Goal: Communication & Community: Answer question/provide support

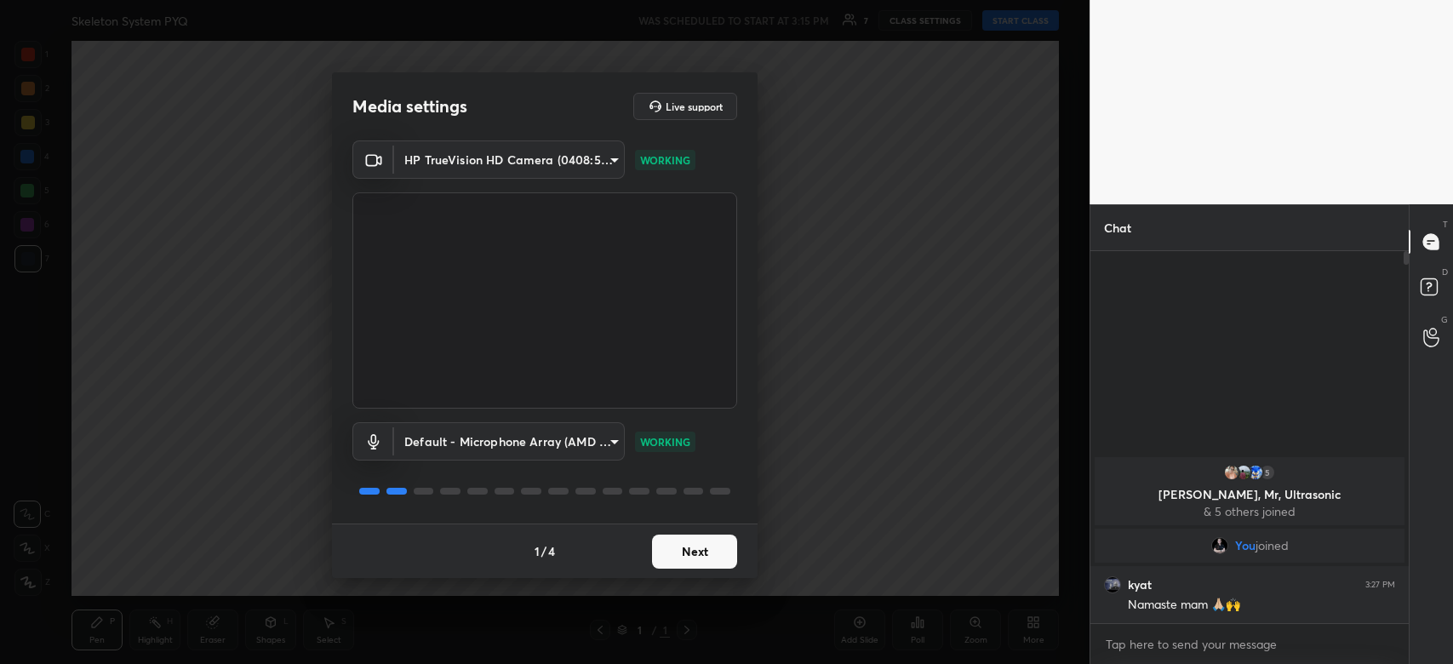
click at [702, 557] on button "Next" at bounding box center [694, 551] width 85 height 34
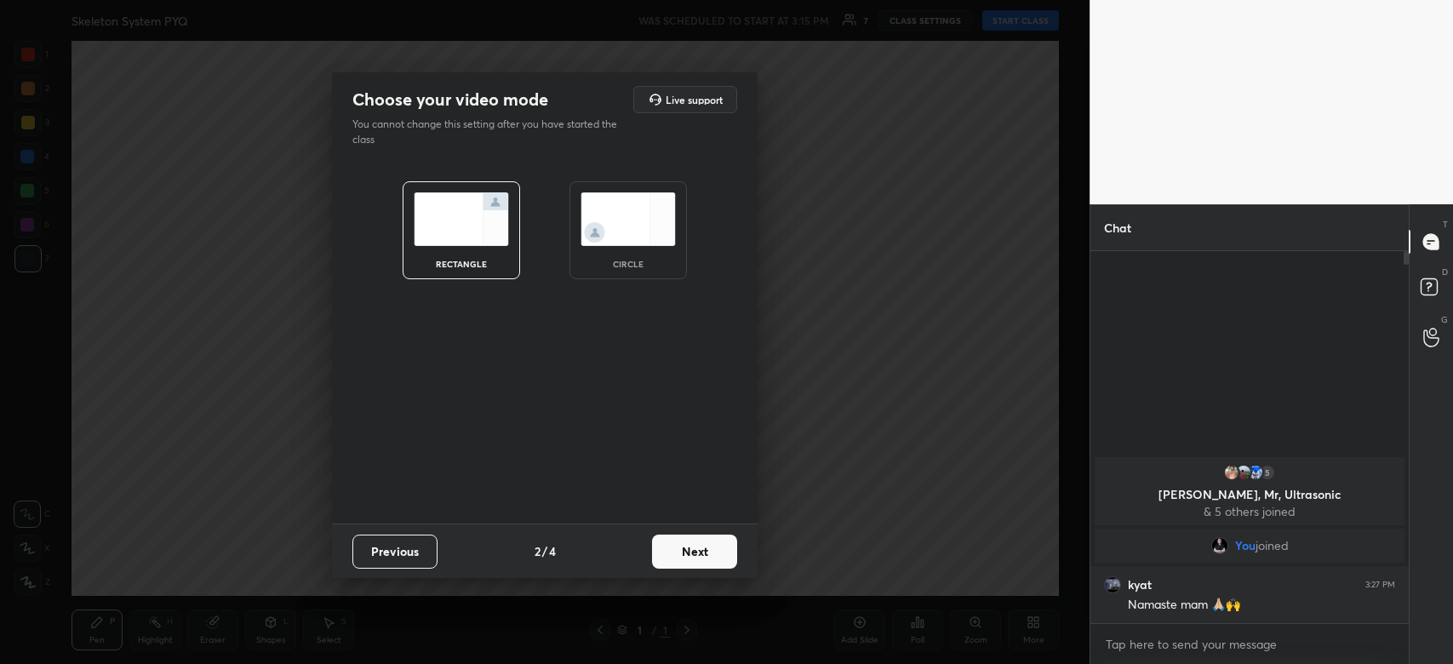
click at [702, 557] on button "Next" at bounding box center [694, 551] width 85 height 34
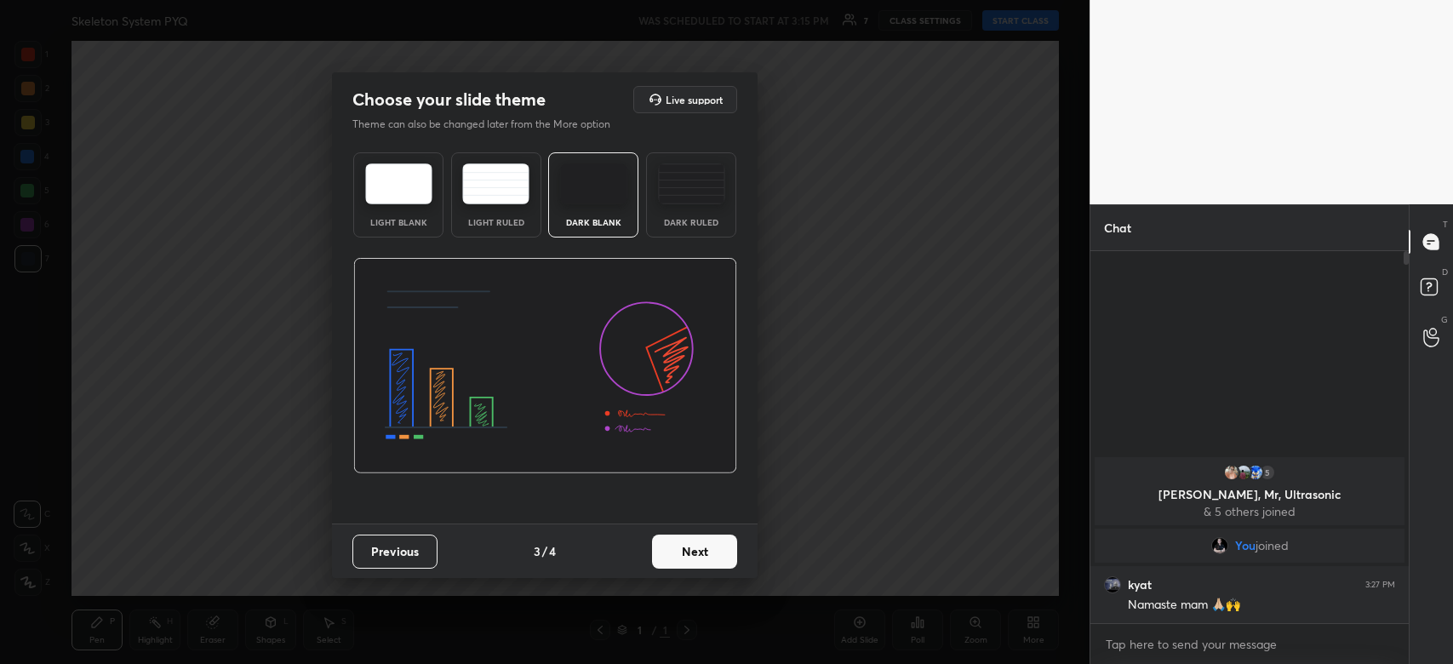
click at [702, 557] on button "Next" at bounding box center [694, 551] width 85 height 34
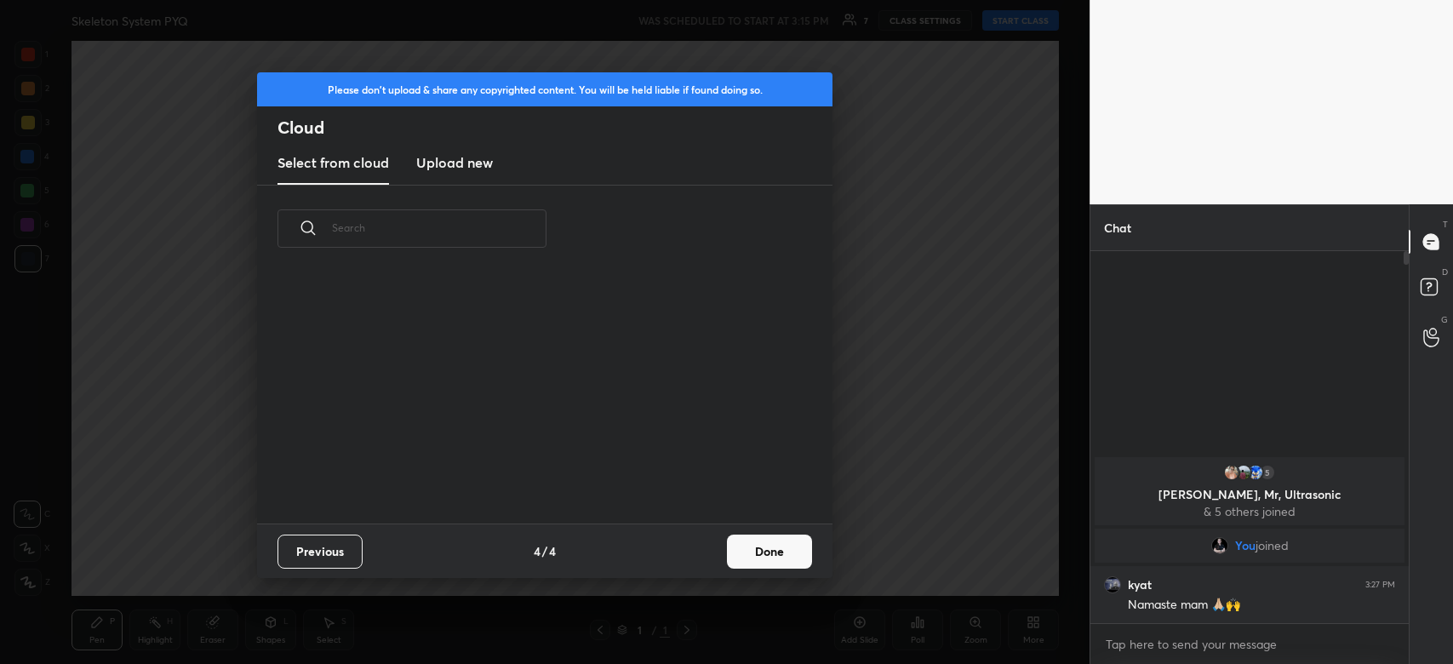
click at [702, 557] on div "Previous 4 / 4 Done" at bounding box center [544, 550] width 575 height 54
click at [766, 543] on button "Done" at bounding box center [769, 551] width 85 height 34
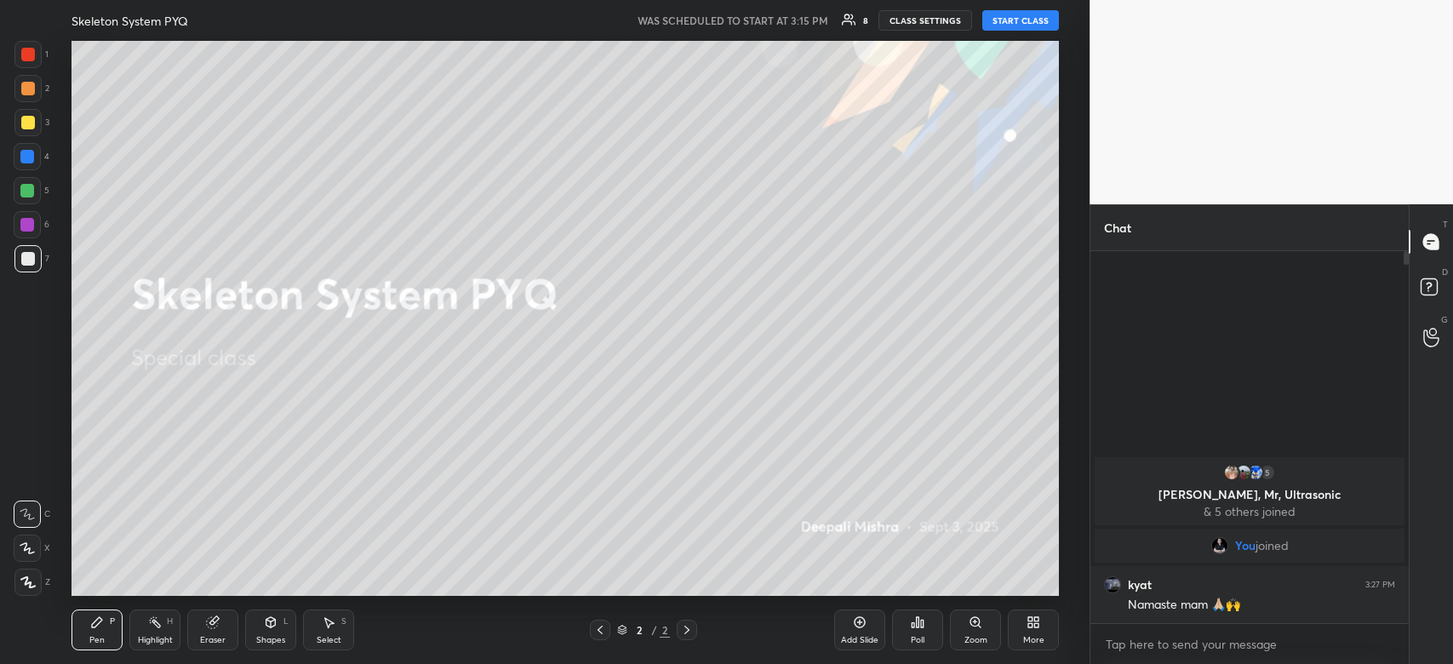
click at [1027, 28] on button "START CLASS" at bounding box center [1020, 20] width 77 height 20
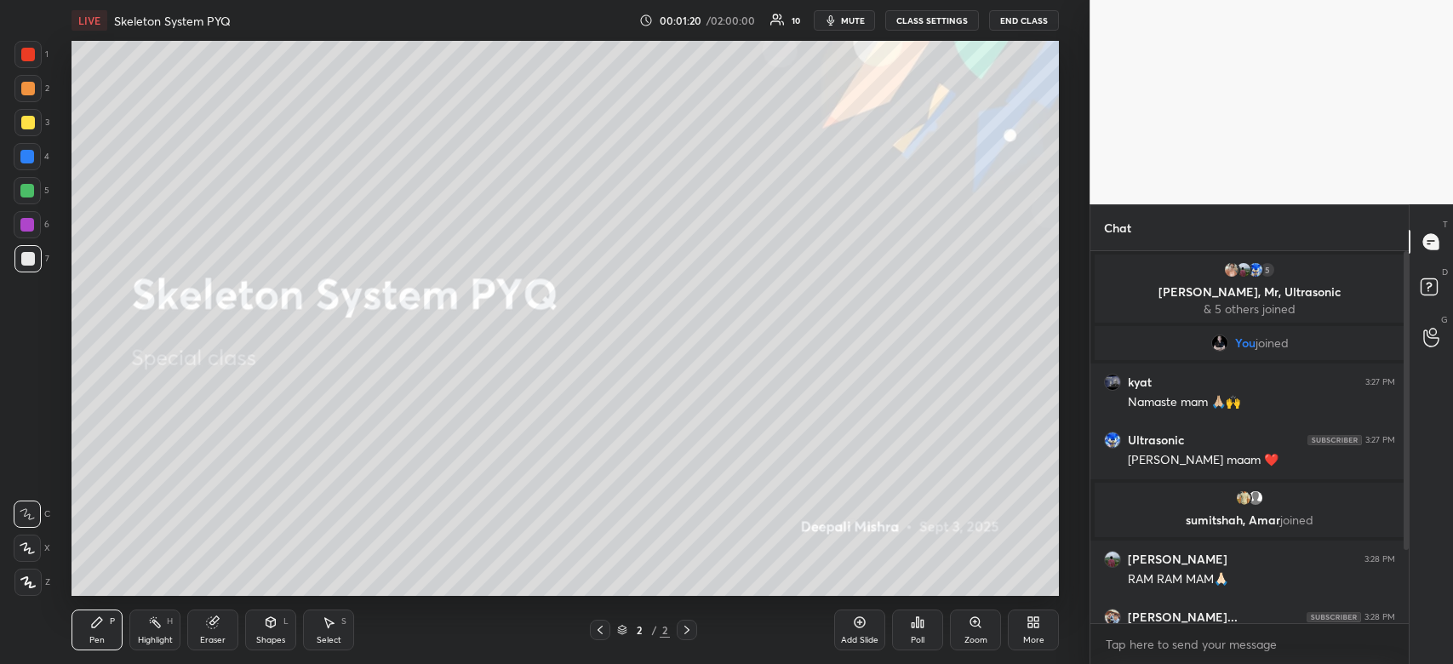
scroll to position [107, 0]
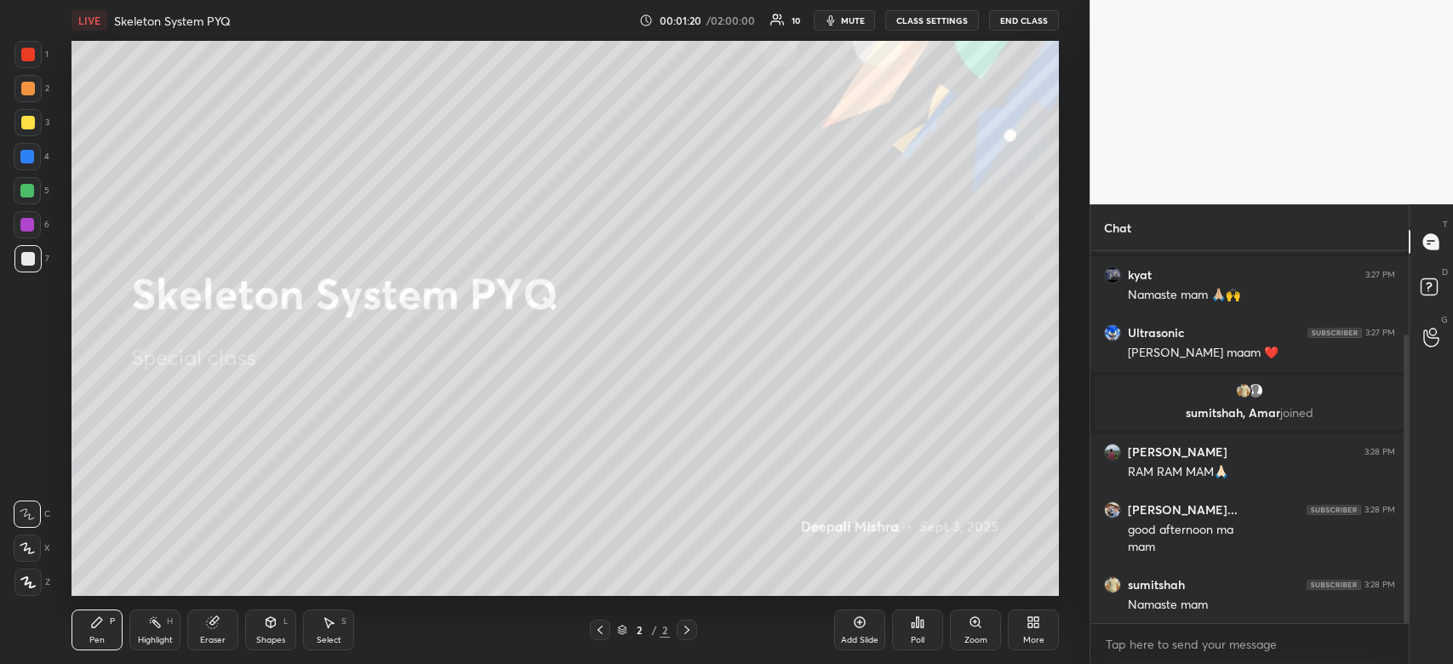
drag, startPoint x: 1406, startPoint y: 512, endPoint x: 1430, endPoint y: 662, distance: 152.5
click at [1430, 662] on div "Chat 5 Deepika, Mr, Ultrasonic & 5 others joined You joined kyat 3:27 PM [PERSO…" at bounding box center [1270, 434] width 363 height 460
click at [1027, 610] on div "More" at bounding box center [1033, 629] width 51 height 41
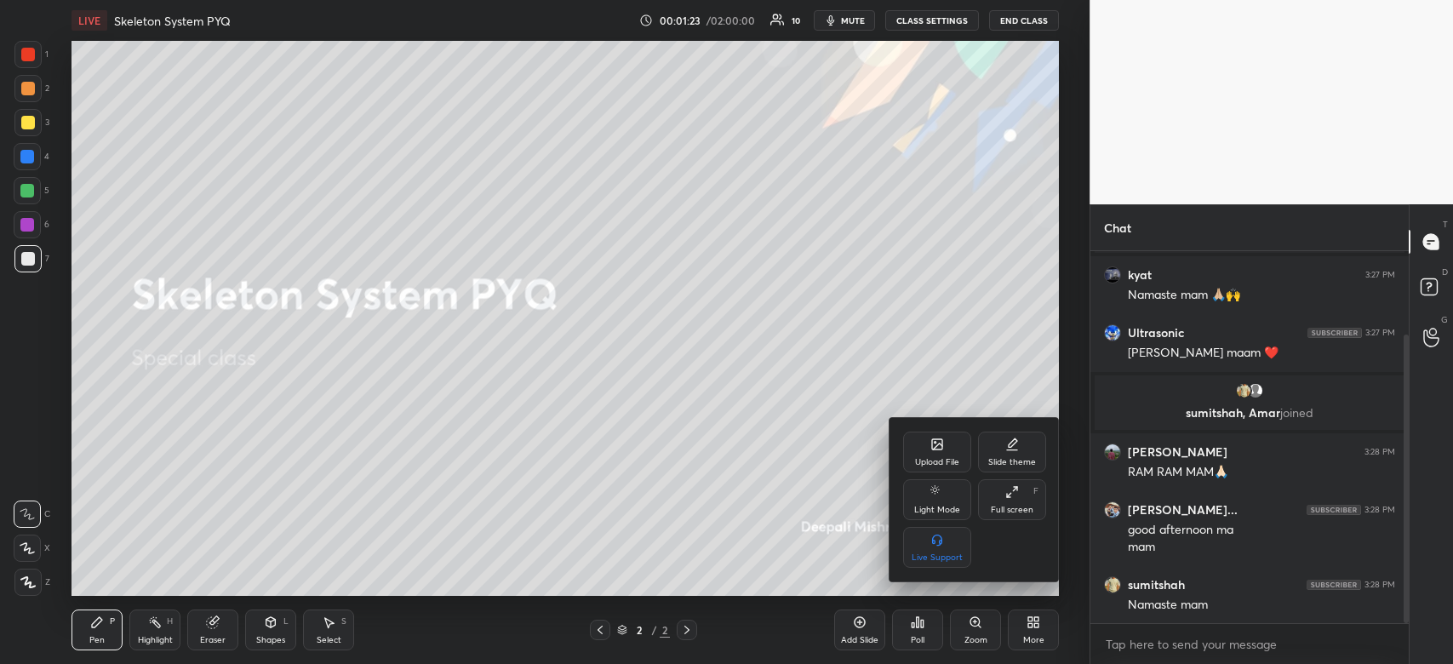
click at [932, 442] on icon at bounding box center [937, 444] width 10 height 10
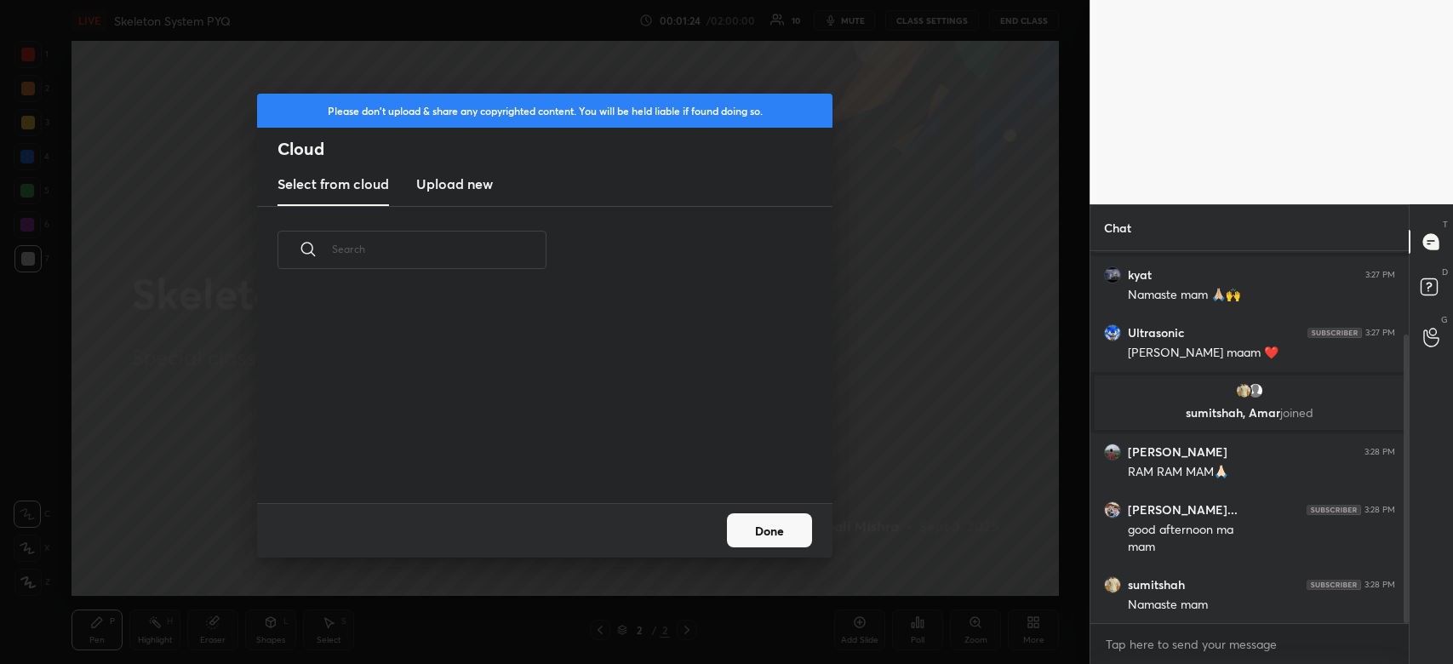
scroll to position [210, 546]
click at [489, 186] on h3 "Upload new" at bounding box center [454, 184] width 77 height 20
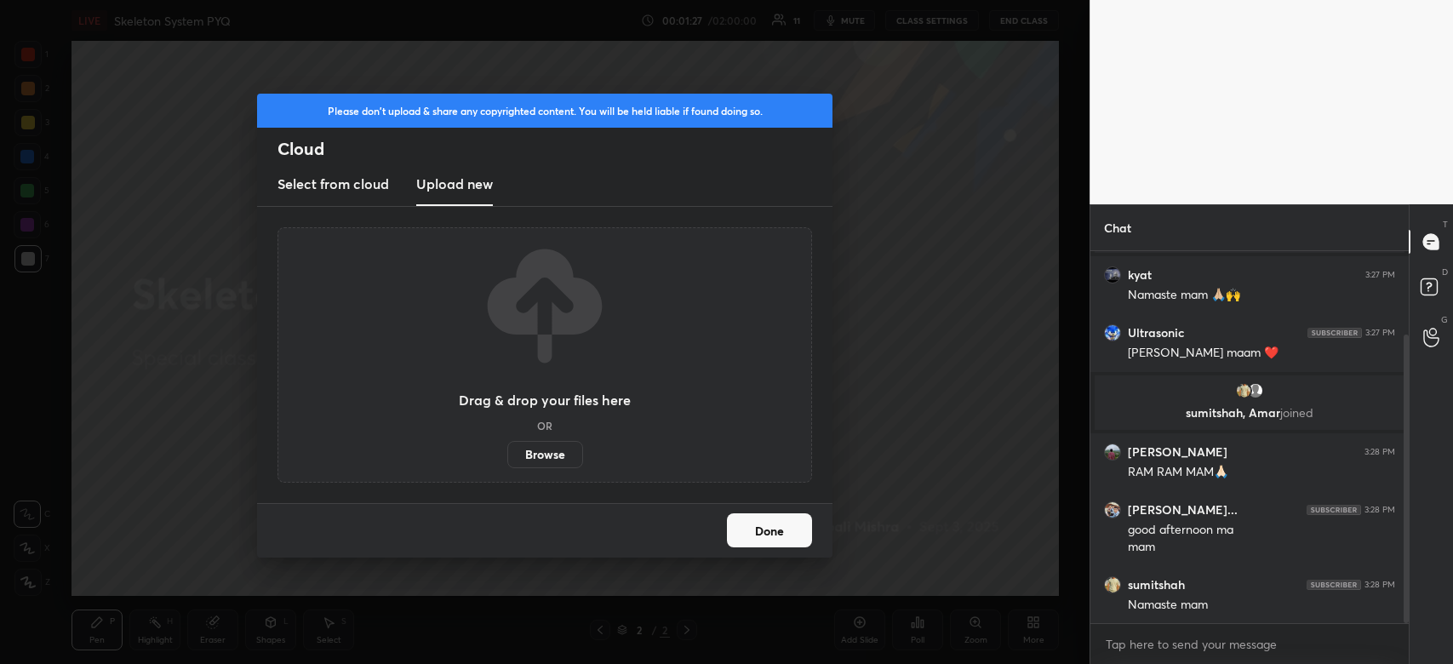
click at [529, 460] on label "Browse" at bounding box center [545, 454] width 76 height 27
click at [507, 460] on input "Browse" at bounding box center [507, 454] width 0 height 27
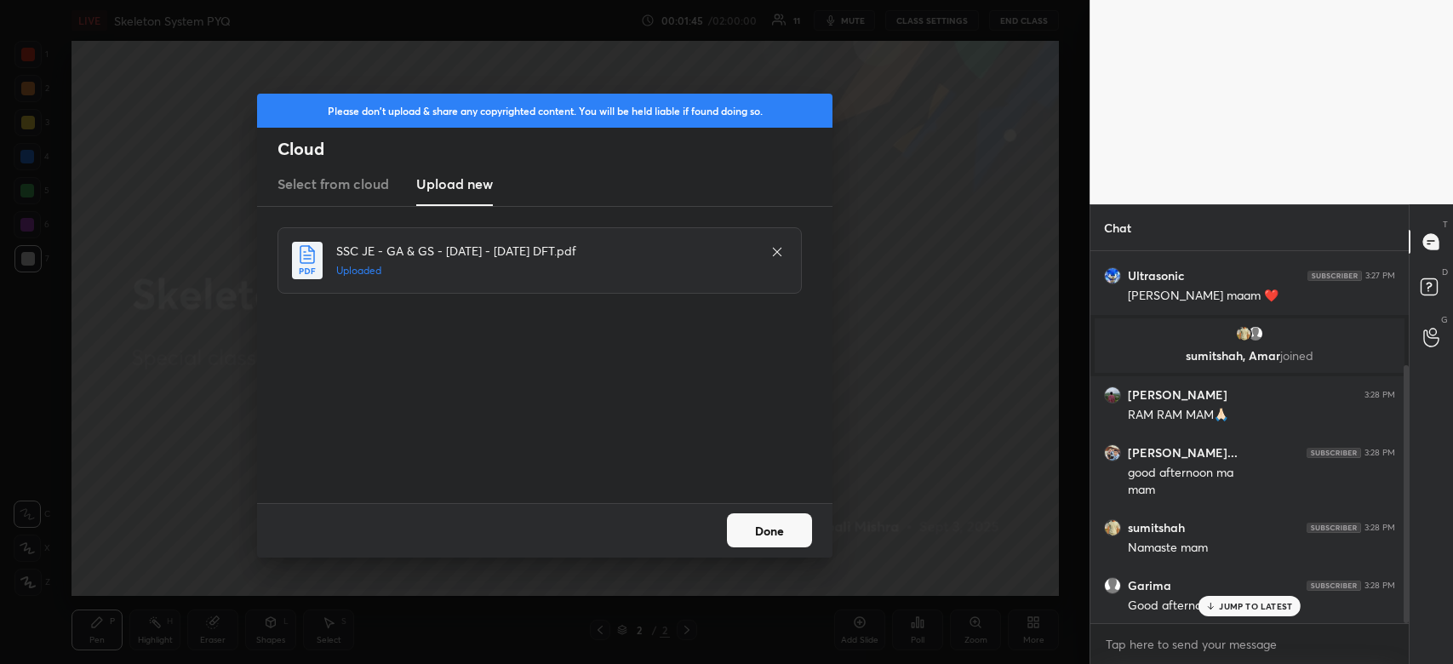
click at [1219, 603] on p "JUMP TO LATEST" at bounding box center [1255, 606] width 73 height 10
click at [776, 536] on button "Done" at bounding box center [769, 530] width 85 height 34
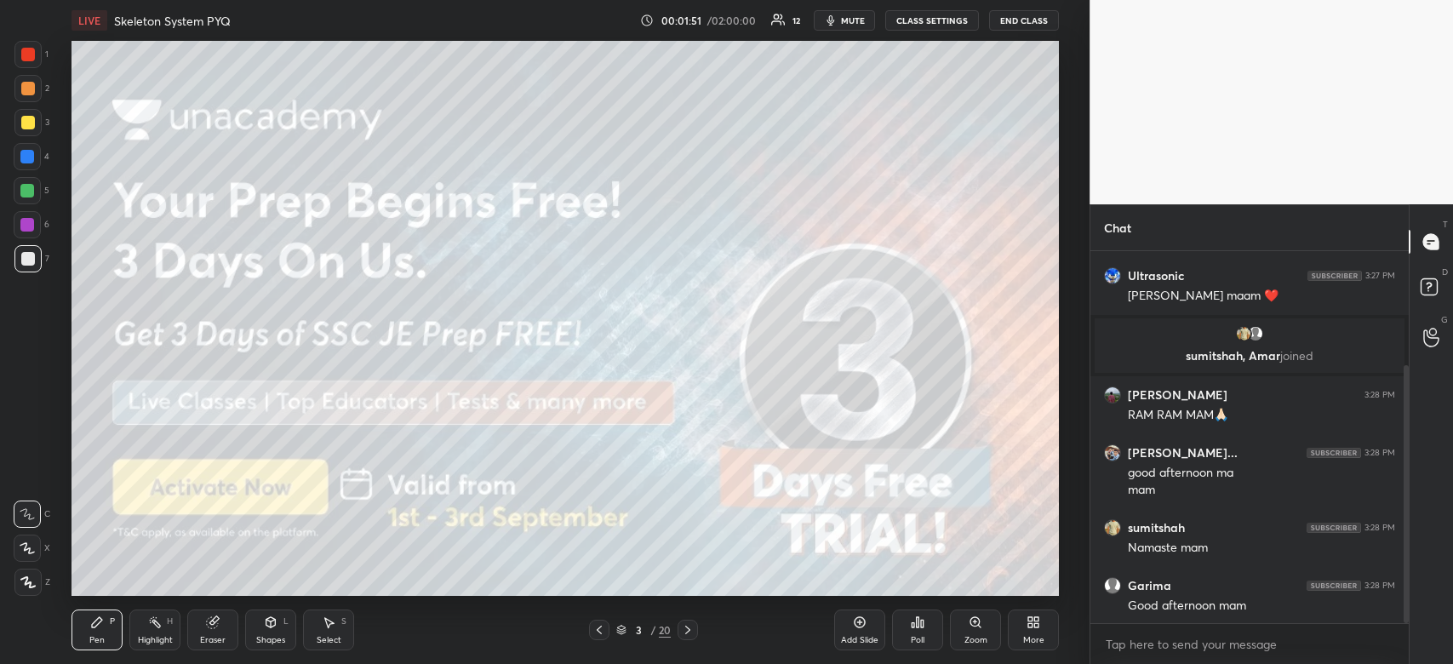
click at [33, 585] on icon at bounding box center [27, 582] width 15 height 12
click at [33, 129] on div at bounding box center [27, 122] width 27 height 27
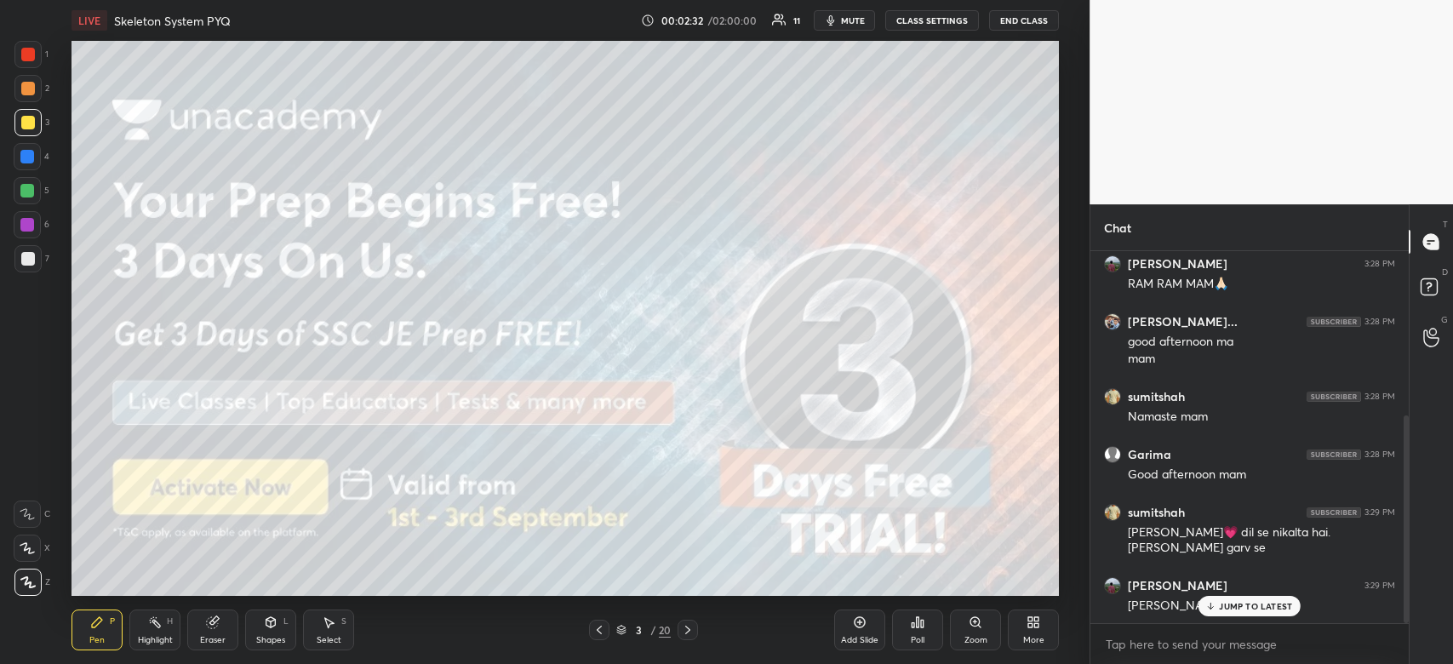
scroll to position [354, 0]
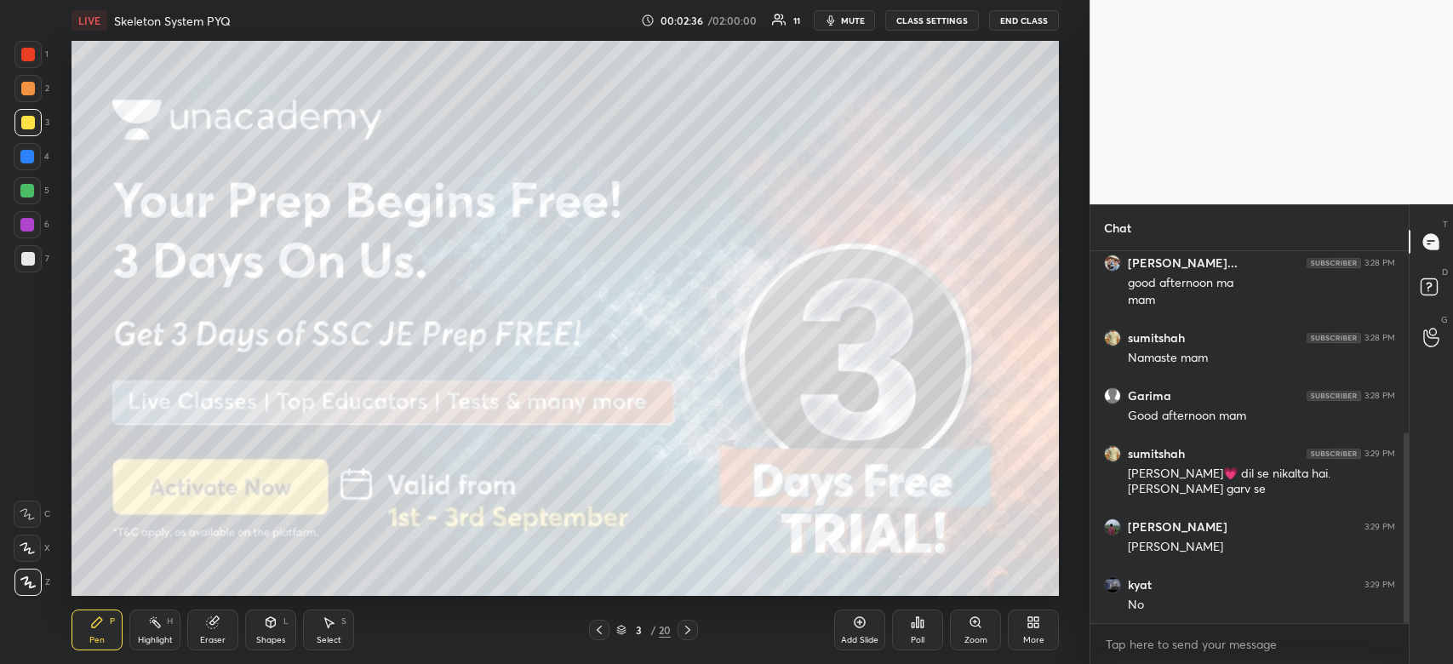
click at [36, 59] on div at bounding box center [27, 54] width 27 height 27
click at [42, 57] on div "1" at bounding box center [31, 54] width 34 height 27
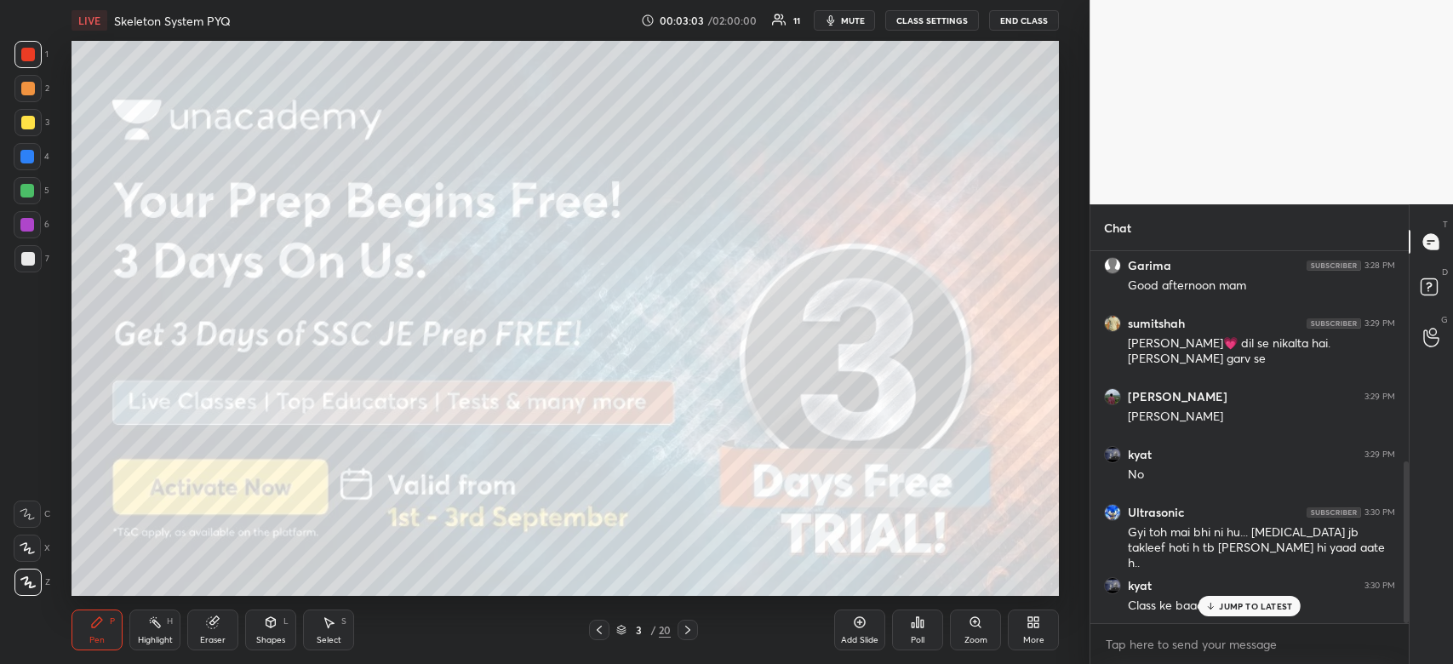
click at [1215, 603] on icon at bounding box center [1210, 606] width 11 height 10
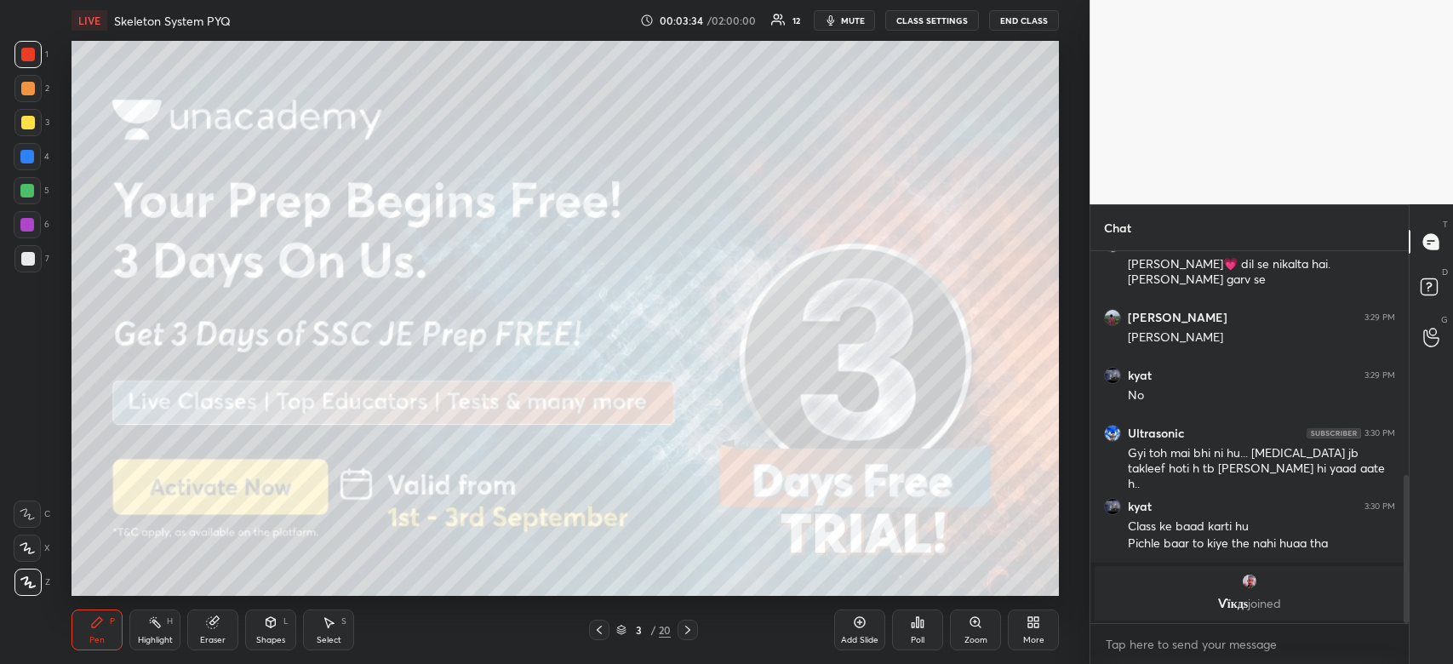
scroll to position [620, 0]
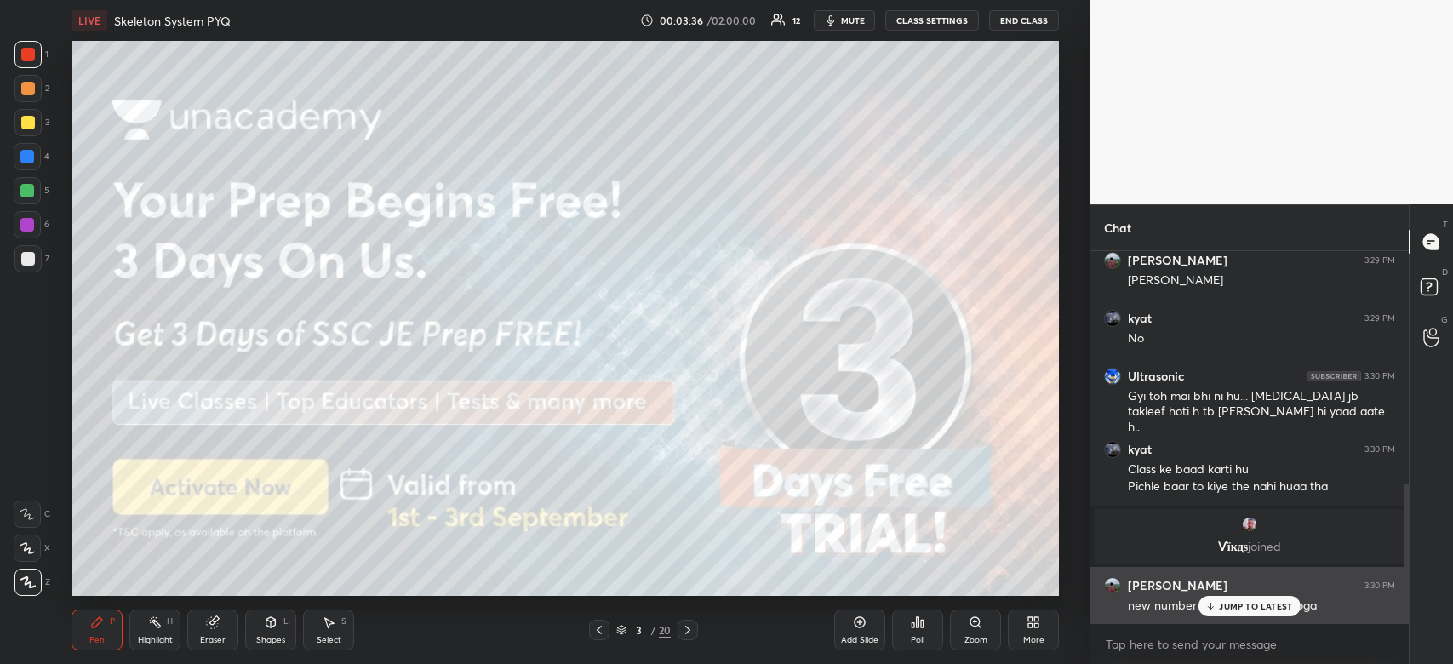
click at [1266, 603] on p "JUMP TO LATEST" at bounding box center [1255, 606] width 73 height 10
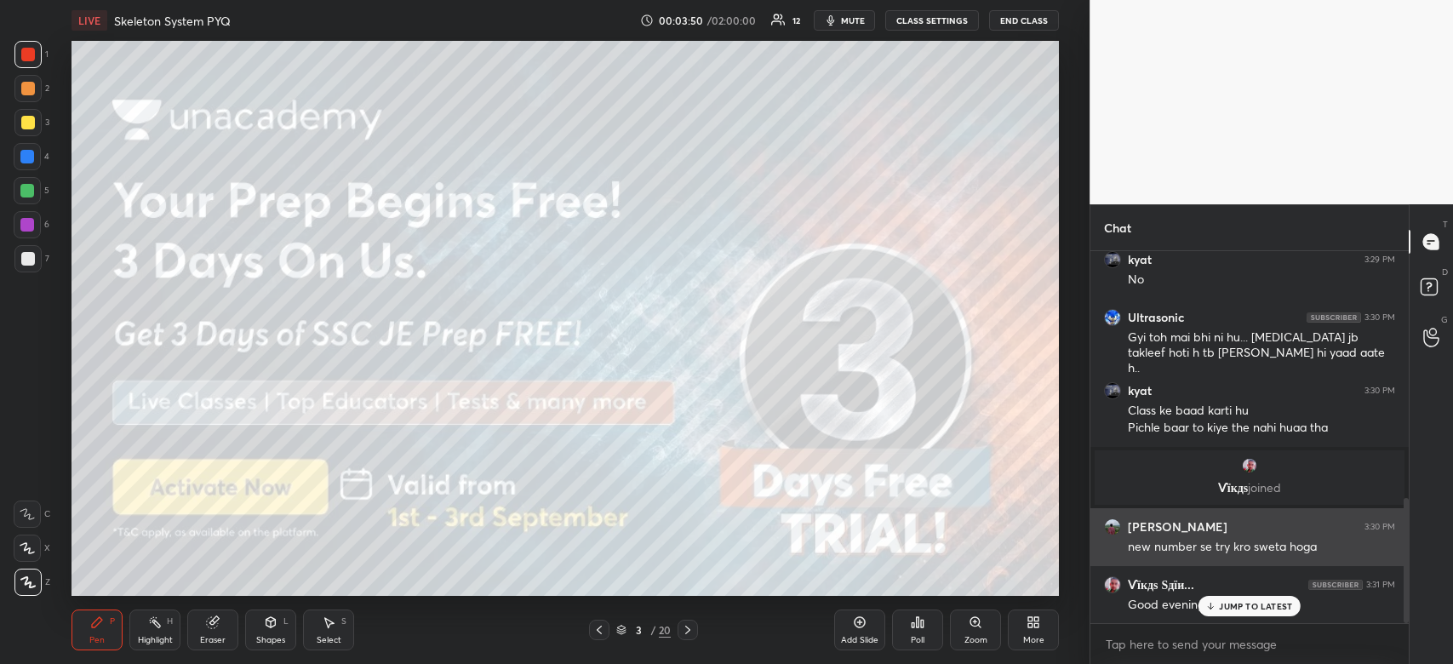
scroll to position [736, 0]
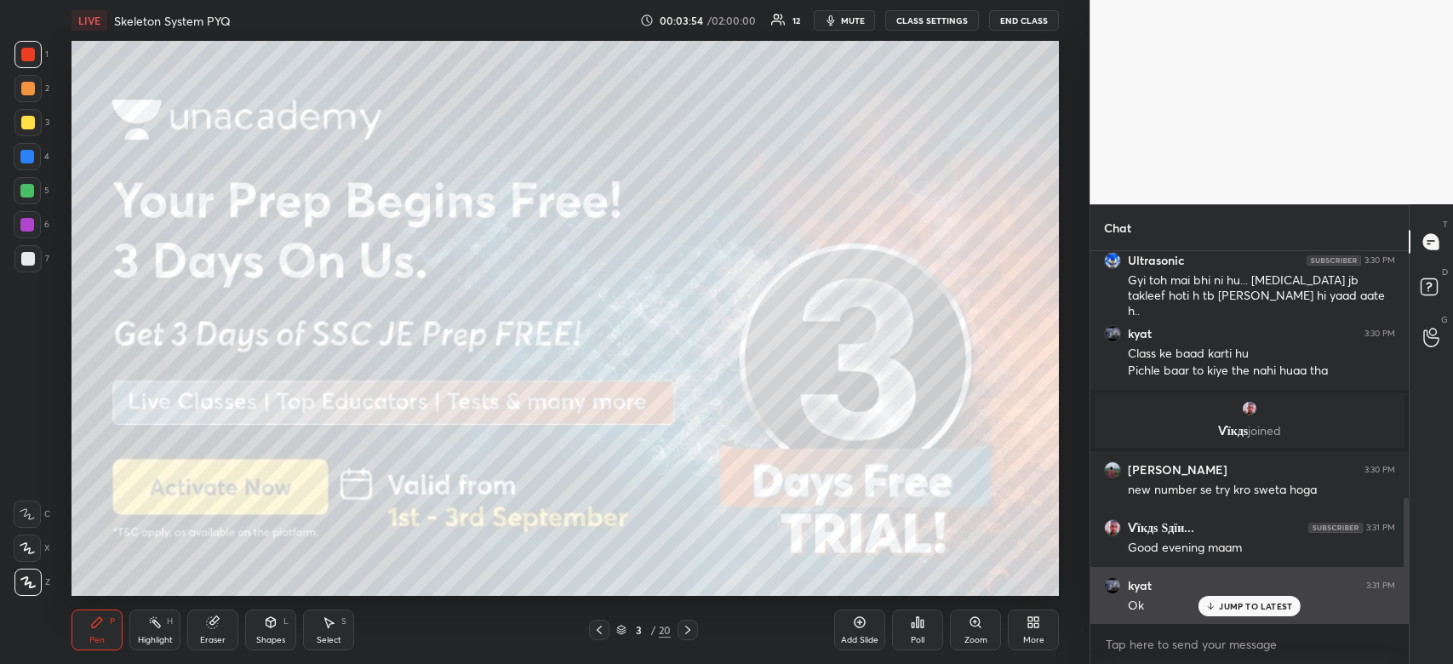
click at [1261, 600] on div "JUMP TO LATEST" at bounding box center [1249, 606] width 102 height 20
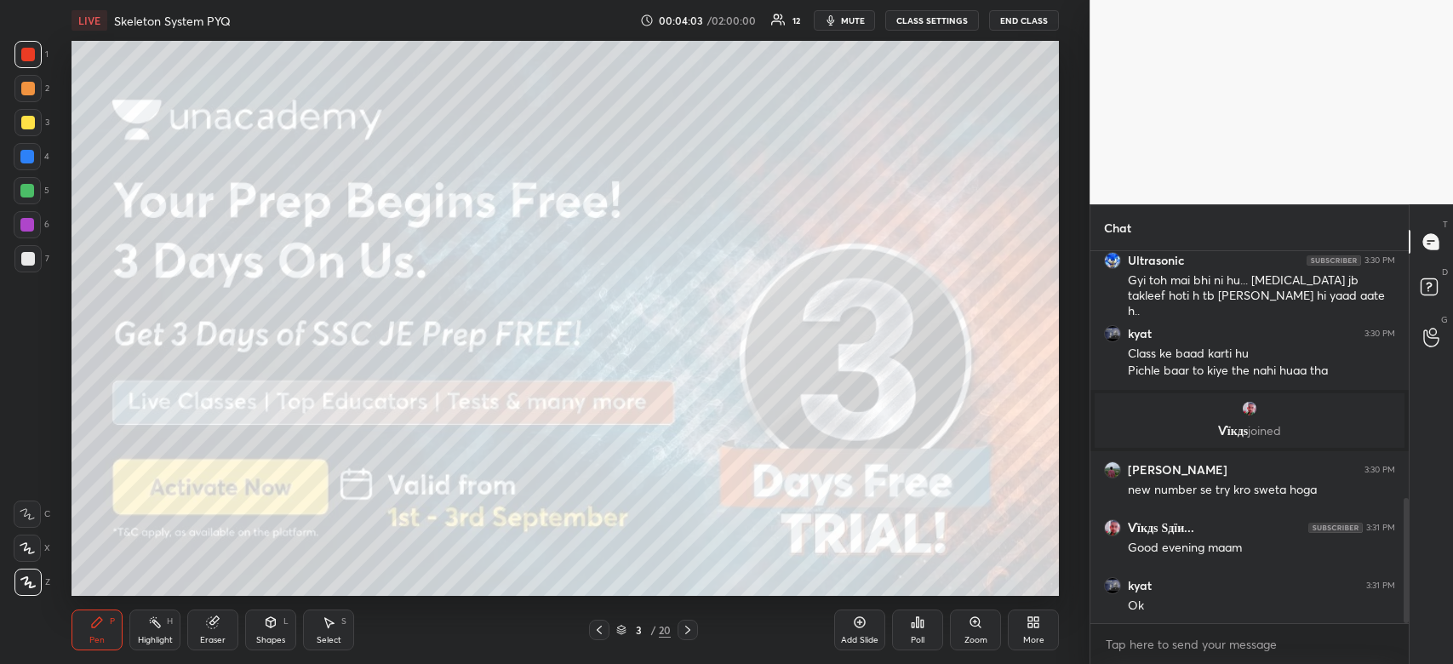
scroll to position [797, 0]
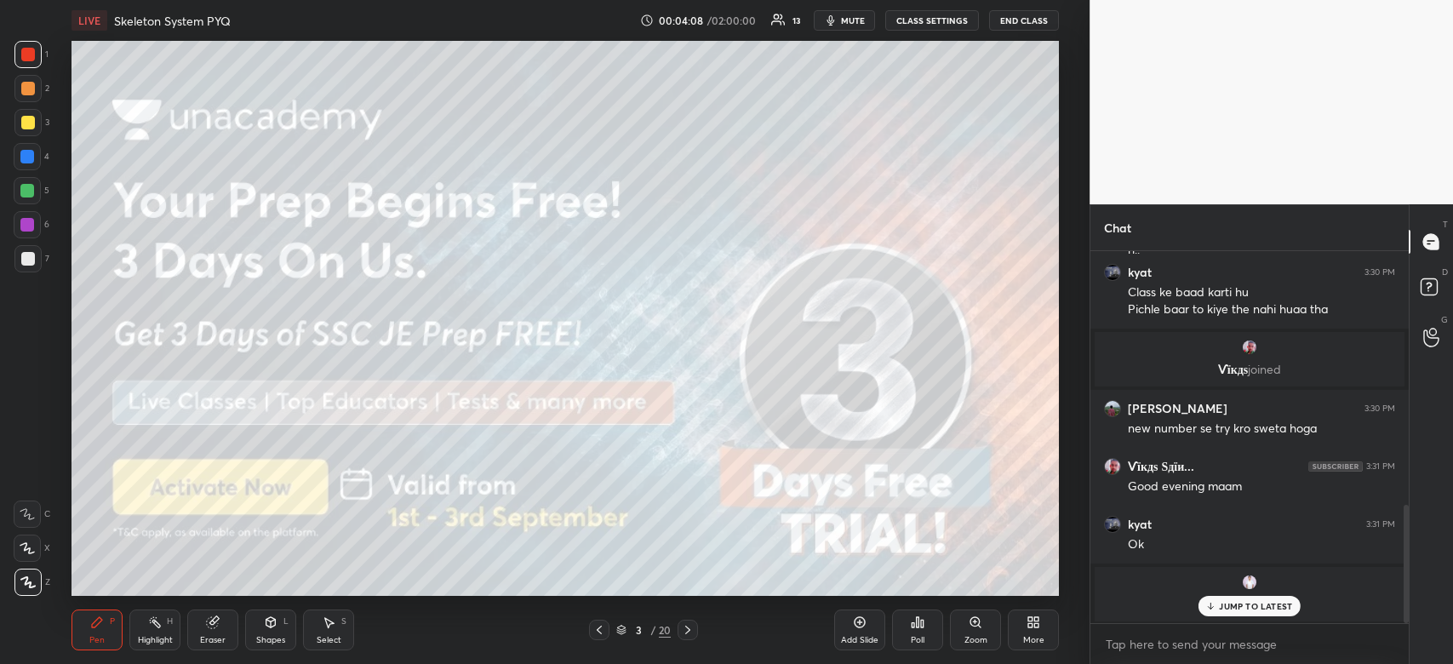
click at [1277, 611] on p "JUMP TO LATEST" at bounding box center [1255, 606] width 73 height 10
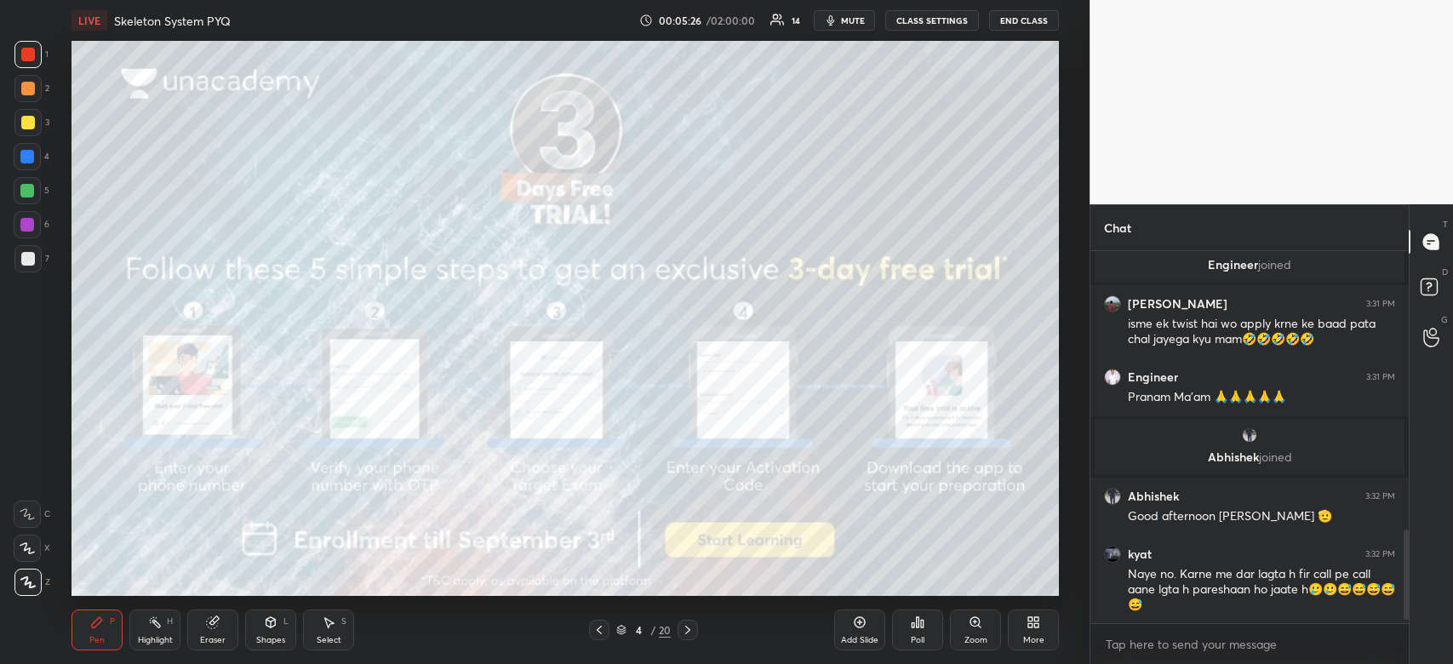
scroll to position [1167, 0]
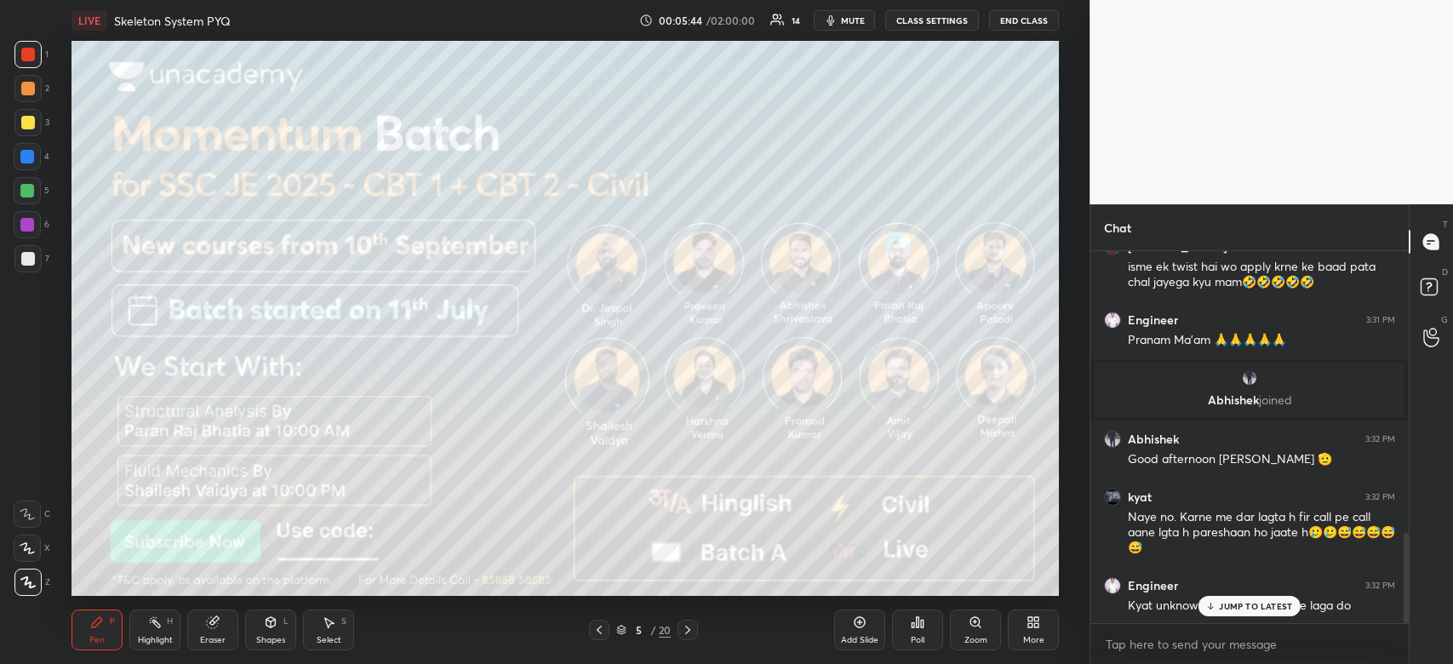
click at [30, 54] on div at bounding box center [28, 55] width 14 height 14
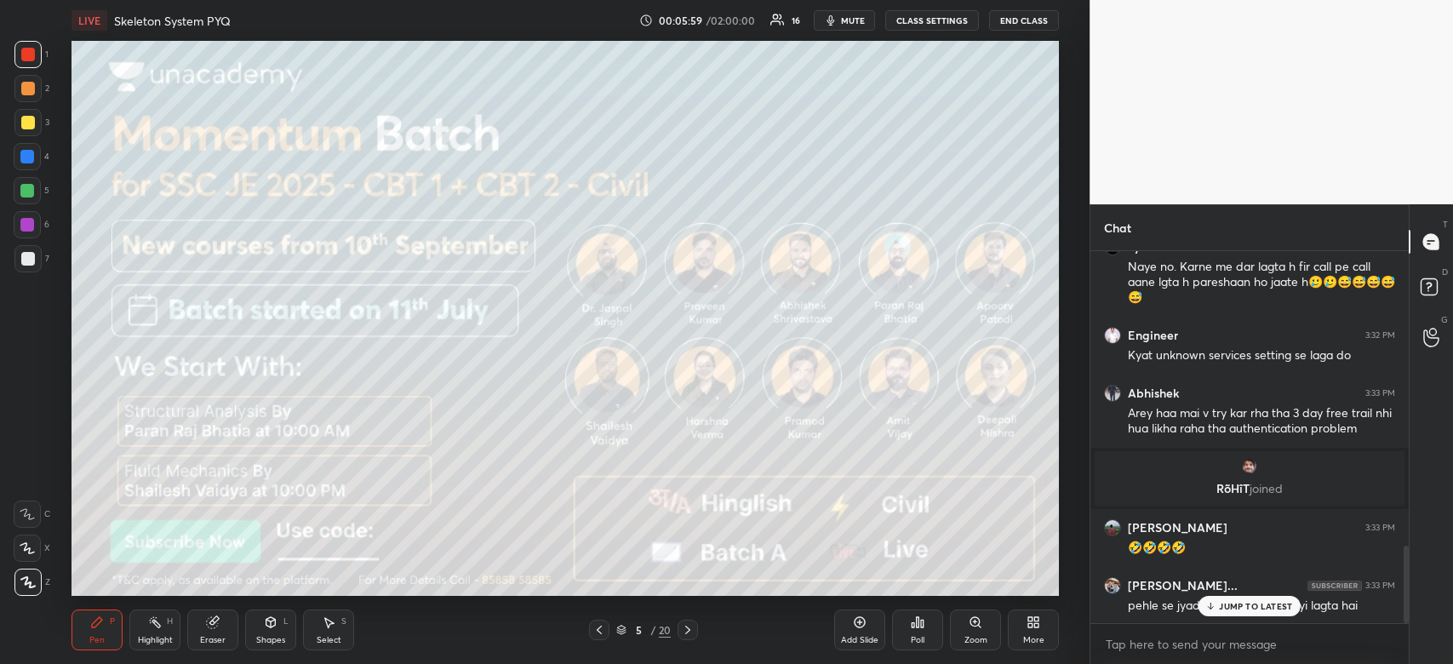
scroll to position [1478, 0]
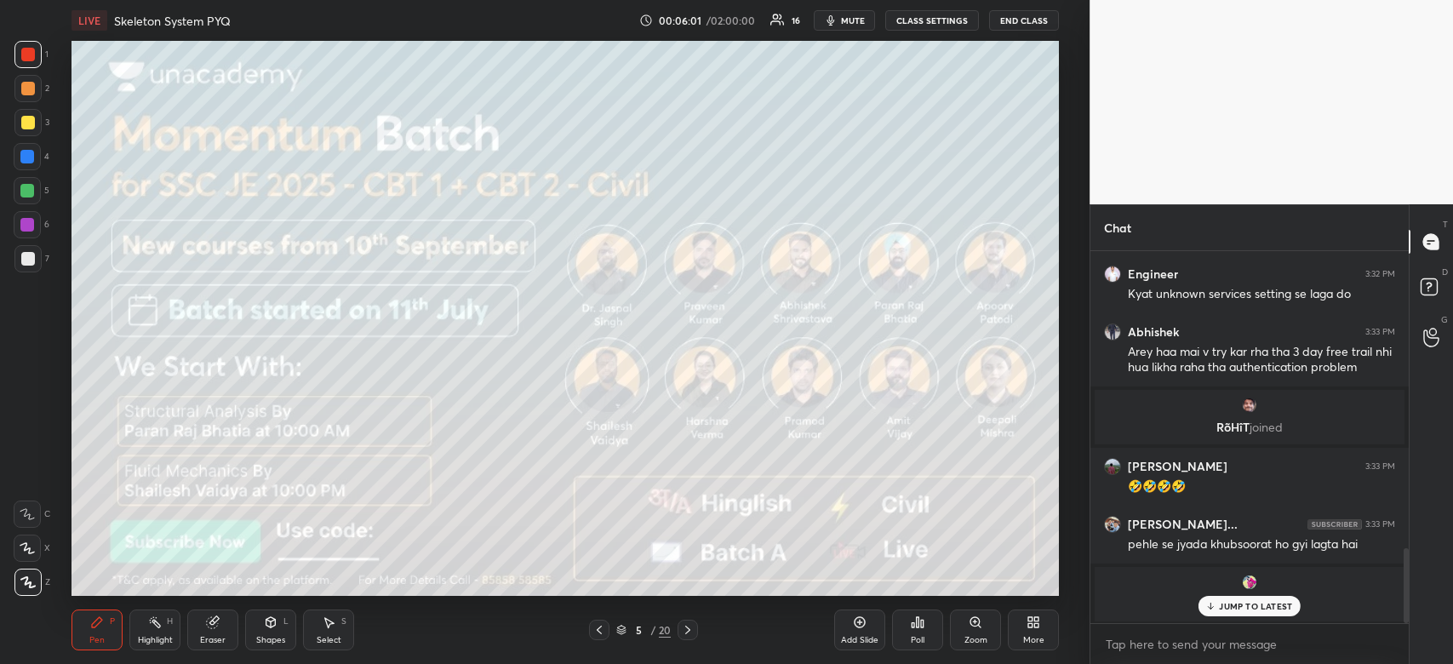
click at [1256, 620] on div "[PERSON_NAME] joined" at bounding box center [1250, 594] width 310 height 54
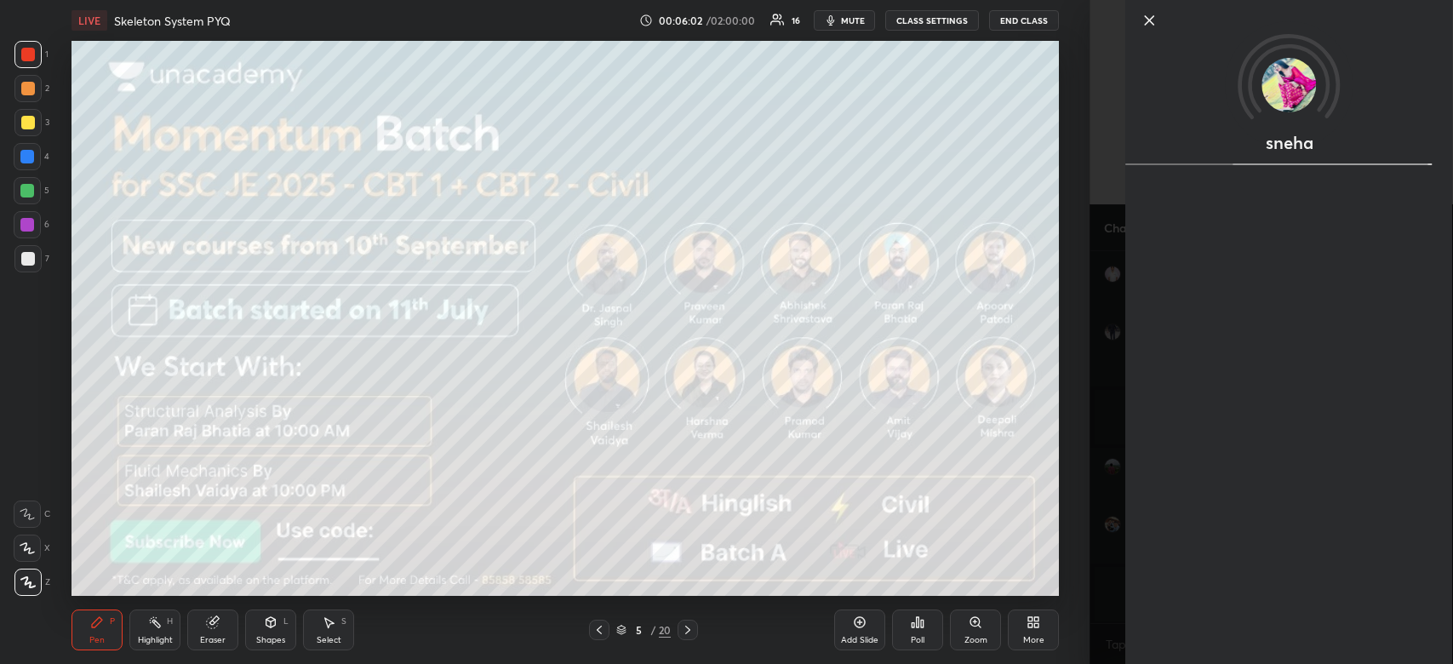
click at [1071, 597] on div "LIVE Skeleton System PYQ 00:06:02 / 02:00:00 16 mute CLASS SETTINGS End Class S…" at bounding box center [564, 332] width 1021 height 664
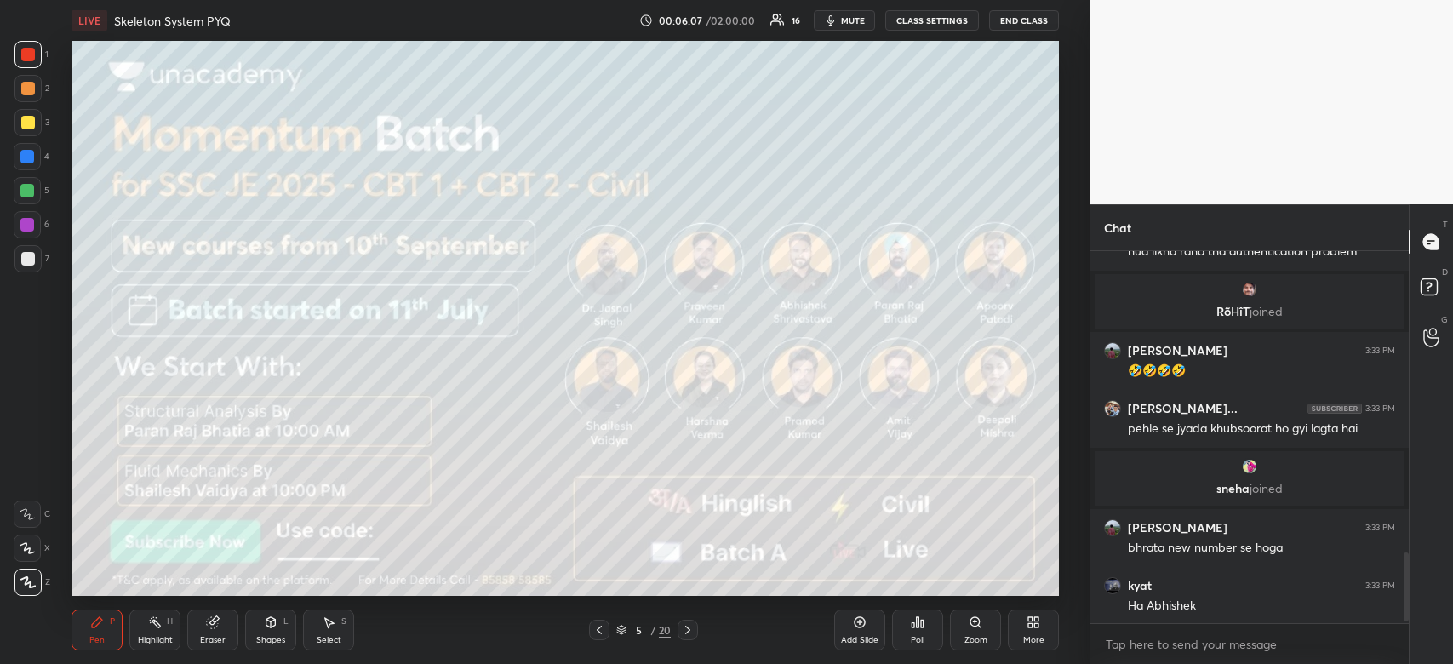
scroll to position [1653, 0]
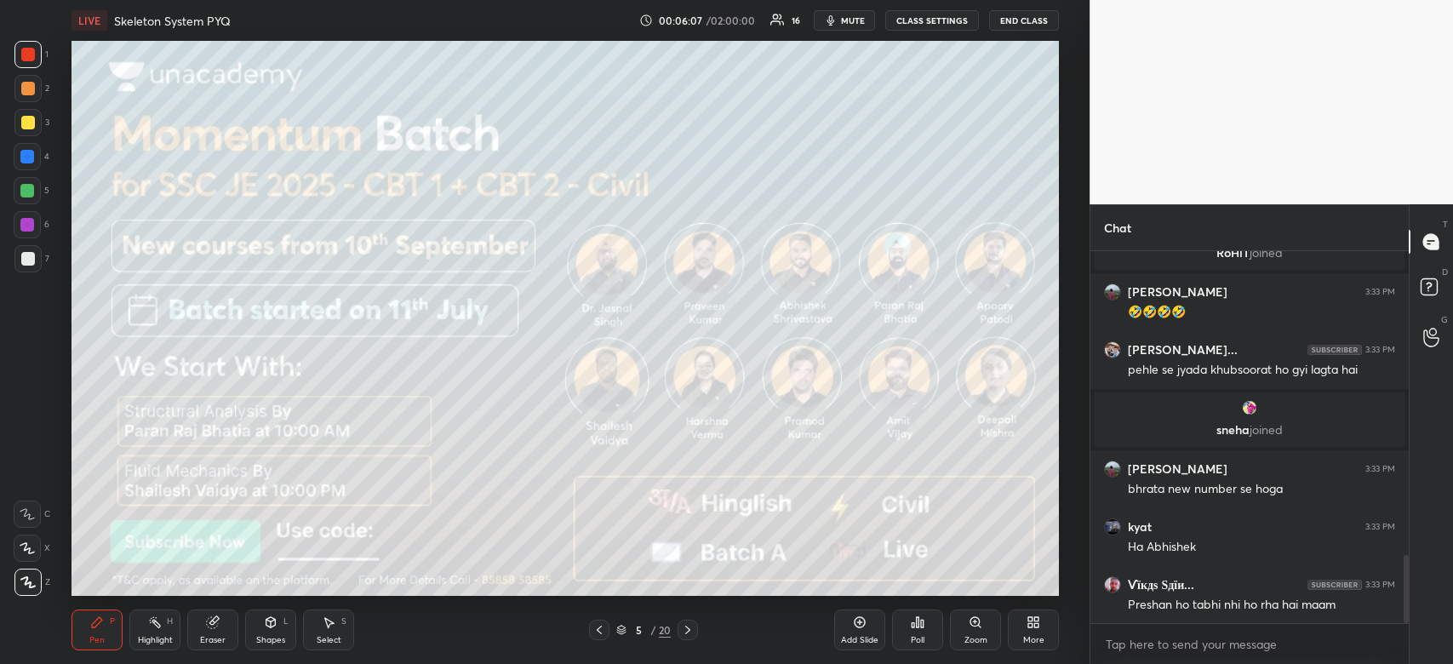
click at [1238, 603] on div "Preshan ho tabhi nhi ho rha hai maam" at bounding box center [1261, 605] width 267 height 17
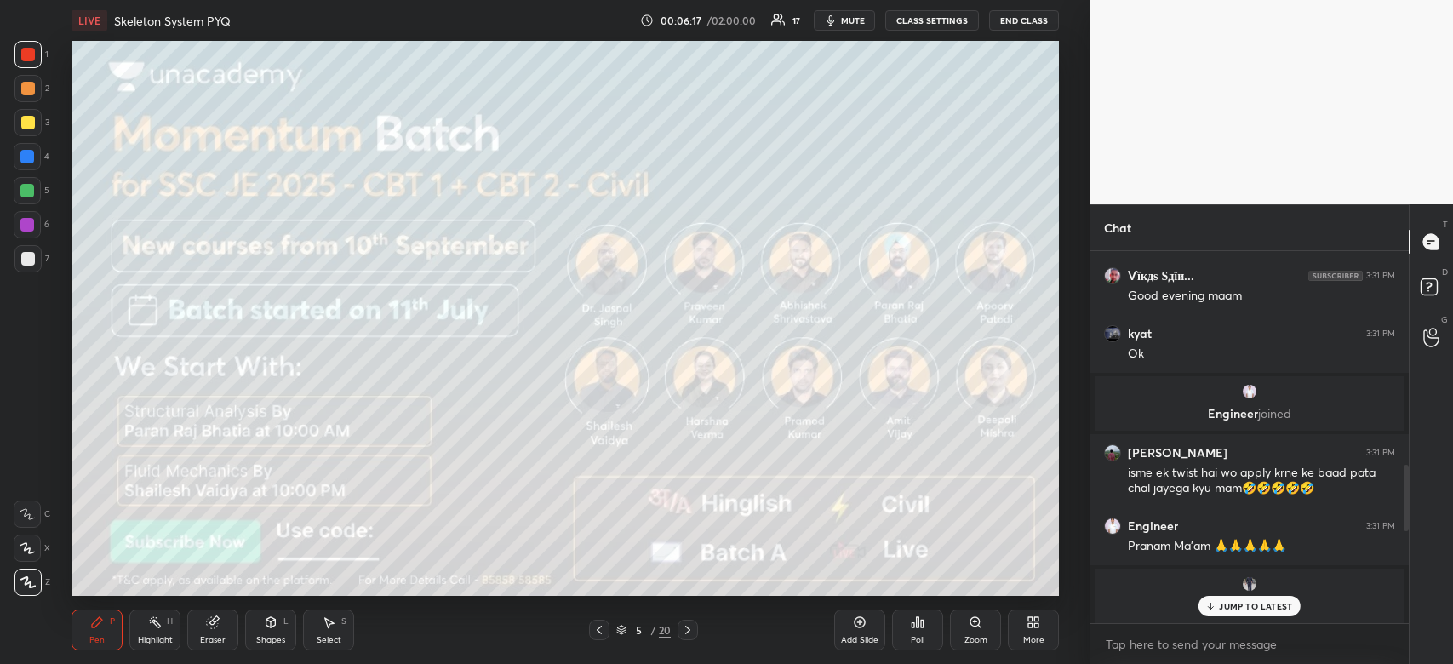
scroll to position [1714, 0]
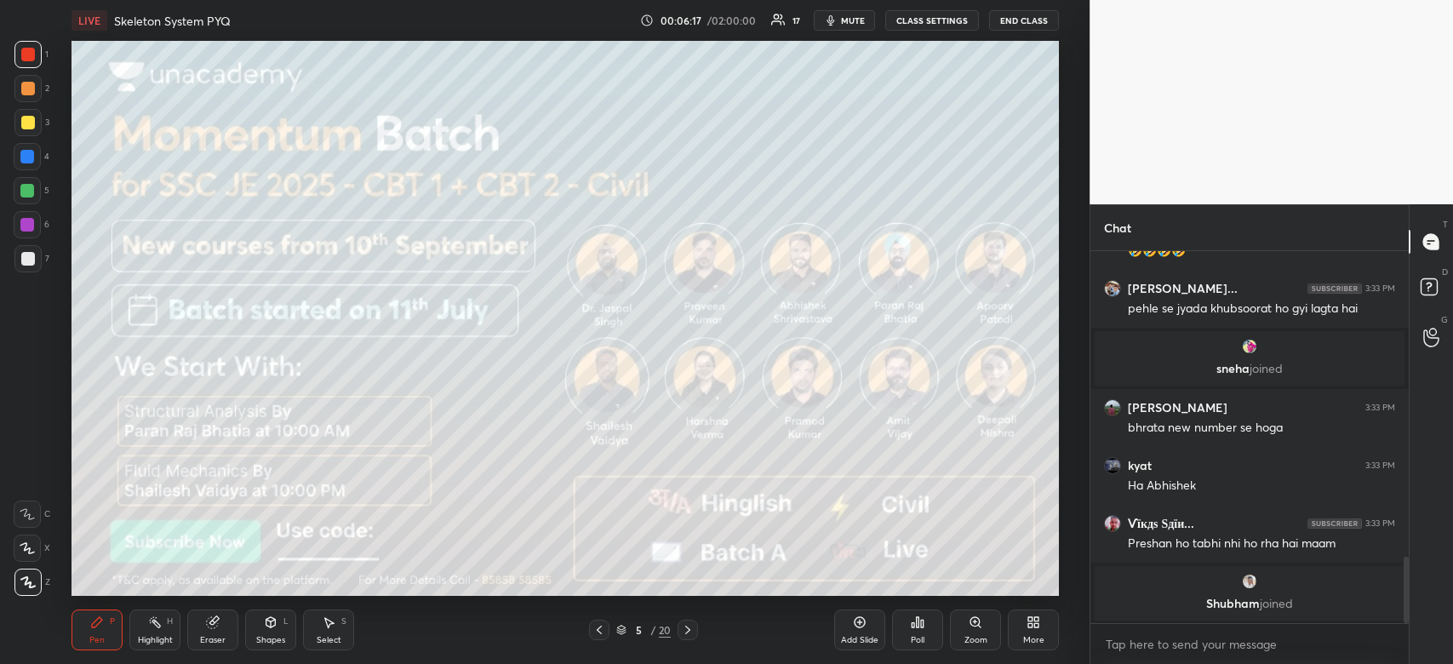
drag, startPoint x: 1403, startPoint y: 578, endPoint x: 1427, endPoint y: 717, distance: 141.7
click at [1427, 0] on html "1 2 3 4 5 6 7 C X Z C X Z E E Erase all H H LIVE Skeleton System PYQ 00:06:17 /…" at bounding box center [726, 0] width 1453 height 0
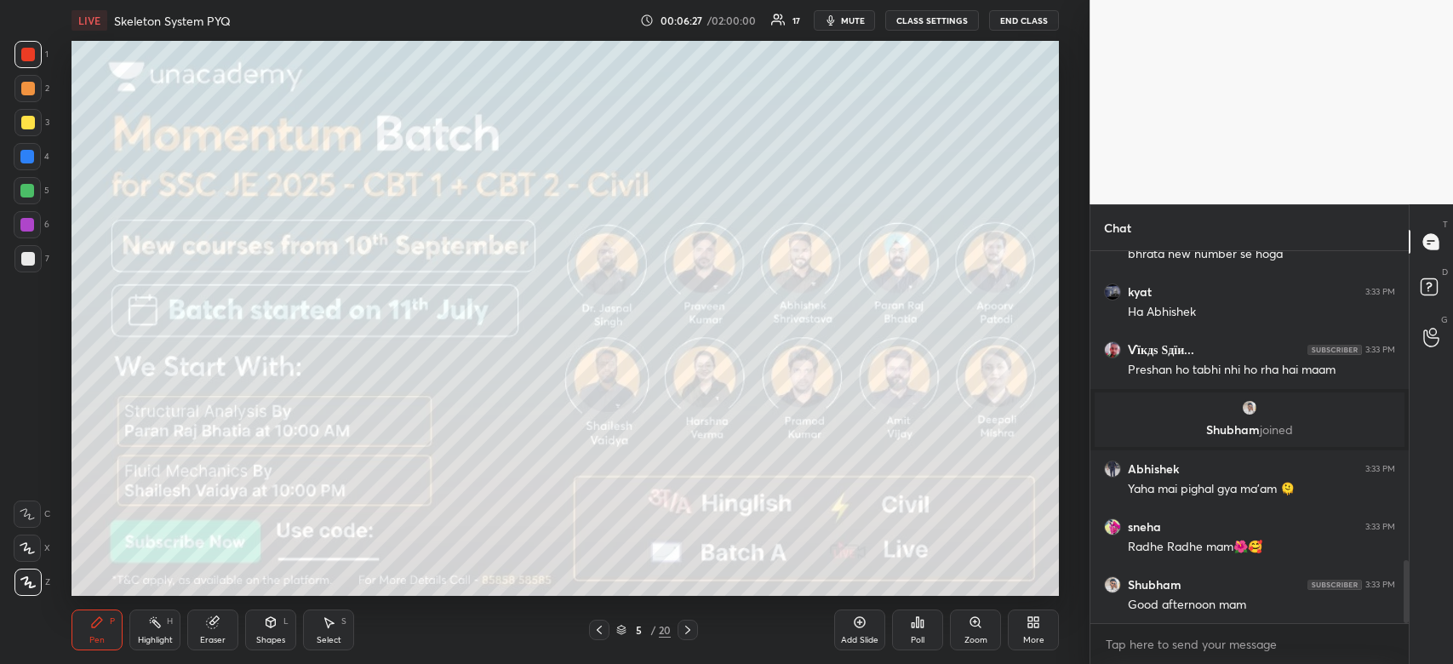
scroll to position [1895, 0]
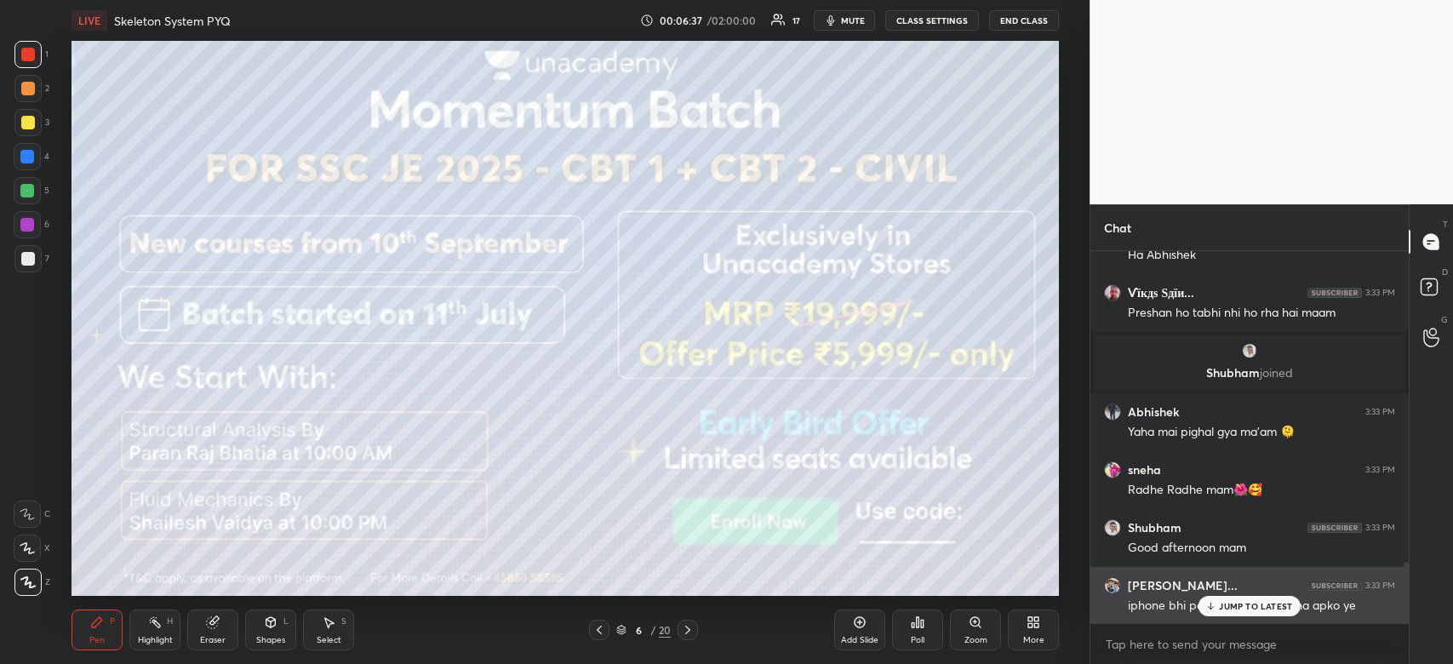
click at [1233, 613] on div "JUMP TO LATEST" at bounding box center [1249, 606] width 102 height 20
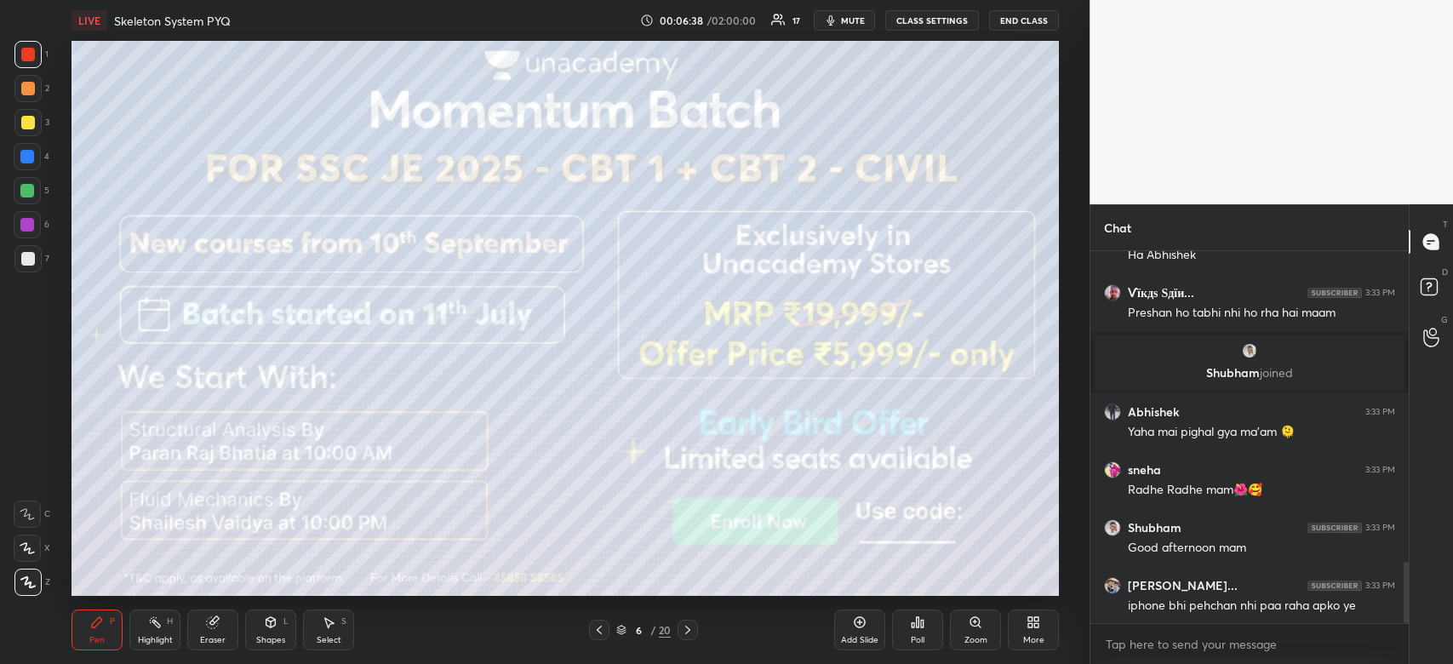
click at [23, 49] on div at bounding box center [28, 55] width 14 height 14
click at [25, 53] on div at bounding box center [28, 55] width 14 height 14
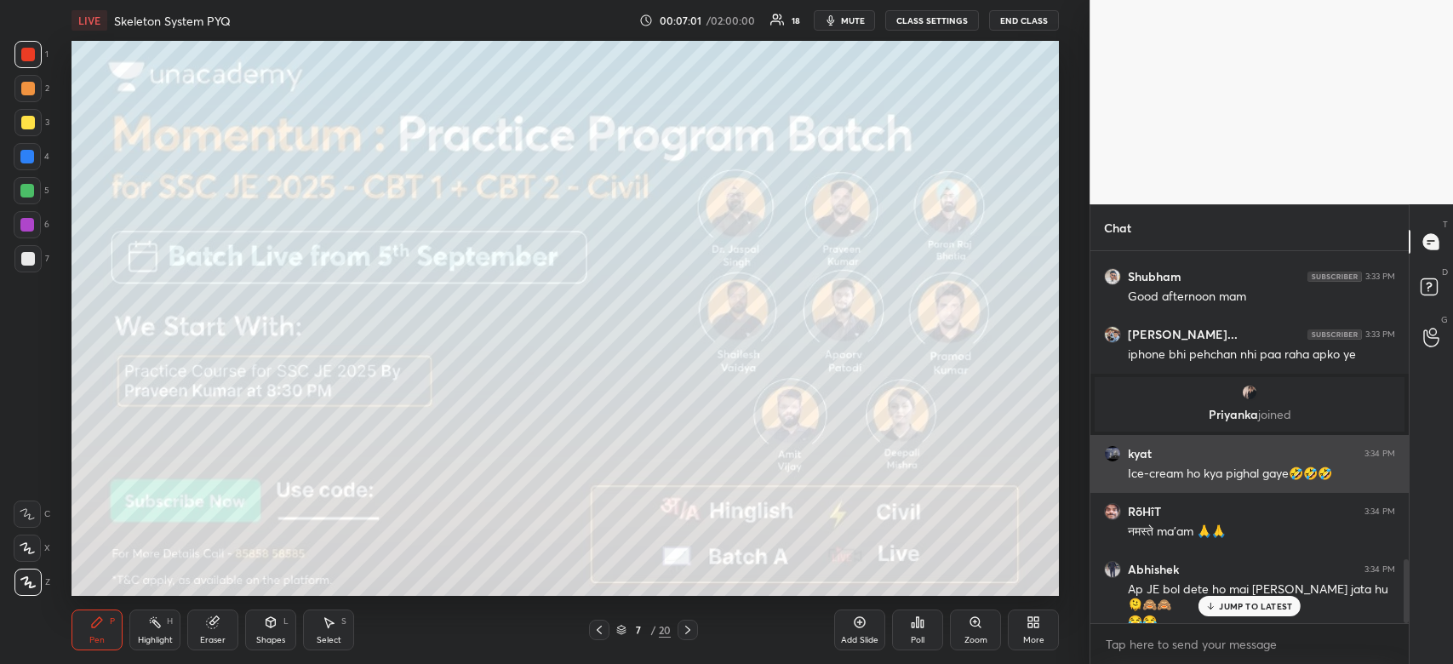
scroll to position [1812, 0]
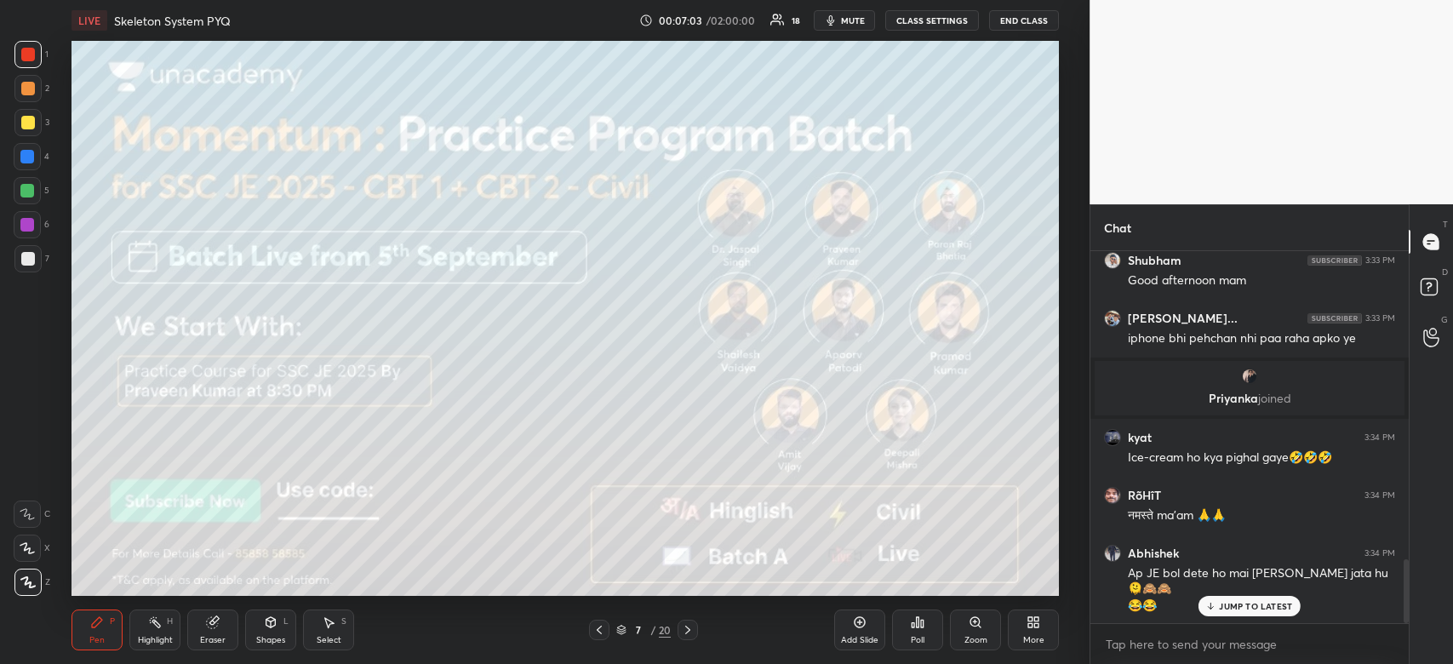
click at [31, 261] on div at bounding box center [28, 259] width 14 height 14
click at [28, 260] on div at bounding box center [28, 259] width 14 height 14
click at [34, 122] on div at bounding box center [27, 122] width 27 height 27
click at [37, 121] on div at bounding box center [27, 122] width 27 height 27
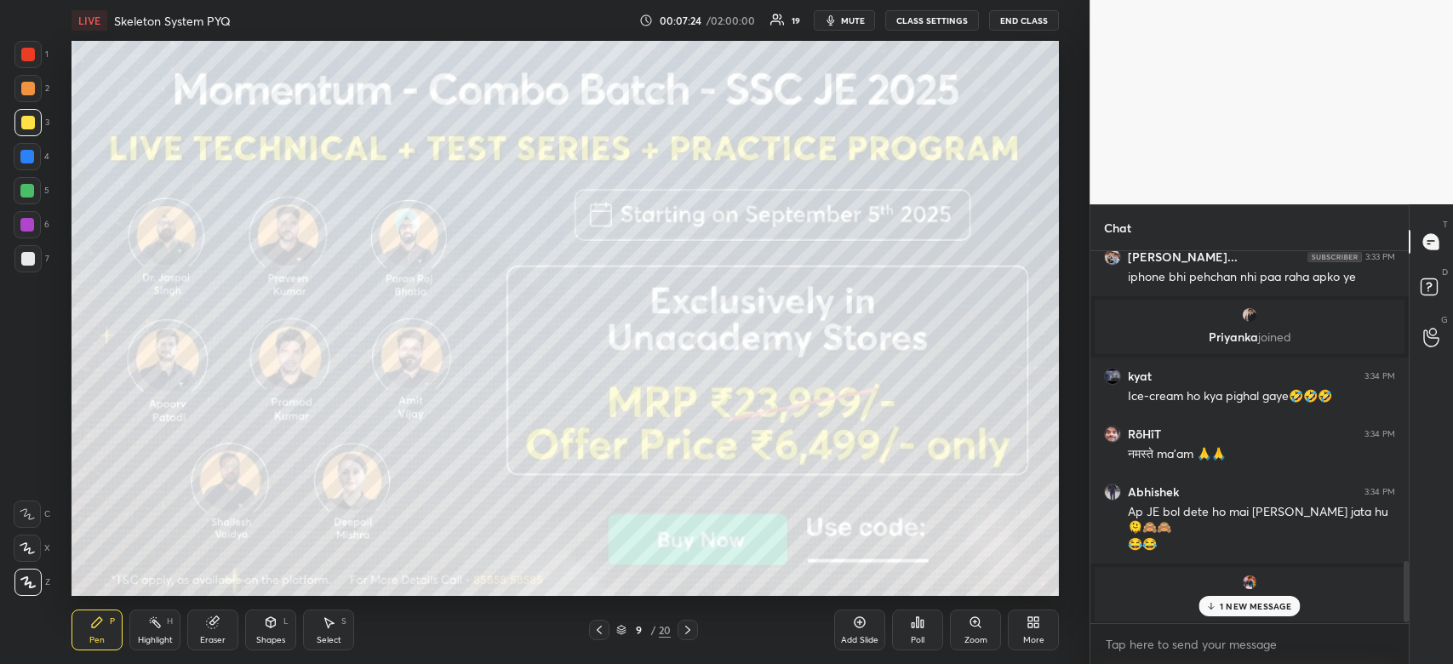
scroll to position [1932, 0]
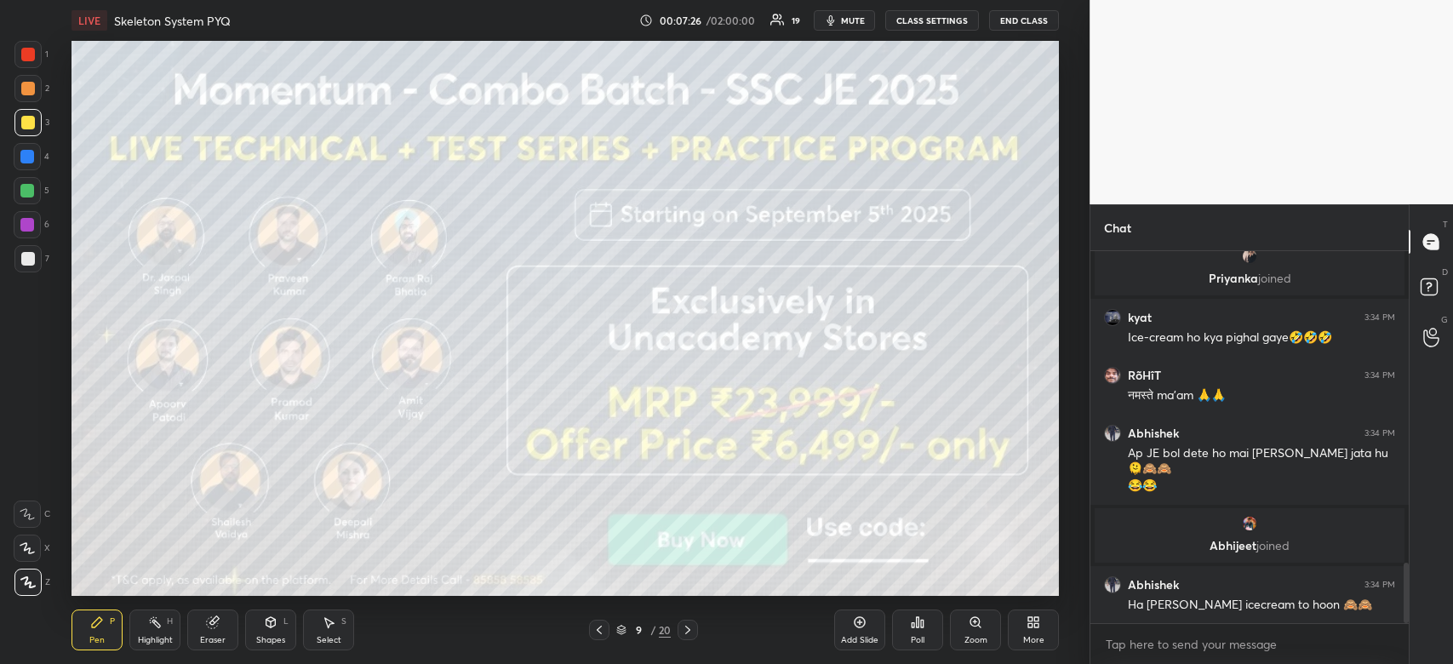
click at [21, 48] on div at bounding box center [28, 55] width 14 height 14
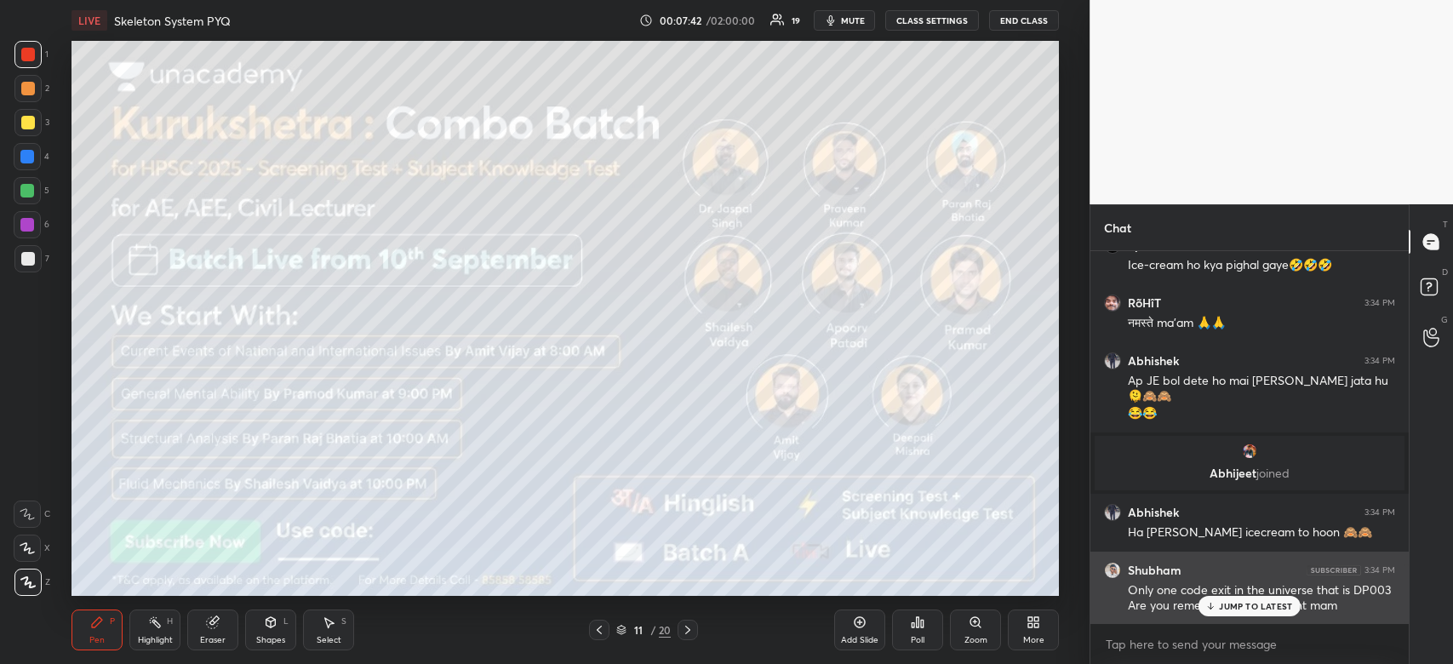
click at [1274, 612] on div "JUMP TO LATEST" at bounding box center [1249, 606] width 102 height 20
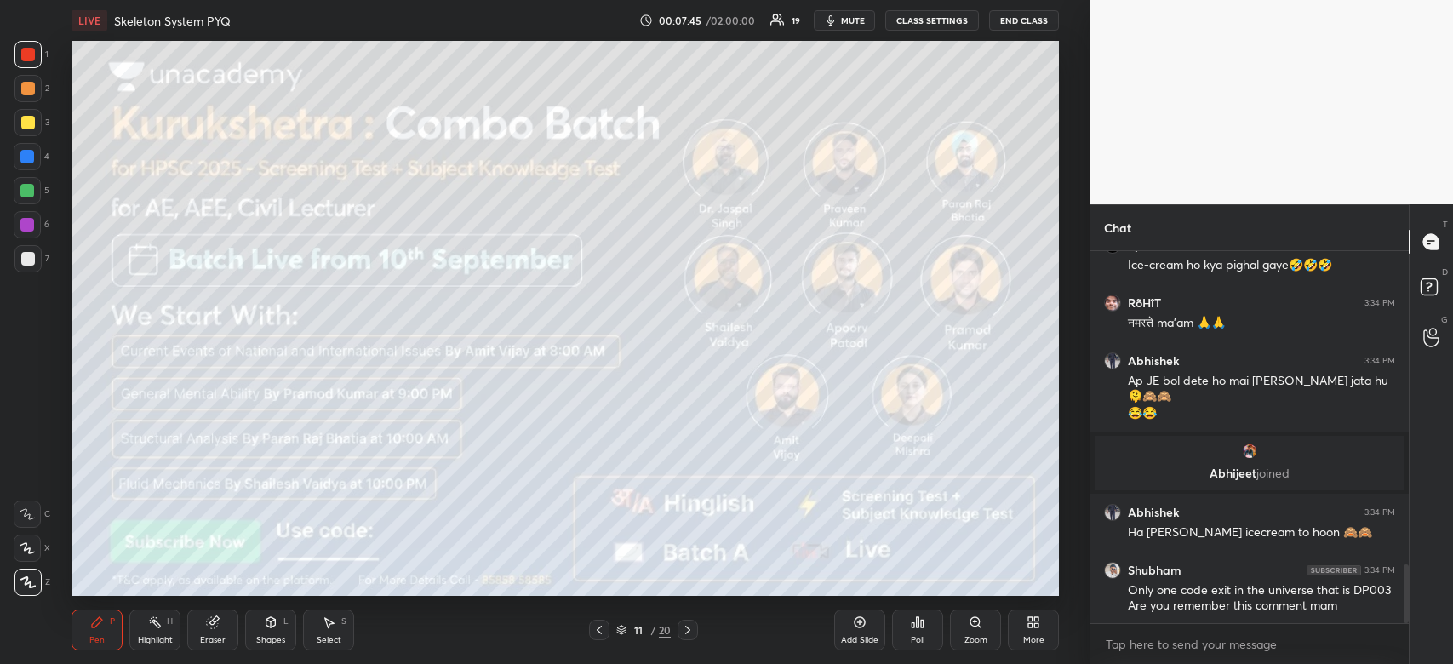
click at [27, 154] on div at bounding box center [27, 157] width 14 height 14
click at [28, 194] on div at bounding box center [27, 191] width 14 height 14
click at [30, 191] on div at bounding box center [27, 191] width 14 height 14
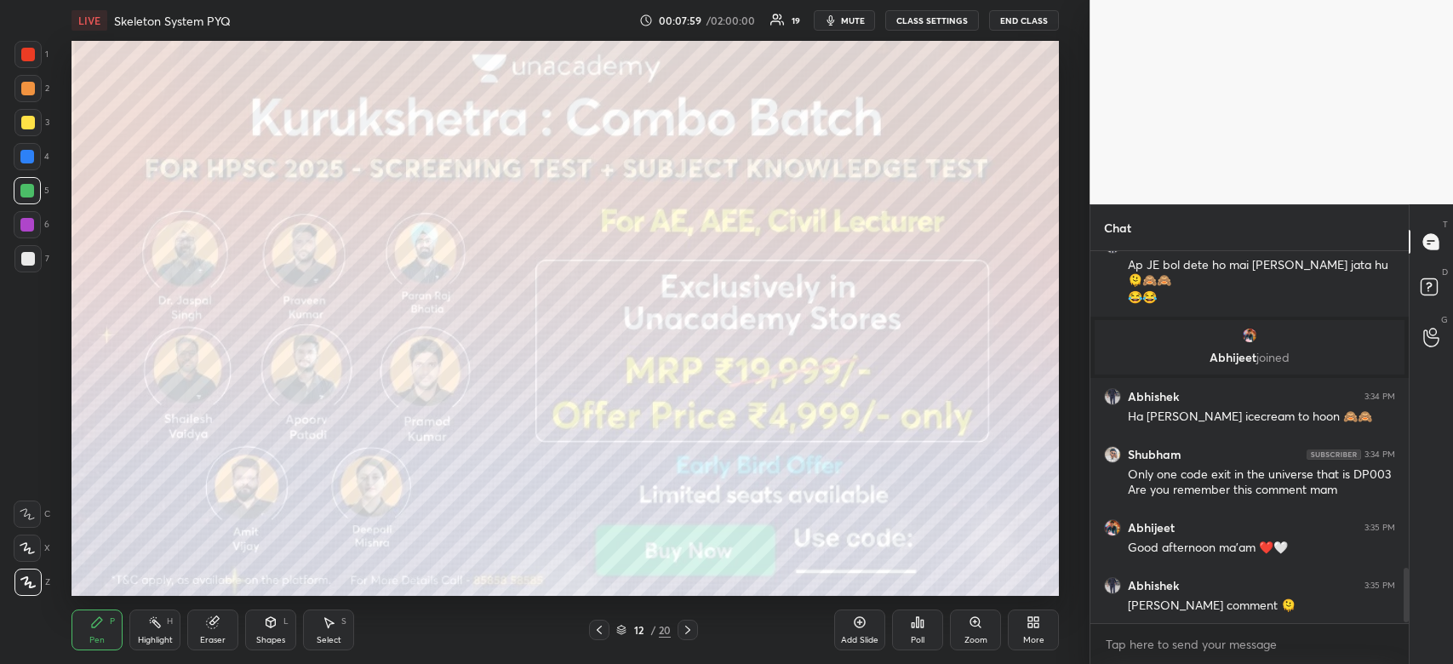
scroll to position [2181, 0]
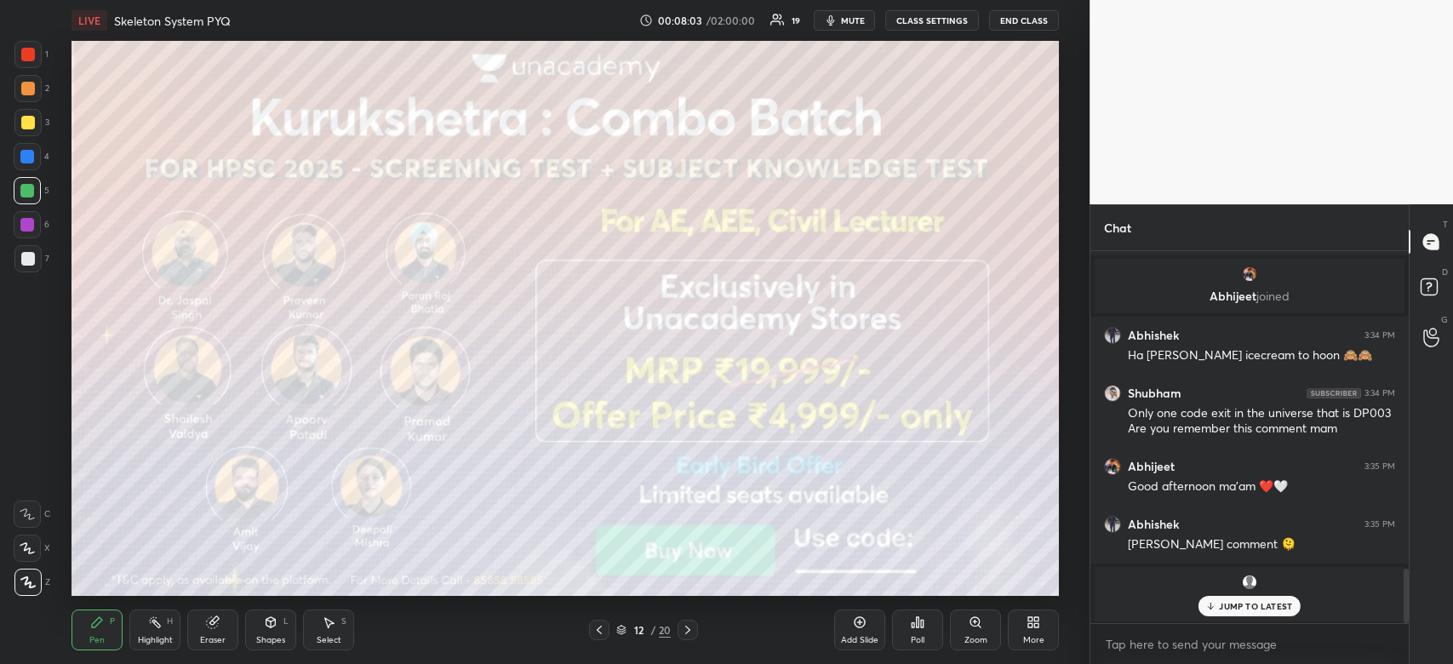
click at [1243, 609] on p "JUMP TO LATEST" at bounding box center [1255, 606] width 73 height 10
click at [35, 192] on div at bounding box center [27, 190] width 27 height 27
click at [34, 195] on div at bounding box center [27, 190] width 27 height 27
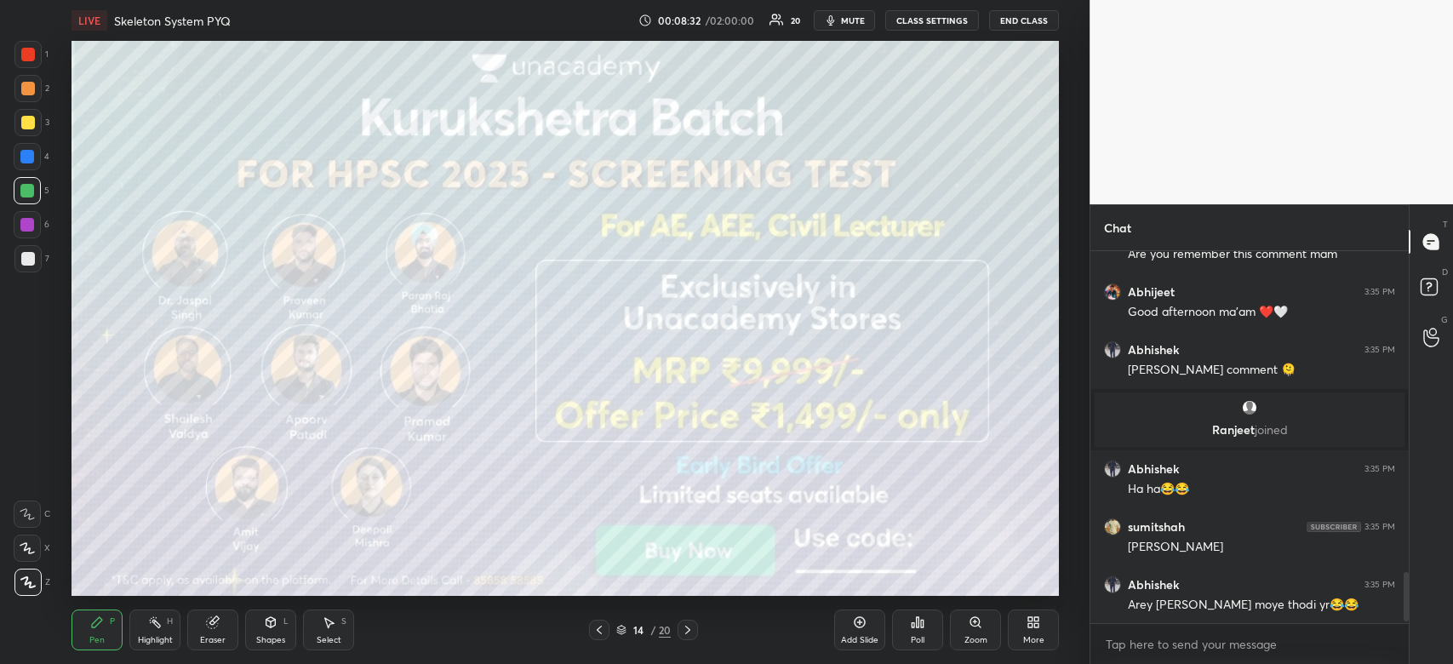
scroll to position [2429, 0]
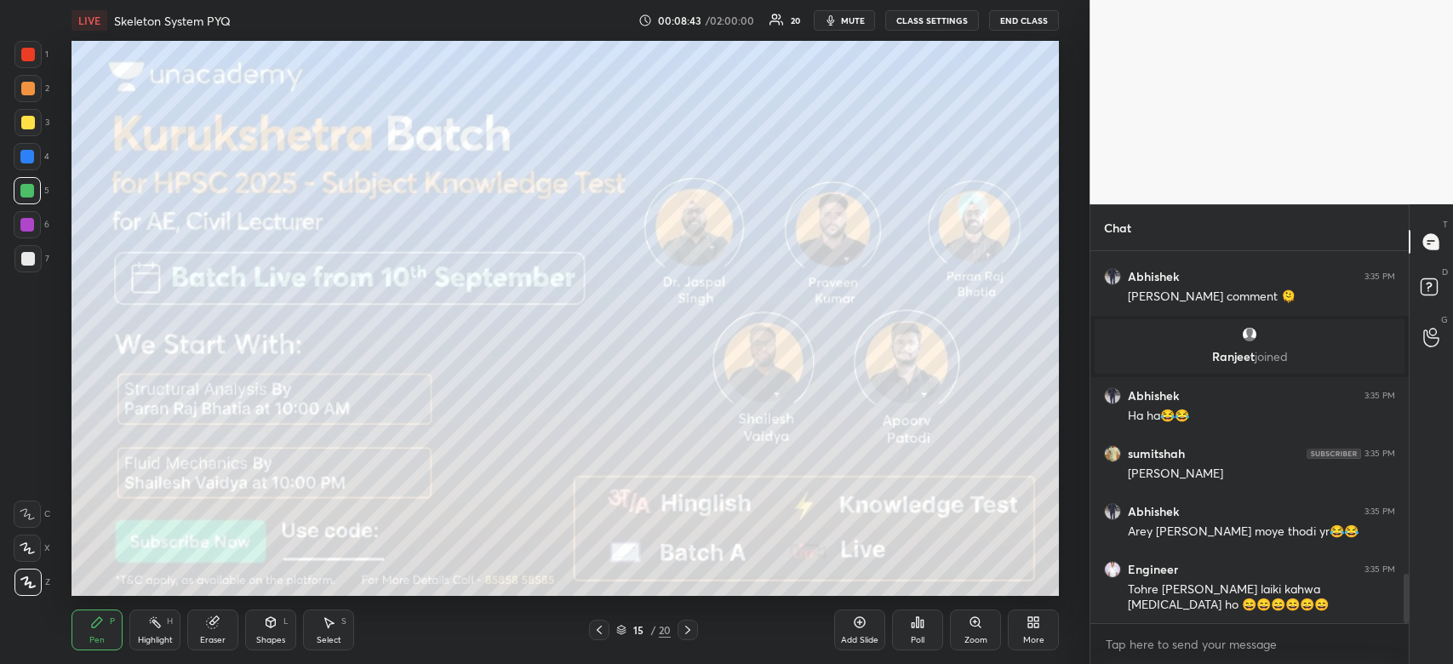
click at [23, 54] on div at bounding box center [28, 55] width 14 height 14
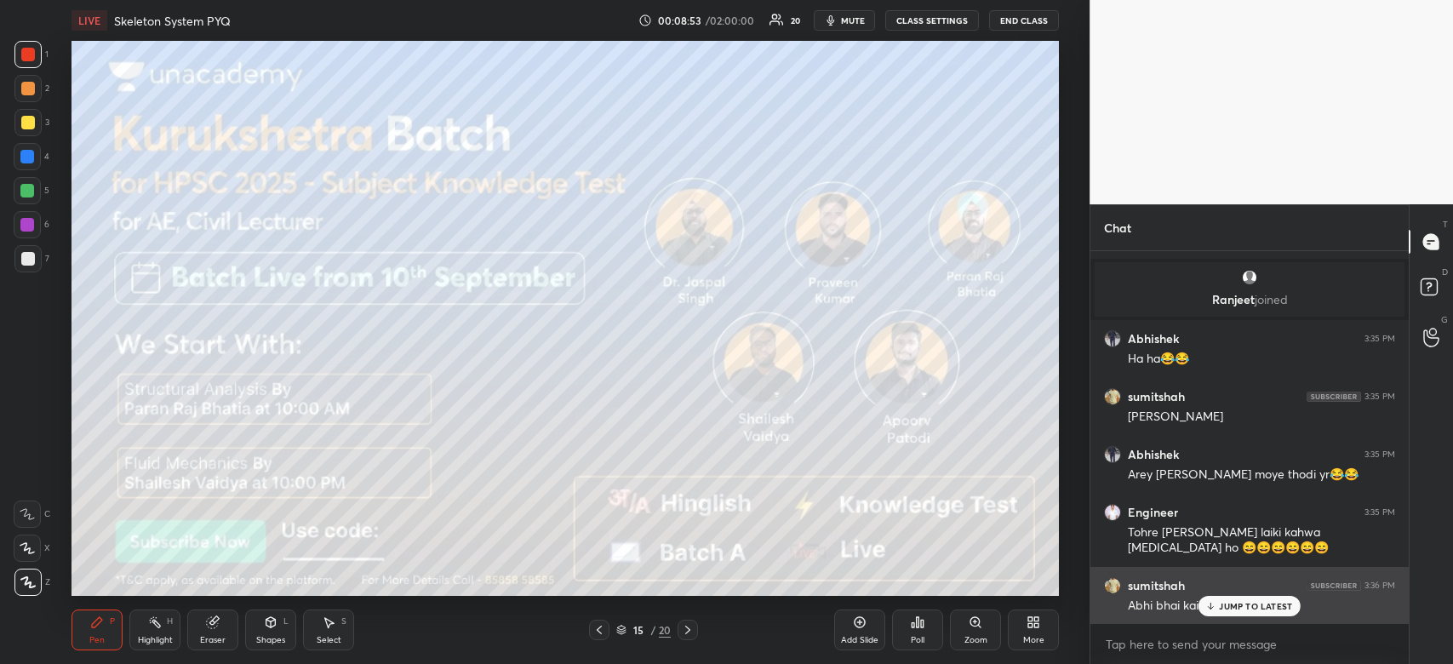
click at [1234, 609] on p "JUMP TO LATEST" at bounding box center [1255, 606] width 73 height 10
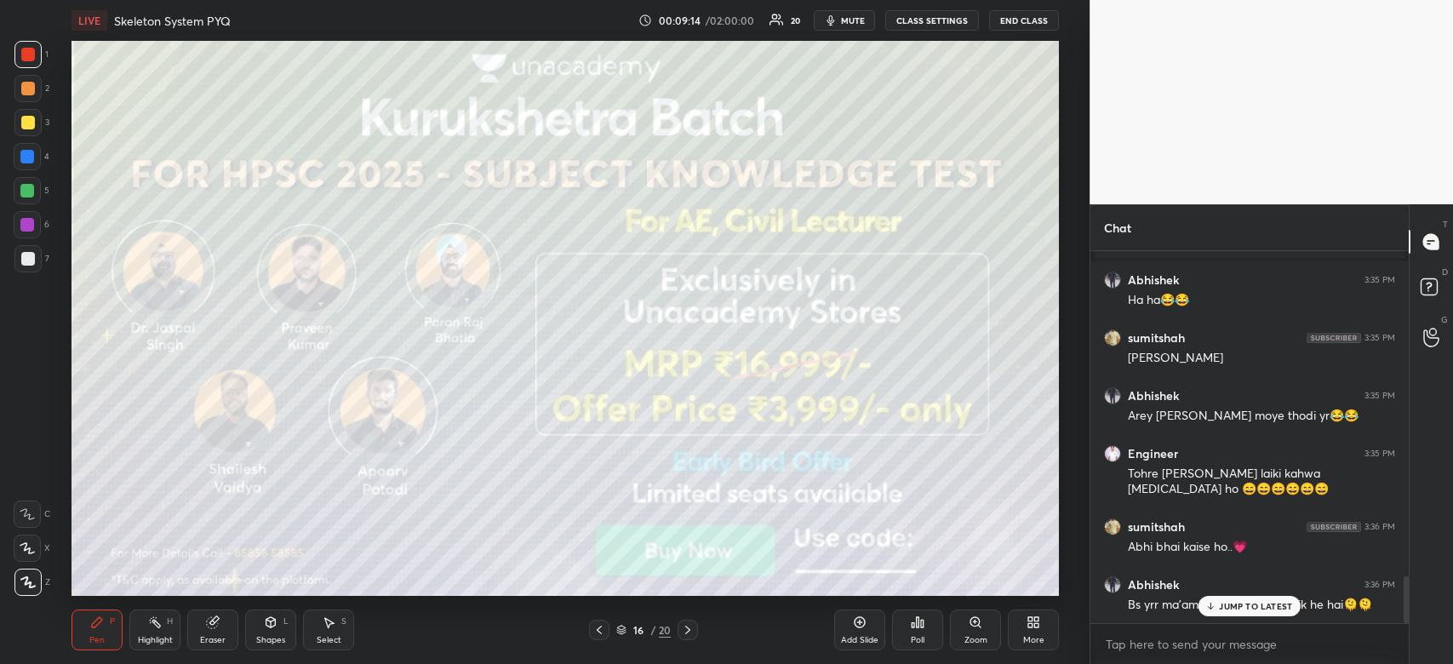
scroll to position [2602, 0]
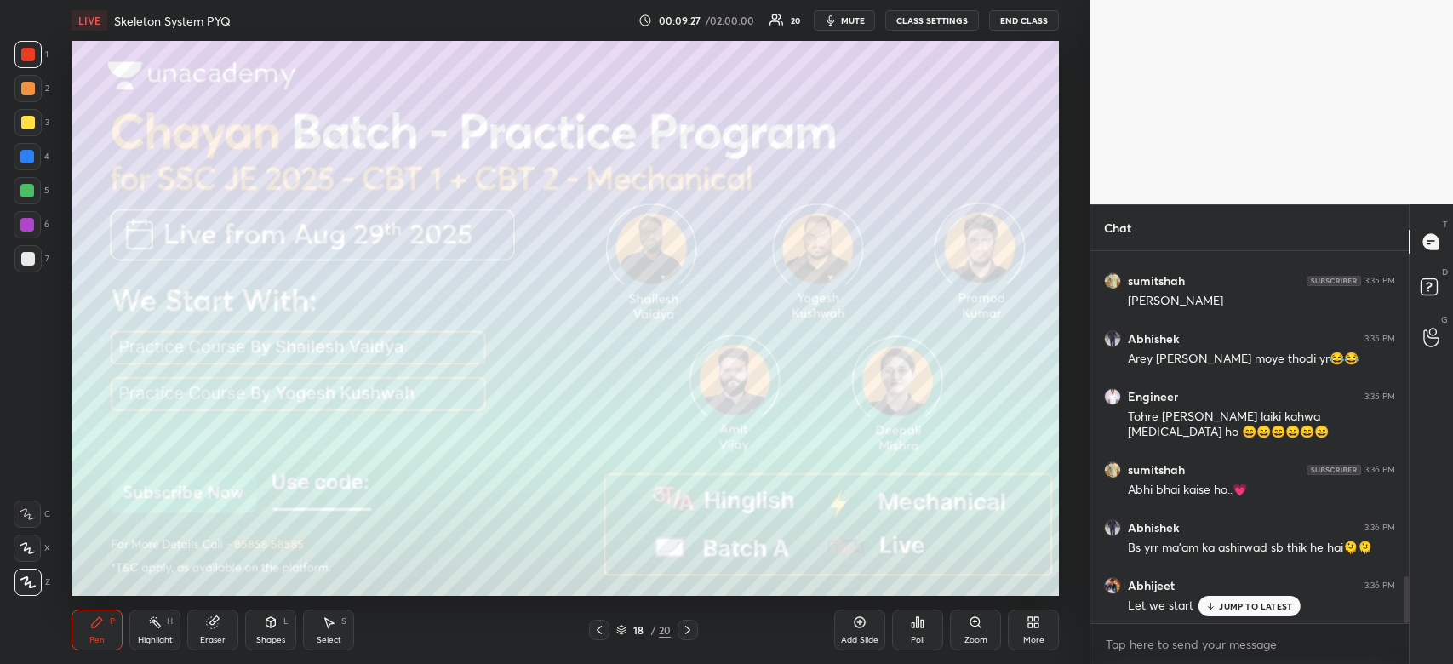
click at [30, 221] on div at bounding box center [27, 225] width 14 height 14
click at [23, 54] on div at bounding box center [28, 55] width 14 height 14
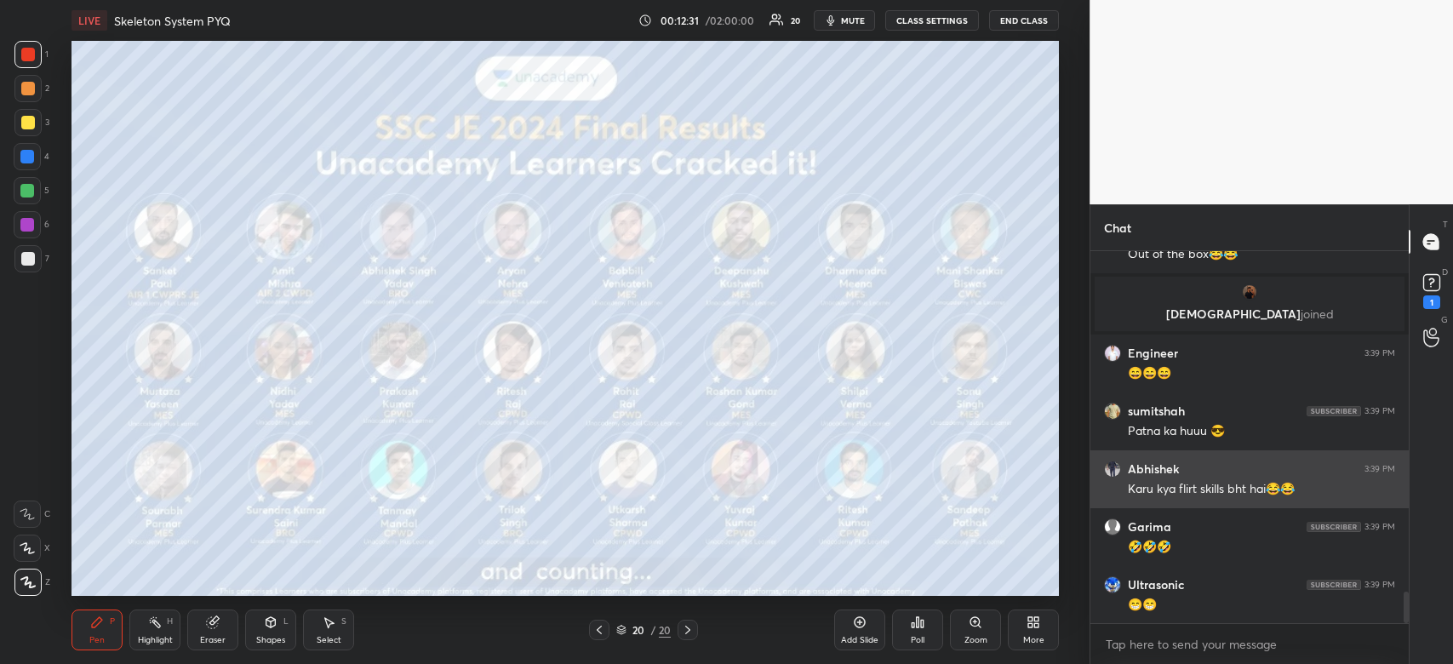
scroll to position [4156, 0]
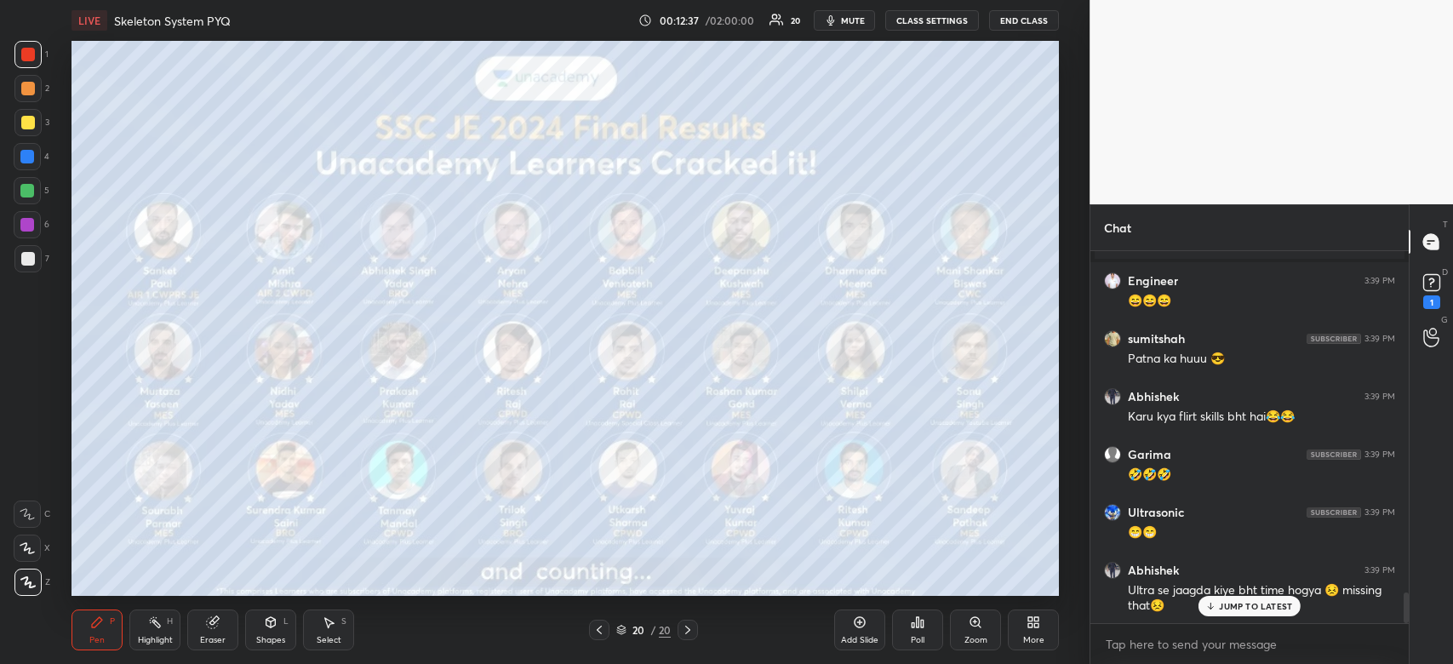
click at [1257, 601] on p "JUMP TO LATEST" at bounding box center [1255, 606] width 73 height 10
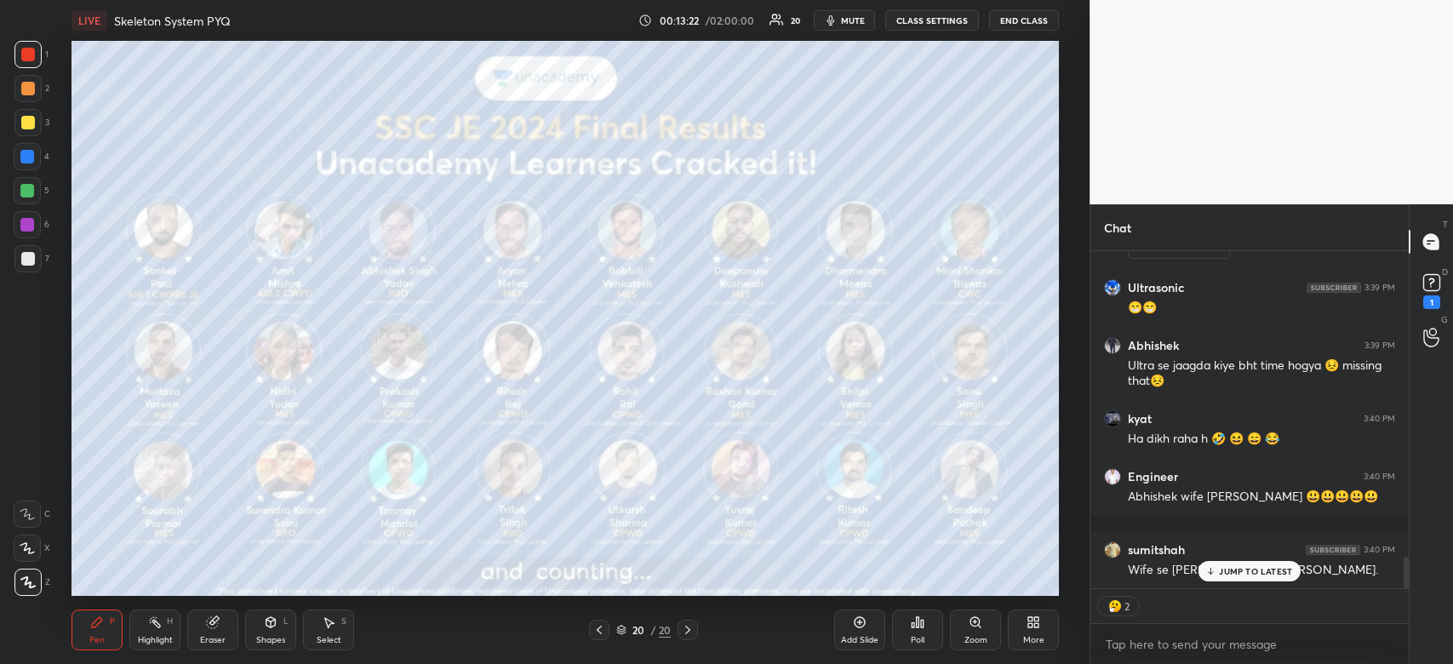
scroll to position [333, 313]
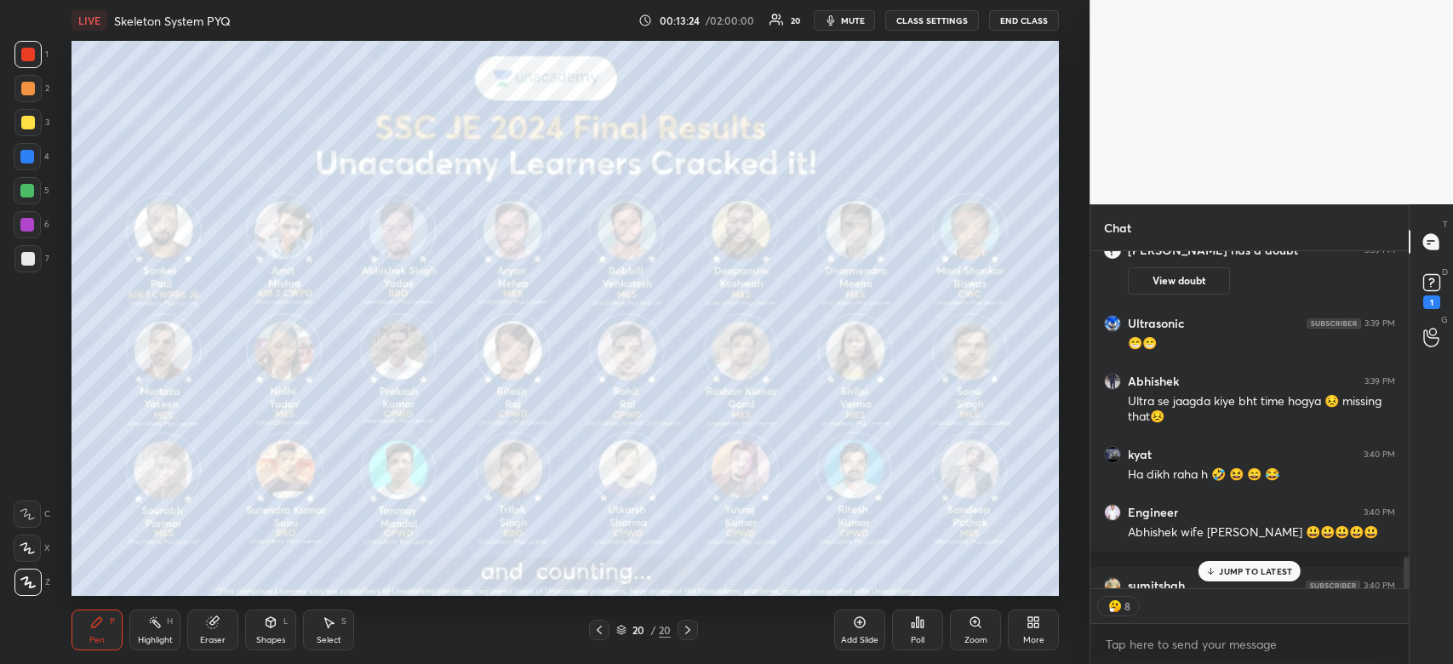
click at [1237, 567] on p "JUMP TO LATEST" at bounding box center [1255, 571] width 73 height 10
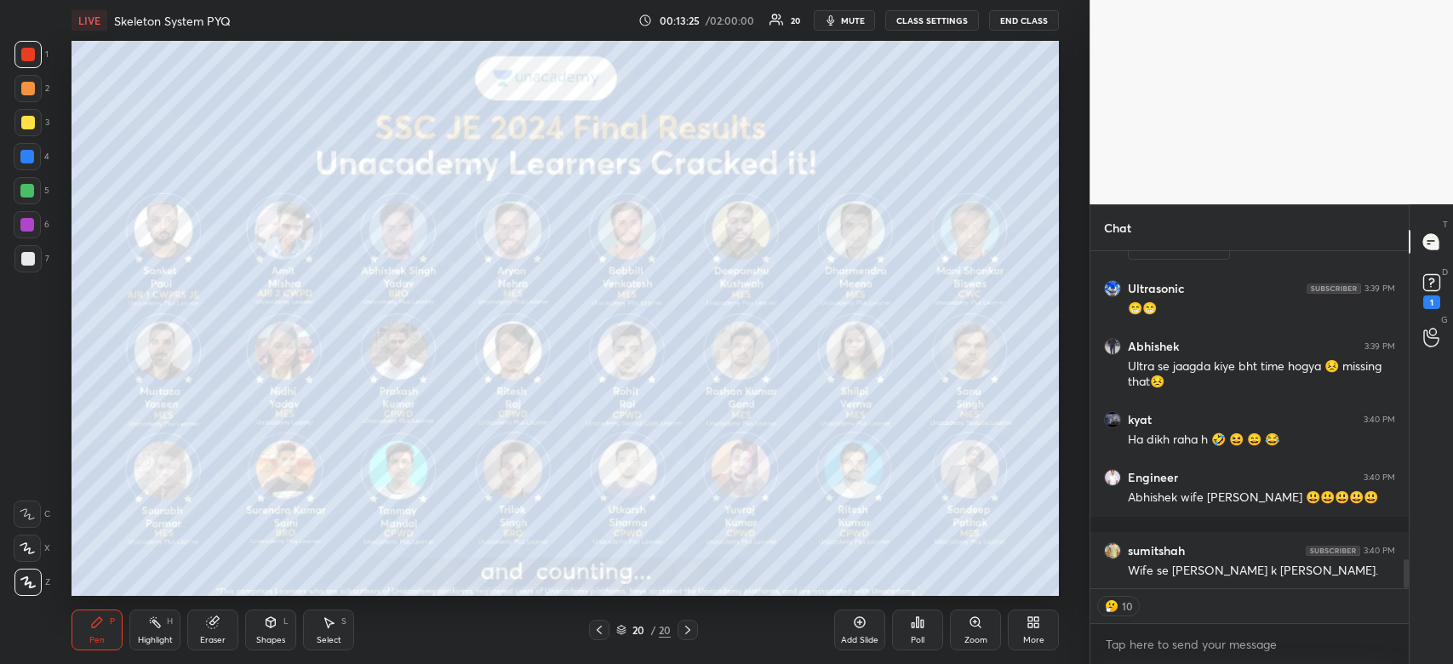
click at [1028, 621] on icon at bounding box center [1030, 619] width 4 height 4
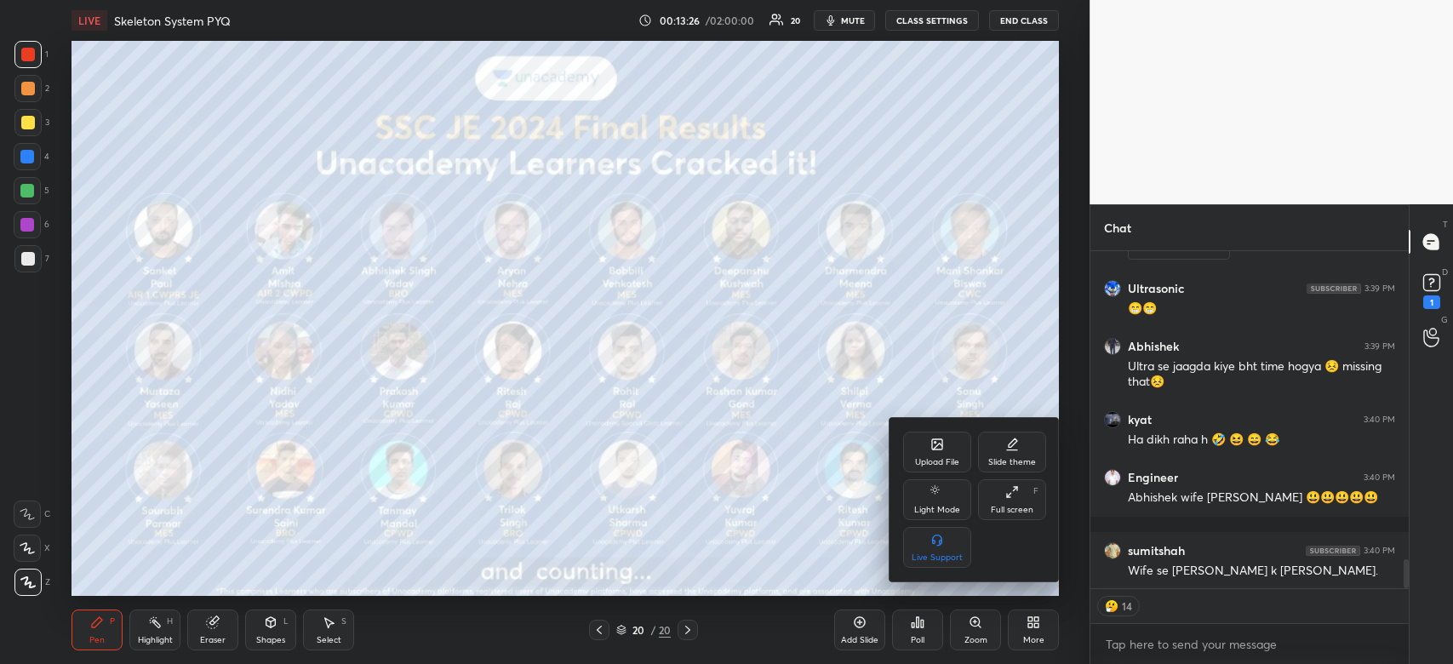
scroll to position [3692, 0]
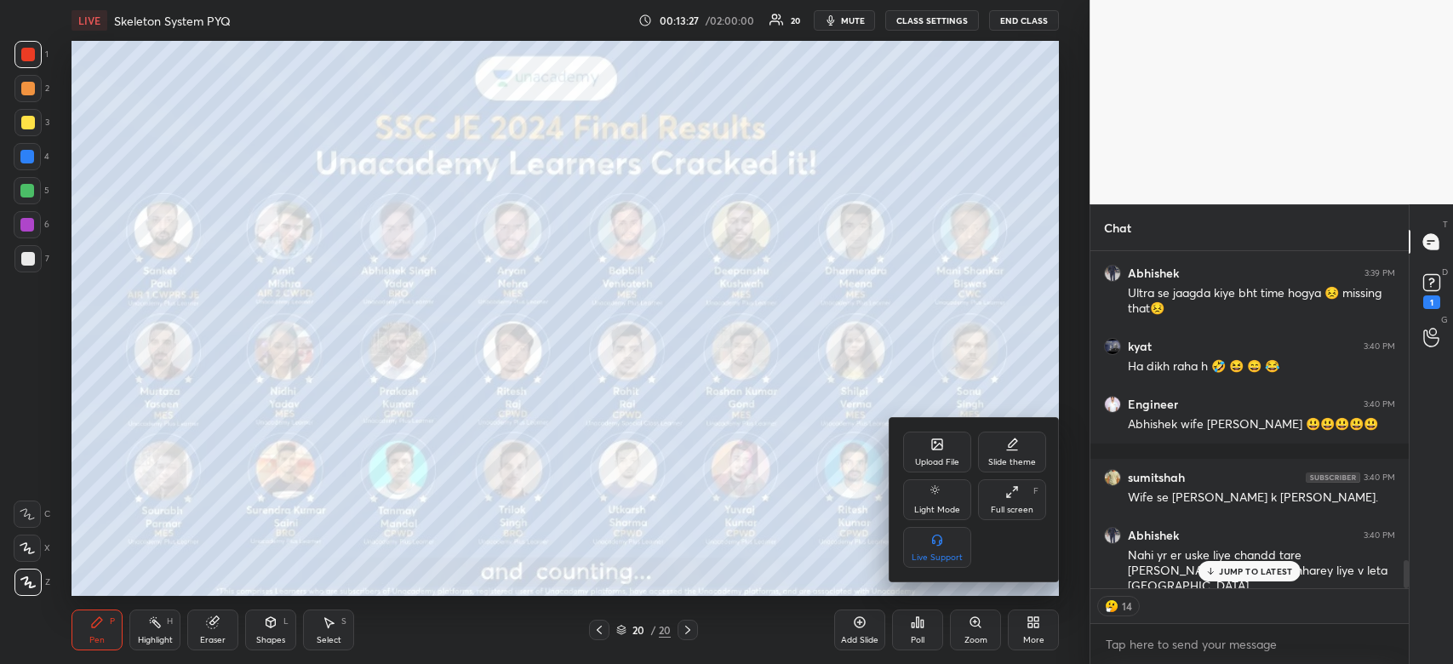
click at [937, 453] on div "Upload File" at bounding box center [937, 452] width 68 height 41
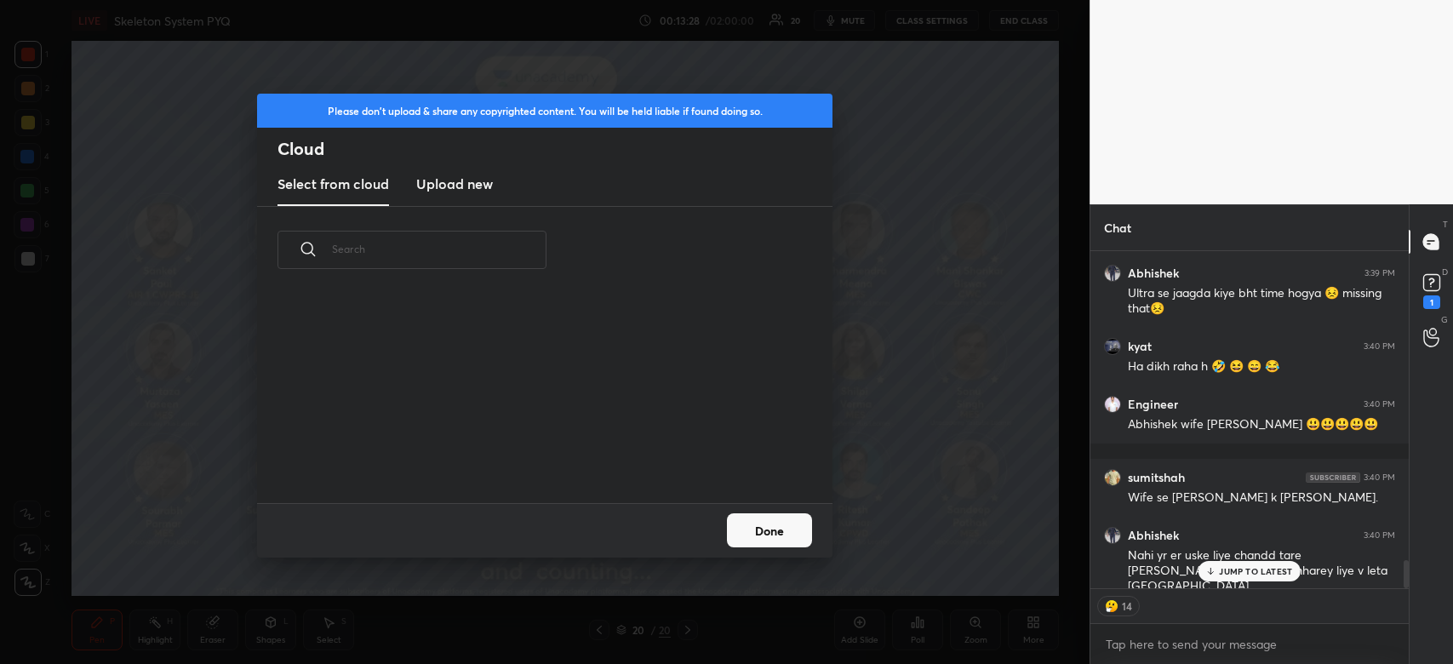
scroll to position [5, 9]
click at [460, 197] on new "Upload new" at bounding box center [454, 184] width 77 height 43
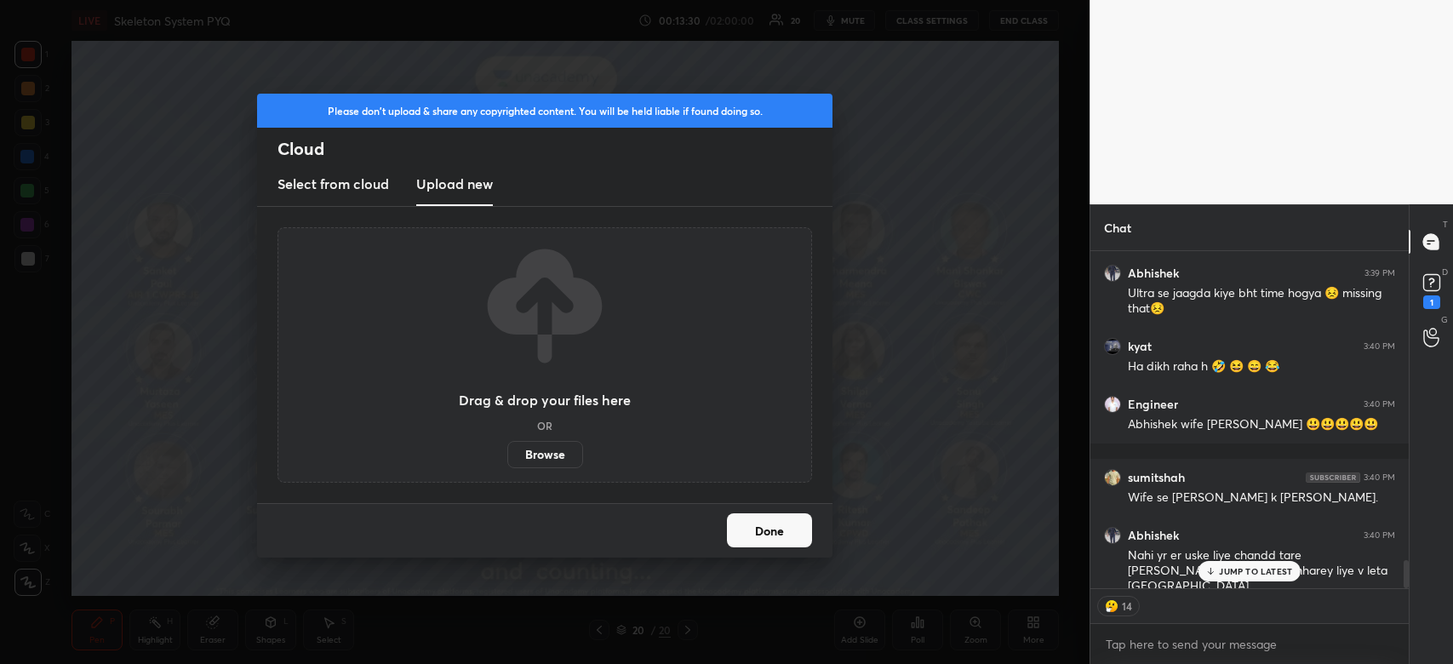
click at [534, 464] on label "Browse" at bounding box center [545, 454] width 76 height 27
click at [507, 464] on input "Browse" at bounding box center [507, 454] width 0 height 27
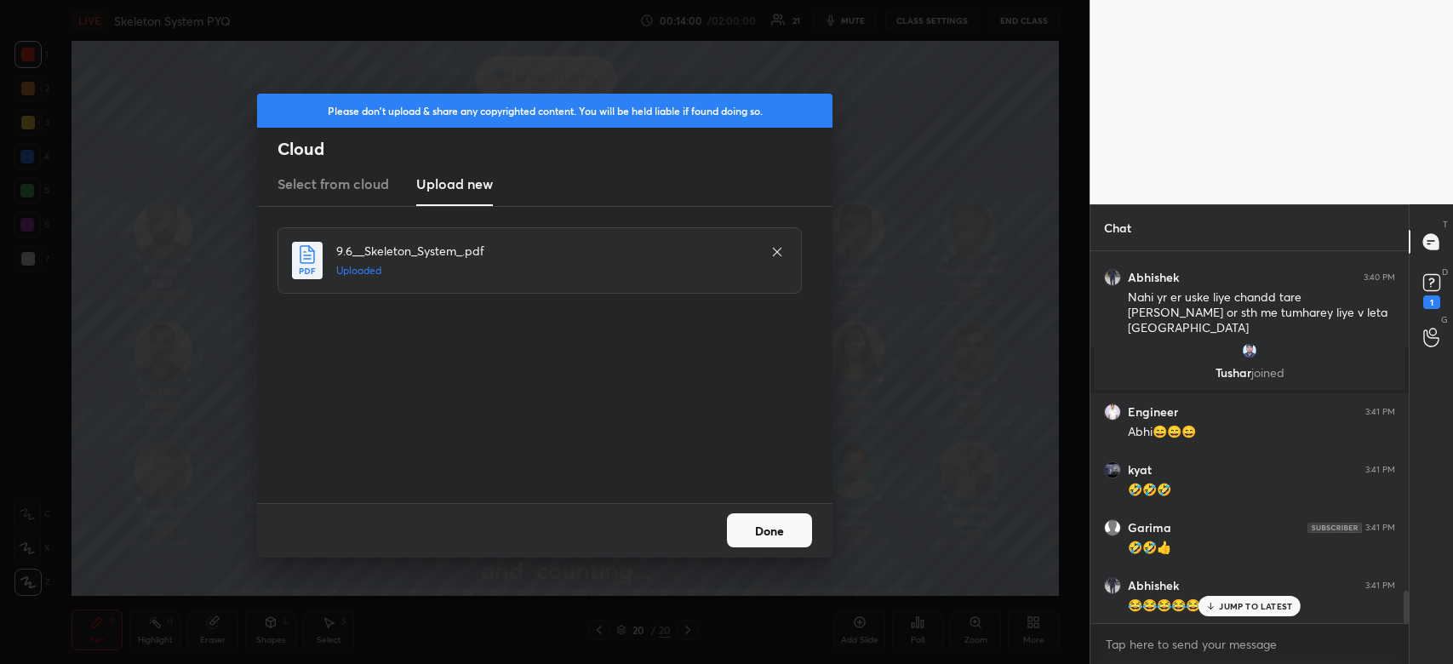
scroll to position [4009, 0]
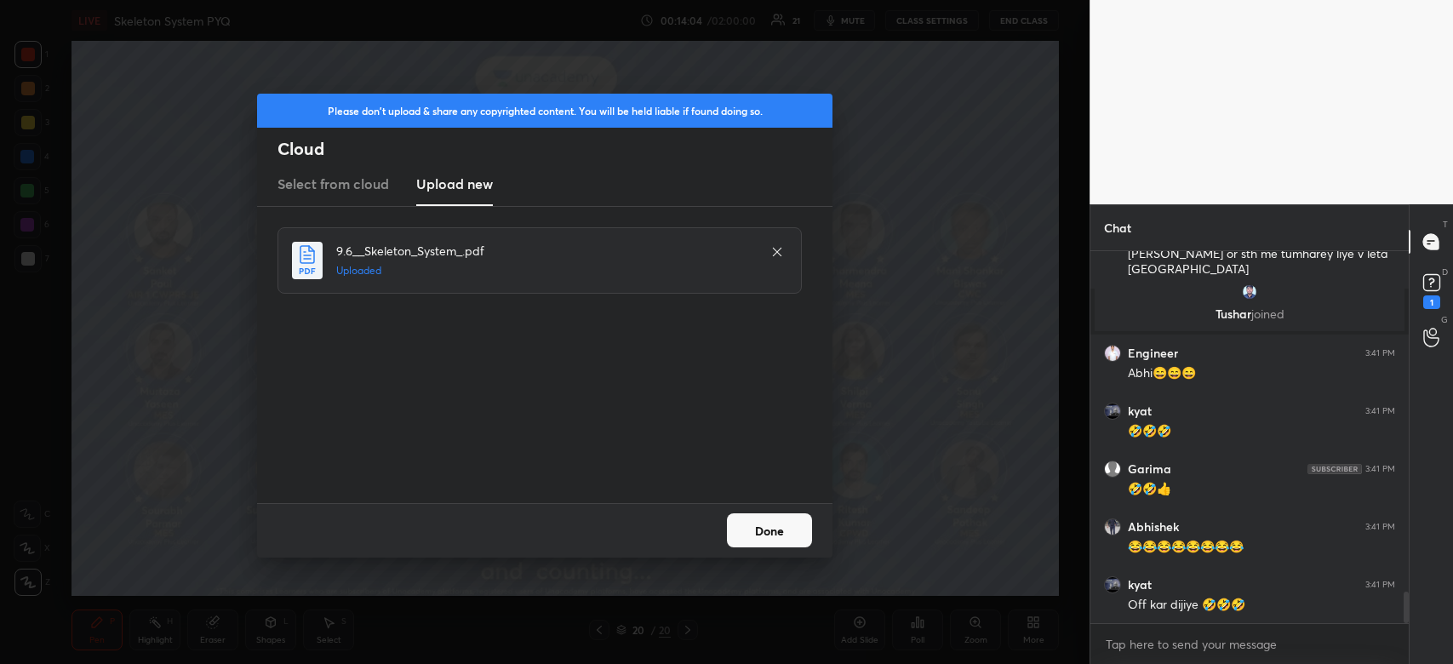
click at [773, 537] on button "Done" at bounding box center [769, 530] width 85 height 34
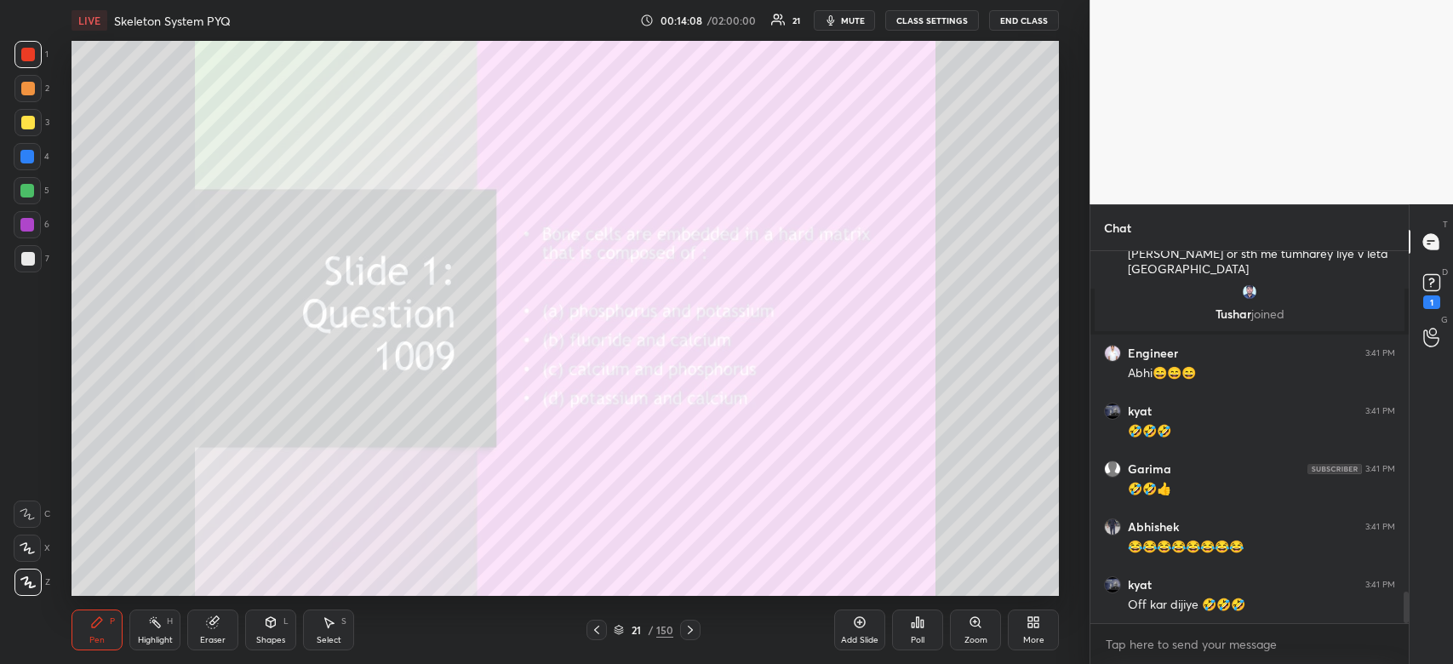
click at [921, 632] on div "Poll" at bounding box center [917, 629] width 51 height 41
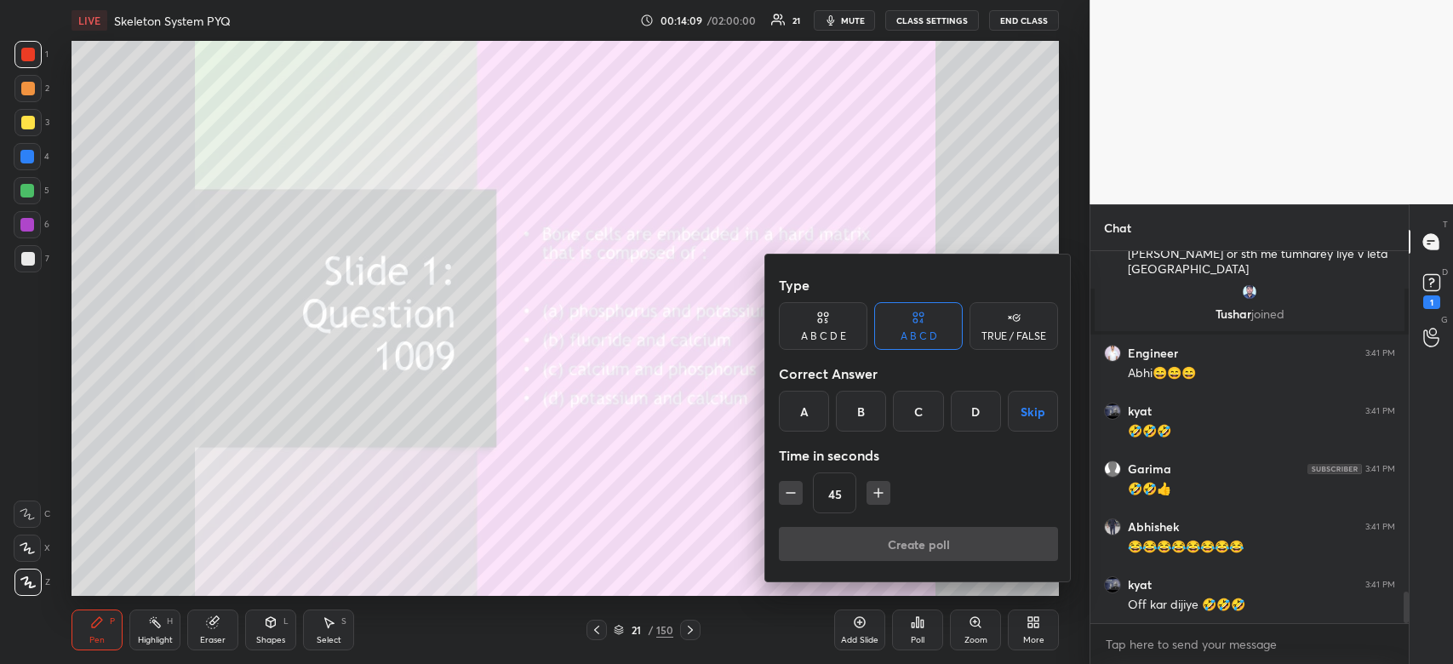
click at [917, 416] on div "C" at bounding box center [918, 411] width 50 height 41
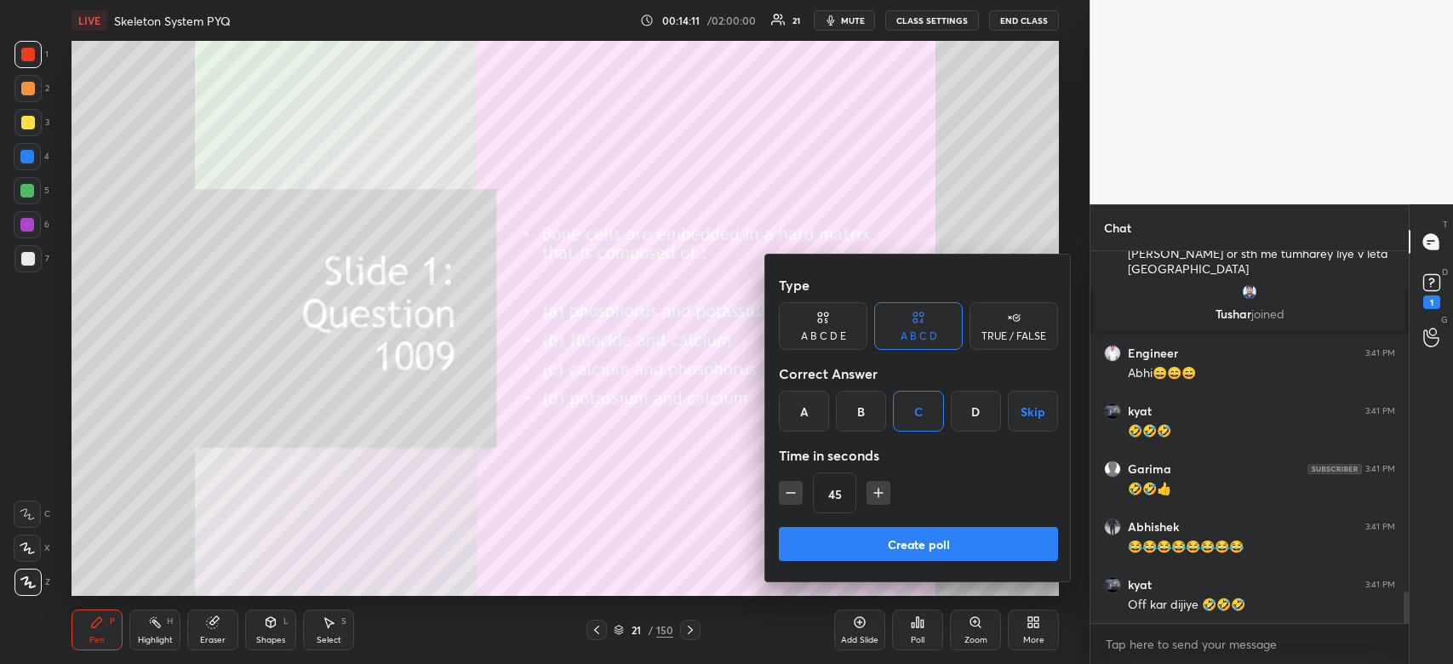
click at [894, 530] on button "Create poll" at bounding box center [918, 544] width 279 height 34
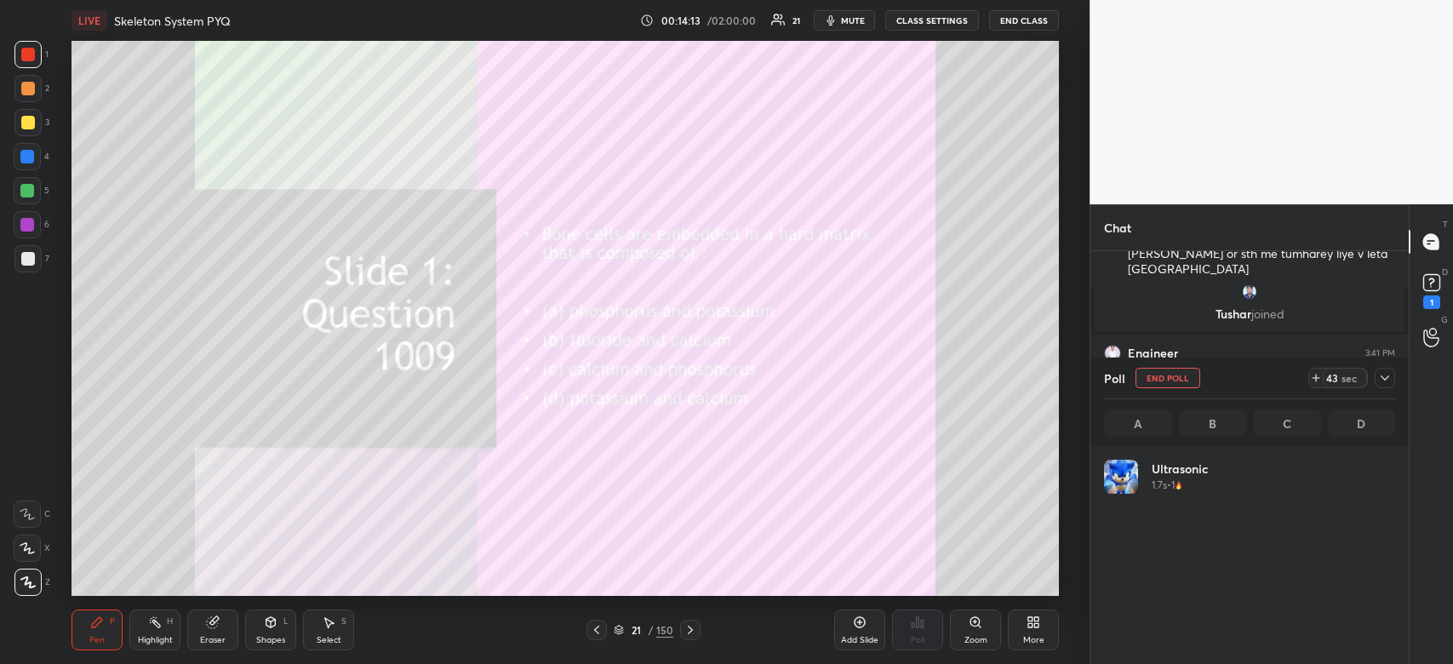
scroll to position [5, 5]
click at [1382, 380] on icon at bounding box center [1385, 378] width 14 height 14
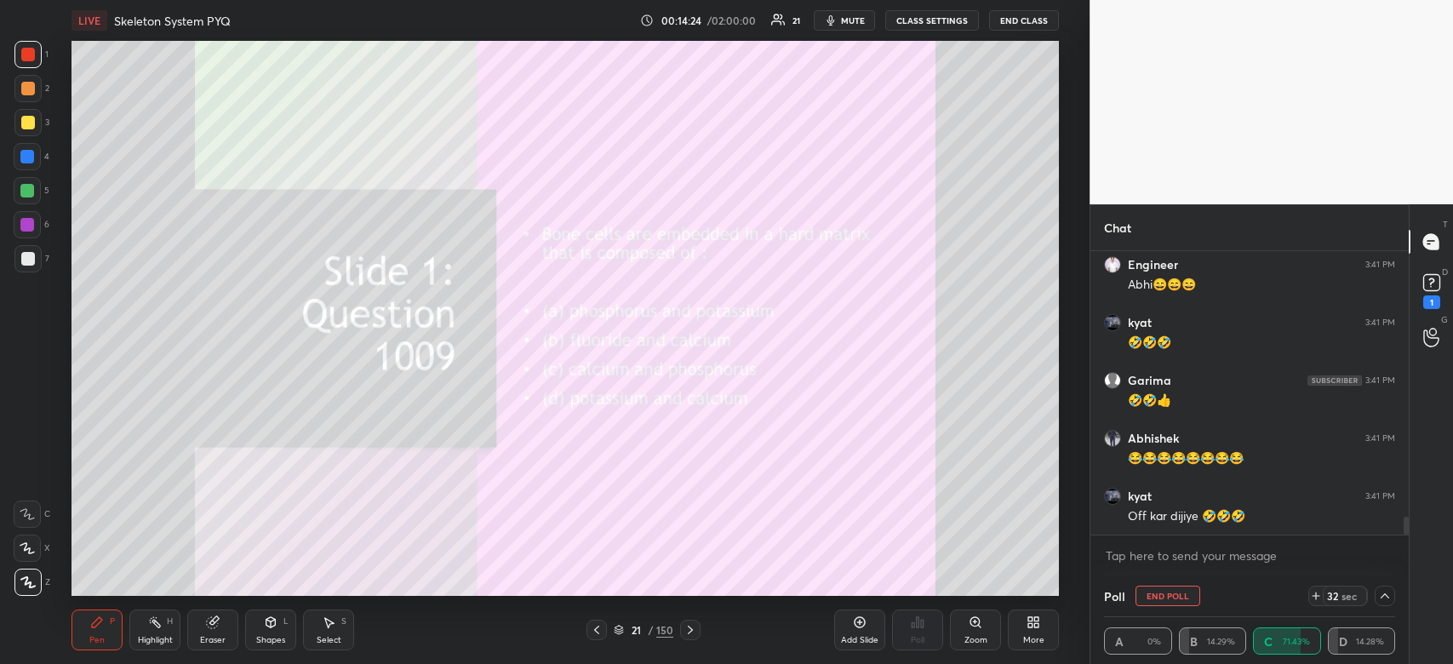
scroll to position [4170, 0]
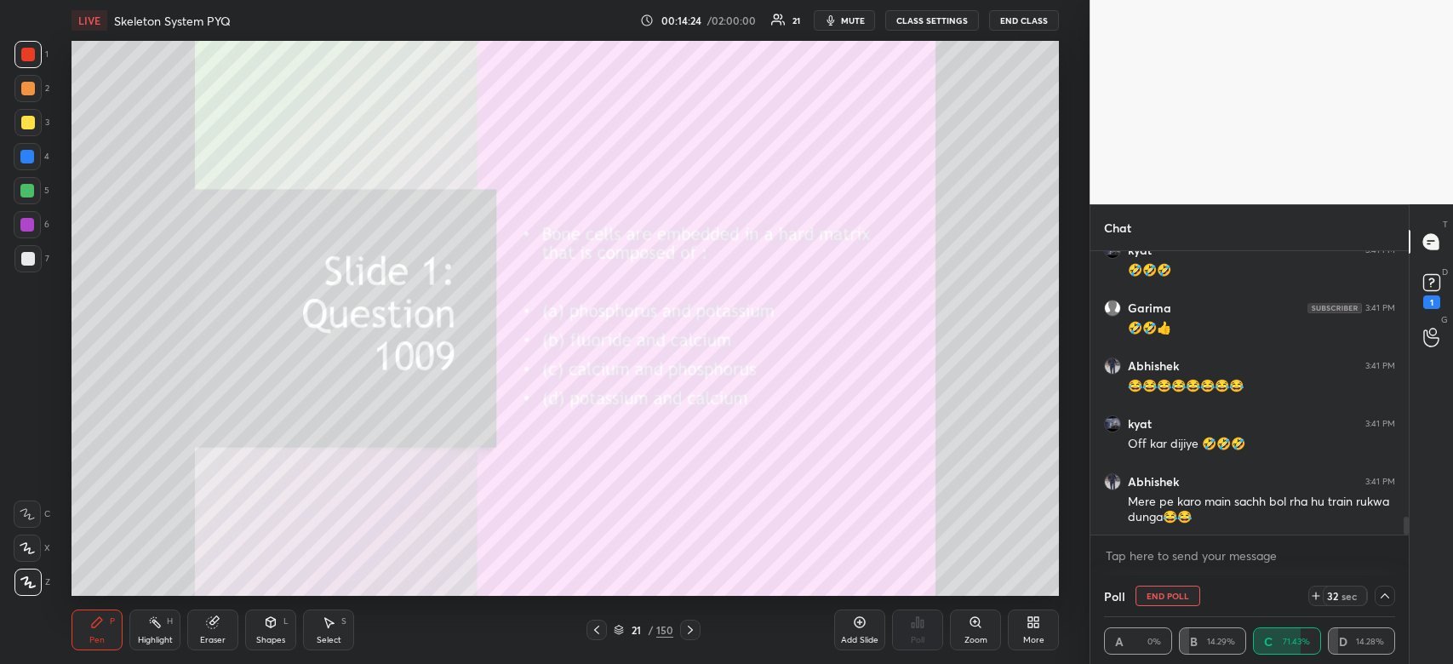
drag, startPoint x: 1403, startPoint y: 519, endPoint x: 1407, endPoint y: 551, distance: 31.8
click at [1407, 551] on div "Engineer 3:41 PM [PERSON_NAME]😄😄😄 kyat 3:41 PM 🤣🤣🤣 [PERSON_NAME] 3:41 PM 🤣🤣👍 Ab…" at bounding box center [1249, 413] width 318 height 324
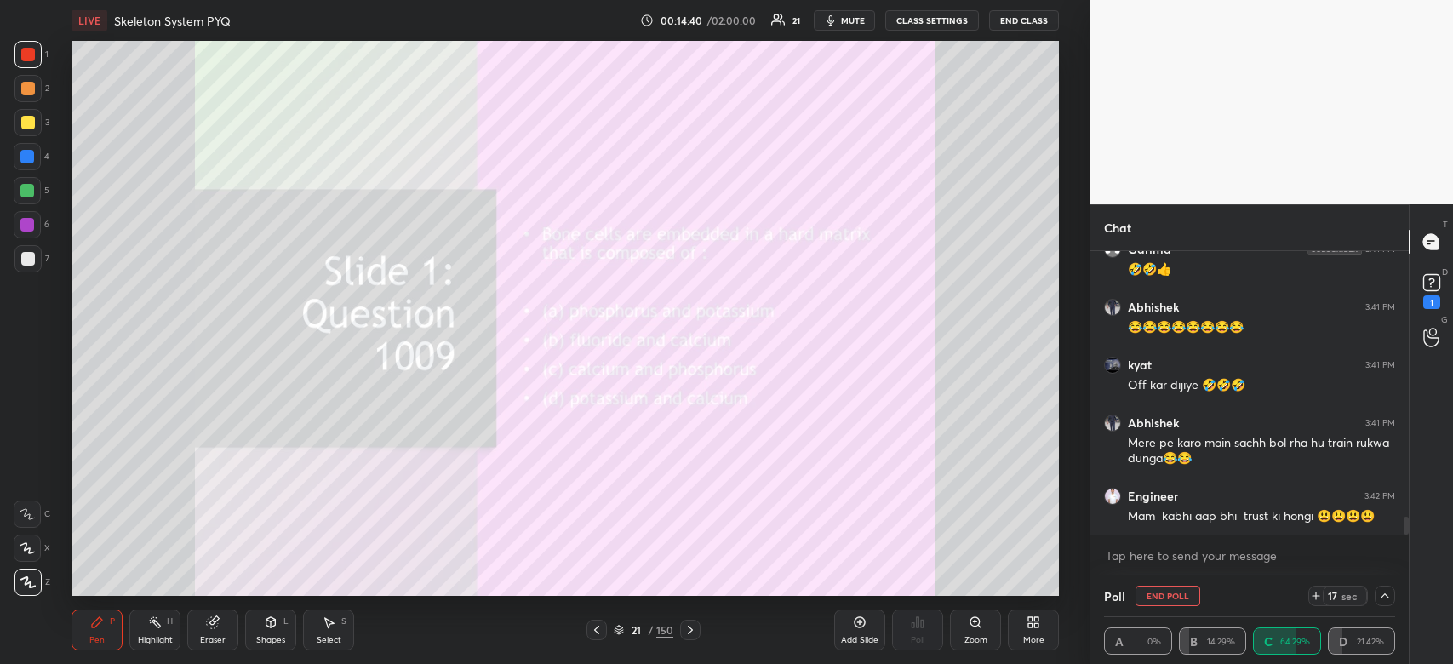
scroll to position [4285, 0]
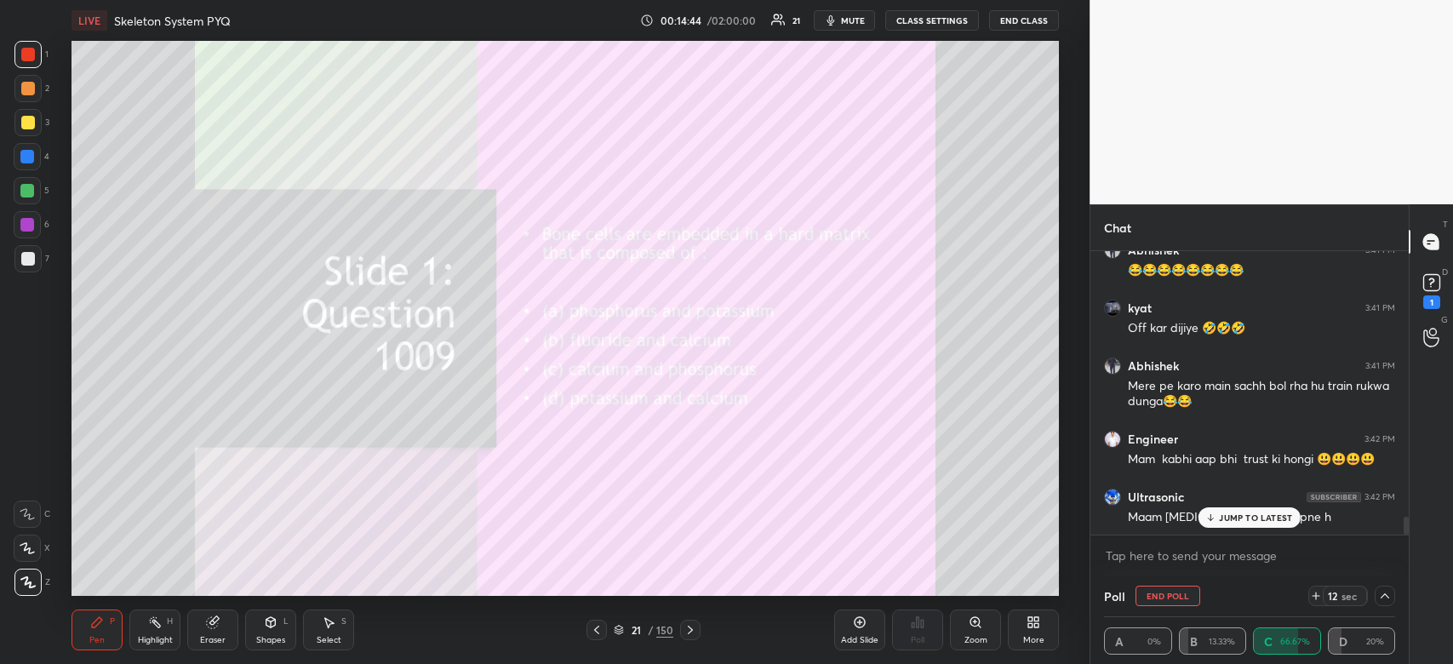
click at [1240, 516] on p "JUMP TO LATEST" at bounding box center [1255, 517] width 73 height 10
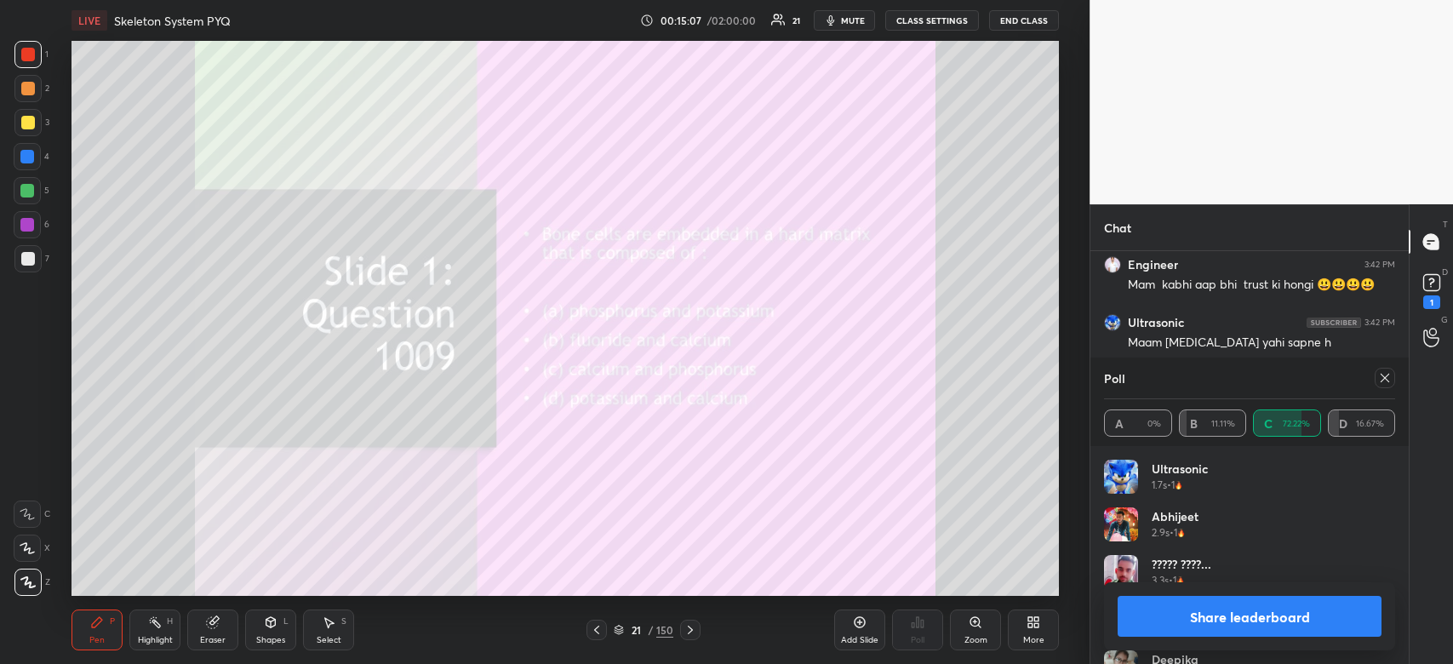
scroll to position [4517, 0]
click at [23, 58] on div at bounding box center [28, 55] width 14 height 14
click at [28, 58] on div at bounding box center [28, 55] width 14 height 14
click at [1328, 630] on button "Share leaderboard" at bounding box center [1249, 616] width 264 height 41
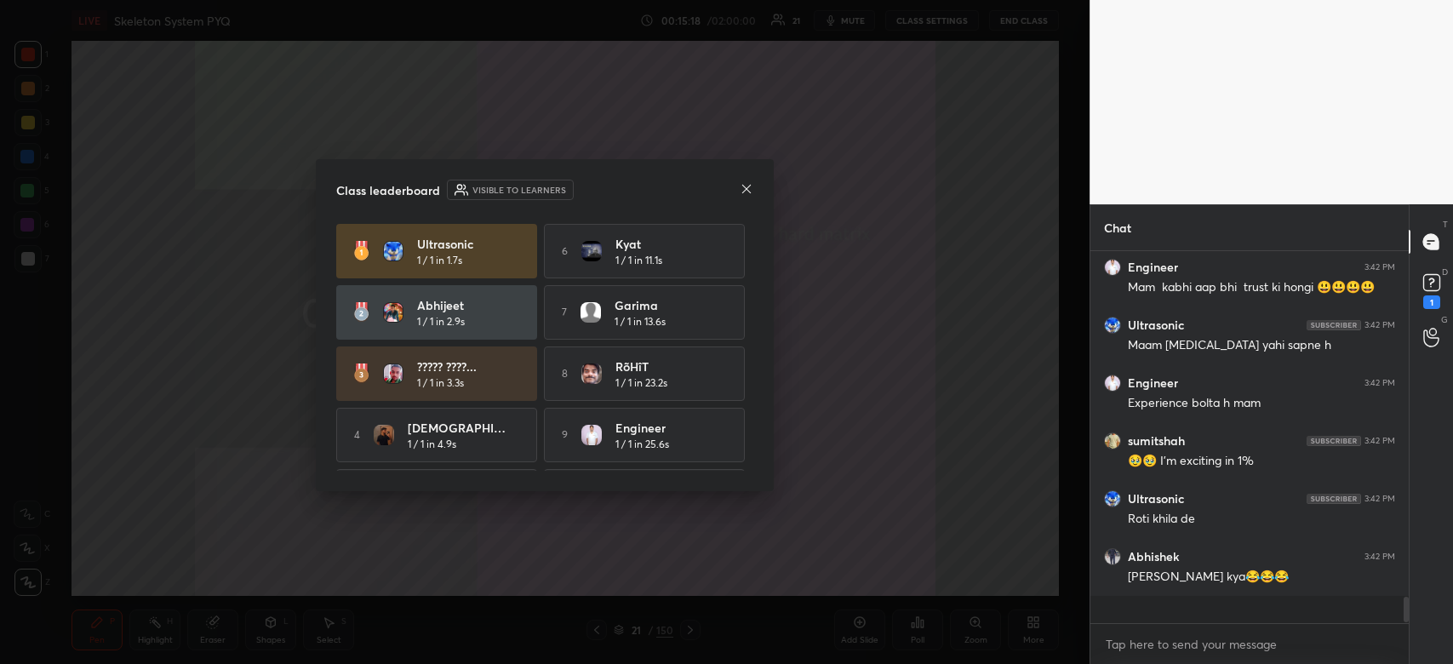
scroll to position [359, 313]
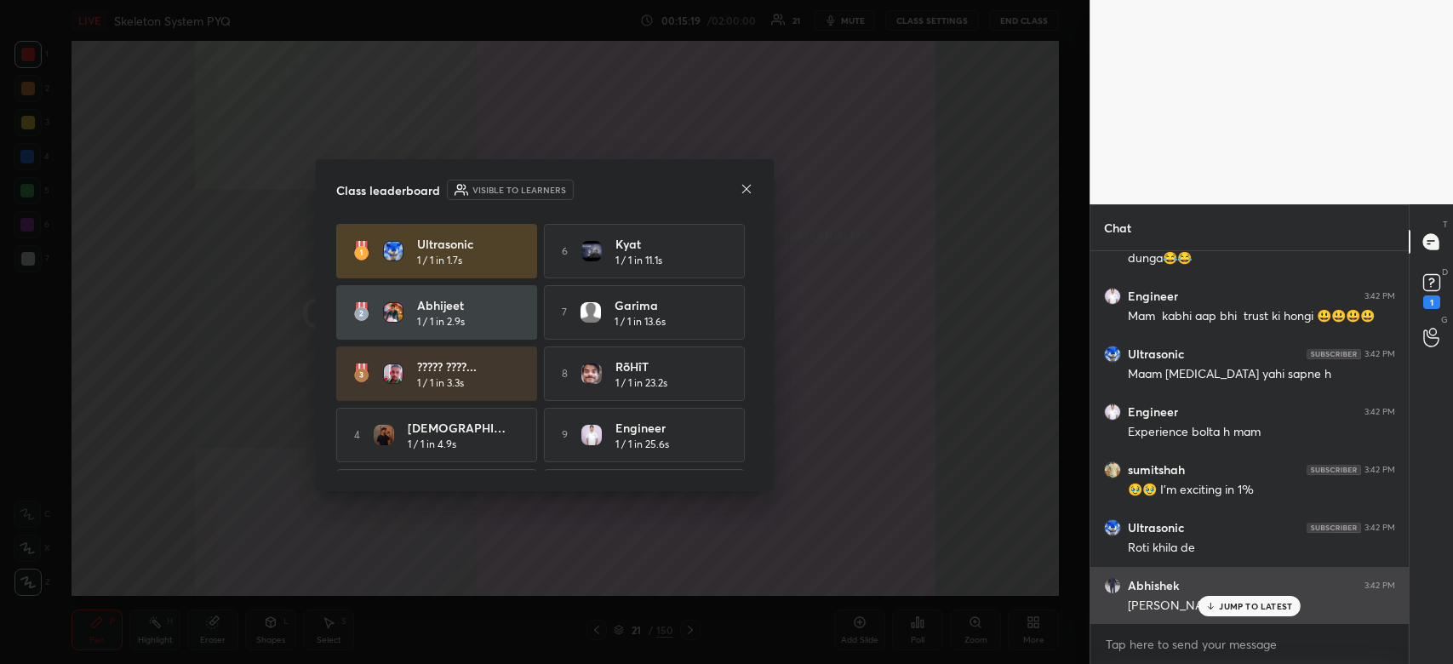
click at [1227, 605] on p "JUMP TO LATEST" at bounding box center [1255, 606] width 73 height 10
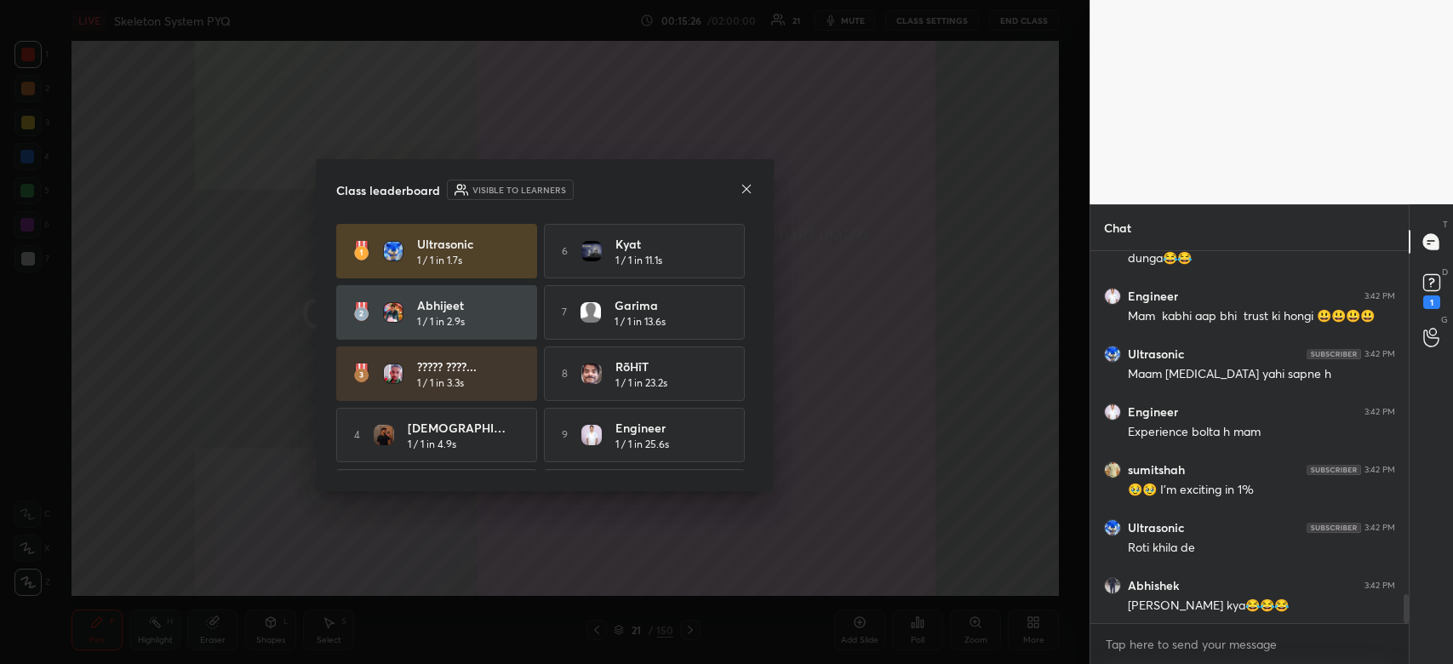
click at [751, 189] on icon at bounding box center [747, 189] width 14 height 14
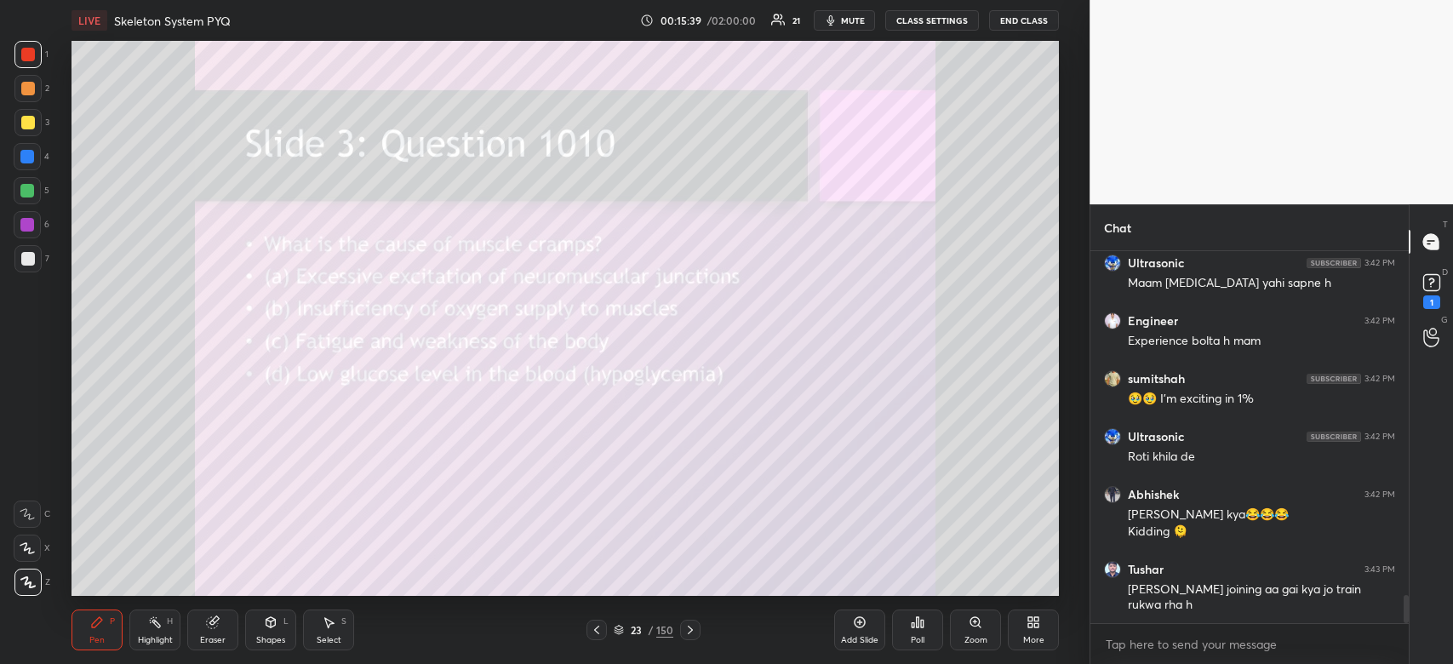
click at [908, 640] on div "Poll" at bounding box center [917, 629] width 51 height 41
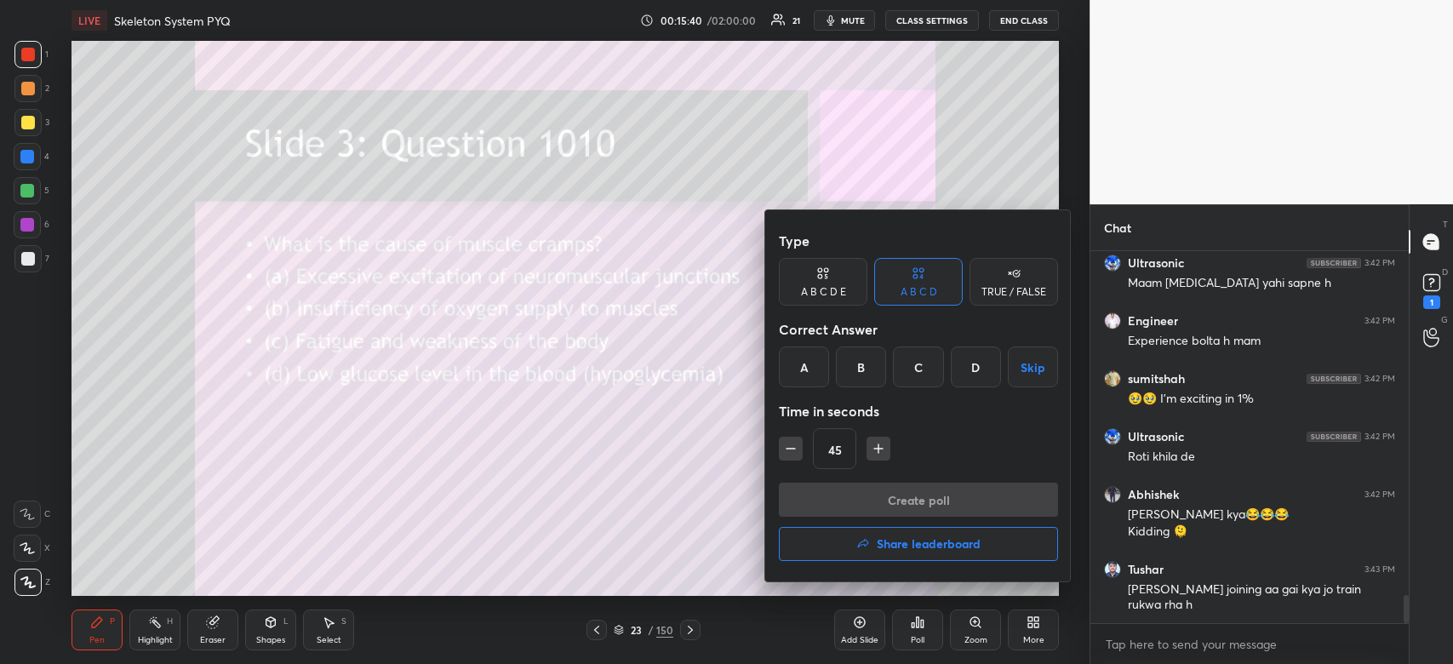
click at [851, 369] on div "B" at bounding box center [861, 366] width 50 height 41
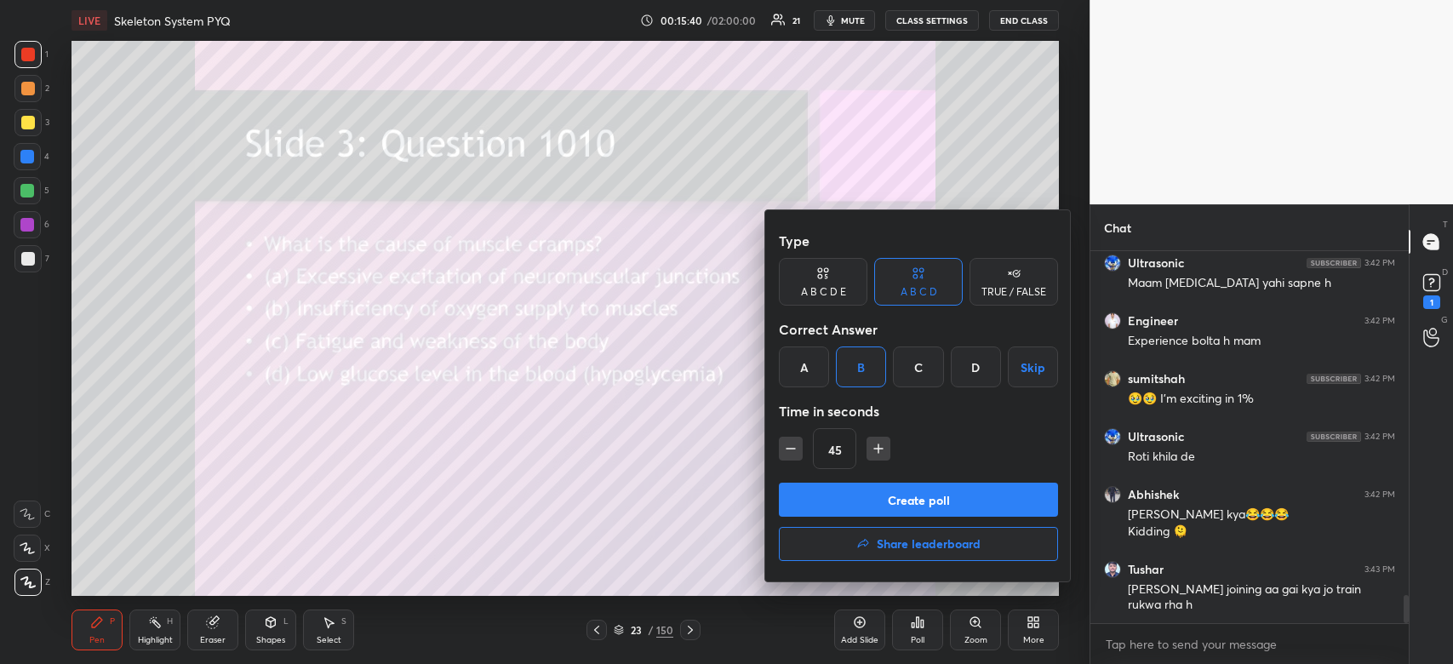
click at [892, 489] on button "Create poll" at bounding box center [918, 500] width 279 height 34
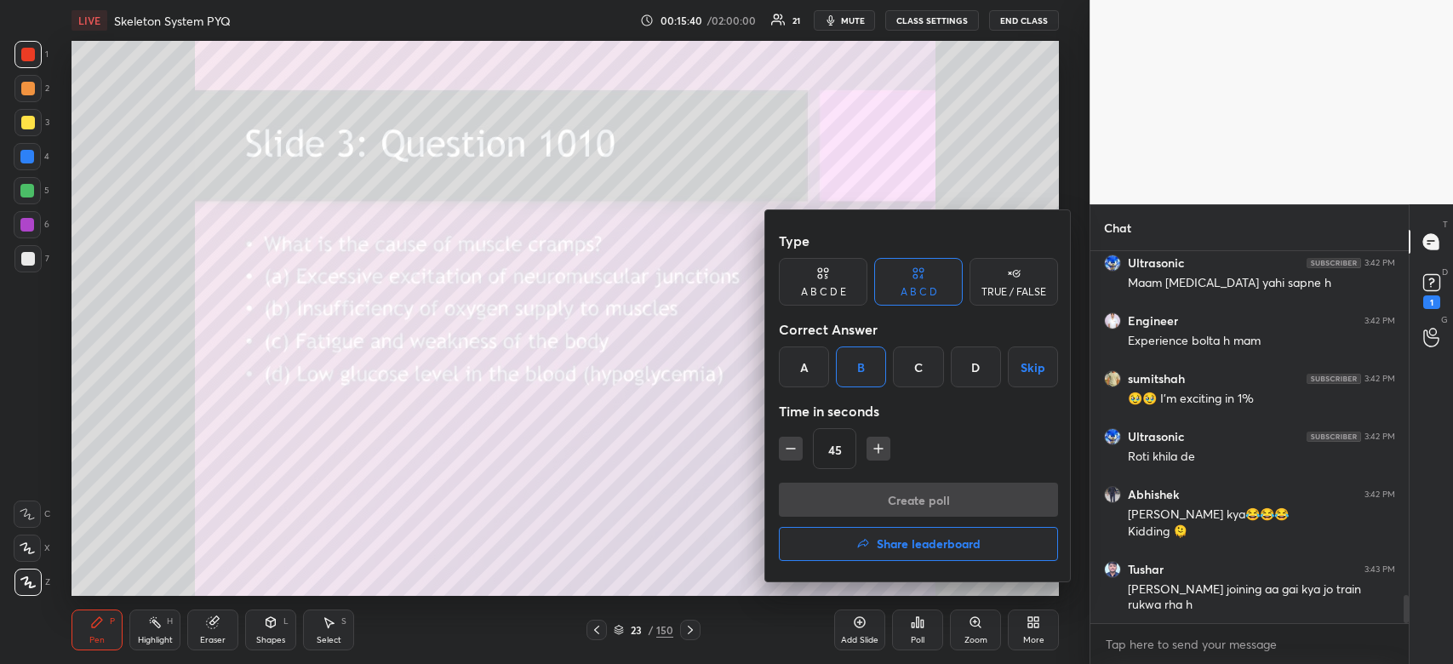
scroll to position [332, 313]
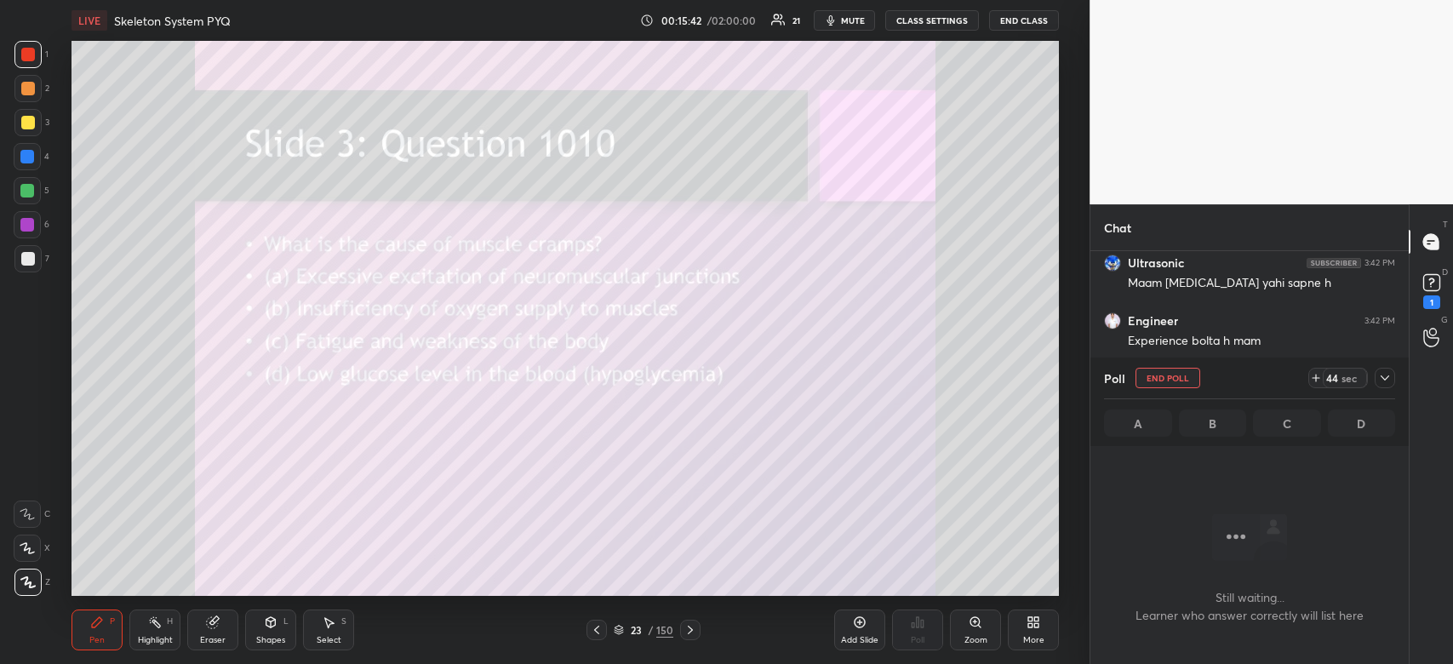
click at [1323, 376] on div "44 sec" at bounding box center [1345, 378] width 44 height 20
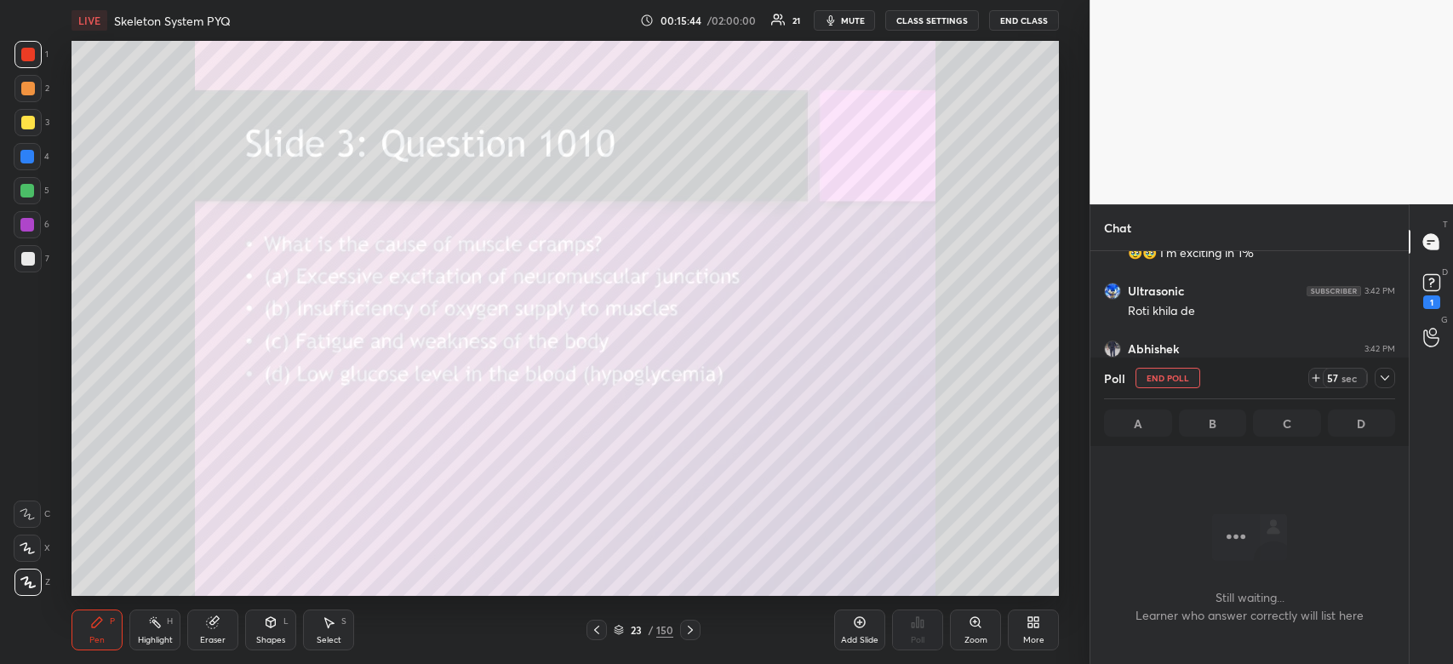
click at [858, 26] on span "mute" at bounding box center [853, 20] width 24 height 12
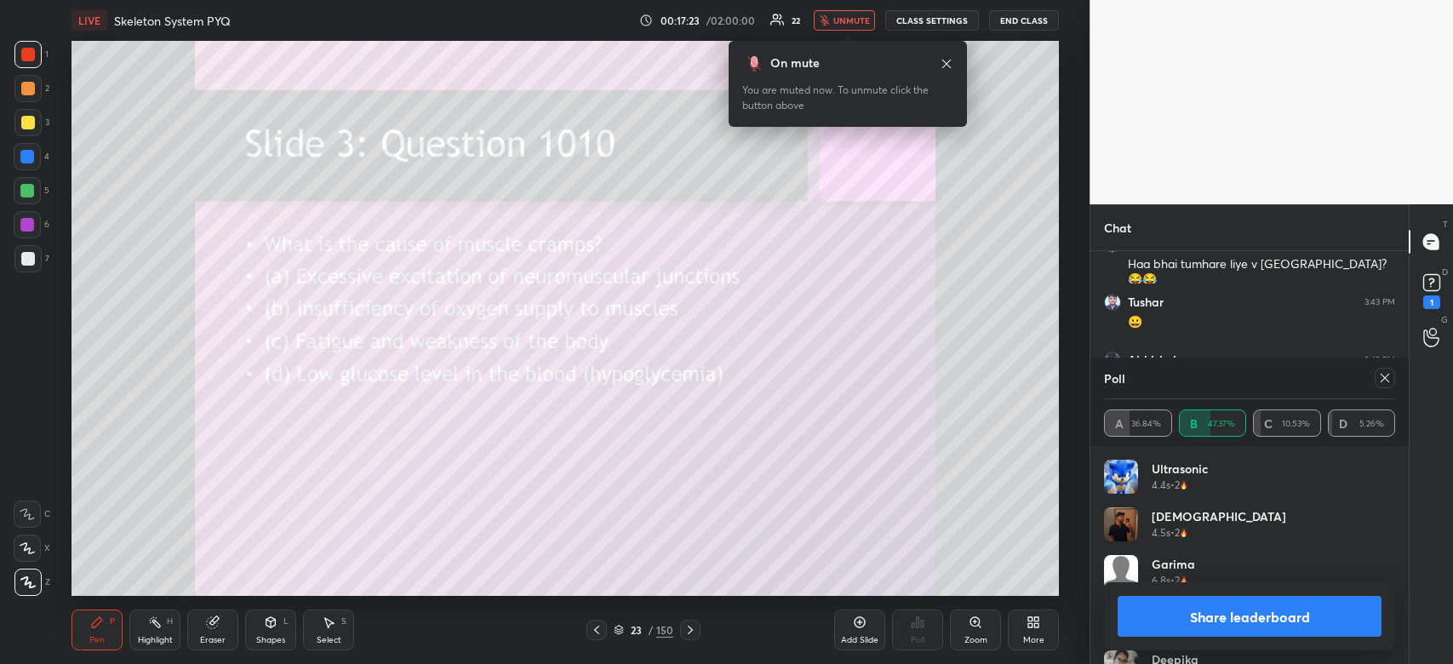
scroll to position [5033, 0]
click at [881, 28] on div "00:17:28 / 02:00:00 22 unmute CLASS SETTINGS End Class" at bounding box center [849, 20] width 420 height 20
click at [868, 23] on span "unmute" at bounding box center [851, 20] width 37 height 12
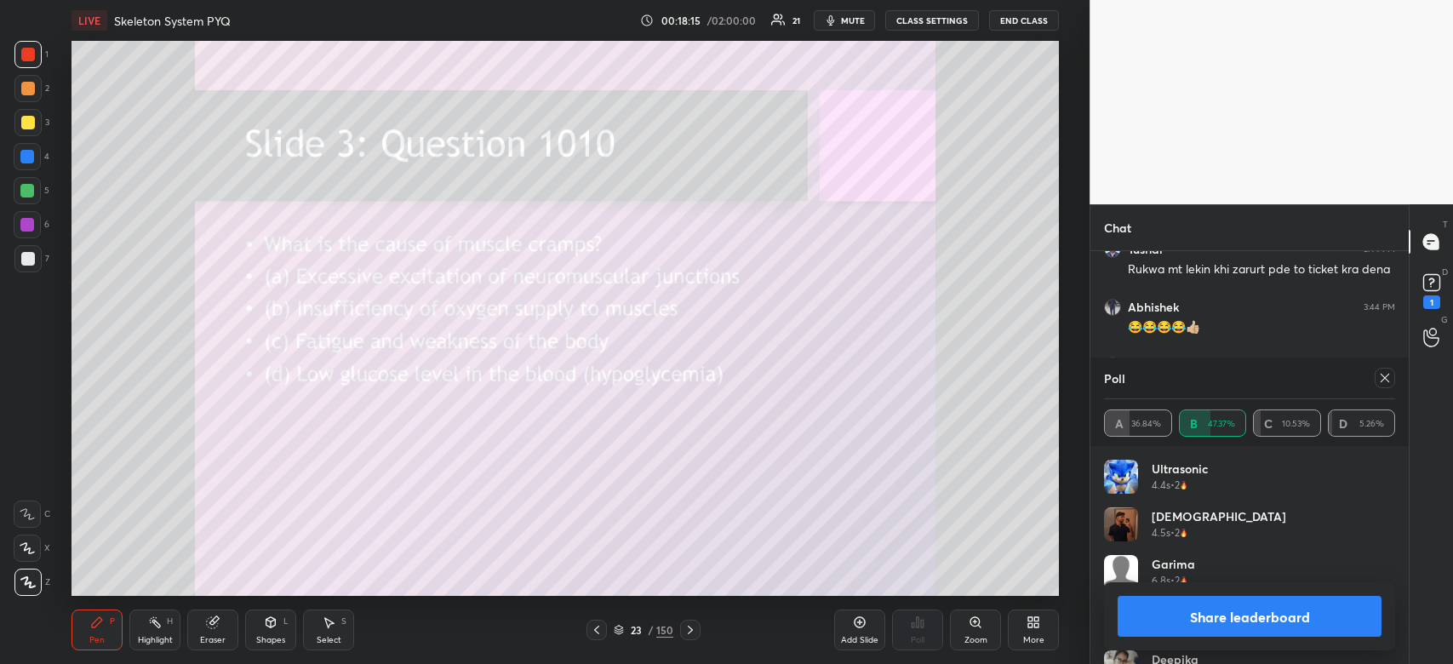
scroll to position [5279, 0]
click at [28, 261] on div at bounding box center [28, 259] width 14 height 14
click at [35, 256] on div at bounding box center [27, 258] width 27 height 27
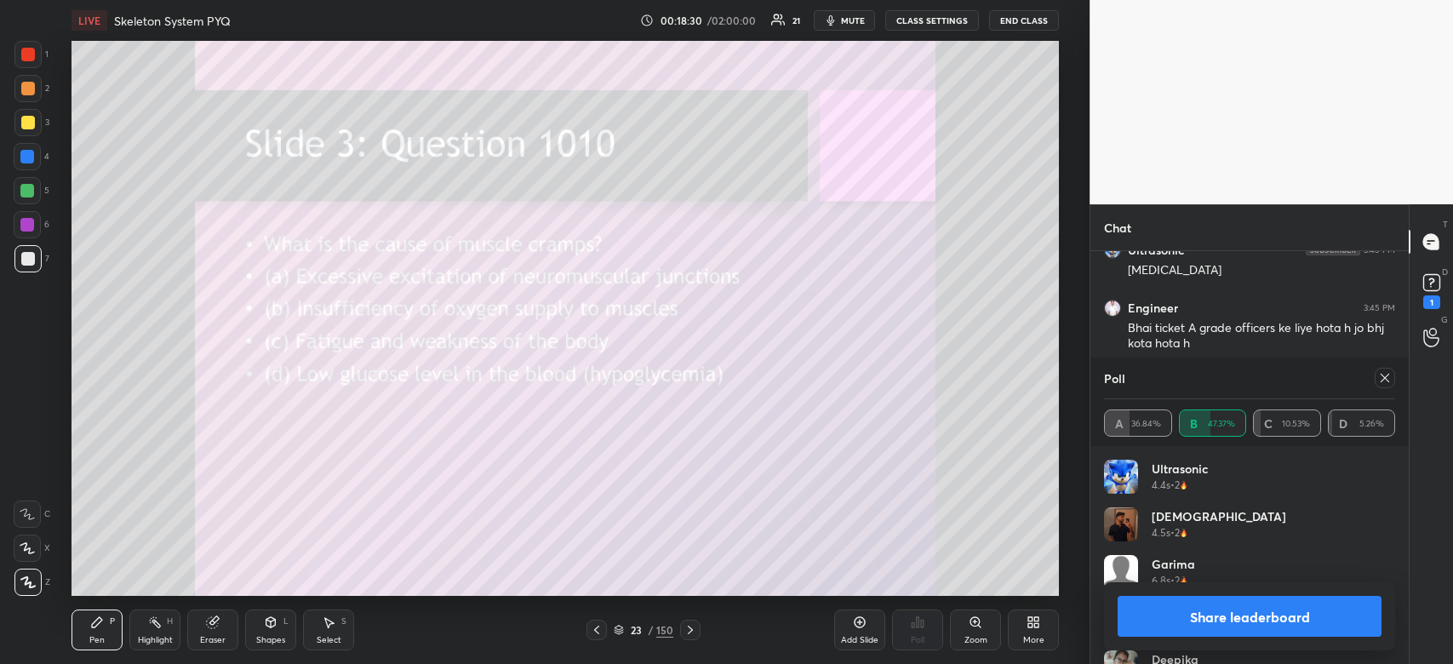
click at [23, 101] on div at bounding box center [27, 88] width 27 height 27
click at [27, 99] on div at bounding box center [27, 88] width 27 height 27
click at [31, 126] on div at bounding box center [28, 123] width 14 height 14
click at [1288, 620] on button "Share leaderboard" at bounding box center [1249, 616] width 264 height 41
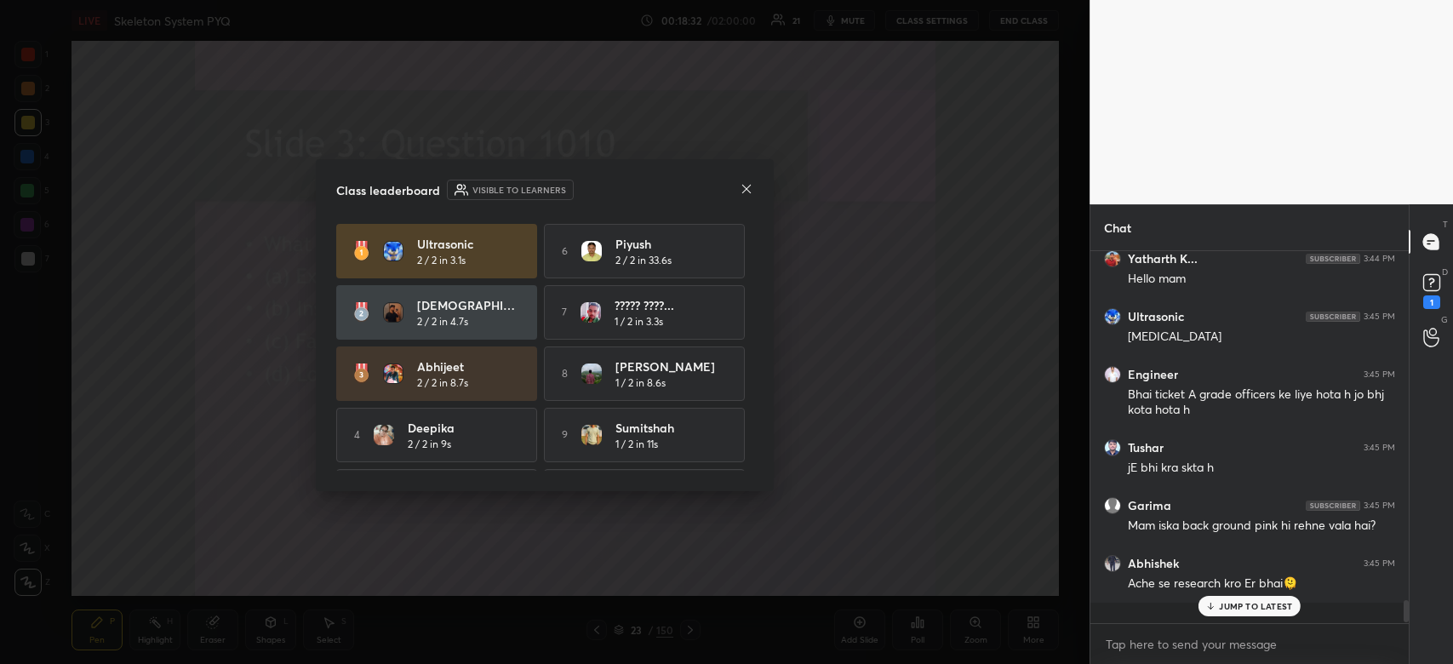
scroll to position [5312, 0]
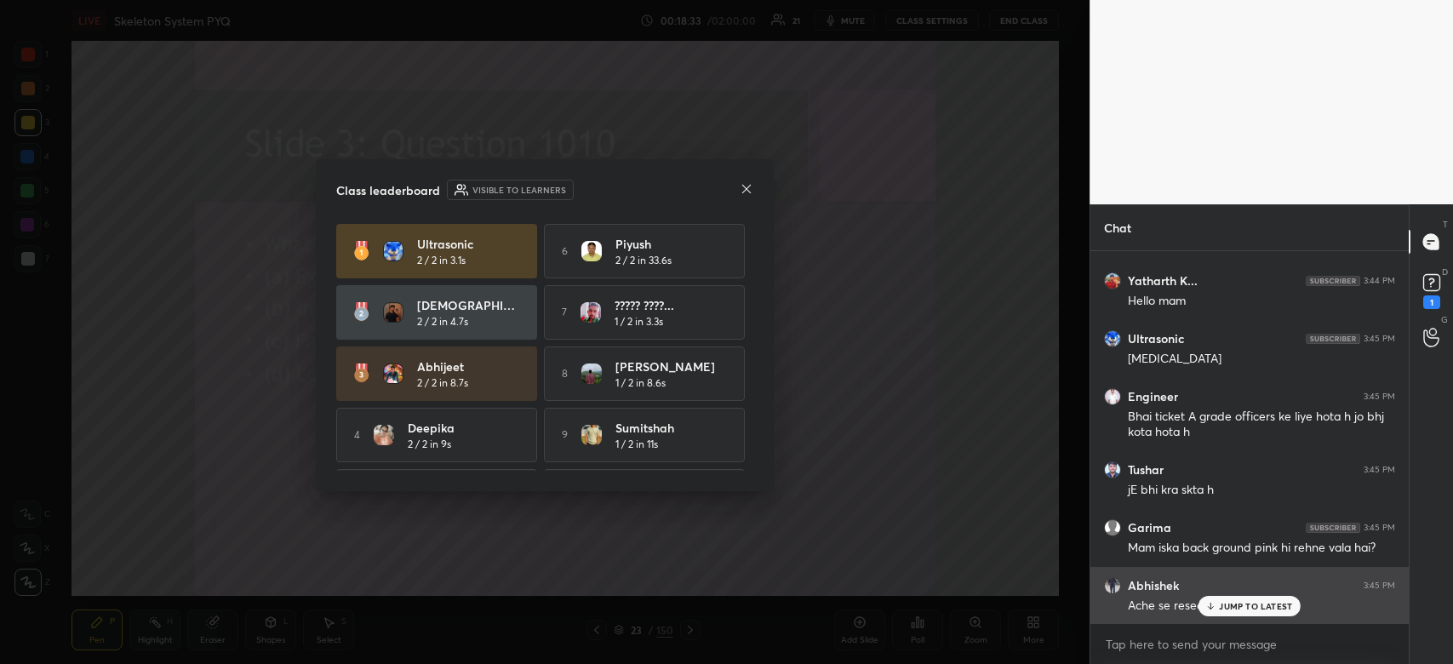
click at [1239, 603] on p "JUMP TO LATEST" at bounding box center [1255, 606] width 73 height 10
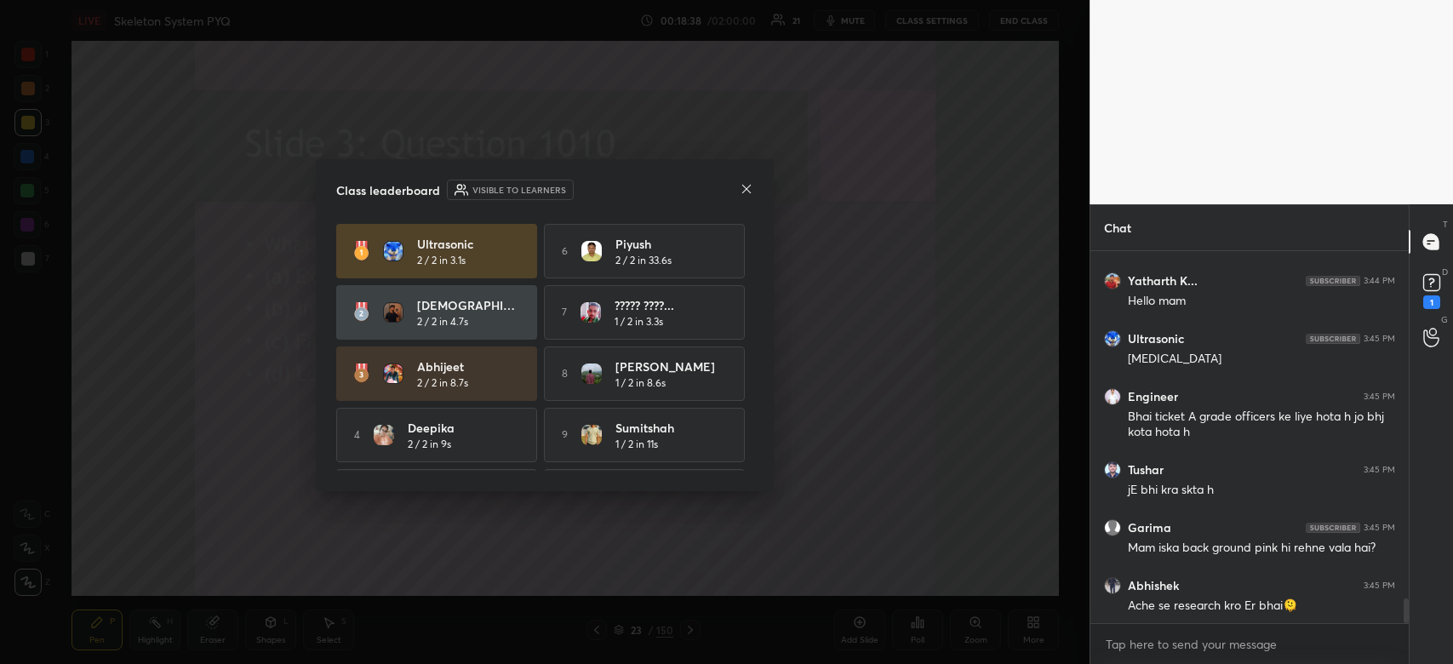
click at [746, 187] on icon at bounding box center [746, 188] width 9 height 9
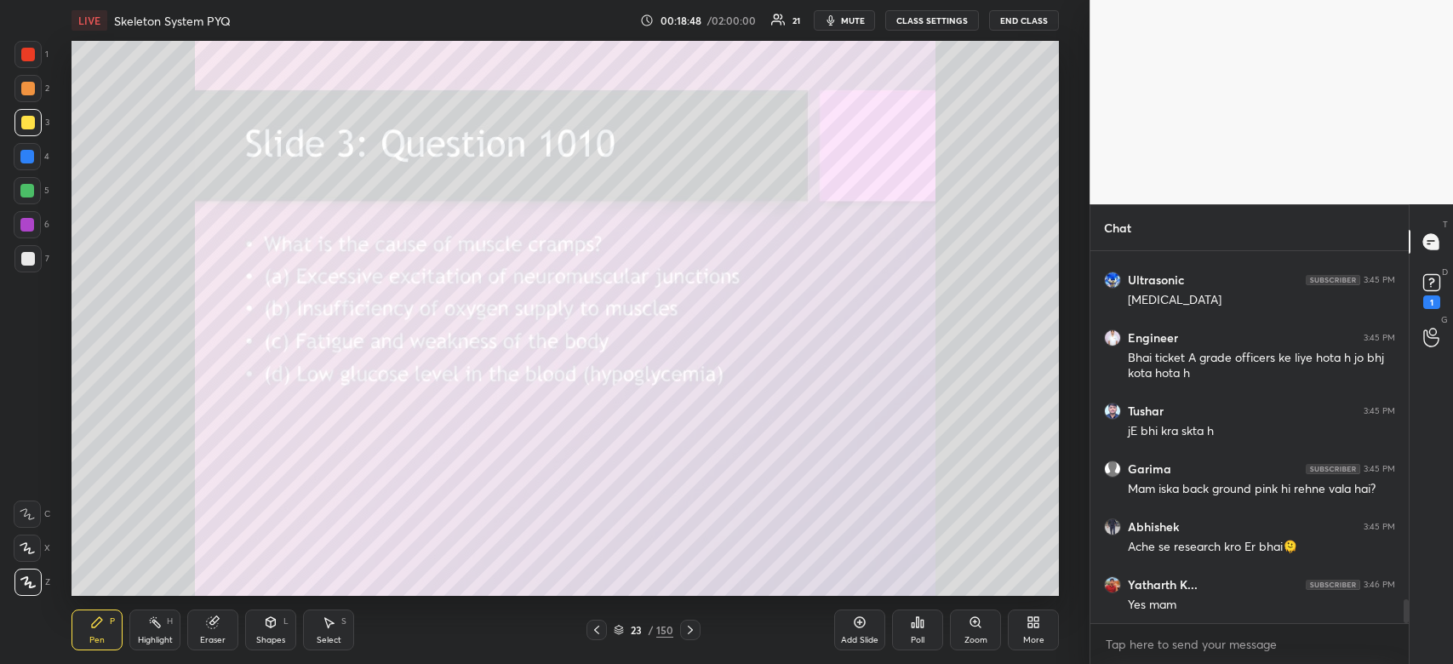
scroll to position [5422, 0]
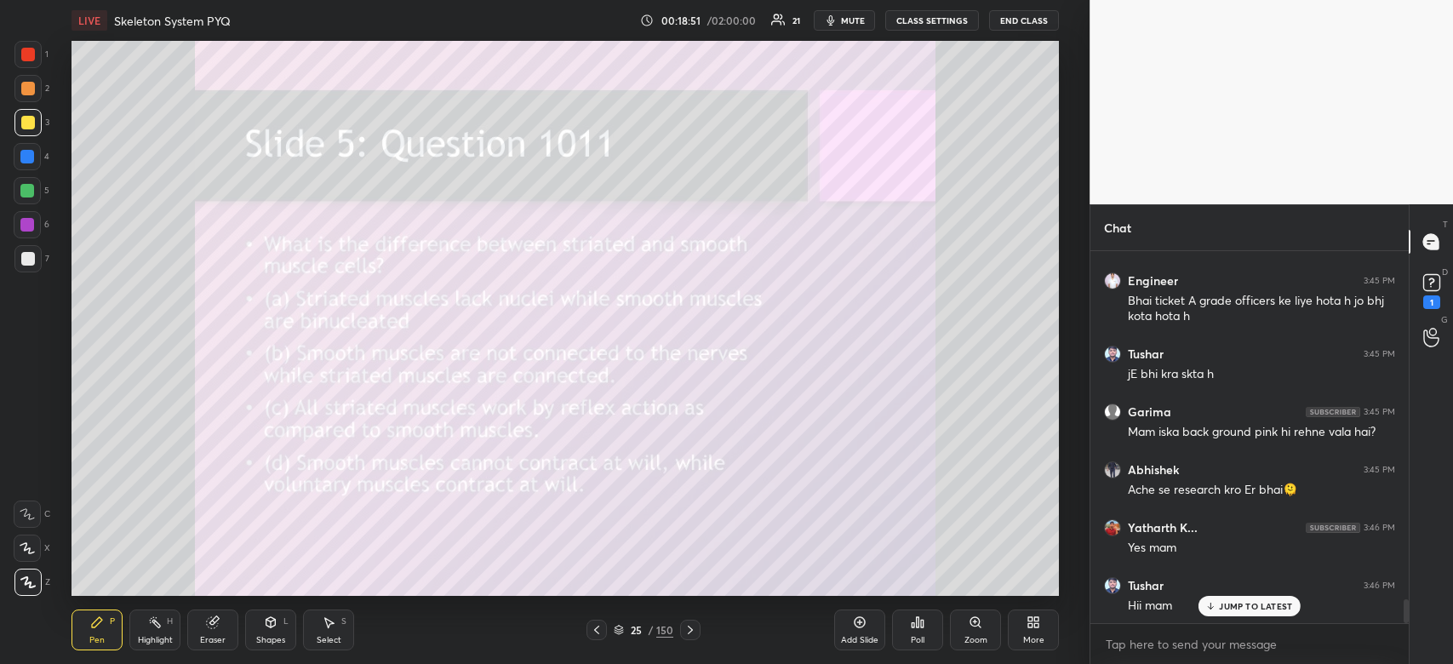
click at [923, 626] on icon at bounding box center [918, 622] width 14 height 14
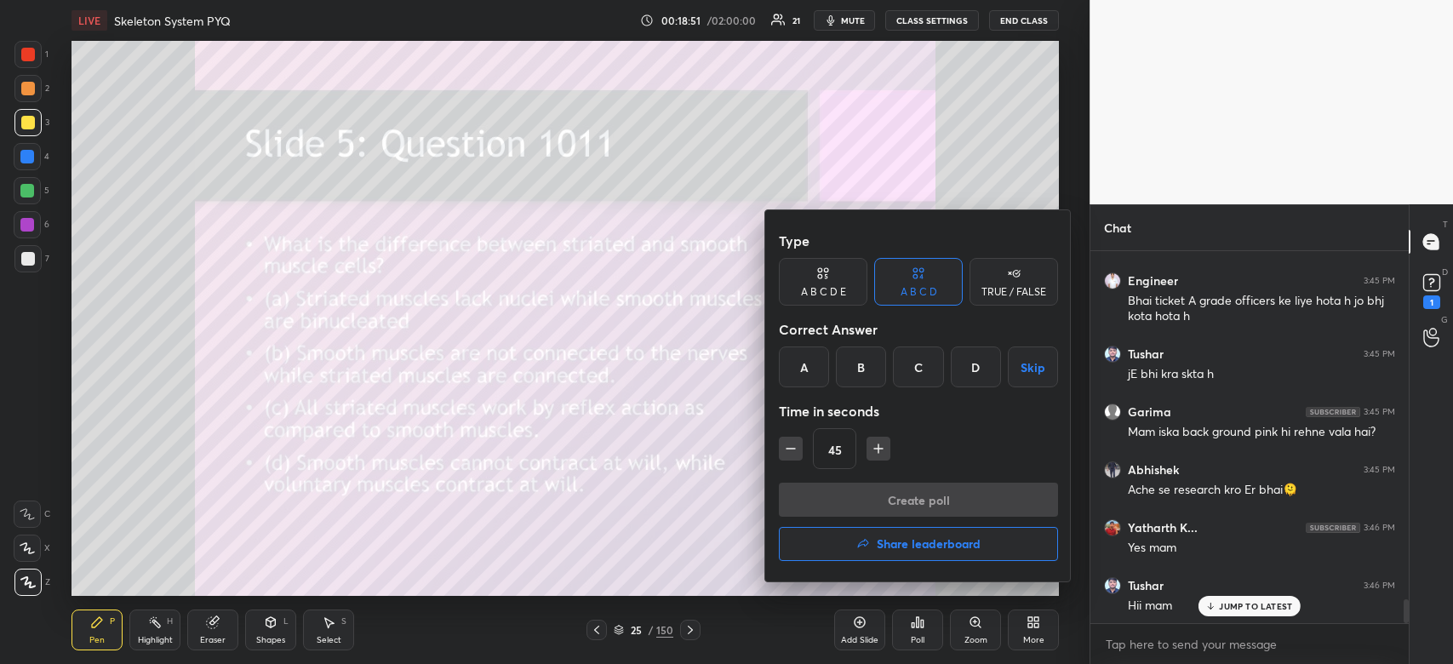
click at [967, 371] on div "D" at bounding box center [976, 366] width 50 height 41
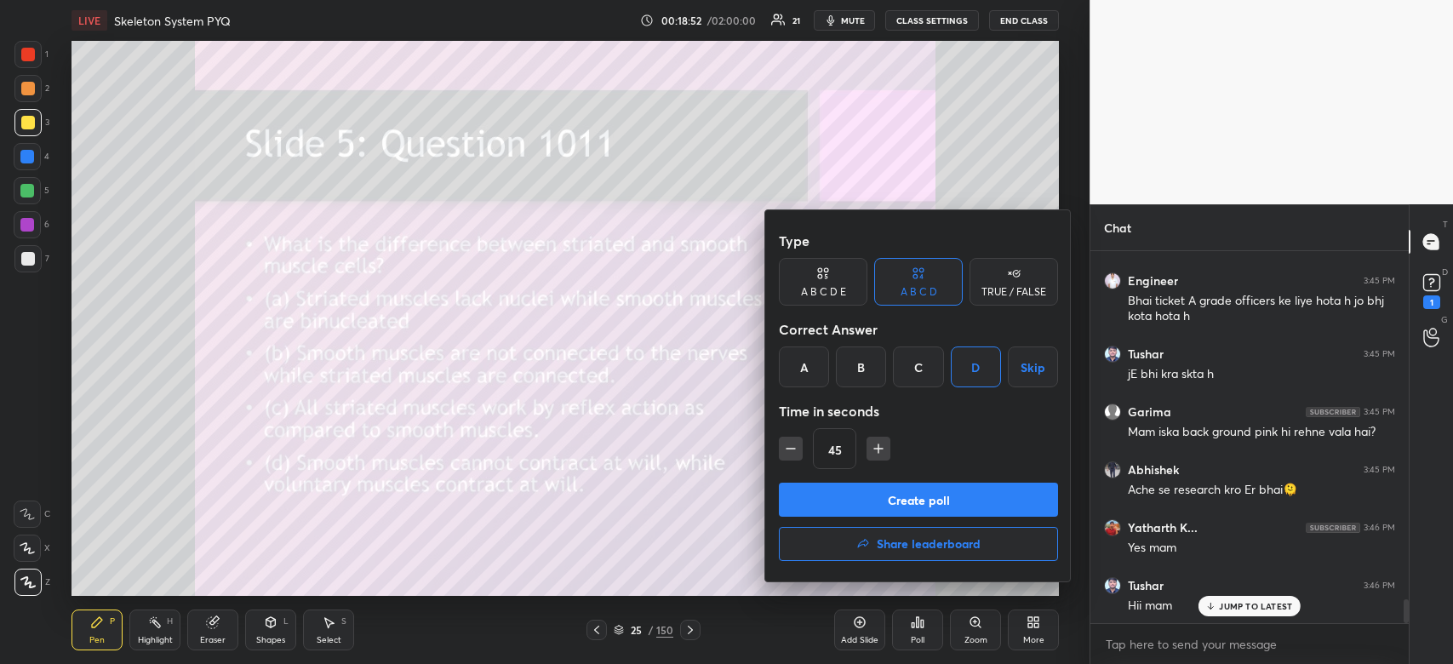
click at [969, 497] on button "Create poll" at bounding box center [918, 500] width 279 height 34
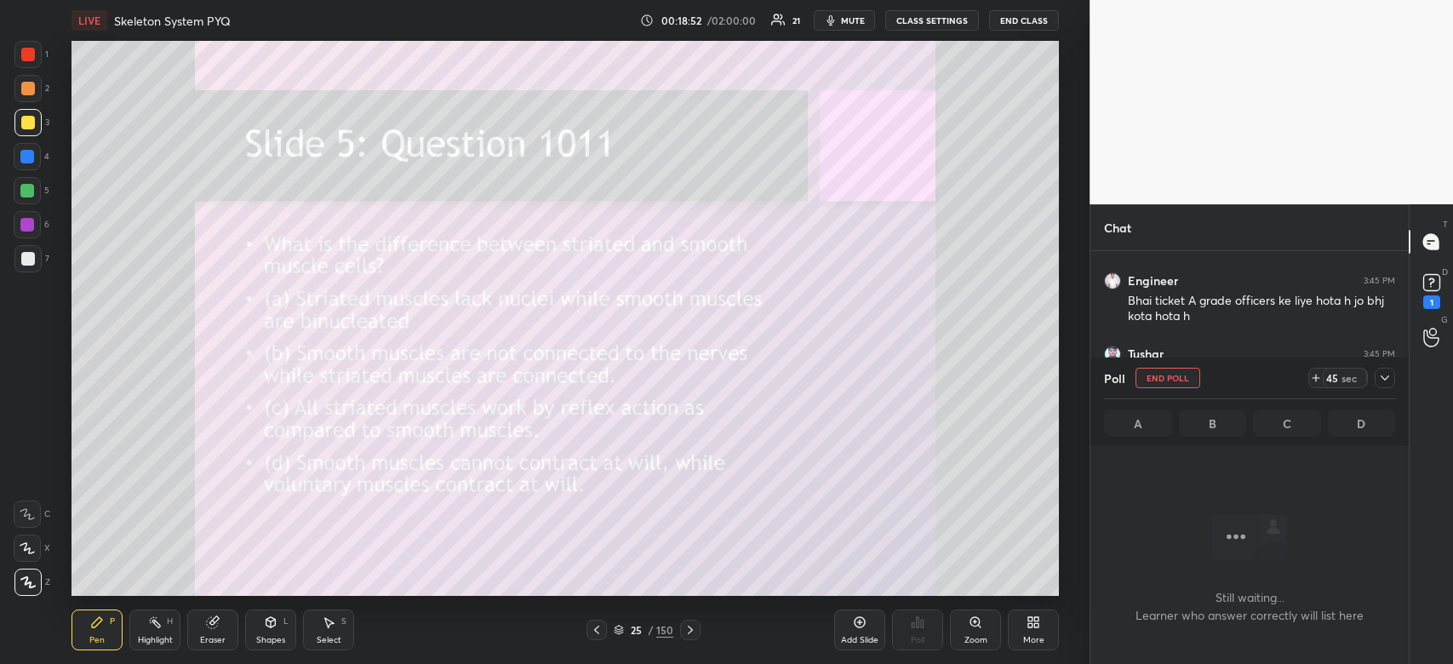
scroll to position [320, 313]
click at [1382, 378] on icon at bounding box center [1384, 377] width 9 height 5
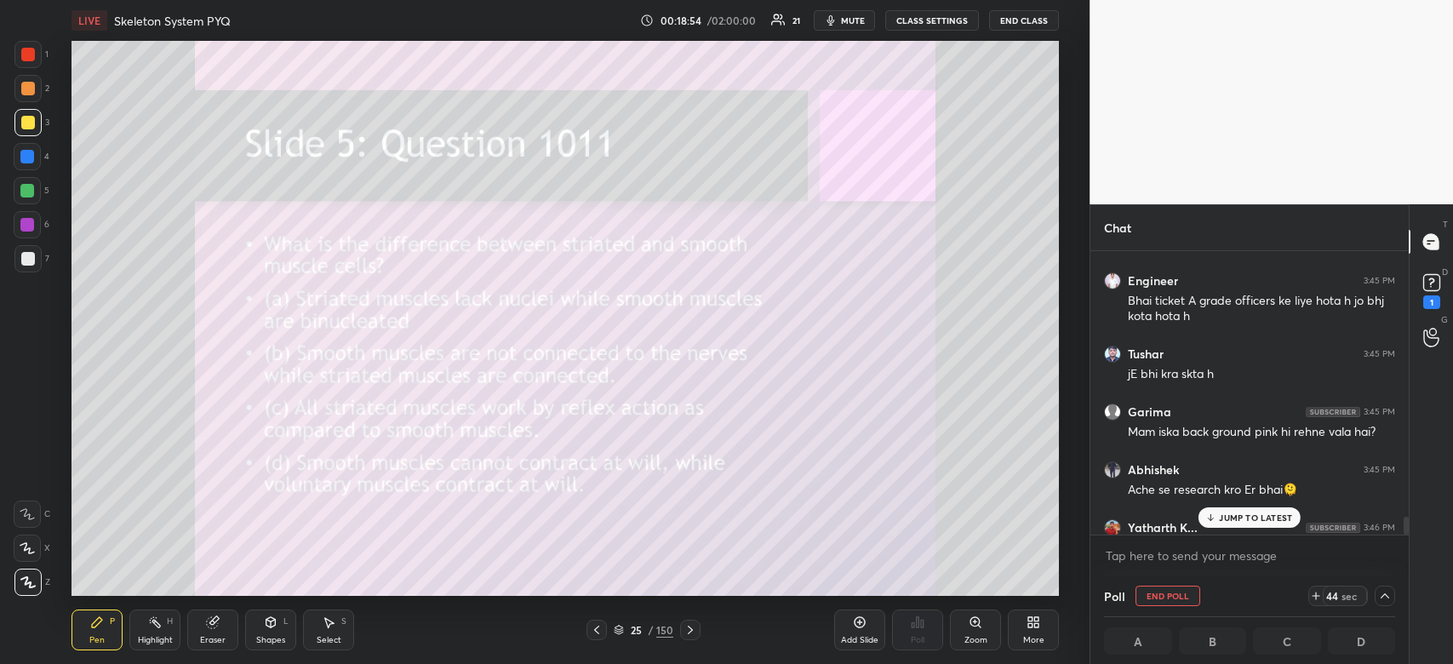
click at [1262, 522] on p "JUMP TO LATEST" at bounding box center [1255, 517] width 73 height 10
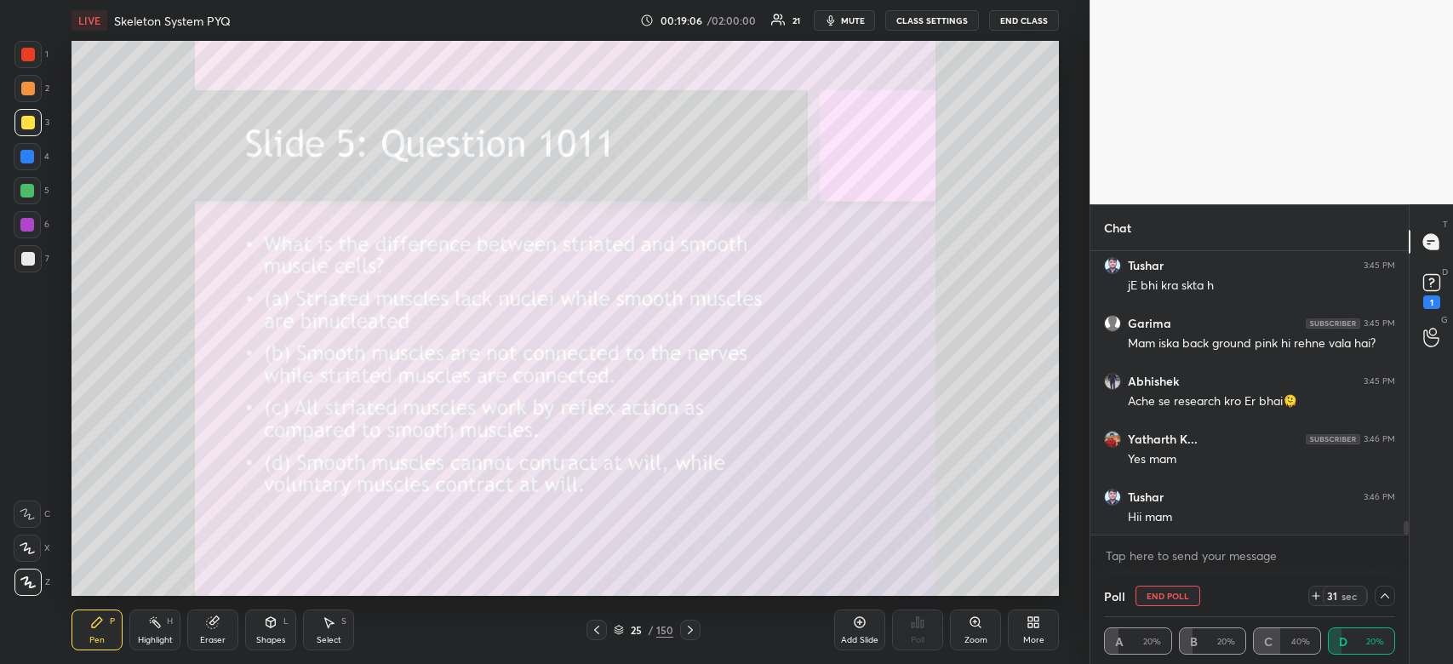
scroll to position [0, 5]
click at [1423, 280] on rect at bounding box center [1431, 283] width 16 height 16
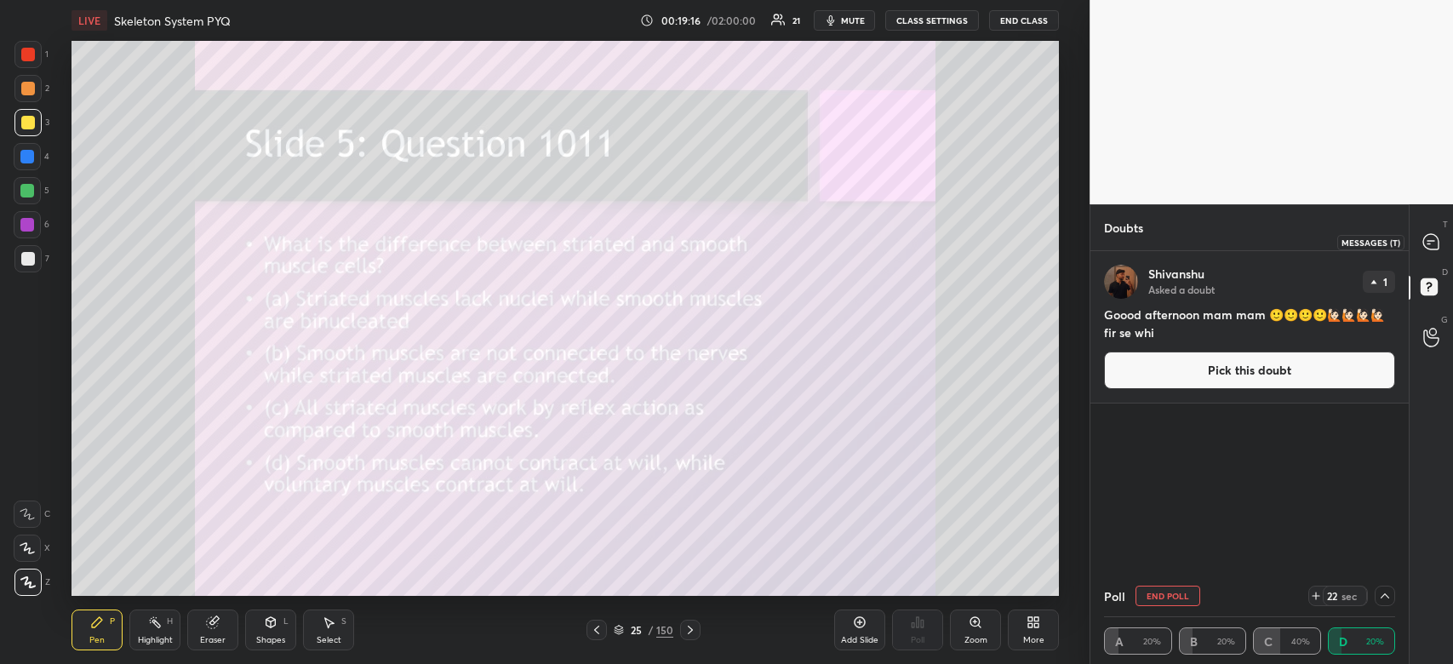
click at [1432, 235] on icon at bounding box center [1430, 241] width 15 height 15
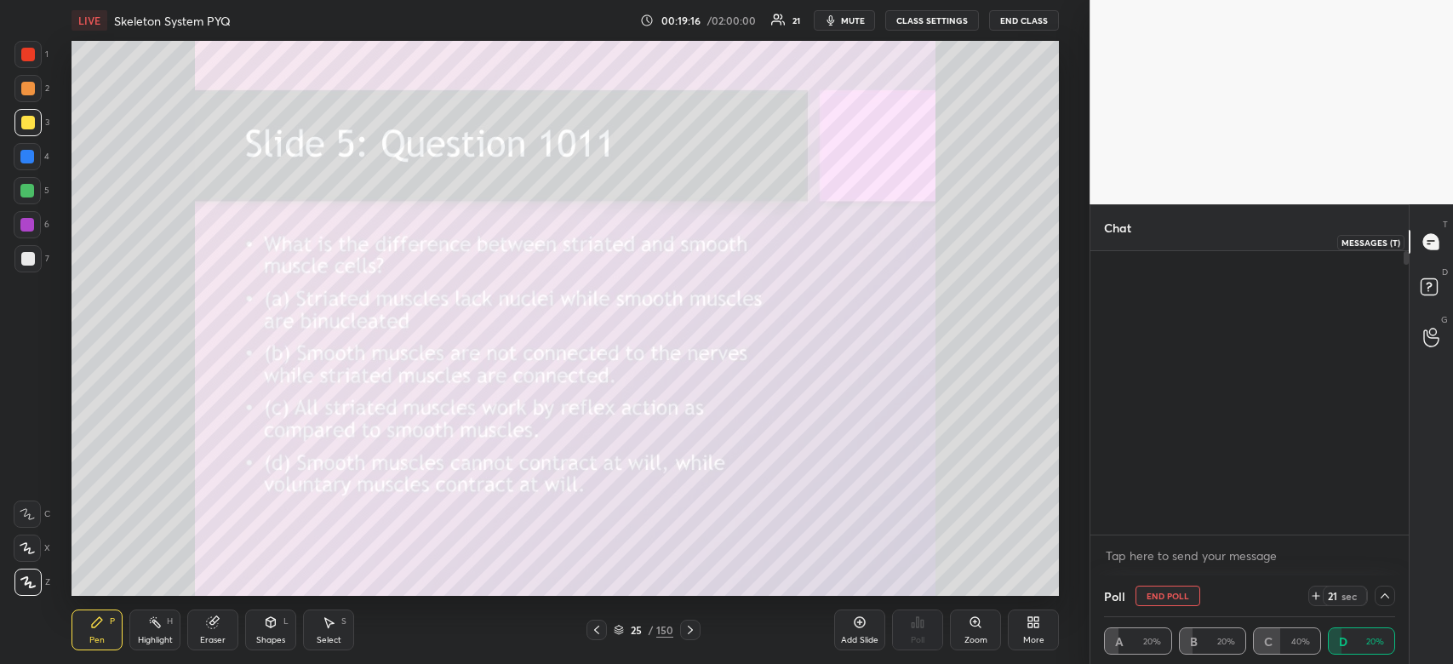
scroll to position [6, 5]
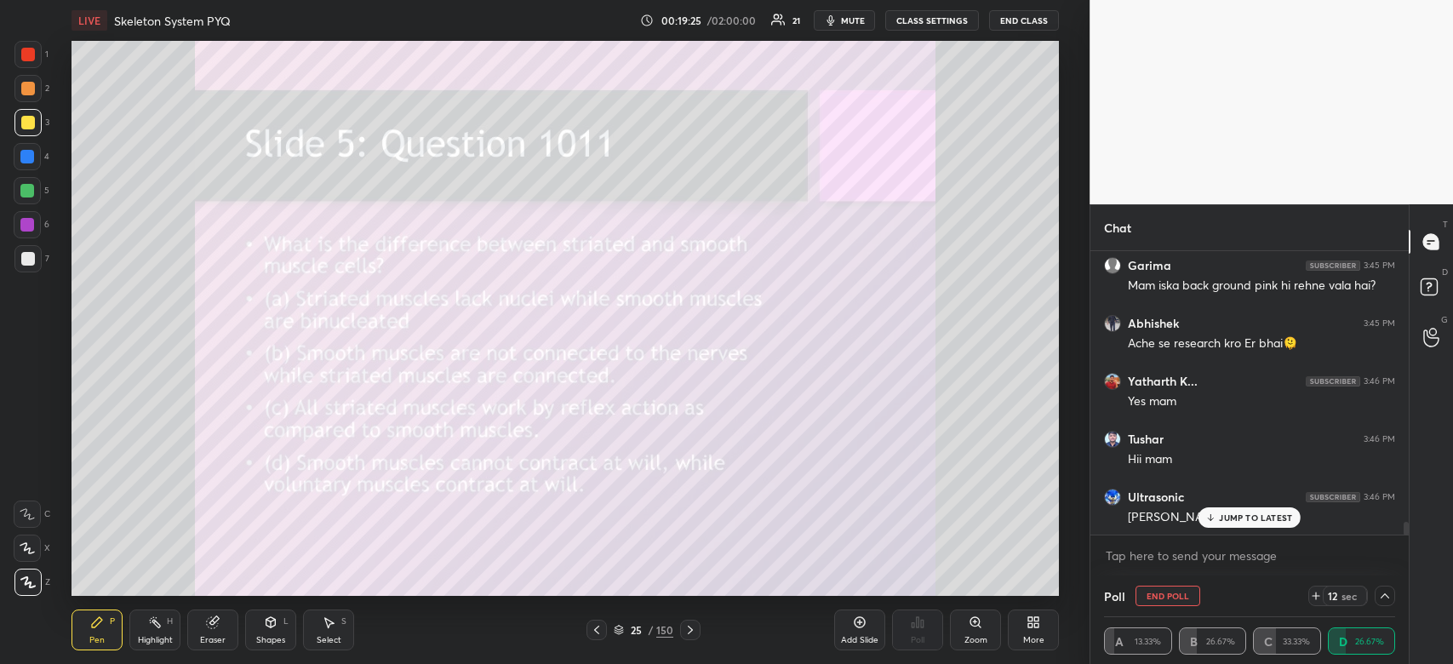
click at [1254, 517] on div "Abhishek 3:43 PM Haa bhai tumhare liye v rukwau?😂😂 Tushar 3:43 PM 😀 Abhishek 3:…" at bounding box center [1249, 393] width 318 height 284
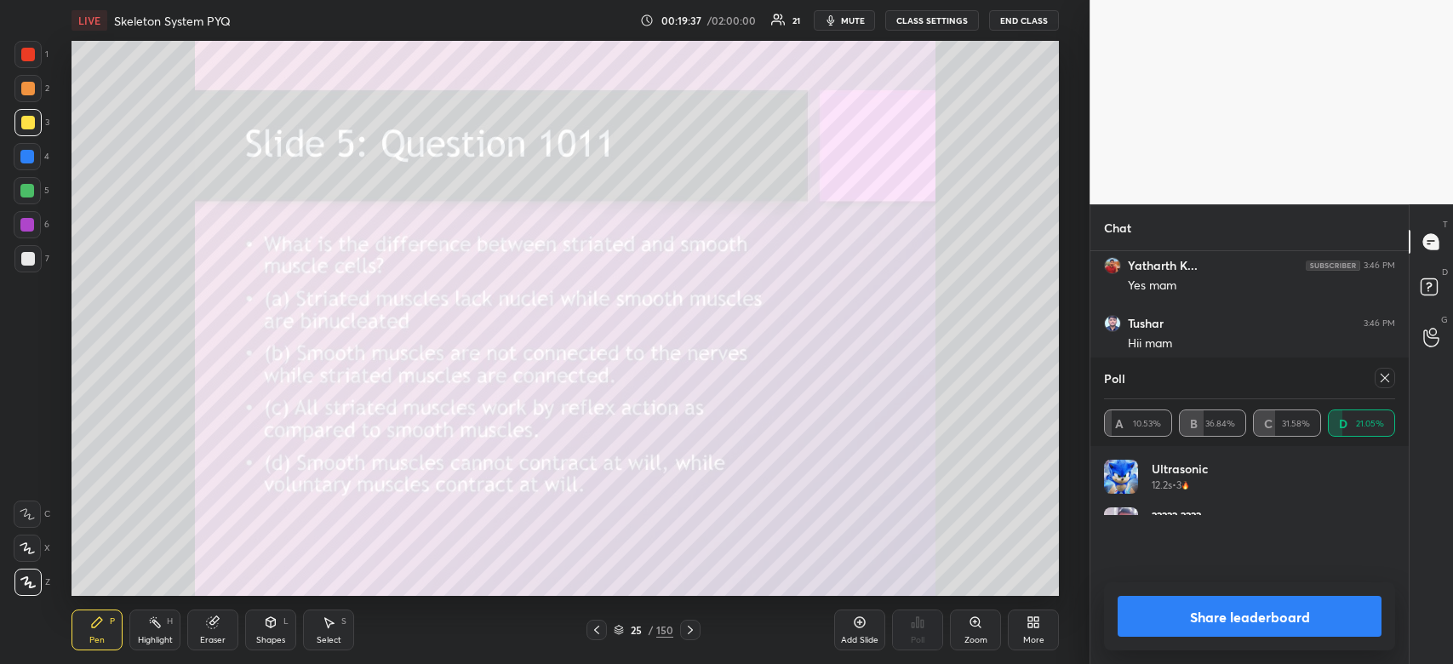
scroll to position [199, 286]
click at [1298, 628] on button "Share leaderboard" at bounding box center [1249, 616] width 264 height 41
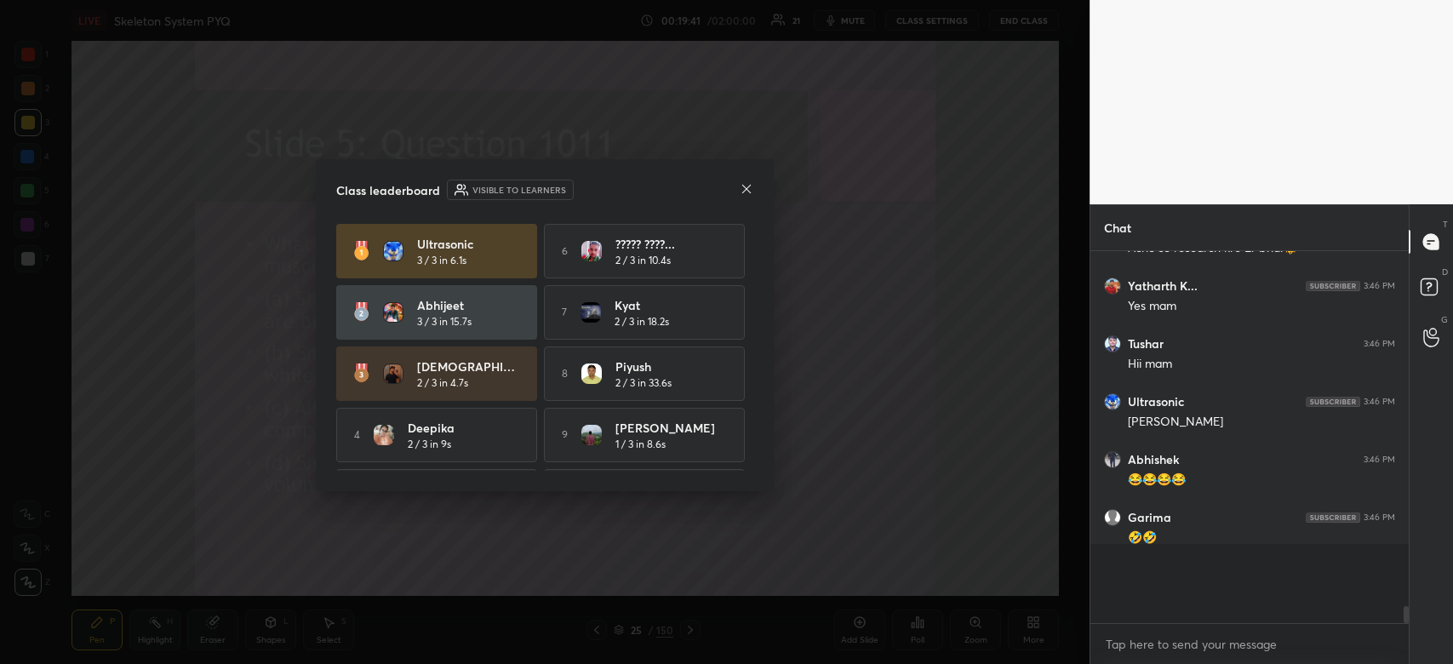
scroll to position [6, 5]
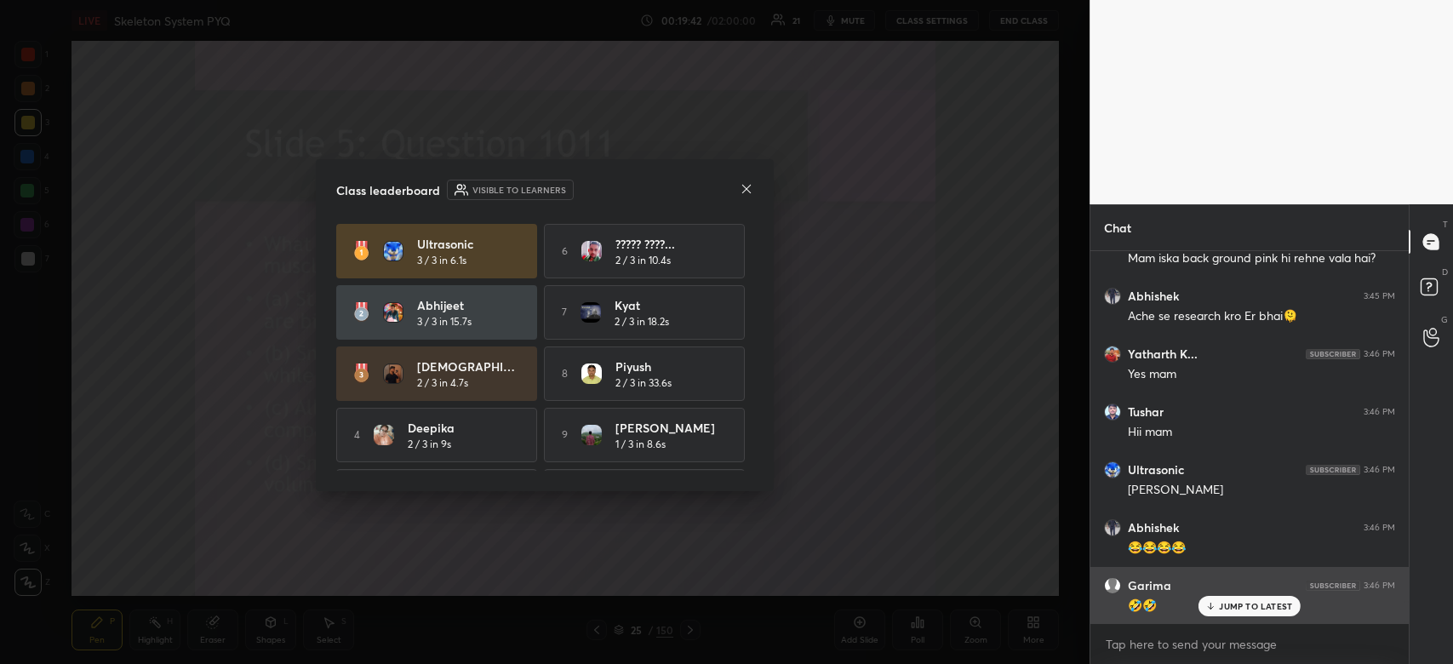
click at [1264, 609] on p "JUMP TO LATEST" at bounding box center [1255, 606] width 73 height 10
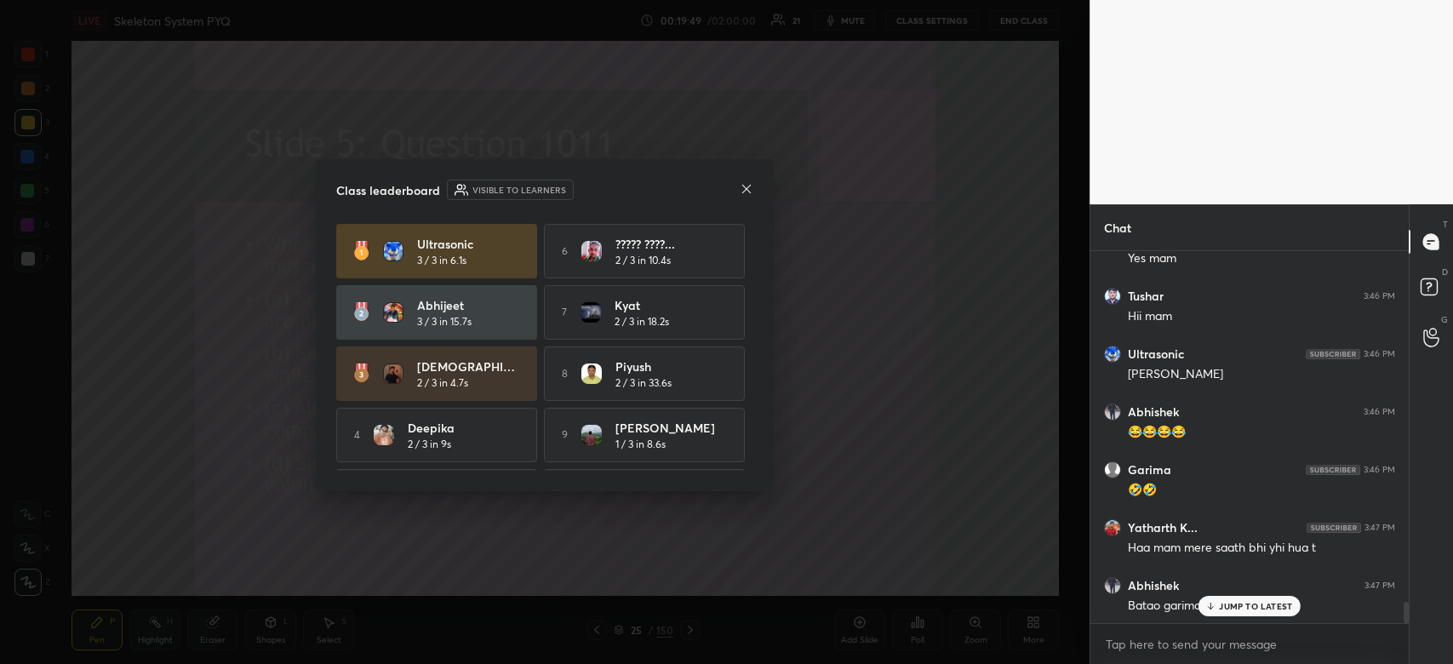
click at [1238, 597] on div "JUMP TO LATEST" at bounding box center [1249, 606] width 102 height 20
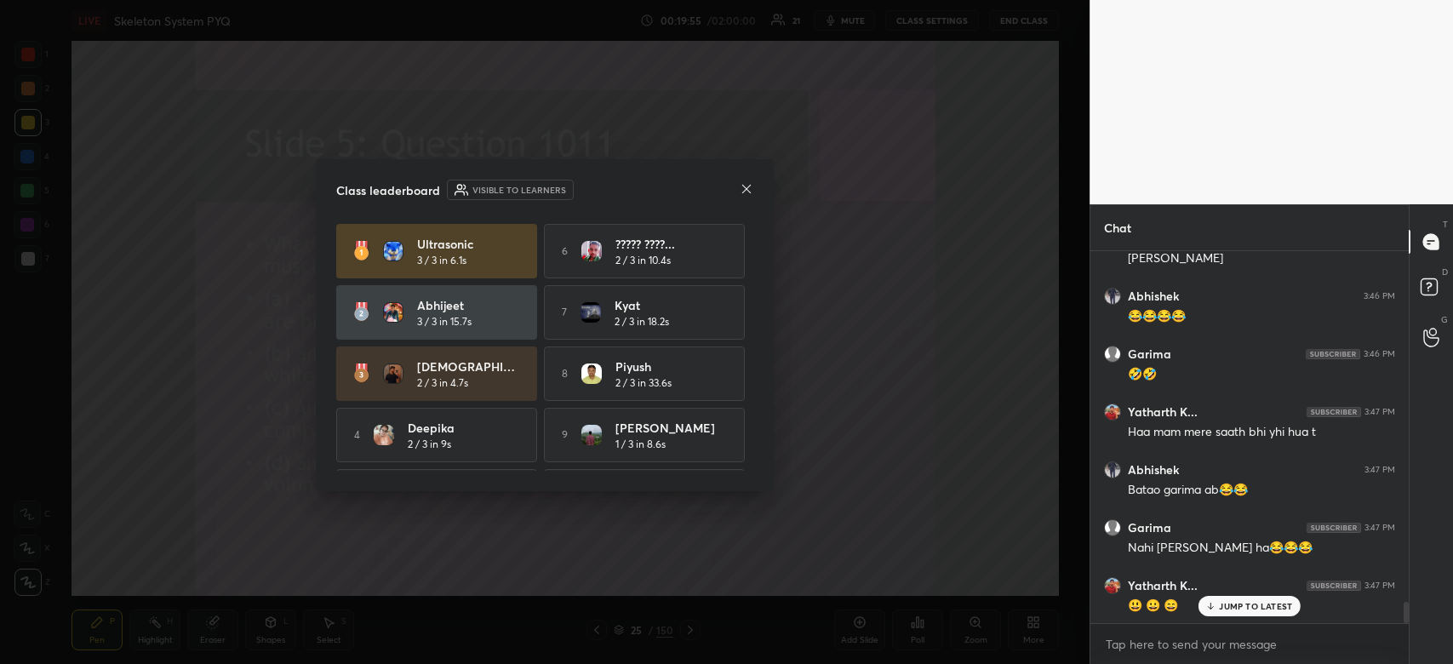
click at [749, 187] on icon at bounding box center [747, 189] width 14 height 14
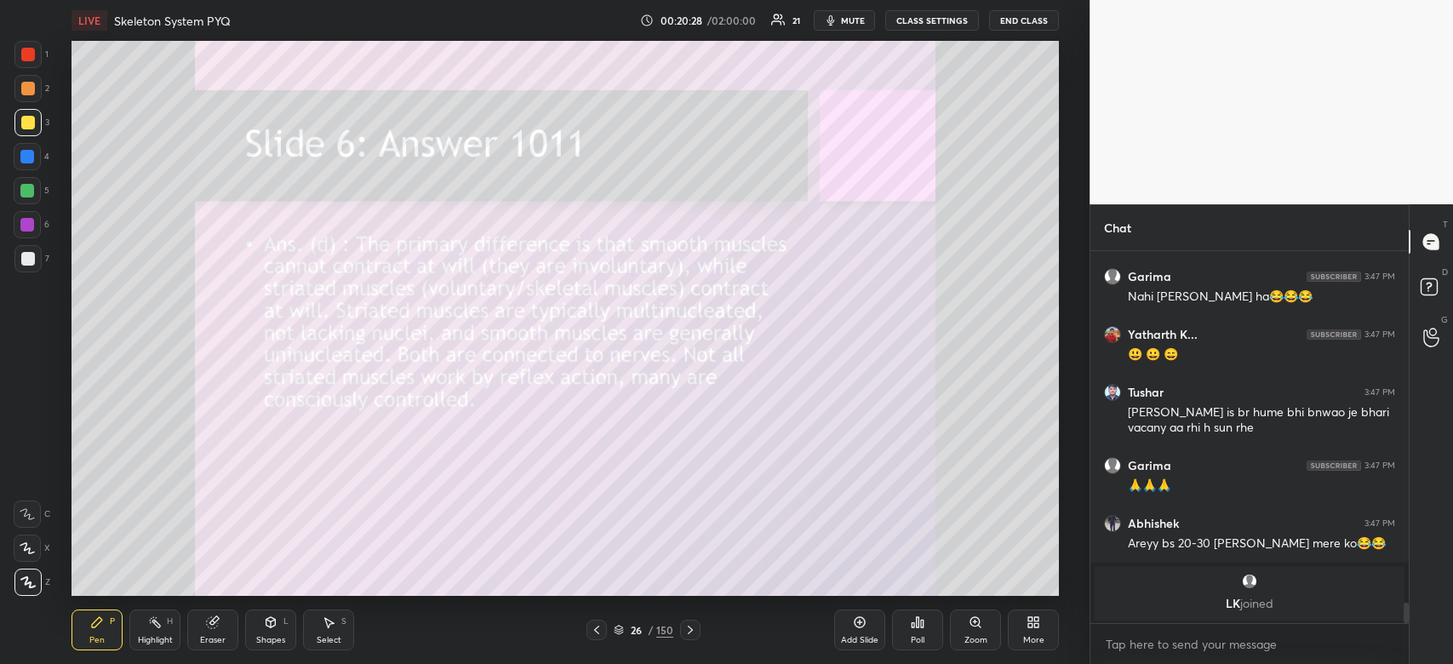
scroll to position [5357, 0]
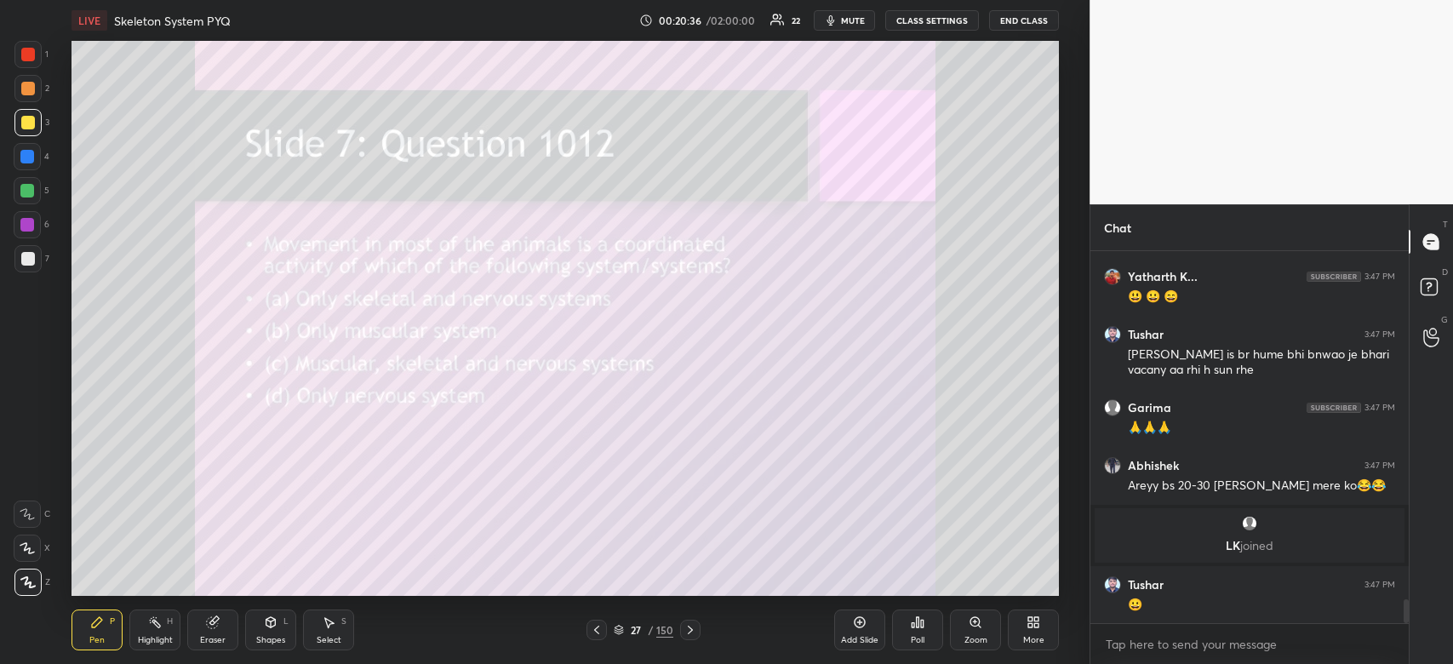
click at [927, 634] on div "Poll" at bounding box center [917, 629] width 51 height 41
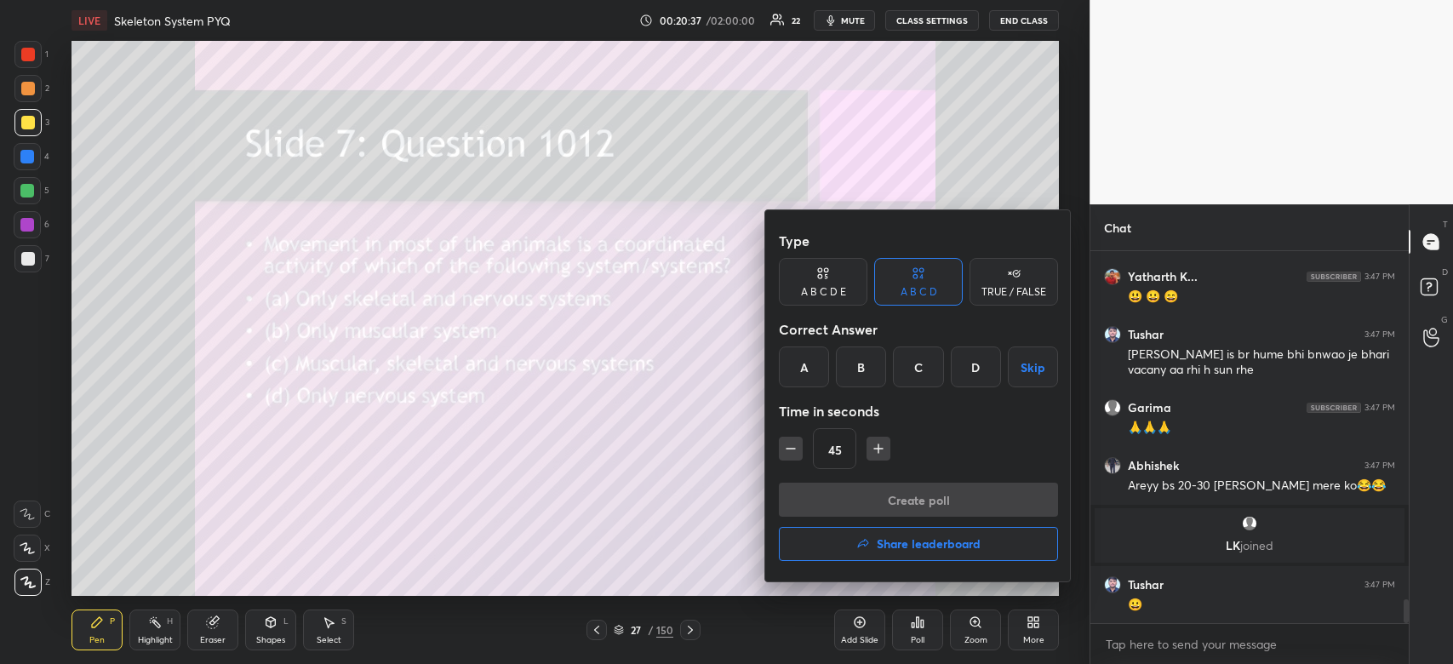
click at [929, 364] on div "C" at bounding box center [918, 366] width 50 height 41
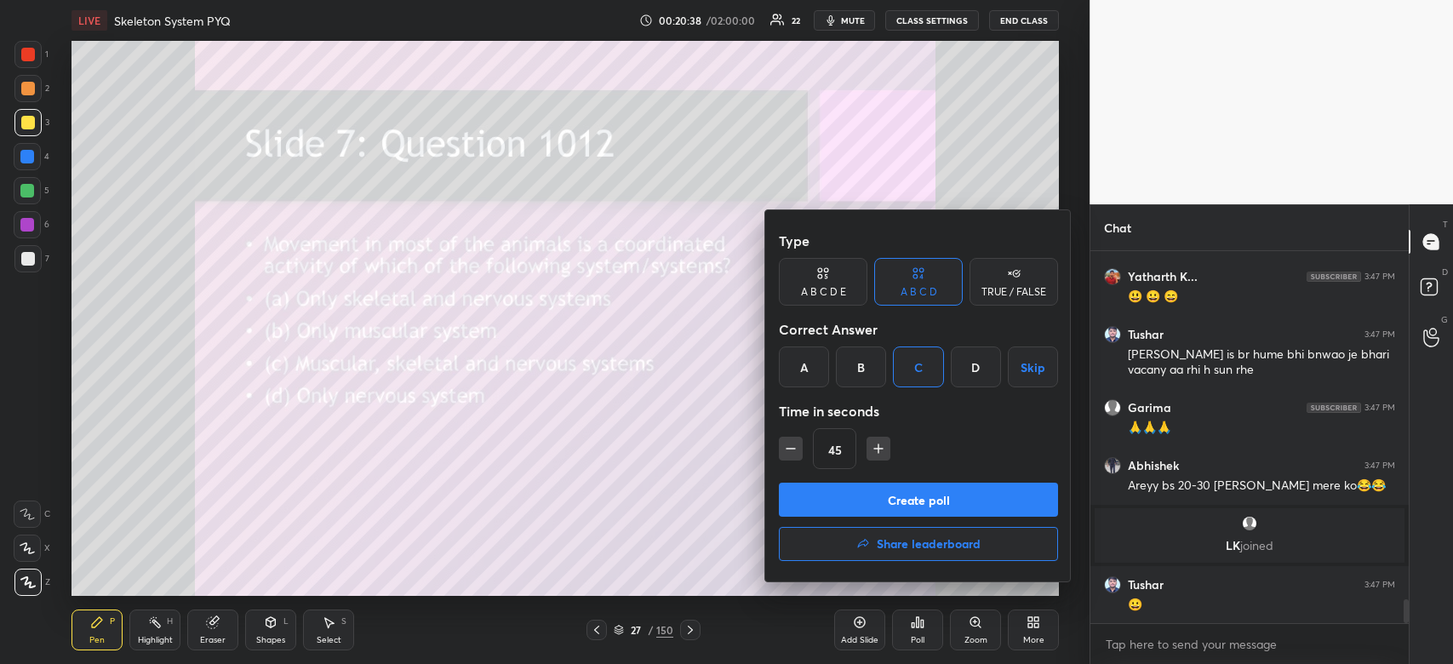
click at [900, 507] on button "Create poll" at bounding box center [918, 500] width 279 height 34
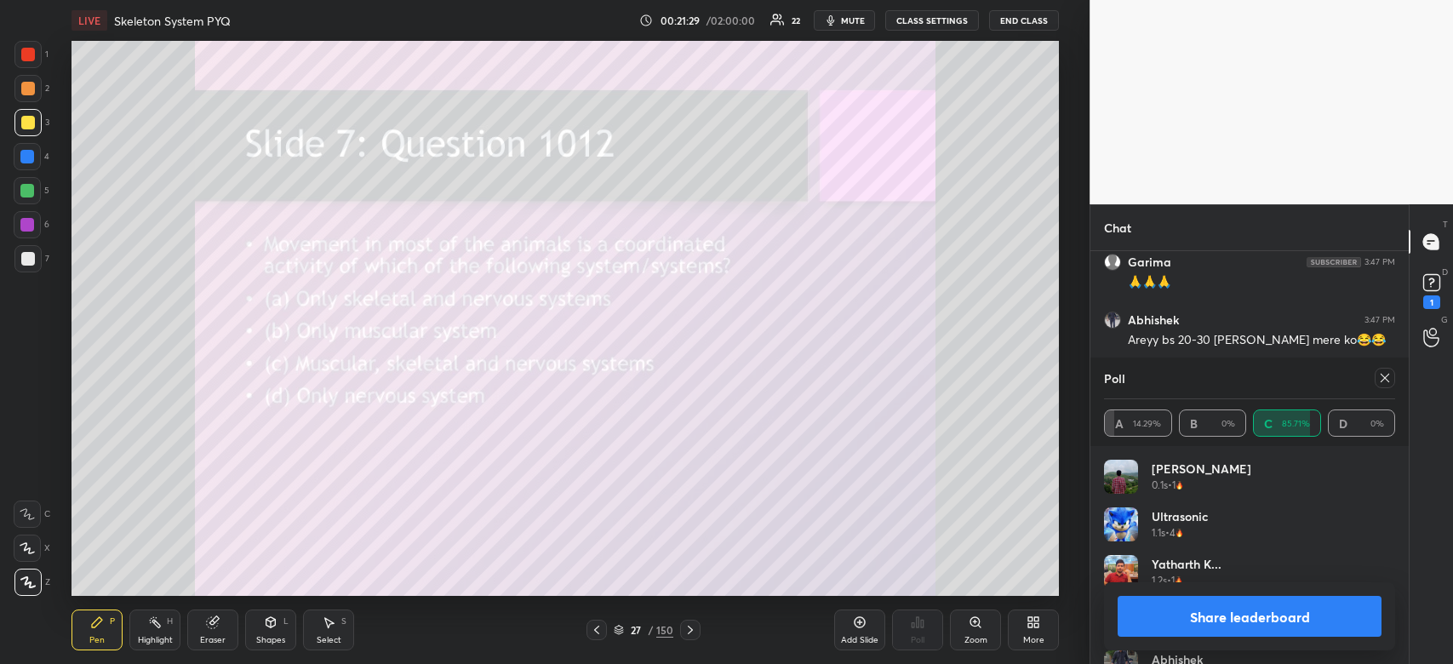
scroll to position [5576, 0]
click at [1284, 628] on button "Share leaderboard" at bounding box center [1249, 616] width 264 height 41
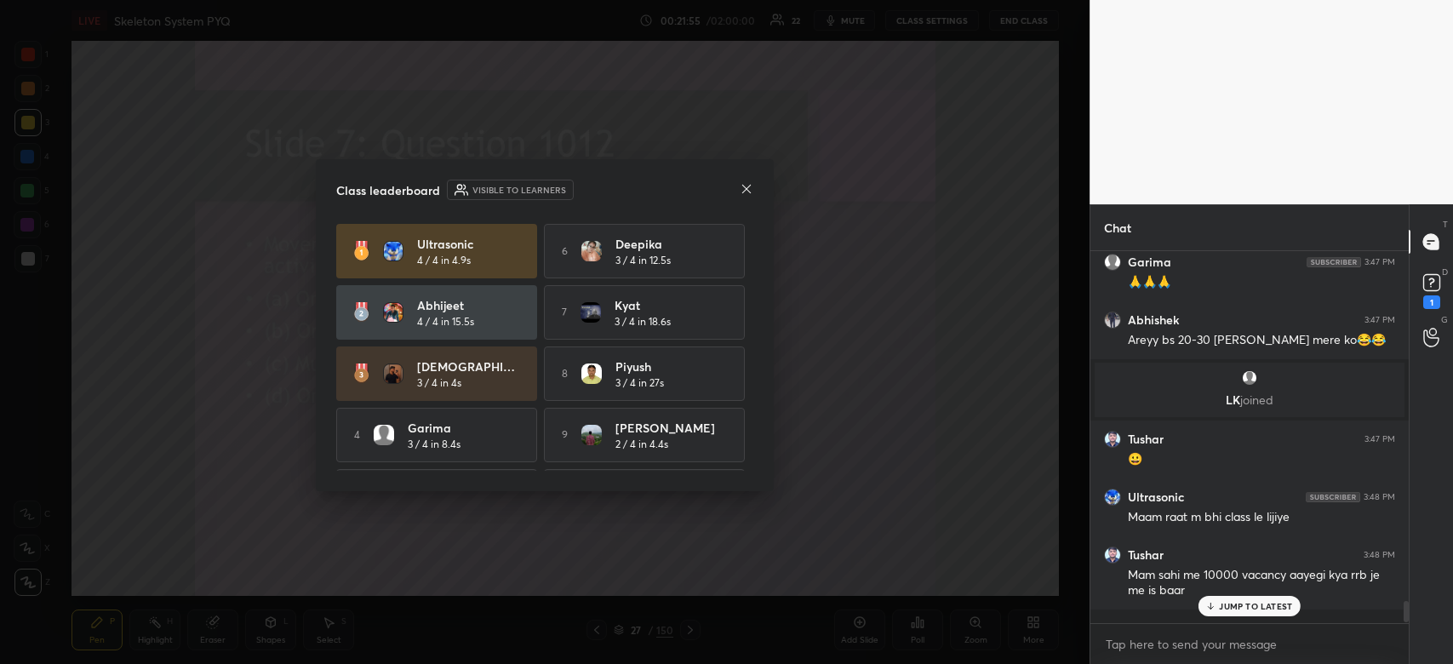
scroll to position [362, 313]
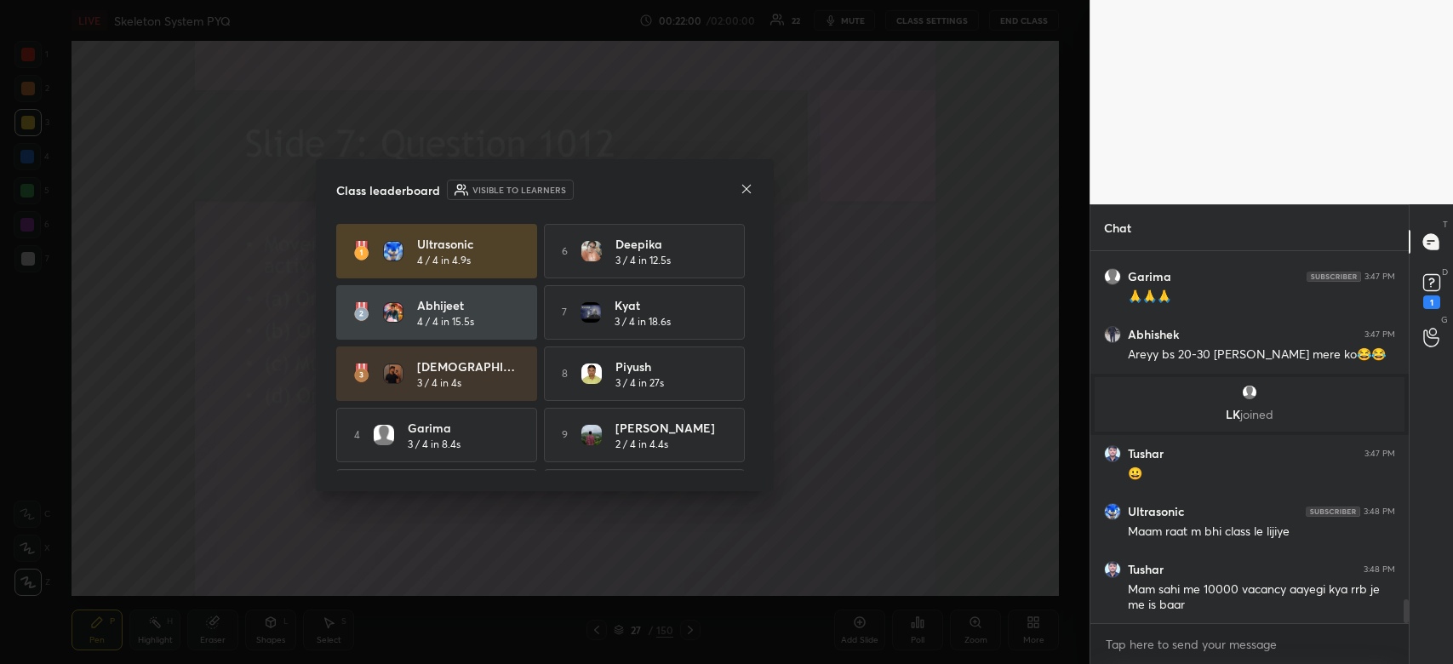
click at [746, 197] on div at bounding box center [747, 190] width 14 height 18
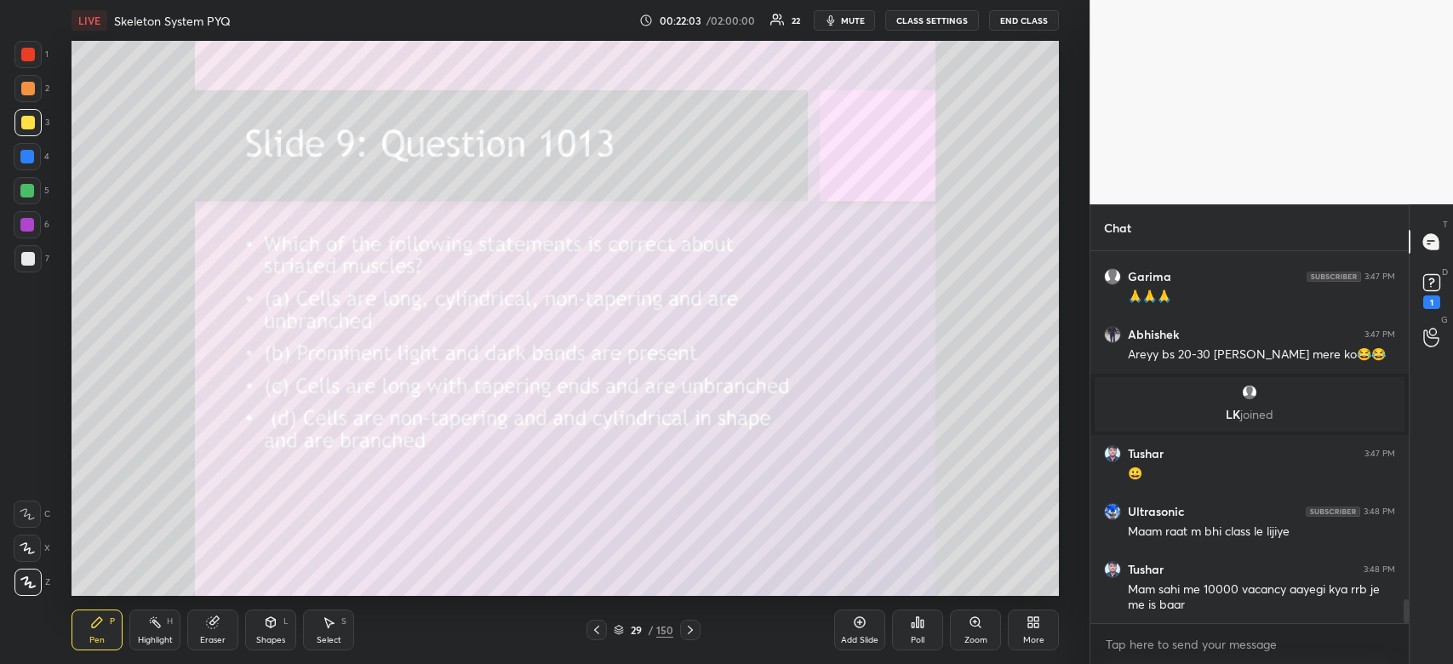
click at [913, 632] on div "Poll" at bounding box center [917, 629] width 51 height 41
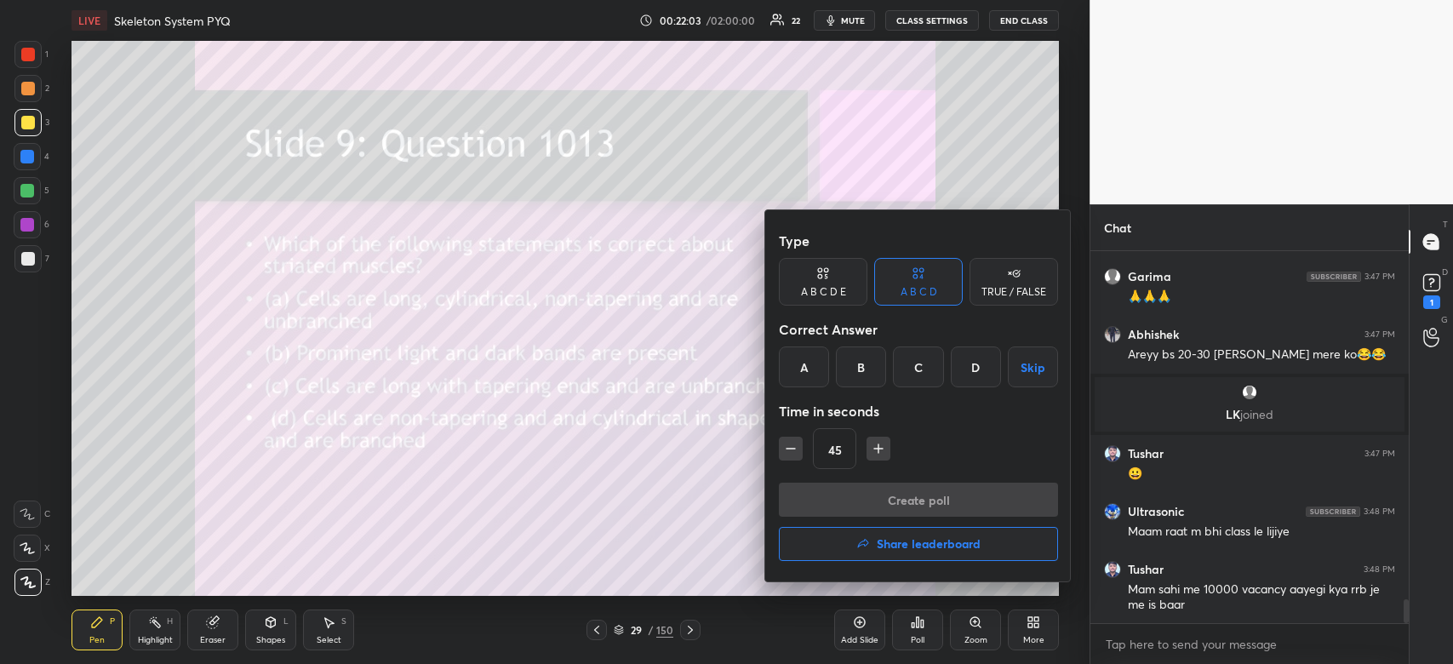
scroll to position [5545, 0]
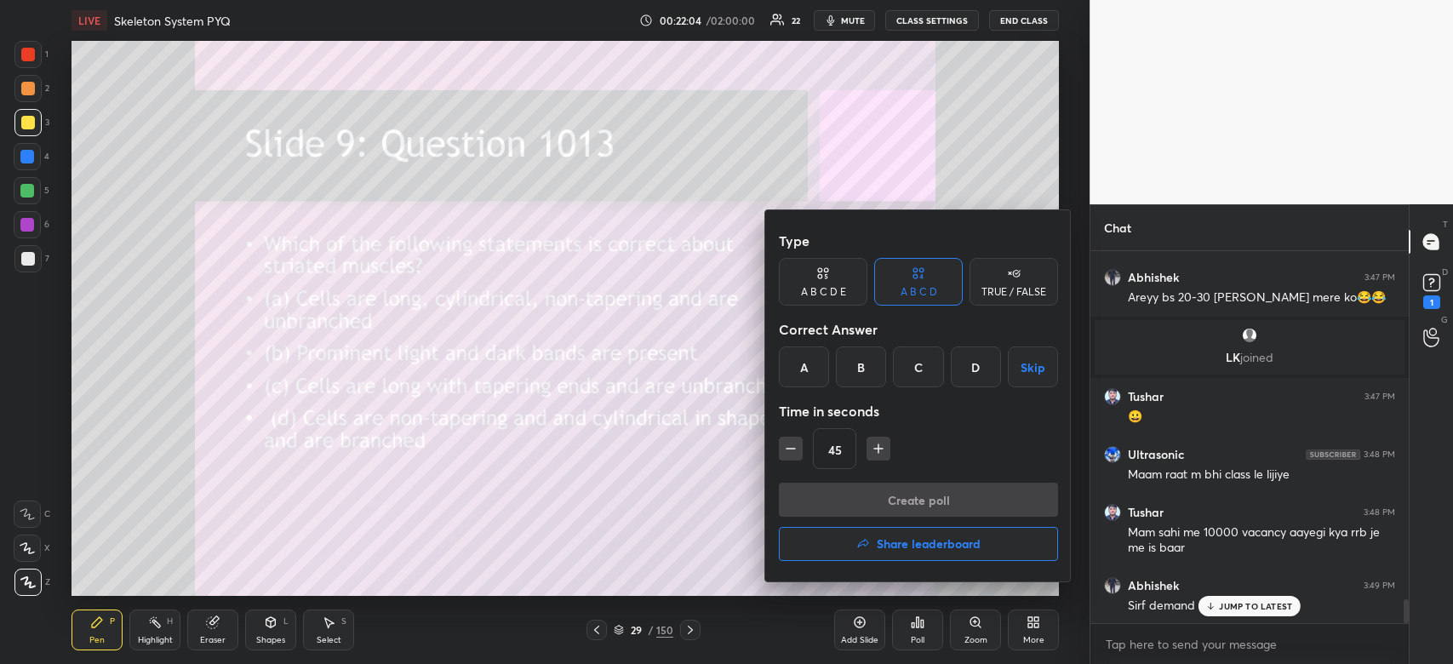
click at [845, 372] on div "B" at bounding box center [861, 366] width 50 height 41
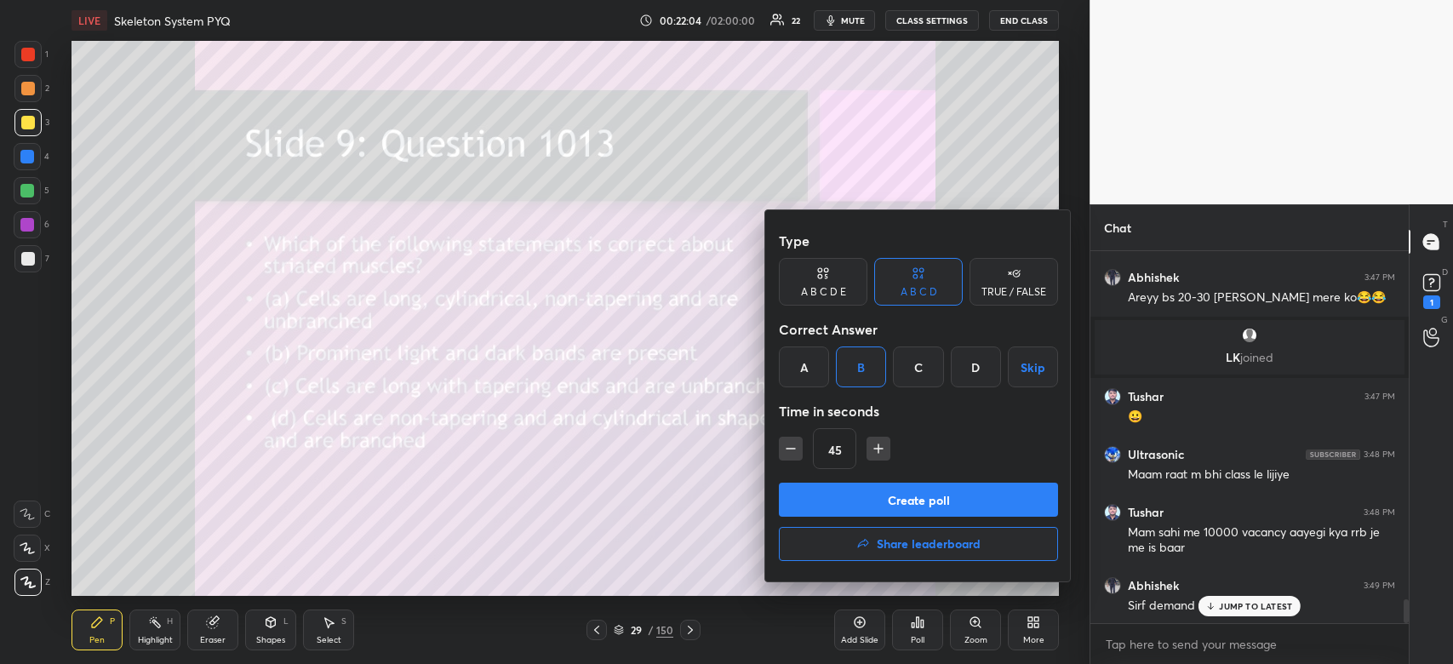
click at [872, 503] on button "Create poll" at bounding box center [918, 500] width 279 height 34
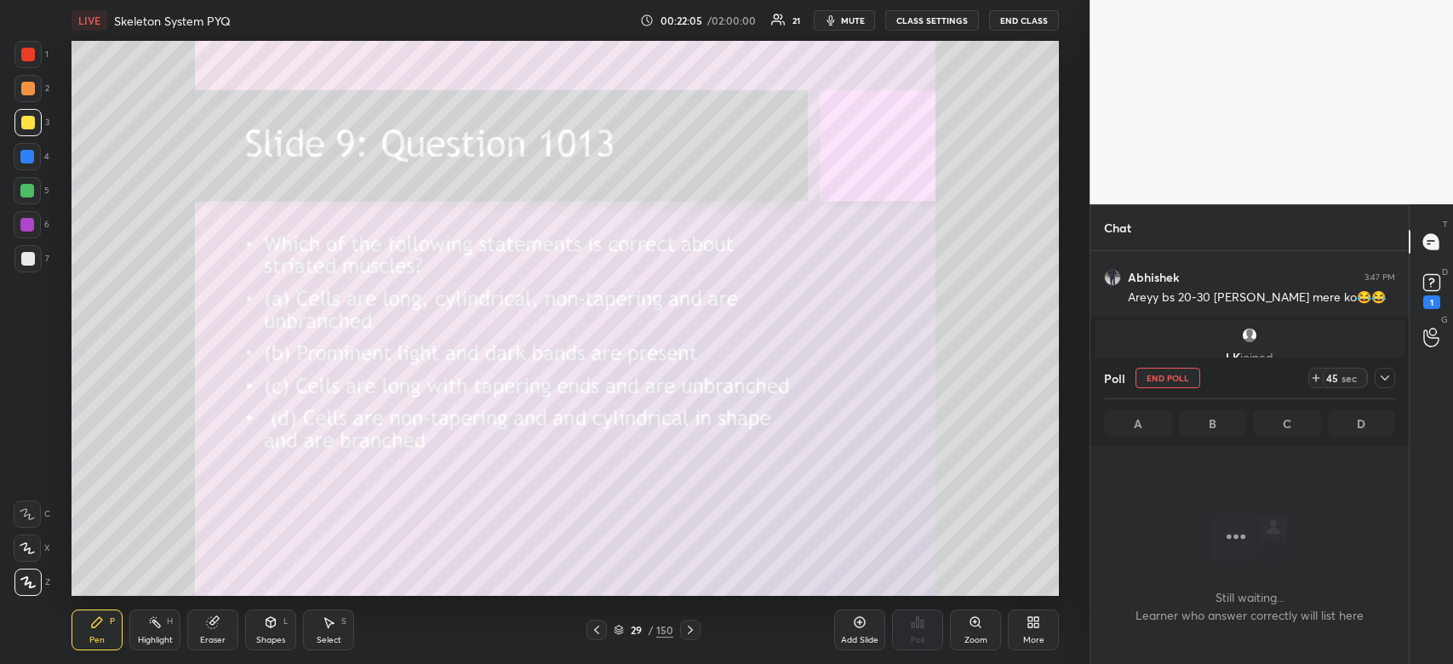
scroll to position [320, 313]
click at [1381, 378] on icon at bounding box center [1384, 377] width 9 height 5
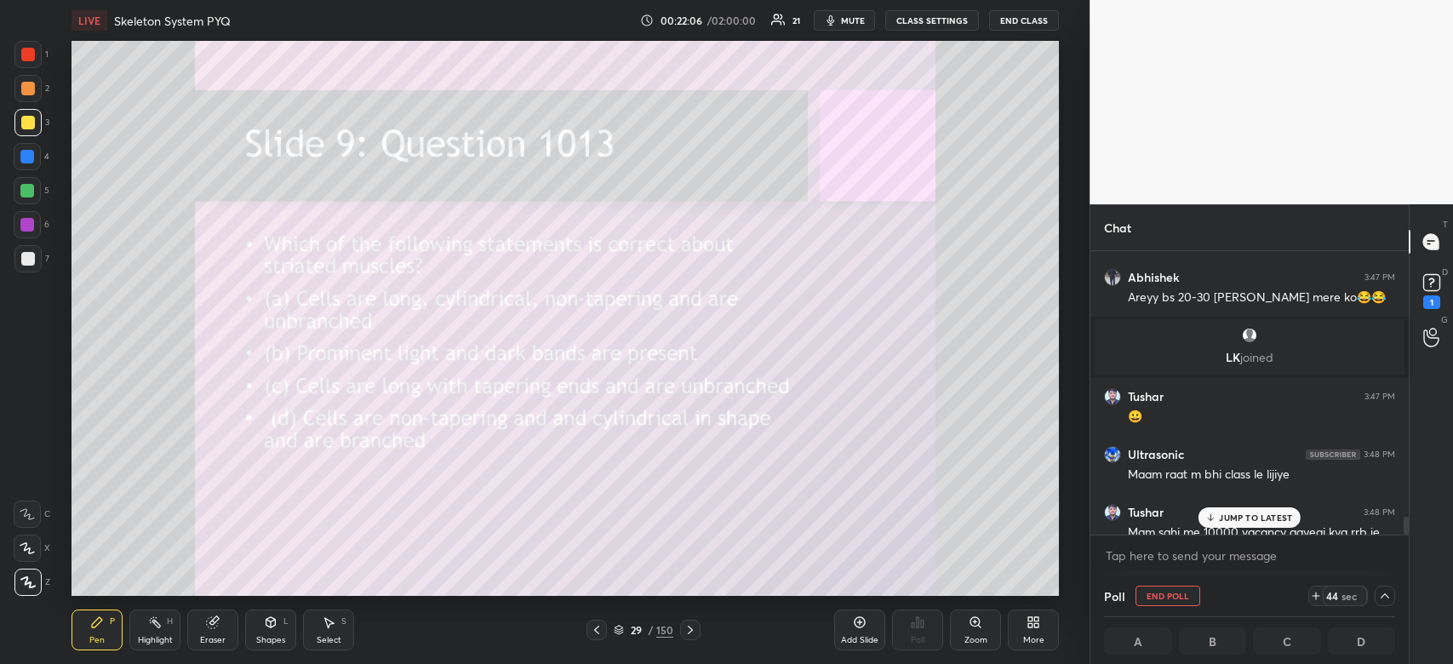
click at [1250, 518] on p "JUMP TO LATEST" at bounding box center [1255, 517] width 73 height 10
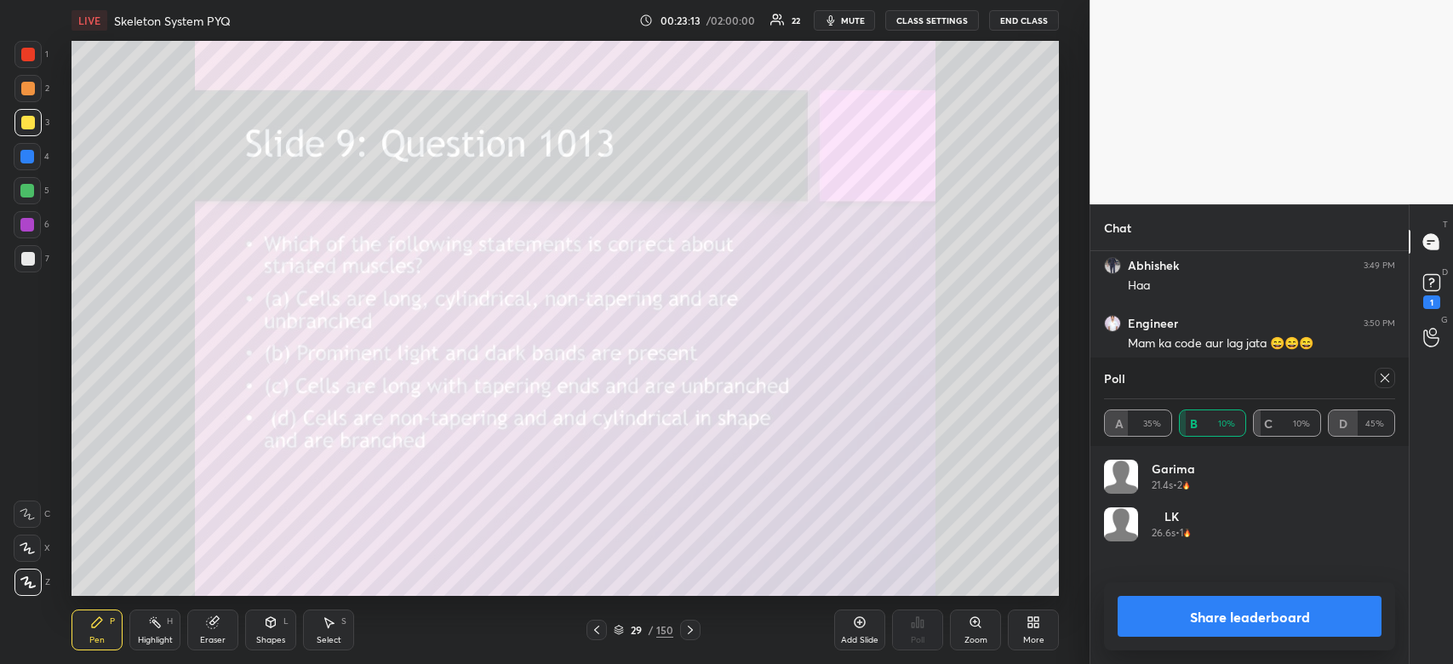
scroll to position [6039, 0]
click at [1289, 638] on div "Share leaderboard" at bounding box center [1249, 616] width 291 height 68
click at [1278, 620] on button "Share leaderboard" at bounding box center [1249, 616] width 264 height 41
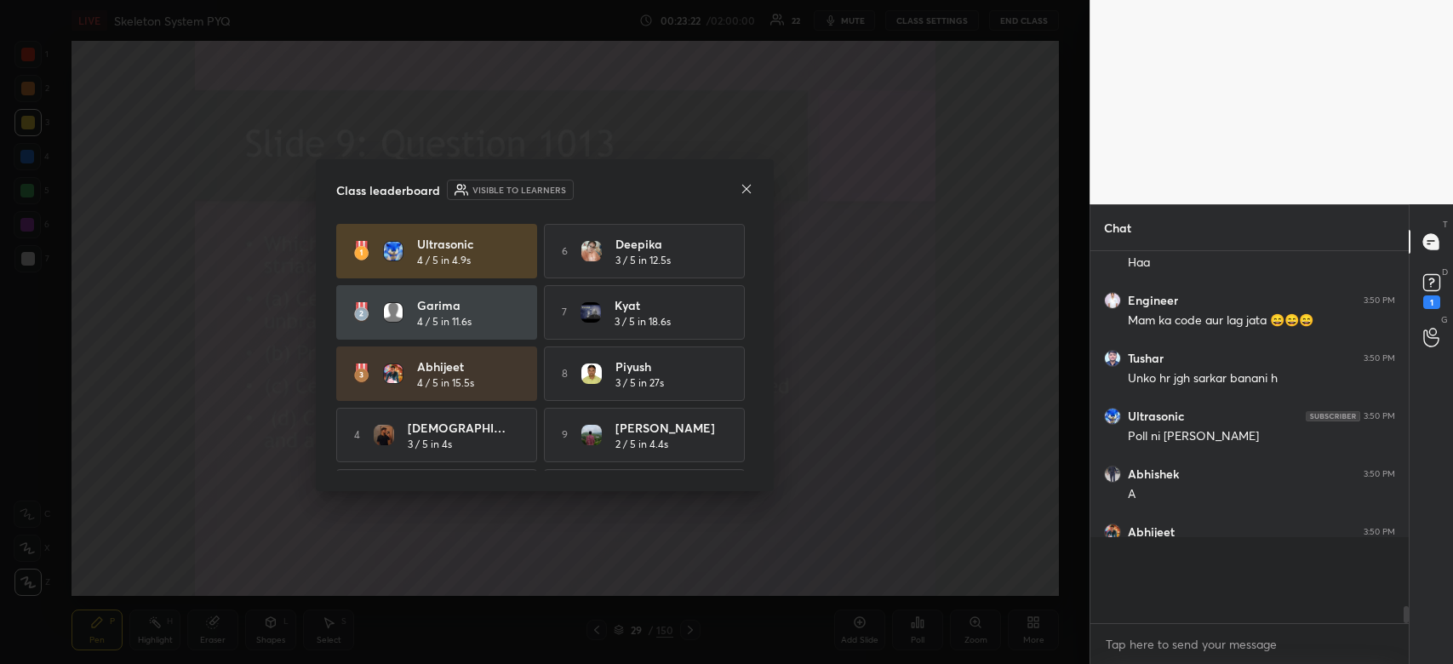
scroll to position [5956, 0]
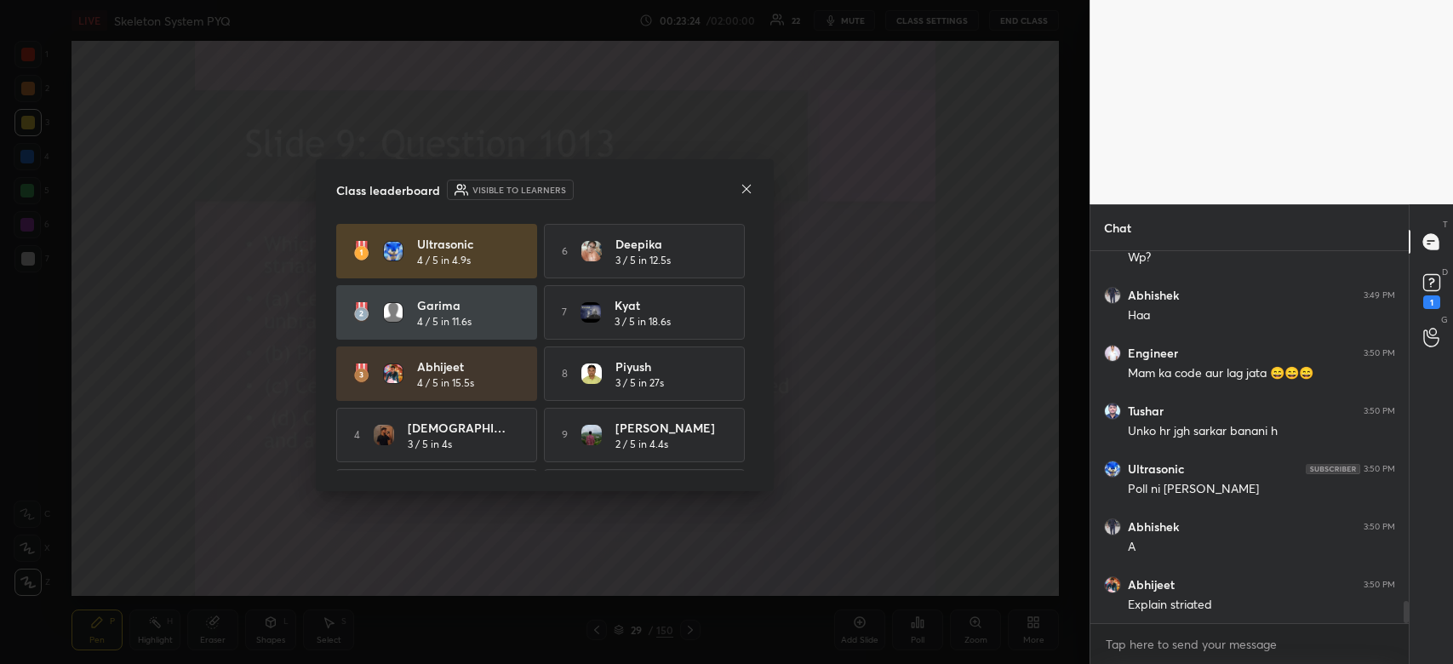
click at [749, 190] on icon at bounding box center [747, 189] width 14 height 14
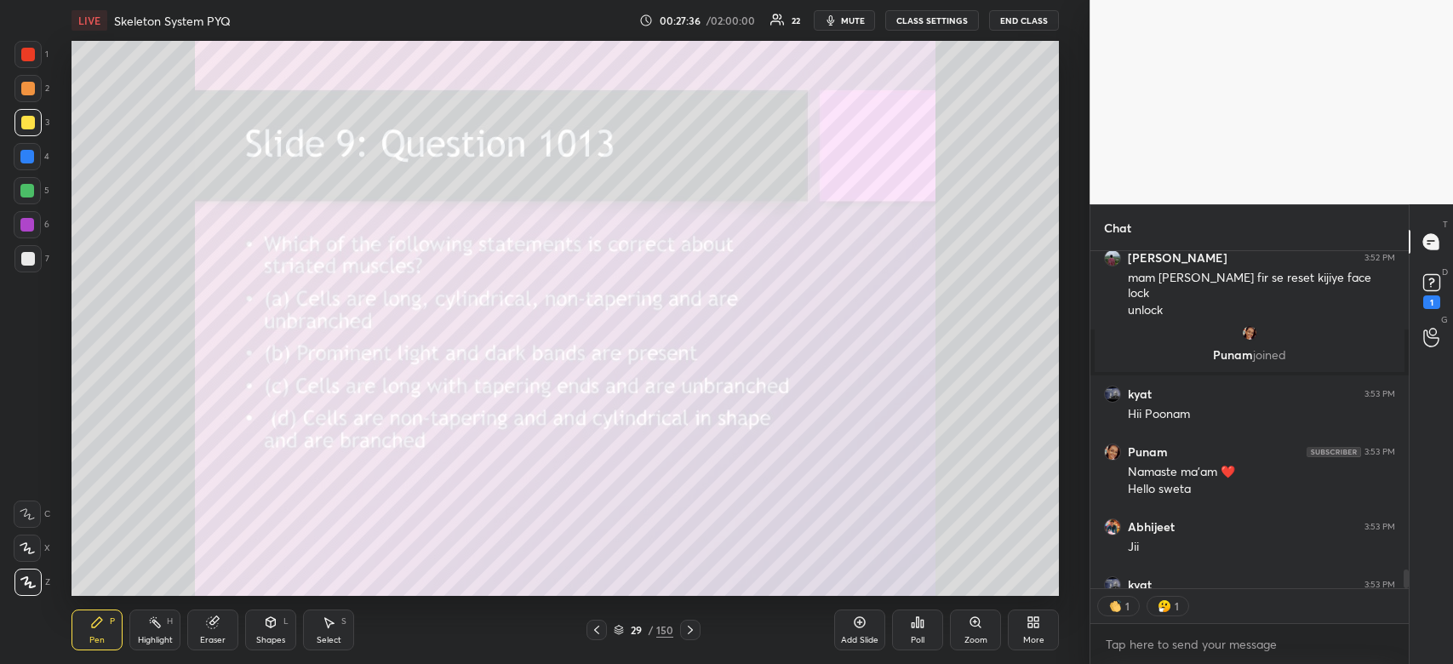
scroll to position [333, 313]
click at [926, 625] on div "Poll" at bounding box center [917, 629] width 51 height 41
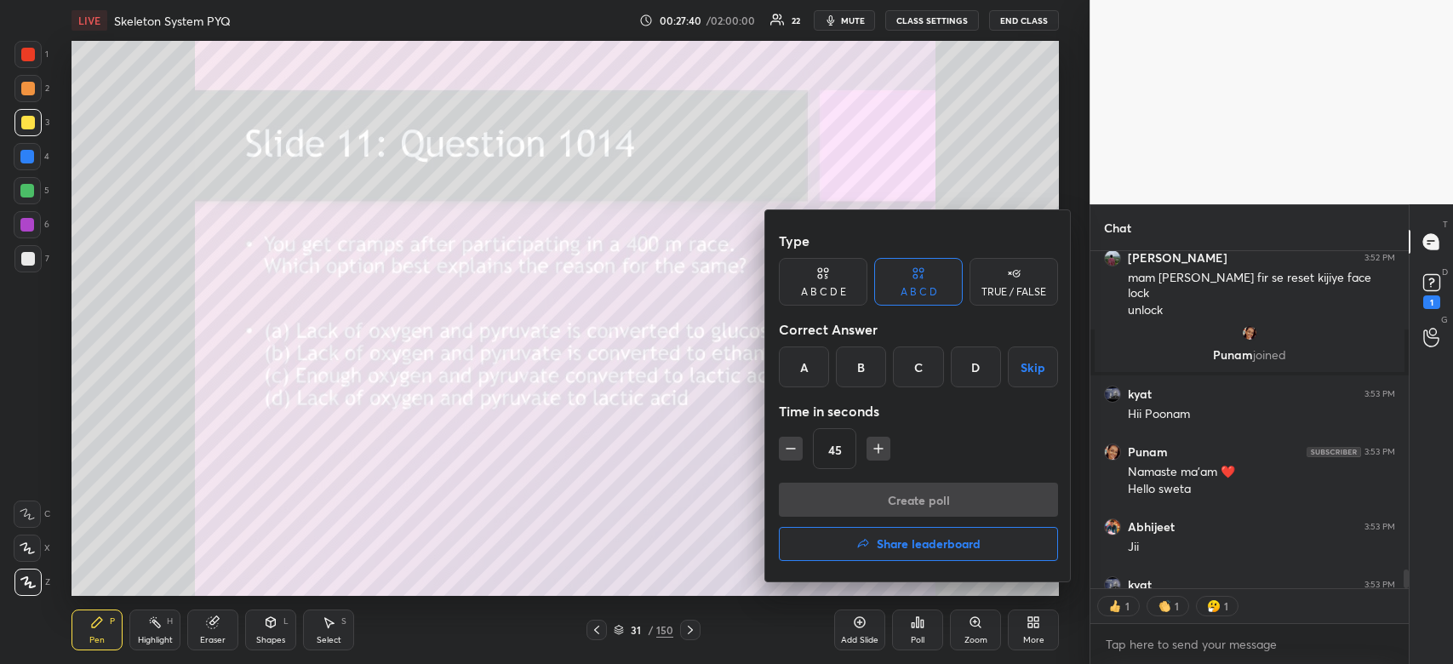
click at [979, 353] on div "D" at bounding box center [976, 366] width 50 height 41
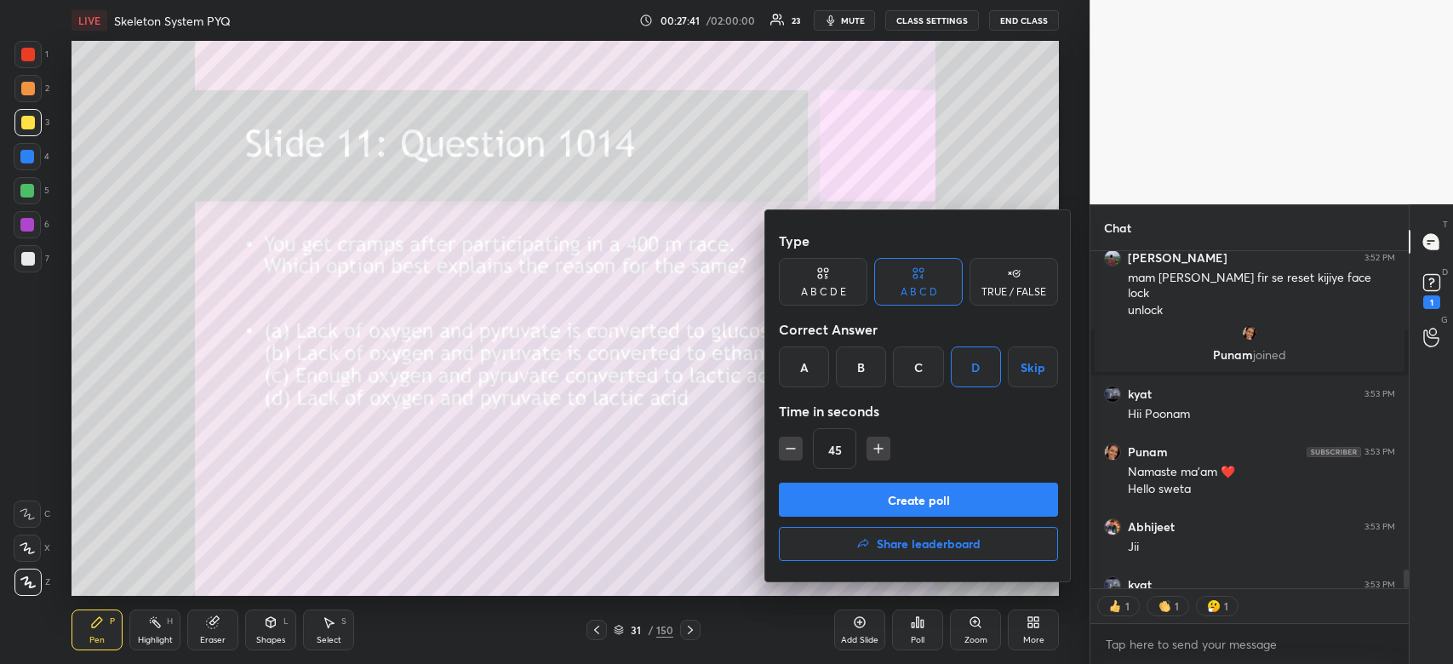
click at [921, 504] on button "Create poll" at bounding box center [918, 500] width 279 height 34
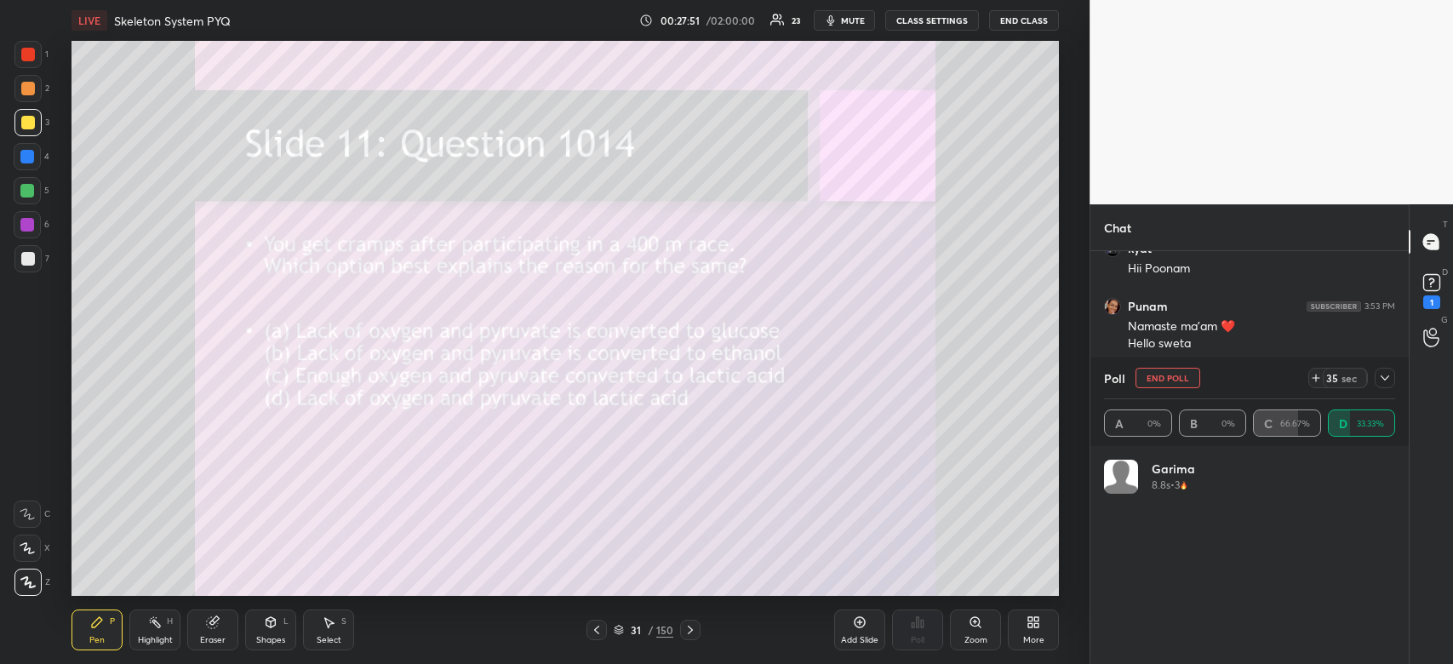
scroll to position [199, 286]
click at [1390, 378] on icon at bounding box center [1385, 378] width 14 height 14
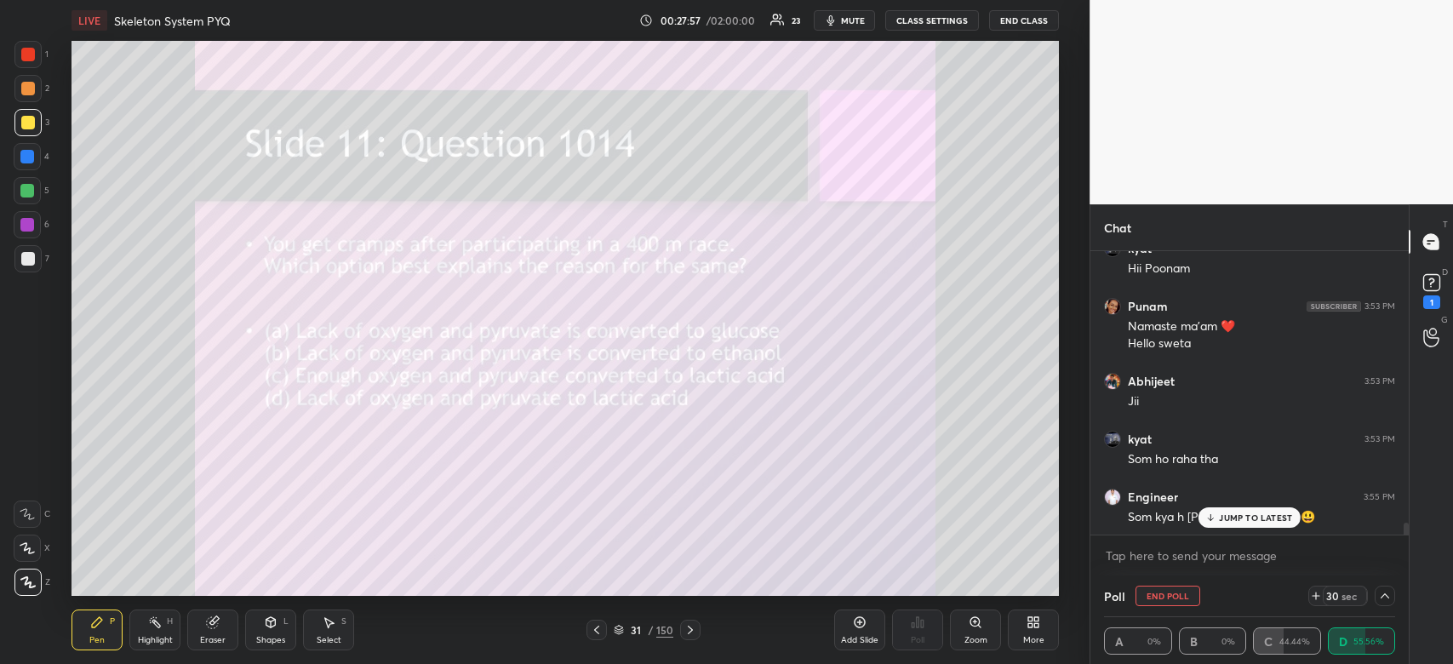
scroll to position [0, 5]
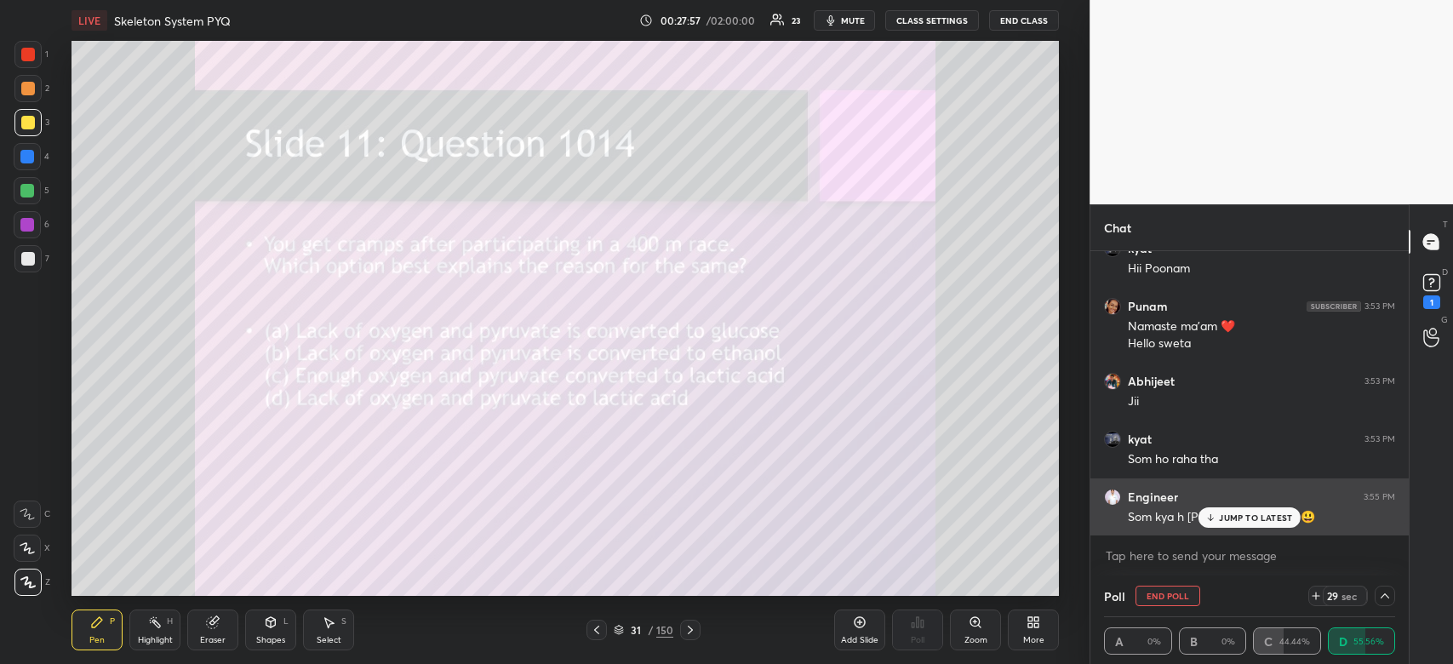
click at [1272, 525] on div "JUMP TO LATEST" at bounding box center [1249, 517] width 102 height 20
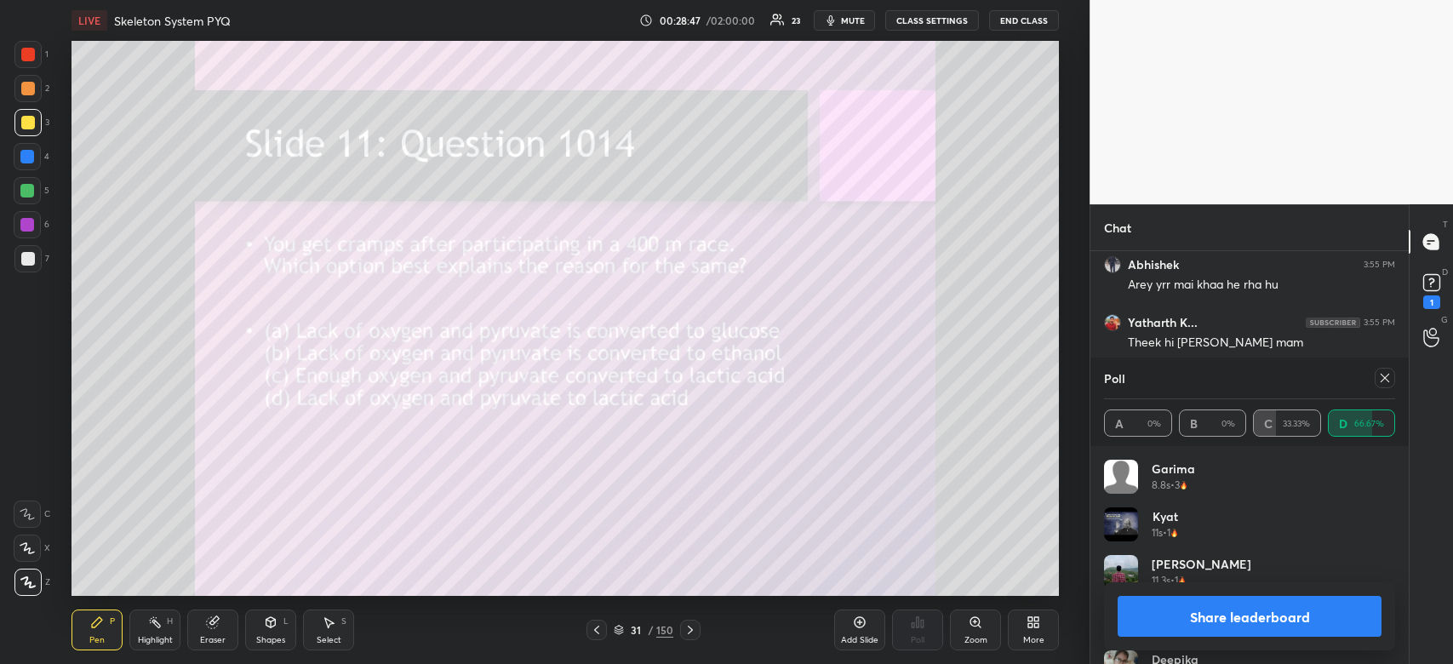
scroll to position [7111, 0]
click at [1269, 617] on button "Share leaderboard" at bounding box center [1249, 616] width 264 height 41
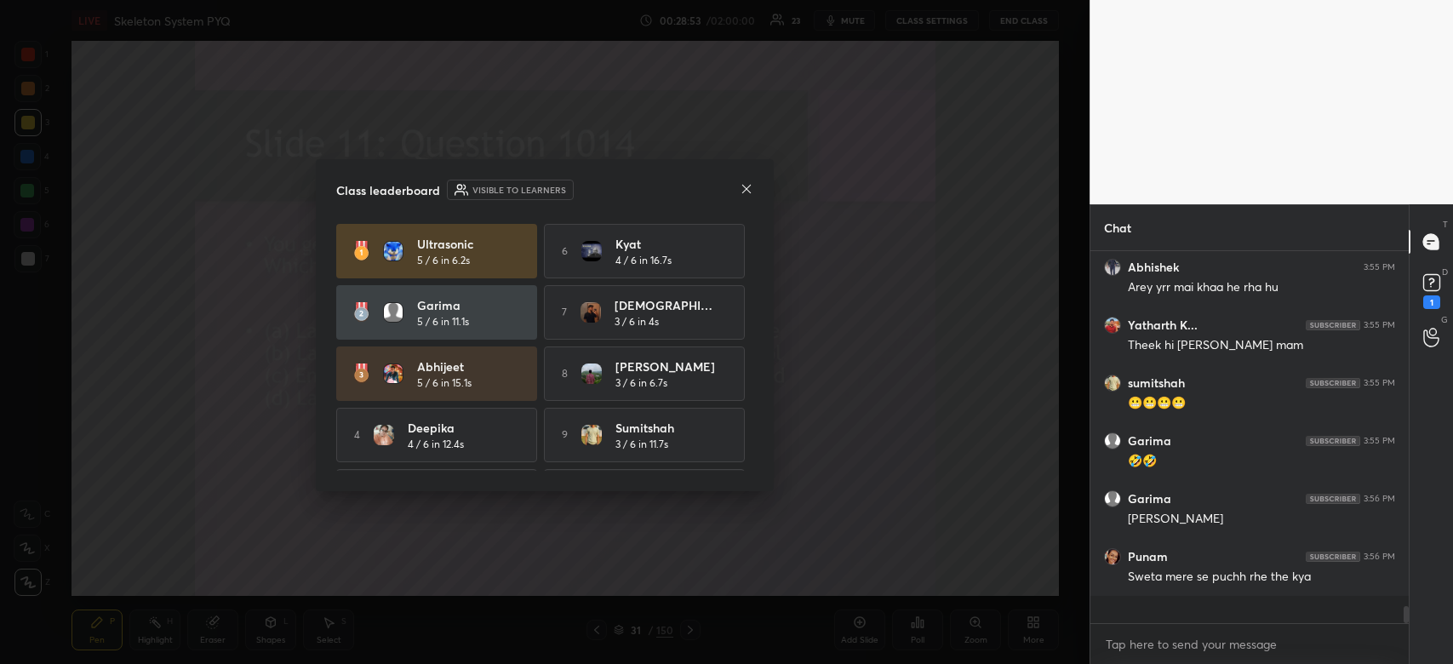
scroll to position [359, 313]
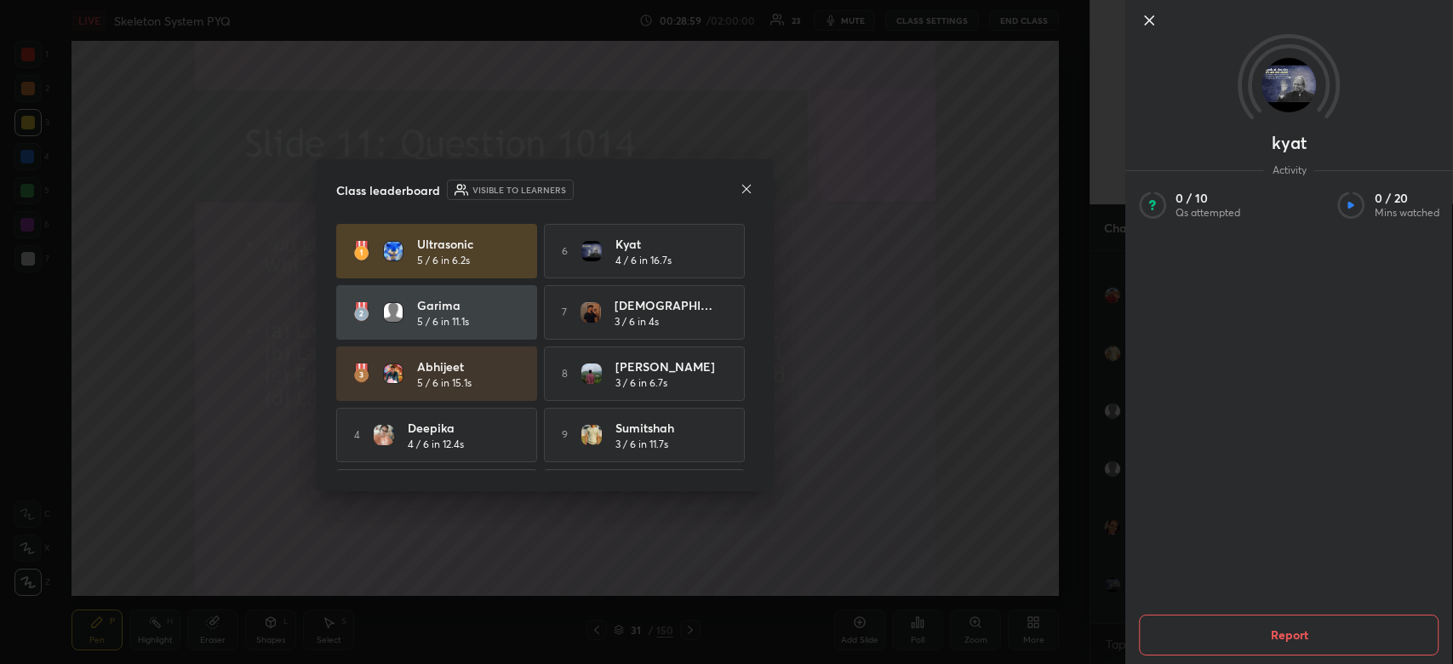
click at [748, 192] on icon at bounding box center [747, 189] width 14 height 14
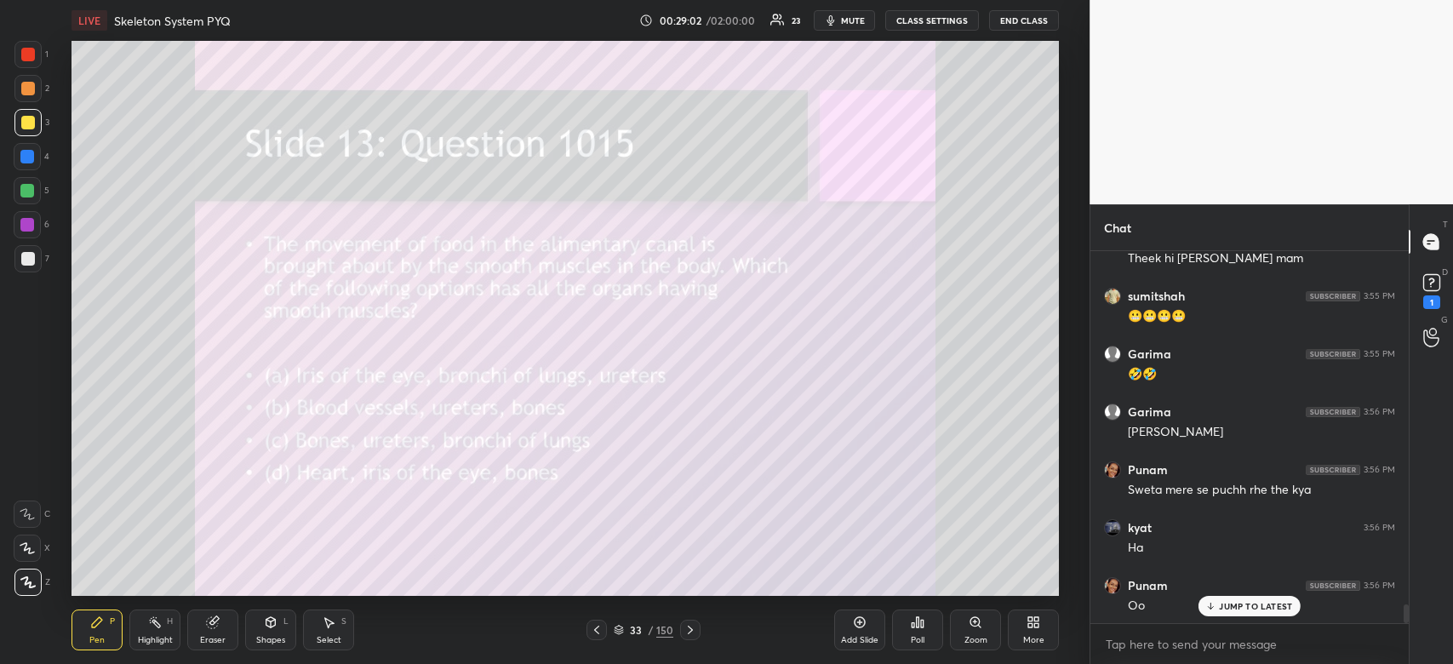
click at [918, 631] on div "Poll" at bounding box center [917, 629] width 51 height 41
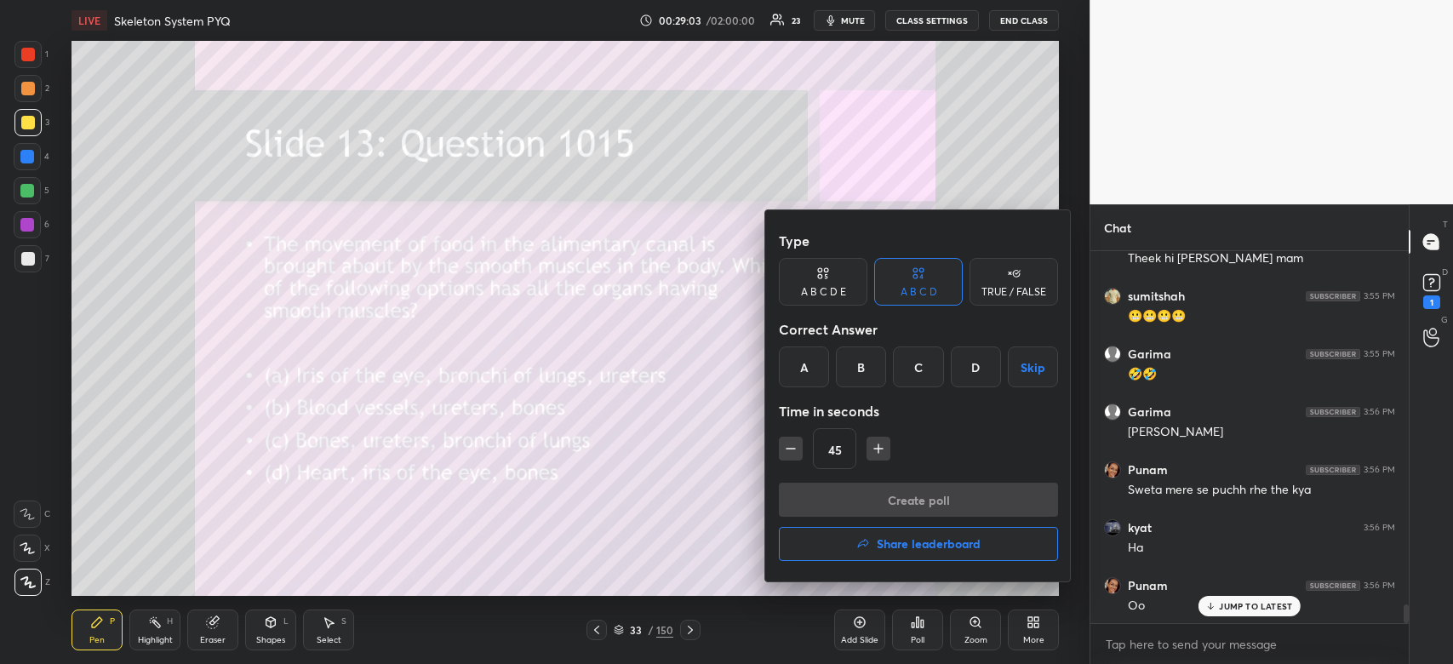
click at [808, 386] on div "A" at bounding box center [804, 366] width 50 height 41
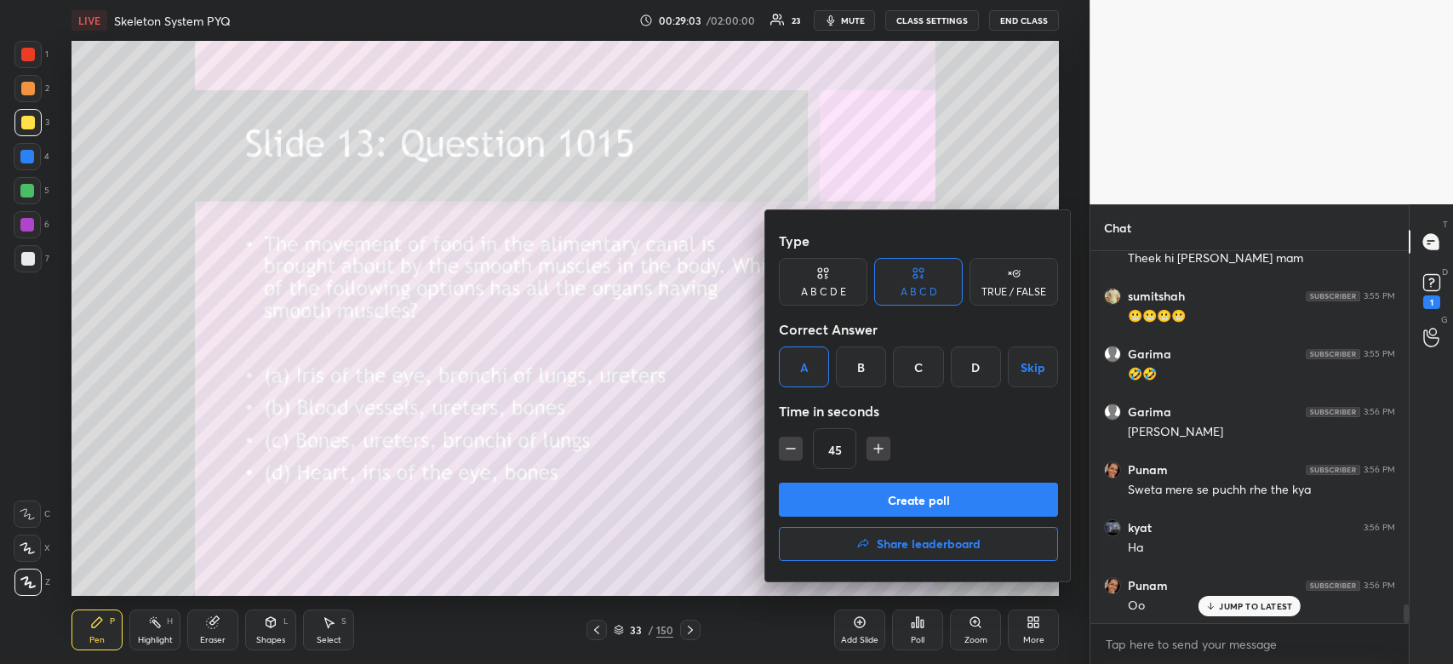
click at [837, 505] on button "Create poll" at bounding box center [918, 500] width 279 height 34
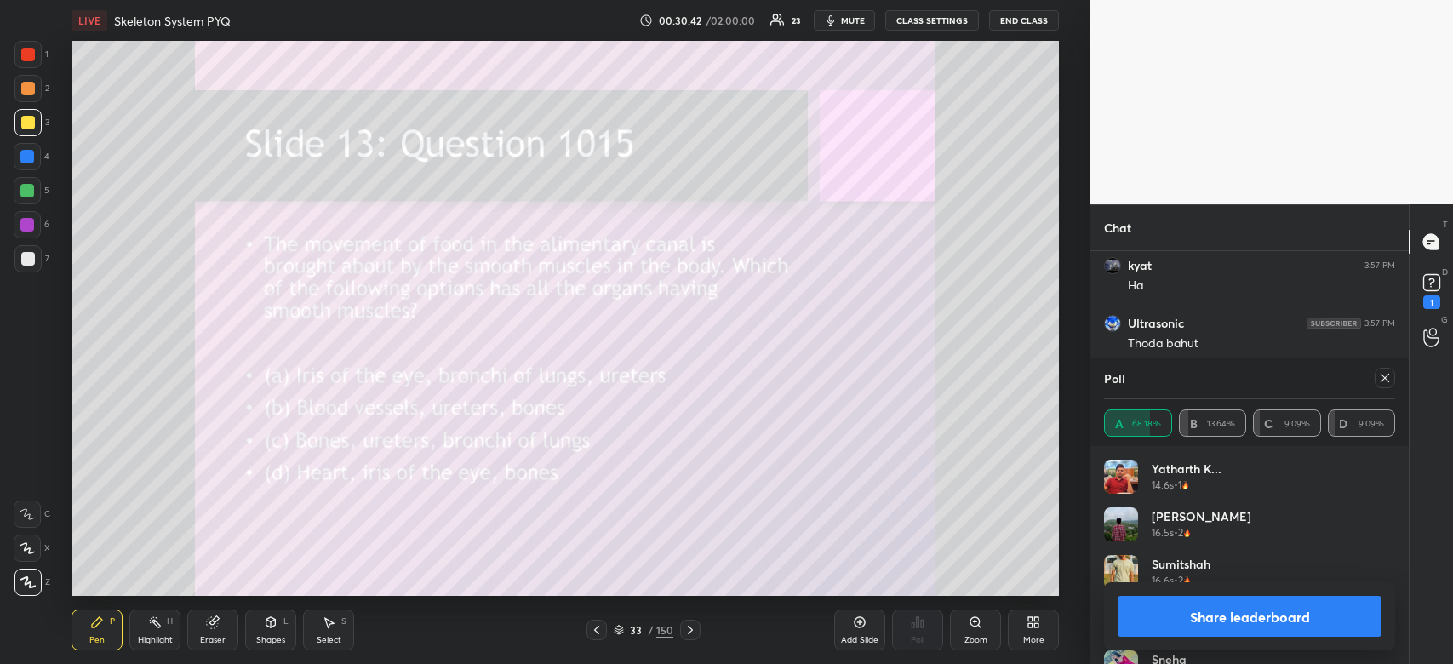
scroll to position [7838, 0]
click at [1293, 628] on button "Share leaderboard" at bounding box center [1249, 616] width 264 height 41
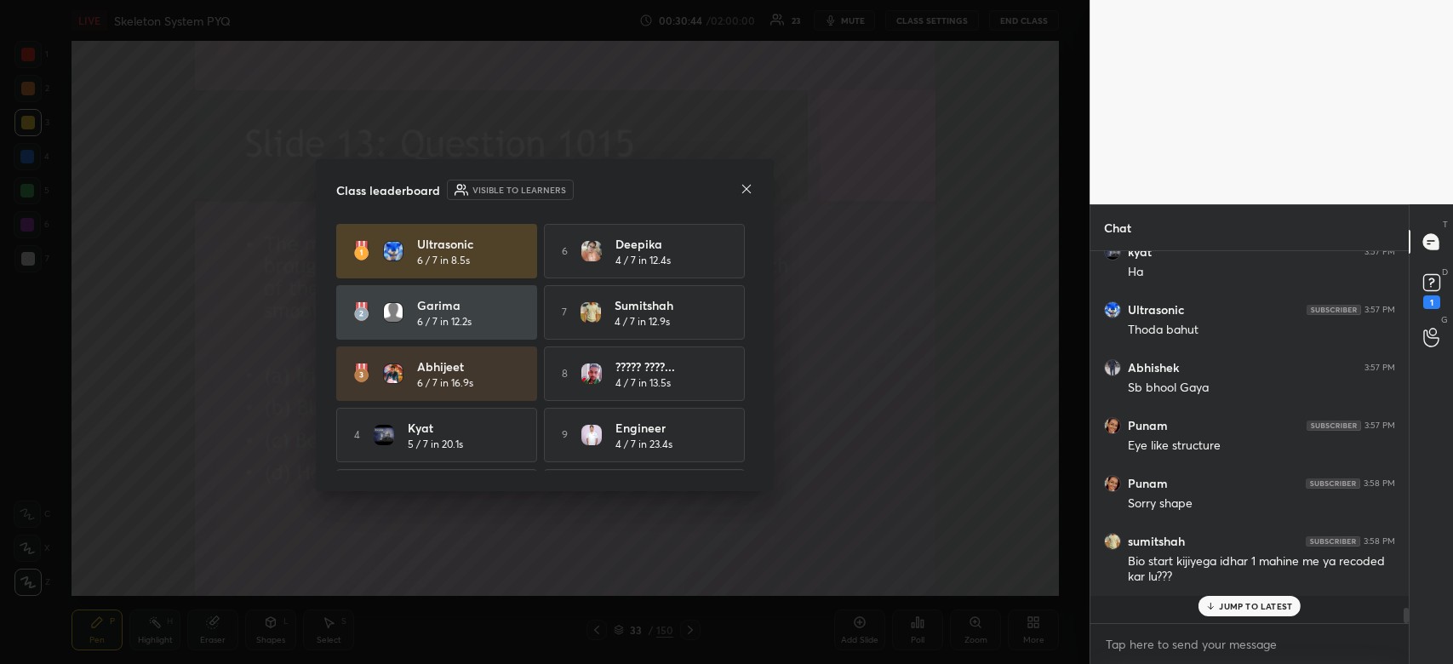
scroll to position [359, 313]
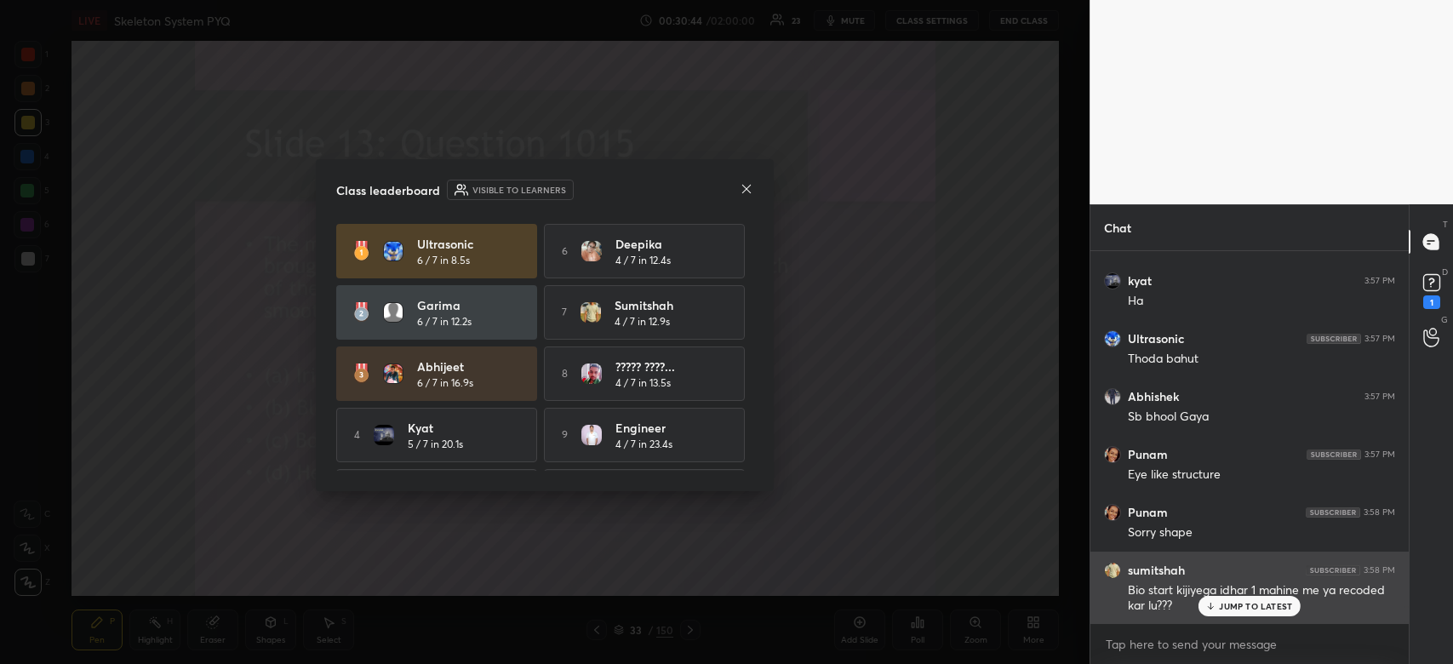
click at [1239, 608] on p "JUMP TO LATEST" at bounding box center [1255, 606] width 73 height 10
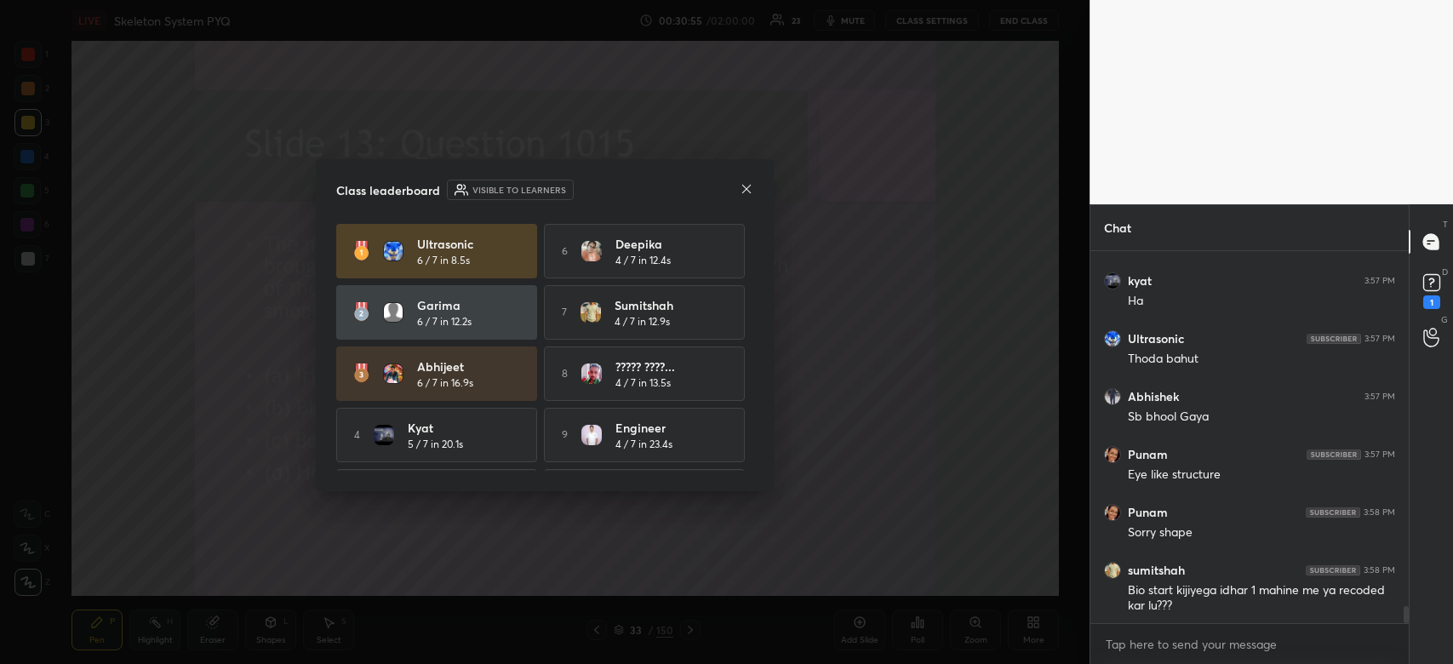
click at [746, 190] on icon at bounding box center [747, 189] width 14 height 14
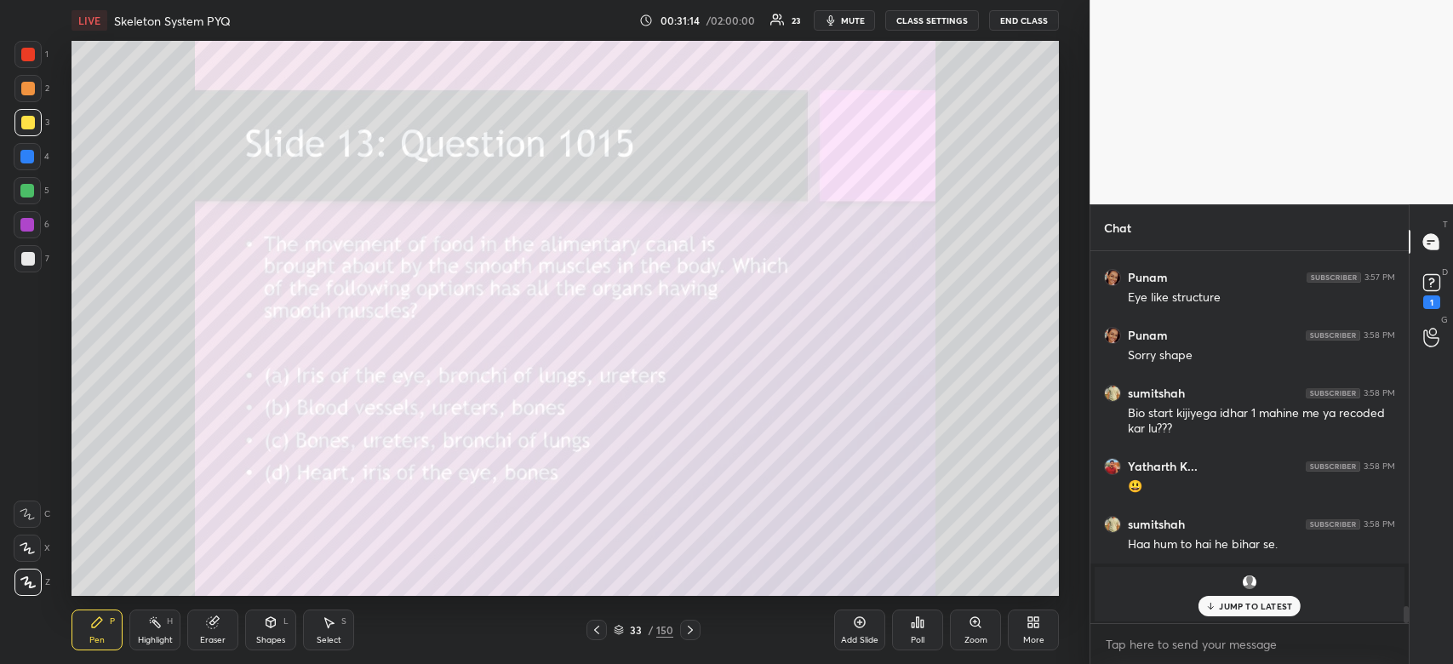
scroll to position [7985, 0]
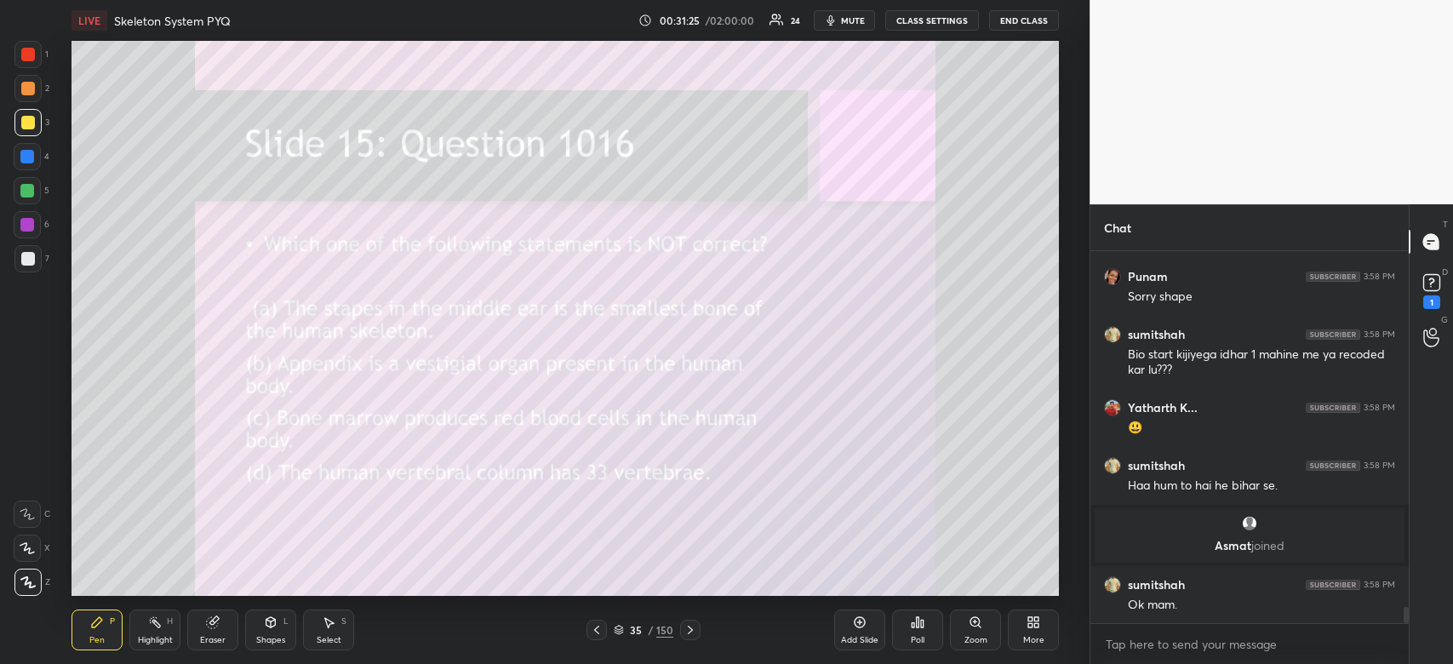
click at [924, 626] on div "Poll" at bounding box center [917, 629] width 51 height 41
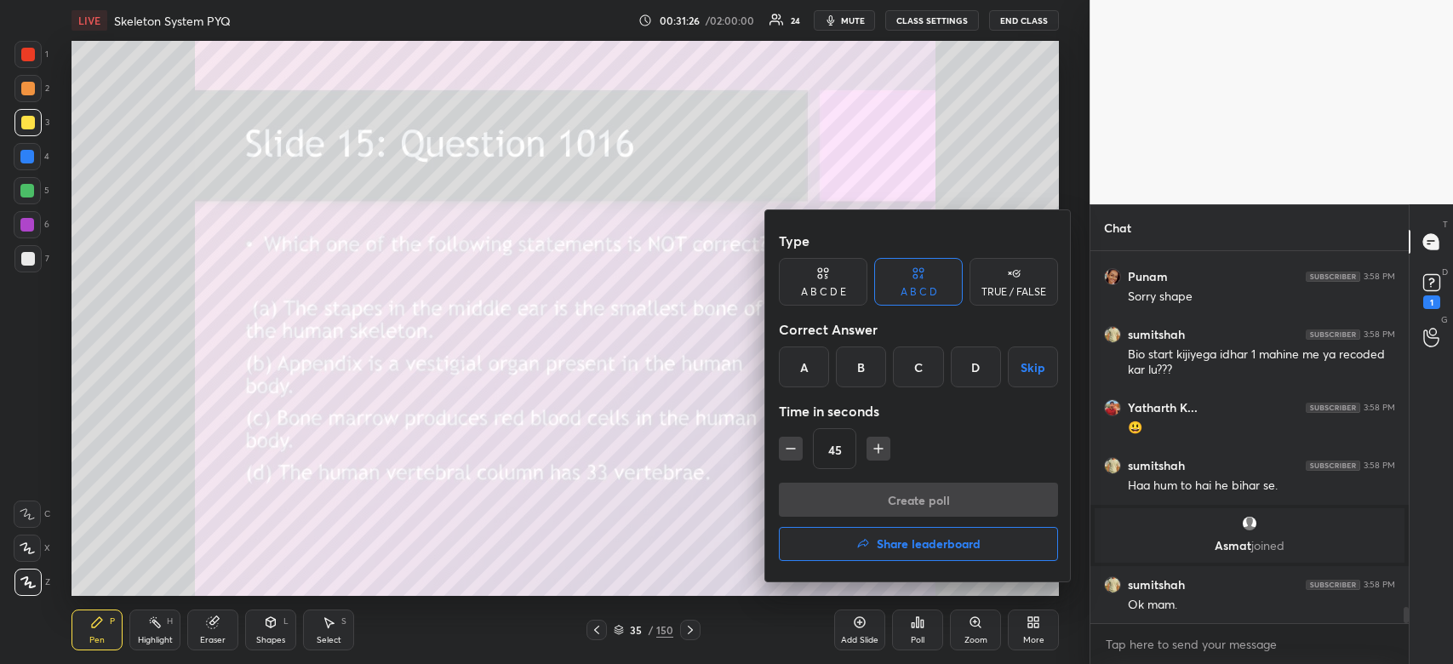
click at [968, 369] on div "D" at bounding box center [976, 366] width 50 height 41
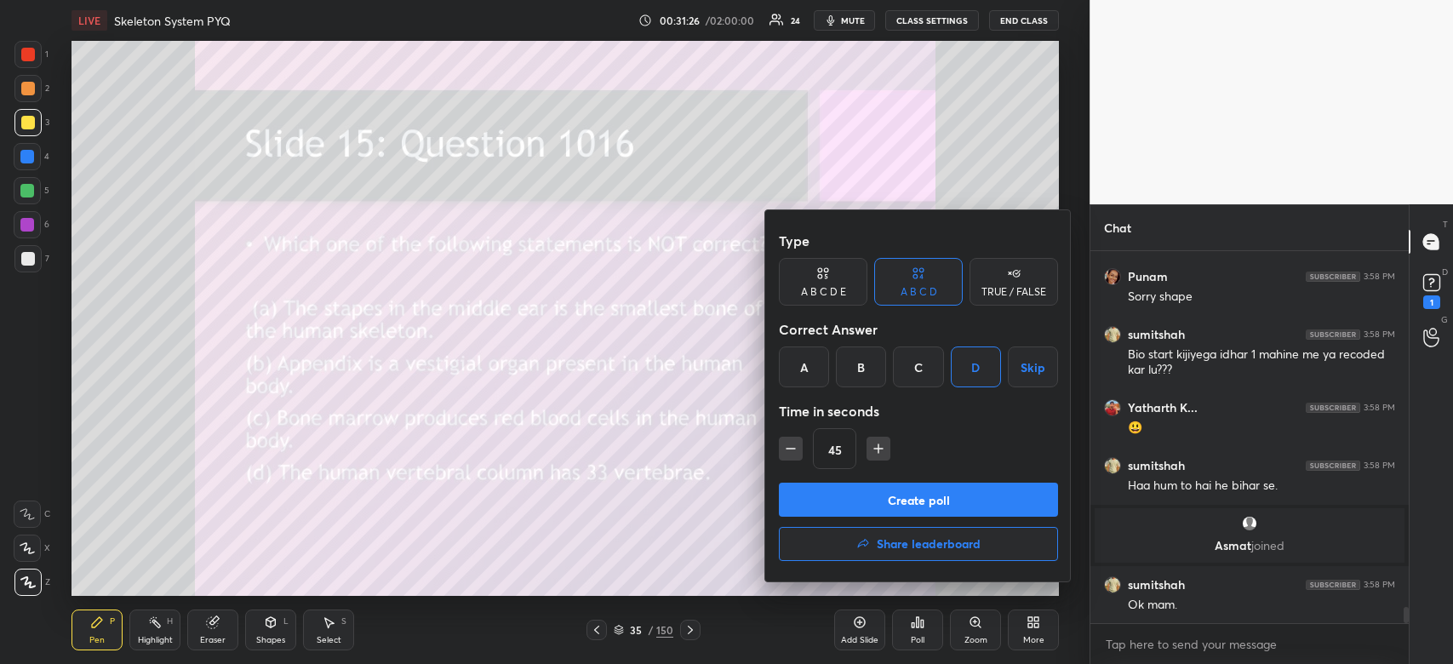
click at [957, 507] on button "Create poll" at bounding box center [918, 500] width 279 height 34
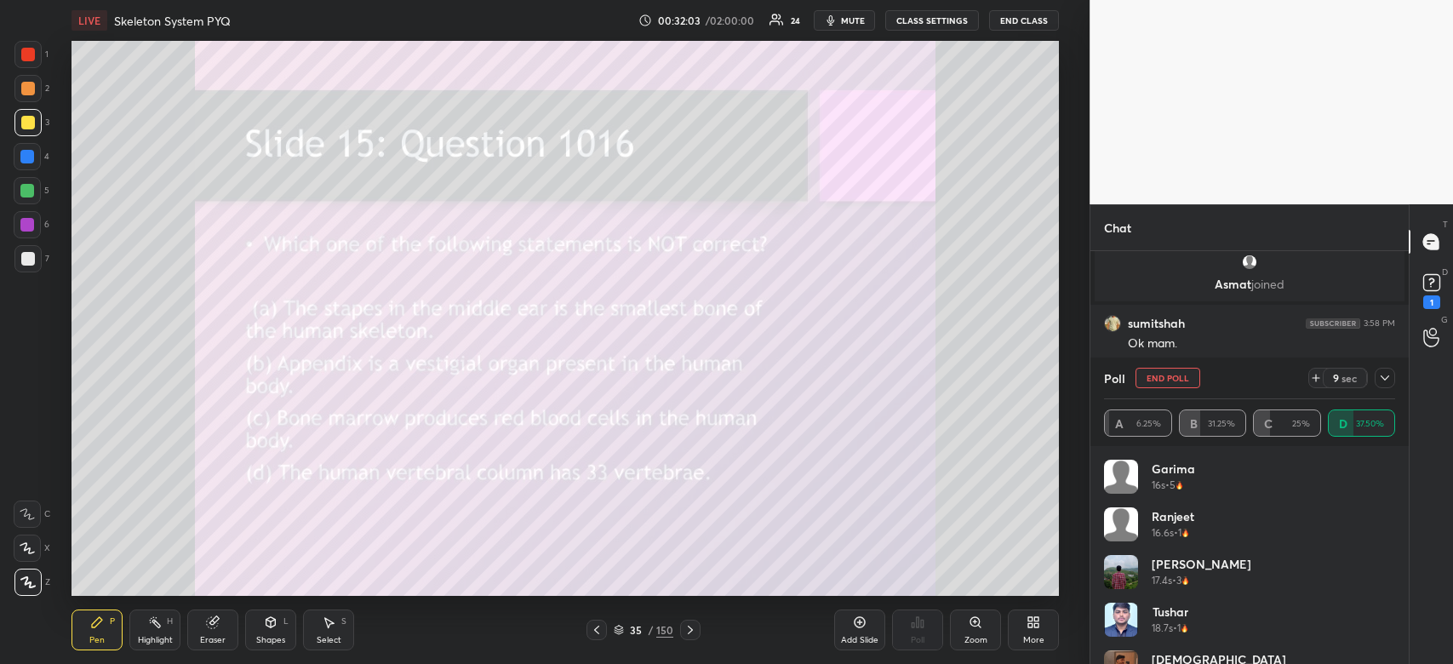
scroll to position [8305, 0]
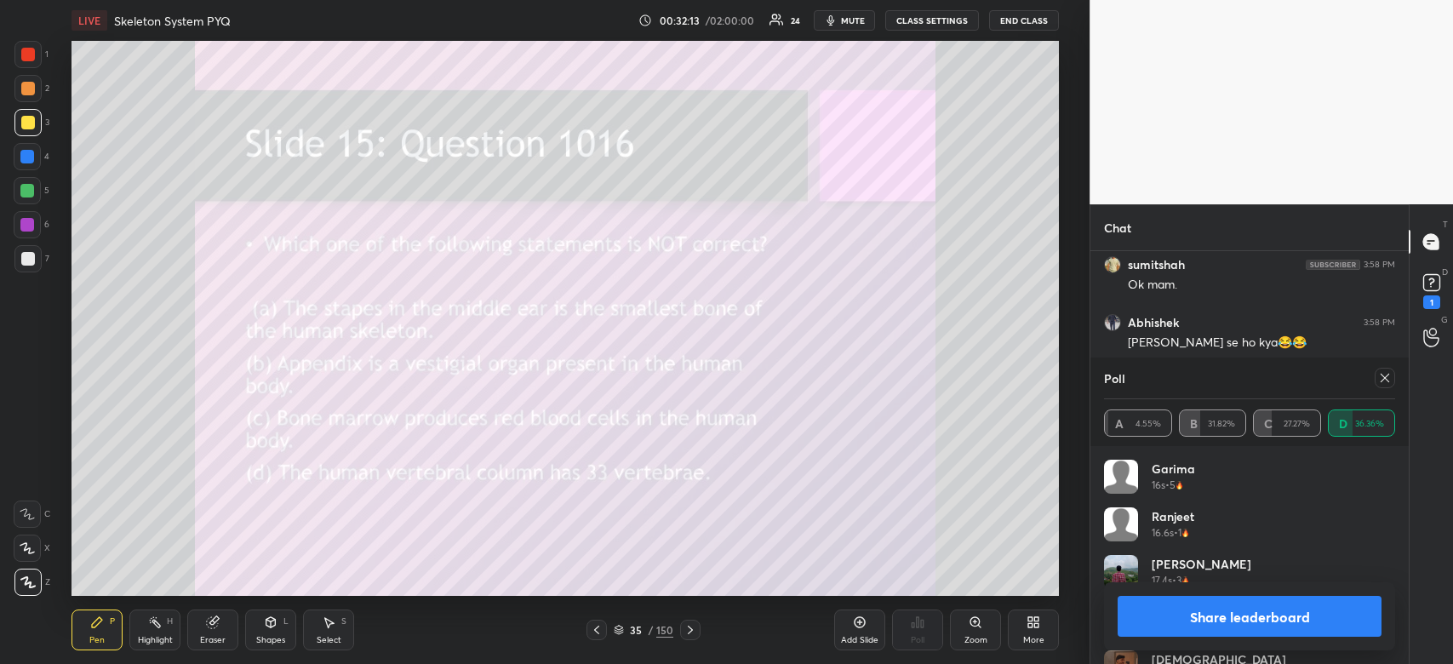
click at [1186, 620] on button "Share leaderboard" at bounding box center [1249, 616] width 264 height 41
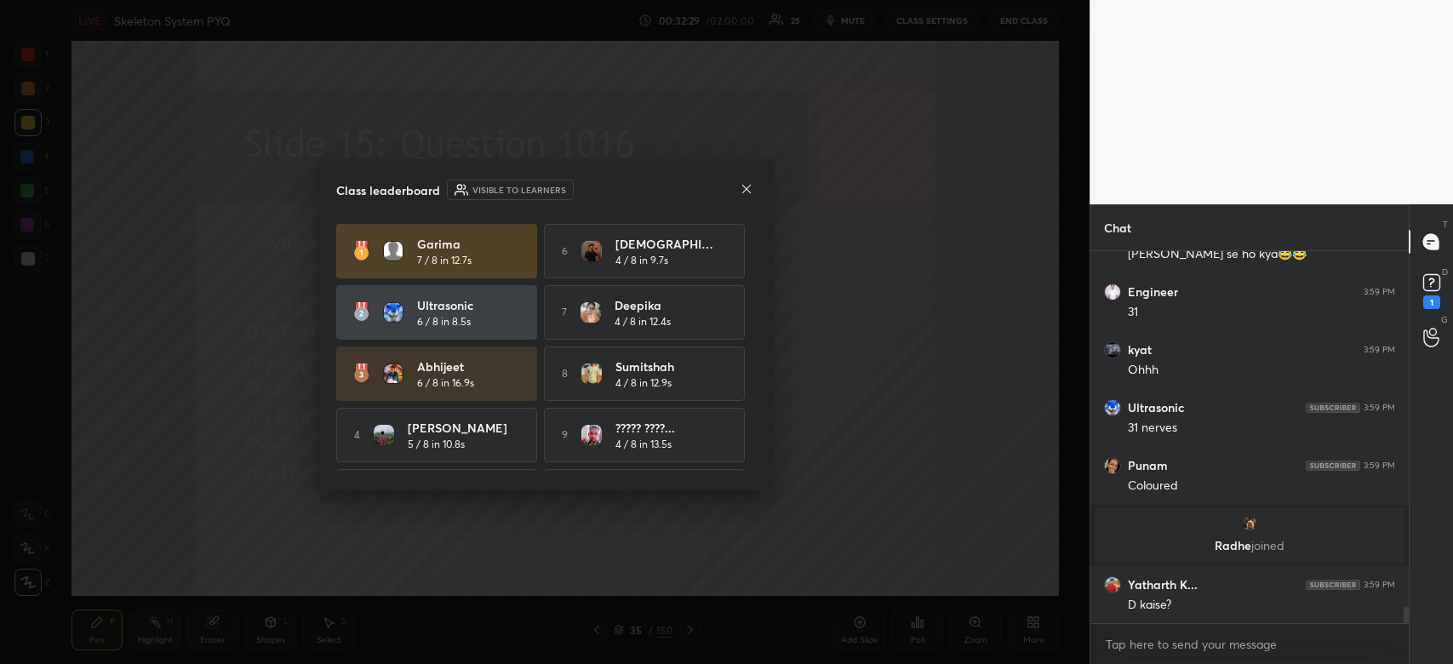
scroll to position [8451, 0]
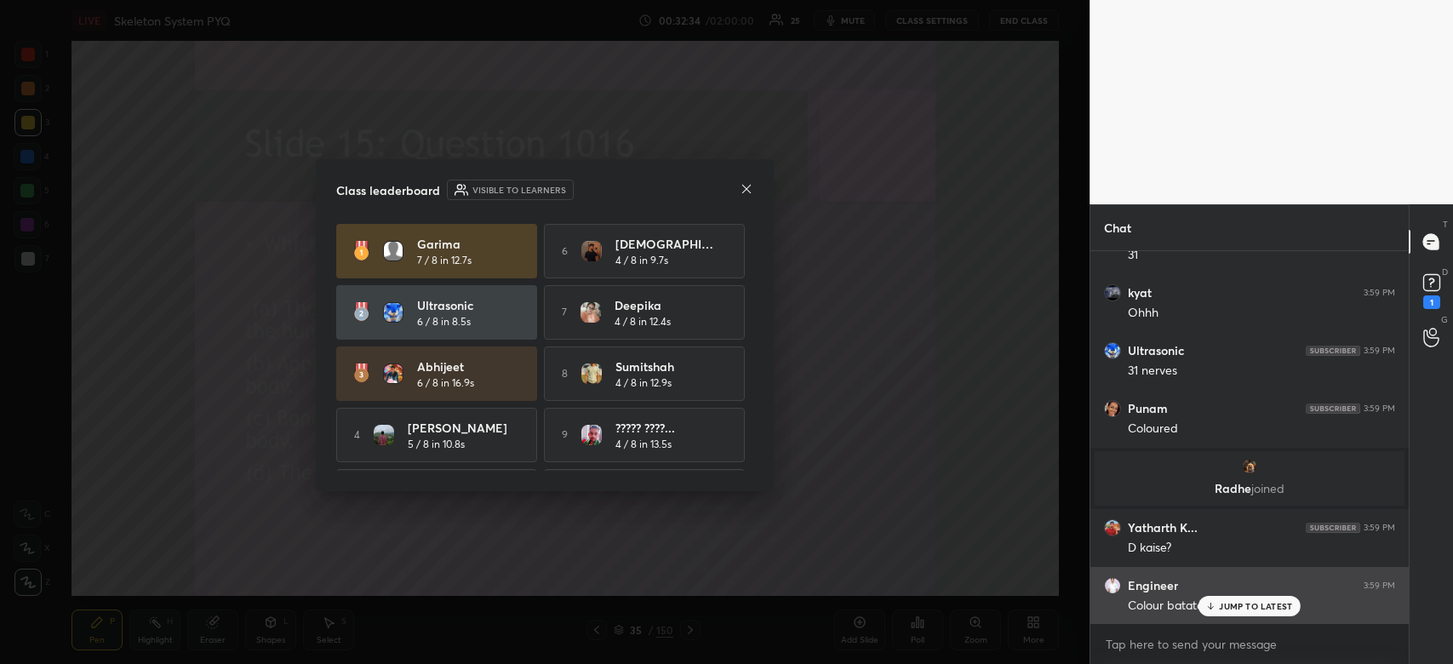
click at [1270, 597] on div "JUMP TO LATEST" at bounding box center [1249, 606] width 102 height 20
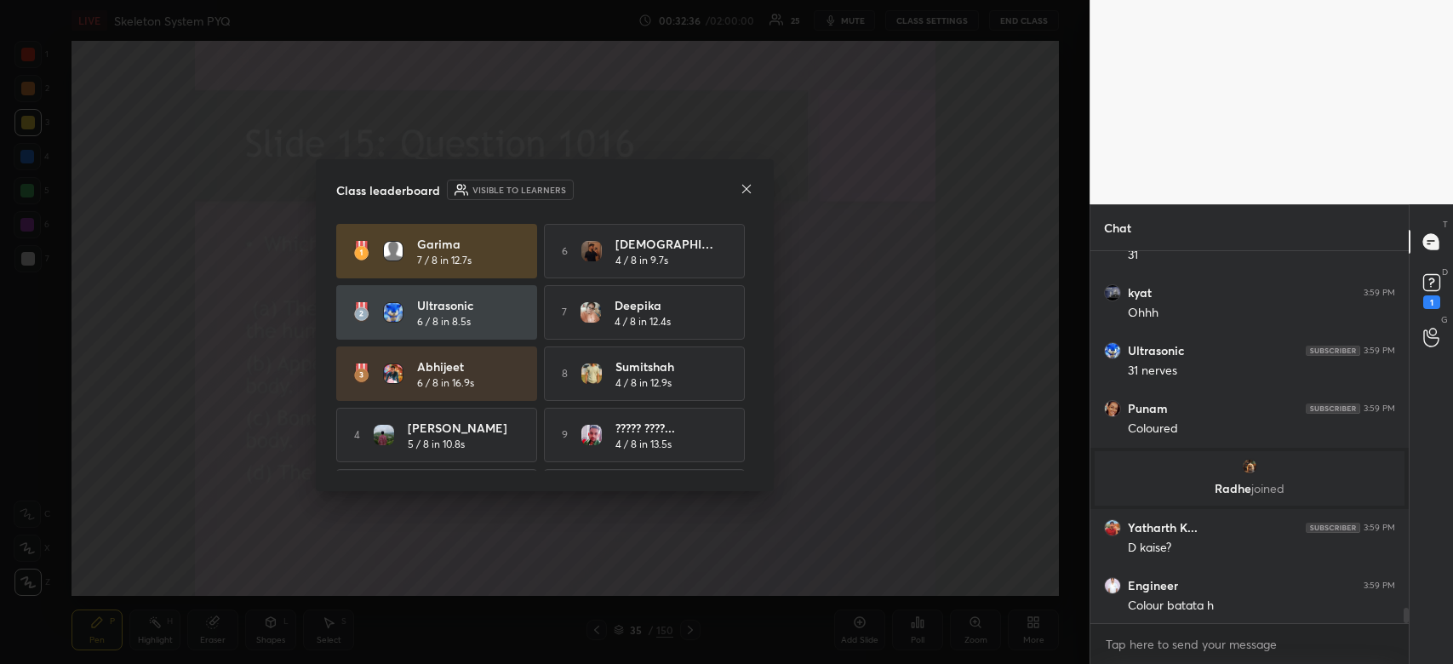
click at [747, 186] on icon at bounding box center [747, 189] width 14 height 14
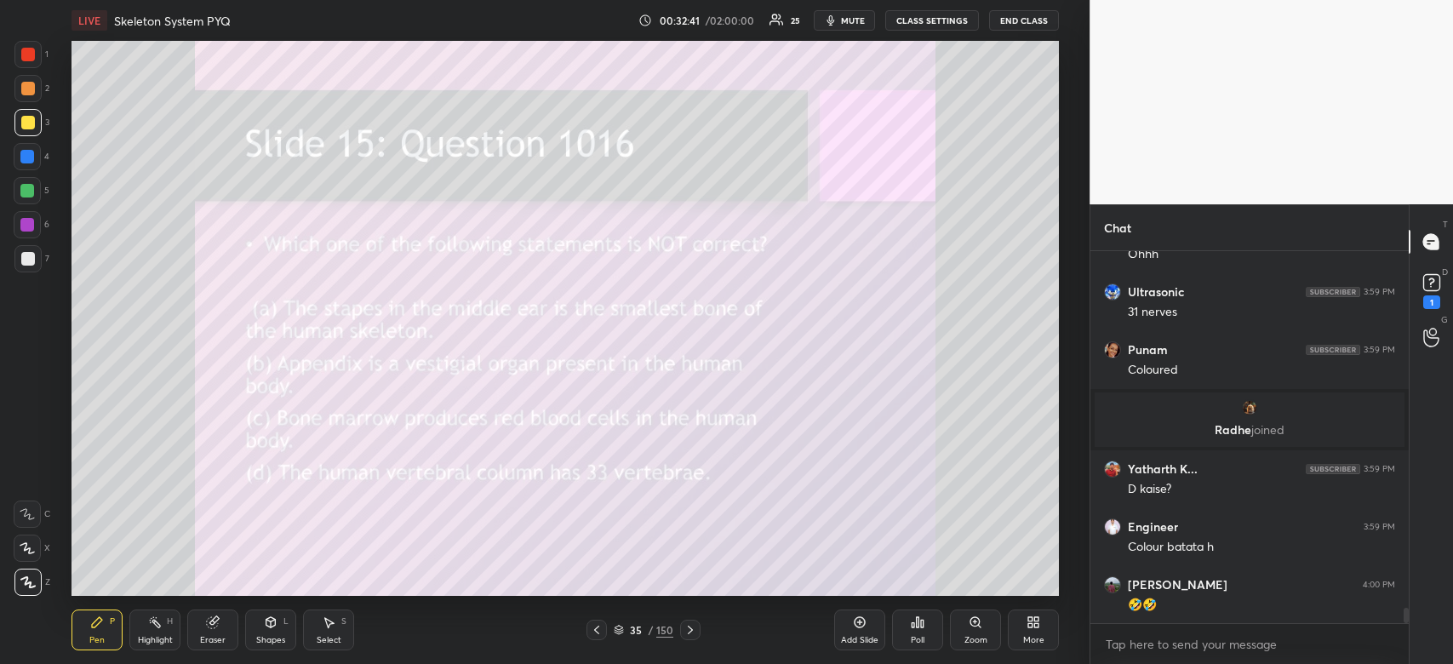
scroll to position [8566, 0]
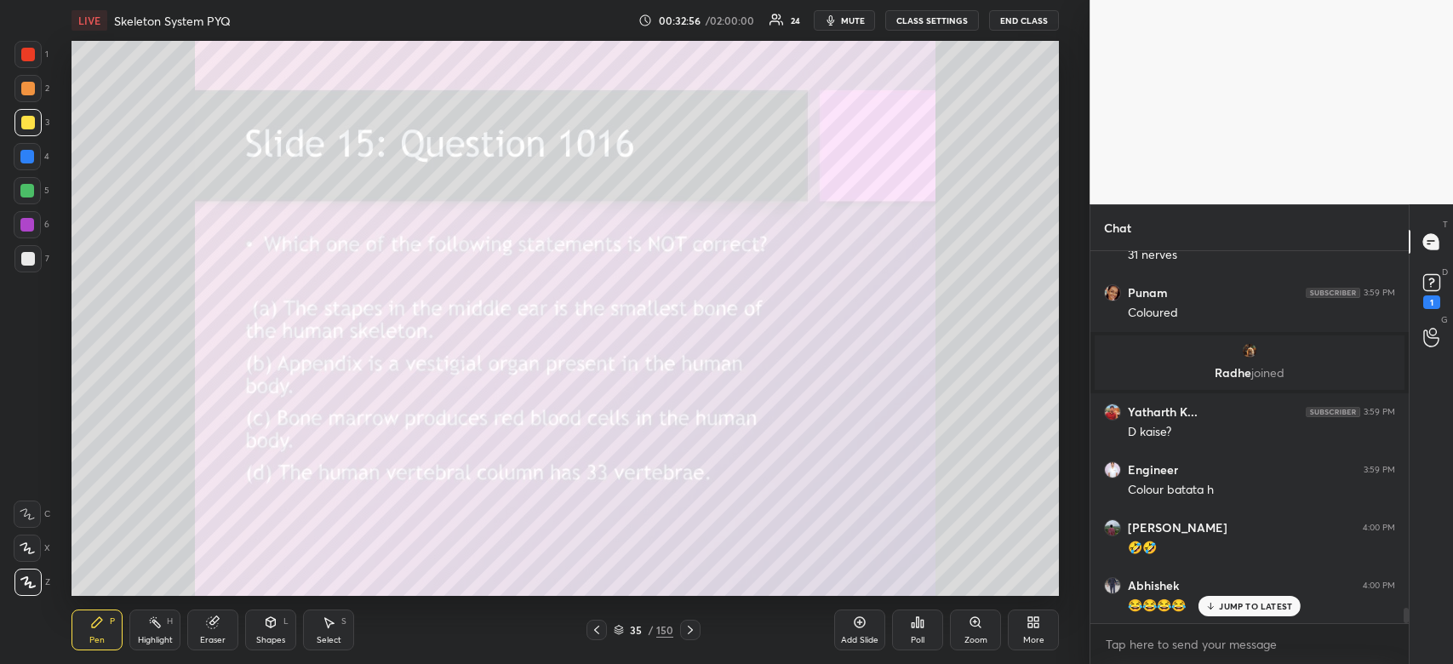
click at [33, 62] on div at bounding box center [27, 54] width 27 height 27
click at [30, 57] on div at bounding box center [28, 55] width 14 height 14
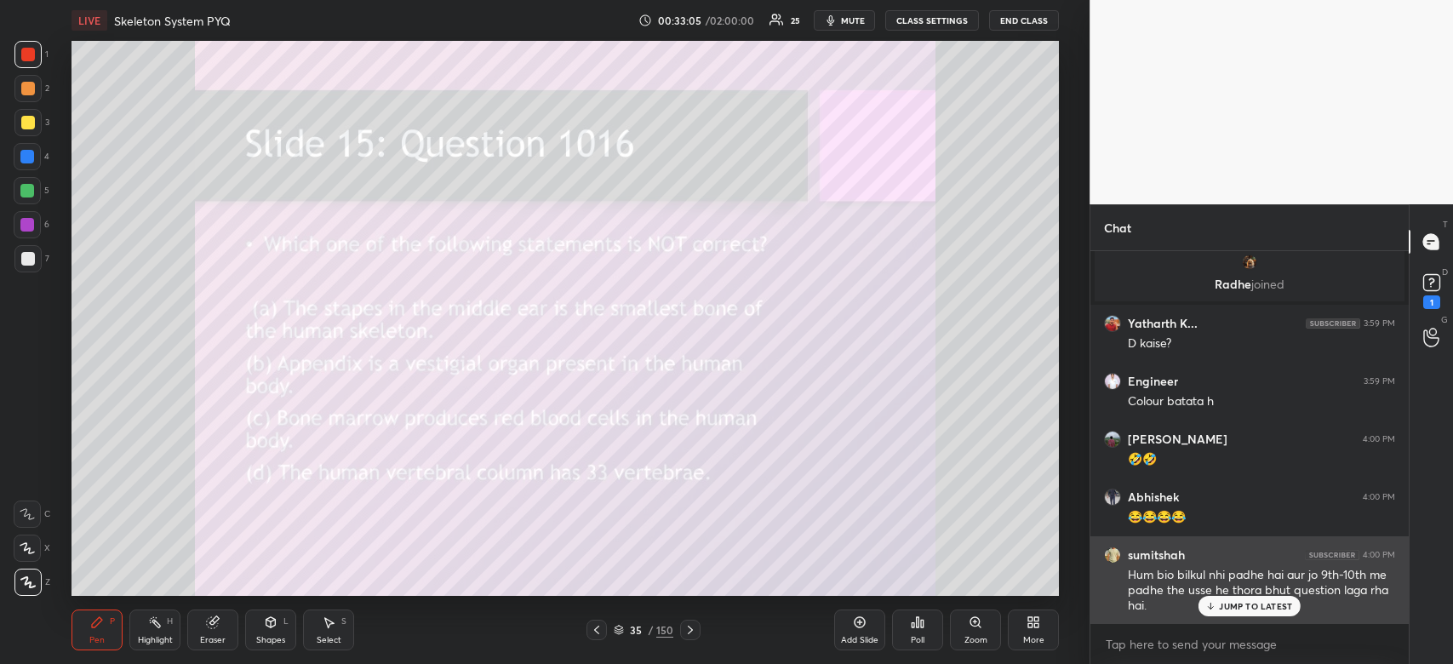
click at [1242, 609] on p "JUMP TO LATEST" at bounding box center [1255, 606] width 73 height 10
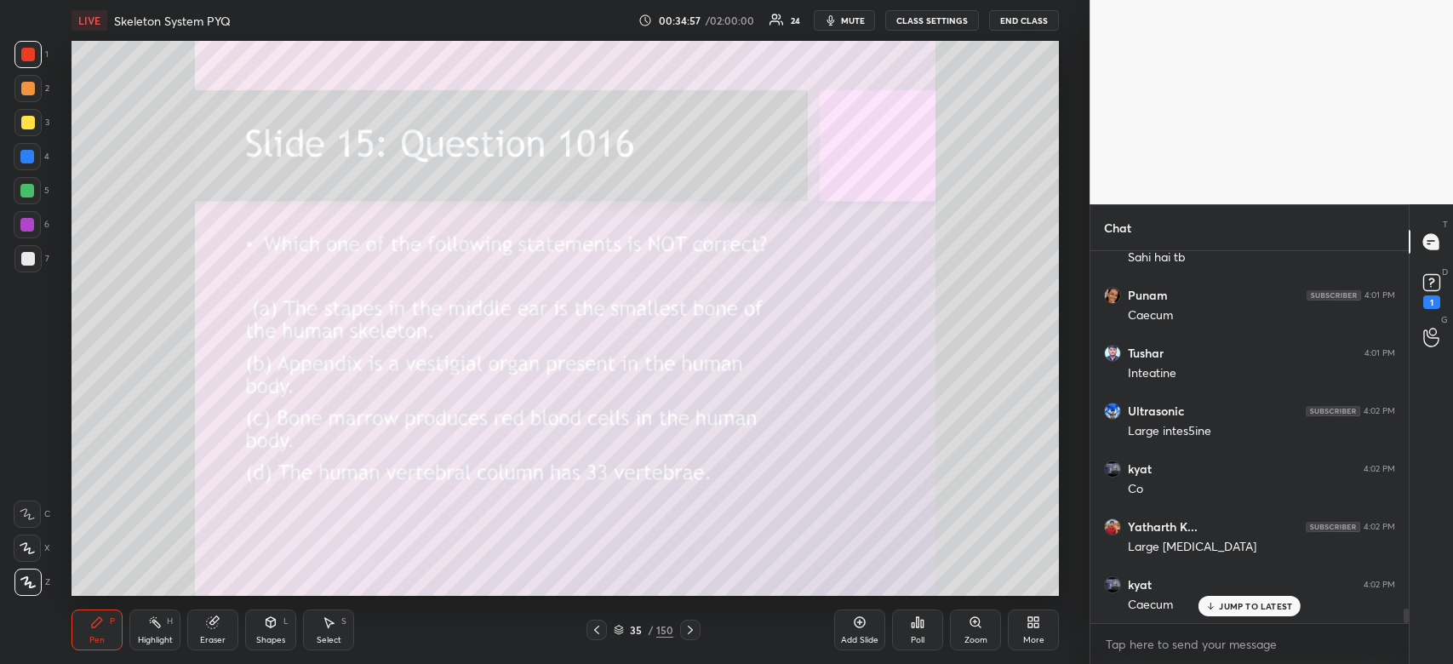
scroll to position [9499, 0]
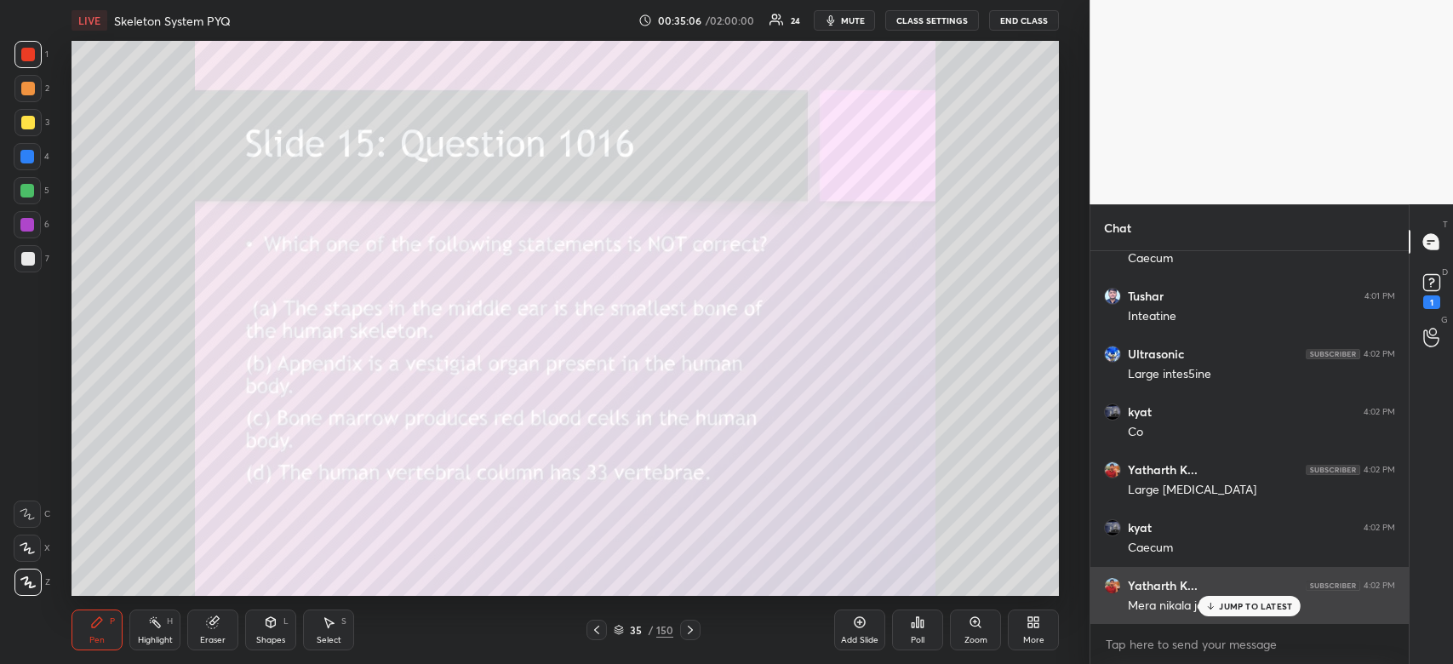
click at [1238, 609] on p "JUMP TO LATEST" at bounding box center [1255, 606] width 73 height 10
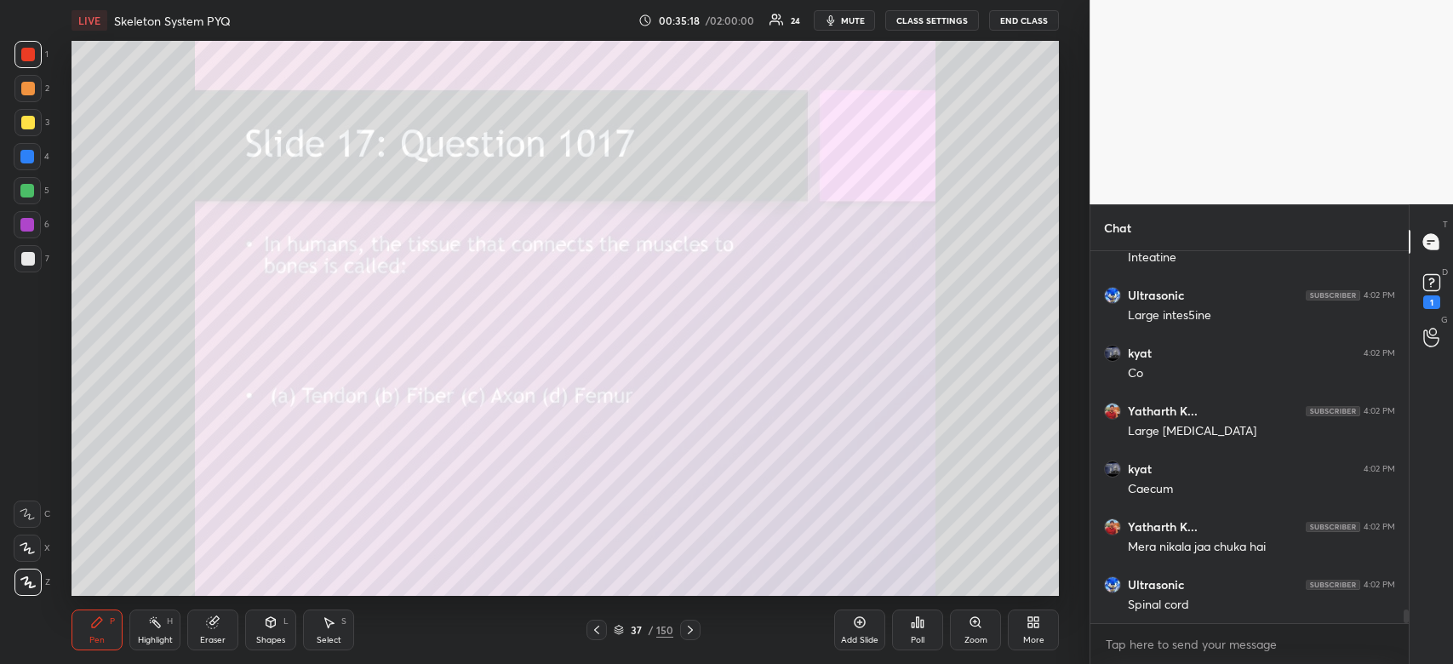
click at [917, 624] on icon at bounding box center [918, 622] width 3 height 10
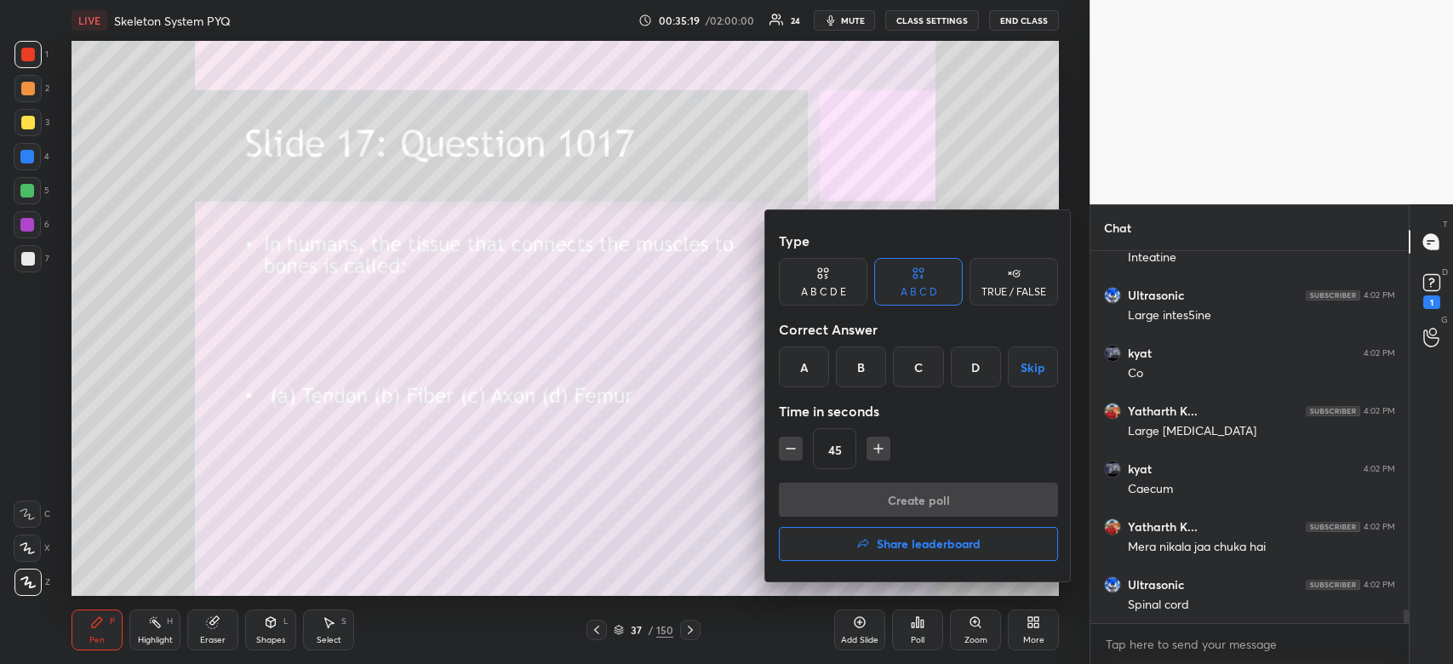
click at [798, 371] on div "A" at bounding box center [804, 366] width 50 height 41
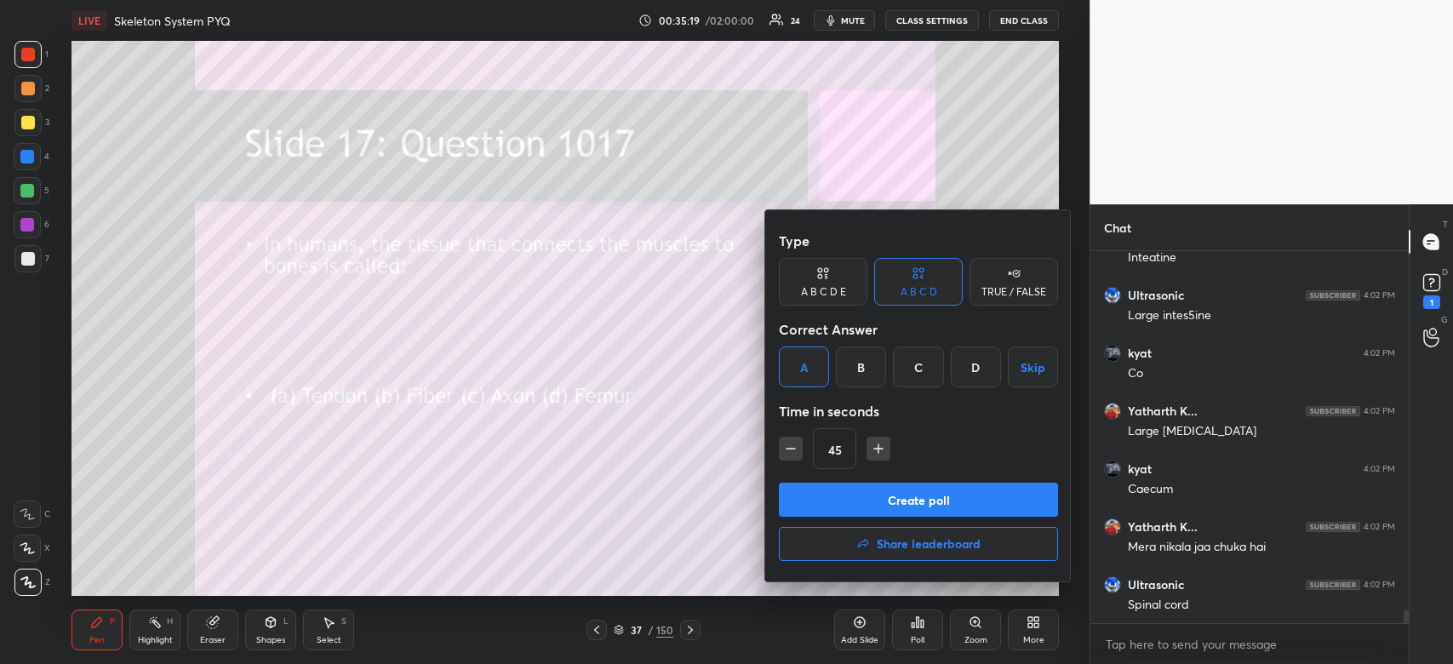
click at [817, 493] on button "Create poll" at bounding box center [918, 500] width 279 height 34
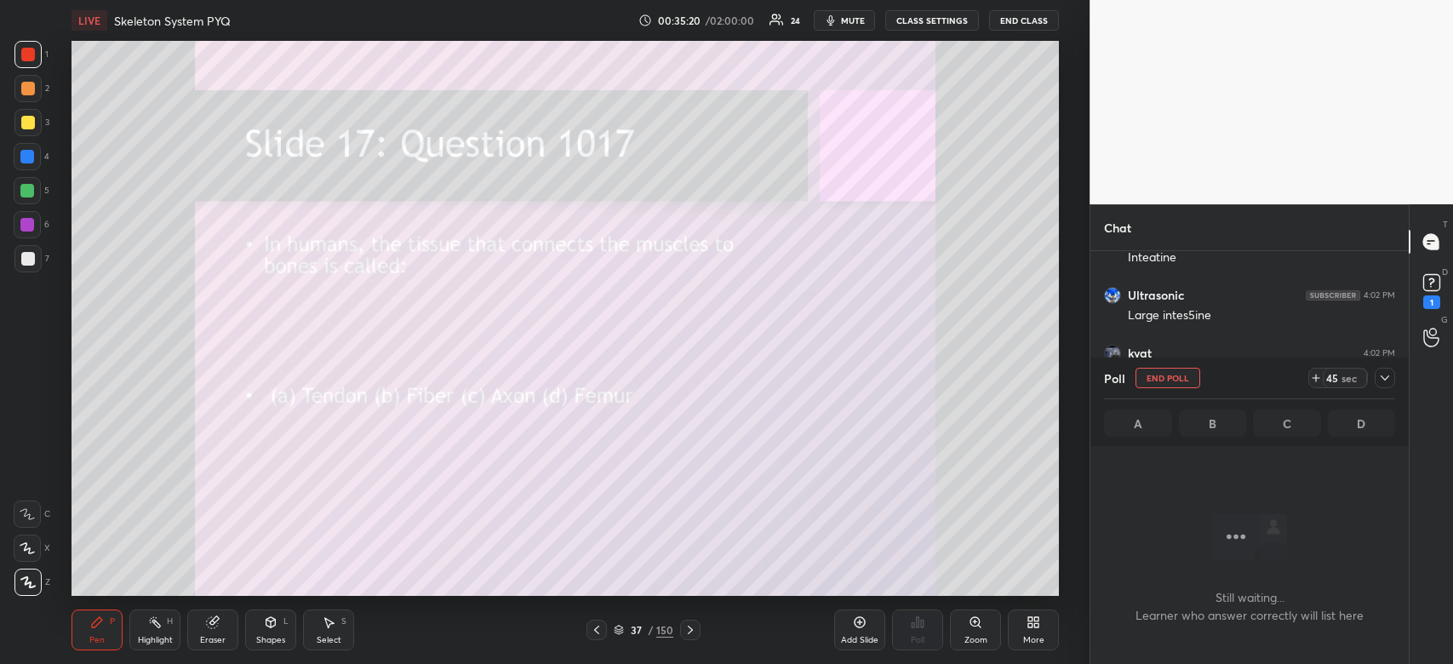
scroll to position [320, 313]
click at [1382, 380] on icon at bounding box center [1385, 378] width 14 height 14
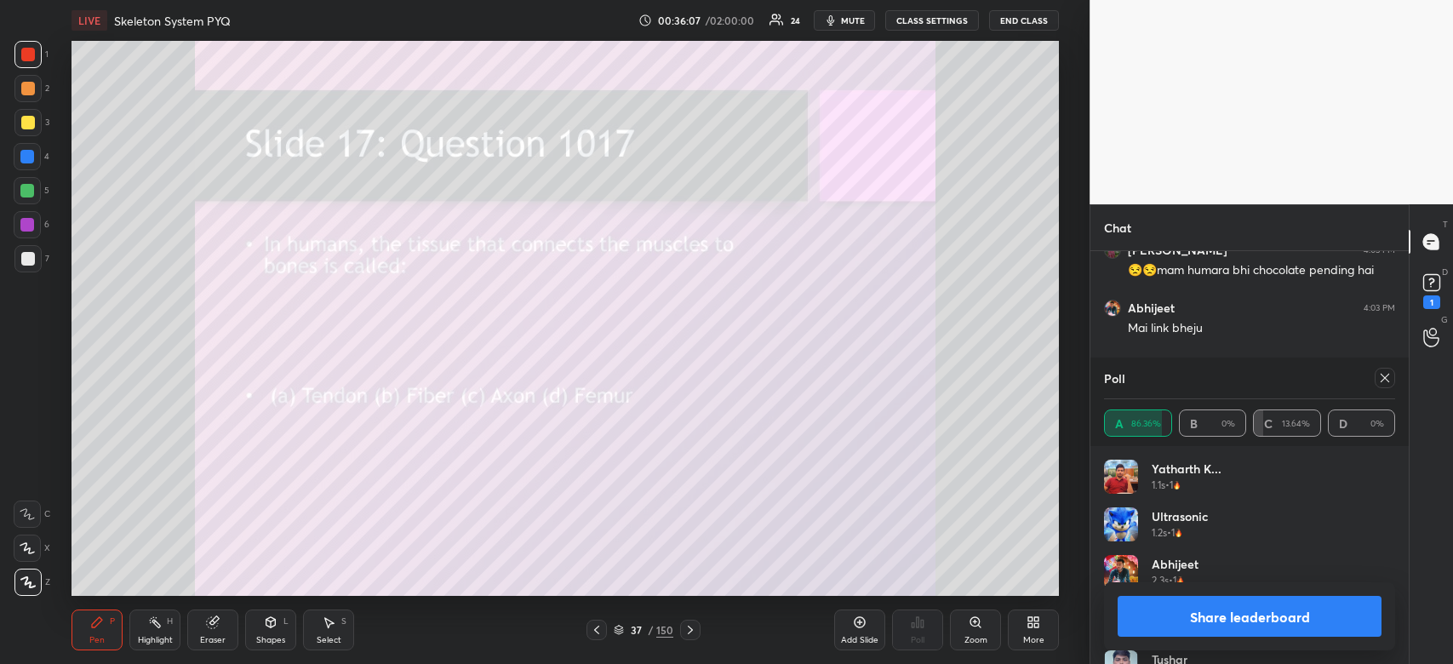
scroll to position [10661, 0]
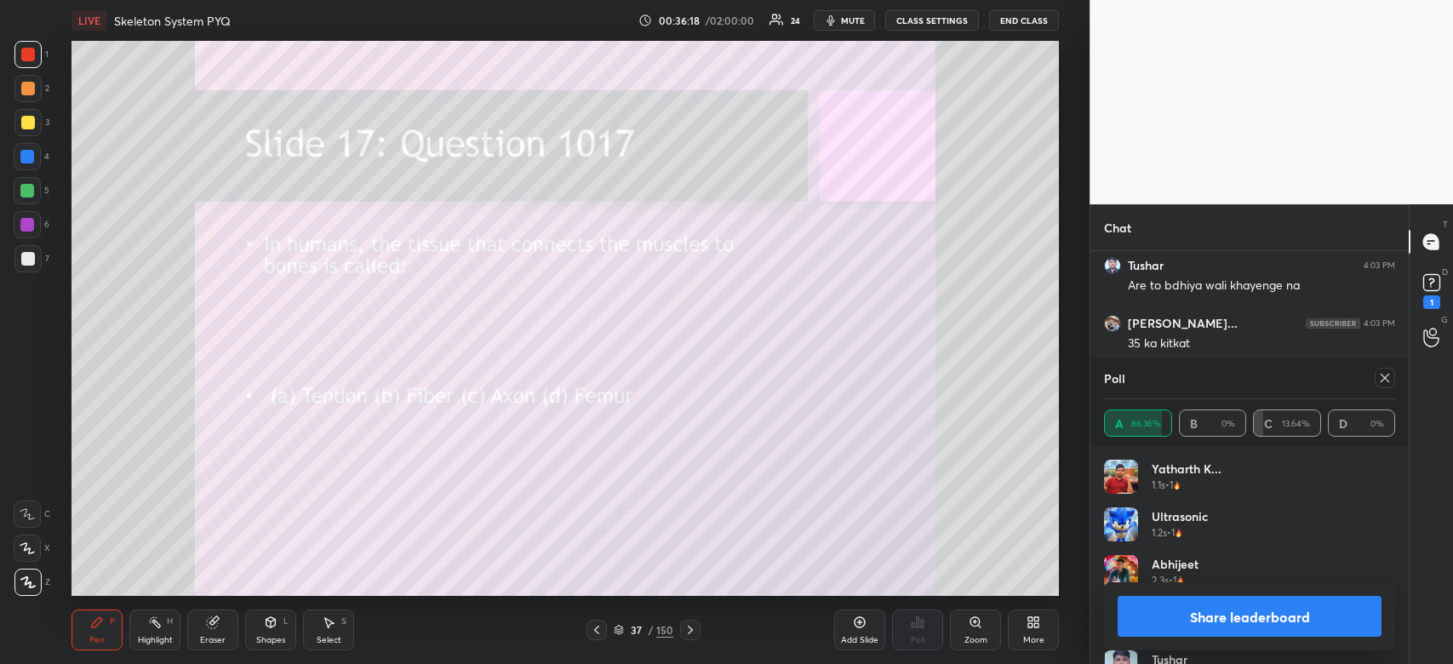
click at [1203, 630] on button "Share leaderboard" at bounding box center [1249, 616] width 264 height 41
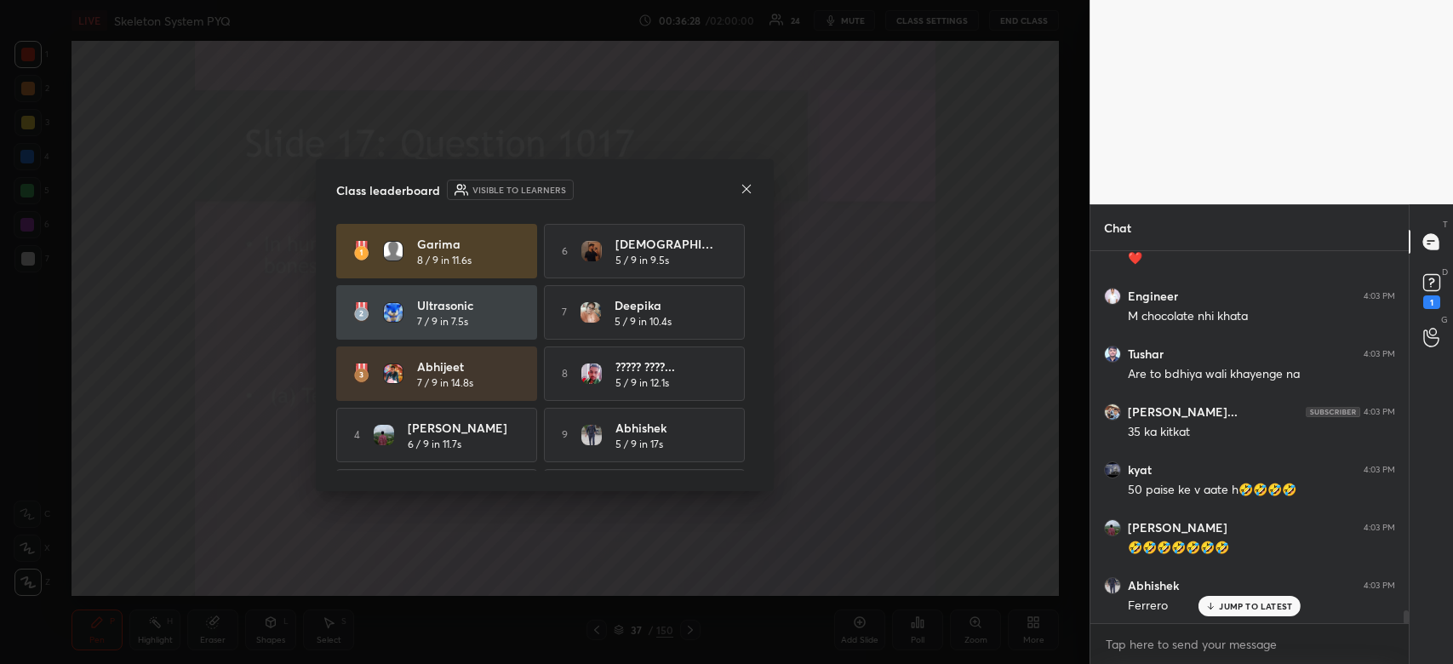
click at [749, 188] on icon at bounding box center [747, 189] width 14 height 14
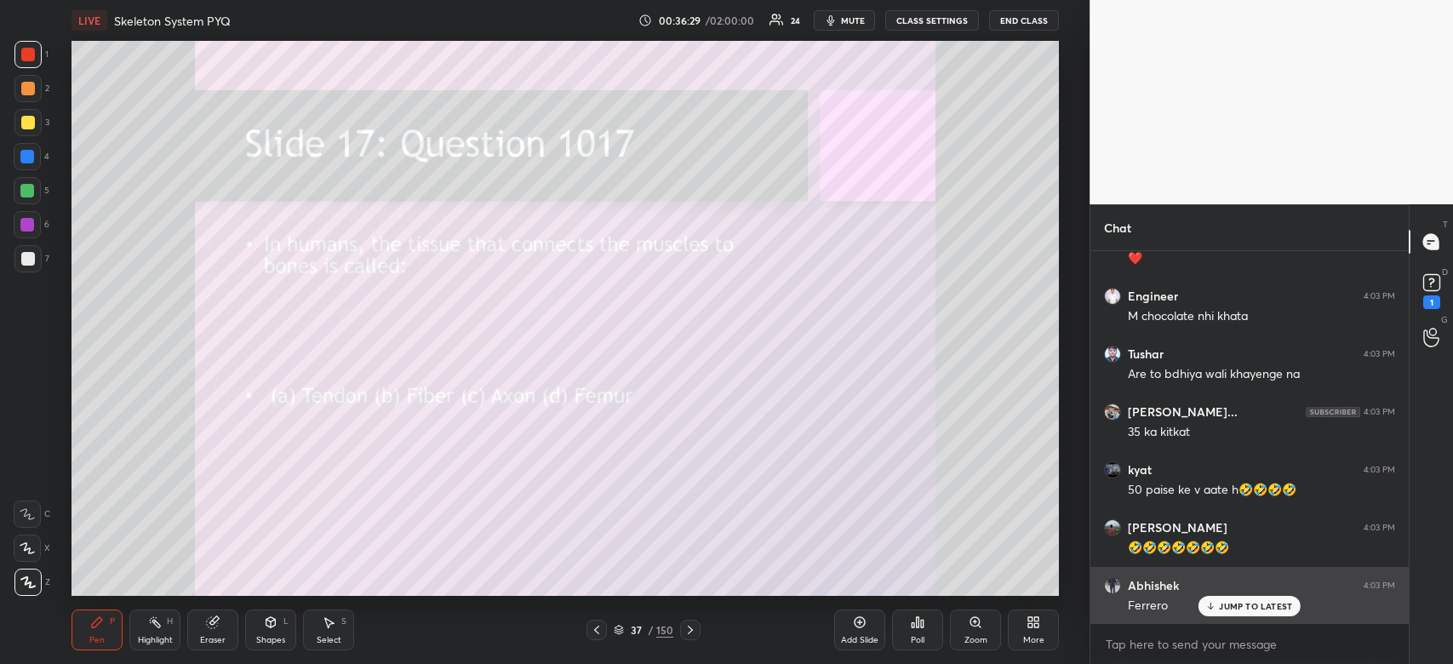
click at [1255, 603] on p "JUMP TO LATEST" at bounding box center [1255, 606] width 73 height 10
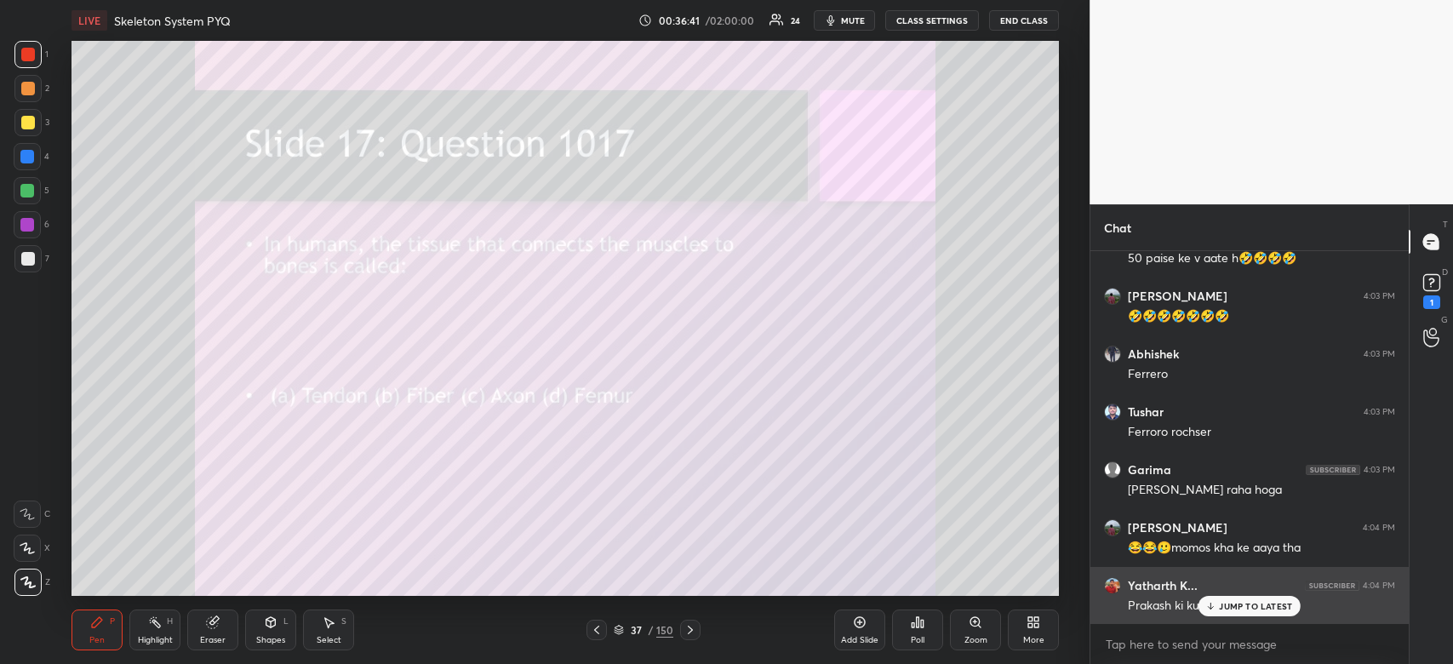
click at [1263, 601] on p "JUMP TO LATEST" at bounding box center [1255, 606] width 73 height 10
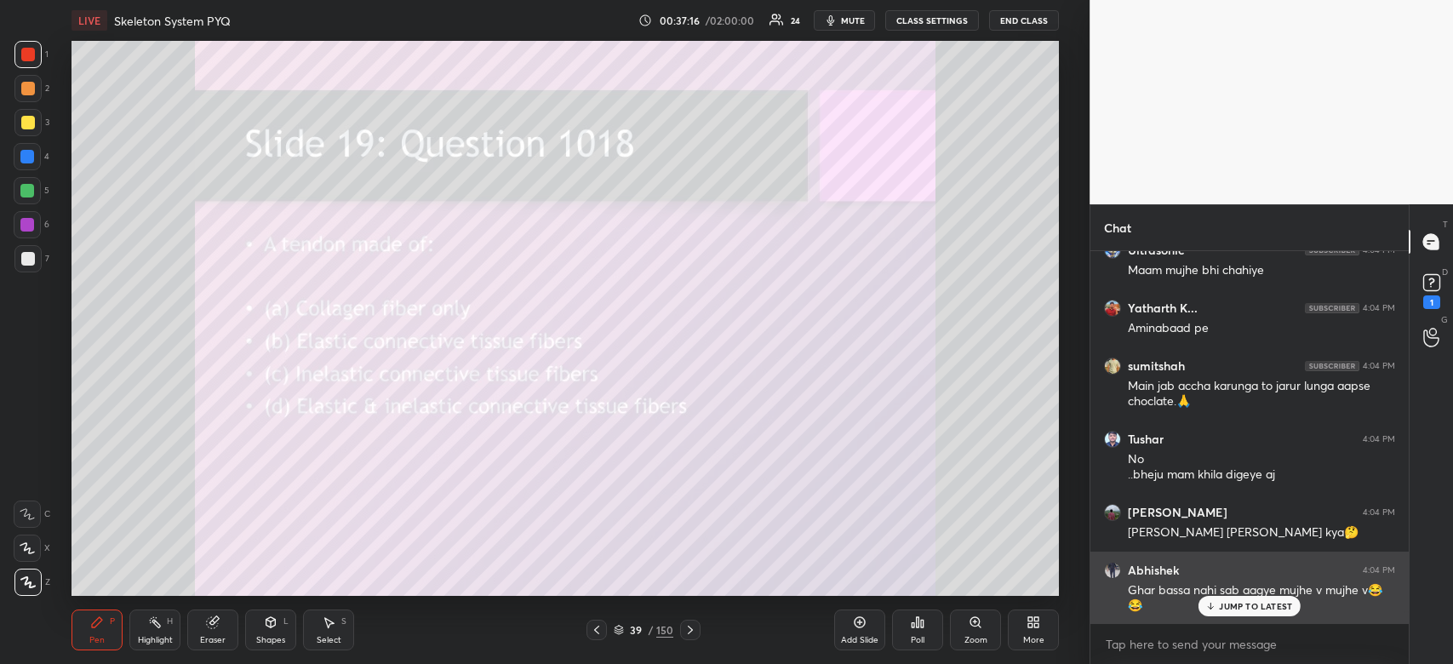
click at [1282, 606] on p "JUMP TO LATEST" at bounding box center [1255, 606] width 73 height 10
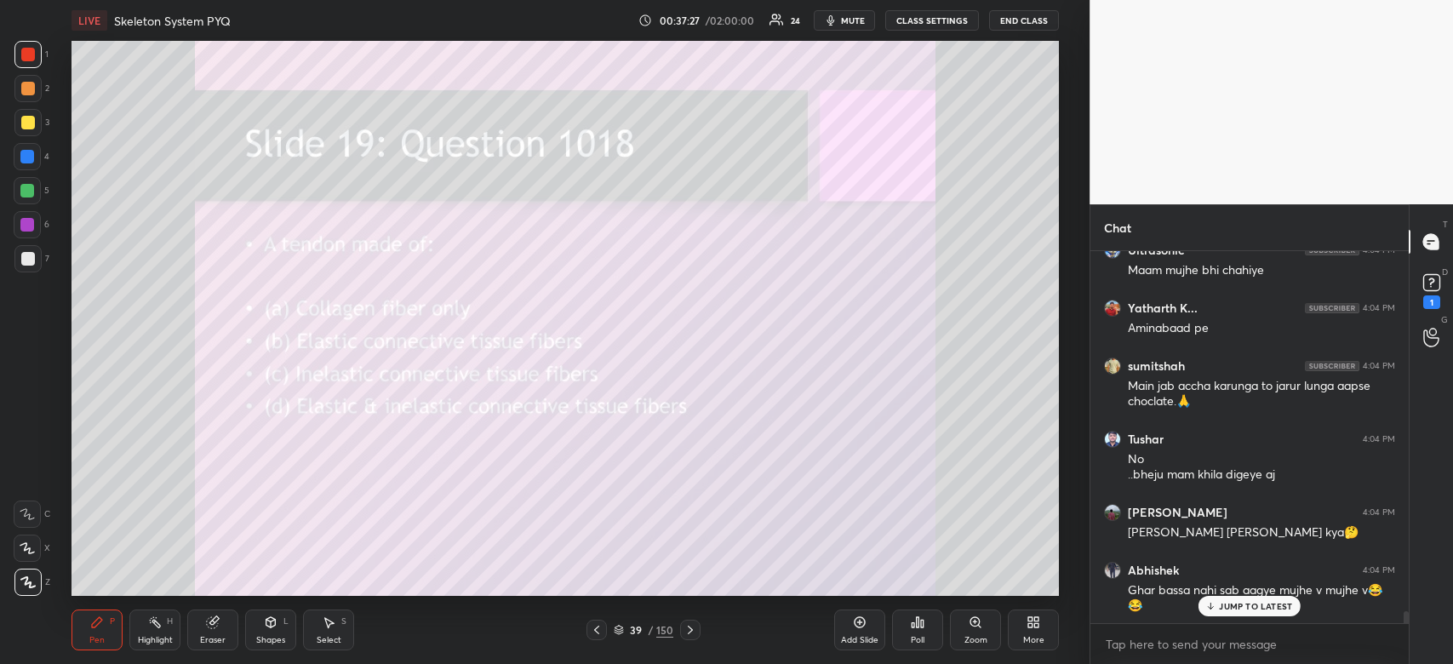
scroll to position [11501, 0]
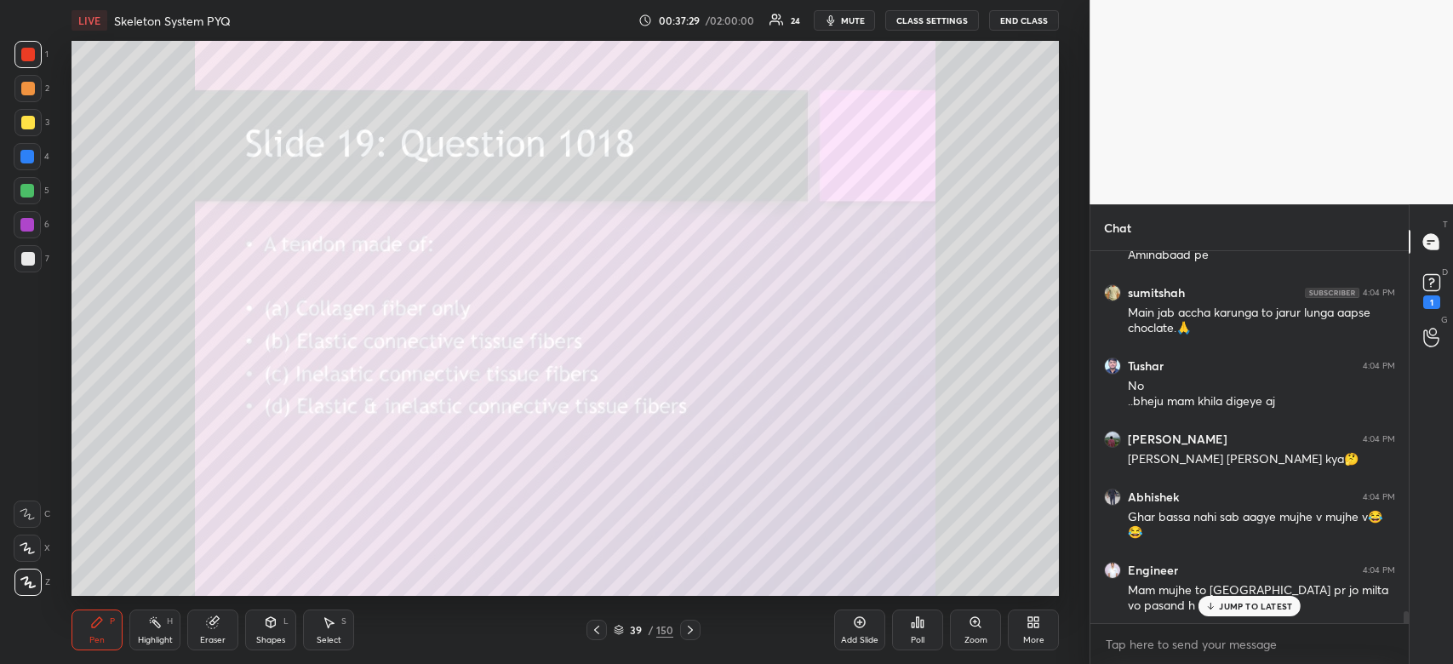
click at [917, 626] on icon at bounding box center [918, 622] width 3 height 10
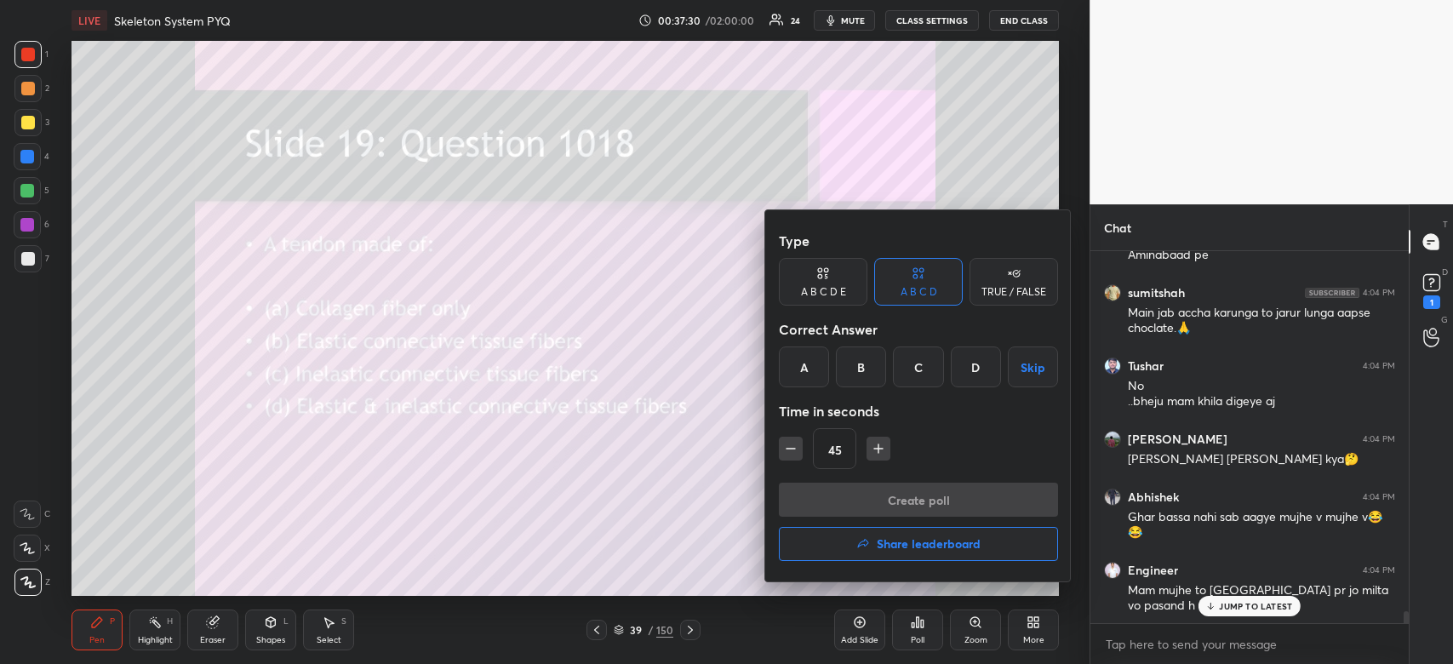
click at [793, 373] on div "A" at bounding box center [804, 366] width 50 height 41
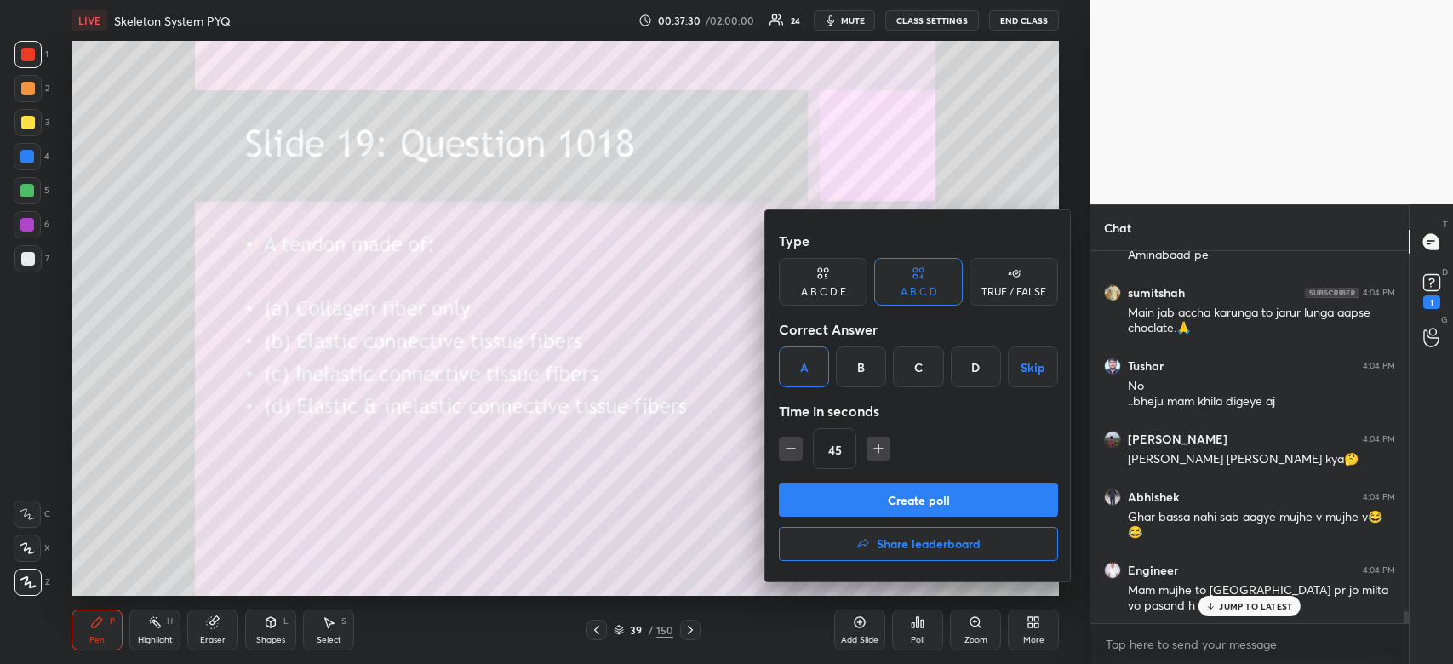
click at [889, 499] on button "Create poll" at bounding box center [918, 500] width 279 height 34
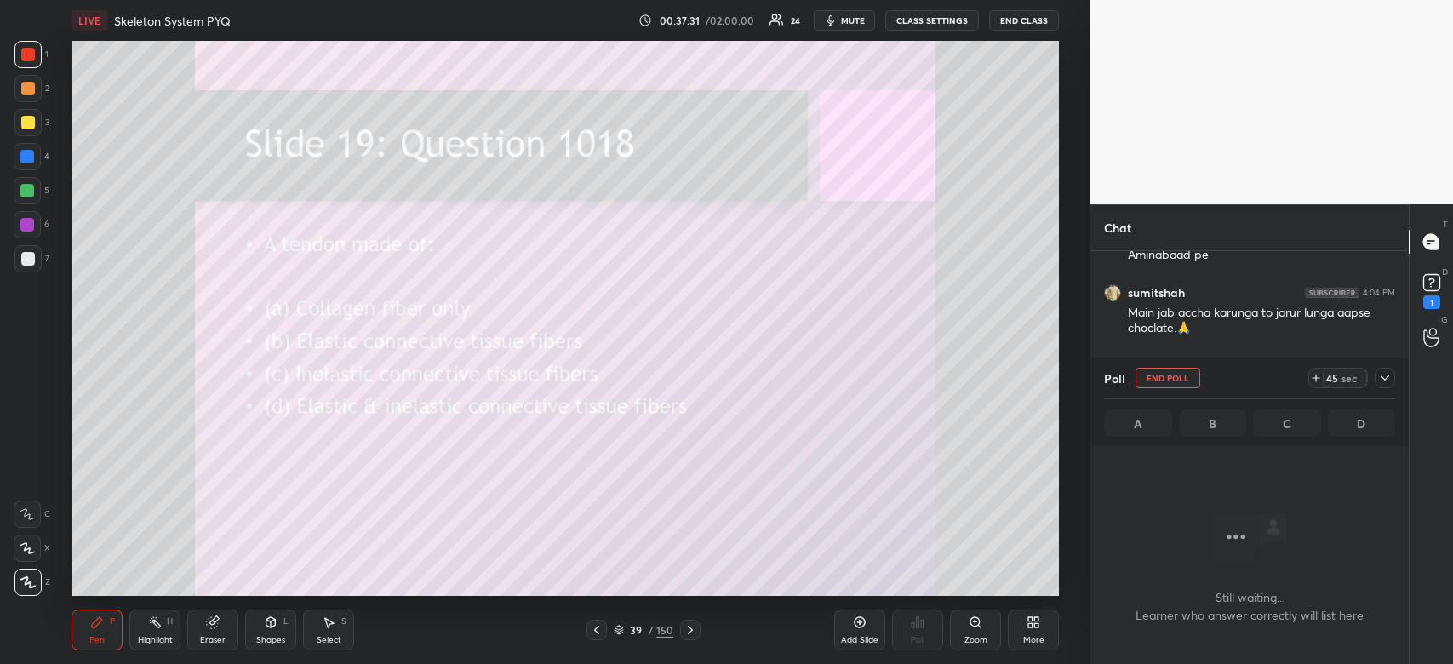
scroll to position [320, 313]
click at [1387, 380] on icon at bounding box center [1385, 378] width 14 height 14
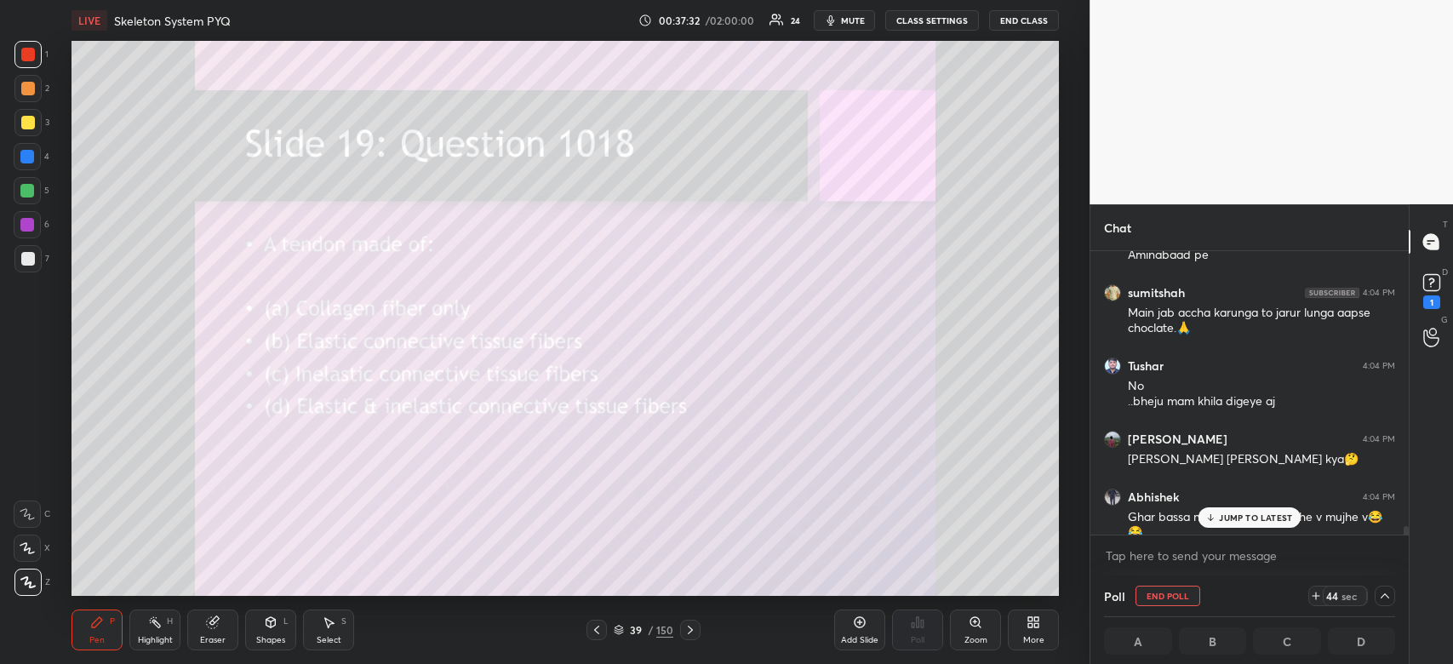
click at [1281, 522] on p "JUMP TO LATEST" at bounding box center [1255, 517] width 73 height 10
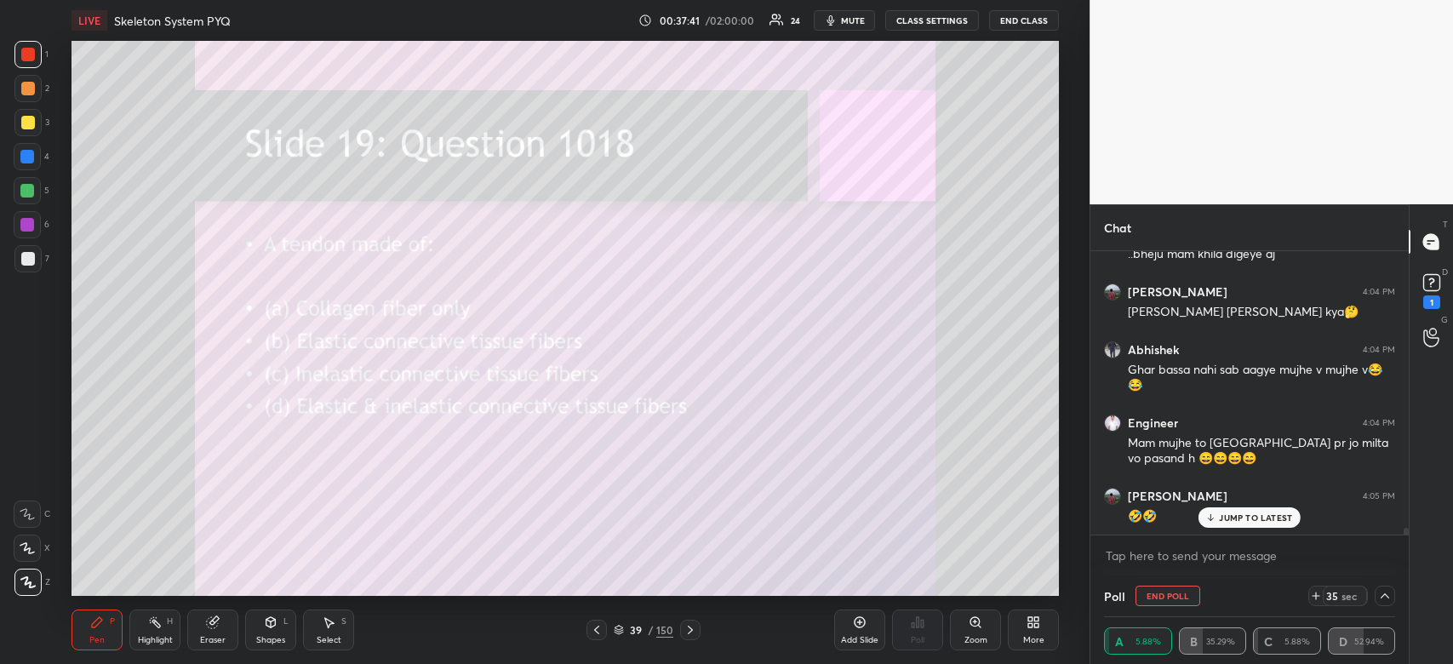
scroll to position [11705, 0]
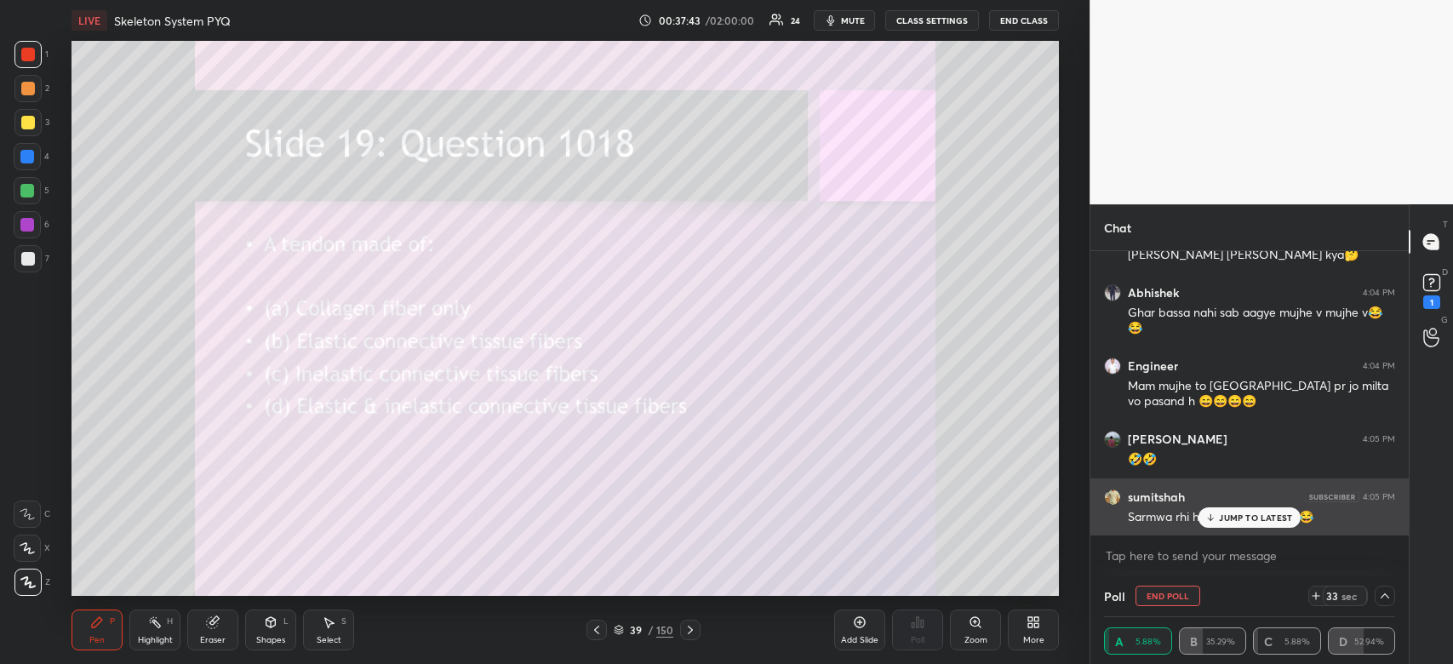
click at [1234, 514] on p "JUMP TO LATEST" at bounding box center [1255, 517] width 73 height 10
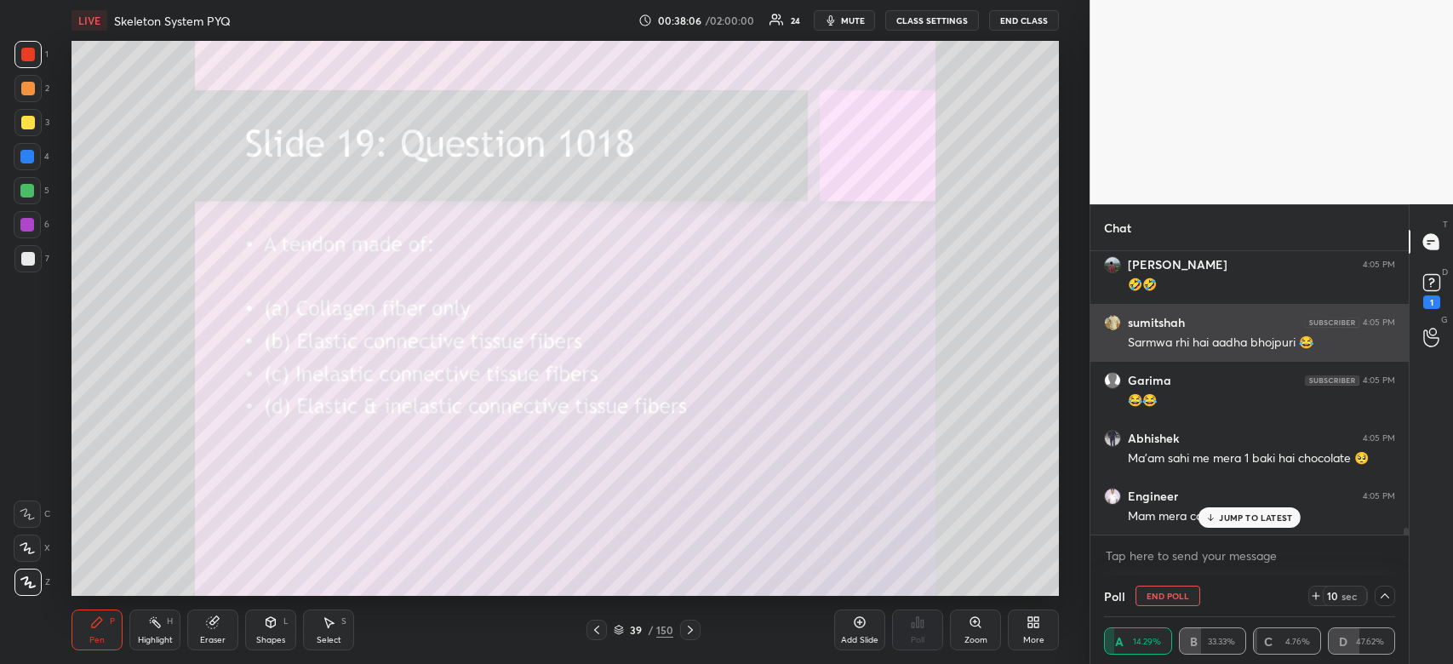
scroll to position [11937, 0]
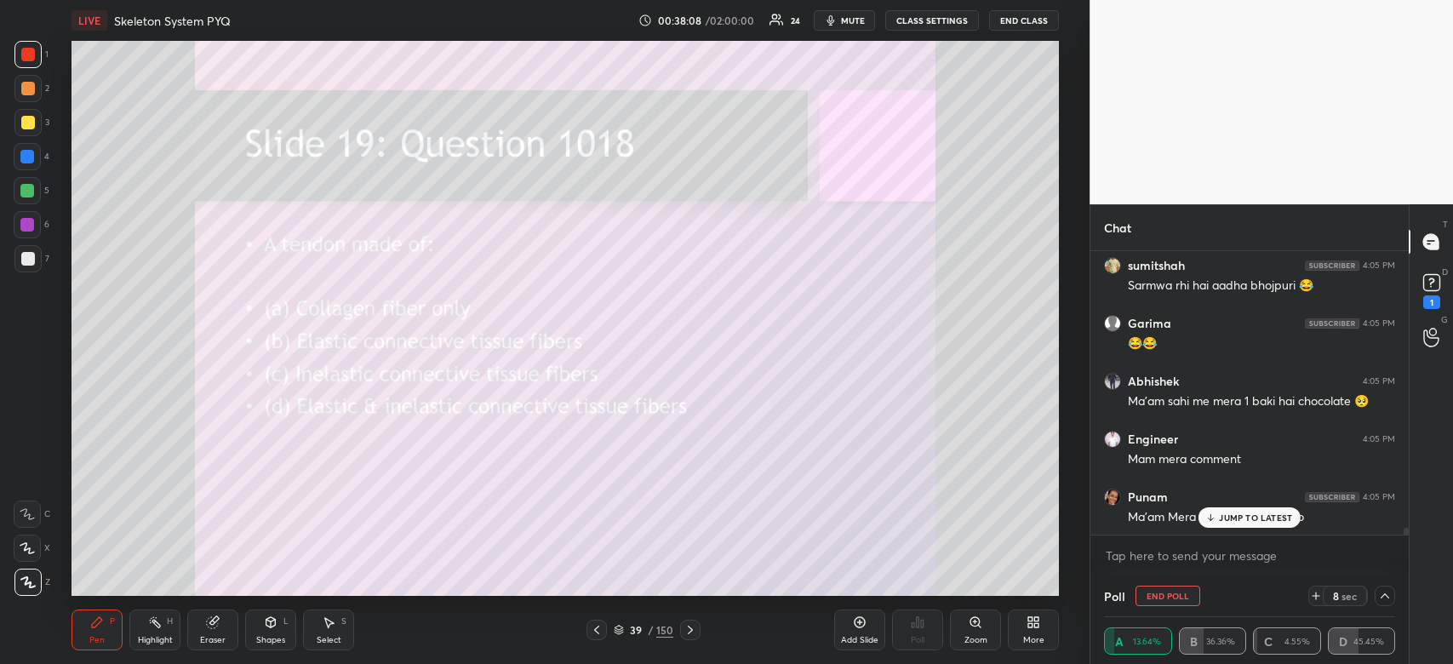
click at [1273, 507] on div "JUMP TO LATEST" at bounding box center [1249, 517] width 102 height 20
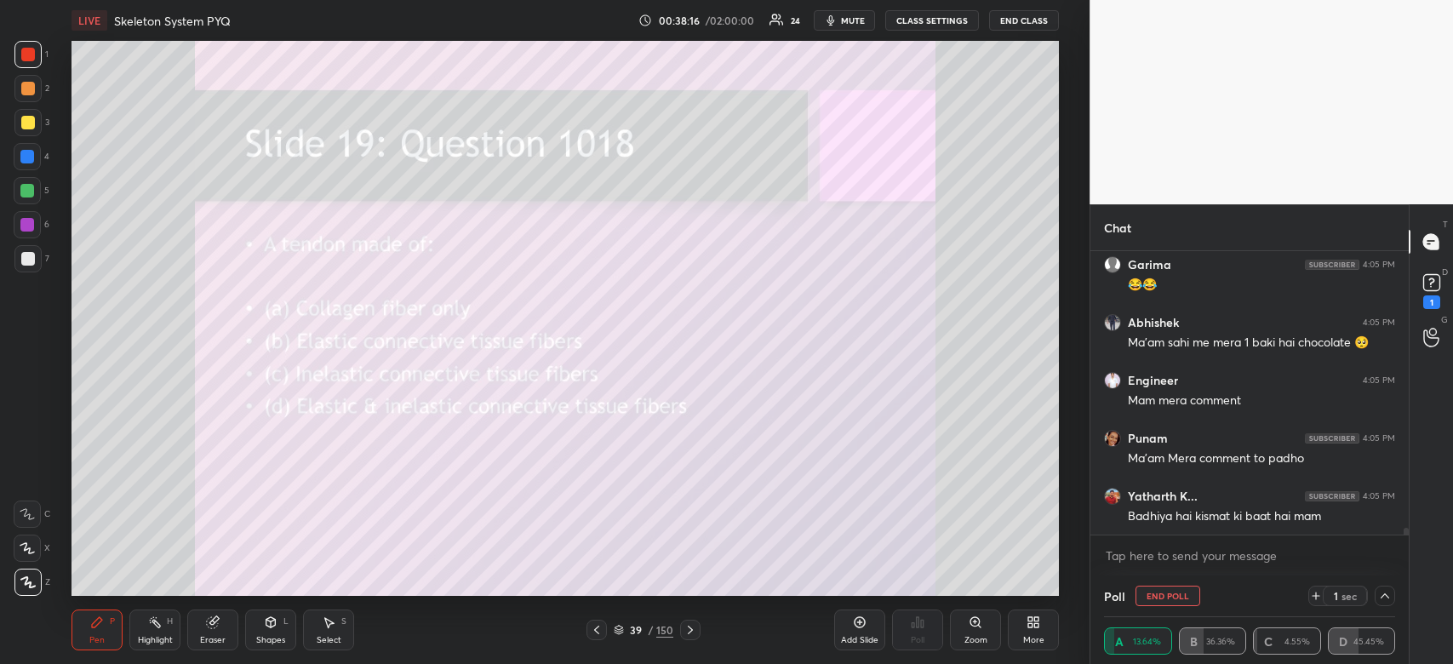
click at [26, 52] on div at bounding box center [28, 55] width 14 height 14
click at [23, 59] on div at bounding box center [28, 55] width 14 height 14
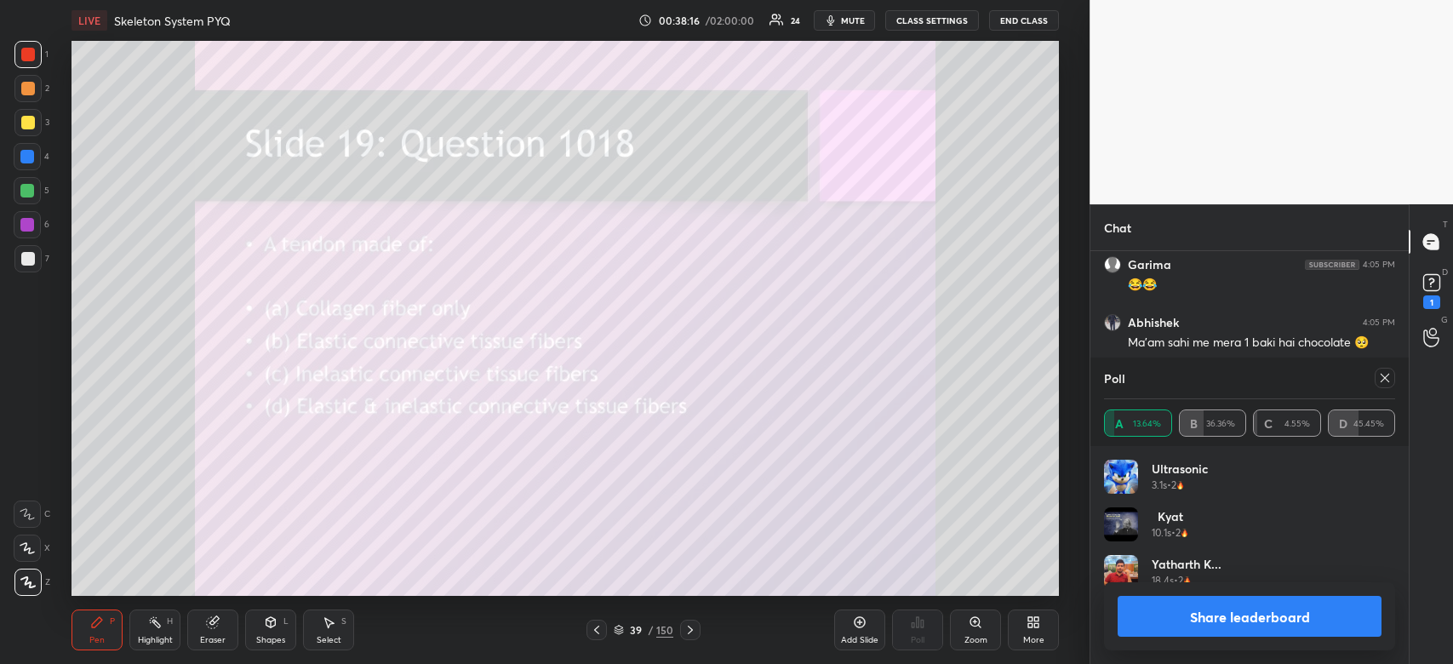
scroll to position [199, 286]
click at [1242, 626] on button "Share leaderboard" at bounding box center [1249, 616] width 264 height 41
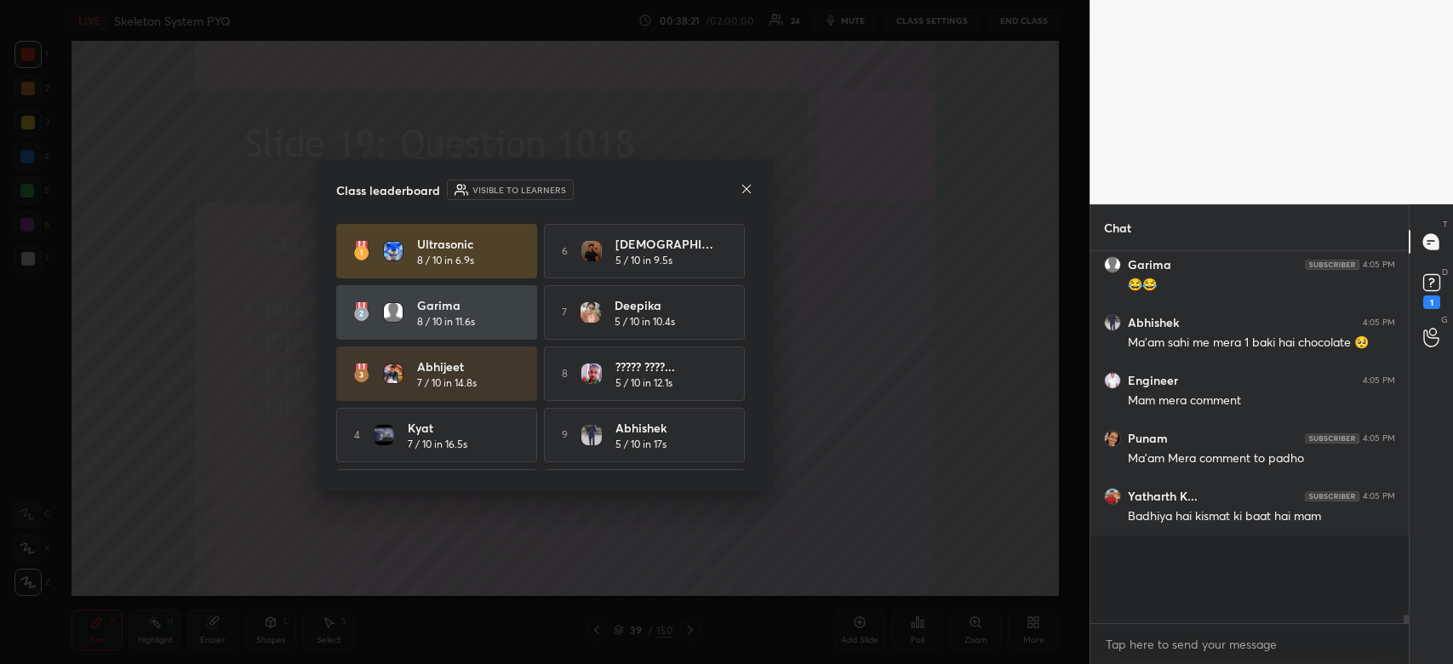
scroll to position [5, 5]
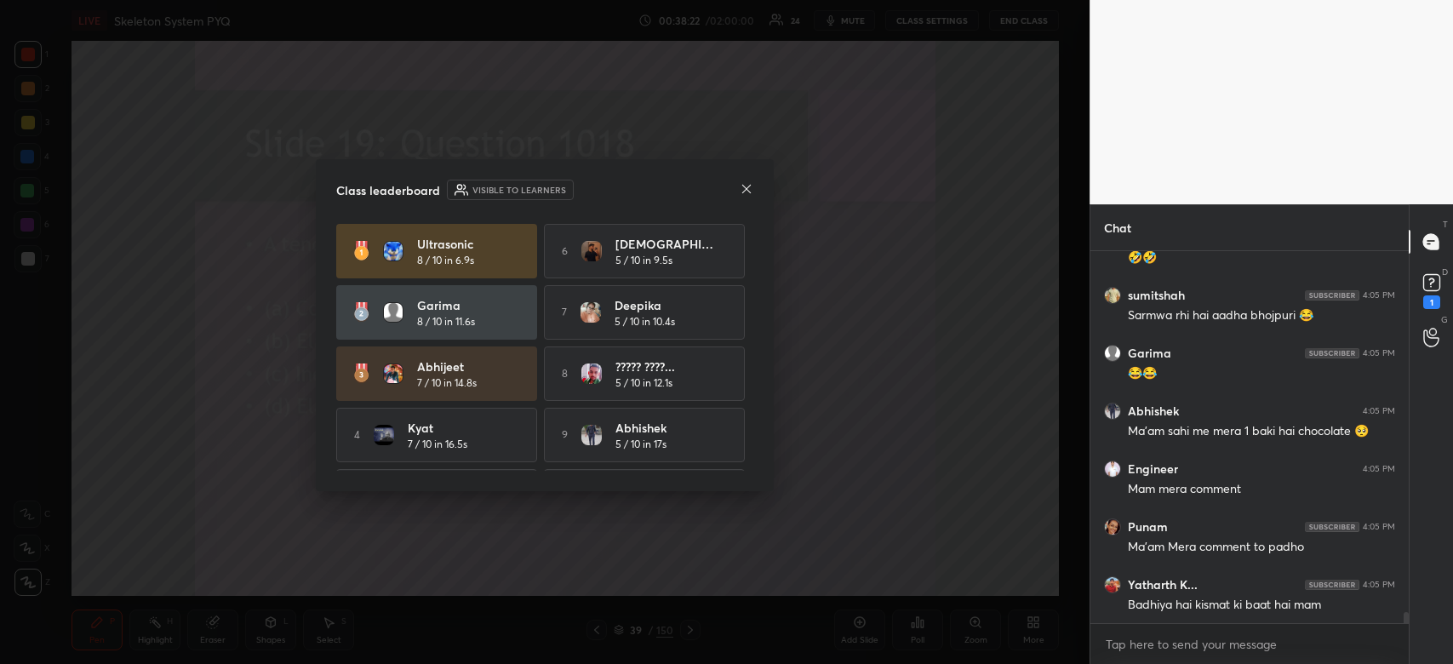
click at [742, 187] on icon at bounding box center [747, 189] width 14 height 14
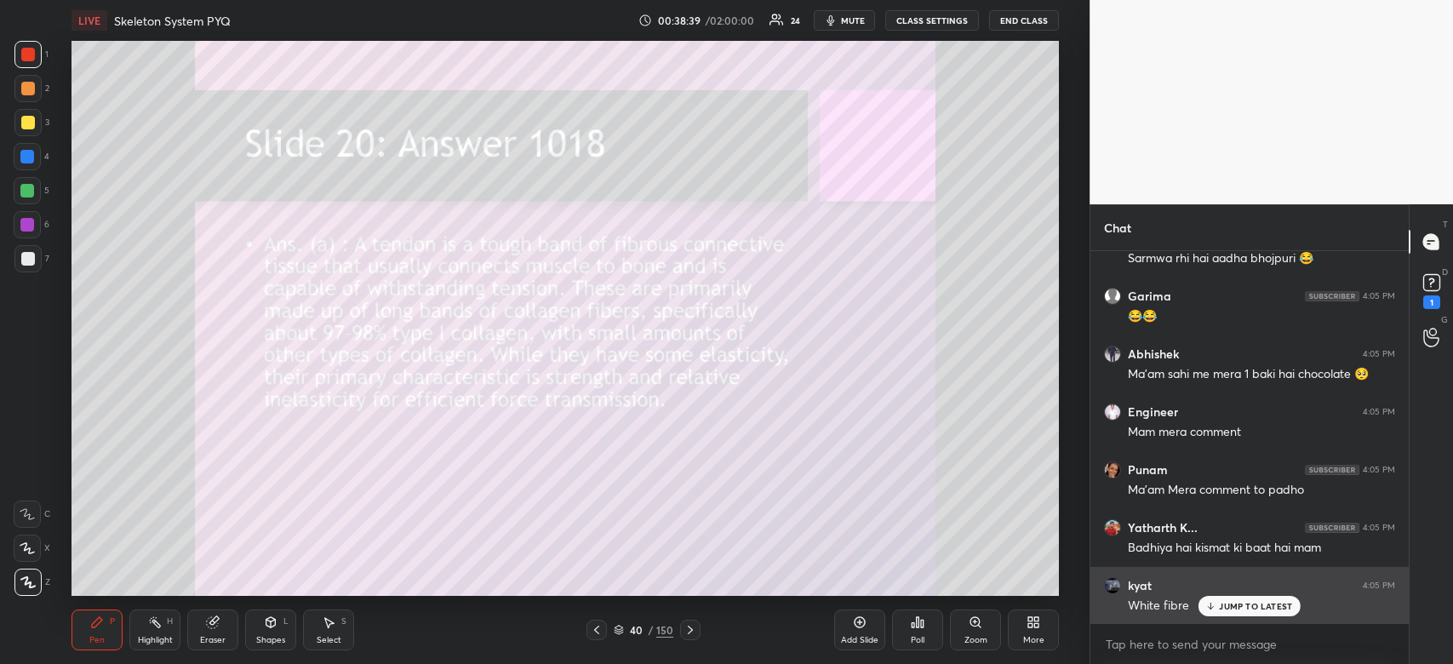
click at [1268, 607] on p "JUMP TO LATEST" at bounding box center [1255, 606] width 73 height 10
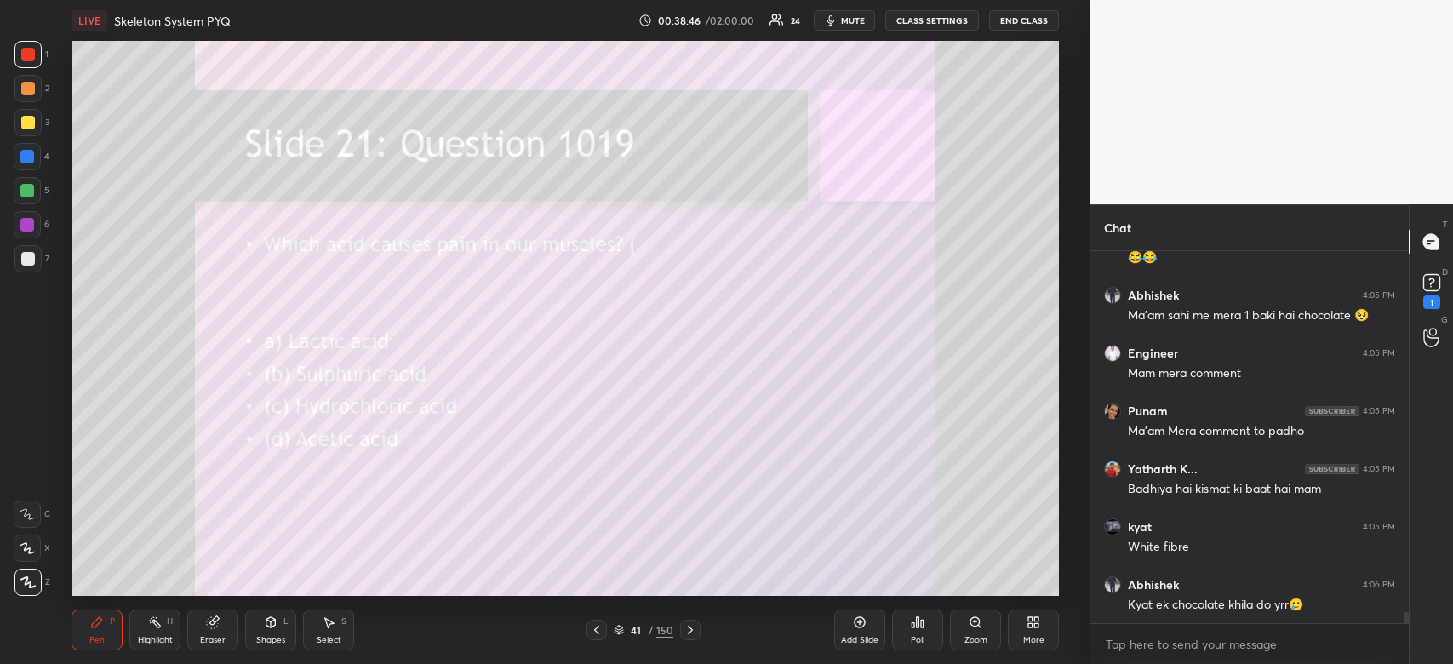
click at [923, 621] on icon at bounding box center [922, 624] width 3 height 8
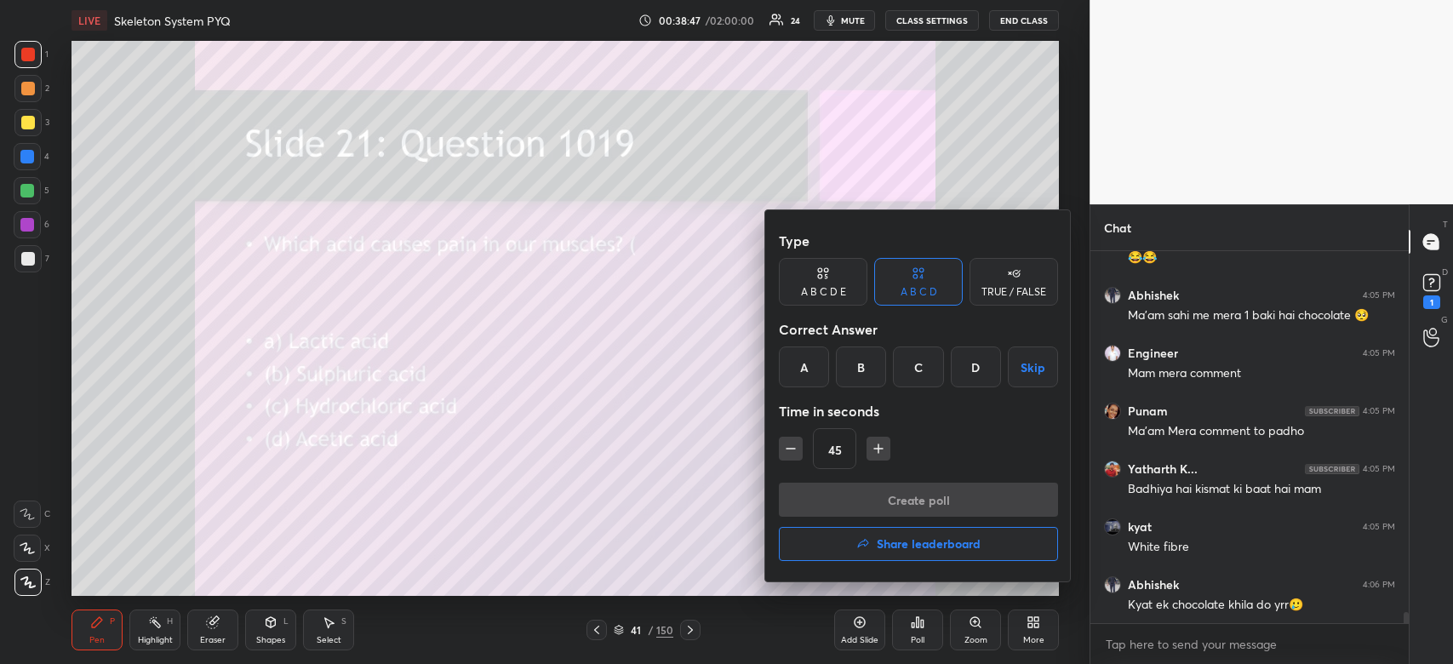
click at [794, 374] on div "A" at bounding box center [804, 366] width 50 height 41
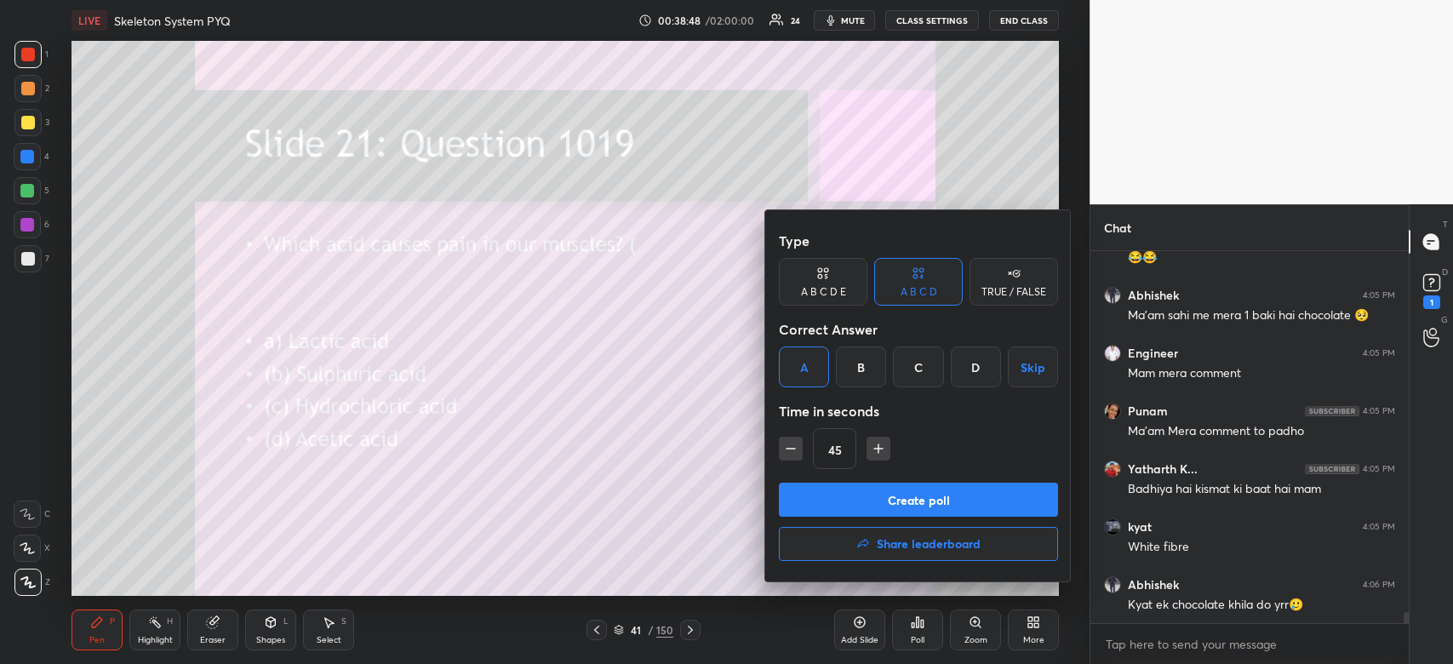
click at [835, 500] on button "Create poll" at bounding box center [918, 500] width 279 height 34
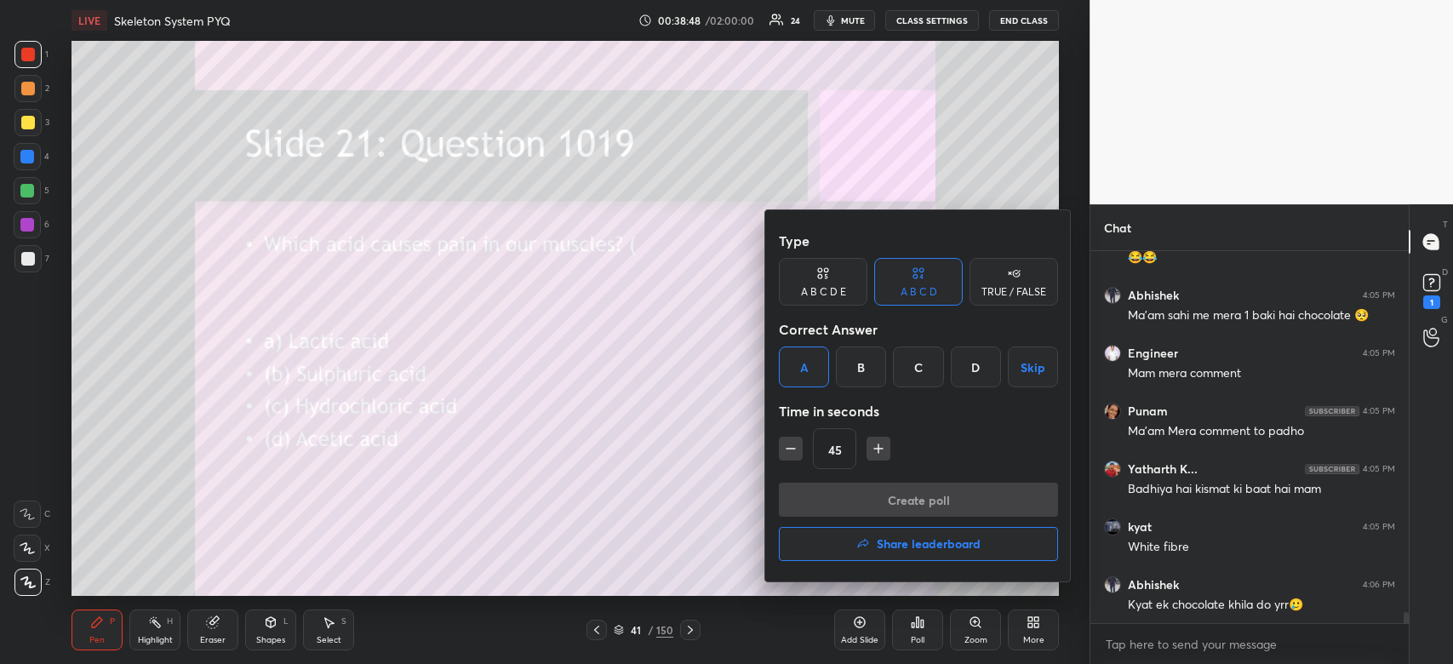
scroll to position [332, 313]
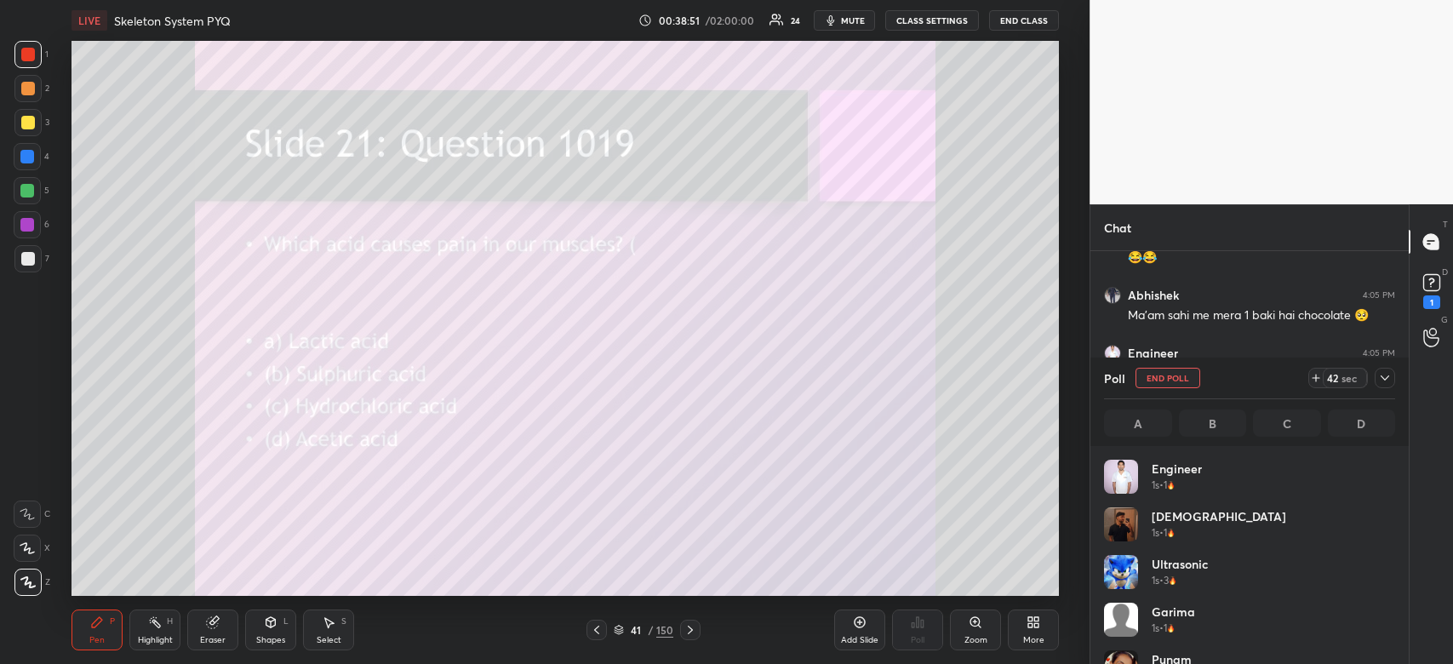
click at [1392, 369] on div at bounding box center [1385, 378] width 20 height 20
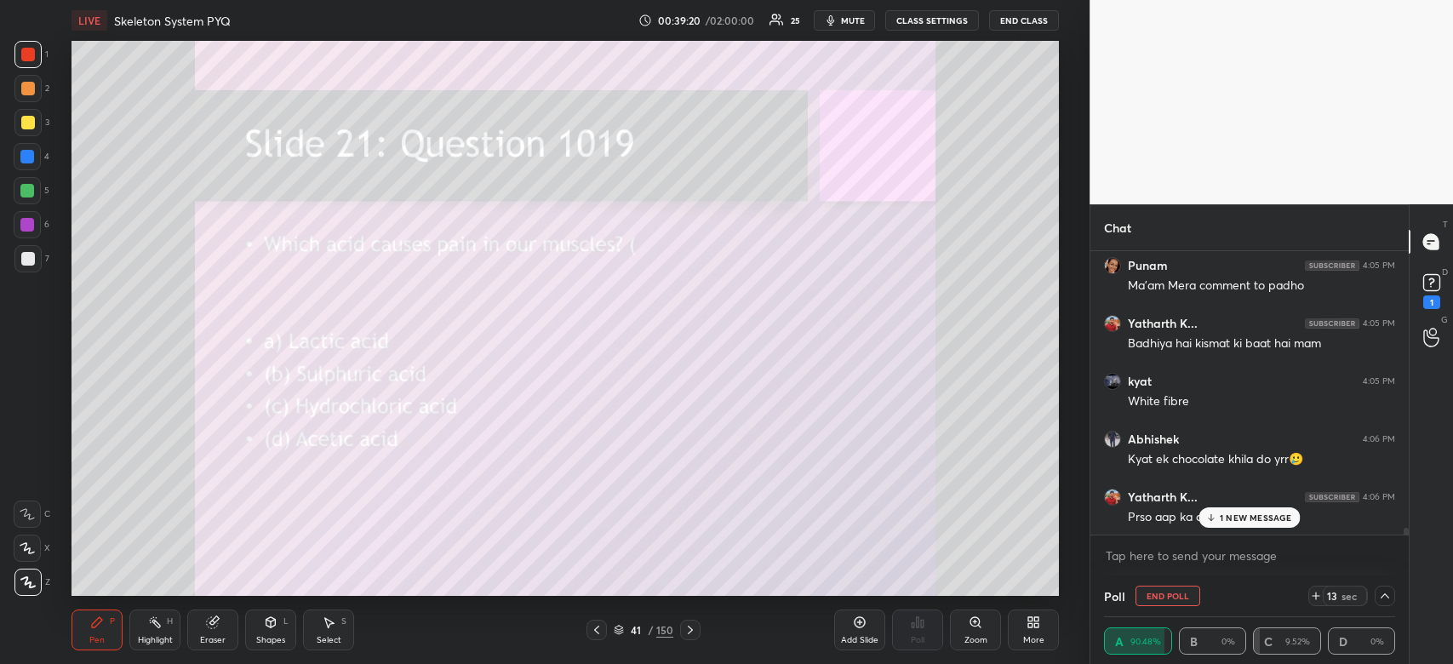
drag, startPoint x: 1405, startPoint y: 529, endPoint x: 1397, endPoint y: 594, distance: 65.2
click at [1397, 594] on div "Chat Engineer 4:05 PM Mam mera comment Punam 4:05 PM Ma'am Mera comment to padh…" at bounding box center [1248, 434] width 319 height 460
click at [1245, 518] on p "1 NEW MESSAGE" at bounding box center [1256, 517] width 72 height 10
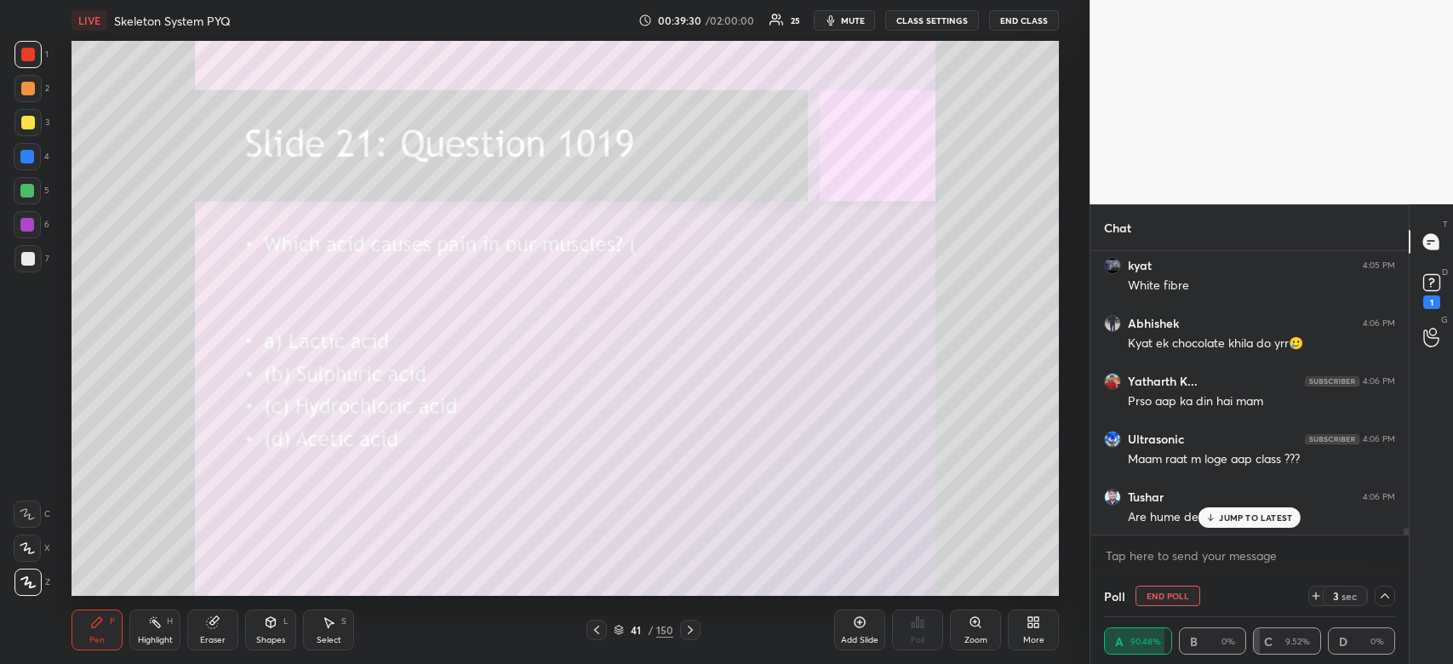
scroll to position [12358, 0]
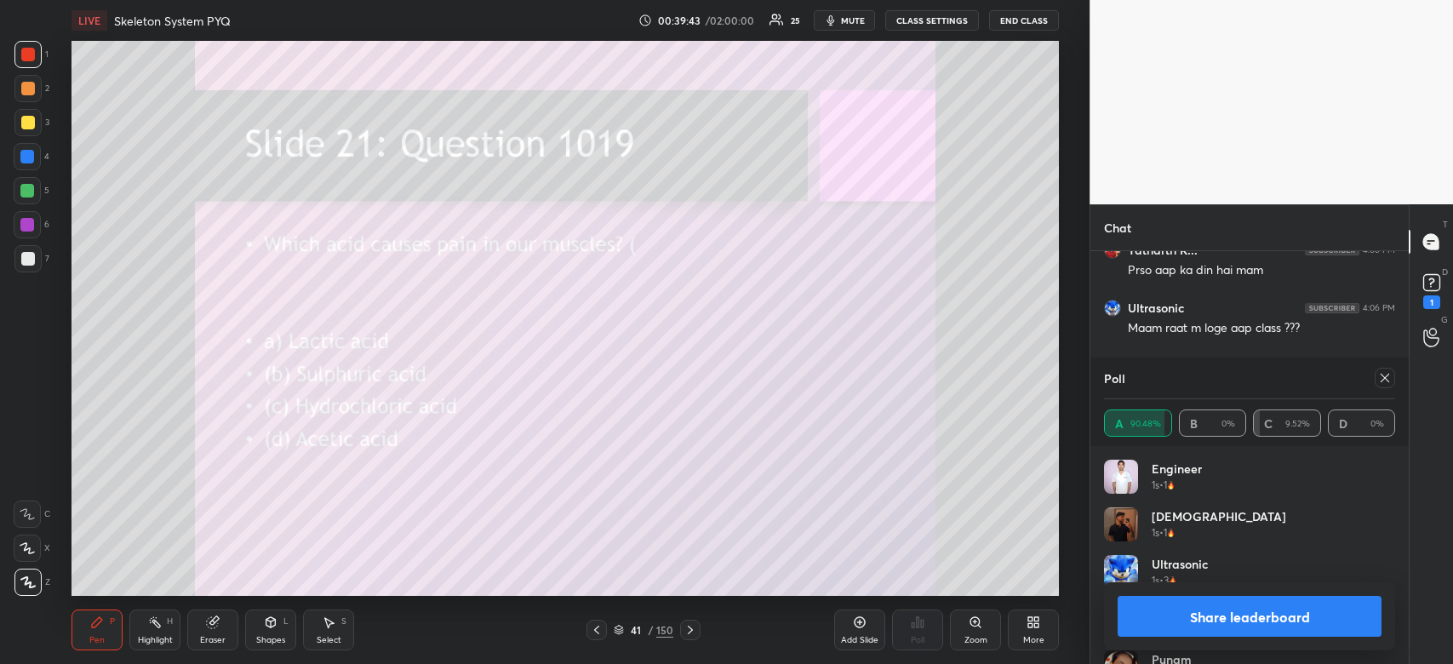
click at [1249, 607] on button "Share leaderboard" at bounding box center [1249, 616] width 264 height 41
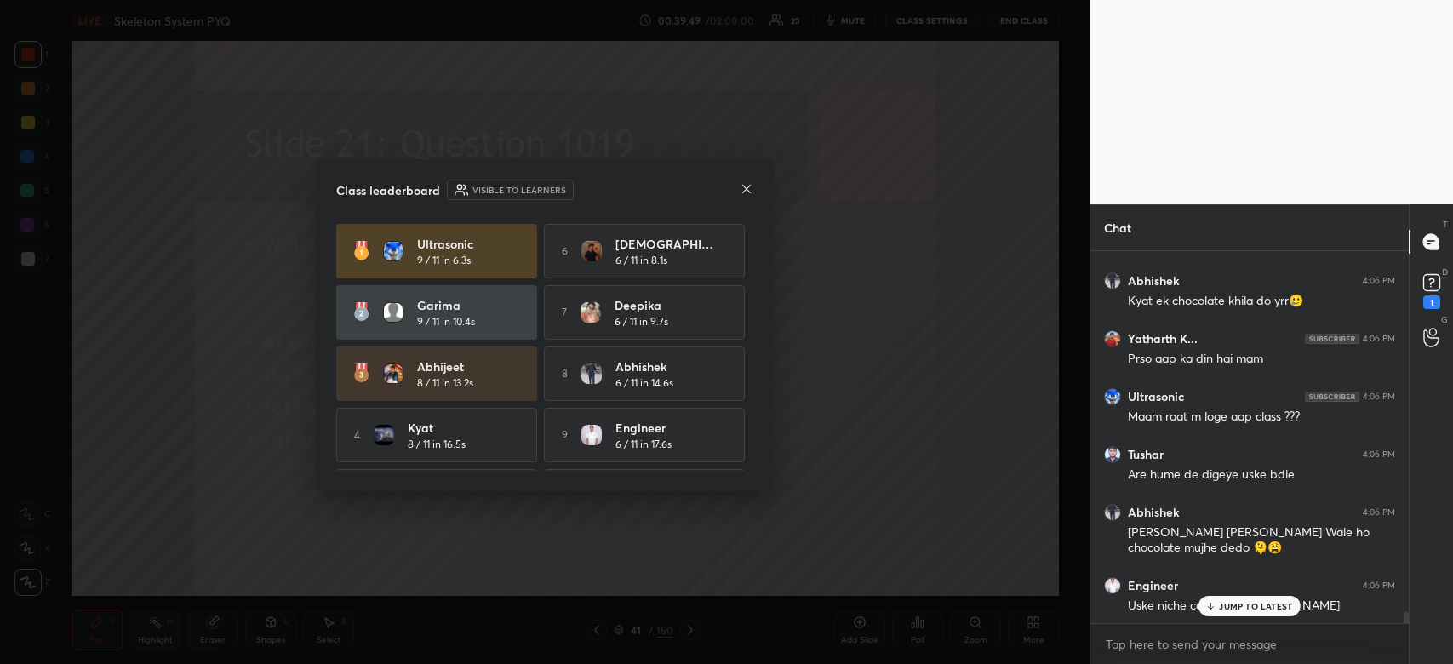
click at [752, 191] on icon at bounding box center [747, 189] width 14 height 14
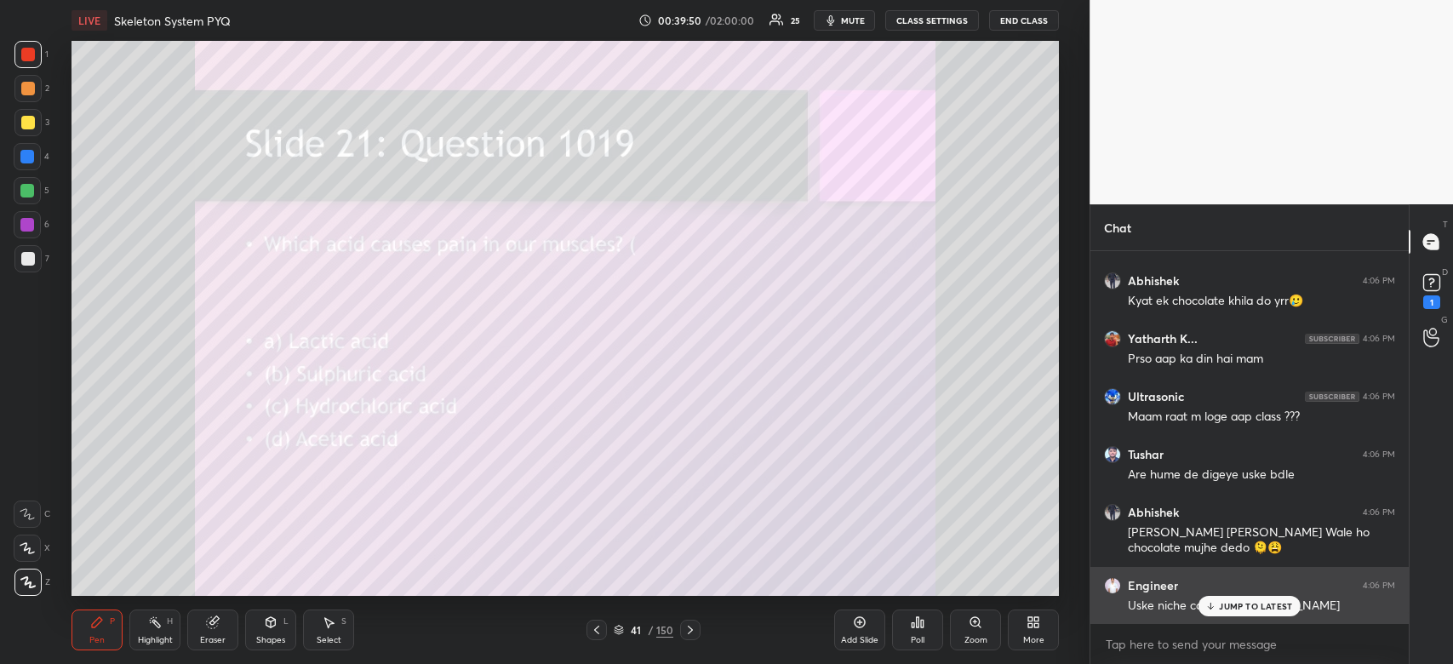
click at [1255, 609] on p "JUMP TO LATEST" at bounding box center [1255, 606] width 73 height 10
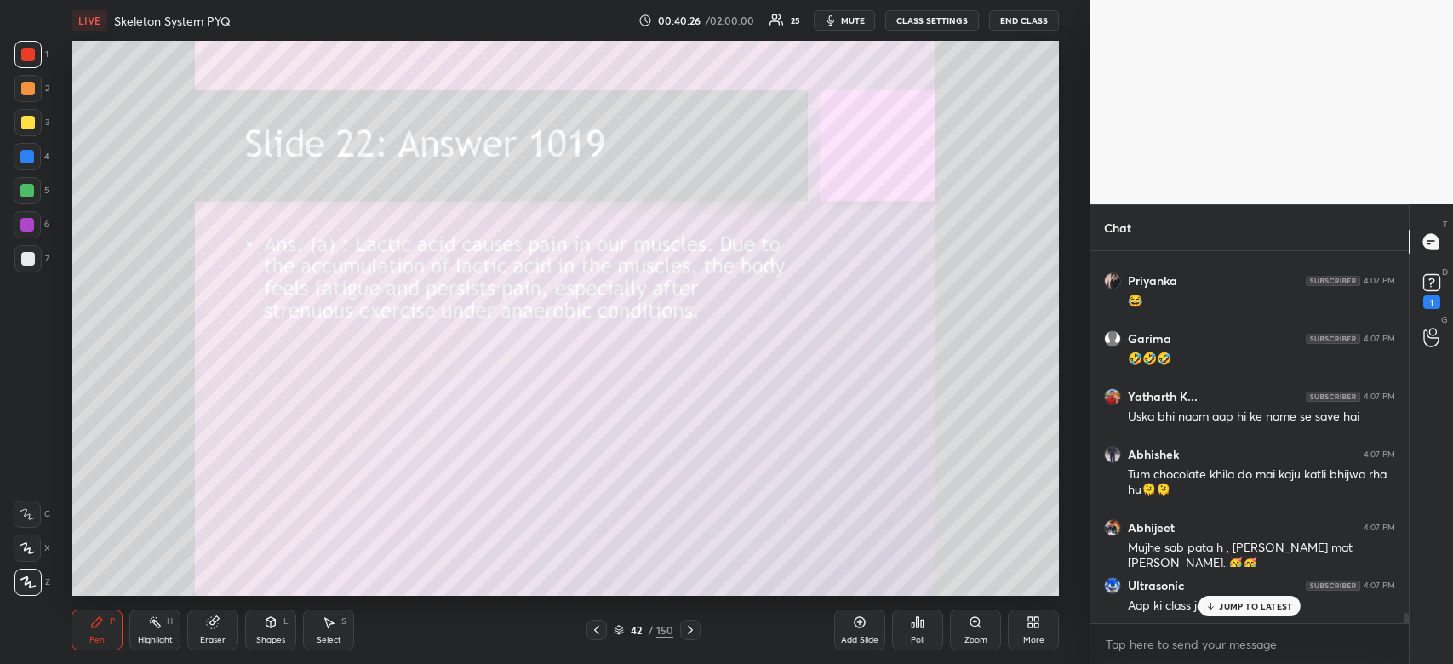
click at [1235, 612] on div "JUMP TO LATEST" at bounding box center [1249, 606] width 102 height 20
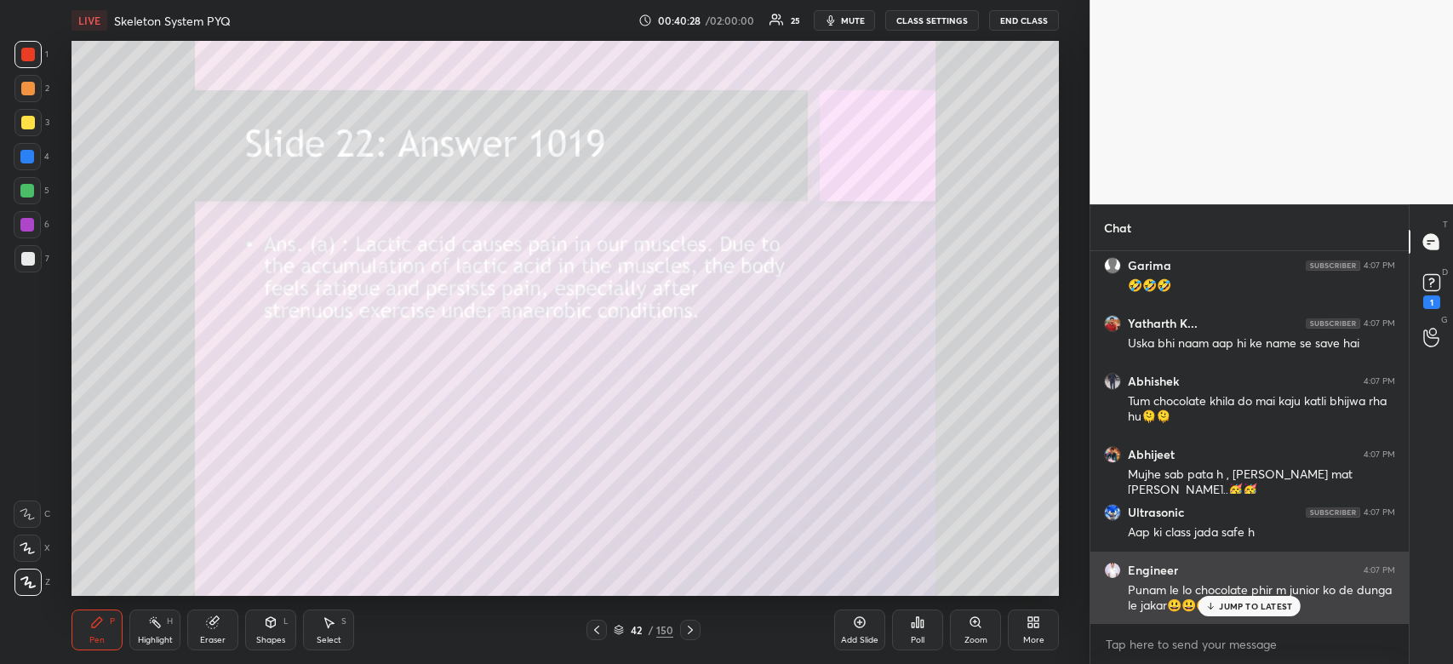
click at [1242, 616] on div "JUMP TO LATEST" at bounding box center [1249, 606] width 102 height 20
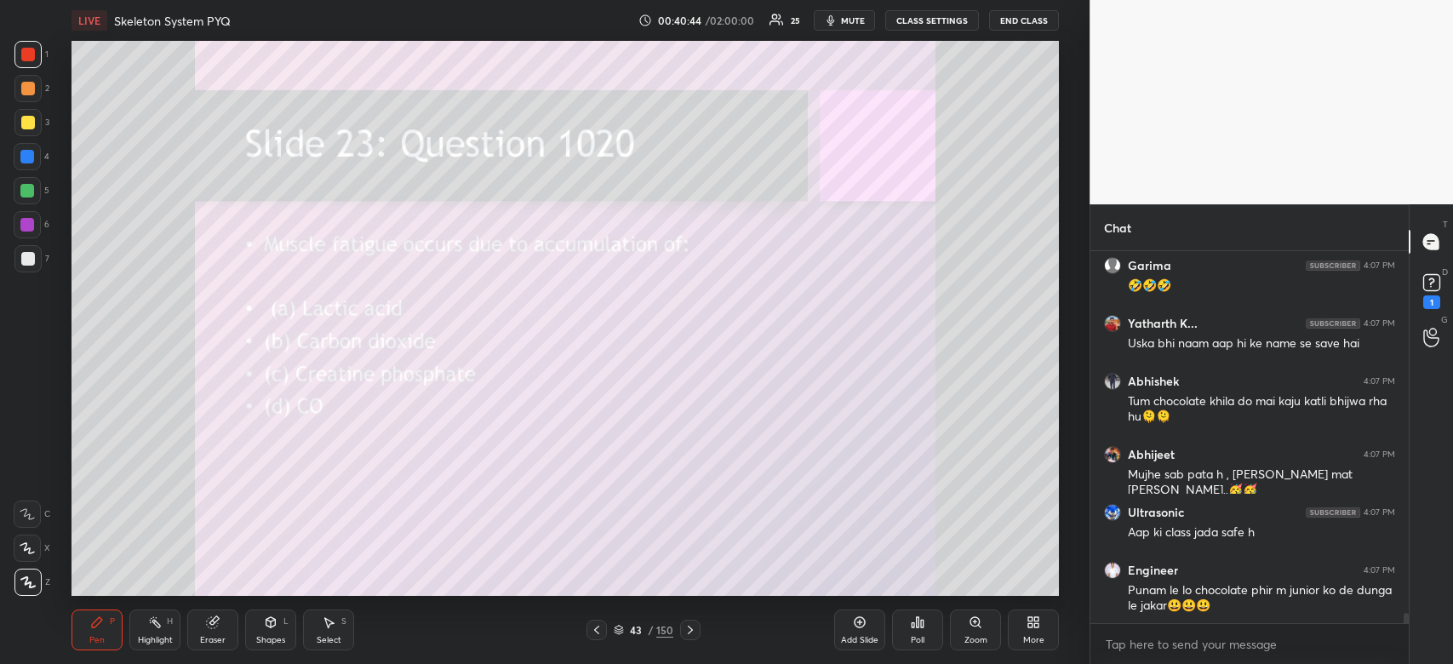
scroll to position [13010, 0]
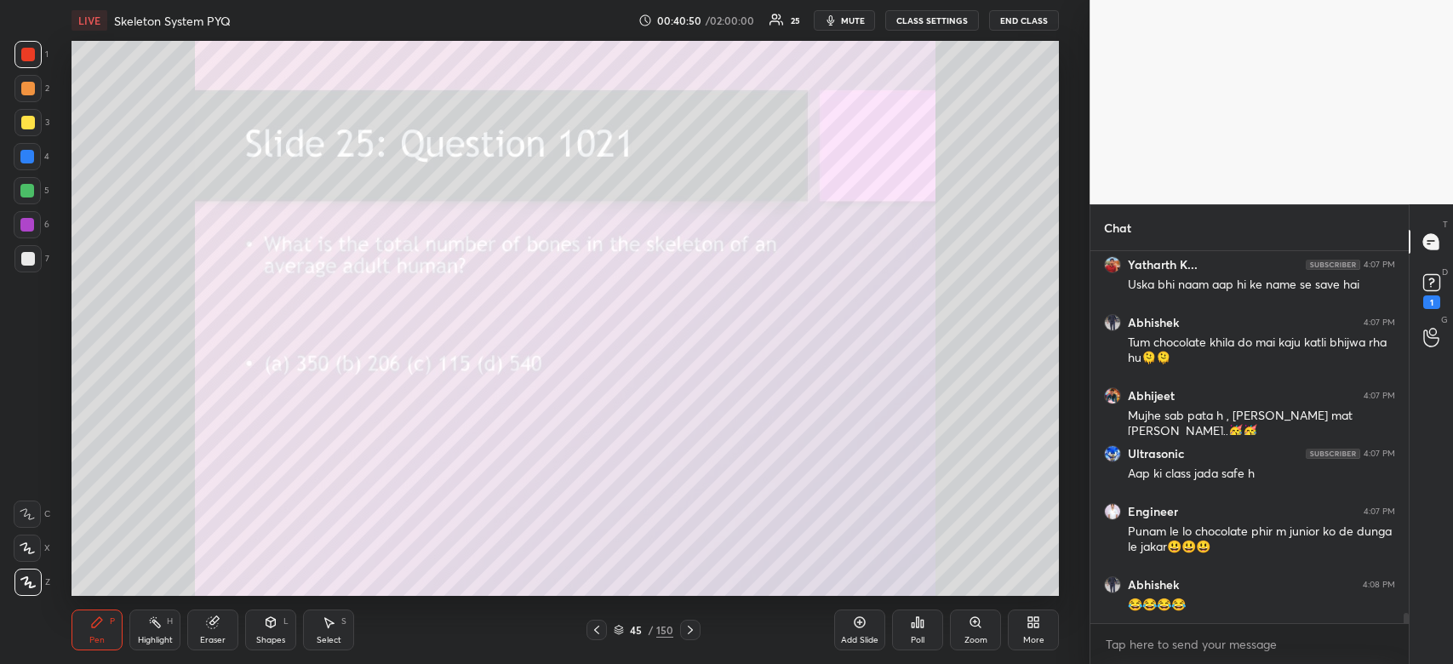
click at [923, 643] on div "Poll" at bounding box center [918, 640] width 14 height 9
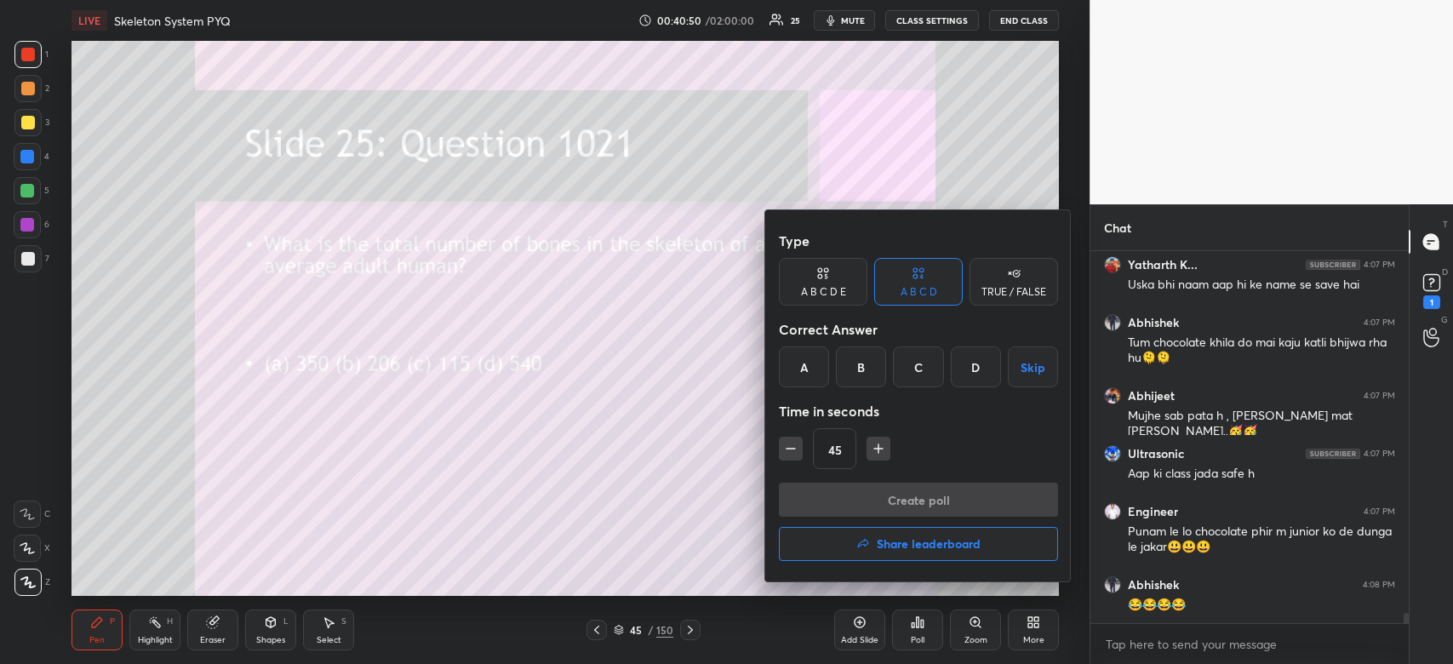
click at [866, 395] on div "Time in seconds" at bounding box center [918, 411] width 279 height 34
click at [862, 371] on div "B" at bounding box center [861, 366] width 50 height 41
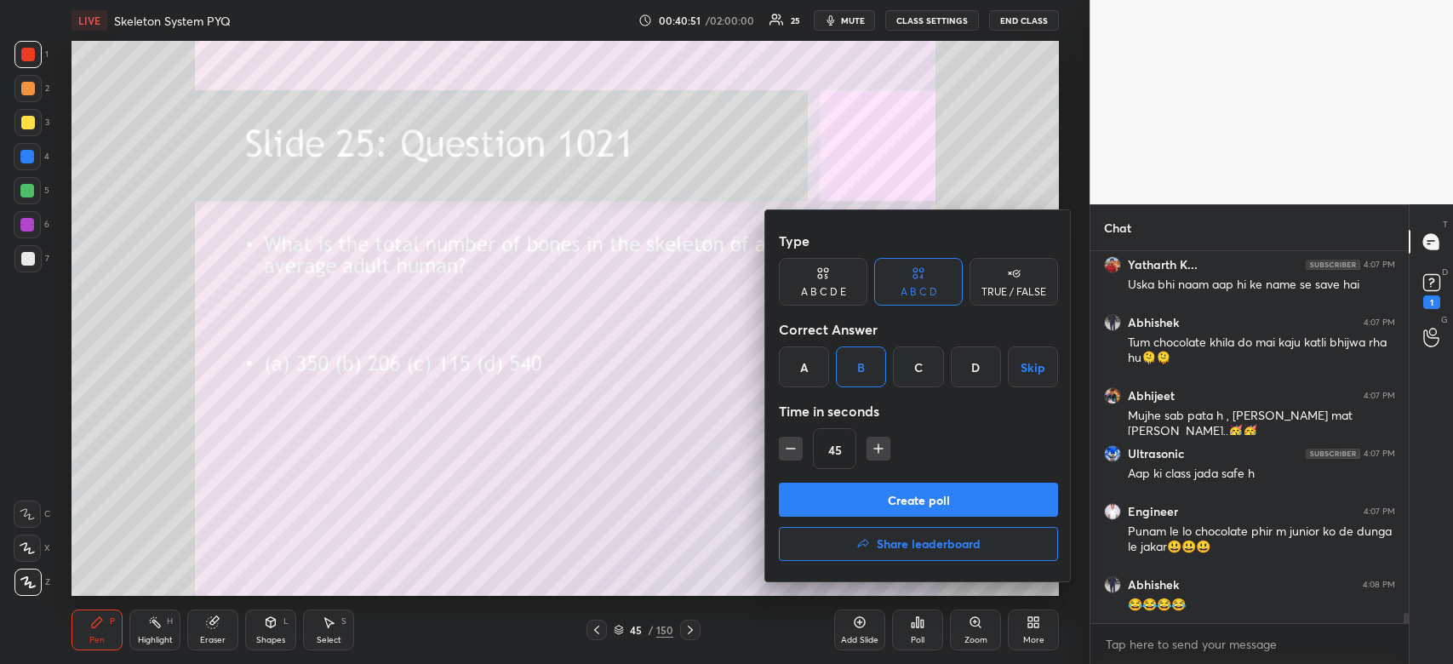
click at [878, 501] on button "Create poll" at bounding box center [918, 500] width 279 height 34
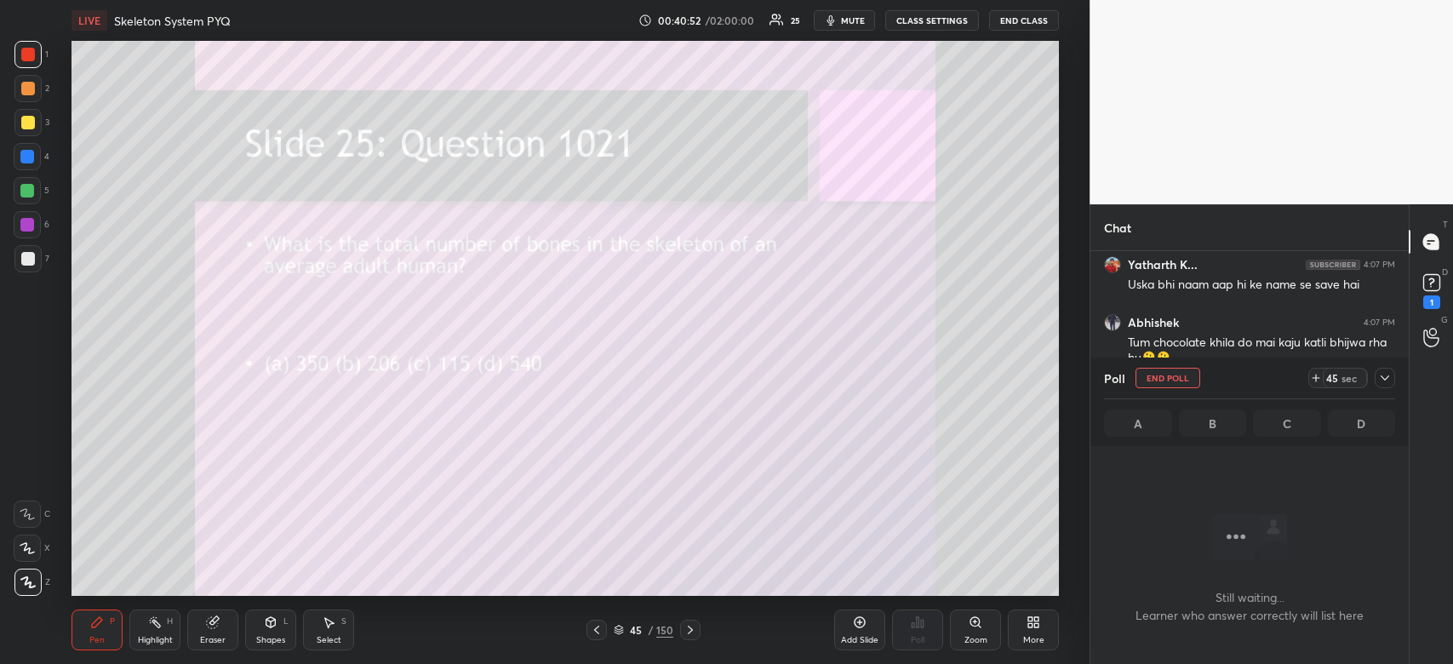
scroll to position [320, 313]
click at [1380, 382] on icon at bounding box center [1385, 378] width 14 height 14
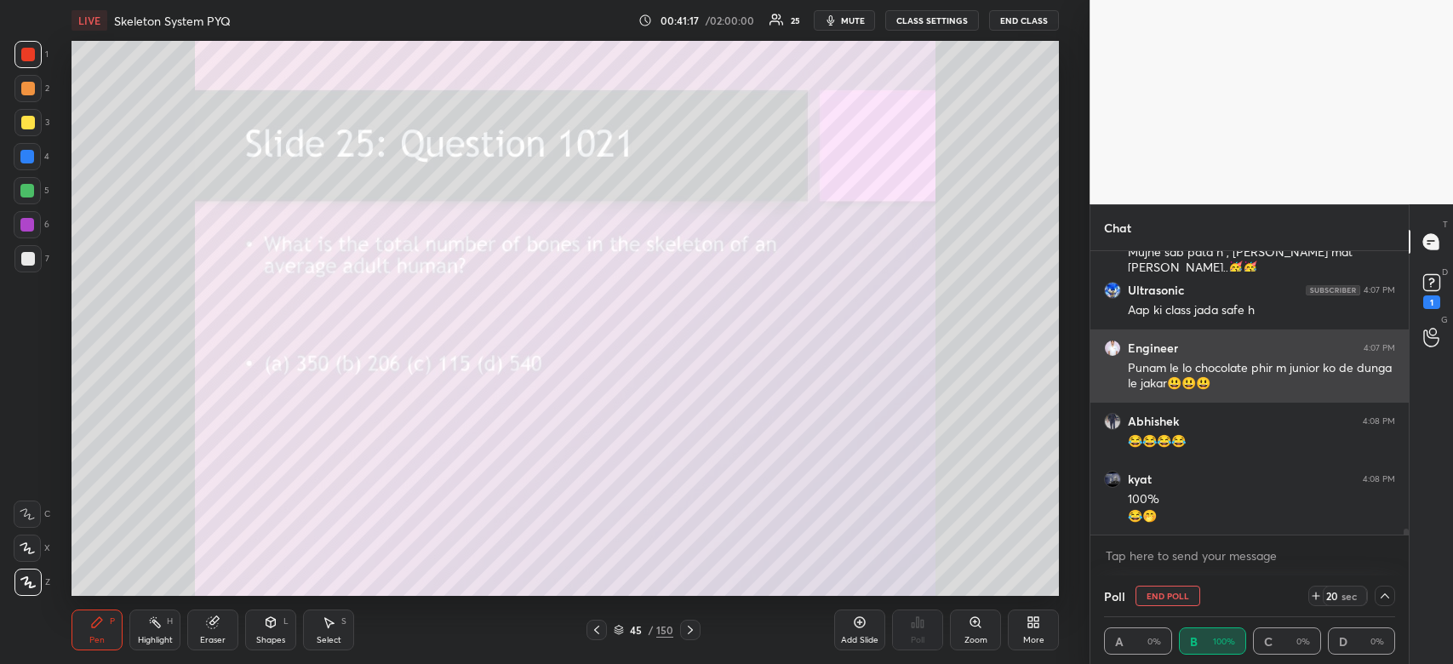
scroll to position [13230, 0]
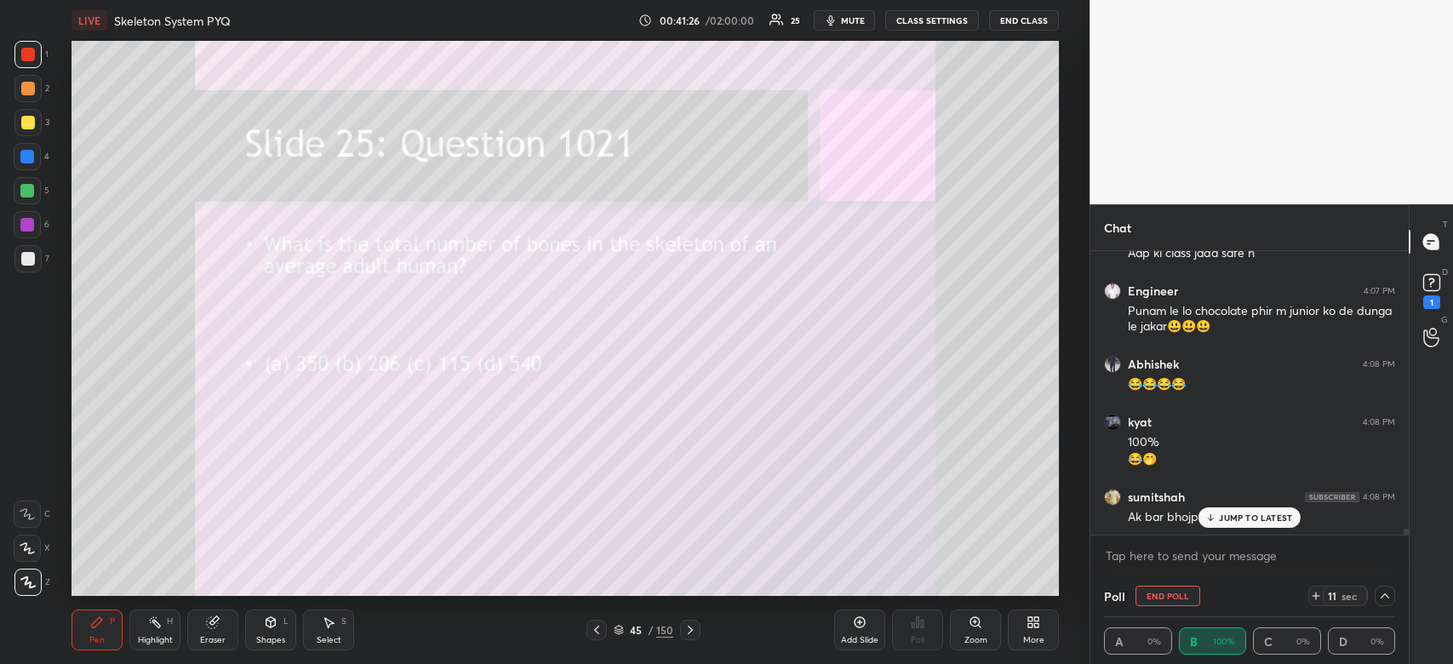
click at [1245, 515] on p "JUMP TO LATEST" at bounding box center [1255, 517] width 73 height 10
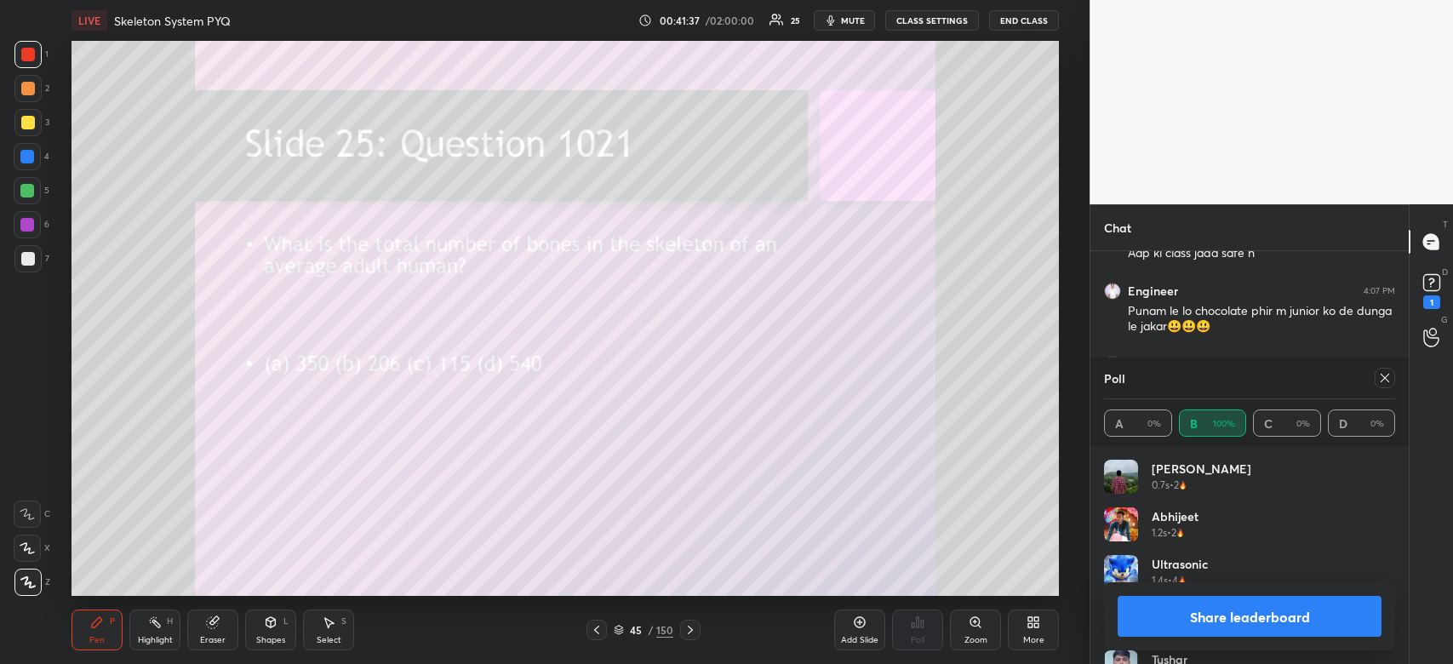
scroll to position [13304, 0]
click at [1176, 609] on button "Share leaderboard" at bounding box center [1249, 616] width 264 height 41
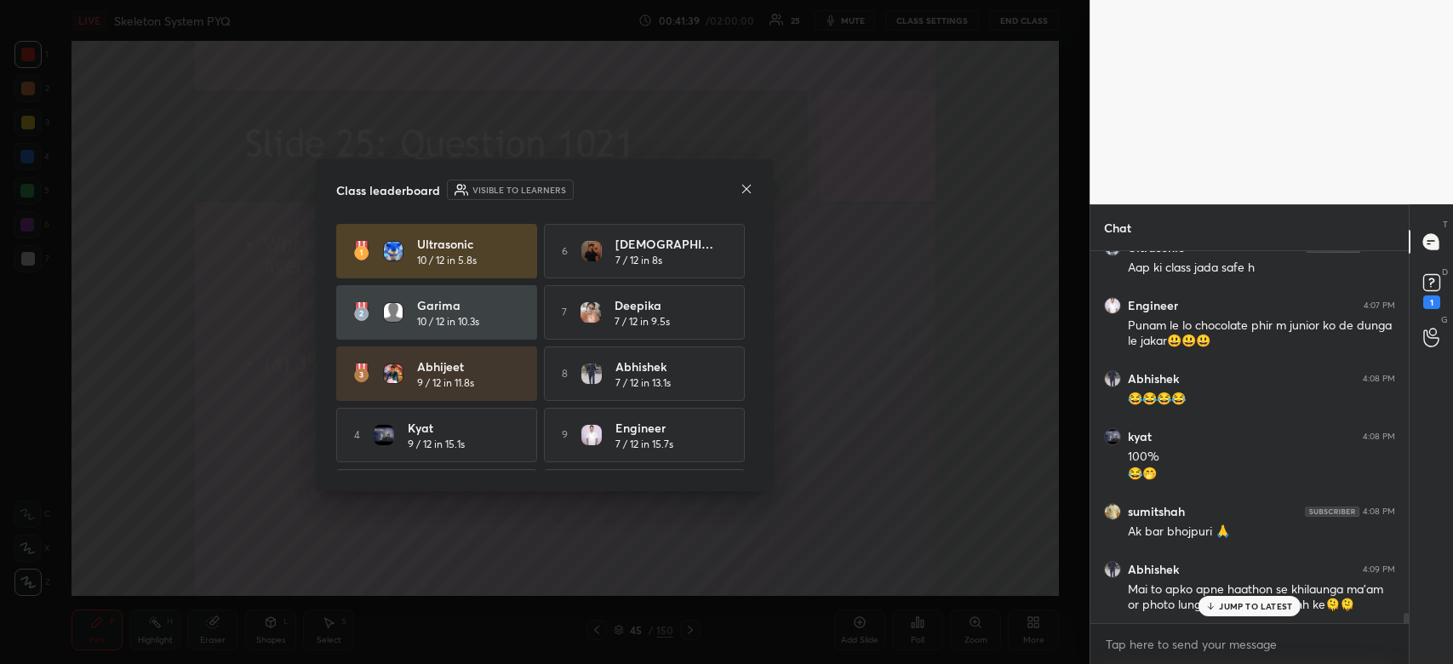
scroll to position [13216, 0]
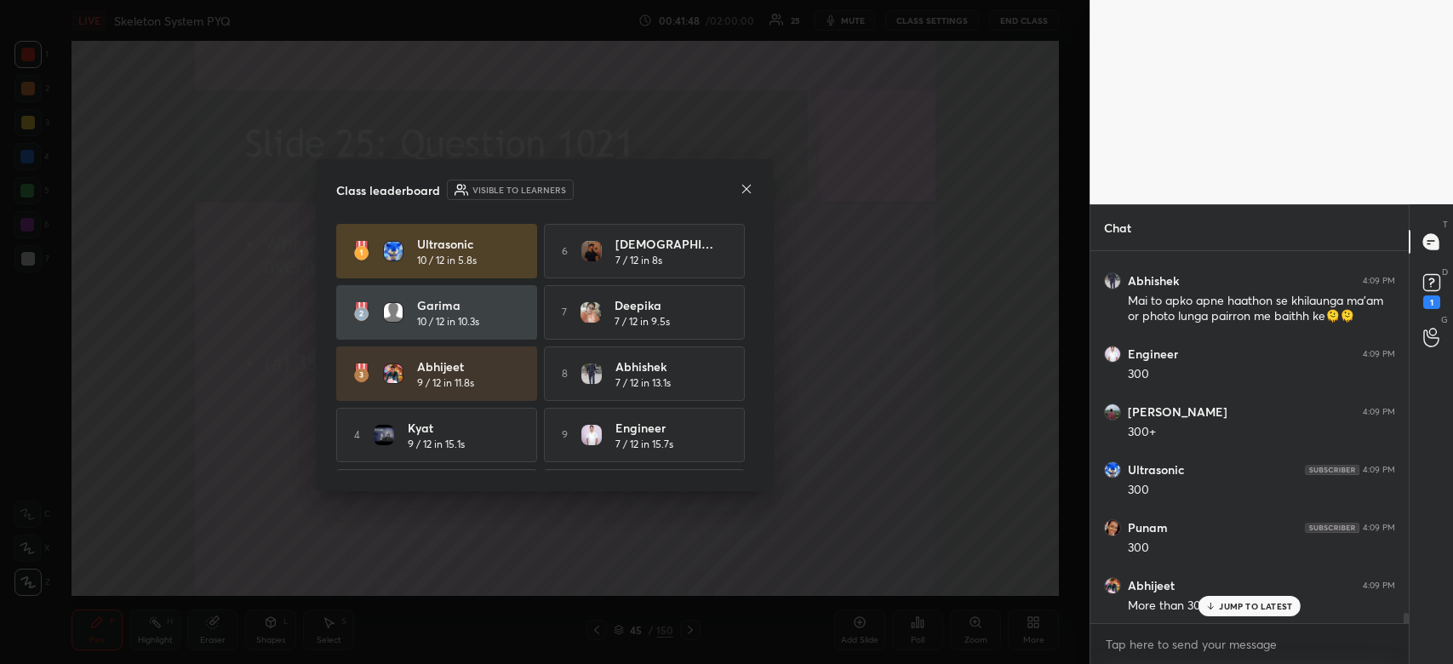
click at [749, 189] on icon at bounding box center [747, 189] width 14 height 14
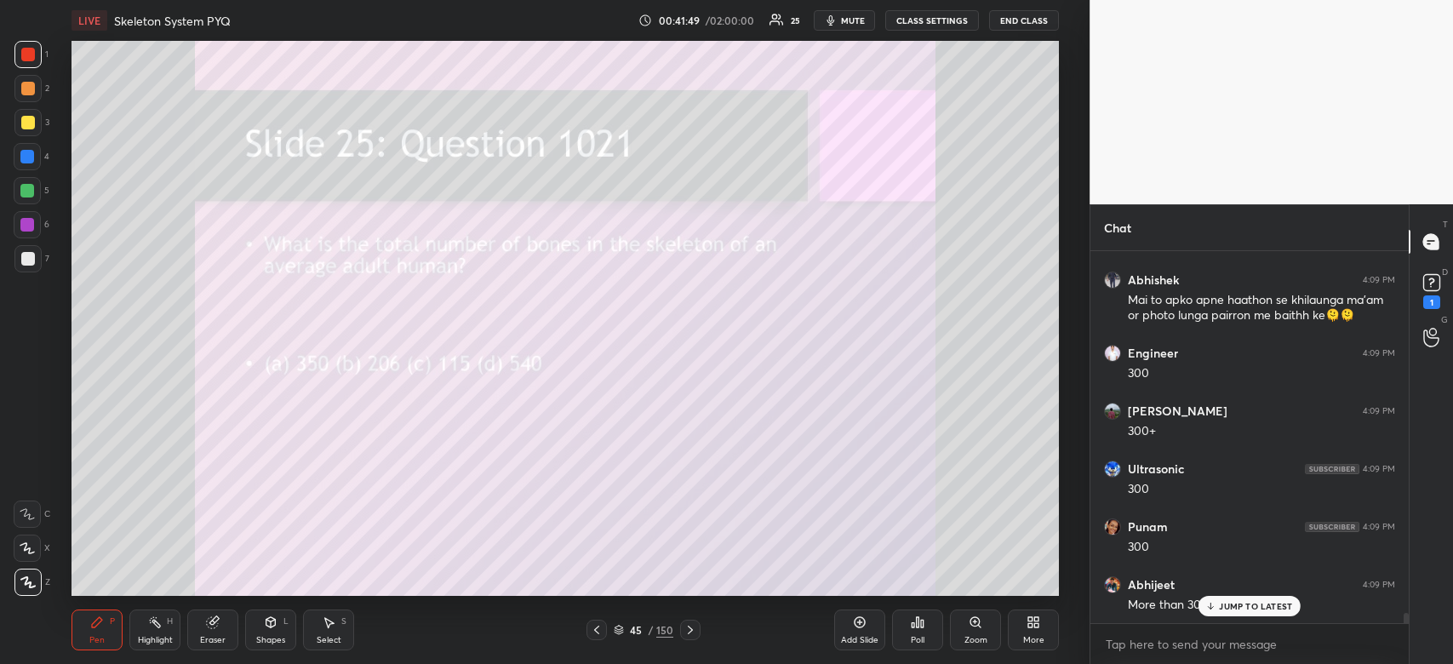
click at [1238, 609] on p "JUMP TO LATEST" at bounding box center [1255, 606] width 73 height 10
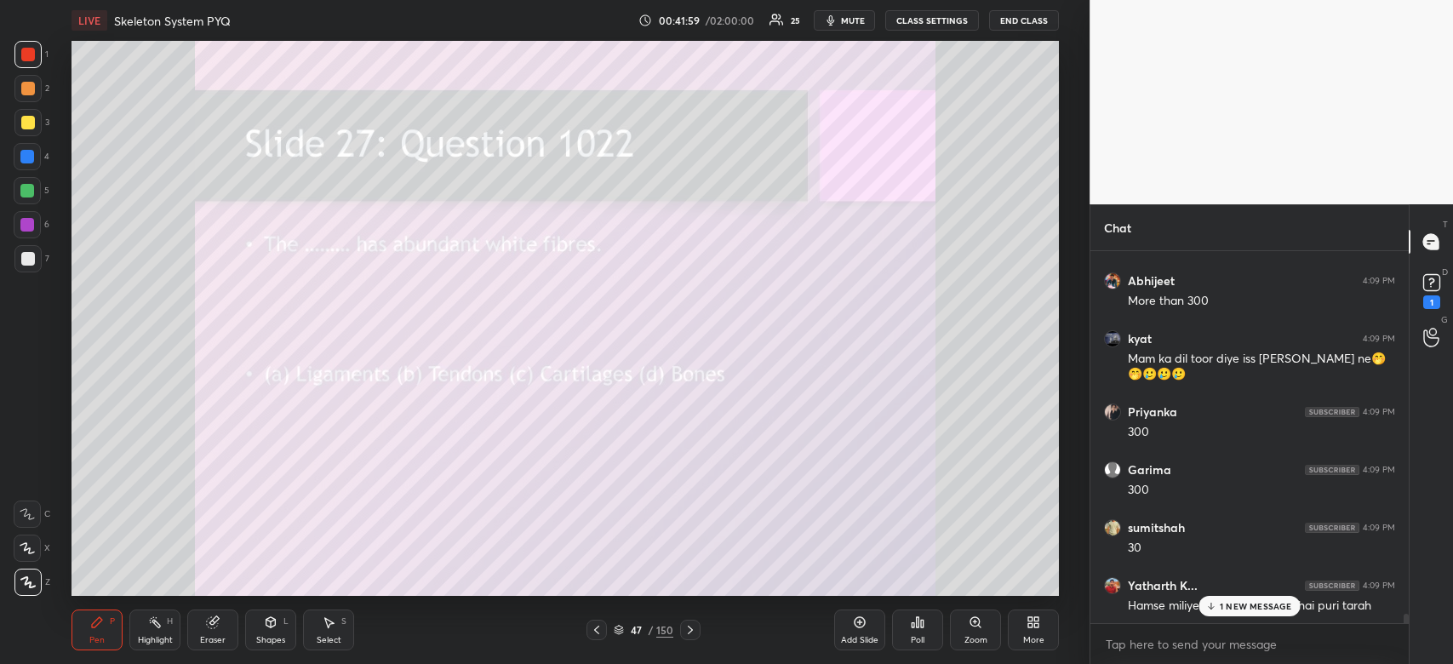
scroll to position [13868, 0]
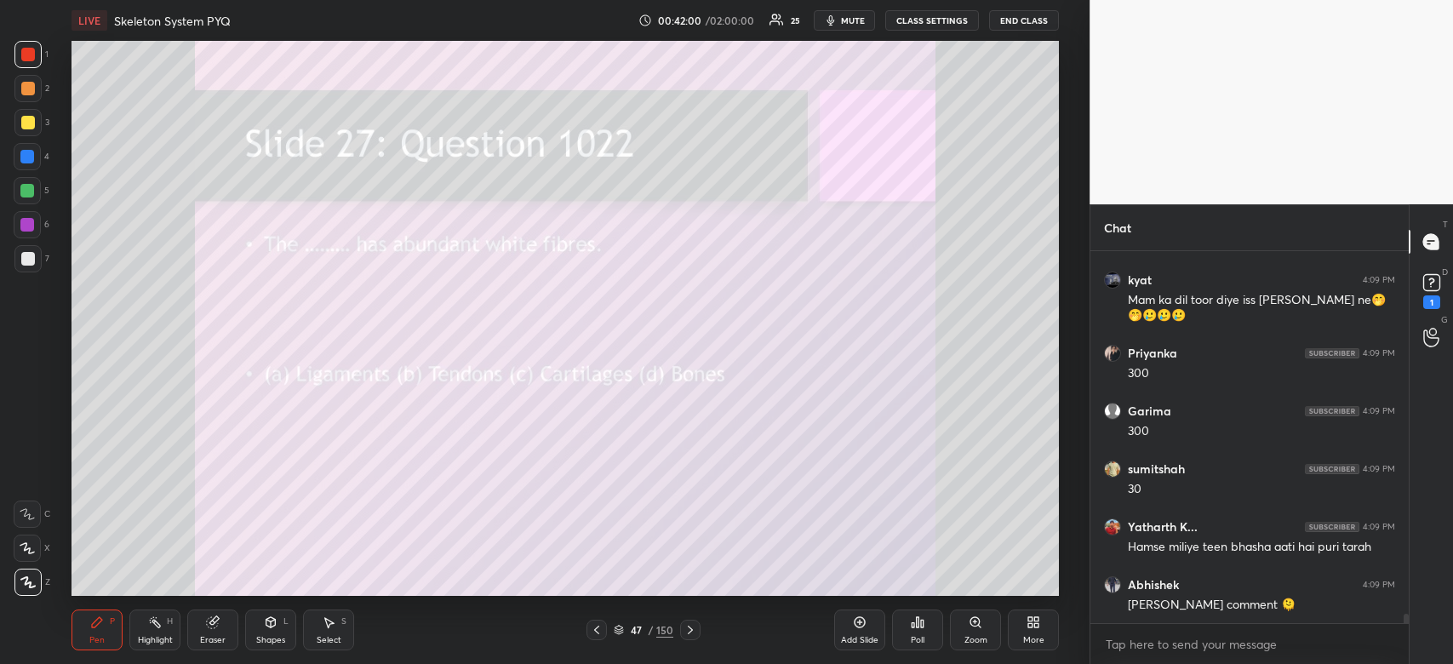
click at [912, 632] on div "Poll" at bounding box center [917, 629] width 51 height 41
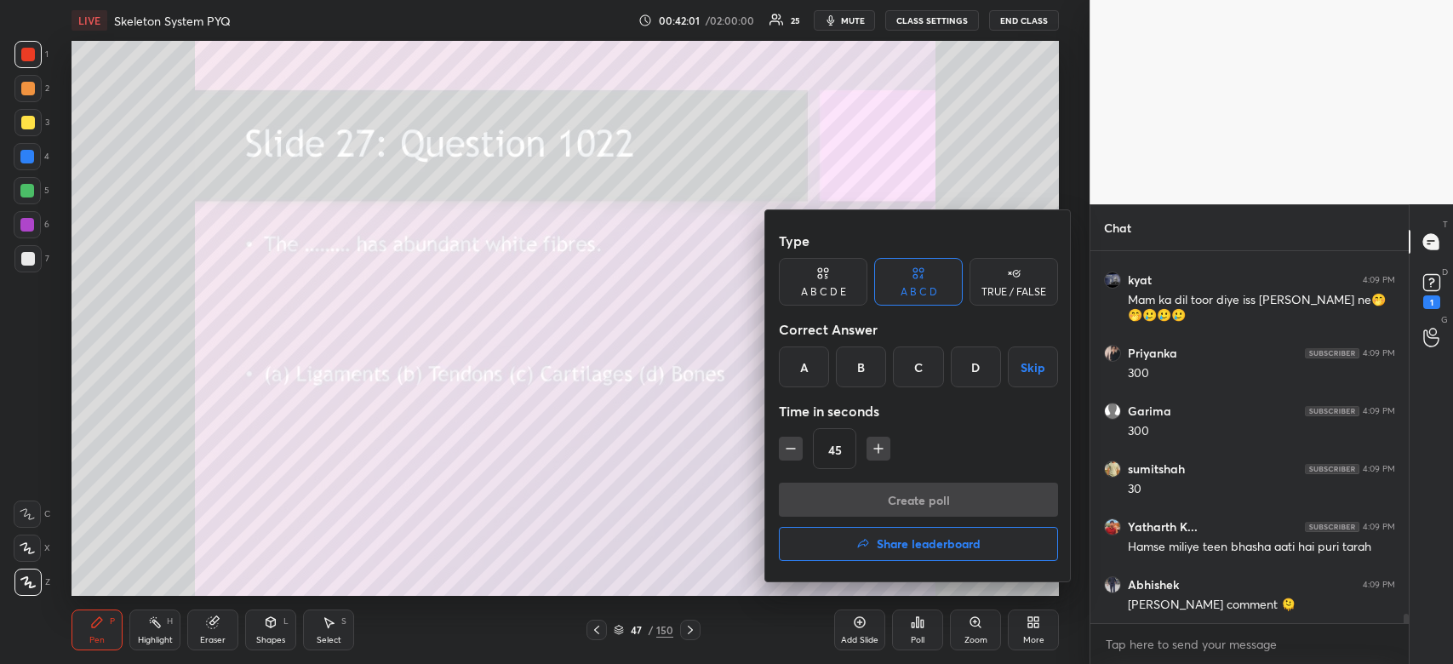
click at [866, 370] on div "B" at bounding box center [861, 366] width 50 height 41
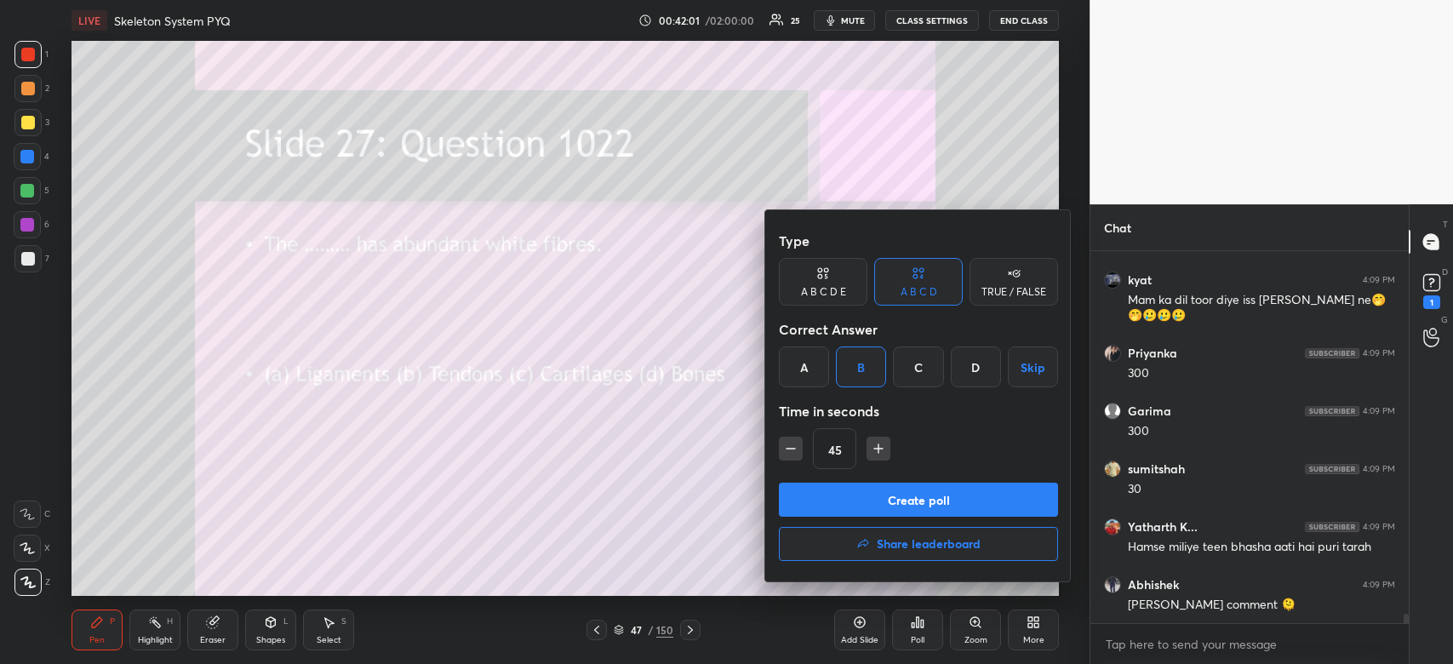
click at [905, 496] on button "Create poll" at bounding box center [918, 500] width 279 height 34
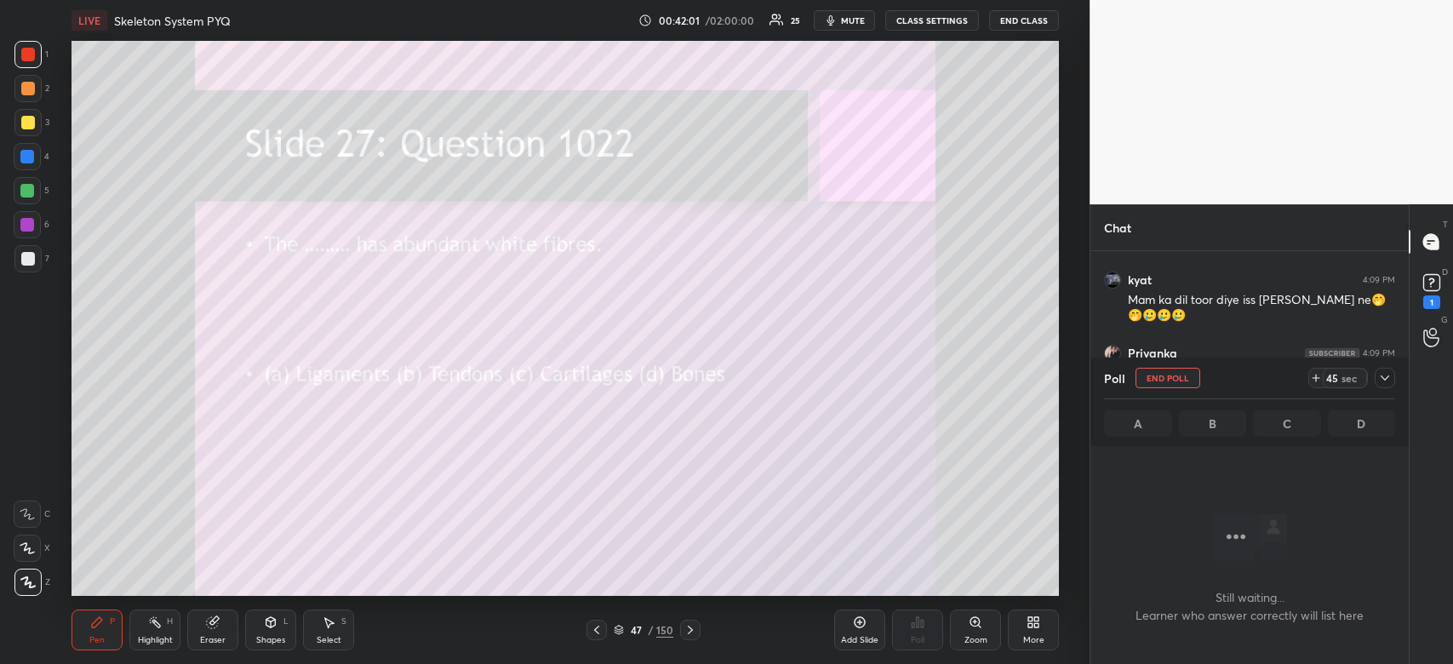
scroll to position [5, 5]
click at [1384, 381] on icon at bounding box center [1385, 378] width 14 height 14
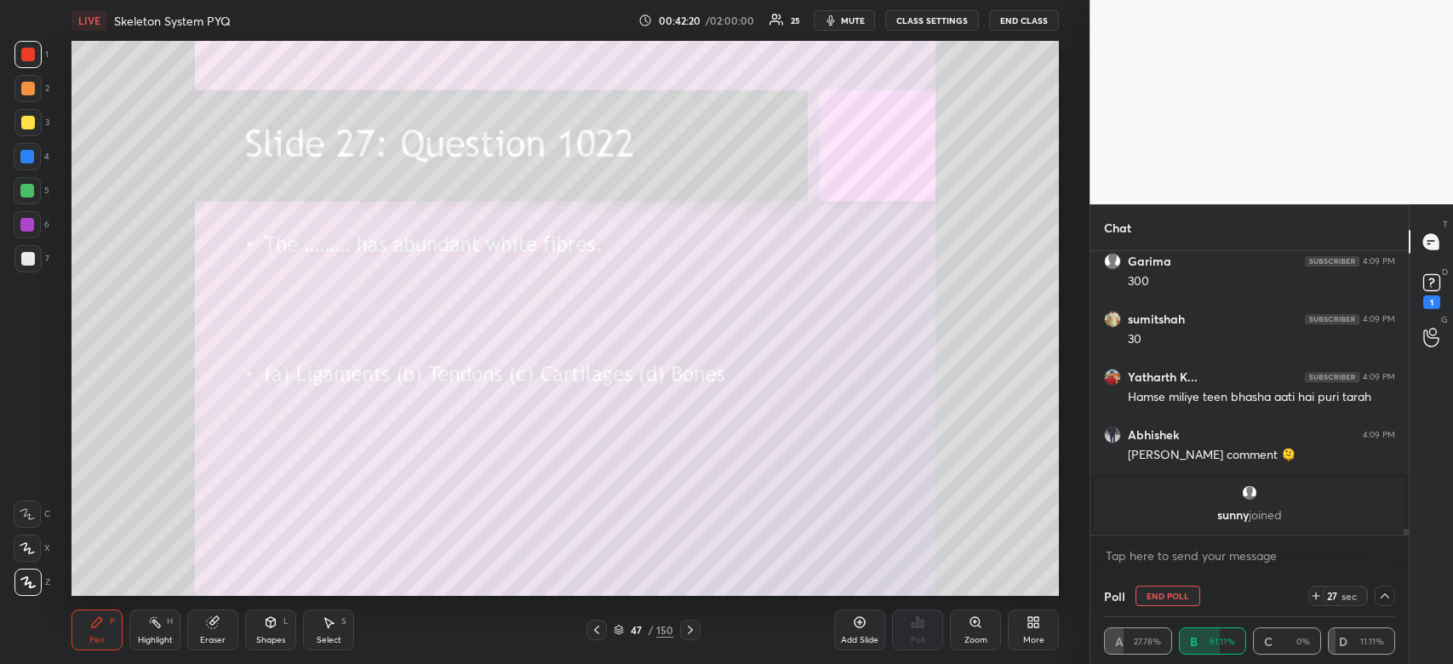
drag, startPoint x: 1403, startPoint y: 529, endPoint x: 1397, endPoint y: 546, distance: 18.3
click at [1397, 546] on div "Priyanka 4:09 PM 300 Garima 4:09 PM 300 sumitshah 4:09 PM 30 [PERSON_NAME] K...…" at bounding box center [1249, 413] width 318 height 324
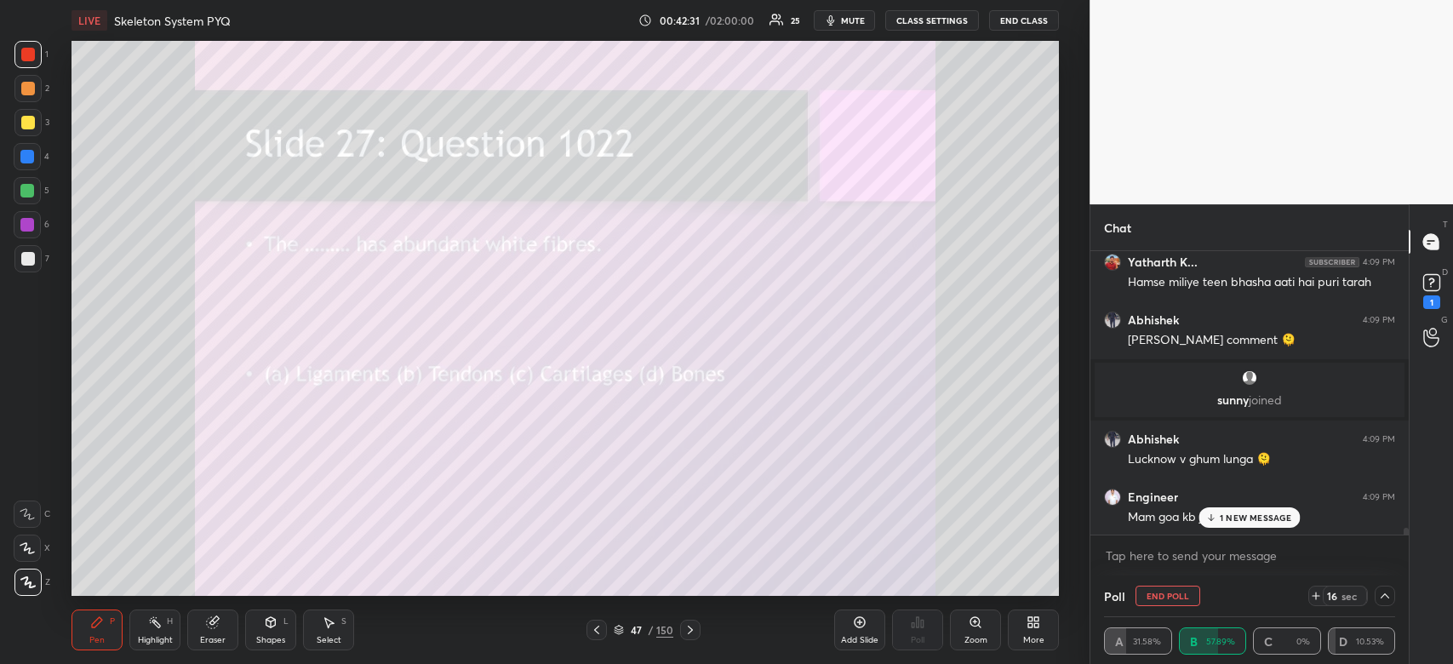
drag, startPoint x: 1403, startPoint y: 531, endPoint x: 1386, endPoint y: 633, distance: 103.4
click at [1386, 633] on div "Chat sumitshah 4:09 PM 30 [PERSON_NAME].. 4:09 PM Hamse miliye teen bhasha aati…" at bounding box center [1248, 434] width 319 height 460
click at [1266, 517] on p "1 NEW MESSAGE" at bounding box center [1256, 517] width 72 height 10
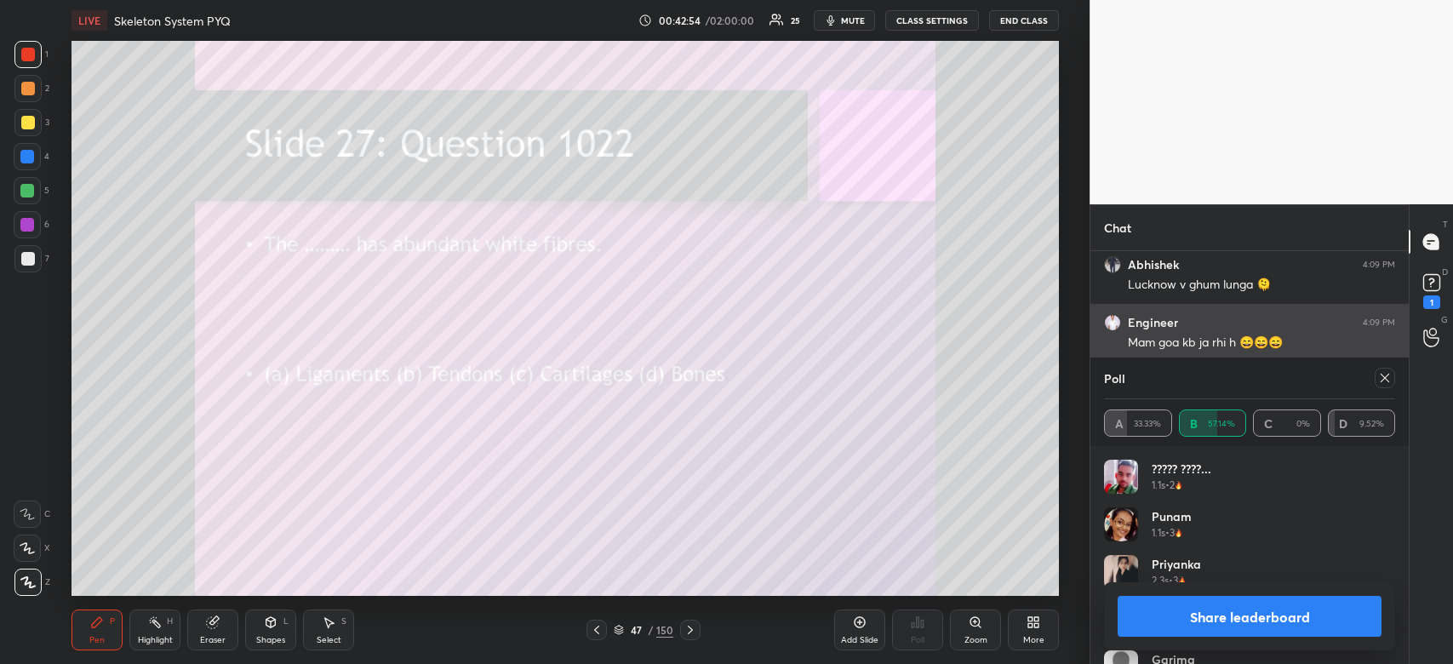
scroll to position [12224, 0]
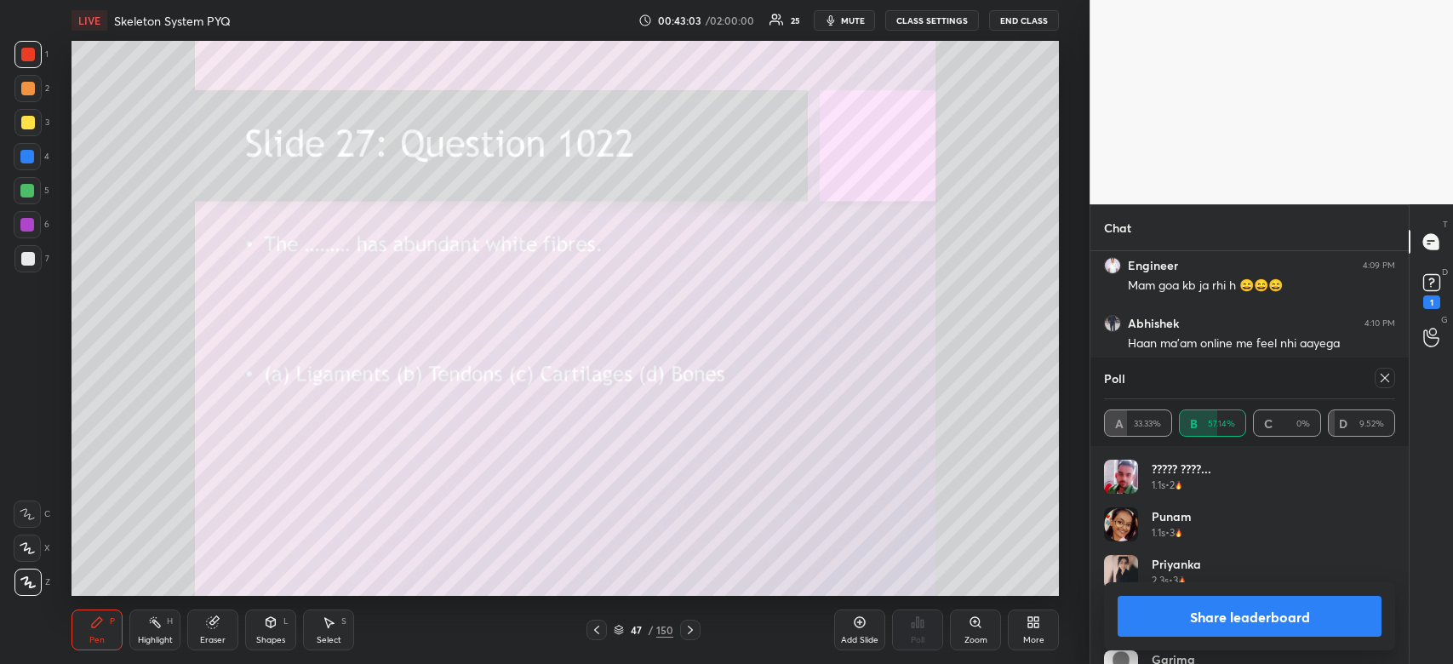
click at [1245, 605] on button "Share leaderboard" at bounding box center [1249, 616] width 264 height 41
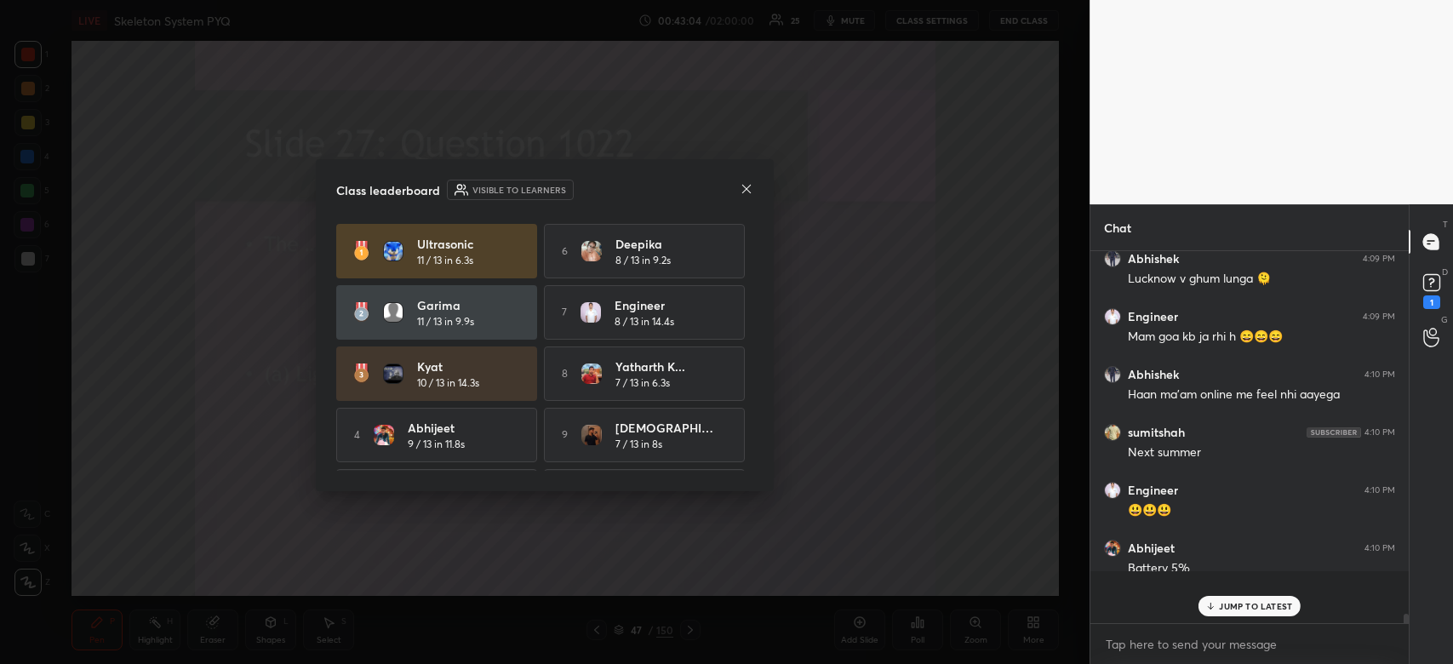
scroll to position [12137, 0]
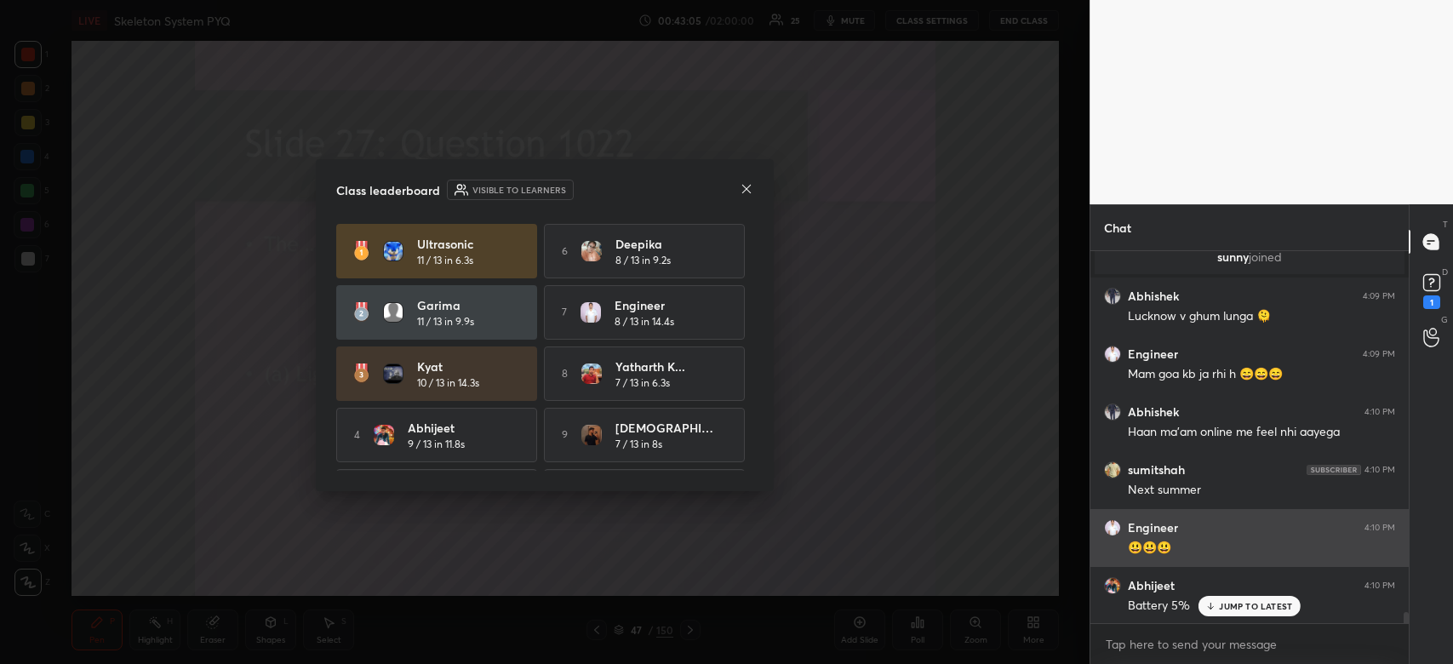
click at [1253, 603] on p "JUMP TO LATEST" at bounding box center [1255, 606] width 73 height 10
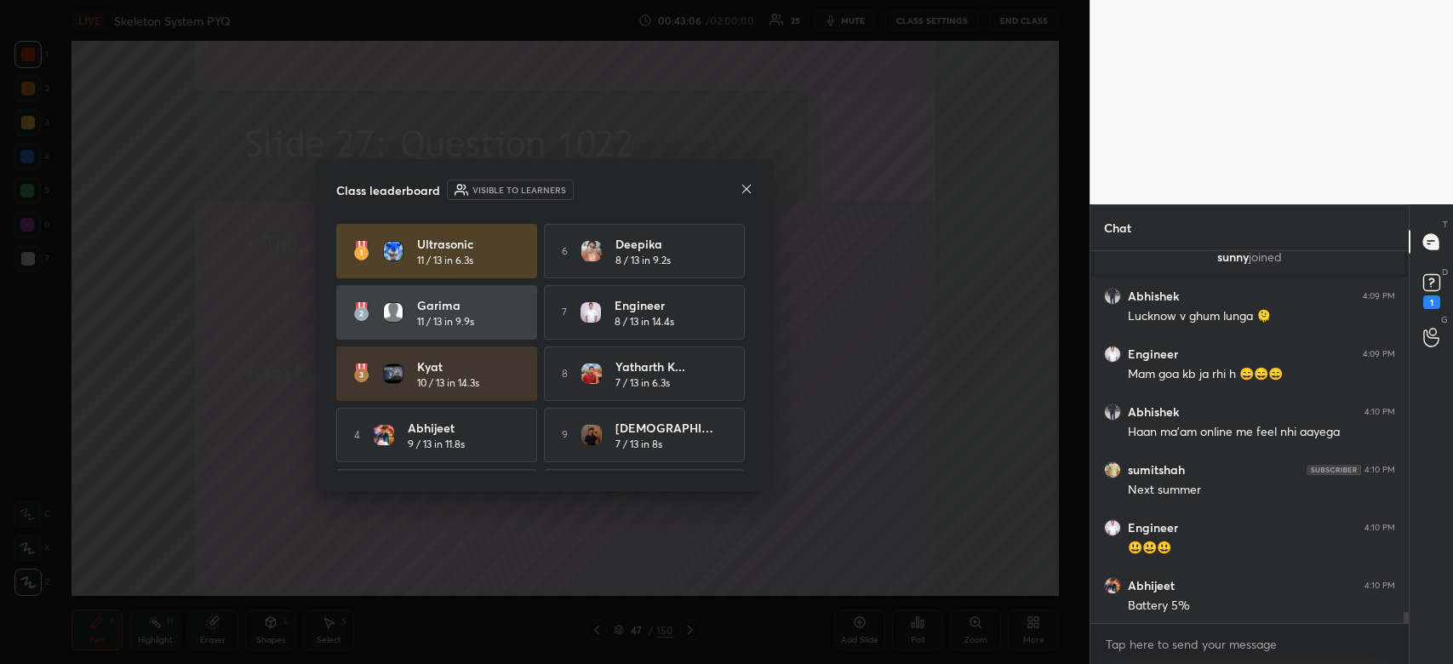
click at [745, 194] on icon at bounding box center [747, 189] width 14 height 14
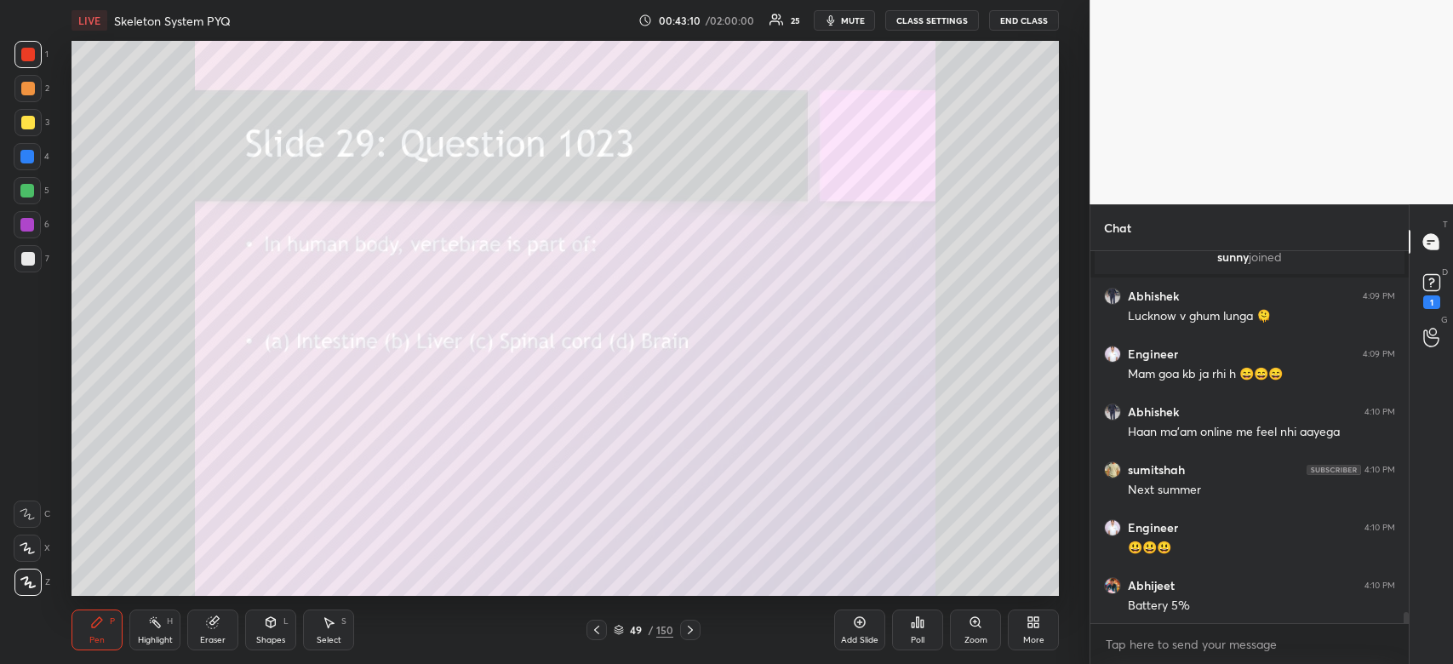
click at [924, 633] on div "Poll" at bounding box center [917, 629] width 51 height 41
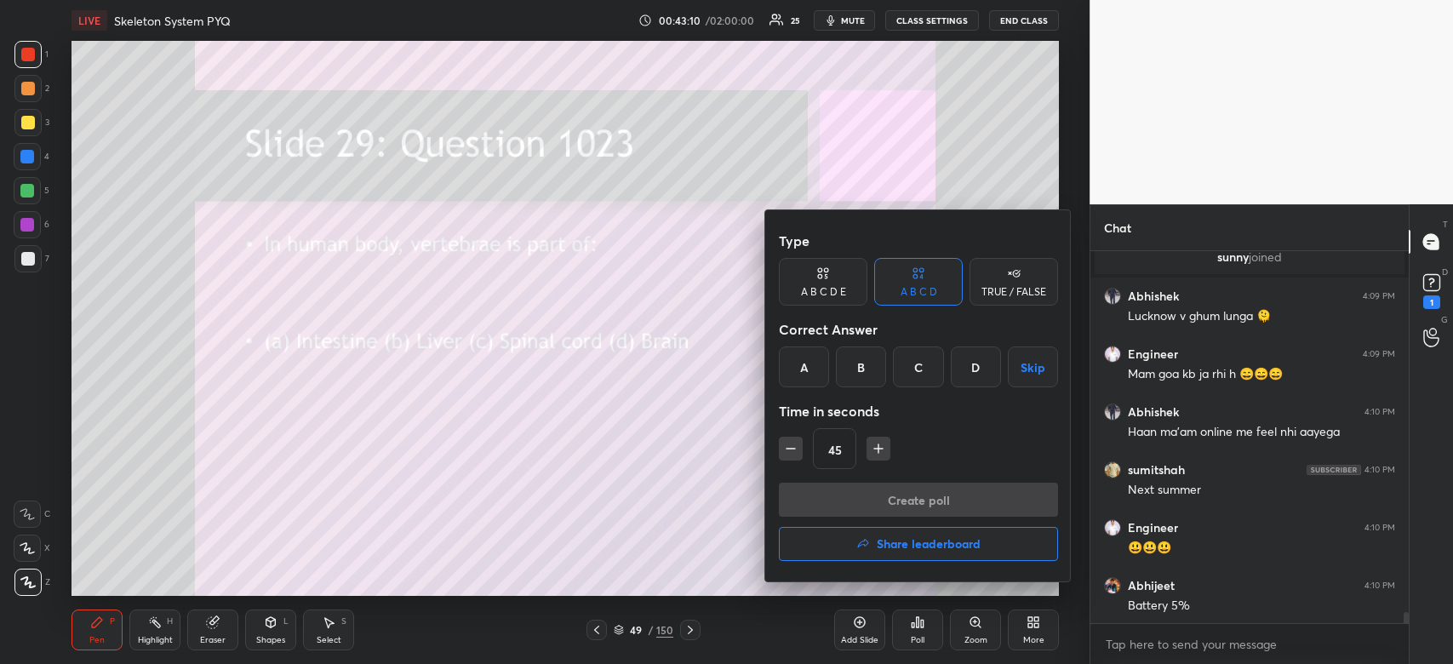
click at [913, 377] on div "C" at bounding box center [918, 366] width 50 height 41
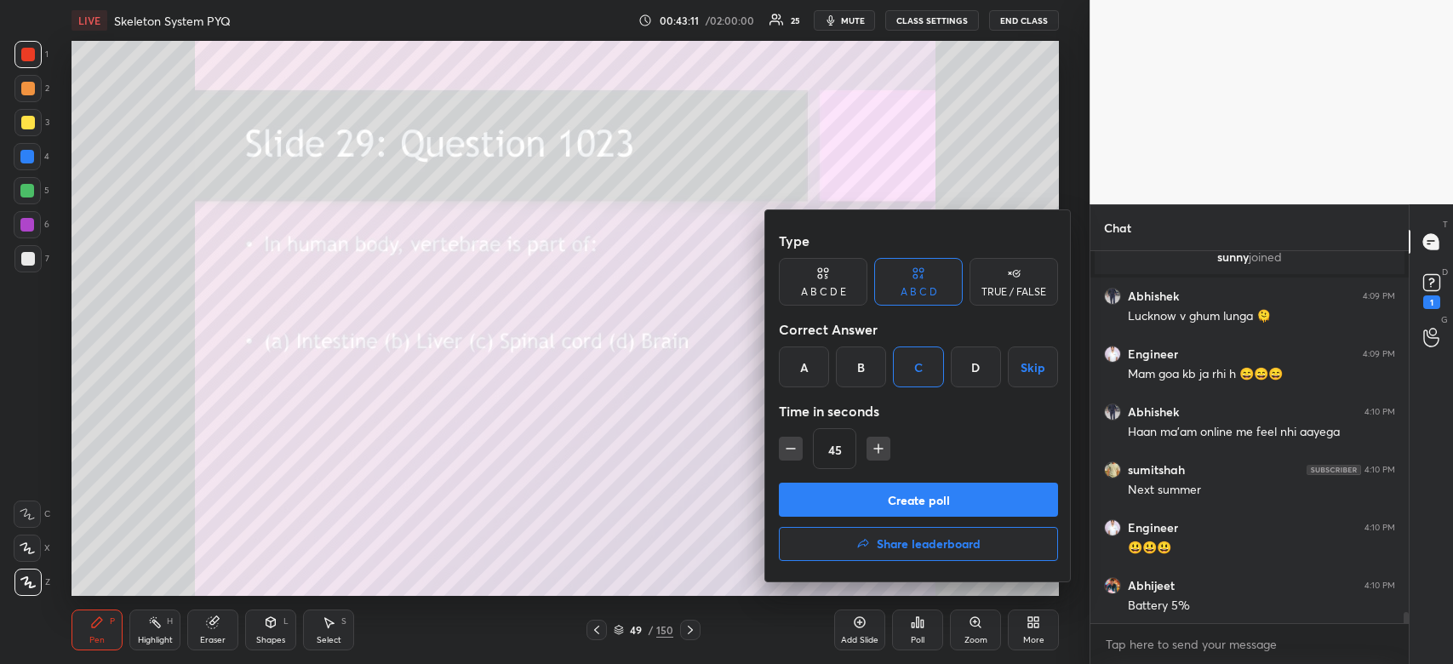
click at [940, 511] on button "Create poll" at bounding box center [918, 500] width 279 height 34
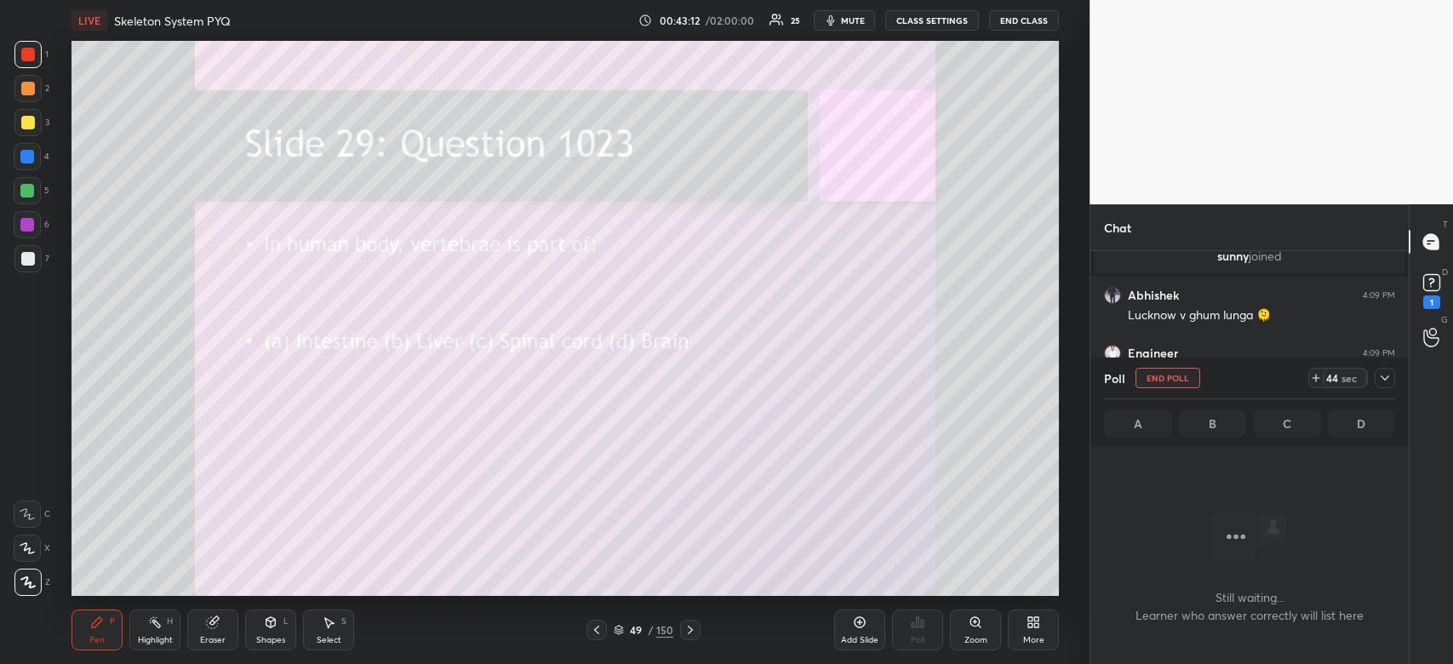
click at [1384, 378] on icon at bounding box center [1385, 378] width 14 height 14
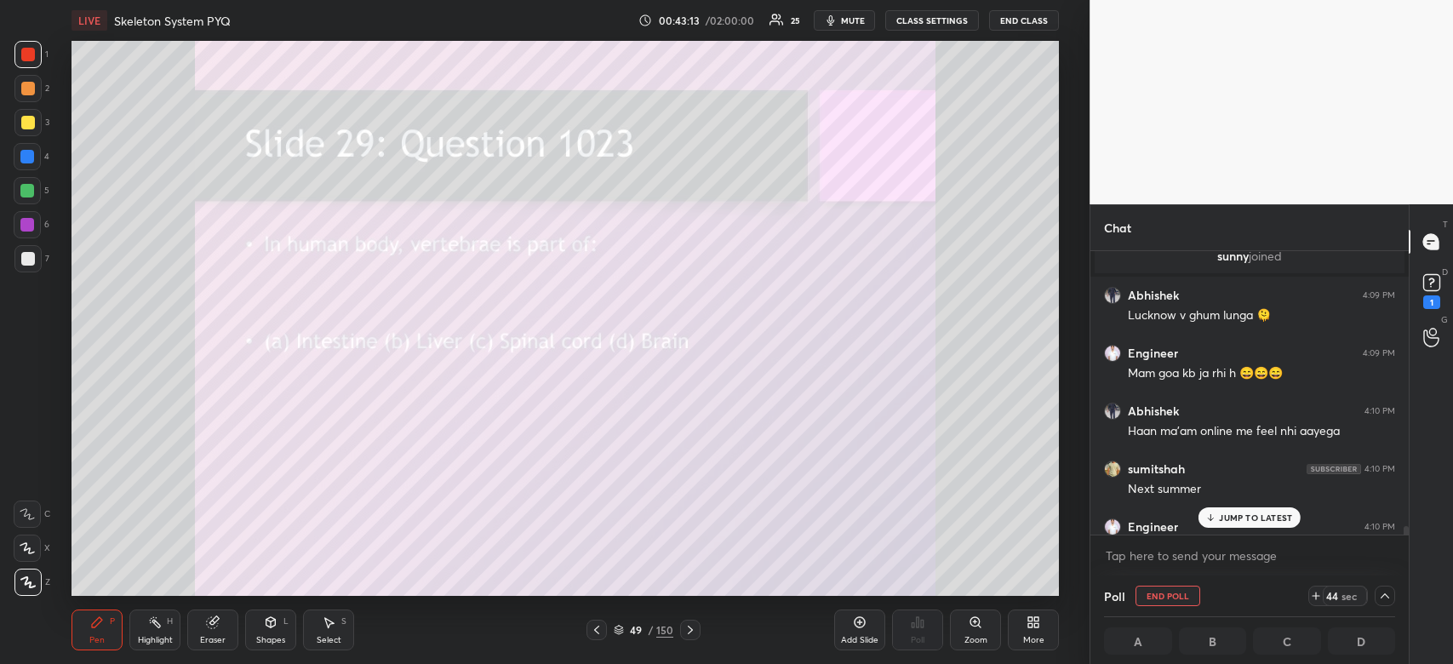
click at [1250, 518] on p "JUMP TO LATEST" at bounding box center [1255, 517] width 73 height 10
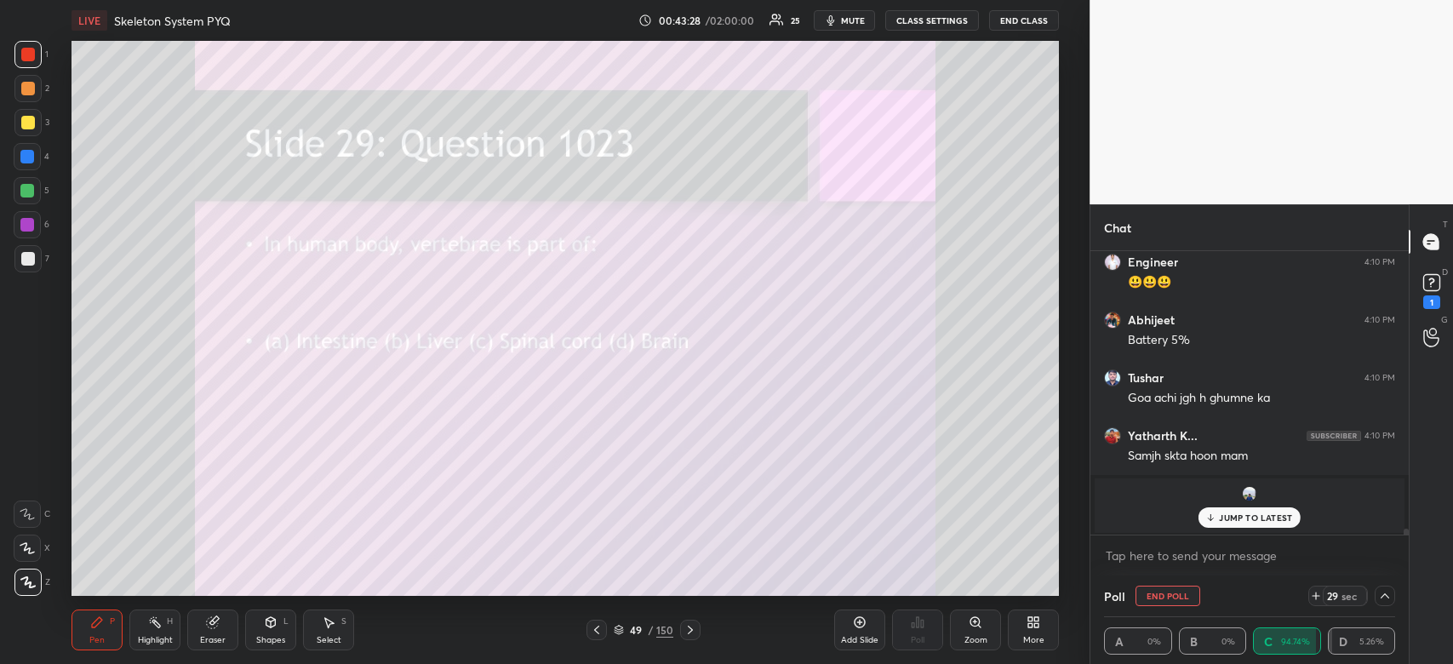
click at [1276, 514] on p "JUMP TO LATEST" at bounding box center [1255, 517] width 73 height 10
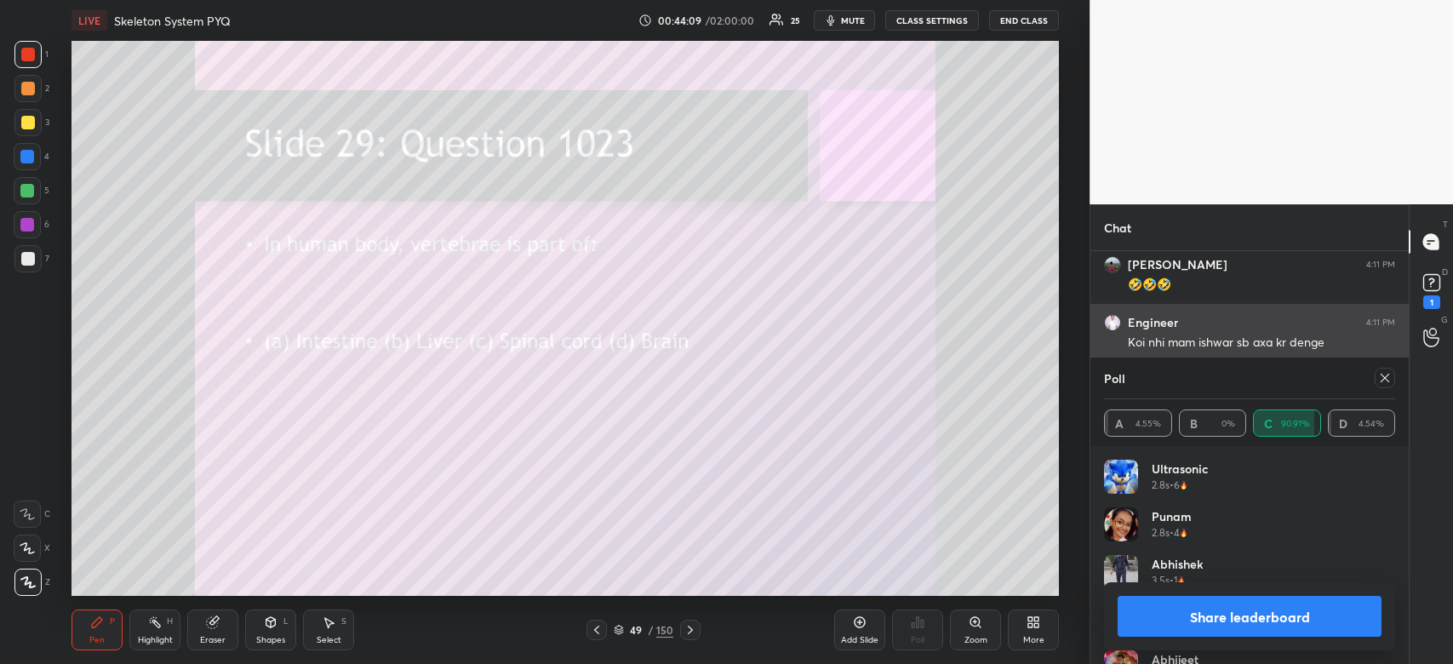
scroll to position [12864, 0]
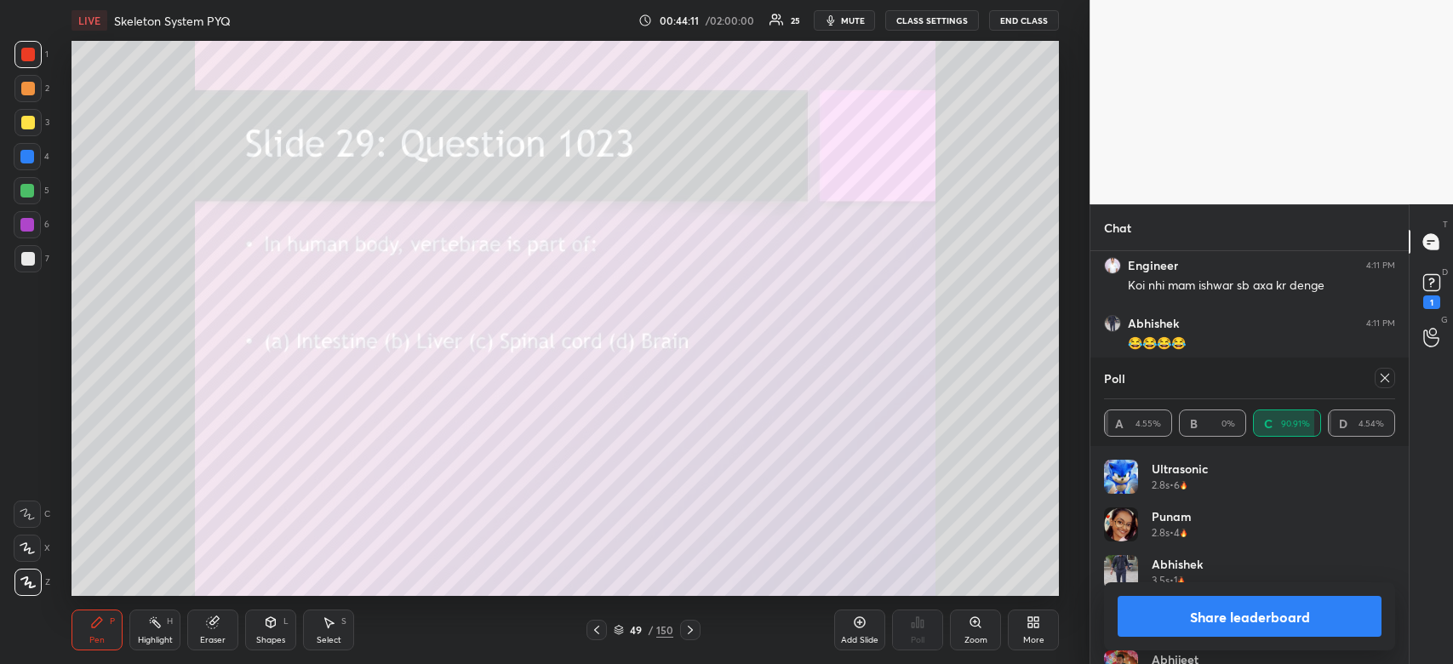
click at [1280, 603] on button "Share leaderboard" at bounding box center [1249, 616] width 264 height 41
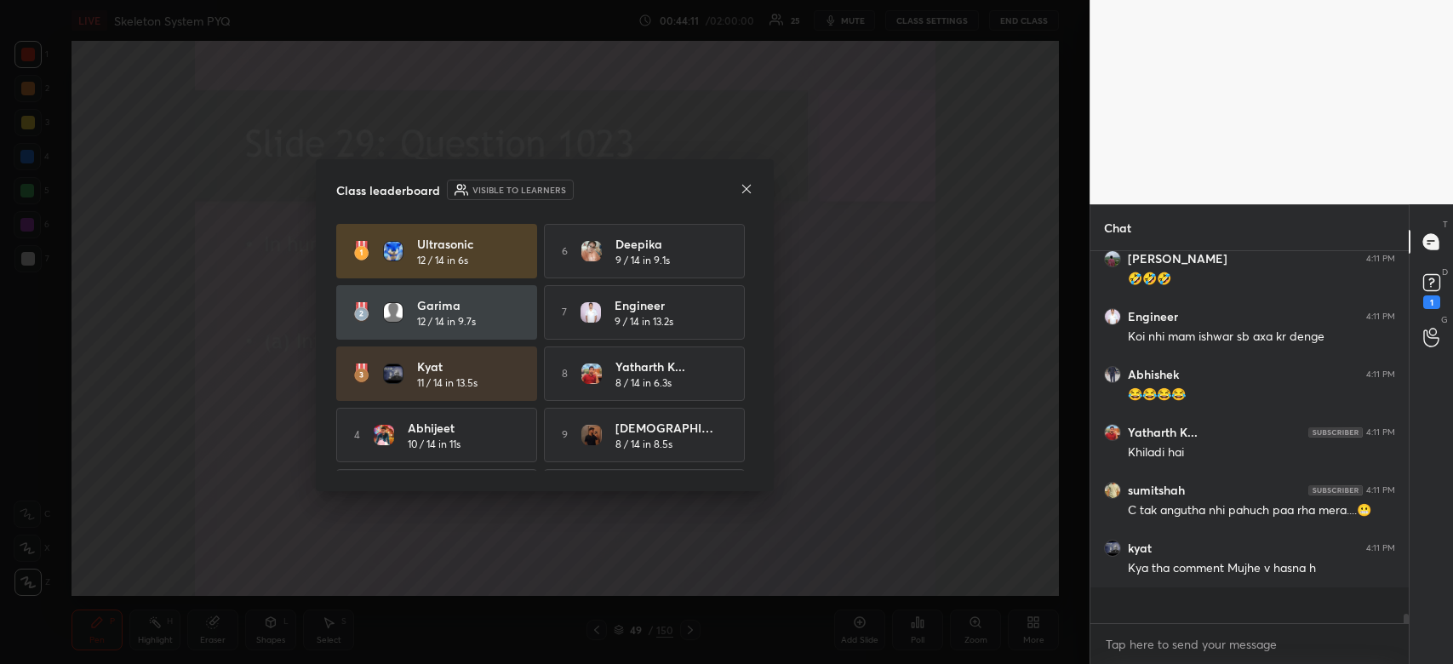
scroll to position [353, 313]
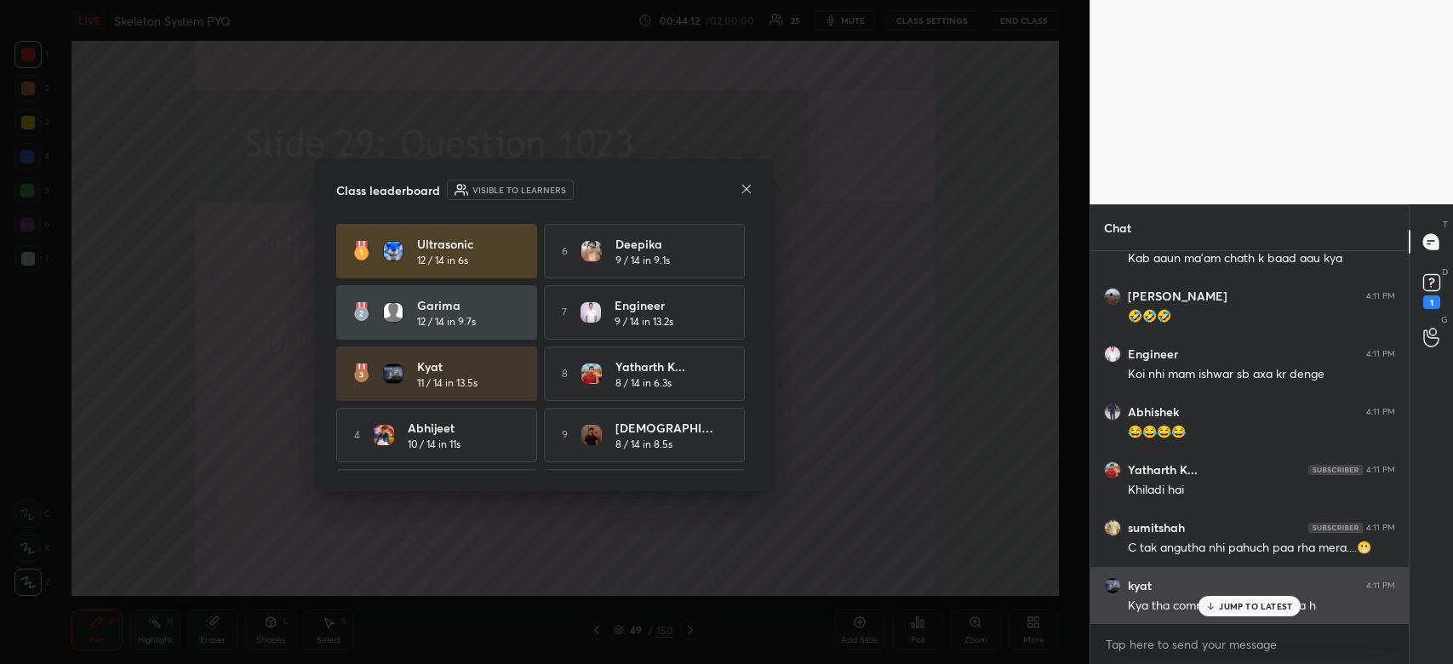
click at [1229, 606] on p "JUMP TO LATEST" at bounding box center [1255, 606] width 73 height 10
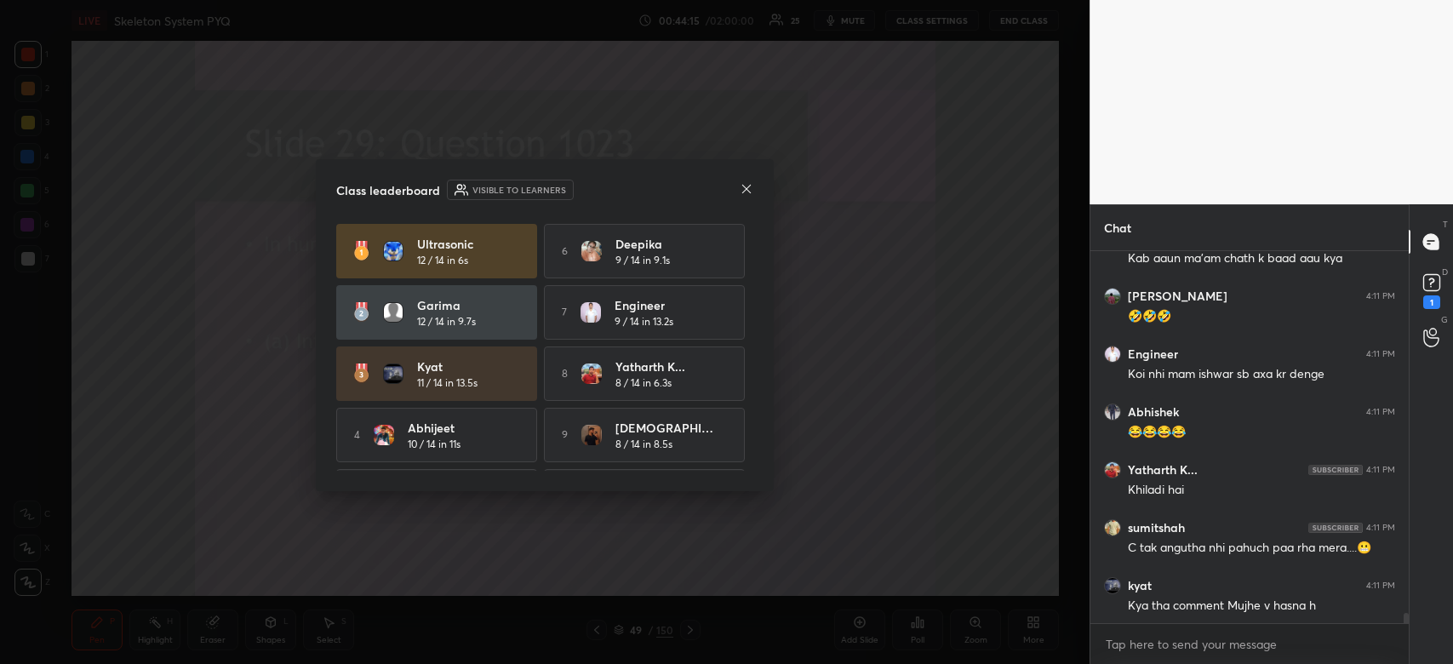
click at [749, 191] on icon at bounding box center [746, 188] width 9 height 9
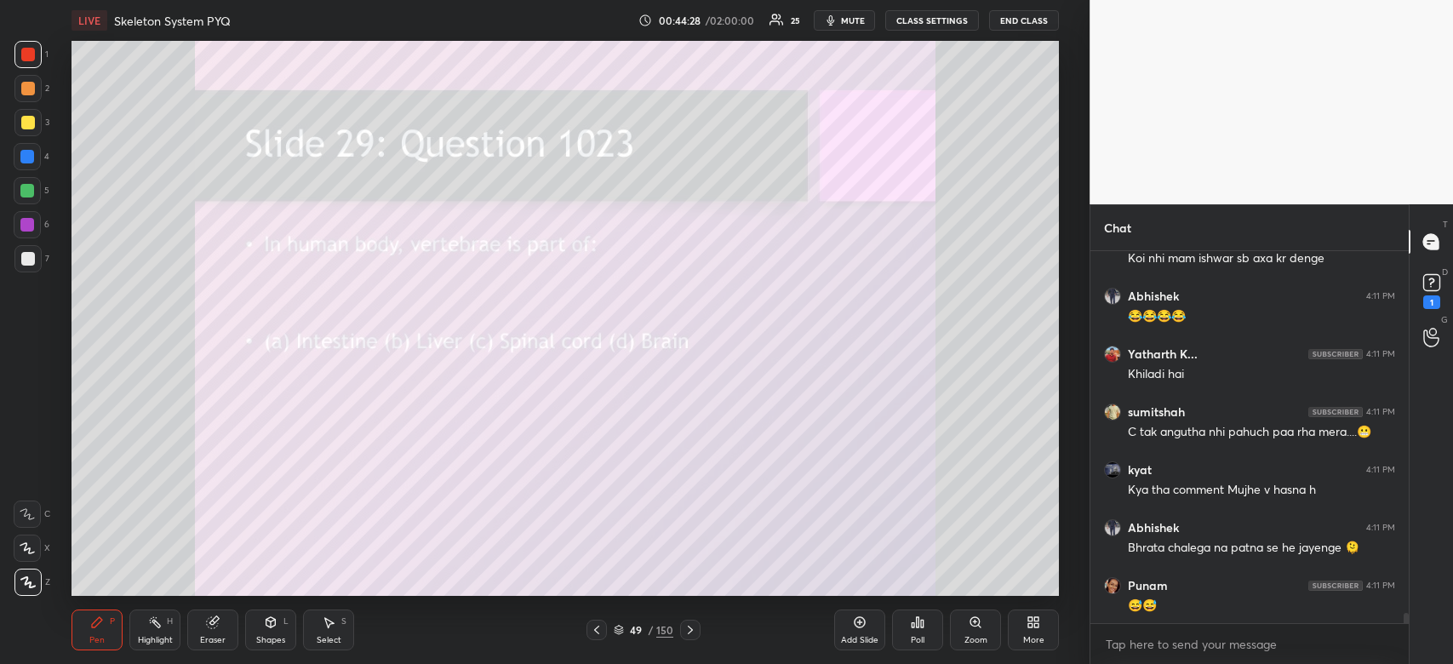
scroll to position [12950, 0]
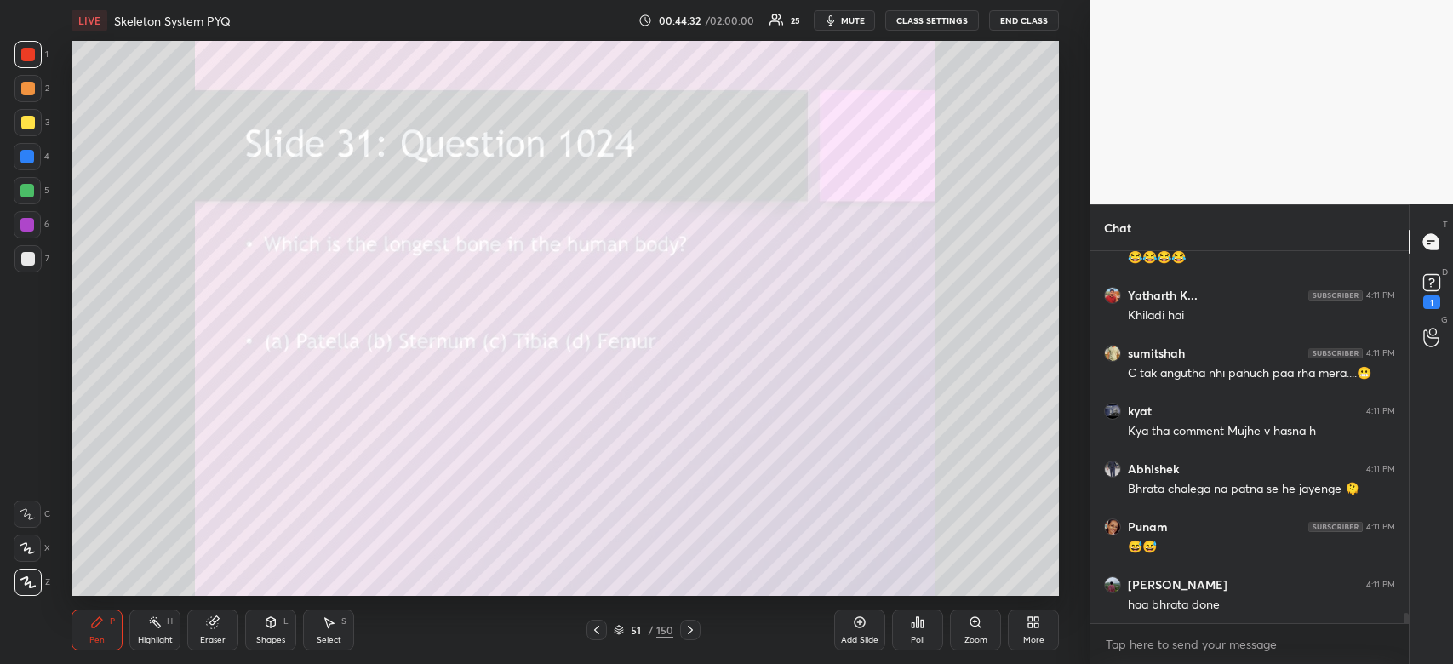
click at [918, 637] on div "Poll" at bounding box center [918, 640] width 14 height 9
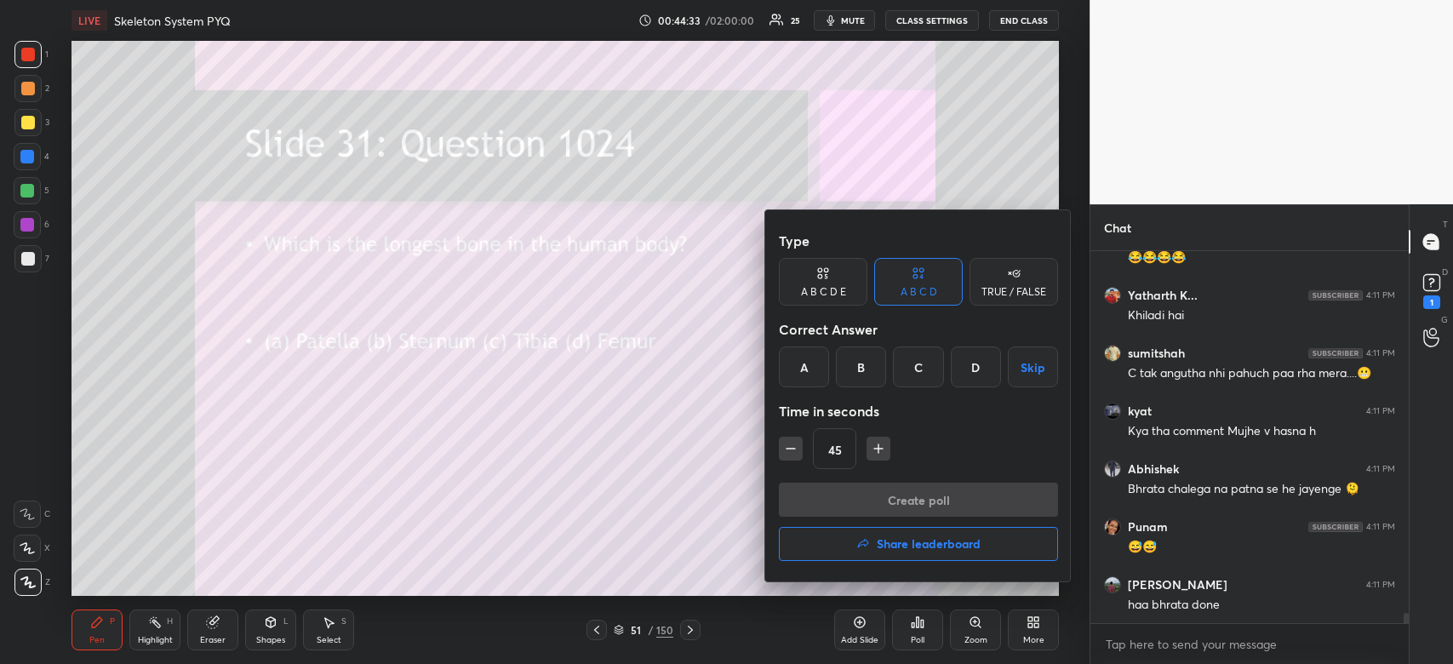
click at [973, 374] on div "D" at bounding box center [976, 366] width 50 height 41
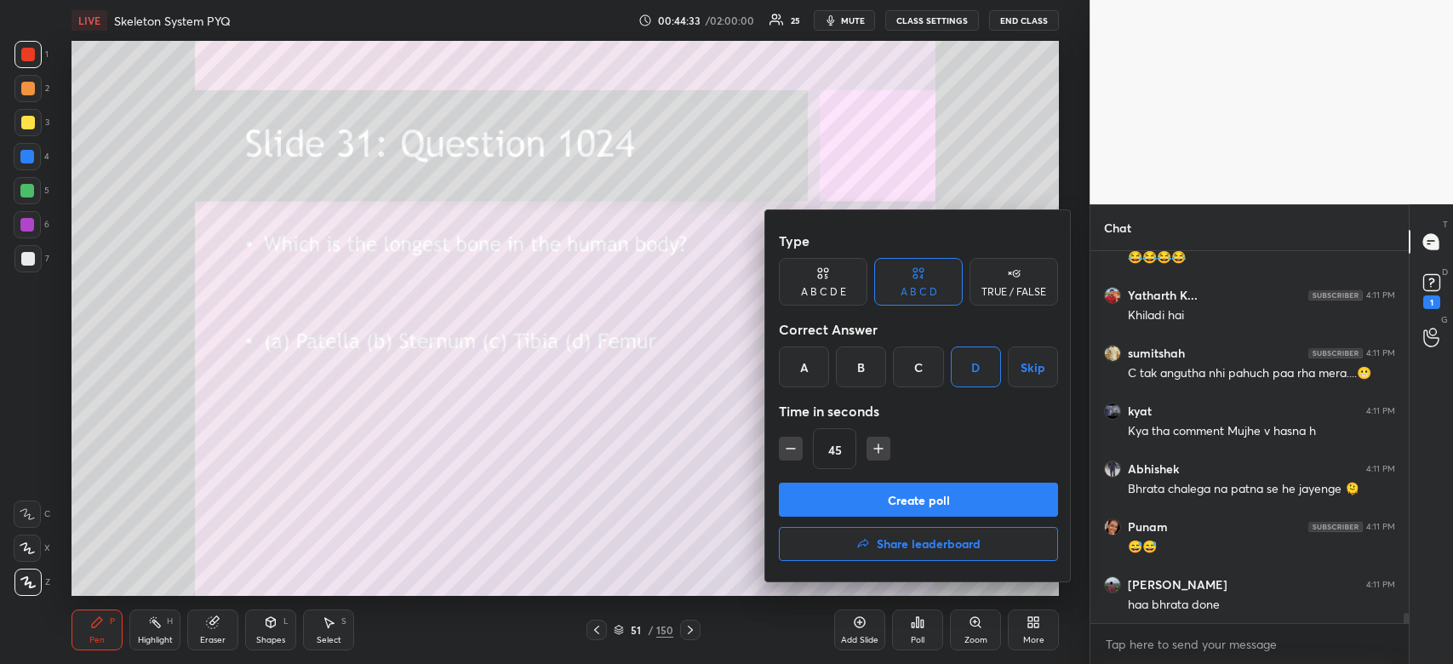
click at [944, 506] on button "Create poll" at bounding box center [918, 500] width 279 height 34
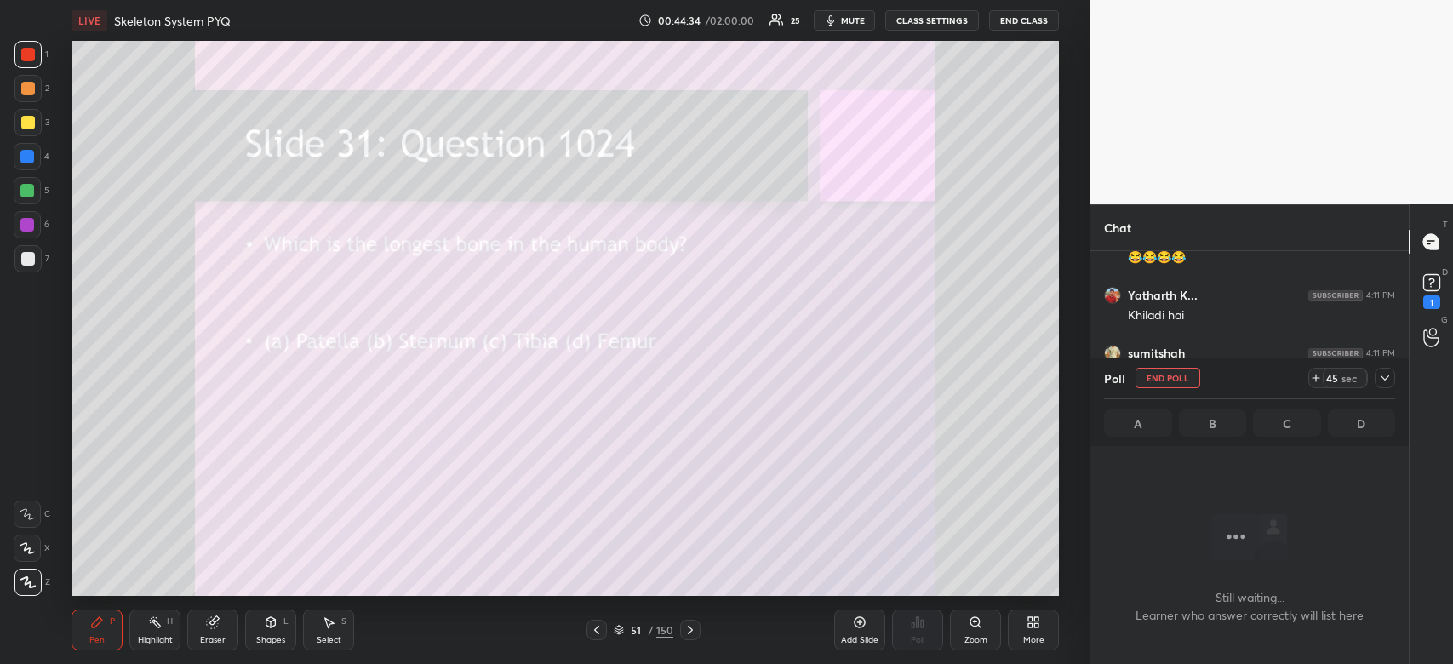
click at [1378, 380] on icon at bounding box center [1385, 378] width 14 height 14
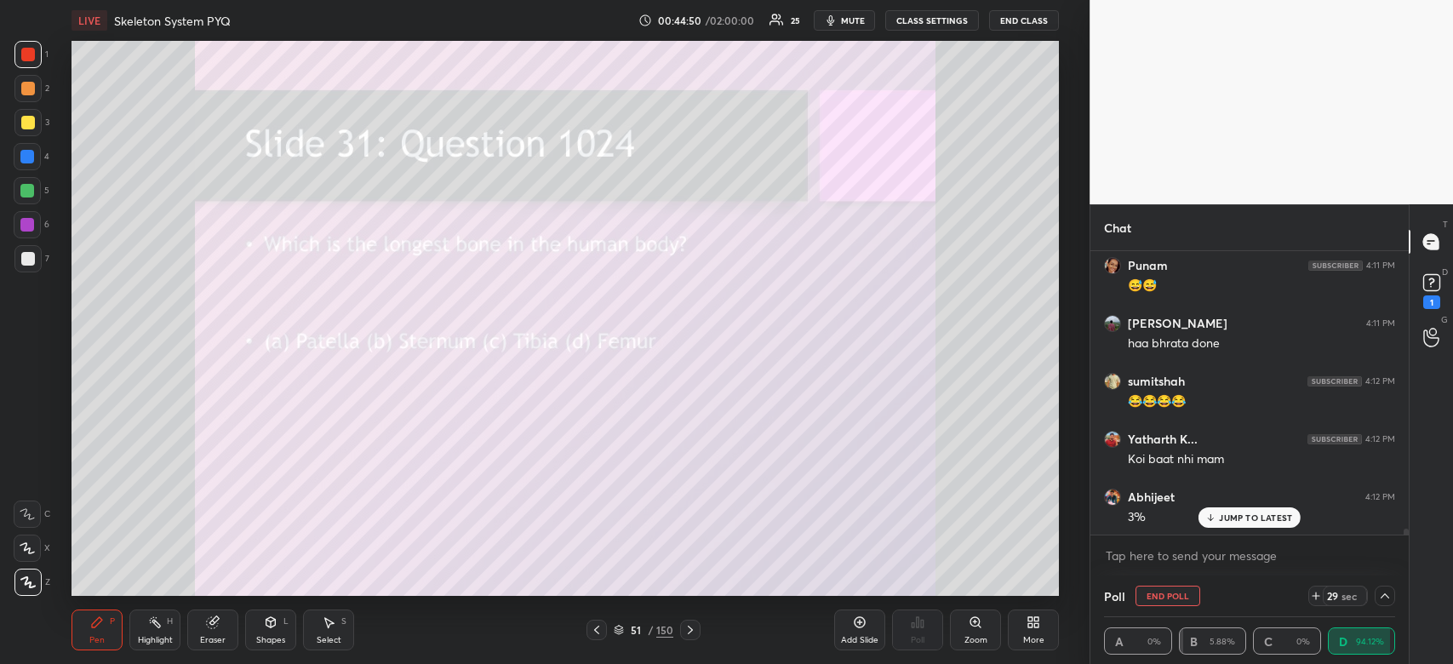
click at [857, 25] on span "mute" at bounding box center [853, 20] width 24 height 12
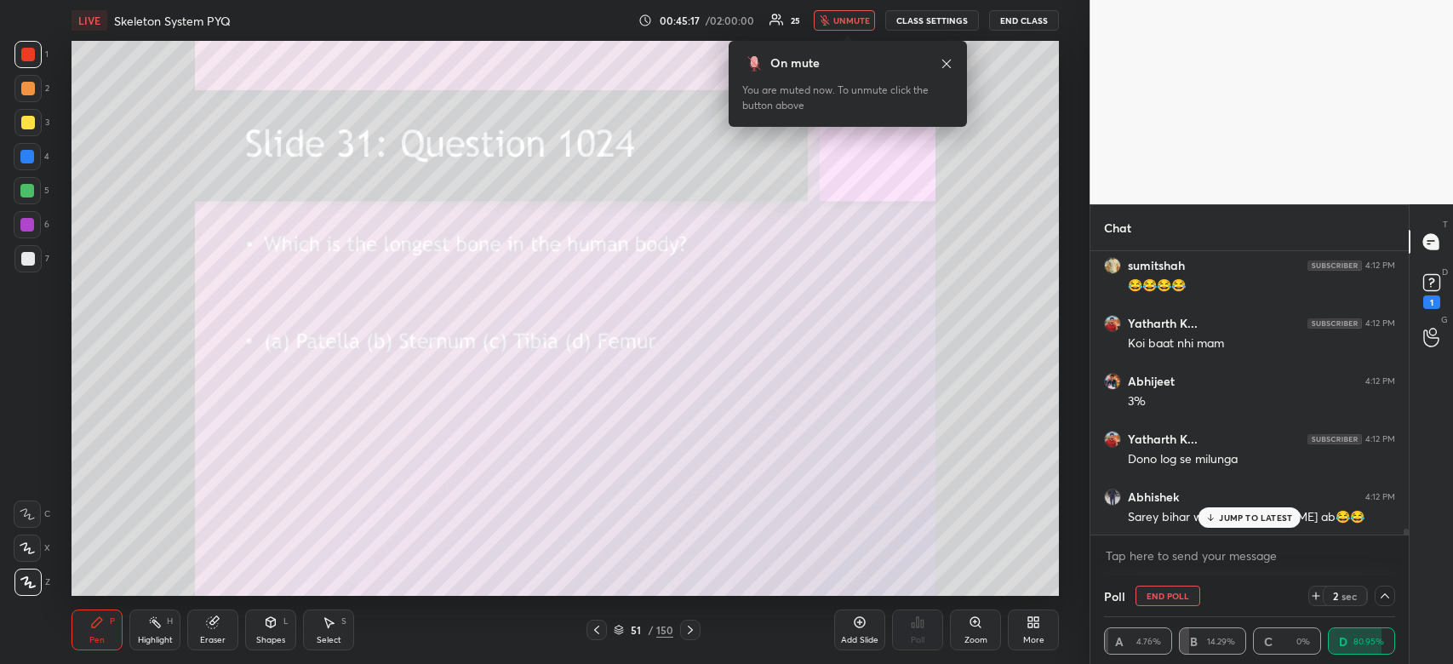
click at [842, 18] on span "unmute" at bounding box center [851, 20] width 37 height 12
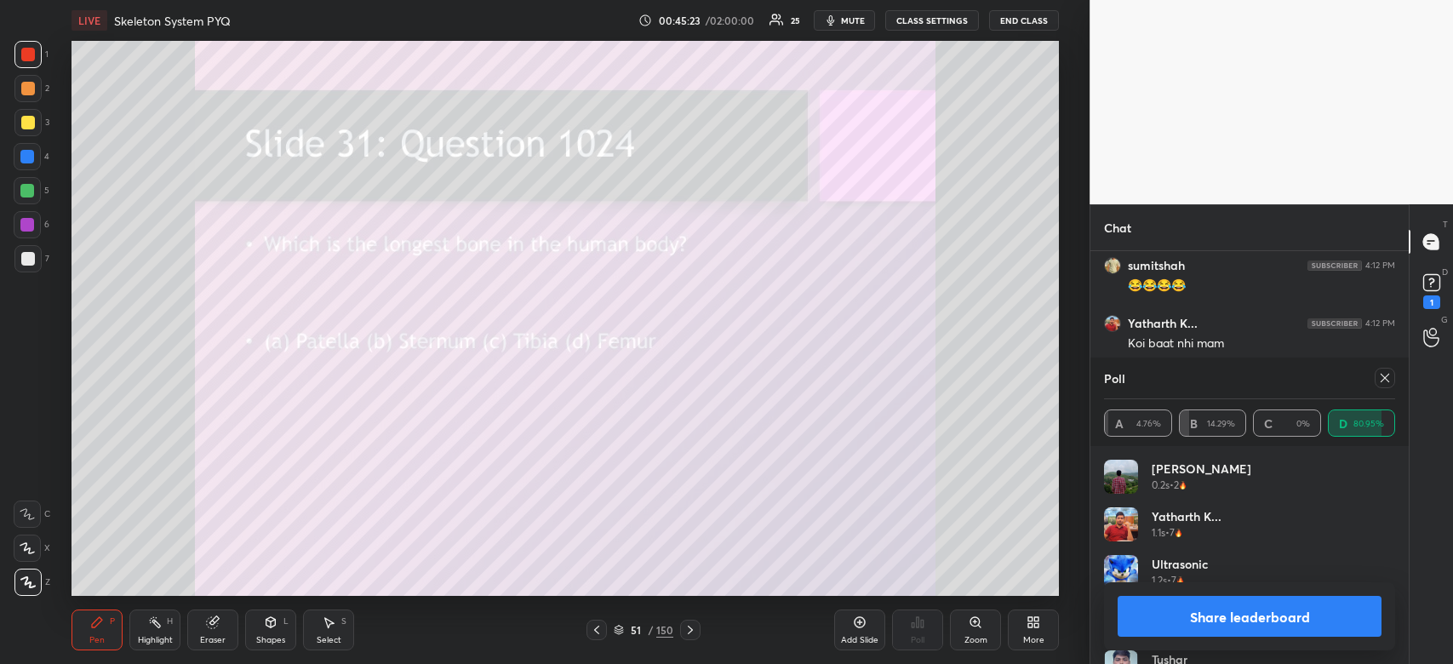
scroll to position [13401, 0]
click at [1282, 611] on button "Share leaderboard" at bounding box center [1249, 616] width 264 height 41
type textarea "x"
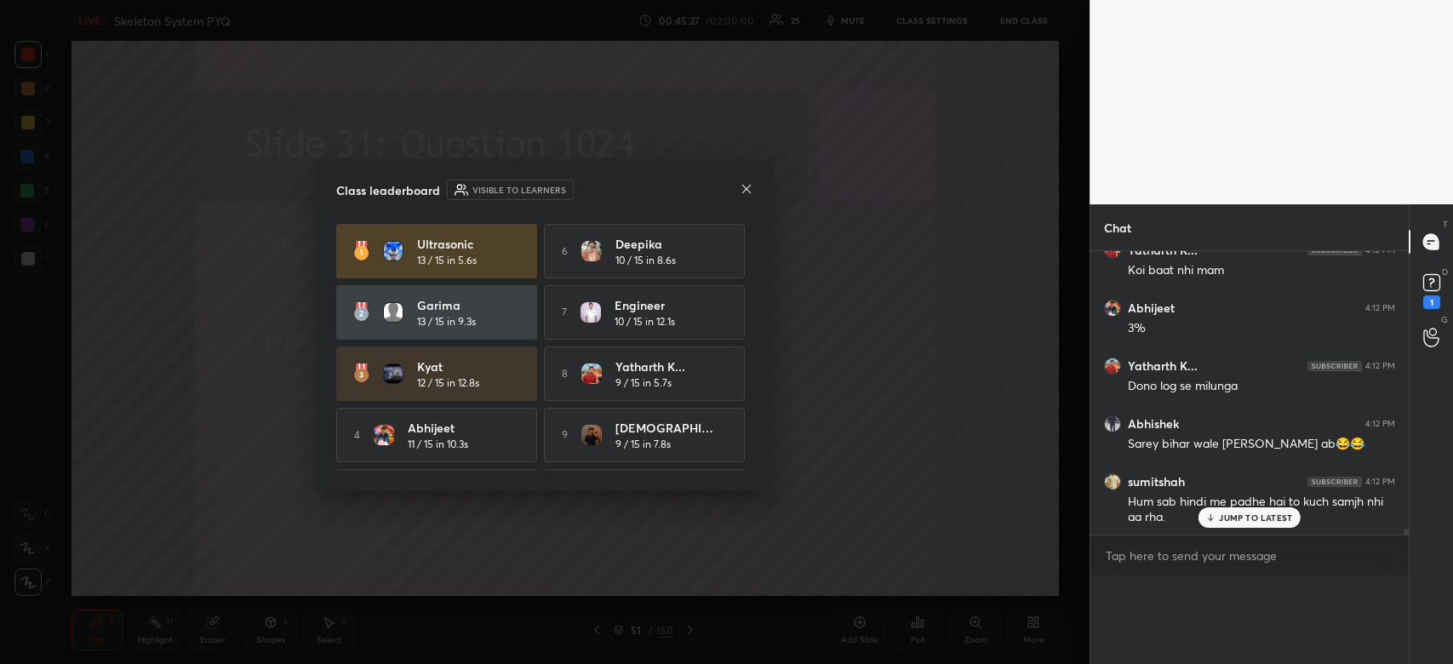
scroll to position [5, 5]
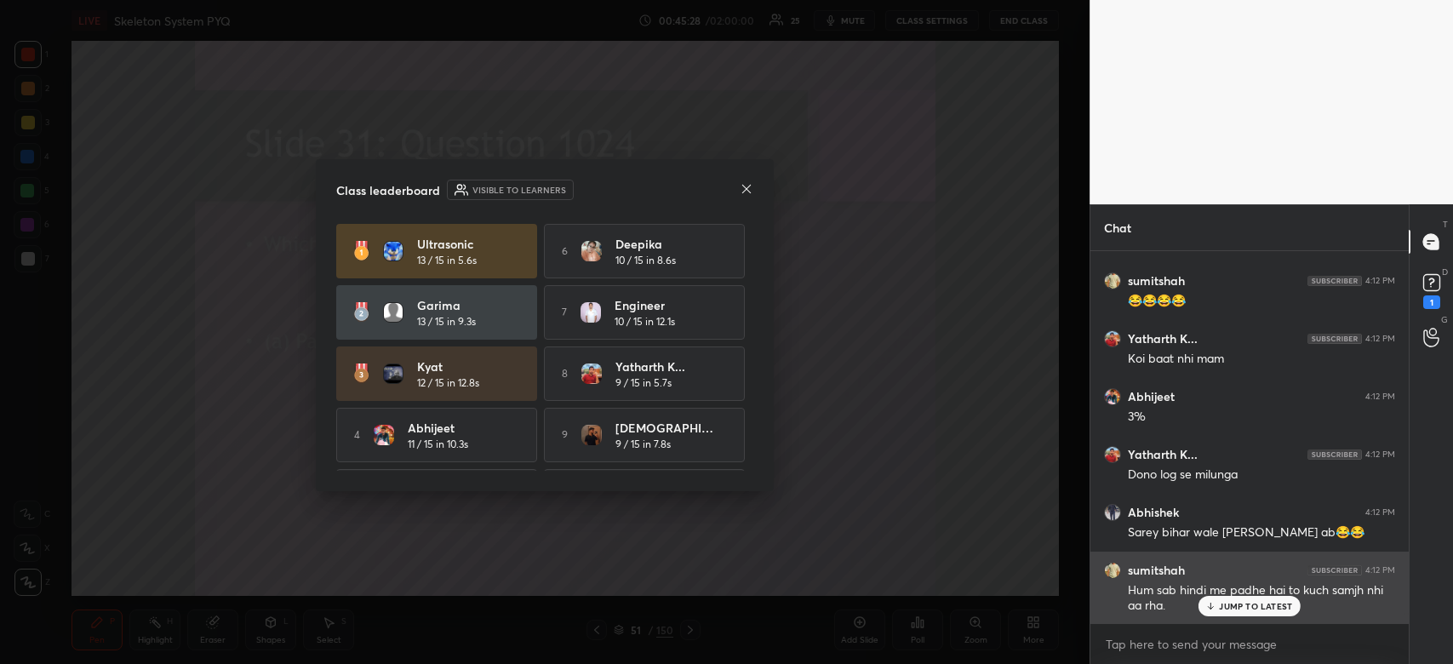
click at [1243, 605] on p "JUMP TO LATEST" at bounding box center [1255, 606] width 73 height 10
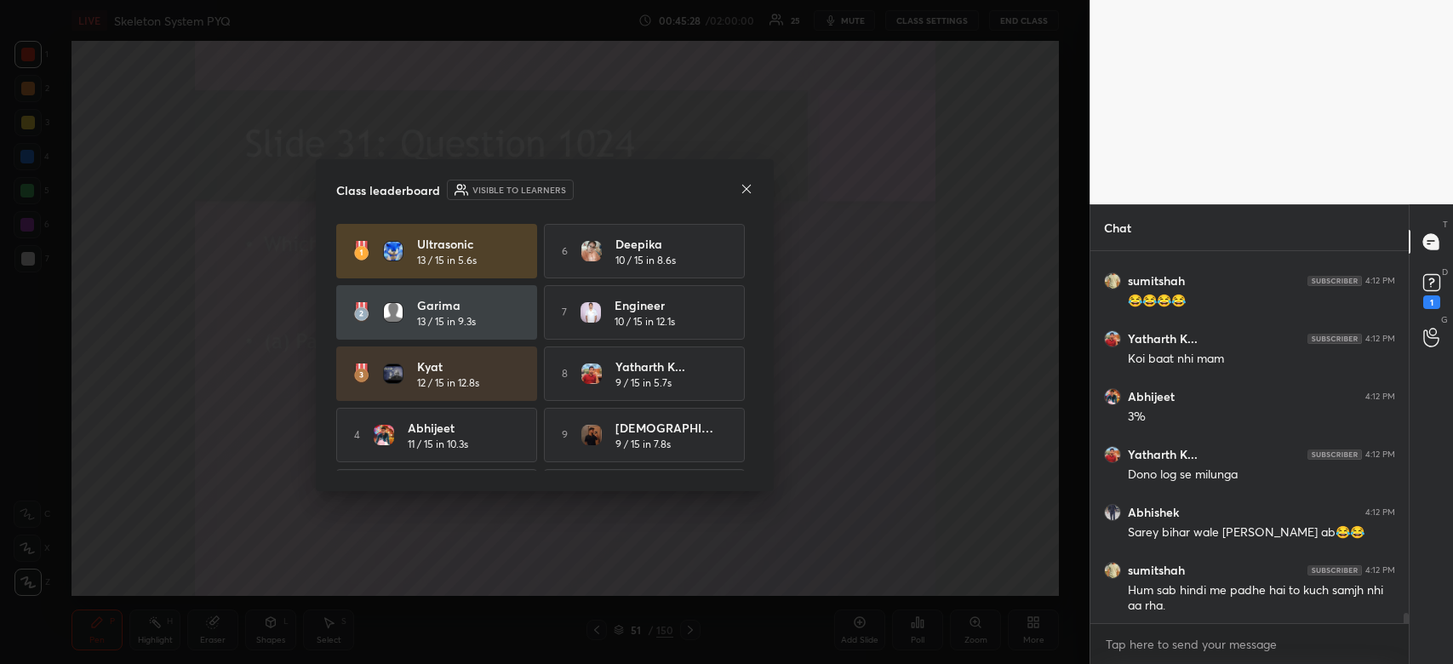
click at [745, 189] on icon at bounding box center [746, 188] width 9 height 9
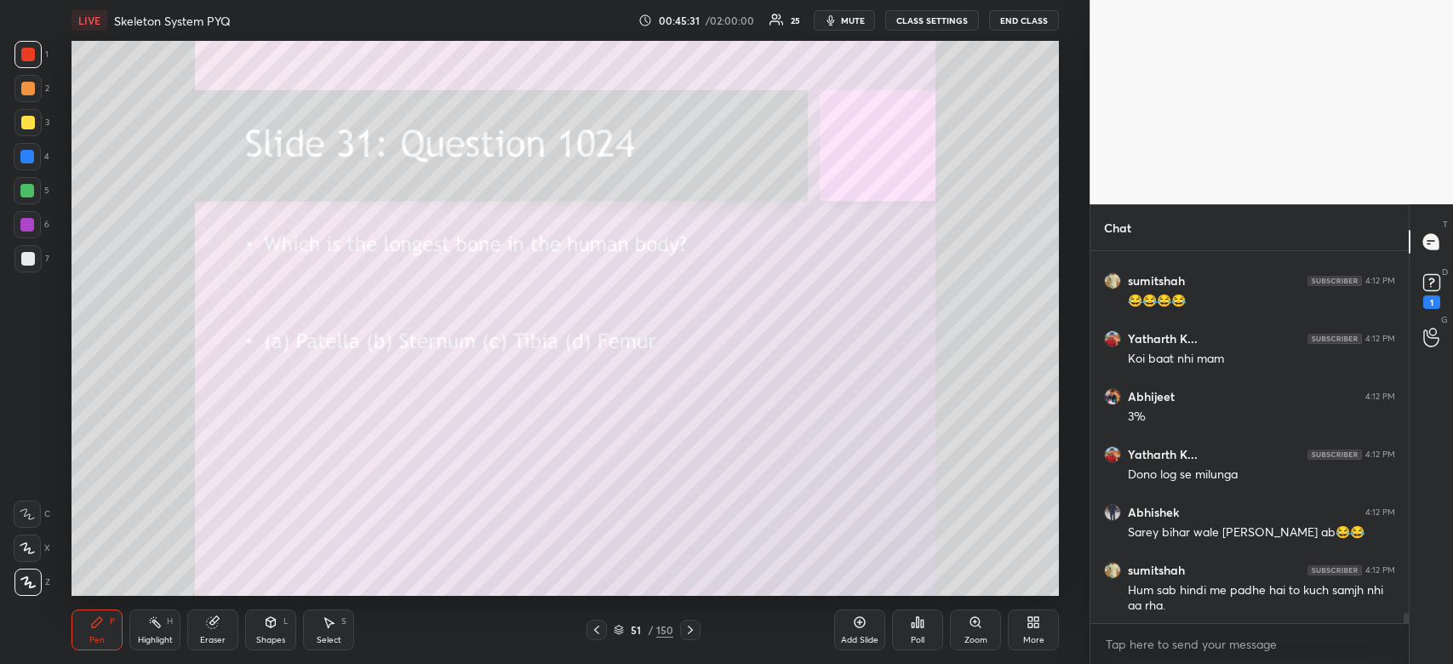
click at [29, 123] on div at bounding box center [28, 123] width 14 height 14
click at [34, 124] on div at bounding box center [27, 122] width 27 height 27
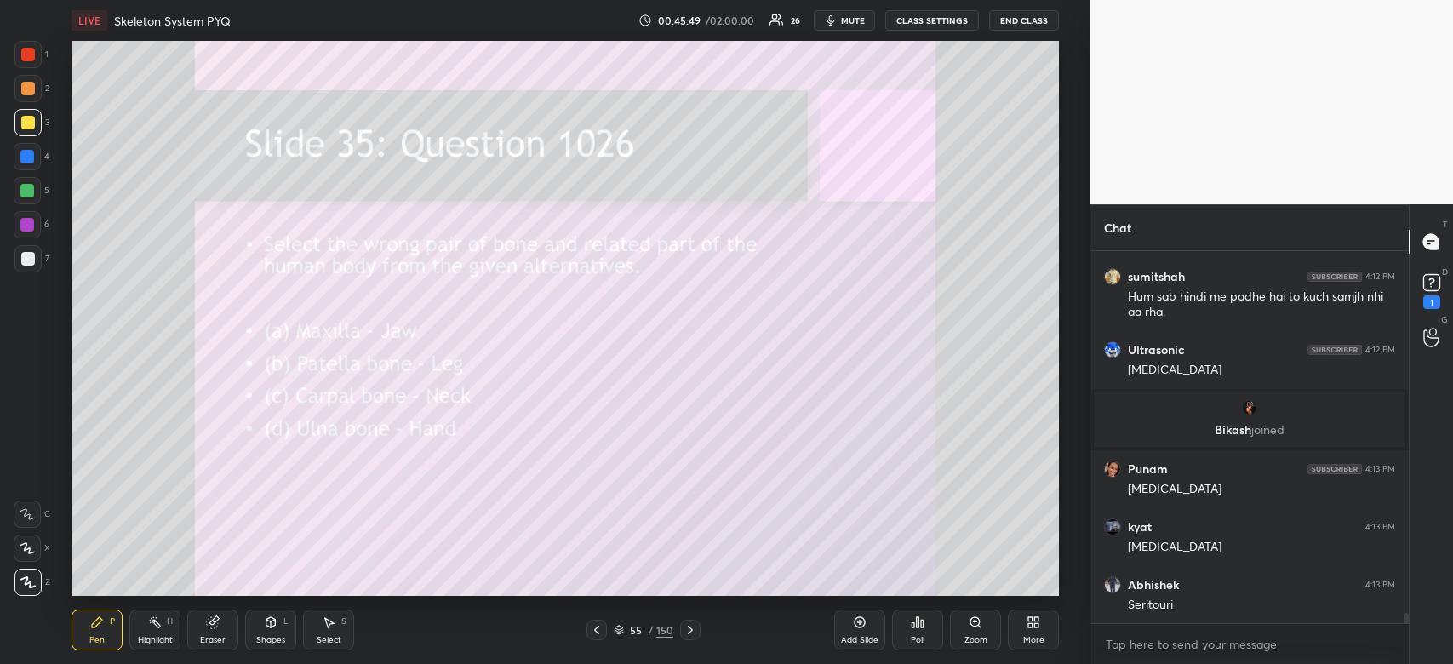
click at [904, 634] on div "Poll" at bounding box center [917, 629] width 51 height 41
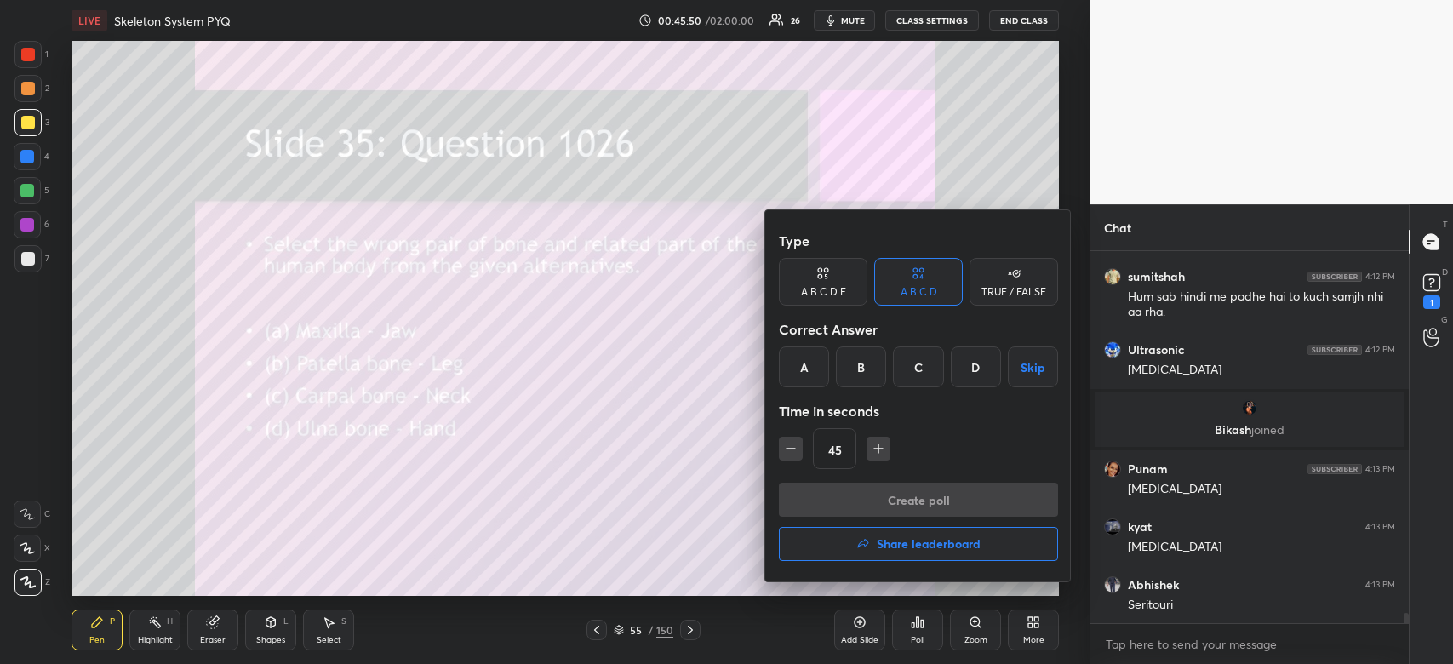
click at [915, 361] on div "C" at bounding box center [918, 366] width 50 height 41
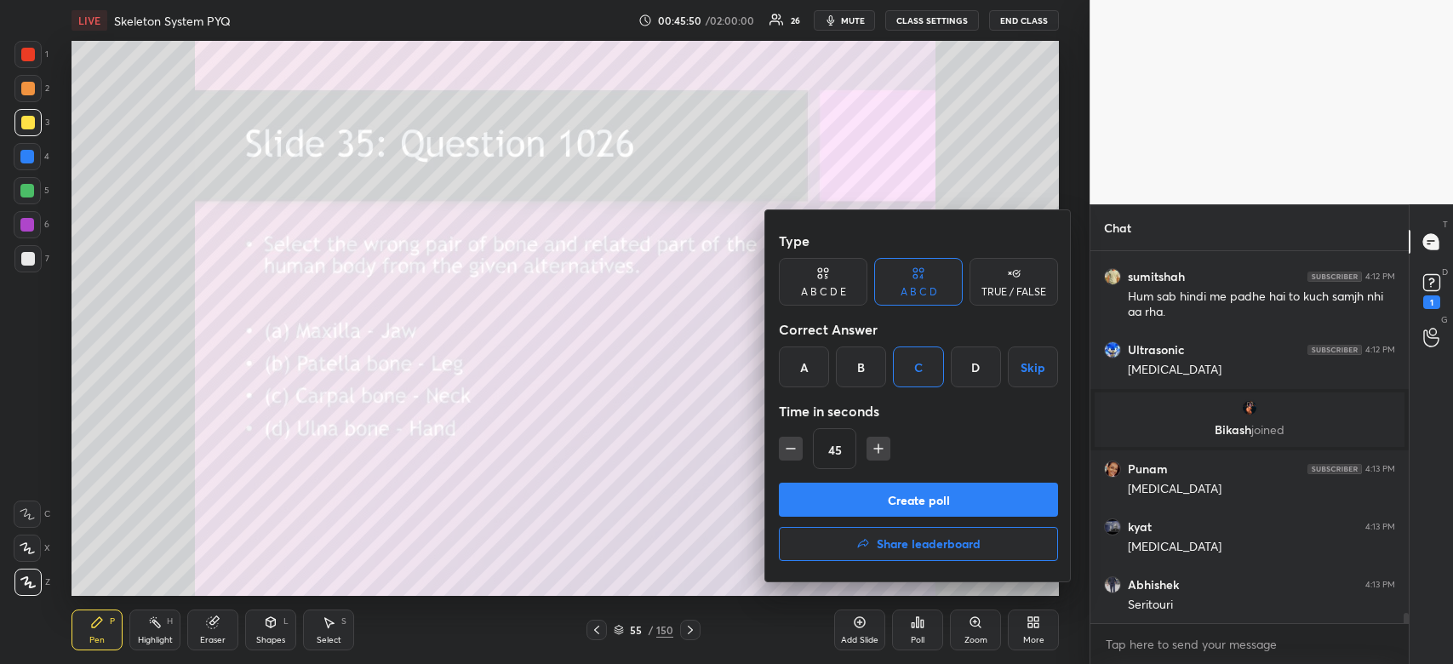
click at [870, 454] on icon "button" at bounding box center [878, 448] width 17 height 17
click at [872, 454] on icon "button" at bounding box center [878, 448] width 17 height 17
type input "75"
click at [870, 492] on button "Create poll" at bounding box center [918, 500] width 279 height 34
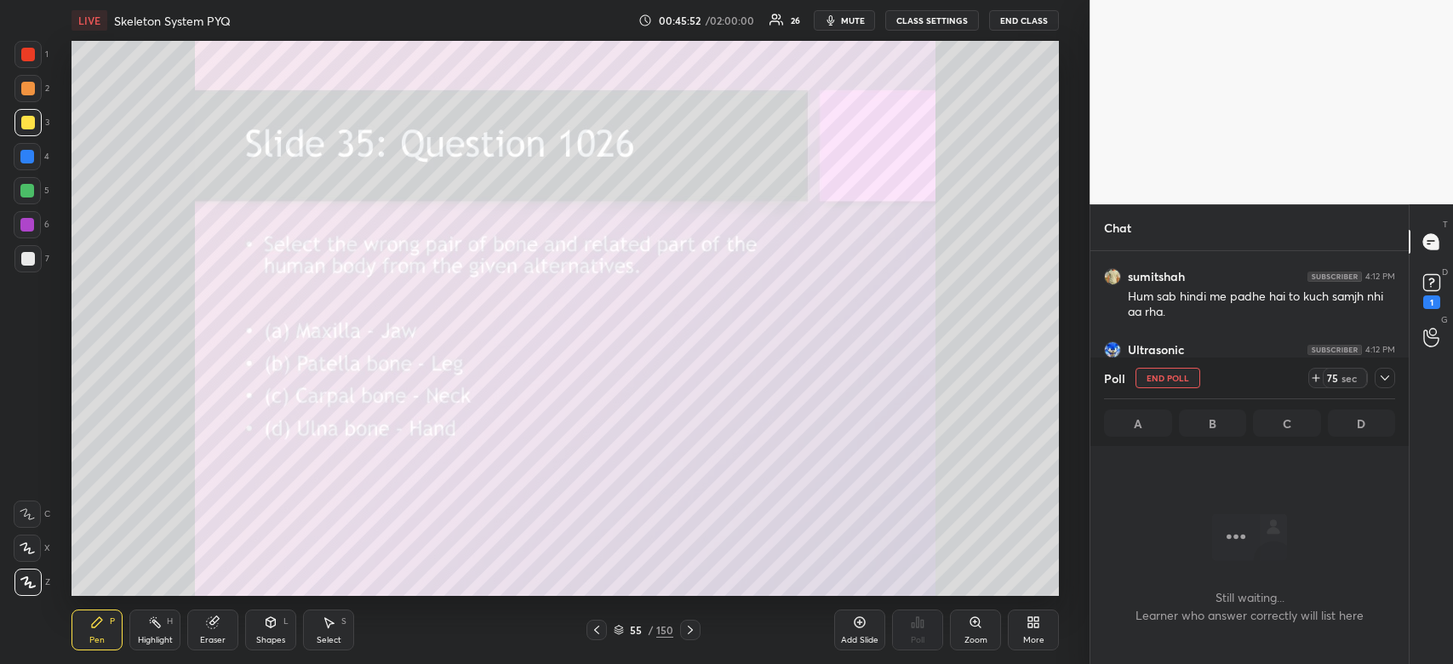
click at [852, 12] on button "mute" at bounding box center [844, 20] width 61 height 20
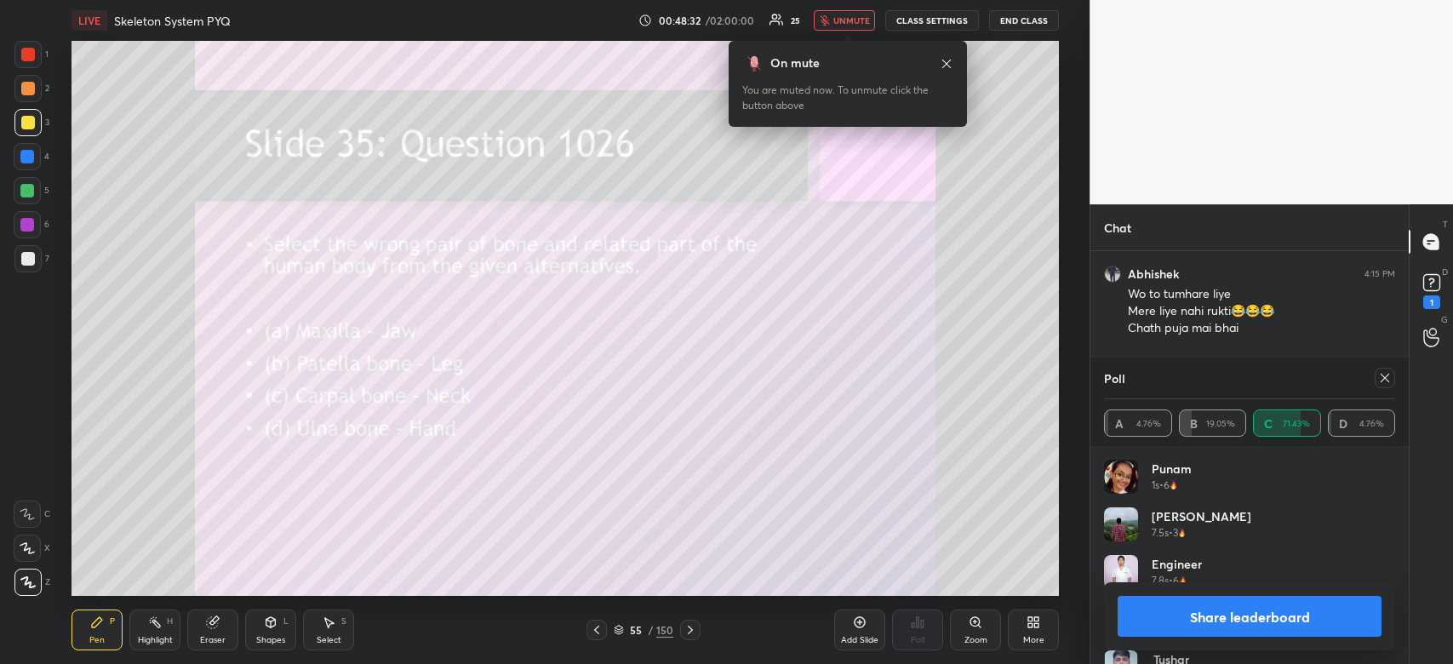
scroll to position [13951, 0]
click at [843, 25] on span "unmute" at bounding box center [851, 20] width 37 height 12
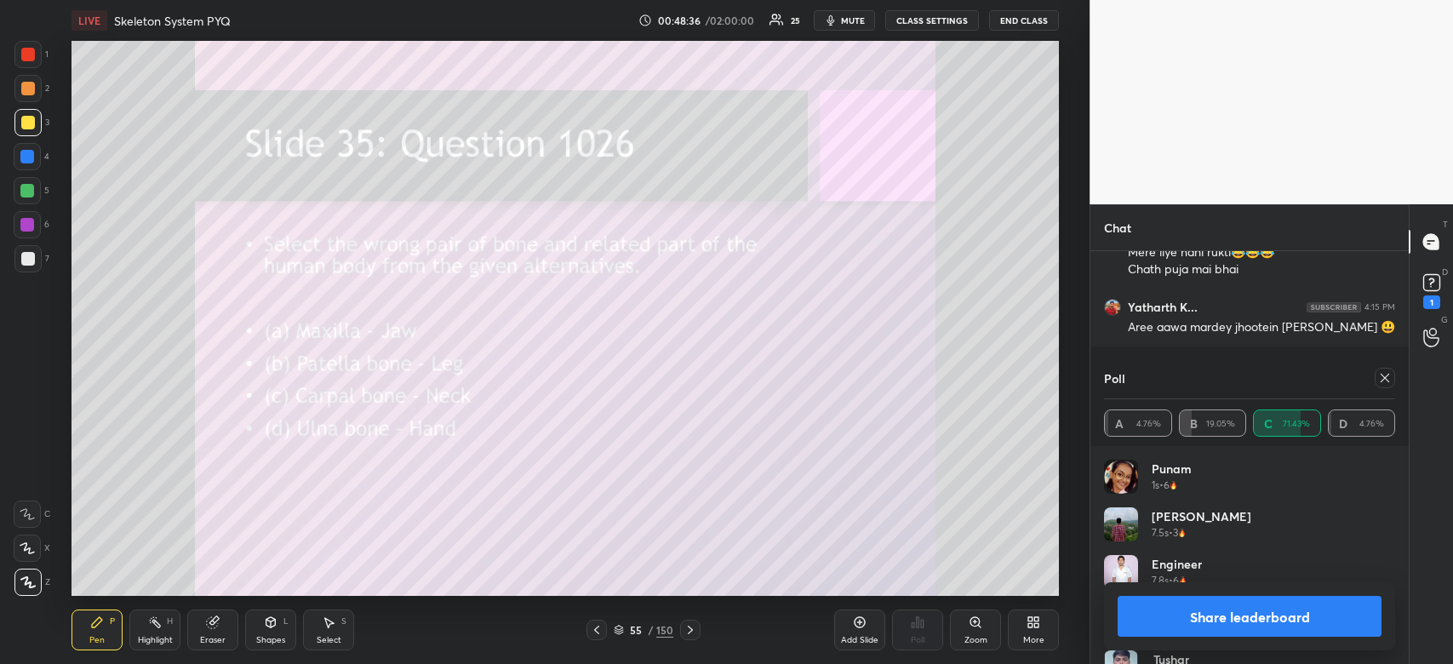
click at [19, 123] on div at bounding box center [27, 122] width 27 height 27
click at [25, 123] on div at bounding box center [28, 123] width 14 height 14
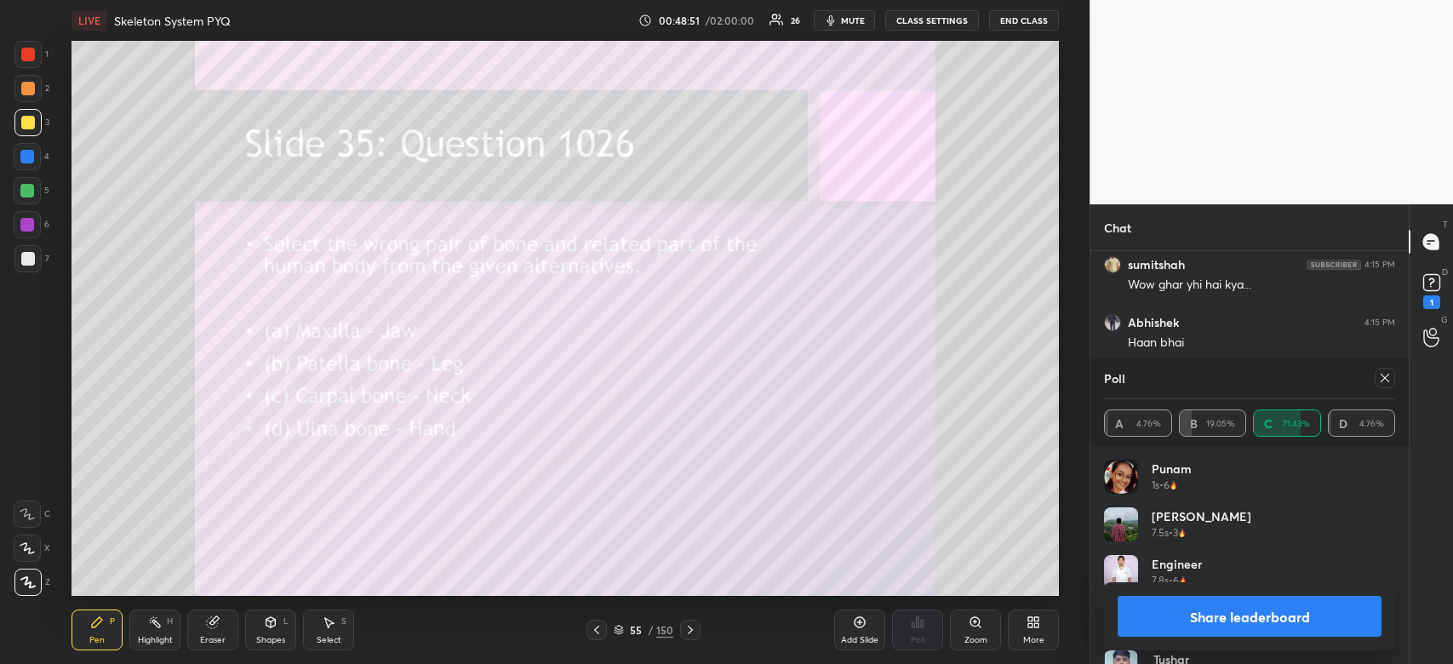
scroll to position [14128, 0]
click at [1172, 619] on button "Share leaderboard" at bounding box center [1249, 616] width 264 height 41
type textarea "x"
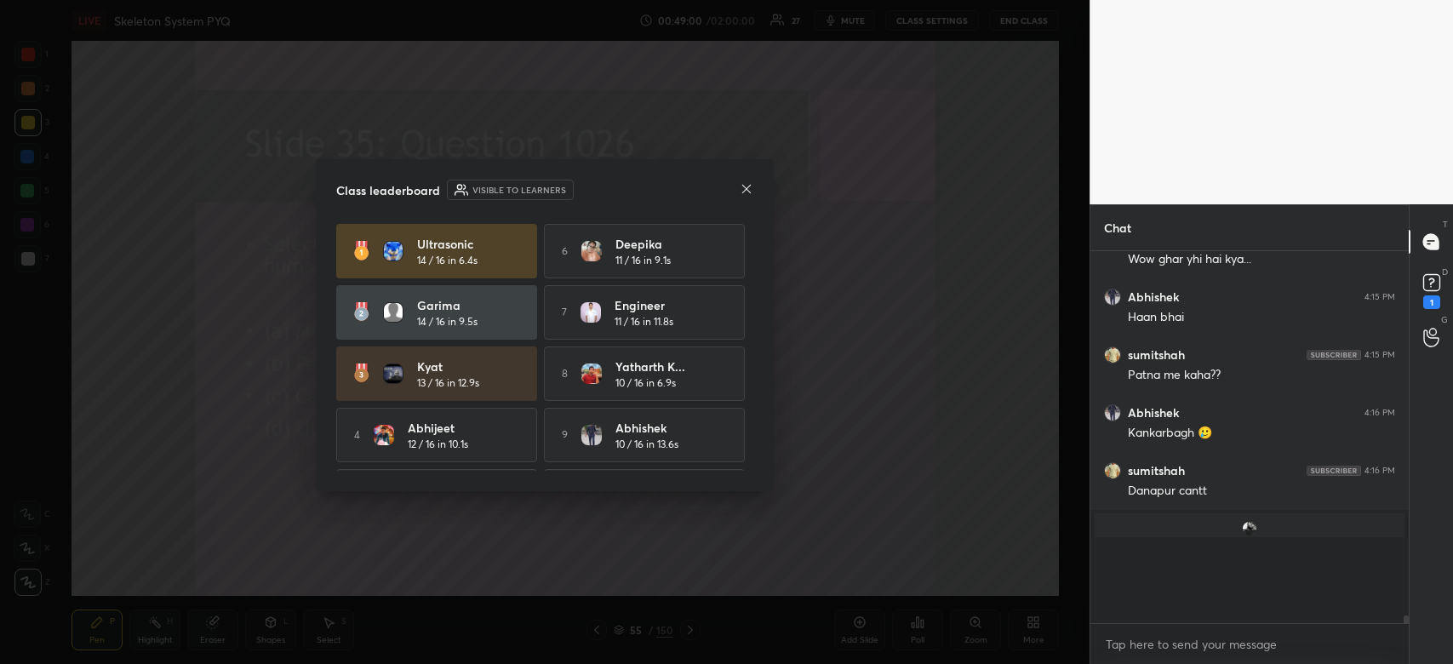
scroll to position [394, 313]
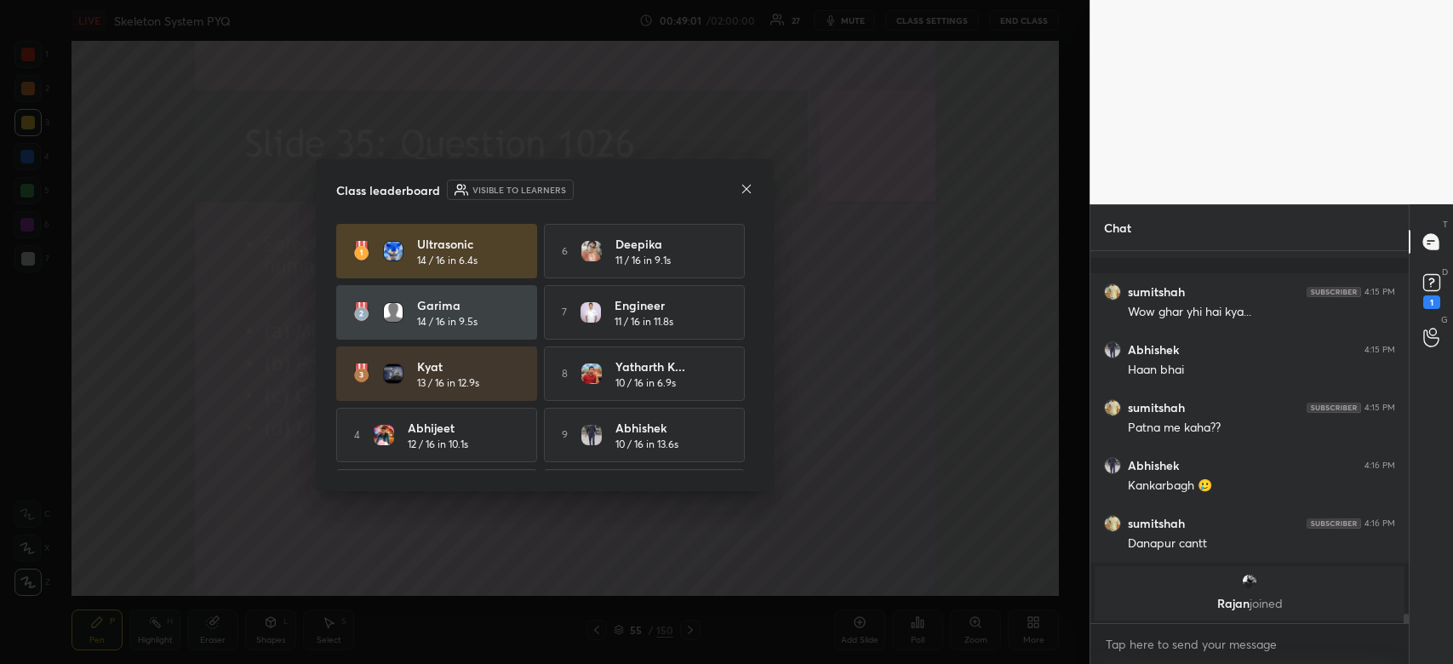
click at [746, 191] on icon at bounding box center [747, 189] width 14 height 14
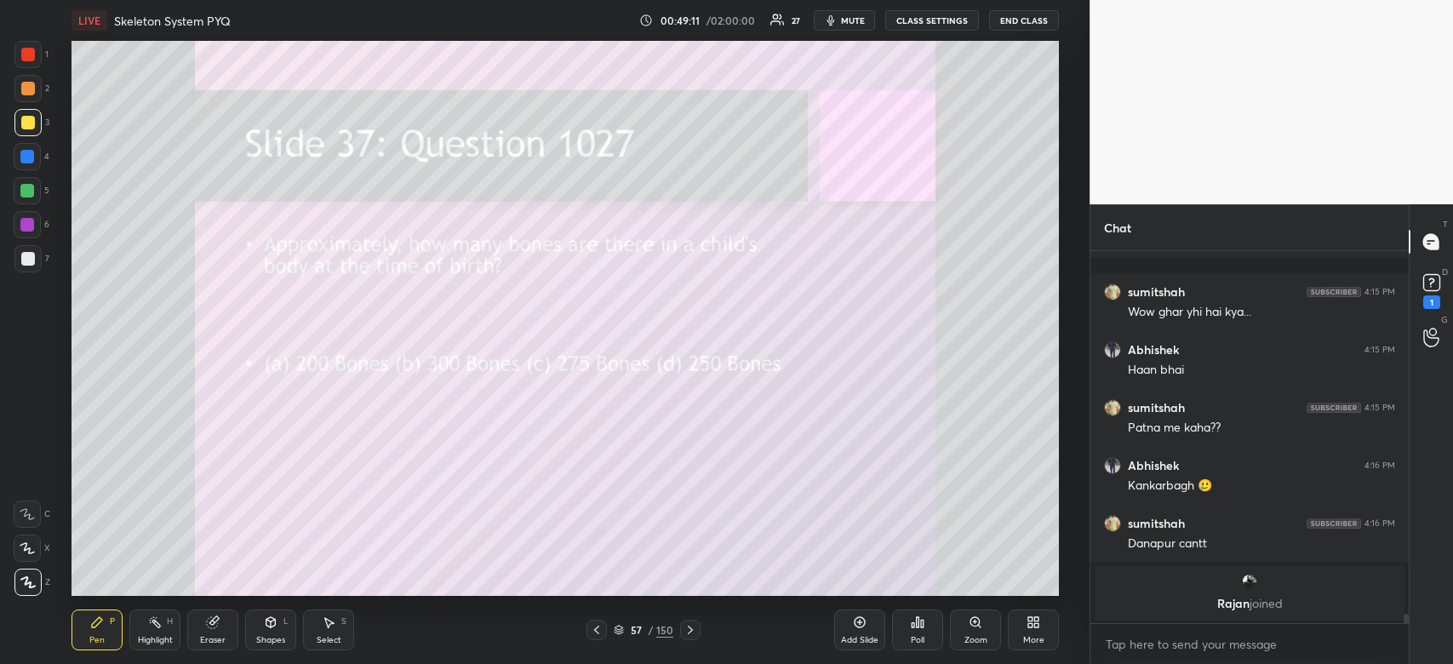
click at [911, 628] on icon at bounding box center [918, 622] width 14 height 14
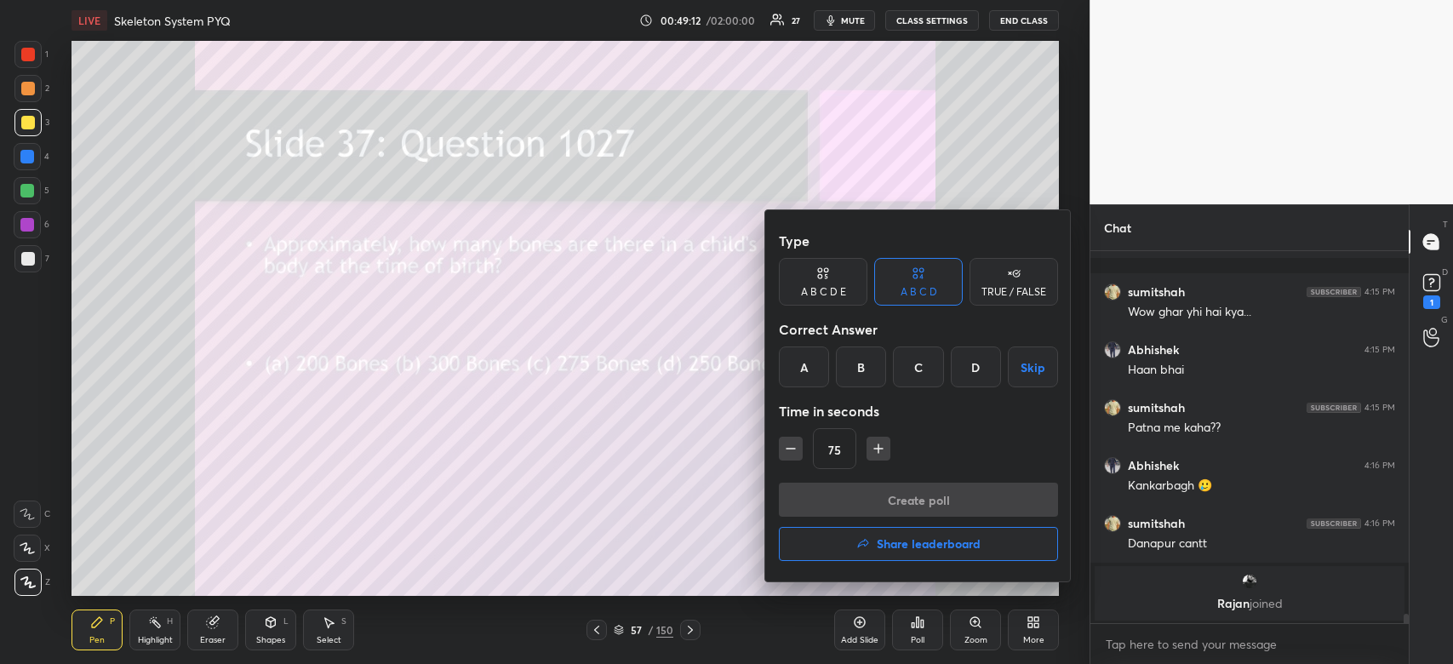
click at [861, 365] on div "B" at bounding box center [861, 366] width 50 height 41
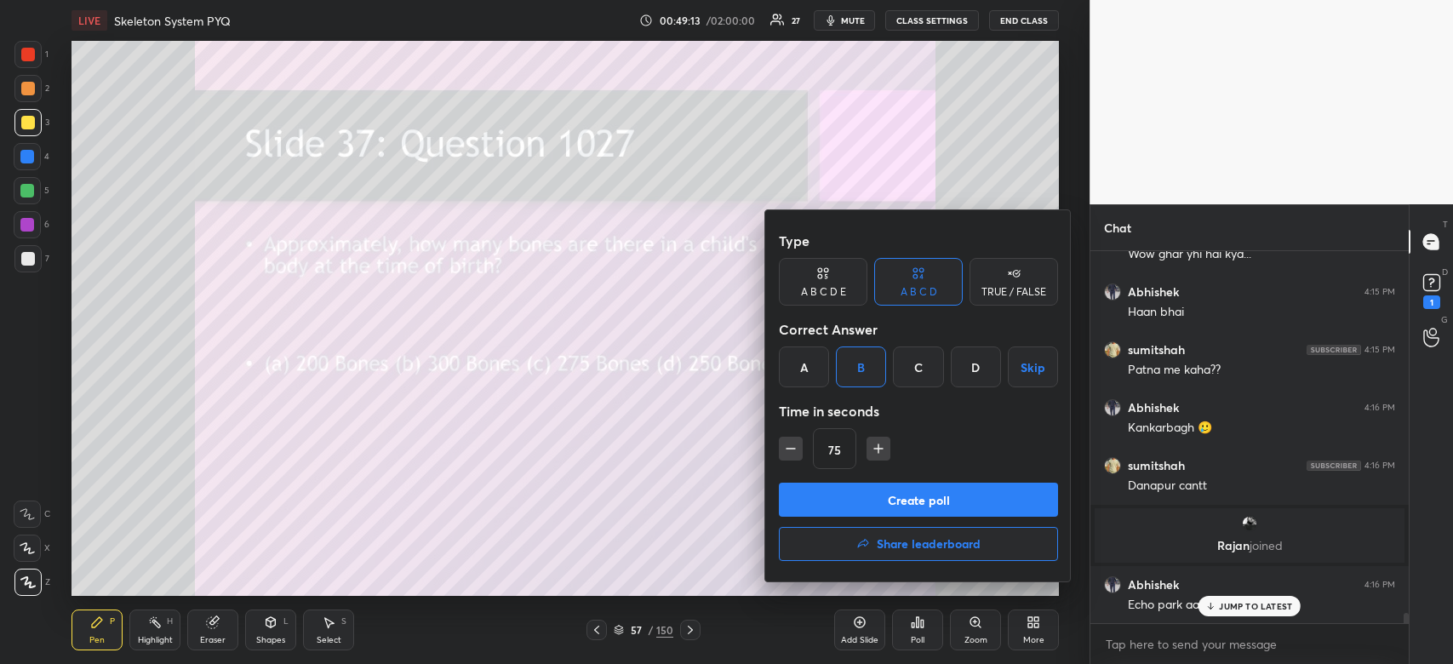
scroll to position [13707, 0]
click at [800, 444] on button "button" at bounding box center [791, 449] width 24 height 24
click at [786, 450] on icon "button" at bounding box center [790, 448] width 17 height 17
click at [786, 448] on icon "button" at bounding box center [790, 448] width 17 height 17
type input "30"
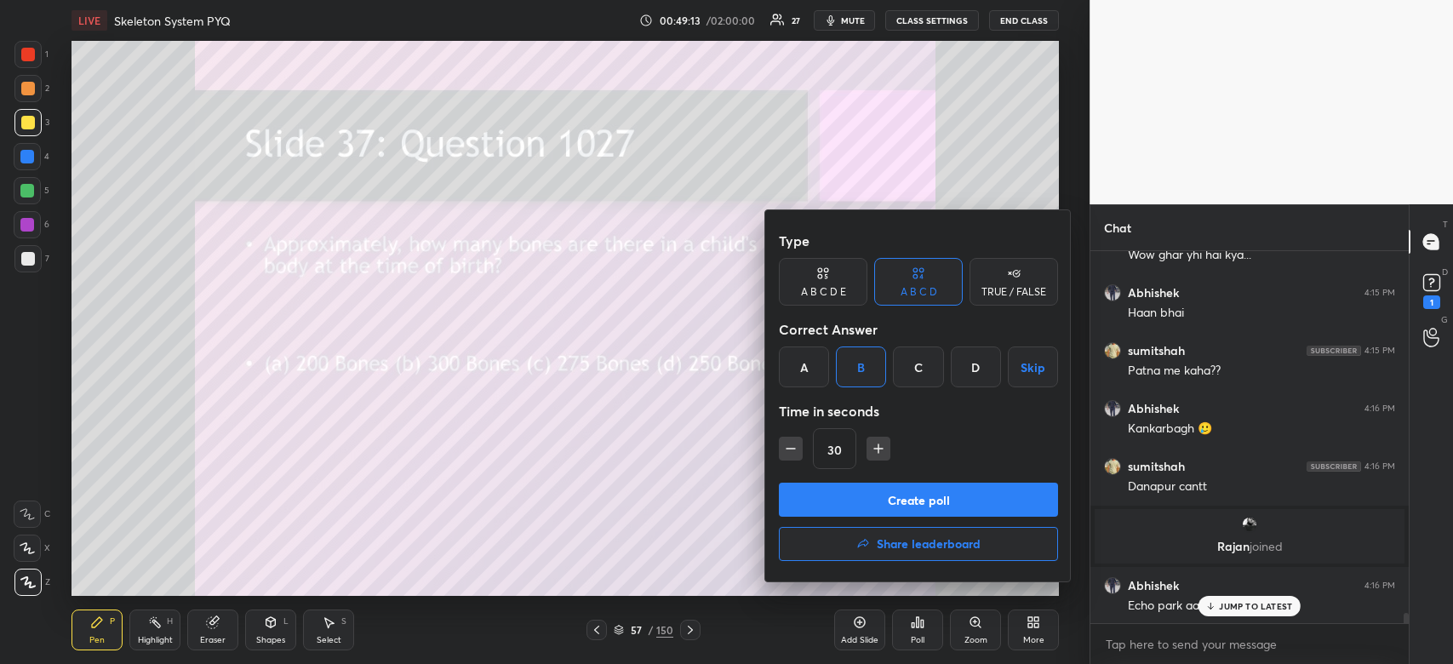
click at [833, 494] on button "Create poll" at bounding box center [918, 500] width 279 height 34
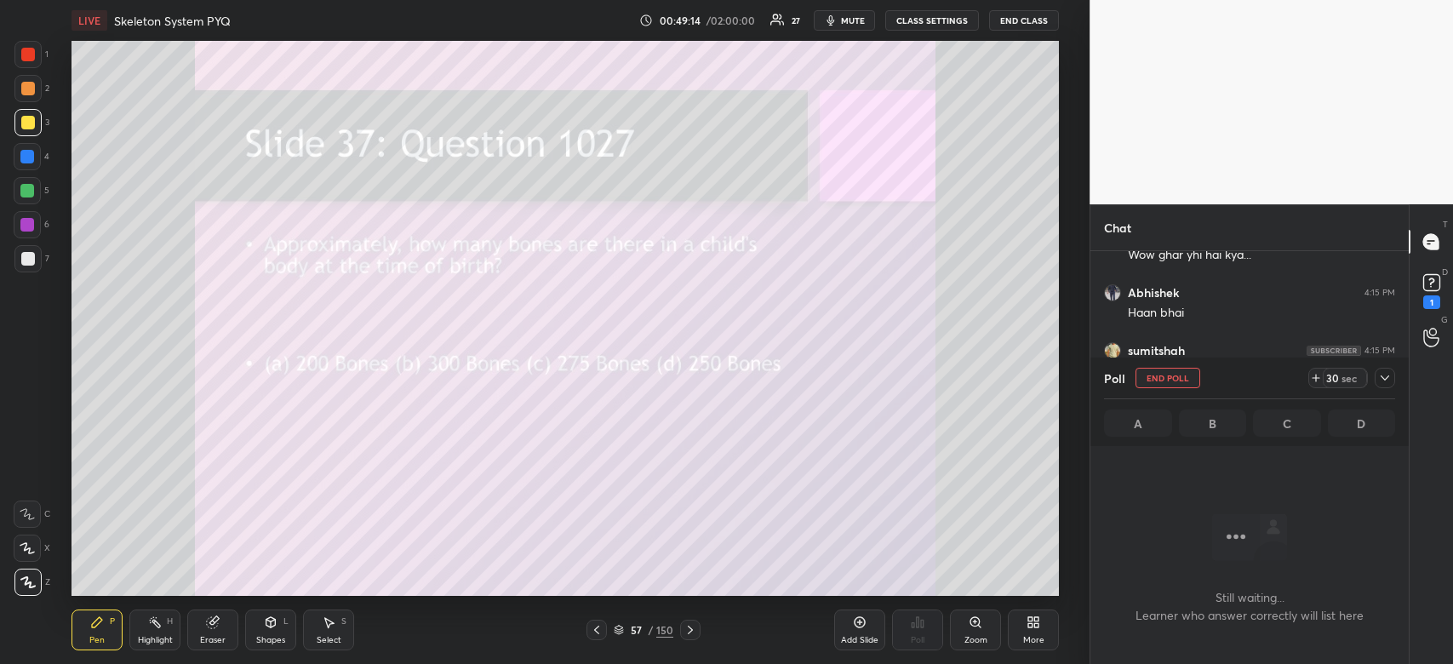
scroll to position [5, 5]
click at [1387, 376] on icon at bounding box center [1385, 378] width 14 height 14
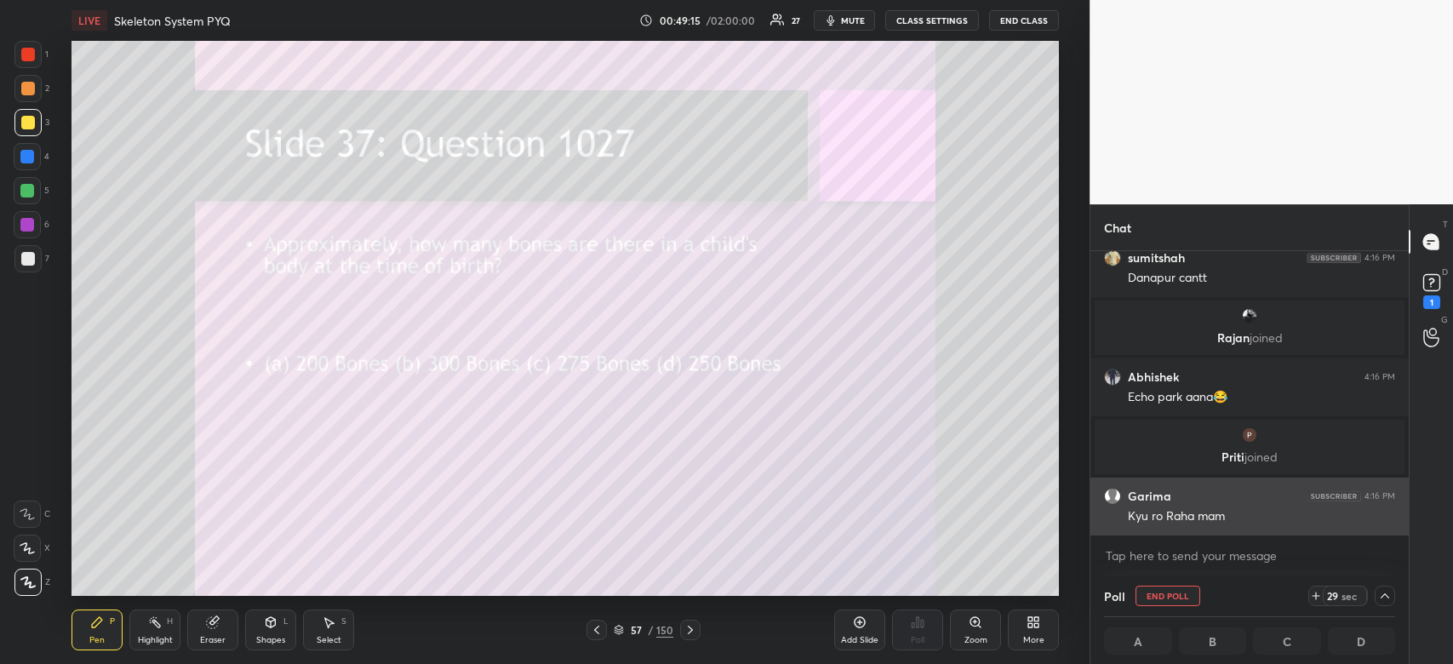
click at [1261, 517] on div "Kyu ro Raha mam" at bounding box center [1261, 516] width 267 height 17
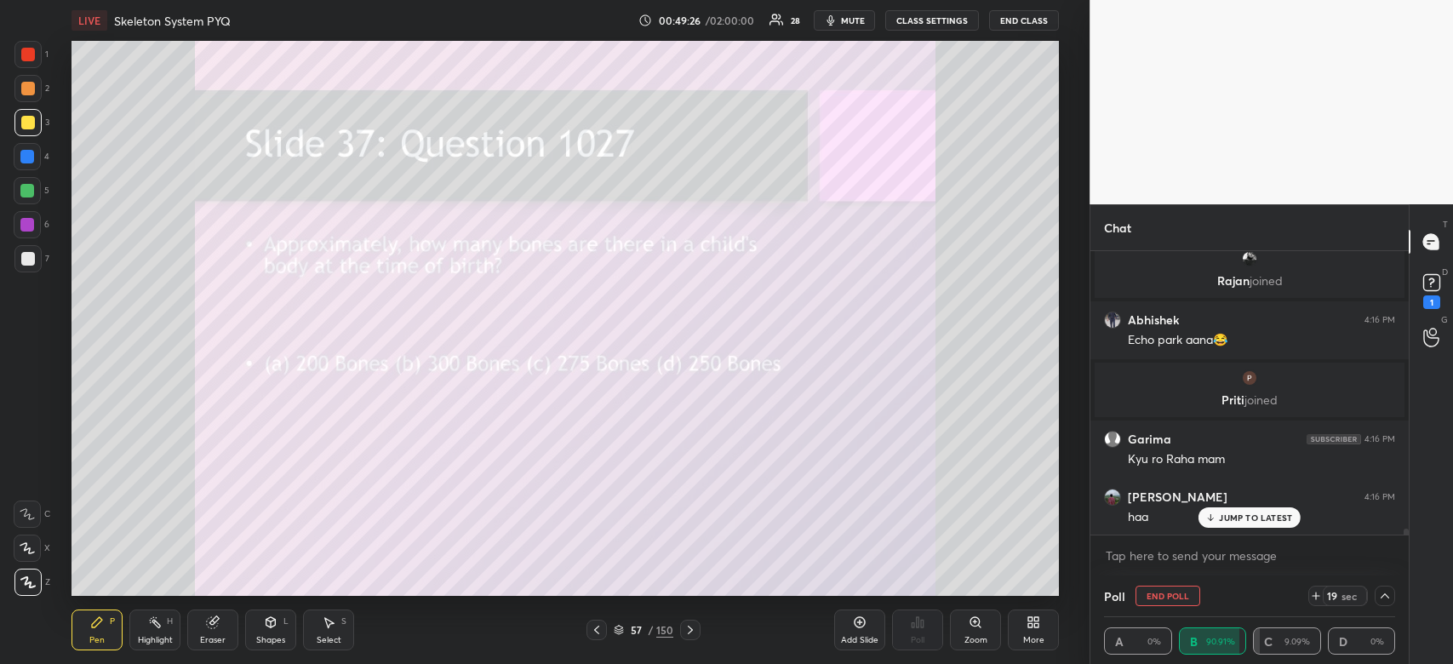
click at [848, 31] on button "mute" at bounding box center [844, 20] width 61 height 20
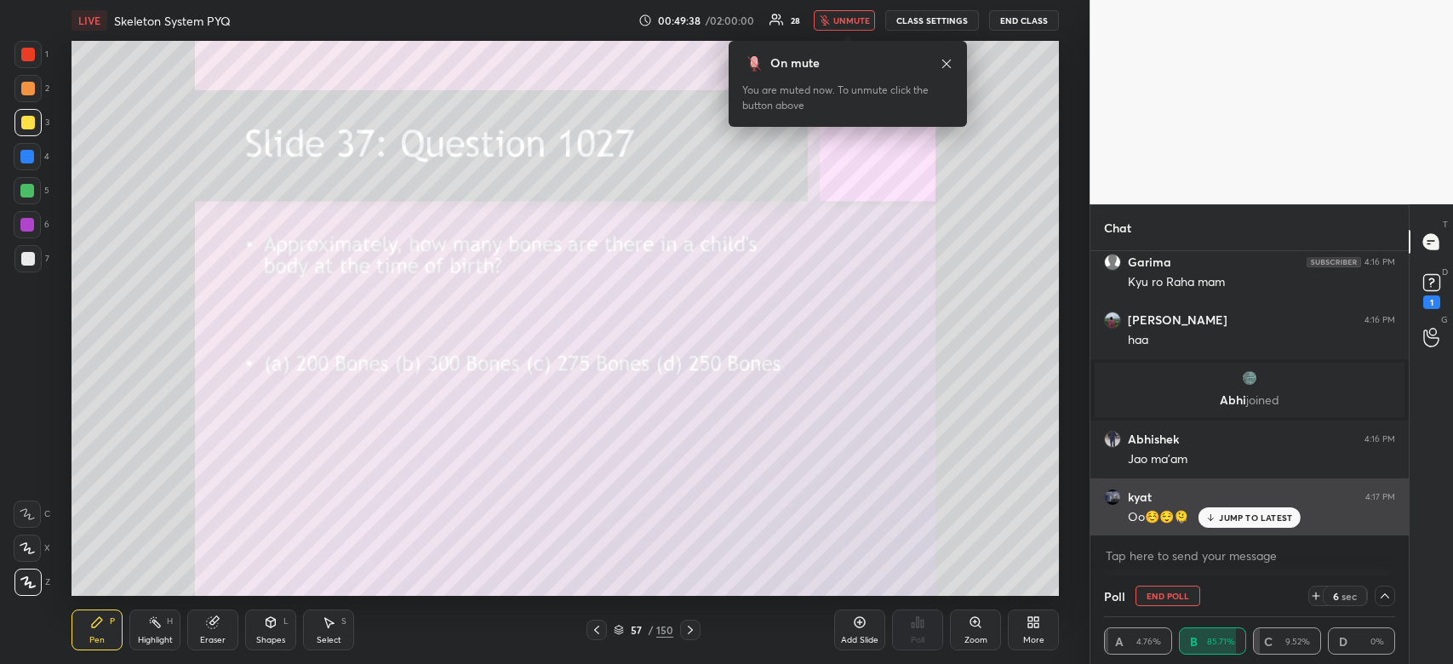
click at [1278, 516] on p "JUMP TO LATEST" at bounding box center [1255, 517] width 73 height 10
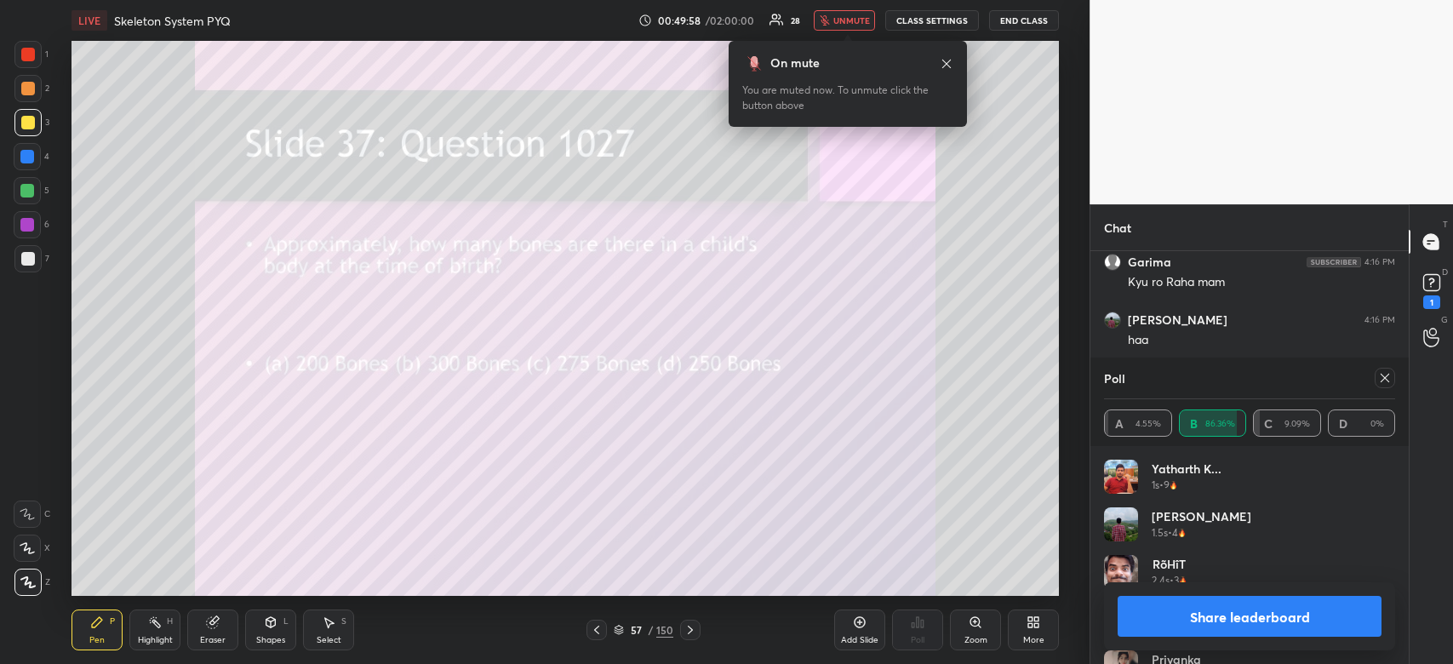
click at [851, 22] on span "unmute" at bounding box center [851, 20] width 37 height 12
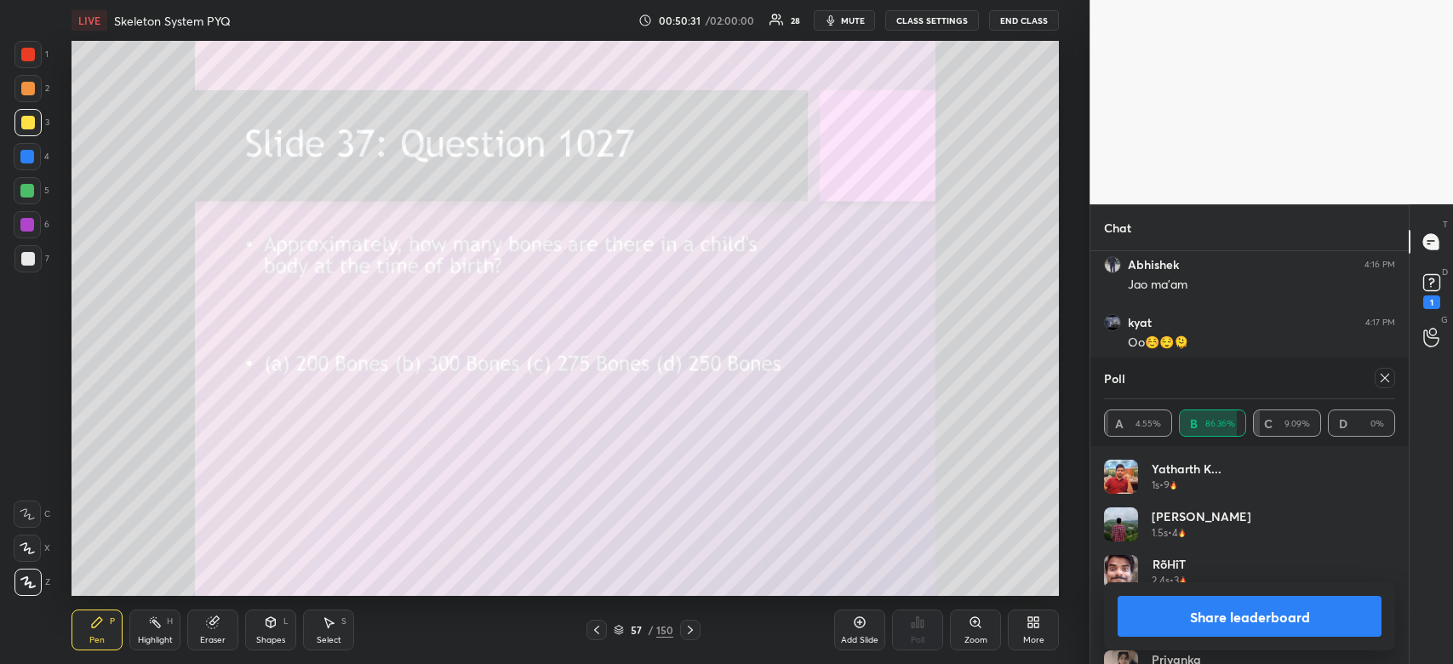
scroll to position [14381, 0]
click at [1241, 623] on button "Share leaderboard" at bounding box center [1249, 616] width 264 height 41
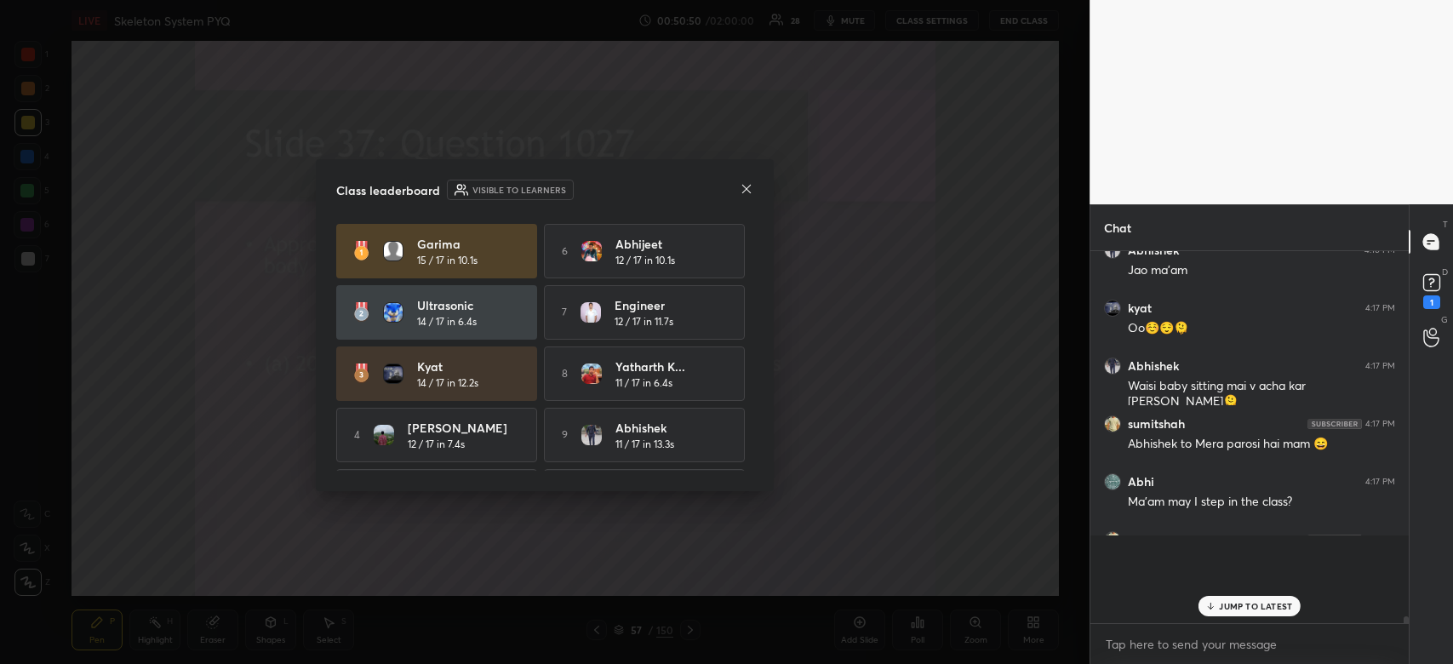
scroll to position [407, 313]
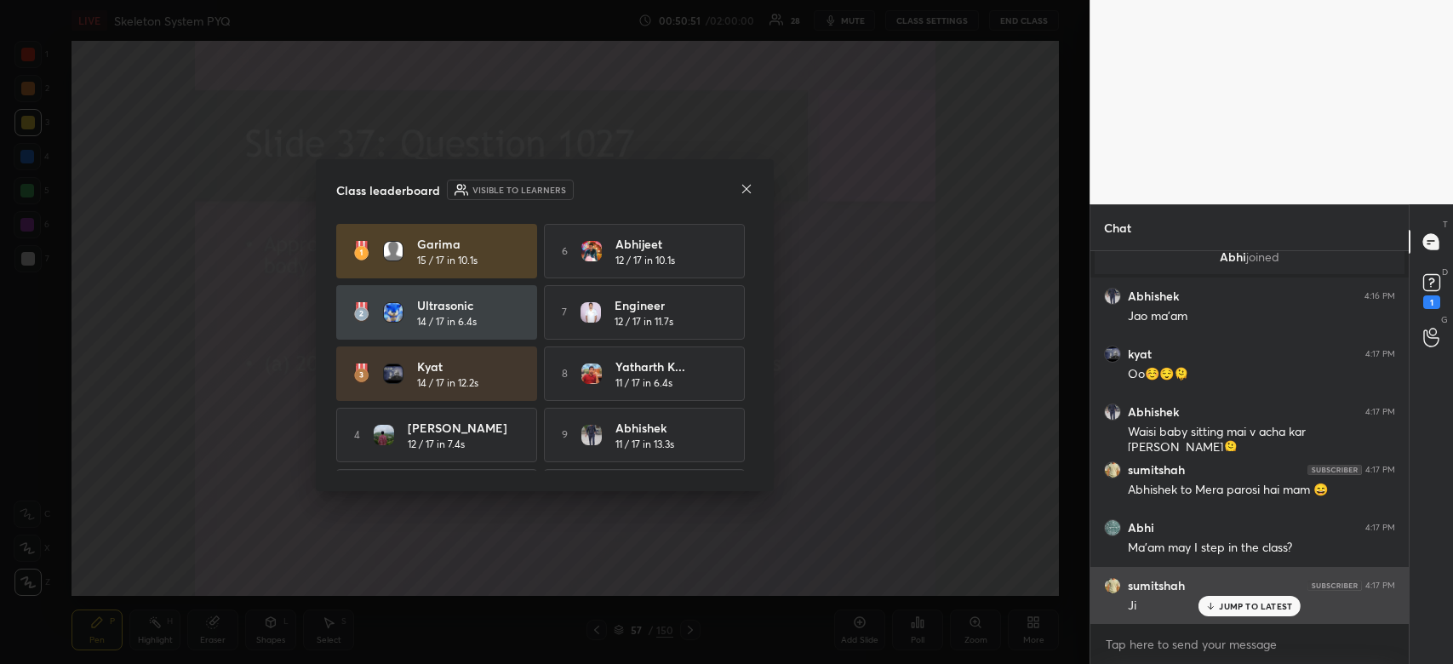
click at [1227, 599] on div "JUMP TO LATEST" at bounding box center [1249, 606] width 102 height 20
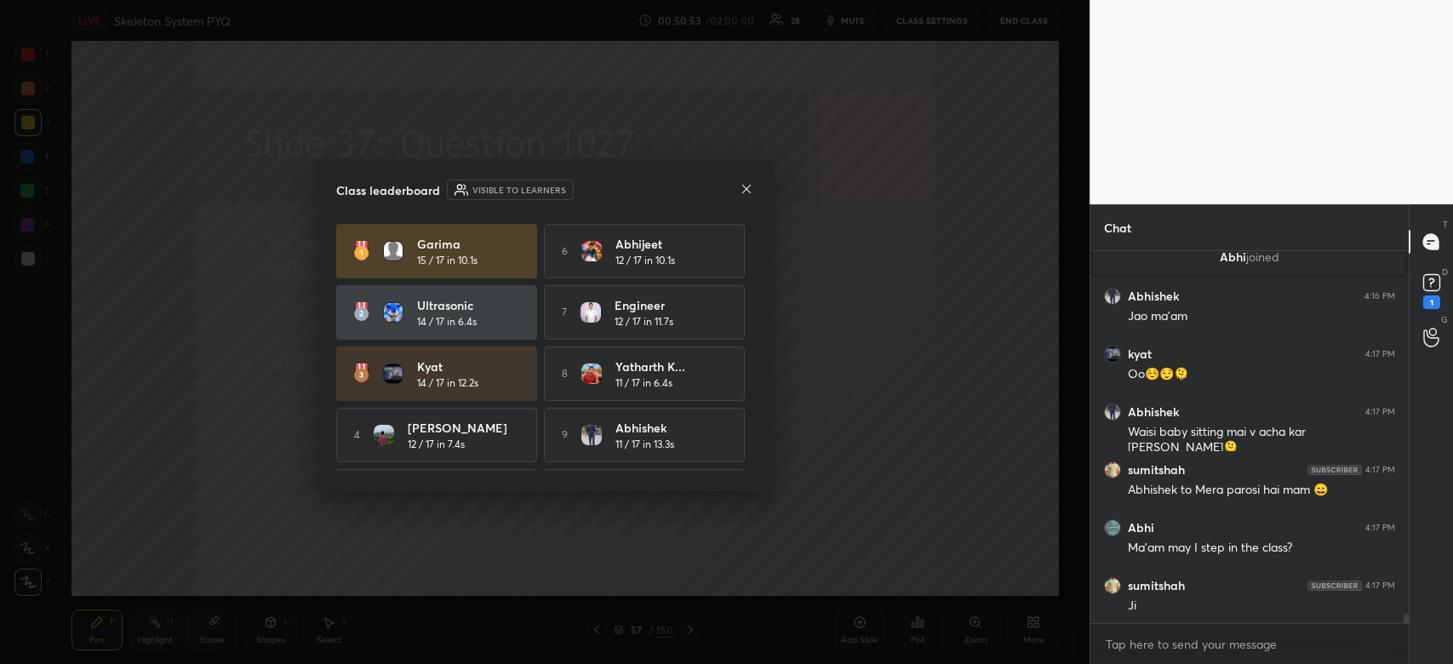
click at [749, 187] on icon at bounding box center [747, 189] width 14 height 14
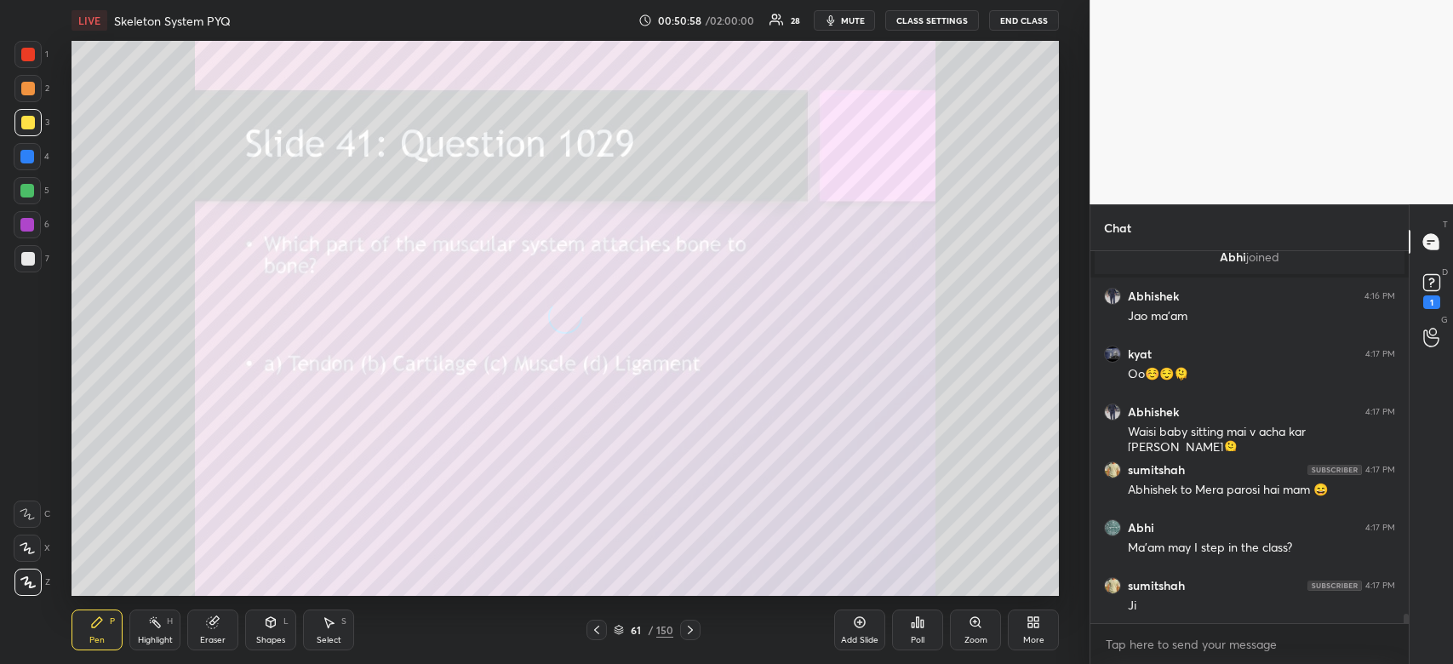
scroll to position [14367, 0]
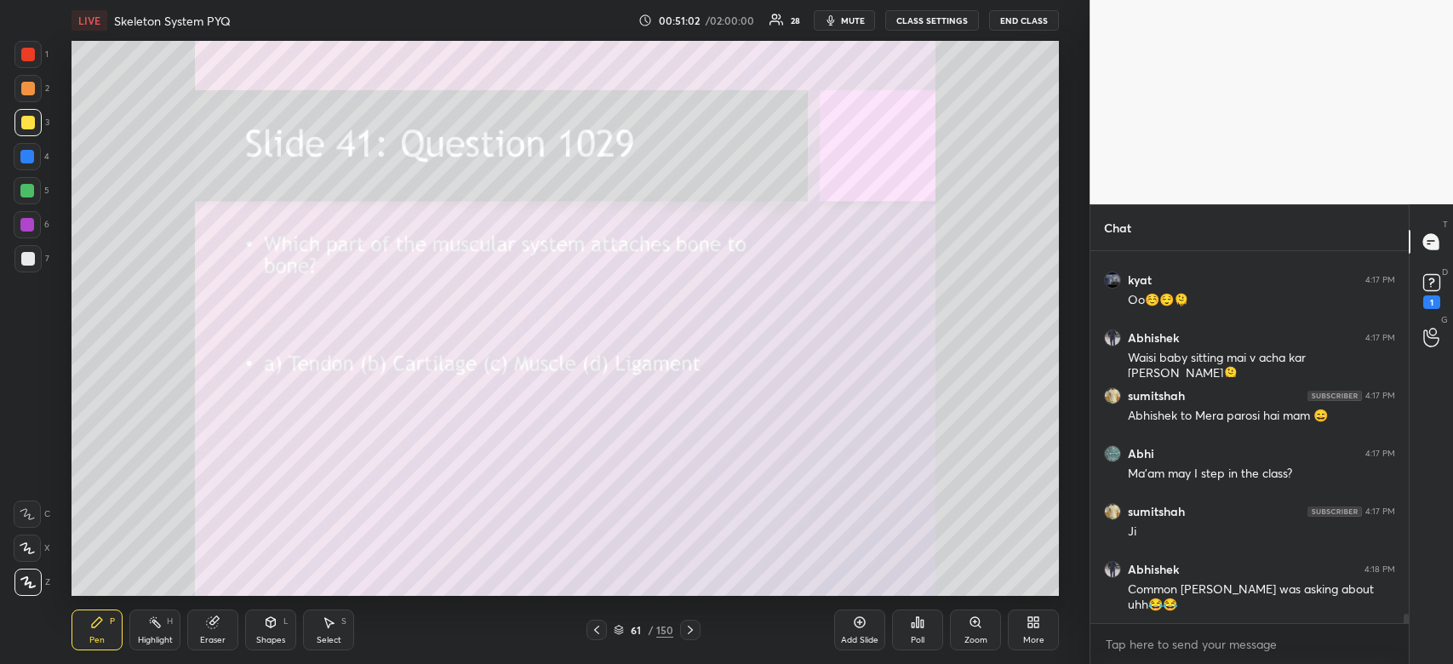
click at [919, 623] on icon at bounding box center [918, 622] width 14 height 14
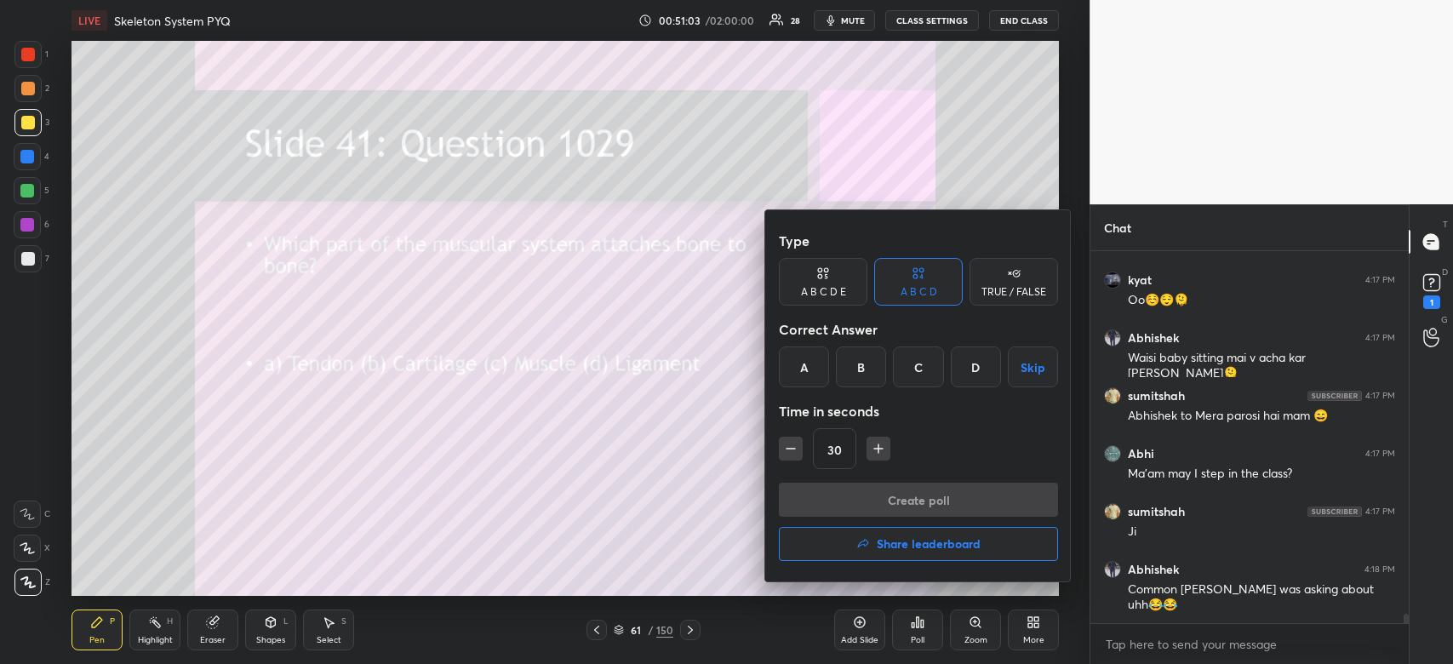
click at [976, 369] on div "D" at bounding box center [976, 366] width 50 height 41
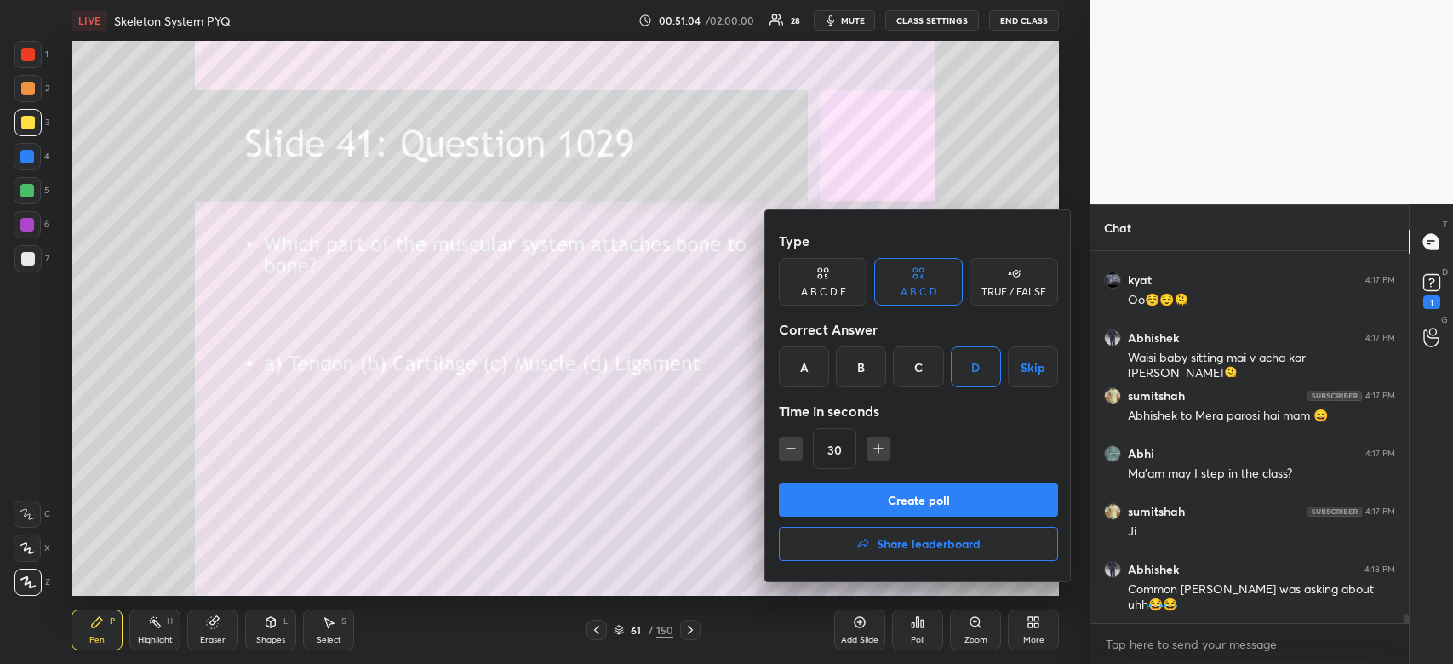
click at [946, 491] on button "Create poll" at bounding box center [918, 500] width 279 height 34
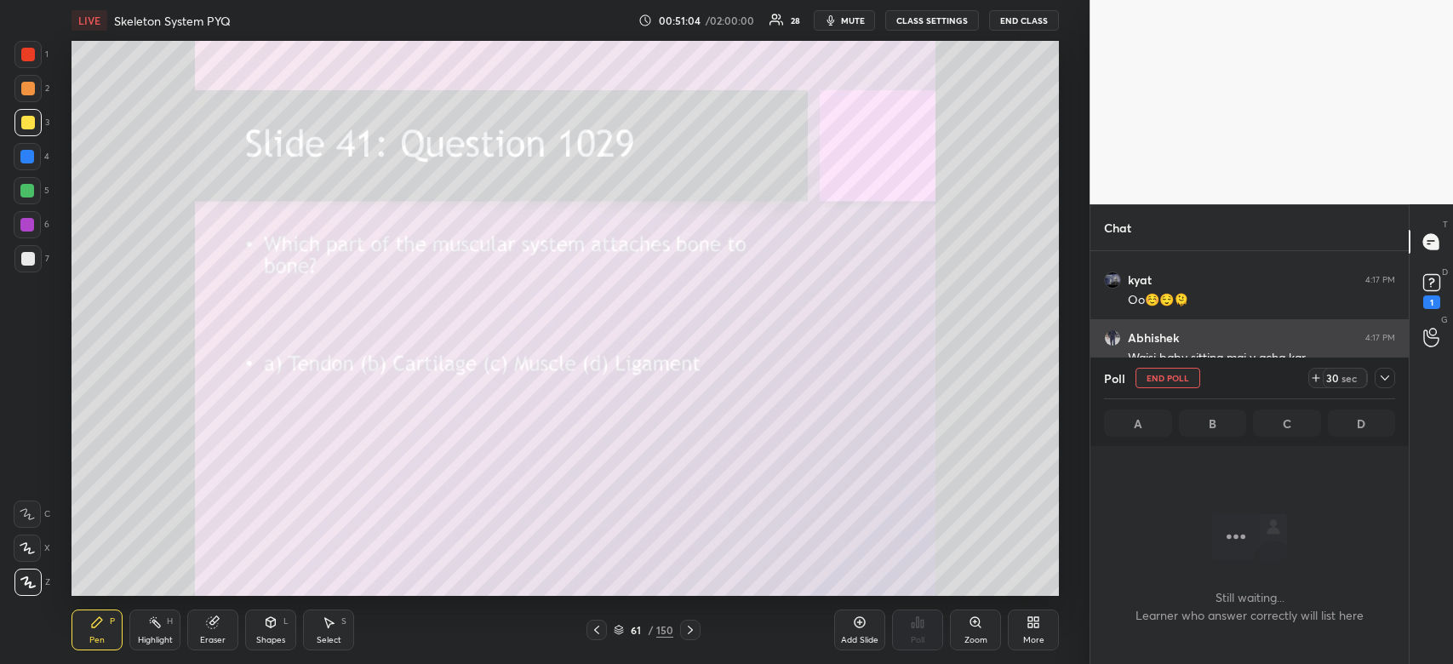
scroll to position [6, 5]
click at [1382, 384] on icon at bounding box center [1385, 378] width 14 height 14
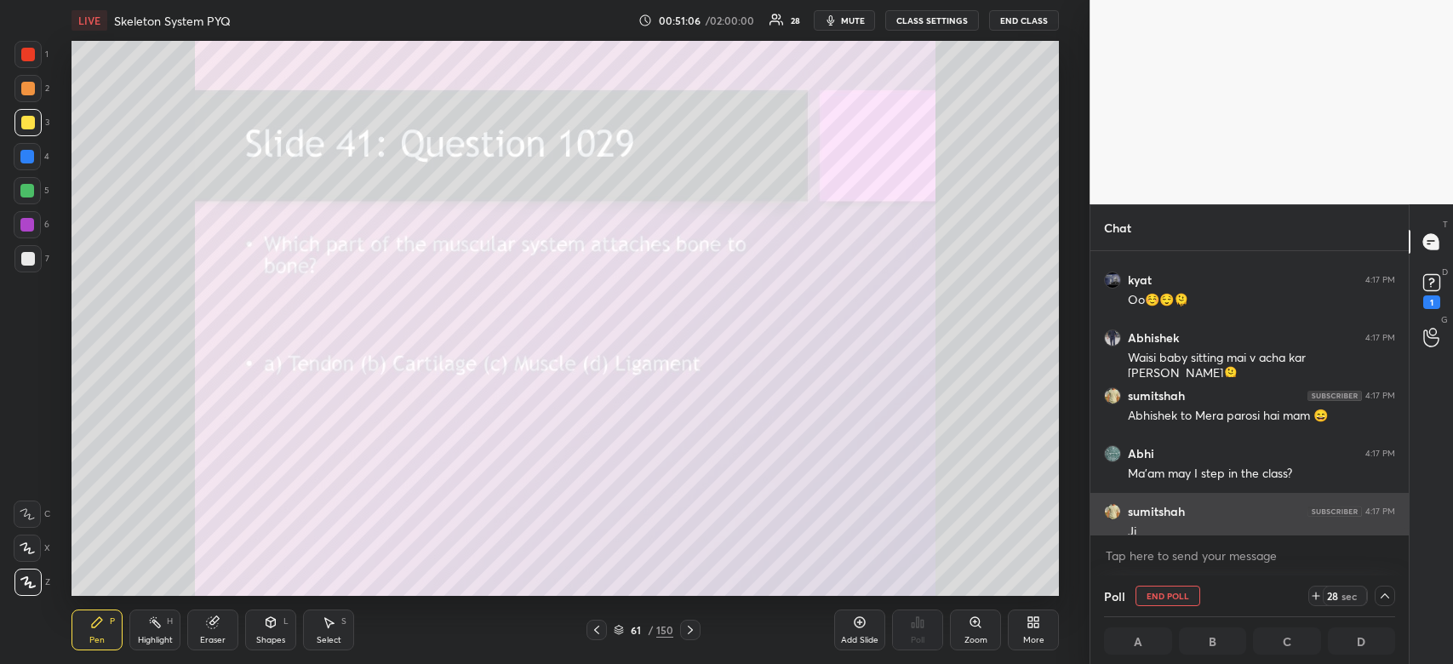
scroll to position [0, 5]
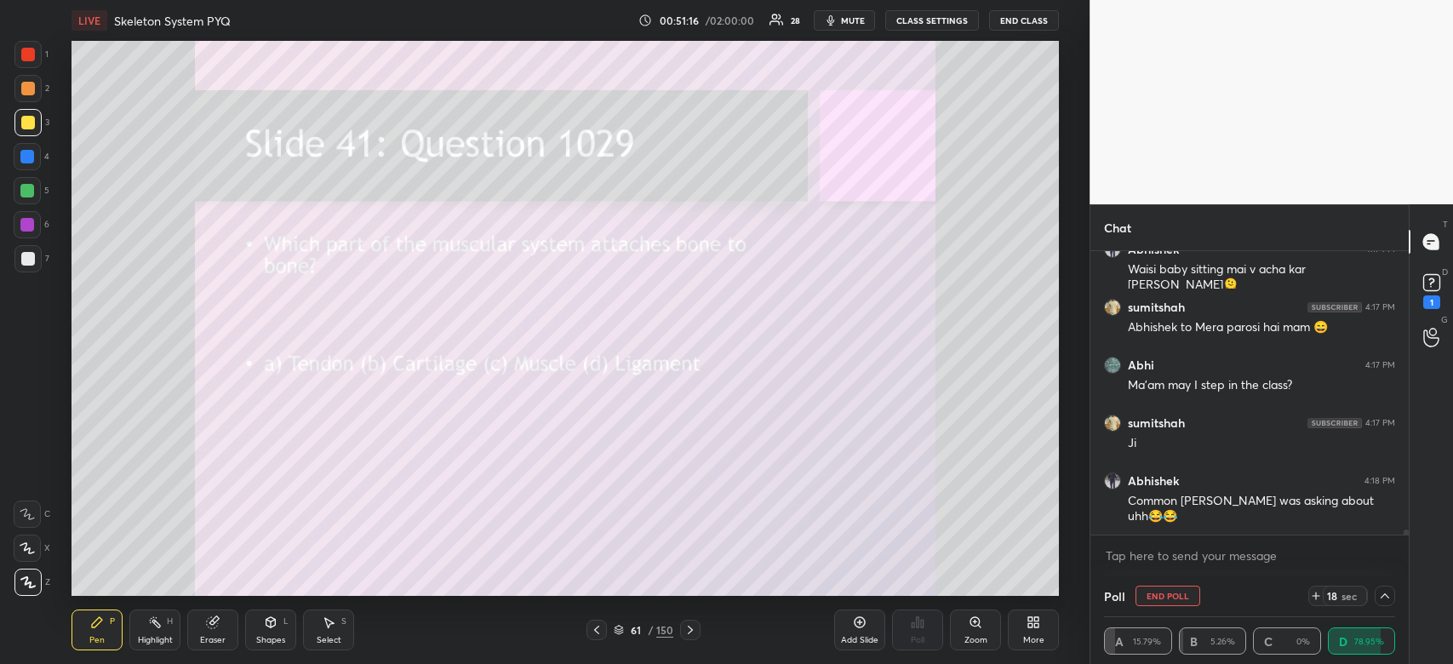
drag, startPoint x: 1403, startPoint y: 529, endPoint x: 1400, endPoint y: 544, distance: 15.5
click at [1400, 544] on div "kyat 4:17 PM Oo☺️😌🫠 Abhishek 4:17 PM Waisi baby sitting mai v acha kar [PERSON_…" at bounding box center [1249, 413] width 318 height 324
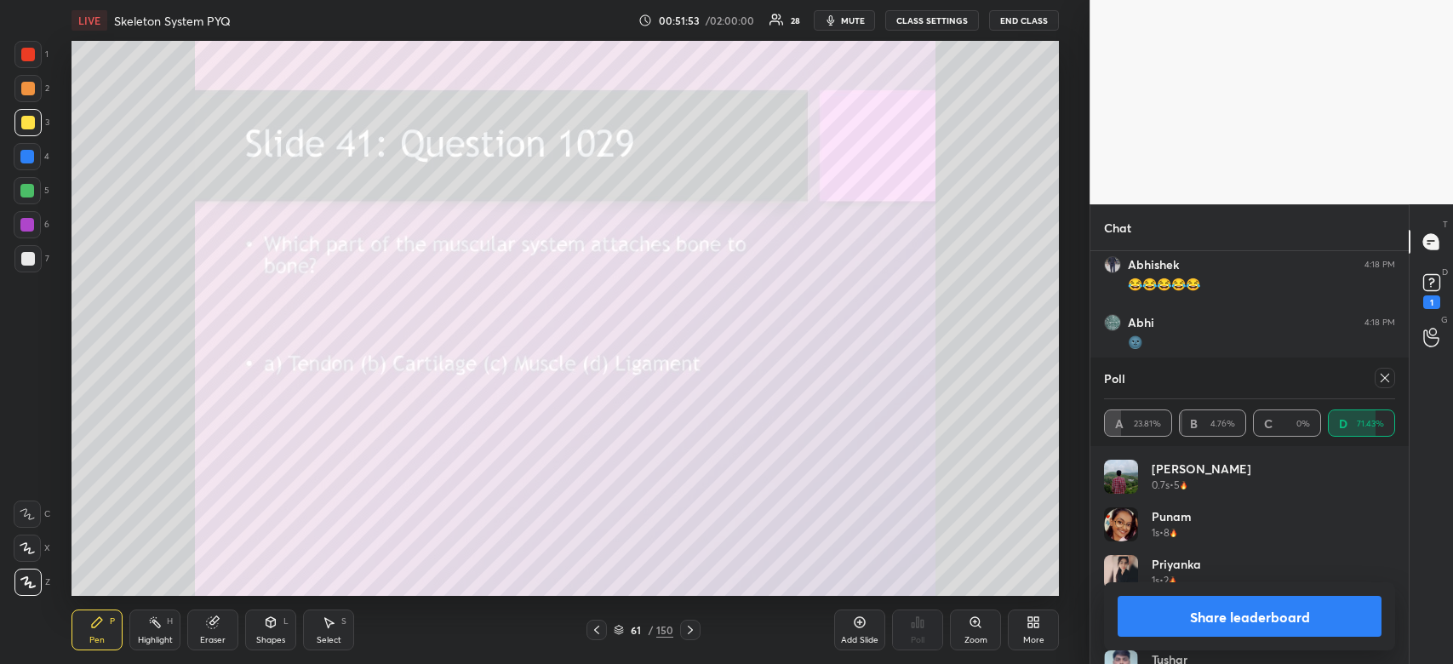
click at [1306, 609] on button "Share leaderboard" at bounding box center [1249, 616] width 264 height 41
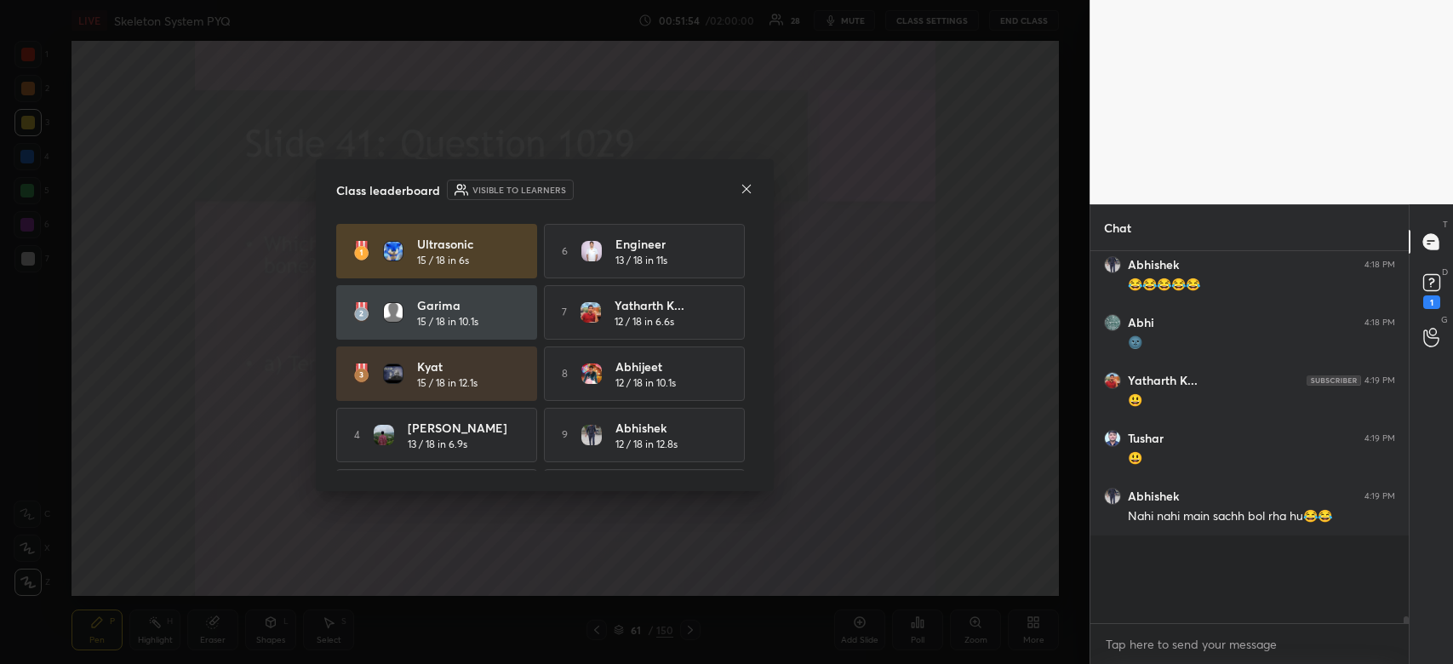
scroll to position [14750, 0]
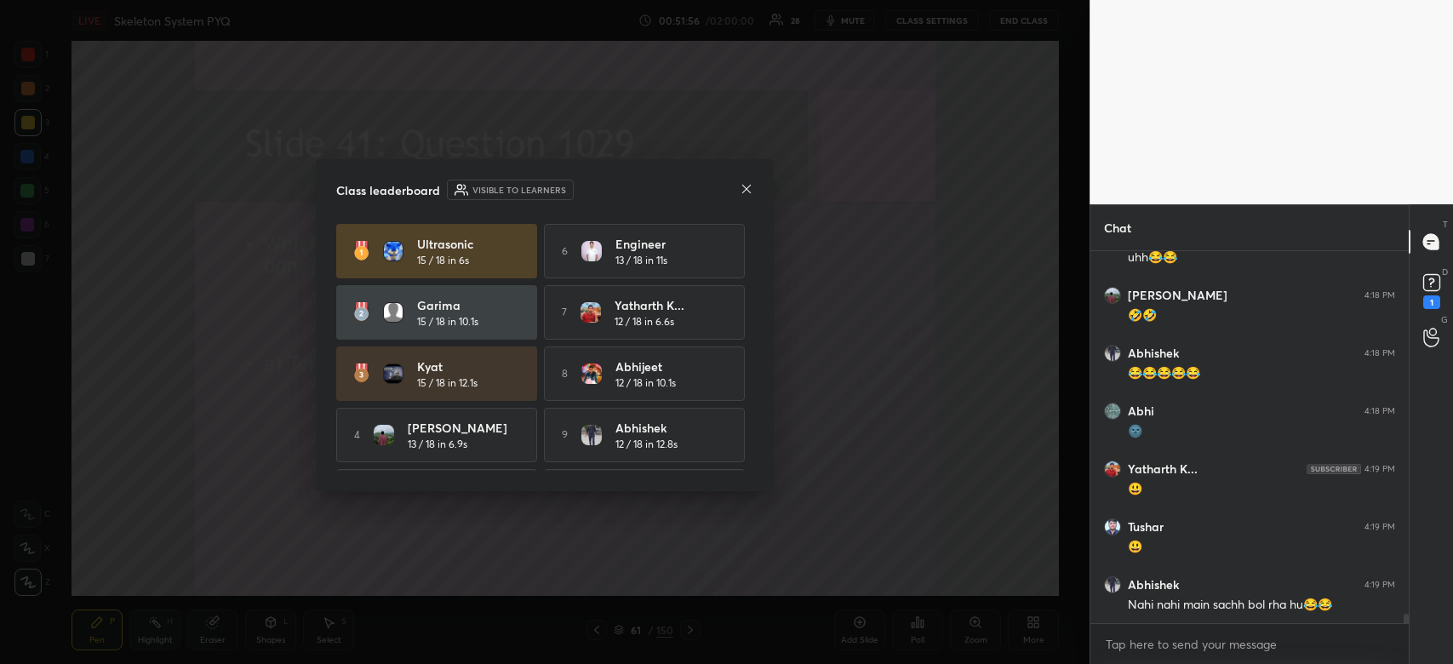
click at [747, 188] on icon at bounding box center [747, 189] width 14 height 14
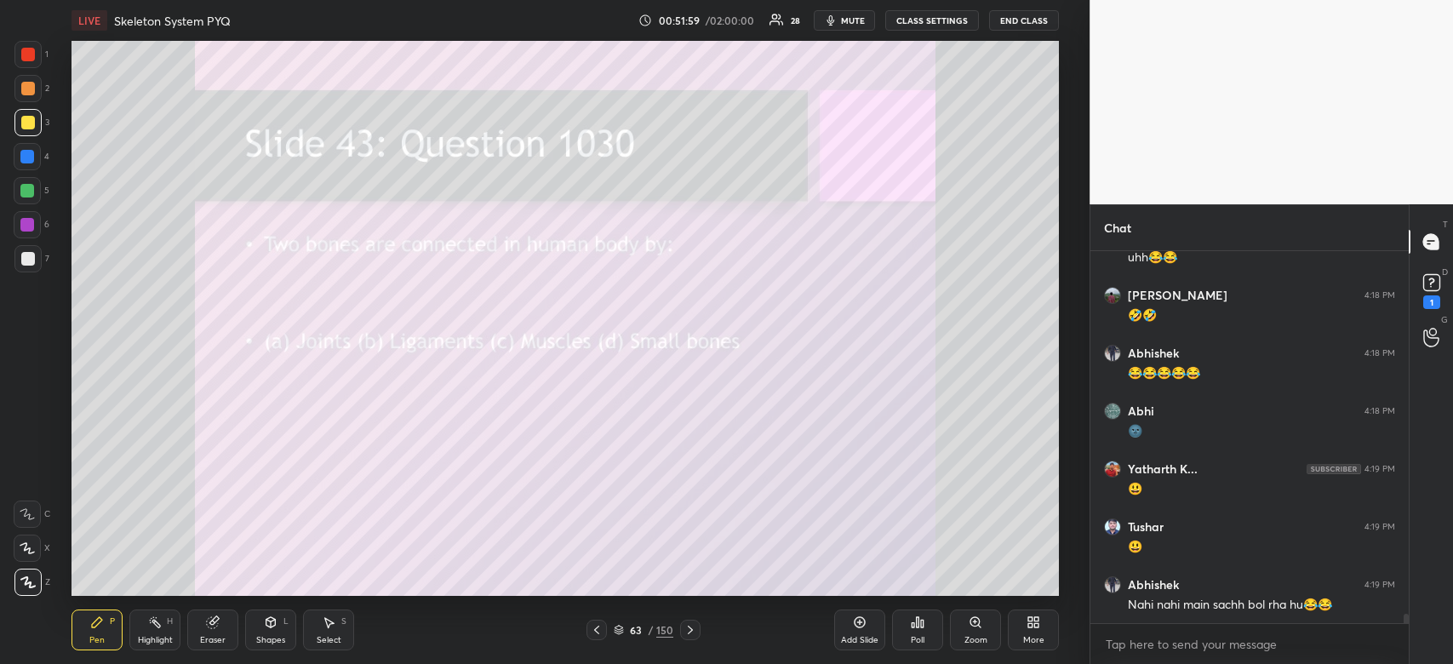
click at [921, 626] on icon at bounding box center [922, 624] width 3 height 8
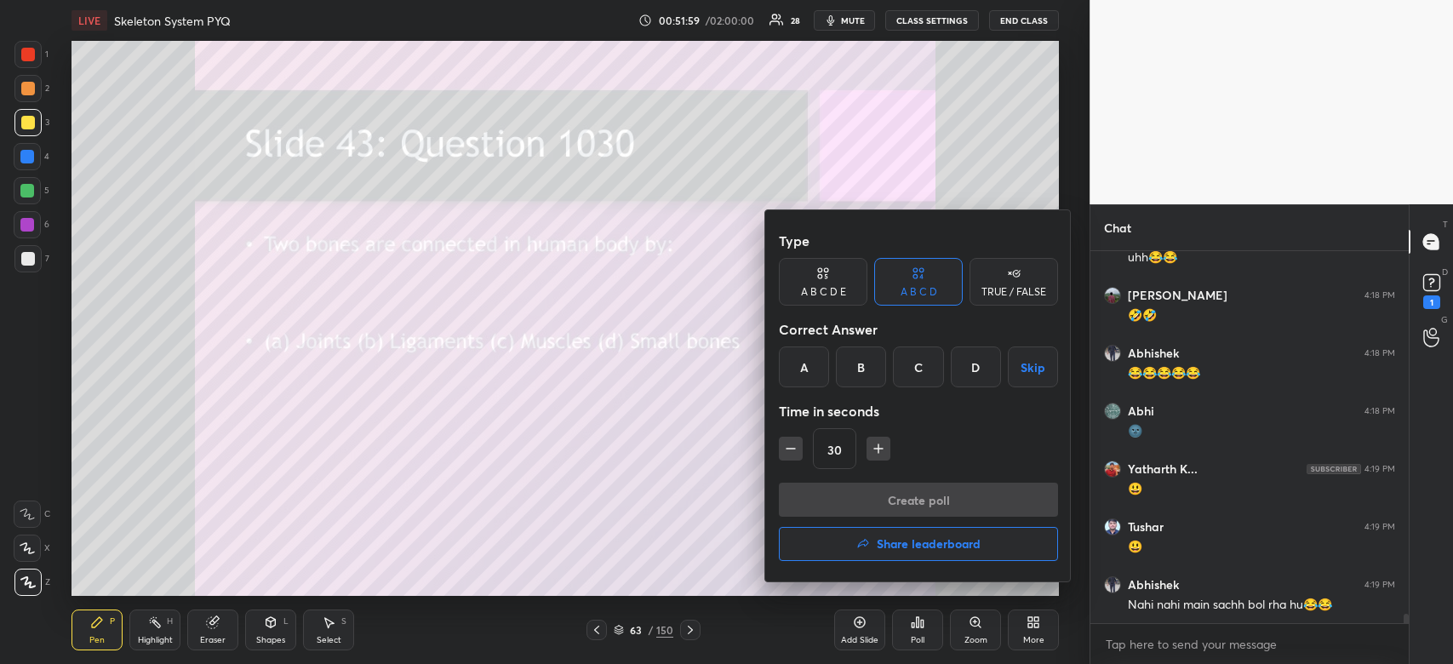
click at [863, 369] on div "B" at bounding box center [861, 366] width 50 height 41
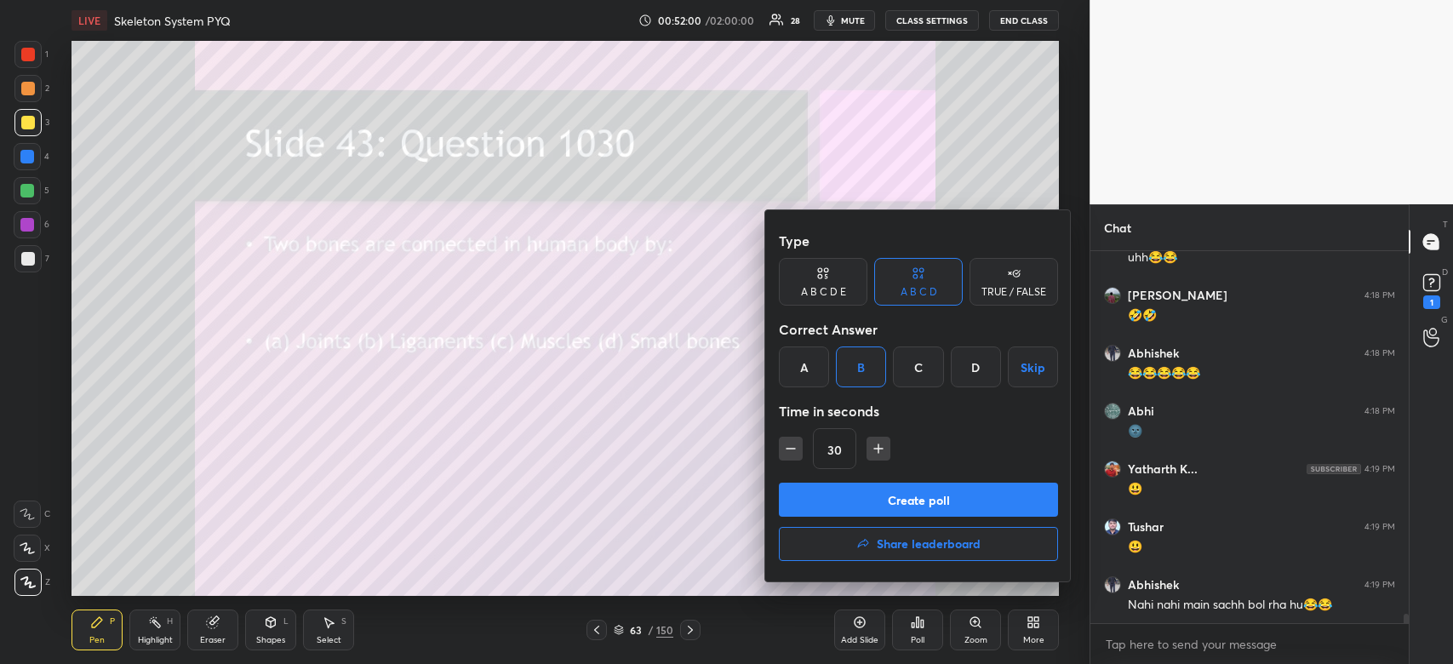
click at [873, 493] on button "Create poll" at bounding box center [918, 500] width 279 height 34
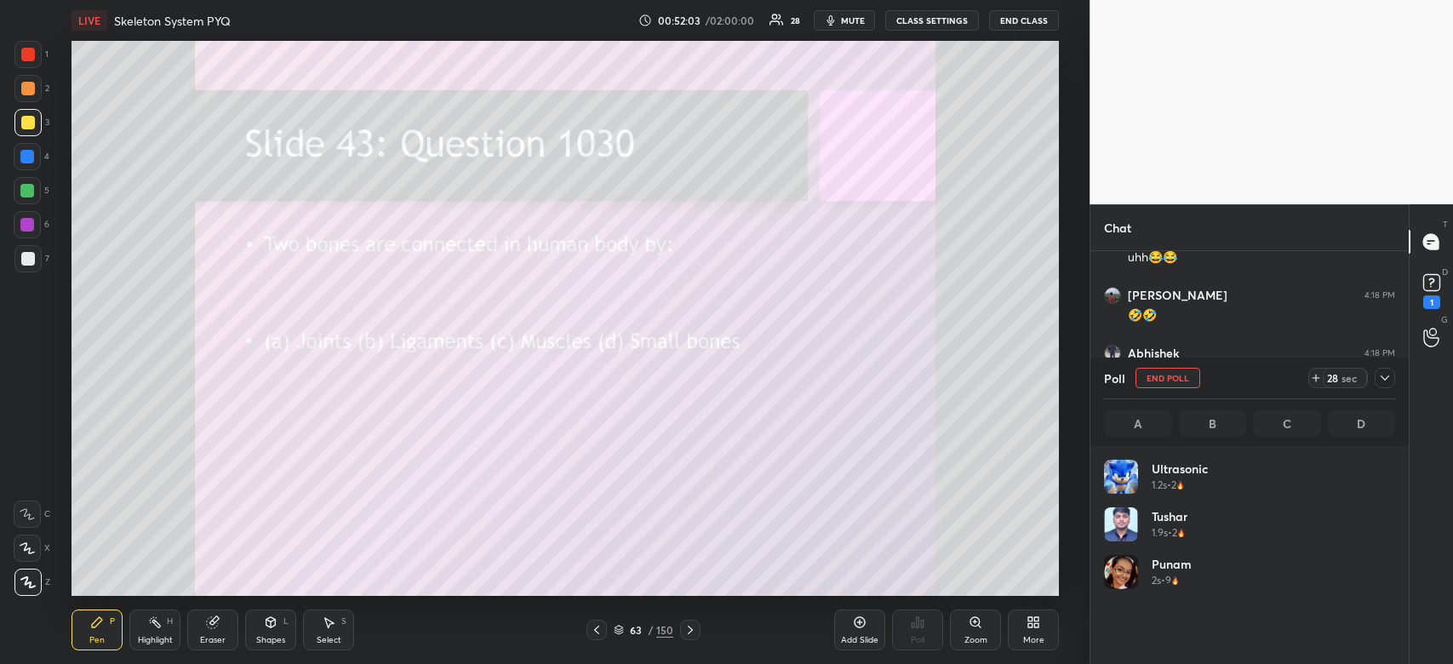
click at [1389, 382] on icon at bounding box center [1385, 378] width 14 height 14
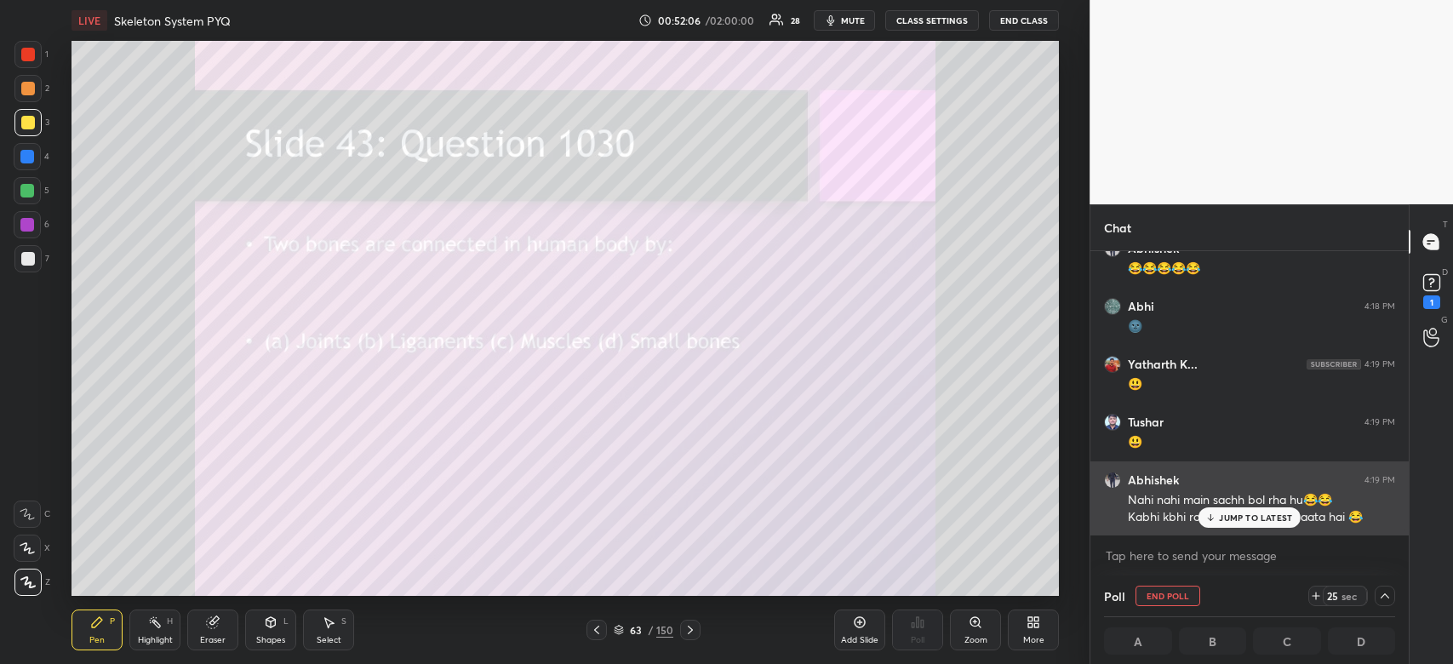
click at [1232, 523] on p "JUMP TO LATEST" at bounding box center [1255, 517] width 73 height 10
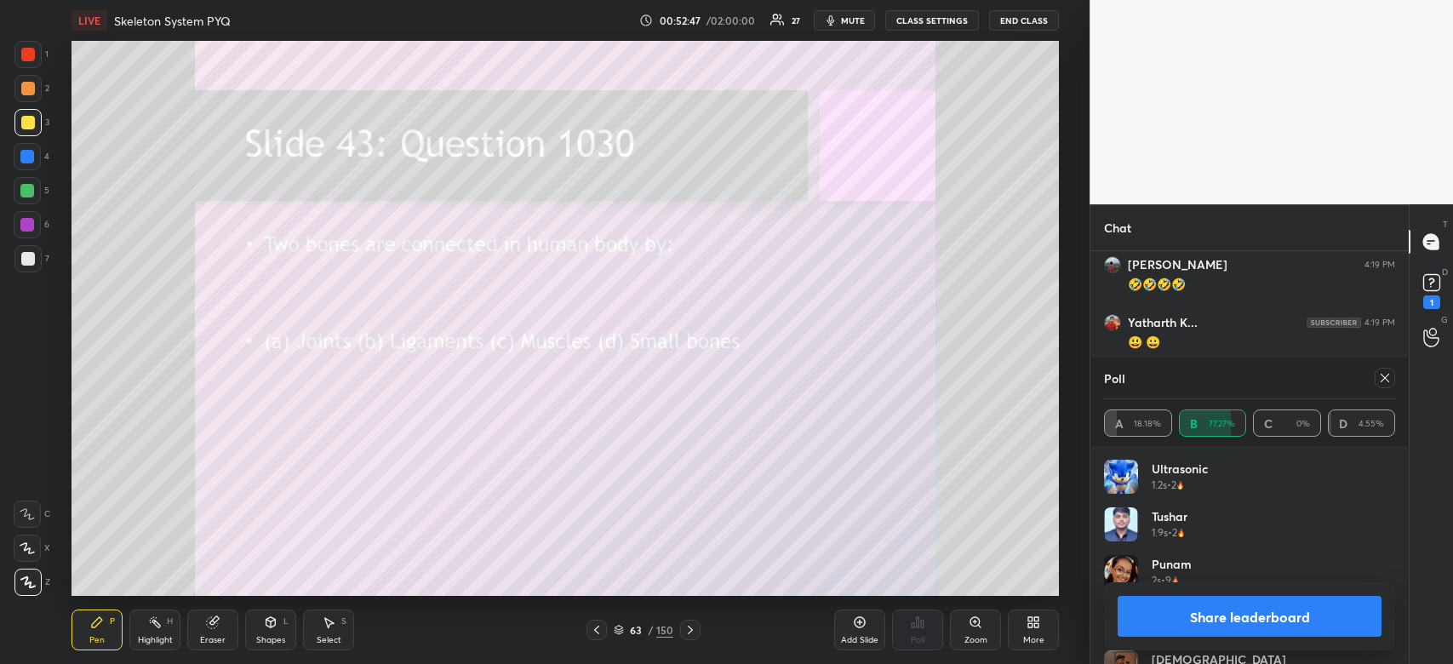
click at [1255, 631] on button "Share leaderboard" at bounding box center [1249, 616] width 264 height 41
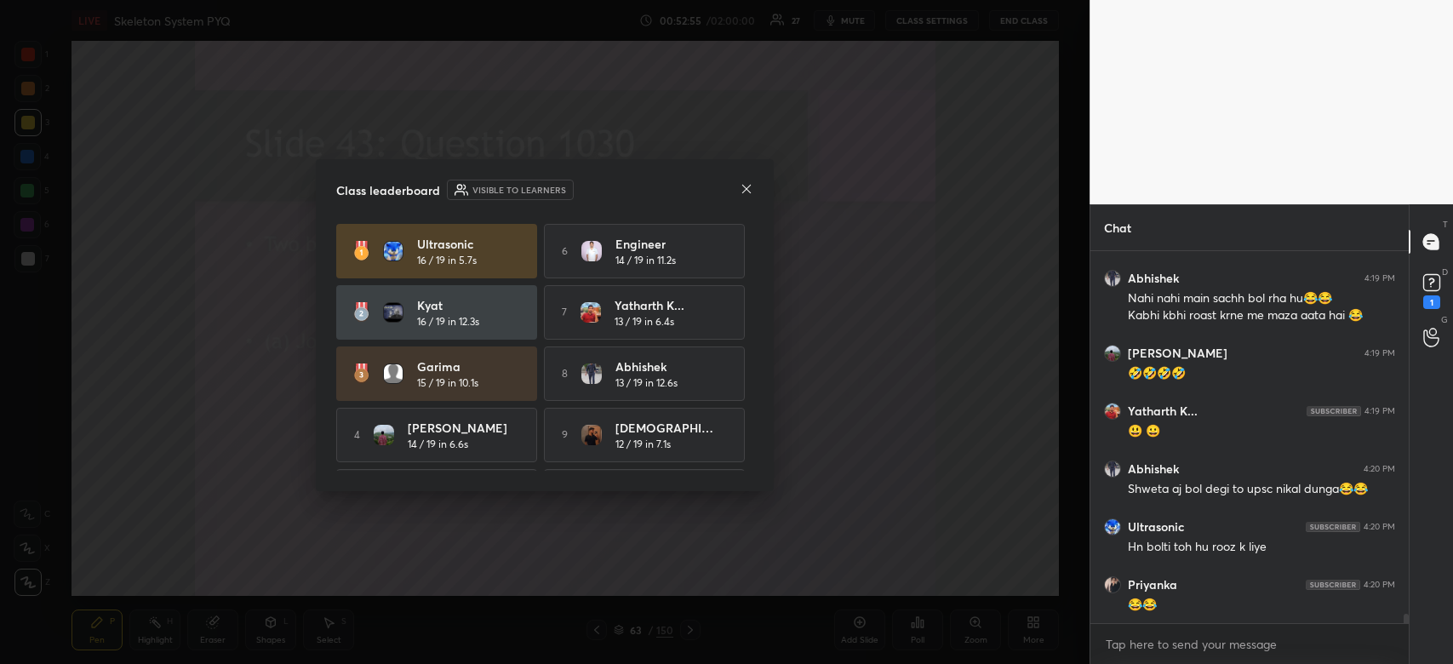
click at [756, 190] on div "Class leaderboard Visible to learners Ultrasonic 16 / 19 in 5.7s 6 Engineer 14 …" at bounding box center [545, 325] width 458 height 332
click at [742, 192] on icon at bounding box center [746, 188] width 9 height 9
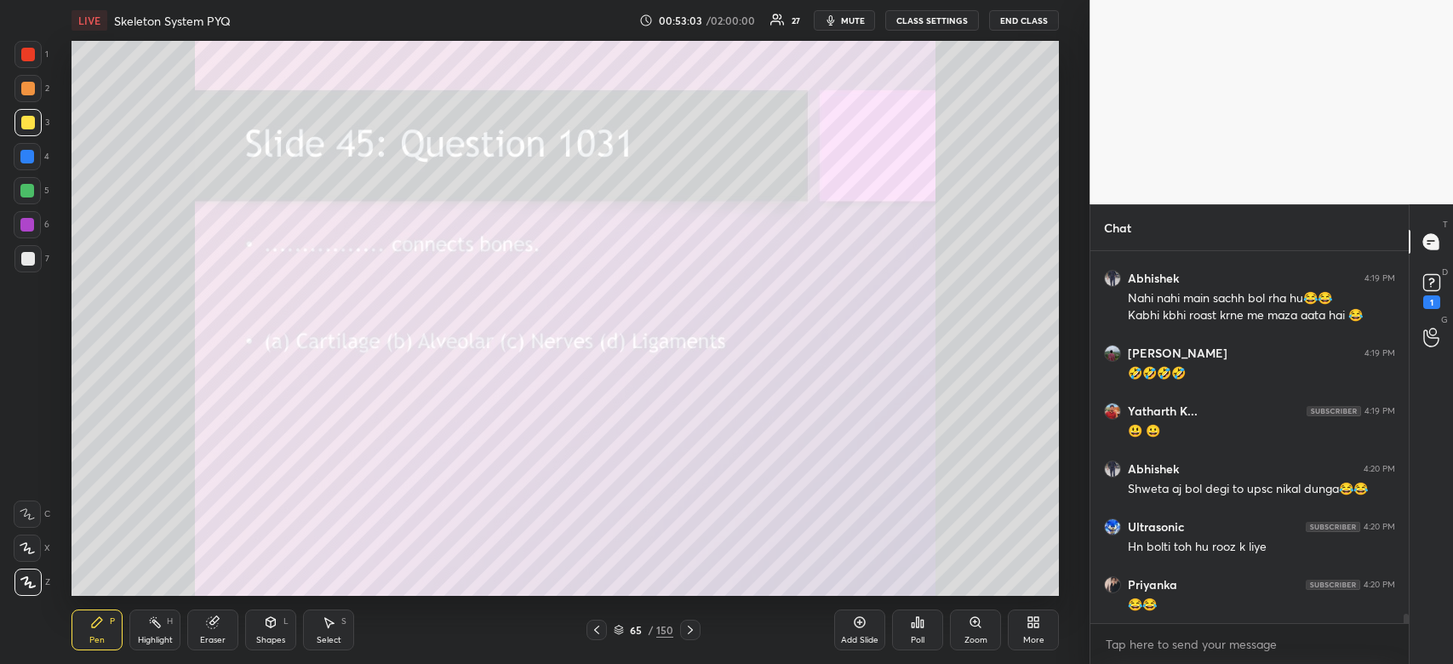
click at [911, 632] on div "Poll" at bounding box center [917, 629] width 51 height 41
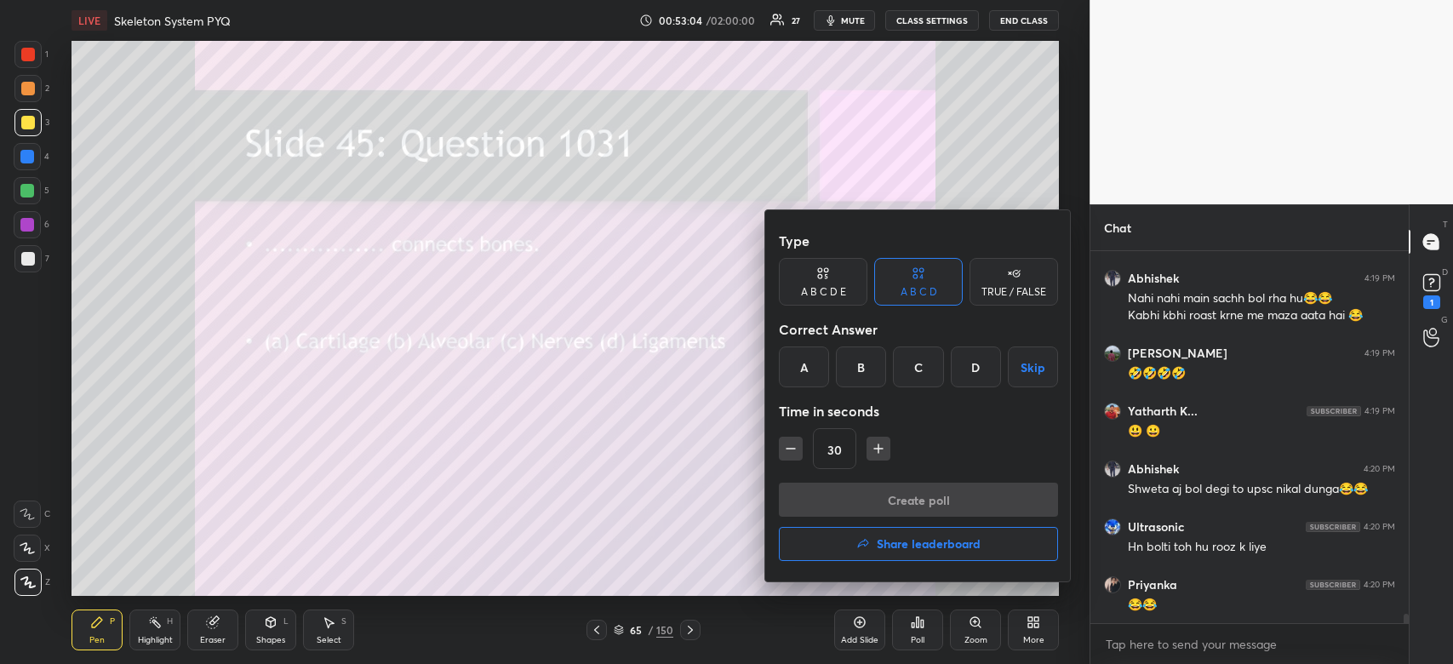
click at [979, 377] on div "D" at bounding box center [976, 366] width 50 height 41
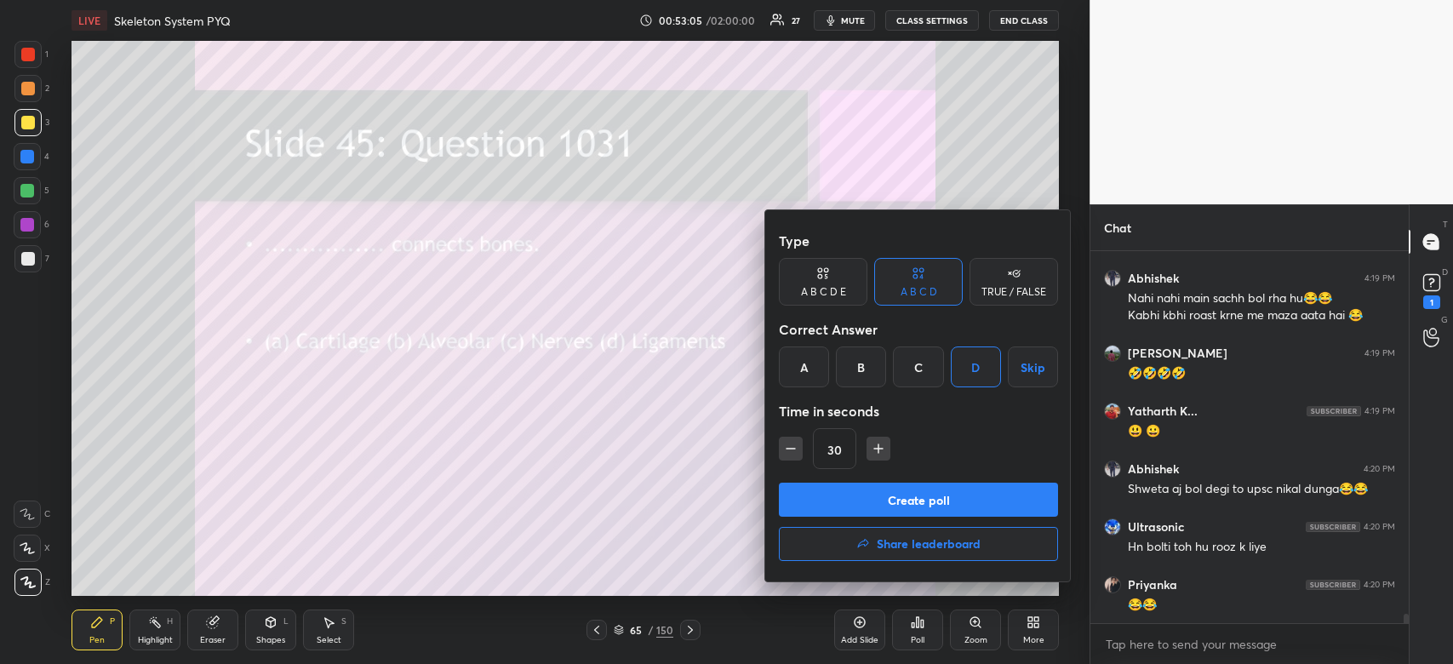
click at [876, 496] on button "Create poll" at bounding box center [918, 500] width 279 height 34
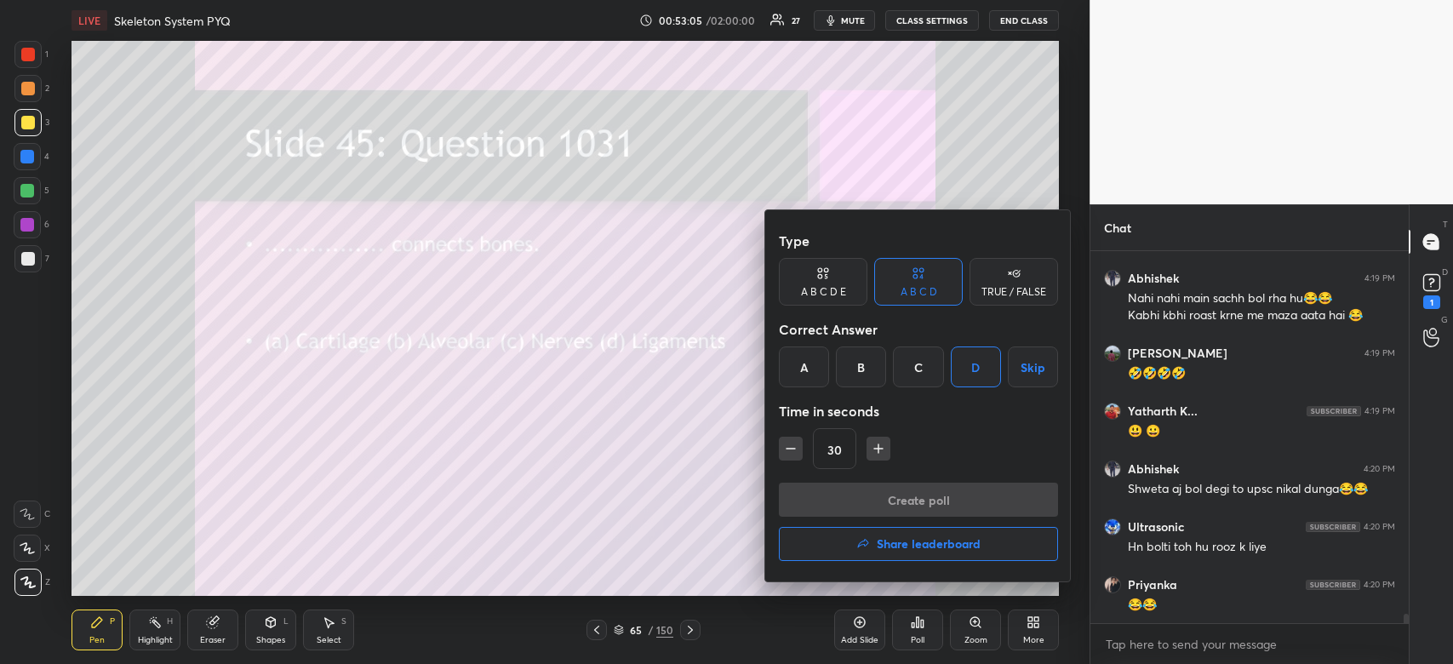
scroll to position [373, 313]
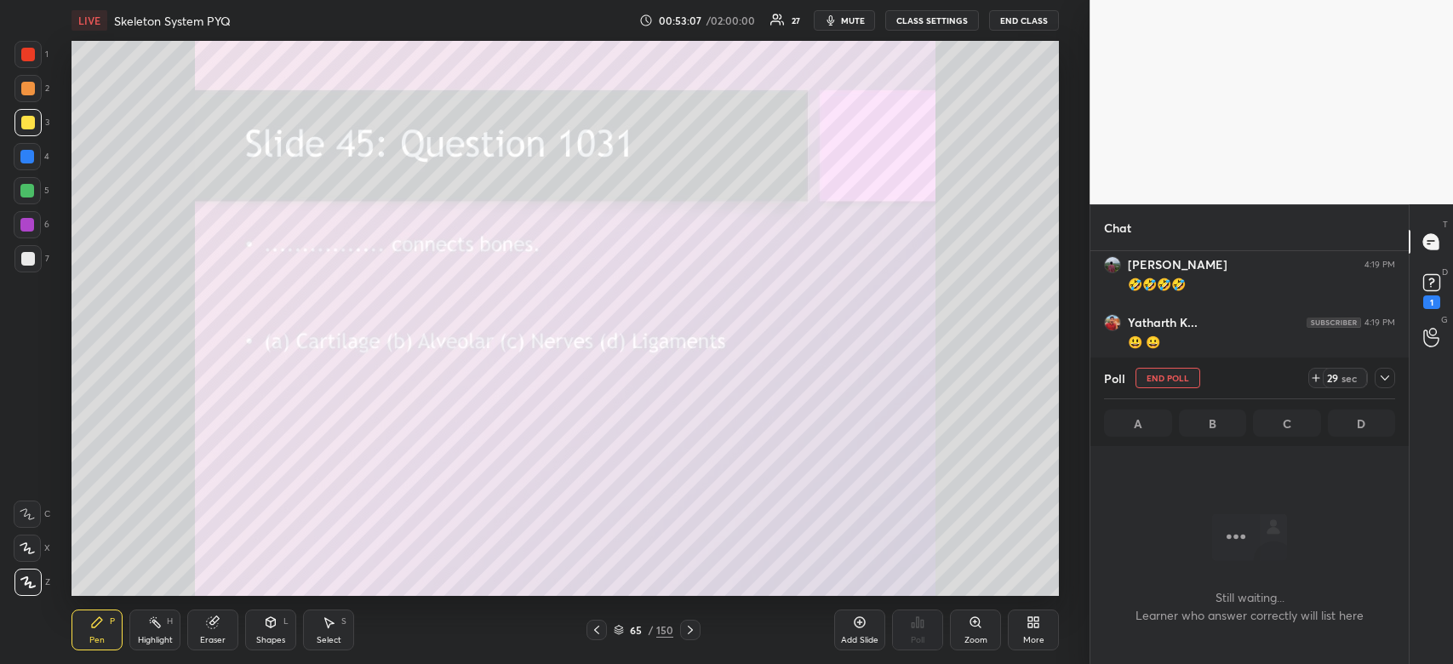
click at [1380, 378] on icon at bounding box center [1385, 378] width 14 height 14
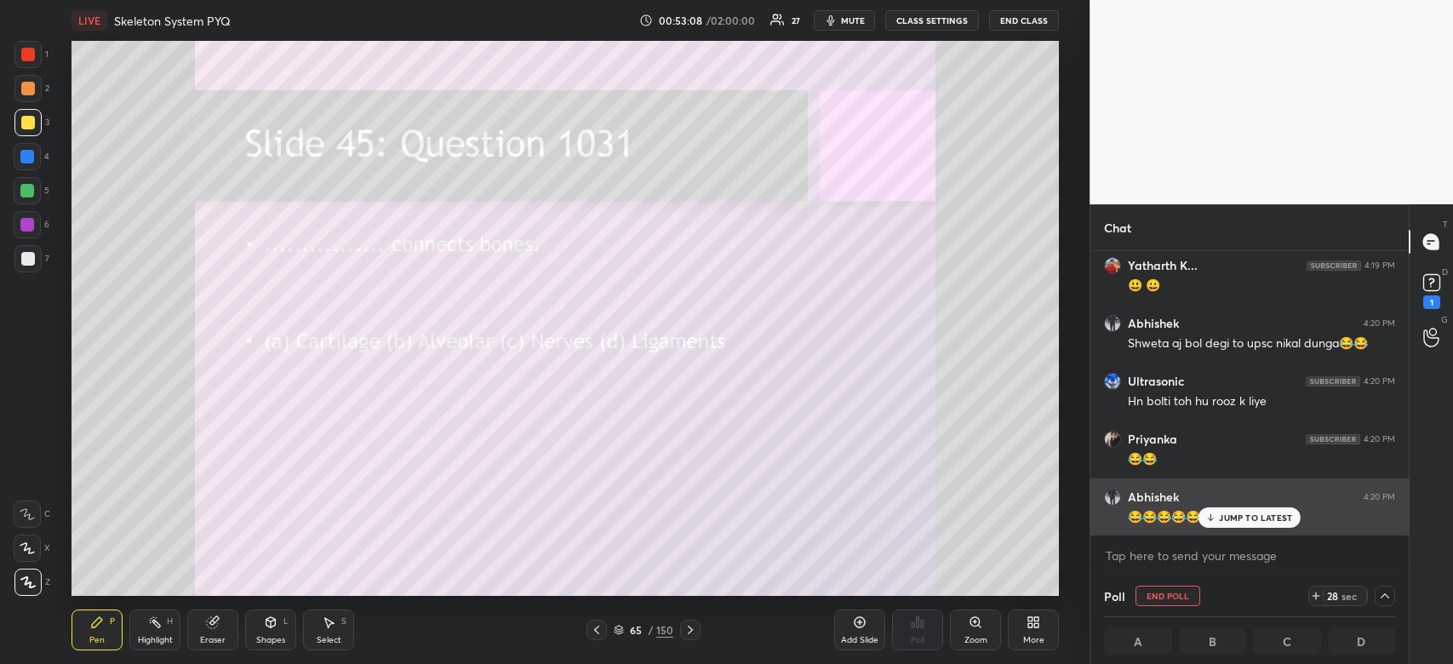
click at [1229, 511] on div "JUMP TO LATEST" at bounding box center [1249, 517] width 102 height 20
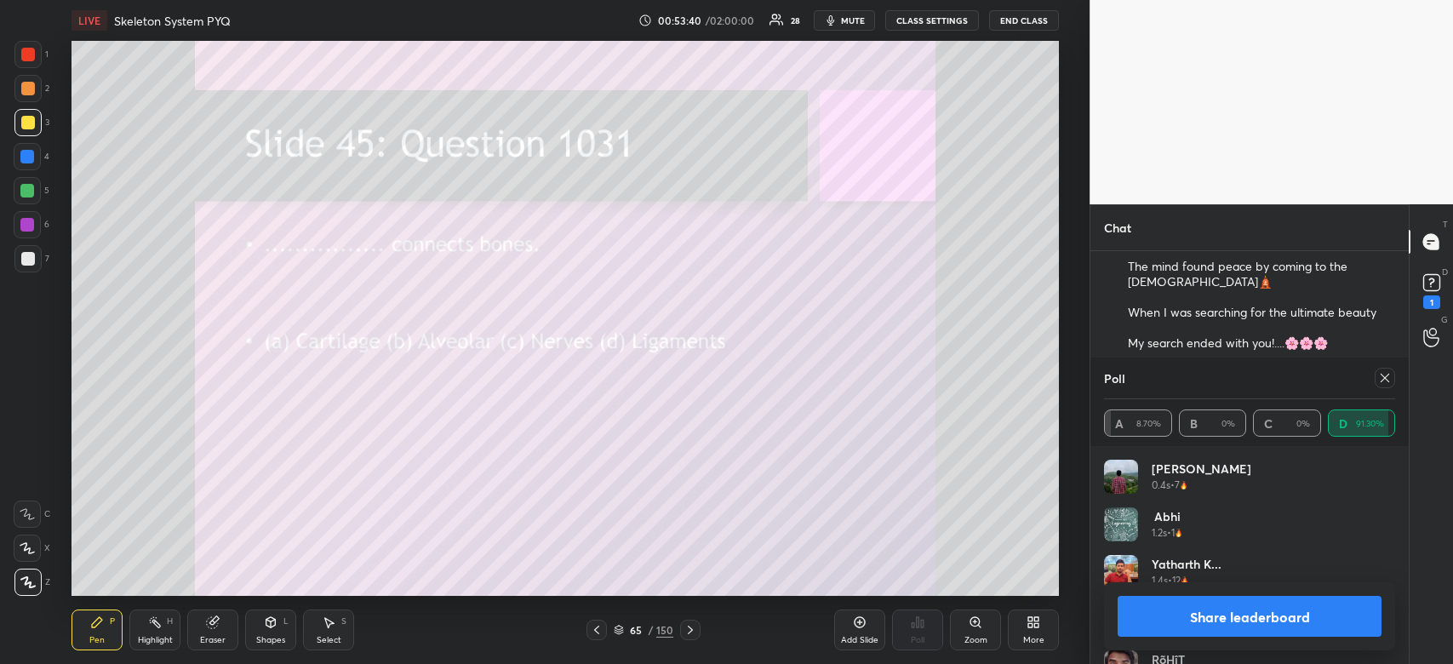
click at [1238, 617] on button "Share leaderboard" at bounding box center [1249, 616] width 264 height 41
type textarea "x"
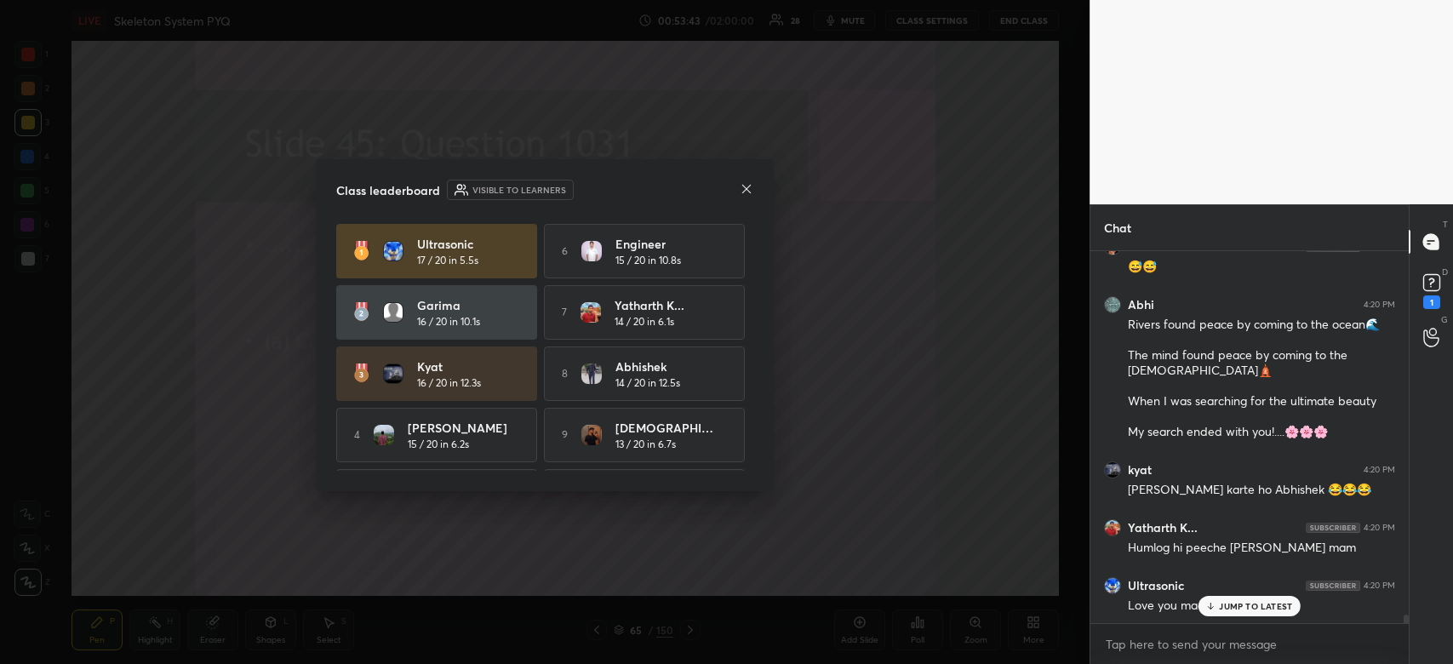
click at [1243, 602] on p "JUMP TO LATEST" at bounding box center [1255, 606] width 73 height 10
click at [746, 186] on icon at bounding box center [747, 189] width 14 height 14
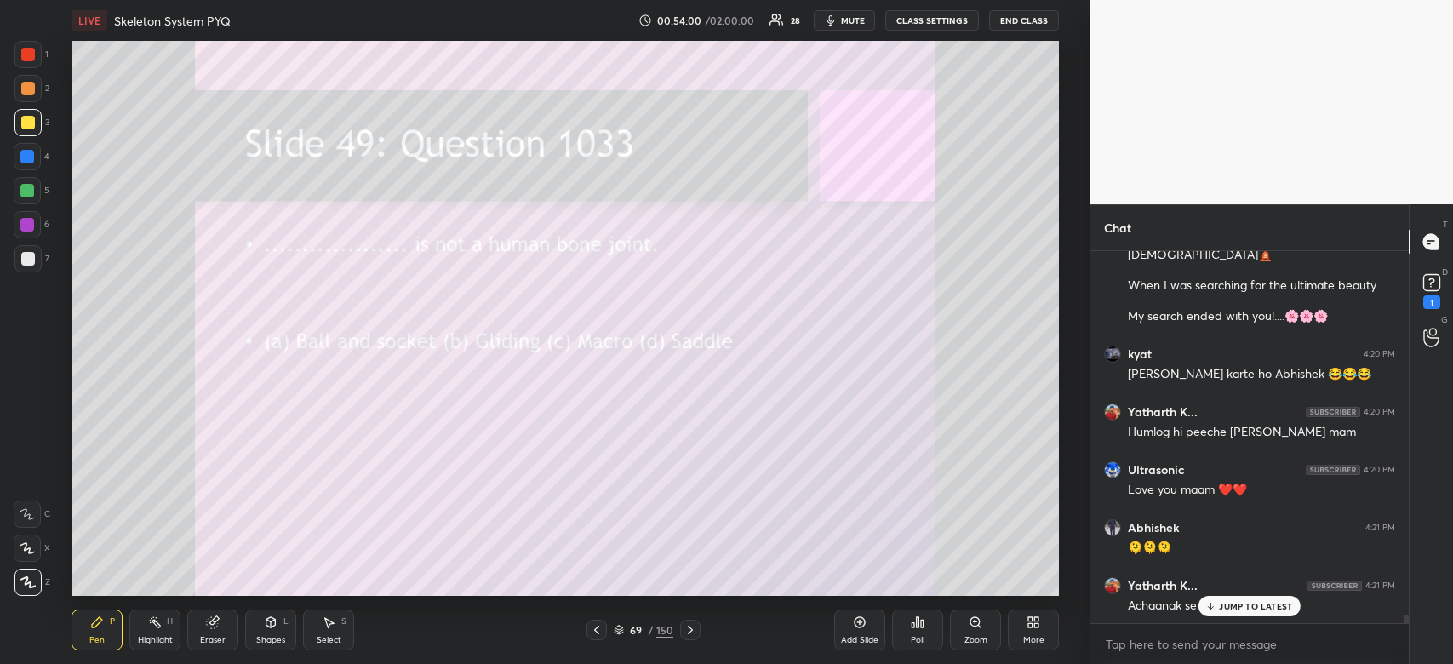
click at [916, 638] on div "Poll" at bounding box center [918, 640] width 14 height 9
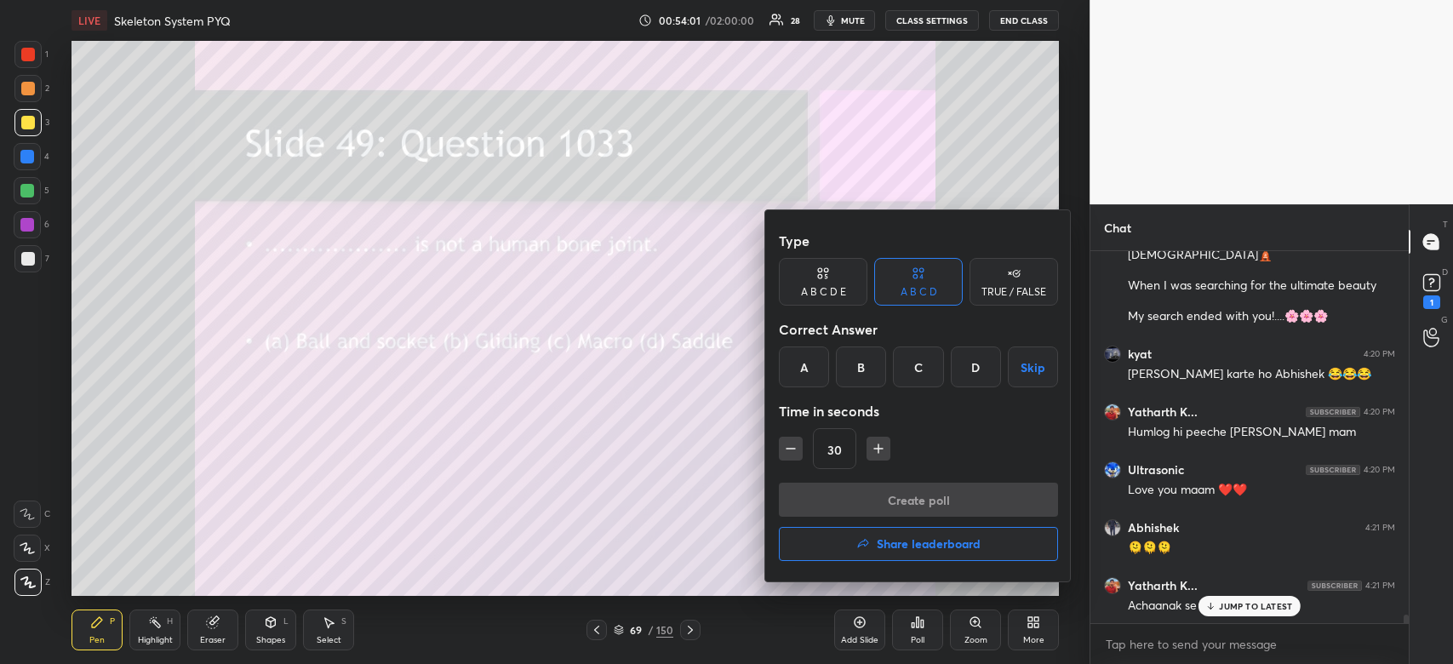
click at [881, 398] on div "Time in seconds" at bounding box center [918, 411] width 279 height 34
click at [912, 376] on div "C" at bounding box center [918, 366] width 50 height 41
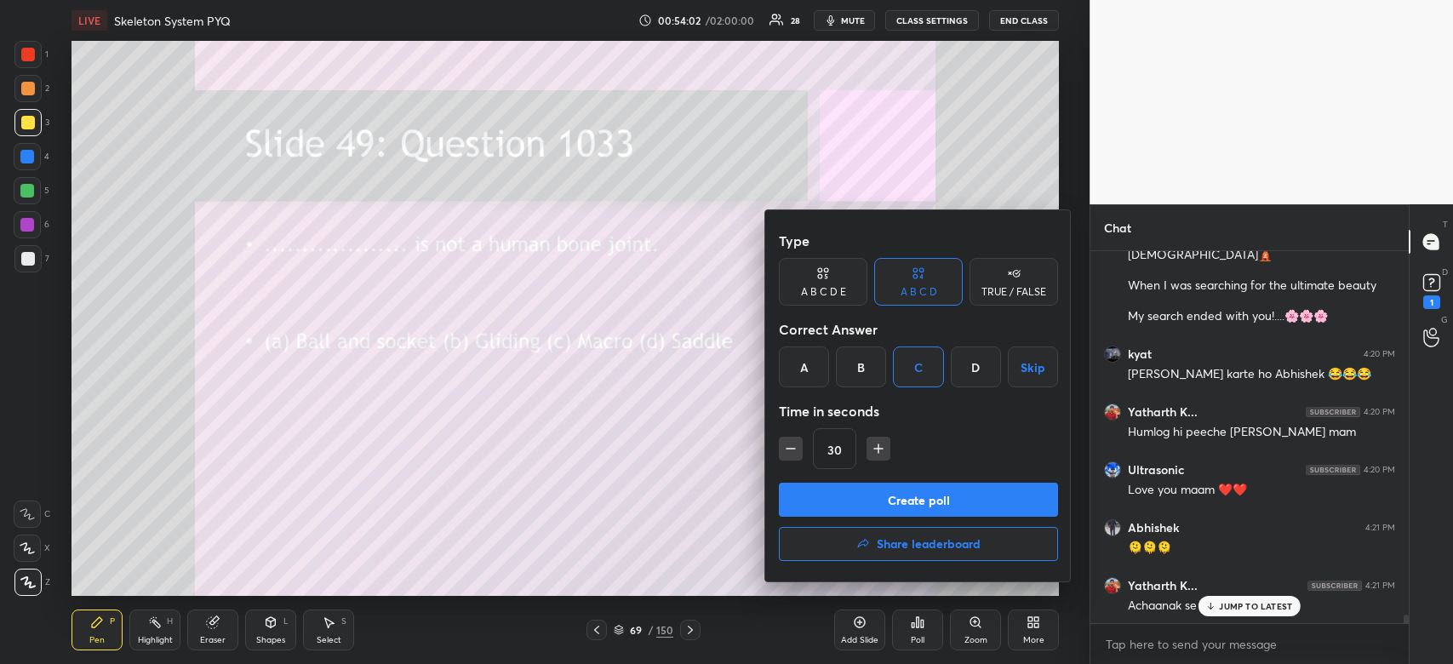
click at [880, 449] on icon "button" at bounding box center [878, 449] width 9 height 0
type input "45"
click at [886, 507] on button "Create poll" at bounding box center [918, 500] width 279 height 34
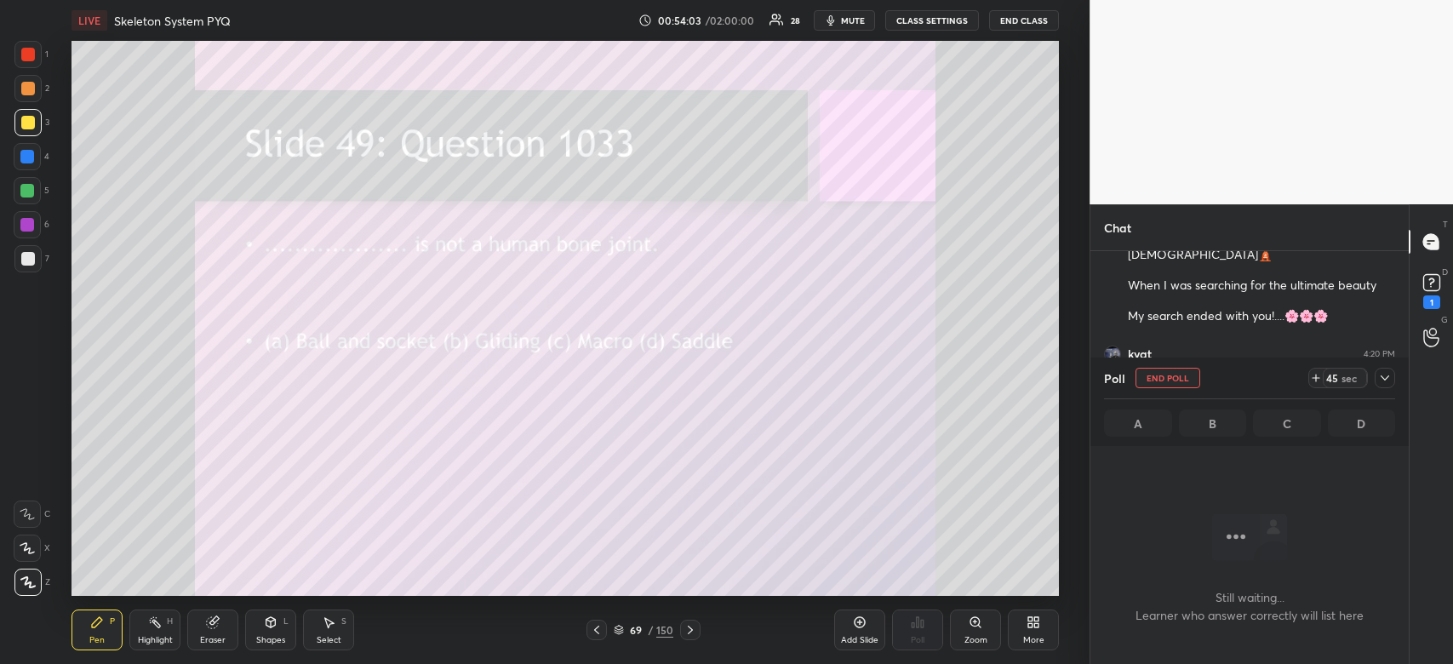
click at [1383, 387] on div at bounding box center [1385, 378] width 20 height 20
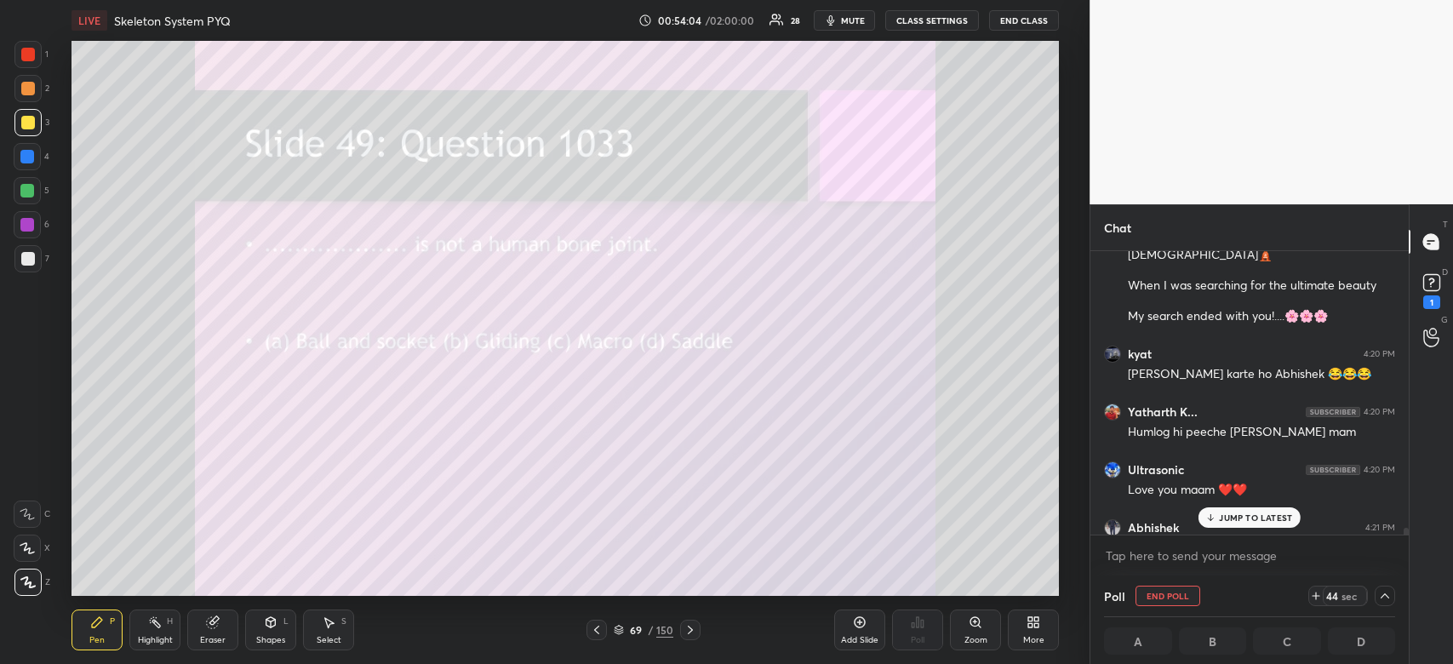
click at [1279, 518] on p "JUMP TO LATEST" at bounding box center [1255, 517] width 73 height 10
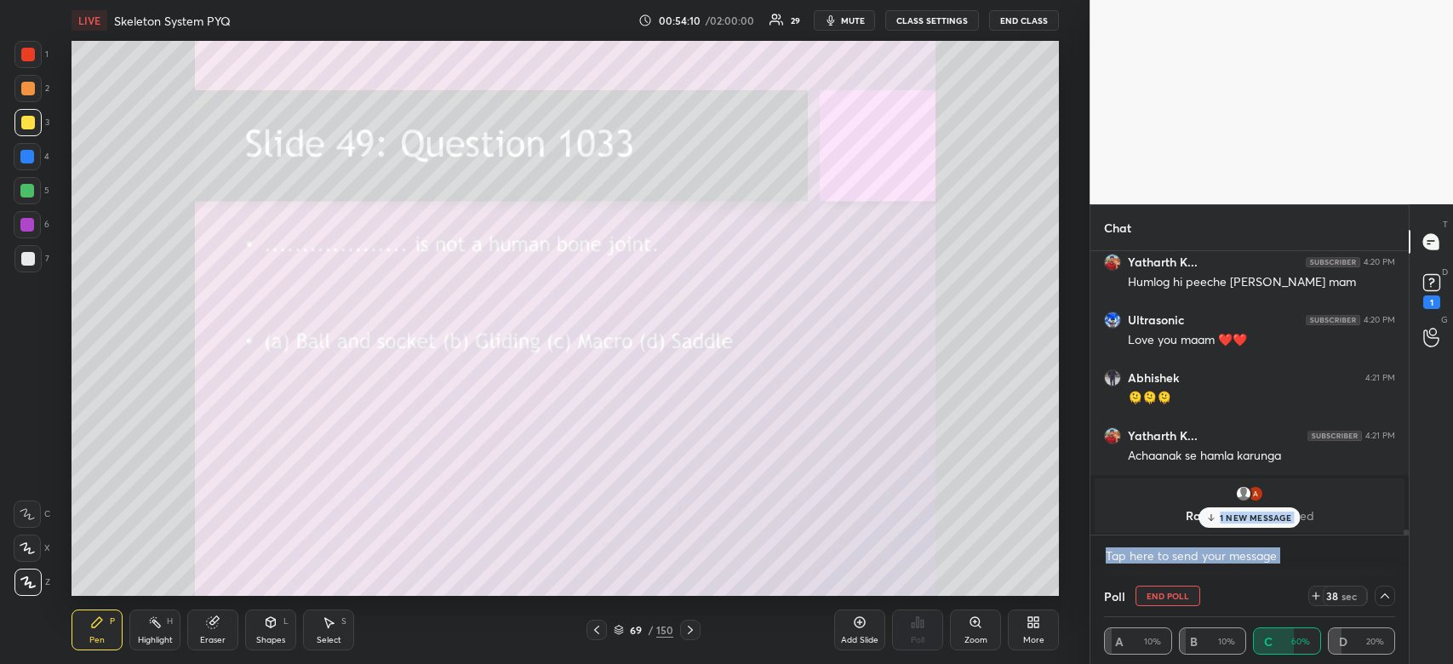
drag, startPoint x: 1407, startPoint y: 528, endPoint x: 1412, endPoint y: 500, distance: 27.7
click at [1412, 500] on div "Chat Abhishek 4:20 PM Shweta [PERSON_NAME] degi to upsc nikal dunga😂😂 Ultrasoni…" at bounding box center [1270, 434] width 363 height 460
click at [1405, 529] on div at bounding box center [1405, 536] width 5 height 14
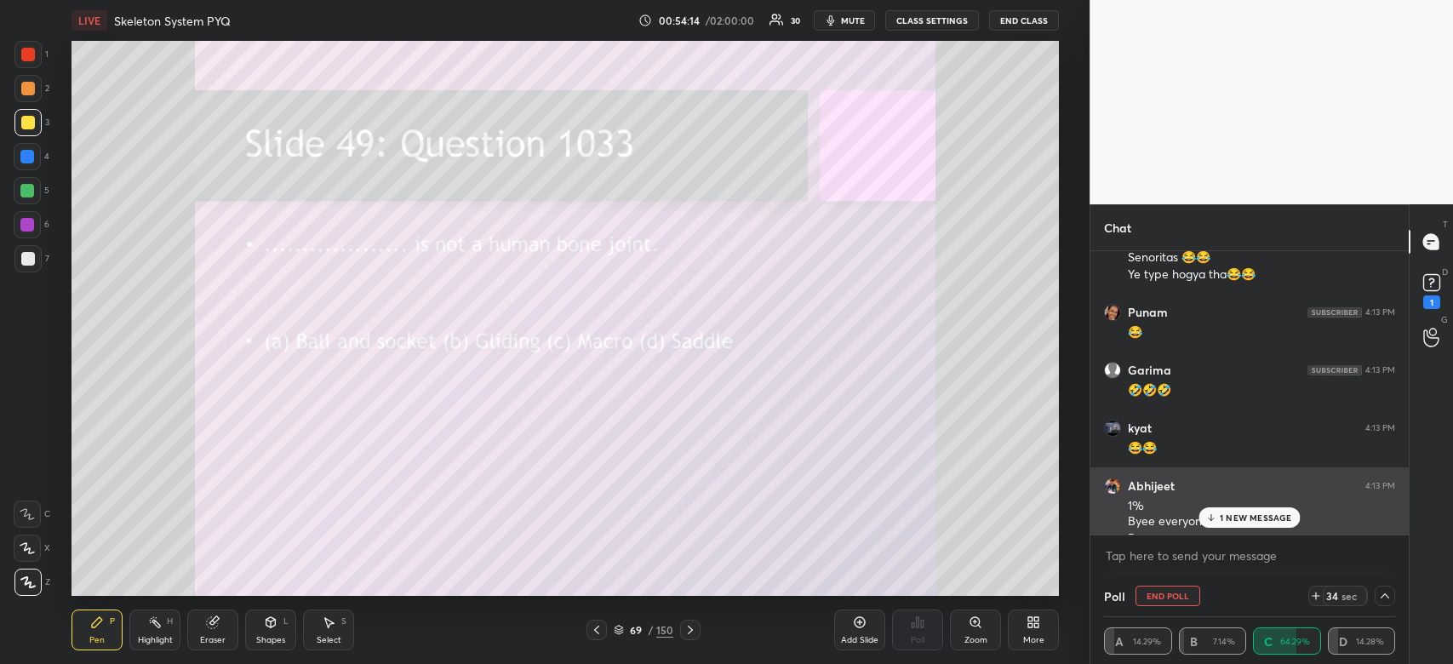
click at [1397, 487] on div "Abhijeet 4:13 PM 1% Byee everyone Byee maam" at bounding box center [1249, 512] width 318 height 90
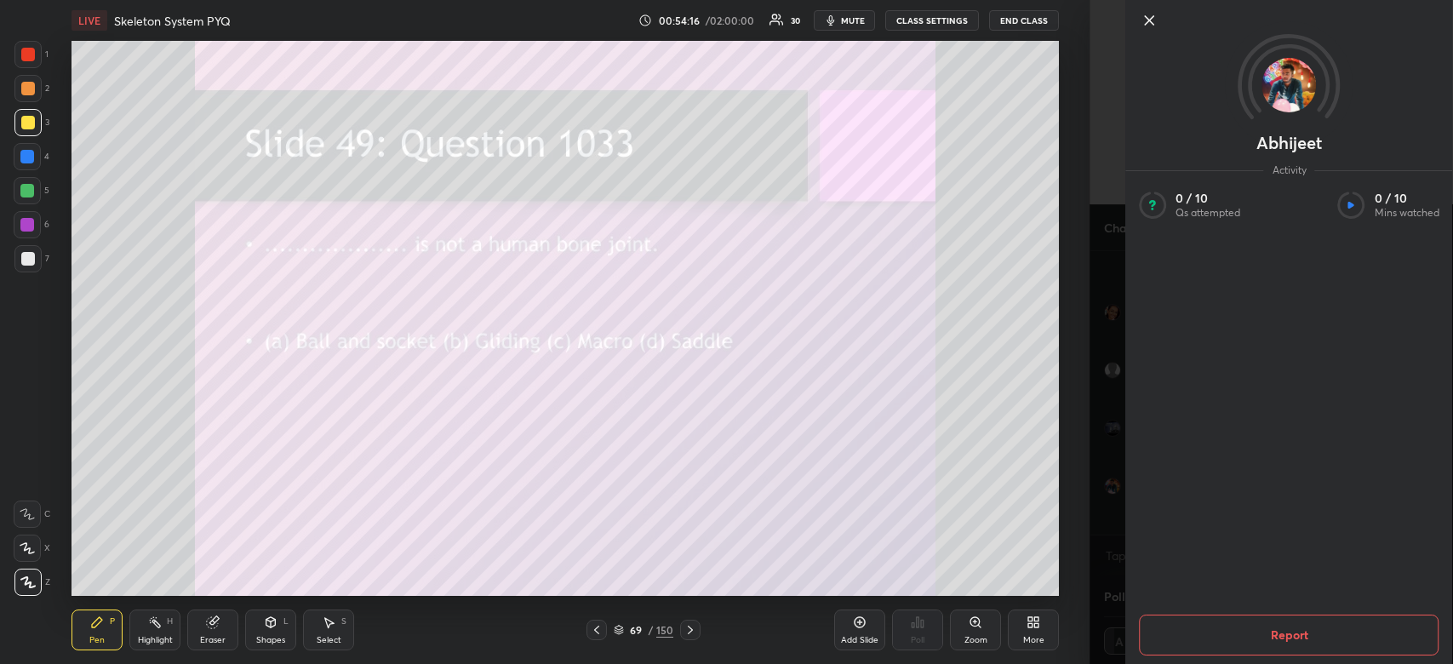
click at [1076, 533] on div "1 2 3 4 5 6 7 C X Z C X Z E E Erase all H H LIVE Skeleton System PYQ 00:54:16 /…" at bounding box center [544, 332] width 1089 height 664
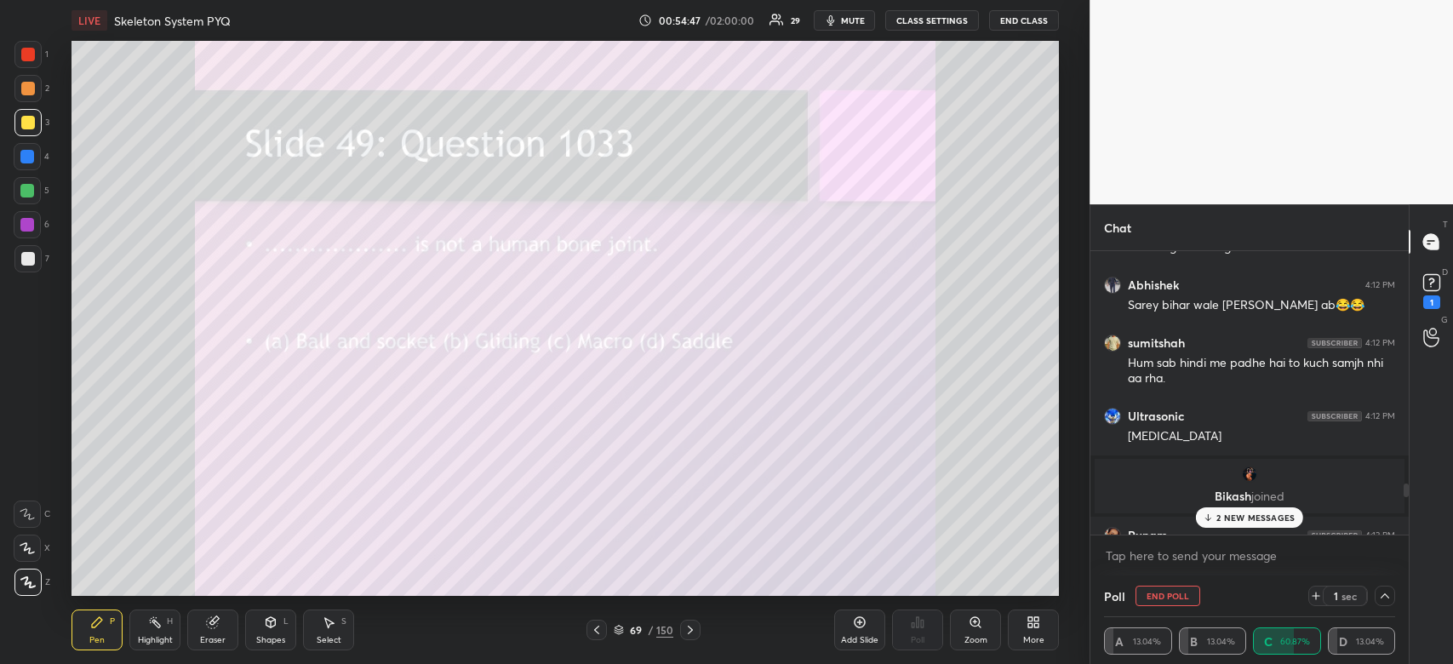
scroll to position [12847, 0]
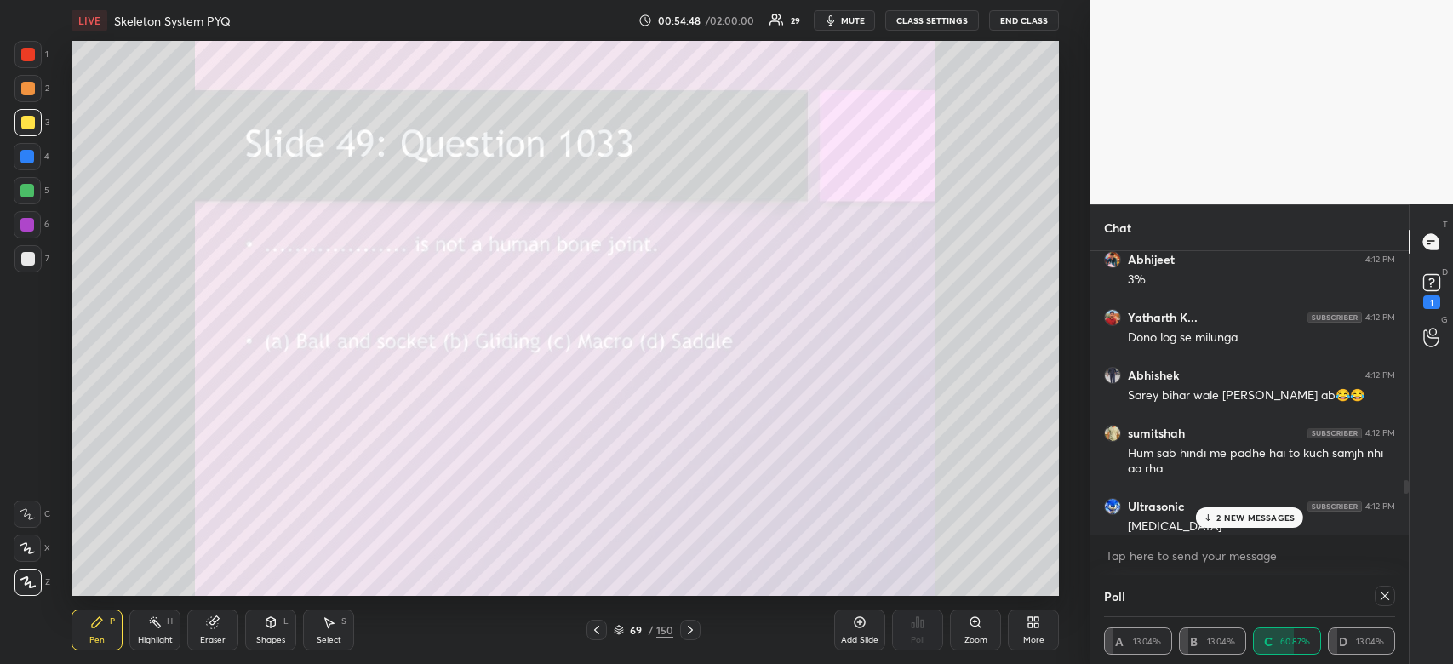
click at [1406, 500] on div at bounding box center [1403, 392] width 10 height 283
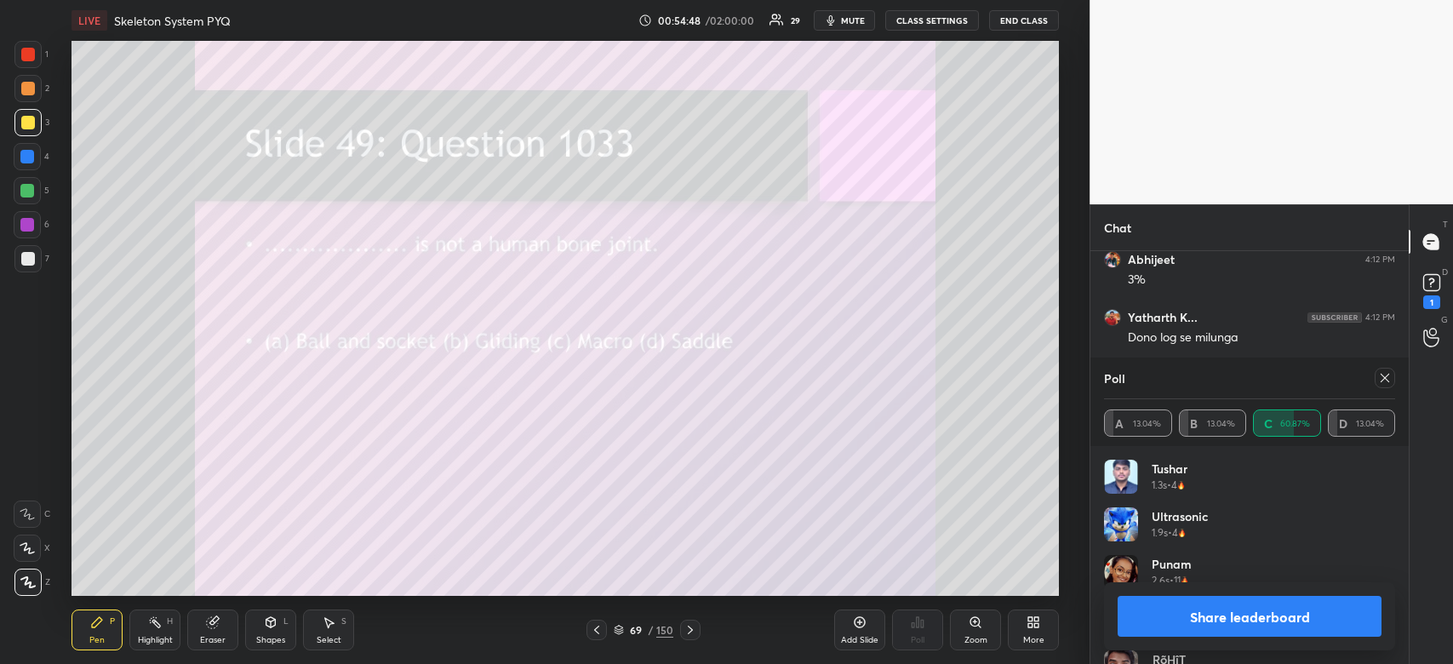
scroll to position [199, 286]
click at [1250, 631] on button "Share leaderboard" at bounding box center [1249, 616] width 264 height 41
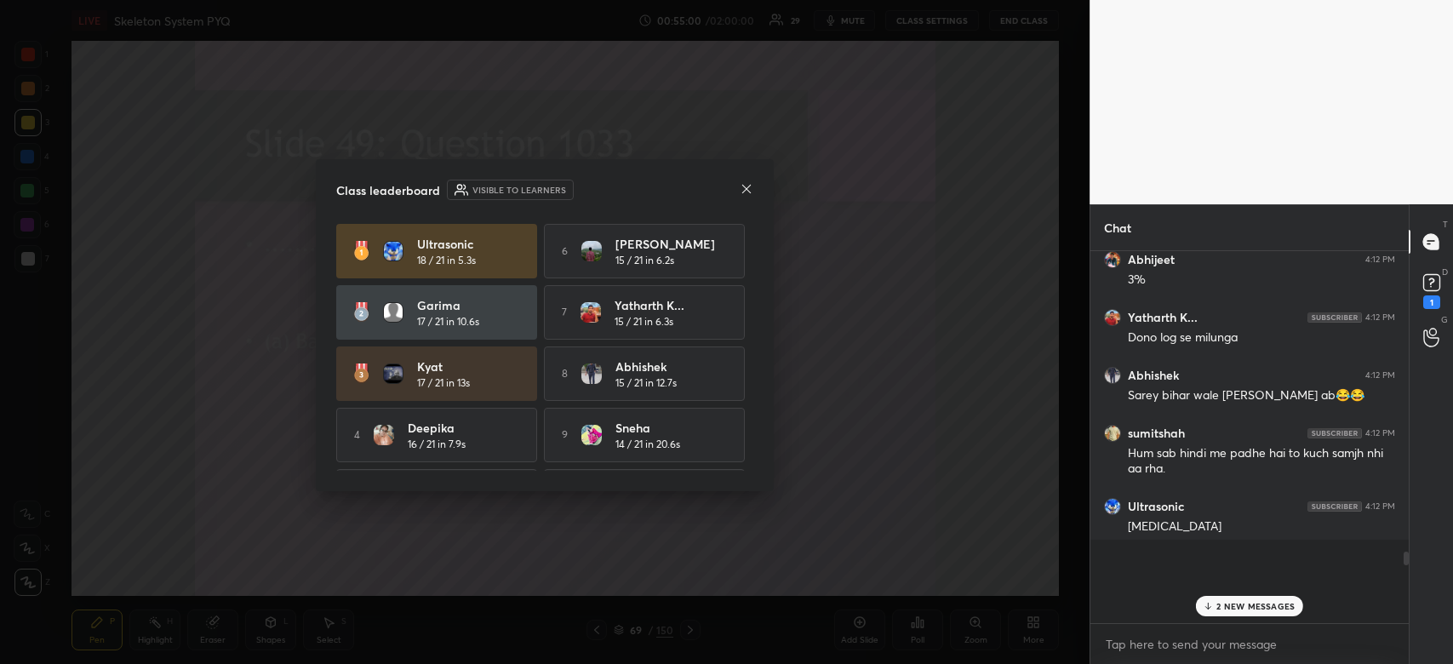
scroll to position [5, 5]
click at [1230, 605] on p "2 NEW MESSAGES" at bounding box center [1255, 606] width 78 height 10
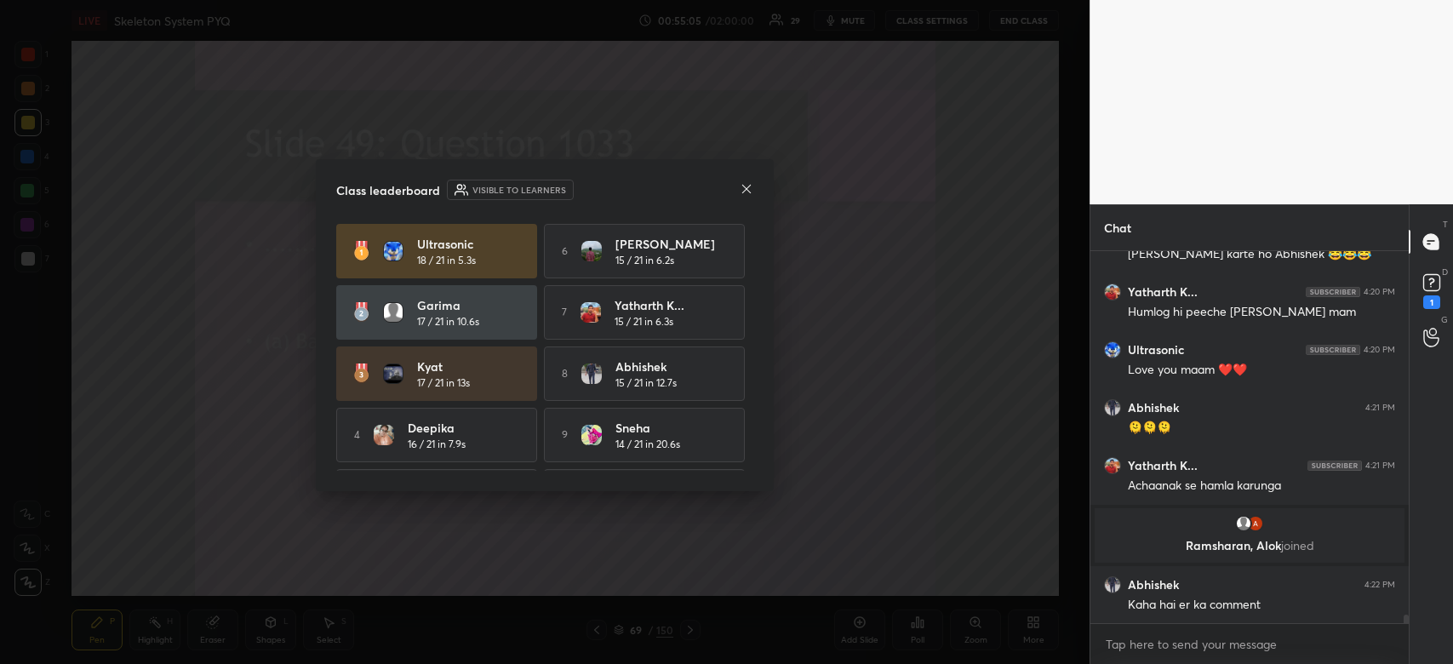
click at [750, 191] on icon at bounding box center [747, 189] width 14 height 14
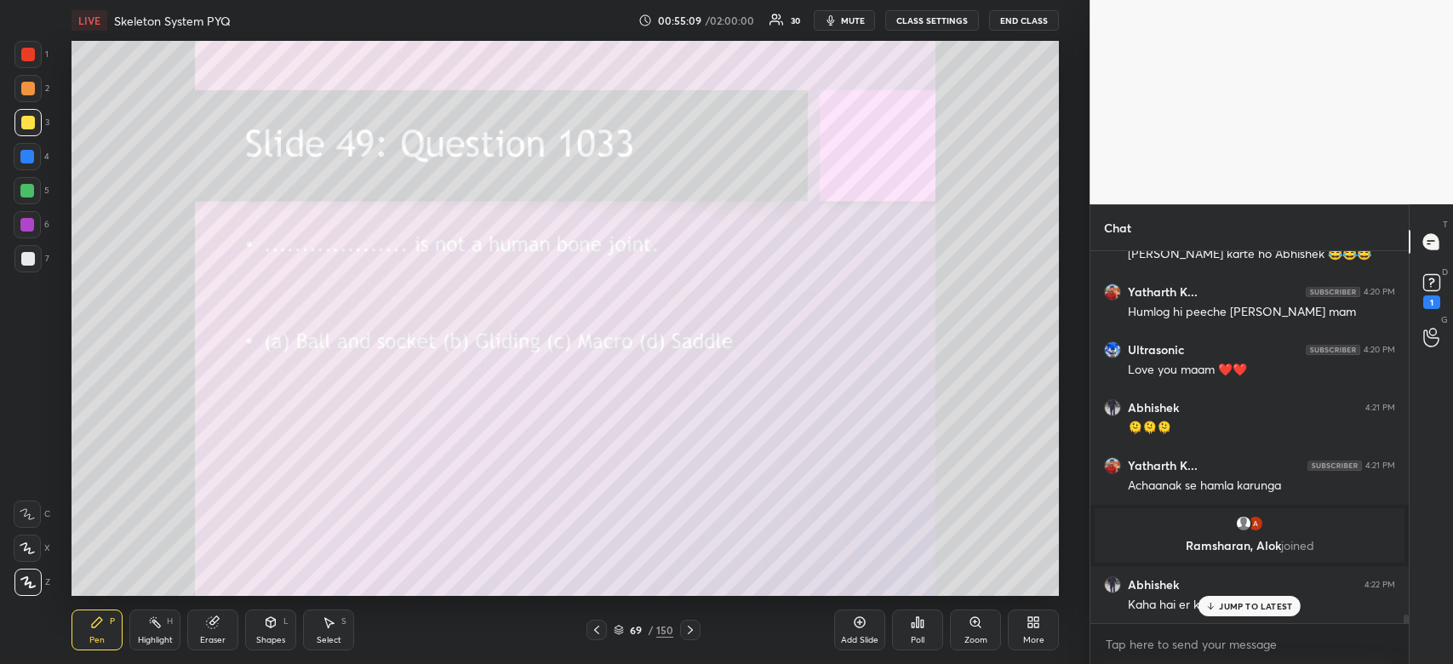
scroll to position [16444, 0]
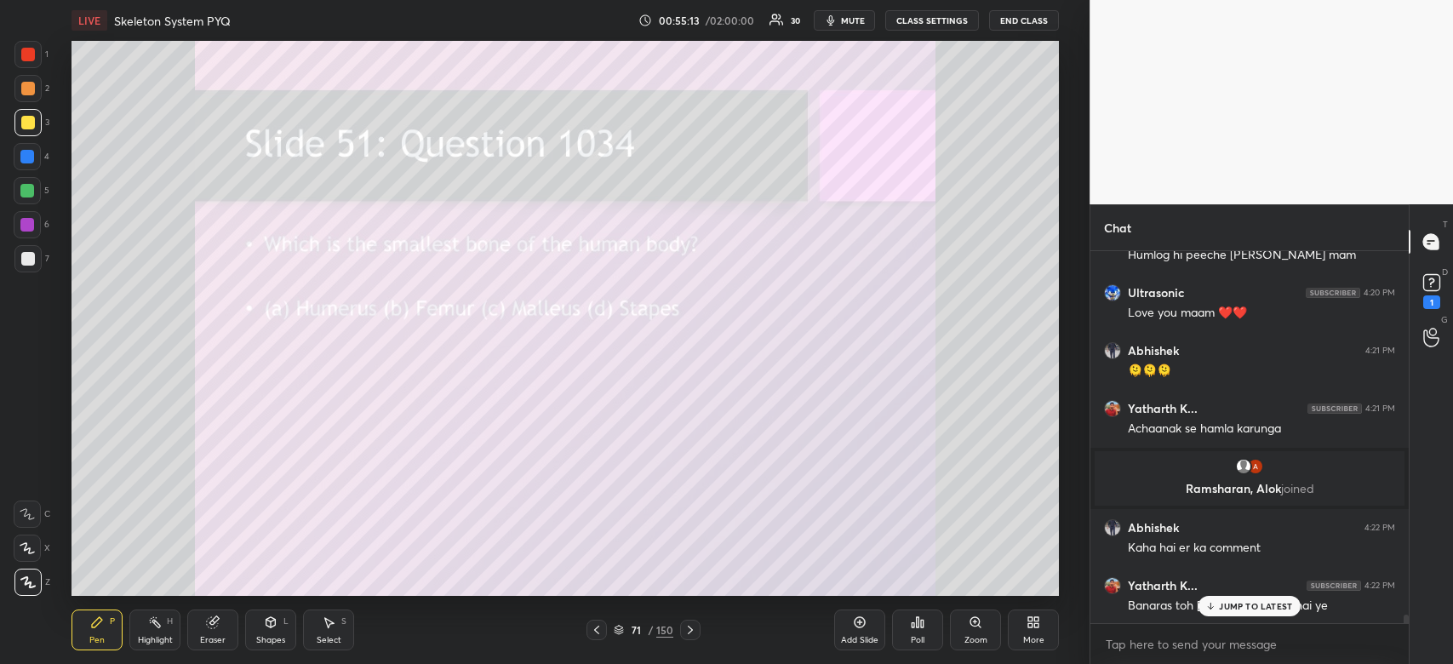
click at [923, 634] on div "Poll" at bounding box center [917, 629] width 51 height 41
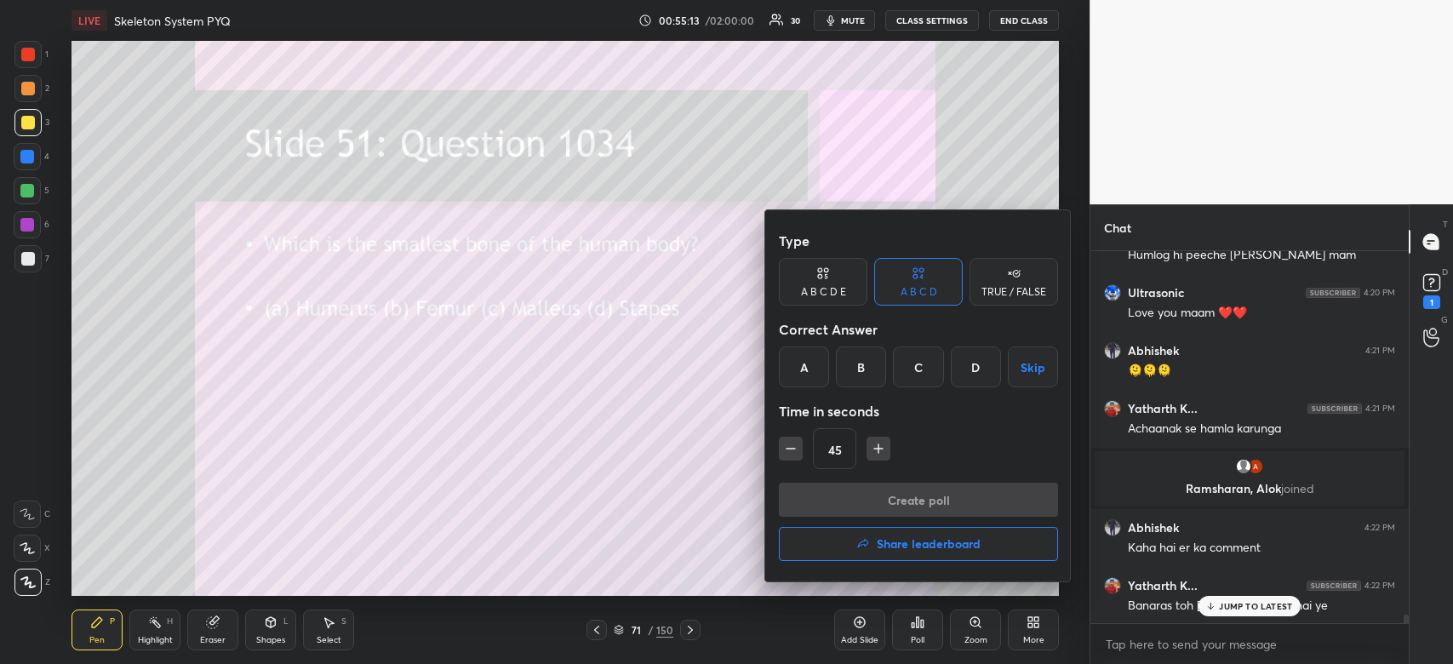
click at [977, 380] on div "D" at bounding box center [976, 366] width 50 height 41
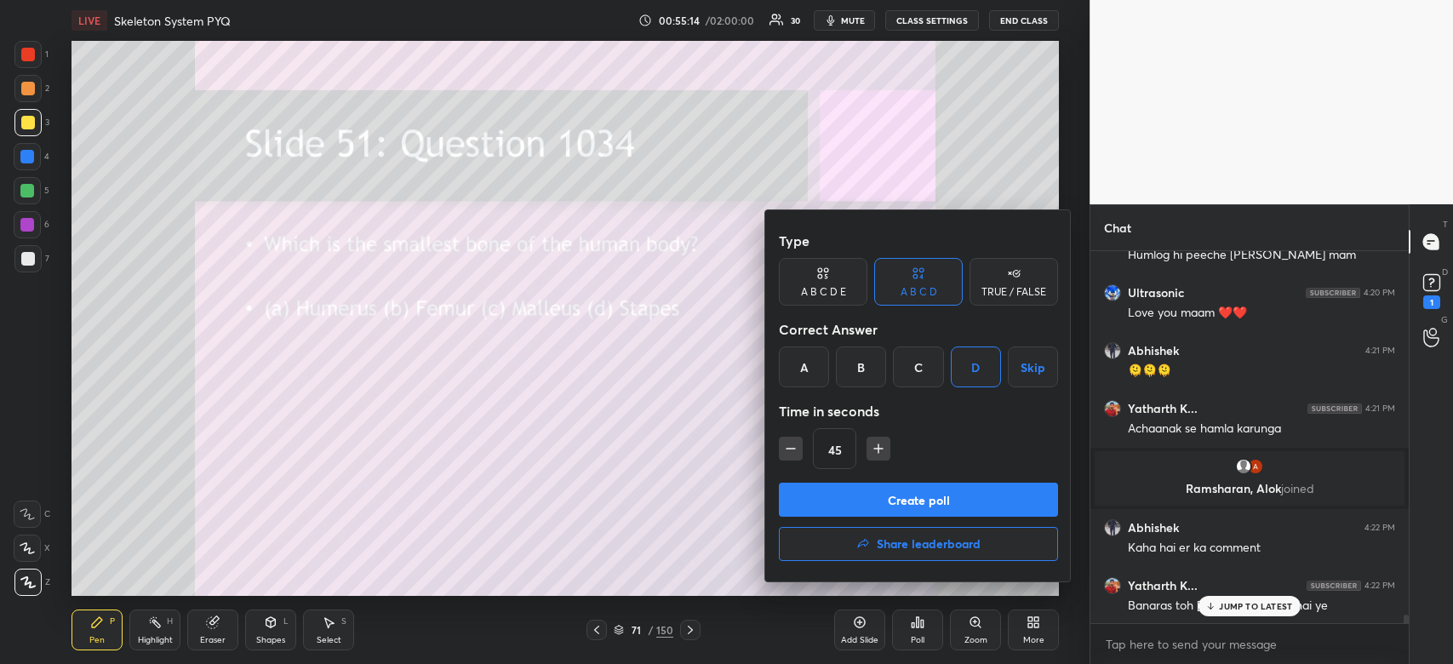
click at [959, 509] on button "Create poll" at bounding box center [918, 500] width 279 height 34
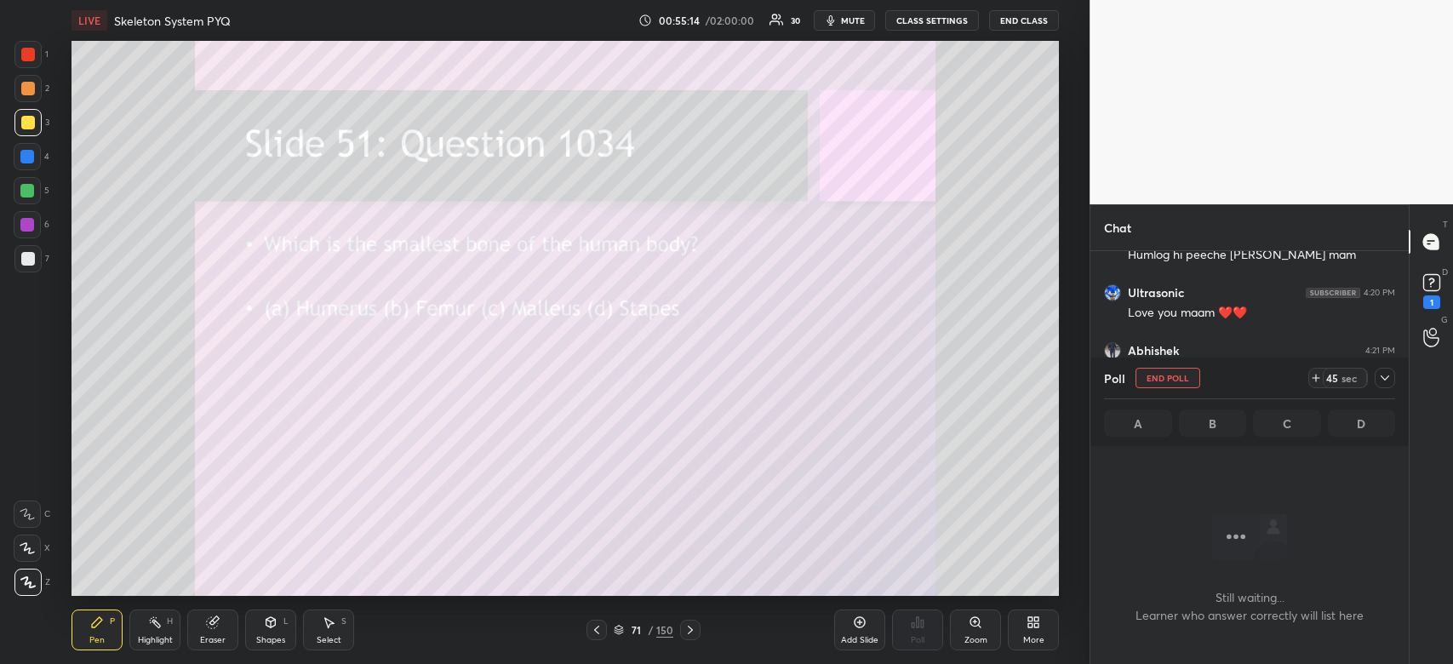
scroll to position [329, 313]
click at [1380, 376] on icon at bounding box center [1384, 377] width 9 height 5
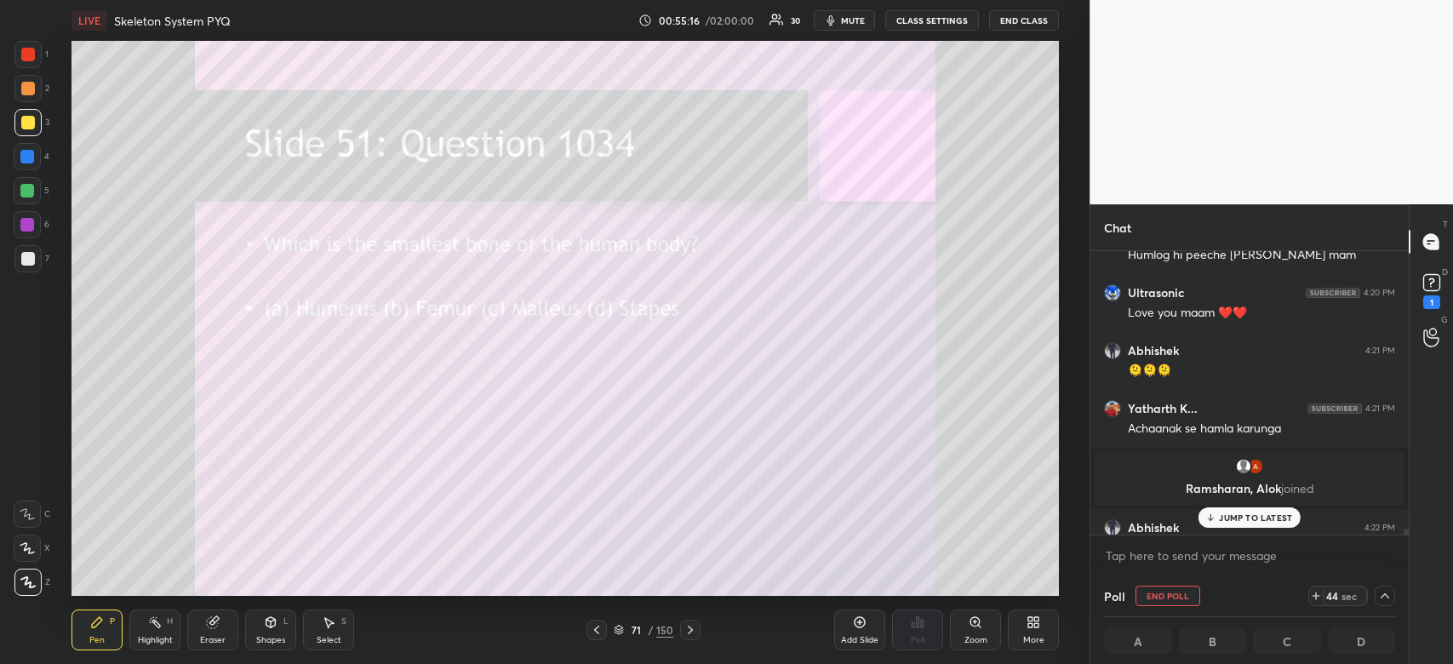
click at [1253, 520] on p "JUMP TO LATEST" at bounding box center [1255, 517] width 73 height 10
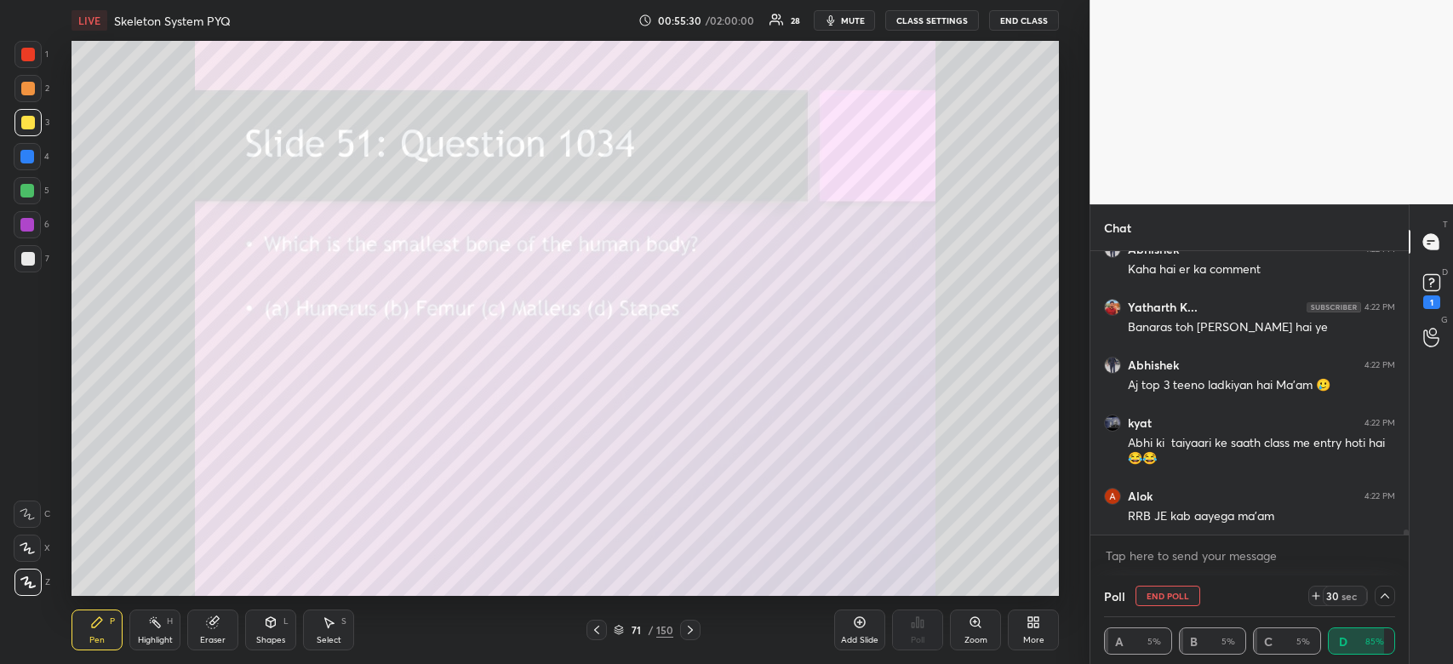
click at [837, 19] on icon "button" at bounding box center [831, 21] width 14 height 14
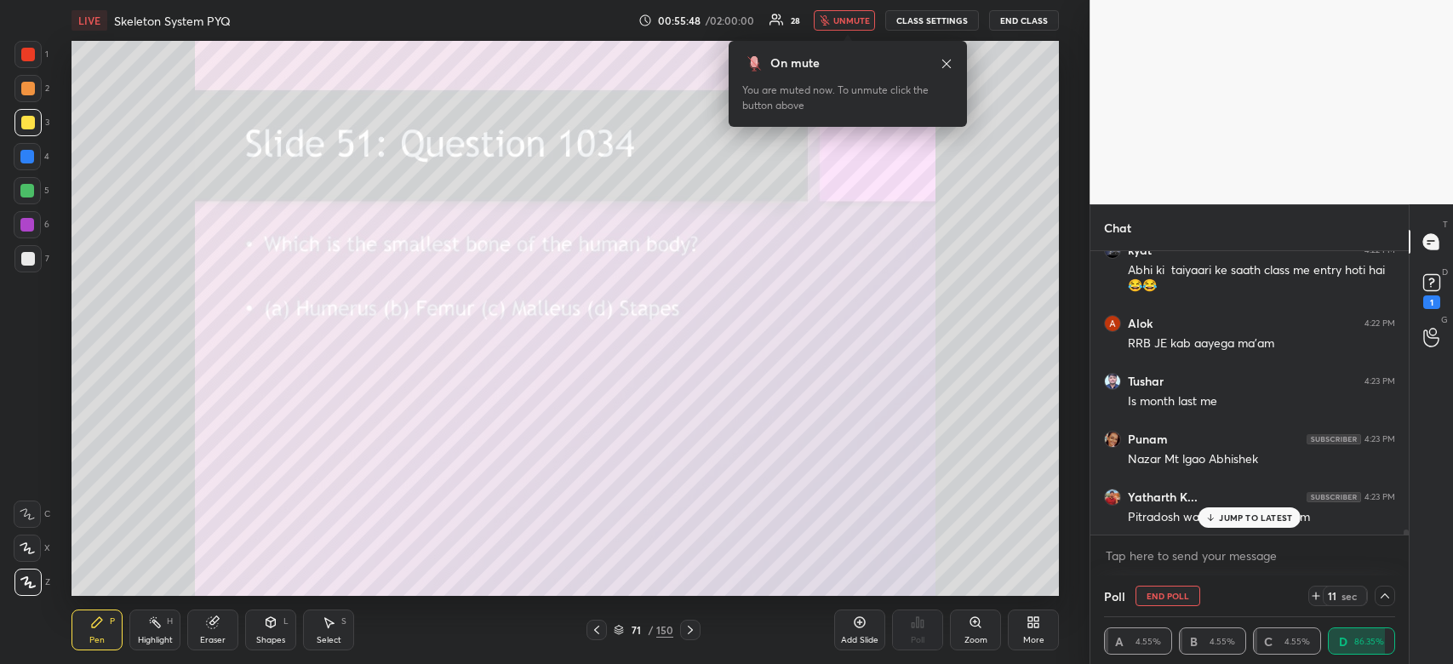
click at [841, 18] on span "unmute" at bounding box center [851, 20] width 37 height 12
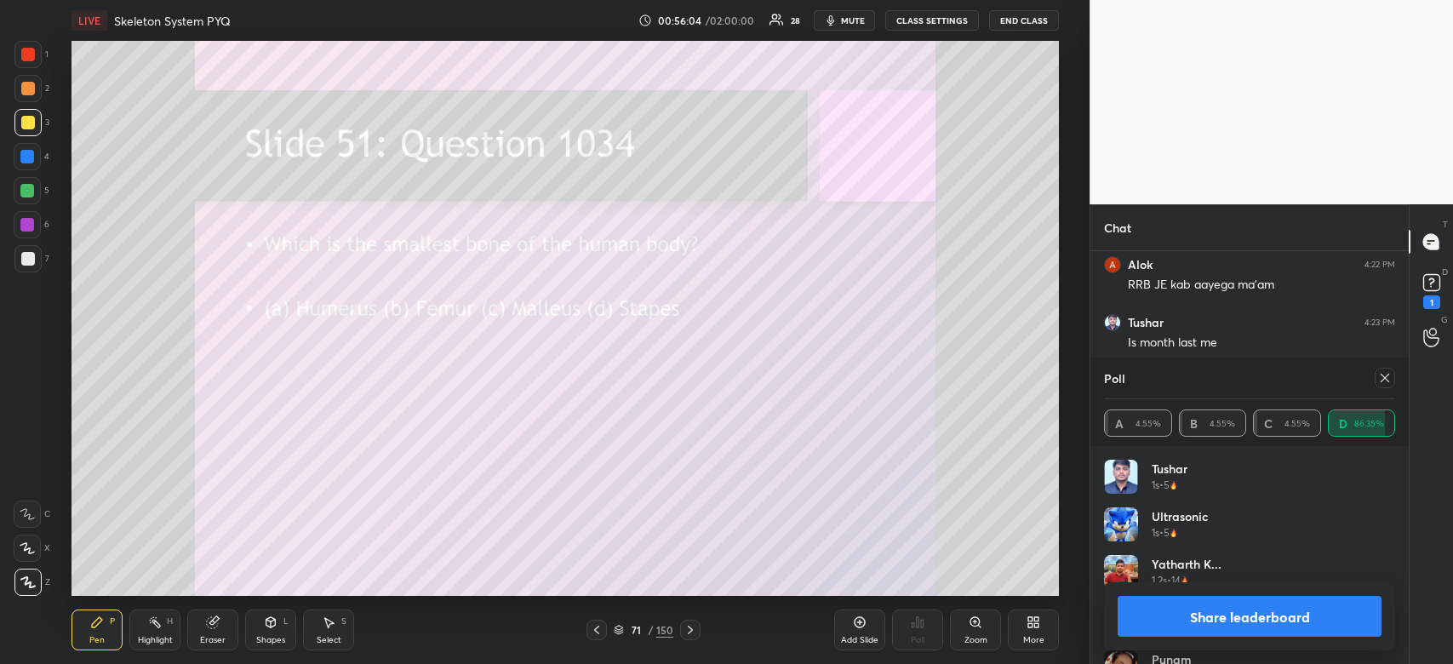
scroll to position [17011, 0]
click at [1260, 623] on button "Share leaderboard" at bounding box center [1249, 616] width 264 height 41
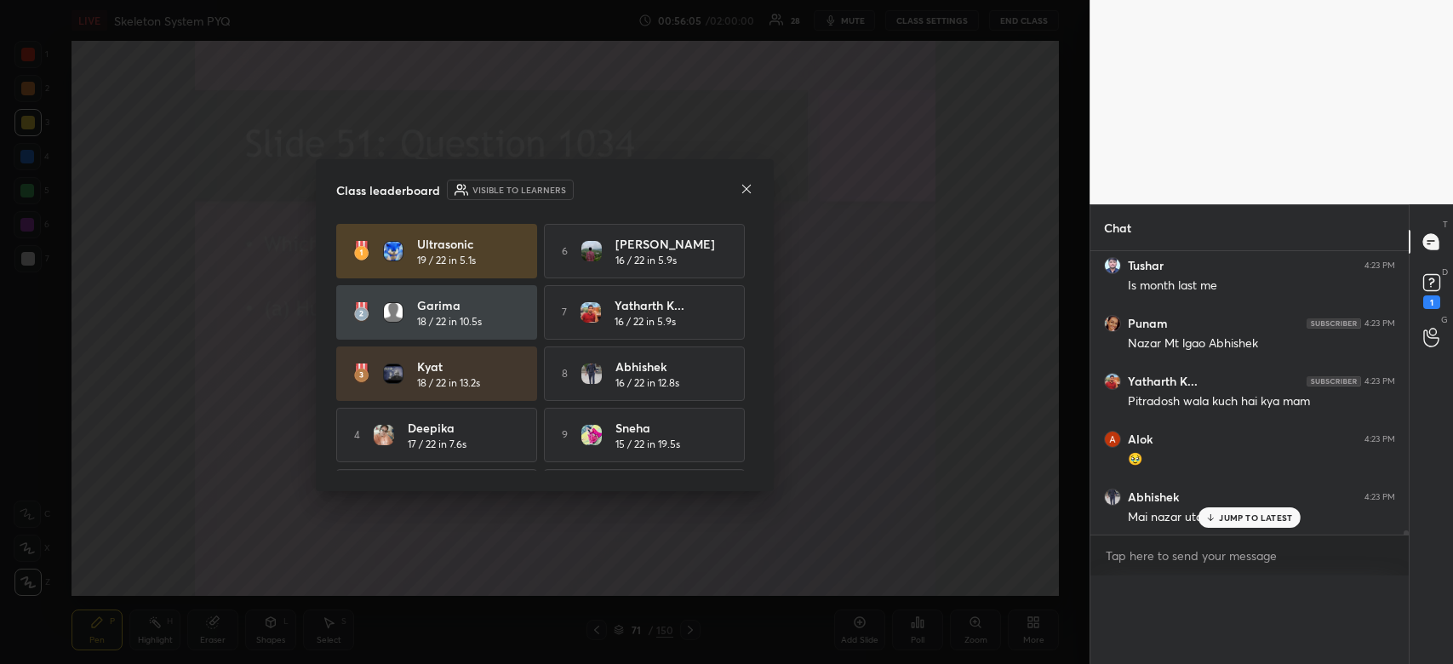
scroll to position [5, 5]
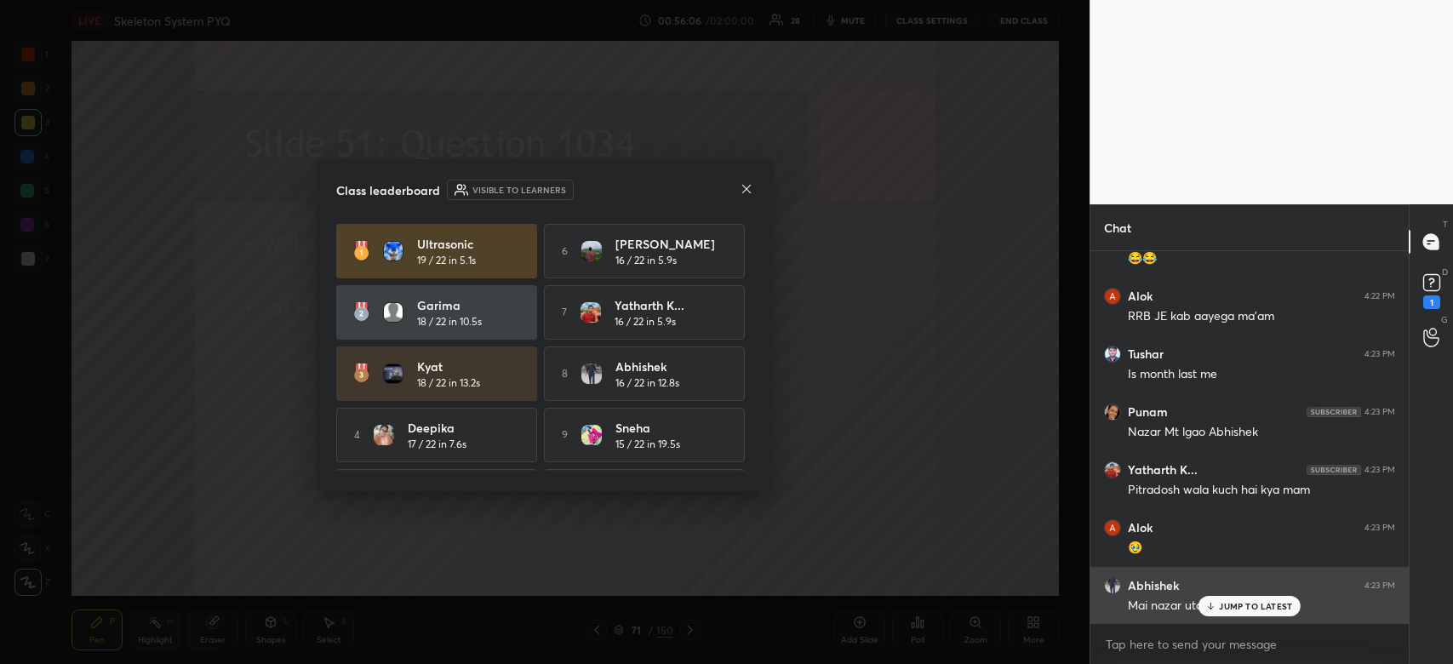
click at [1248, 603] on p "JUMP TO LATEST" at bounding box center [1255, 606] width 73 height 10
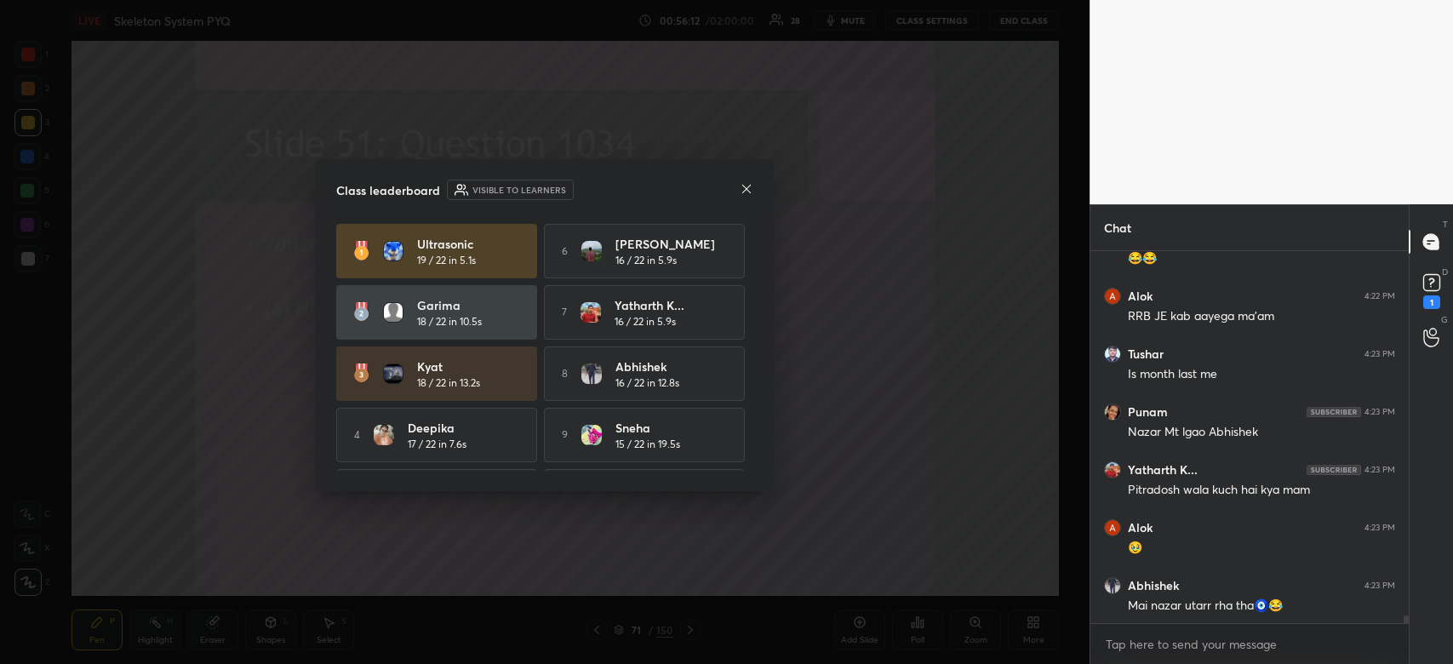
click at [740, 192] on icon at bounding box center [747, 189] width 14 height 14
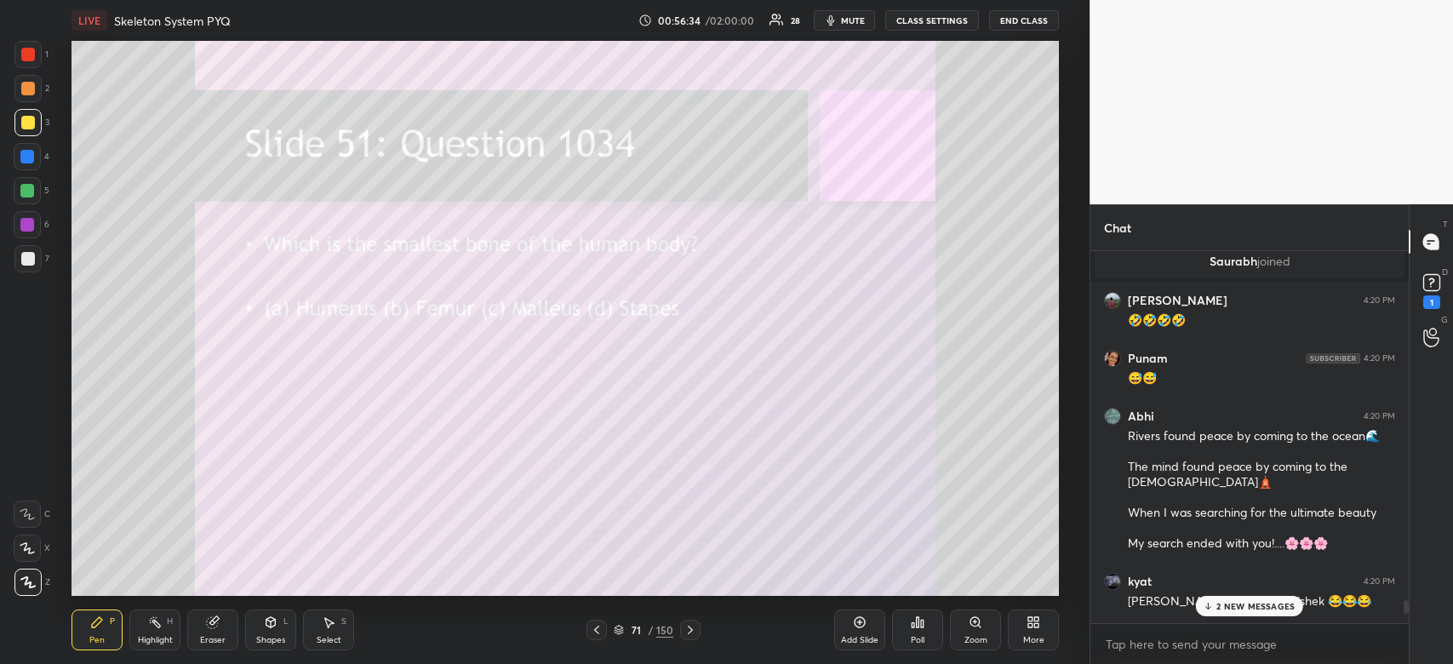
scroll to position [15922, 0]
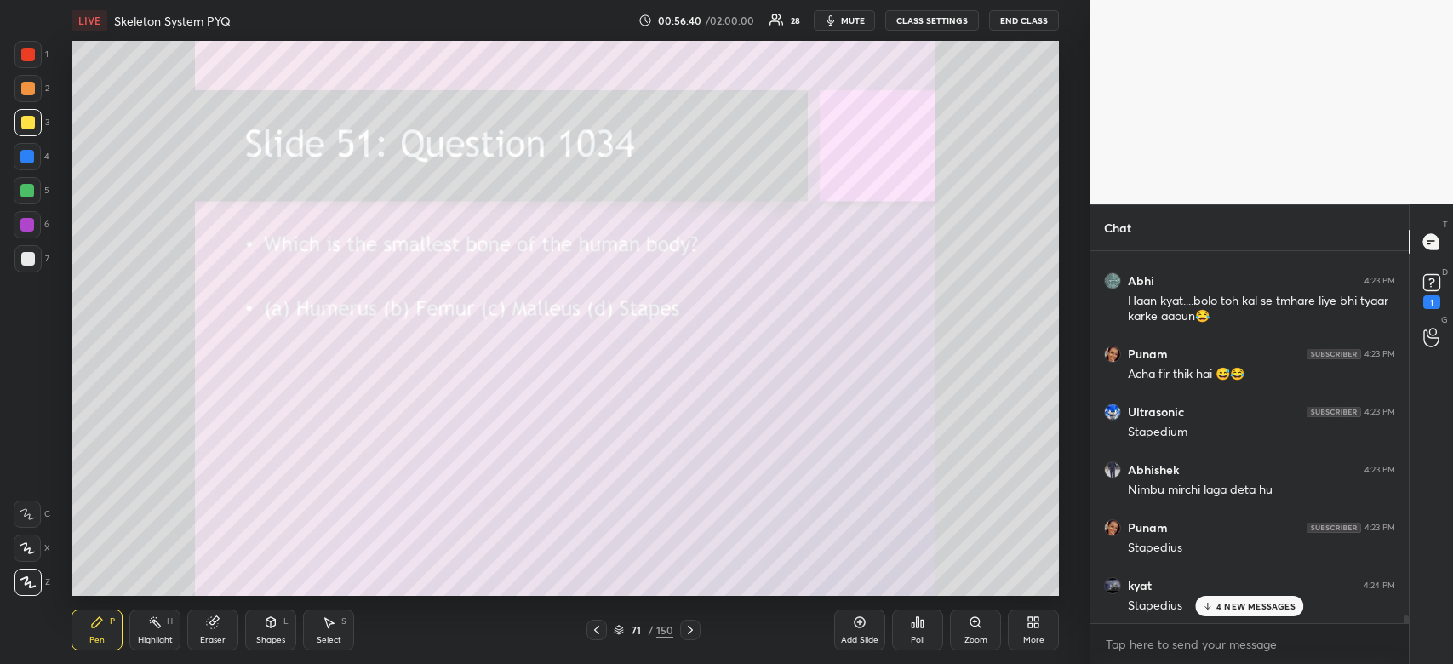
drag, startPoint x: 1406, startPoint y: 617, endPoint x: 1423, endPoint y: 691, distance: 76.0
click at [1423, 0] on html "1 2 3 4 5 6 7 C X Z C X Z E E Erase all H H LIVE Skeleton System PYQ 00:56:40 /…" at bounding box center [726, 0] width 1453 height 0
click at [1249, 602] on p "4 NEW MESSAGES" at bounding box center [1255, 606] width 79 height 10
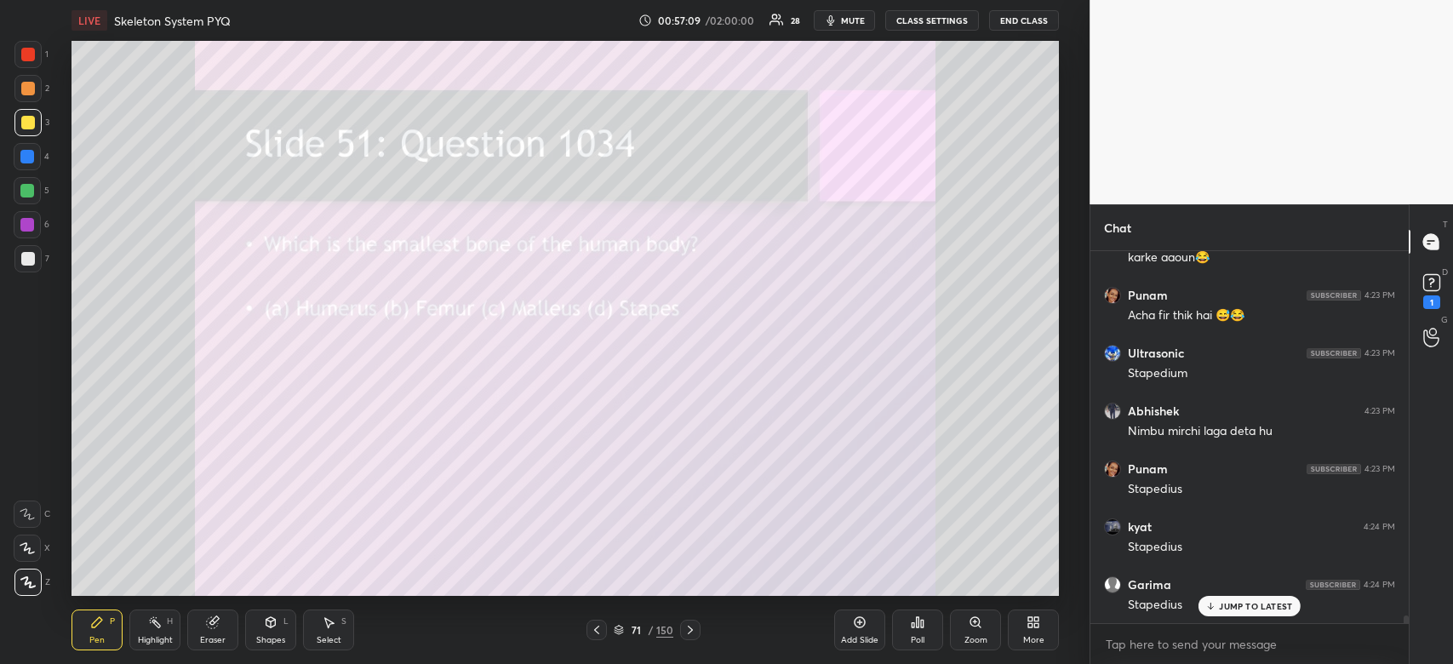
scroll to position [17431, 0]
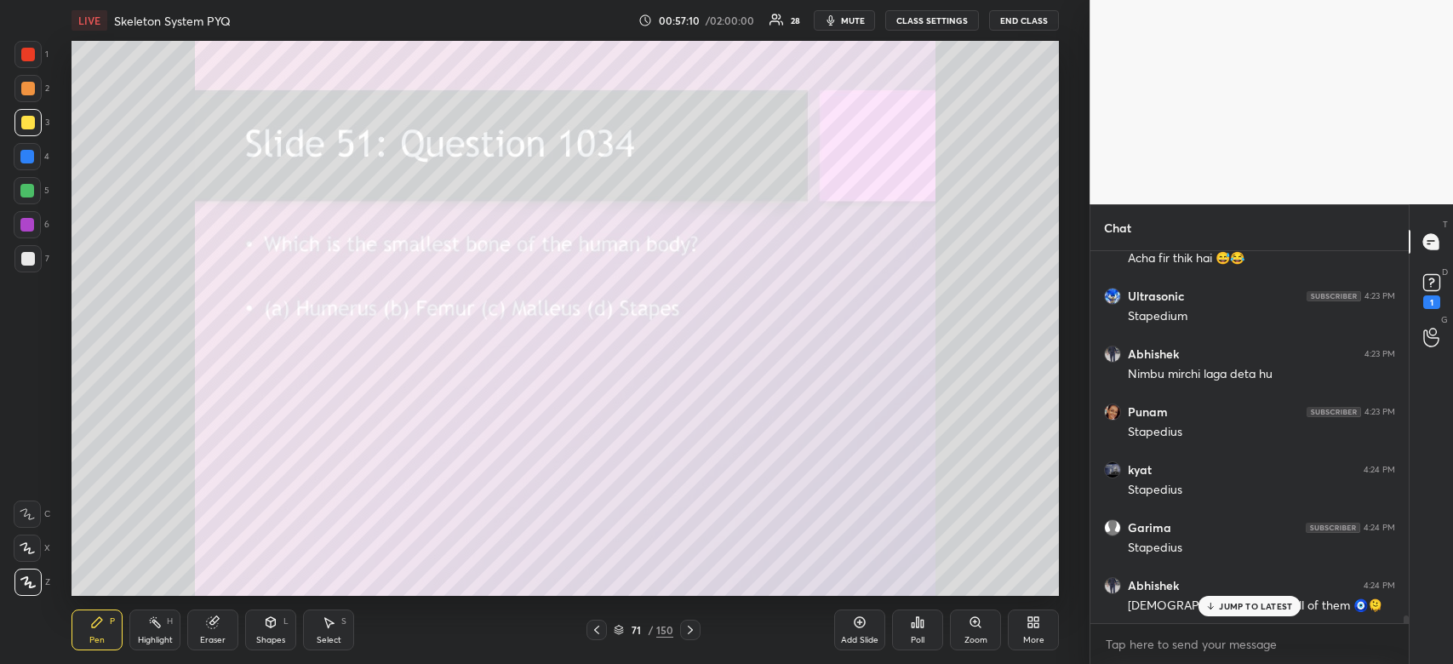
click at [1249, 602] on p "JUMP TO LATEST" at bounding box center [1255, 606] width 73 height 10
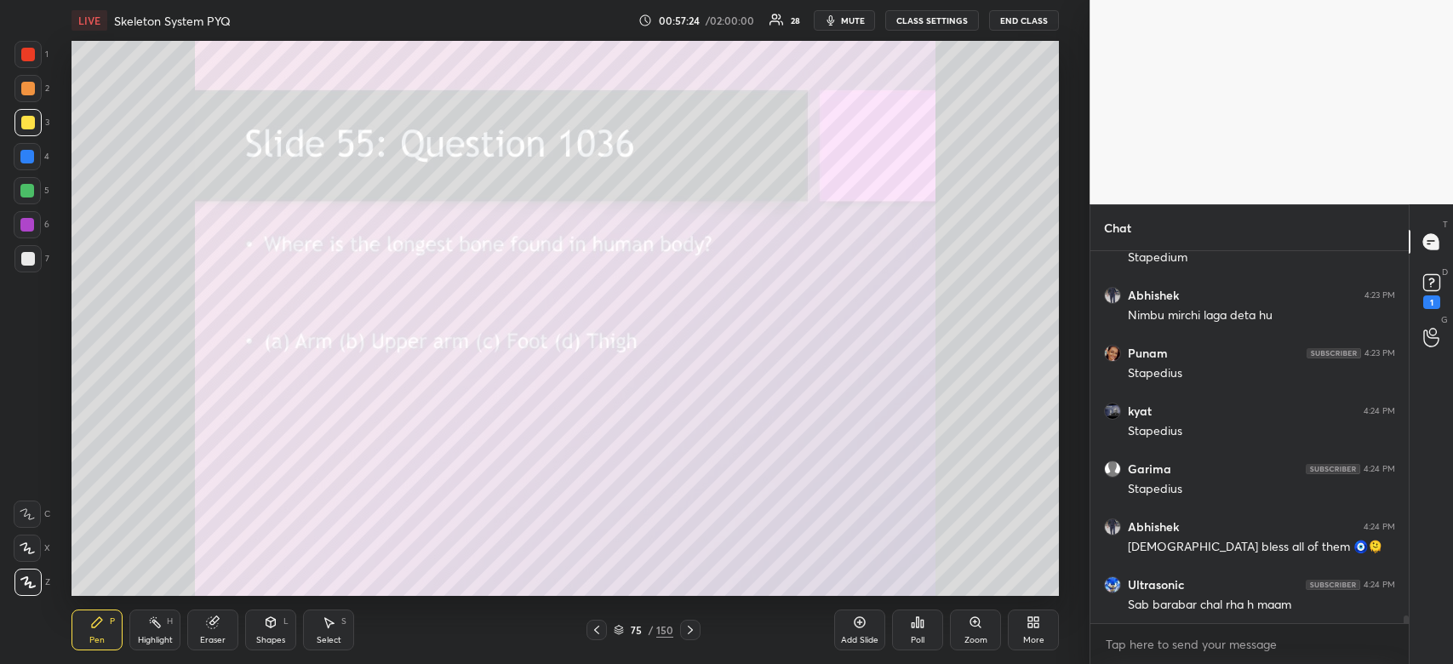
click at [919, 628] on icon at bounding box center [918, 622] width 14 height 14
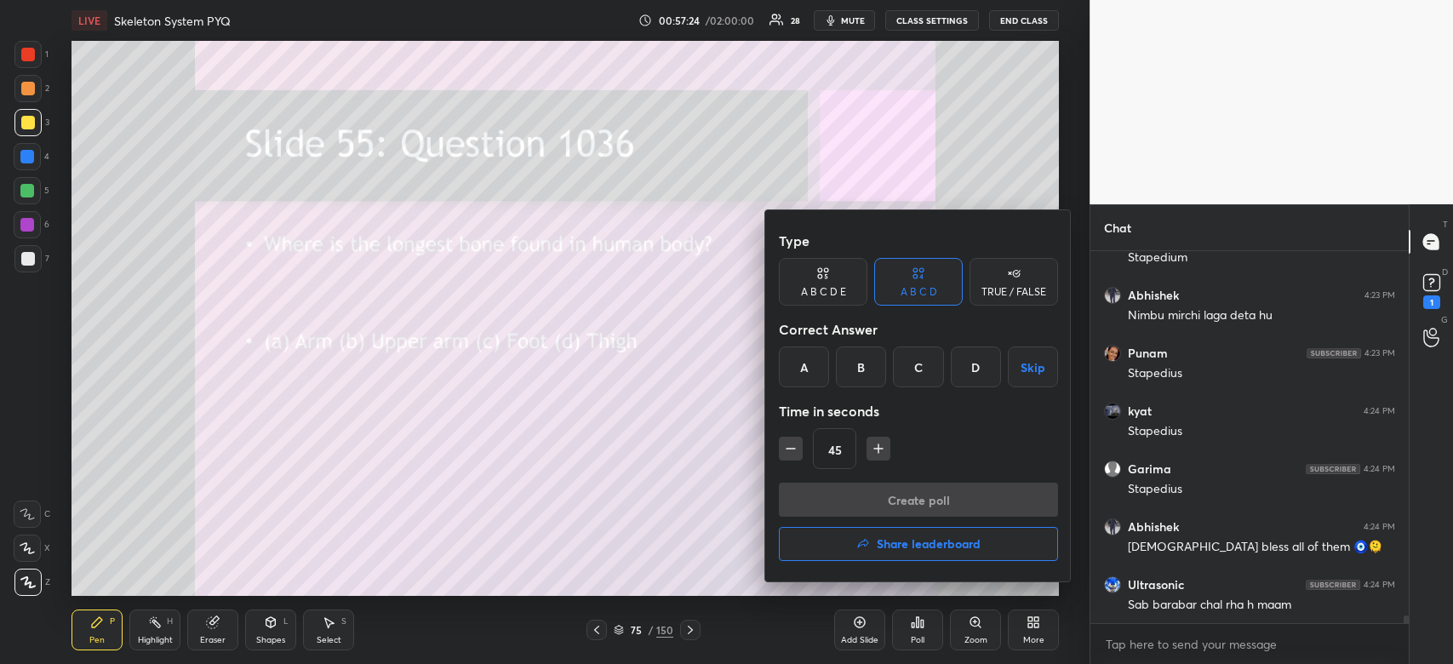
click at [969, 369] on div "D" at bounding box center [976, 366] width 50 height 41
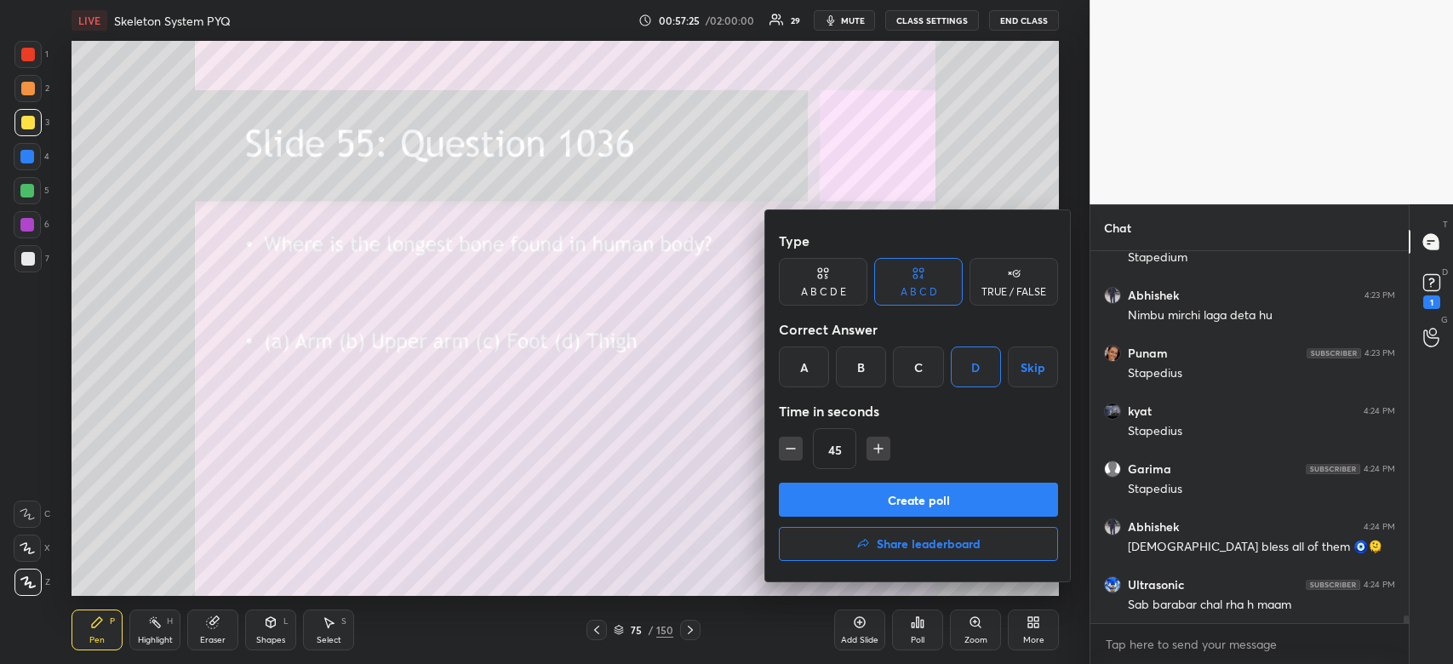
click at [912, 502] on button "Create poll" at bounding box center [918, 500] width 279 height 34
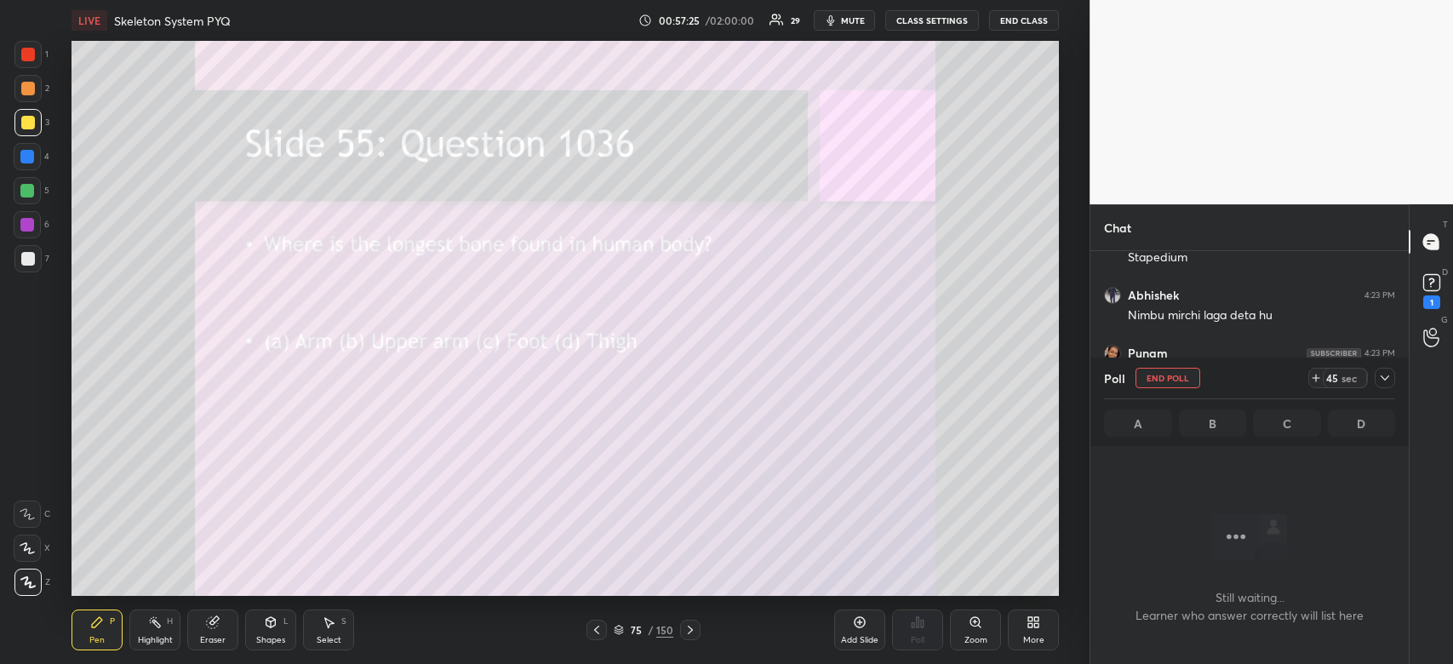
scroll to position [6, 5]
click at [1383, 371] on div at bounding box center [1385, 378] width 20 height 20
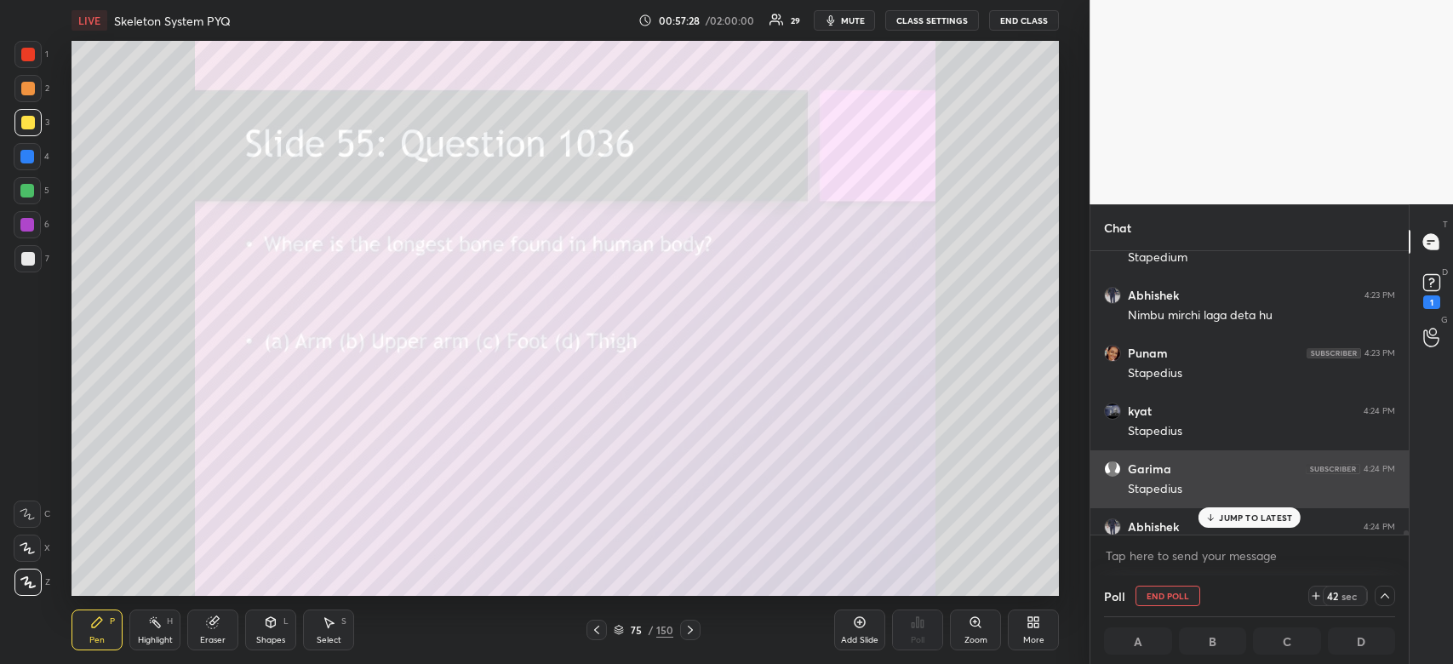
scroll to position [17636, 0]
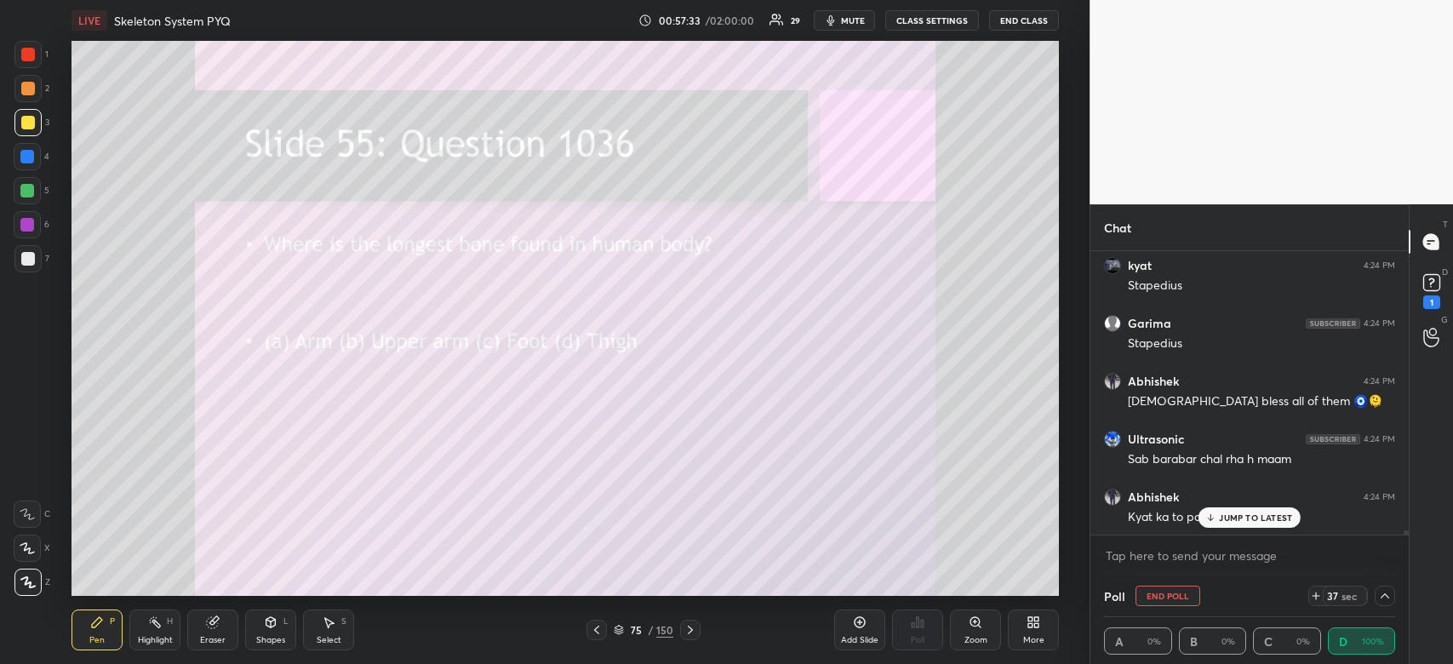
click at [1243, 509] on div "JUMP TO LATEST" at bounding box center [1249, 517] width 102 height 20
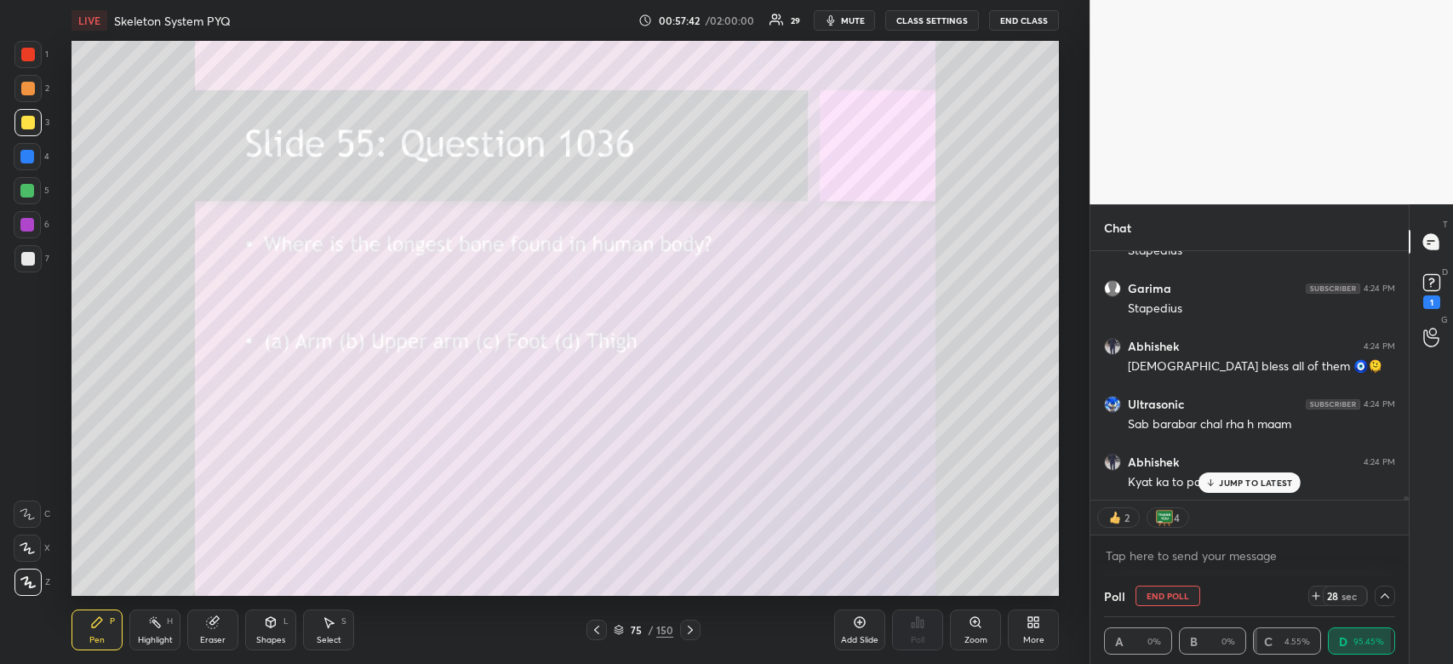
drag, startPoint x: 1406, startPoint y: 495, endPoint x: 1413, endPoint y: 529, distance: 34.7
click at [1413, 529] on div "Chat [PERSON_NAME] 4:23 PM Stapedius kyat 4:24 PM Stapedius [PERSON_NAME] 4:24 …" at bounding box center [1270, 434] width 363 height 460
click at [1209, 476] on div "JUMP TO LATEST" at bounding box center [1249, 482] width 102 height 20
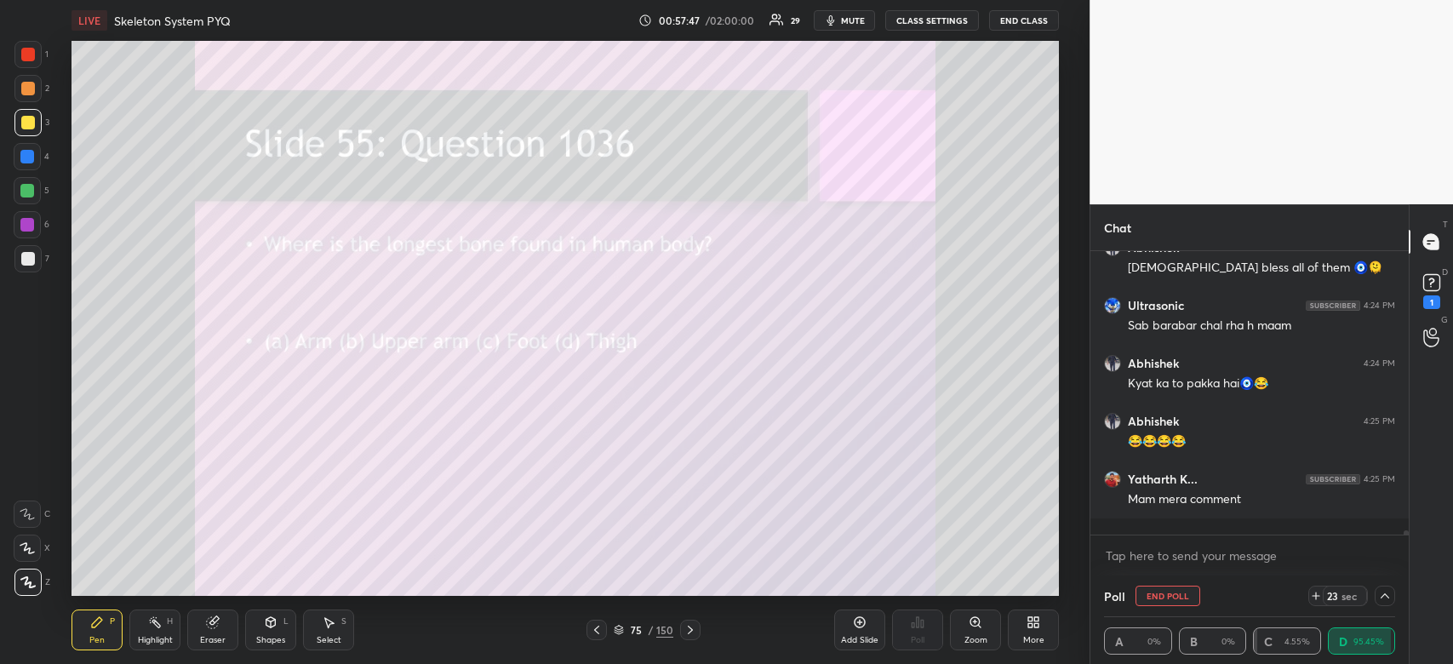
scroll to position [17751, 0]
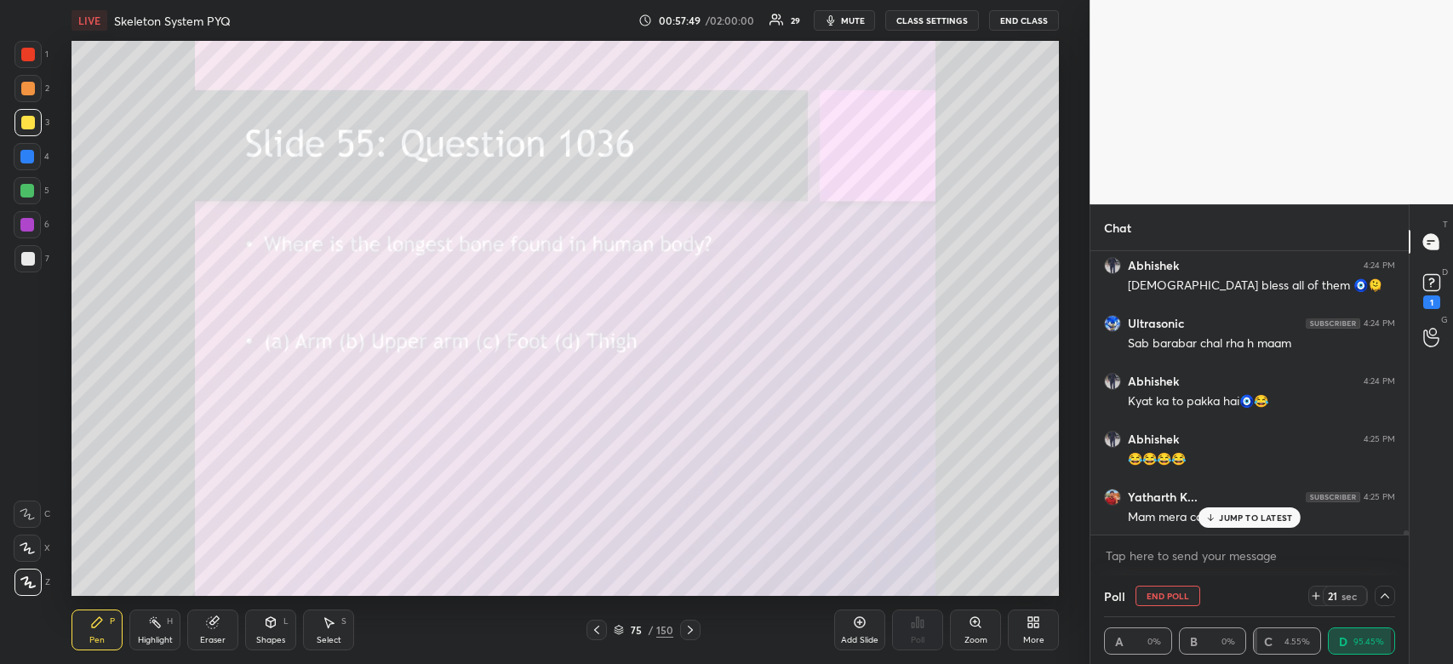
click at [1251, 512] on p "JUMP TO LATEST" at bounding box center [1255, 517] width 73 height 10
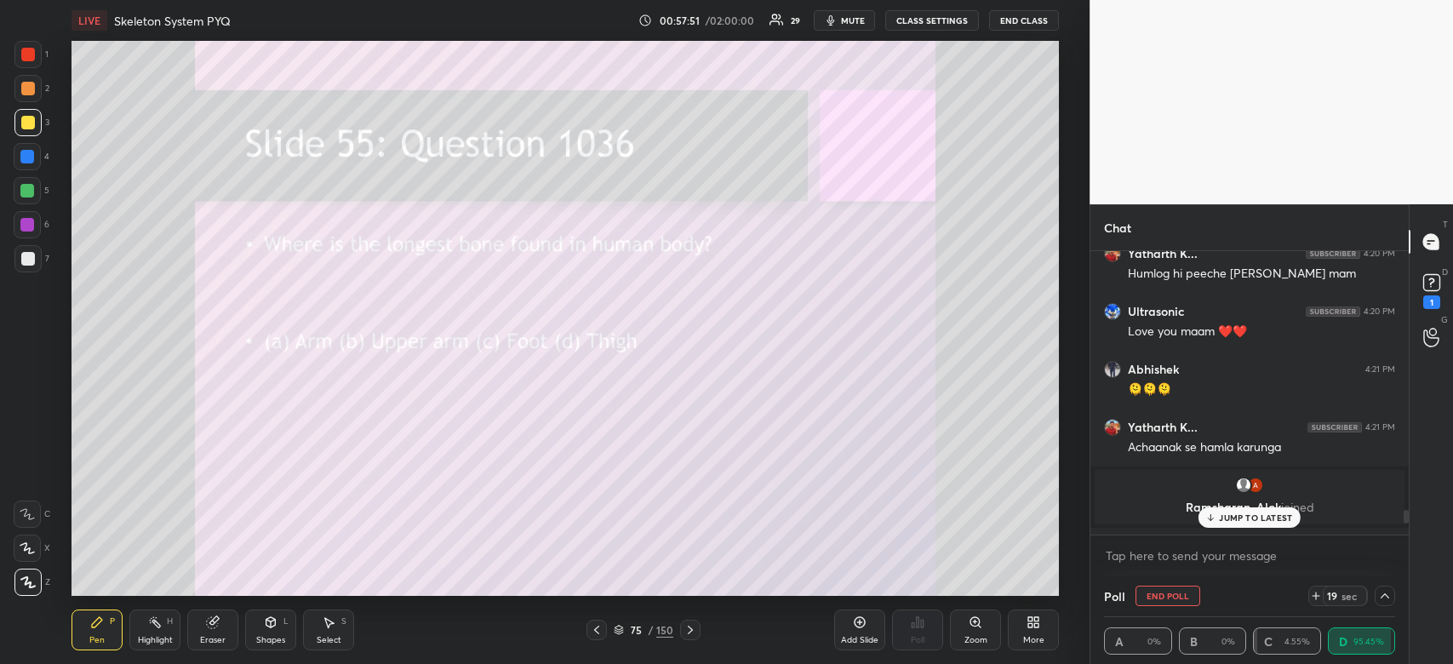
scroll to position [16780, 0]
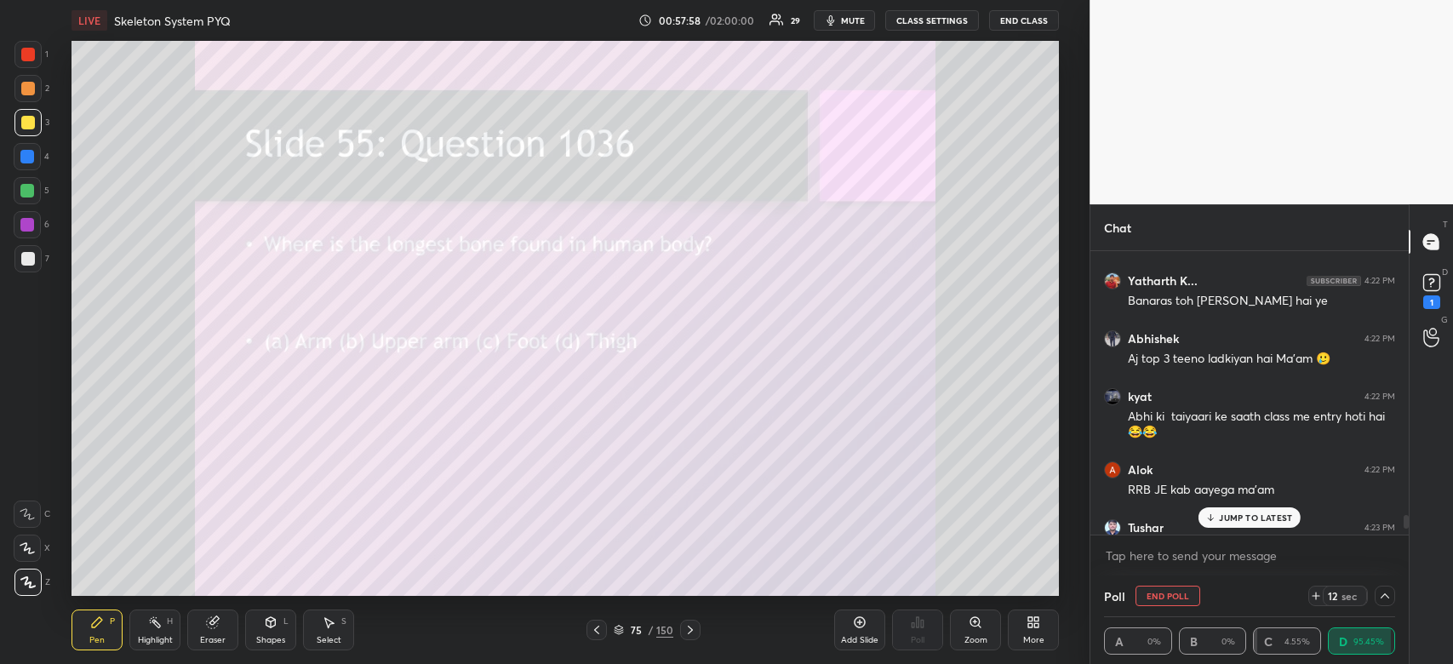
drag, startPoint x: 1406, startPoint y: 530, endPoint x: 1405, endPoint y: 515, distance: 15.3
click at [1405, 515] on div at bounding box center [1405, 522] width 5 height 14
click at [1246, 521] on p "1 NEW MESSAGE" at bounding box center [1256, 517] width 72 height 10
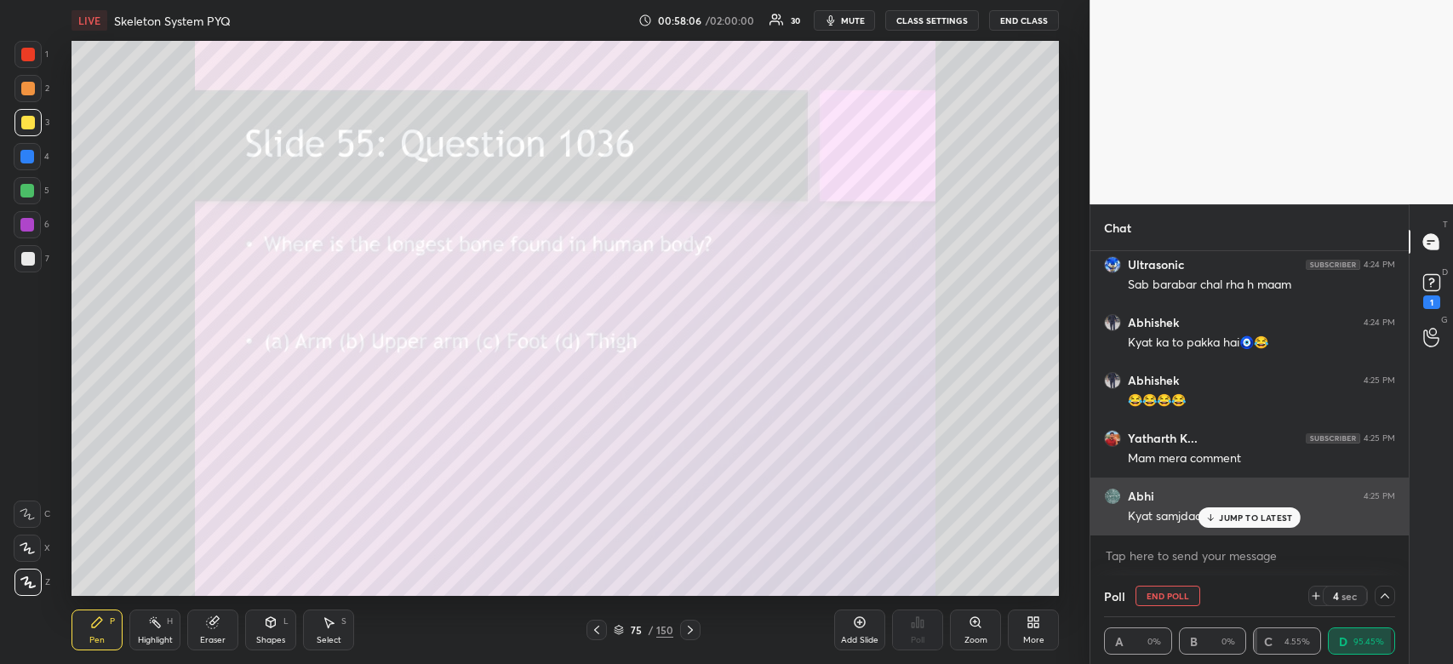
scroll to position [17867, 0]
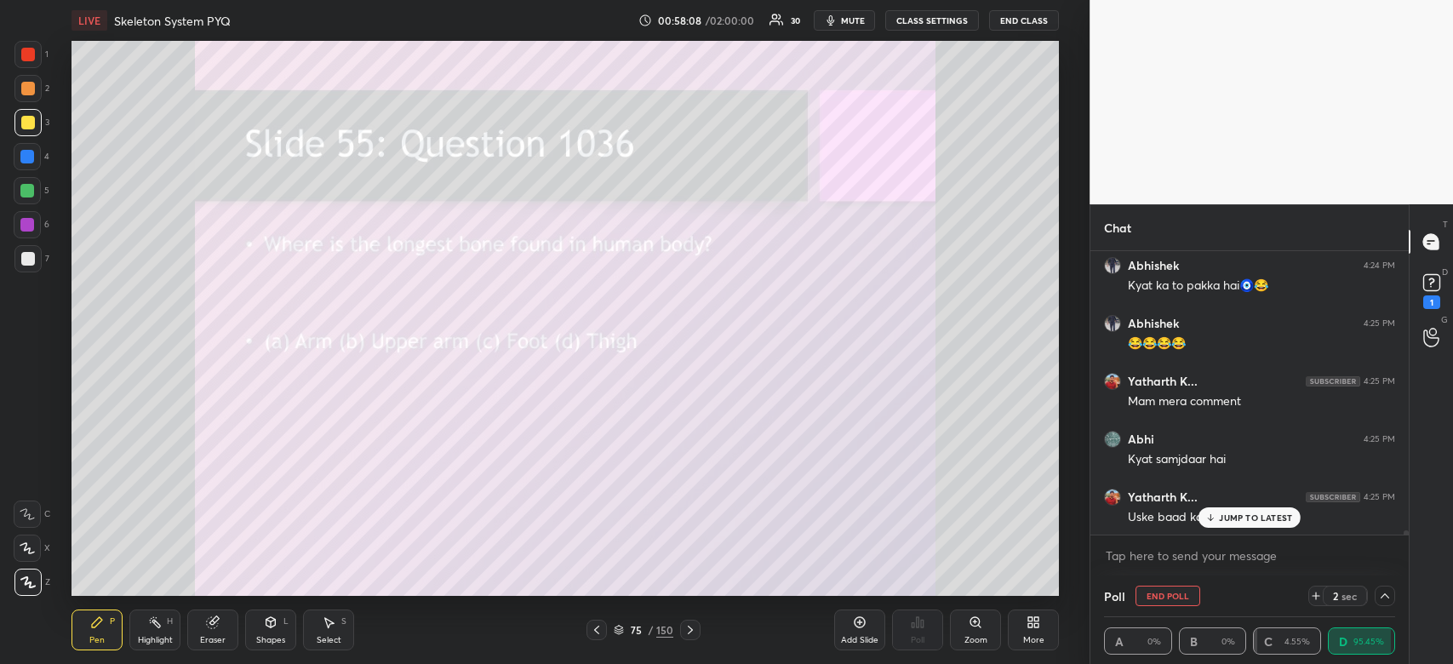
click at [1203, 510] on div "JUMP TO LATEST" at bounding box center [1249, 517] width 102 height 20
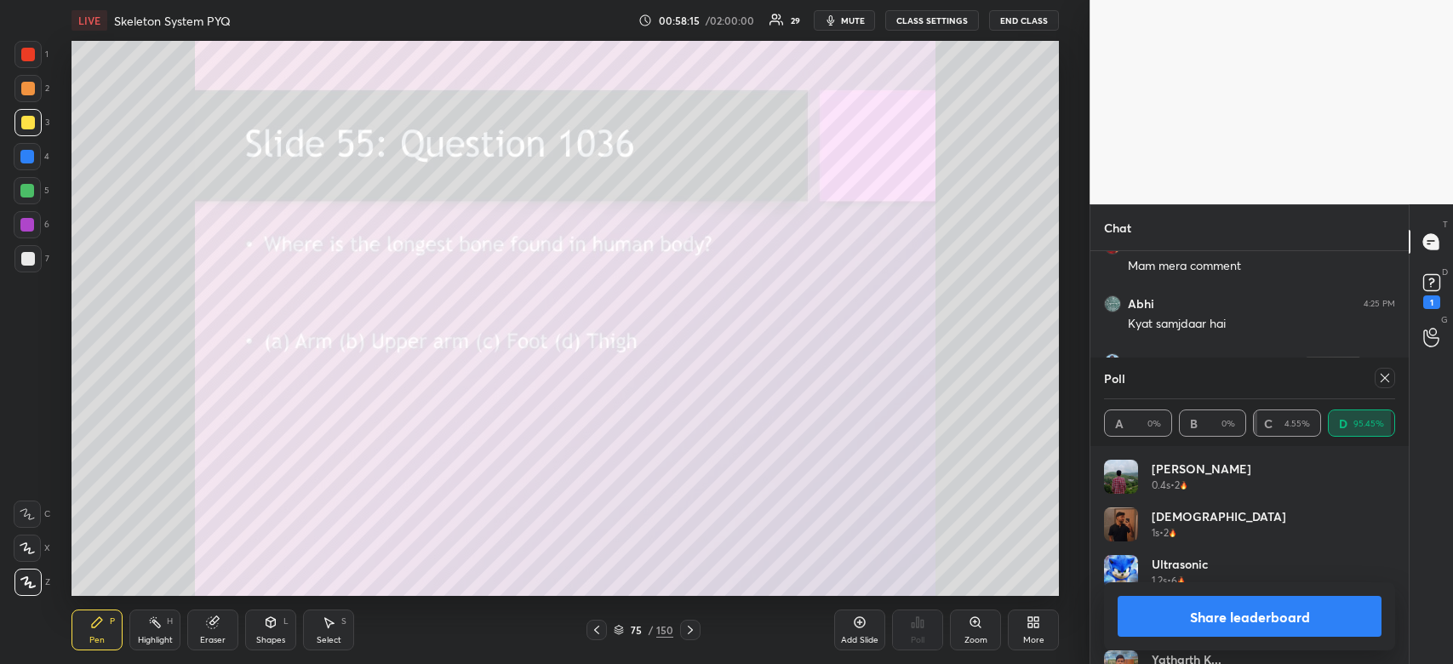
scroll to position [16251, 0]
click at [1252, 616] on button "Share leaderboard" at bounding box center [1249, 616] width 264 height 41
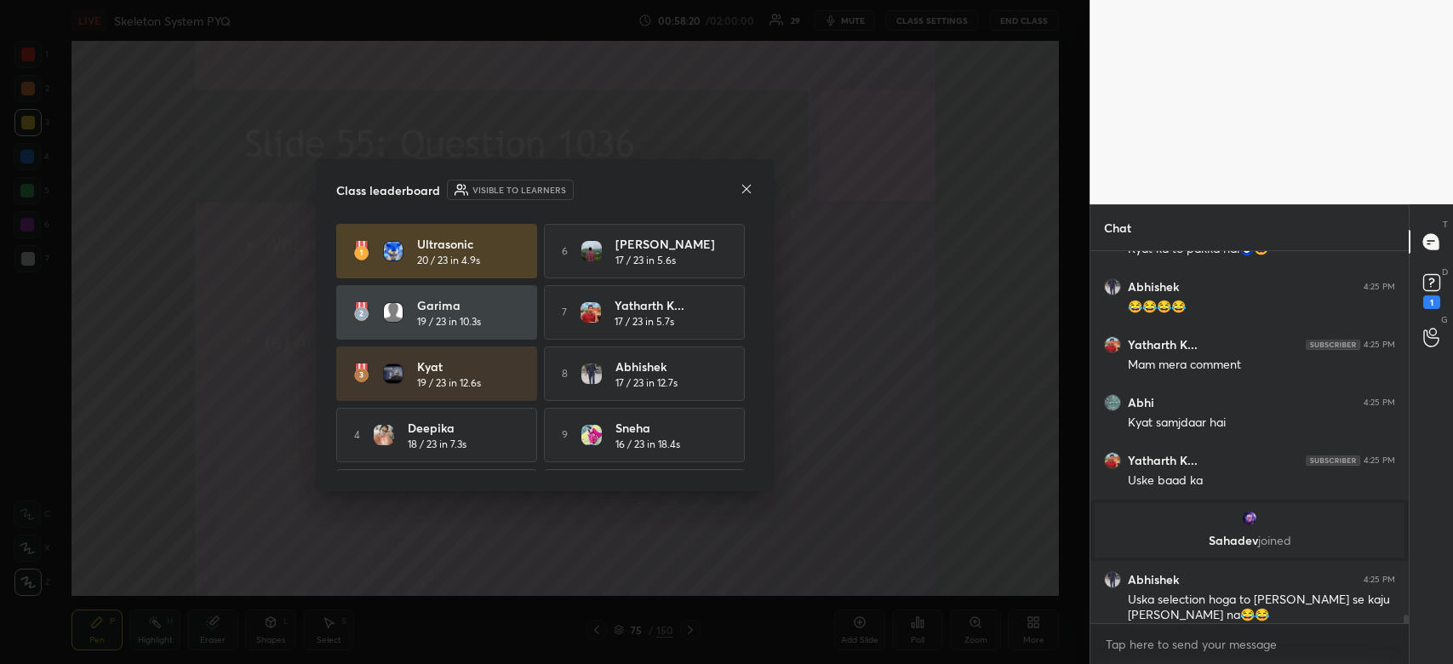
click at [753, 192] on div "Class leaderboard Visible to learners Ultrasonic 20 / 23 in 4.9s 6 [PERSON_NAME…" at bounding box center [545, 325] width 458 height 332
click at [744, 189] on icon at bounding box center [747, 189] width 14 height 14
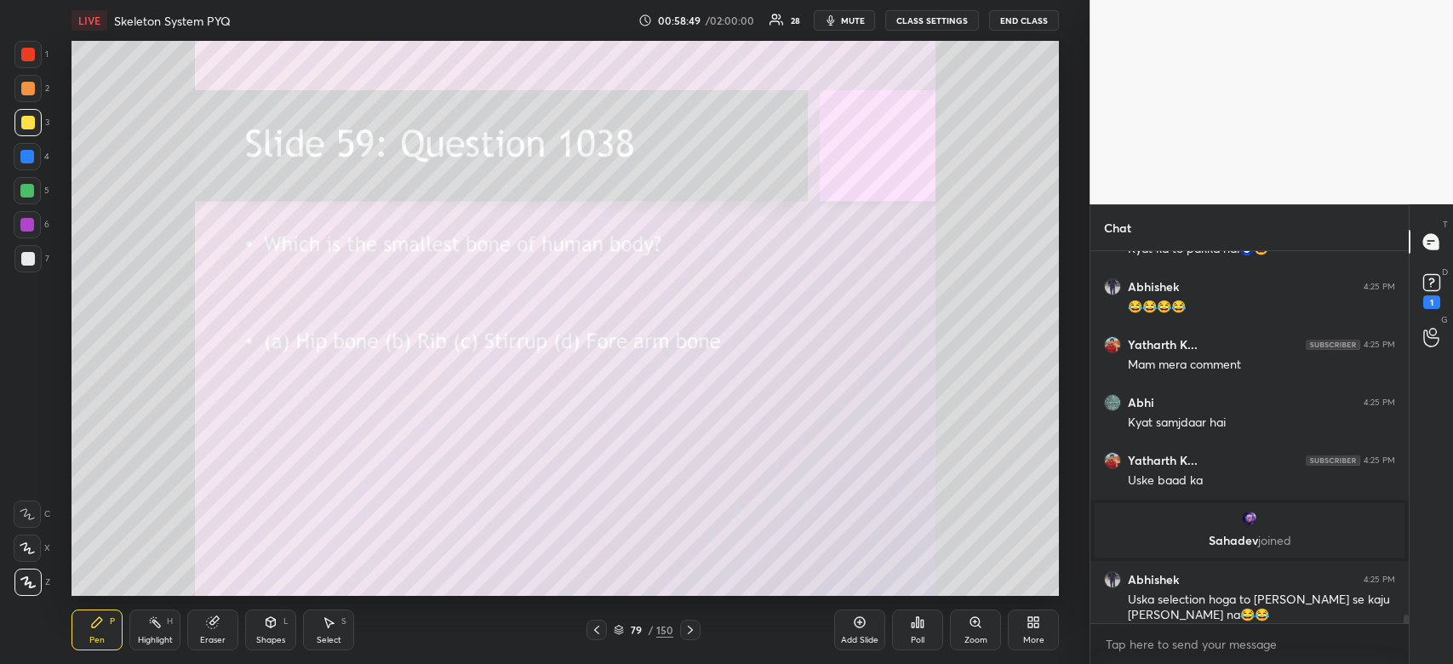
click at [917, 624] on icon at bounding box center [918, 622] width 3 height 10
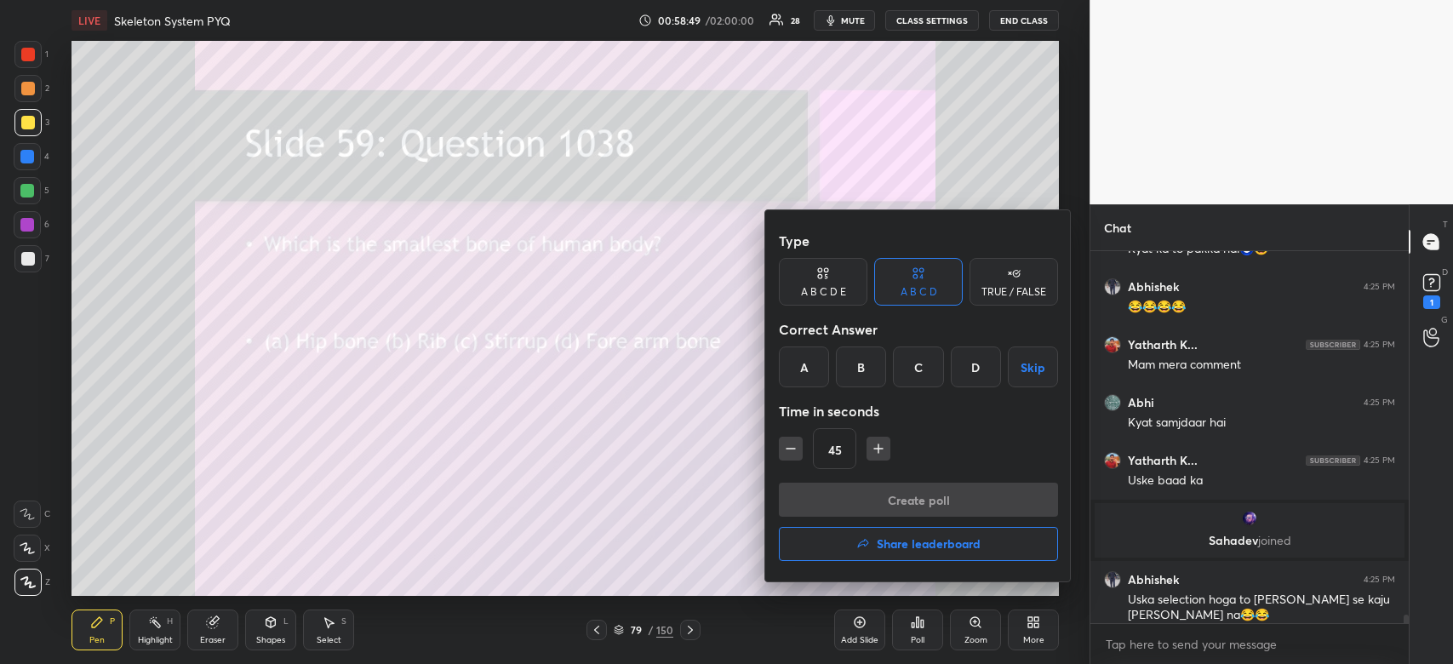
click at [913, 358] on div "C" at bounding box center [918, 366] width 50 height 41
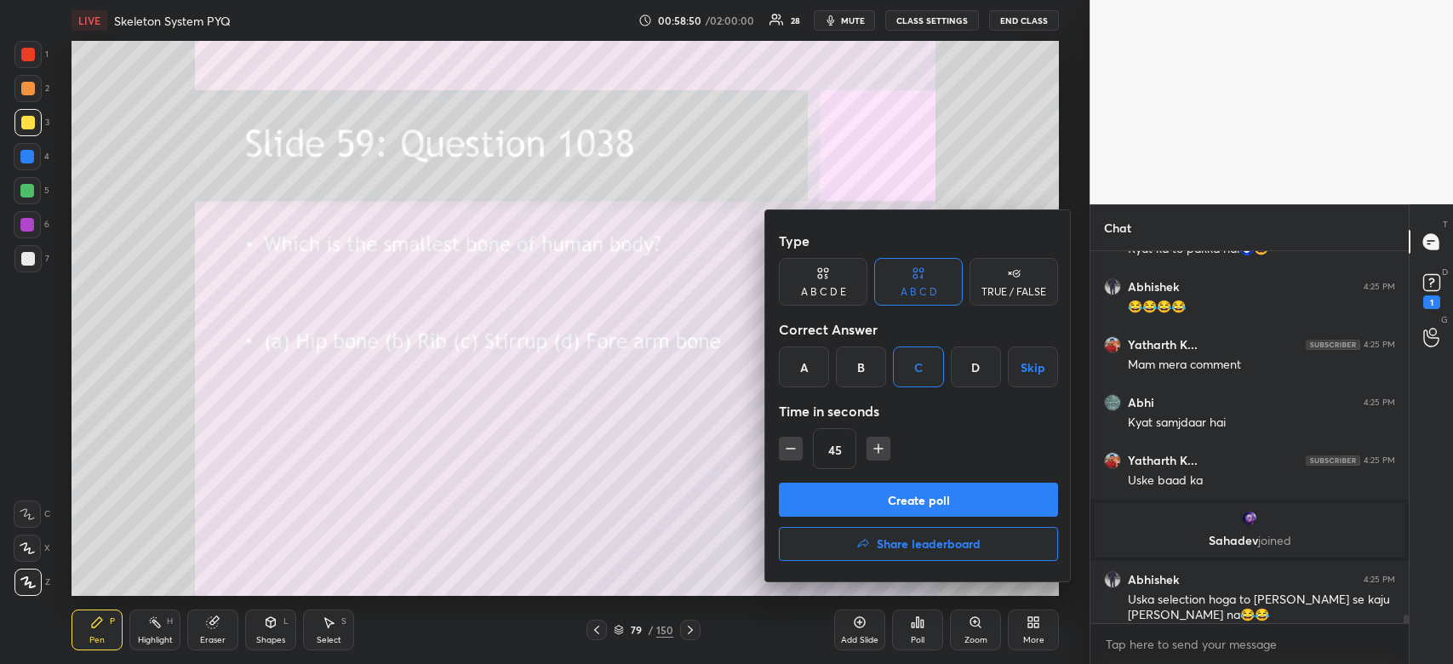
click at [903, 489] on button "Create poll" at bounding box center [918, 500] width 279 height 34
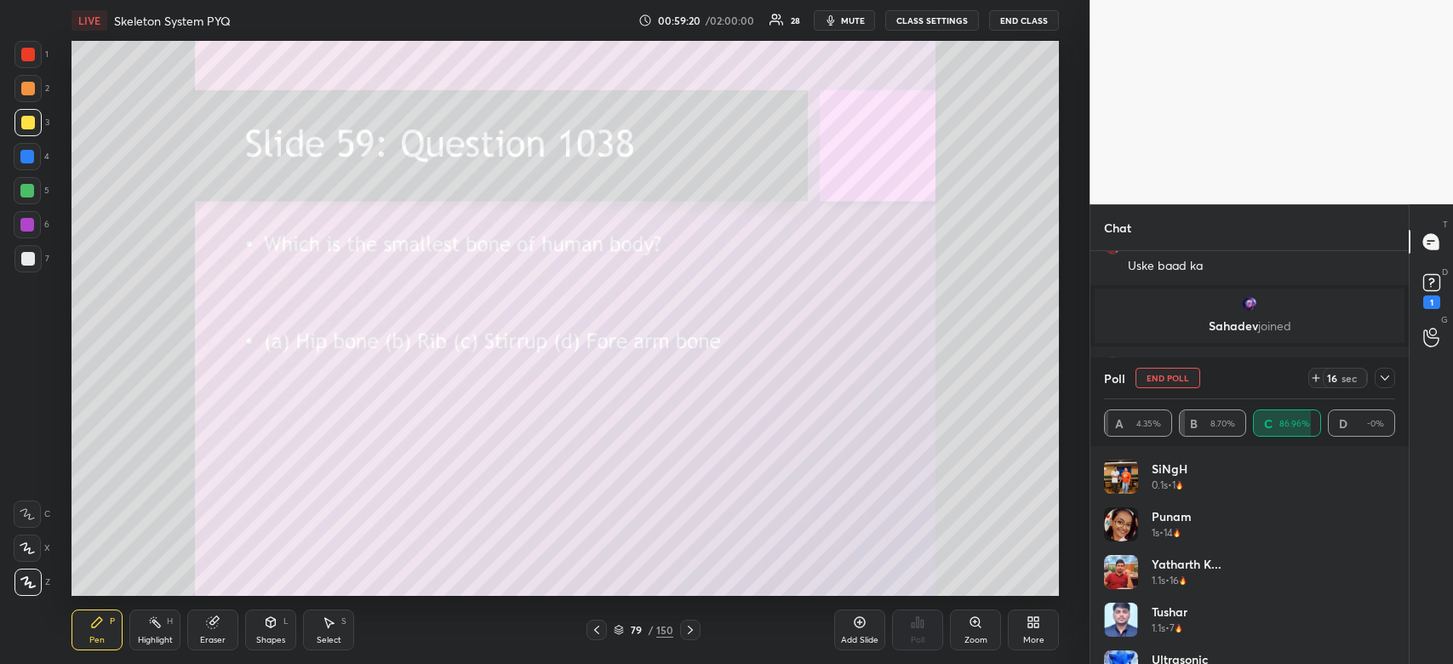
scroll to position [16439, 0]
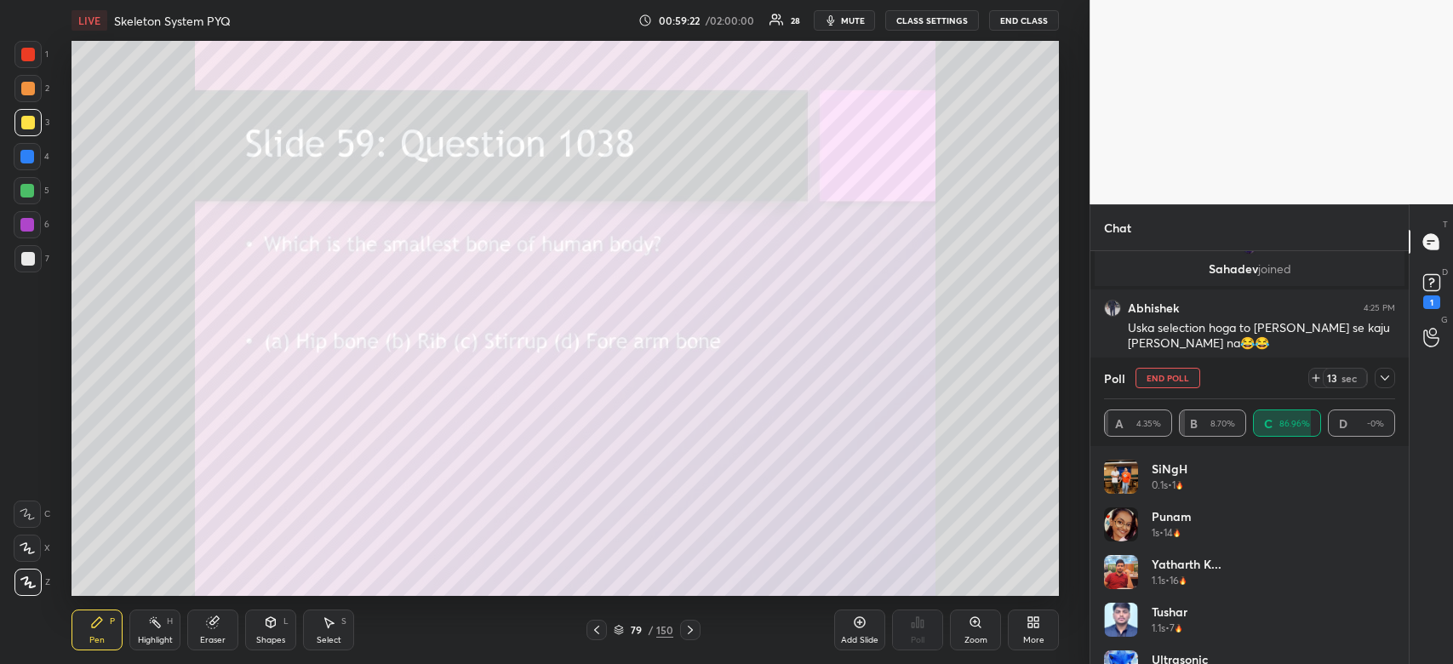
click at [1383, 382] on icon at bounding box center [1385, 378] width 14 height 14
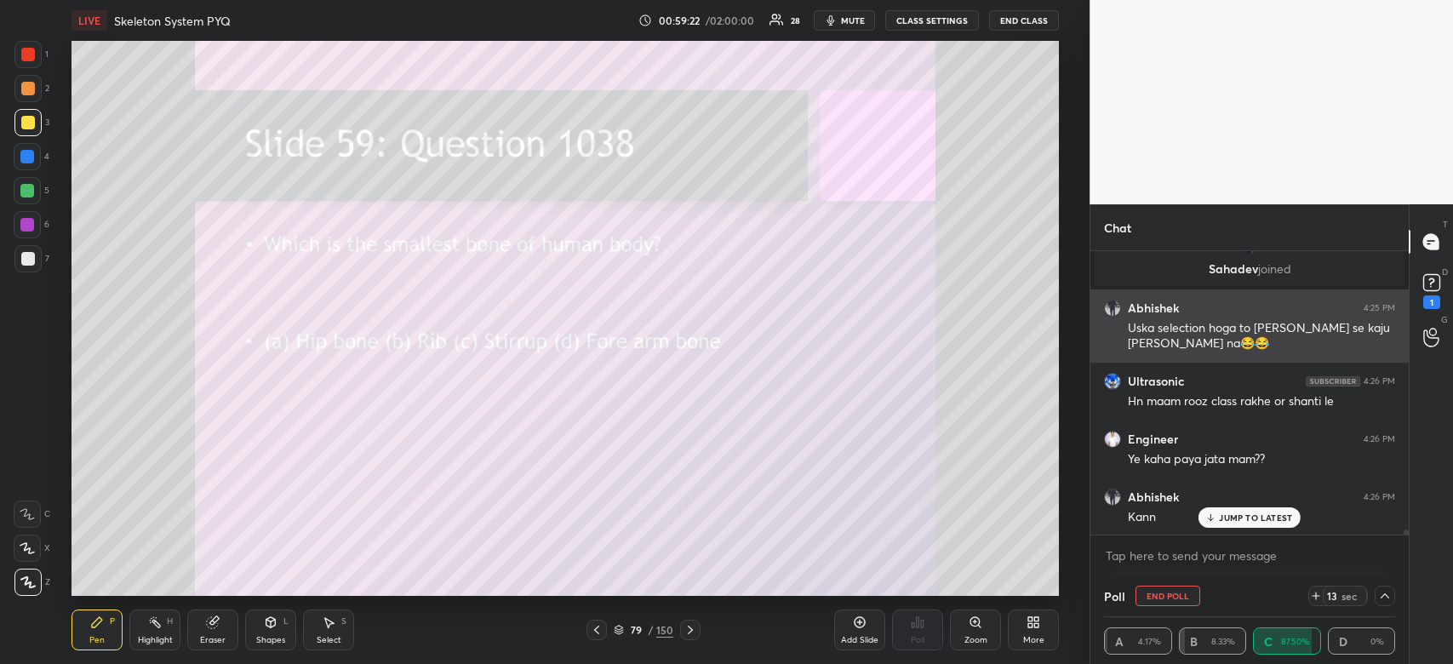
scroll to position [0, 5]
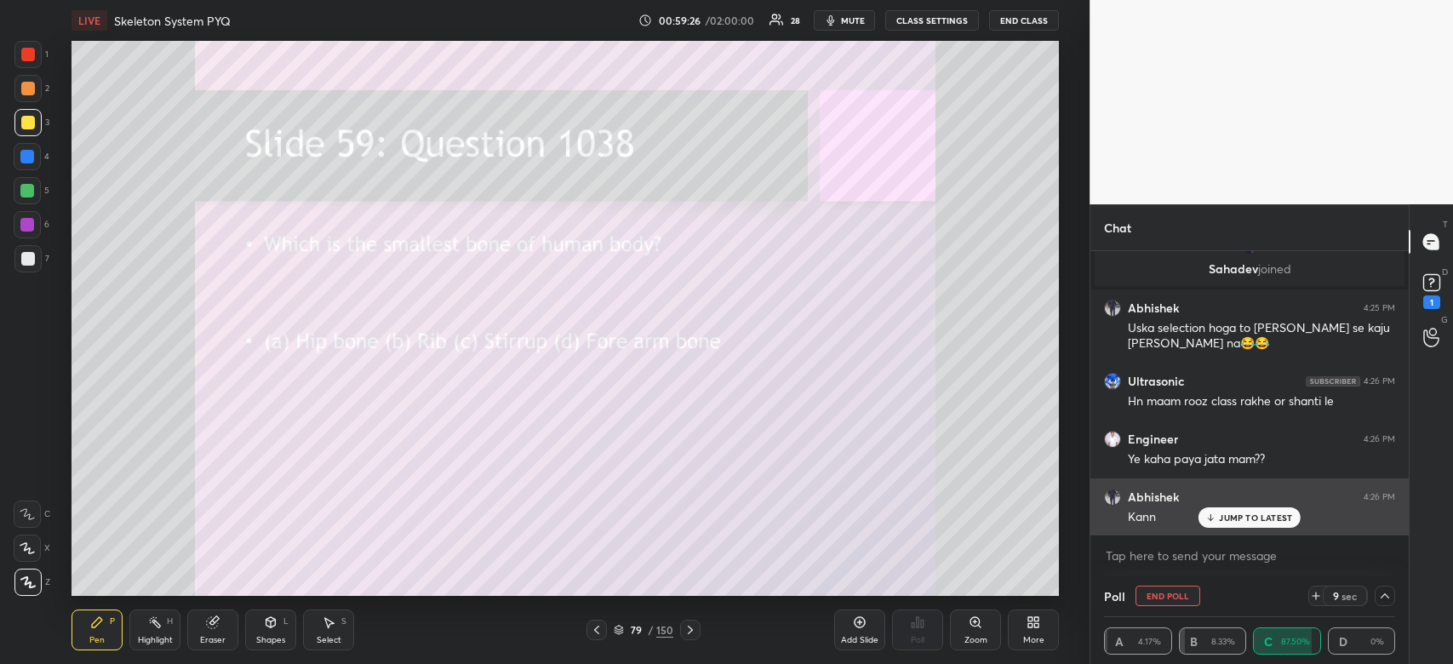
click at [1228, 521] on p "JUMP TO LATEST" at bounding box center [1255, 517] width 73 height 10
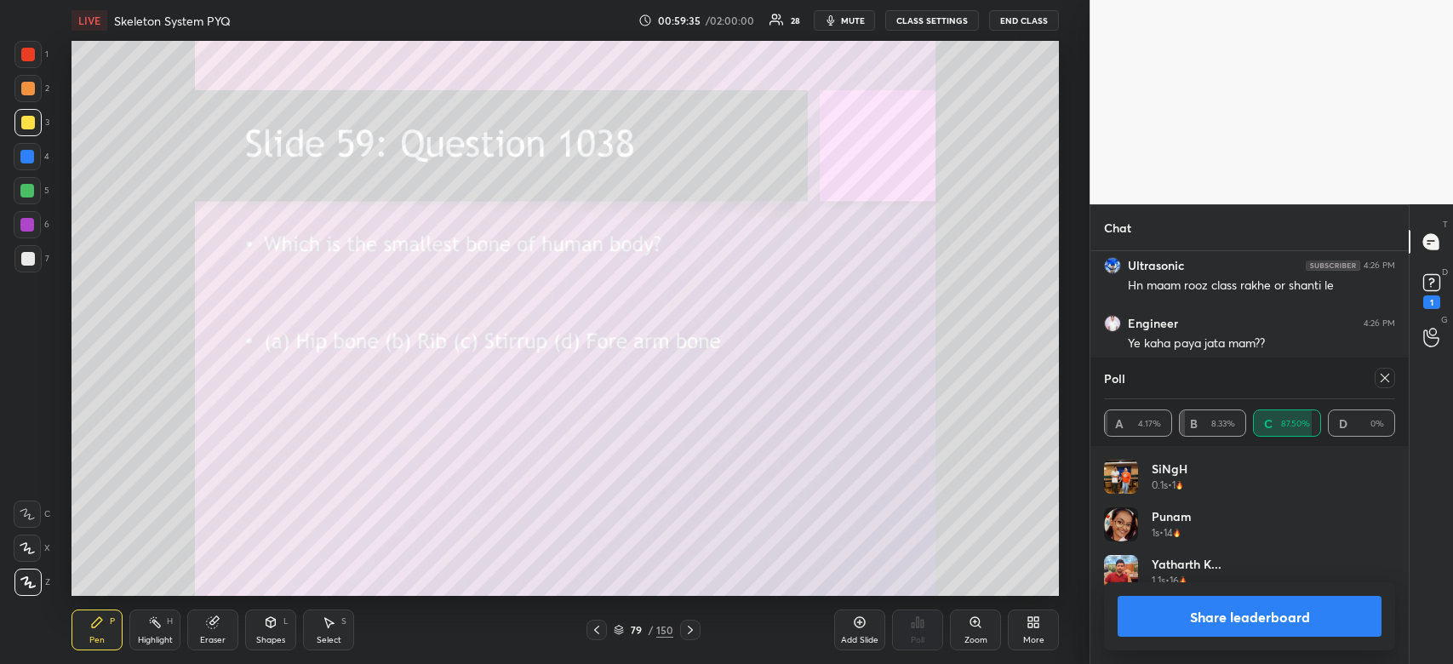
scroll to position [199, 286]
click at [1280, 619] on button "Share leaderboard" at bounding box center [1249, 616] width 264 height 41
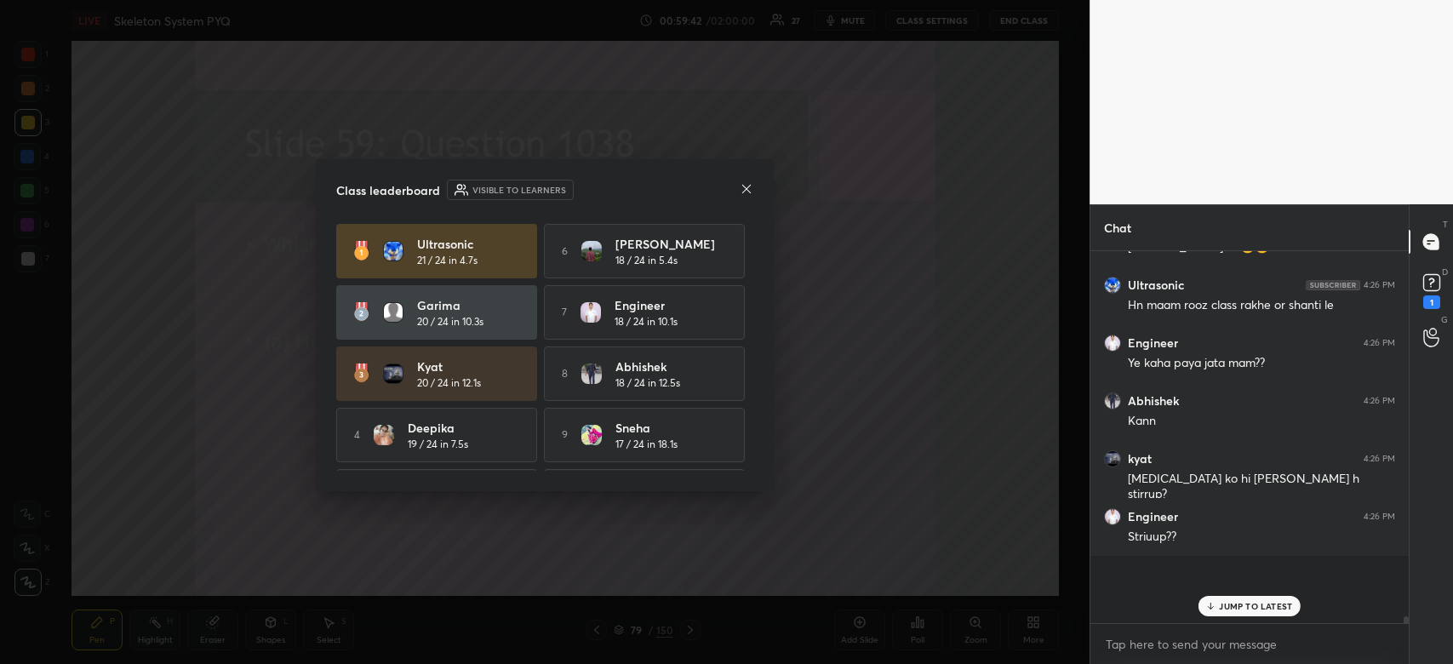
scroll to position [366, 313]
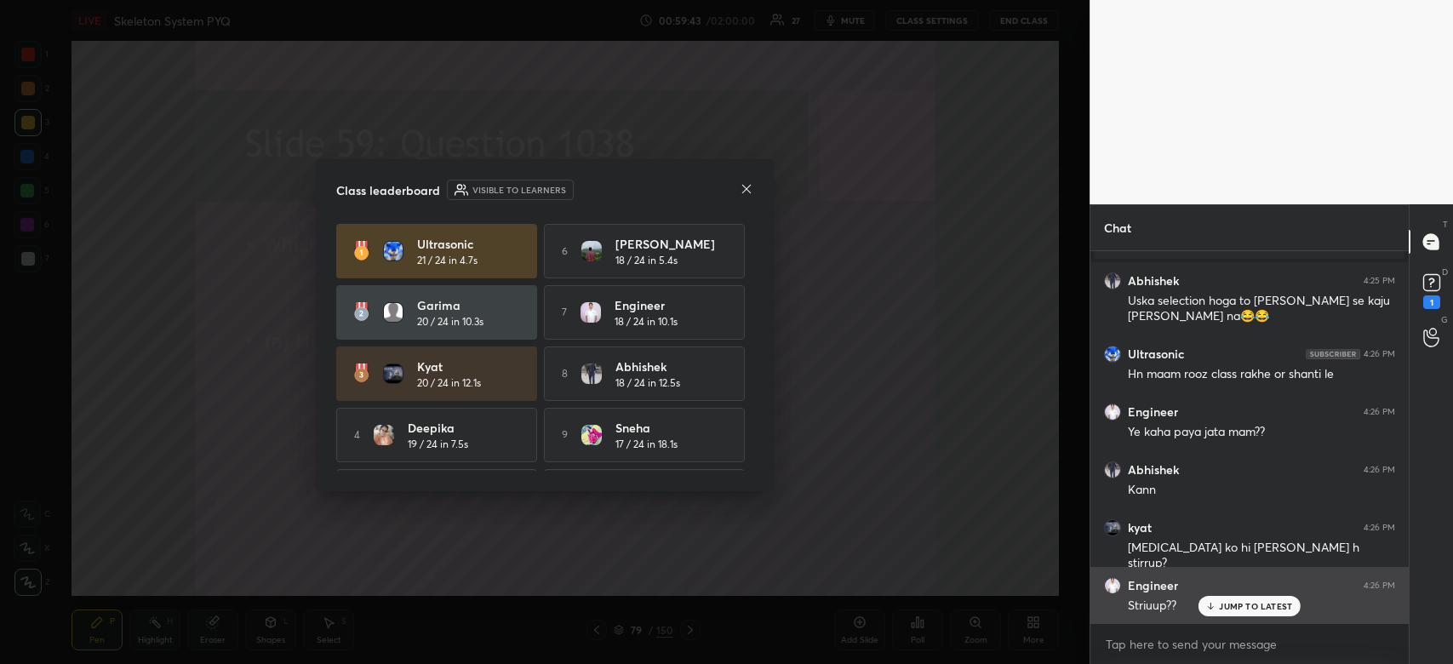
click at [1259, 610] on p "JUMP TO LATEST" at bounding box center [1255, 606] width 73 height 10
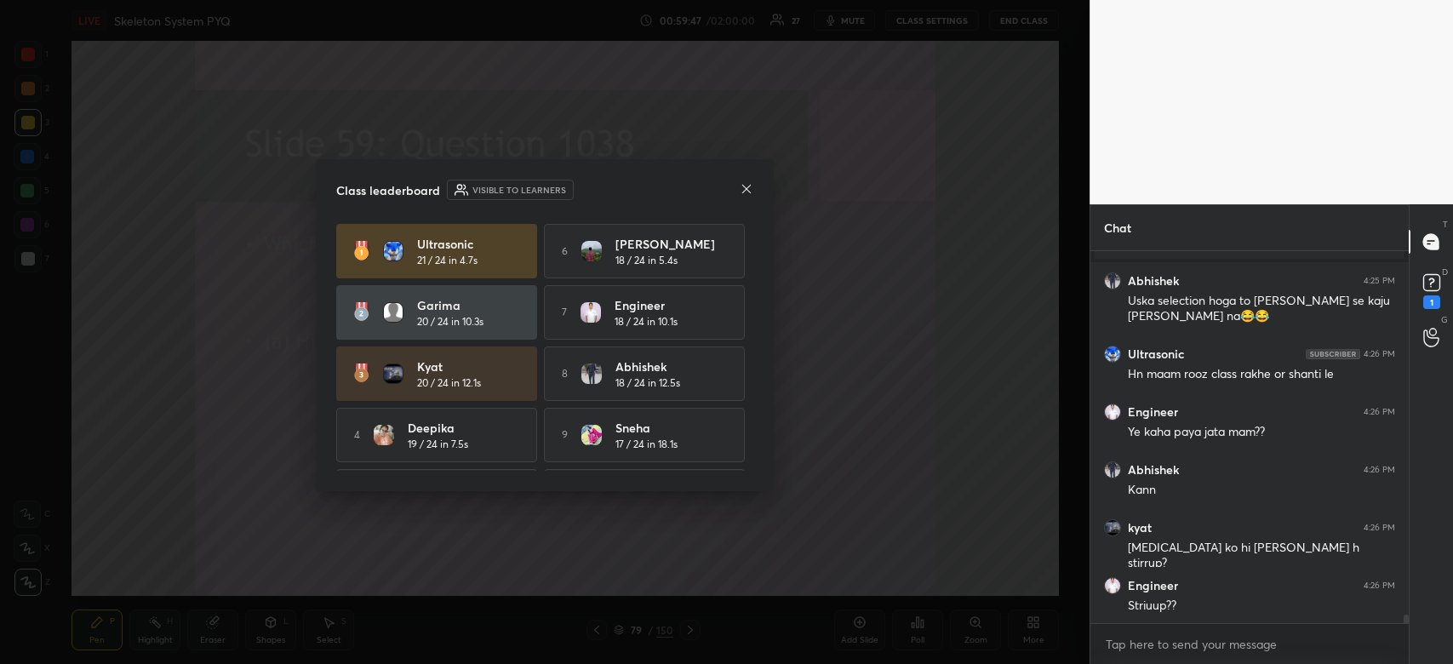
click at [749, 191] on icon at bounding box center [746, 188] width 9 height 9
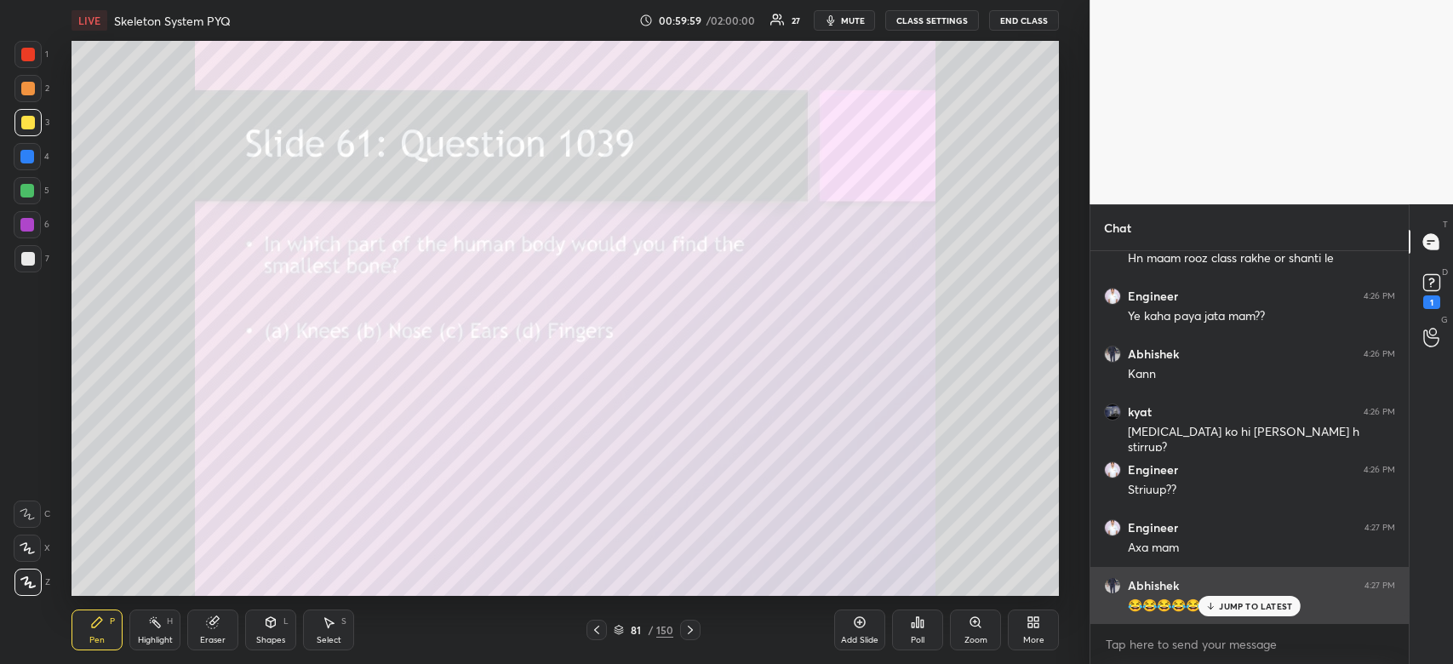
click at [1261, 610] on p "JUMP TO LATEST" at bounding box center [1255, 606] width 73 height 10
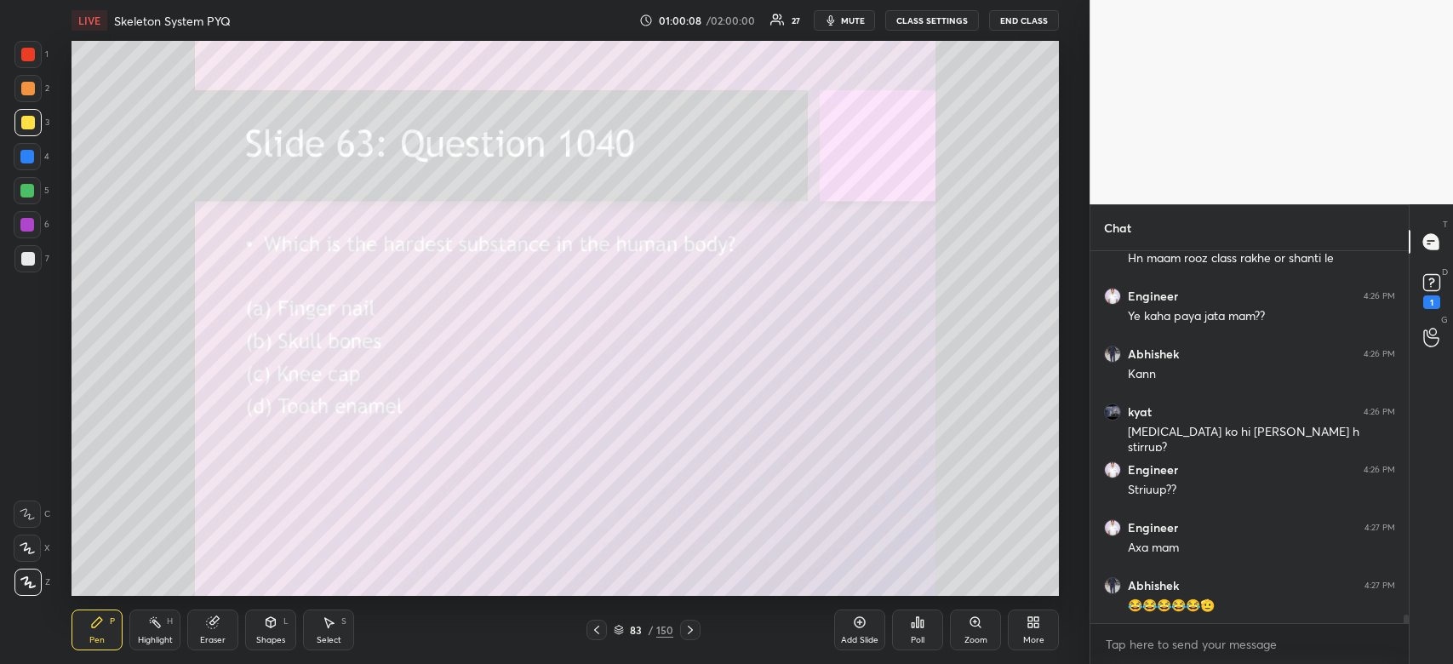
click at [912, 625] on icon at bounding box center [913, 625] width 3 height 4
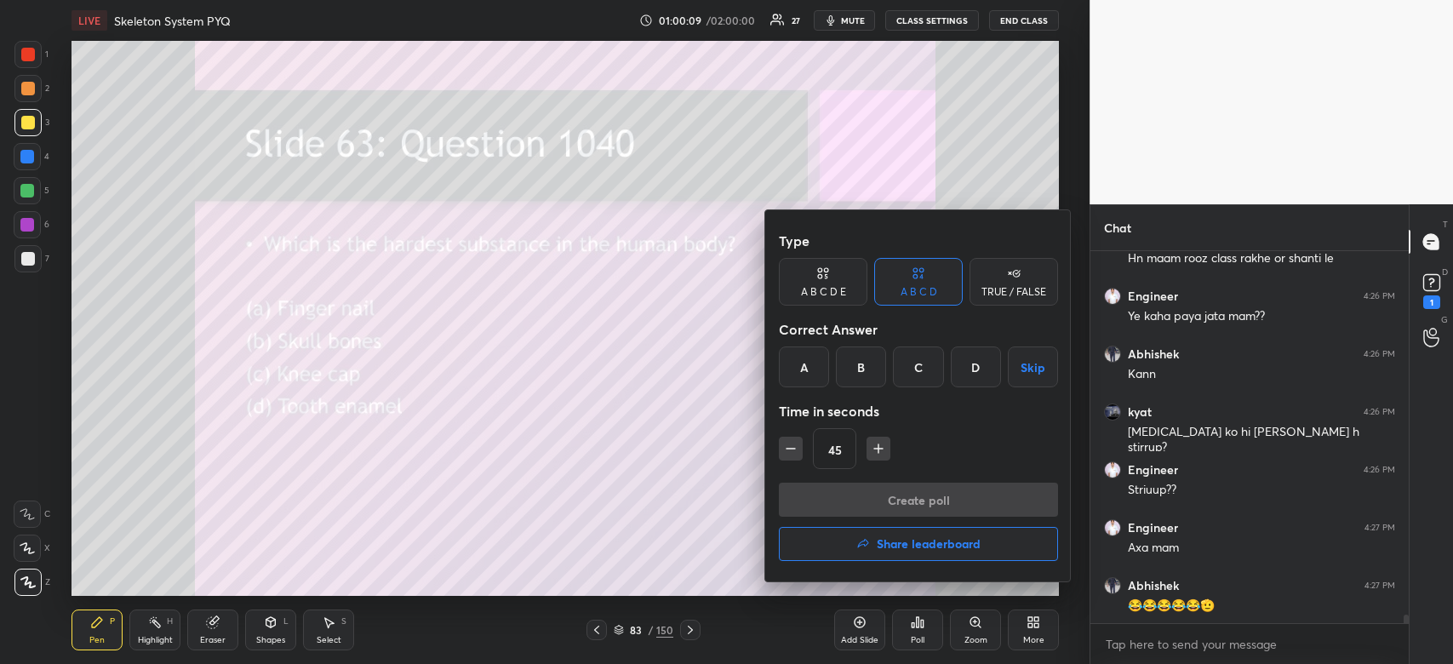
click at [975, 366] on div "D" at bounding box center [976, 366] width 50 height 41
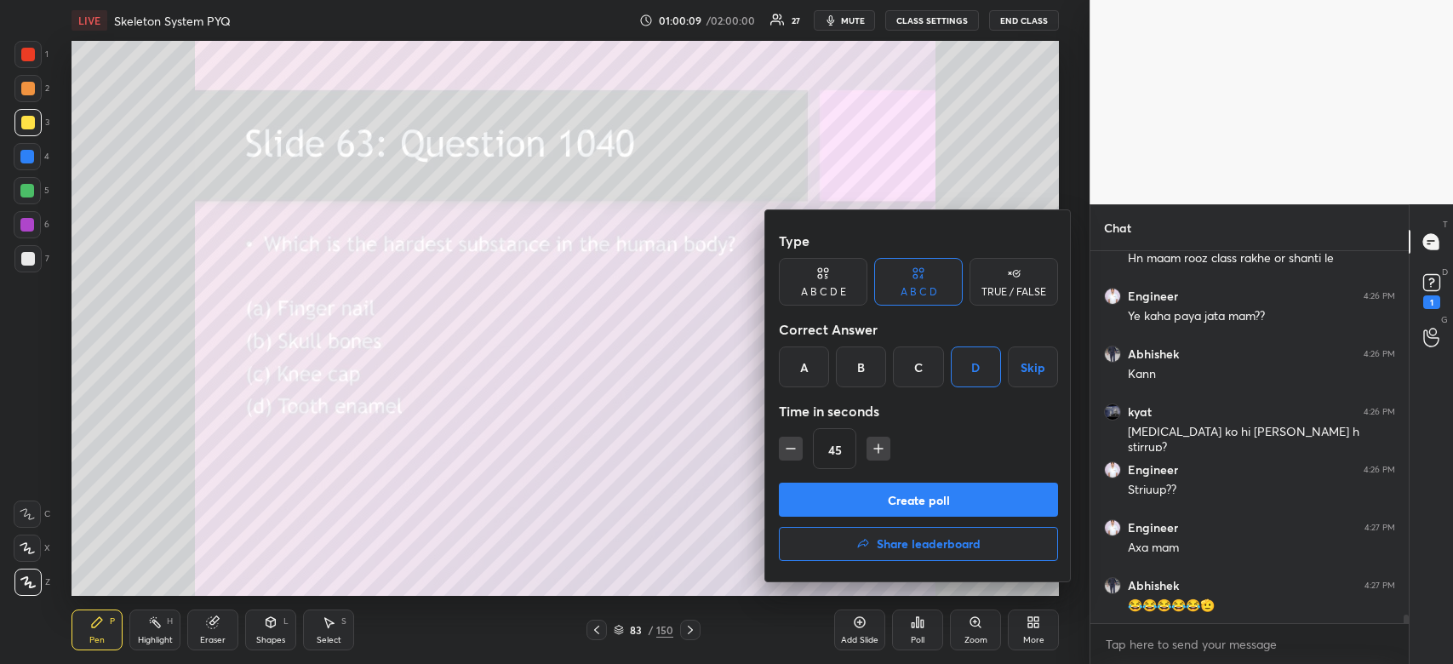
click at [940, 502] on button "Create poll" at bounding box center [918, 500] width 279 height 34
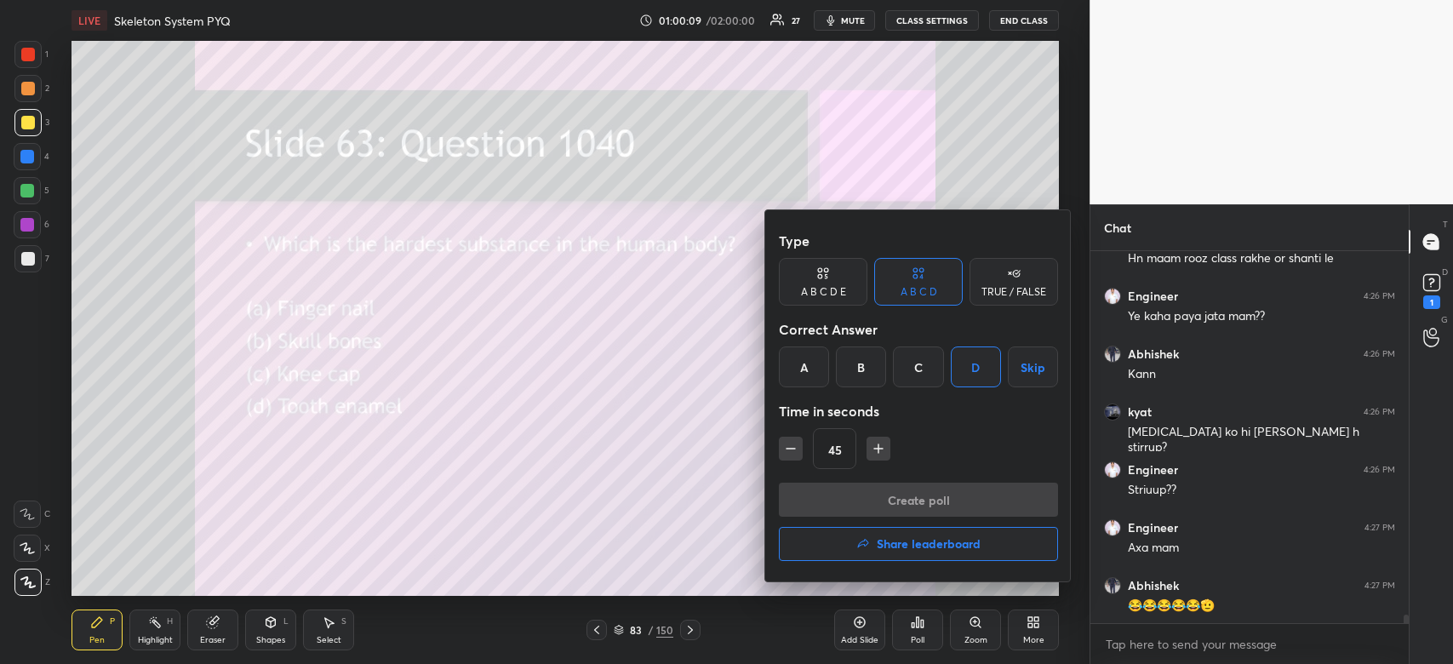
scroll to position [373, 313]
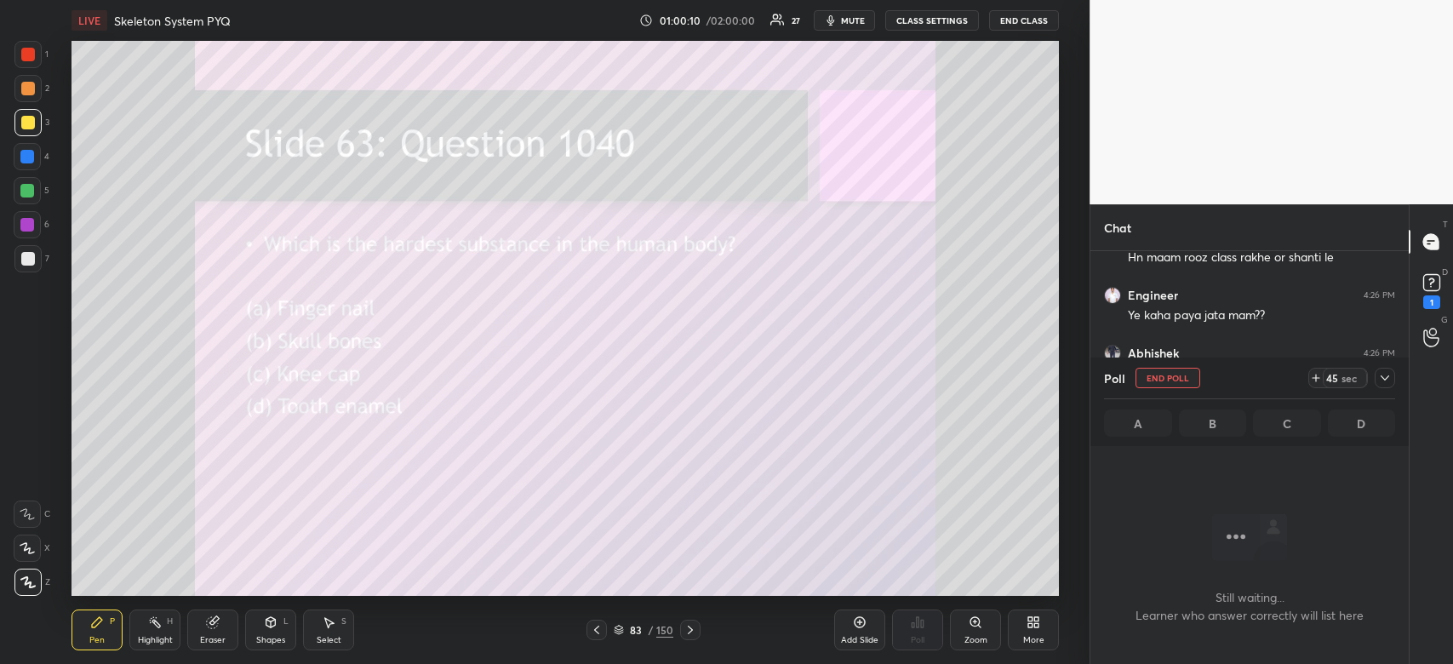
click at [1387, 378] on icon at bounding box center [1384, 377] width 9 height 5
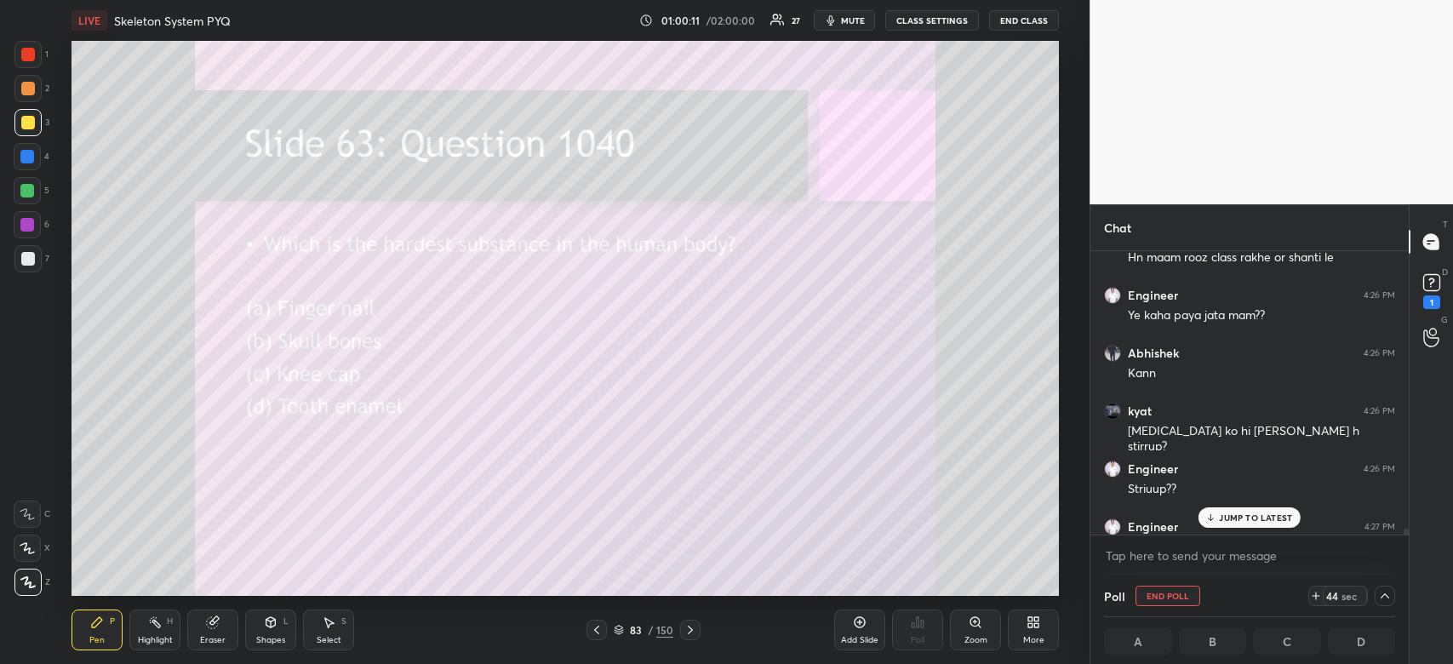
click at [1253, 521] on p "JUMP TO LATEST" at bounding box center [1255, 517] width 73 height 10
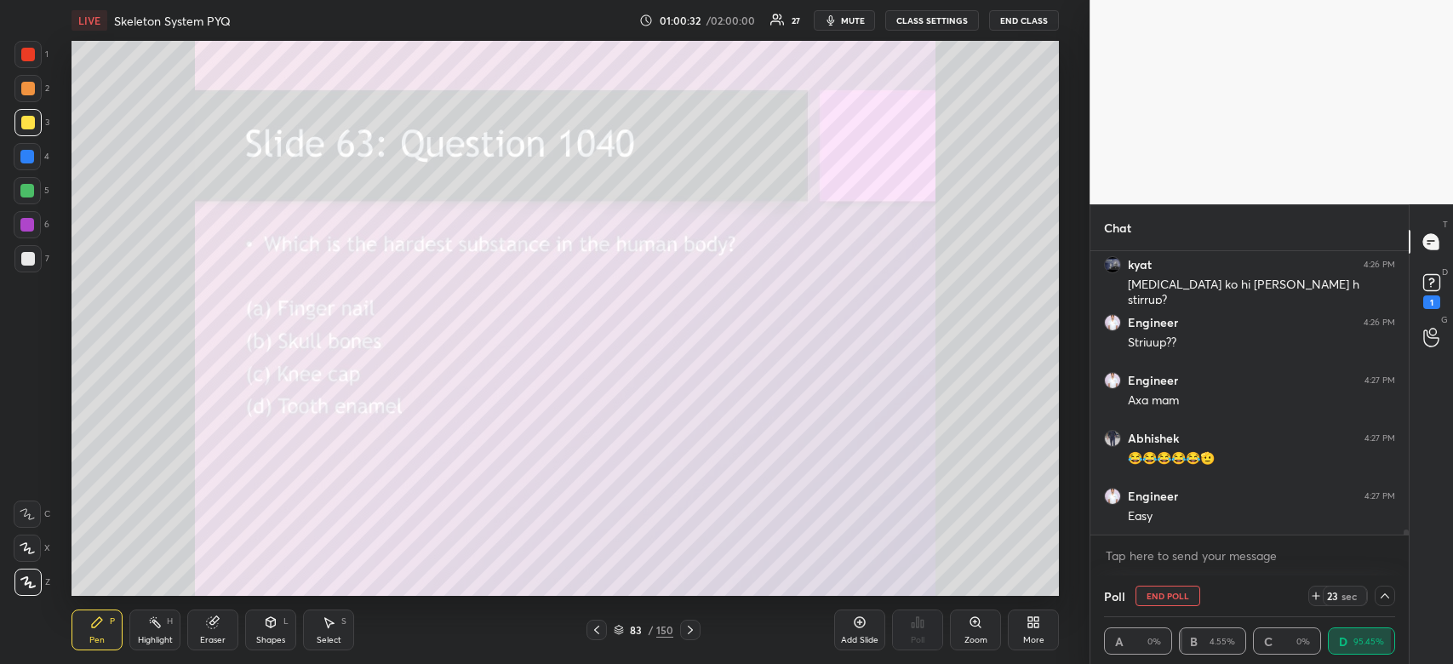
click at [1423, 279] on rect at bounding box center [1431, 283] width 16 height 16
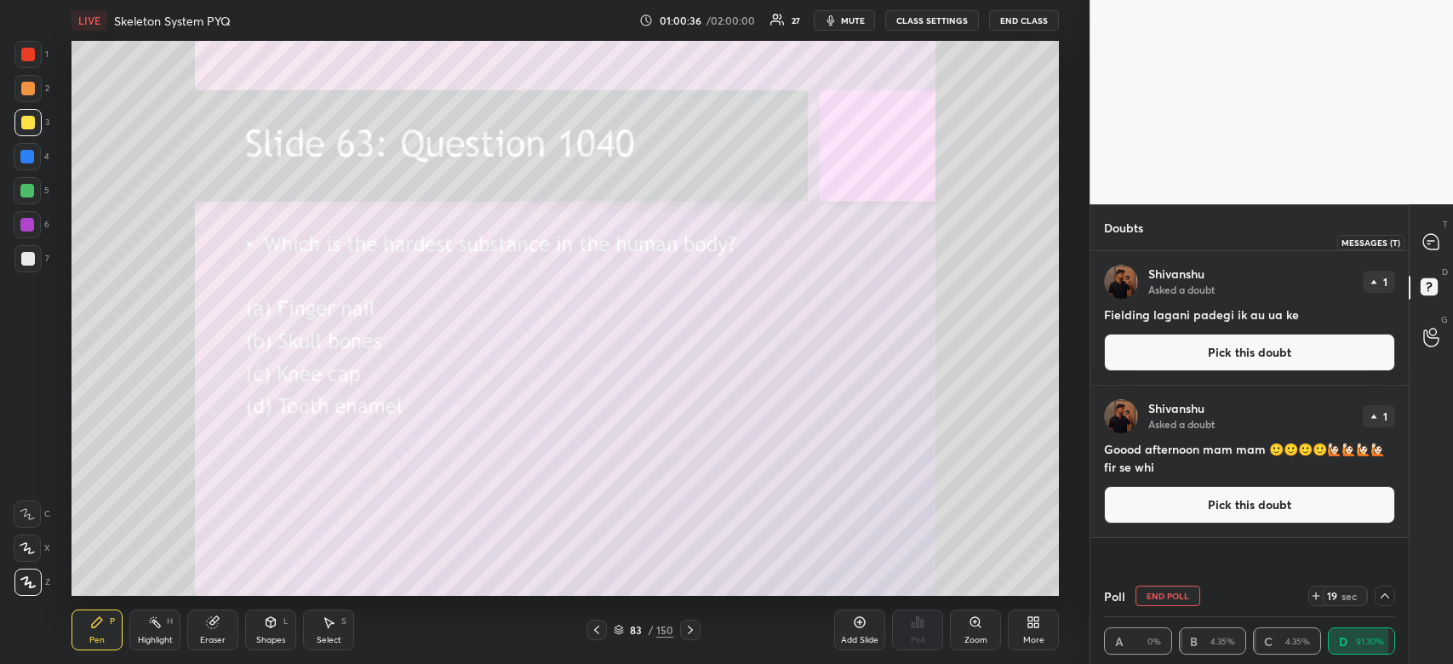
click at [1432, 233] on icon at bounding box center [1431, 242] width 18 height 18
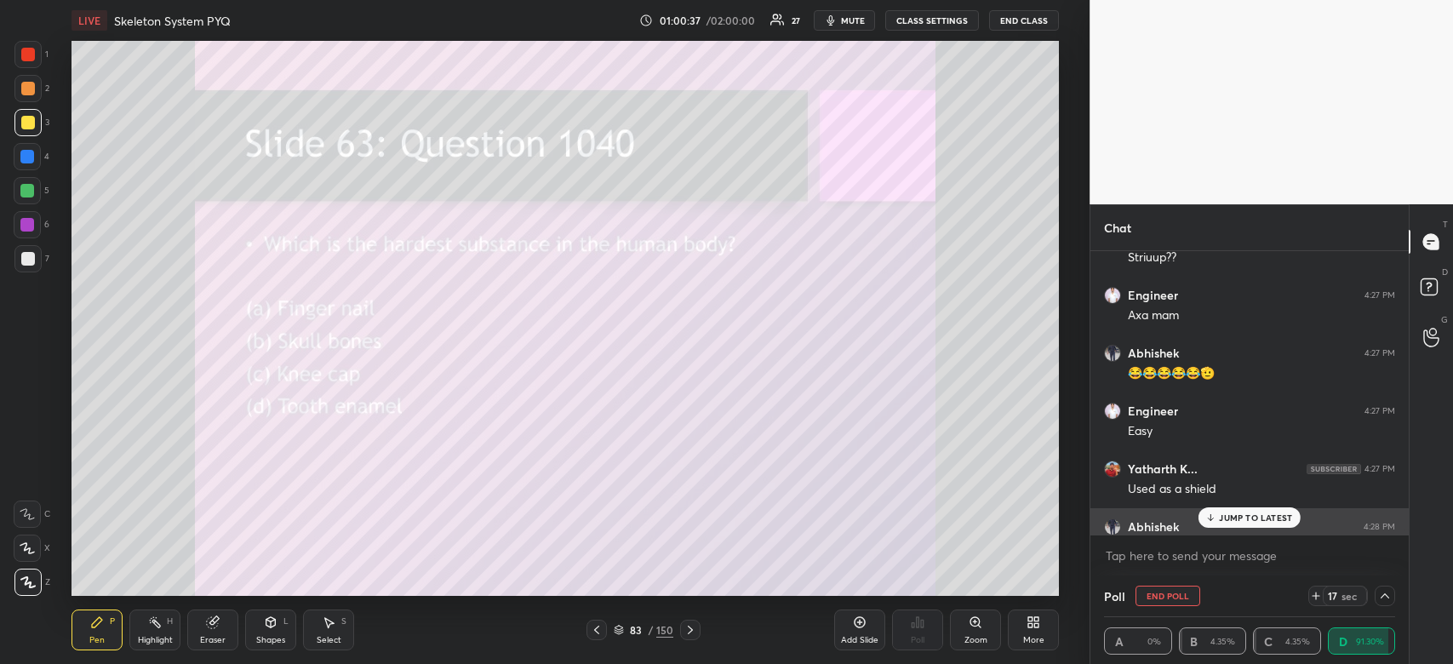
click at [1253, 512] on div "JUMP TO LATEST" at bounding box center [1249, 517] width 102 height 20
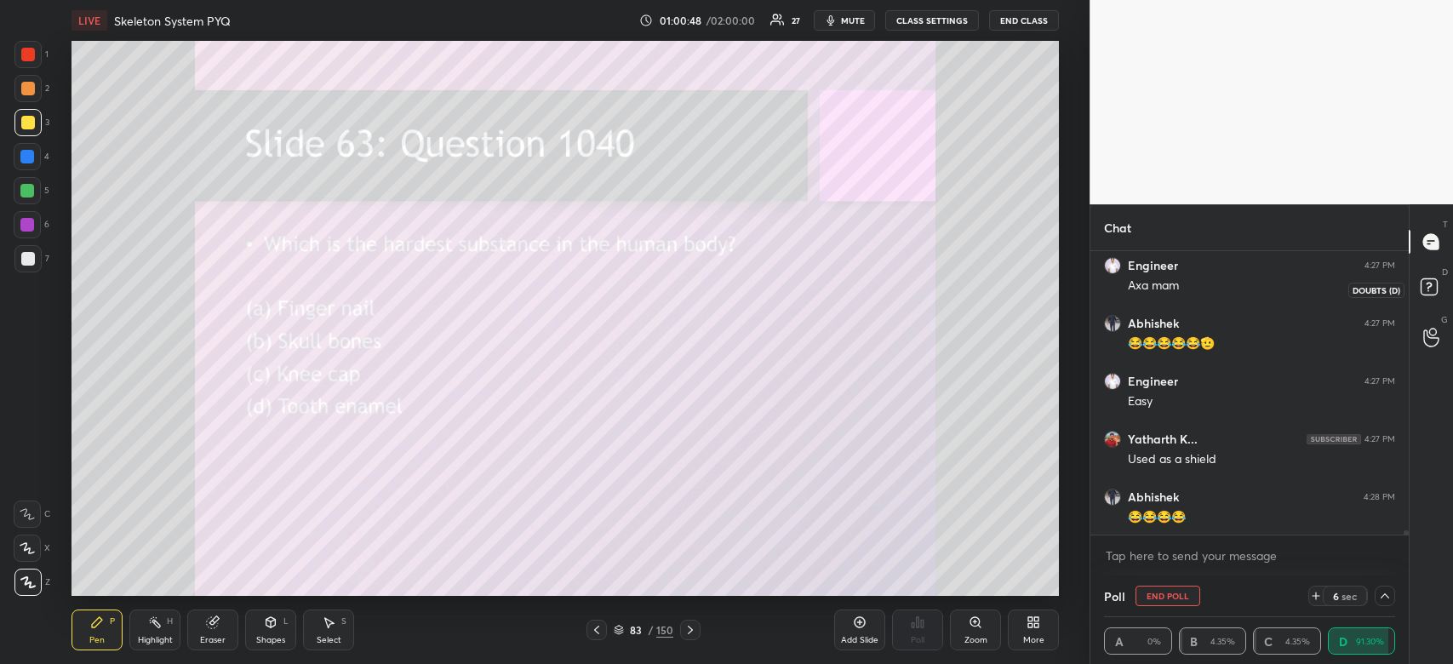
click at [1428, 282] on rect at bounding box center [1428, 287] width 16 height 16
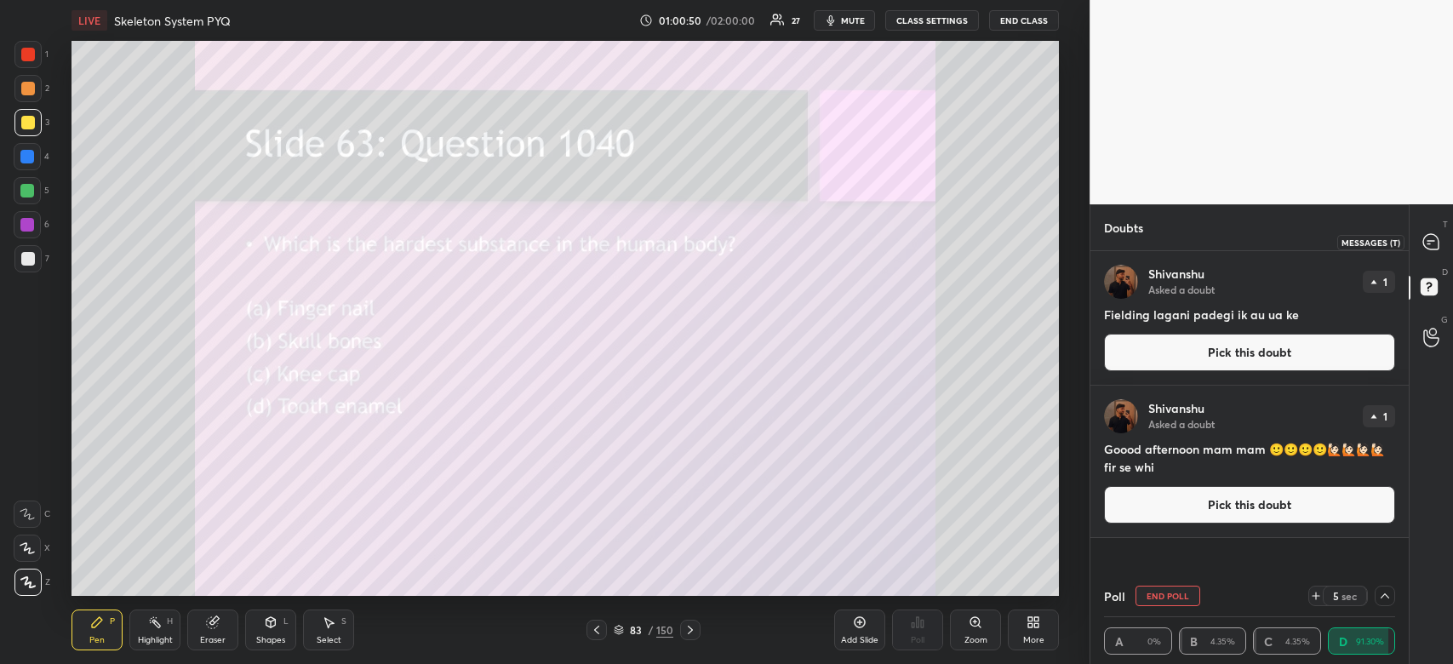
click at [1432, 242] on icon at bounding box center [1430, 241] width 15 height 15
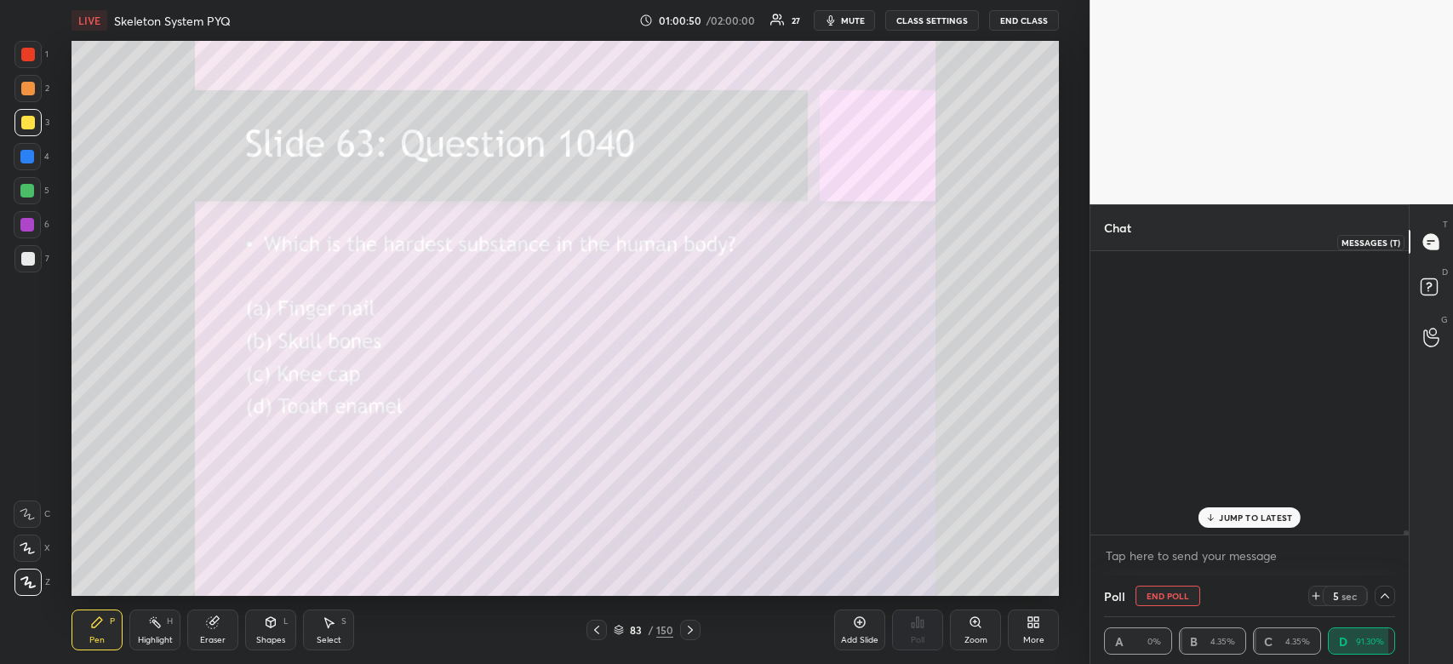
scroll to position [279, 313]
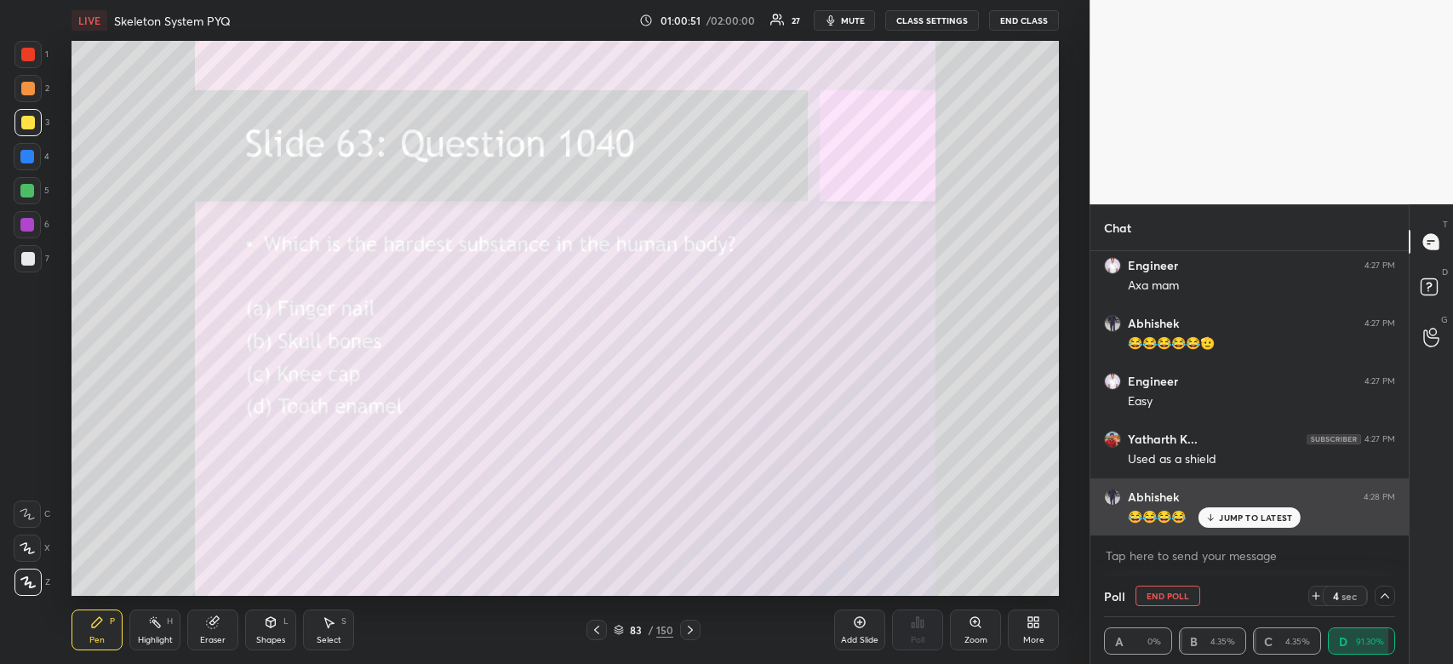
click at [1260, 515] on p "JUMP TO LATEST" at bounding box center [1255, 517] width 73 height 10
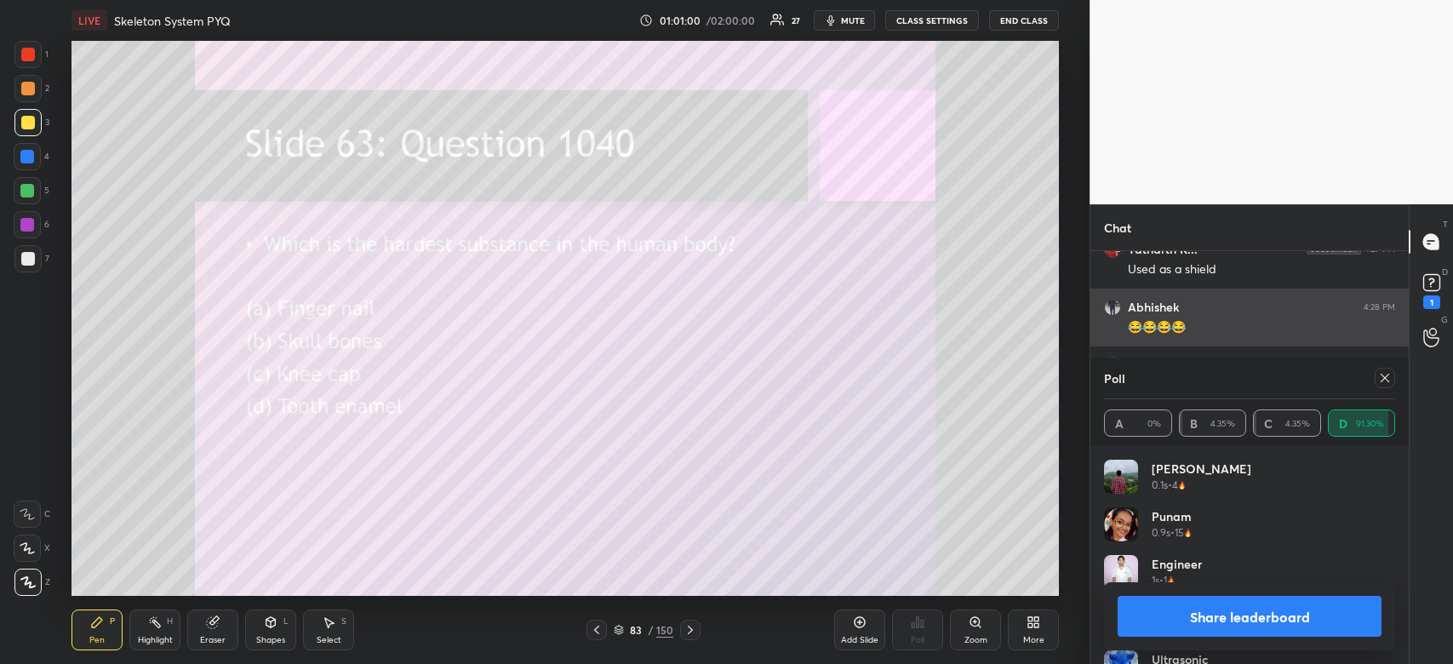
scroll to position [16861, 0]
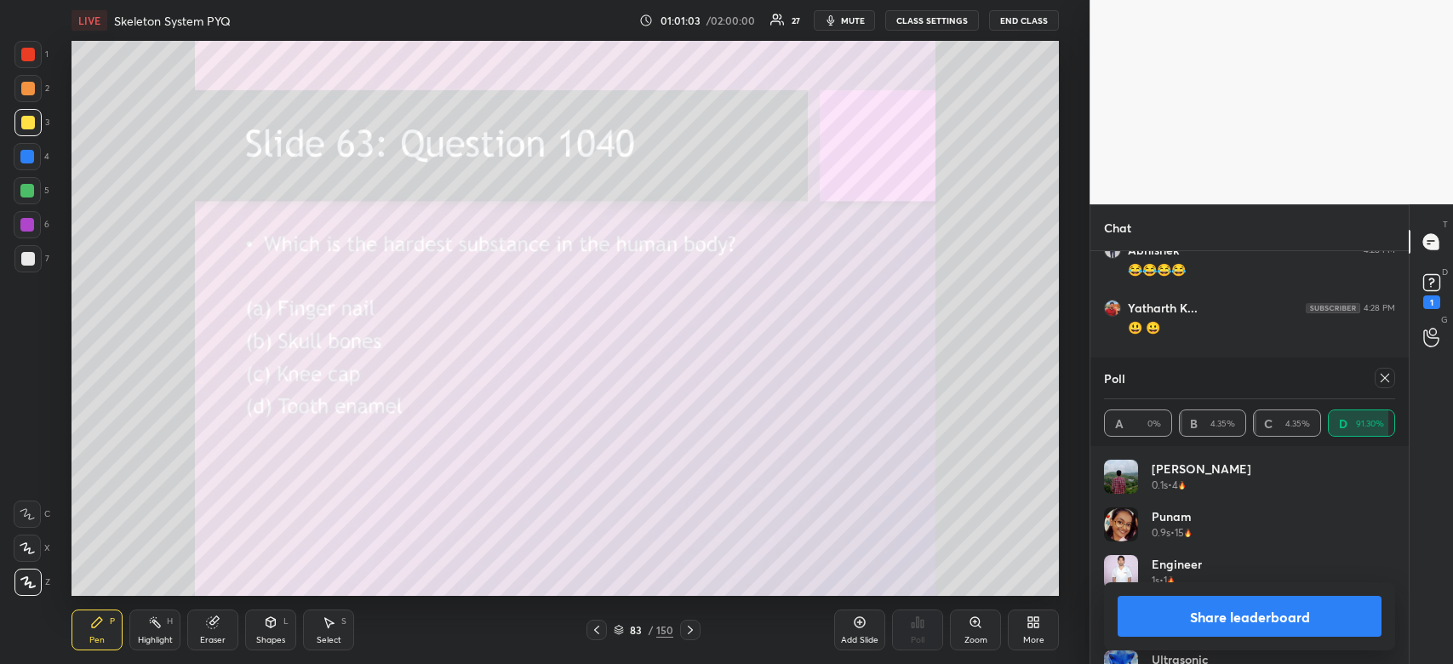
click at [1260, 612] on button "Share leaderboard" at bounding box center [1249, 616] width 264 height 41
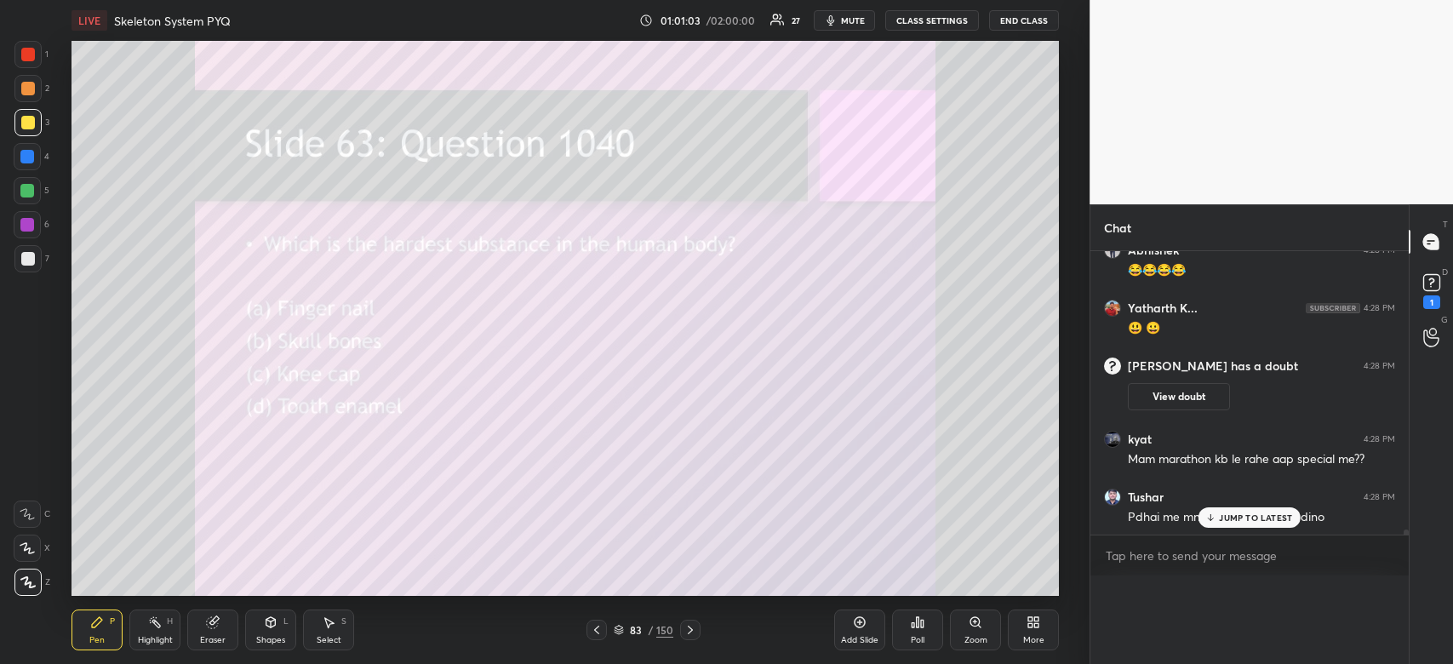
scroll to position [129, 286]
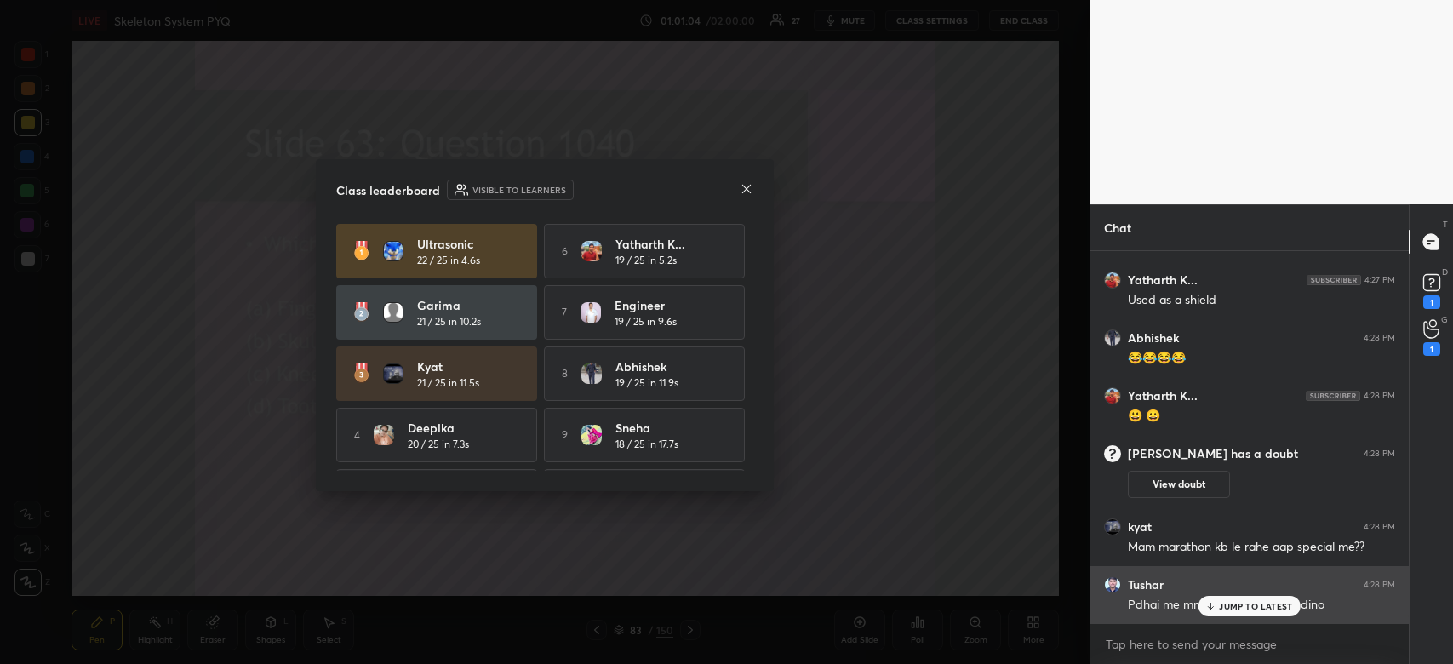
click at [1233, 604] on p "JUMP TO LATEST" at bounding box center [1255, 606] width 73 height 10
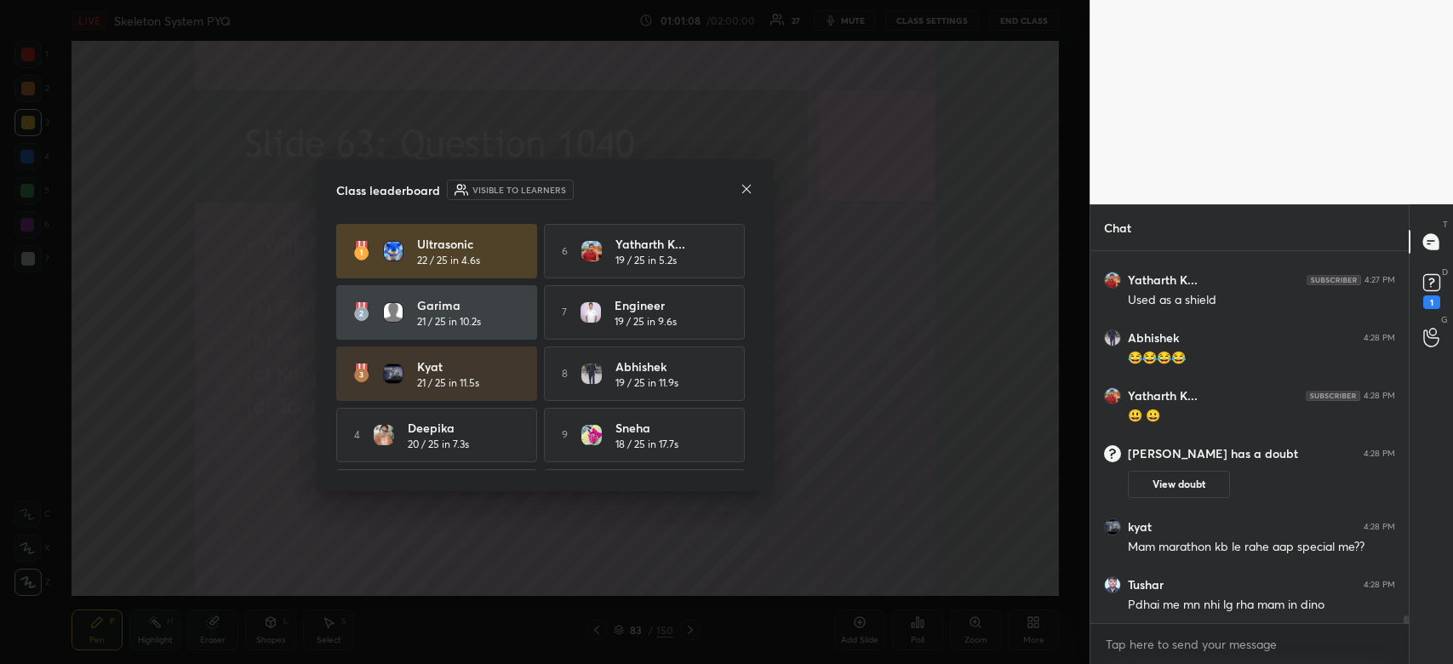
click at [747, 188] on icon at bounding box center [747, 189] width 14 height 14
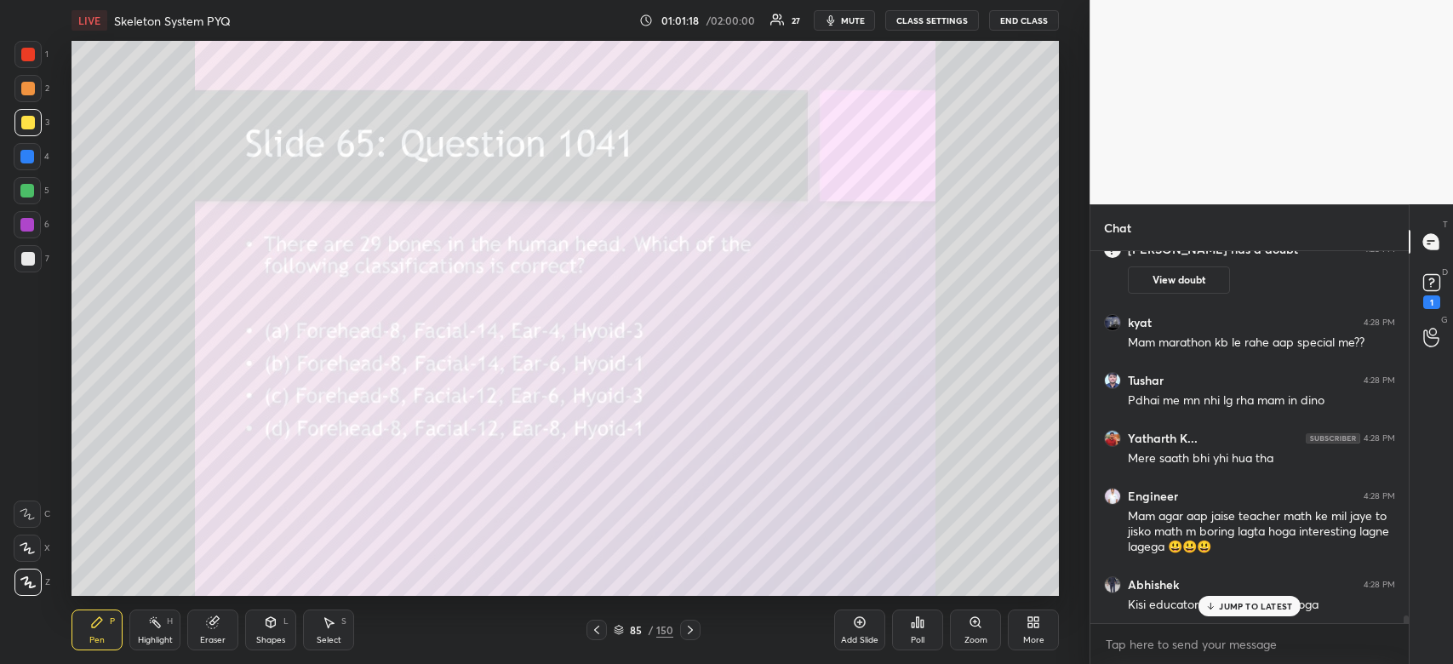
click at [923, 626] on icon at bounding box center [922, 624] width 3 height 8
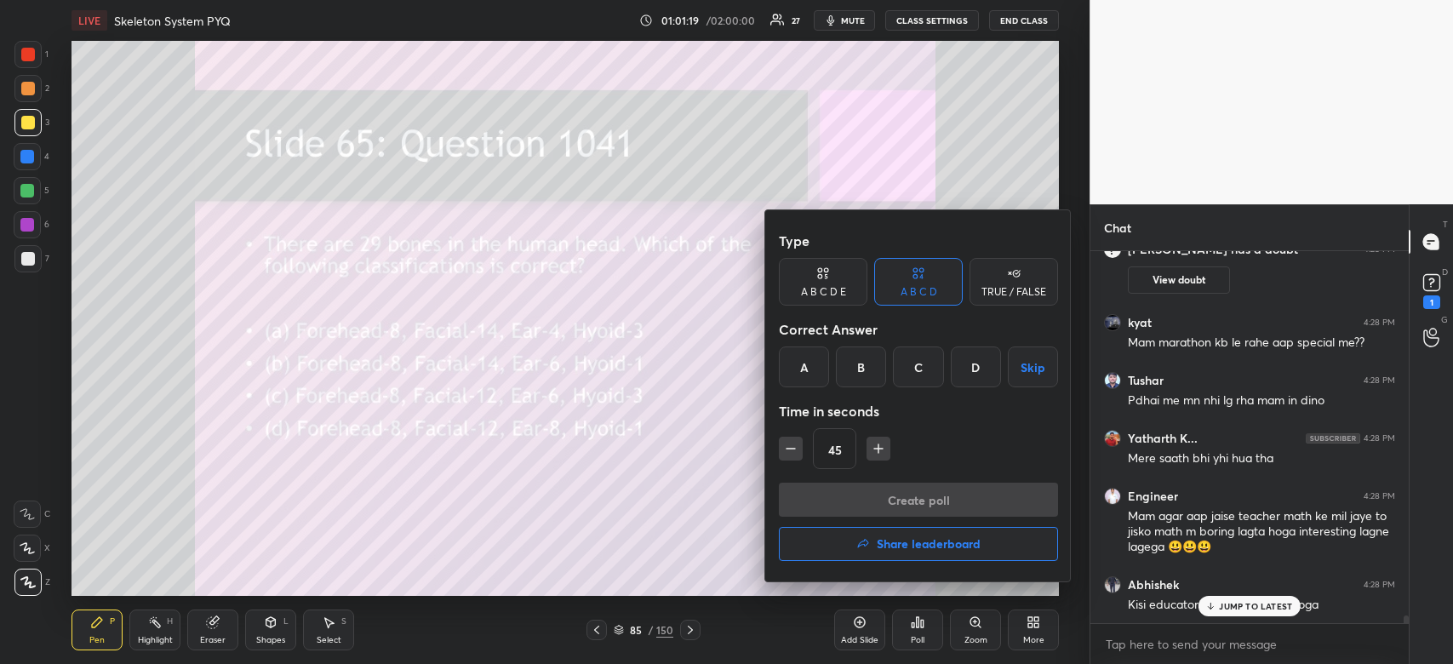
click at [864, 364] on div "B" at bounding box center [861, 366] width 50 height 41
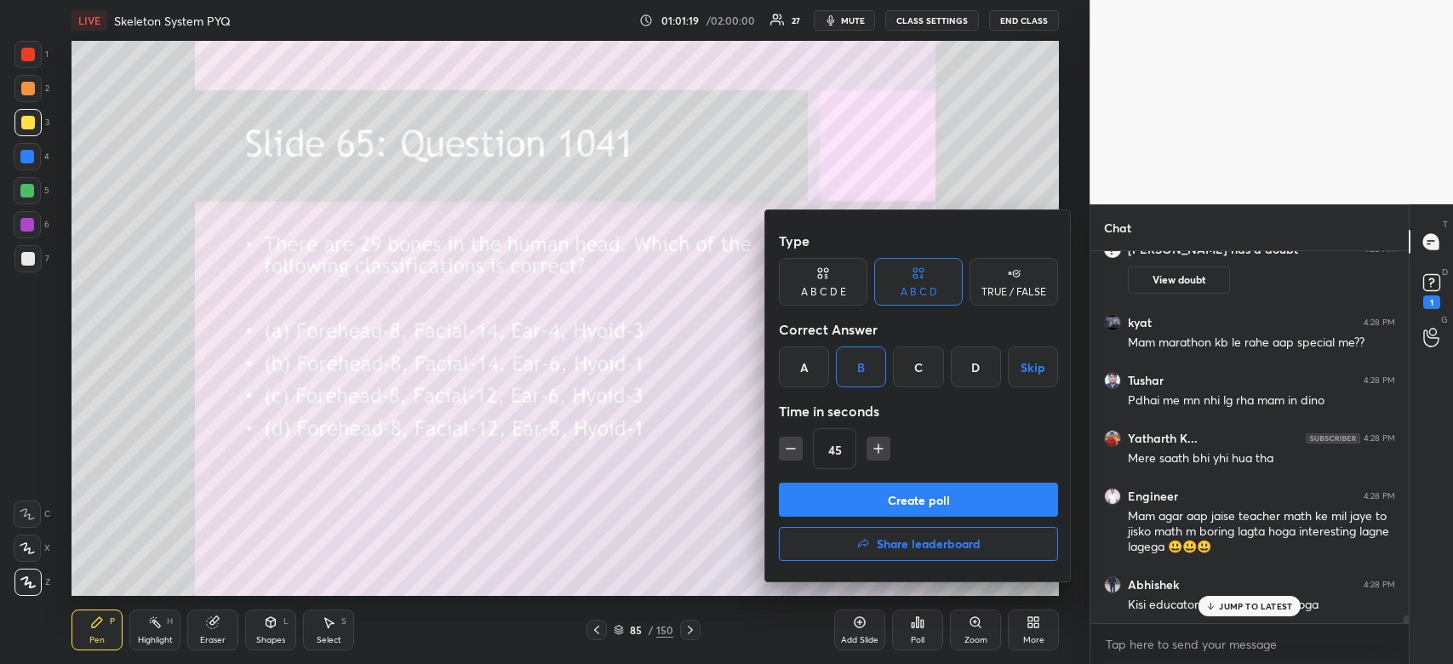
click at [888, 496] on button "Create poll" at bounding box center [918, 500] width 279 height 34
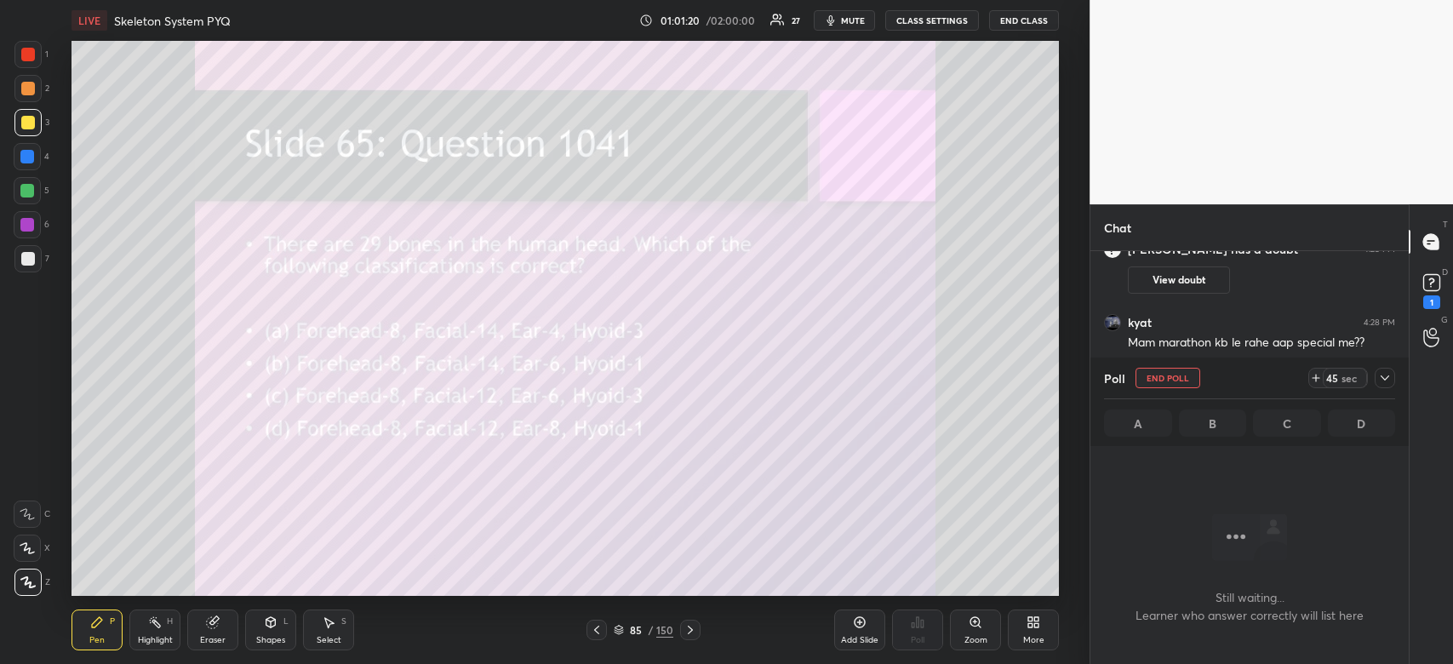
click at [1385, 385] on icon at bounding box center [1385, 378] width 14 height 14
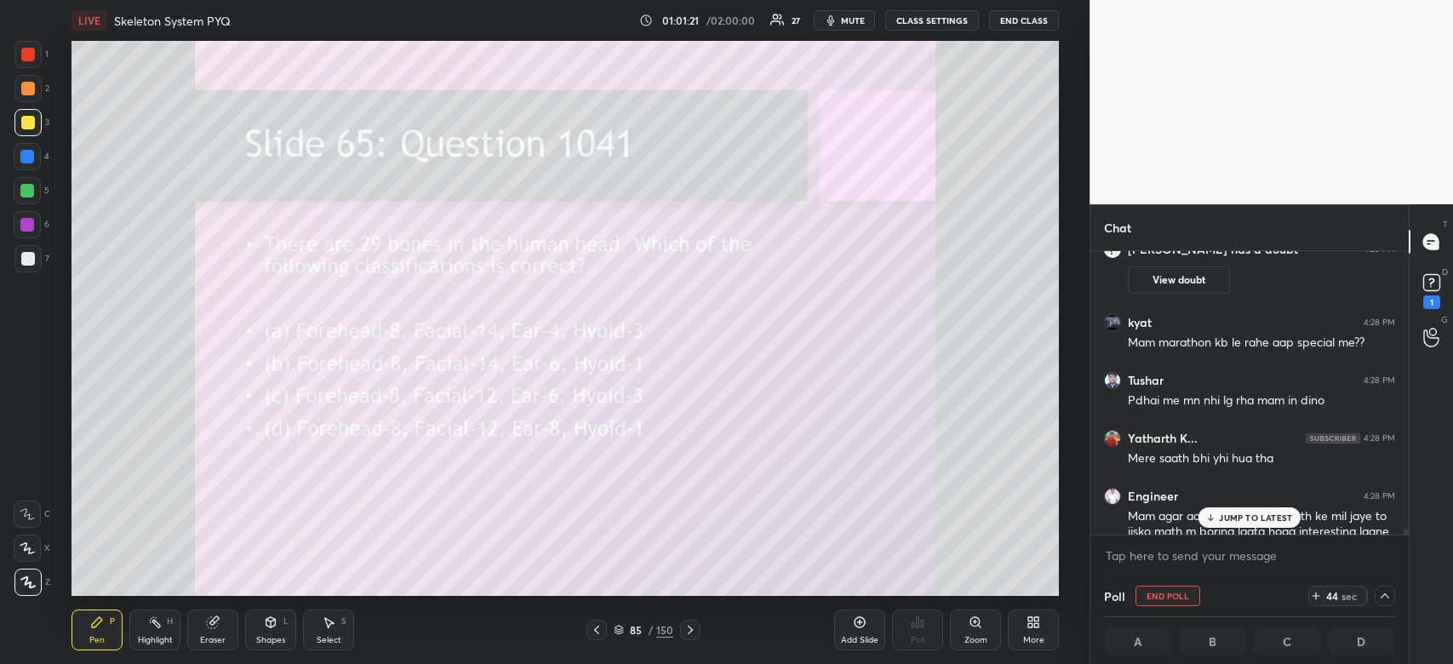
click at [1260, 514] on p "JUMP TO LATEST" at bounding box center [1255, 517] width 73 height 10
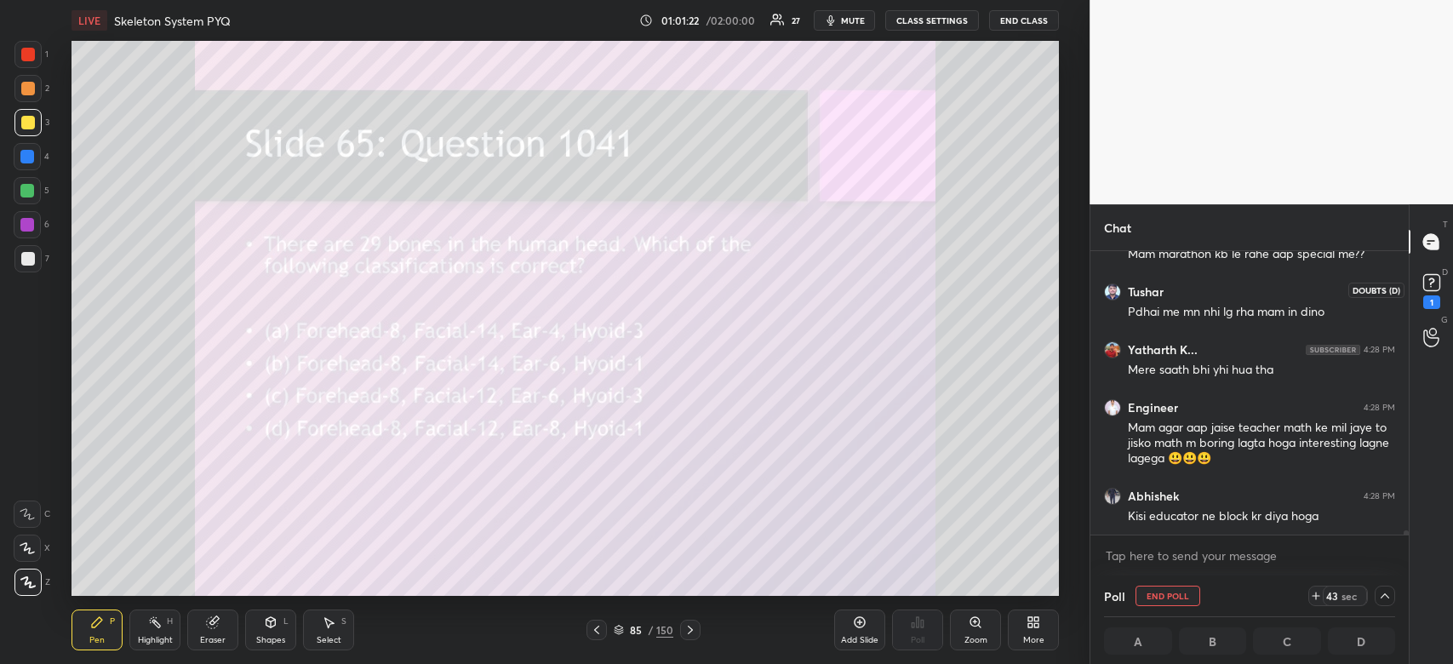
click at [1423, 279] on rect at bounding box center [1431, 283] width 16 height 16
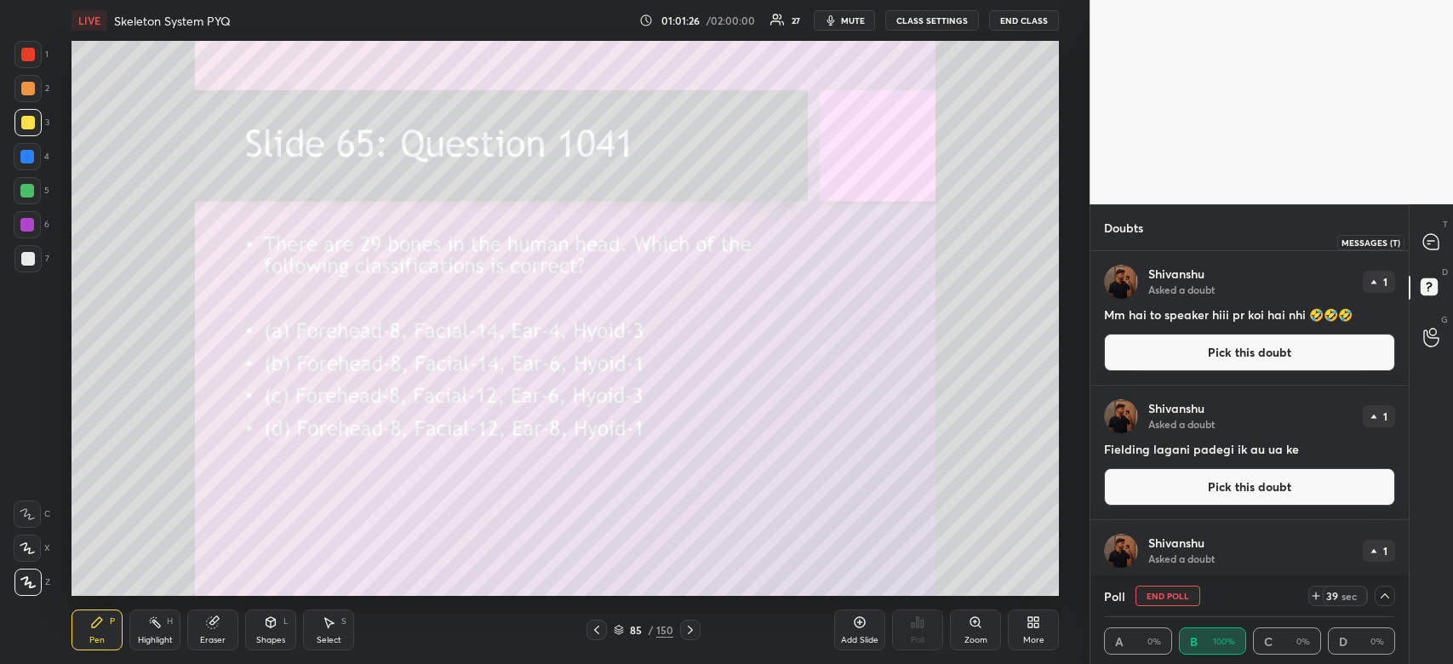
click at [1442, 242] on div at bounding box center [1432, 241] width 34 height 31
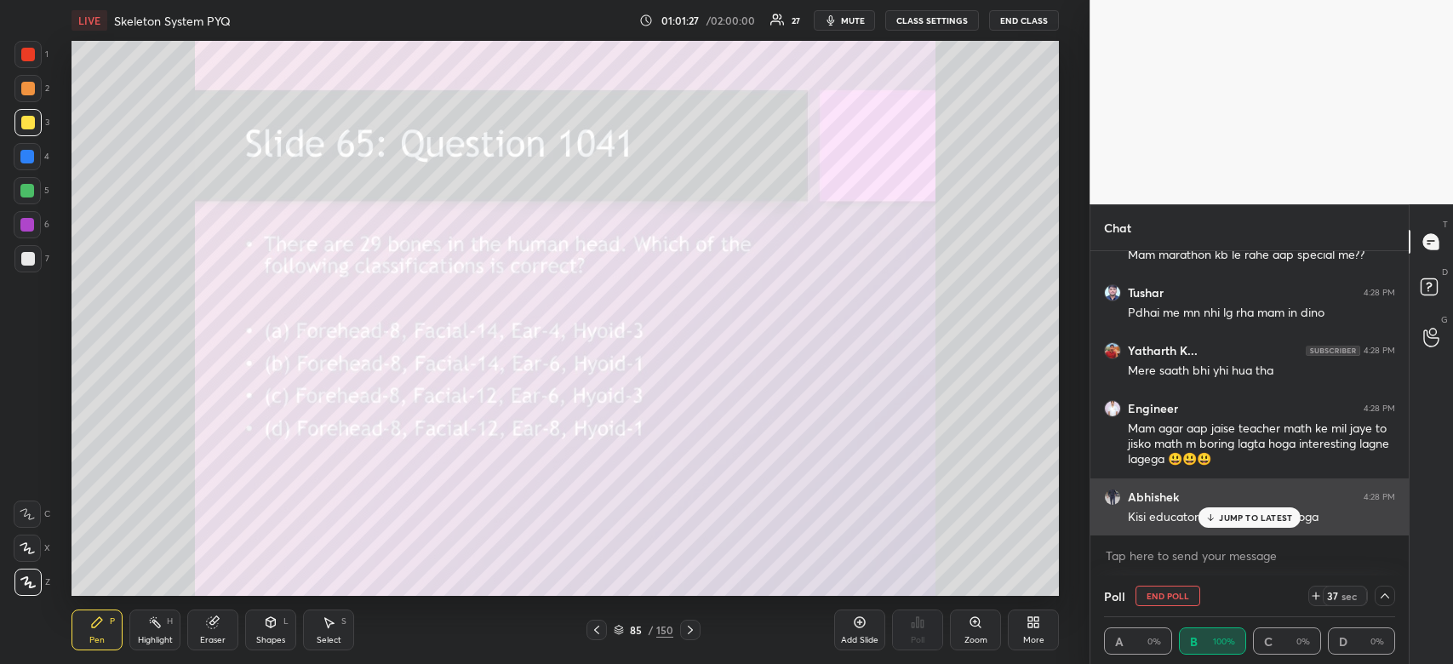
click at [1277, 511] on div "JUMP TO LATEST" at bounding box center [1249, 517] width 102 height 20
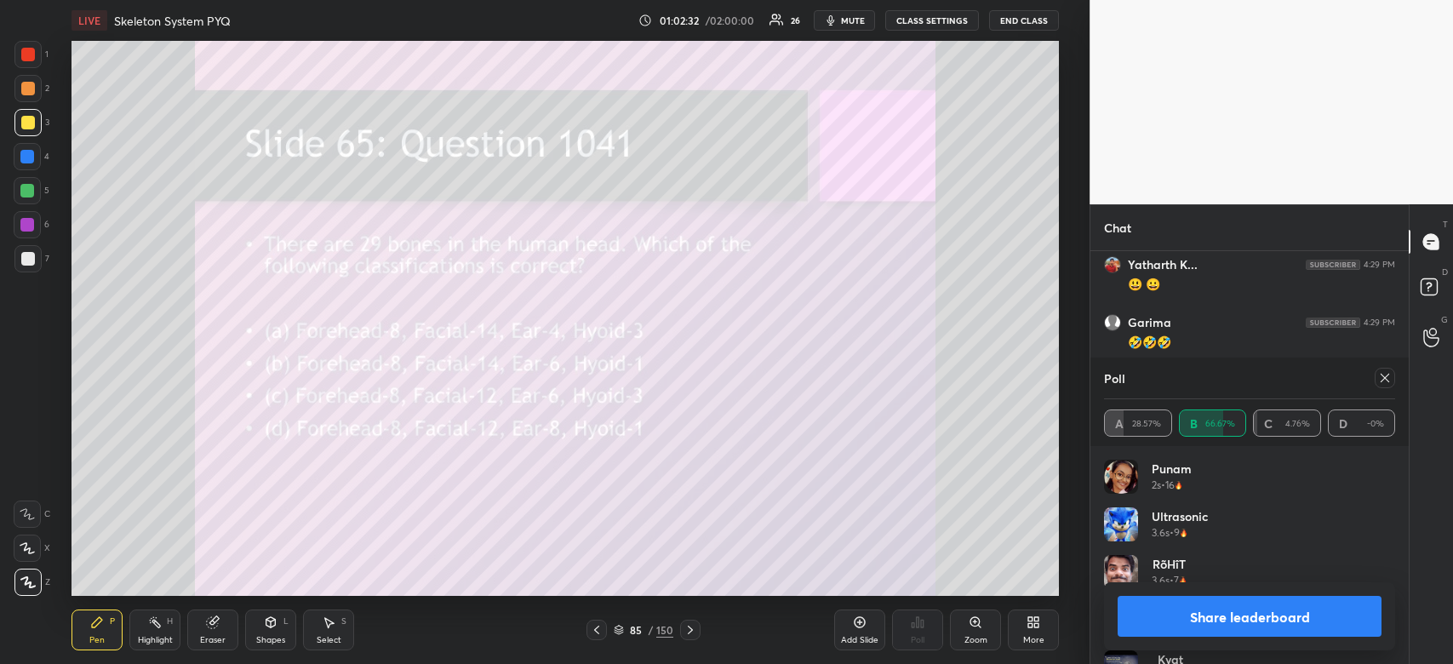
scroll to position [18035, 0]
click at [1255, 623] on button "Share leaderboard" at bounding box center [1249, 616] width 264 height 41
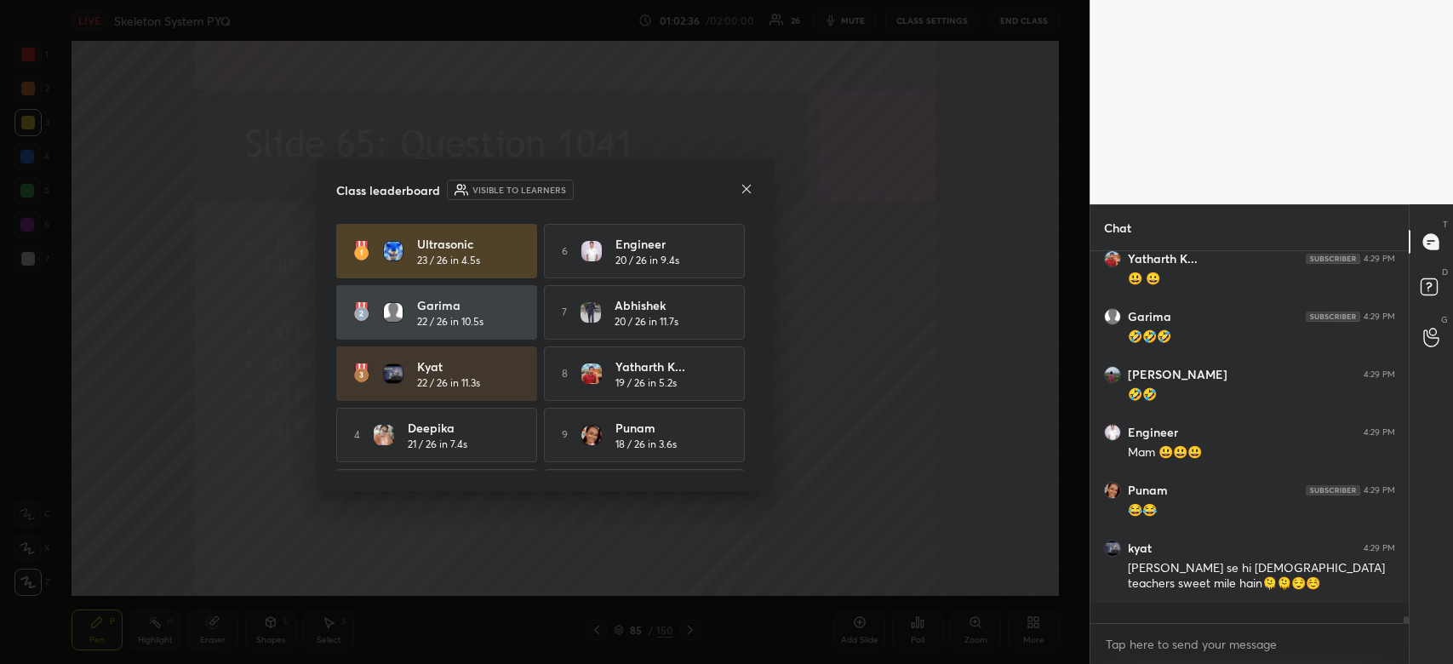
scroll to position [409, 313]
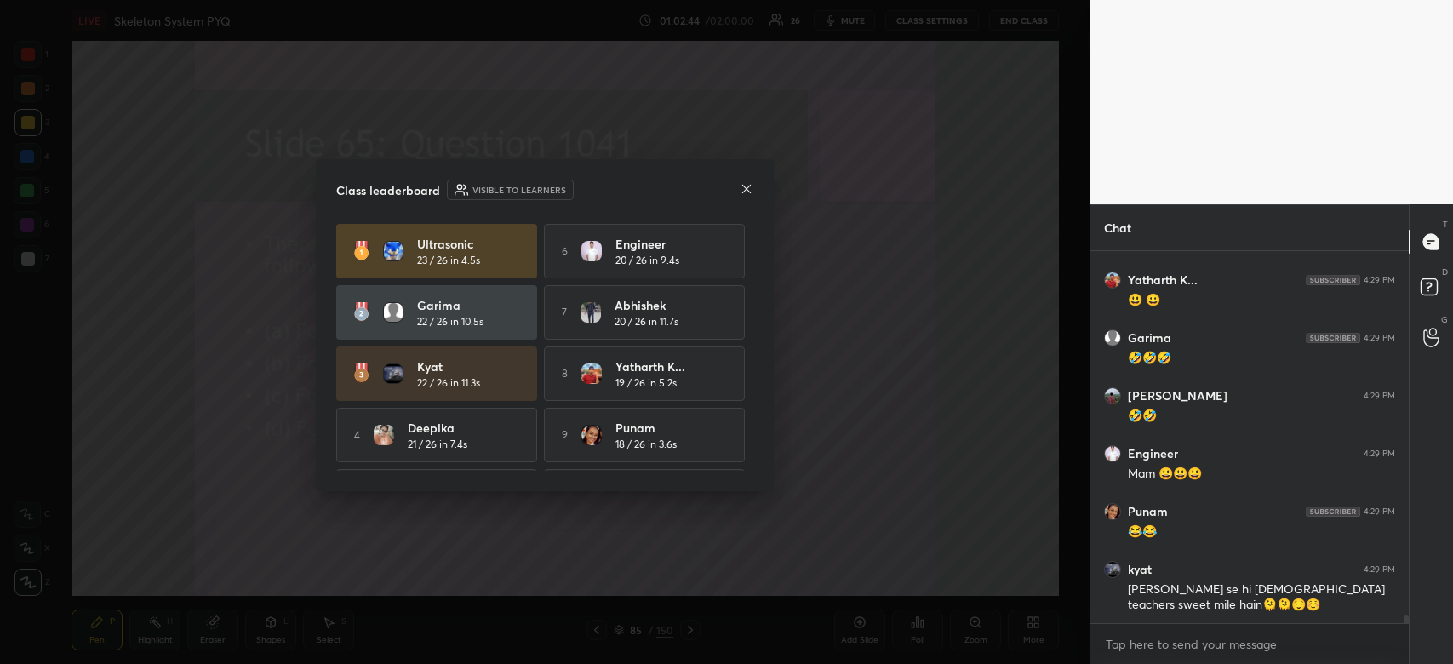
click at [746, 189] on icon at bounding box center [746, 188] width 9 height 9
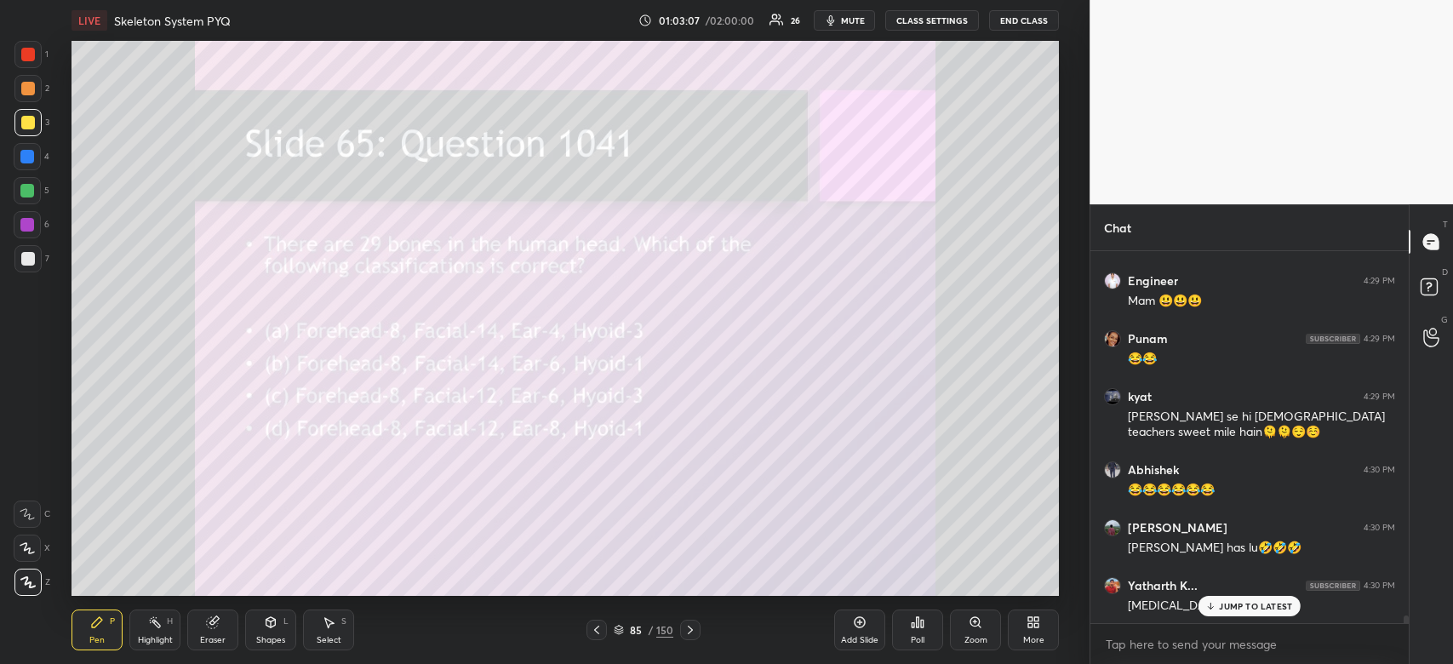
scroll to position [18178, 0]
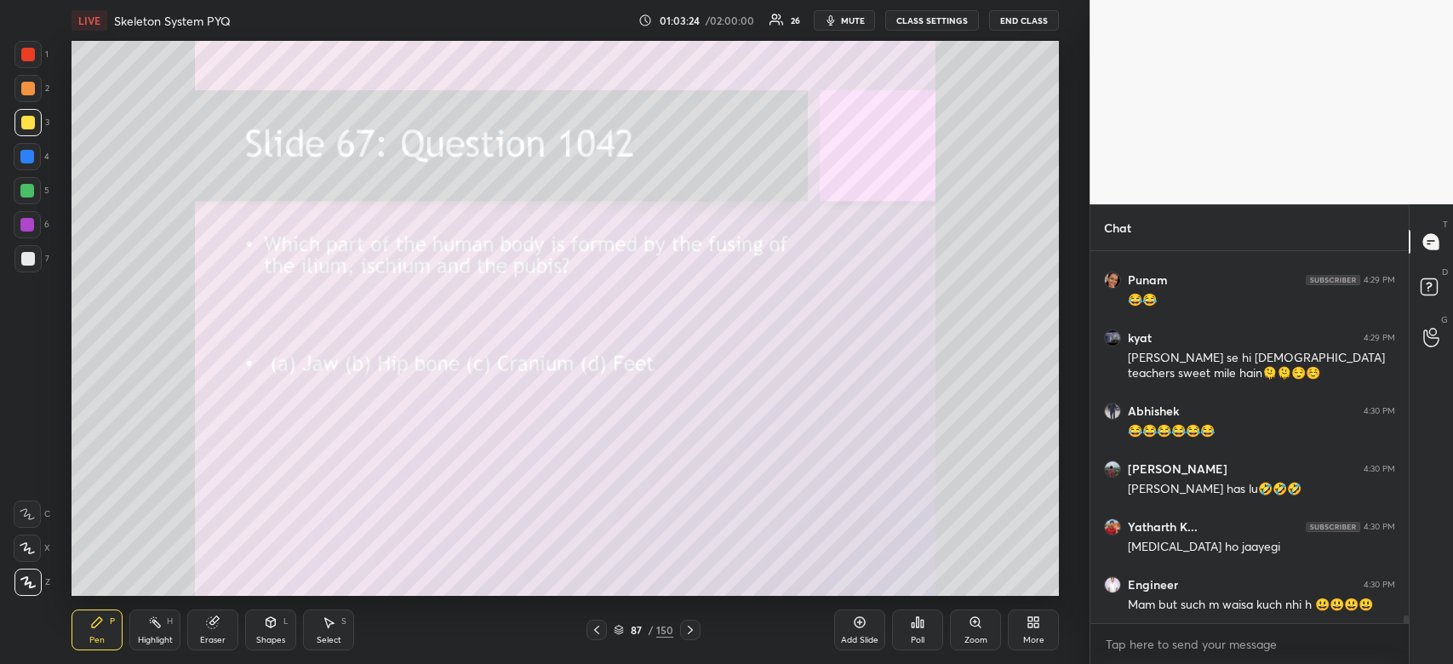
click at [928, 627] on div "Poll" at bounding box center [917, 629] width 51 height 41
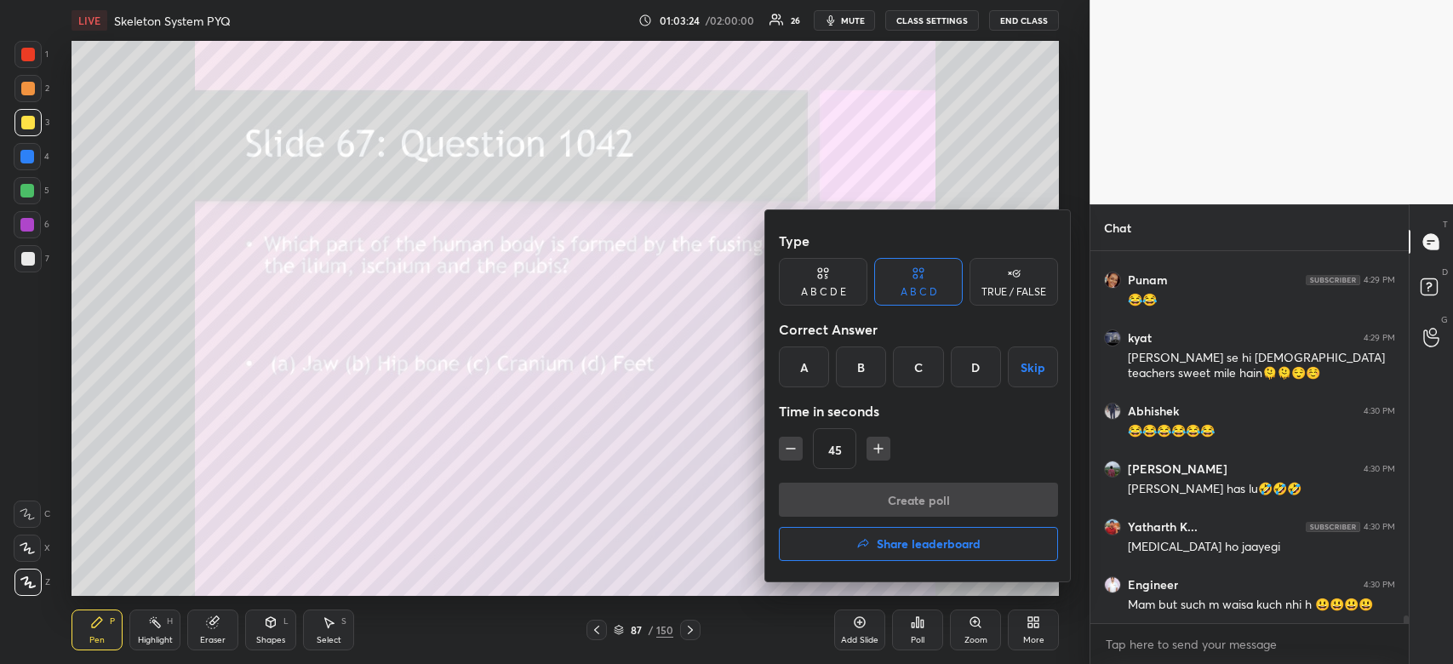
click at [878, 379] on div "B" at bounding box center [861, 366] width 50 height 41
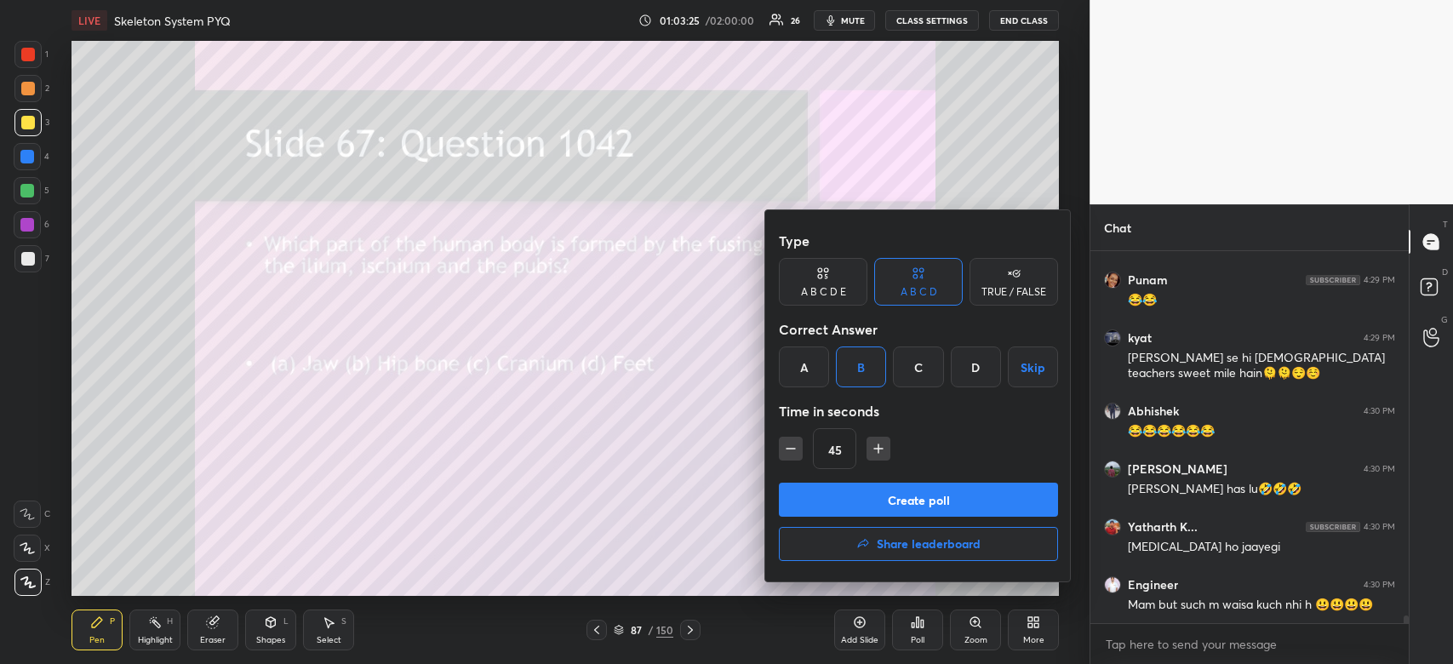
click at [864, 494] on button "Create poll" at bounding box center [918, 500] width 279 height 34
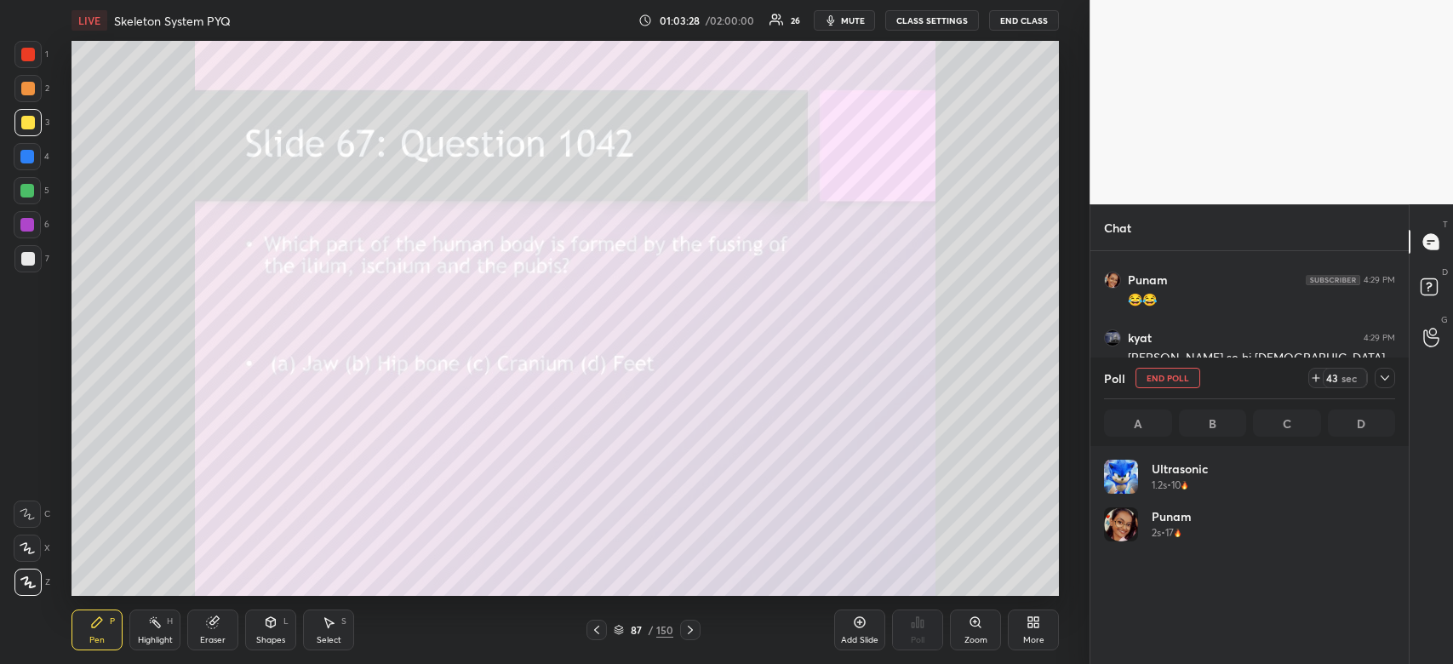
scroll to position [18339, 0]
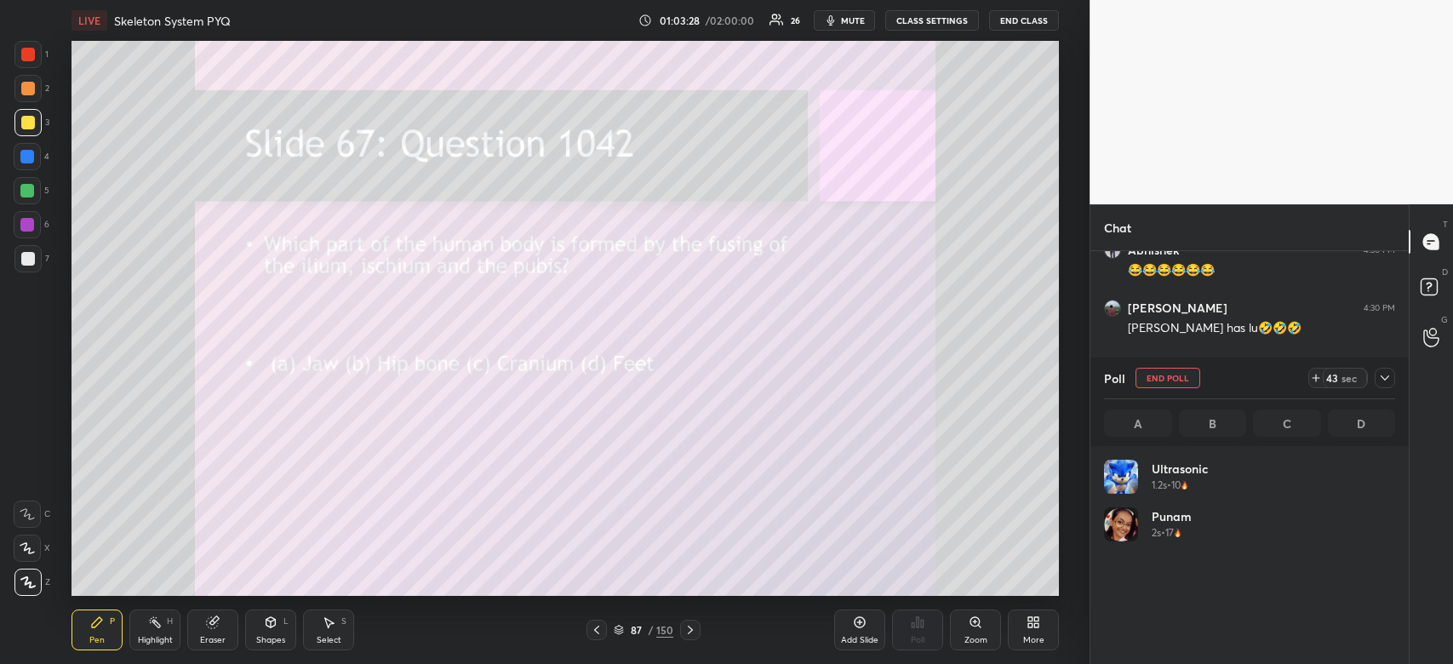
click at [1386, 377] on icon at bounding box center [1385, 378] width 14 height 14
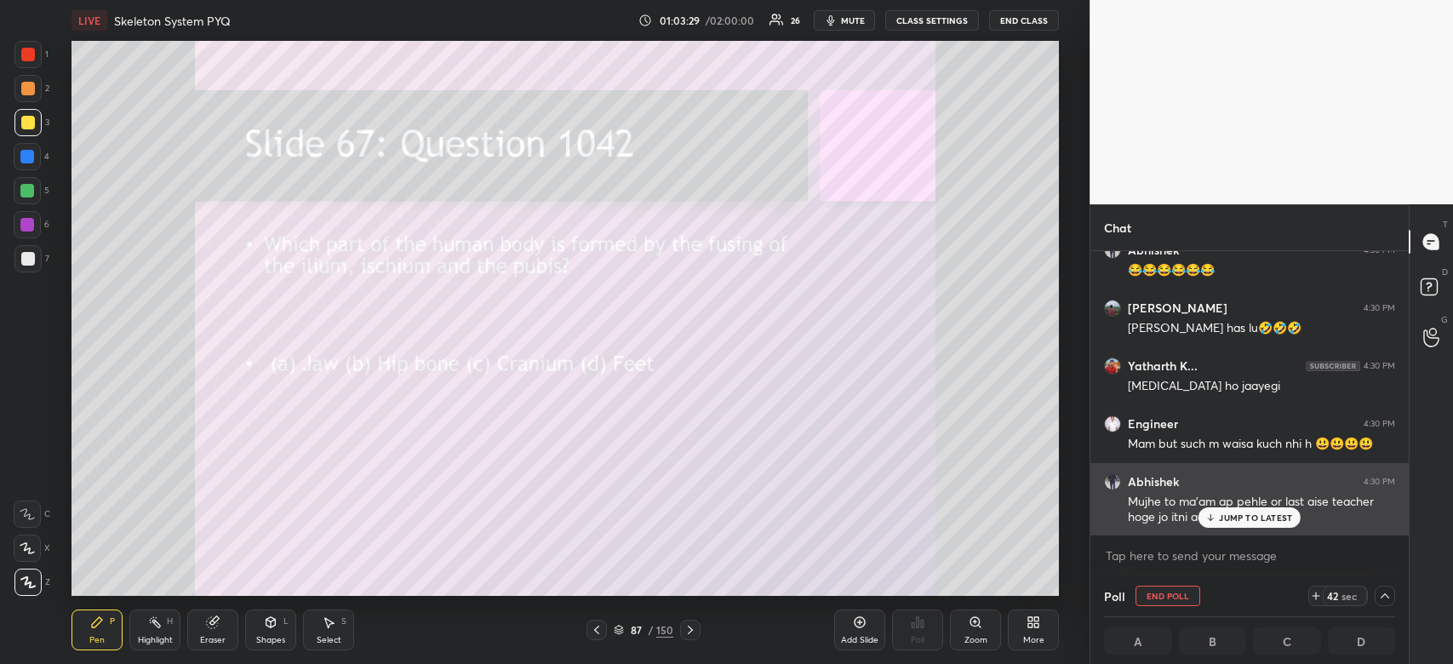
click at [1256, 518] on p "JUMP TO LATEST" at bounding box center [1255, 517] width 73 height 10
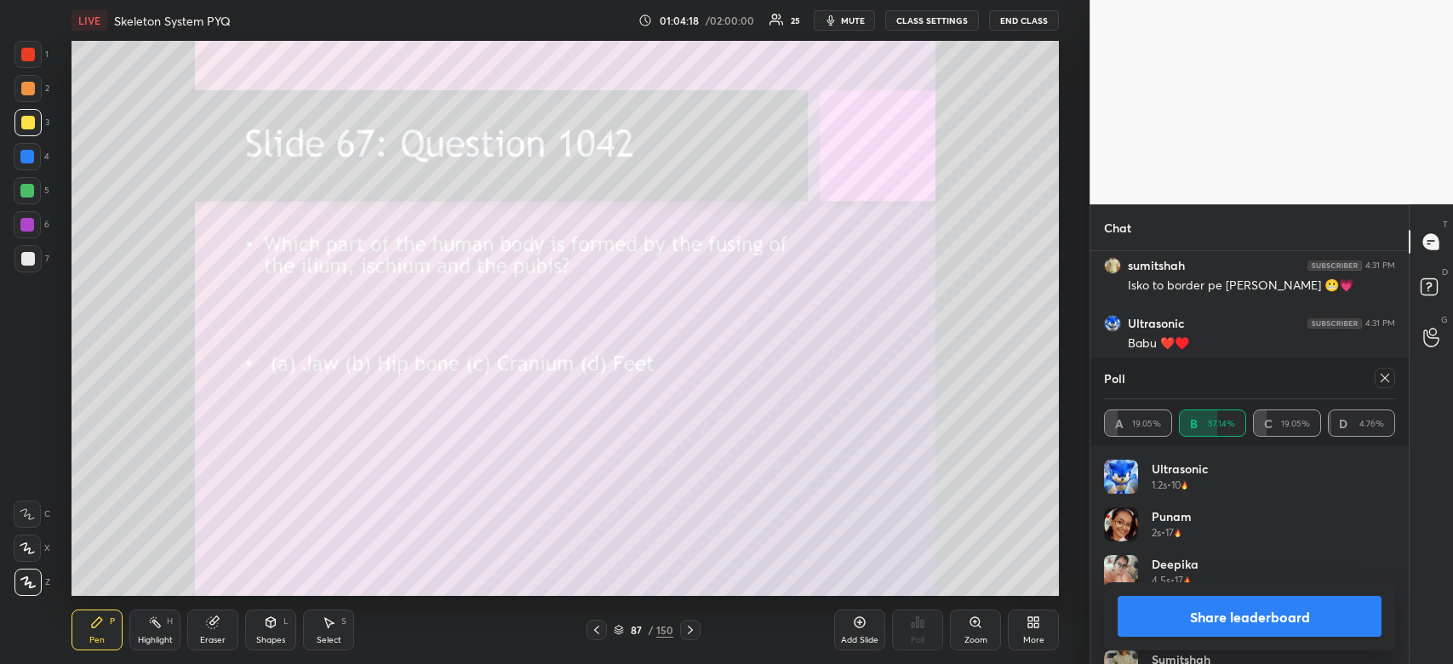
scroll to position [18745, 0]
click at [1185, 607] on button "Share leaderboard" at bounding box center [1249, 616] width 264 height 41
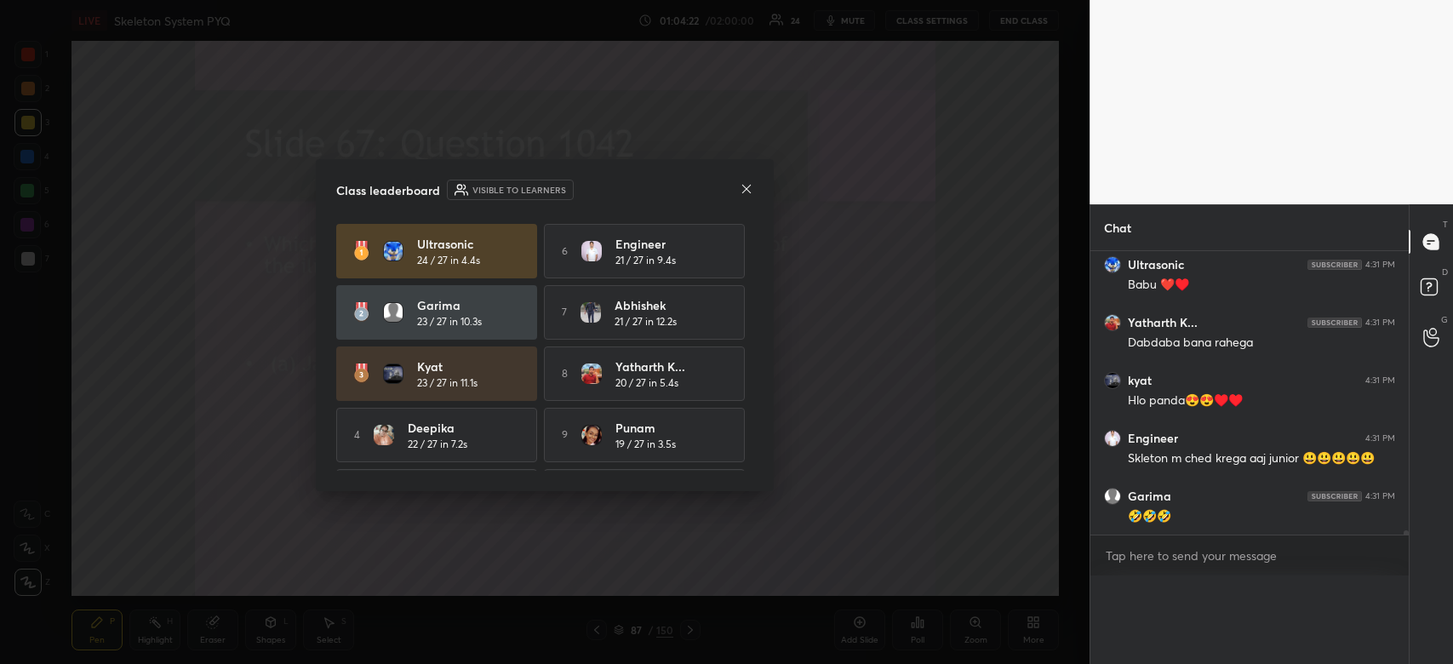
scroll to position [0, 5]
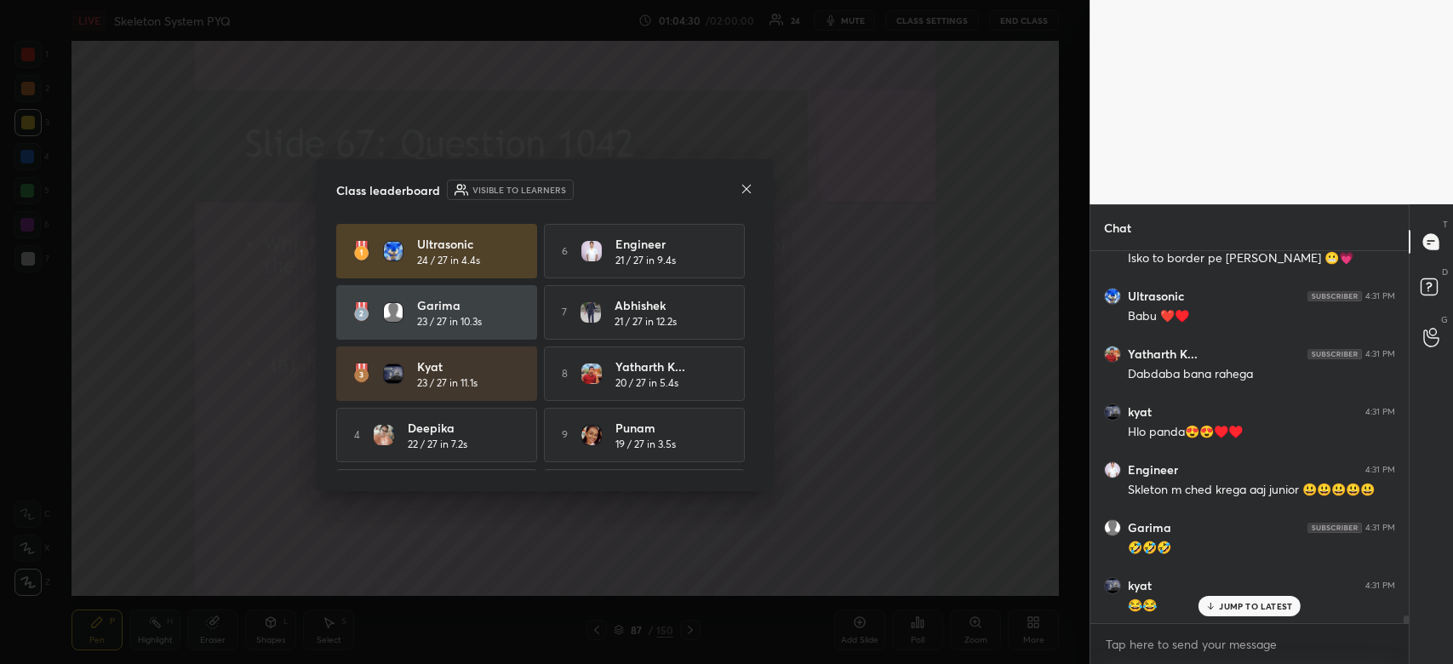
click at [747, 190] on icon at bounding box center [746, 188] width 9 height 9
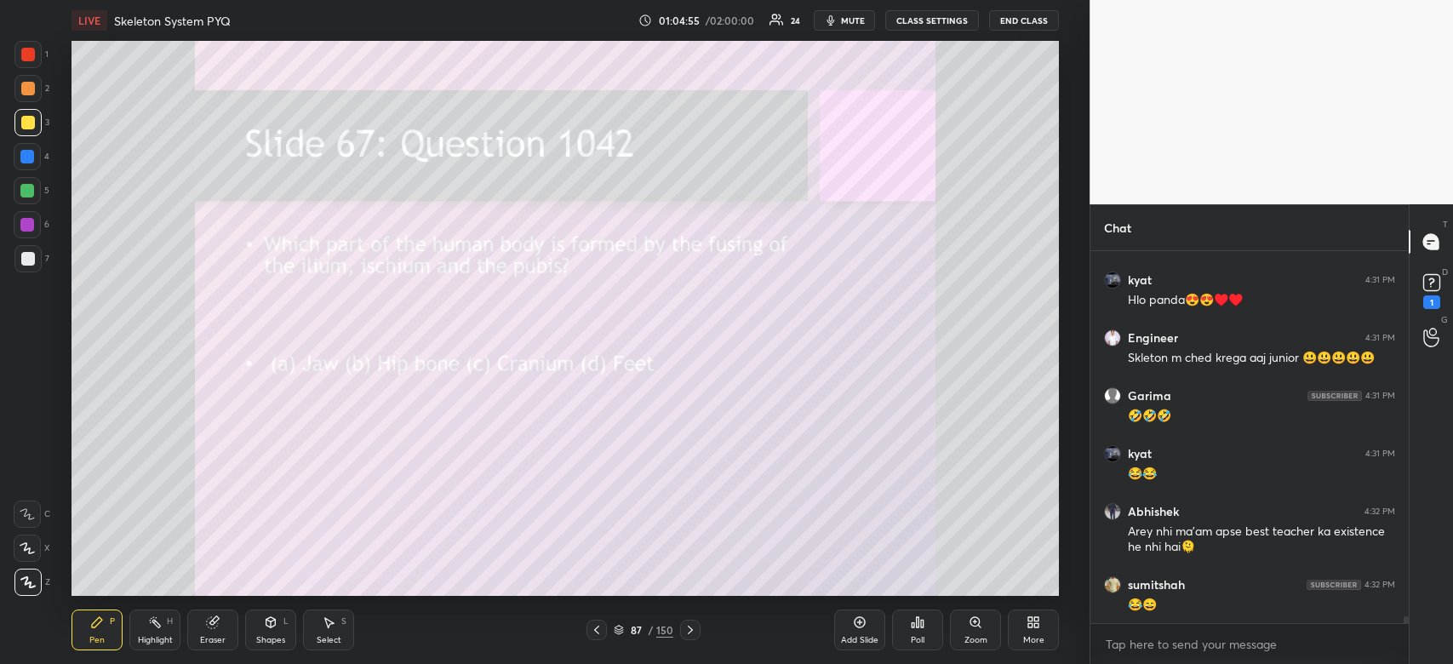
click at [30, 161] on div at bounding box center [27, 157] width 14 height 14
click at [25, 52] on div at bounding box center [28, 55] width 14 height 14
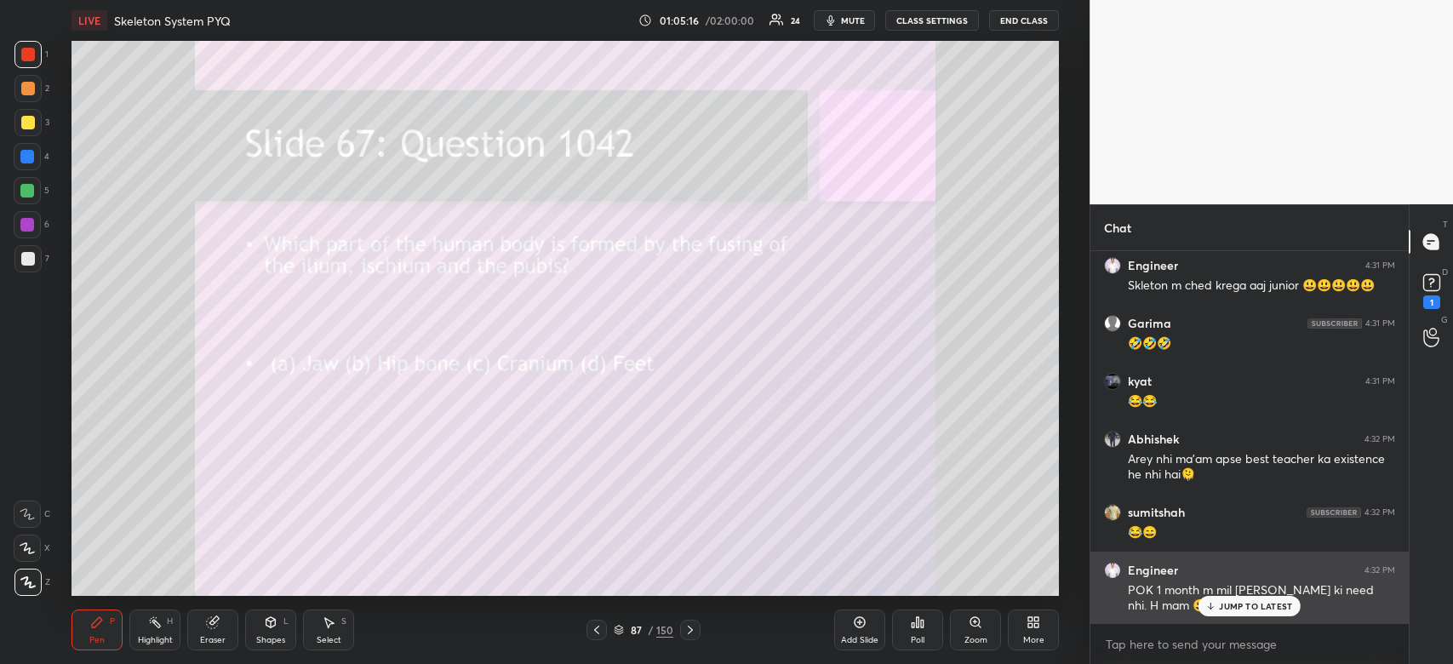
click at [1225, 605] on p "JUMP TO LATEST" at bounding box center [1255, 606] width 73 height 10
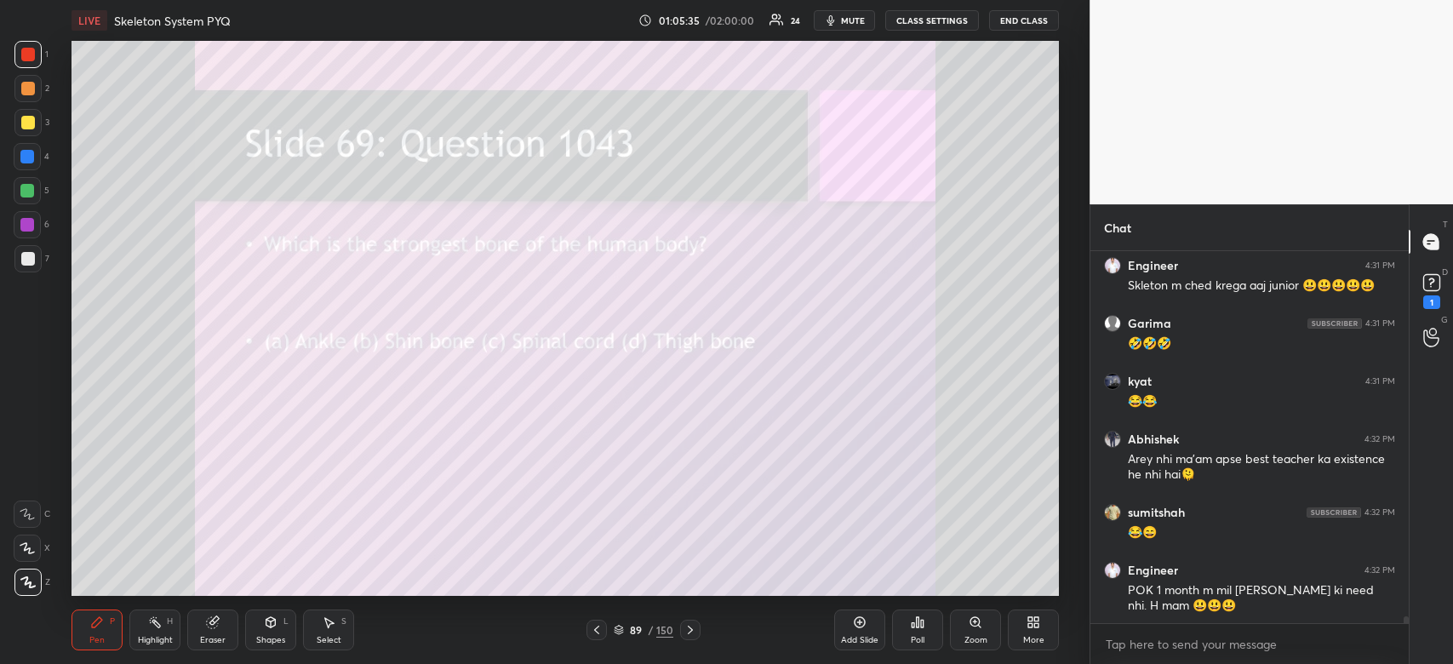
click at [915, 623] on icon at bounding box center [918, 622] width 14 height 14
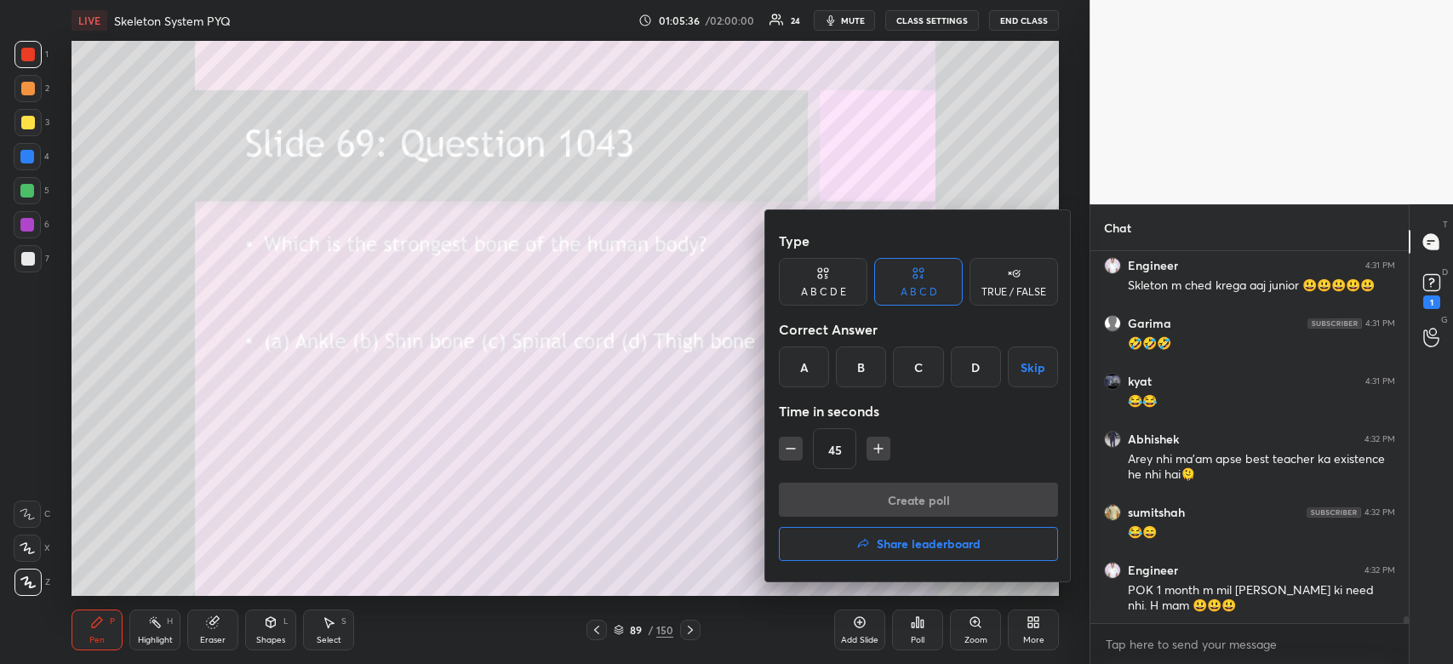
click at [969, 367] on div "D" at bounding box center [976, 366] width 50 height 41
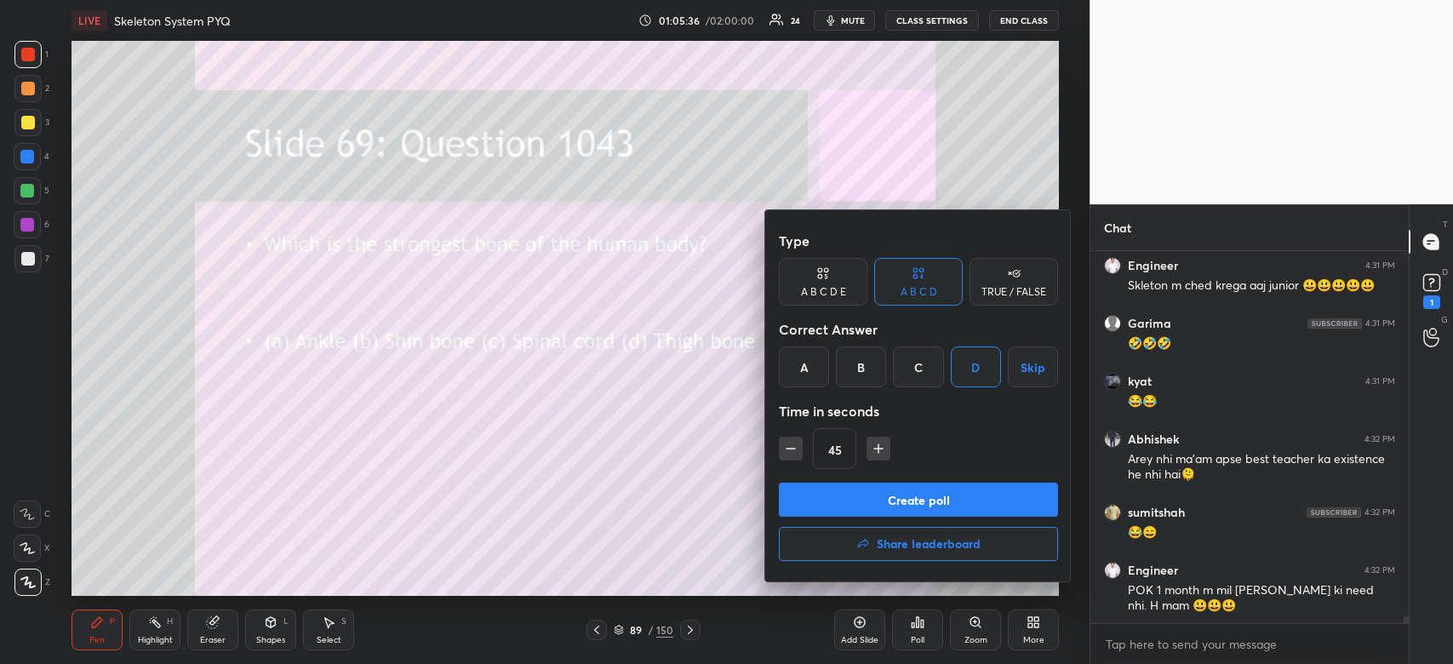
click at [919, 483] on button "Create poll" at bounding box center [918, 500] width 279 height 34
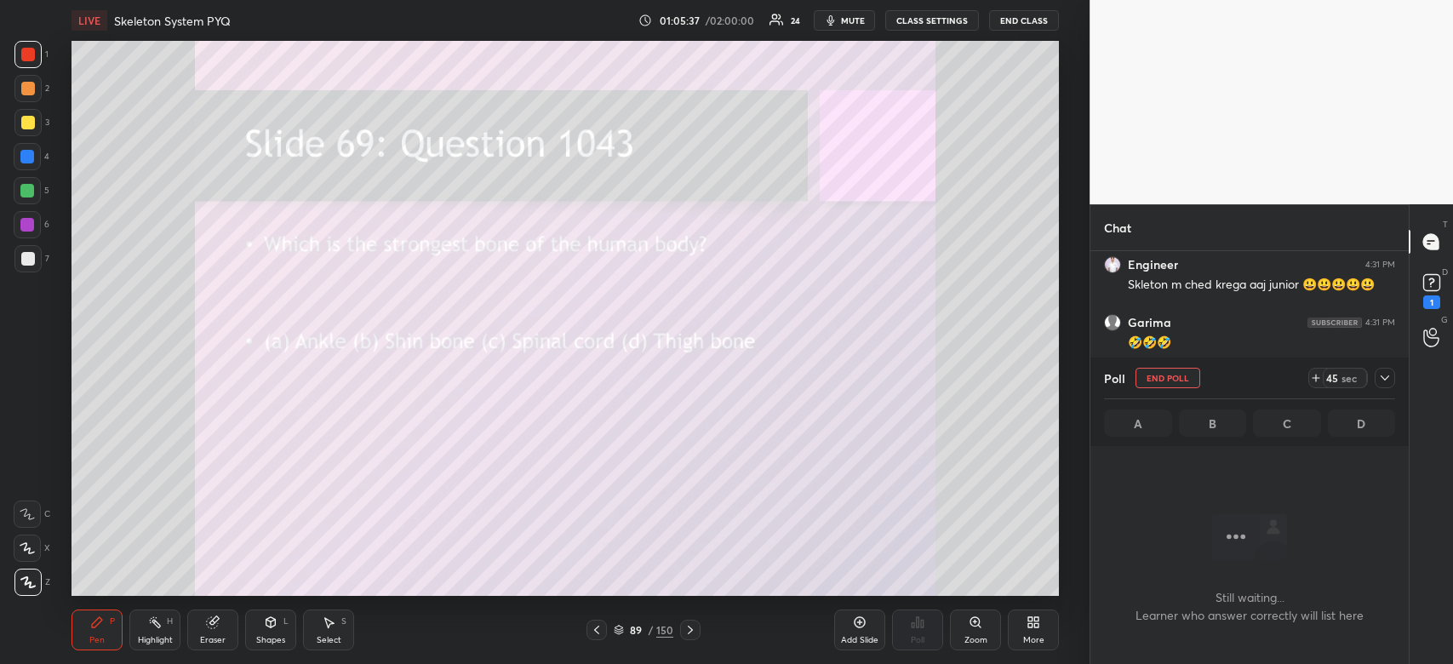
scroll to position [279, 313]
click at [1385, 376] on icon at bounding box center [1385, 378] width 14 height 14
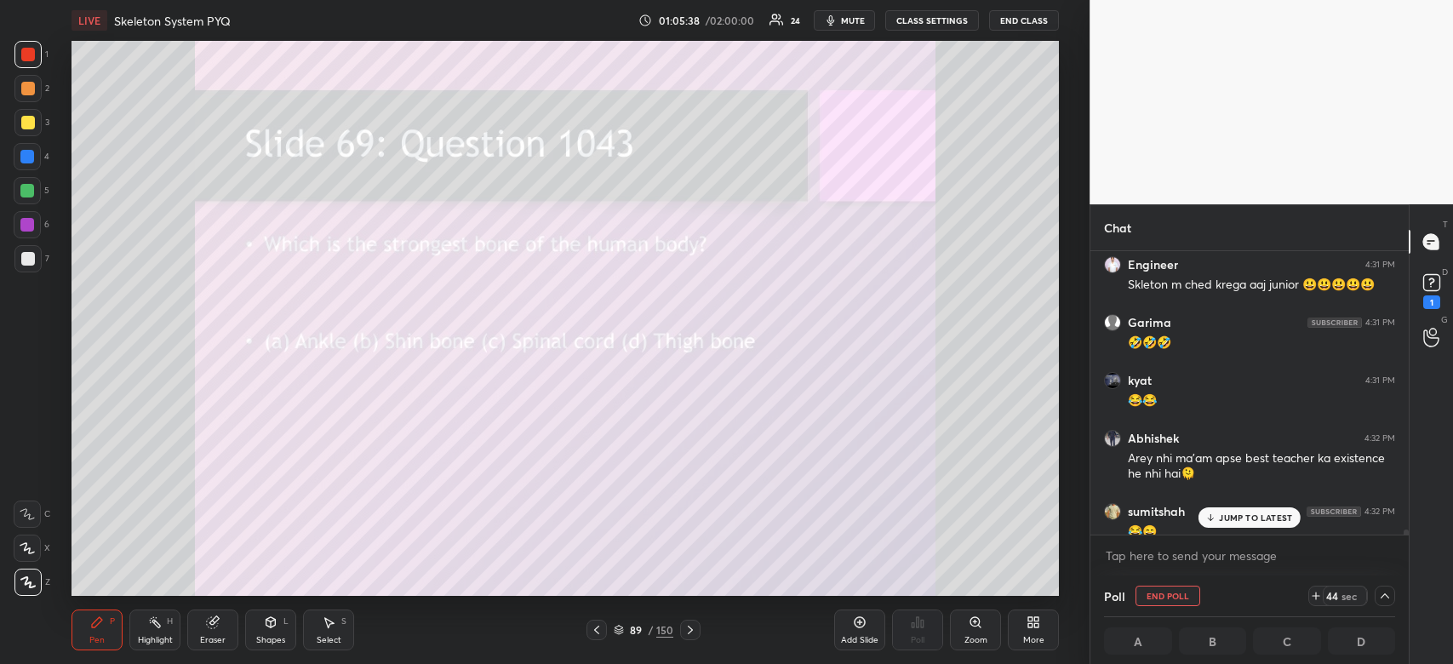
click at [1270, 516] on p "JUMP TO LATEST" at bounding box center [1255, 517] width 73 height 10
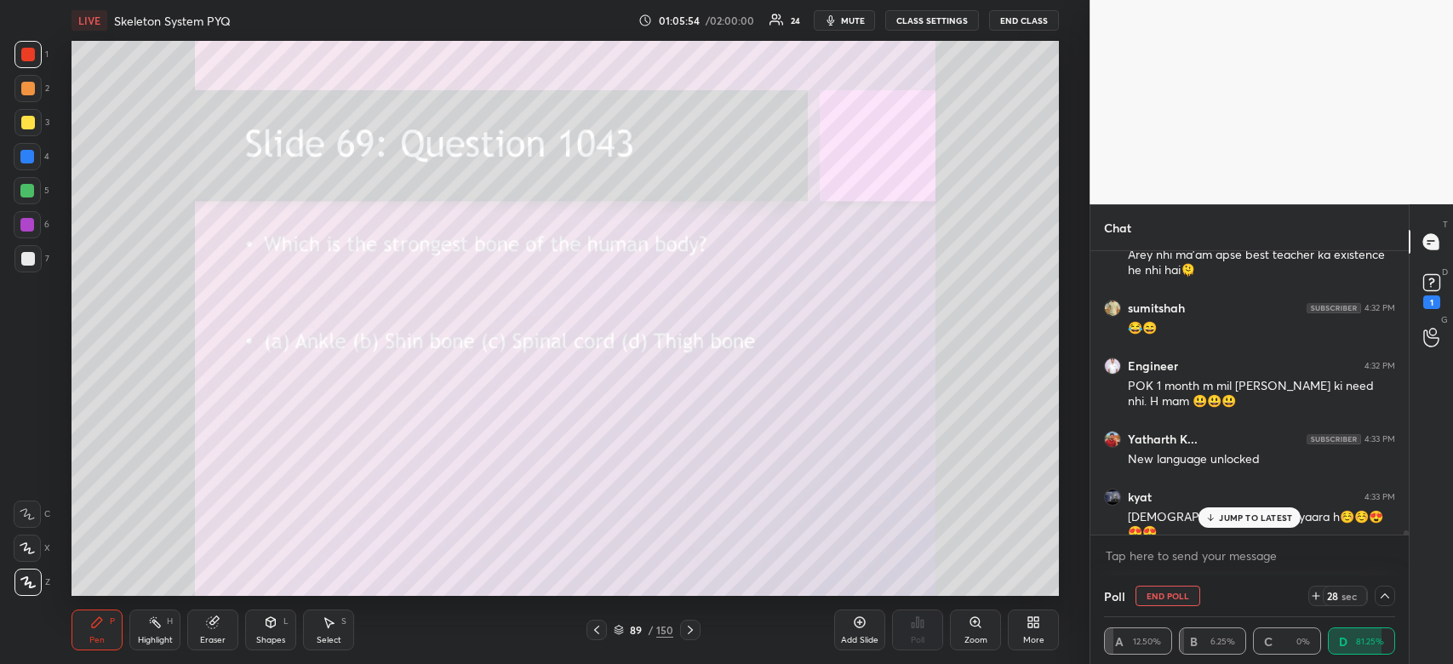
scroll to position [19183, 0]
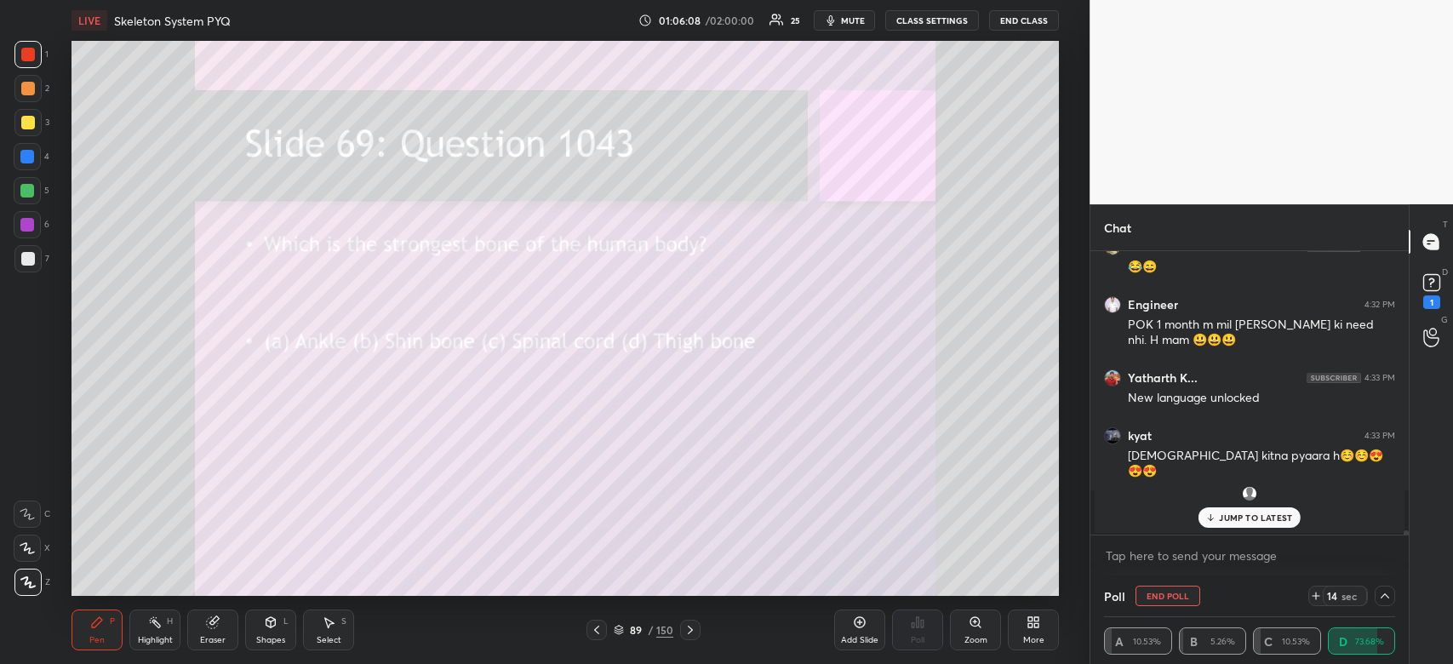
click at [856, 20] on span "mute" at bounding box center [853, 20] width 24 height 12
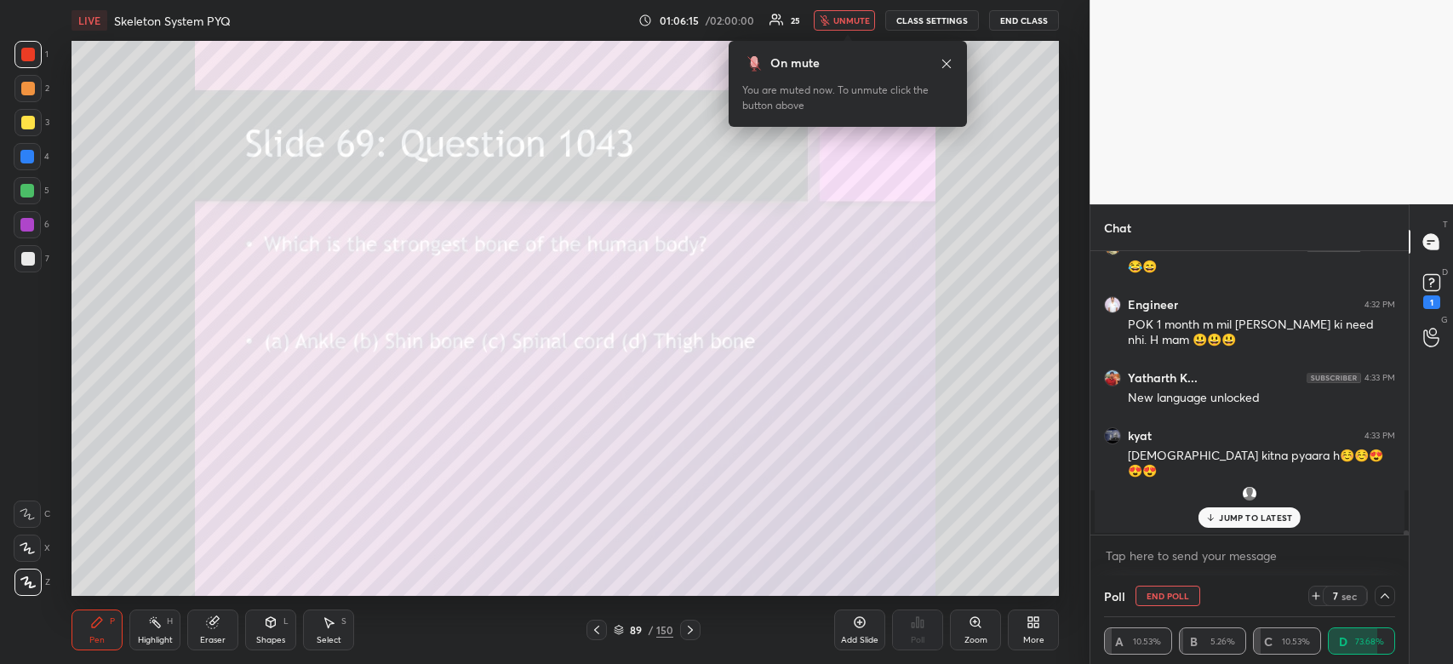
scroll to position [19256, 0]
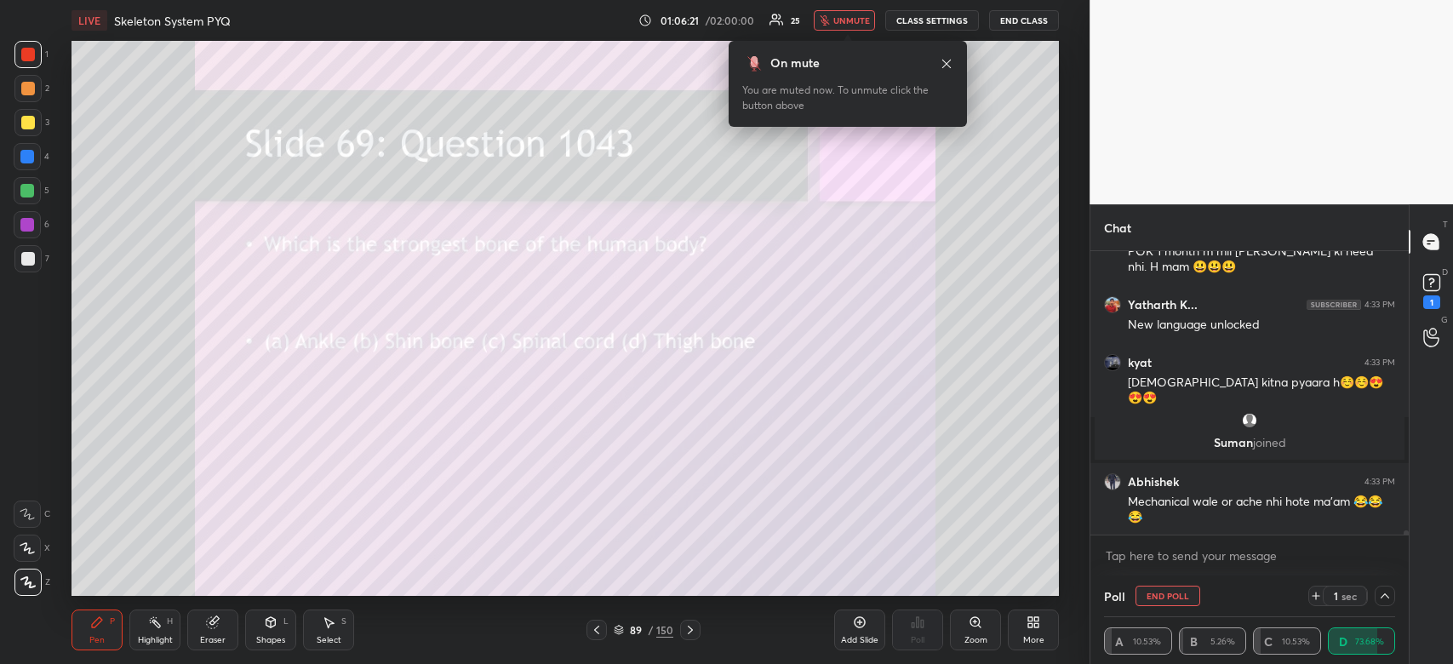
click at [1241, 567] on div "Junior Pakistan walo ka garda garda kr dega mam akele 😀😀😀😀" at bounding box center [1261, 583] width 267 height 32
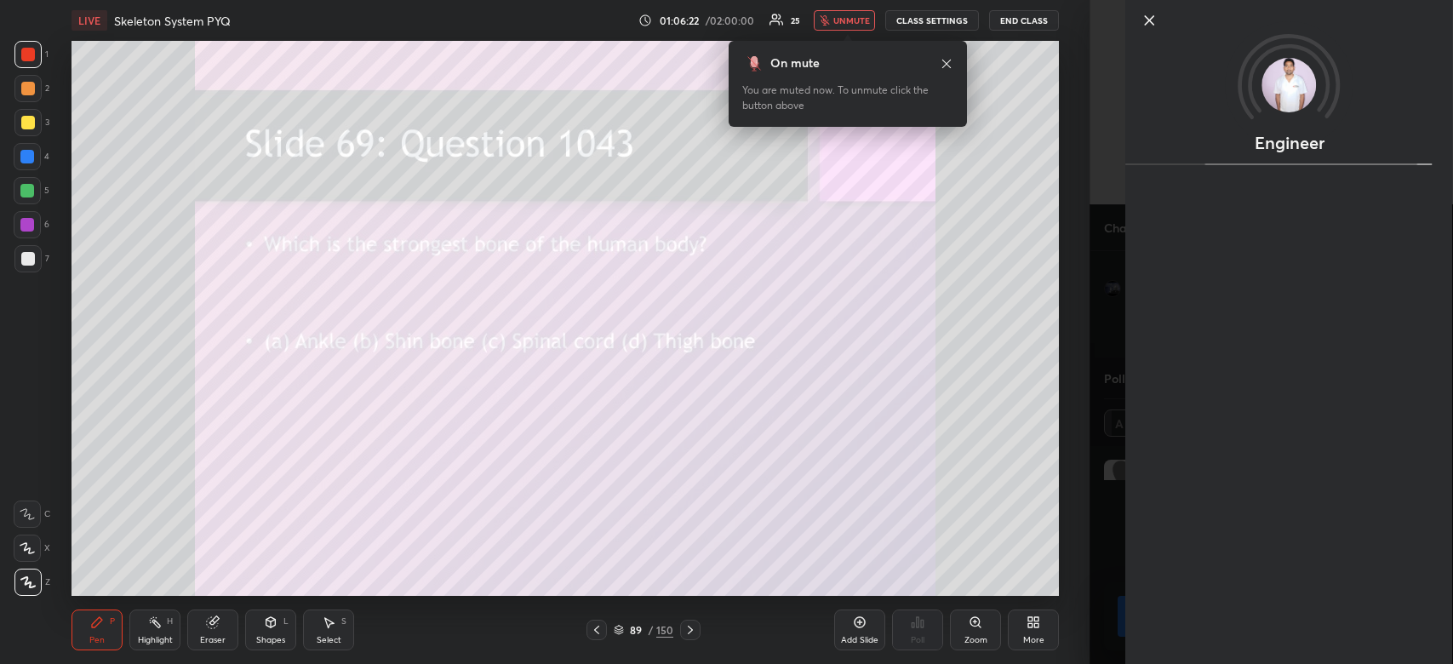
scroll to position [199, 286]
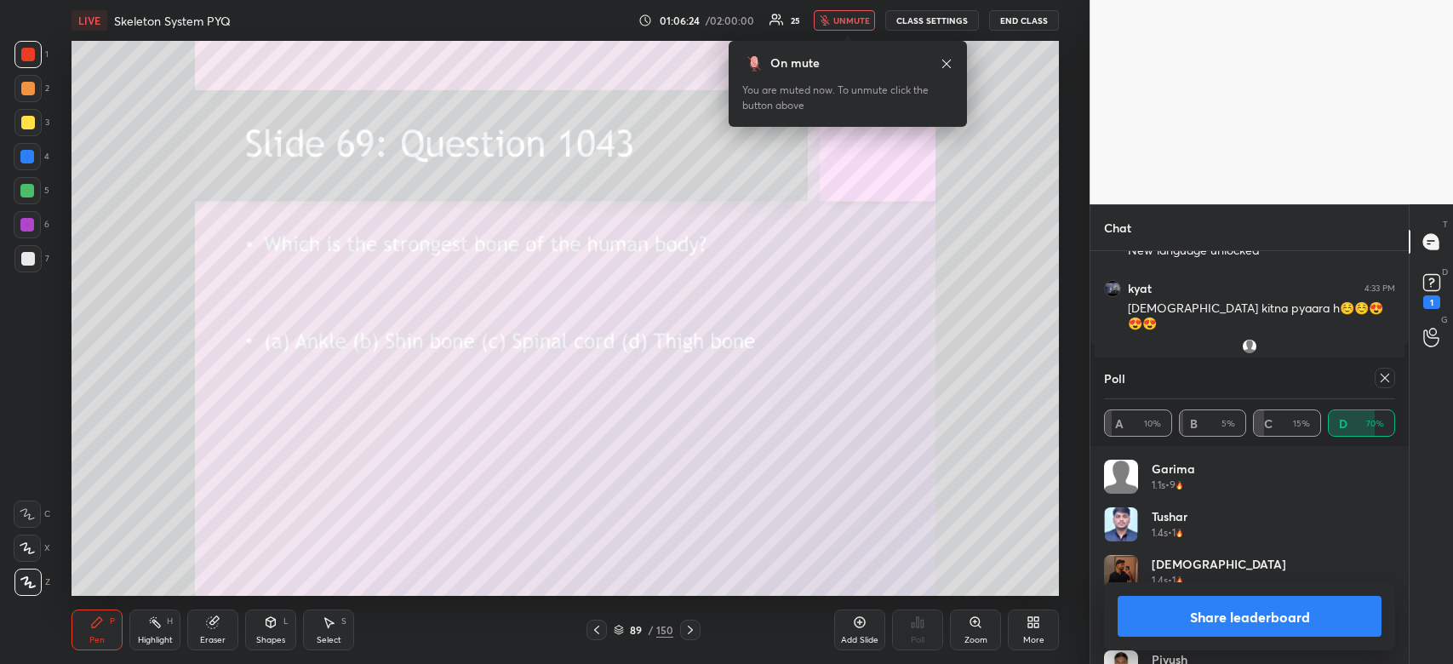
click at [856, 25] on span "unmute" at bounding box center [851, 20] width 37 height 12
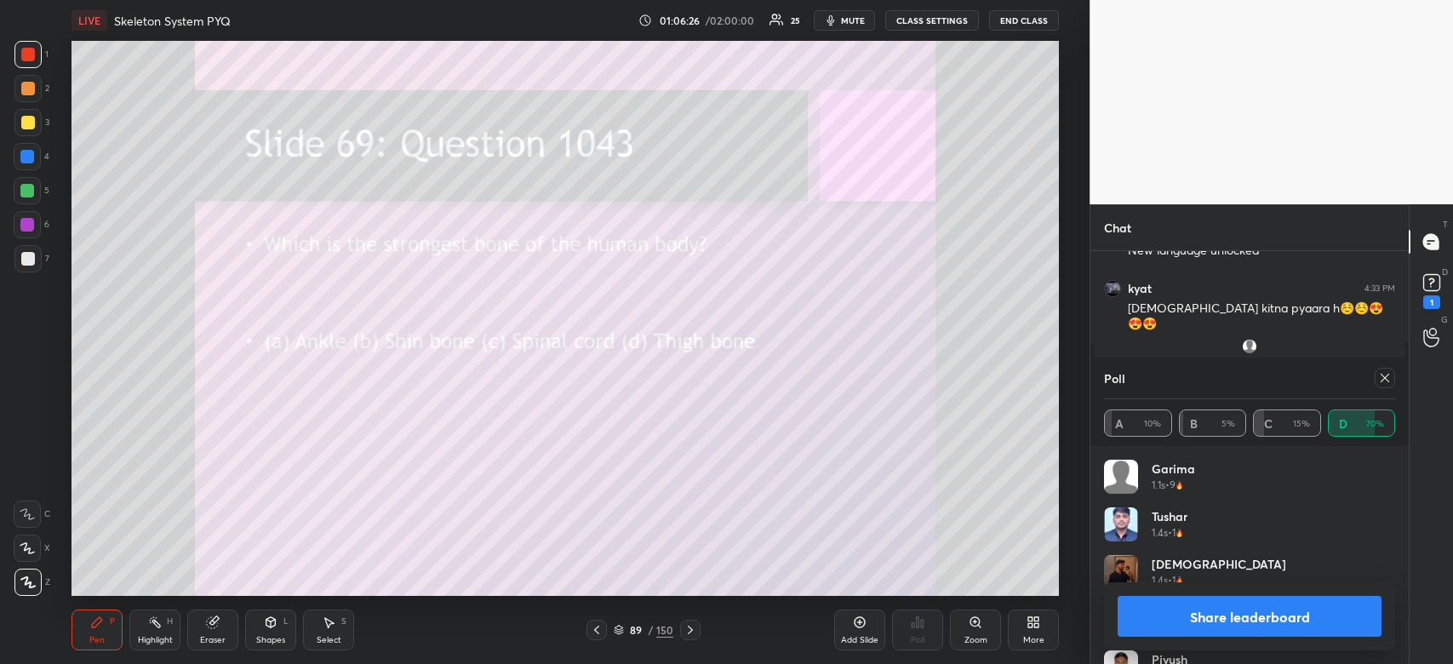
click at [861, 24] on span "mute" at bounding box center [853, 20] width 24 height 12
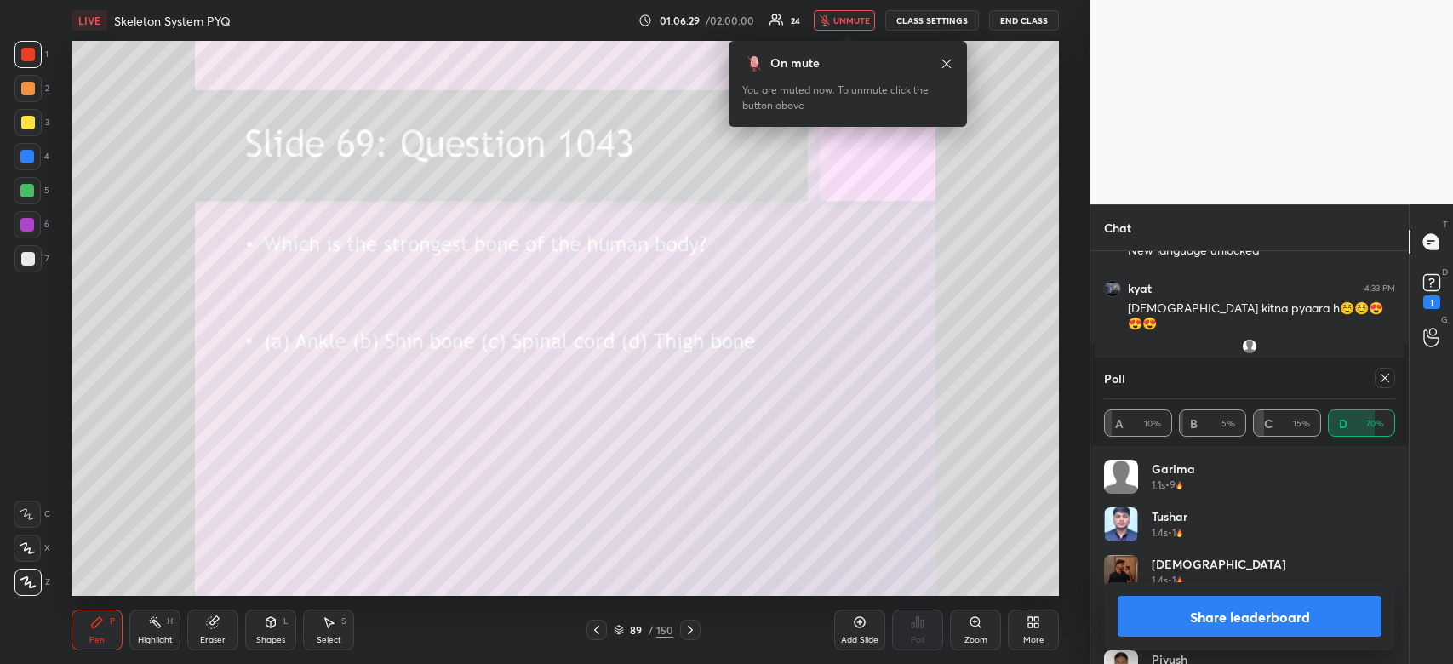
scroll to position [19387, 0]
click at [853, 18] on span "unmute" at bounding box center [851, 20] width 37 height 12
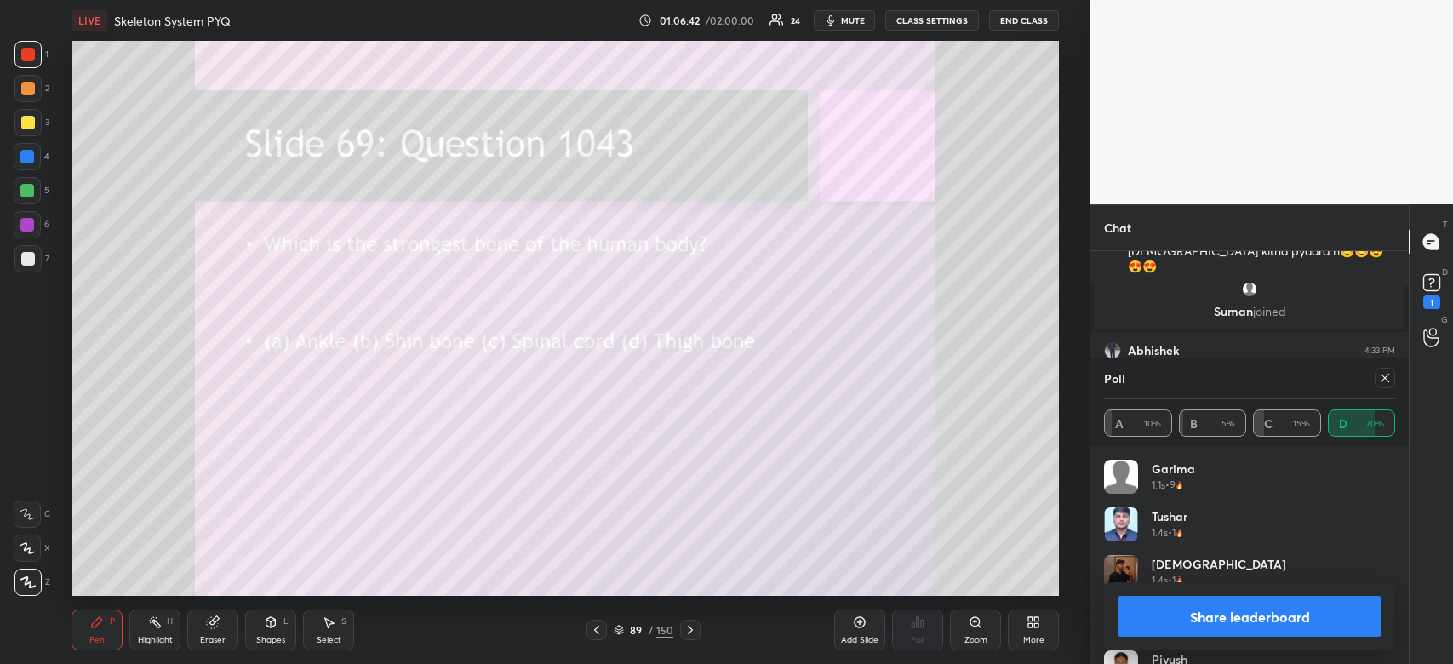
click at [1271, 616] on button "Share leaderboard" at bounding box center [1249, 616] width 264 height 41
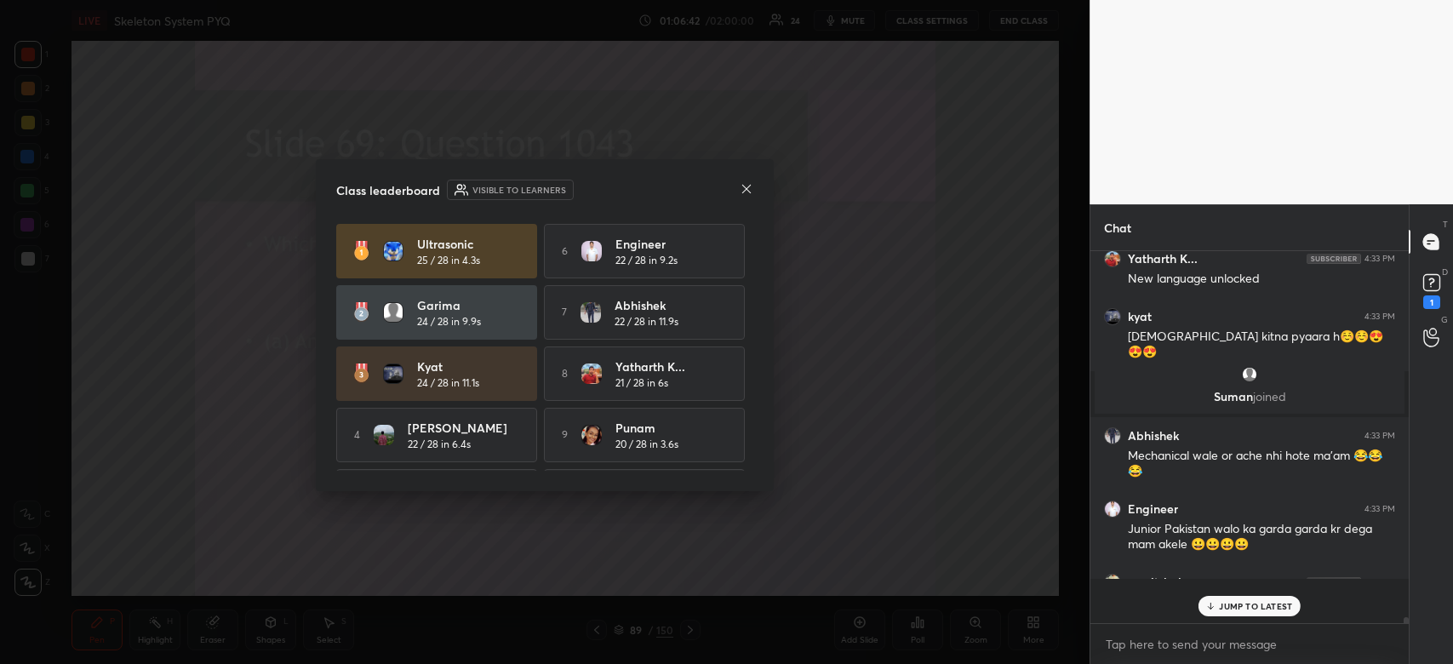
scroll to position [368, 313]
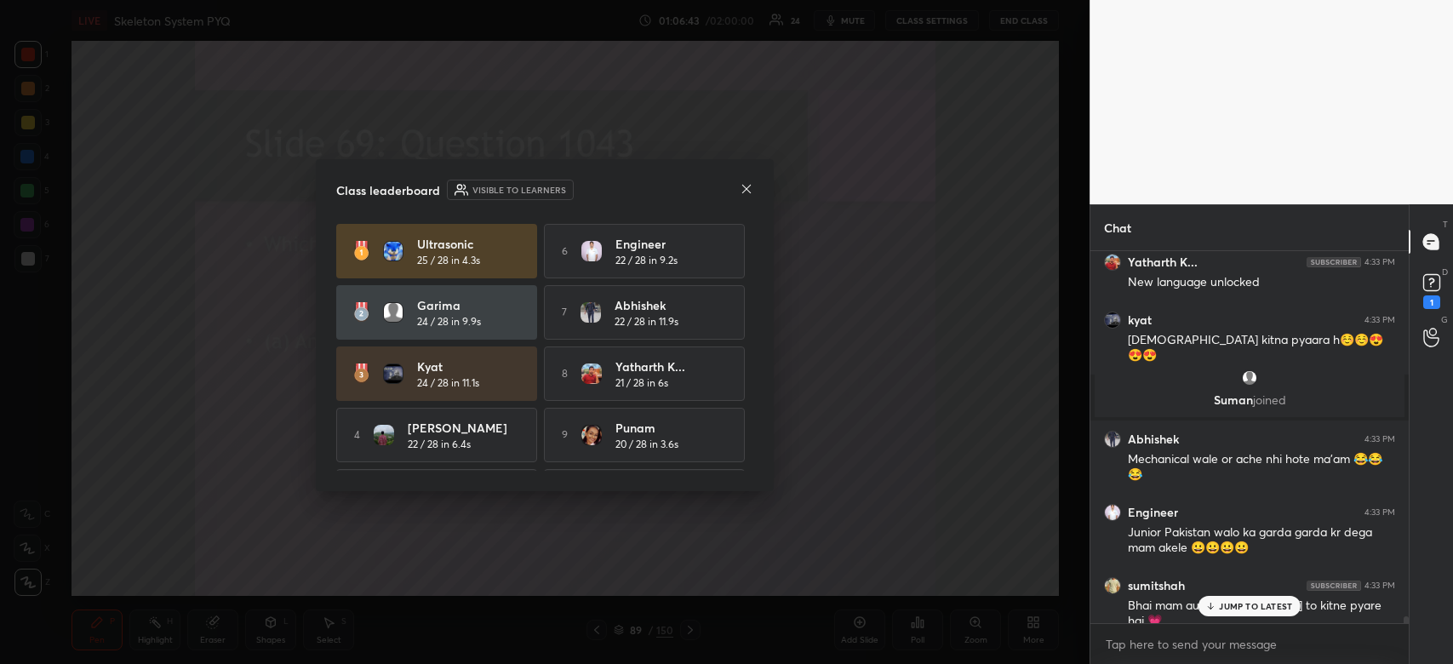
click at [747, 187] on icon at bounding box center [746, 188] width 9 height 9
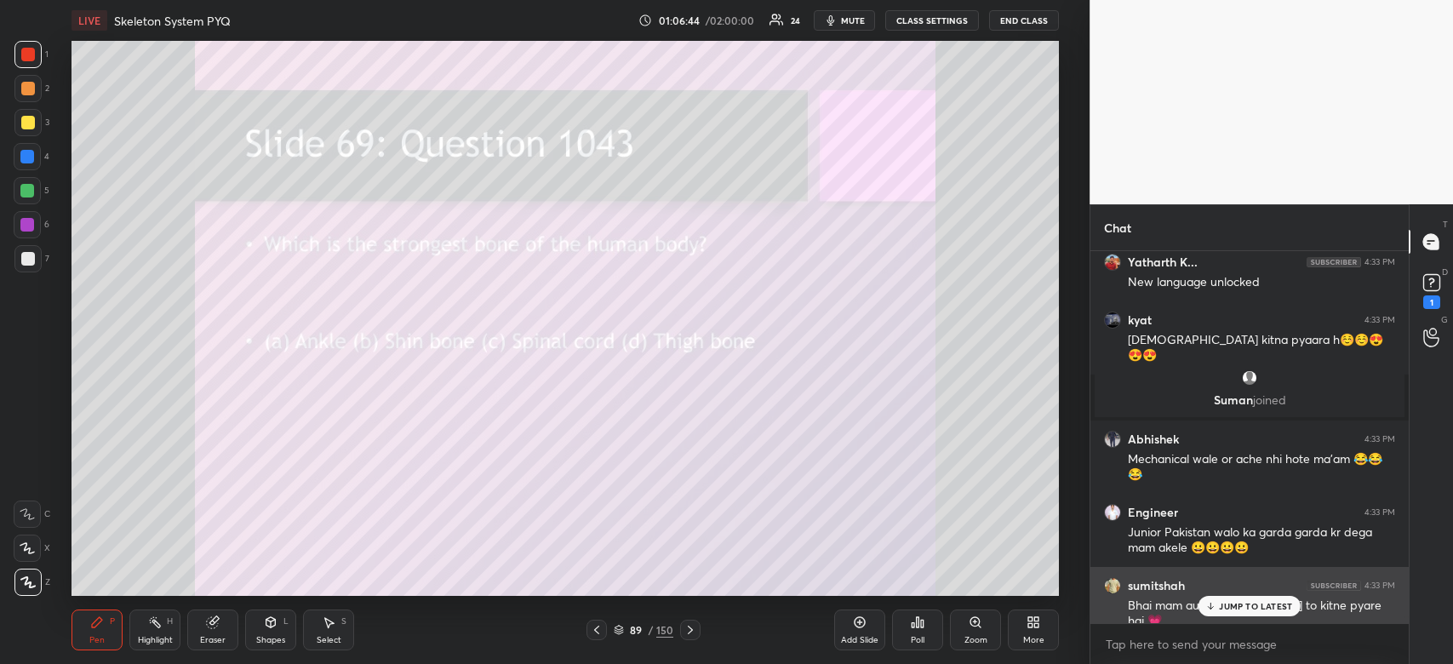
click at [1227, 603] on p "JUMP TO LATEST" at bounding box center [1255, 606] width 73 height 10
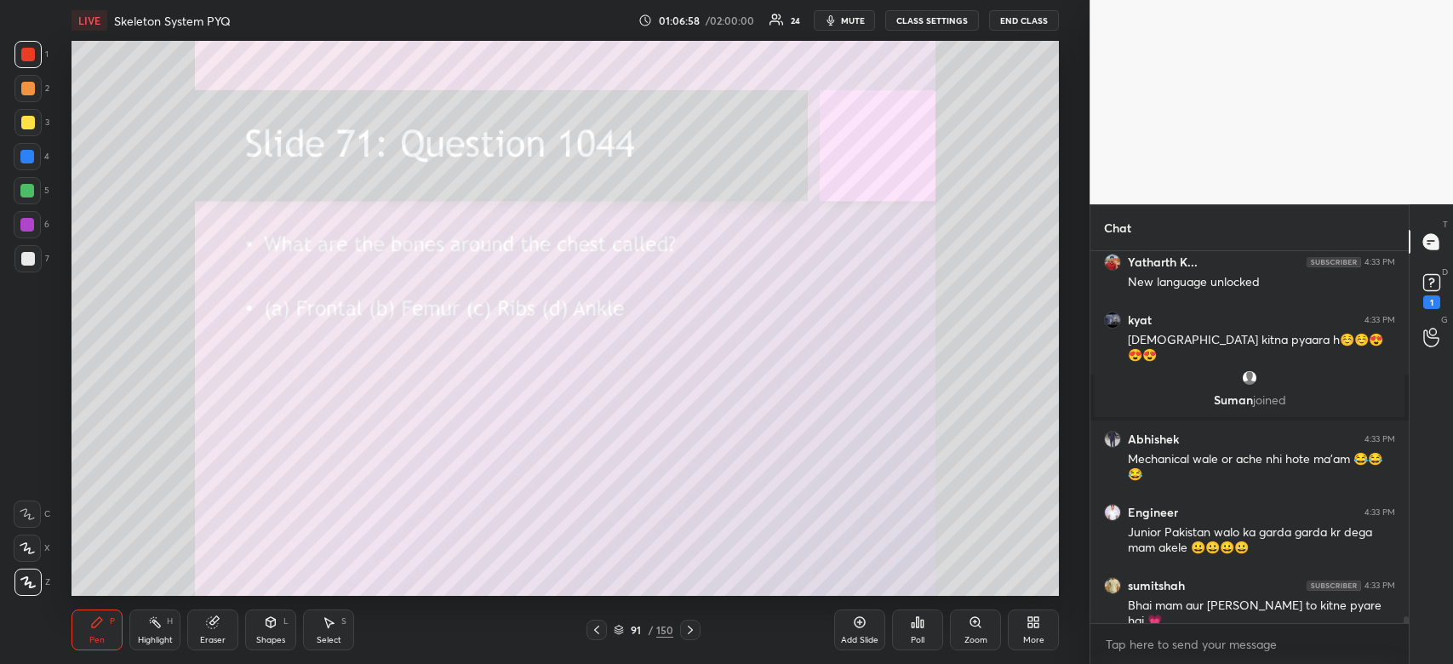
click at [922, 623] on icon at bounding box center [922, 624] width 3 height 8
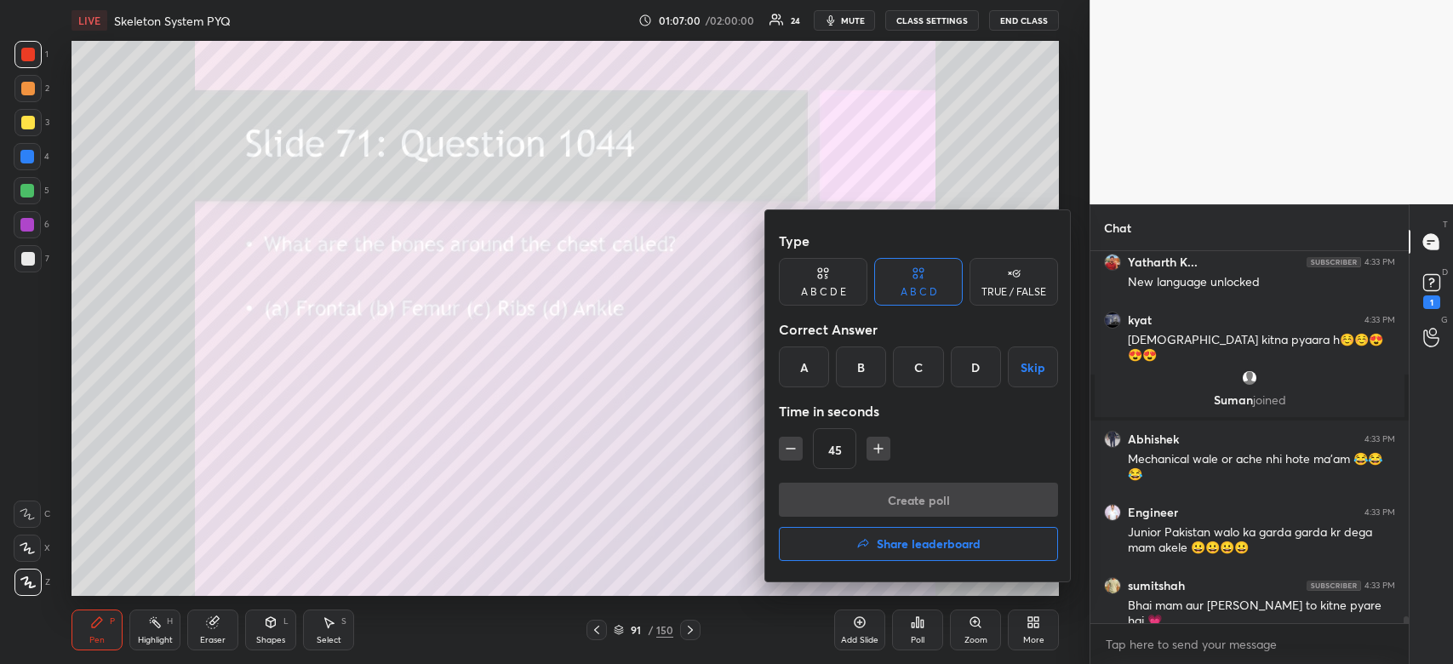
click at [911, 368] on div "C" at bounding box center [918, 366] width 50 height 41
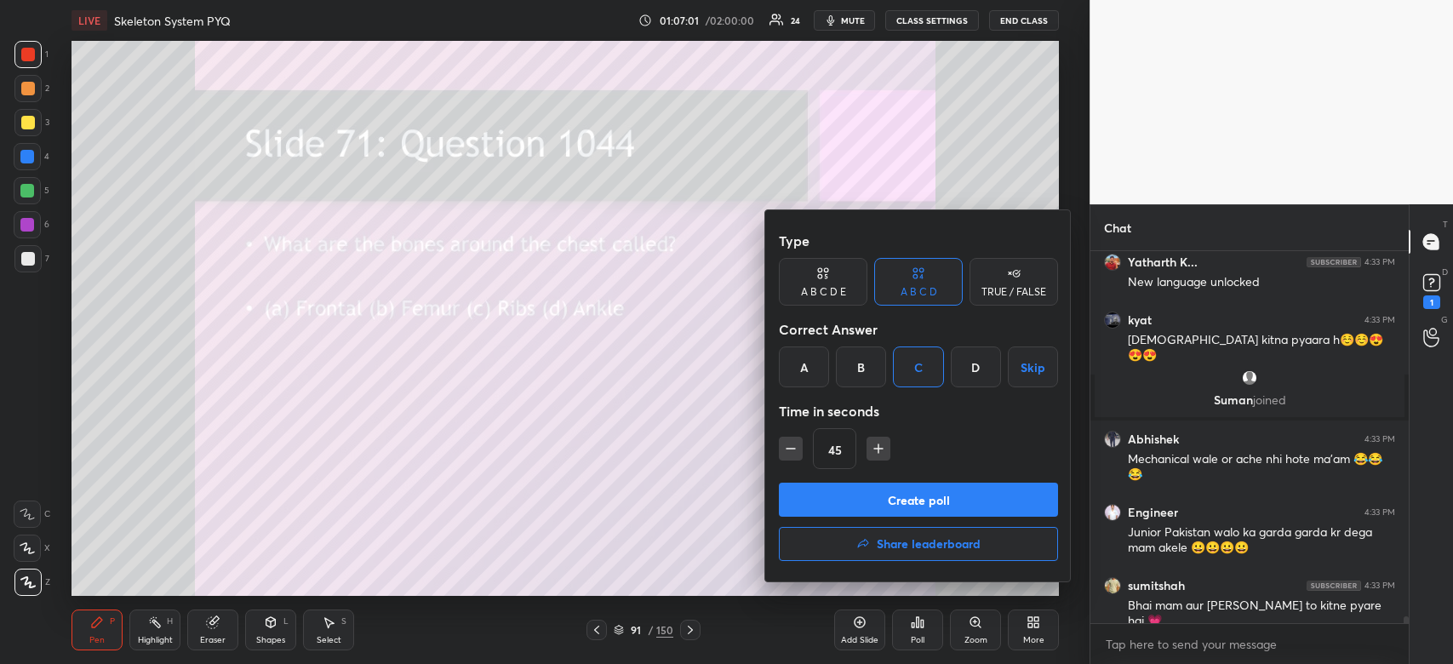
click at [915, 488] on button "Create poll" at bounding box center [918, 500] width 279 height 34
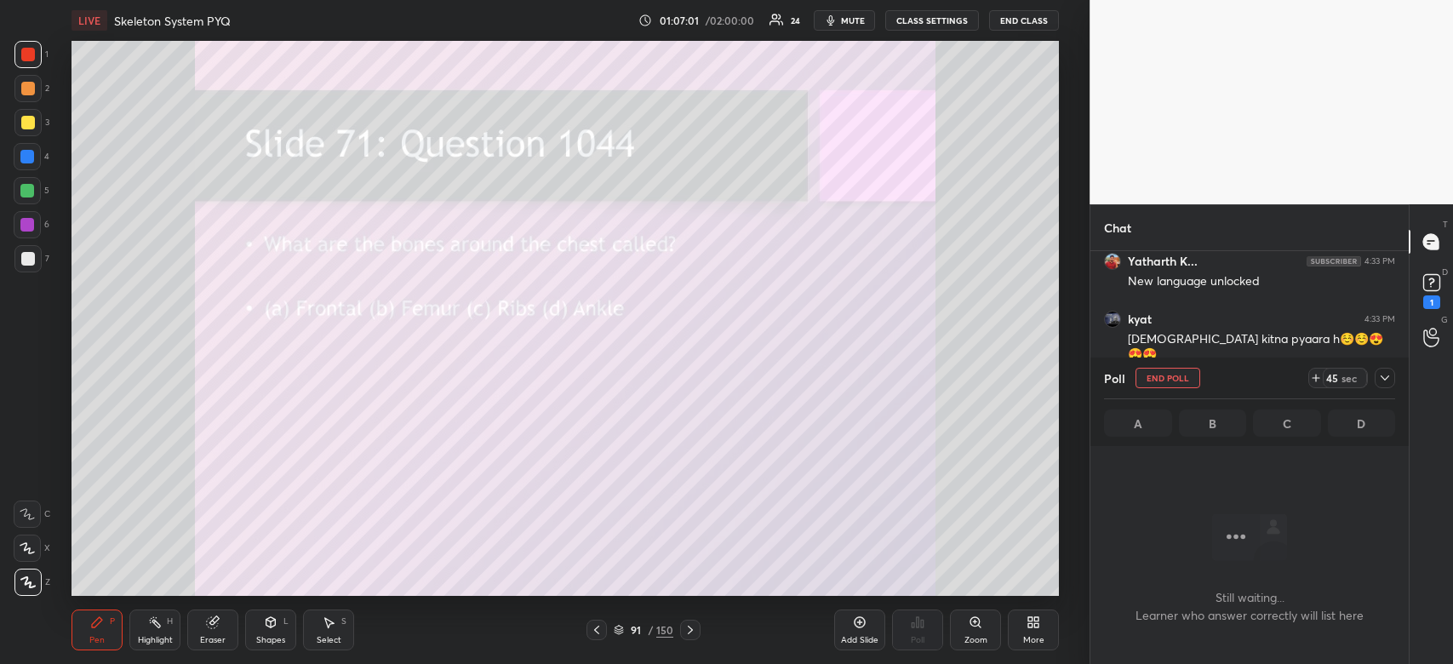
scroll to position [279, 313]
click at [1382, 380] on icon at bounding box center [1385, 378] width 14 height 14
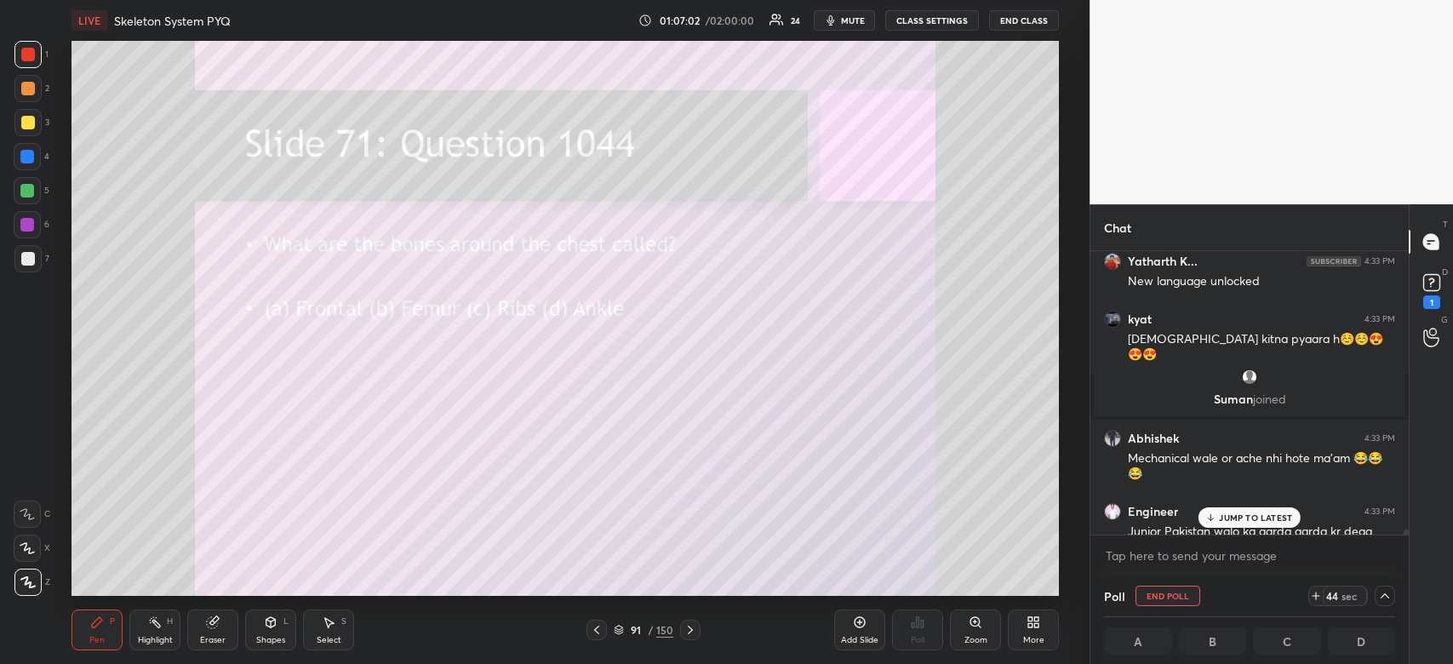
click at [1262, 517] on p "JUMP TO LATEST" at bounding box center [1255, 517] width 73 height 10
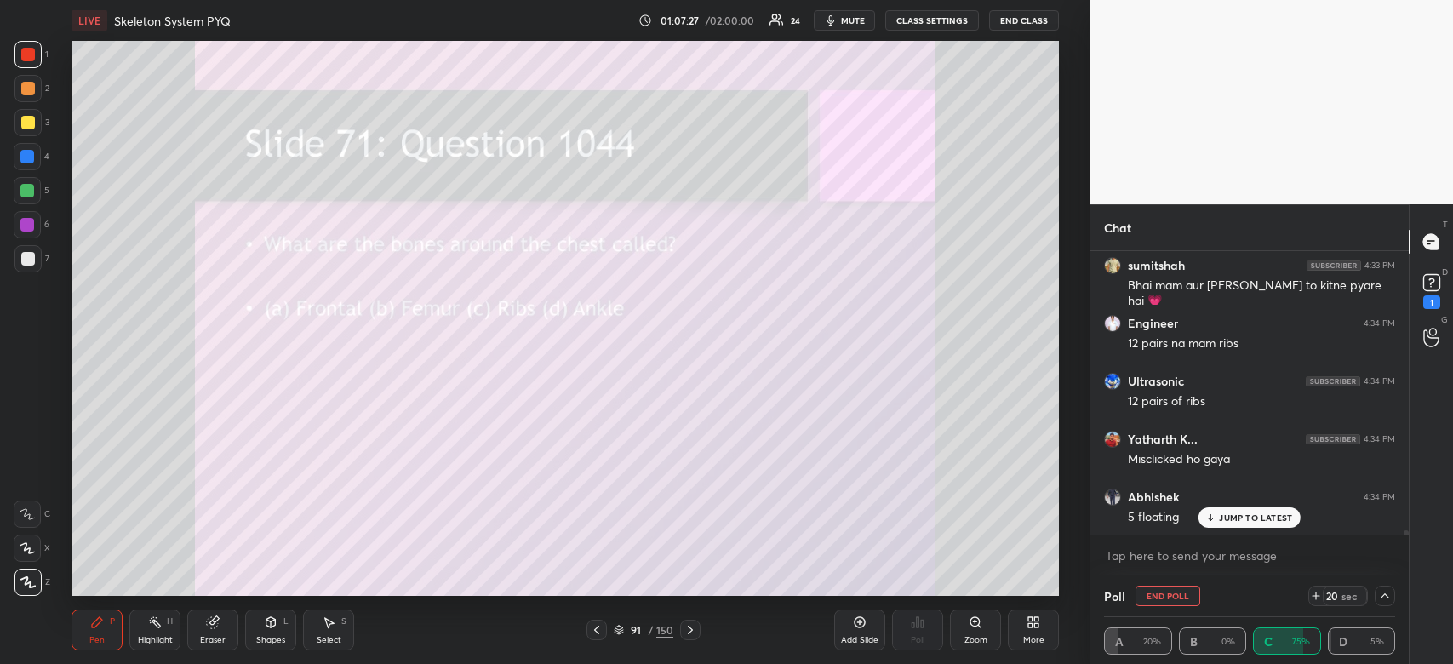
click at [855, 17] on span "mute" at bounding box center [853, 20] width 24 height 12
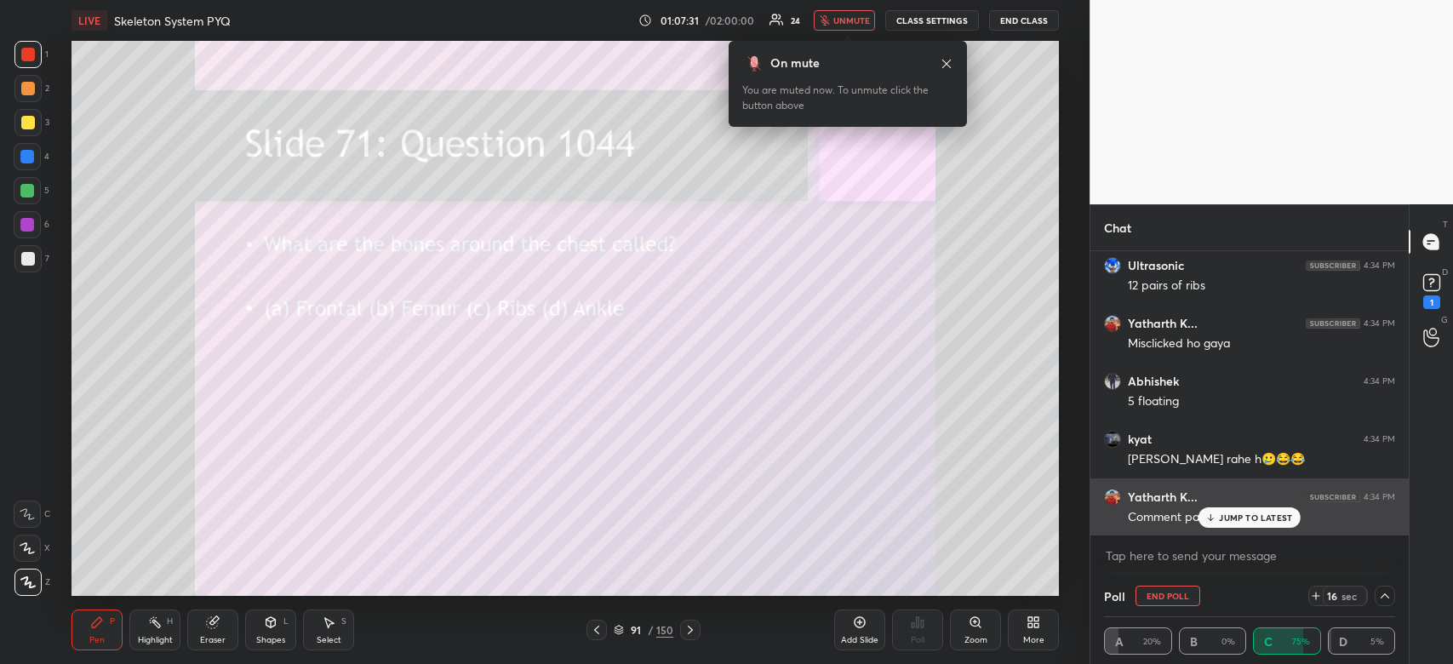
click at [1277, 514] on p "JUMP TO LATEST" at bounding box center [1255, 517] width 73 height 10
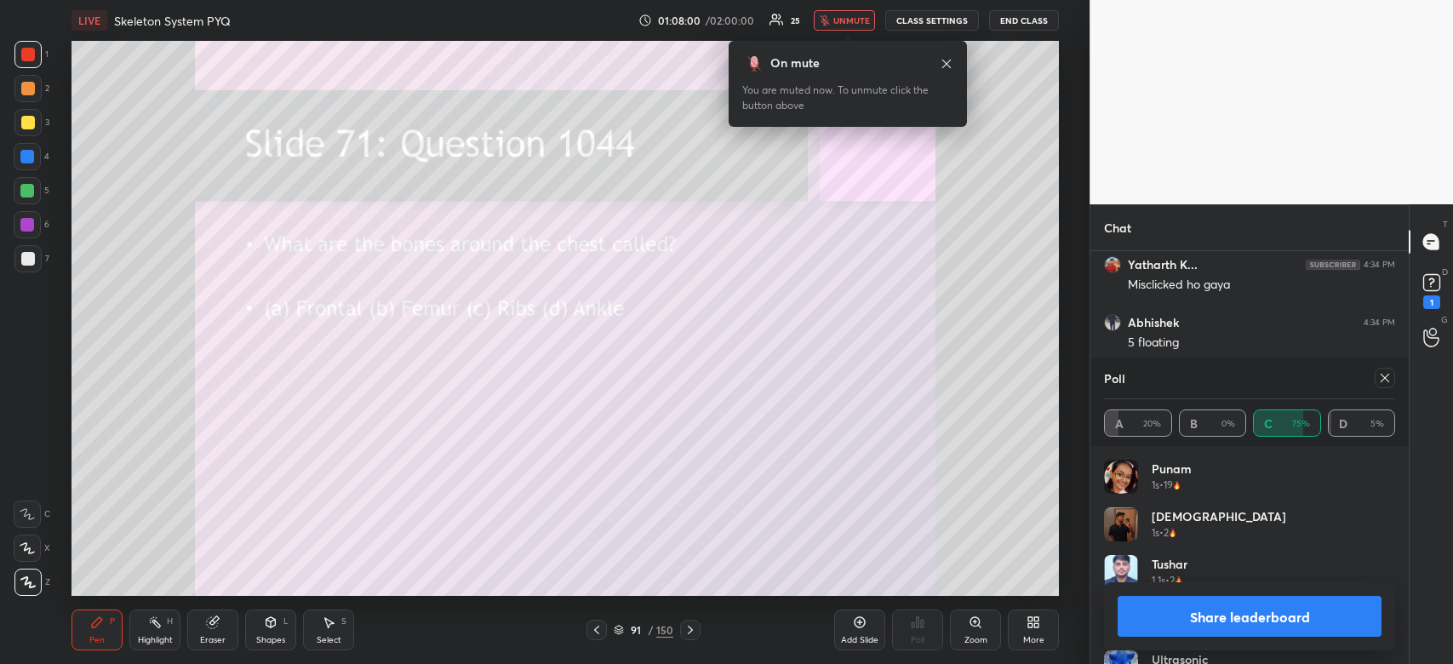
scroll to position [19866, 0]
click at [829, 21] on icon "button" at bounding box center [824, 20] width 9 height 10
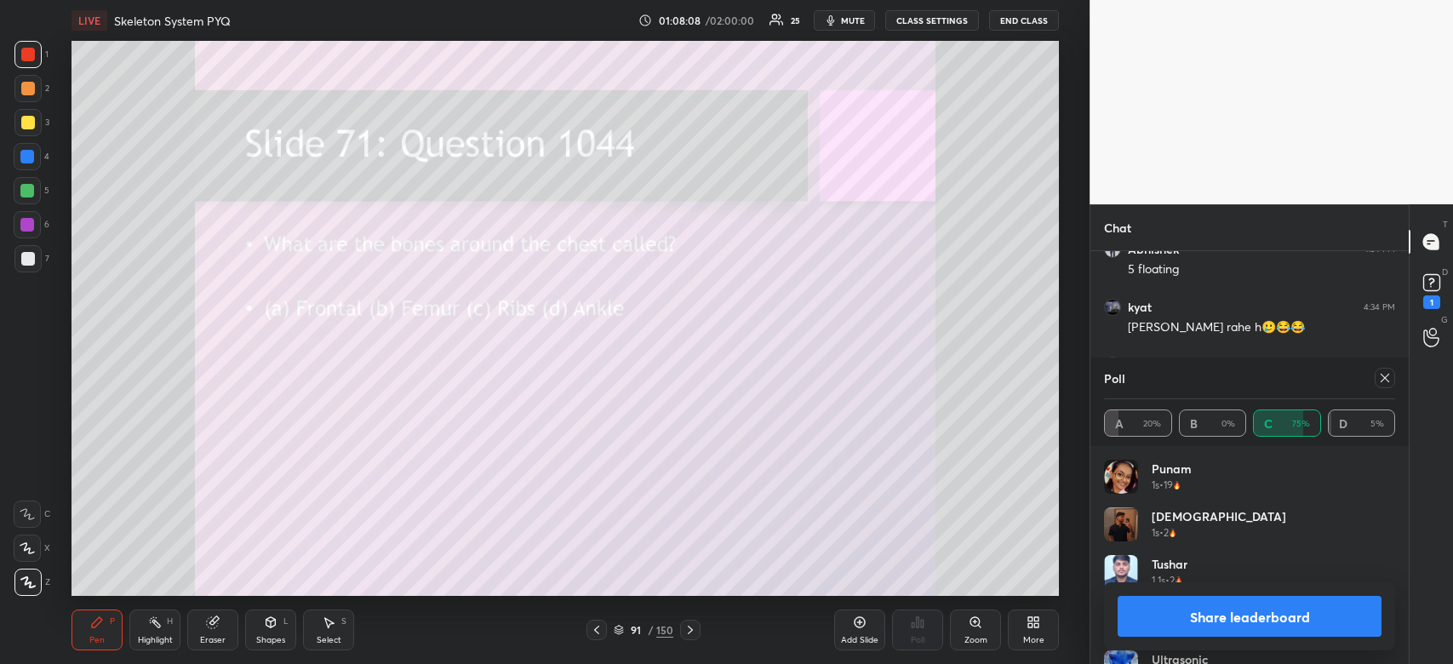
click at [1318, 597] on button "Share leaderboard" at bounding box center [1249, 616] width 264 height 41
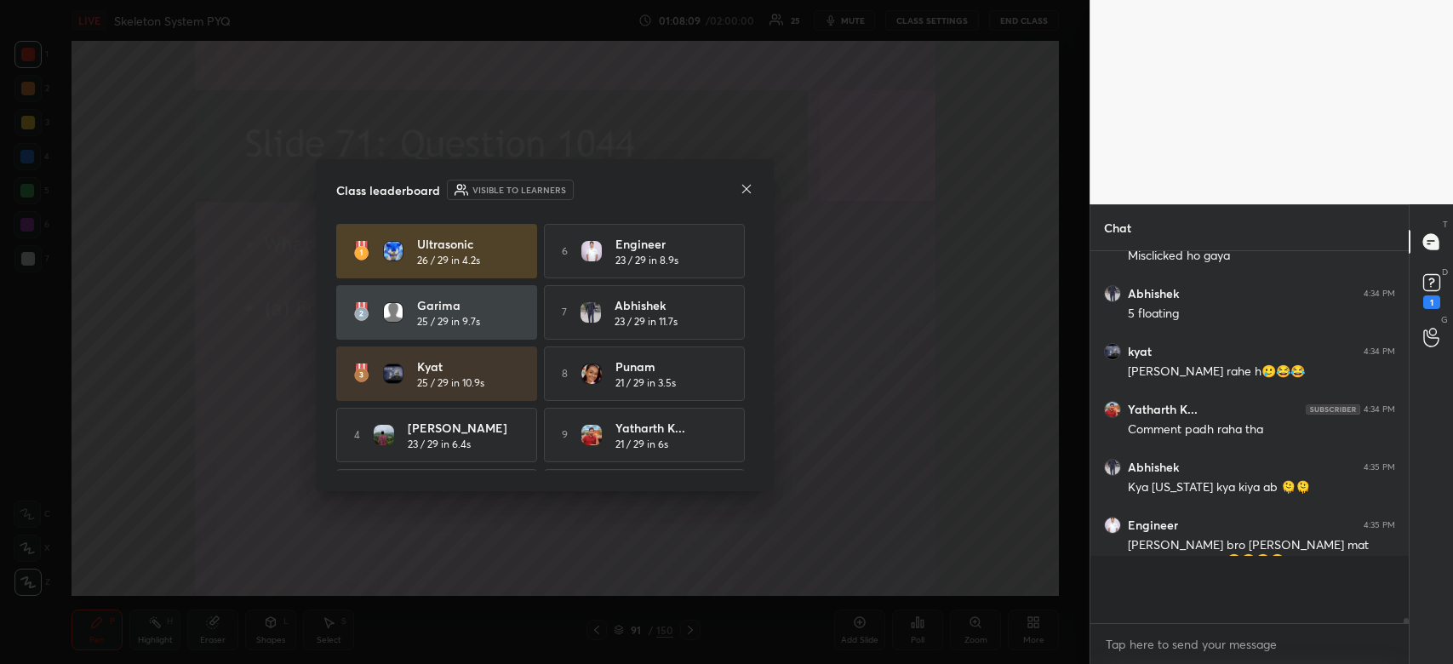
scroll to position [366, 313]
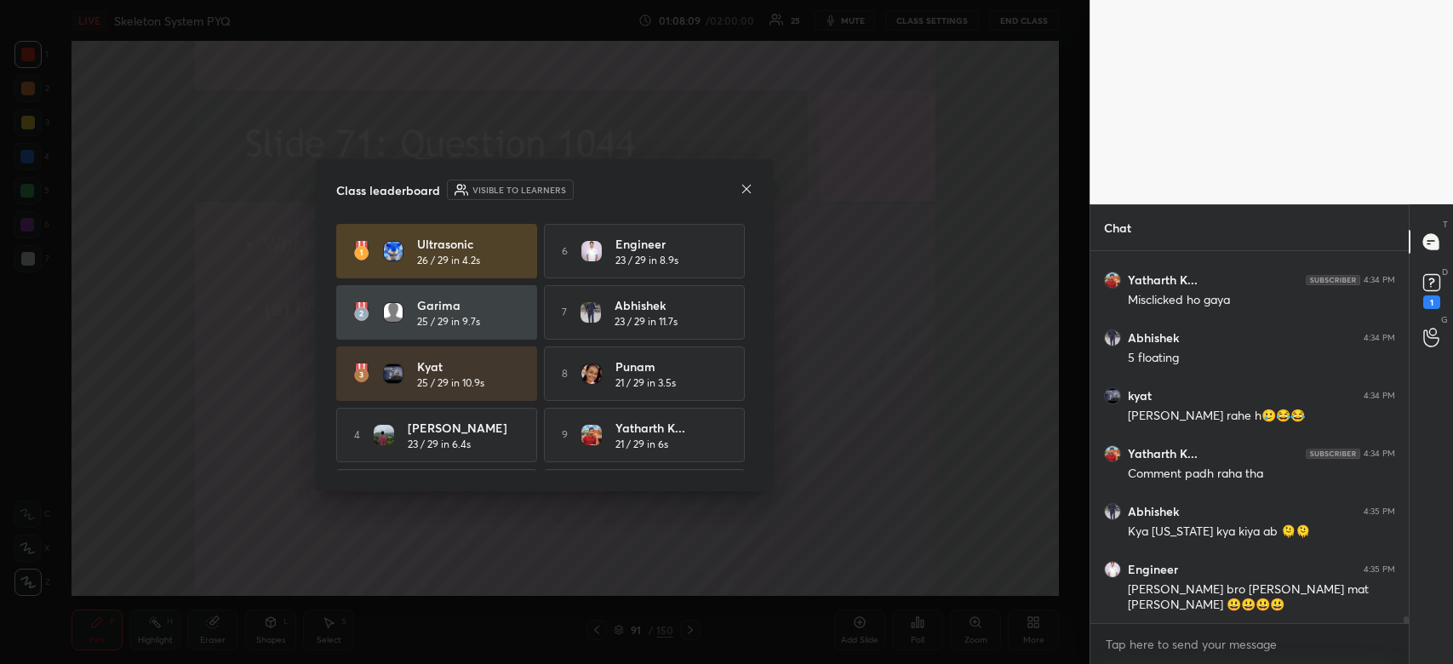
click at [744, 193] on icon at bounding box center [747, 189] width 14 height 14
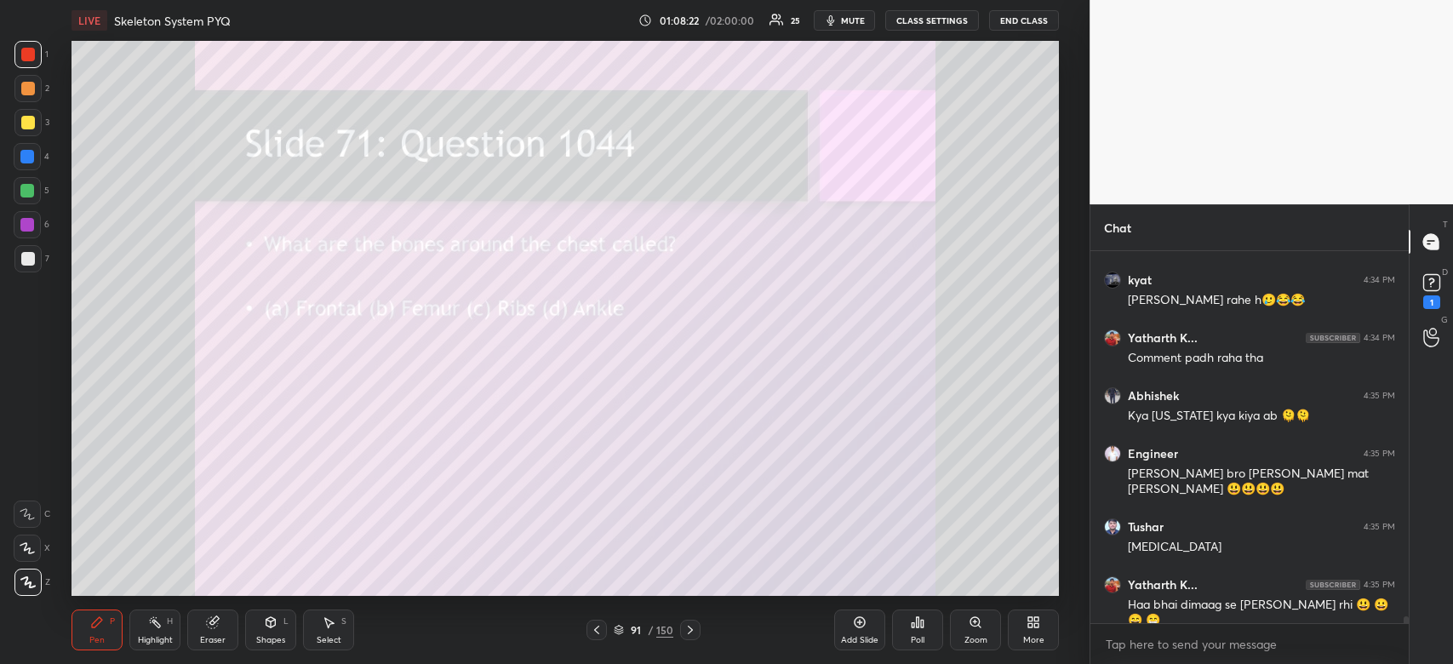
scroll to position [19951, 0]
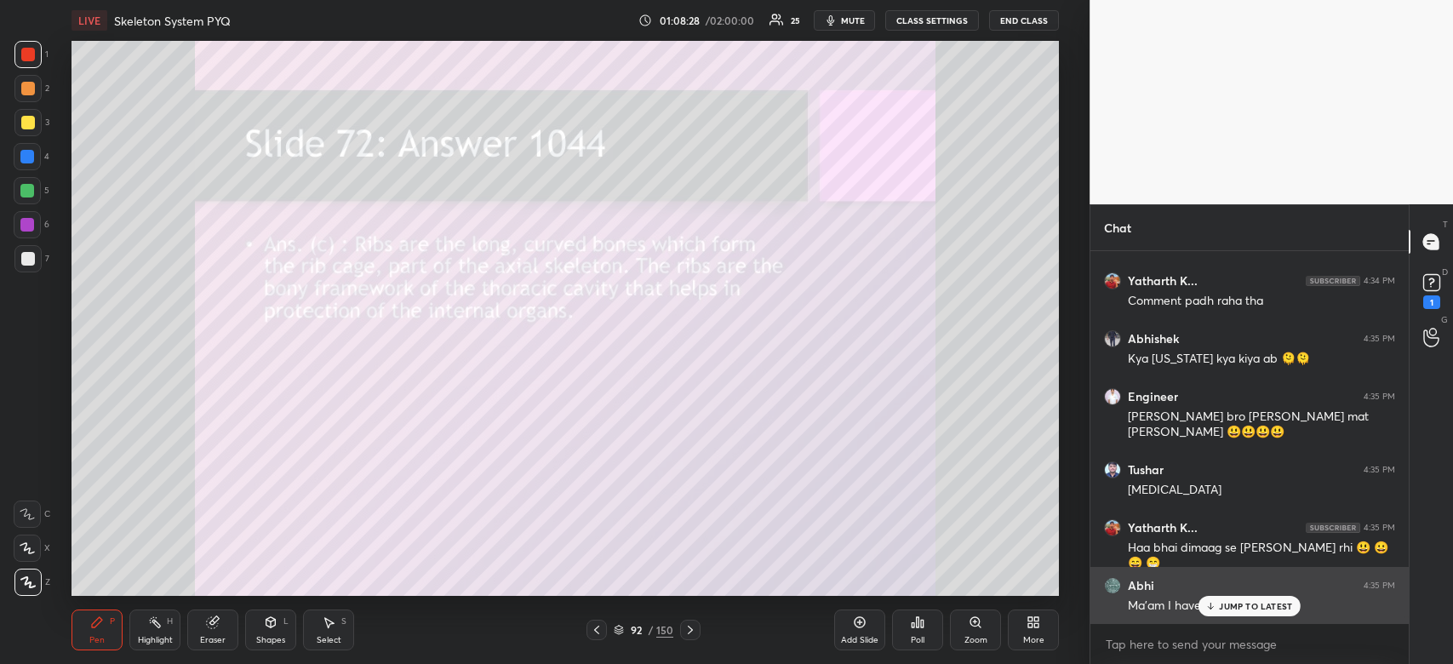
click at [1247, 596] on div "JUMP TO LATEST" at bounding box center [1249, 606] width 102 height 20
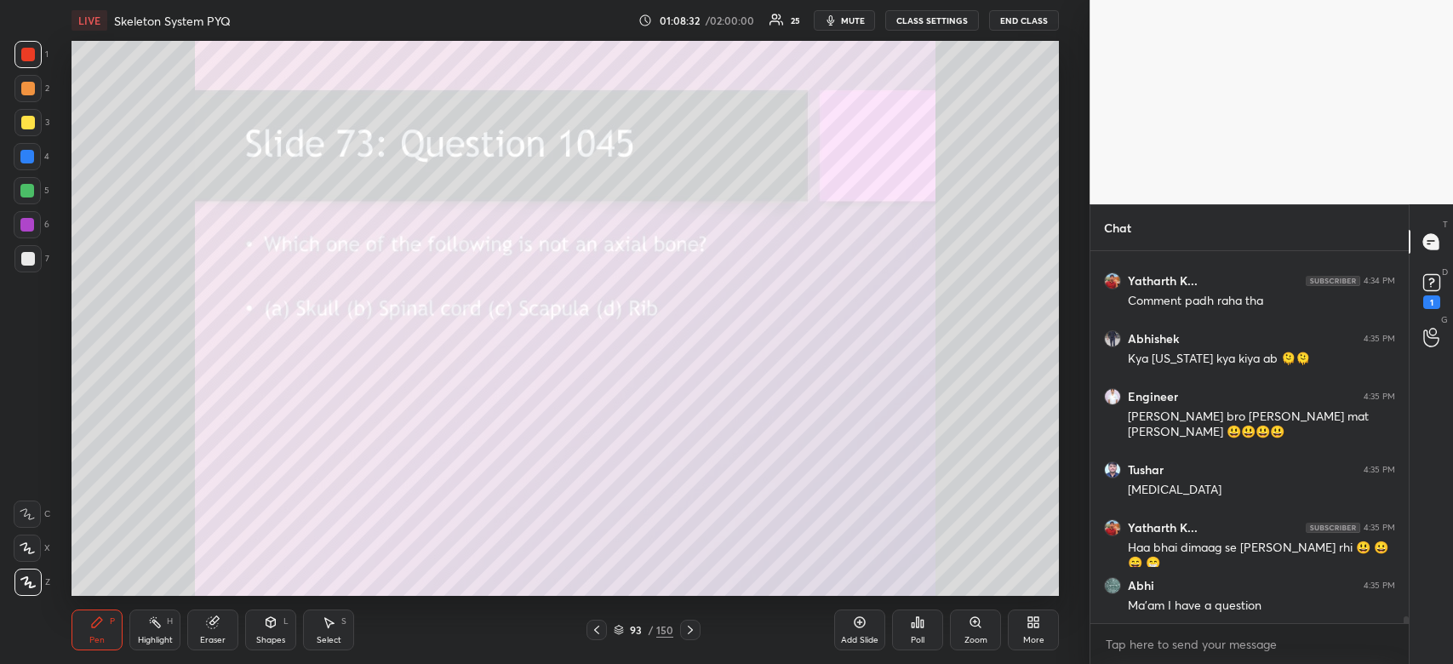
click at [919, 629] on icon at bounding box center [918, 622] width 14 height 14
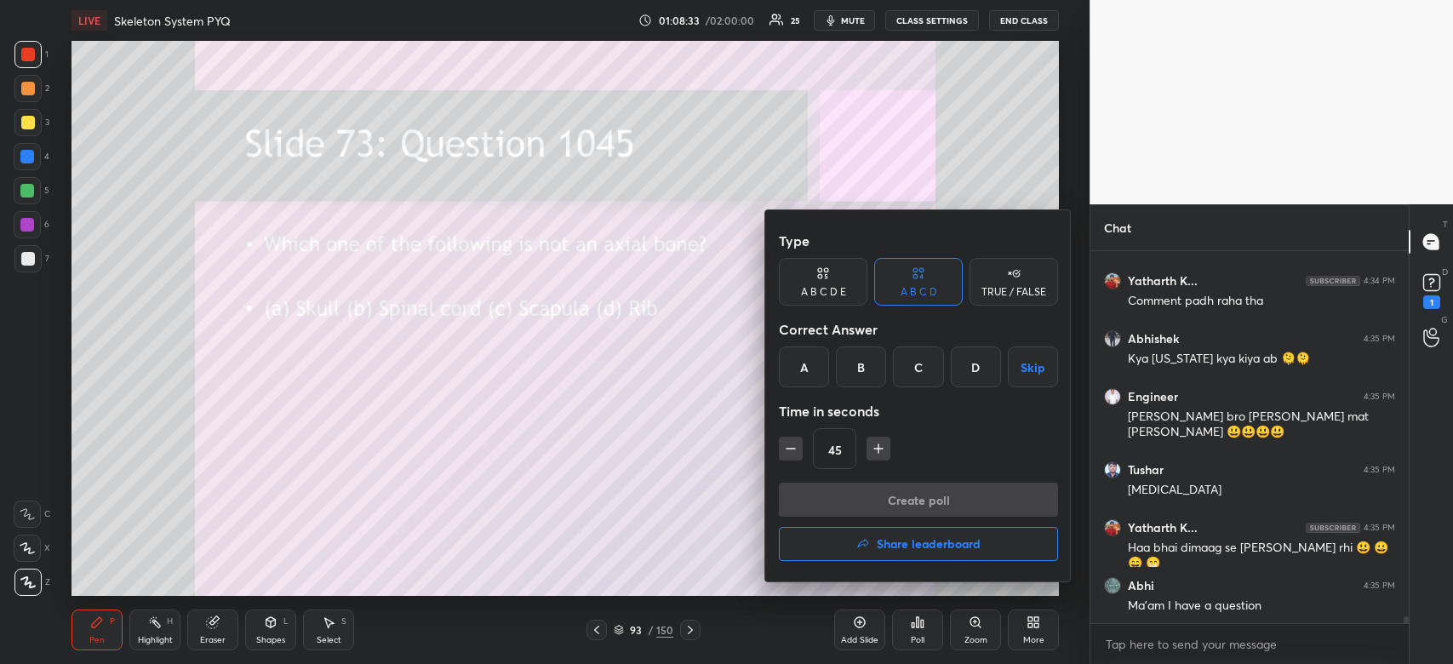
click at [901, 363] on div "C" at bounding box center [918, 366] width 50 height 41
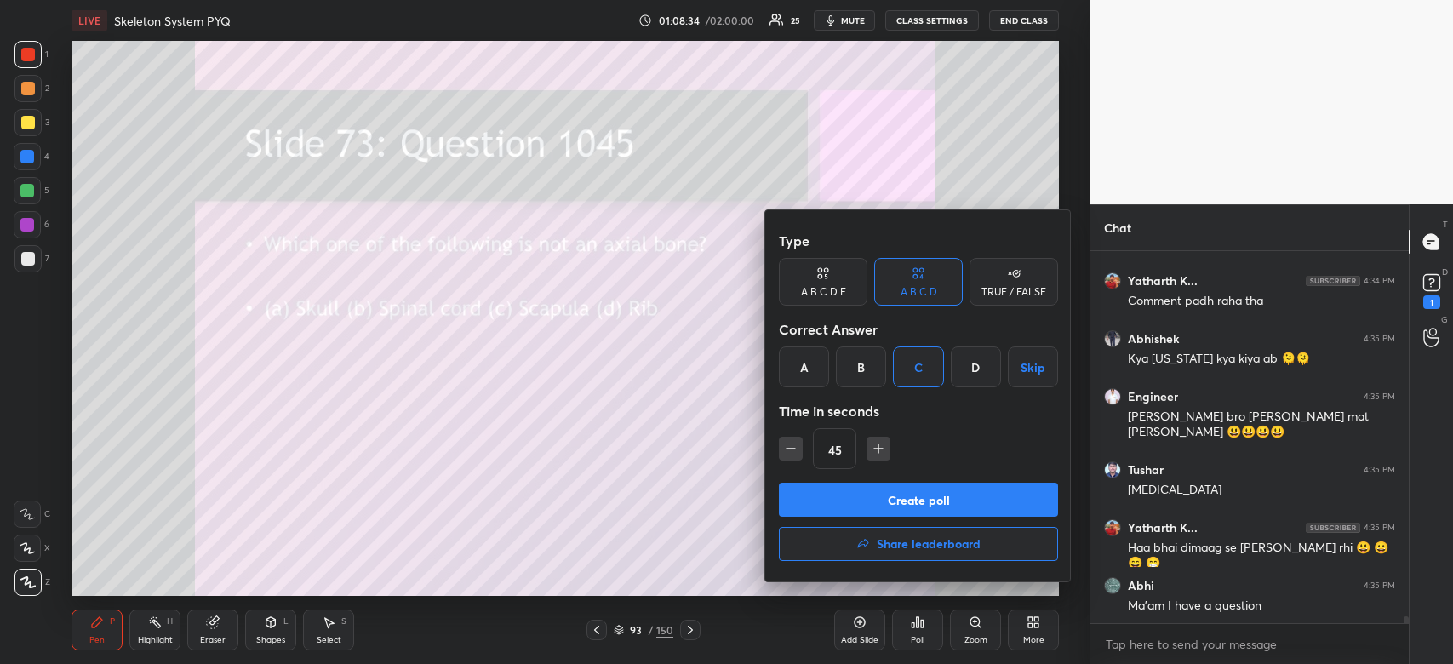
click at [895, 500] on button "Create poll" at bounding box center [918, 500] width 279 height 34
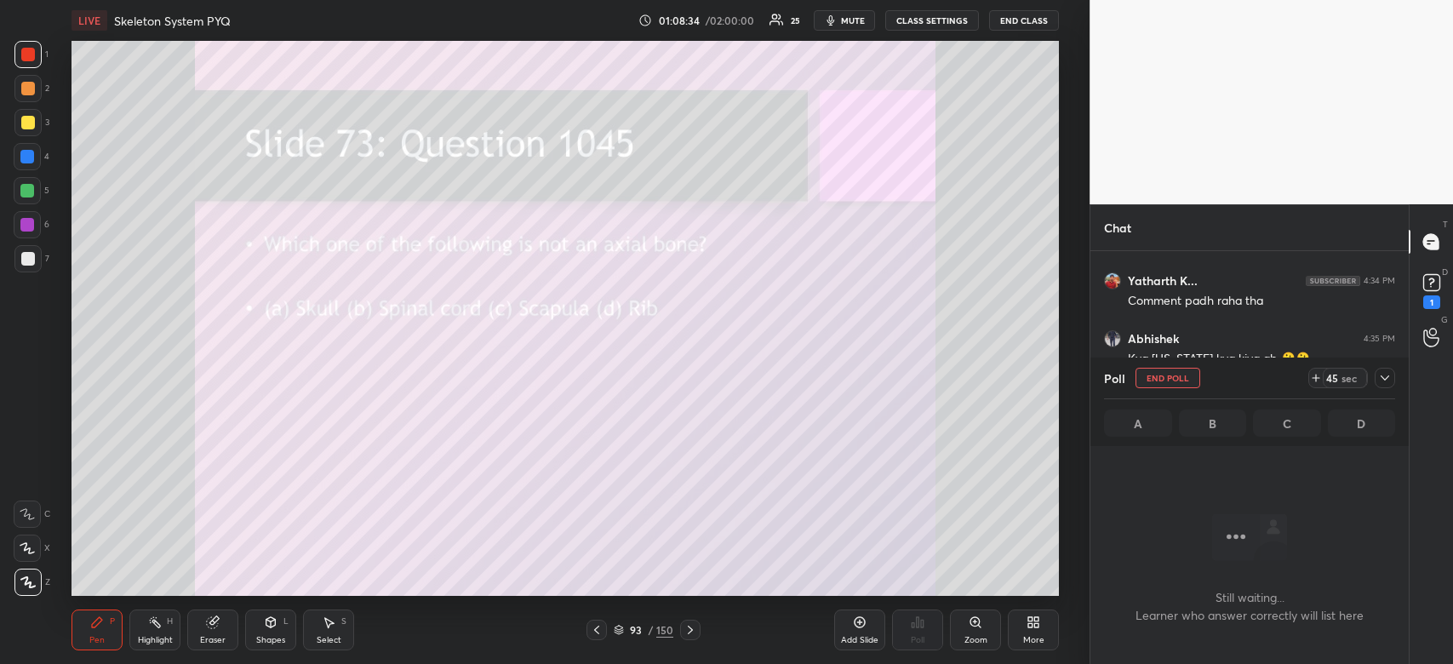
scroll to position [329, 313]
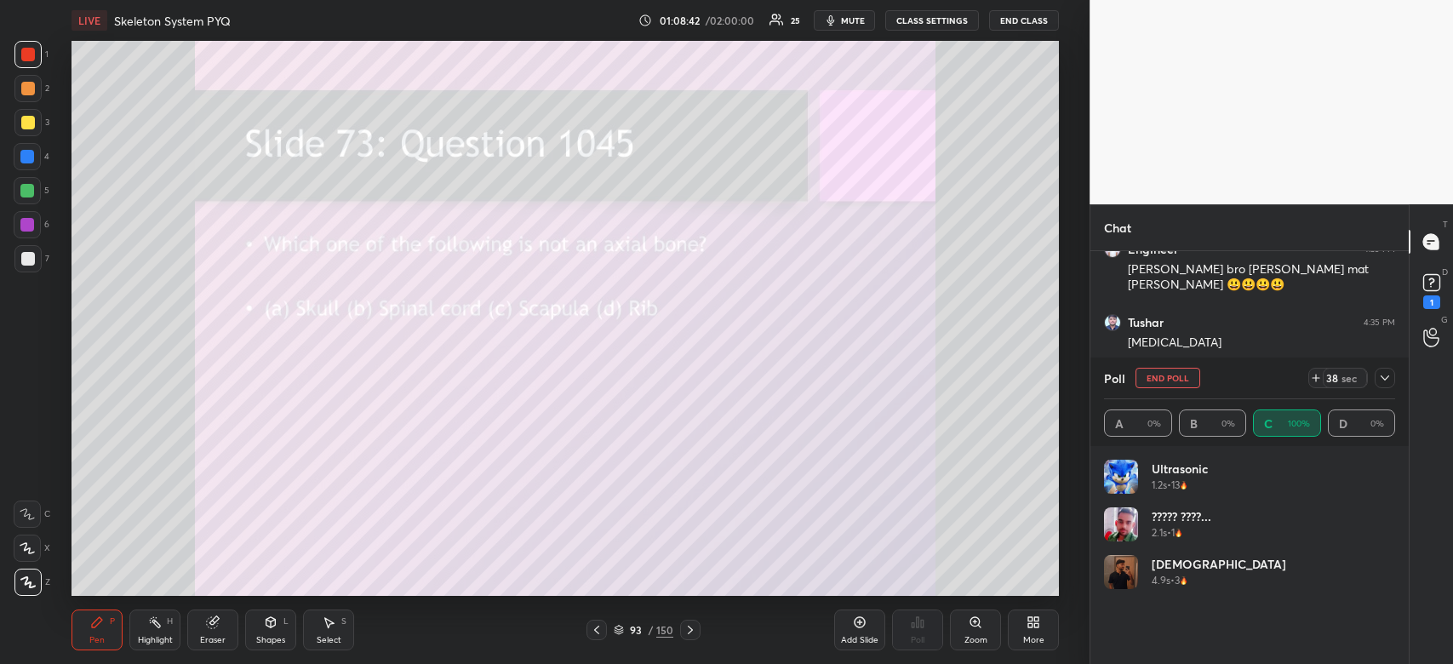
click at [1378, 377] on icon at bounding box center [1385, 378] width 14 height 14
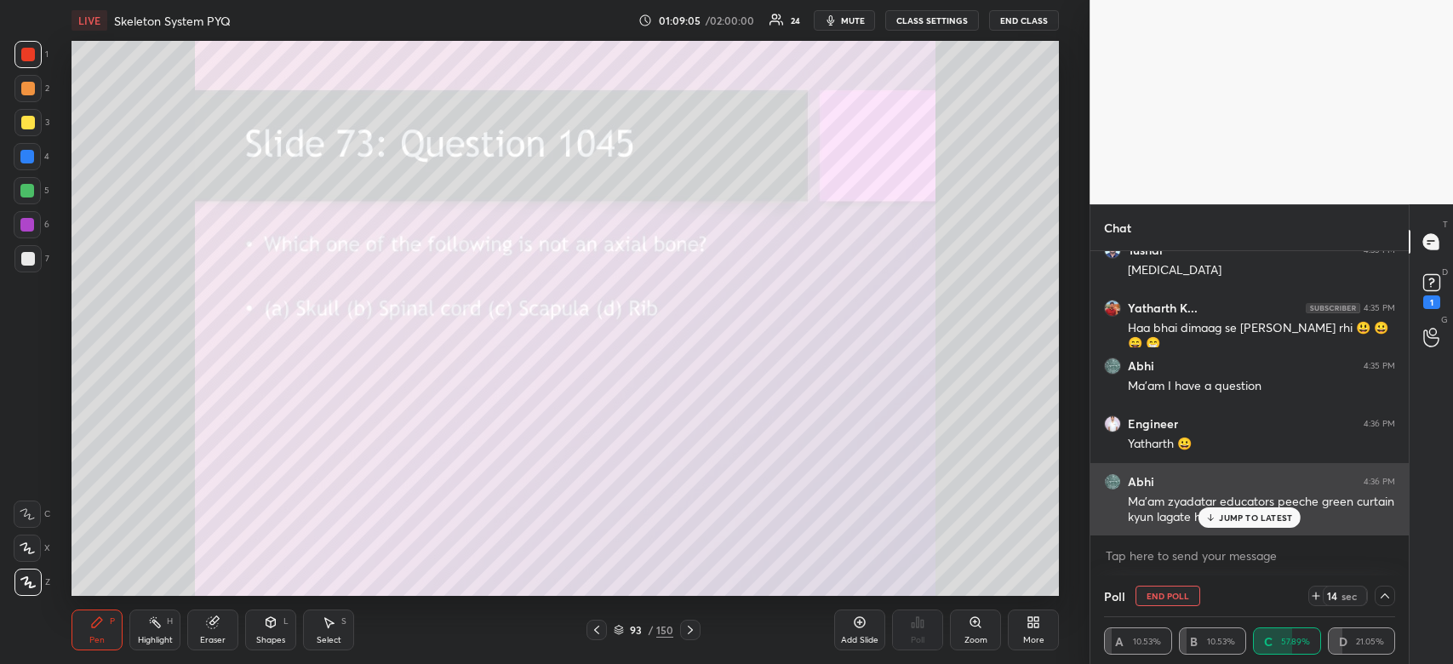
click at [1279, 521] on p "JUMP TO LATEST" at bounding box center [1255, 517] width 73 height 10
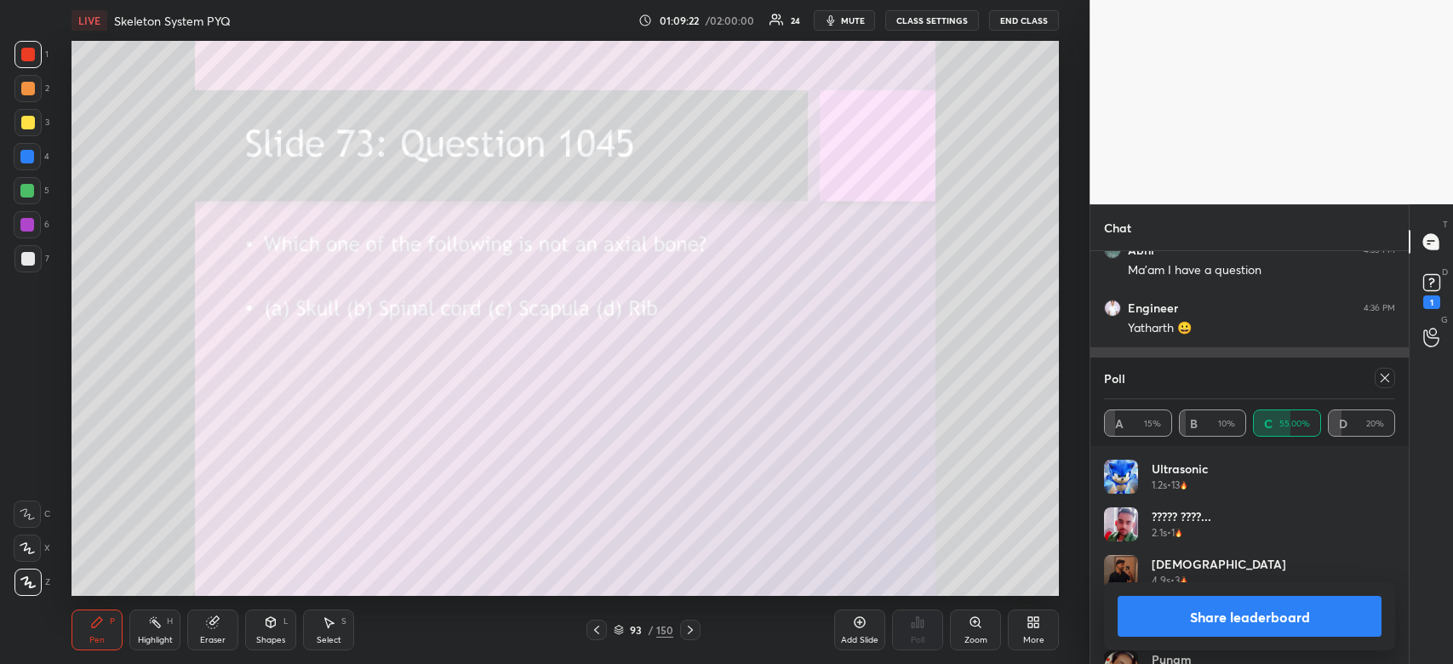
scroll to position [20345, 0]
click at [1259, 621] on button "Share leaderboard" at bounding box center [1249, 616] width 264 height 41
type textarea "x"
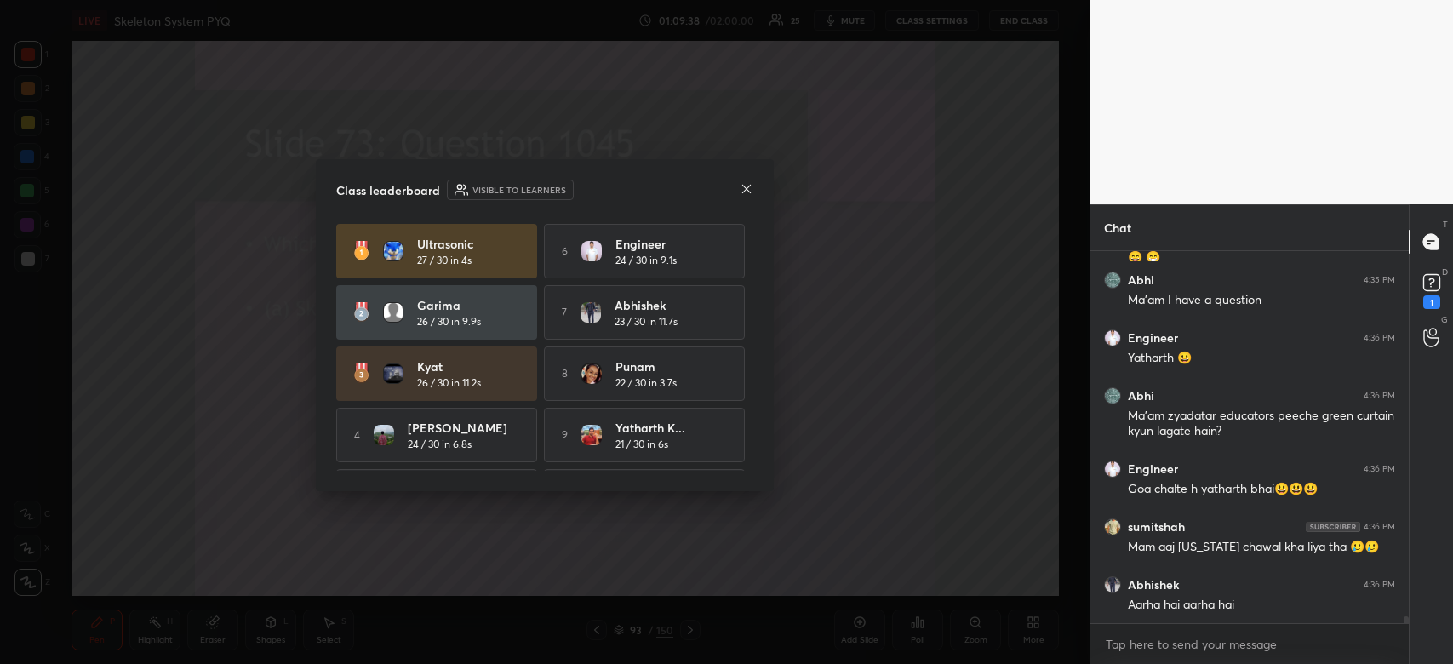
scroll to position [20313, 0]
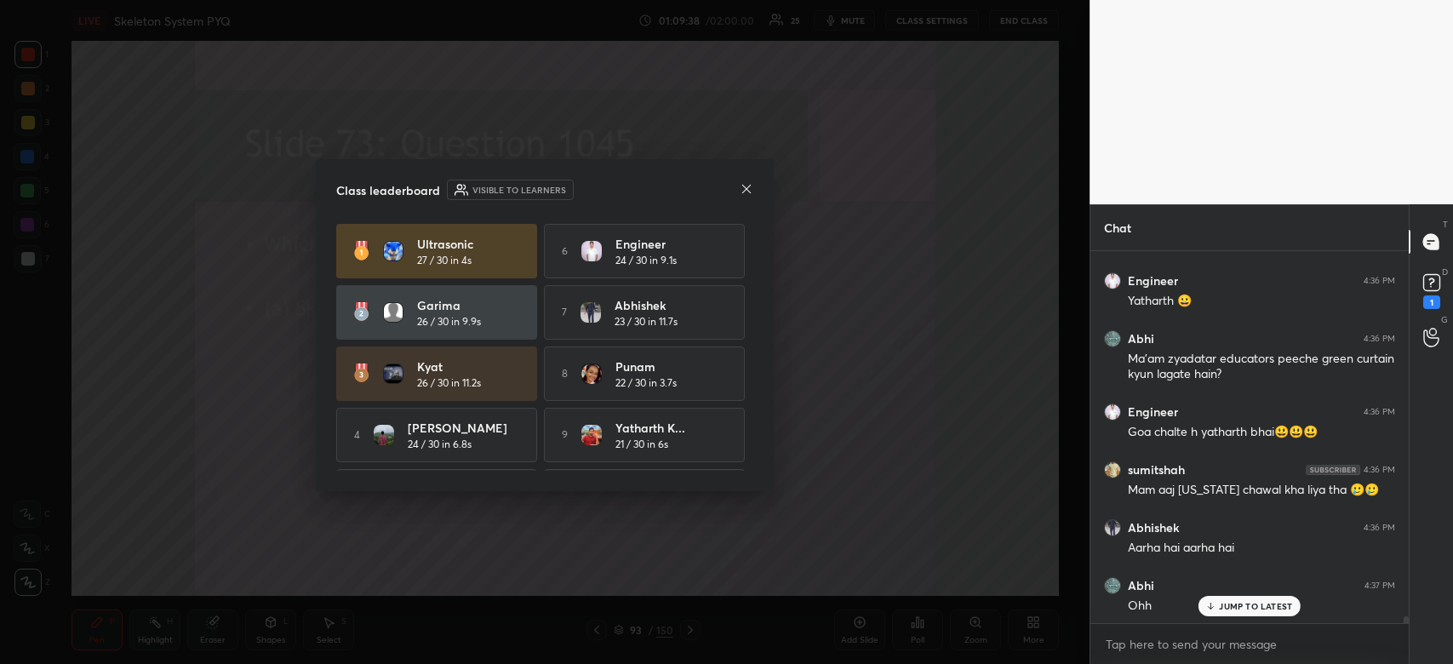
click at [746, 188] on icon at bounding box center [746, 188] width 9 height 9
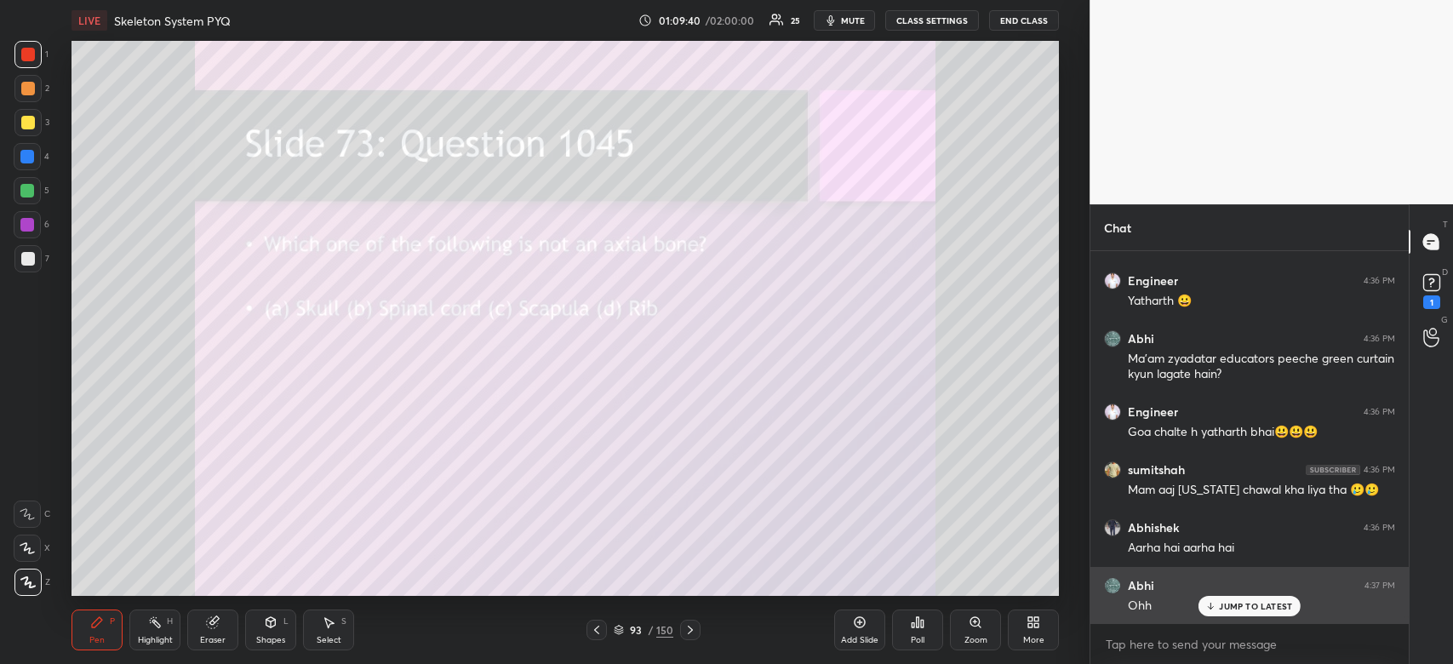
click at [1253, 605] on p "JUMP TO LATEST" at bounding box center [1255, 606] width 73 height 10
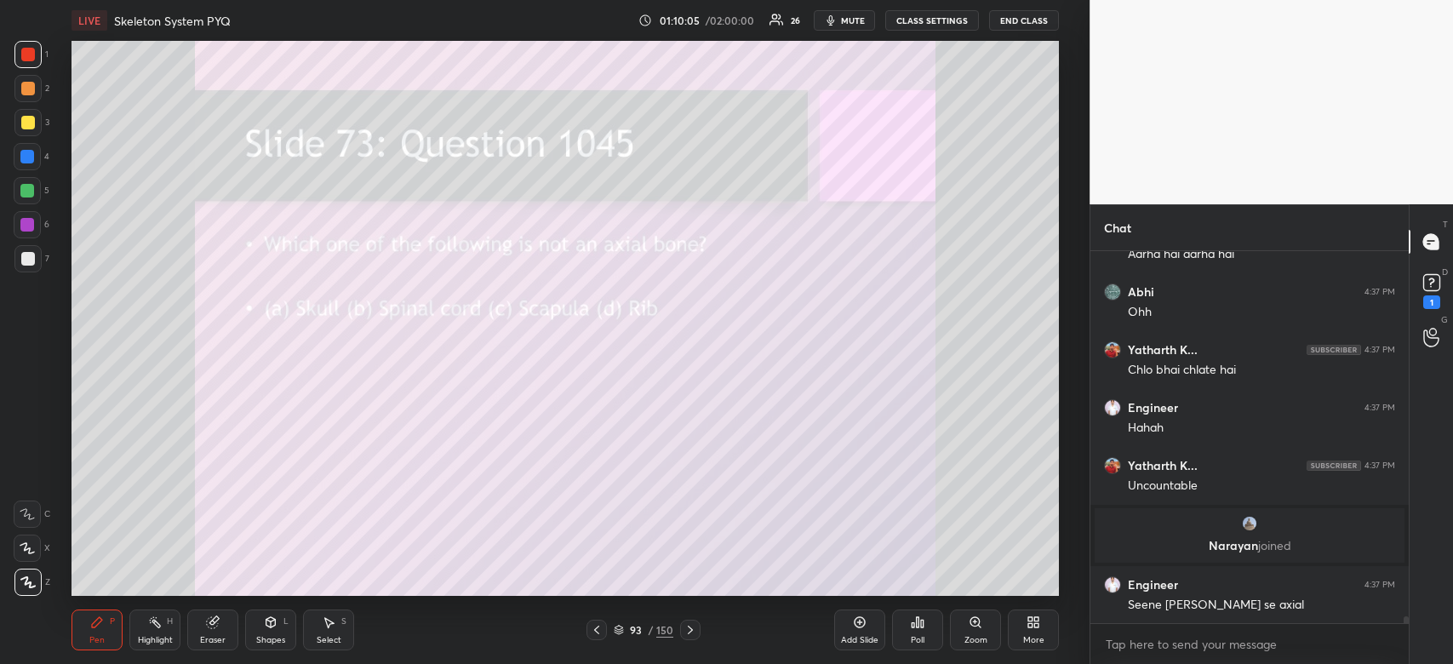
scroll to position [19288, 0]
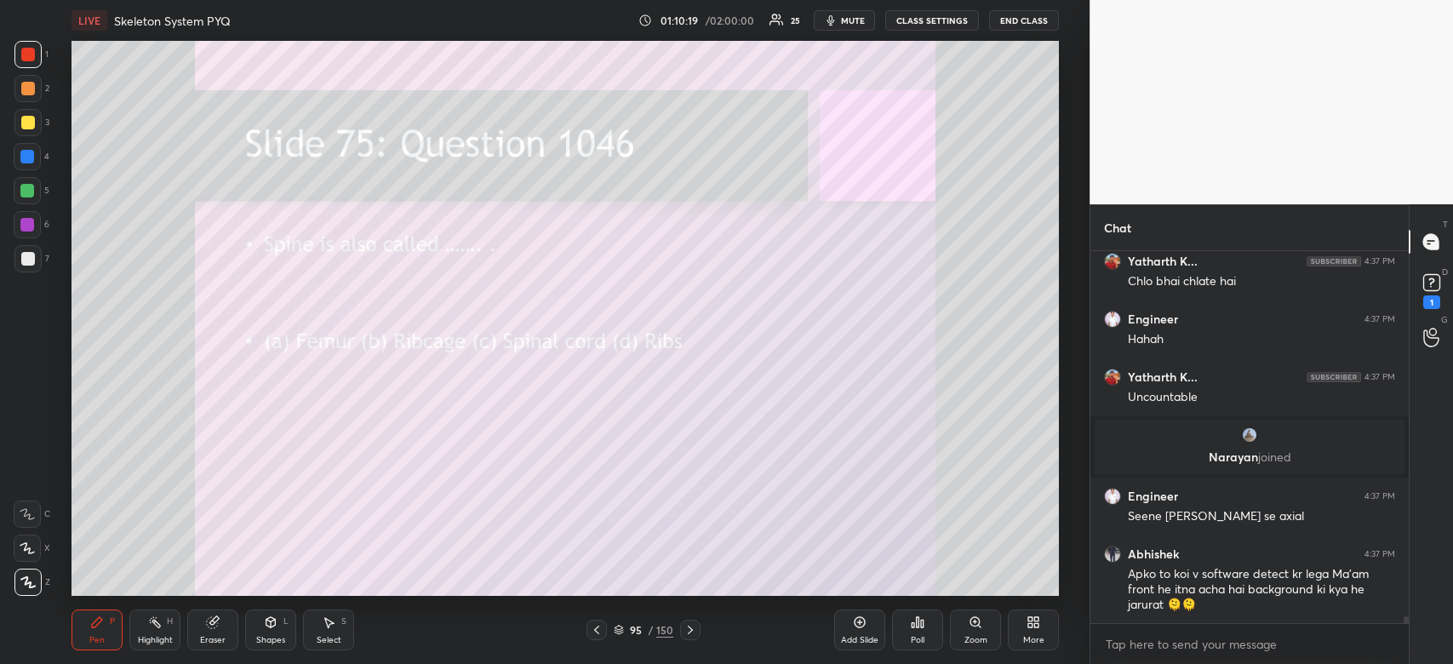
click at [915, 631] on div "Poll" at bounding box center [917, 629] width 51 height 41
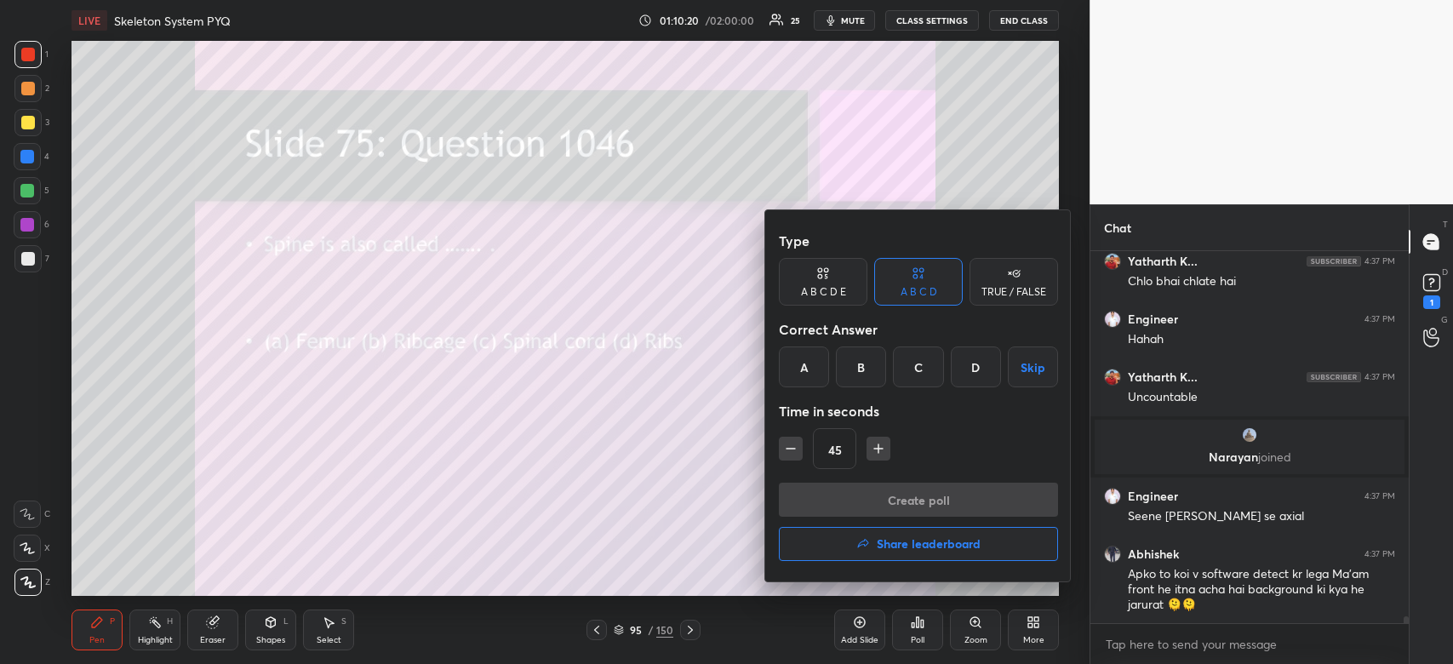
click at [915, 364] on div "C" at bounding box center [918, 366] width 50 height 41
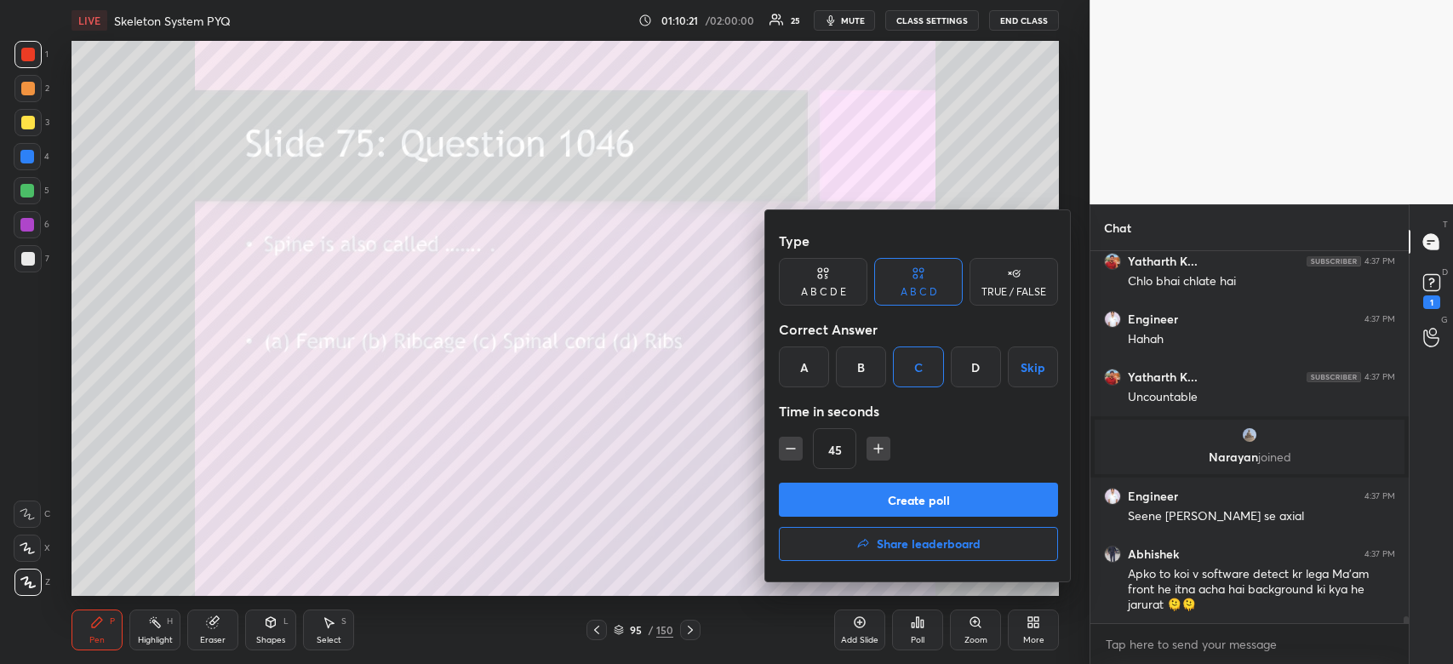
click at [790, 453] on icon "button" at bounding box center [790, 448] width 17 height 17
click at [790, 446] on icon "button" at bounding box center [790, 448] width 17 height 17
type input "15"
click at [828, 506] on button "Create poll" at bounding box center [918, 500] width 279 height 34
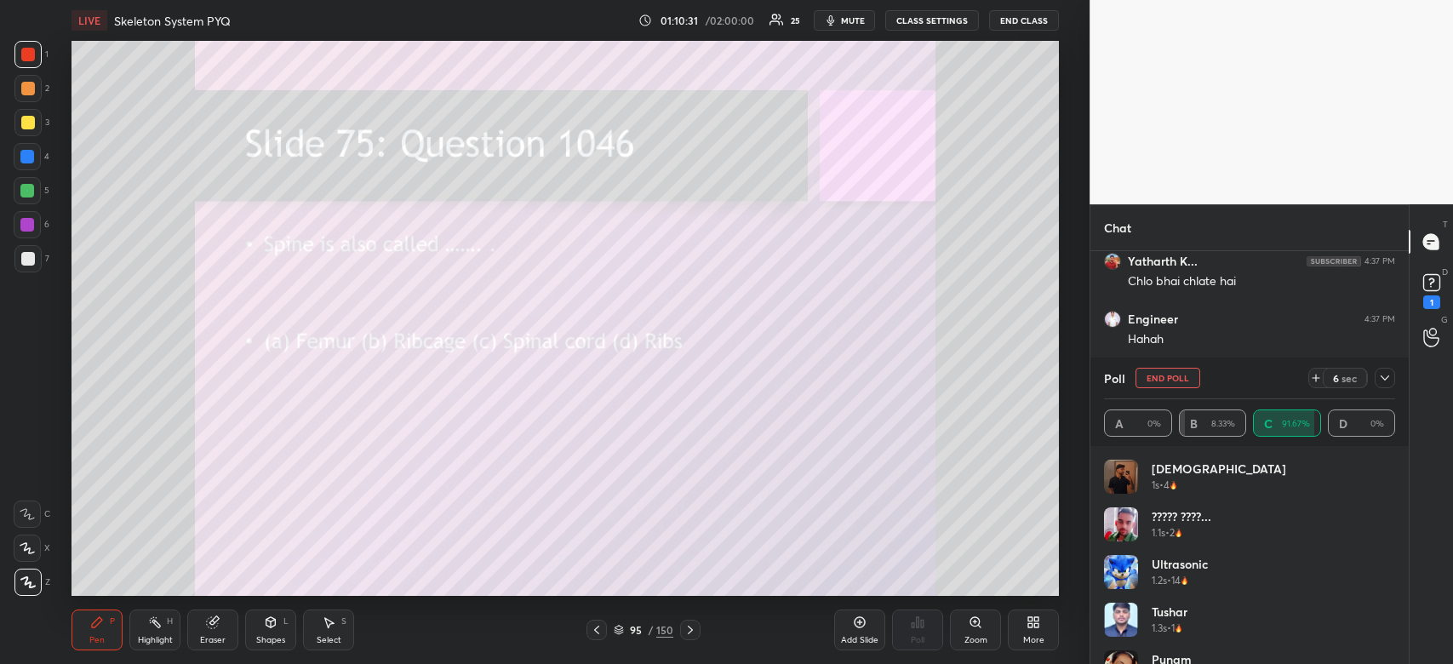
scroll to position [19522, 0]
click at [1384, 375] on icon at bounding box center [1385, 378] width 14 height 14
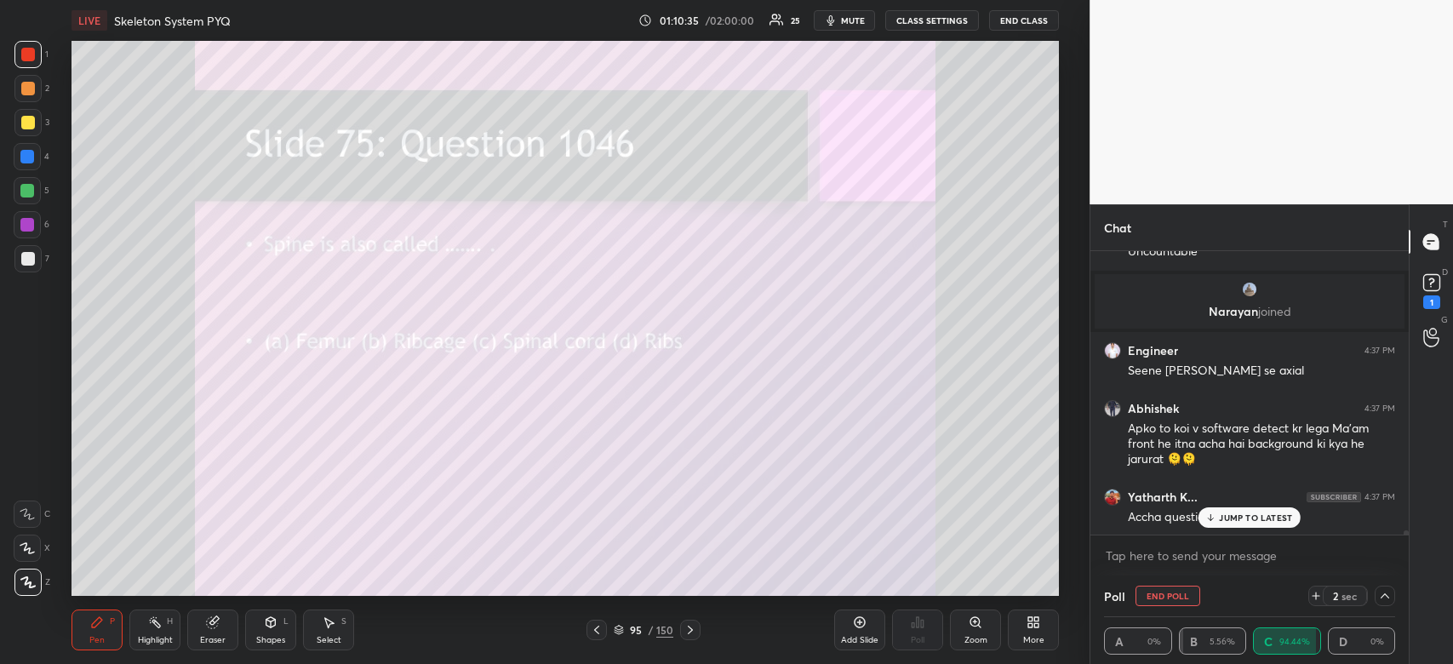
scroll to position [0, 5]
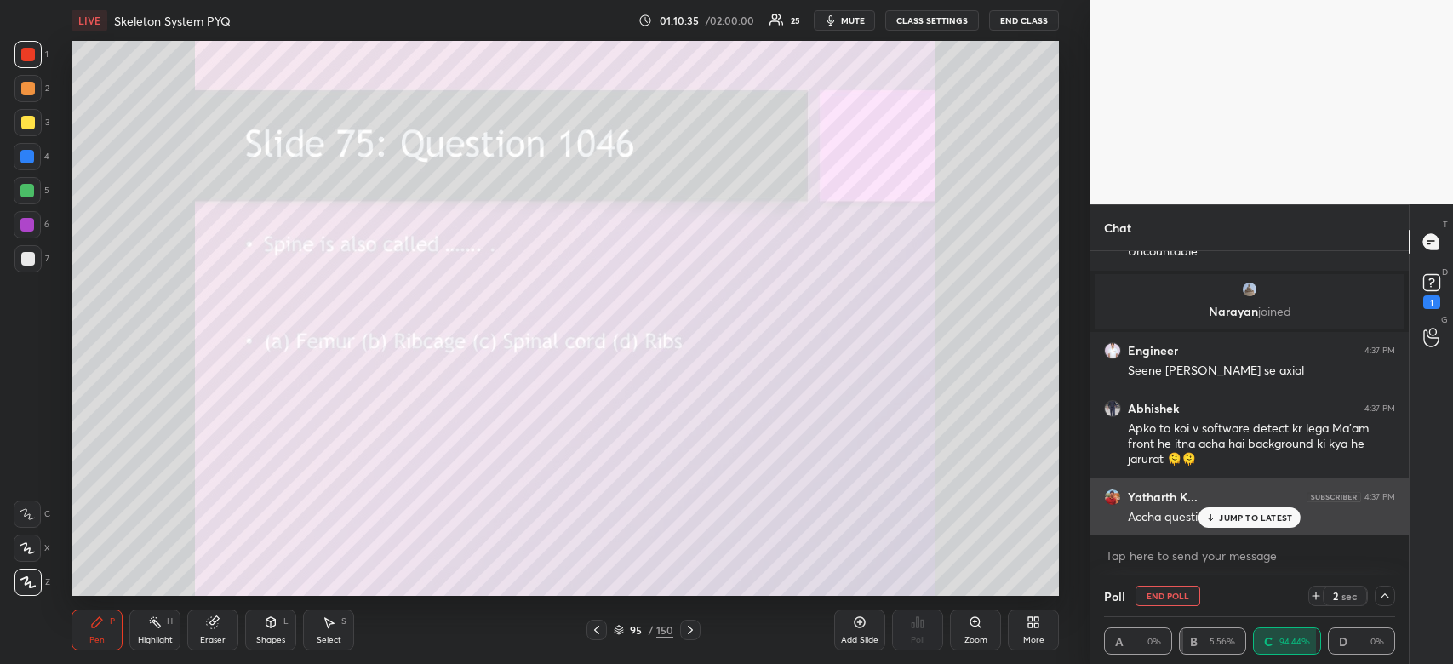
click at [1260, 522] on p "JUMP TO LATEST" at bounding box center [1255, 517] width 73 height 10
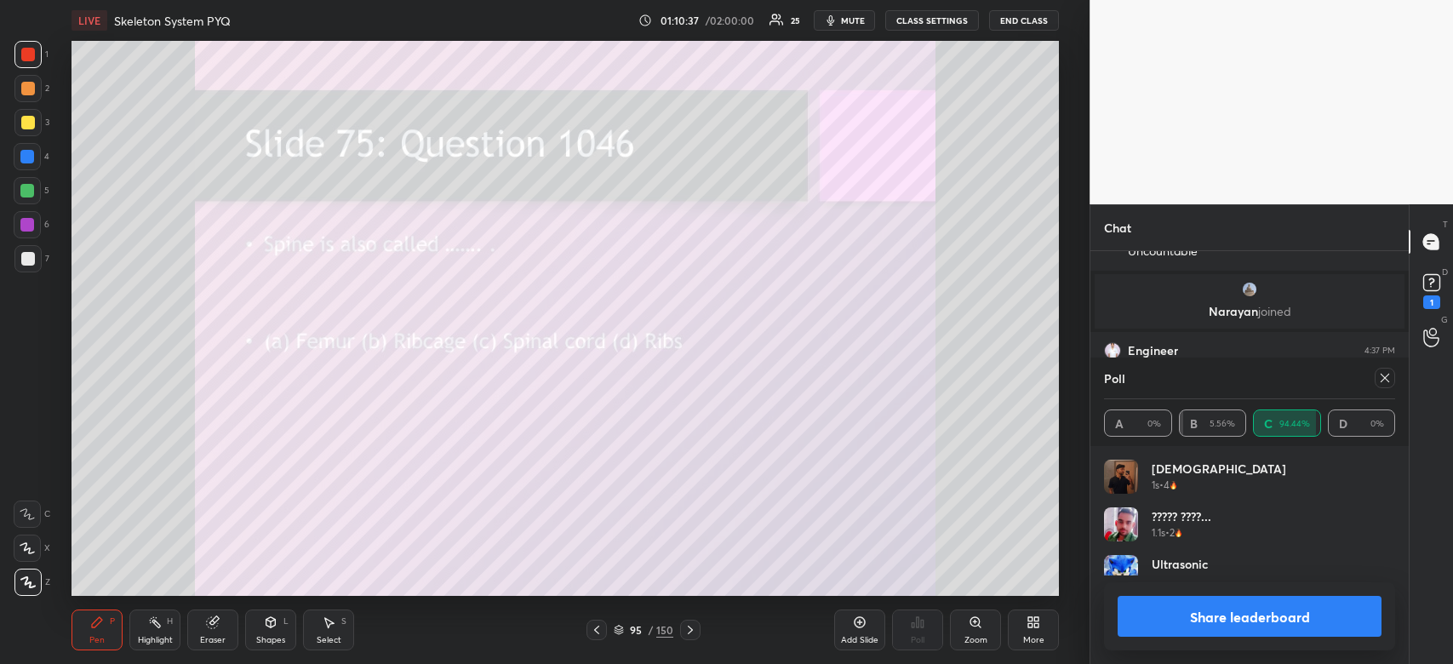
scroll to position [199, 286]
click at [1194, 607] on button "Share leaderboard" at bounding box center [1249, 616] width 264 height 41
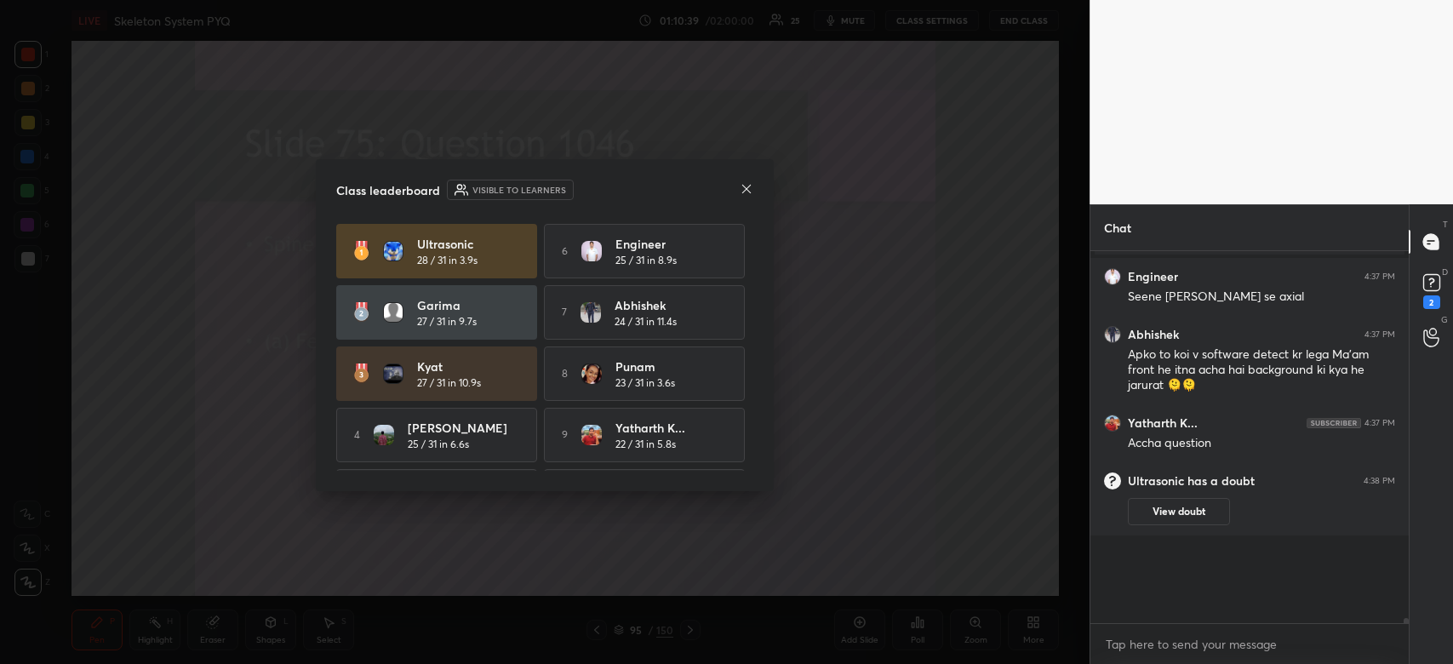
scroll to position [5, 5]
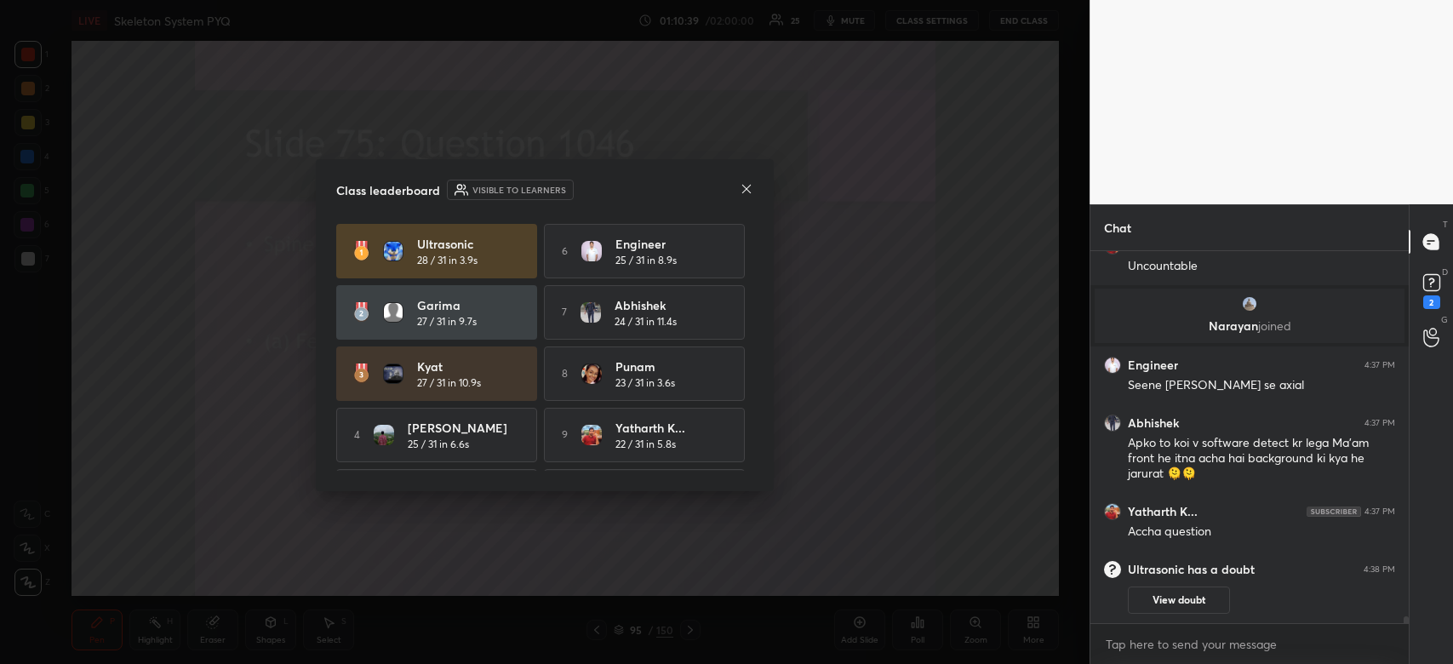
click at [745, 189] on icon at bounding box center [746, 188] width 9 height 9
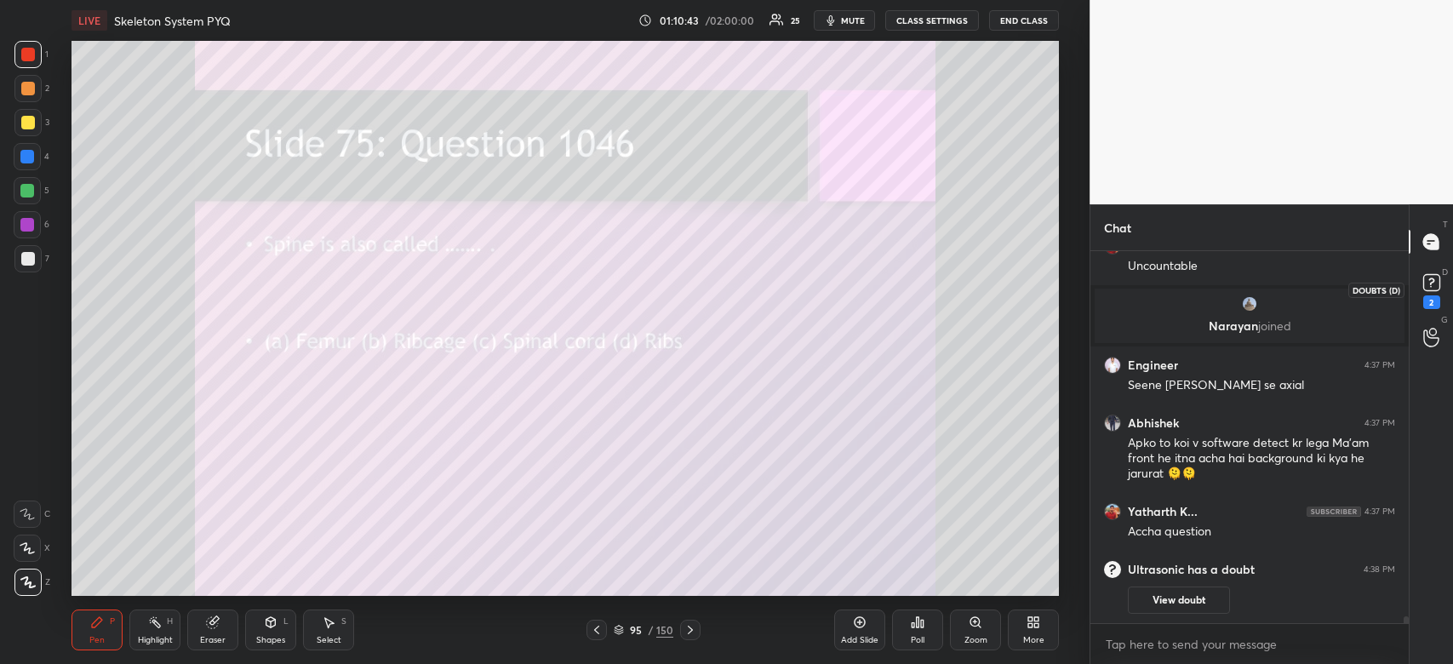
click at [1424, 281] on rect at bounding box center [1431, 283] width 16 height 16
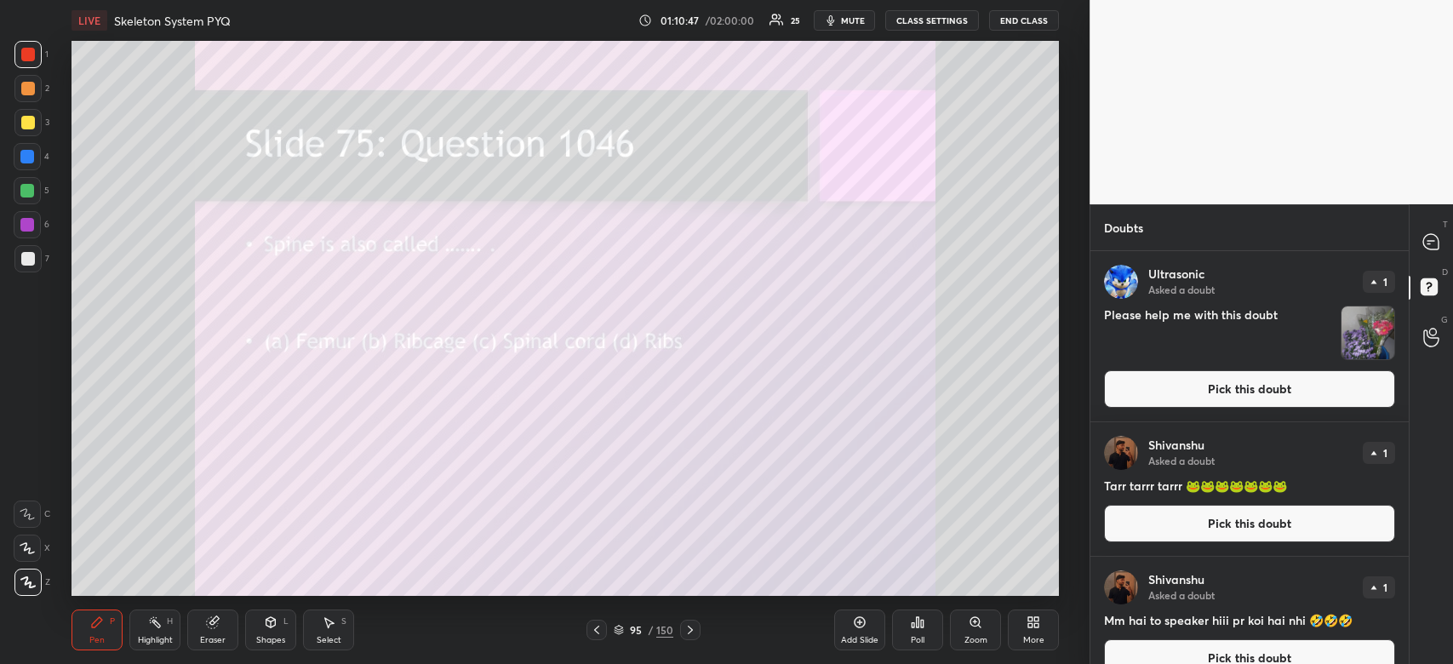
click at [1359, 330] on img "grid" at bounding box center [1367, 332] width 53 height 53
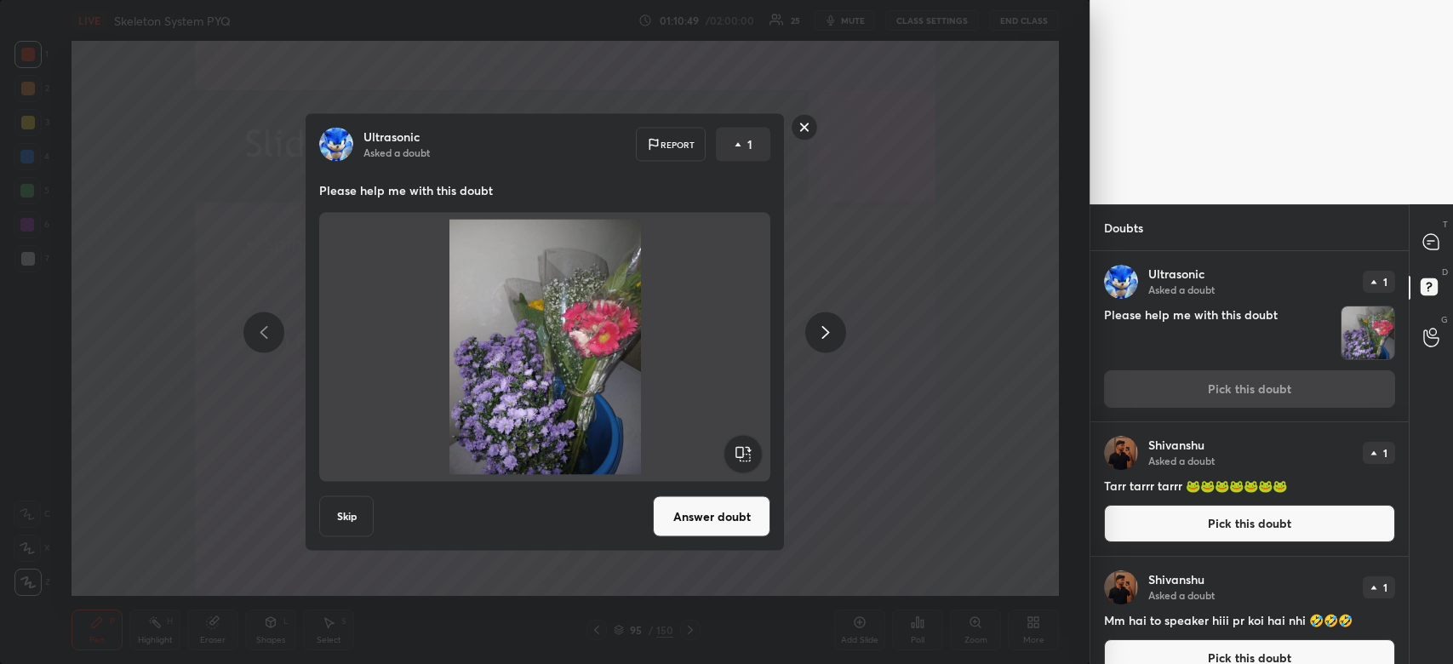
click at [729, 511] on button "Answer doubt" at bounding box center [711, 516] width 117 height 41
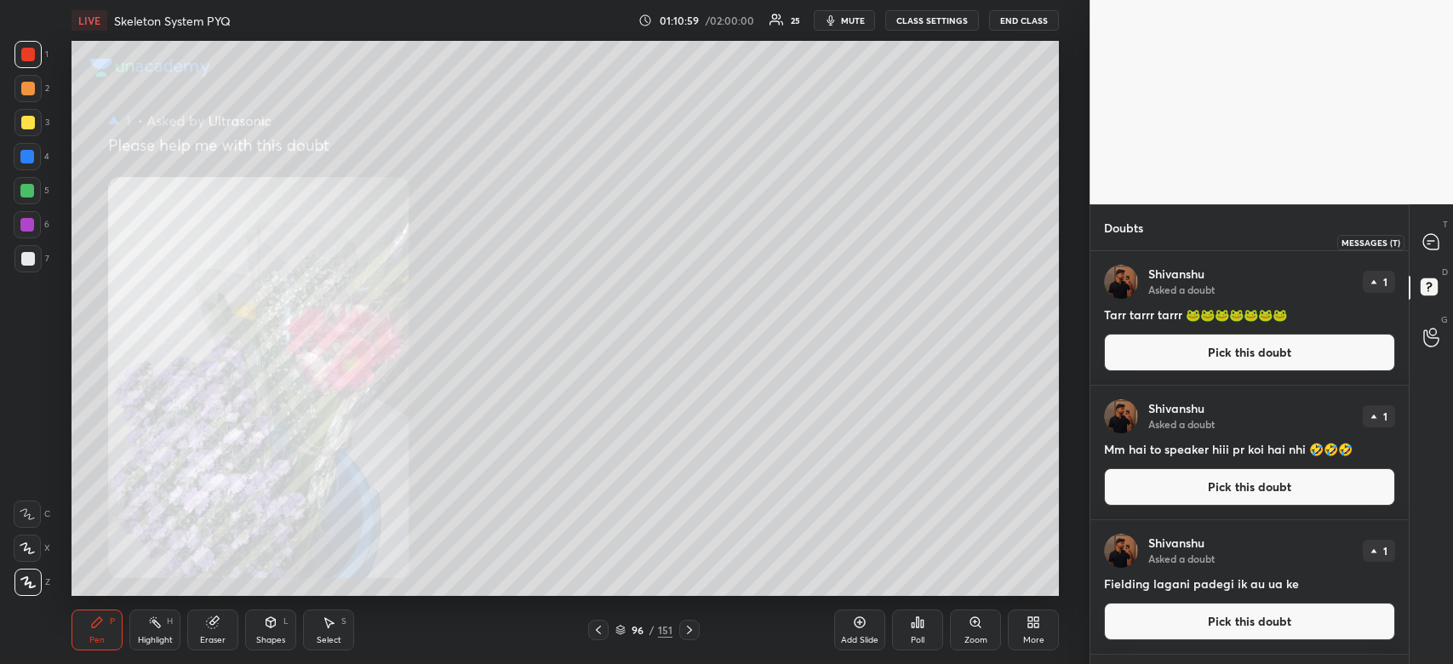
click at [1440, 241] on div at bounding box center [1432, 241] width 34 height 31
type textarea "x"
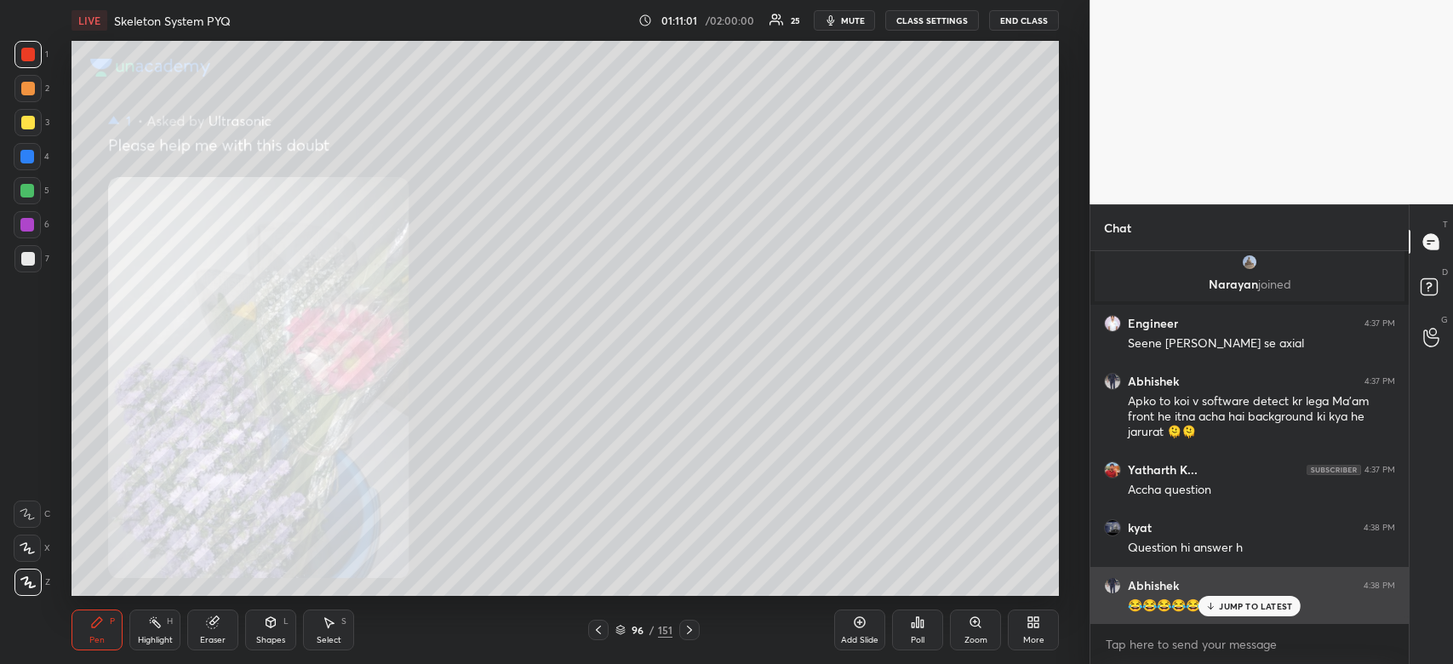
click at [1279, 611] on p "JUMP TO LATEST" at bounding box center [1255, 606] width 73 height 10
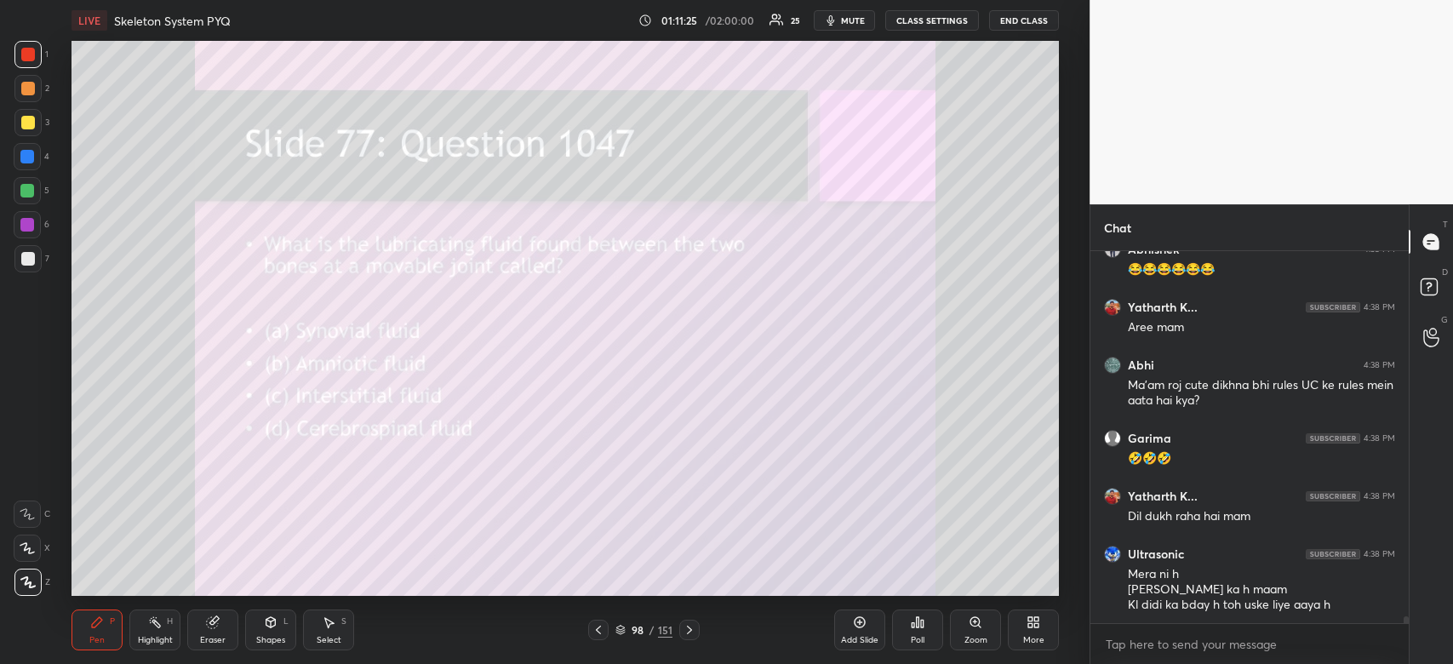
click at [907, 619] on div "Poll" at bounding box center [917, 629] width 51 height 41
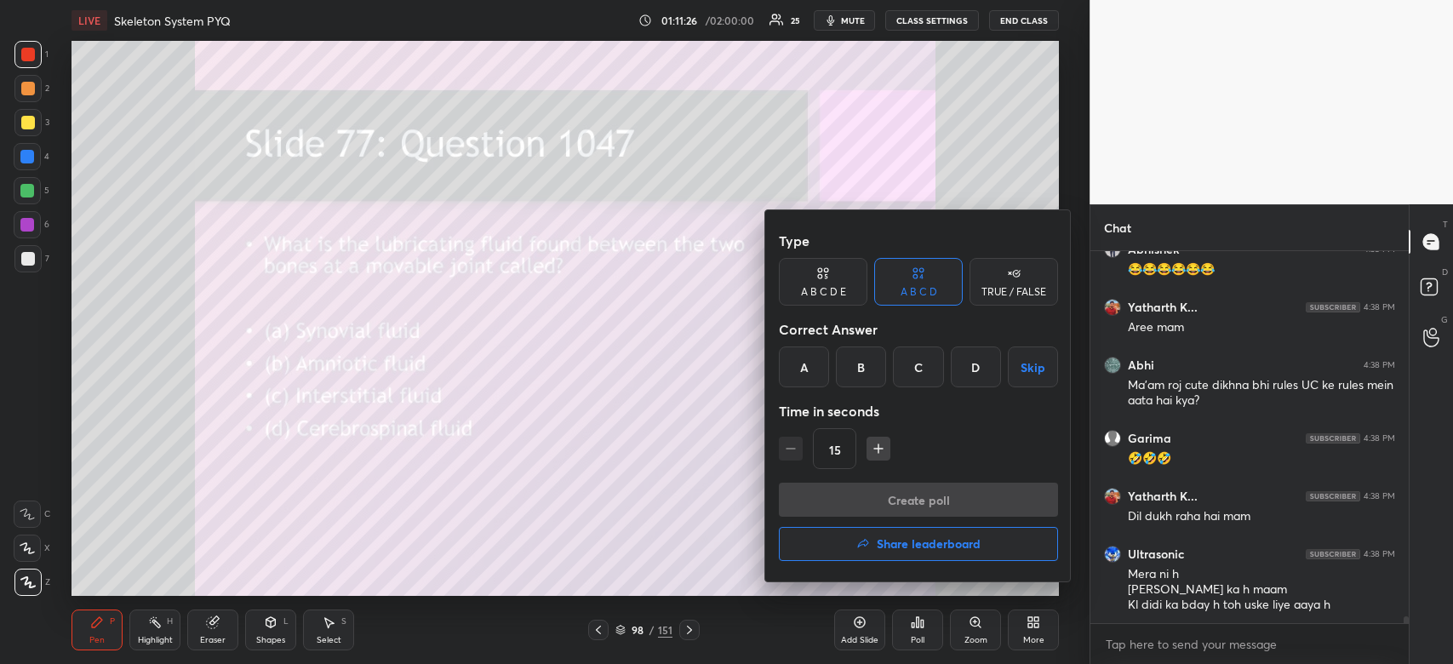
click at [802, 371] on div "A" at bounding box center [804, 366] width 50 height 41
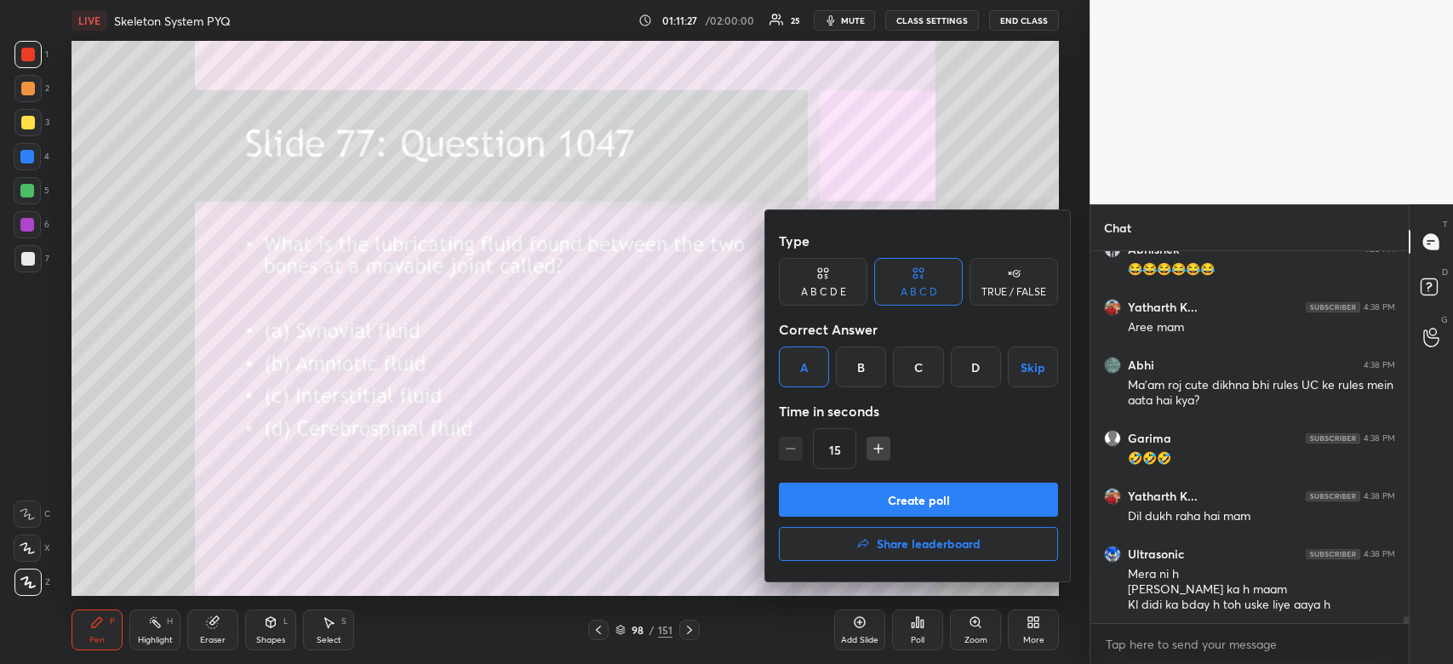
click at [871, 449] on icon "button" at bounding box center [878, 448] width 17 height 17
click at [882, 450] on icon "button" at bounding box center [878, 448] width 17 height 17
type input "45"
click at [852, 494] on button "Create poll" at bounding box center [918, 500] width 279 height 34
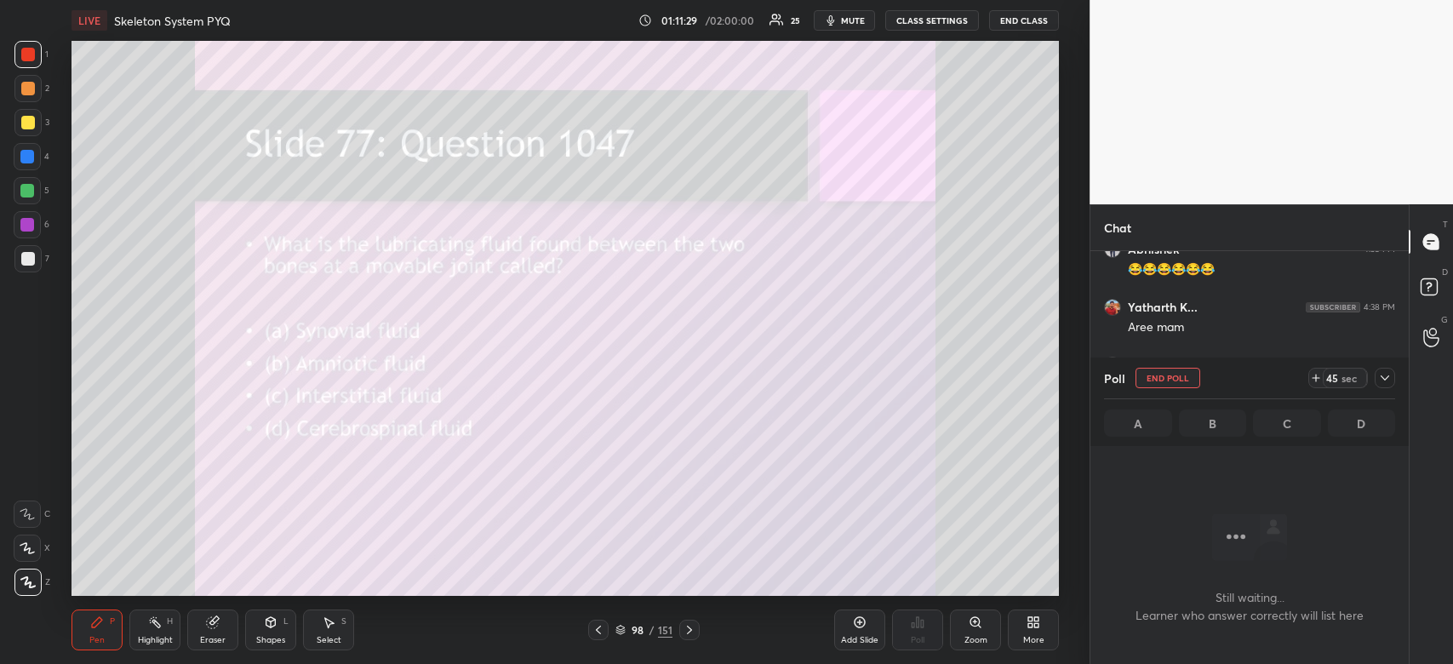
click at [1378, 378] on icon at bounding box center [1385, 378] width 14 height 14
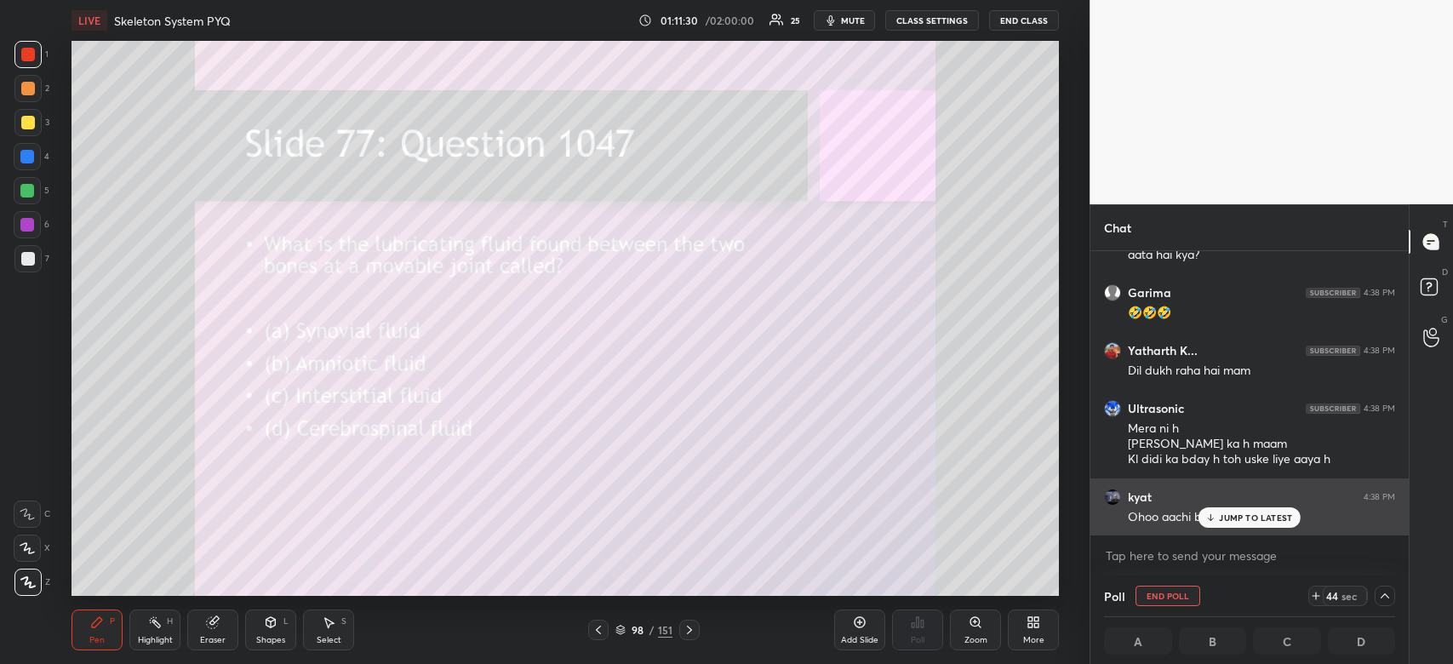
click at [1257, 514] on p "JUMP TO LATEST" at bounding box center [1255, 517] width 73 height 10
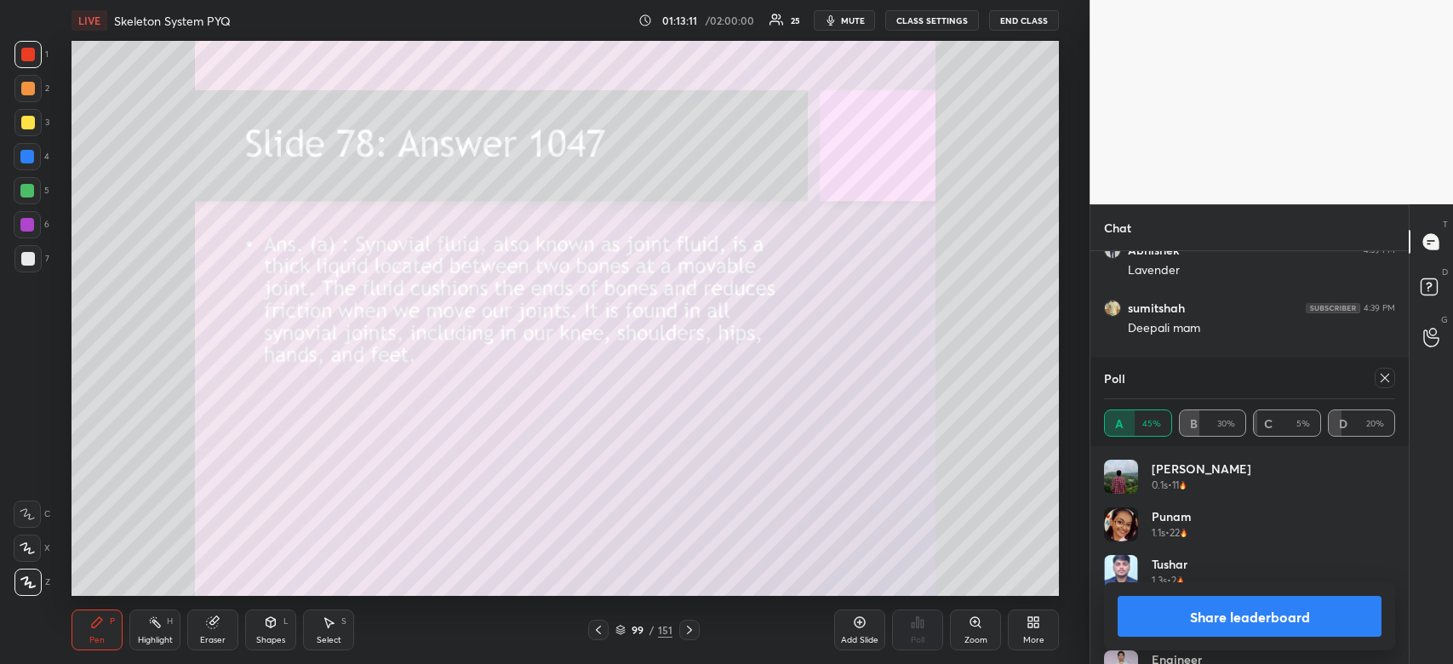
scroll to position [20808, 0]
click at [1291, 620] on button "Share leaderboard" at bounding box center [1249, 616] width 264 height 41
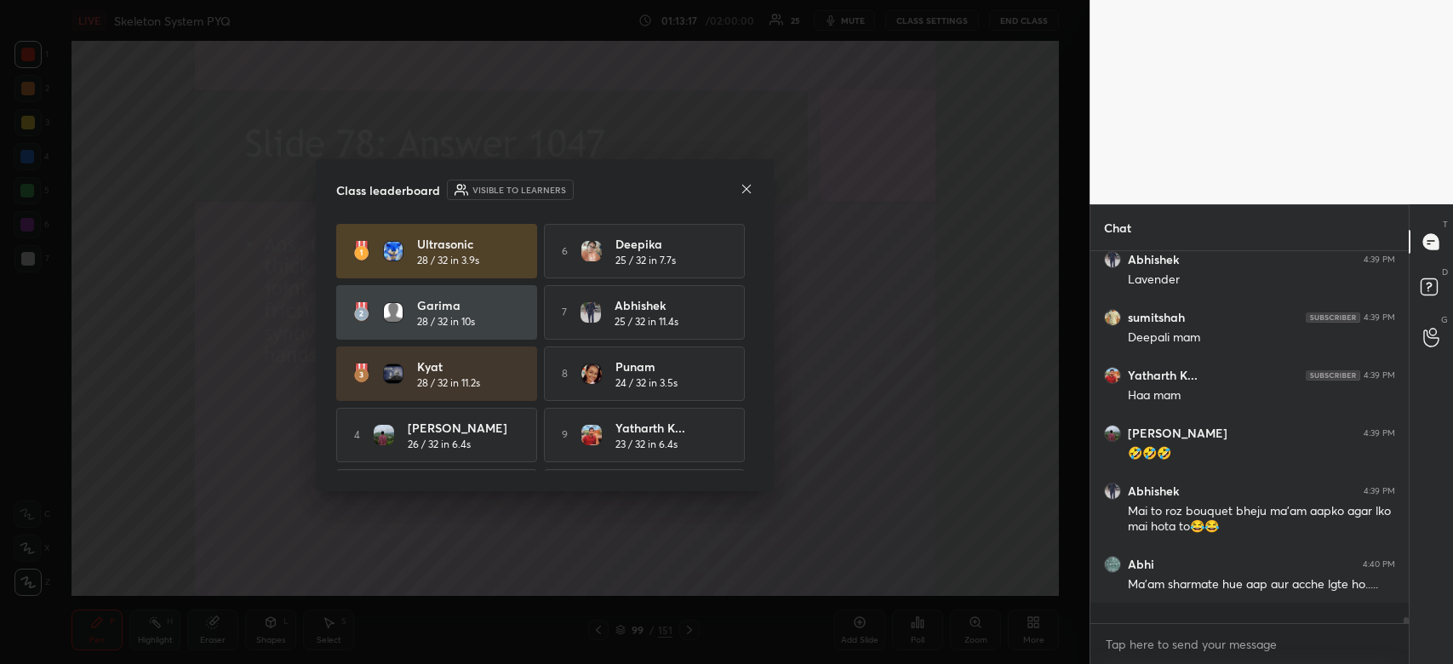
scroll to position [409, 313]
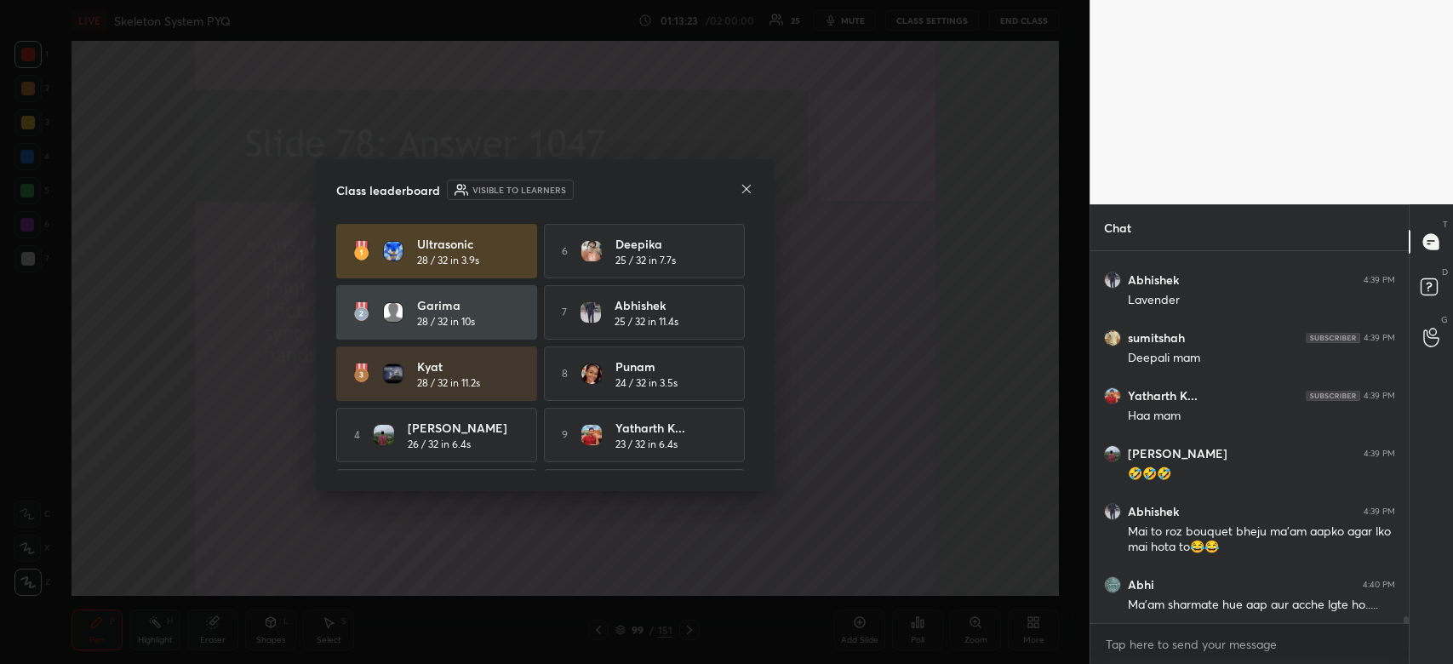
click at [743, 189] on icon at bounding box center [747, 189] width 14 height 14
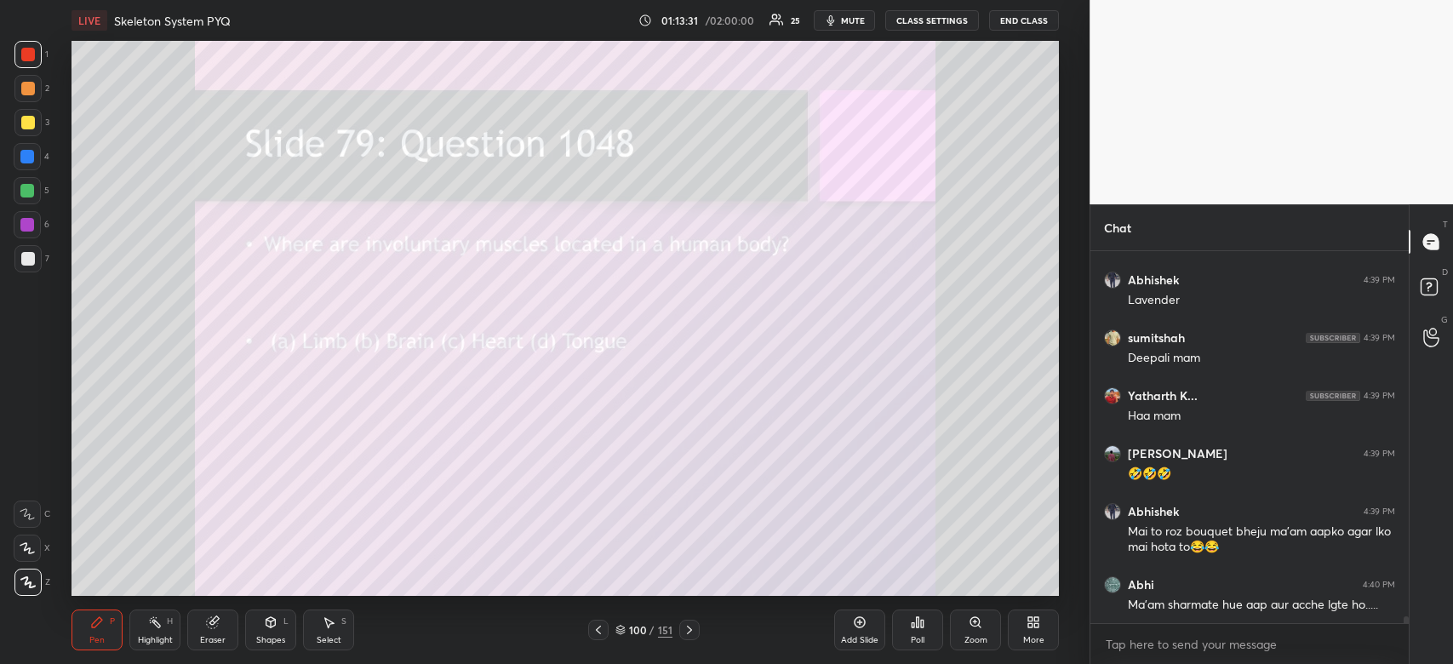
click at [899, 627] on div "Poll" at bounding box center [917, 629] width 51 height 41
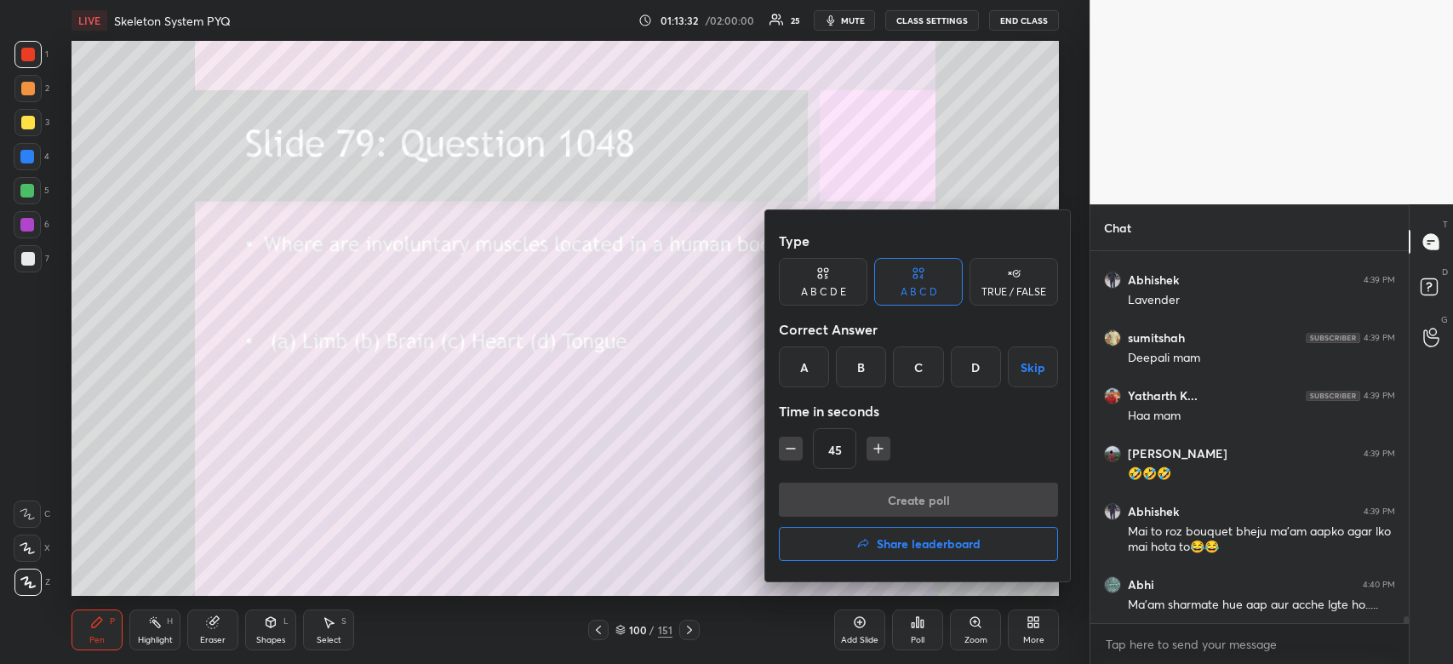
click at [920, 363] on div "C" at bounding box center [918, 366] width 50 height 41
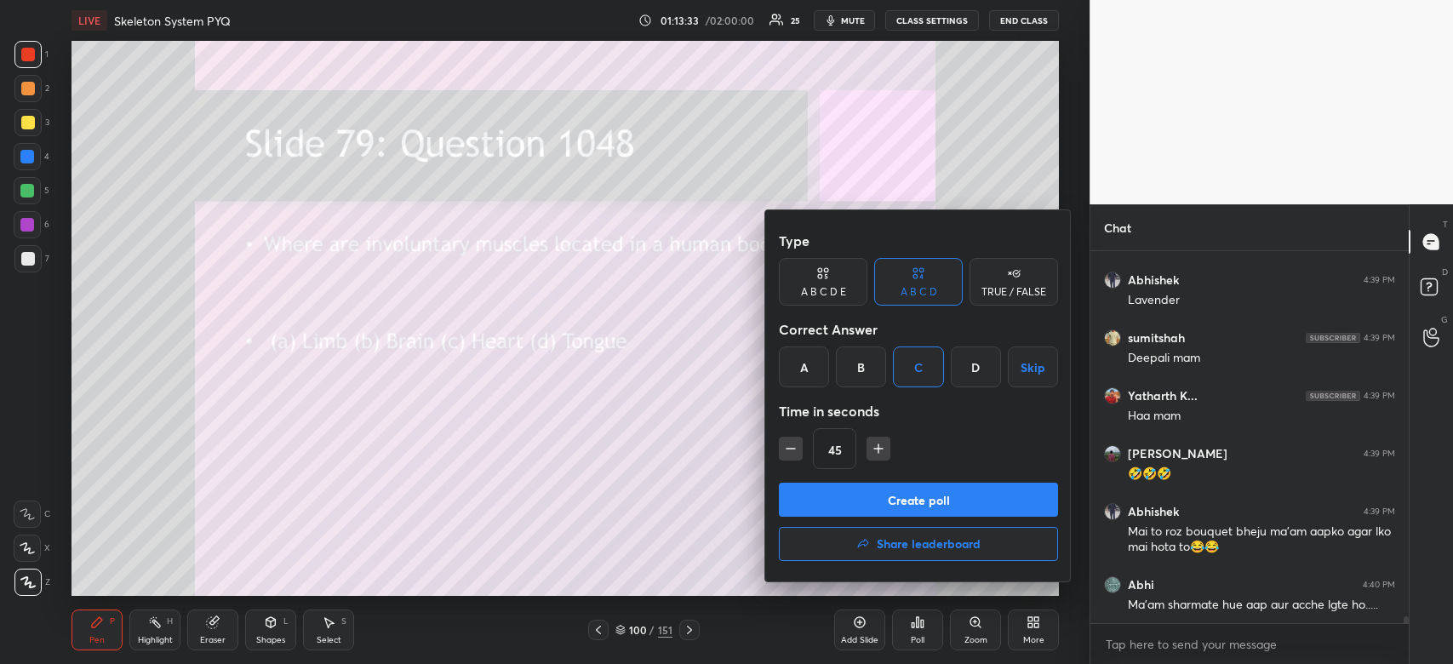
click at [883, 504] on button "Create poll" at bounding box center [918, 500] width 279 height 34
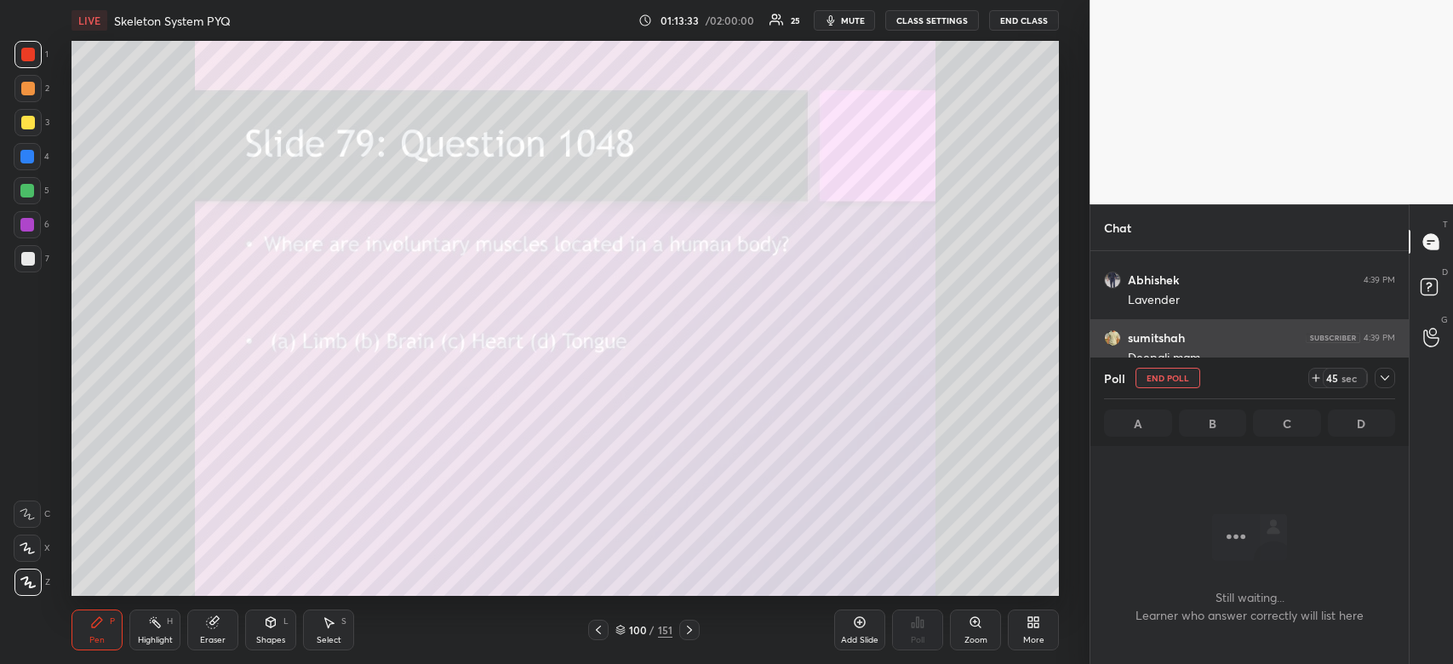
scroll to position [6, 5]
click at [1378, 374] on icon at bounding box center [1385, 378] width 14 height 14
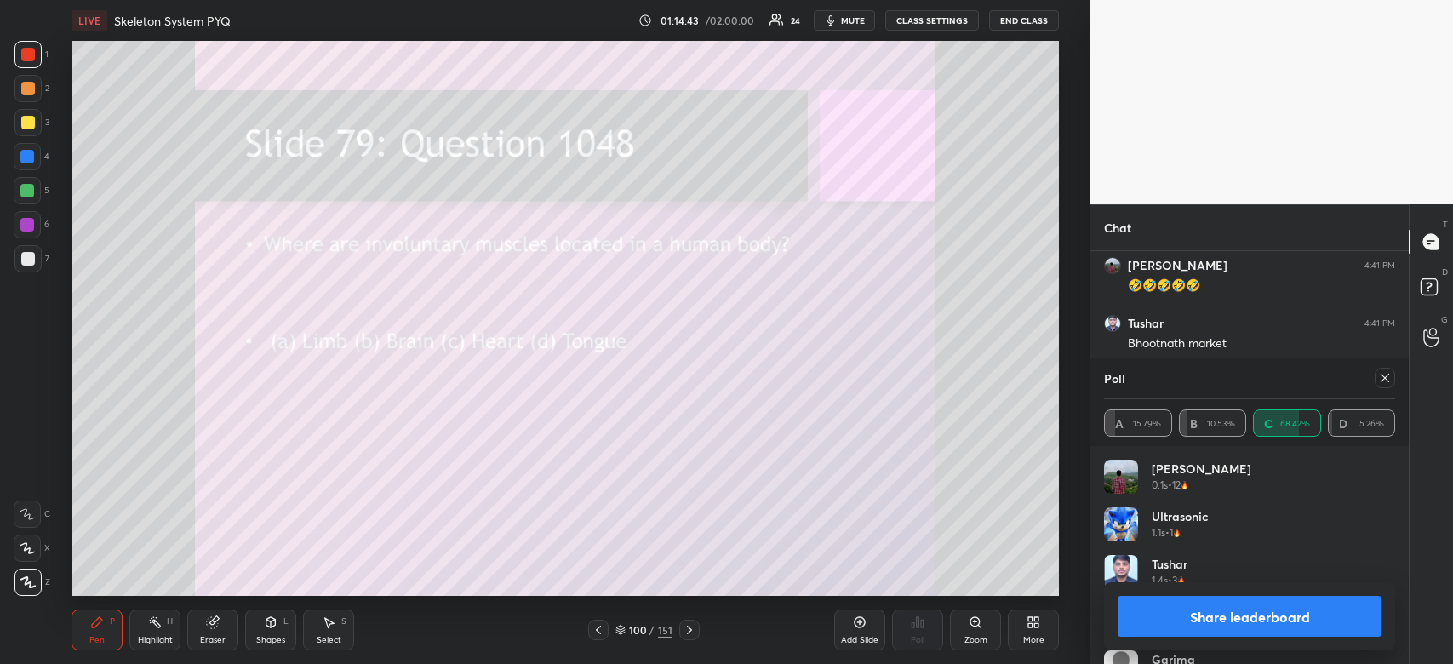
scroll to position [21387, 0]
click at [1200, 623] on button "Share leaderboard" at bounding box center [1249, 616] width 264 height 41
type textarea "x"
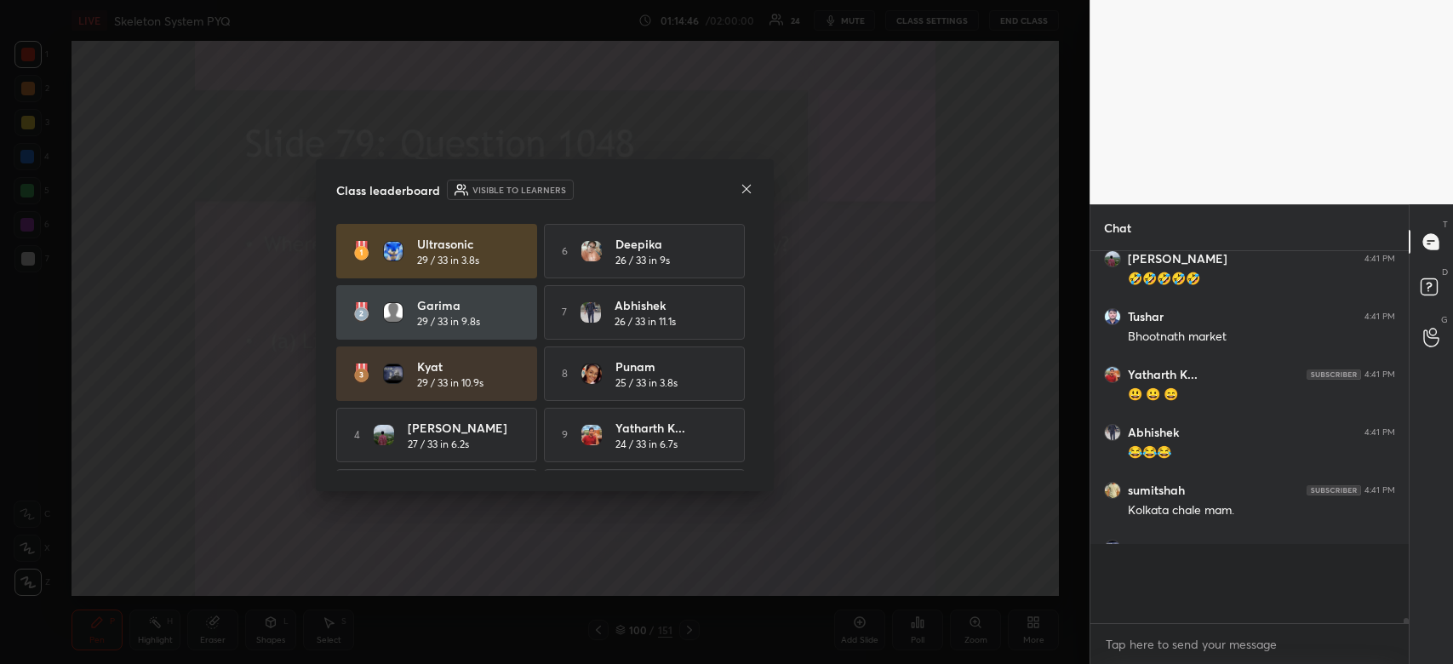
scroll to position [368, 313]
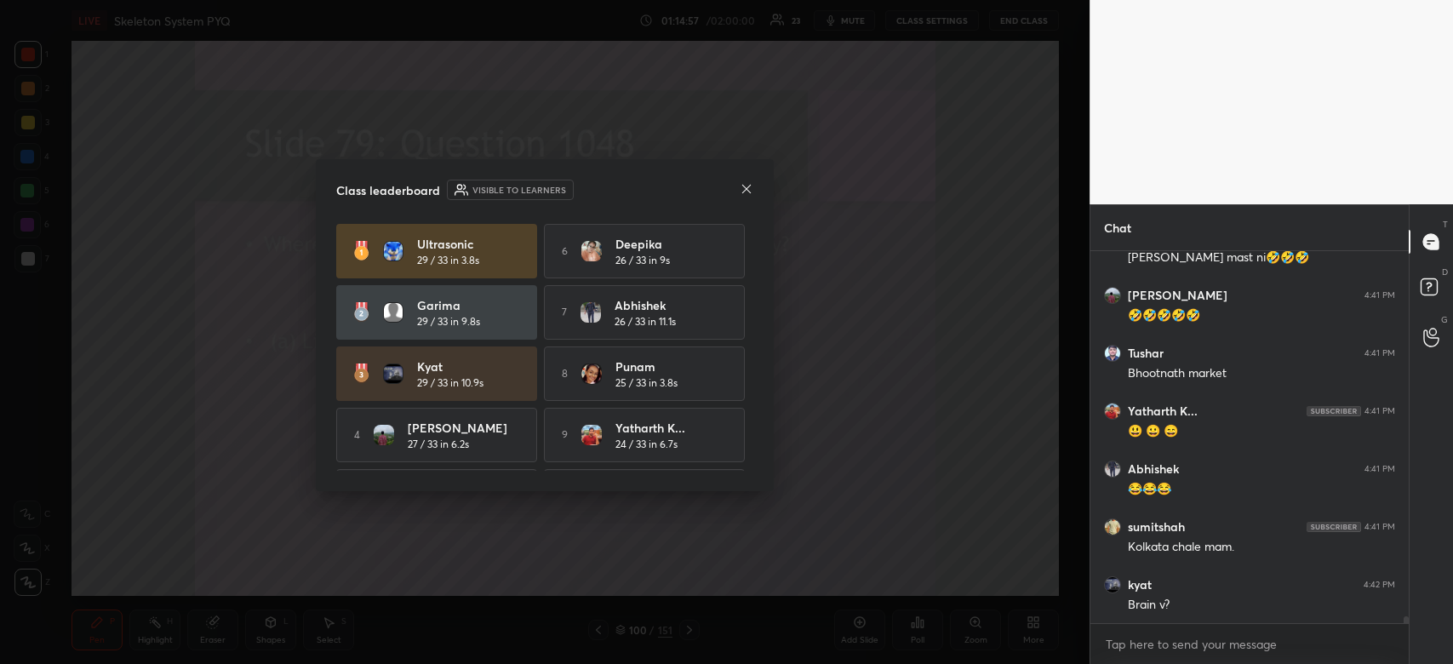
click at [747, 191] on icon at bounding box center [747, 189] width 14 height 14
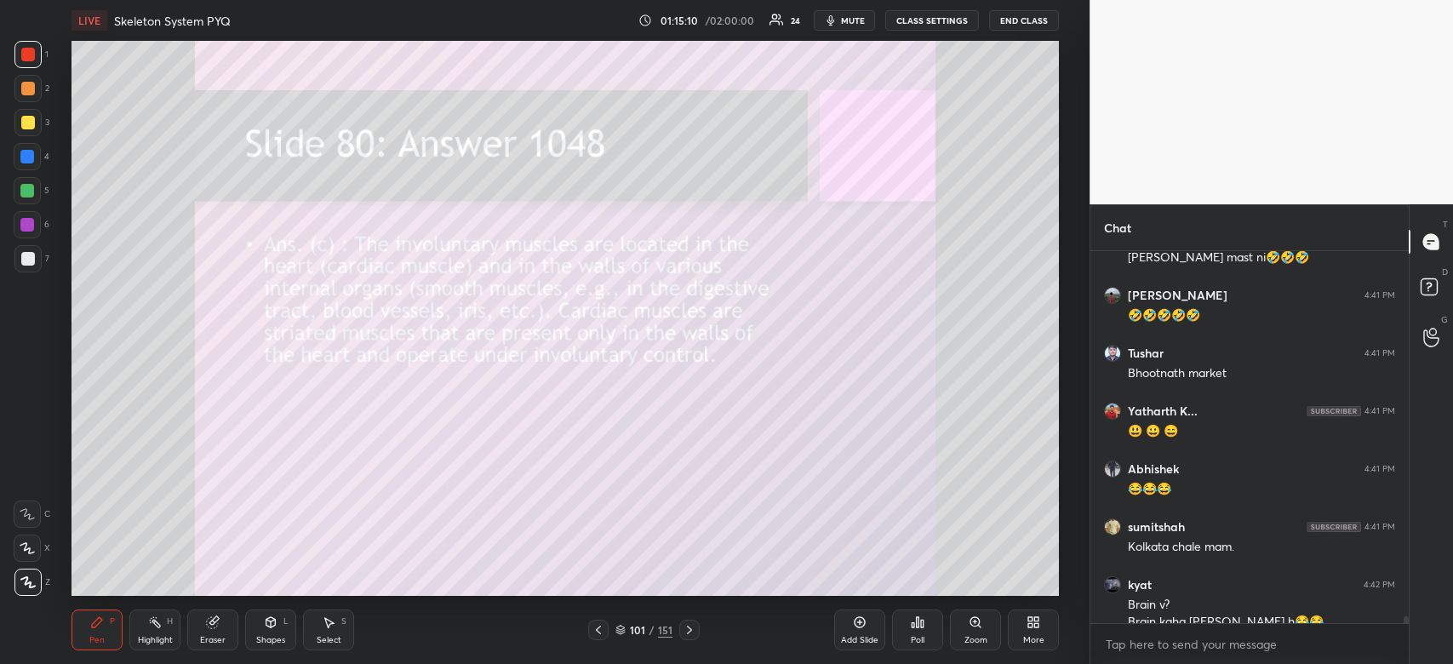
scroll to position [21314, 0]
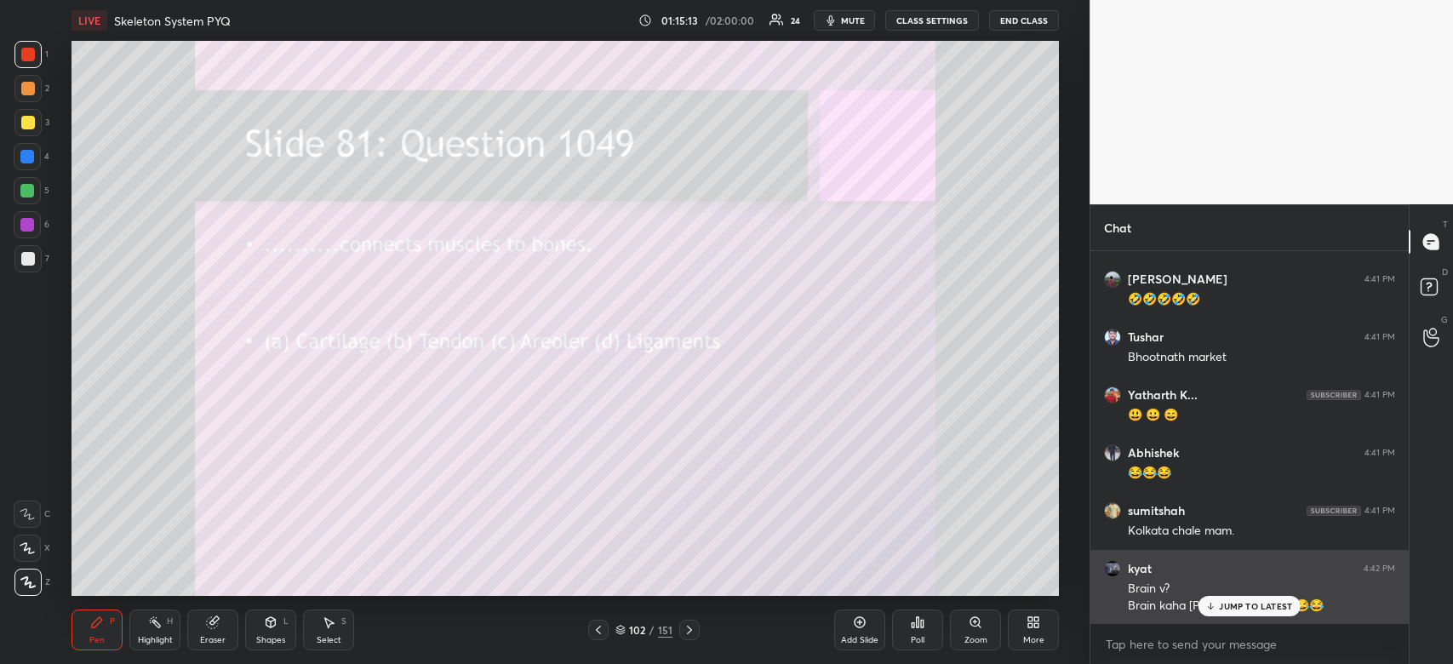
click at [1232, 606] on p "JUMP TO LATEST" at bounding box center [1255, 606] width 73 height 10
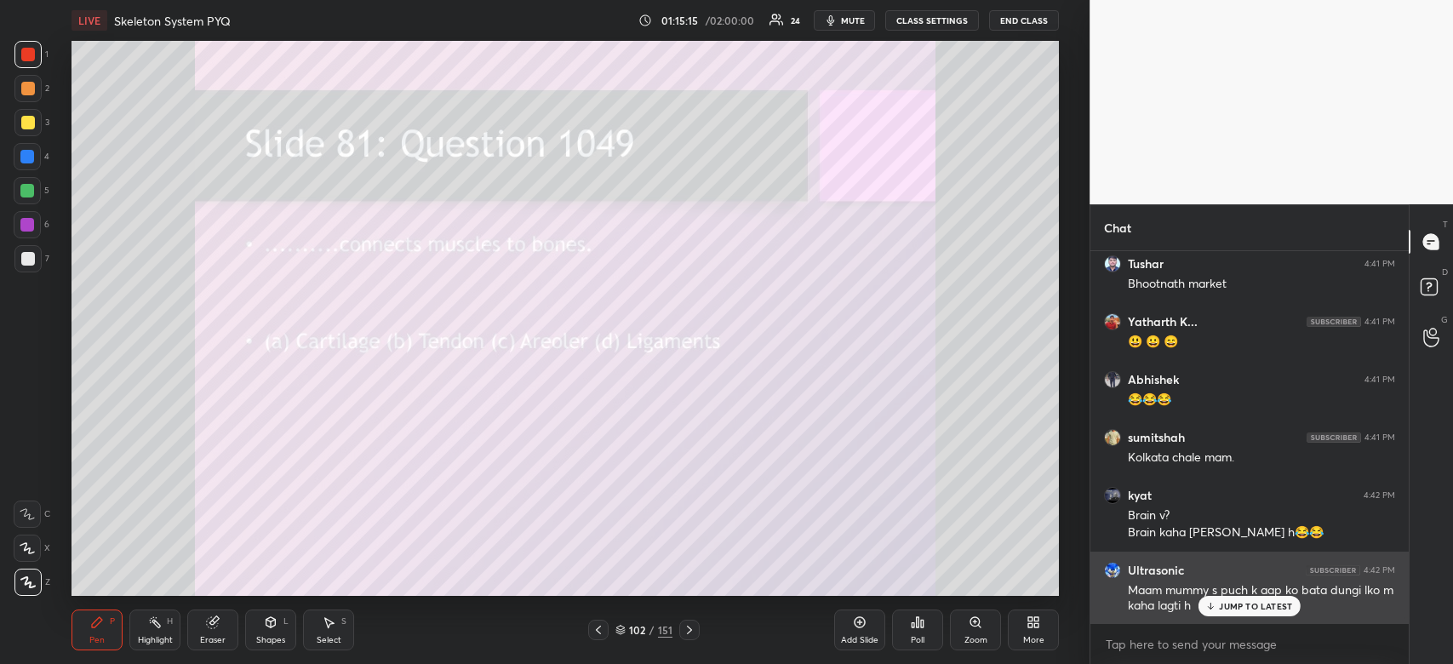
click at [1243, 603] on p "JUMP TO LATEST" at bounding box center [1255, 606] width 73 height 10
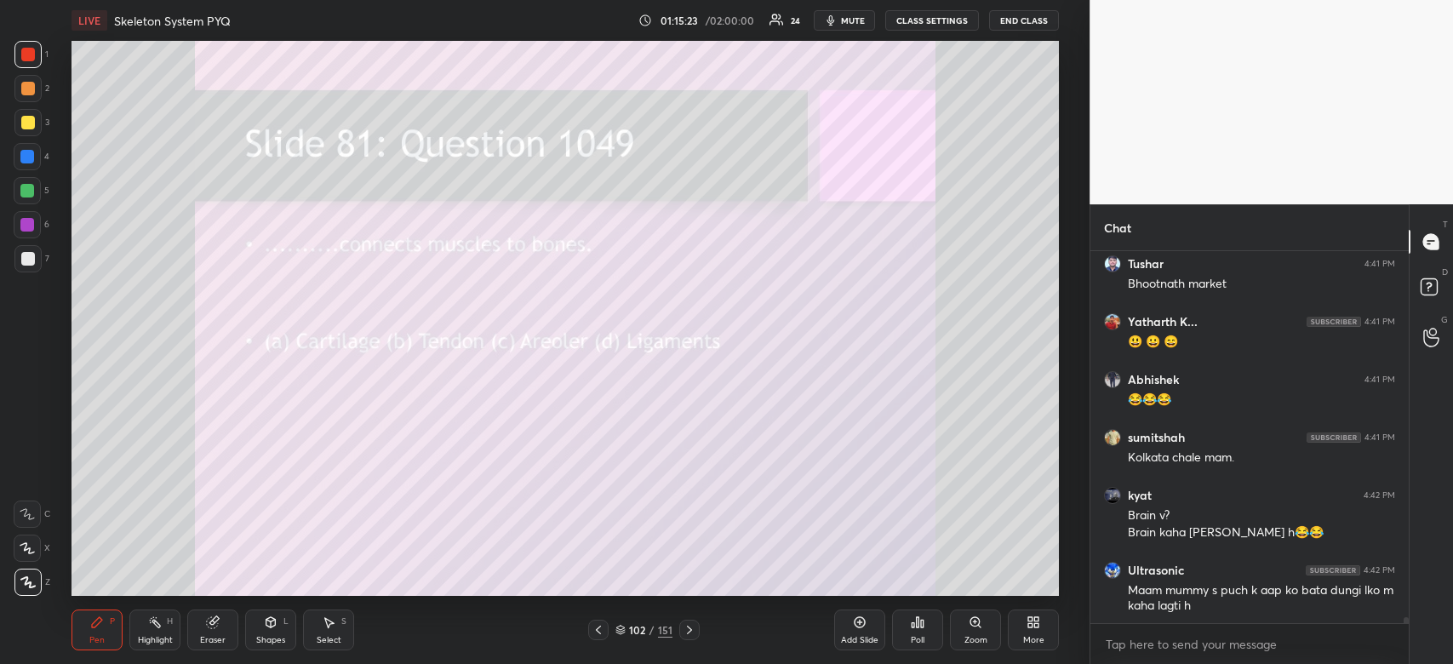
click at [935, 627] on div "Poll" at bounding box center [917, 629] width 51 height 41
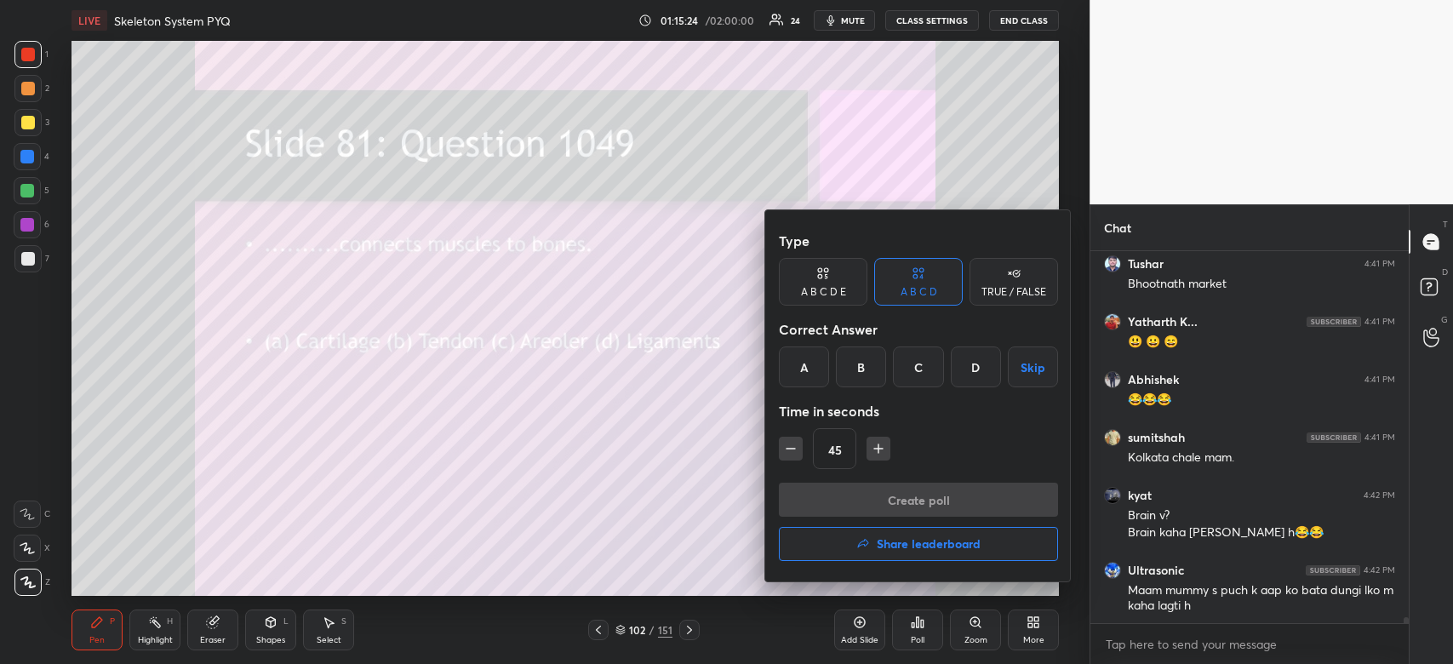
click at [862, 380] on div "B" at bounding box center [861, 366] width 50 height 41
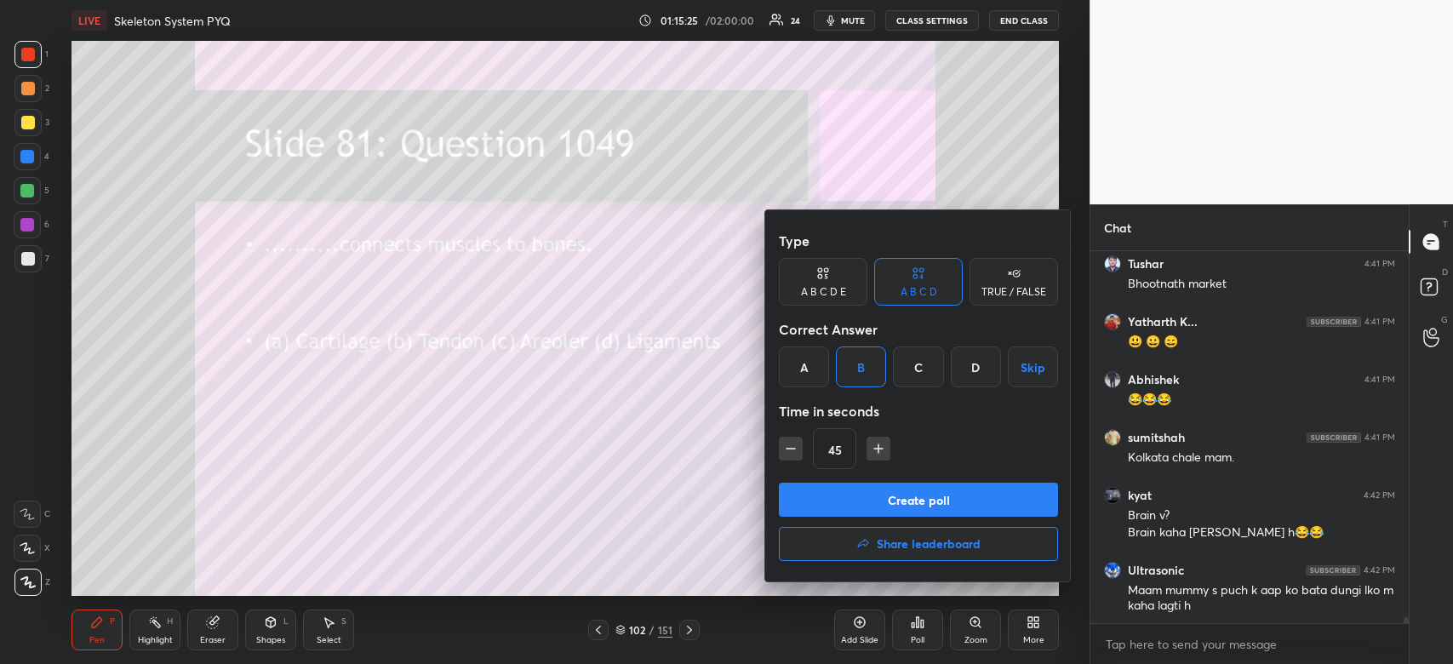
click at [797, 448] on icon "button" at bounding box center [790, 448] width 17 height 17
type input "30"
click at [855, 507] on button "Create poll" at bounding box center [918, 500] width 279 height 34
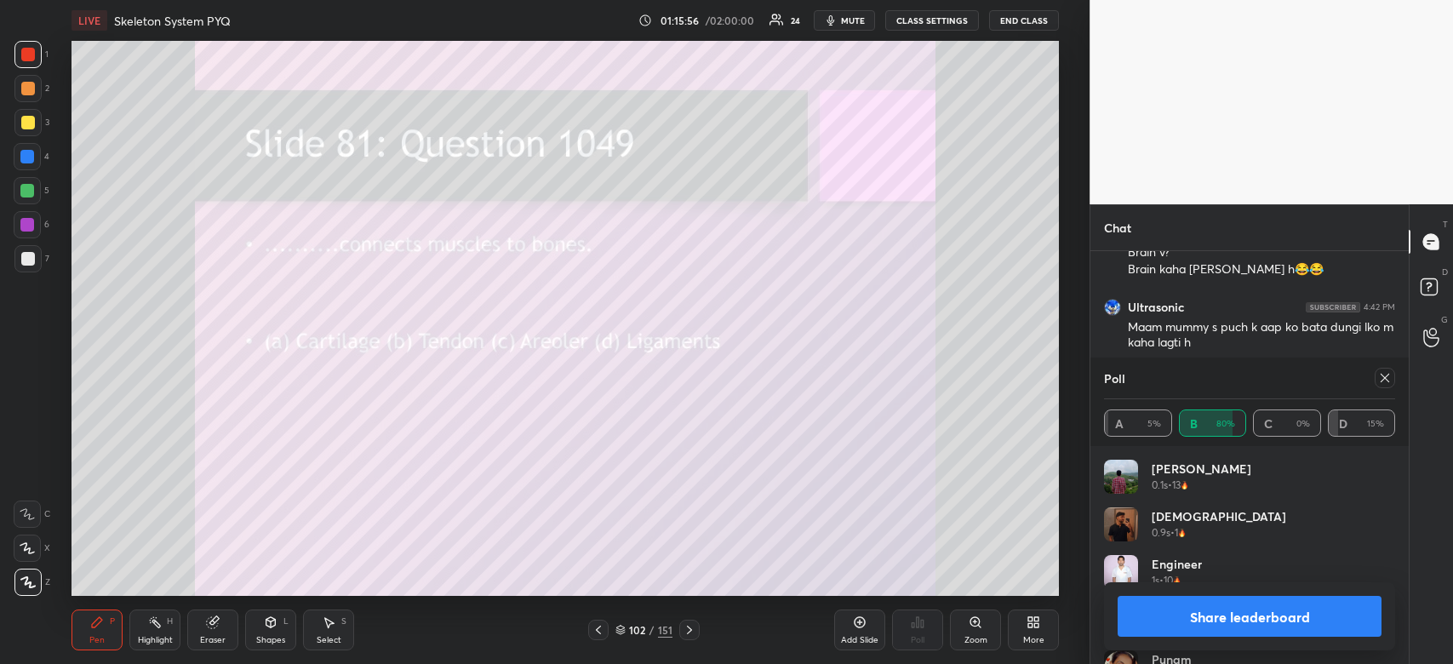
scroll to position [21707, 0]
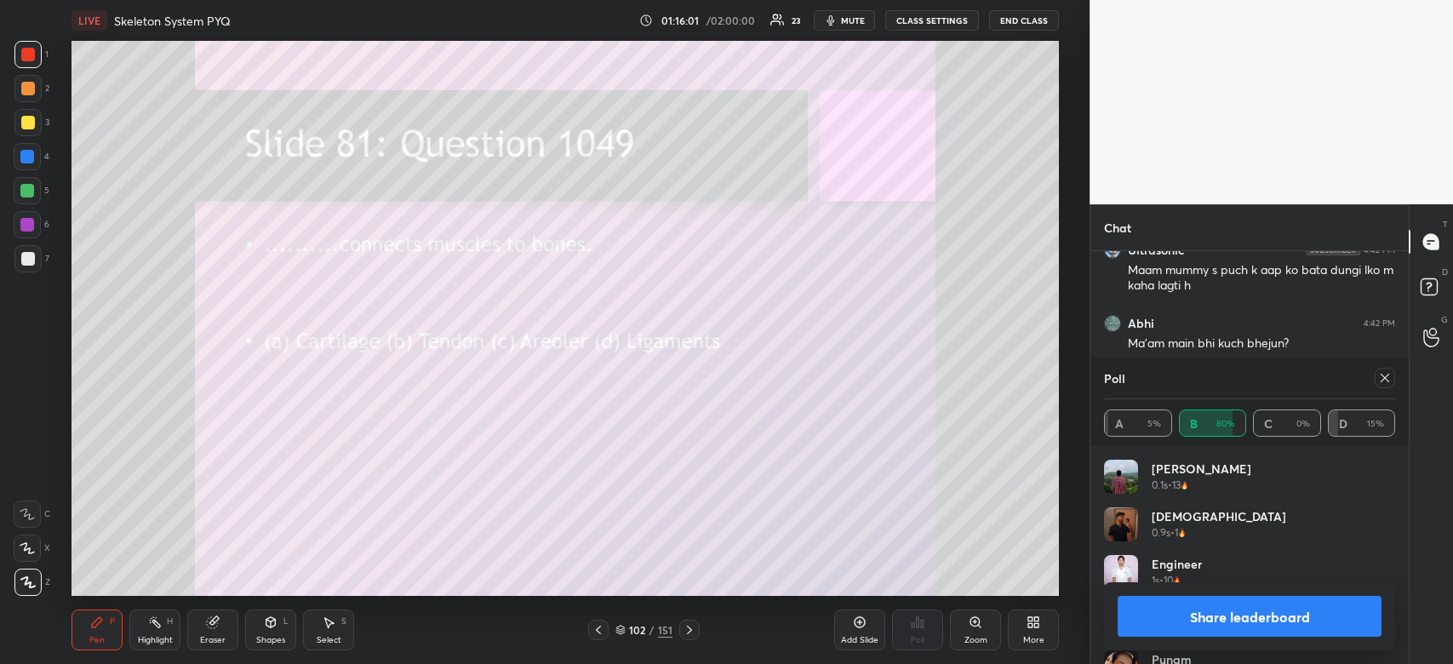
click at [1234, 632] on button "Share leaderboard" at bounding box center [1249, 616] width 264 height 41
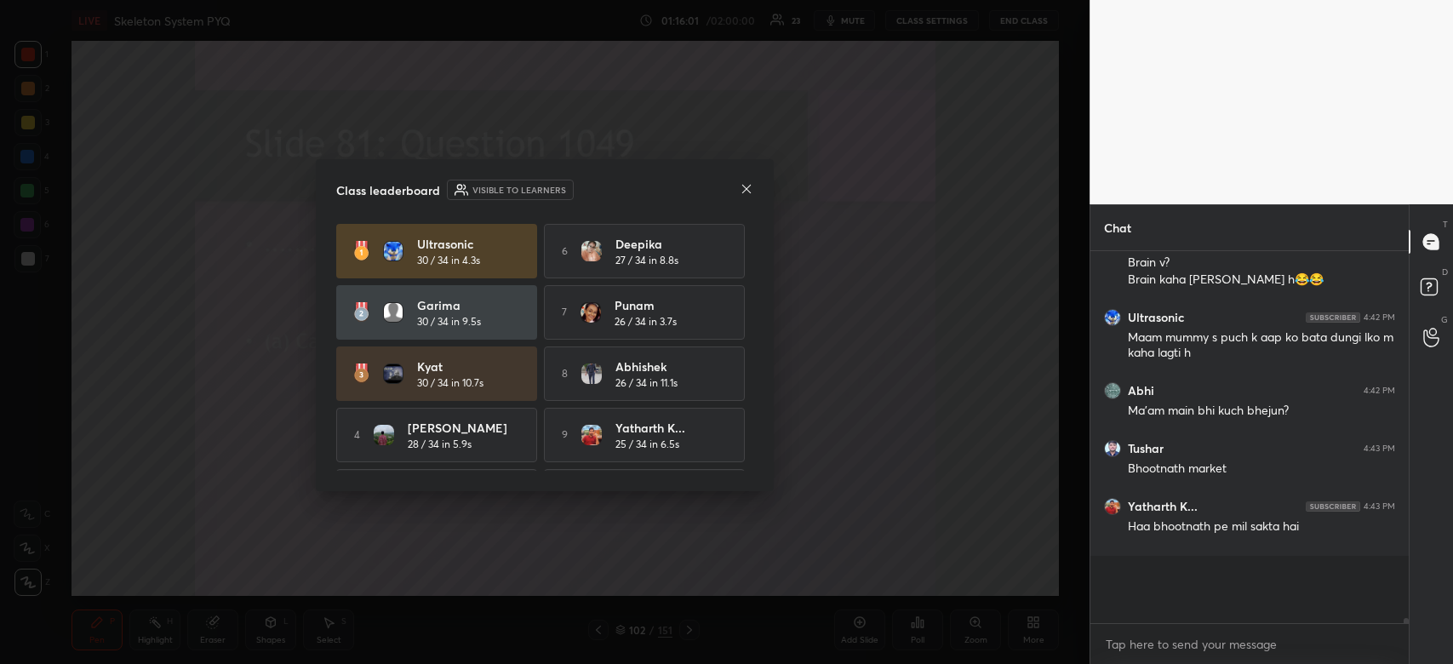
scroll to position [368, 313]
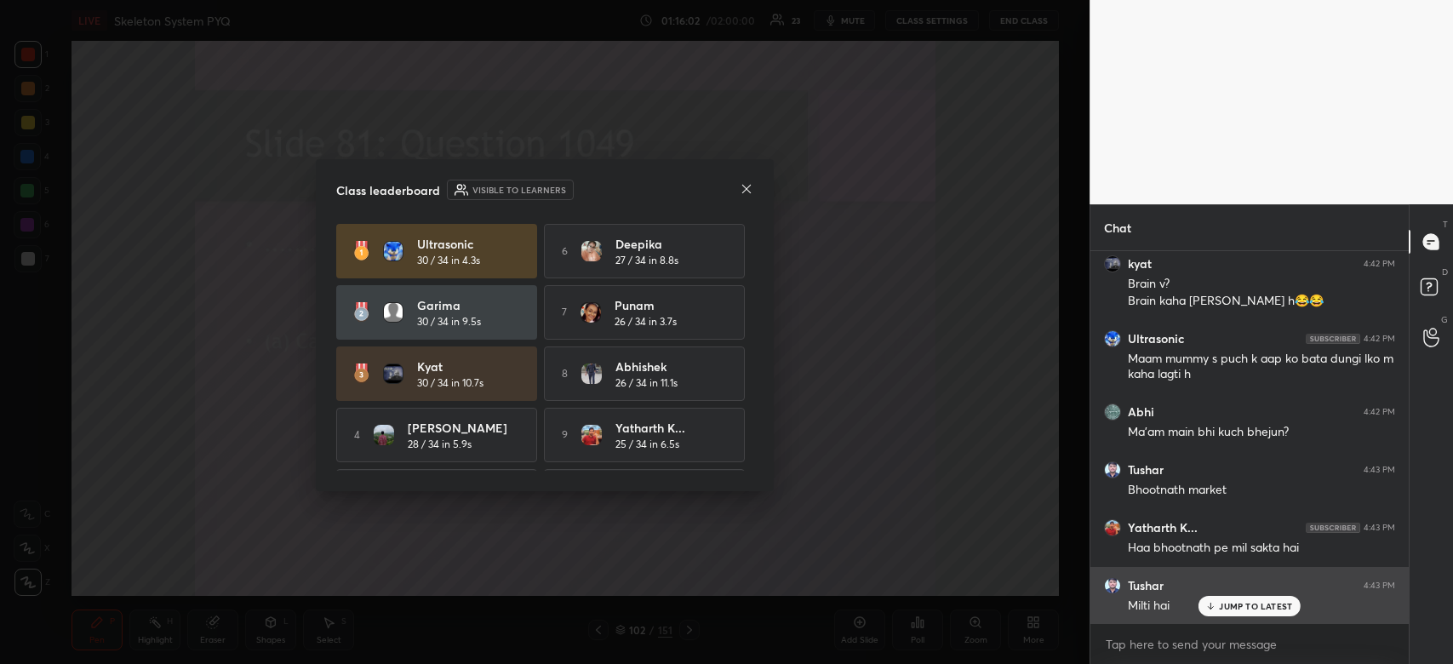
click at [1249, 610] on p "JUMP TO LATEST" at bounding box center [1255, 606] width 73 height 10
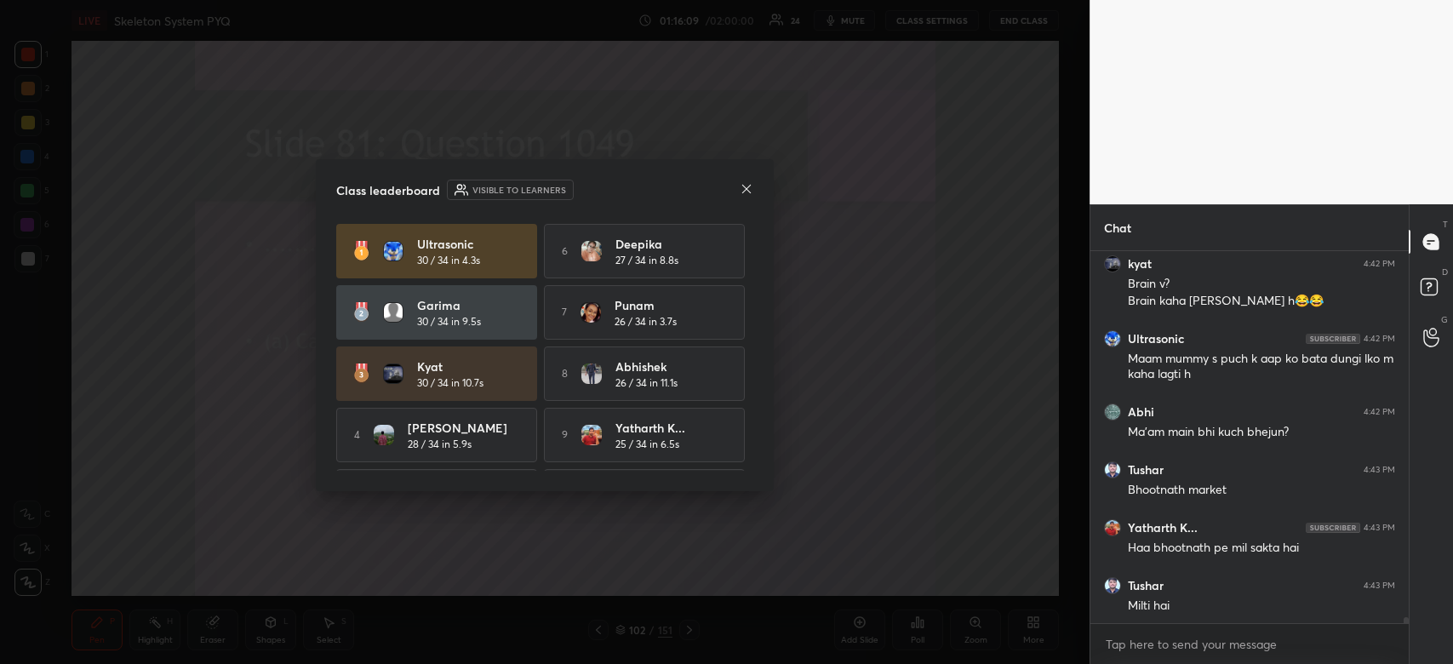
click at [743, 187] on icon at bounding box center [747, 189] width 14 height 14
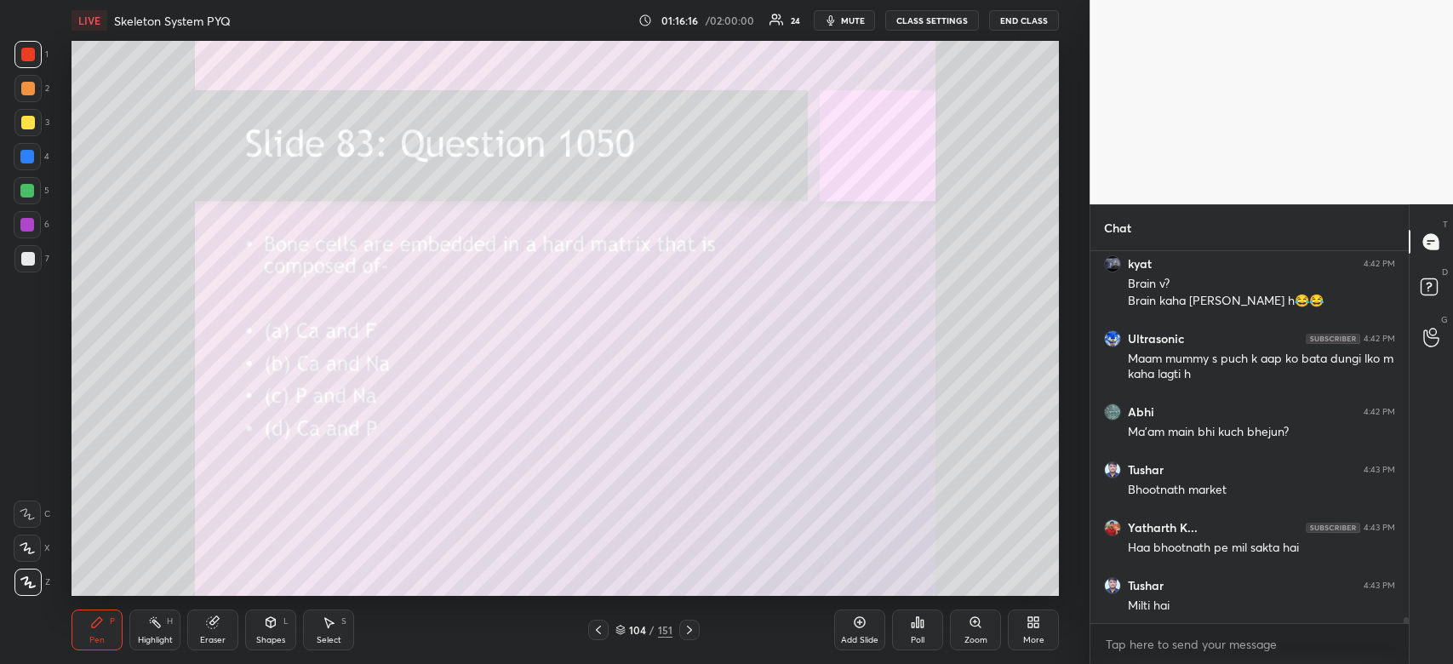
click at [912, 634] on div "Poll" at bounding box center [917, 629] width 51 height 41
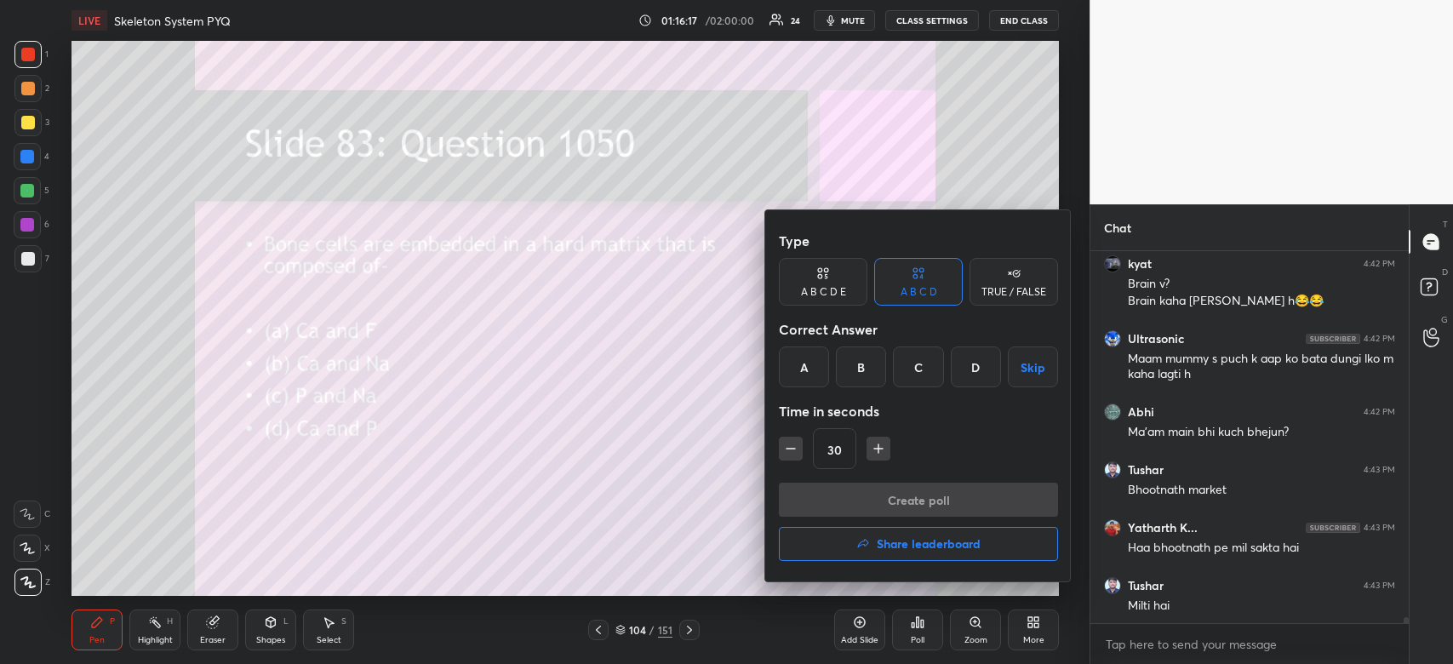
click at [972, 366] on div "D" at bounding box center [976, 366] width 50 height 41
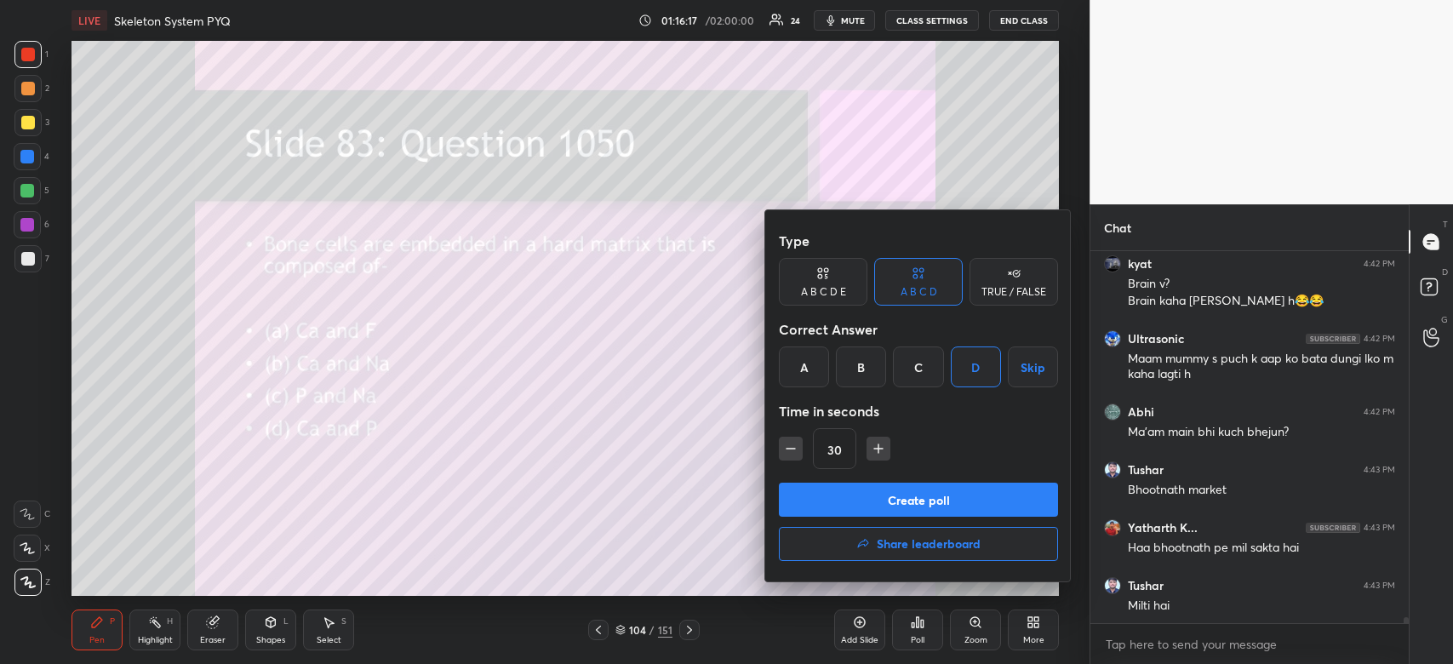
click at [945, 503] on button "Create poll" at bounding box center [918, 500] width 279 height 34
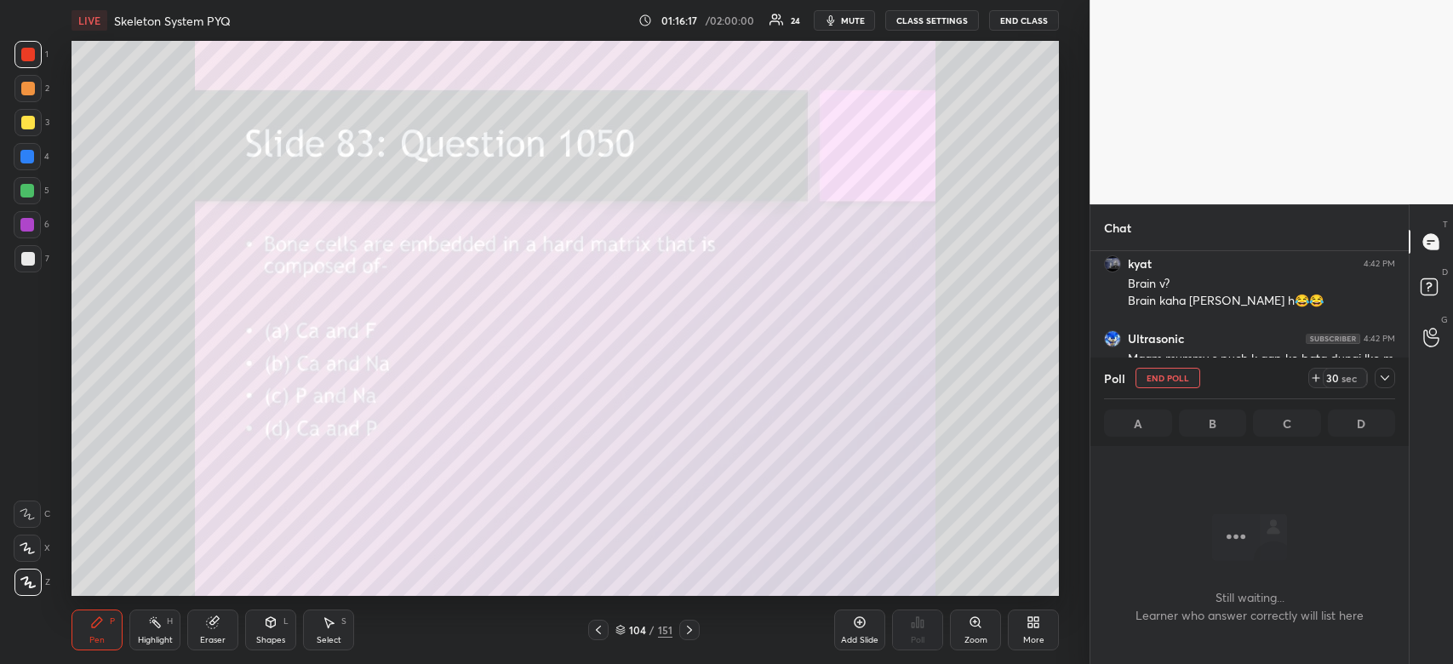
scroll to position [356, 313]
click at [1389, 375] on icon at bounding box center [1385, 378] width 14 height 14
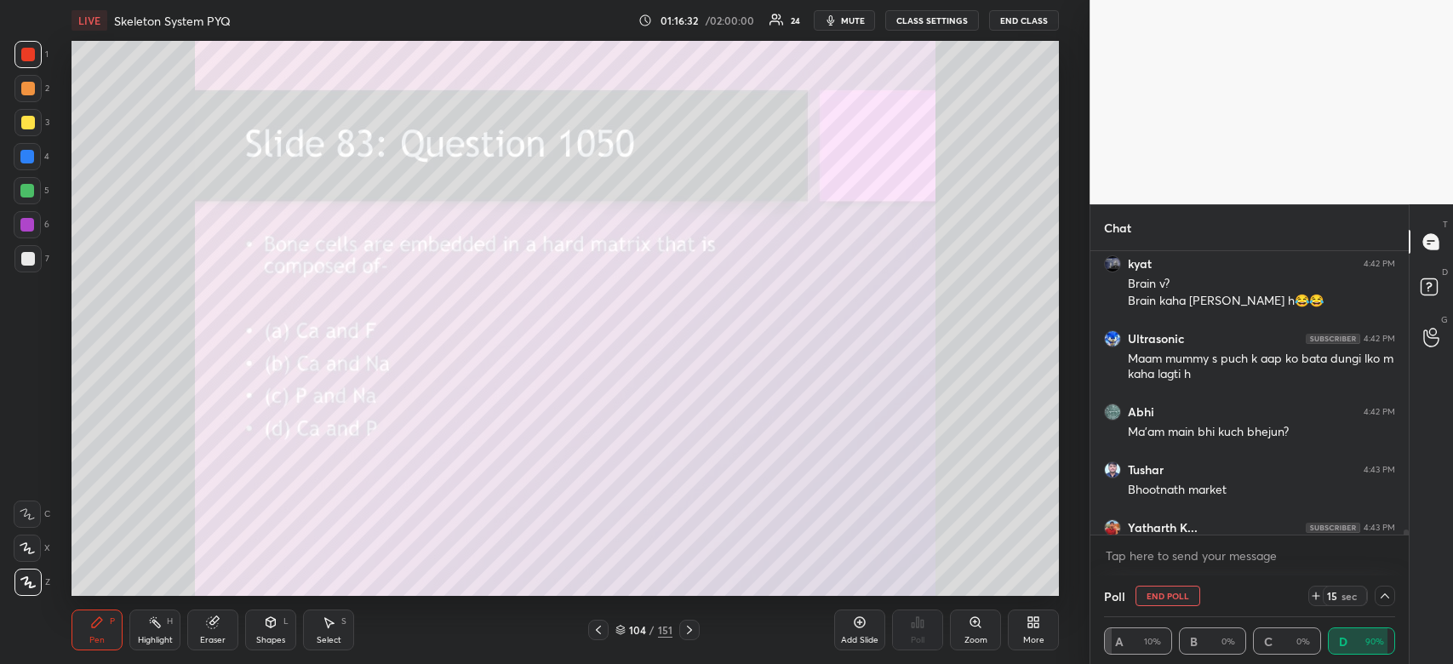
scroll to position [21707, 0]
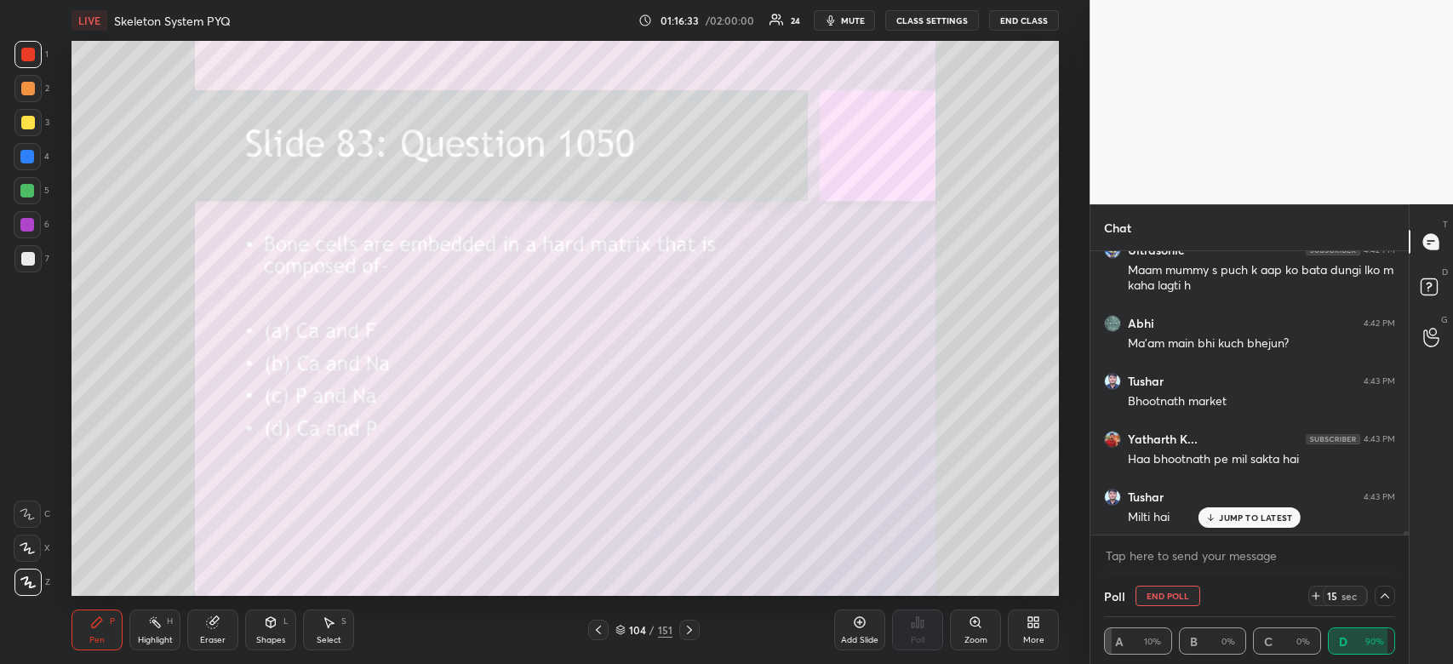
drag, startPoint x: 1406, startPoint y: 530, endPoint x: 1407, endPoint y: 550, distance: 19.6
click at [1407, 550] on div "kyat 4:42 PM Brain v? Brain kaha [PERSON_NAME] h😂😂 Ultrasonic 4:42 PM Maam mumm…" at bounding box center [1249, 413] width 318 height 324
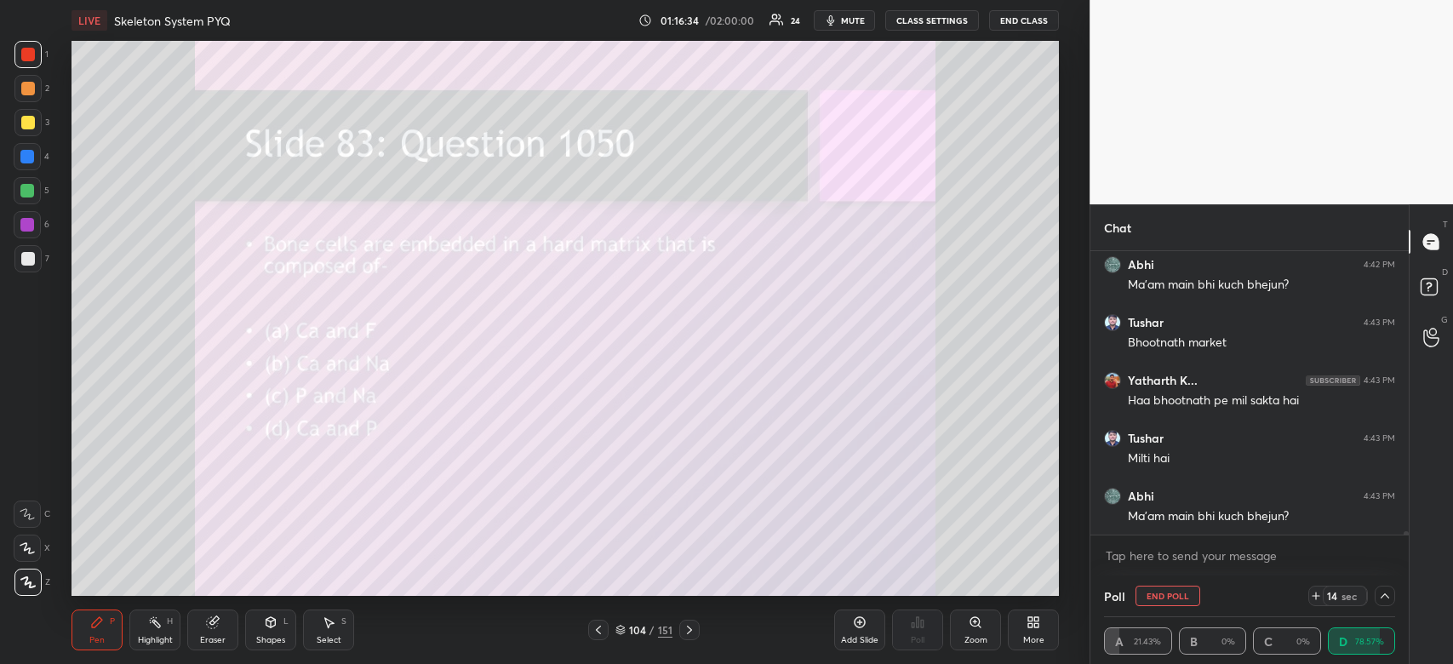
click at [1220, 515] on div "Ma'am main bhi kuch bhejun?" at bounding box center [1261, 516] width 267 height 17
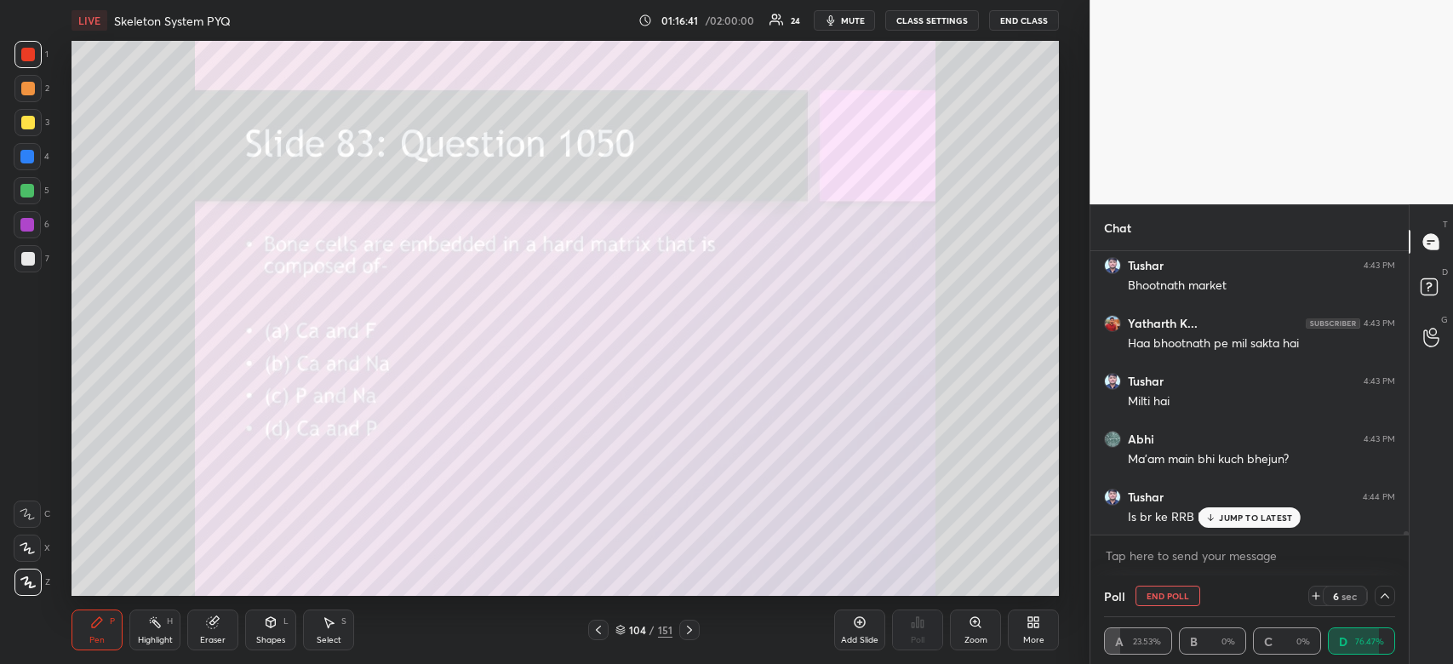
click at [1258, 518] on p "JUMP TO LATEST" at bounding box center [1255, 517] width 73 height 10
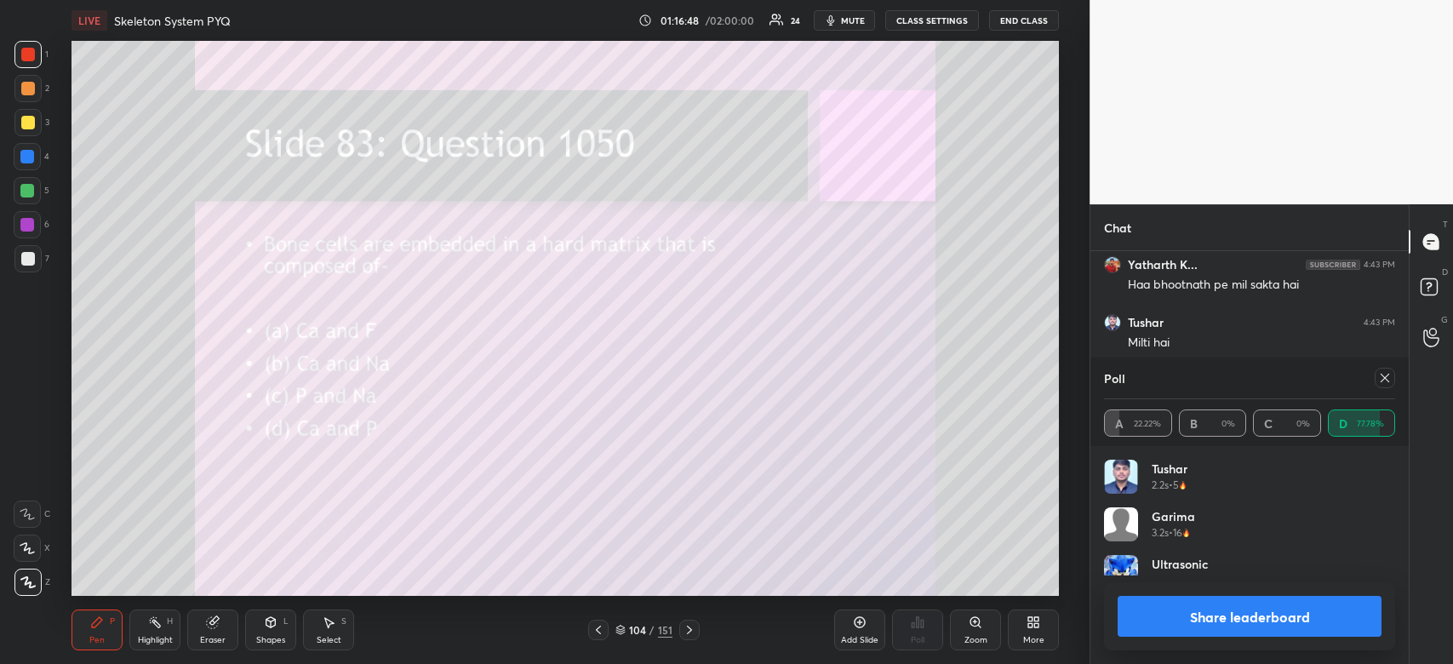
scroll to position [199, 286]
click at [1251, 620] on button "Share leaderboard" at bounding box center [1249, 616] width 264 height 41
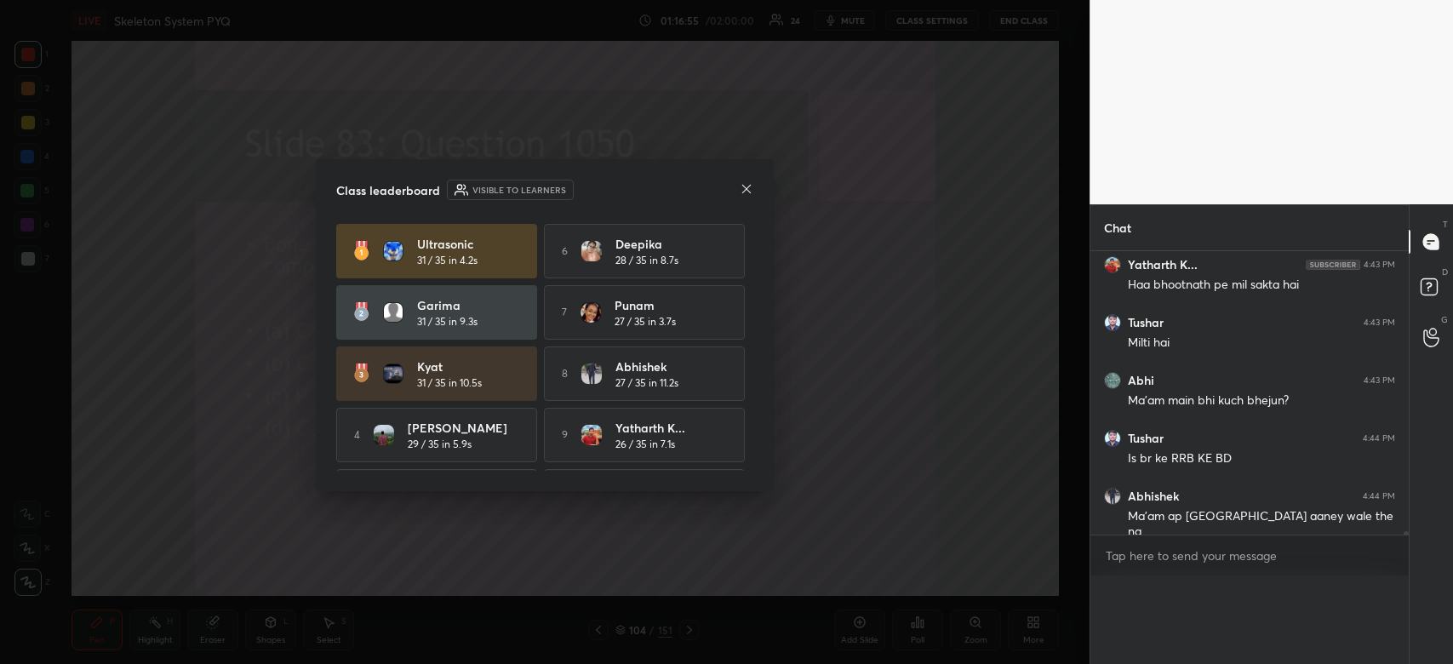
scroll to position [0, 0]
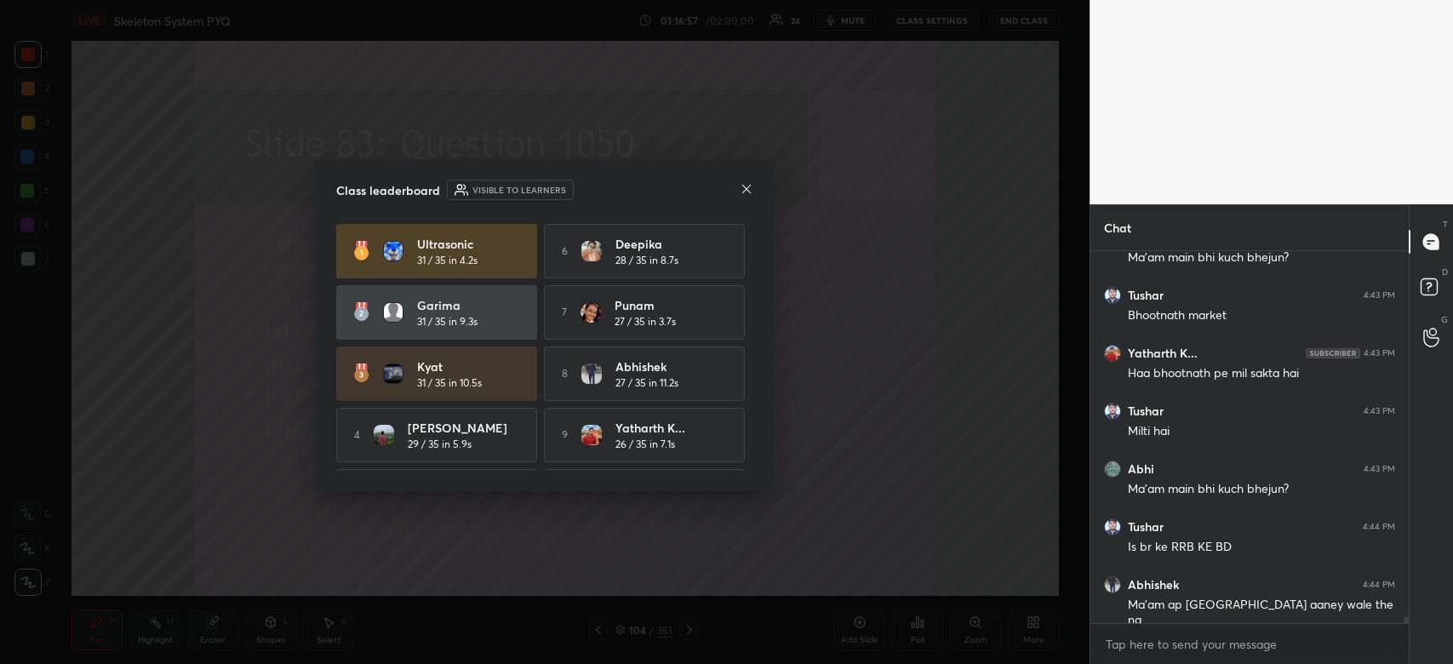
click at [742, 187] on icon at bounding box center [747, 189] width 14 height 14
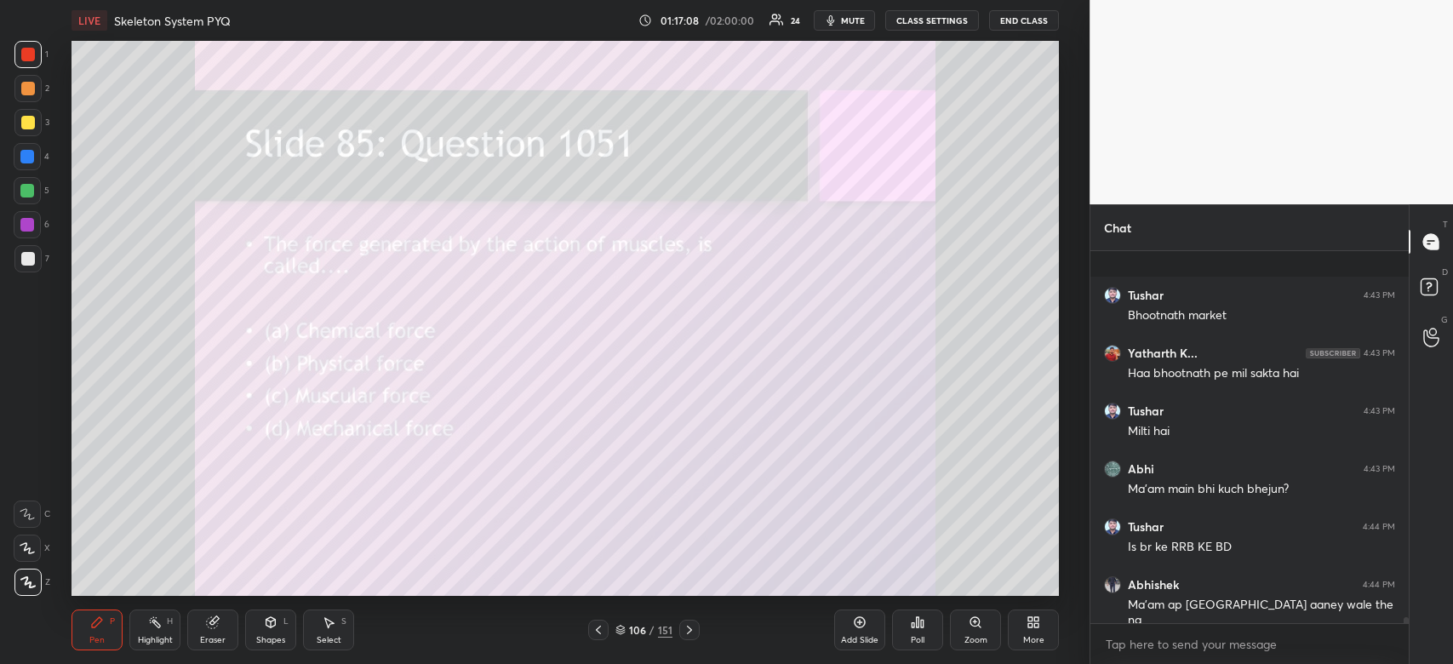
scroll to position [21909, 0]
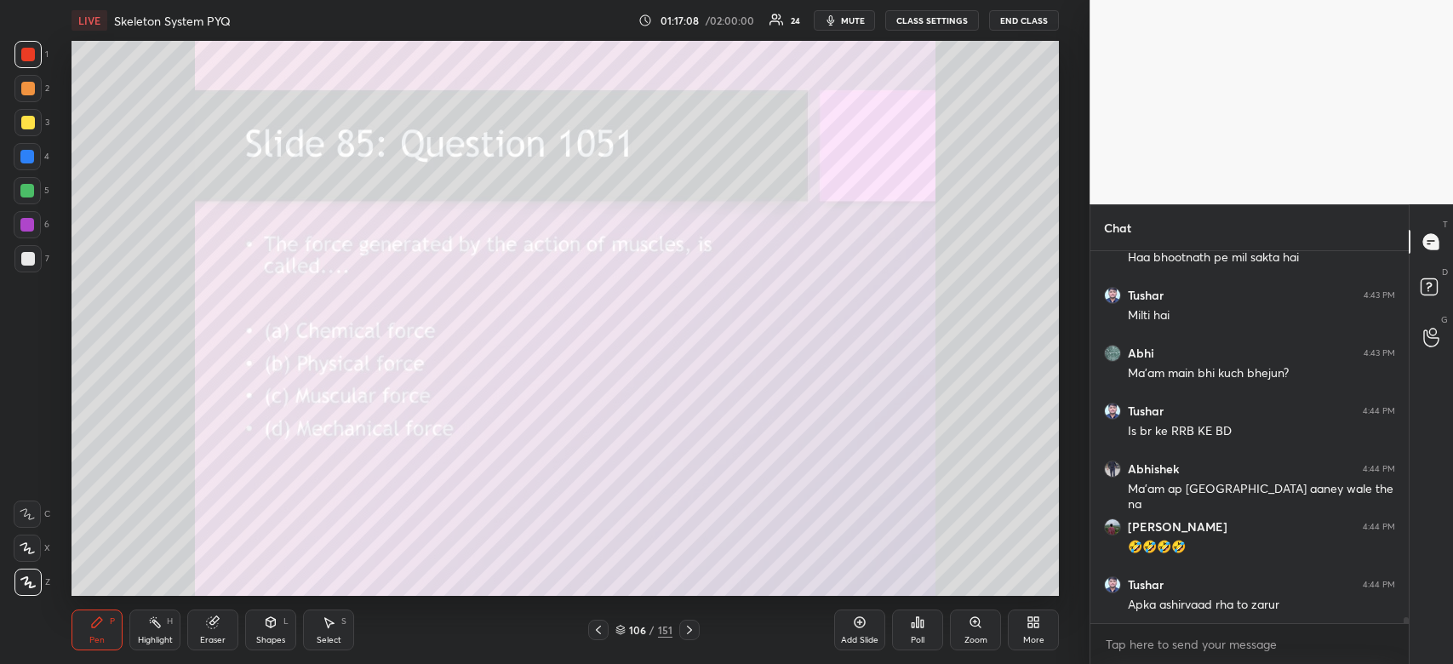
click at [915, 626] on icon at bounding box center [918, 622] width 14 height 14
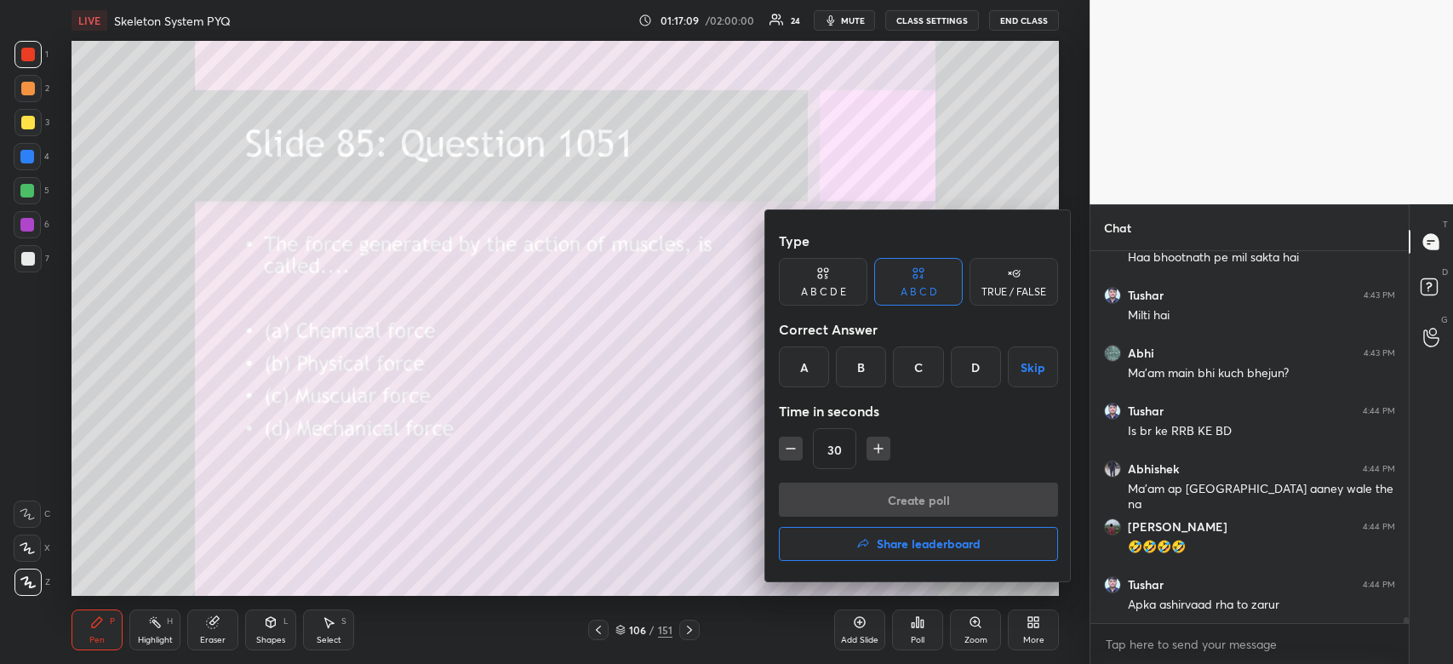
click at [921, 357] on div "C" at bounding box center [918, 366] width 50 height 41
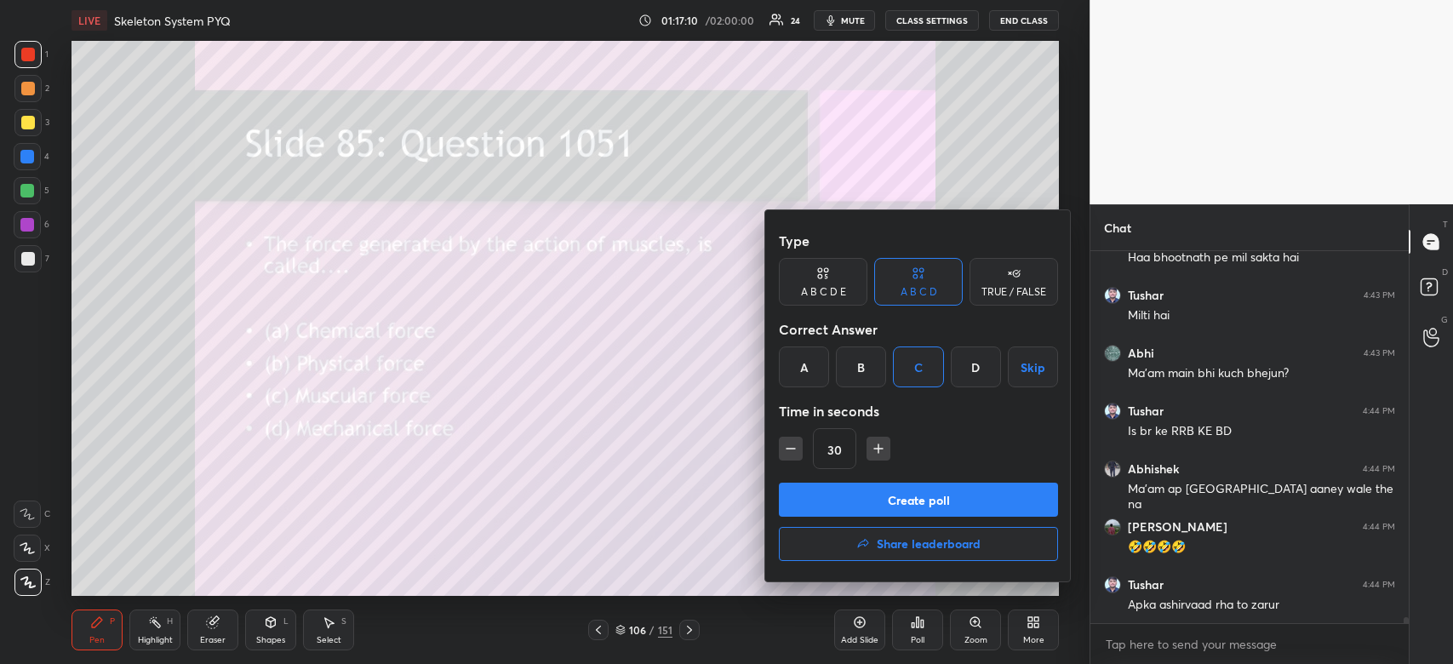
click at [908, 486] on button "Create poll" at bounding box center [918, 500] width 279 height 34
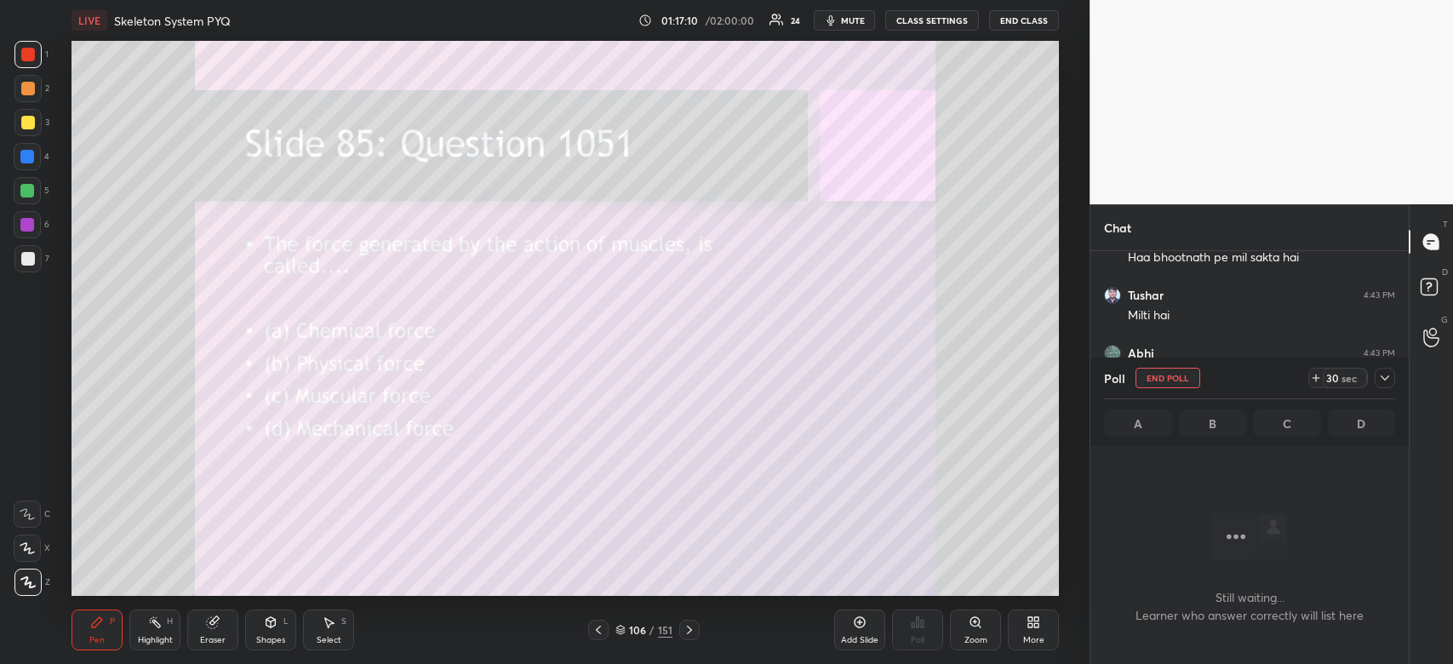
scroll to position [6, 5]
click at [1396, 380] on div "Poll End Poll 30 sec A B C D" at bounding box center [1249, 401] width 318 height 89
click at [1382, 369] on div at bounding box center [1385, 378] width 20 height 20
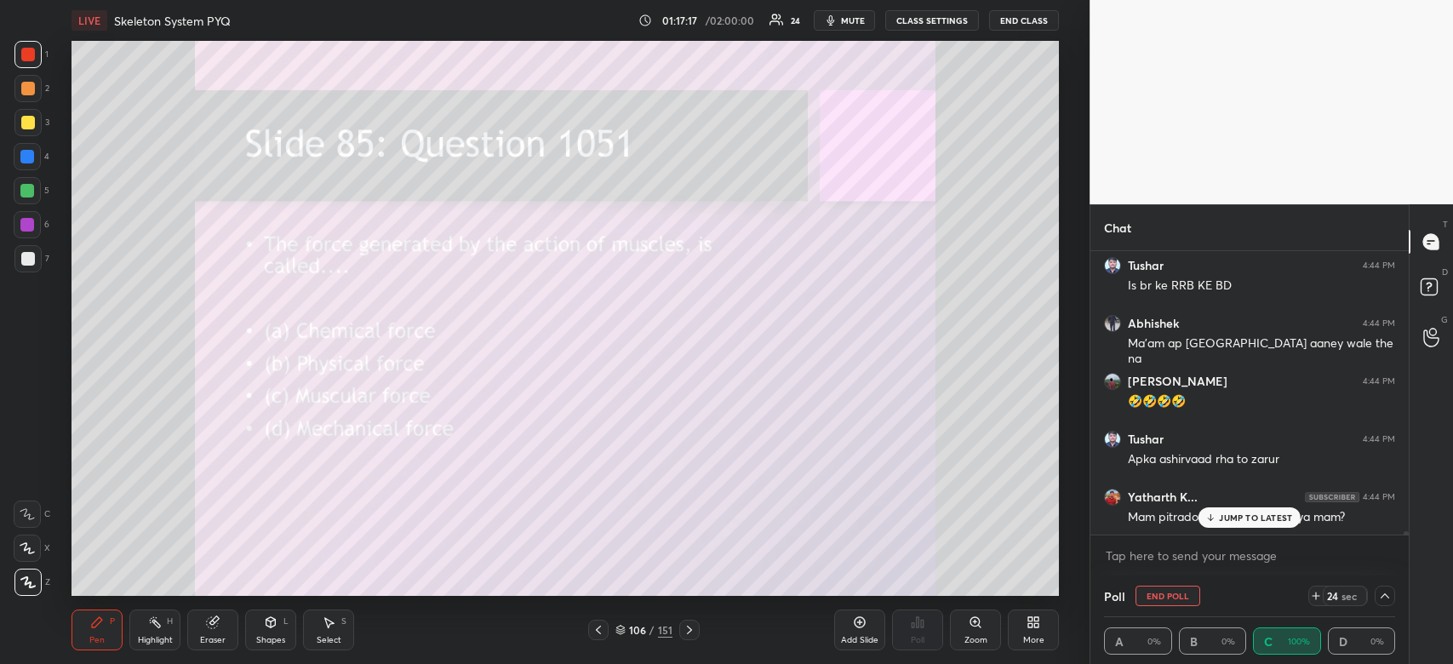
click at [1256, 520] on p "JUMP TO LATEST" at bounding box center [1255, 517] width 73 height 10
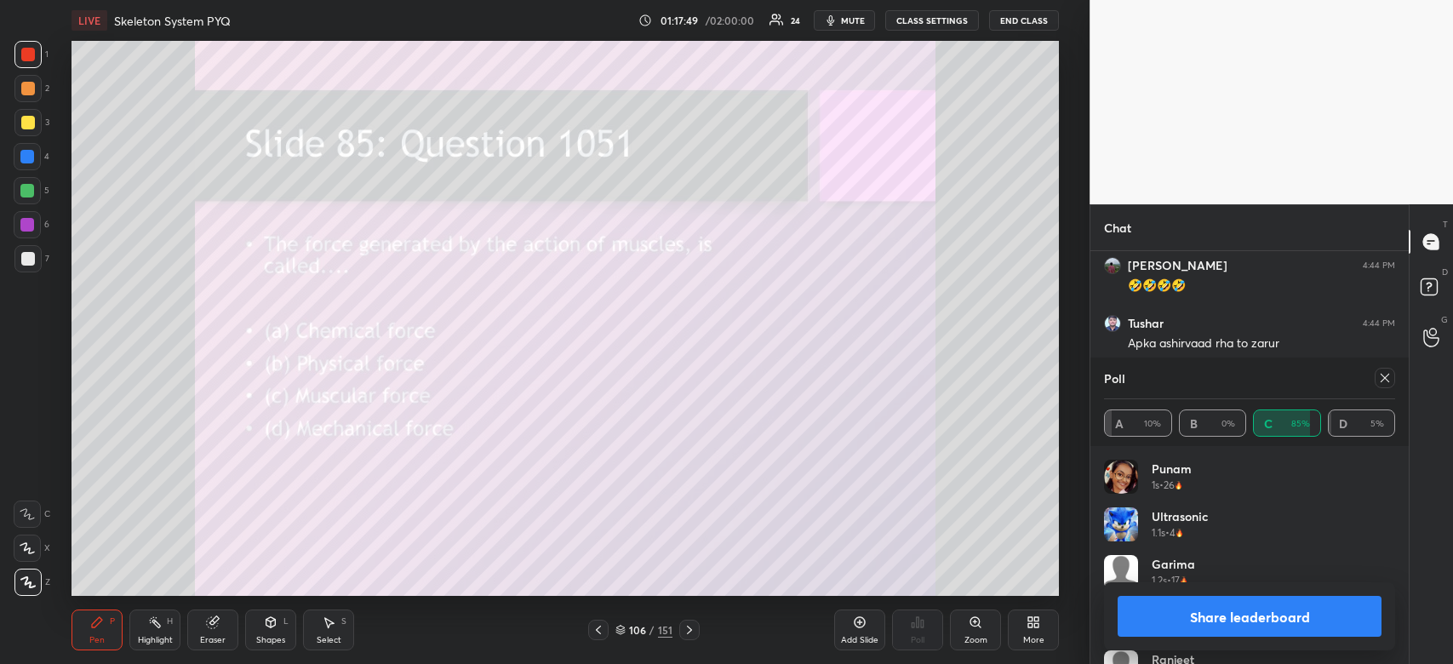
scroll to position [22229, 0]
click at [1192, 622] on button "Share leaderboard" at bounding box center [1249, 616] width 264 height 41
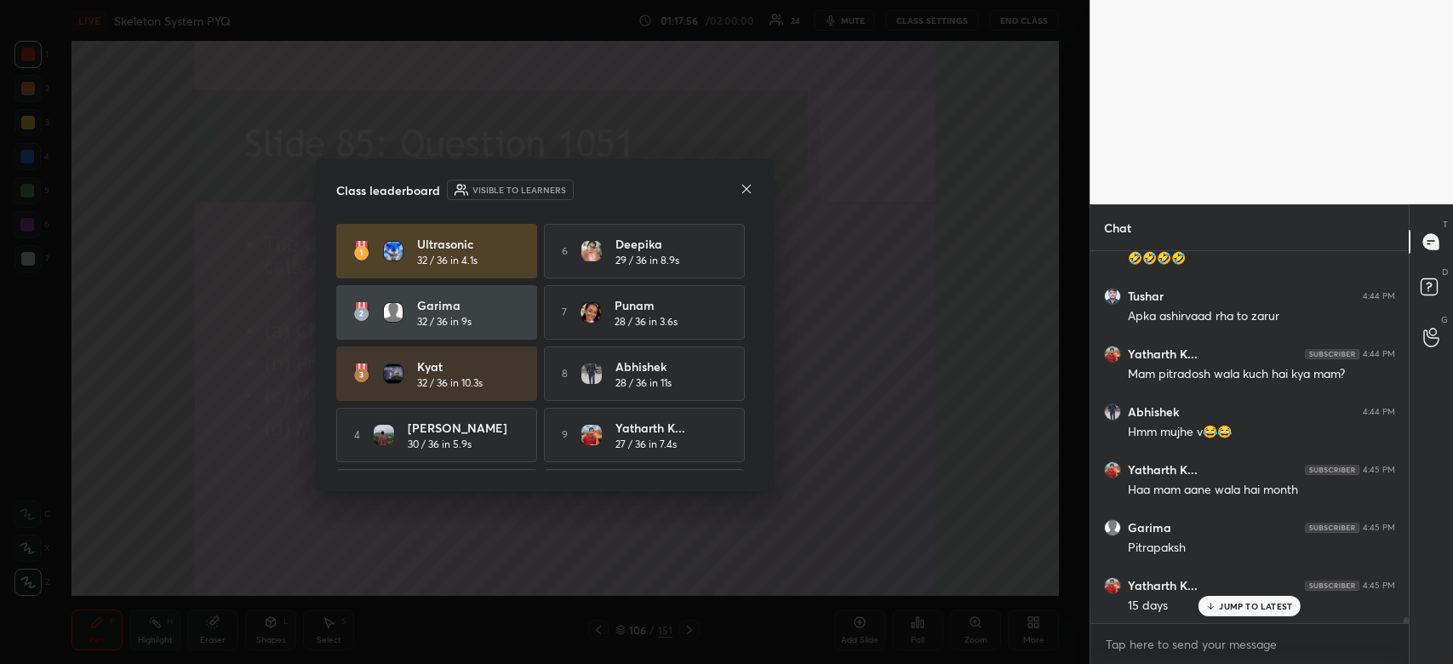
click at [749, 188] on icon at bounding box center [747, 189] width 14 height 14
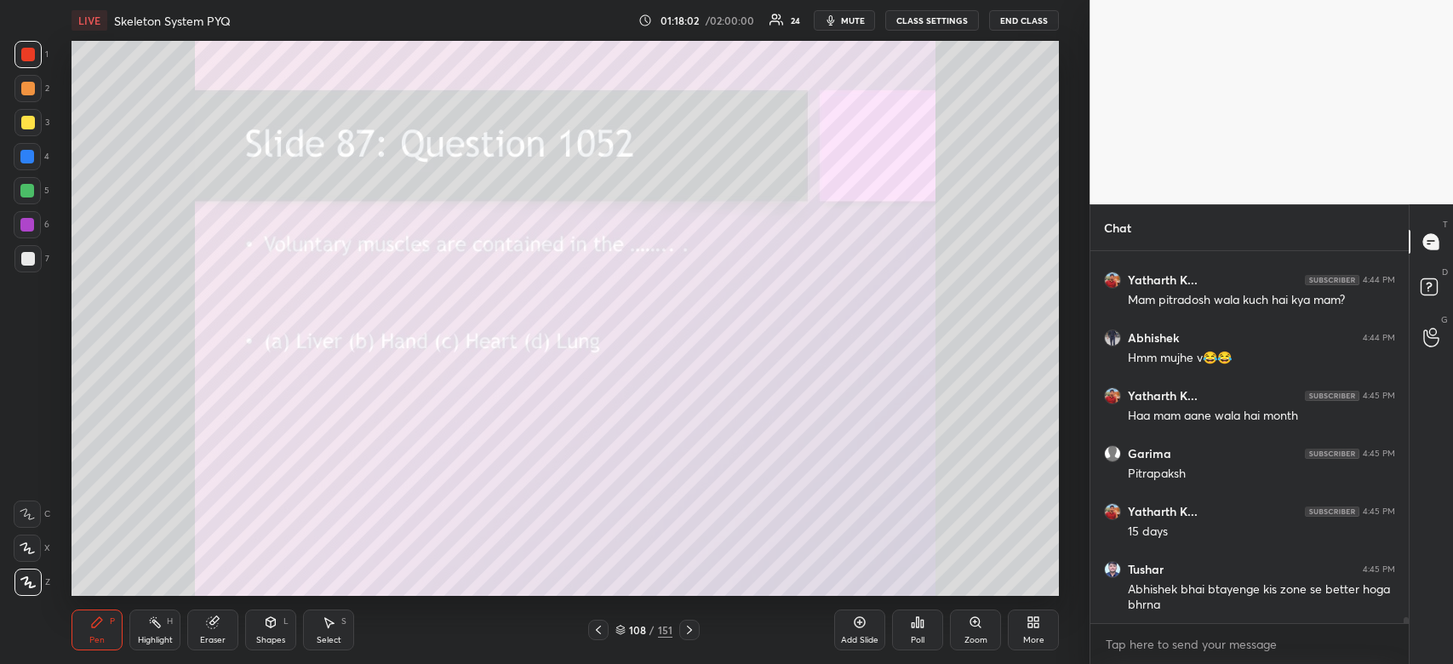
click at [923, 636] on div "Poll" at bounding box center [918, 640] width 14 height 9
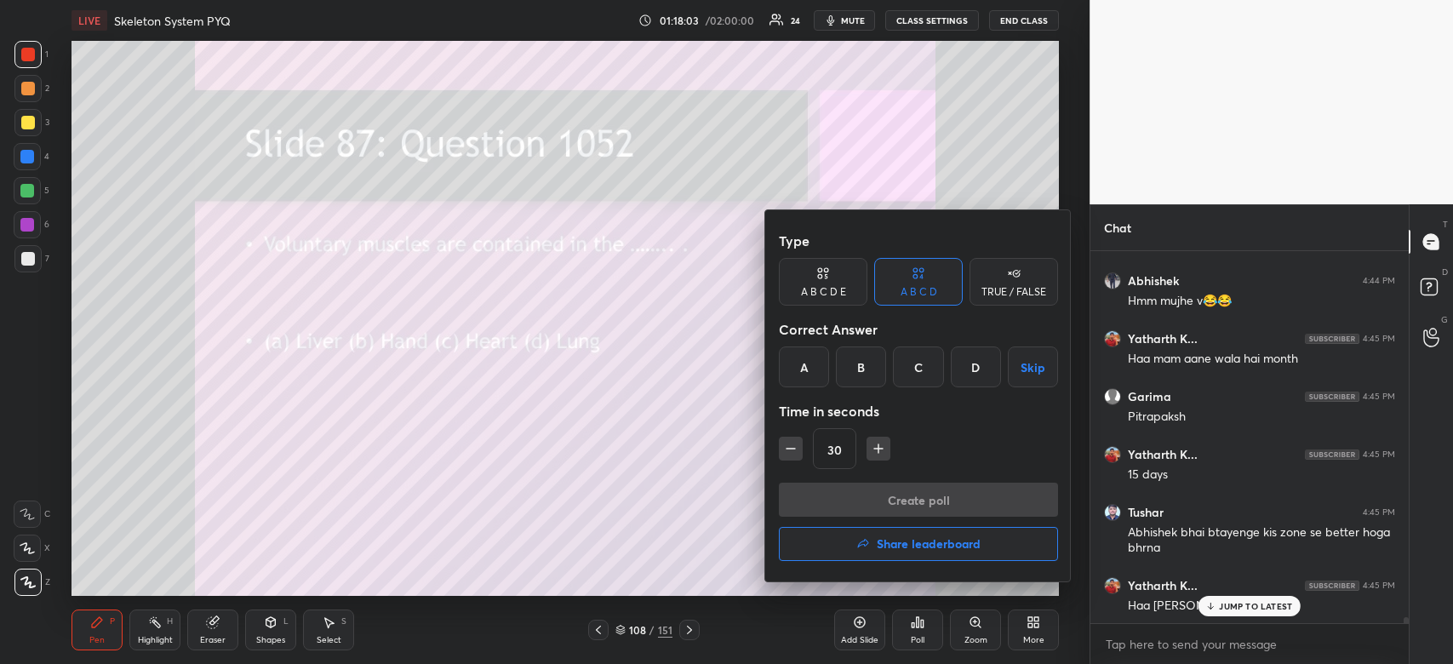
click at [868, 365] on div "B" at bounding box center [861, 366] width 50 height 41
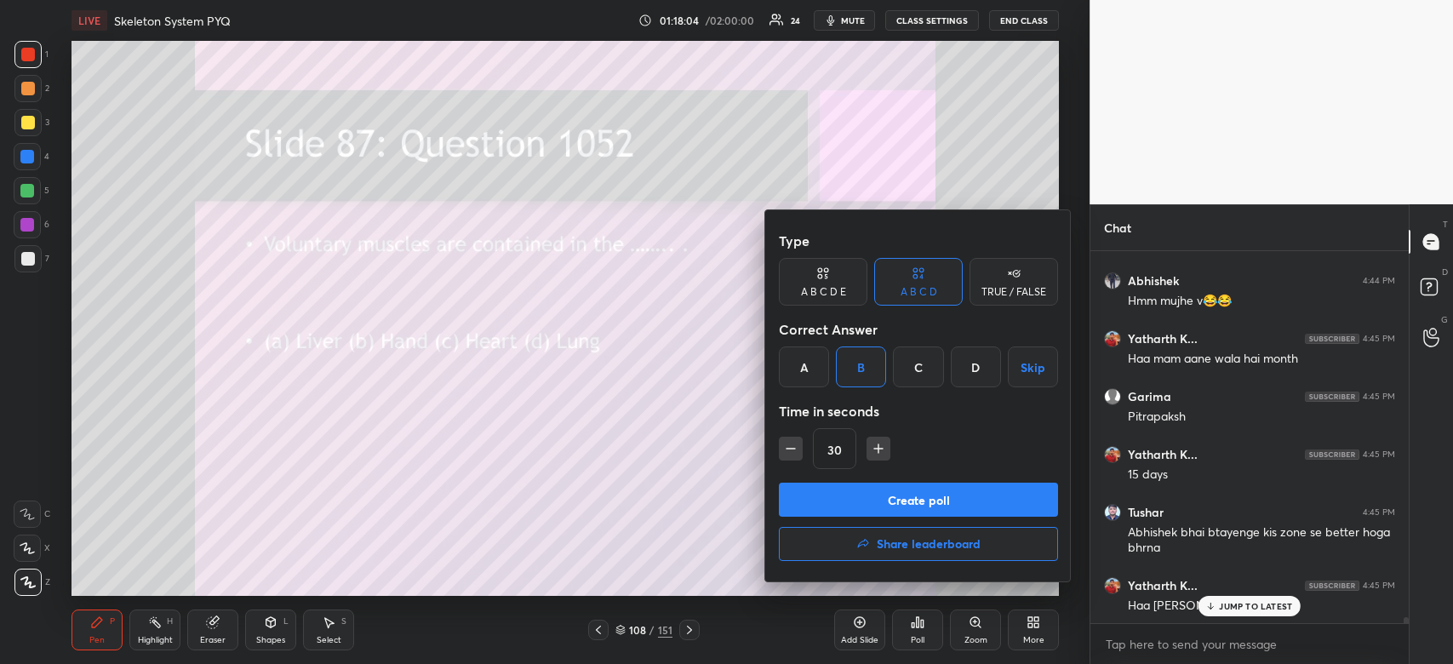
click at [866, 506] on button "Create poll" at bounding box center [918, 500] width 279 height 34
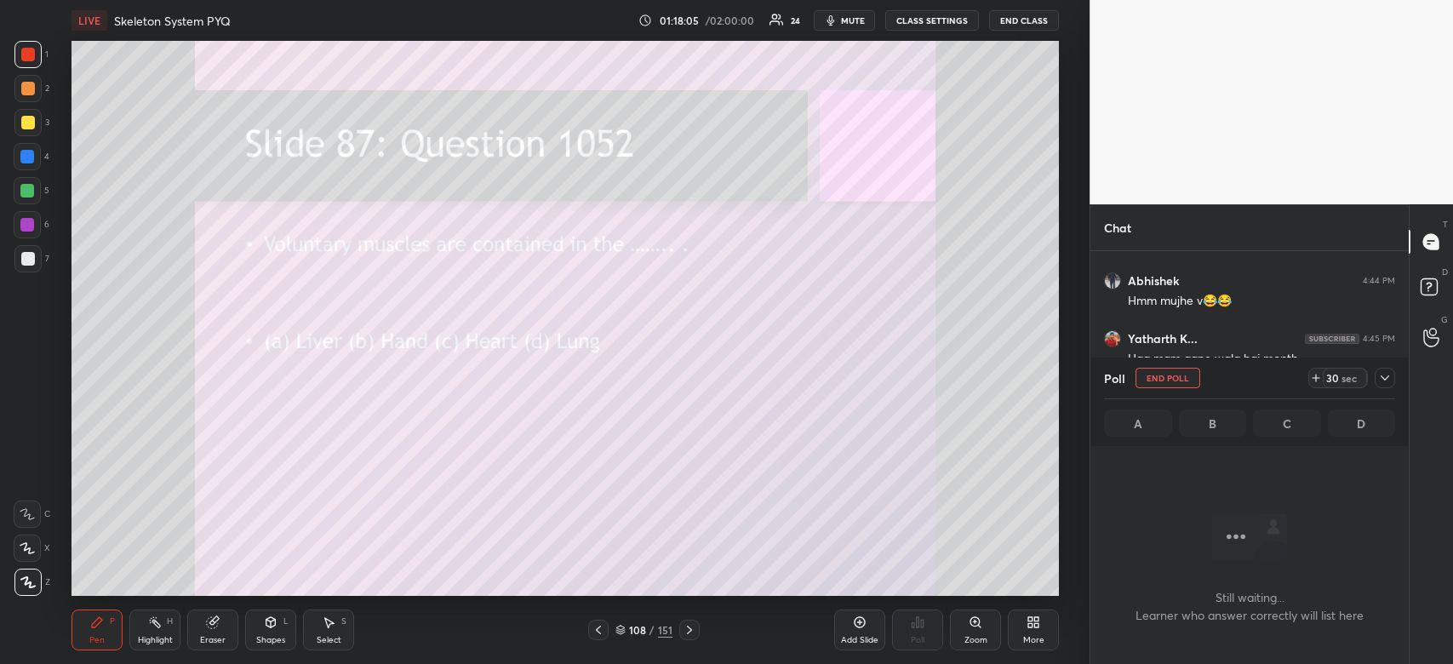
click at [1382, 378] on icon at bounding box center [1384, 377] width 9 height 5
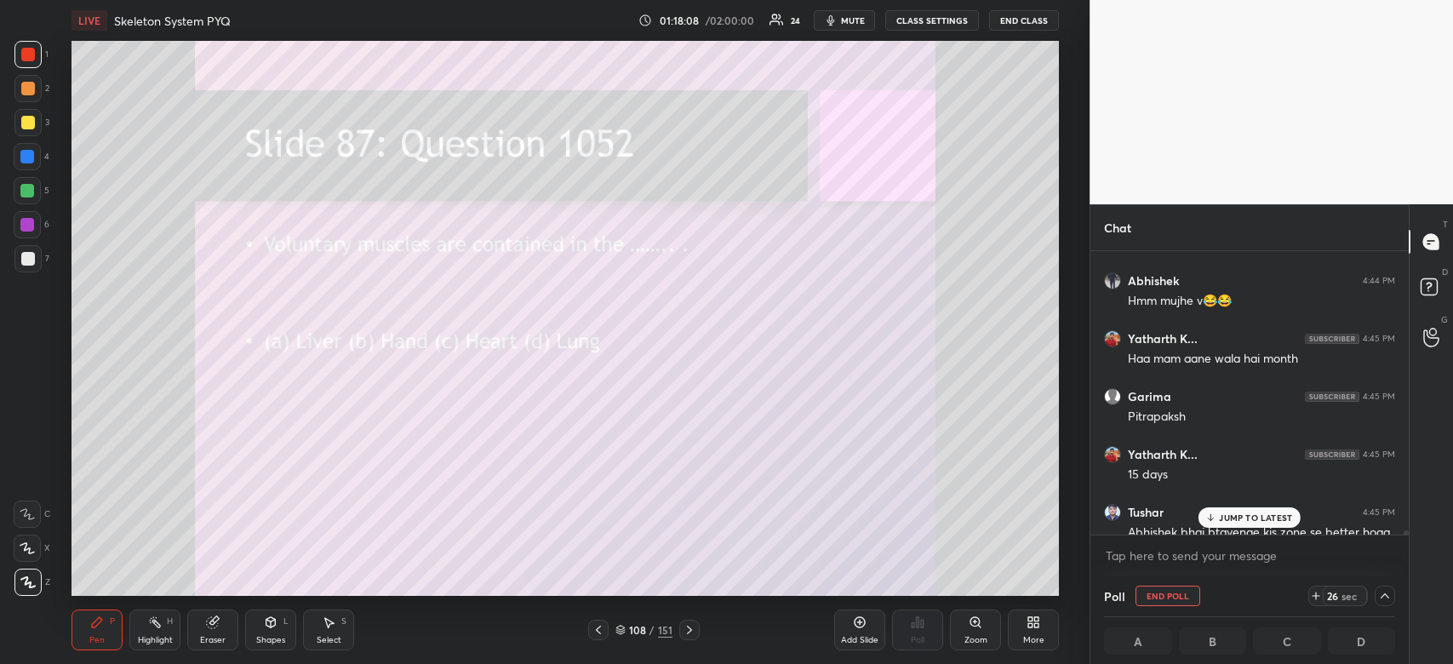
click at [1272, 514] on p "JUMP TO LATEST" at bounding box center [1255, 517] width 73 height 10
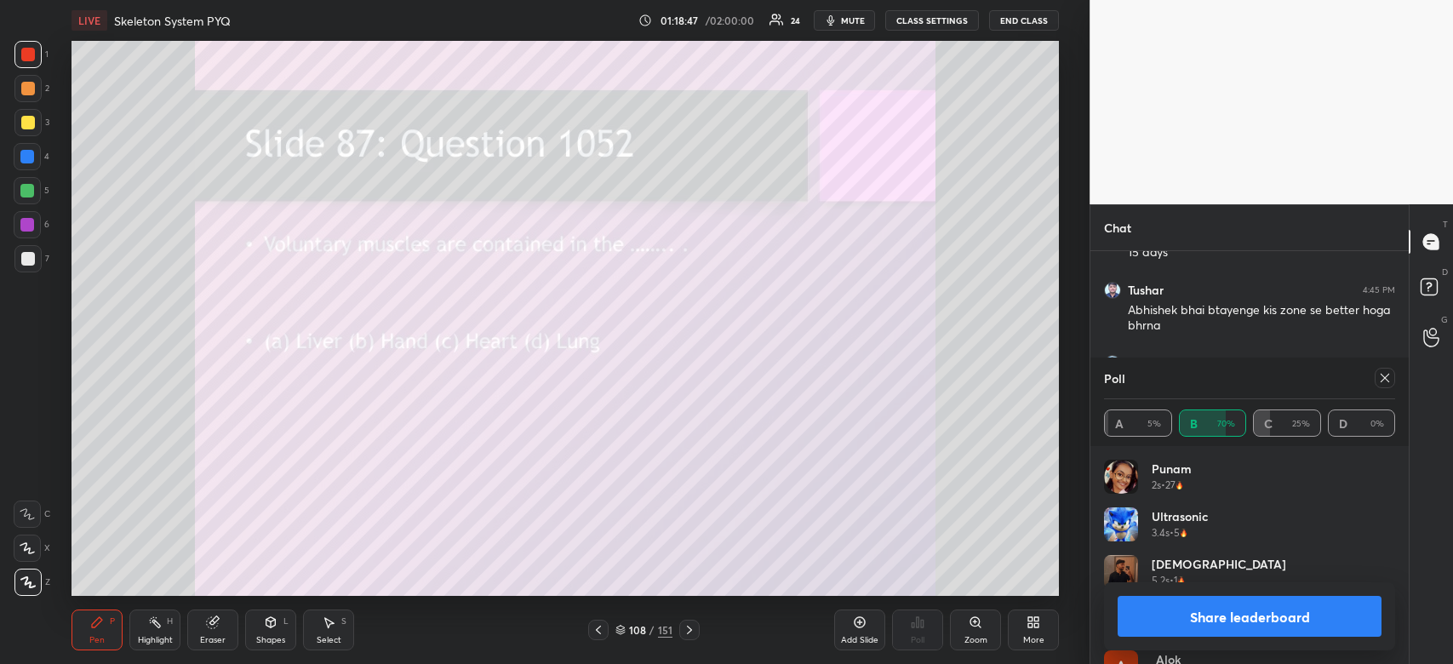
click at [1283, 615] on button "Share leaderboard" at bounding box center [1249, 616] width 264 height 41
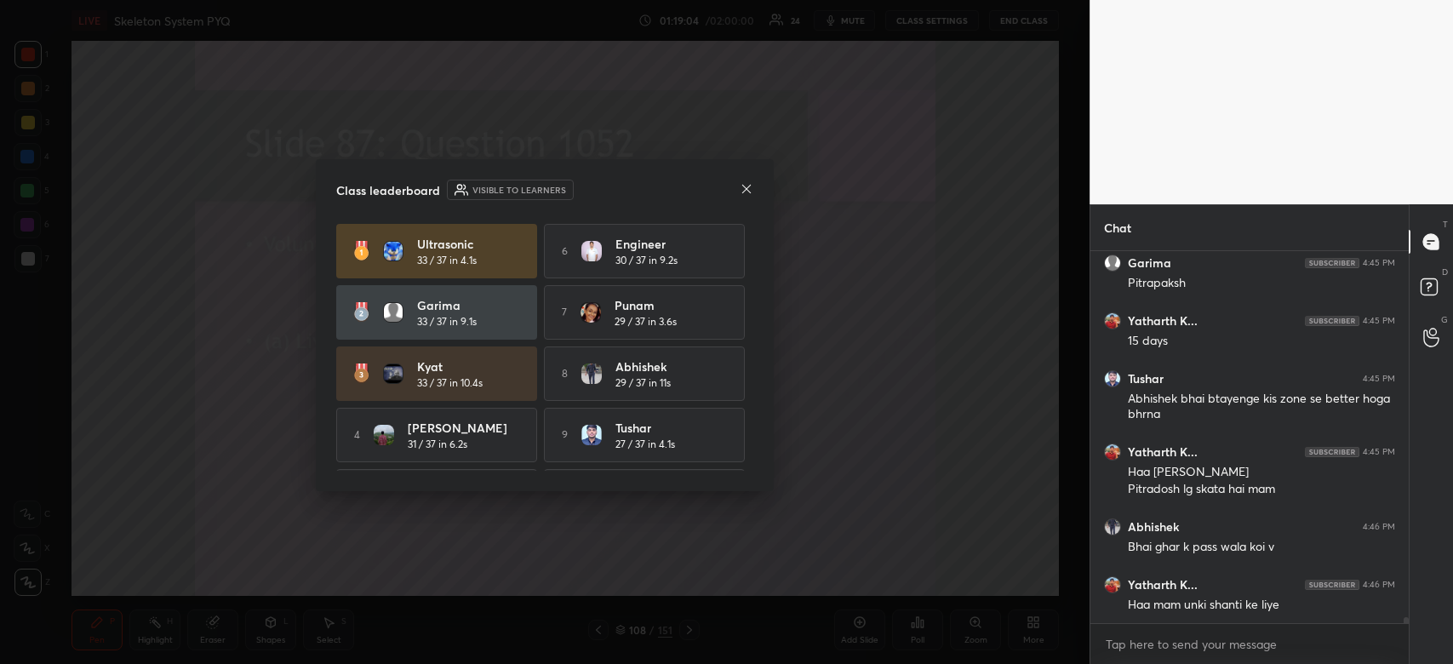
click at [756, 182] on div "Class leaderboard Visible to learners Ultrasonic 33 / 37 in 4.1s 6 Engineer 30 …" at bounding box center [545, 325] width 458 height 332
click at [749, 188] on icon at bounding box center [747, 189] width 14 height 14
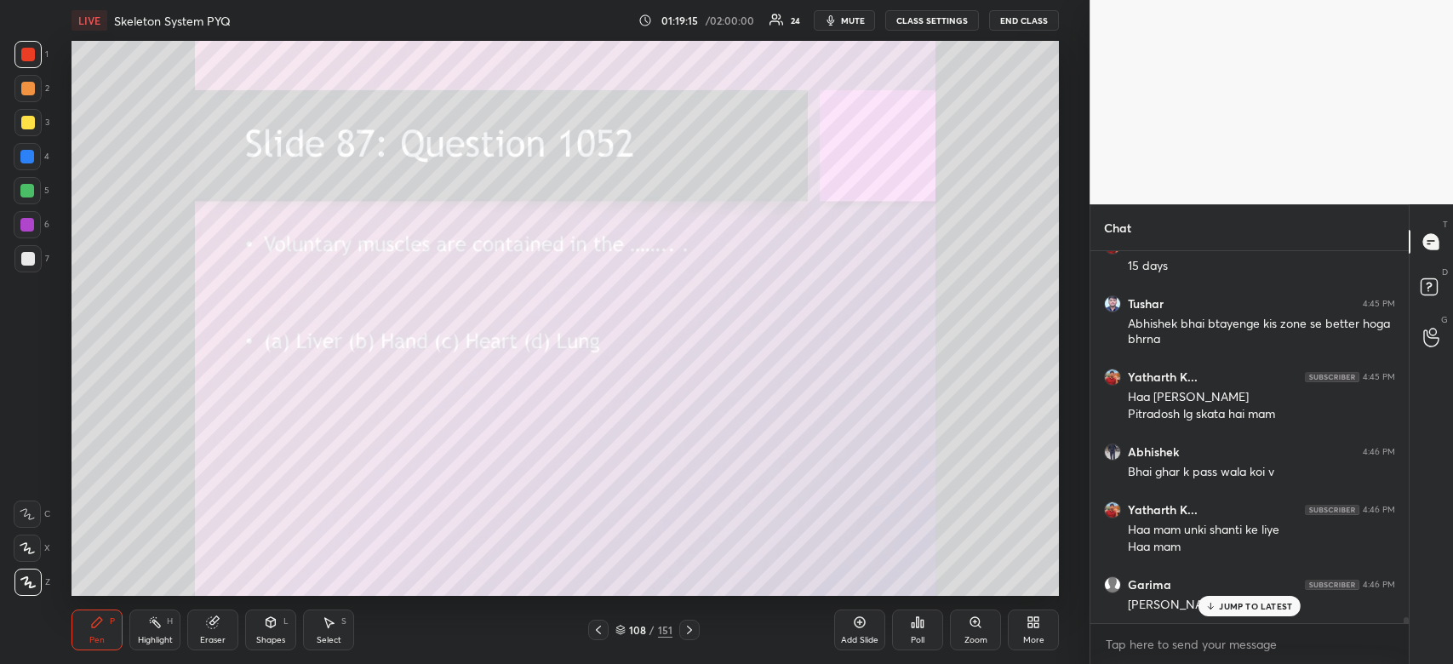
scroll to position [22594, 0]
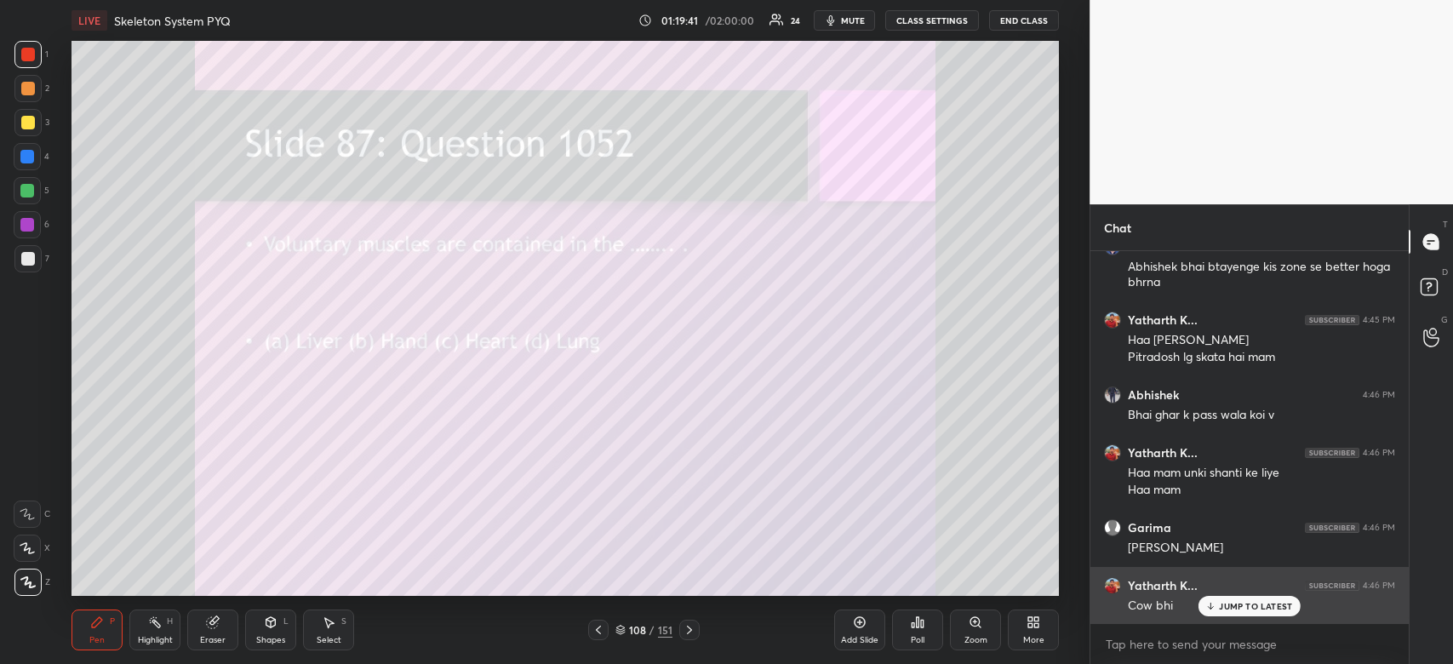
click at [1226, 609] on p "JUMP TO LATEST" at bounding box center [1255, 606] width 73 height 10
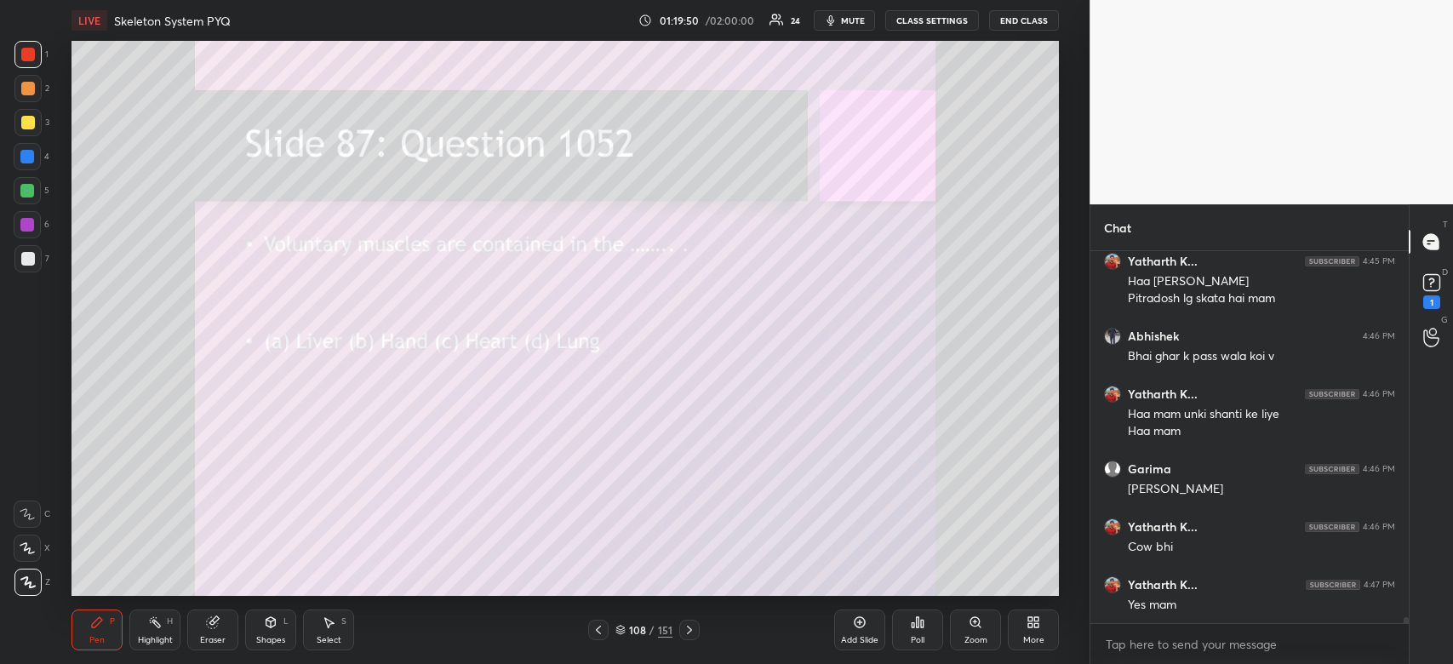
scroll to position [22726, 0]
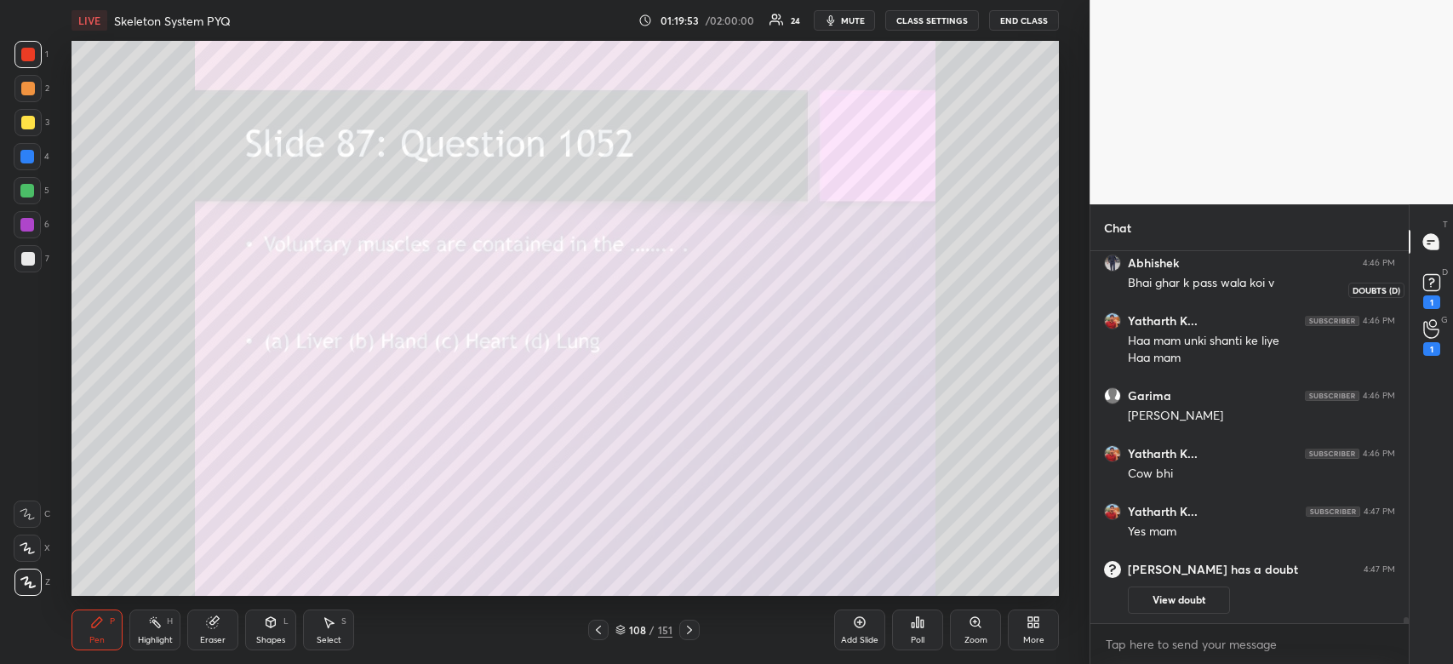
click at [1430, 281] on rect at bounding box center [1431, 283] width 16 height 16
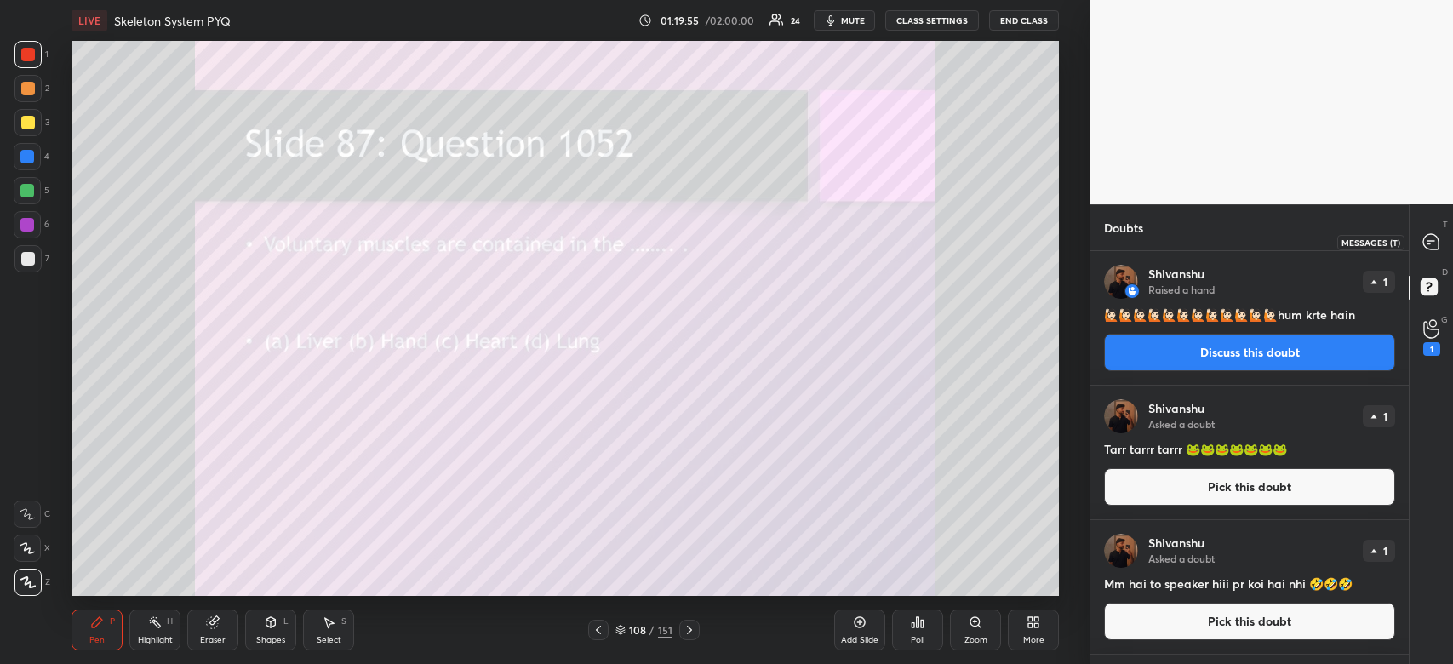
click at [1430, 240] on icon at bounding box center [1430, 241] width 15 height 15
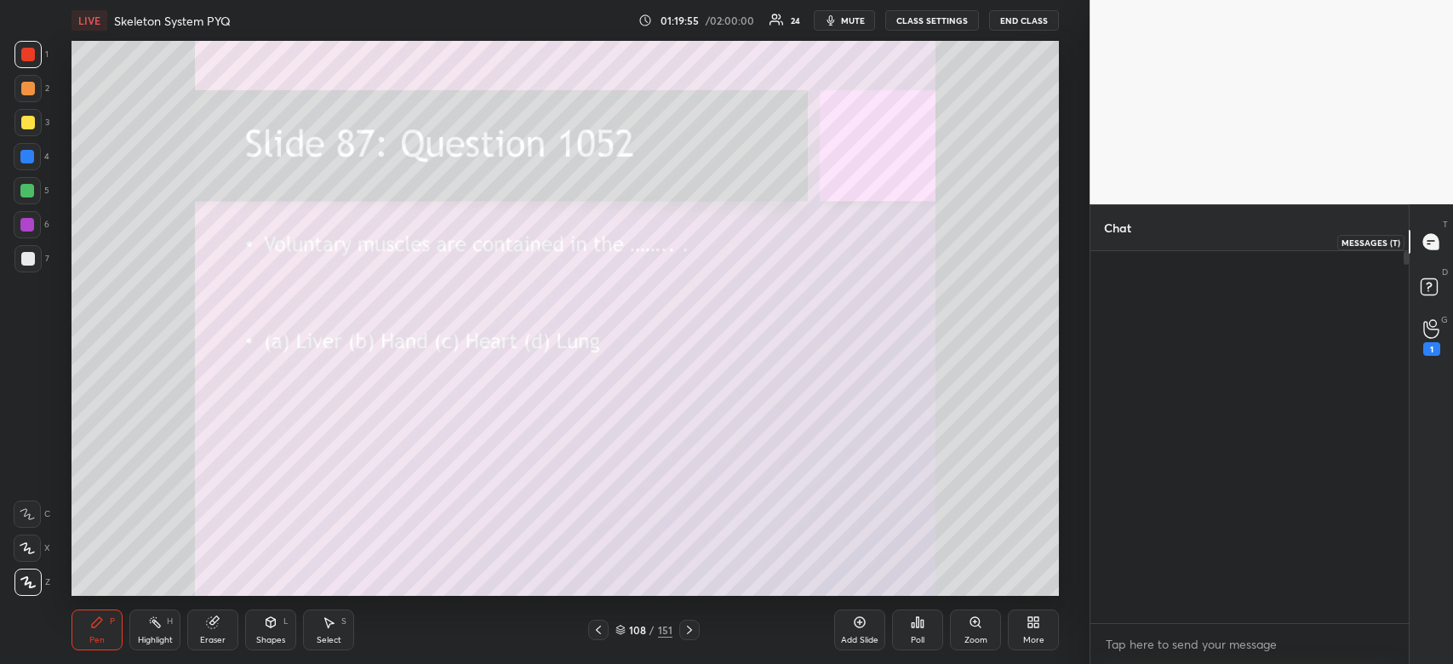
scroll to position [368, 313]
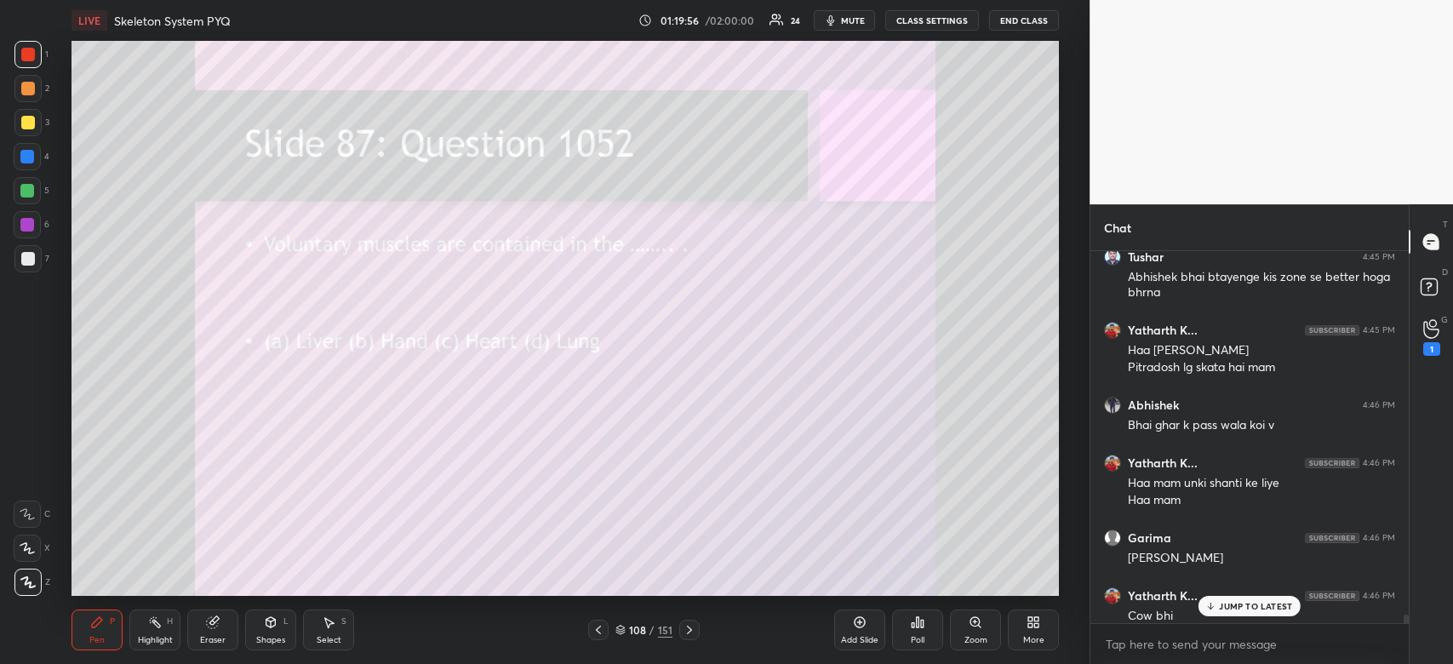
click at [1260, 604] on p "JUMP TO LATEST" at bounding box center [1255, 606] width 73 height 10
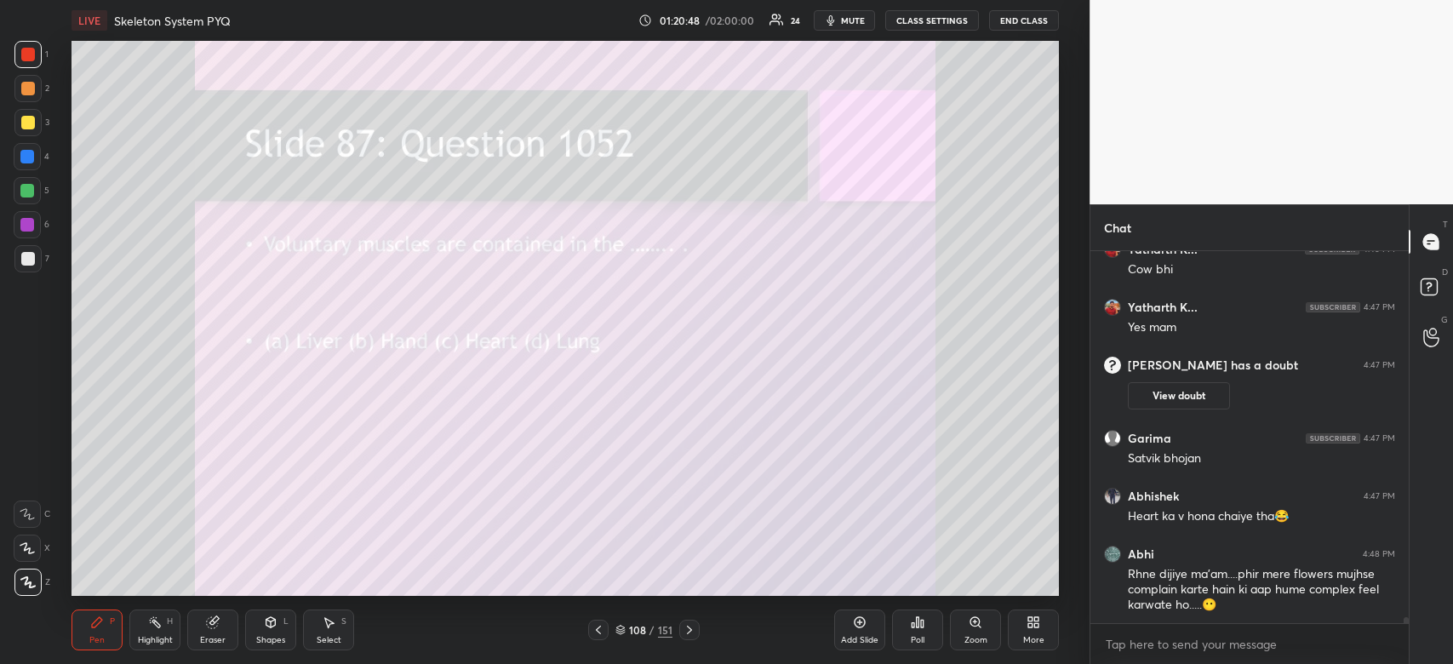
scroll to position [21762, 0]
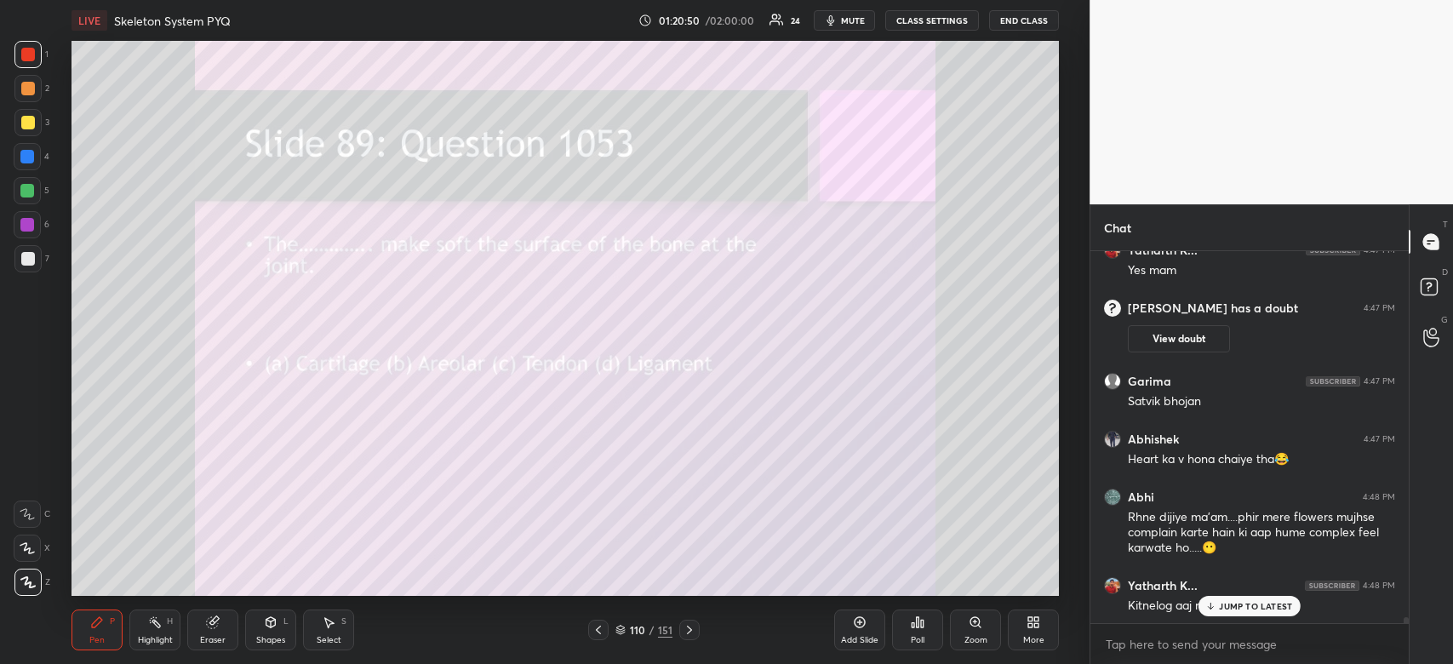
click at [919, 624] on icon at bounding box center [918, 622] width 14 height 14
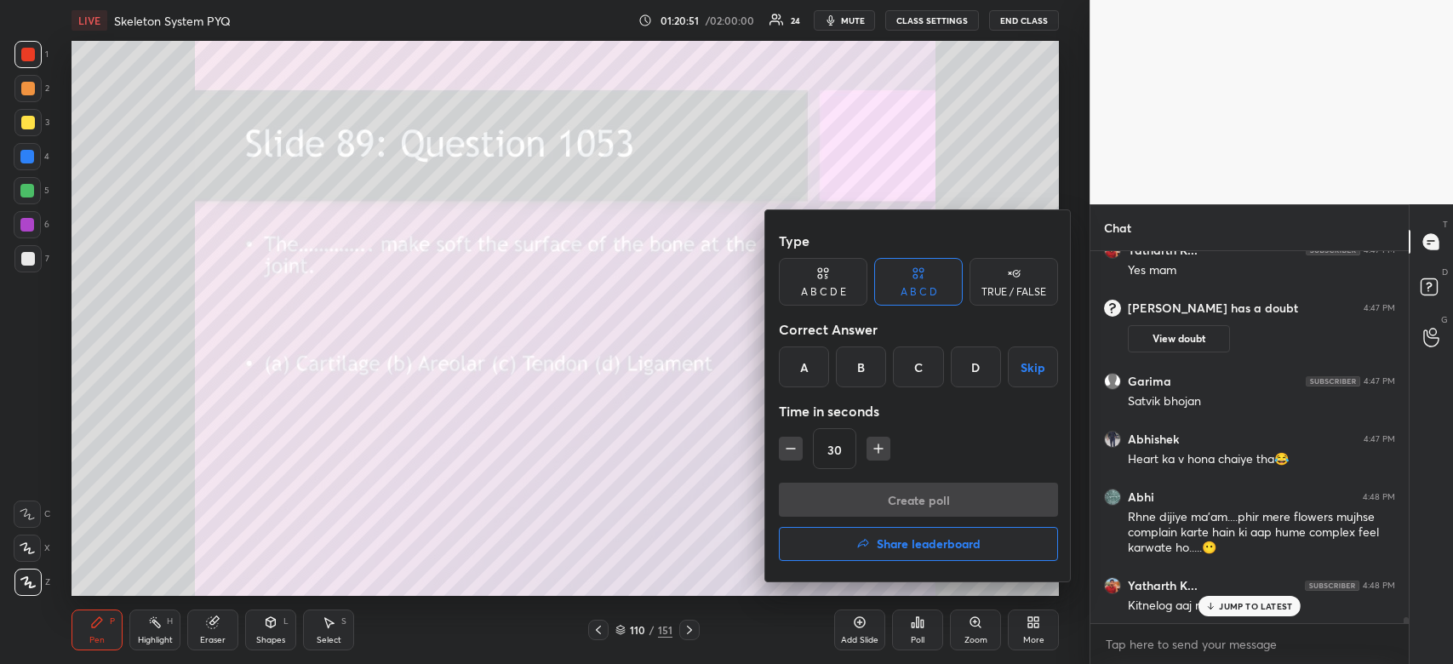
click at [803, 373] on div "A" at bounding box center [804, 366] width 50 height 41
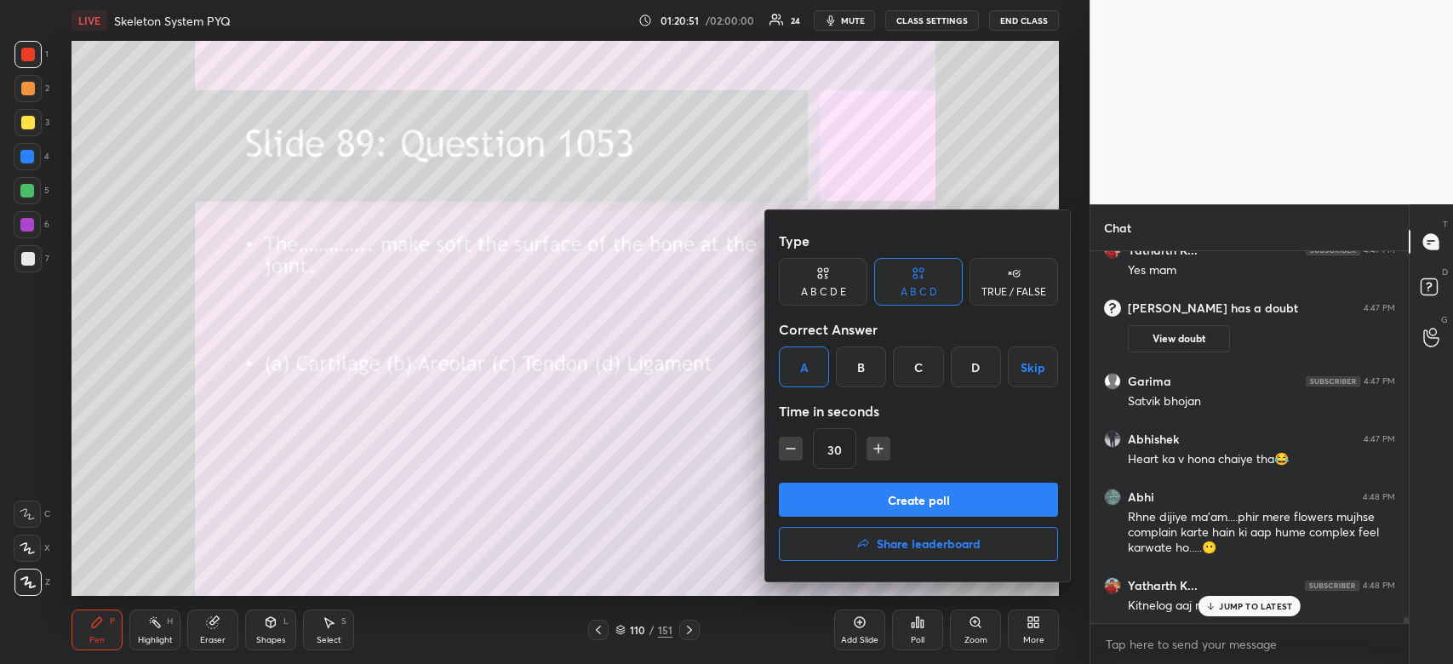
click at [847, 500] on button "Create poll" at bounding box center [918, 500] width 279 height 34
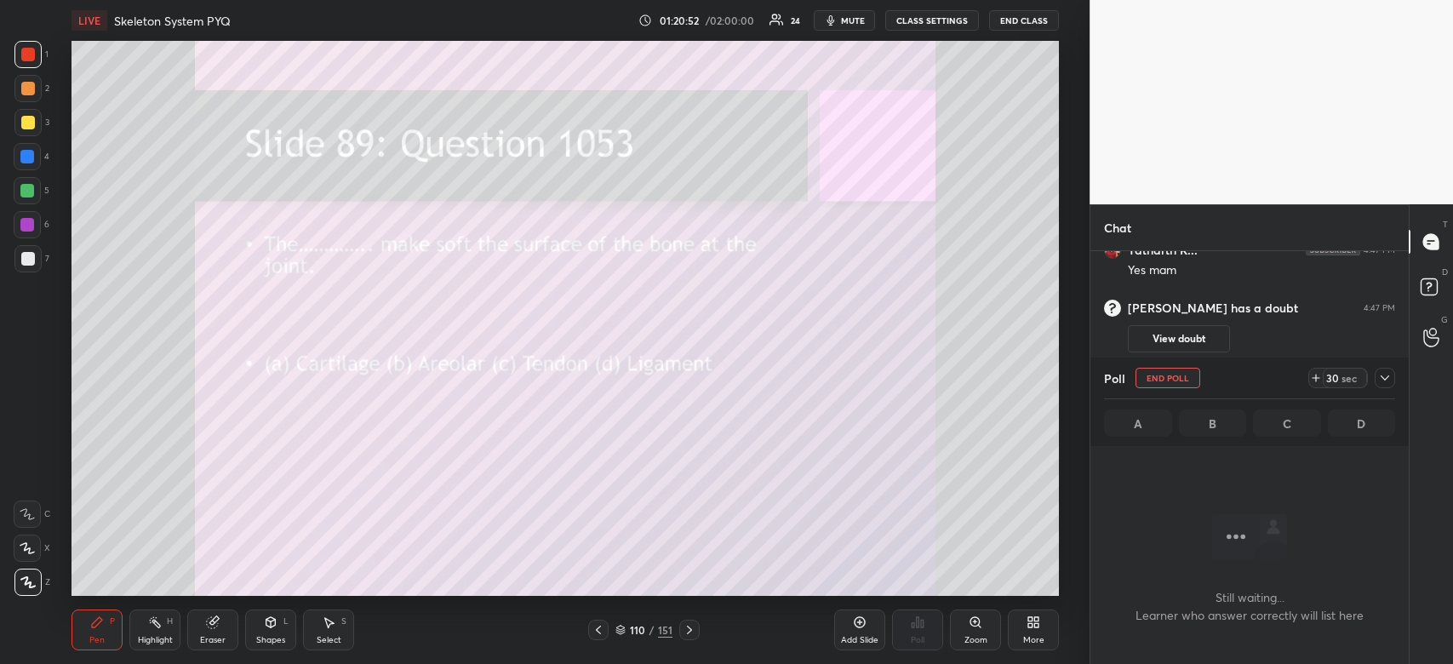
scroll to position [320, 313]
click at [1381, 373] on icon at bounding box center [1385, 378] width 14 height 14
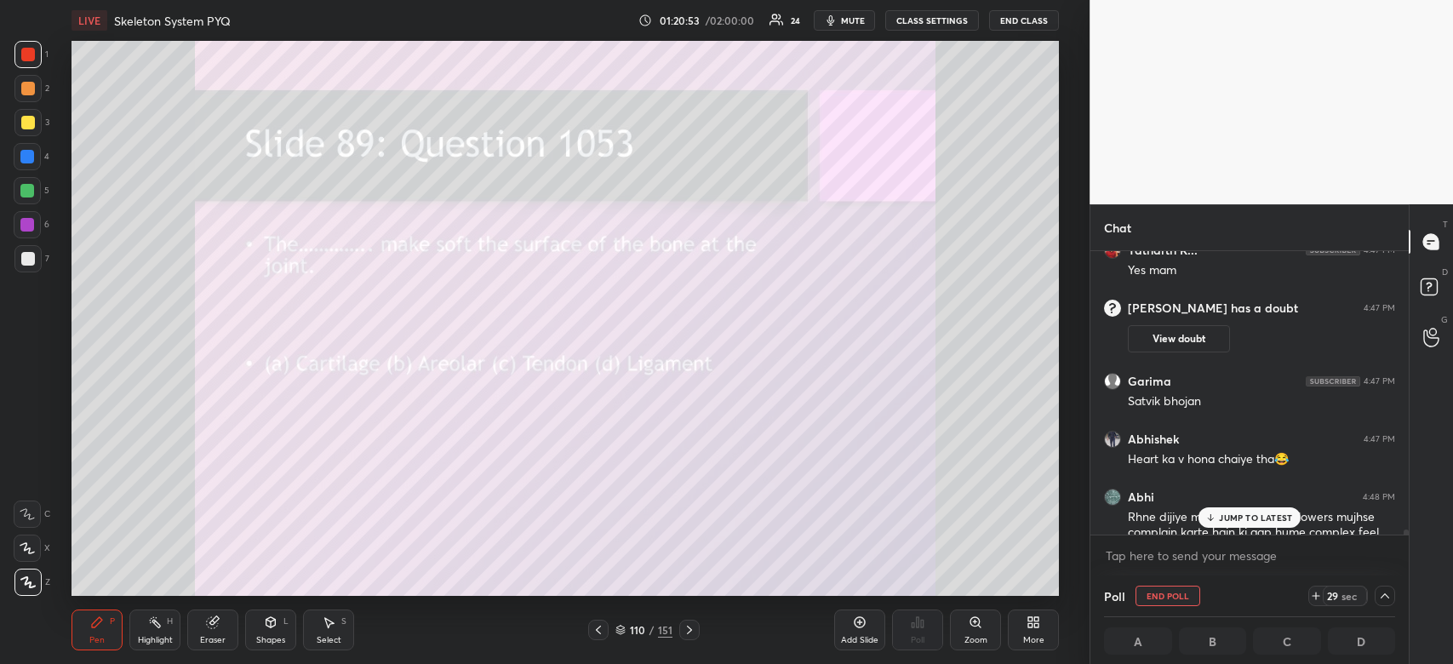
click at [1244, 514] on p "JUMP TO LATEST" at bounding box center [1255, 517] width 73 height 10
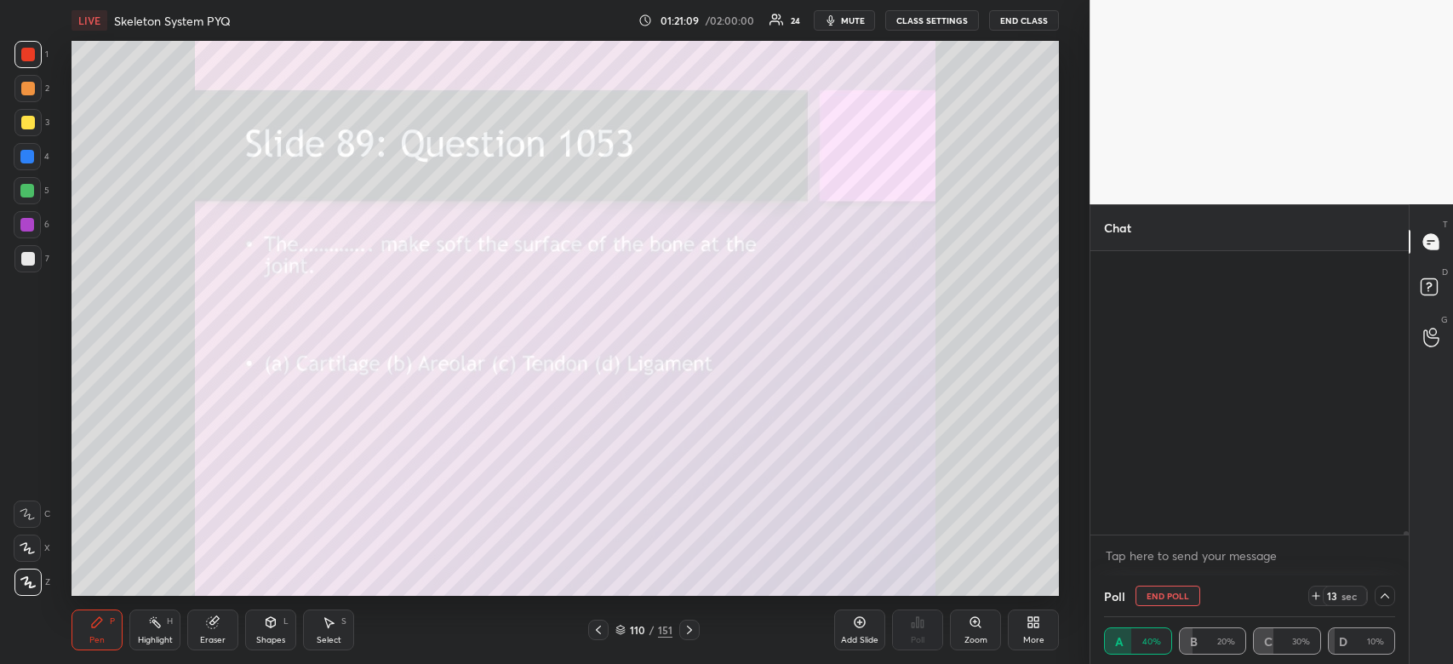
scroll to position [21897, 0]
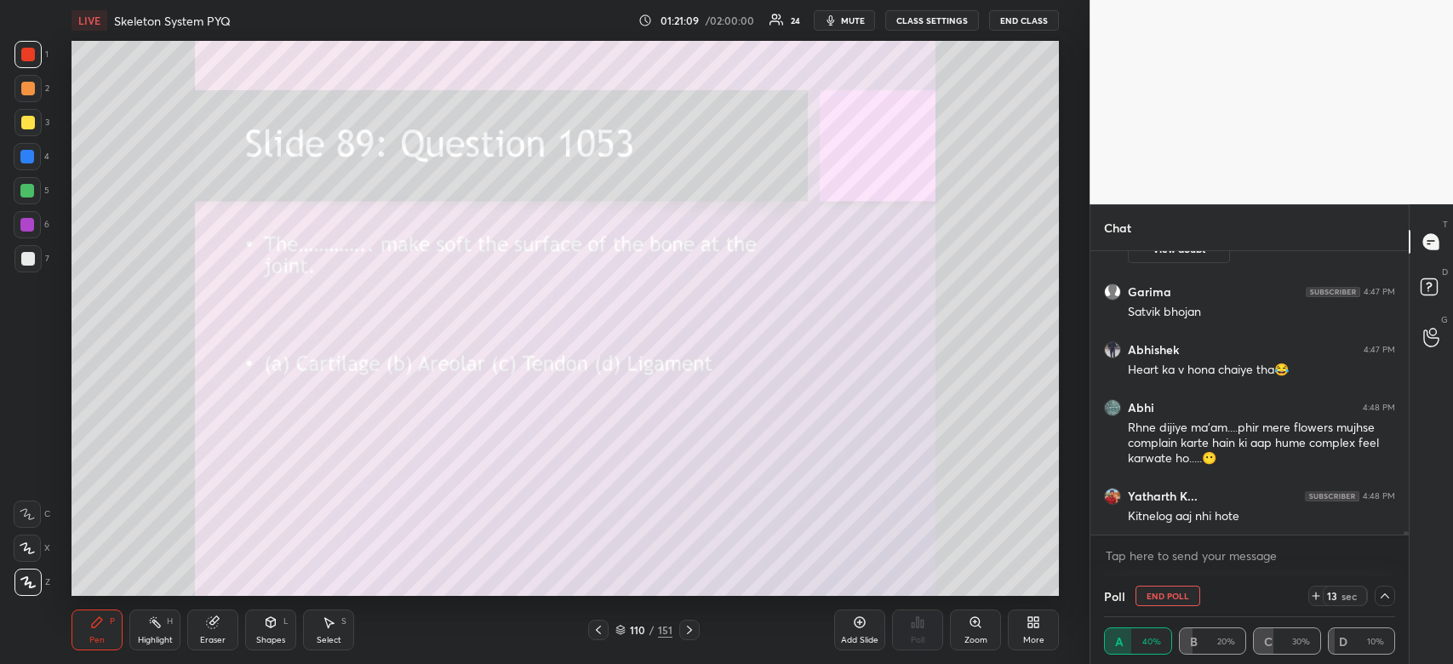
drag, startPoint x: 1407, startPoint y: 531, endPoint x: 1399, endPoint y: 582, distance: 51.6
click at [1399, 582] on div "Chat [PERSON_NAME].. 4:47 PM Yes mam [PERSON_NAME] has a doubt 4:47 PM View dou…" at bounding box center [1248, 434] width 319 height 460
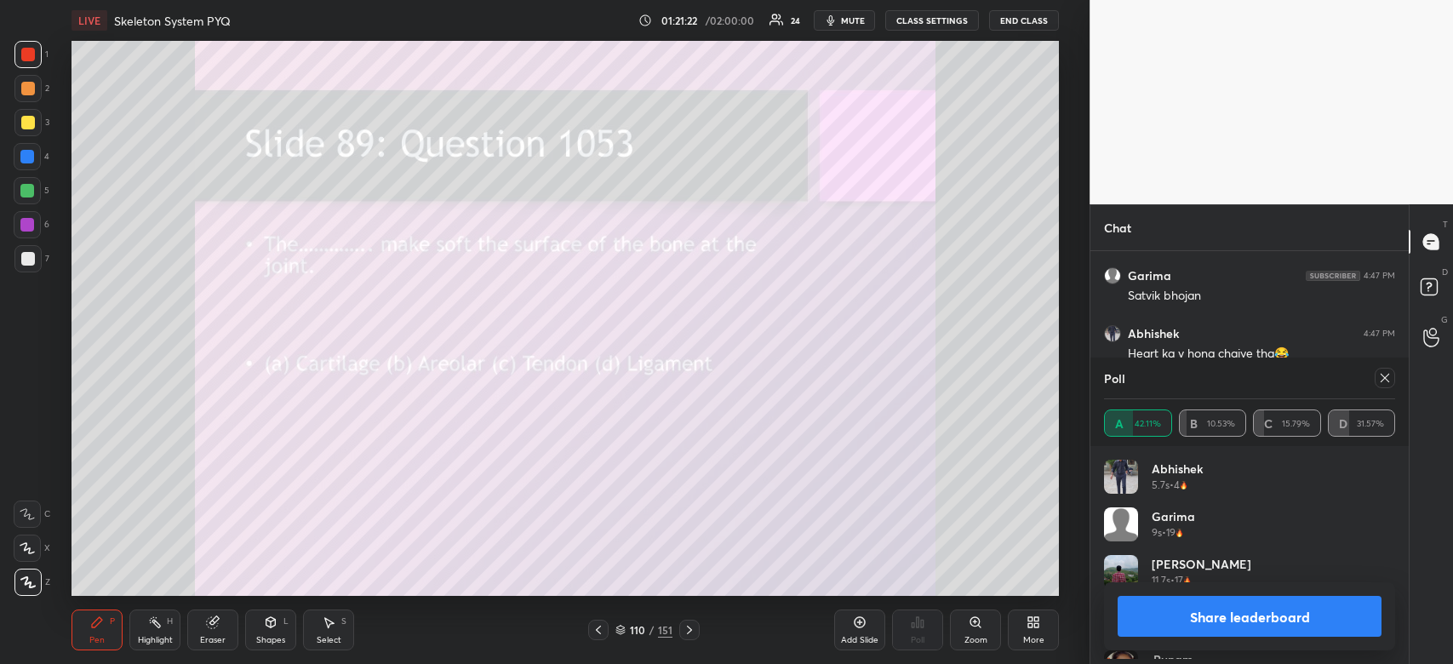
scroll to position [199, 286]
click at [1204, 596] on button "Share leaderboard" at bounding box center [1249, 616] width 264 height 41
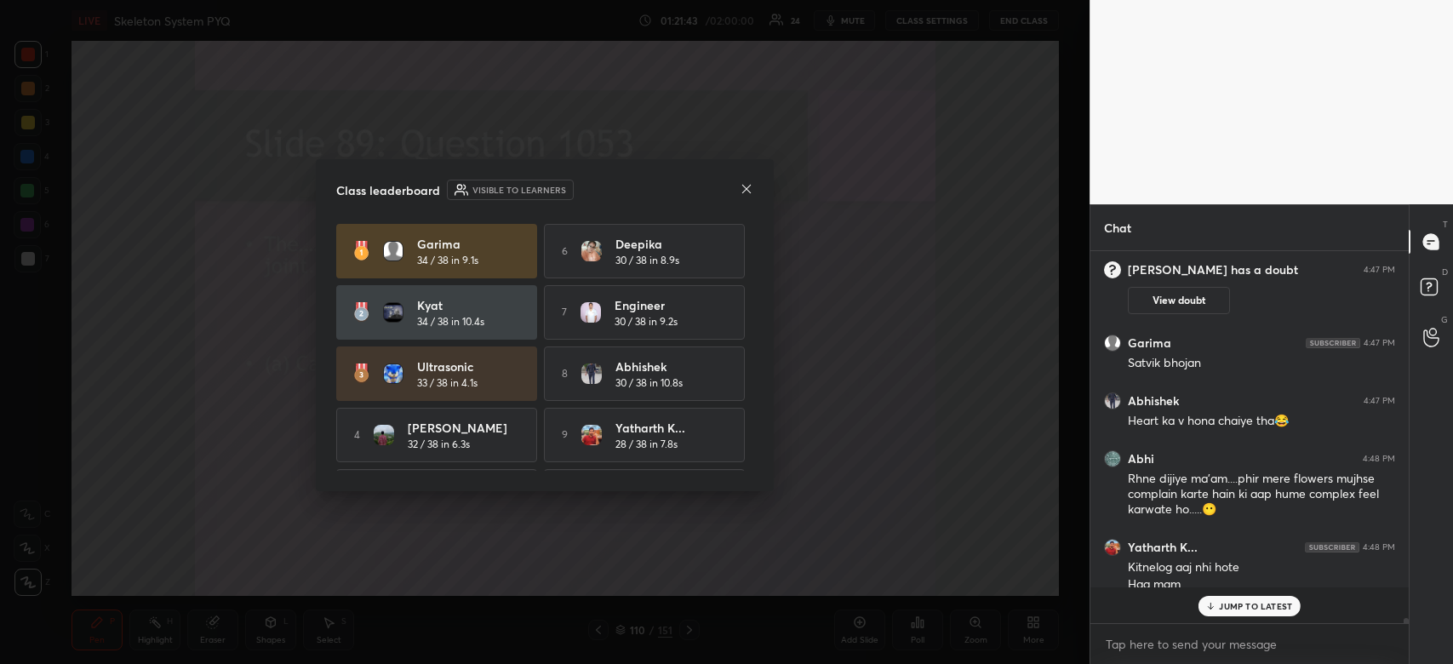
scroll to position [368, 313]
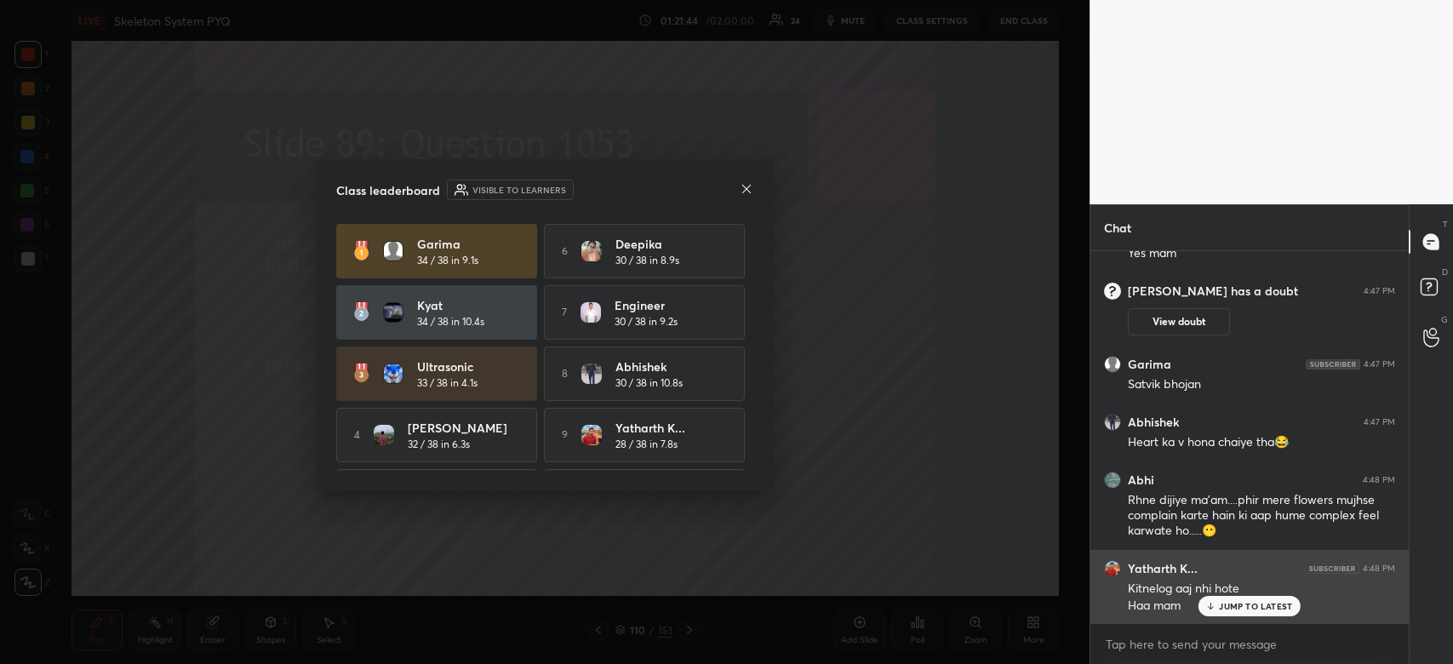
click at [1276, 603] on p "JUMP TO LATEST" at bounding box center [1255, 606] width 73 height 10
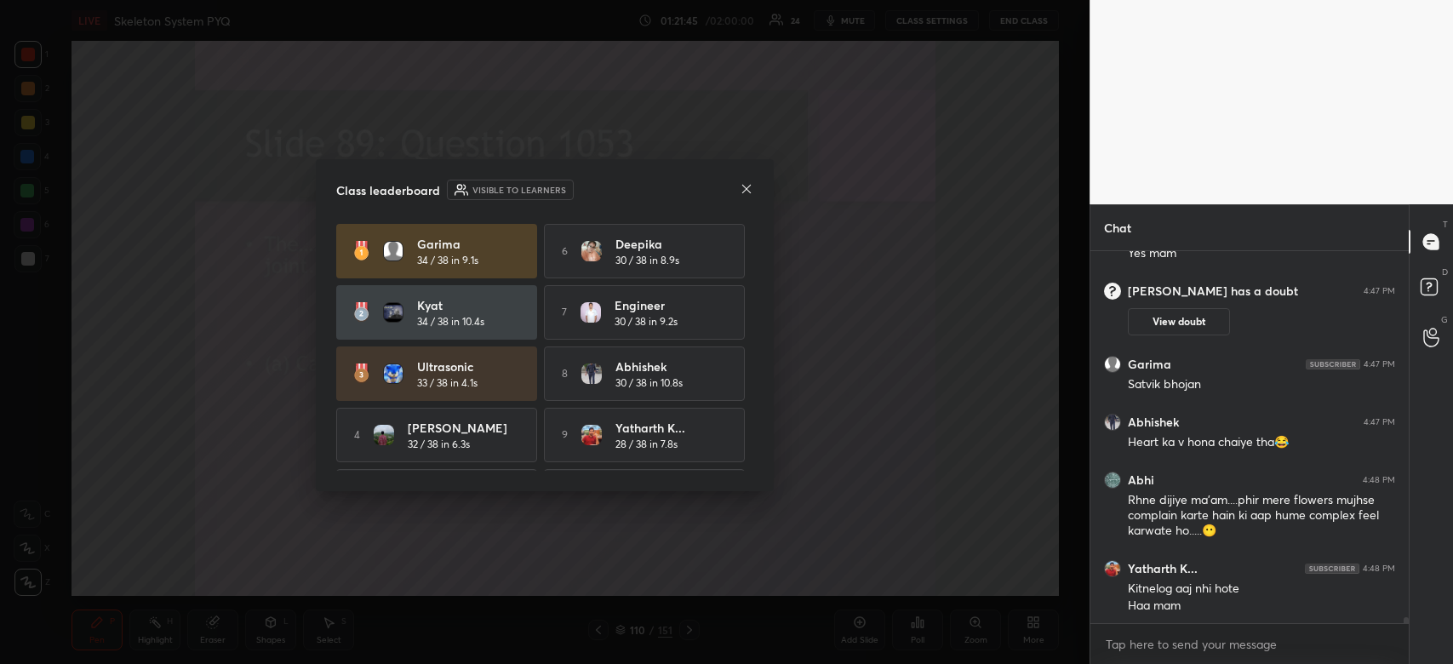
click at [750, 193] on icon at bounding box center [747, 189] width 14 height 14
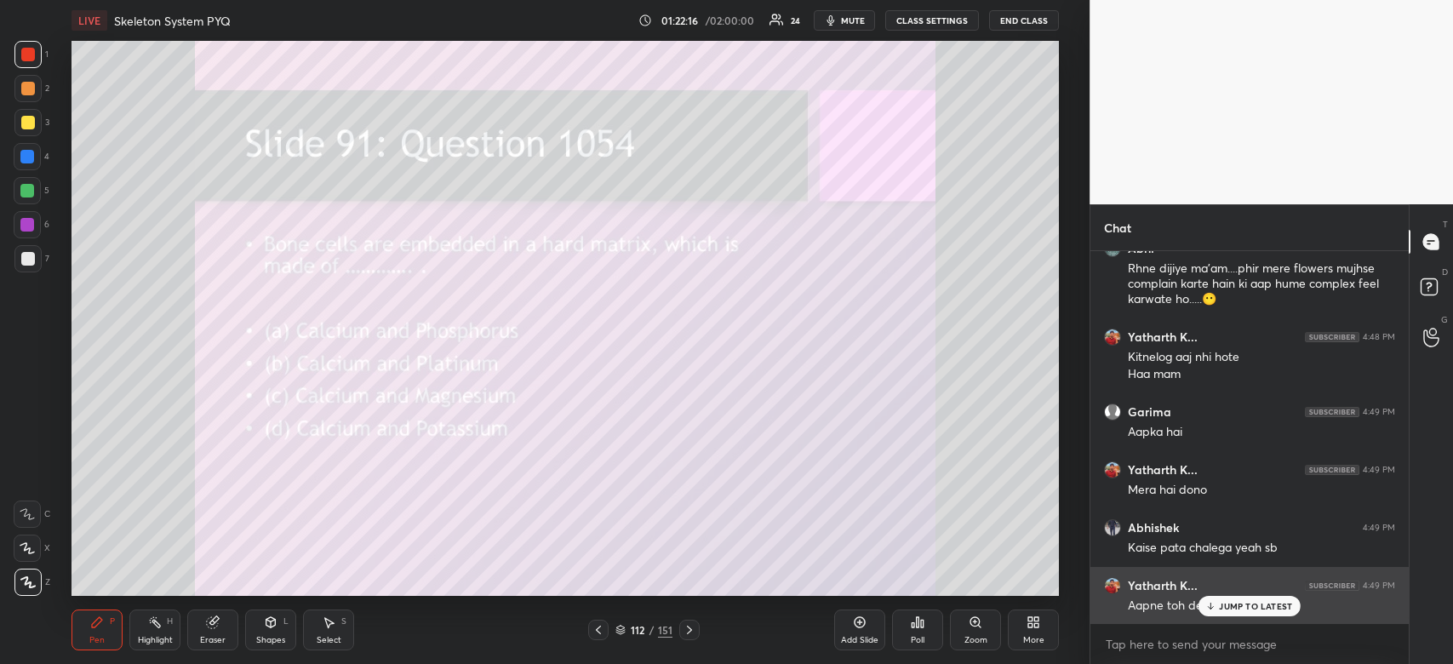
scroll to position [22115, 0]
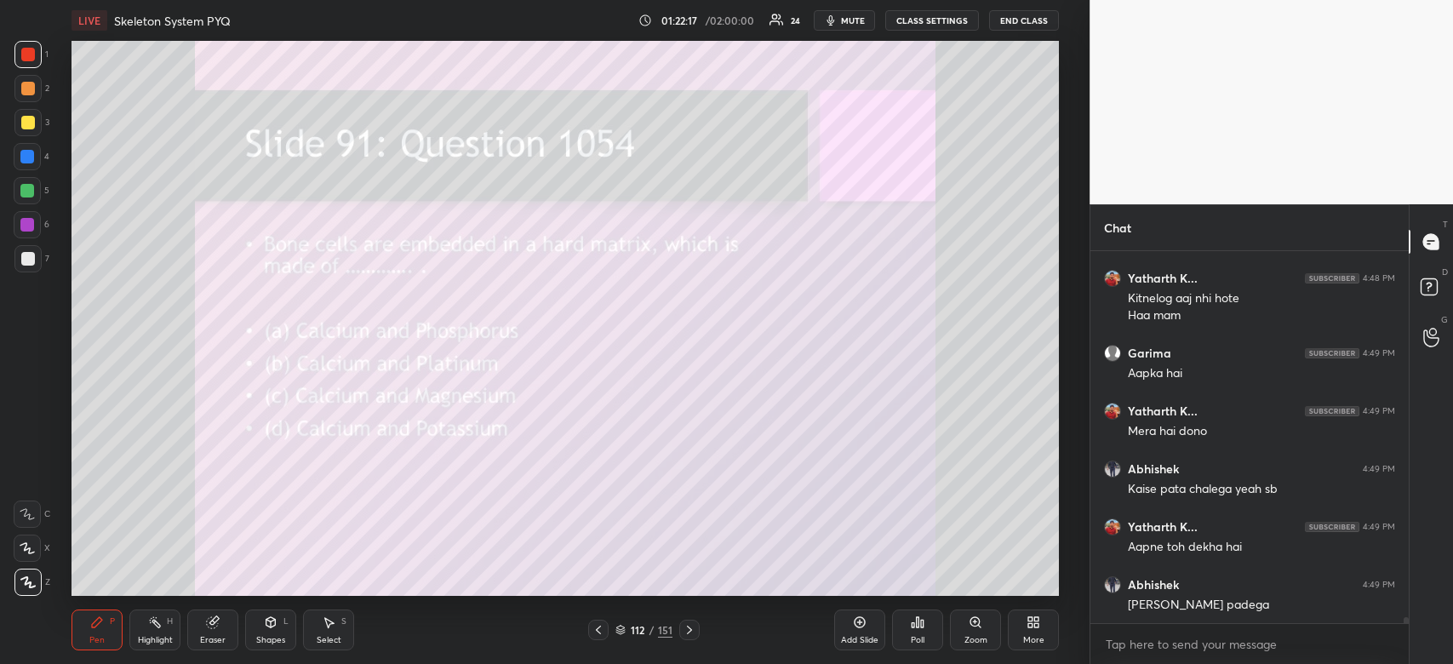
click at [915, 636] on div "Poll" at bounding box center [918, 640] width 14 height 9
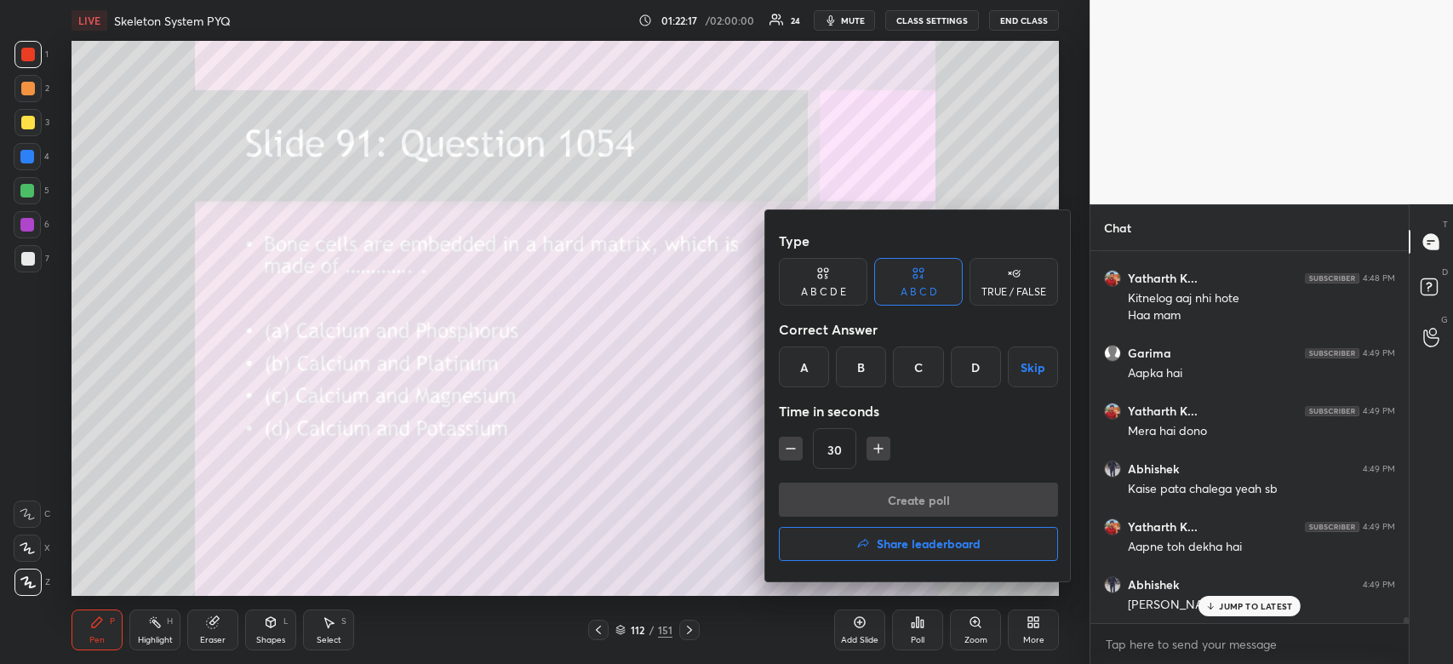
scroll to position [22172, 0]
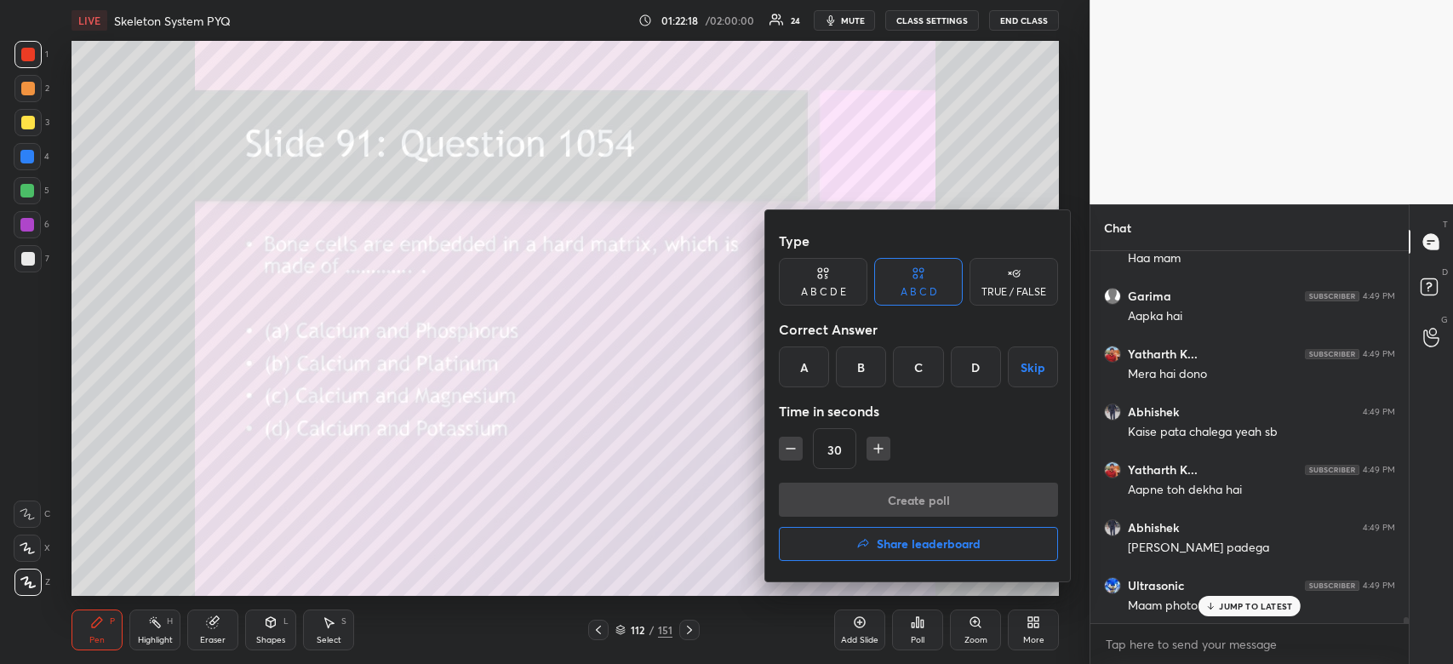
click at [798, 377] on div "A" at bounding box center [804, 366] width 50 height 41
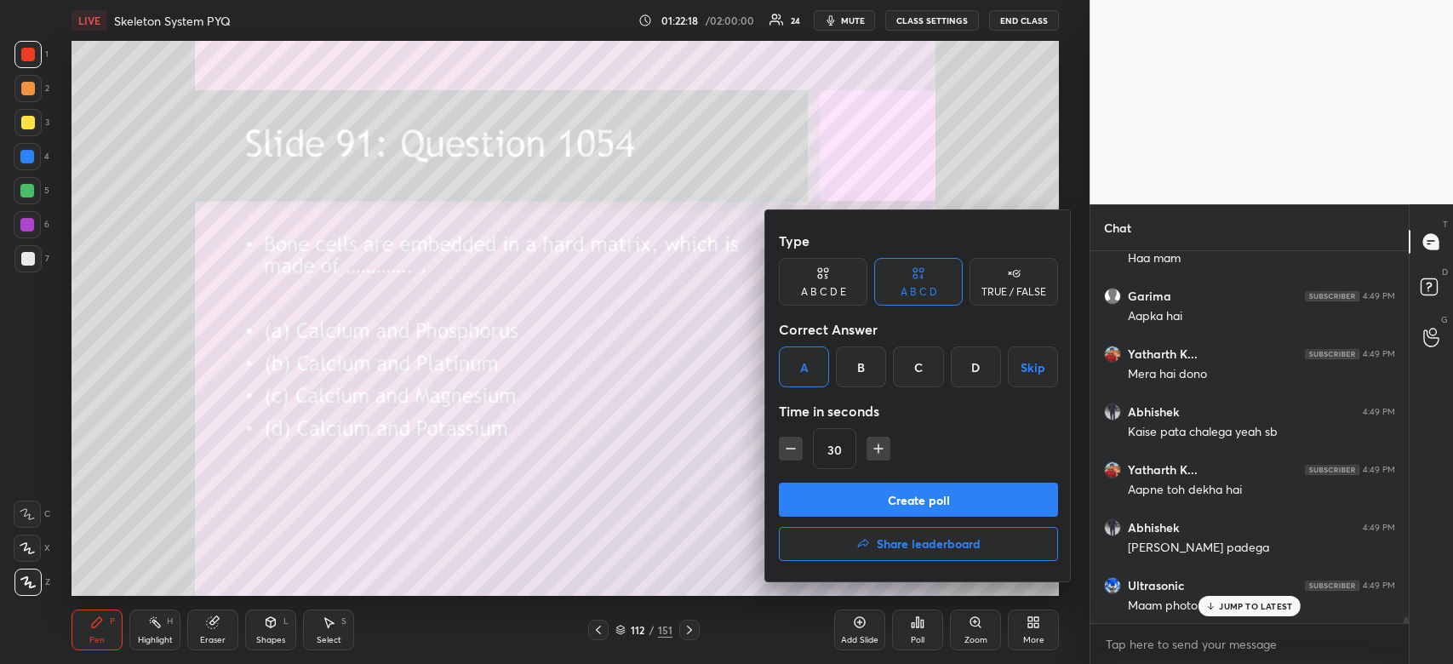
click at [811, 487] on button "Create poll" at bounding box center [918, 500] width 279 height 34
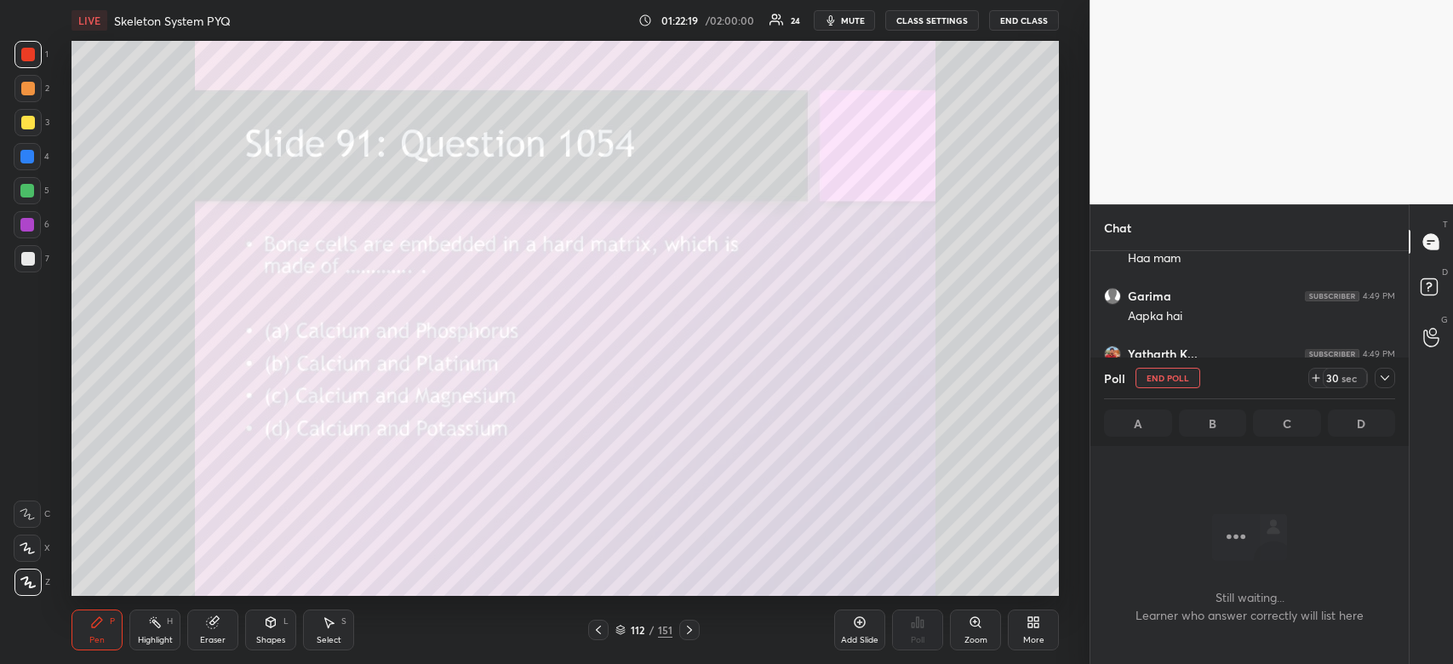
scroll to position [6, 5]
click at [1382, 387] on div at bounding box center [1385, 378] width 20 height 20
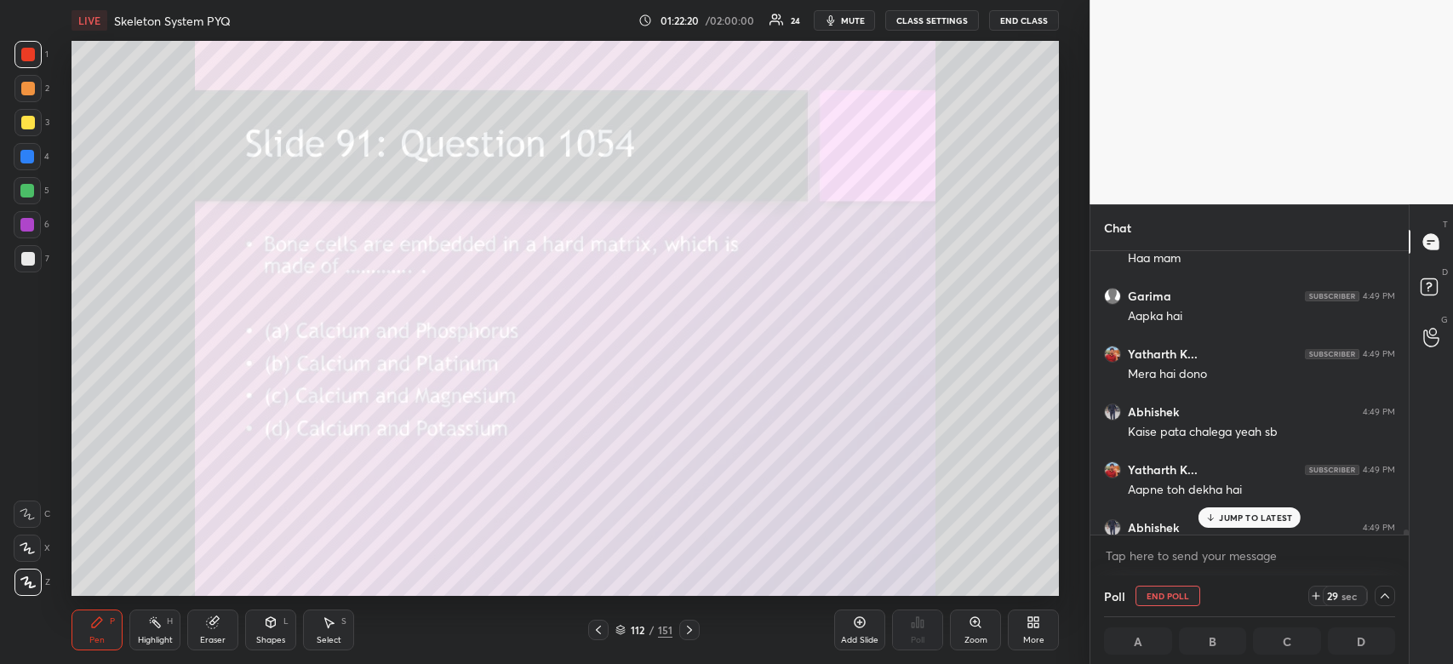
click at [1269, 517] on p "JUMP TO LATEST" at bounding box center [1255, 517] width 73 height 10
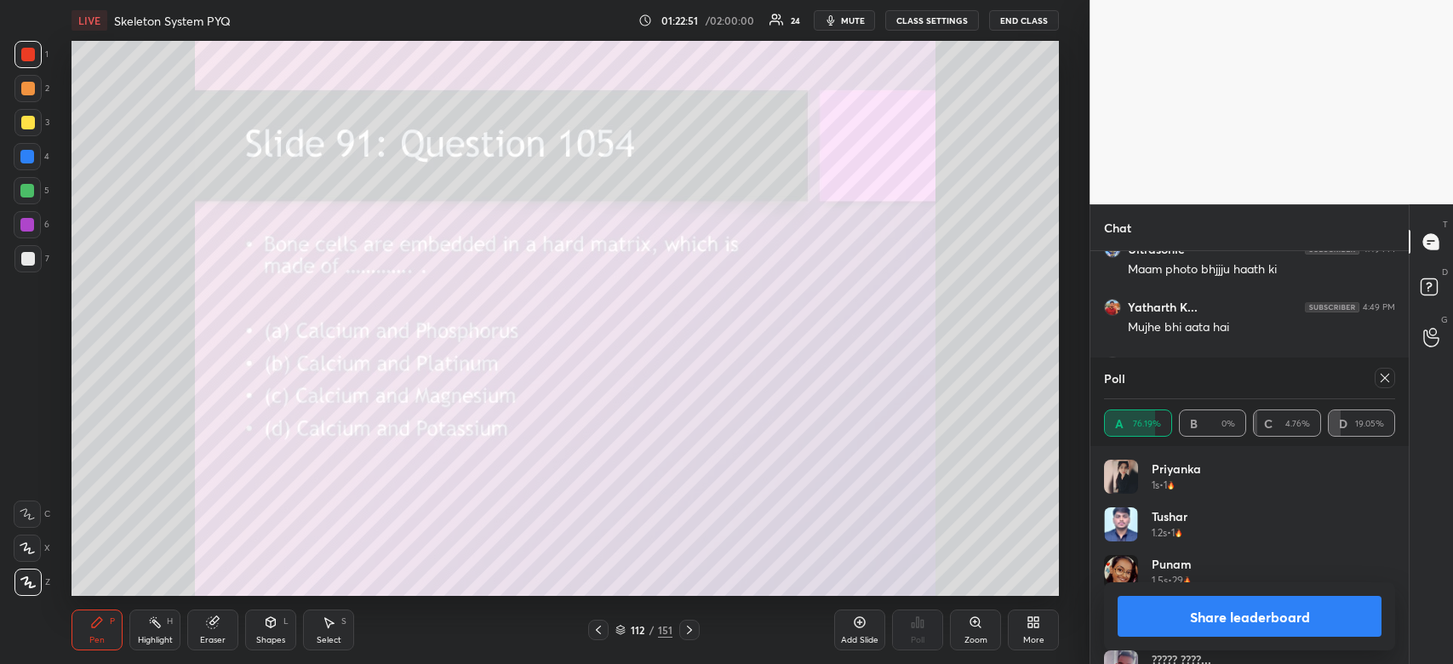
scroll to position [22565, 0]
click at [1257, 623] on button "Share leaderboard" at bounding box center [1249, 616] width 264 height 41
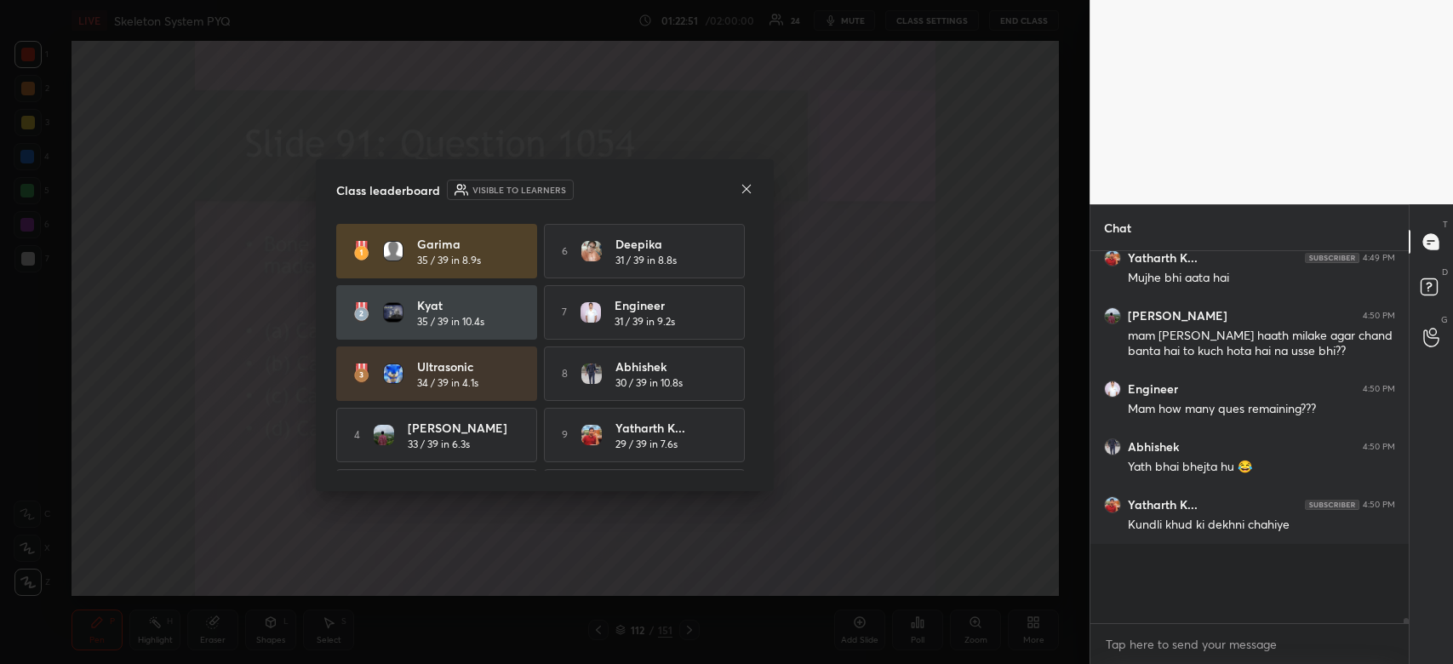
scroll to position [373, 313]
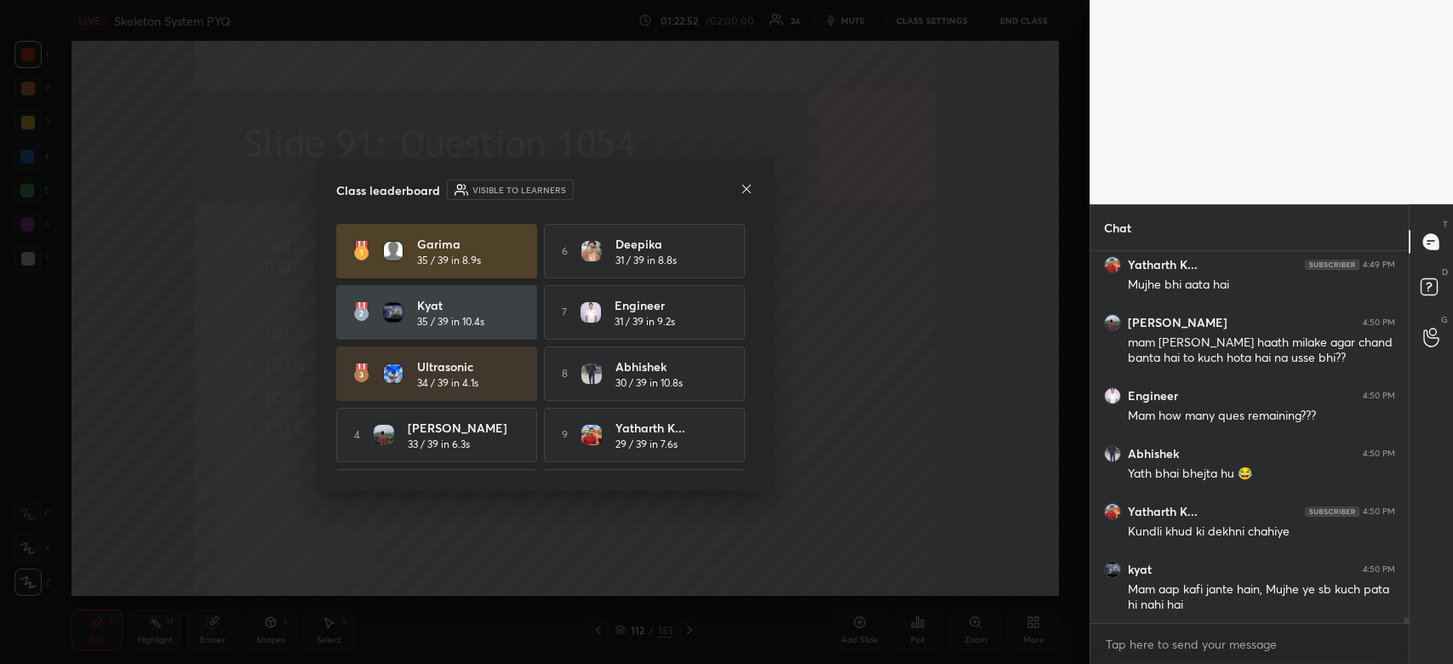
click at [752, 184] on icon at bounding box center [747, 189] width 14 height 14
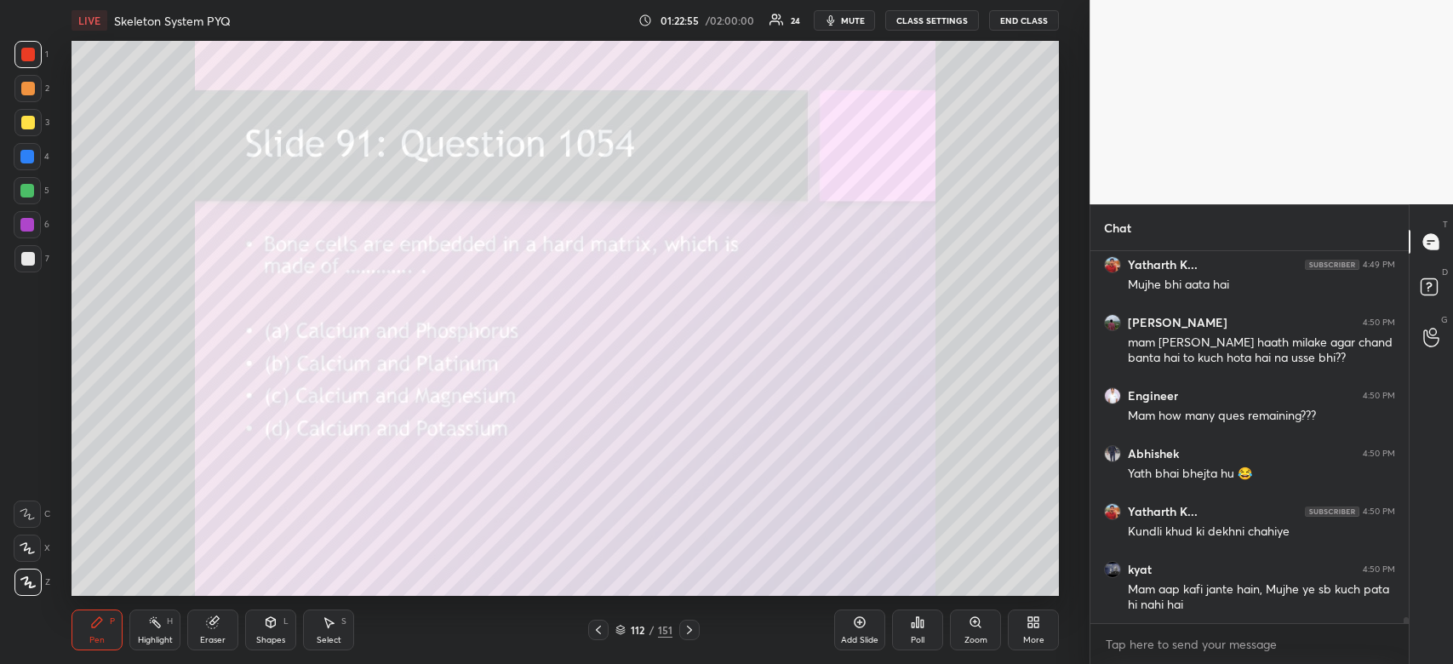
click at [30, 122] on div at bounding box center [28, 123] width 14 height 14
click at [33, 126] on div at bounding box center [28, 123] width 14 height 14
click at [912, 634] on div "Poll" at bounding box center [917, 629] width 51 height 41
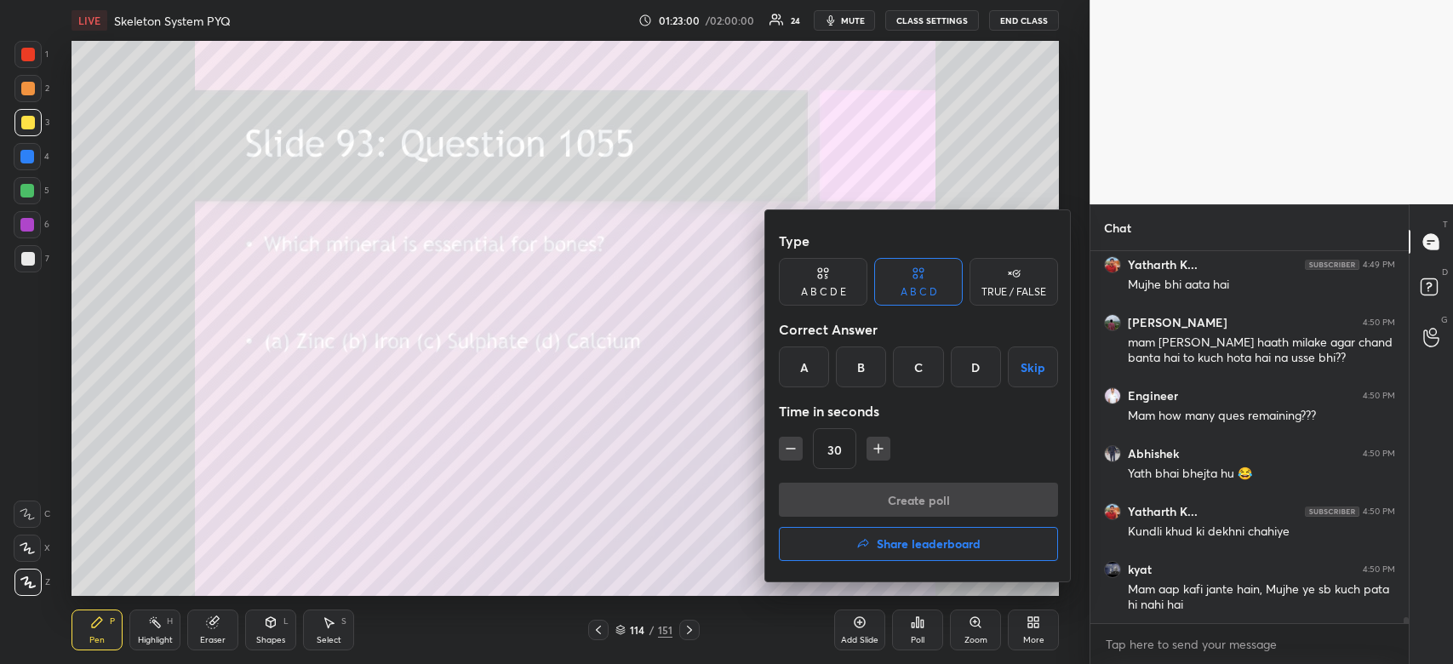
click at [969, 363] on div "D" at bounding box center [976, 366] width 50 height 41
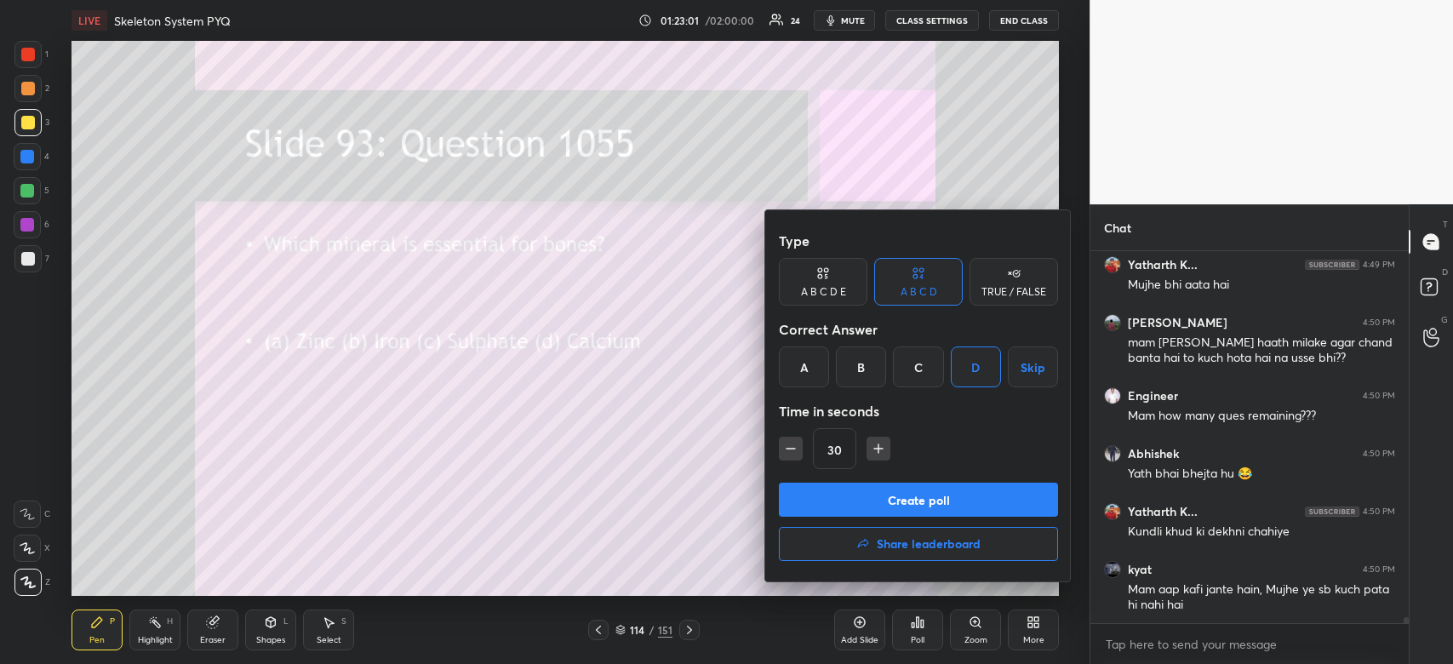
click at [796, 497] on button "Create poll" at bounding box center [918, 500] width 279 height 34
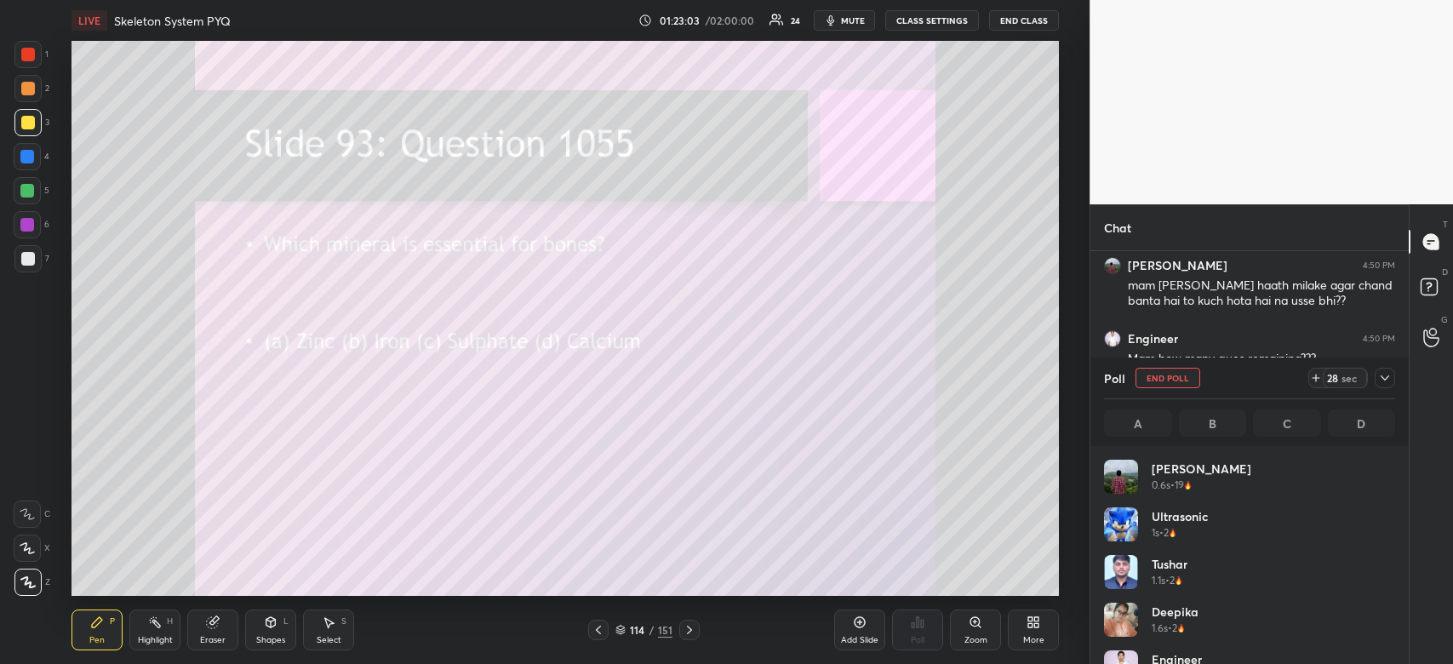
click at [1384, 381] on icon at bounding box center [1385, 378] width 14 height 14
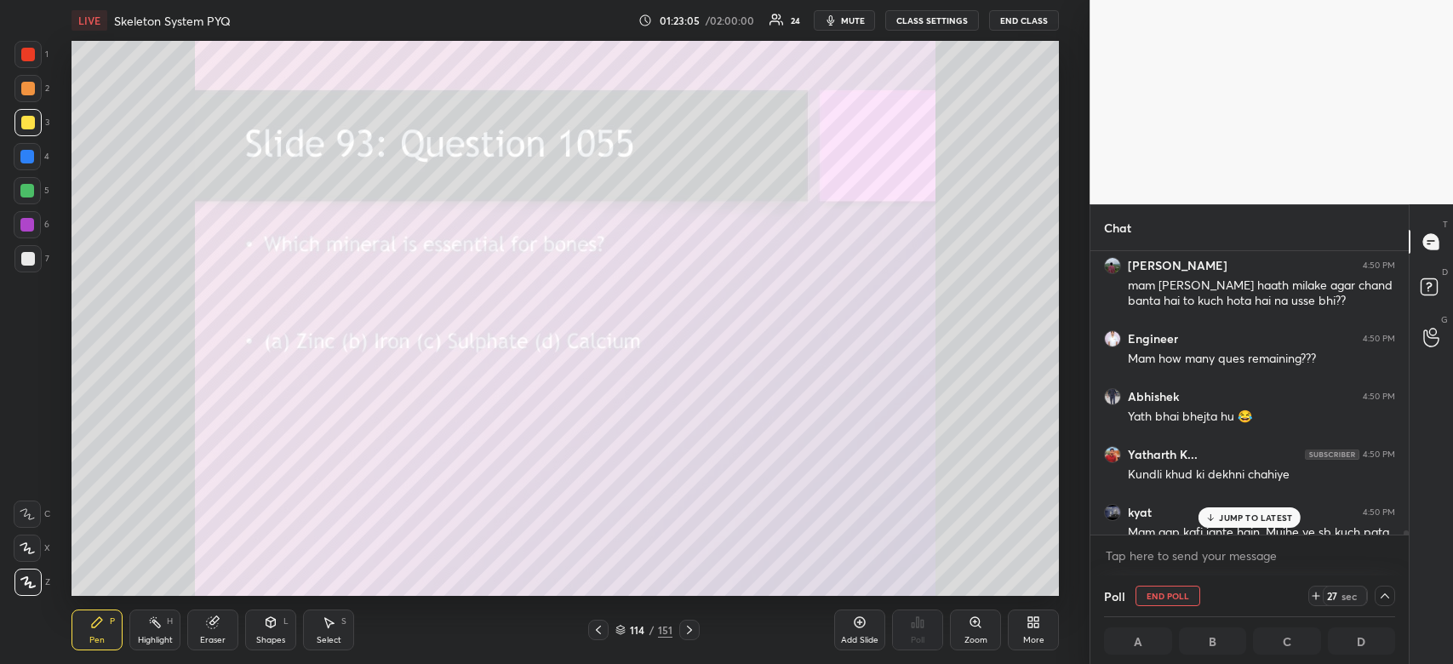
click at [1252, 518] on p "JUMP TO LATEST" at bounding box center [1255, 517] width 73 height 10
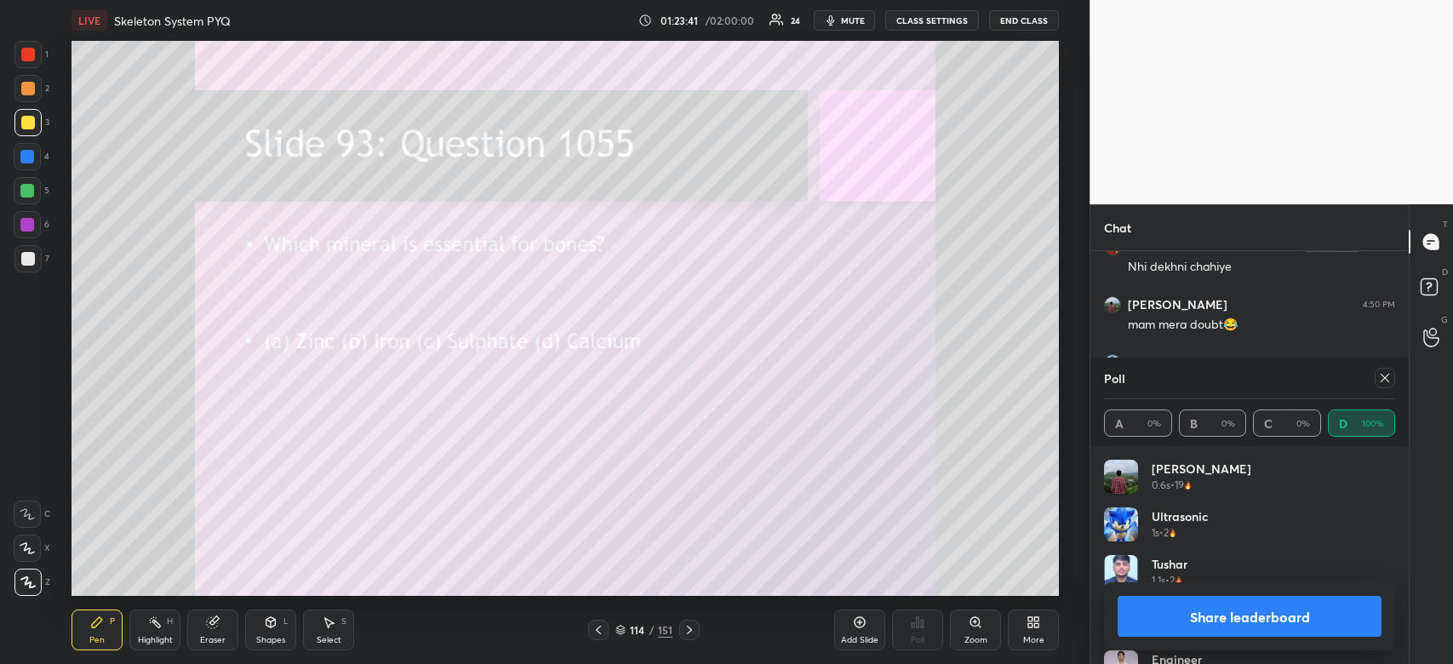
click at [1267, 624] on button "Share leaderboard" at bounding box center [1249, 616] width 264 height 41
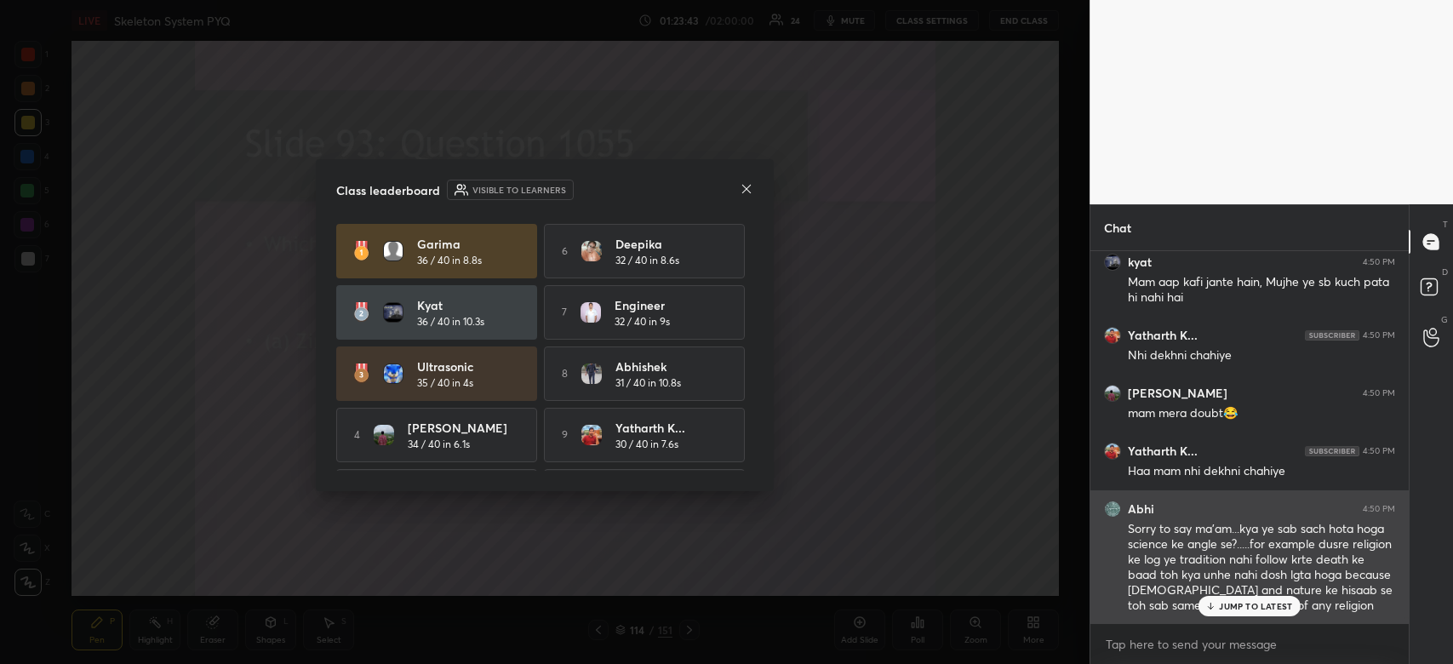
click at [1260, 606] on p "JUMP TO LATEST" at bounding box center [1255, 606] width 73 height 10
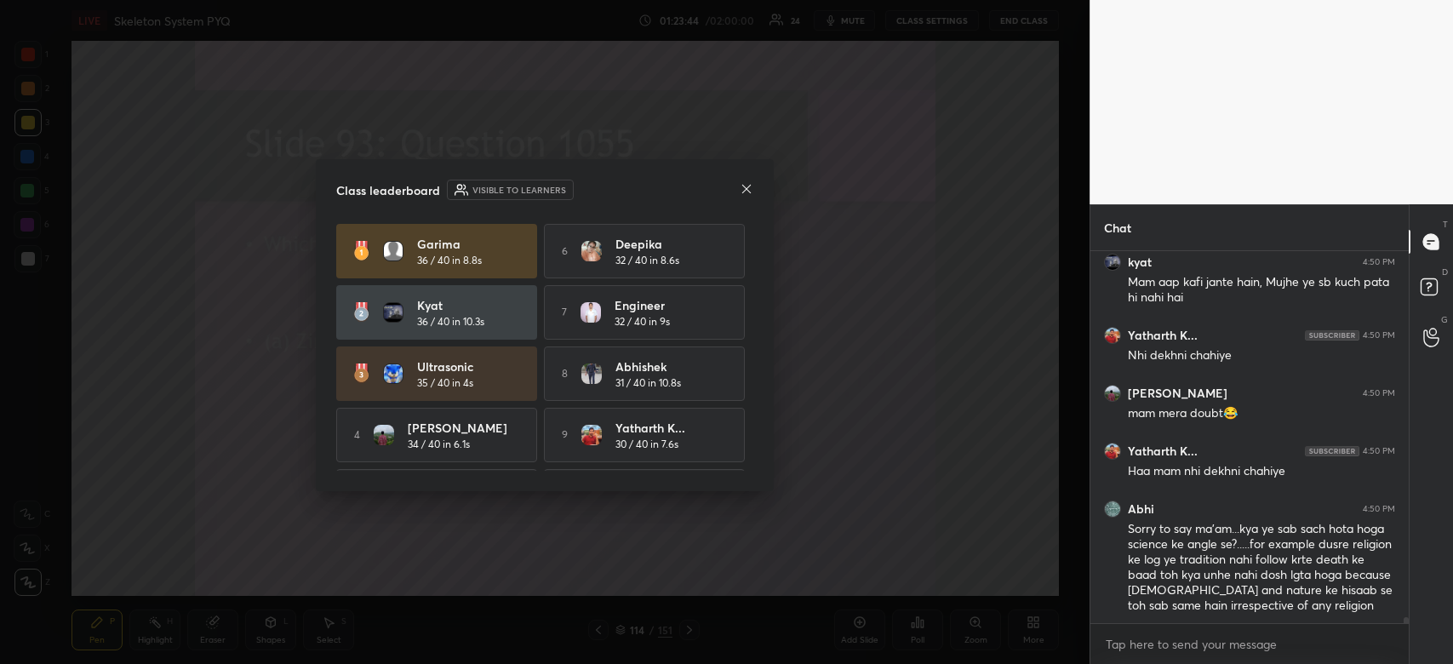
click at [746, 192] on icon at bounding box center [747, 189] width 14 height 14
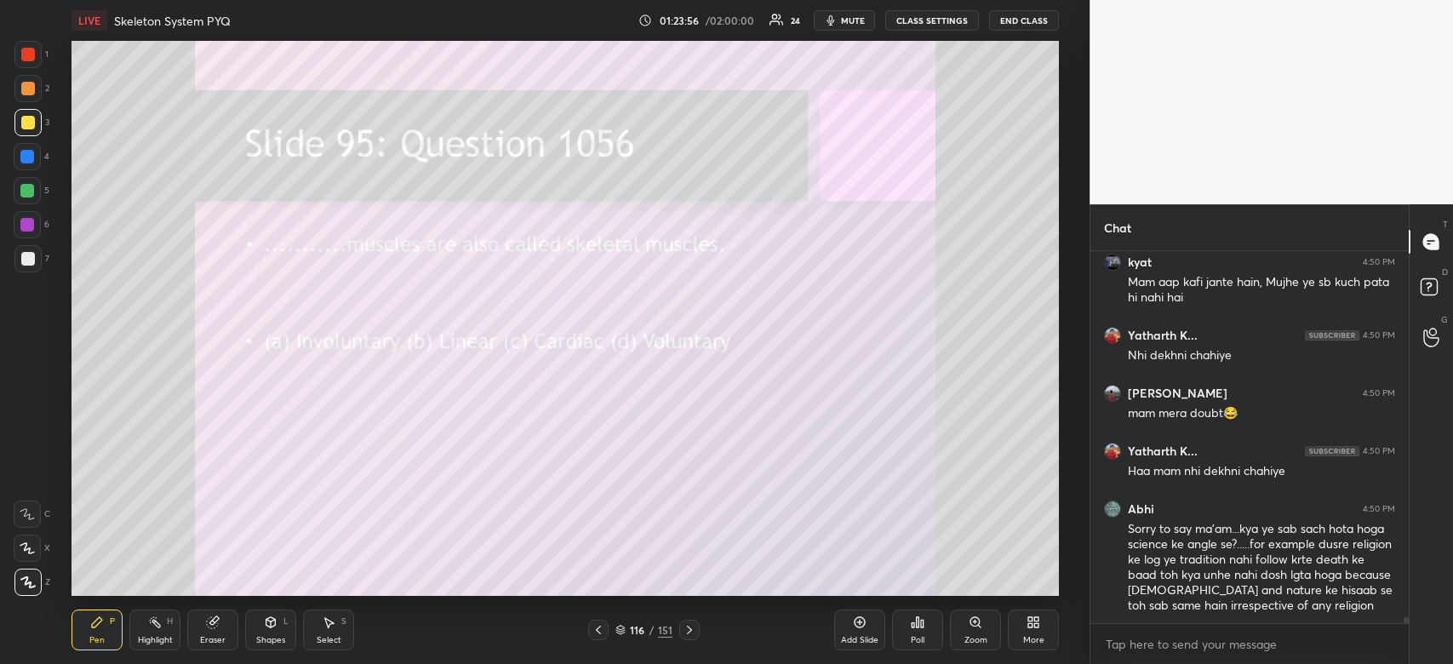
click at [918, 623] on icon at bounding box center [918, 622] width 3 height 10
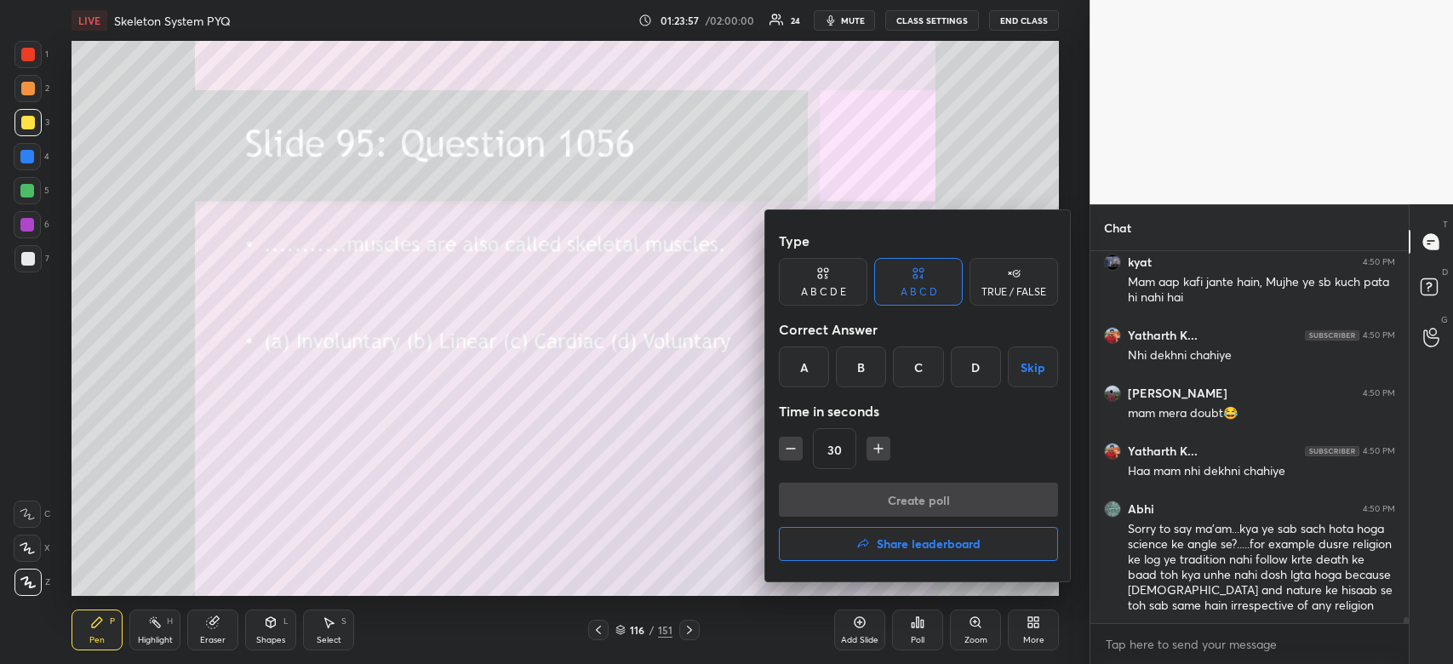
click at [984, 380] on div "D" at bounding box center [976, 366] width 50 height 41
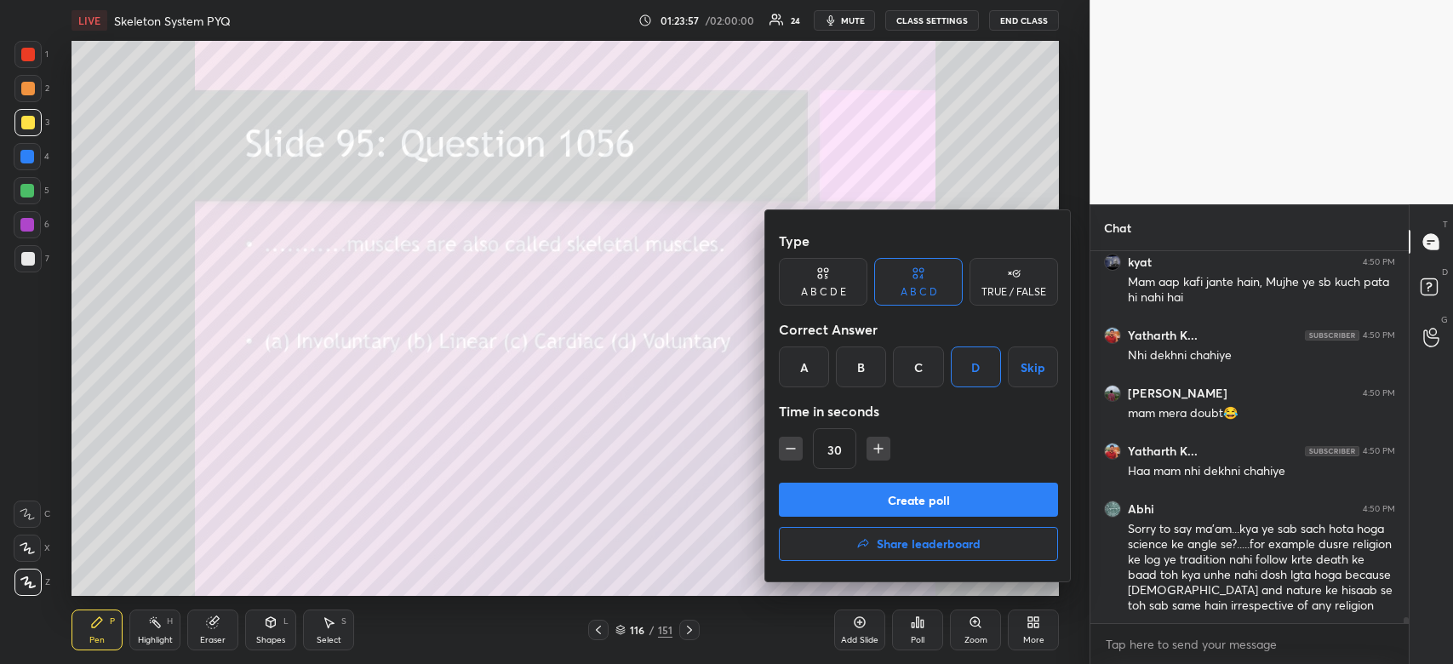
click at [976, 500] on button "Create poll" at bounding box center [918, 500] width 279 height 34
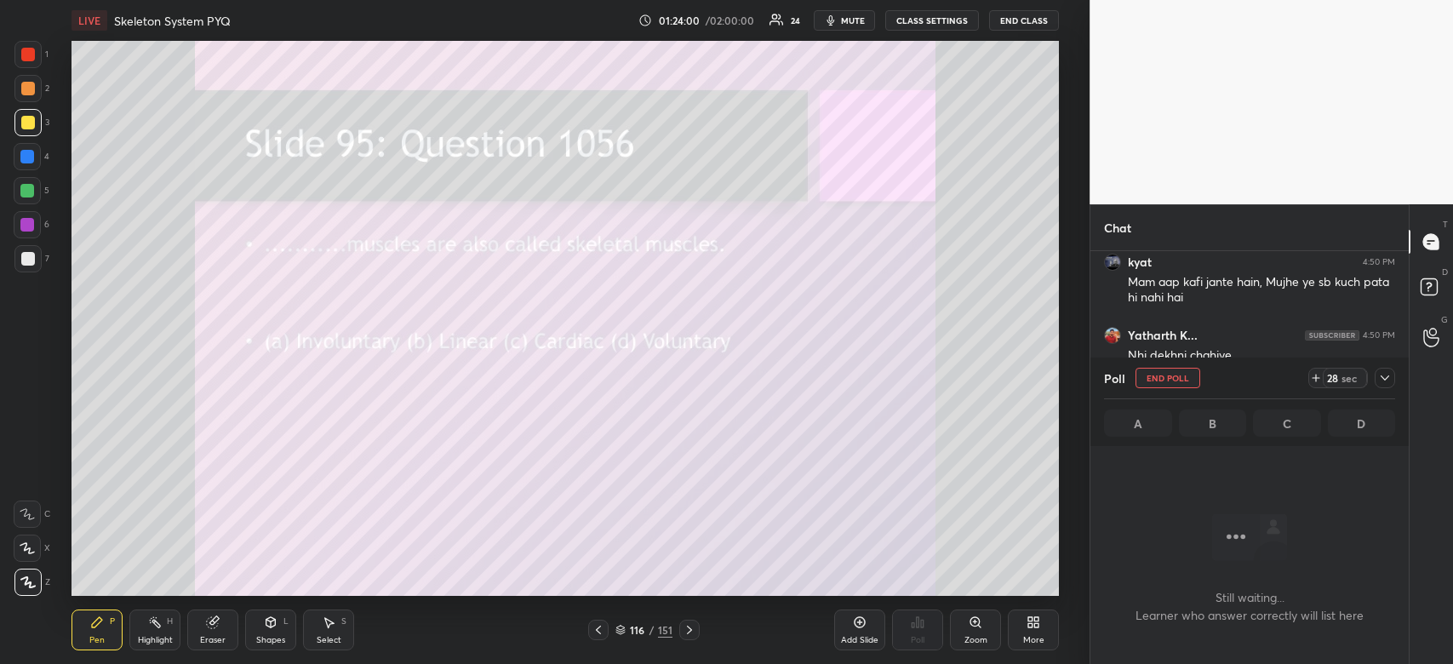
click at [1382, 380] on icon at bounding box center [1385, 378] width 14 height 14
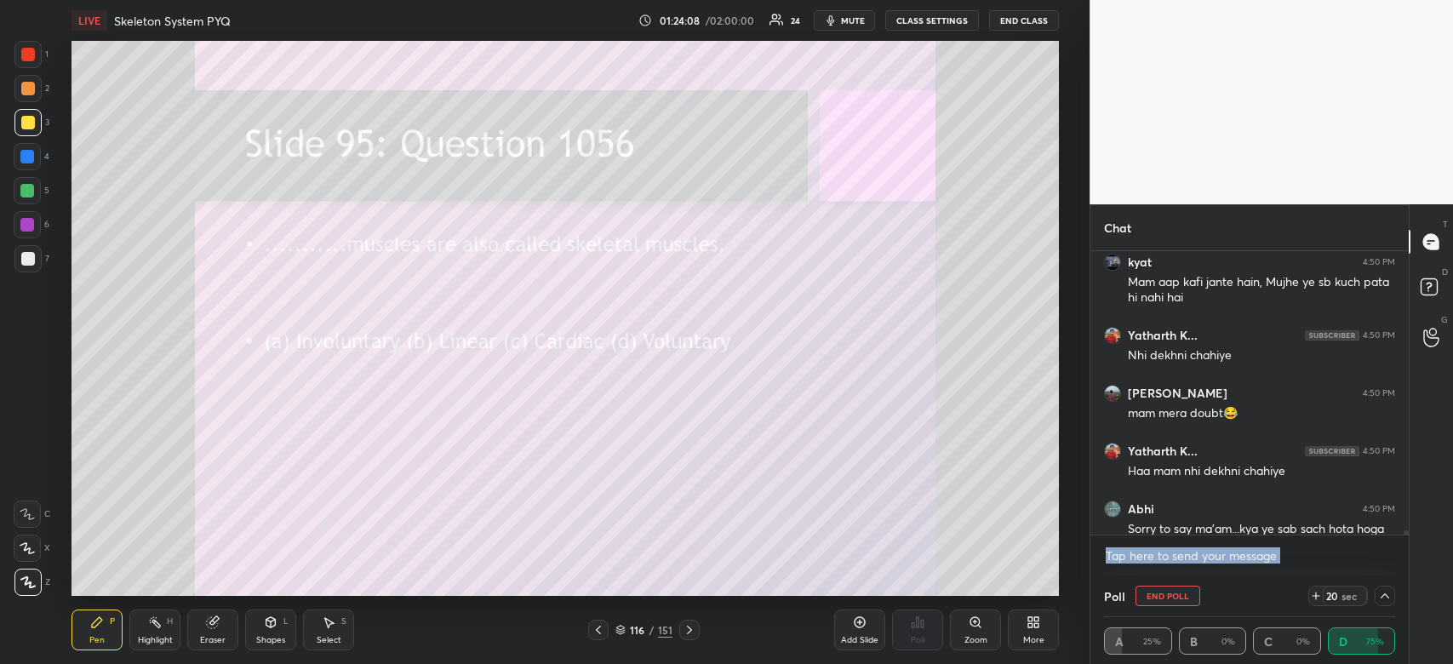
drag, startPoint x: 1403, startPoint y: 528, endPoint x: 1413, endPoint y: 552, distance: 25.6
click at [1413, 552] on div "Chat [PERSON_NAME].. 4:50 PM Kundli khud ki dekhni chahiye kyat 4:50 PM Mam aap…" at bounding box center [1270, 434] width 363 height 460
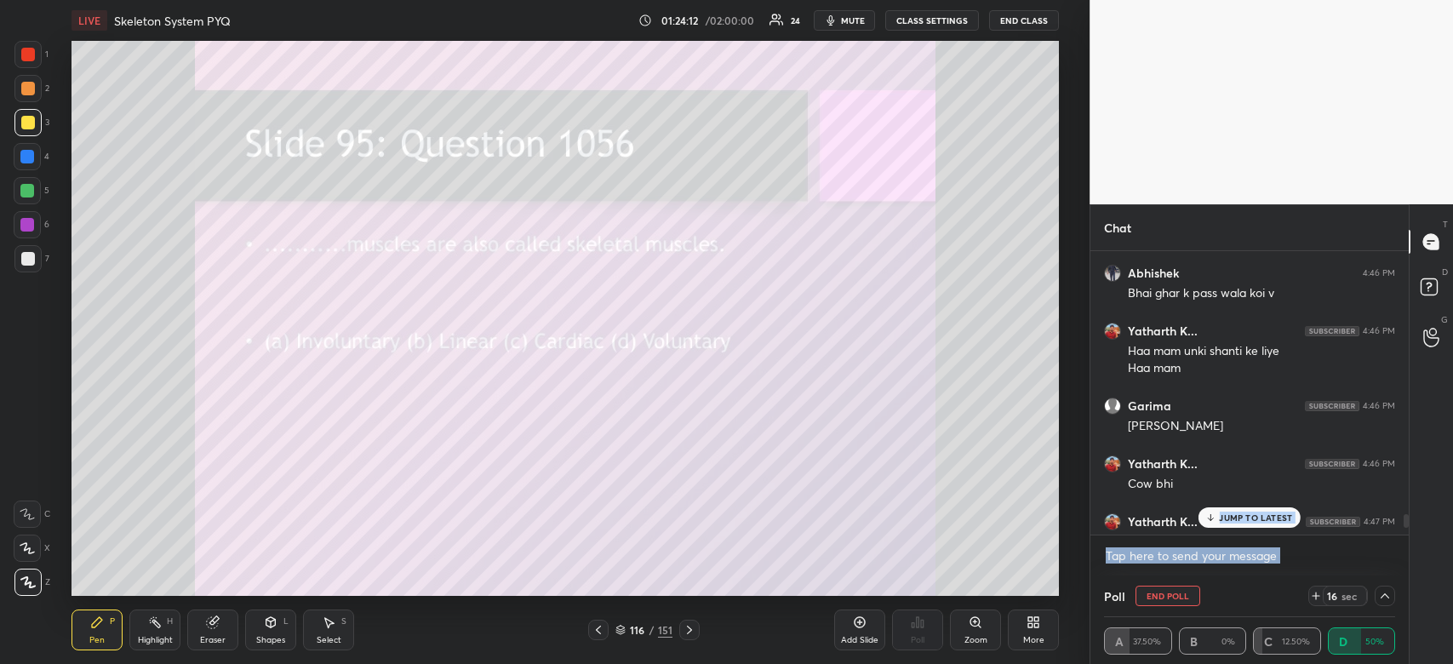
click at [1279, 514] on p "JUMP TO LATEST" at bounding box center [1255, 517] width 73 height 10
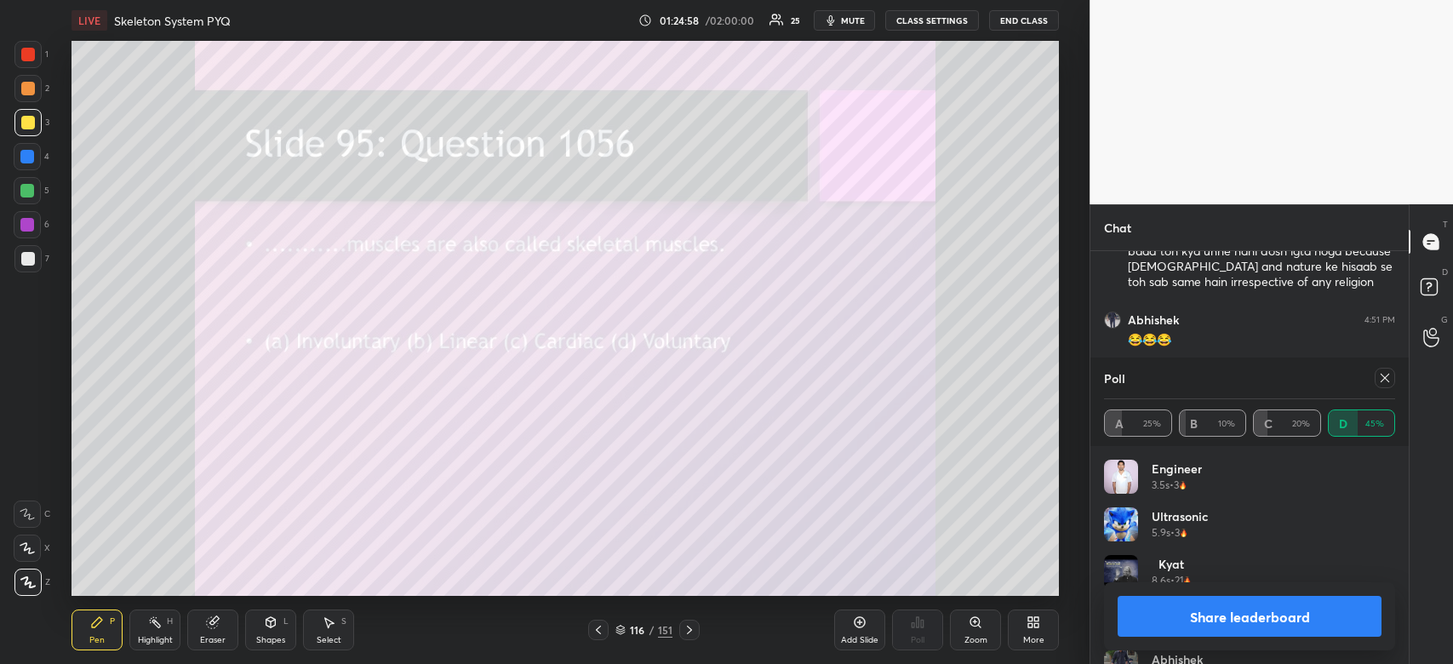
scroll to position [22714, 0]
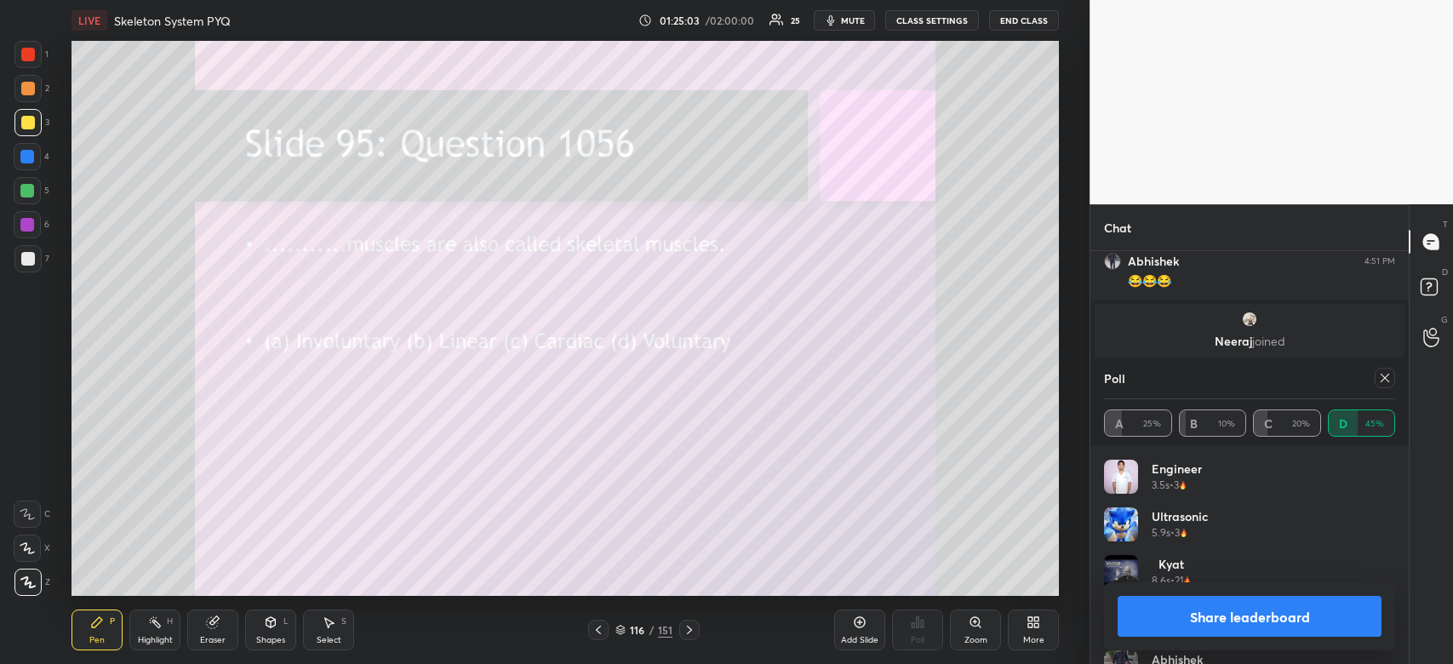
click at [1300, 611] on button "Share leaderboard" at bounding box center [1249, 616] width 264 height 41
type textarea "x"
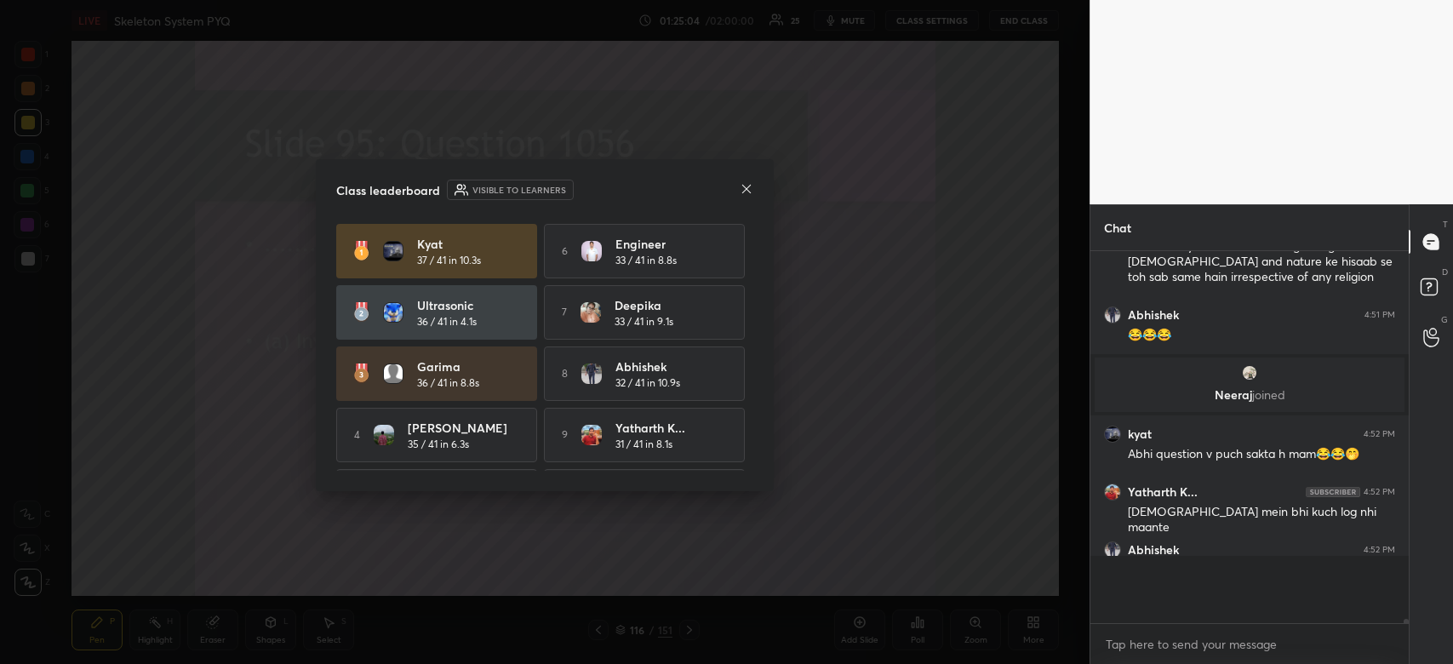
scroll to position [409, 313]
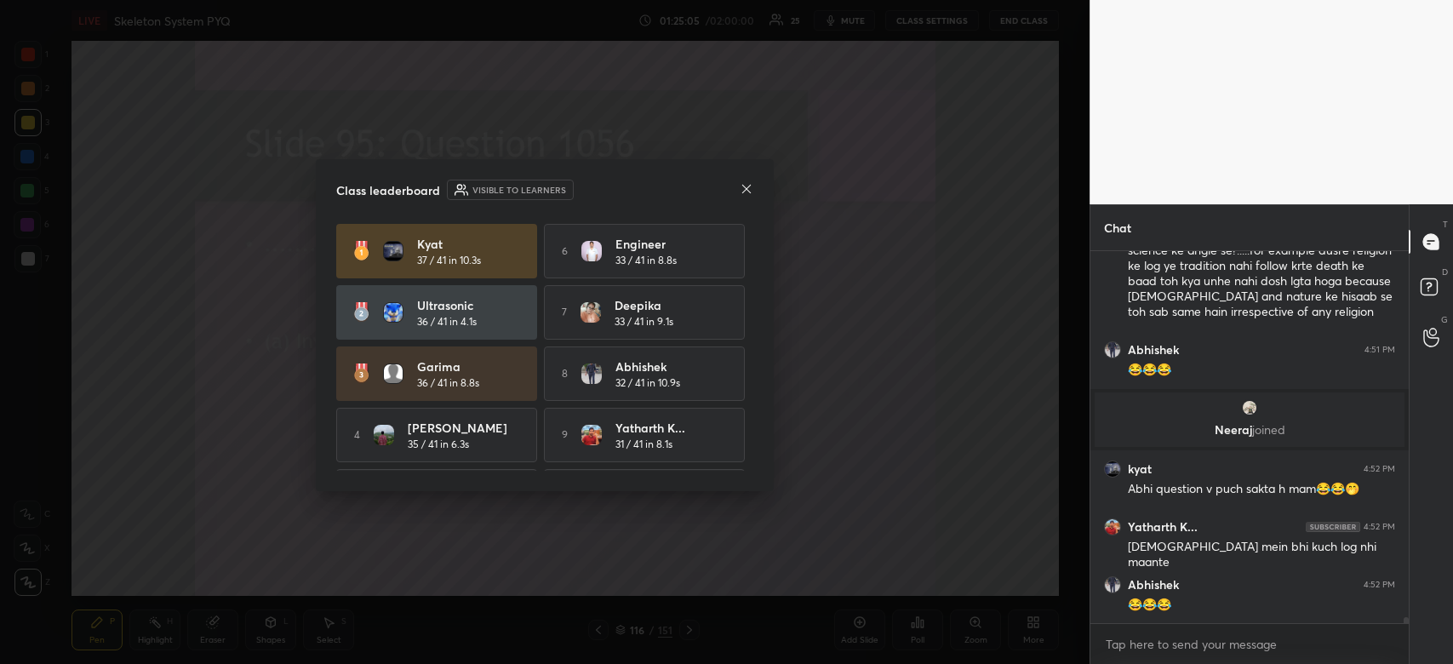
click at [746, 191] on icon at bounding box center [747, 189] width 14 height 14
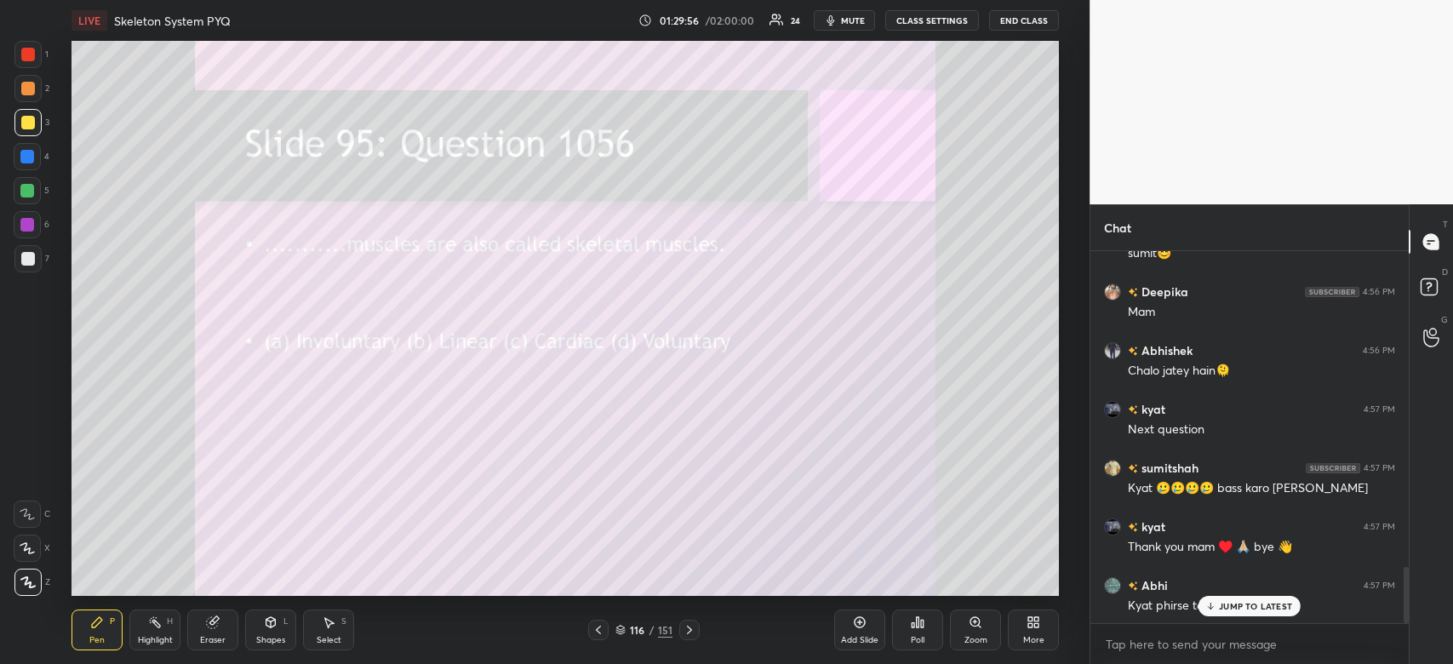
scroll to position [84555, 84089]
click at [1255, 603] on p "JUMP TO LATEST" at bounding box center [1255, 606] width 73 height 10
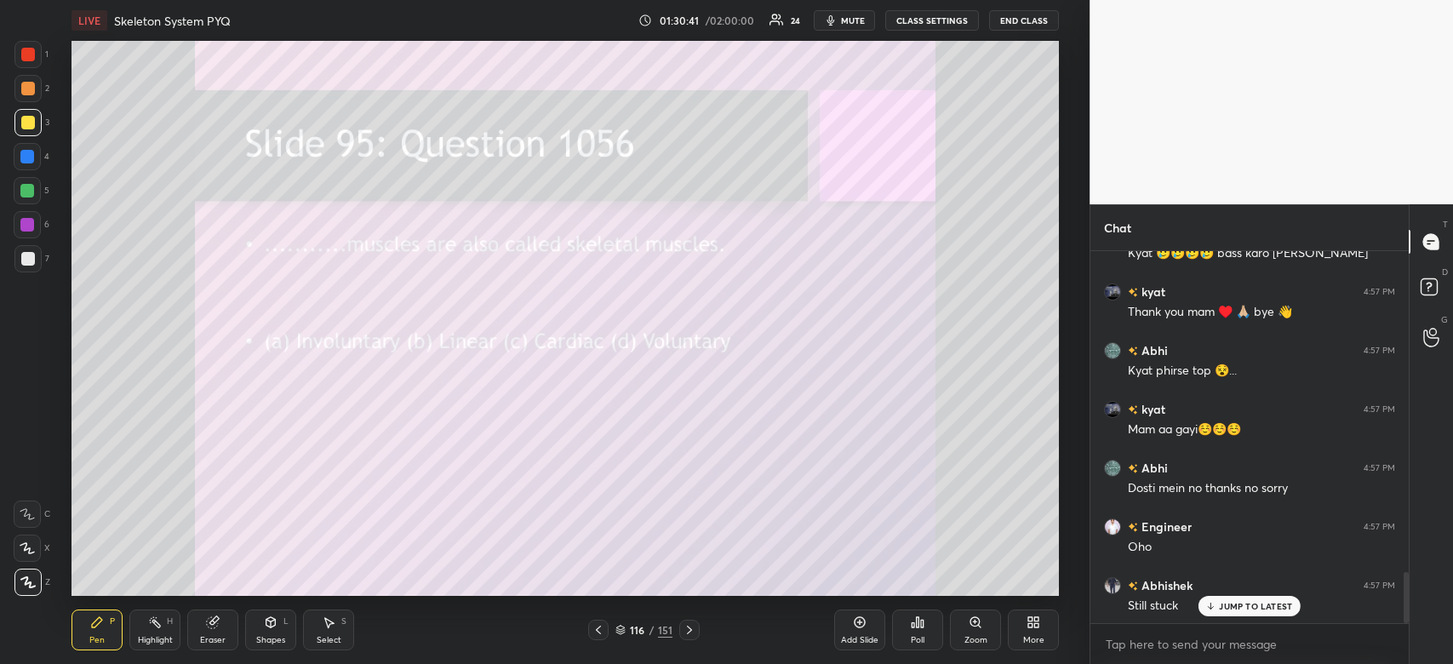
scroll to position [2404, 0]
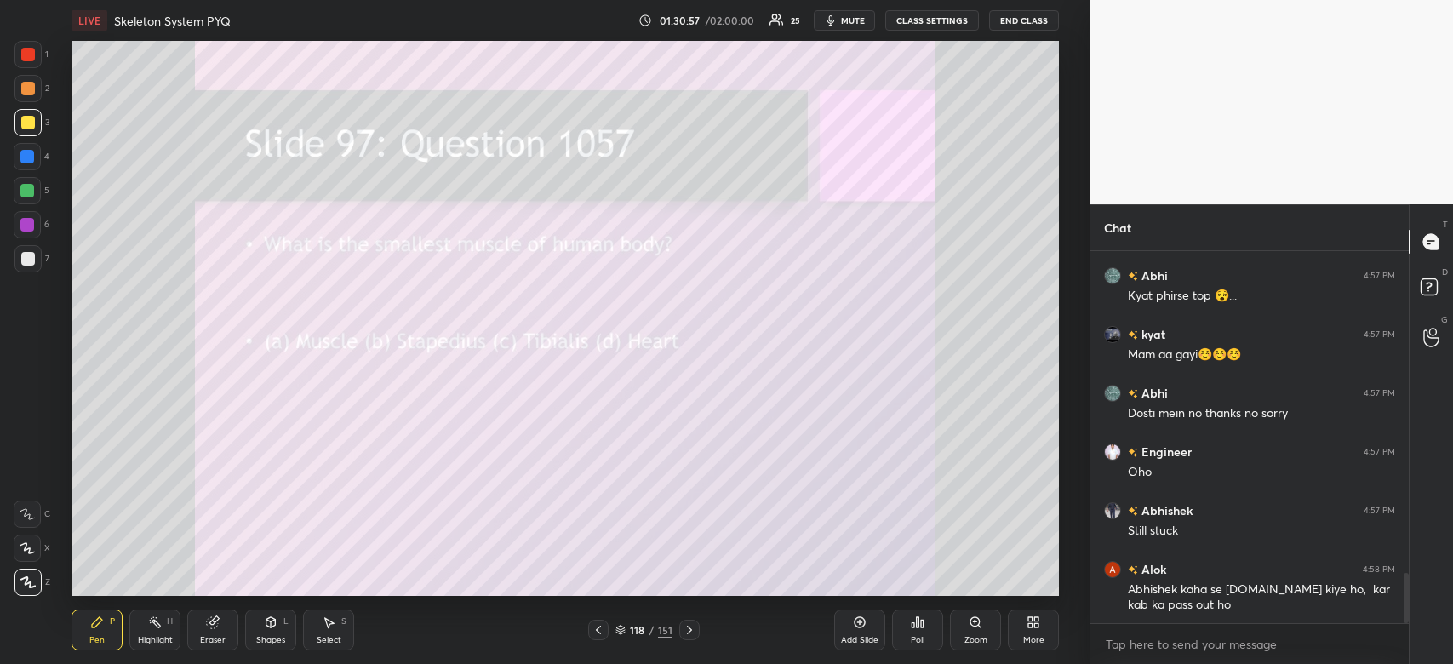
click at [922, 632] on div "Poll" at bounding box center [917, 629] width 51 height 41
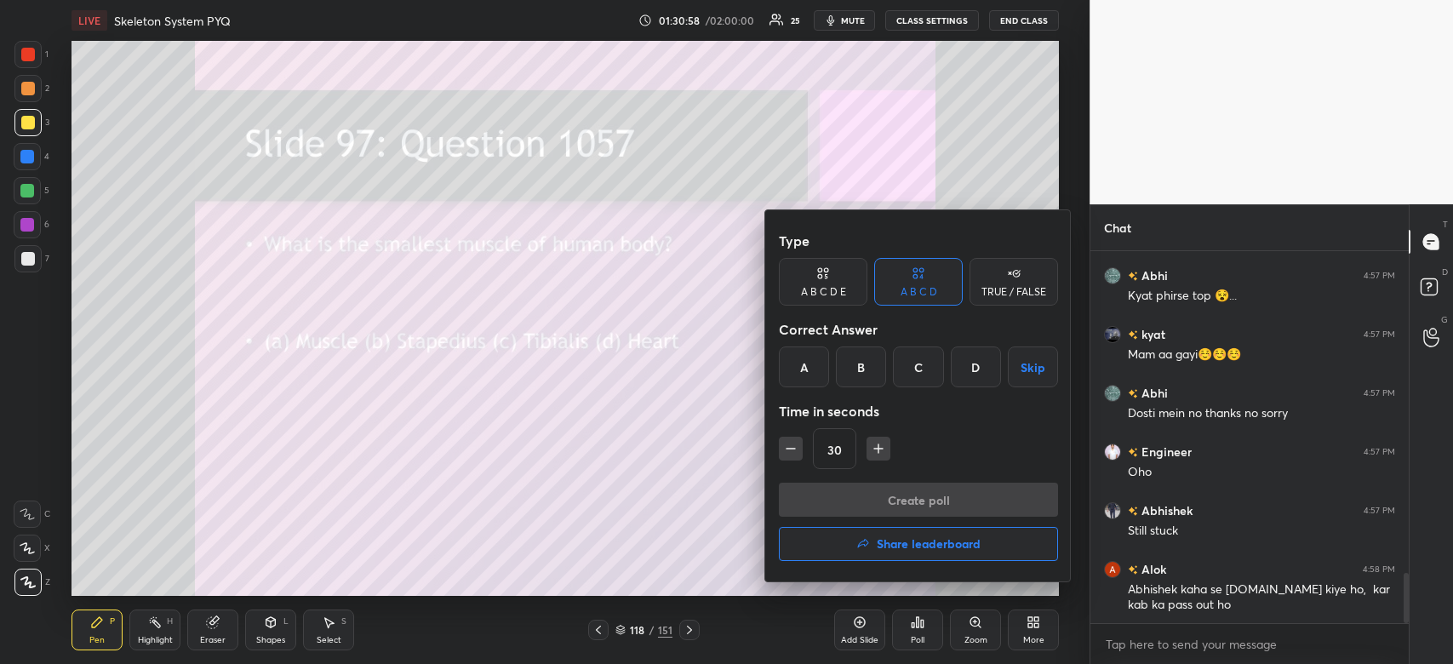
click at [859, 366] on div "B" at bounding box center [861, 366] width 50 height 41
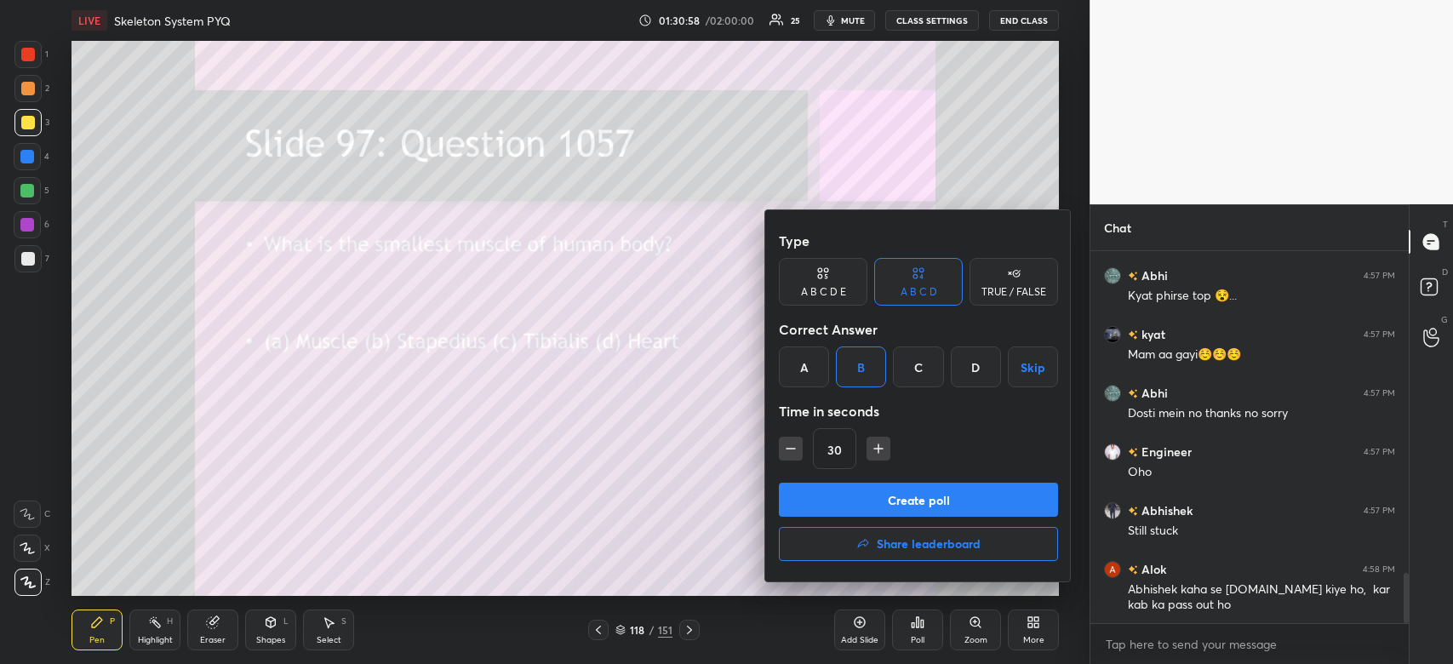
click at [857, 492] on button "Create poll" at bounding box center [918, 500] width 279 height 34
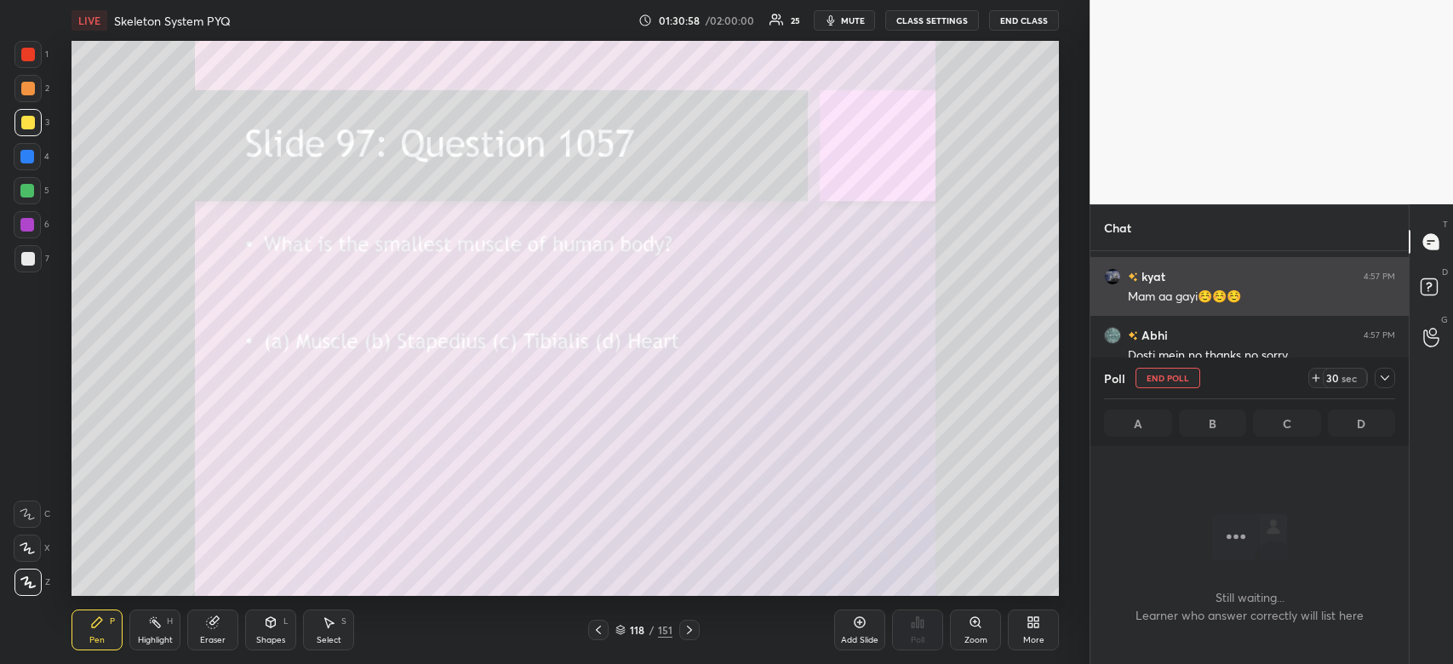
scroll to position [0, 0]
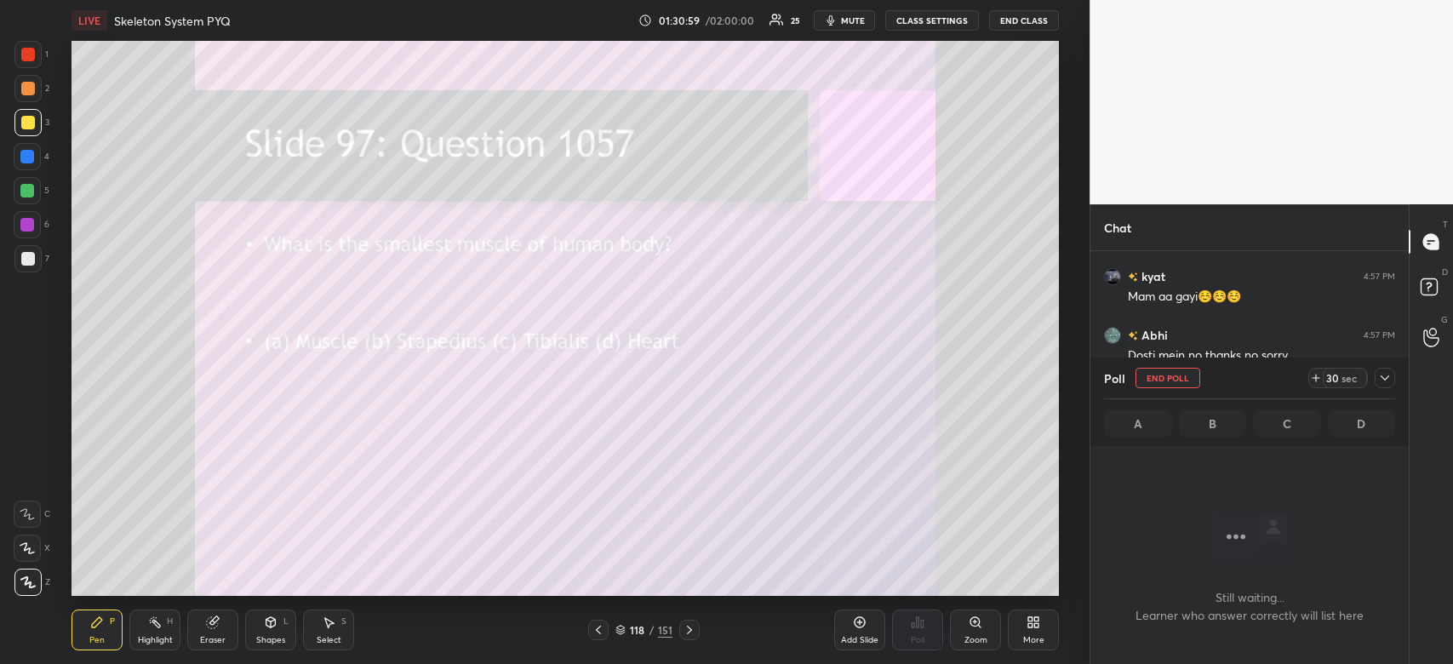
click at [1387, 380] on icon at bounding box center [1385, 378] width 14 height 14
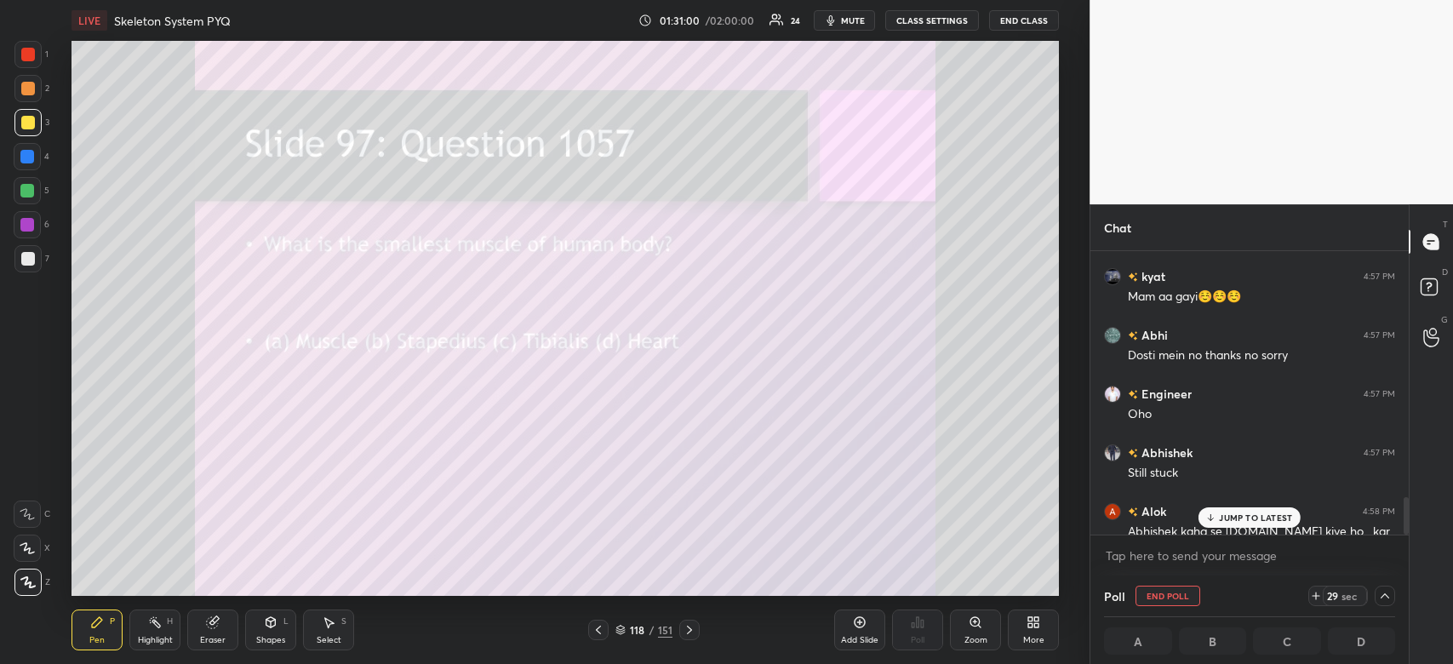
click at [1272, 511] on div "JUMP TO LATEST" at bounding box center [1249, 517] width 102 height 20
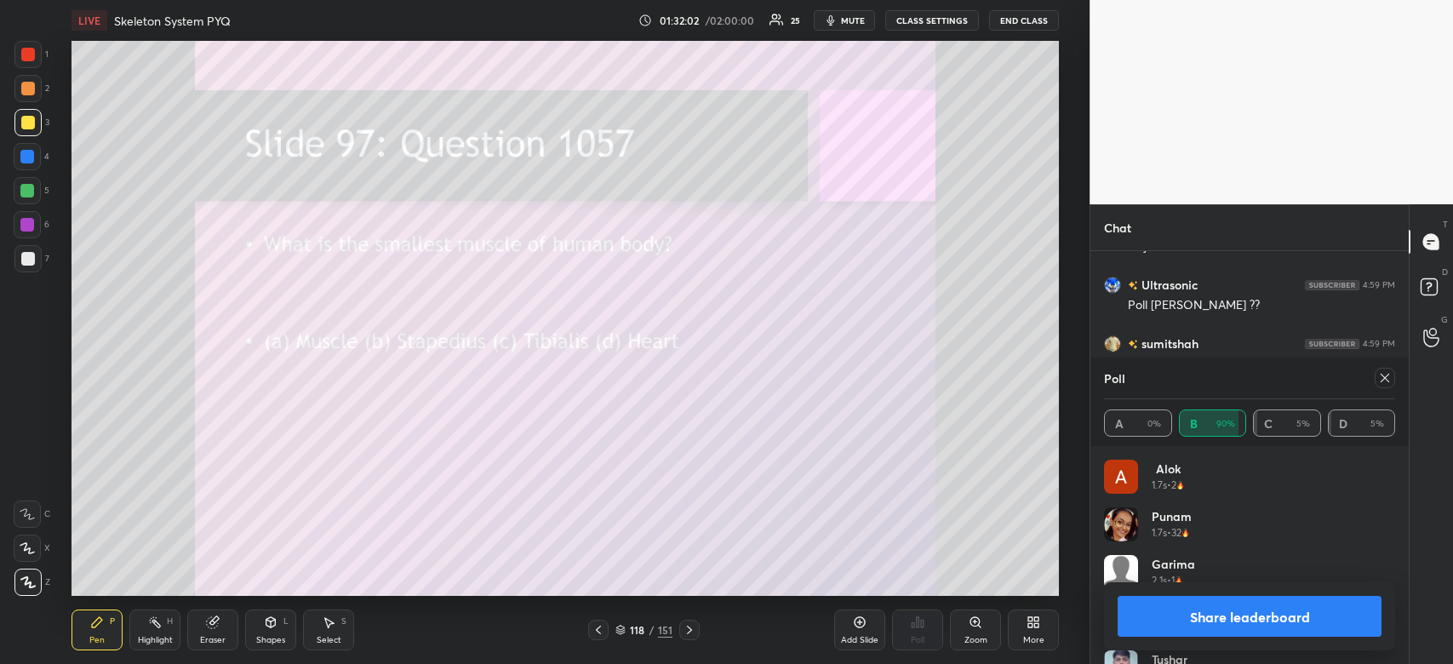
scroll to position [2920, 0]
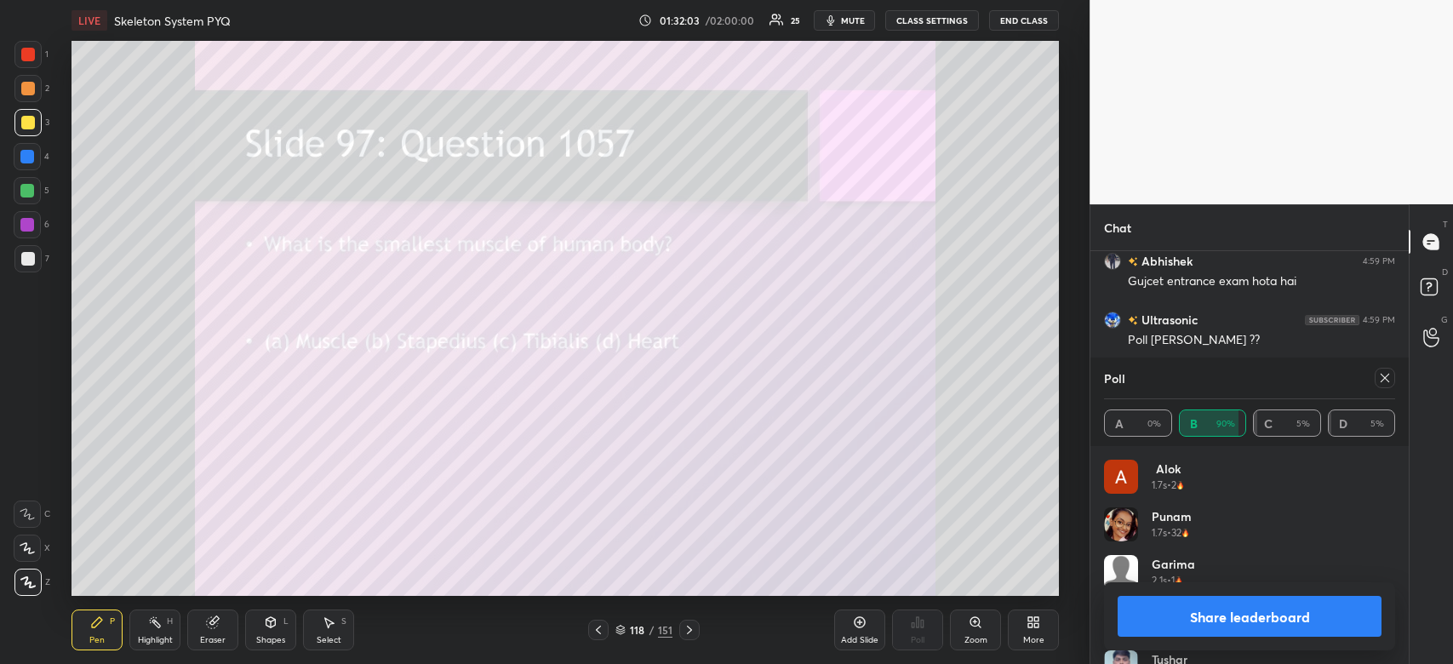
click at [1289, 583] on div "Share leaderboard" at bounding box center [1249, 616] width 291 height 68
click at [1295, 609] on button "Share leaderboard" at bounding box center [1249, 616] width 264 height 41
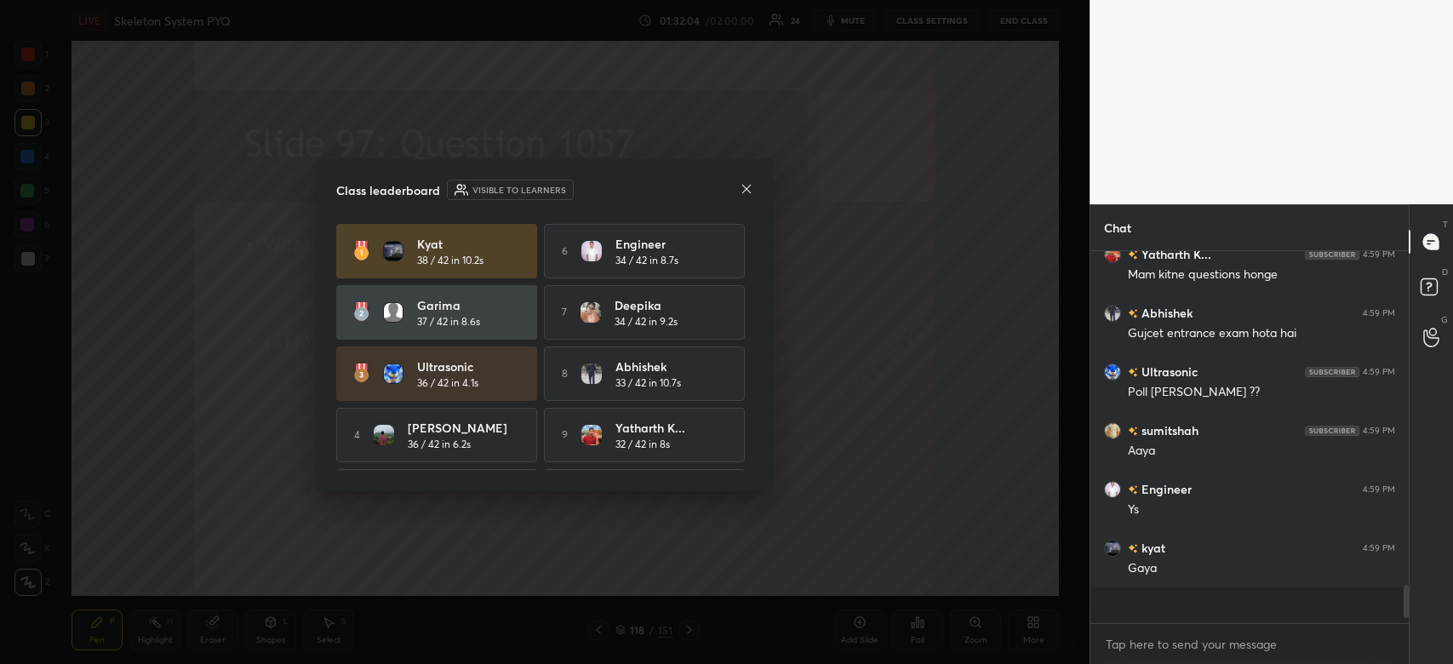
scroll to position [354, 313]
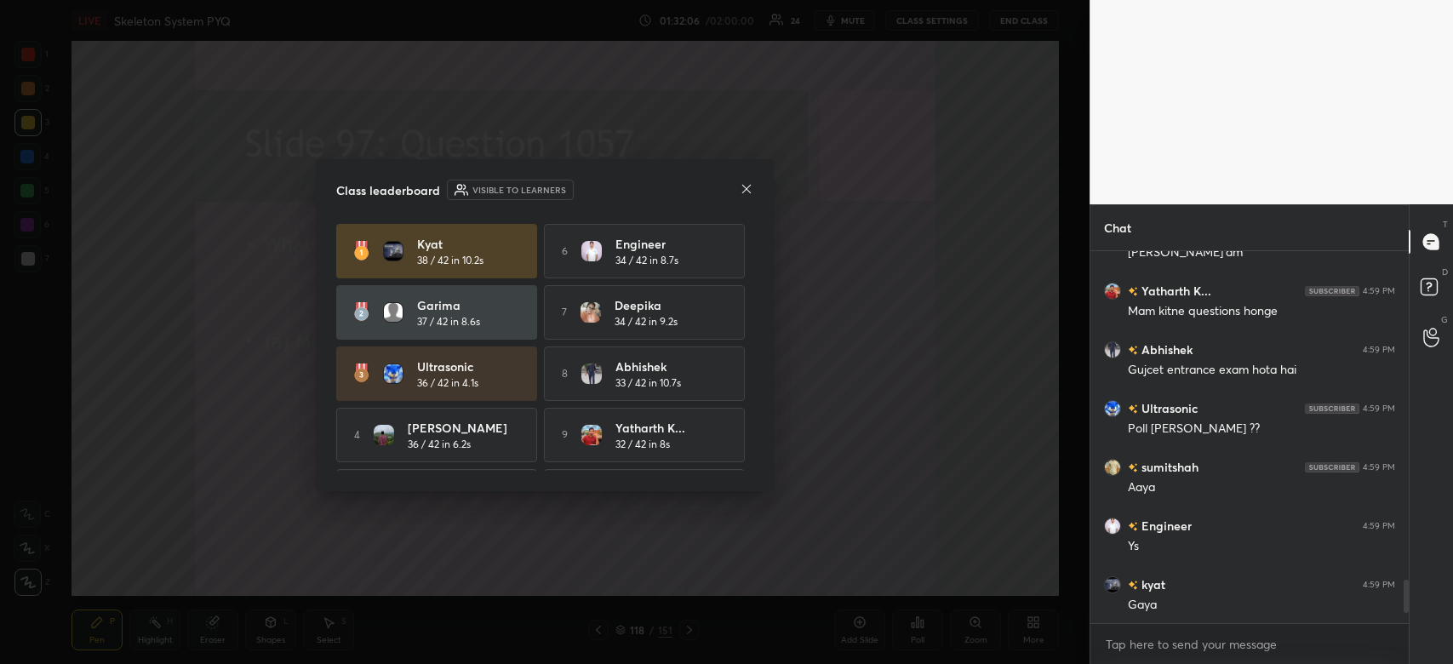
click at [749, 188] on icon at bounding box center [747, 189] width 14 height 14
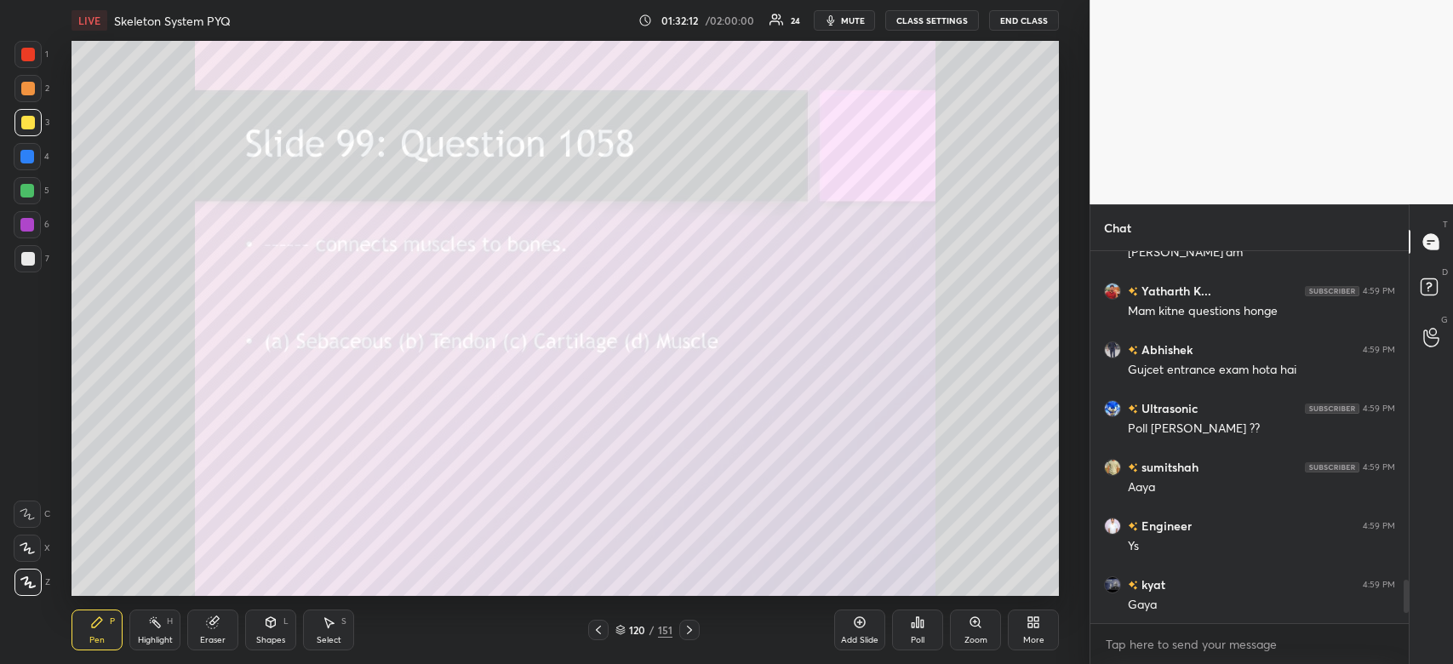
click at [913, 630] on div "Poll" at bounding box center [917, 629] width 51 height 41
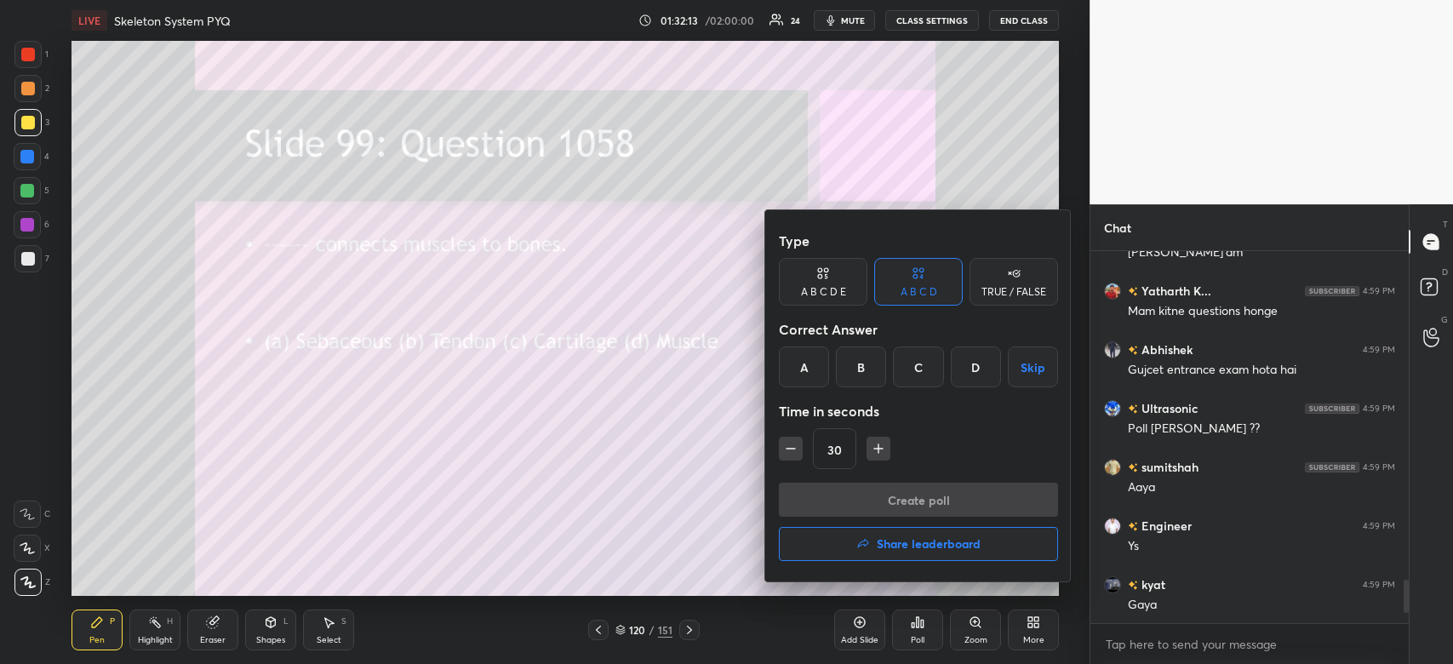
click at [860, 365] on div "B" at bounding box center [861, 366] width 50 height 41
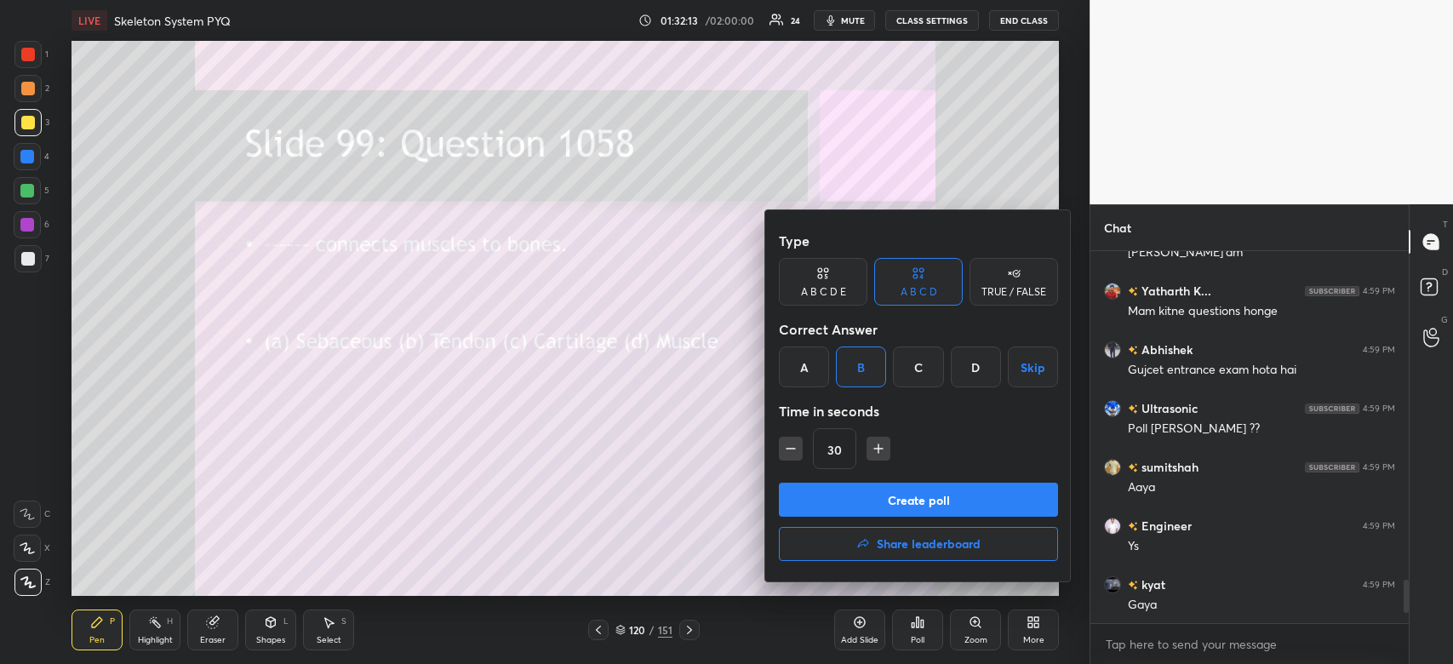
click at [899, 512] on button "Create poll" at bounding box center [918, 500] width 279 height 34
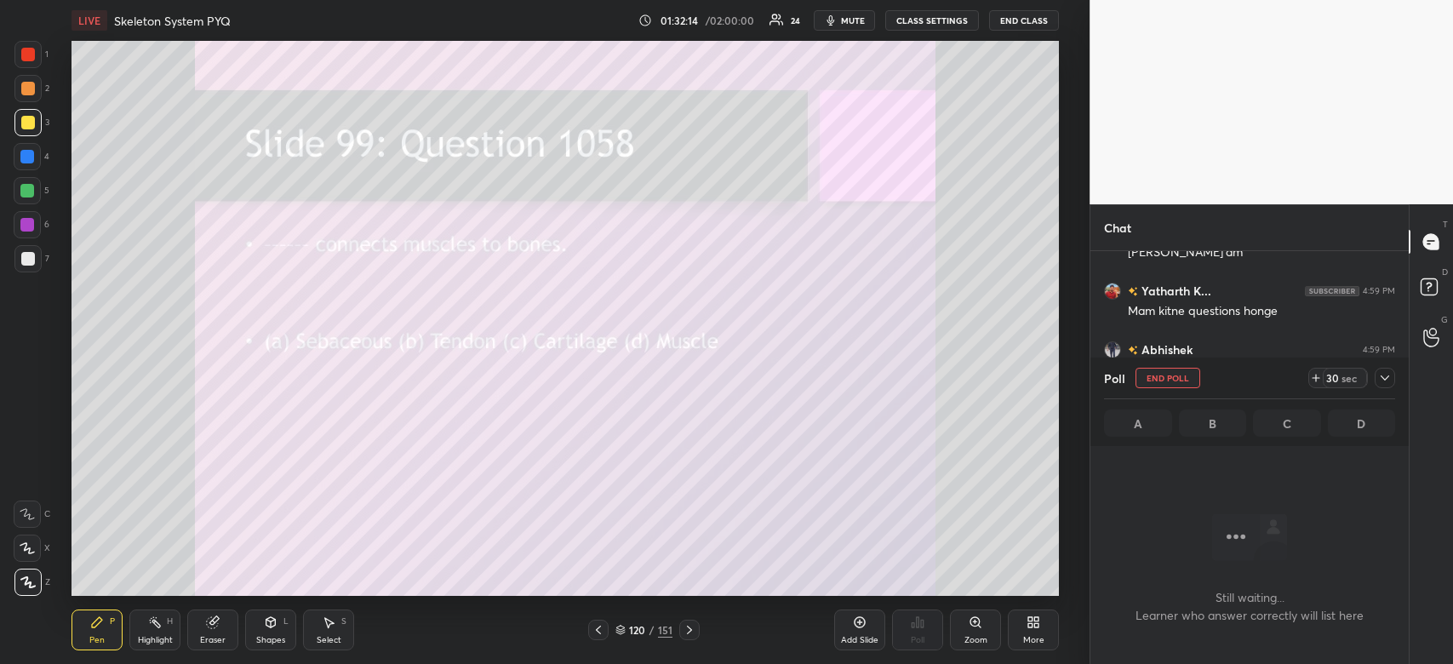
click at [1390, 385] on icon at bounding box center [1385, 378] width 14 height 14
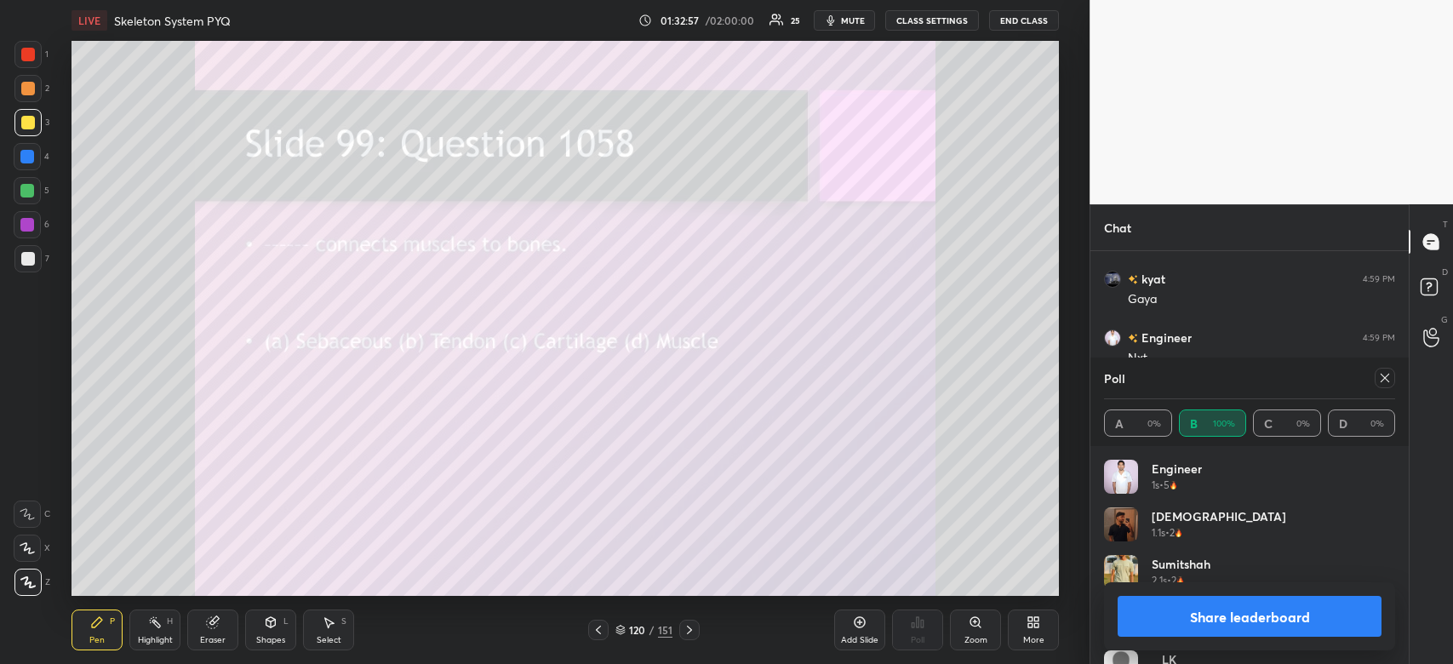
click at [1264, 616] on button "Share leaderboard" at bounding box center [1249, 616] width 264 height 41
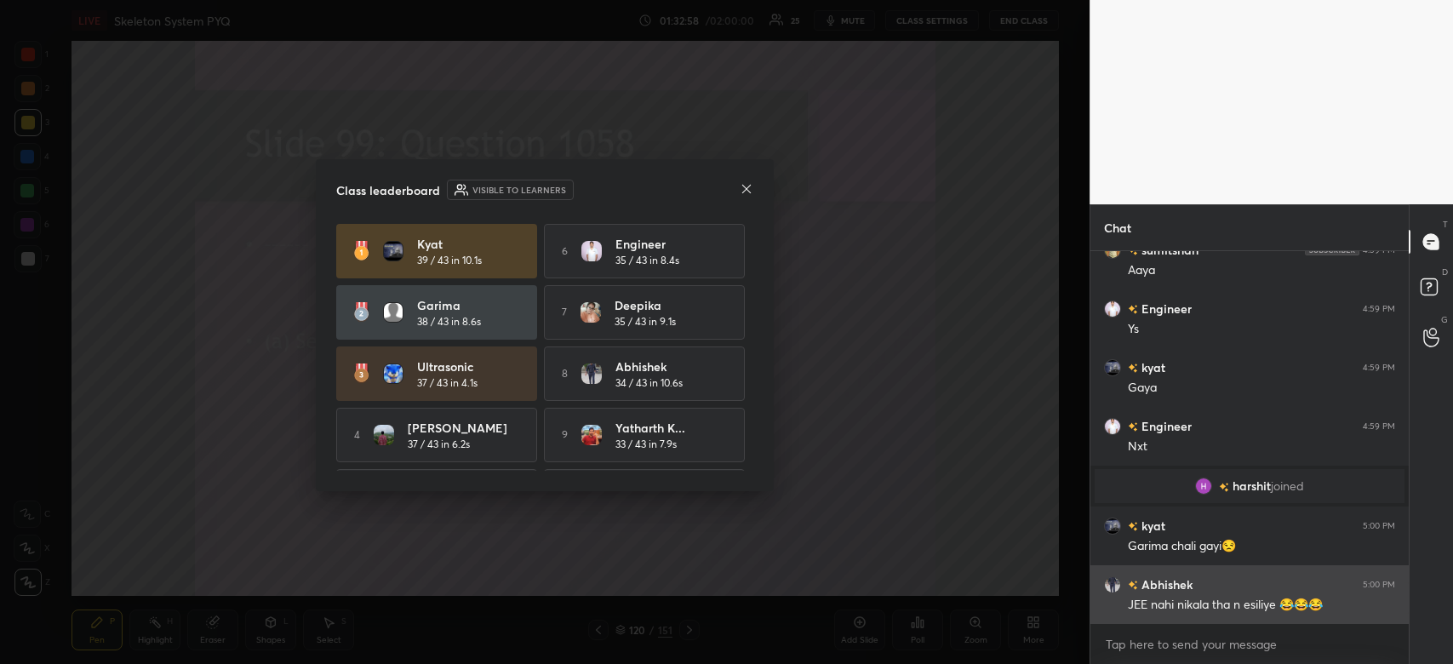
click at [747, 191] on icon at bounding box center [747, 189] width 14 height 14
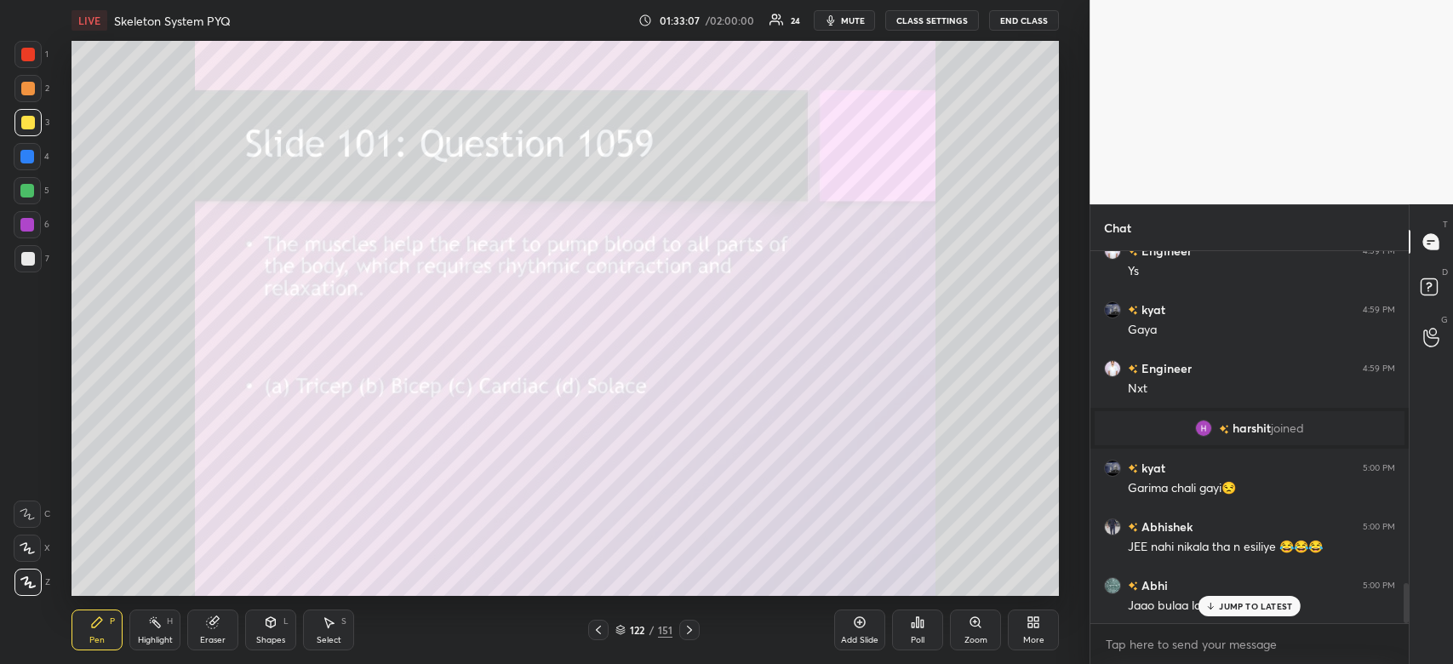
click at [911, 630] on div "Poll" at bounding box center [917, 629] width 51 height 41
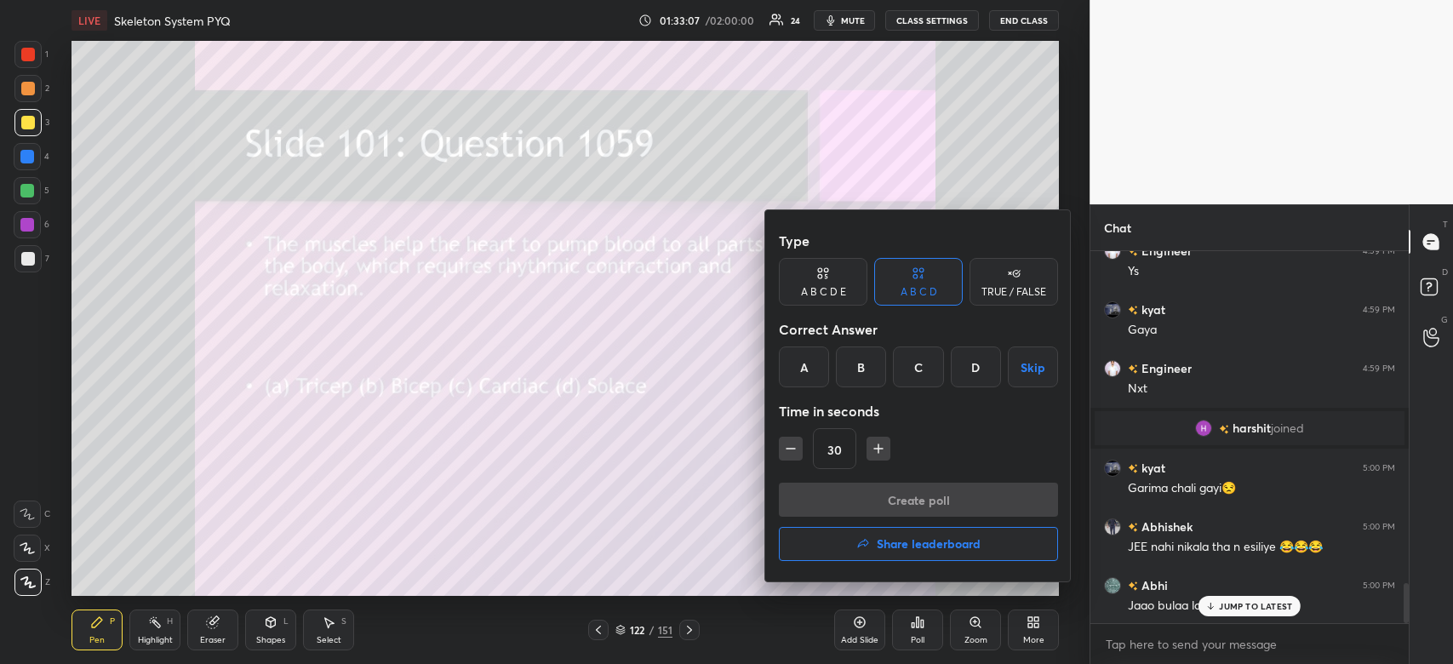
click at [910, 363] on div "C" at bounding box center [918, 366] width 50 height 41
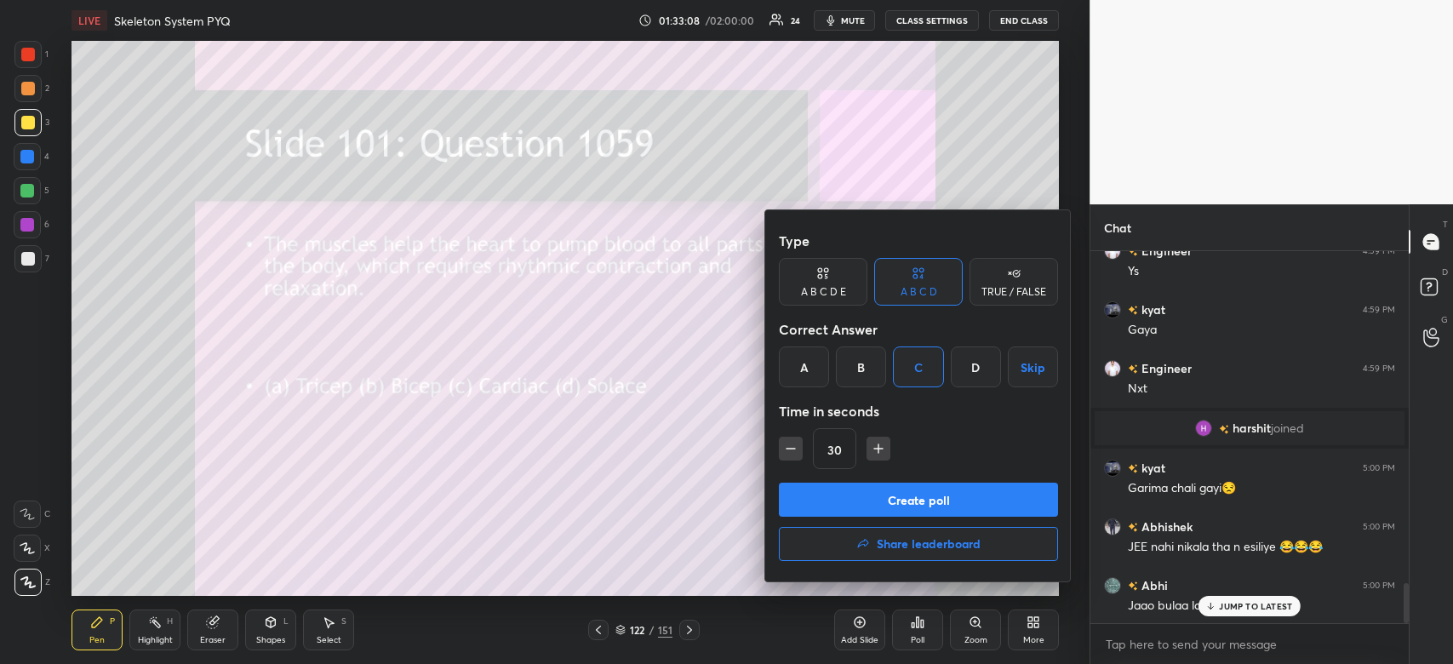
click at [906, 510] on button "Create poll" at bounding box center [918, 500] width 279 height 34
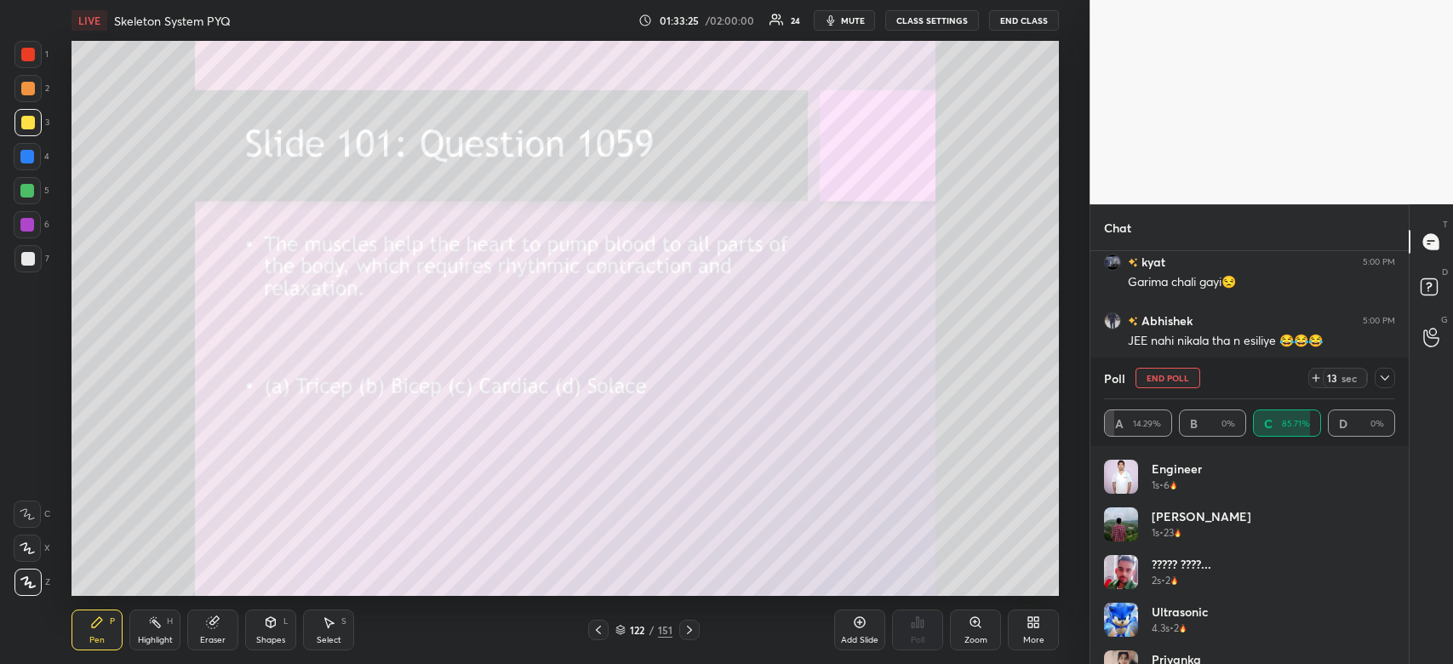
click at [1381, 377] on icon at bounding box center [1384, 377] width 9 height 5
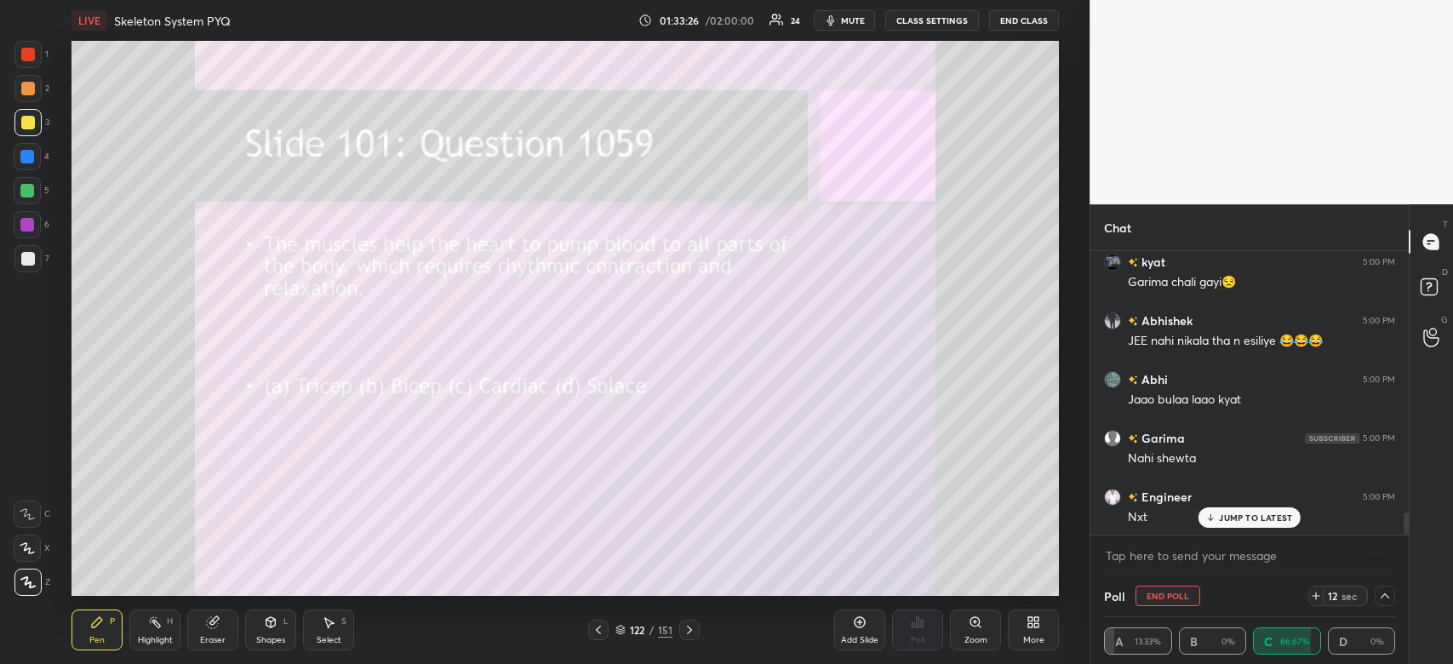
click at [1268, 507] on div "Nxt" at bounding box center [1261, 516] width 267 height 20
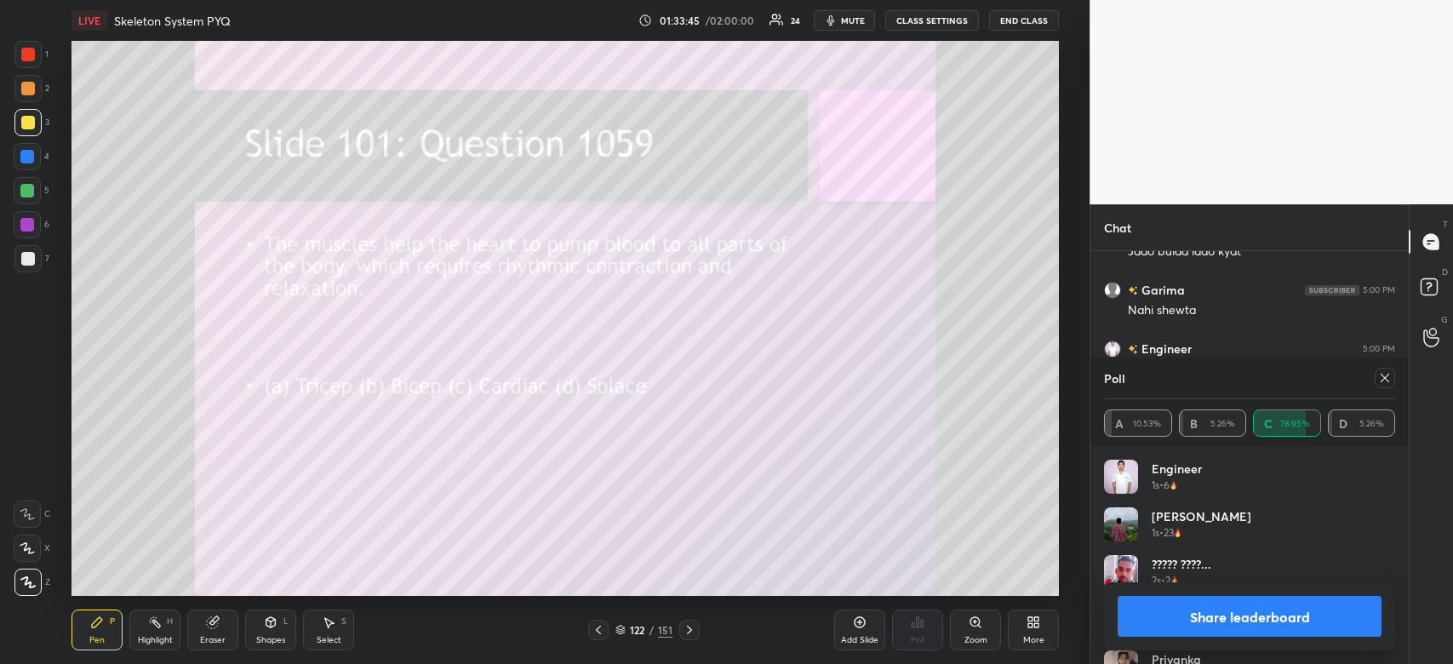
click at [1232, 620] on button "Share leaderboard" at bounding box center [1249, 616] width 264 height 41
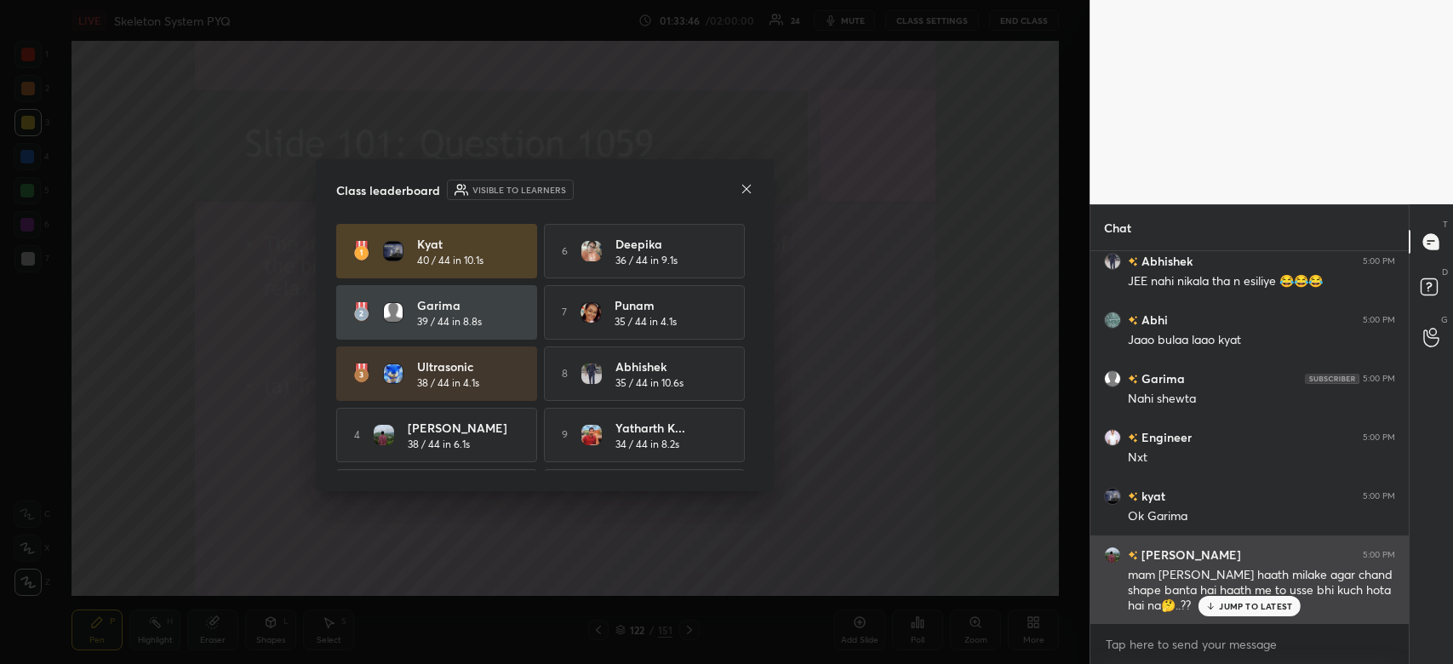
click at [1235, 604] on p "JUMP TO LATEST" at bounding box center [1255, 606] width 73 height 10
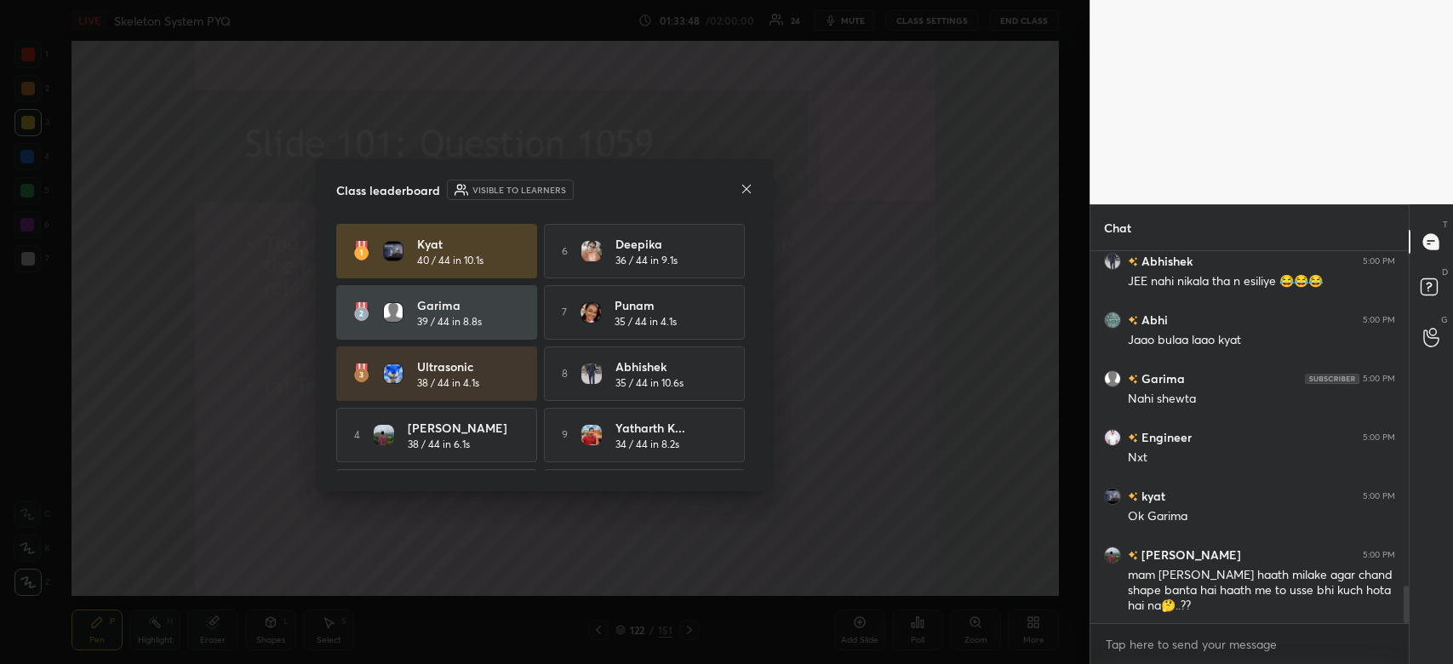
click at [748, 187] on icon at bounding box center [746, 188] width 9 height 9
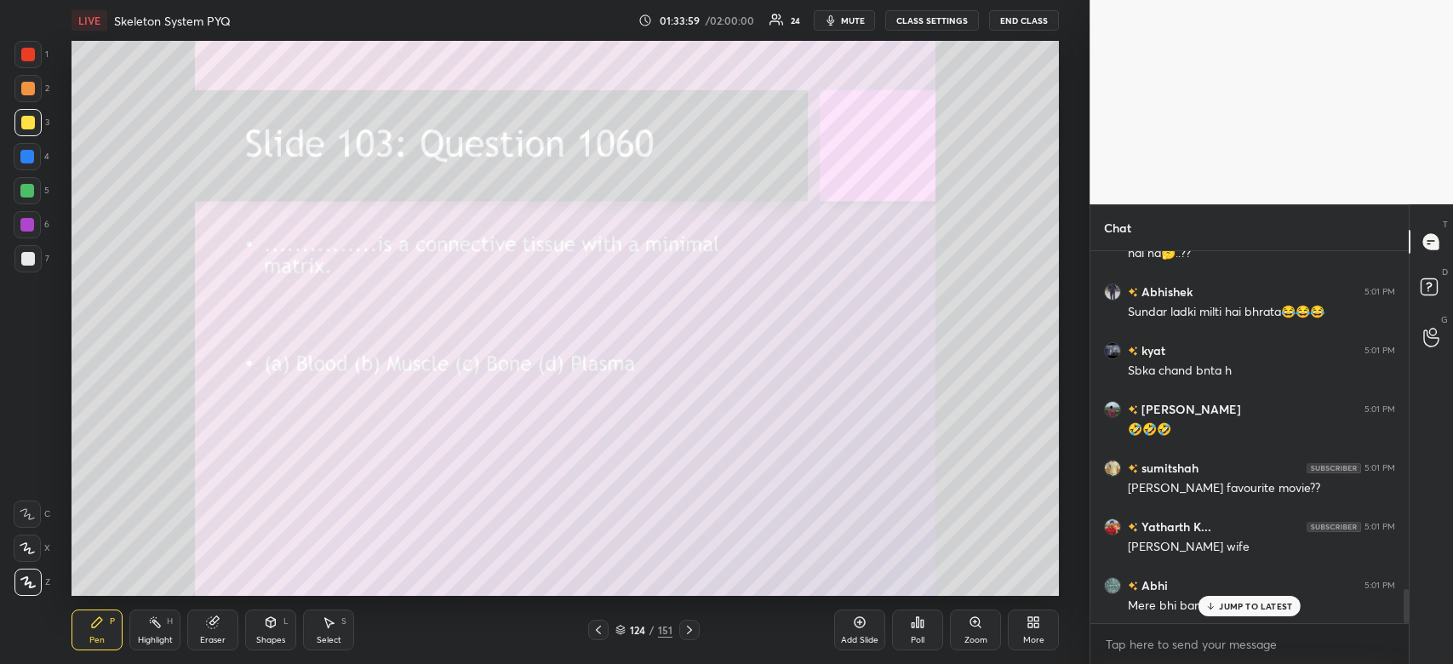
click at [911, 625] on icon at bounding box center [918, 622] width 14 height 14
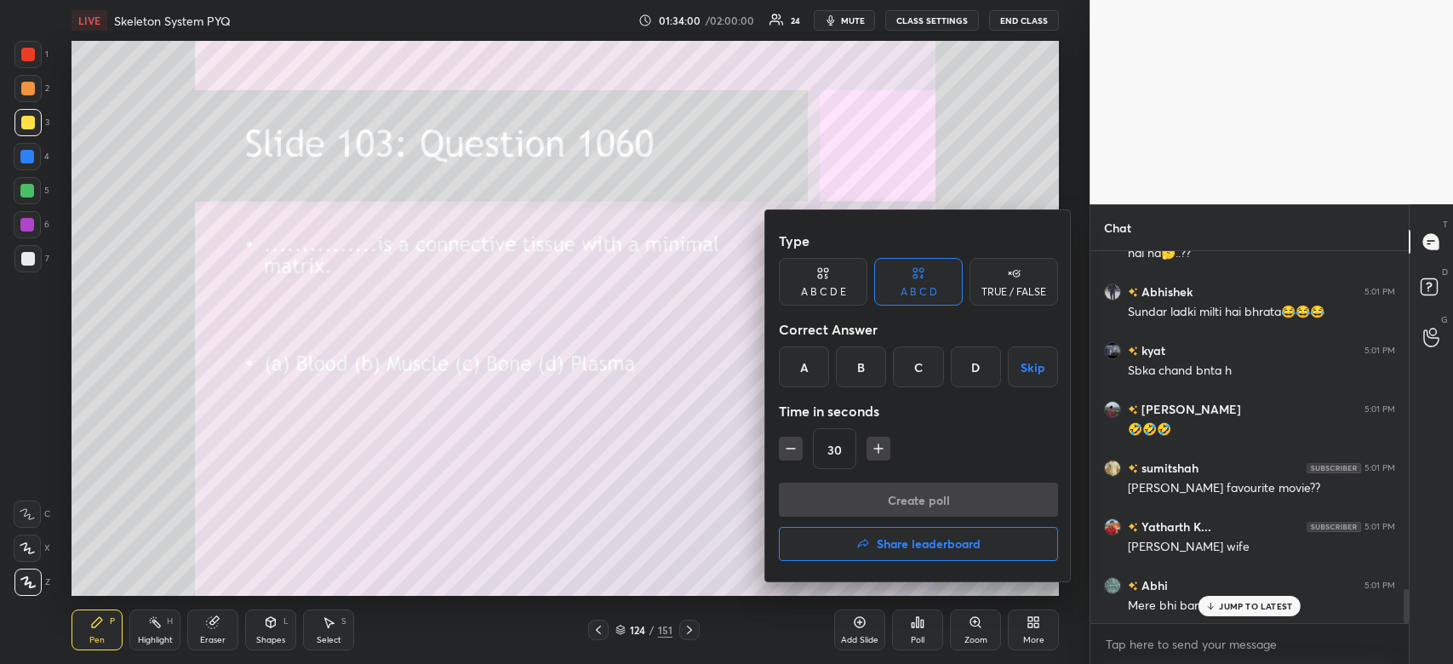
click at [855, 364] on div "B" at bounding box center [861, 366] width 50 height 41
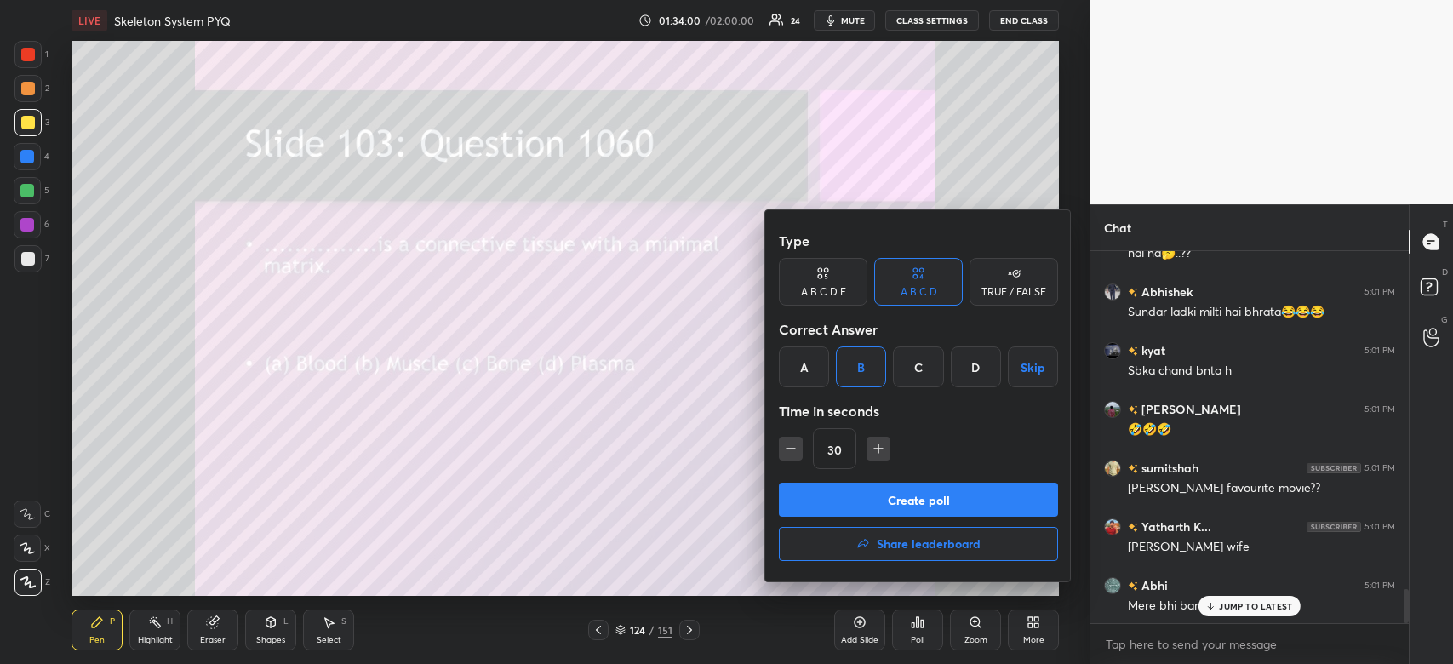
click at [872, 494] on button "Create poll" at bounding box center [918, 500] width 279 height 34
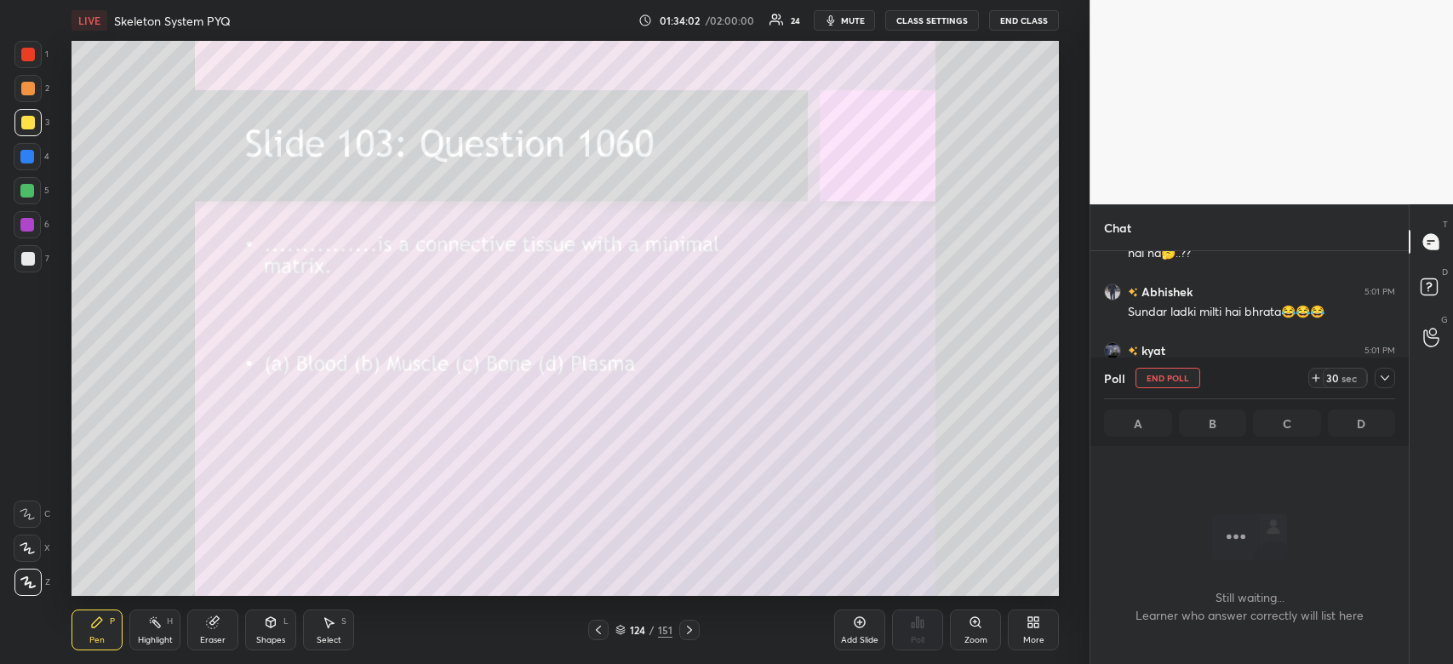
click at [1385, 379] on icon at bounding box center [1384, 377] width 9 height 5
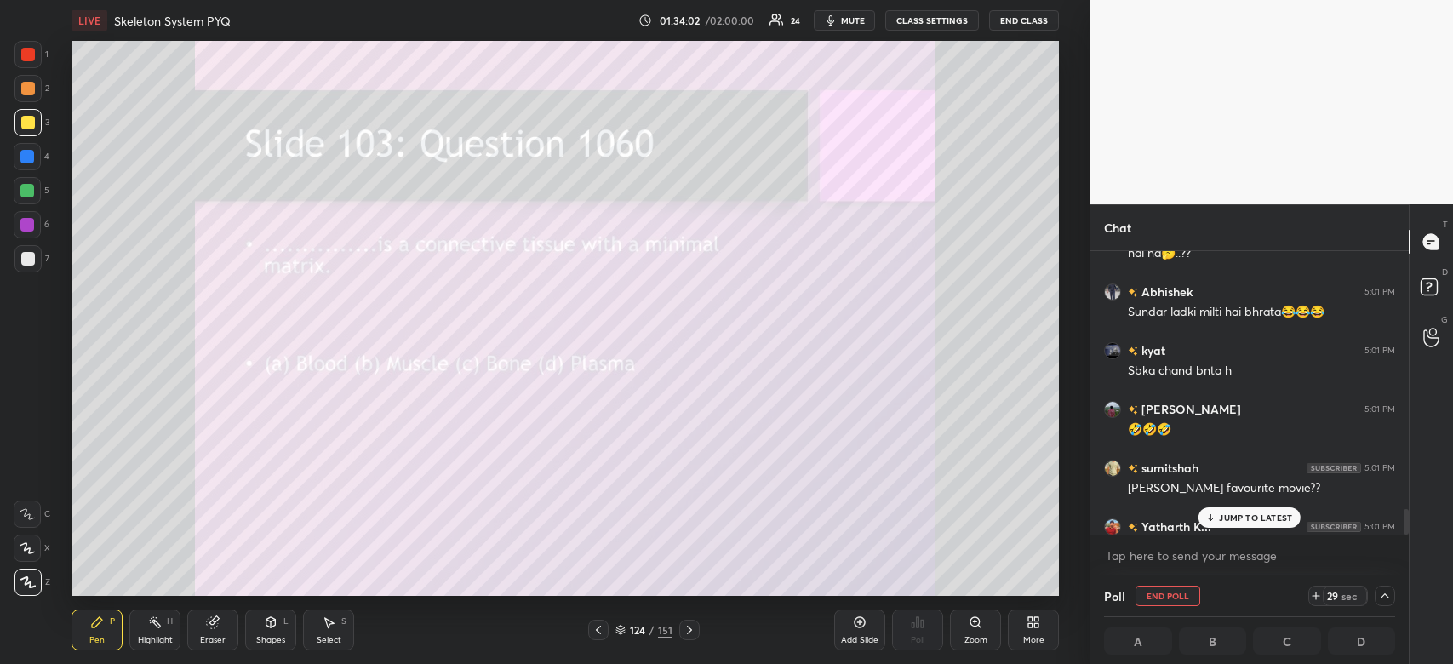
click at [1266, 516] on p "JUMP TO LATEST" at bounding box center [1255, 517] width 73 height 10
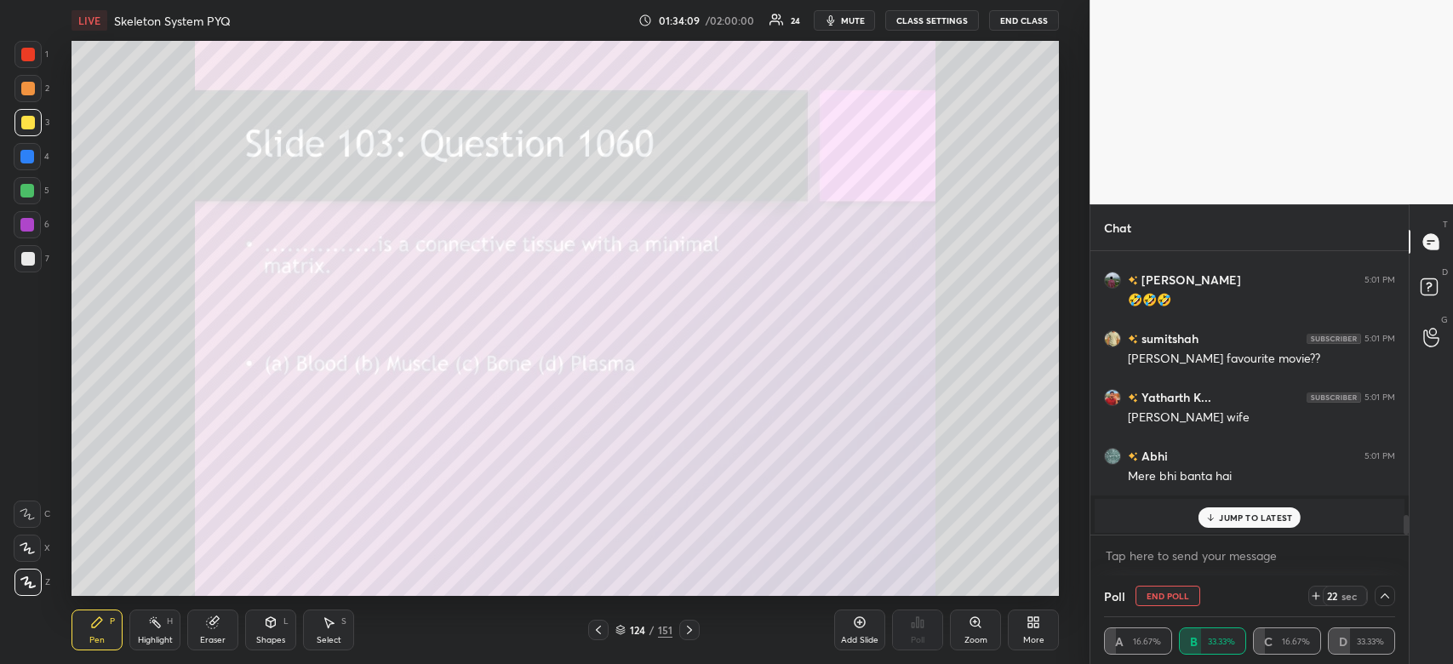
click at [1247, 512] on div "JUMP TO LATEST" at bounding box center [1249, 517] width 102 height 20
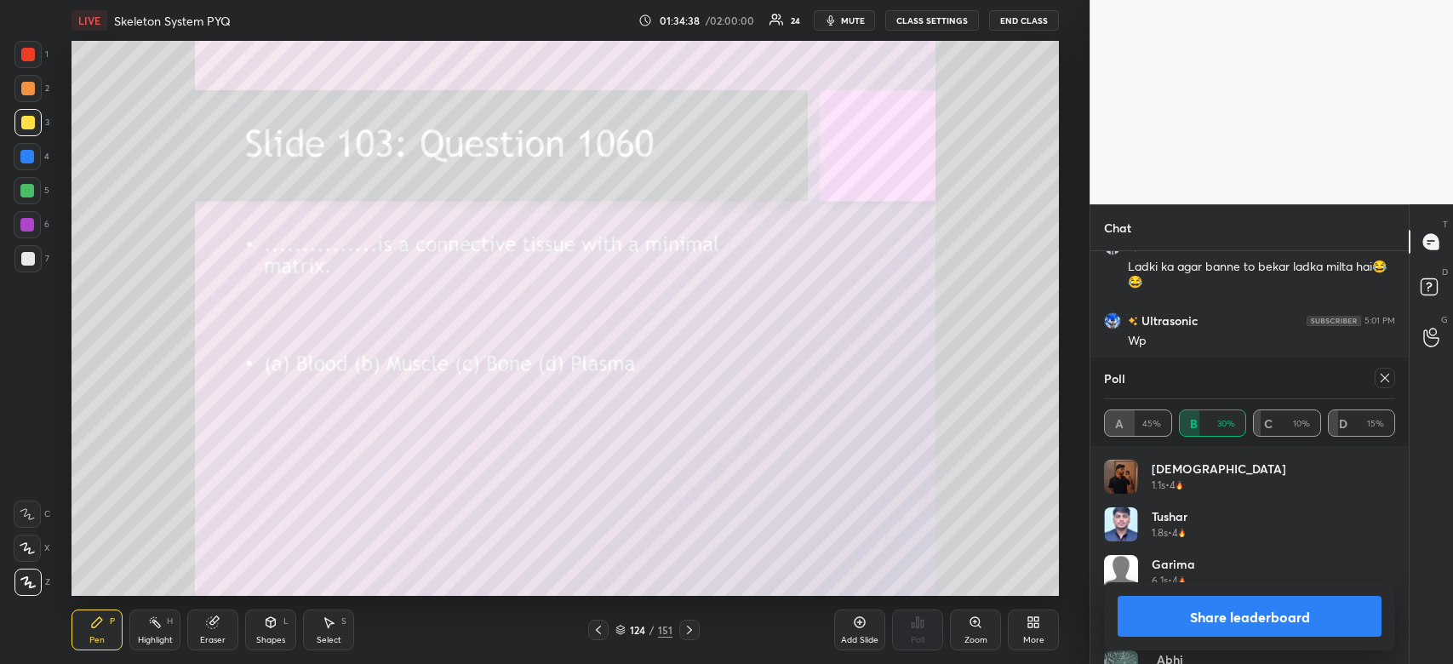
click at [1204, 608] on button "Share leaderboard" at bounding box center [1249, 616] width 264 height 41
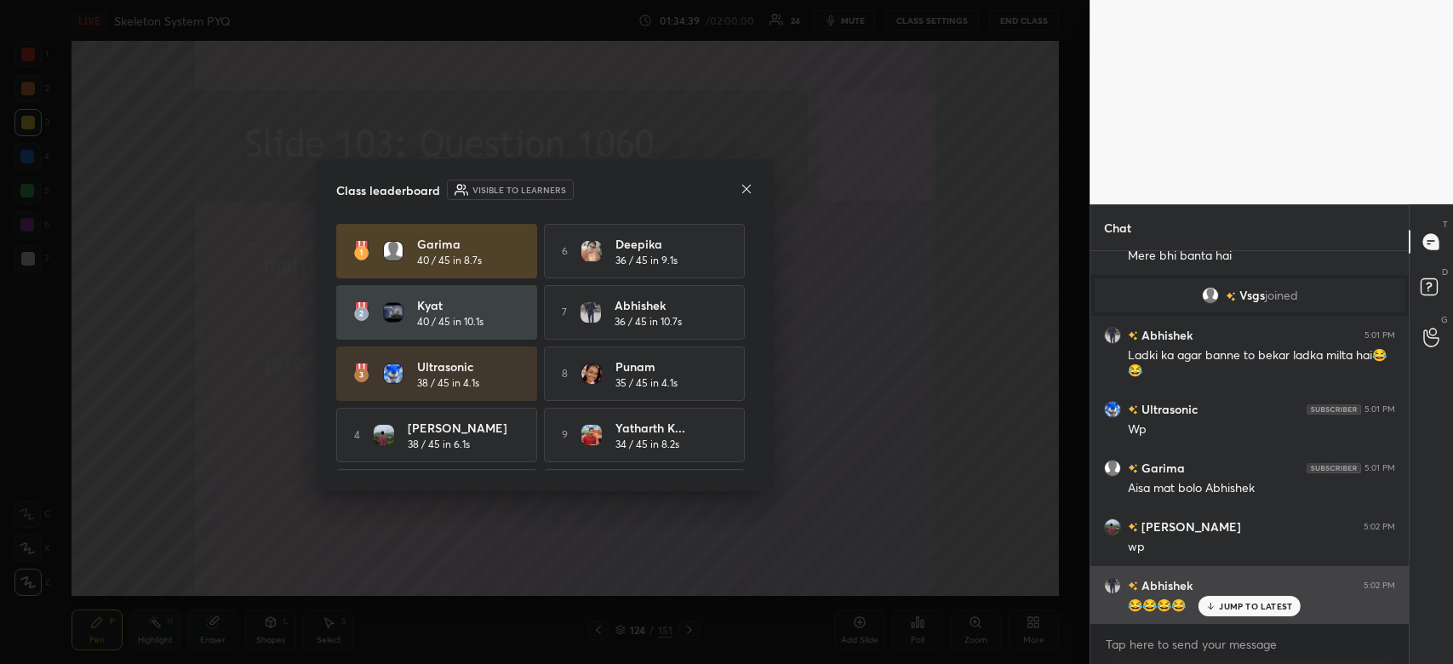
click at [1255, 602] on p "JUMP TO LATEST" at bounding box center [1255, 606] width 73 height 10
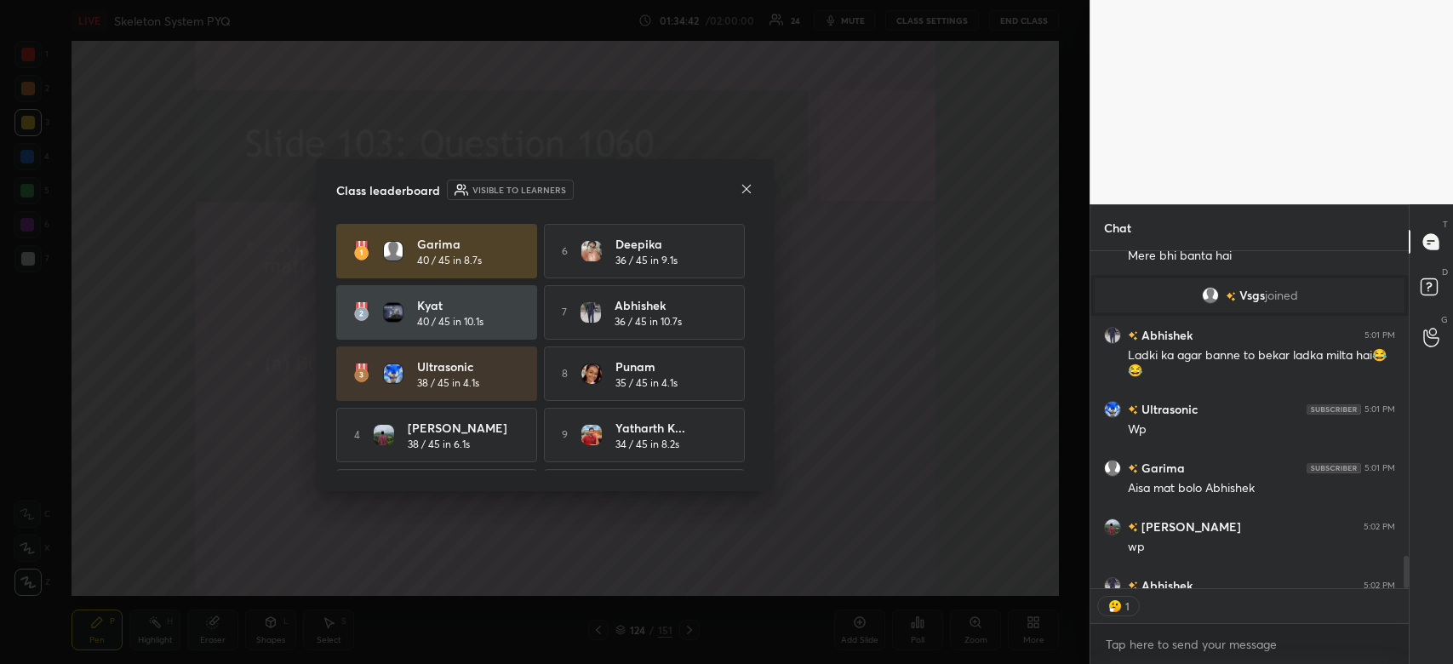
click at [750, 186] on icon at bounding box center [747, 189] width 14 height 14
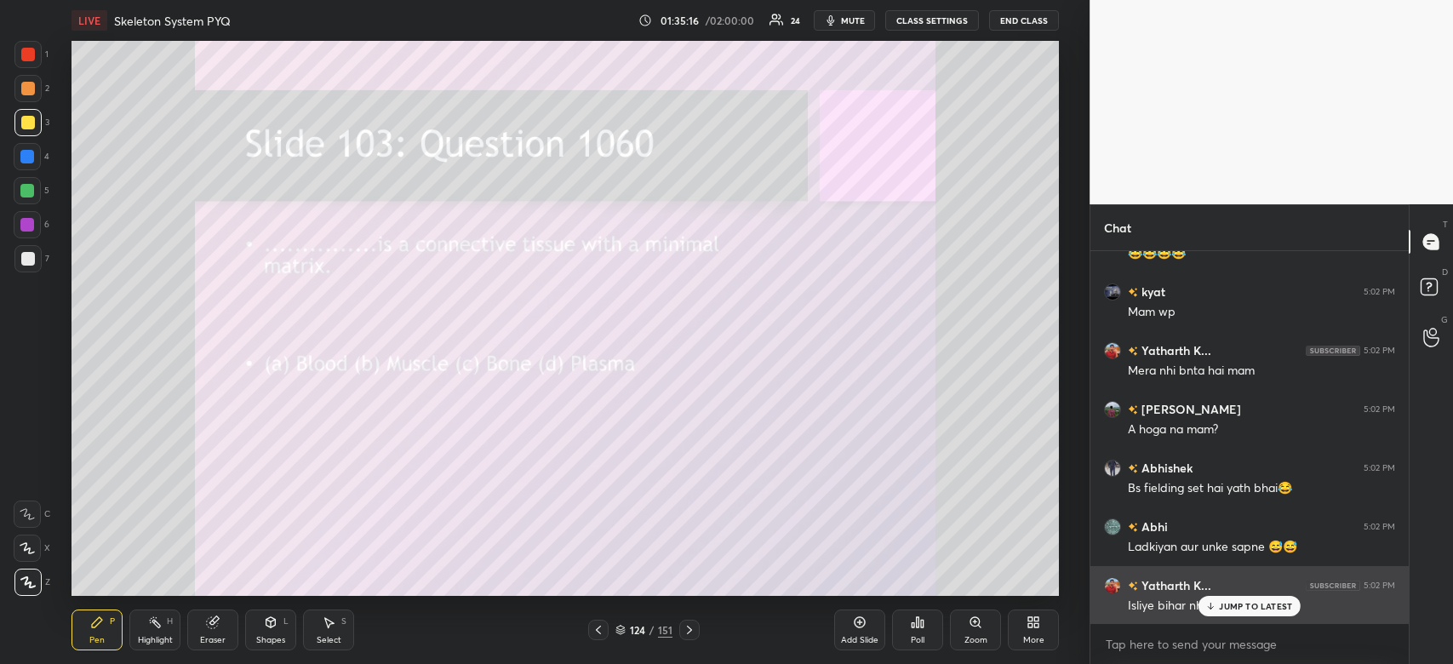
click at [1231, 607] on p "JUMP TO LATEST" at bounding box center [1255, 606] width 73 height 10
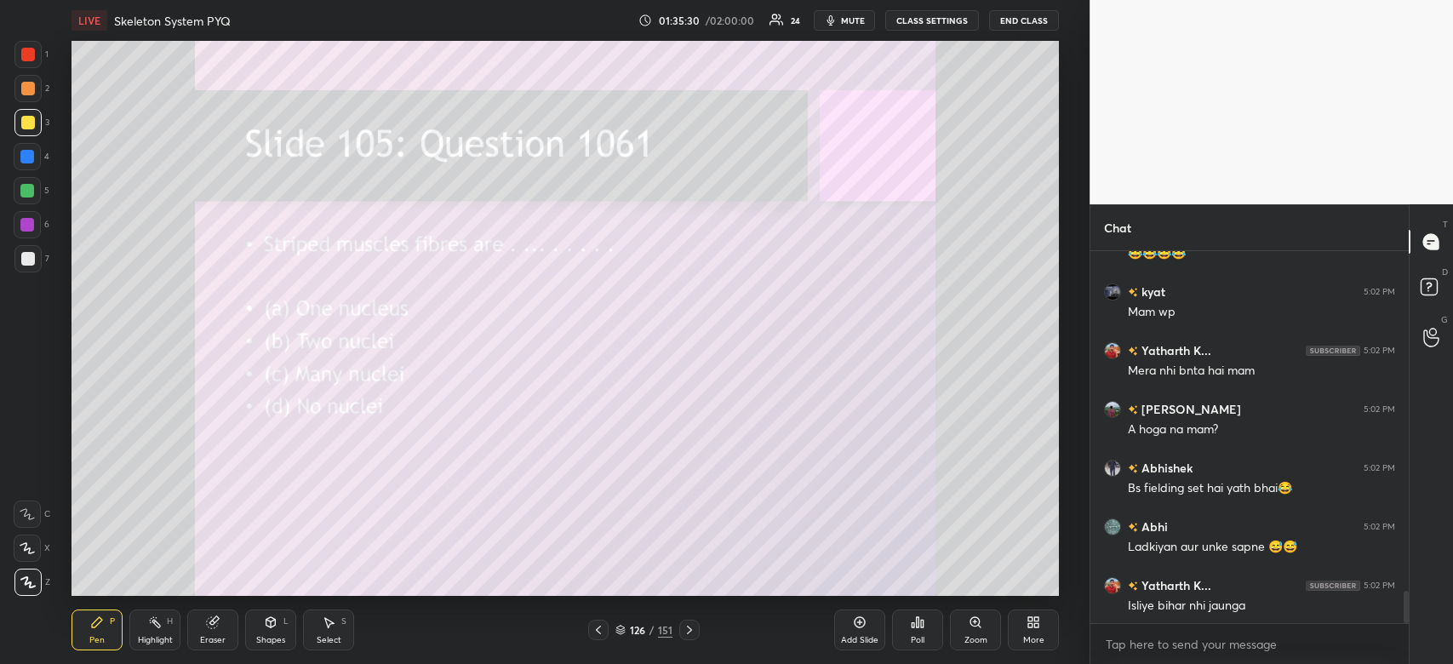
click at [926, 619] on div "Poll" at bounding box center [917, 629] width 51 height 41
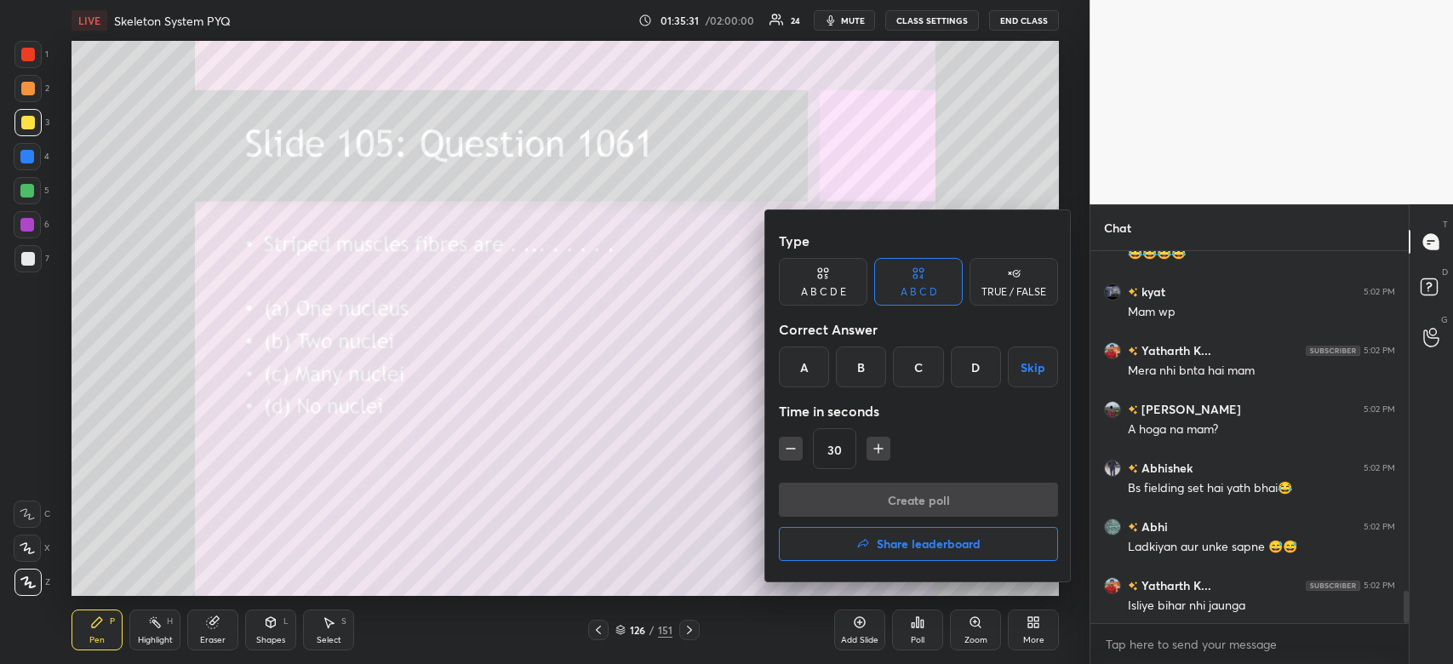
click at [919, 369] on div "C" at bounding box center [918, 366] width 50 height 41
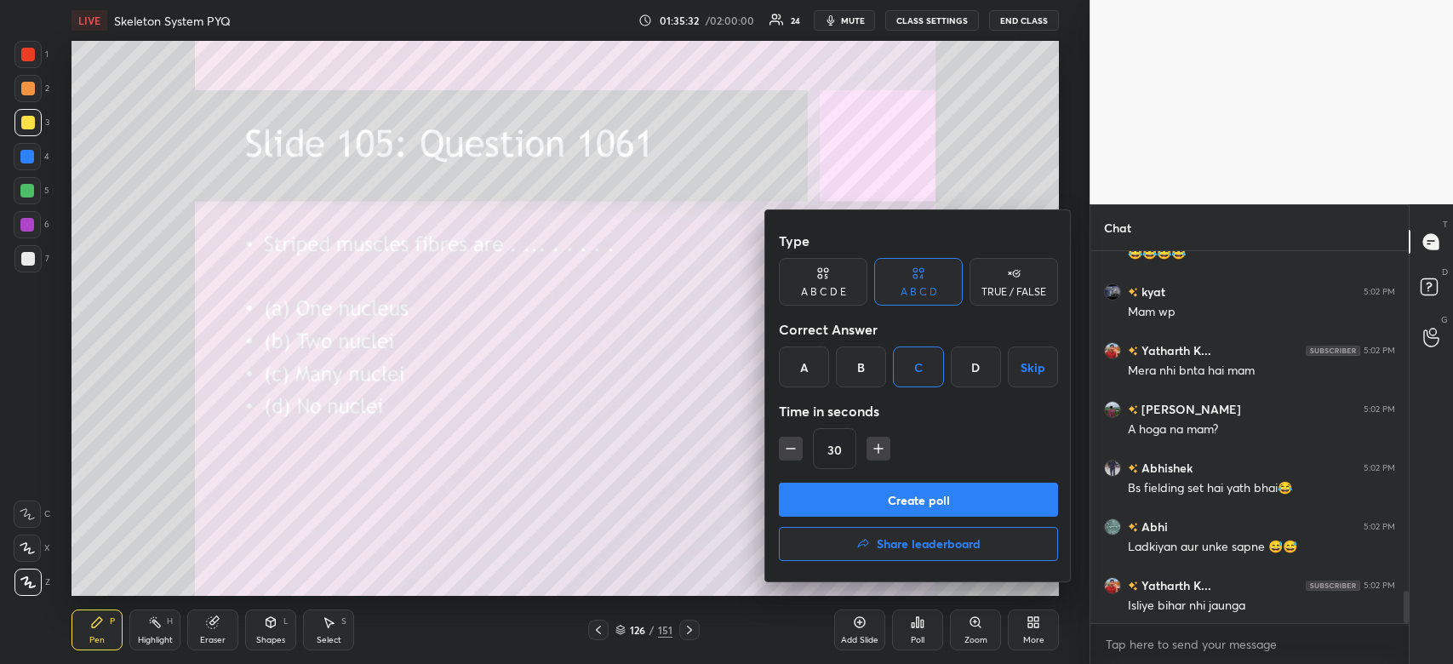
click at [899, 487] on button "Create poll" at bounding box center [918, 500] width 279 height 34
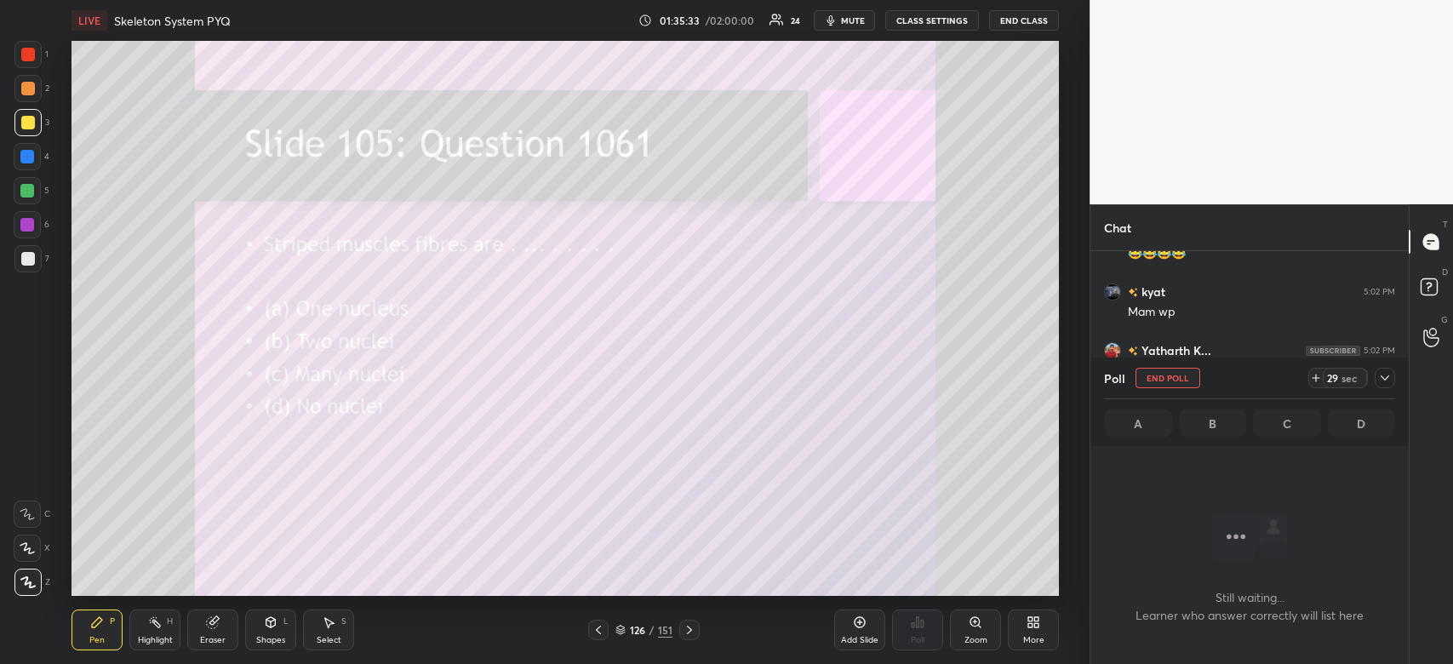
click at [1324, 380] on div "29 sec" at bounding box center [1345, 378] width 44 height 20
click at [1379, 377] on icon at bounding box center [1385, 378] width 14 height 14
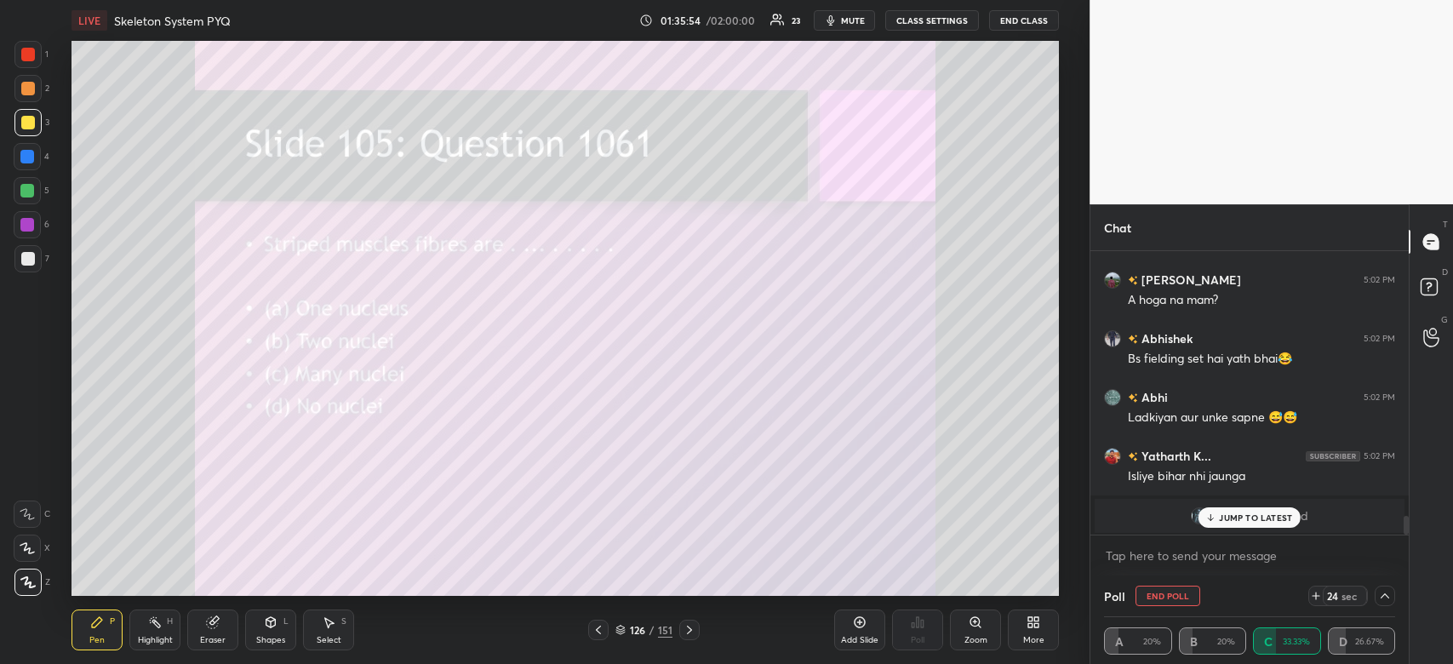
click at [1246, 517] on p "JUMP TO LATEST" at bounding box center [1255, 517] width 73 height 10
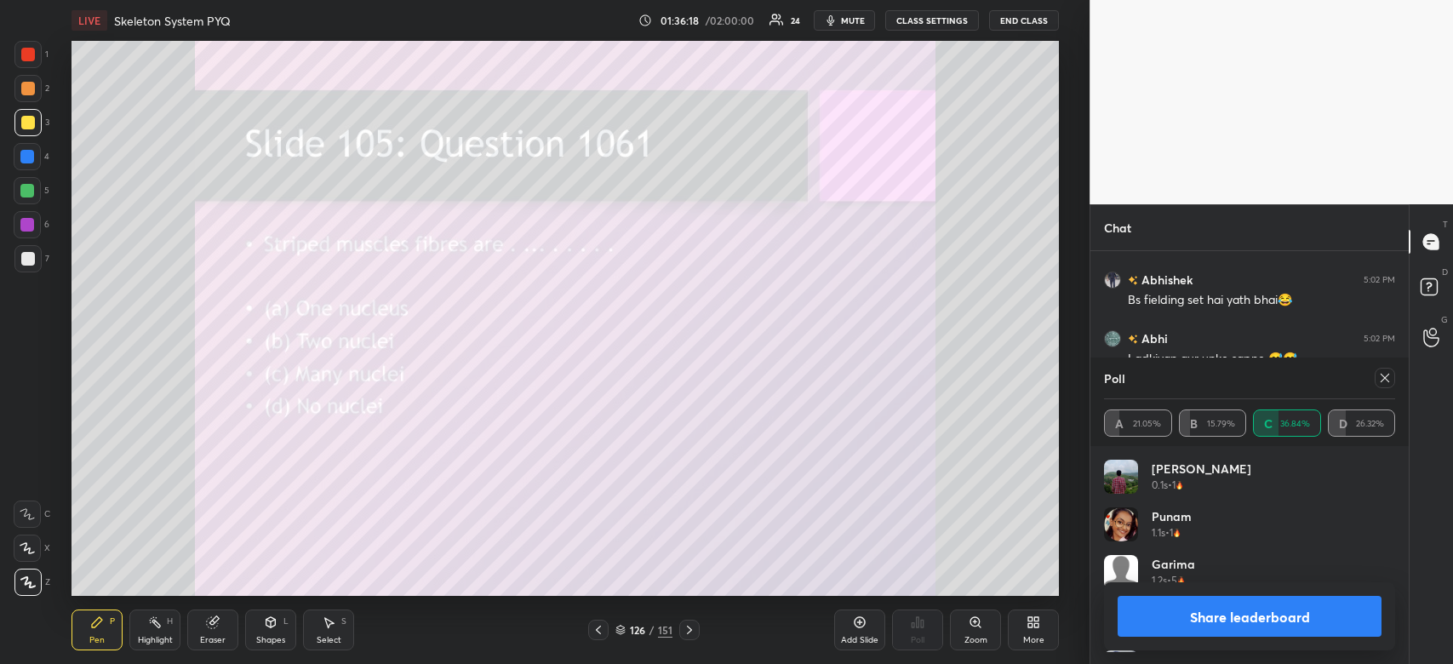
scroll to position [199, 286]
click at [1266, 618] on button "Share leaderboard" at bounding box center [1249, 616] width 264 height 41
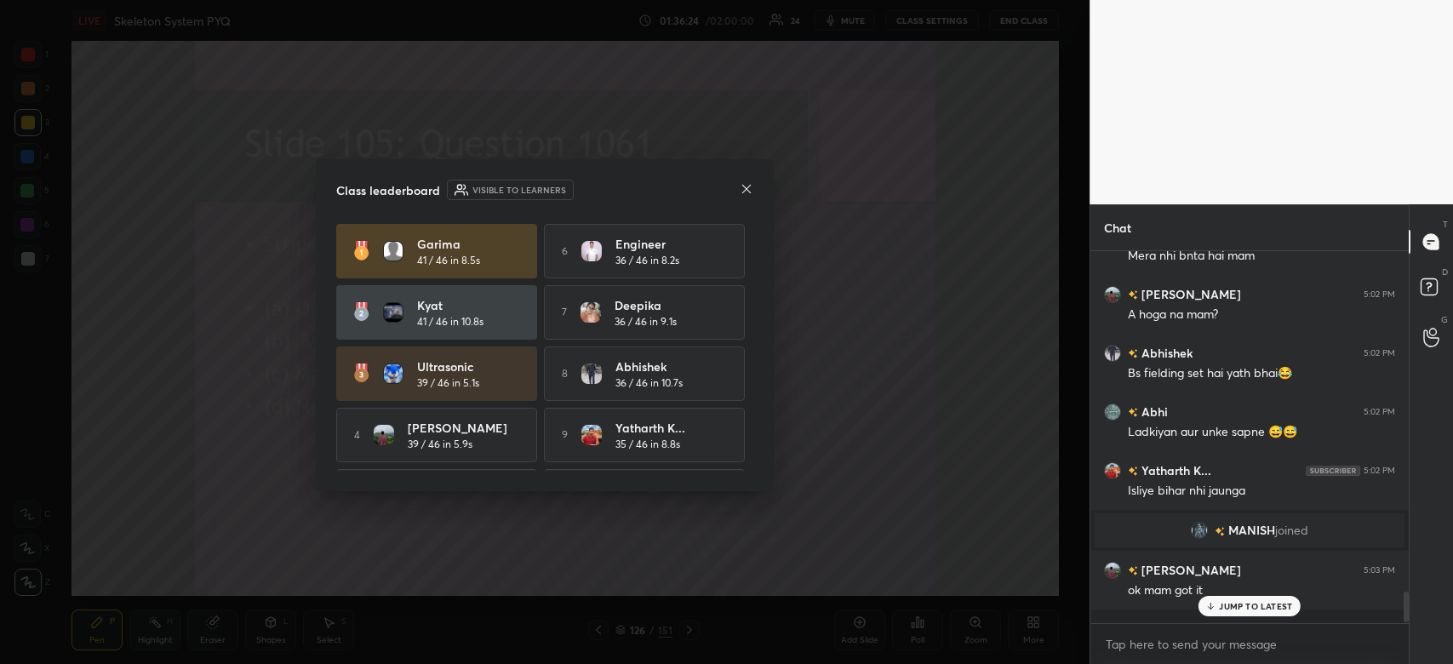
scroll to position [362, 313]
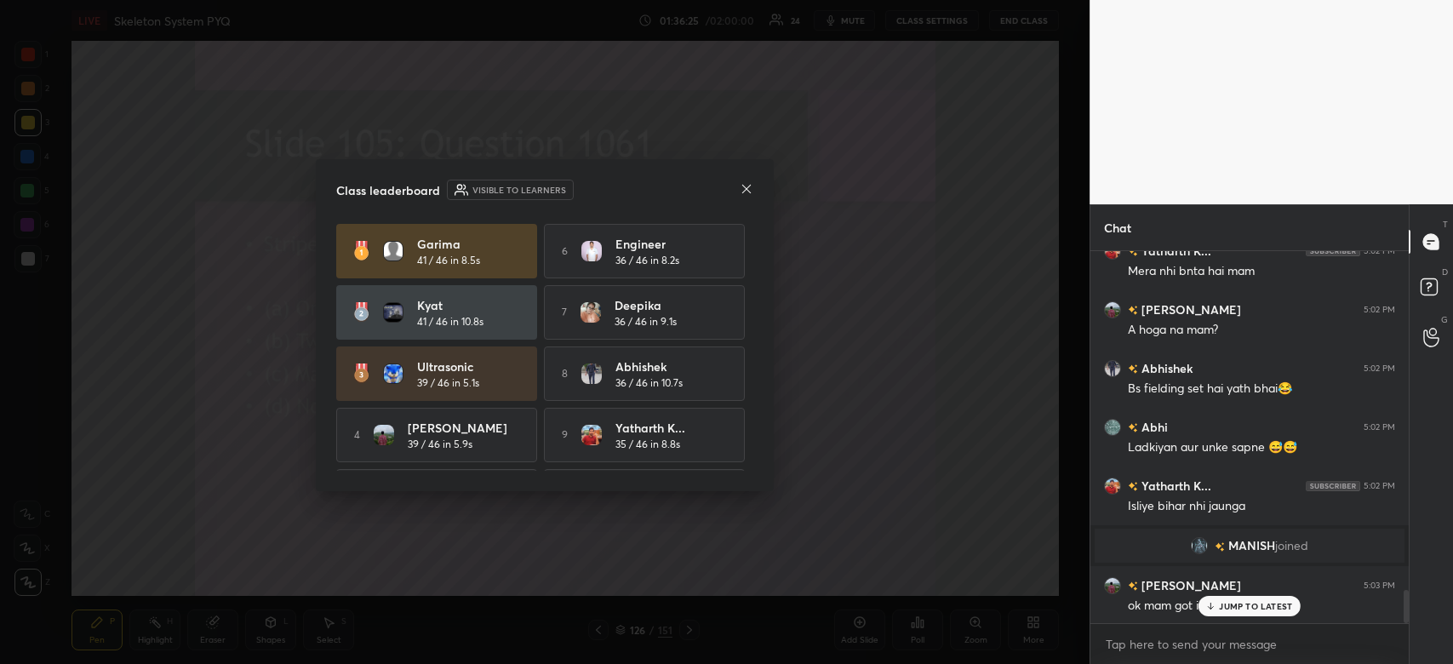
click at [752, 185] on icon at bounding box center [747, 189] width 14 height 14
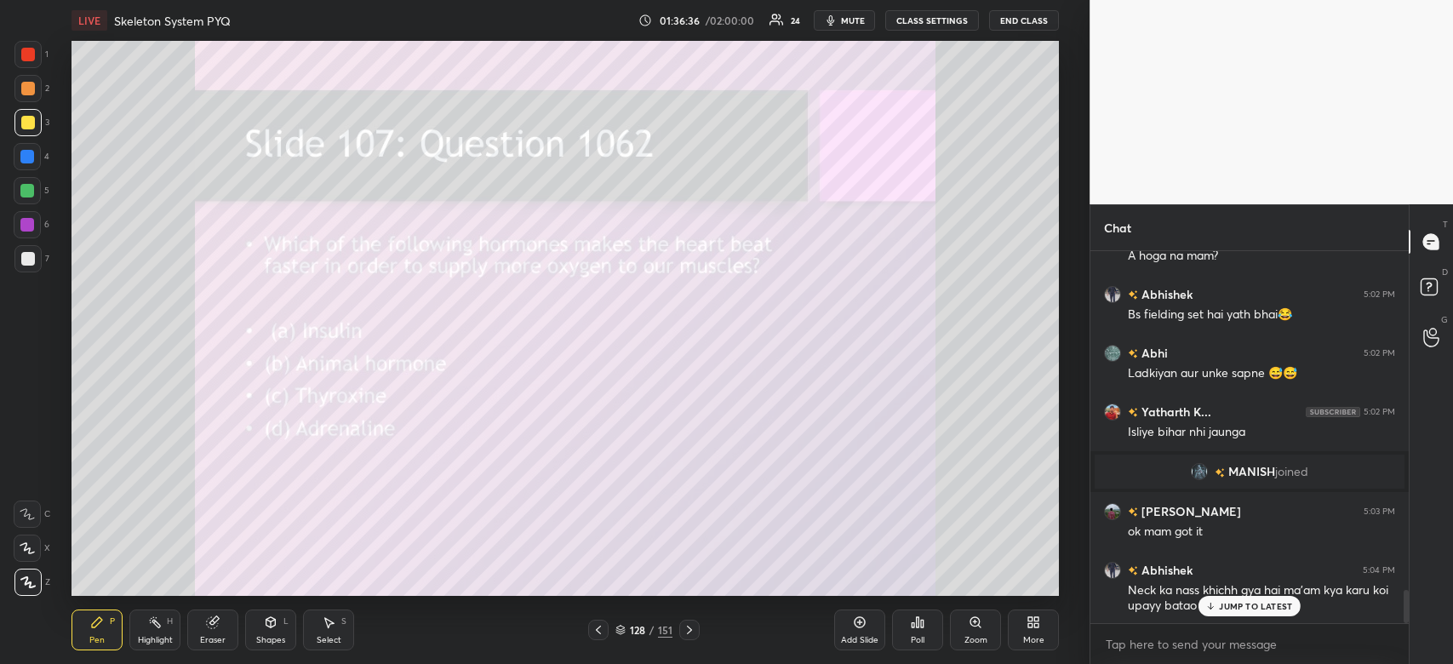
scroll to position [3887, 0]
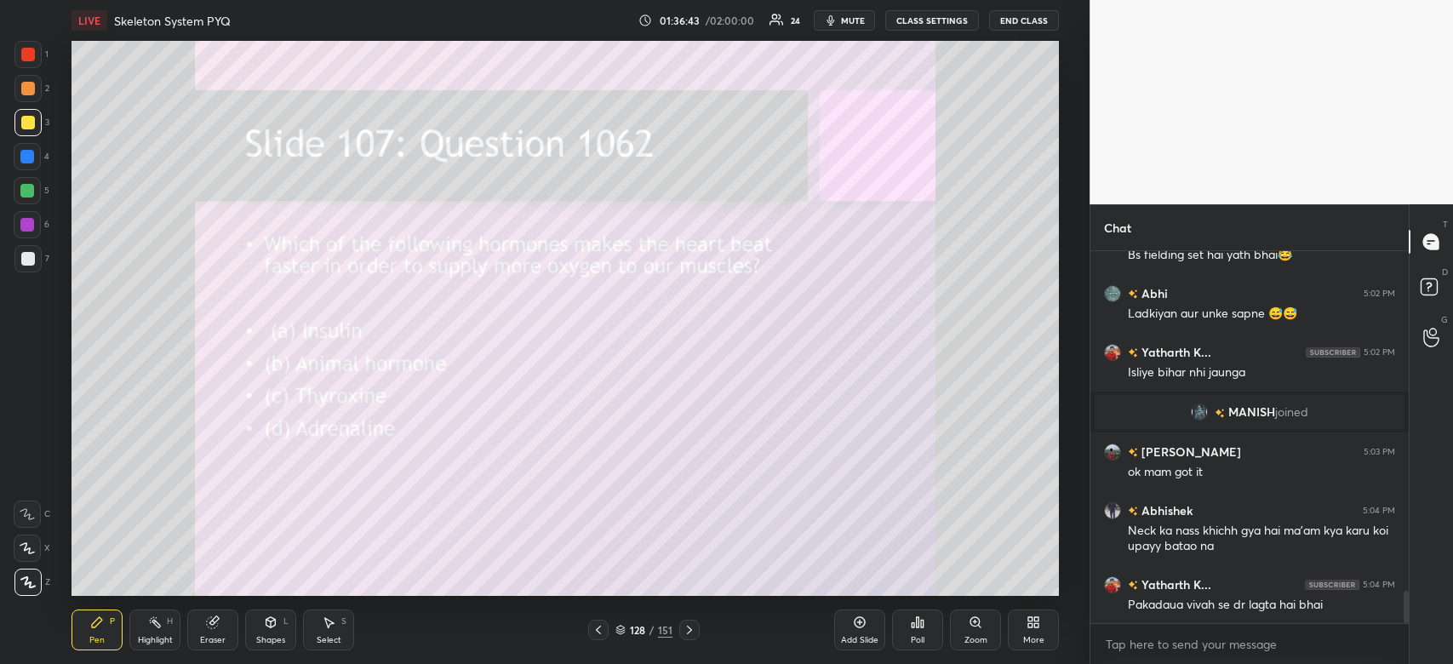
click at [919, 631] on div "Poll" at bounding box center [917, 629] width 51 height 41
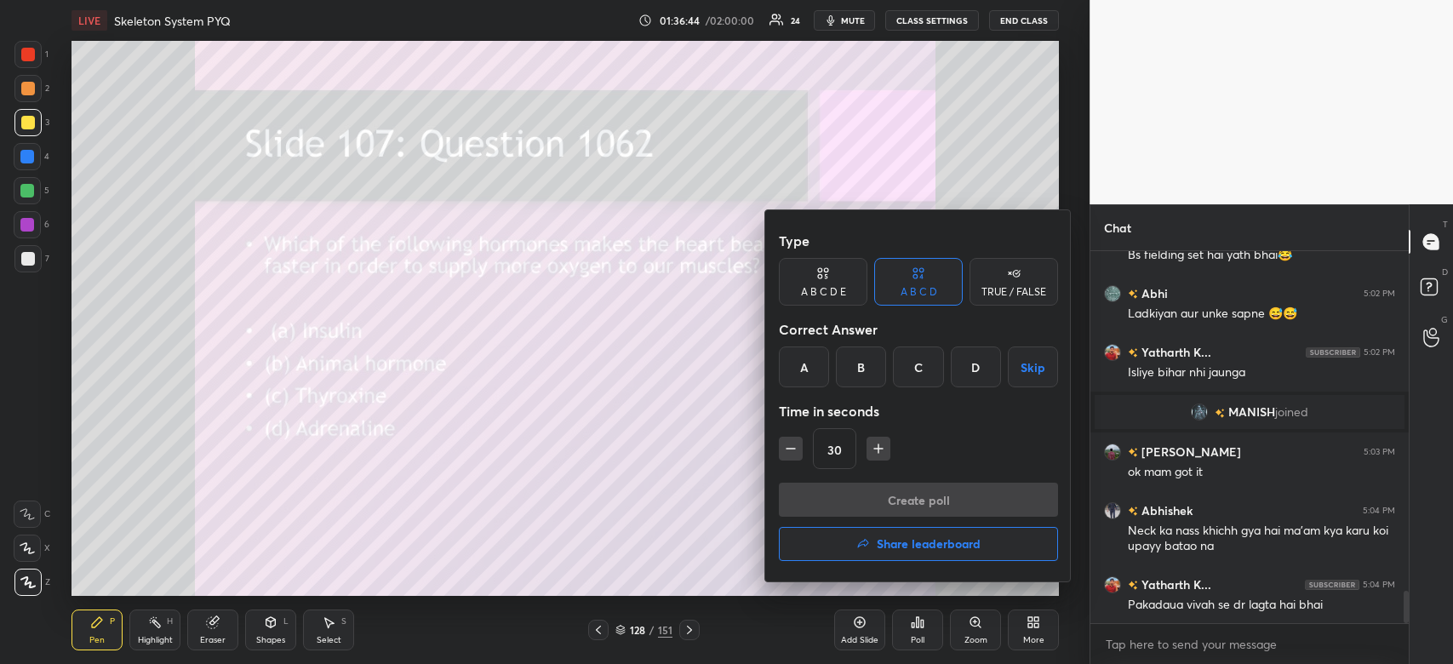
click at [975, 369] on div "D" at bounding box center [976, 366] width 50 height 41
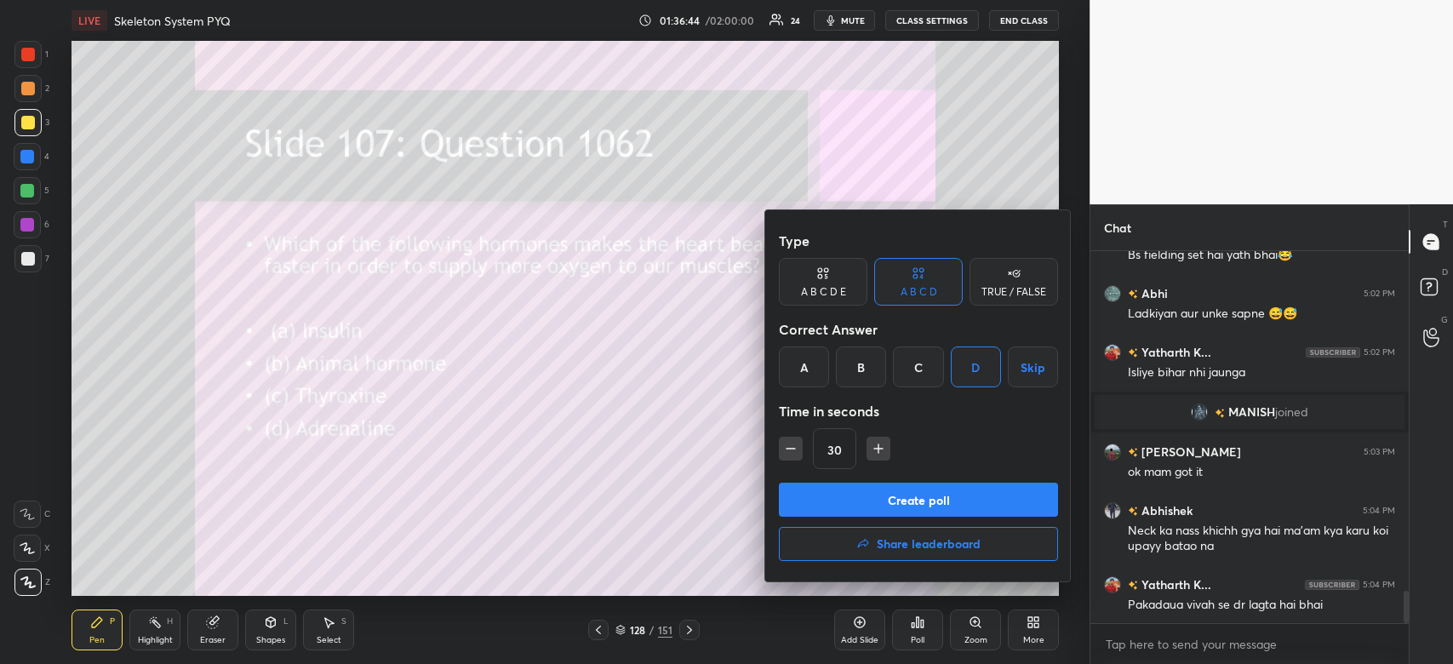
click at [953, 506] on button "Create poll" at bounding box center [918, 500] width 279 height 34
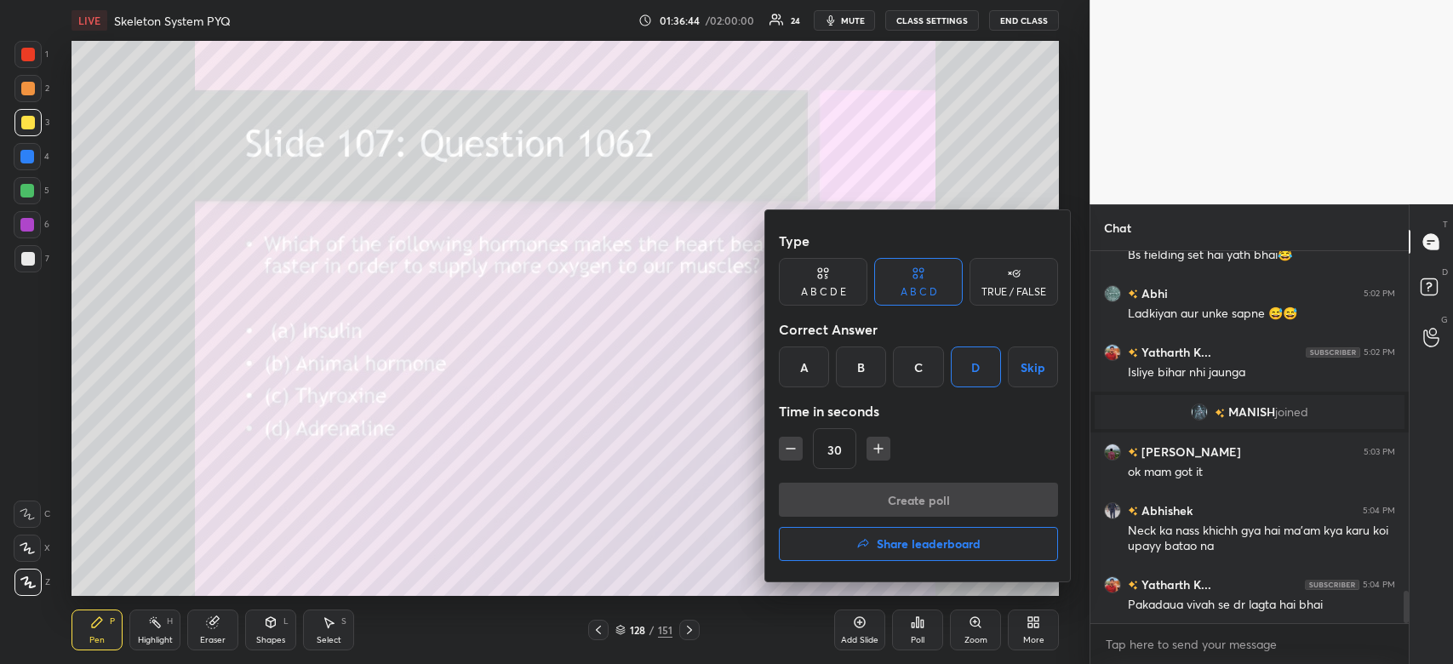
scroll to position [373, 313]
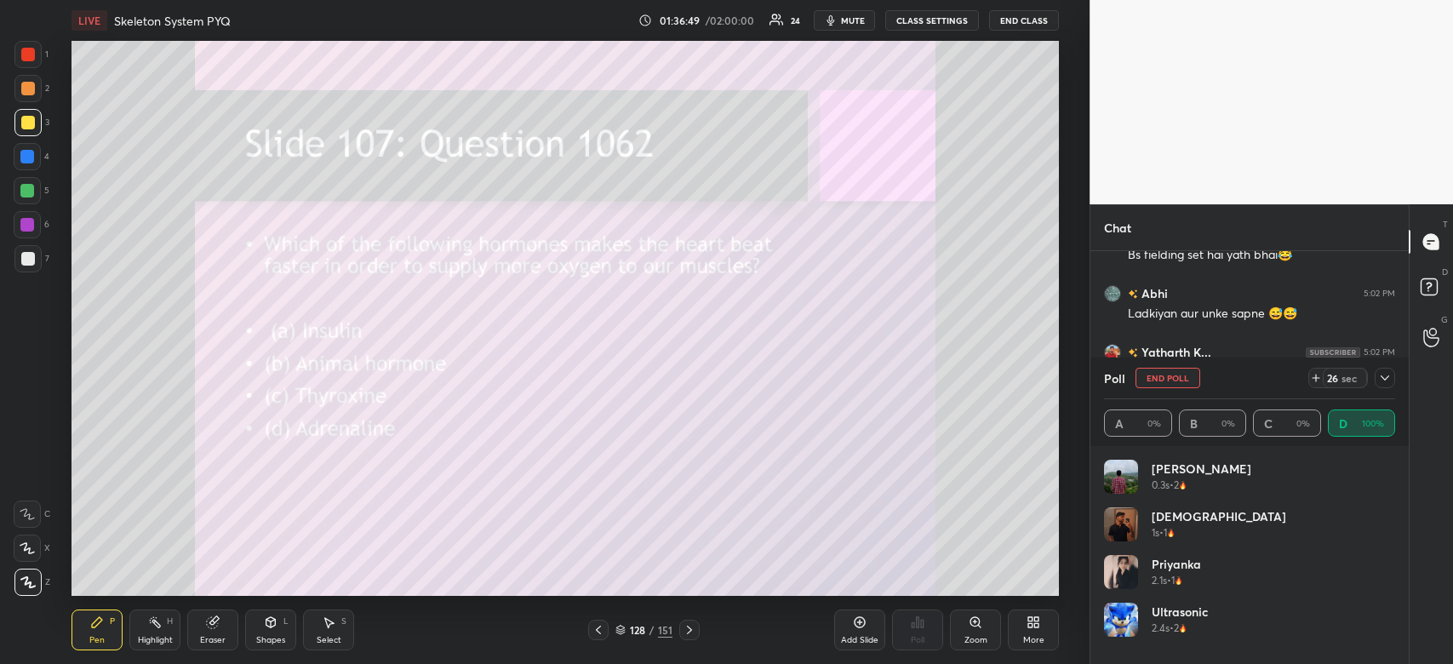
click at [1386, 373] on icon at bounding box center [1385, 378] width 14 height 14
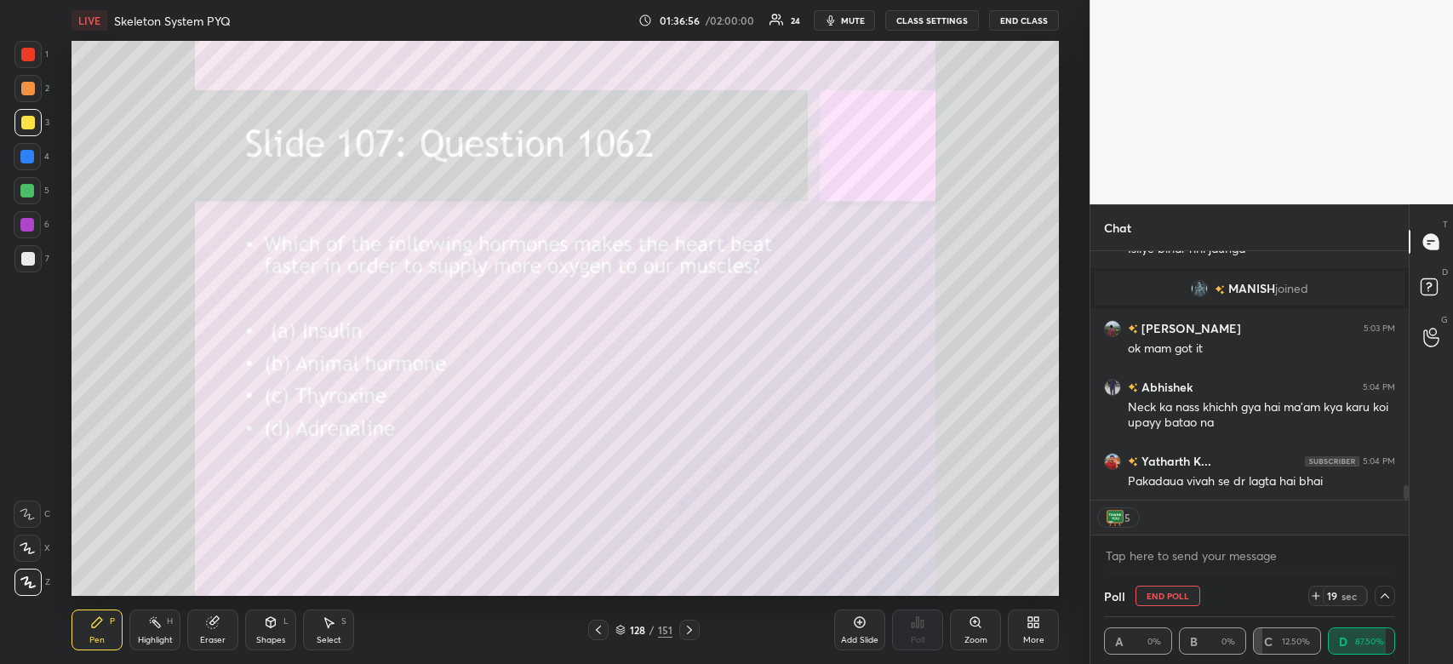
drag, startPoint x: 1406, startPoint y: 487, endPoint x: 1400, endPoint y: 522, distance: 35.4
click at [1400, 522] on div "Abhi 5:02 PM Ladkiyan aur unke sapne 😅😅 Yatharth K... 5:02 PM Isliye bihar nhi …" at bounding box center [1249, 413] width 318 height 324
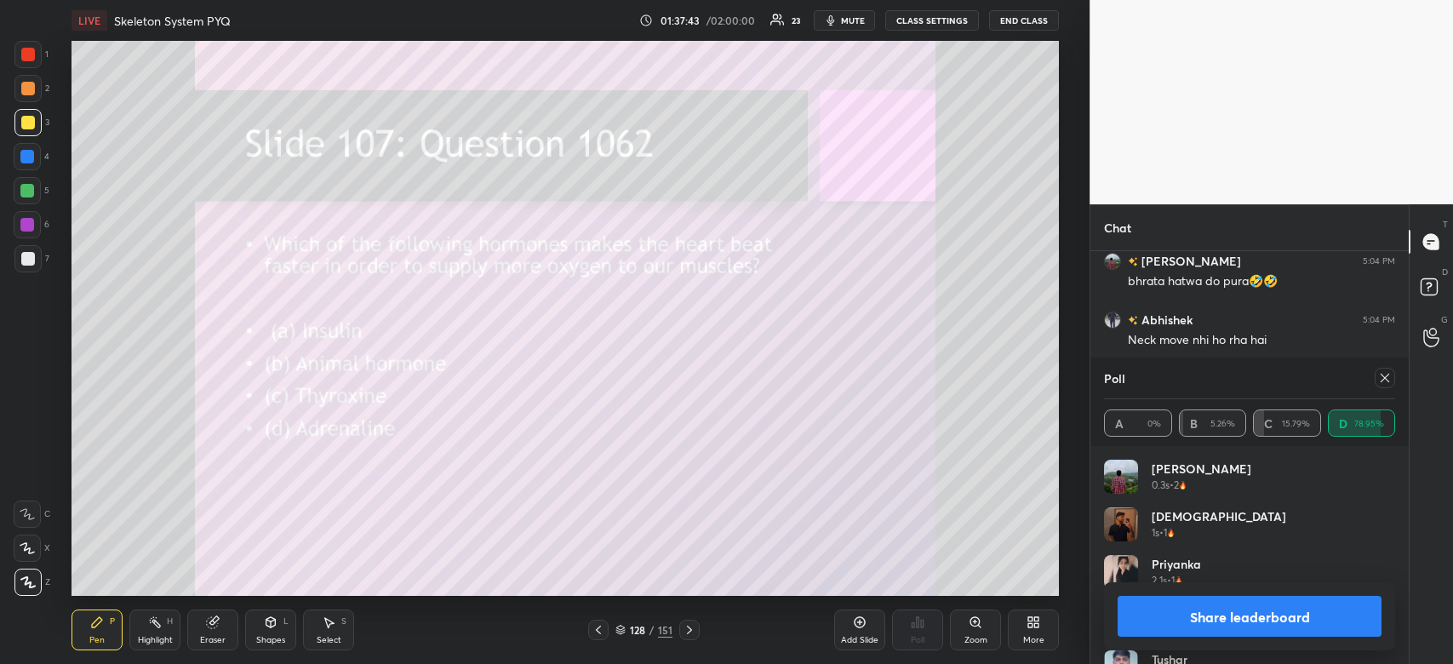
scroll to position [4327, 0]
click at [1187, 614] on button "Share leaderboard" at bounding box center [1249, 616] width 264 height 41
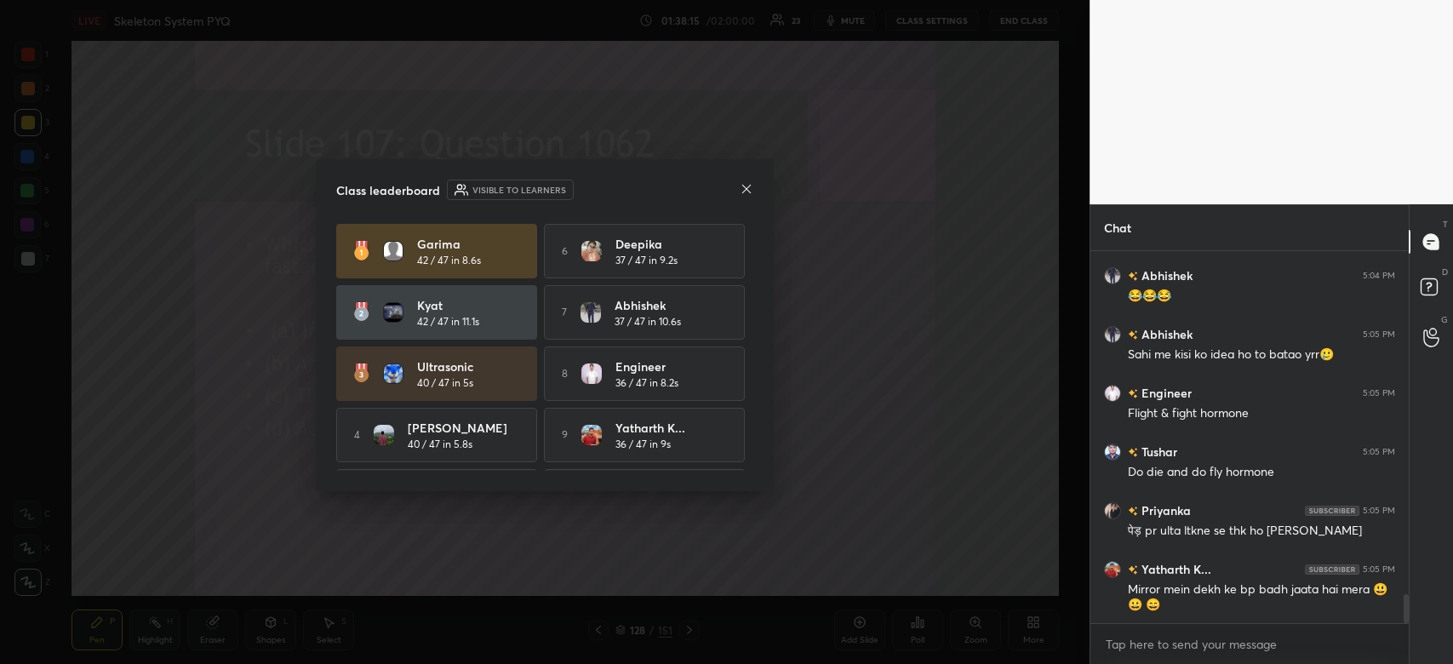
scroll to position [27, 0]
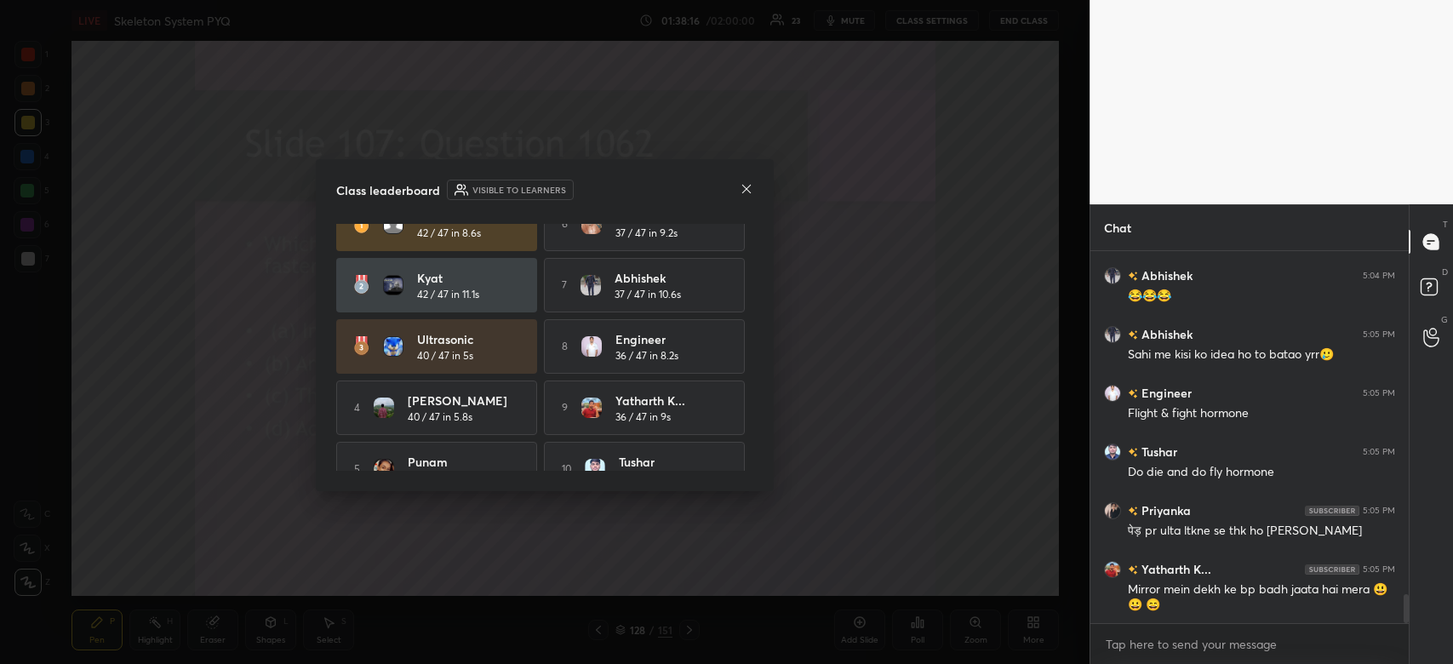
drag, startPoint x: 756, startPoint y: 389, endPoint x: 742, endPoint y: 471, distance: 82.8
click at [742, 471] on div "Class leaderboard Visible to learners Garima 42 / 47 in 8.6s 6 Deepika 37 / 47 …" at bounding box center [545, 325] width 458 height 332
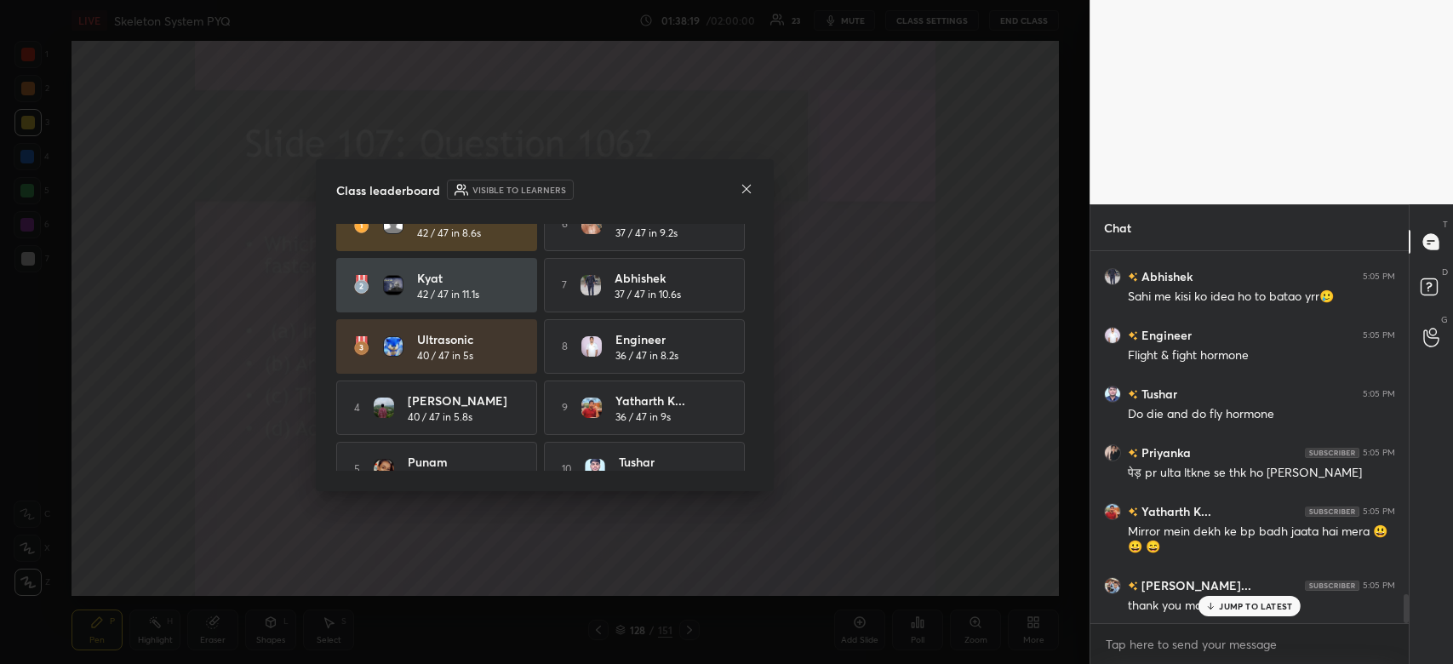
drag, startPoint x: 753, startPoint y: 405, endPoint x: 749, endPoint y: 462, distance: 57.2
click at [749, 462] on div "Class leaderboard Visible to learners Garima 42 / 47 in 8.6s 6 Deepika 37 / 47 …" at bounding box center [545, 325] width 458 height 332
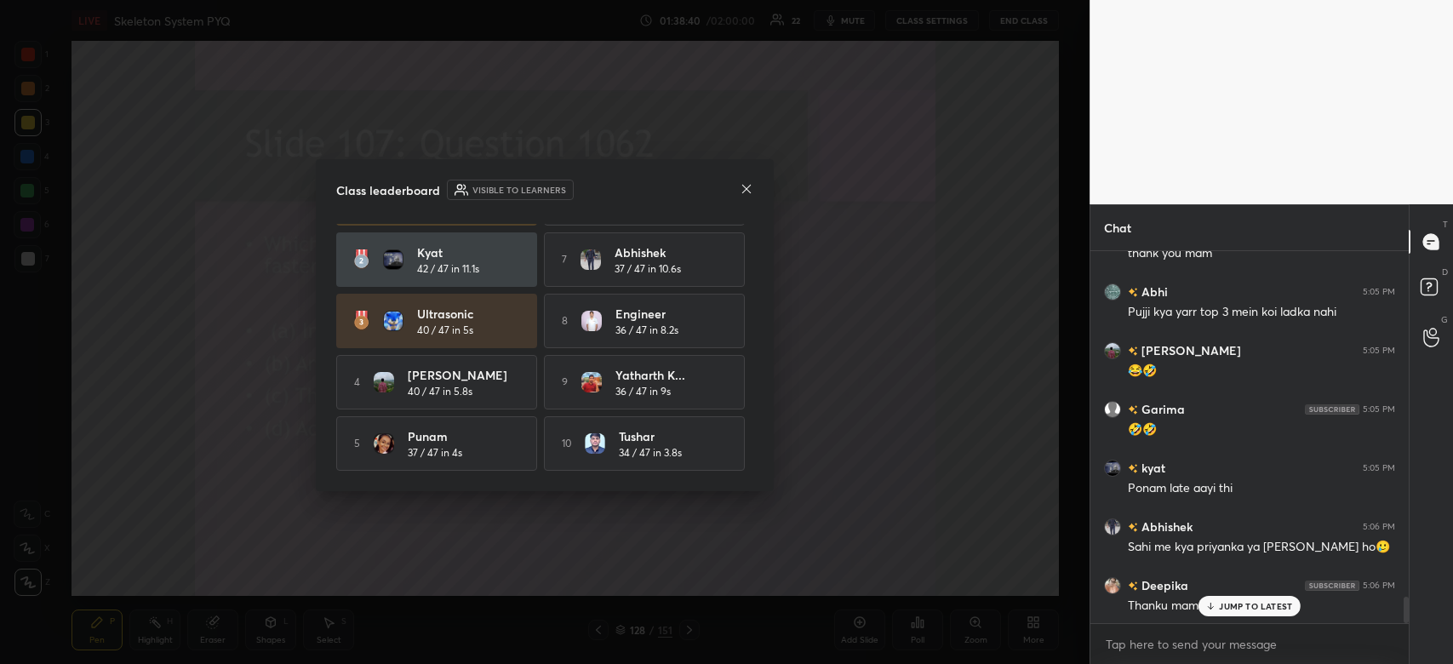
click at [740, 185] on icon at bounding box center [747, 189] width 14 height 14
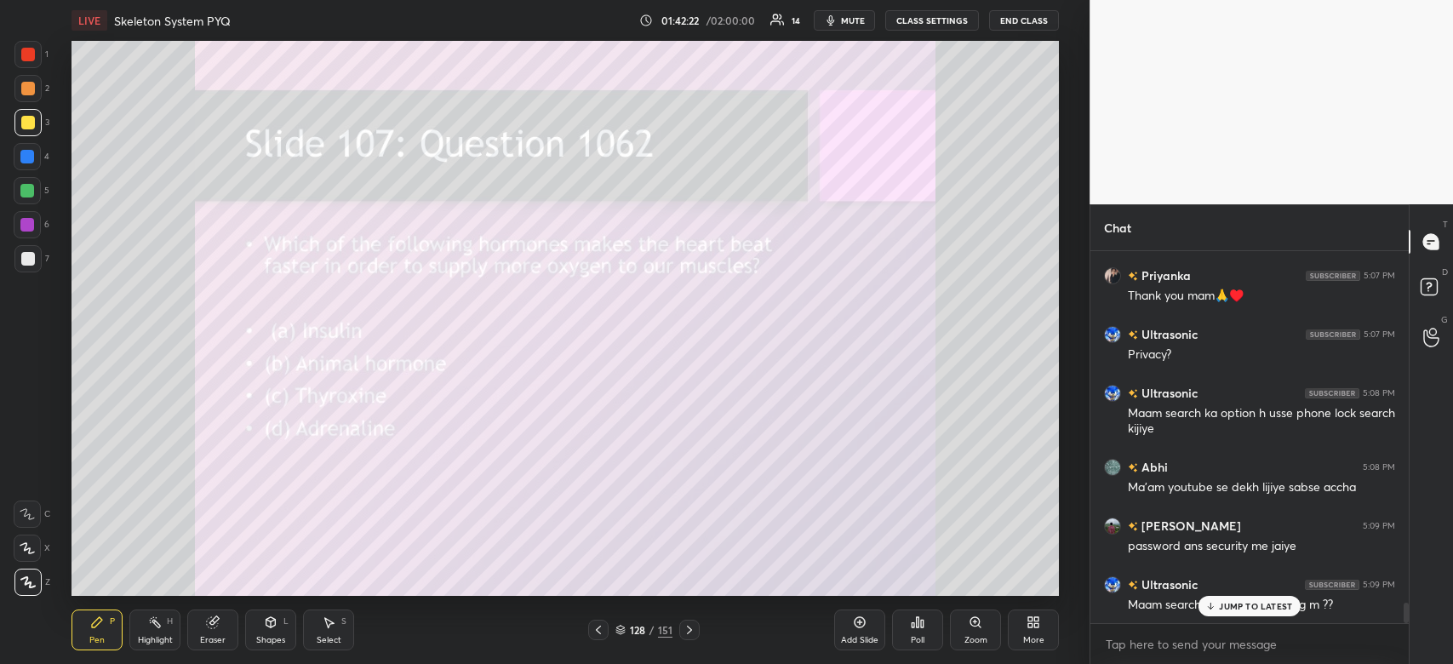
scroll to position [6457, 0]
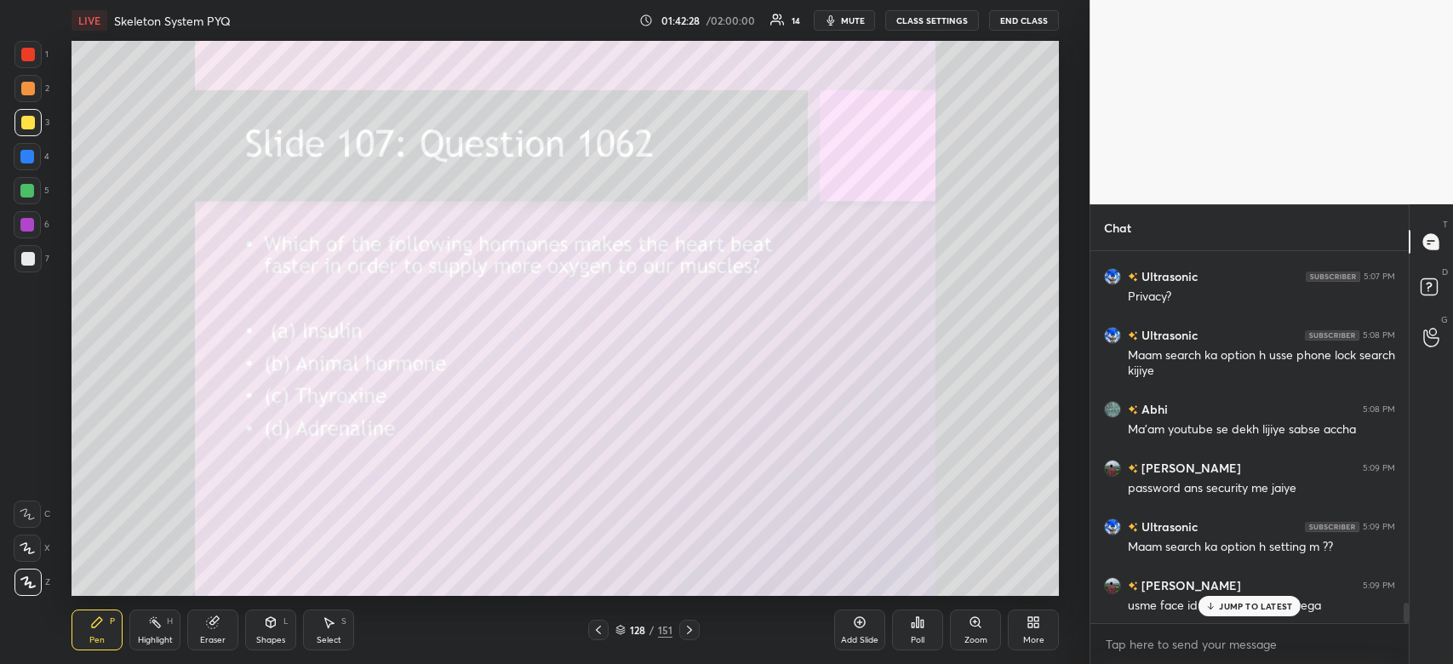
click at [1284, 603] on p "JUMP TO LATEST" at bounding box center [1255, 606] width 73 height 10
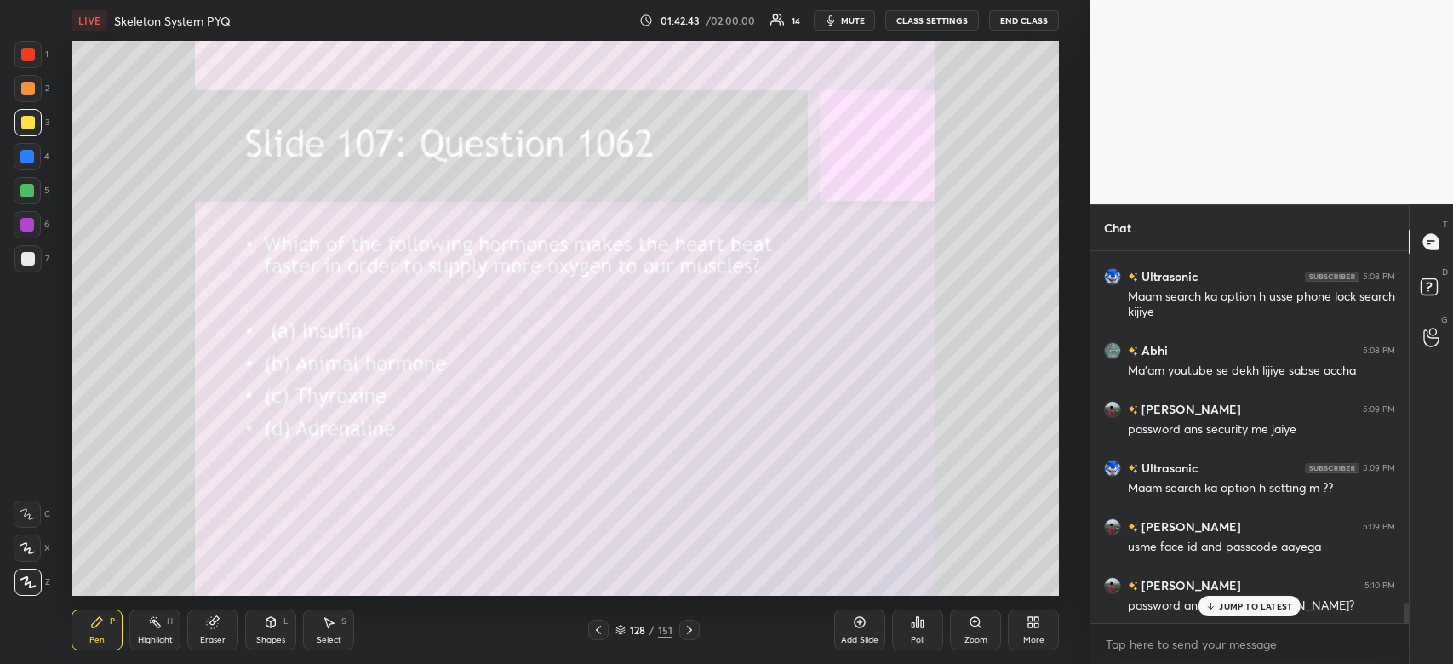
click at [1284, 603] on p "JUMP TO LATEST" at bounding box center [1255, 606] width 73 height 10
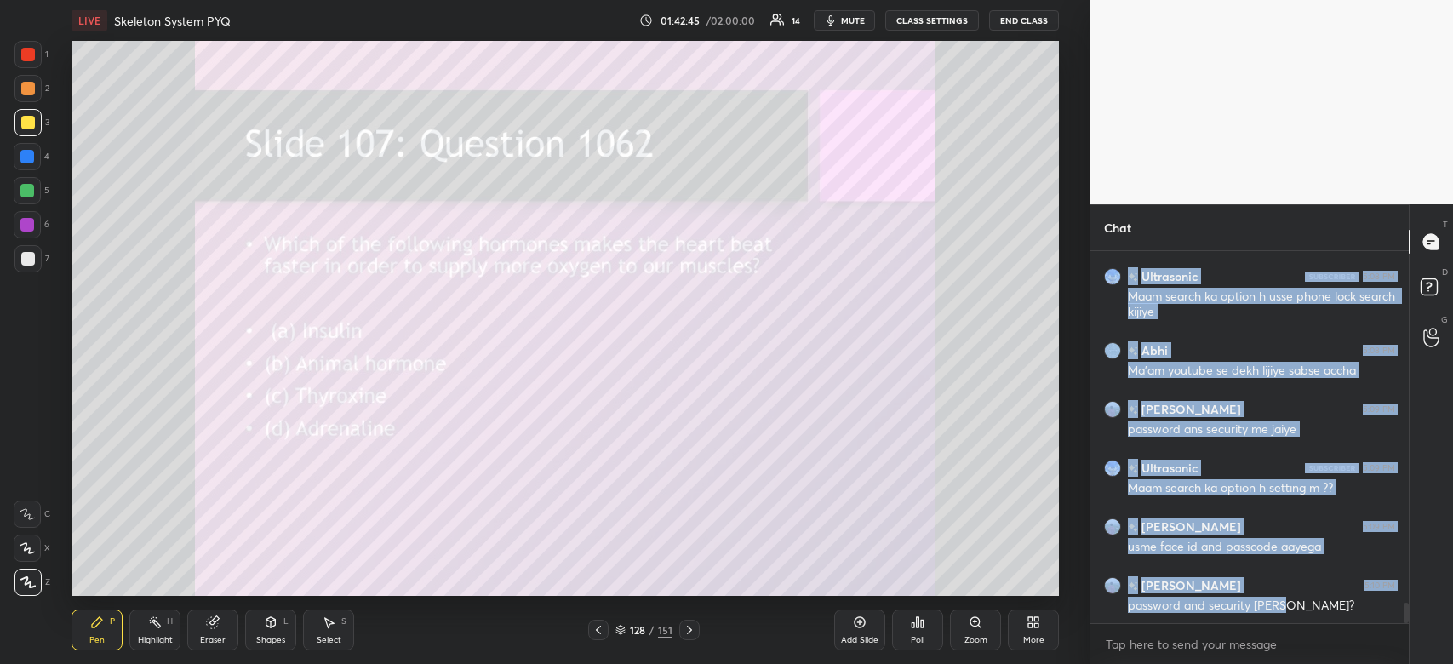
click at [933, 546] on div "1 2 3 4 5 6 7 C X Z C X Z E E Erase all H H LIVE Skeleton System PYQ 01:42:45 /…" at bounding box center [726, 332] width 1453 height 664
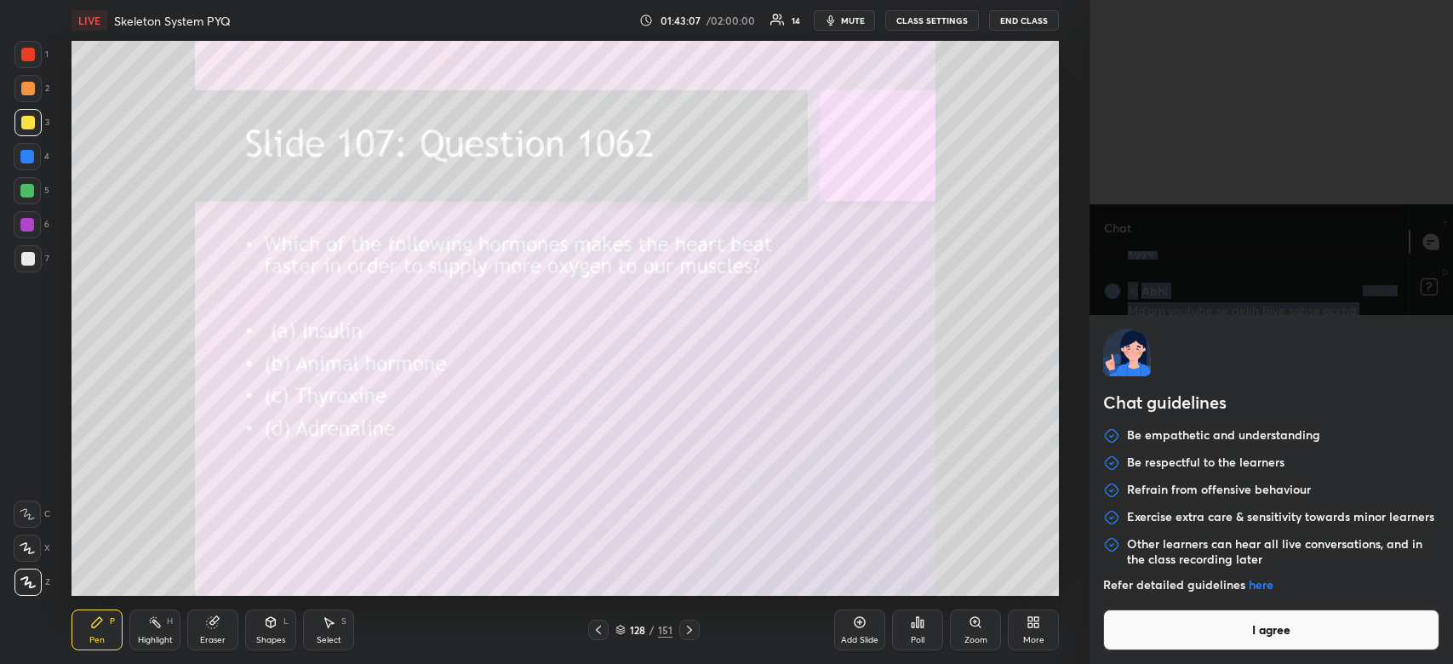
click at [1117, 639] on body "1 2 3 4 5 6 7 C X Z C X Z E E Erase all H H LIVE Skeleton System PYQ 01:43:07 /…" at bounding box center [726, 332] width 1453 height 664
click at [1117, 639] on button "I agree" at bounding box center [1271, 629] width 336 height 41
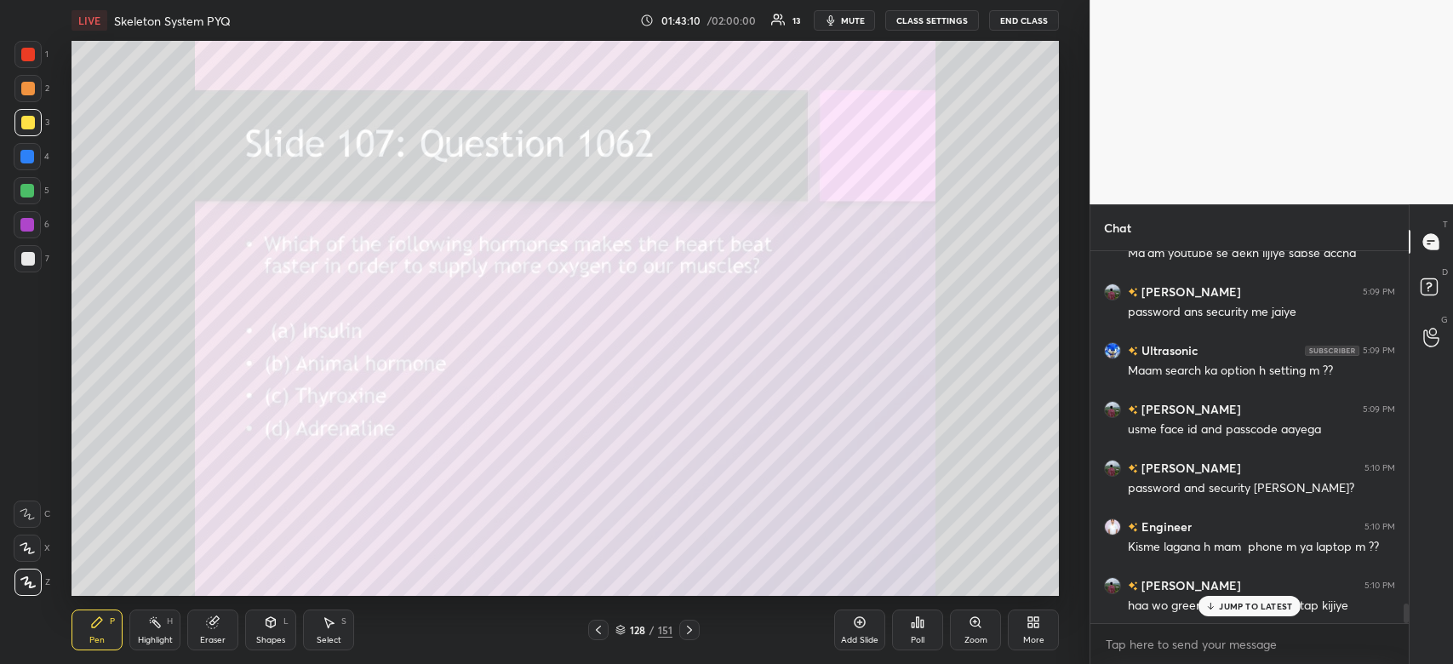
click at [1247, 602] on p "JUMP TO LATEST" at bounding box center [1255, 606] width 73 height 10
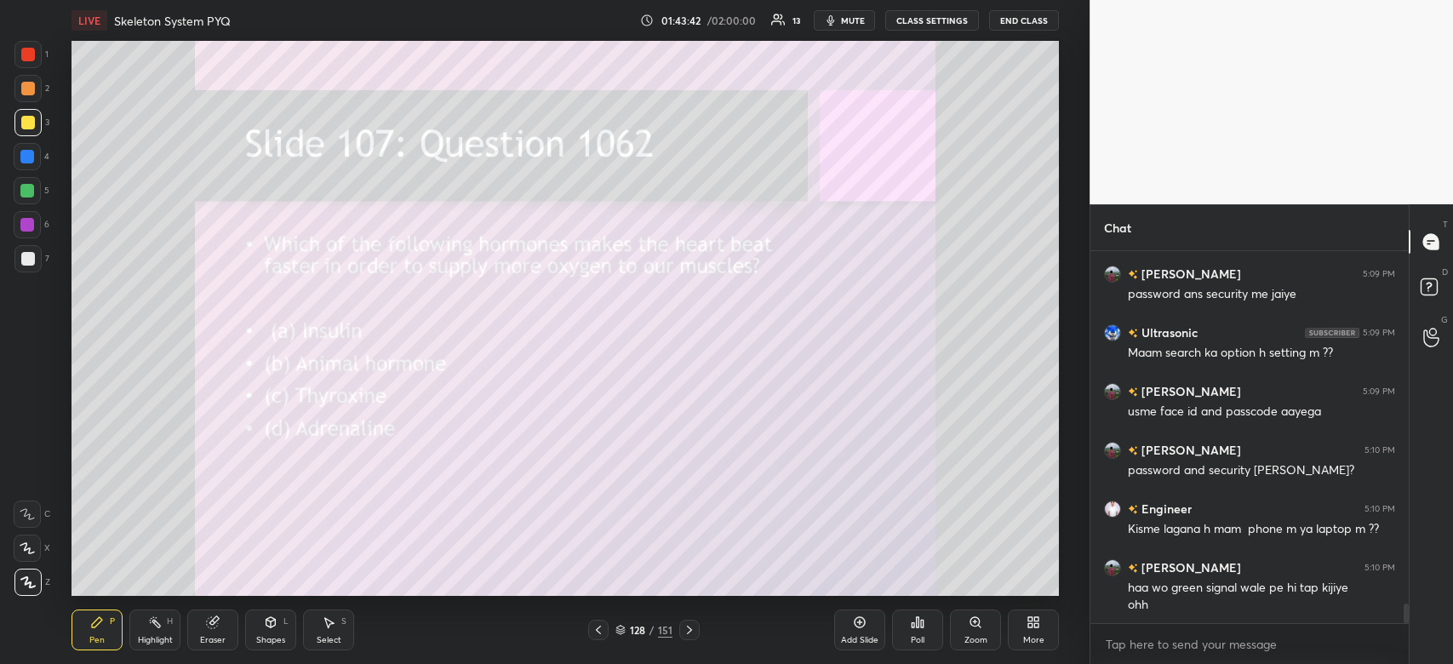
click at [838, 32] on div "LIVE Skeleton System PYQ 01:43:42 / 02:00:00 13 mute CLASS SETTINGS End Class" at bounding box center [564, 20] width 987 height 41
click at [842, 25] on button "mute" at bounding box center [844, 20] width 61 height 20
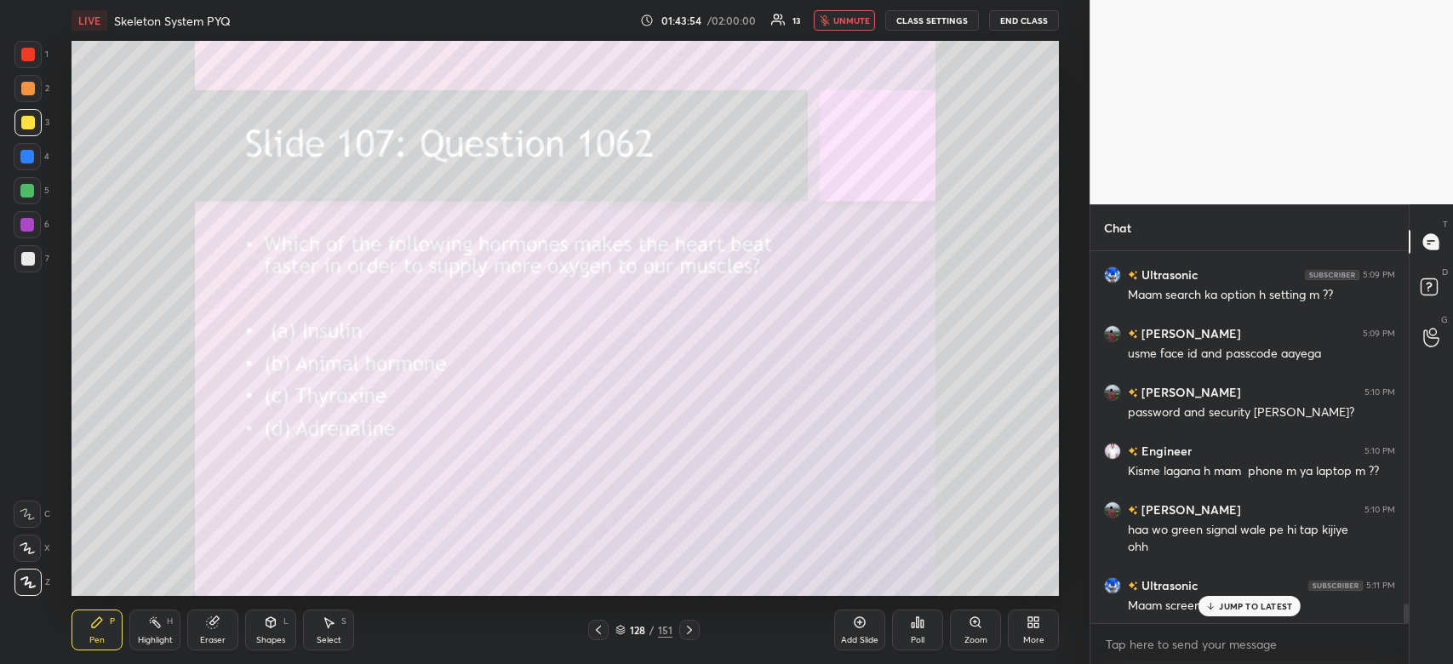
click at [1223, 610] on p "JUMP TO LATEST" at bounding box center [1255, 606] width 73 height 10
click at [846, 14] on span "unmute" at bounding box center [851, 20] width 37 height 12
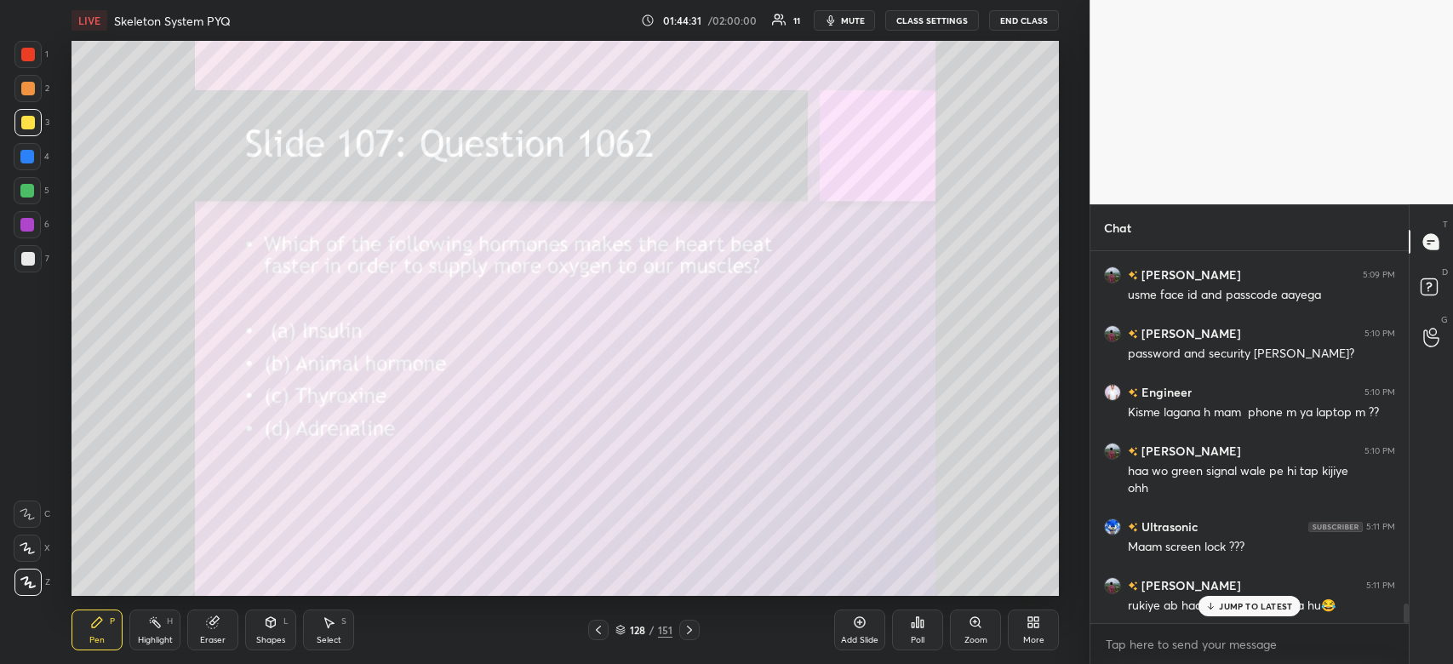
click at [1235, 601] on p "JUMP TO LATEST" at bounding box center [1255, 606] width 73 height 10
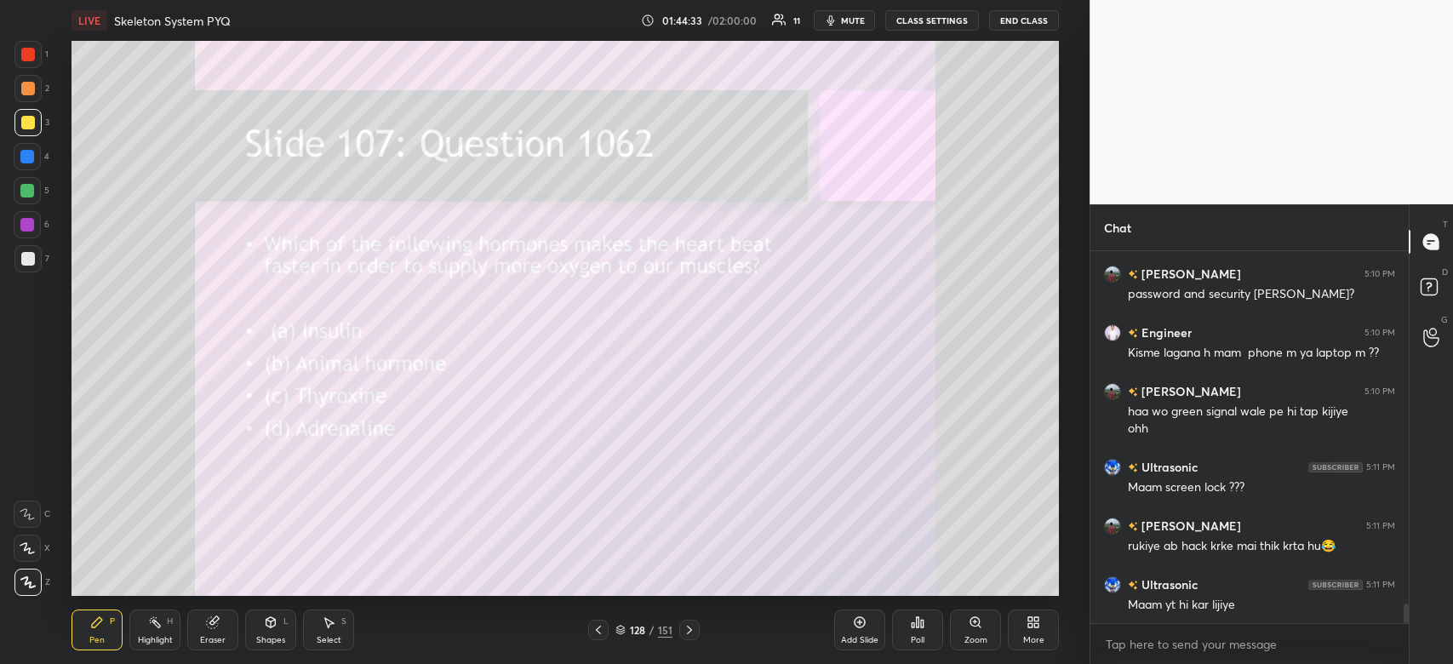
scroll to position [6885, 0]
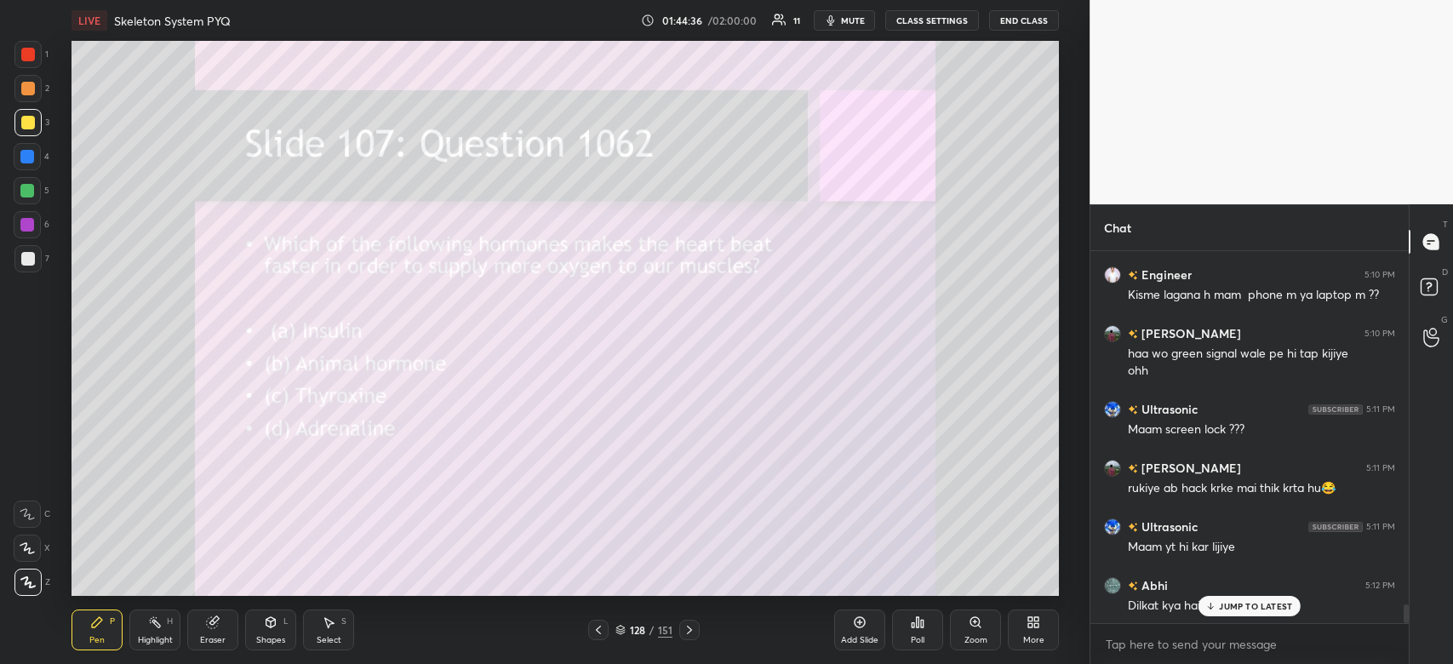
click at [1258, 604] on p "JUMP TO LATEST" at bounding box center [1255, 606] width 73 height 10
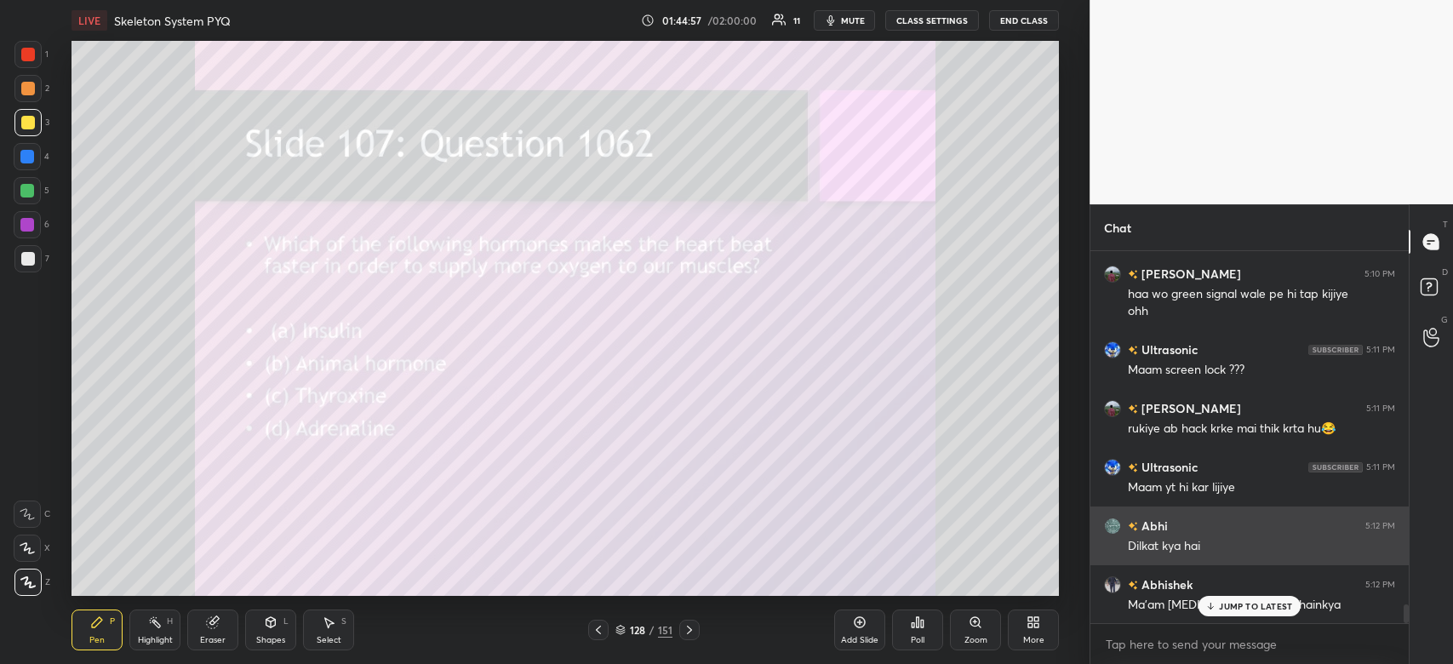
scroll to position [7003, 0]
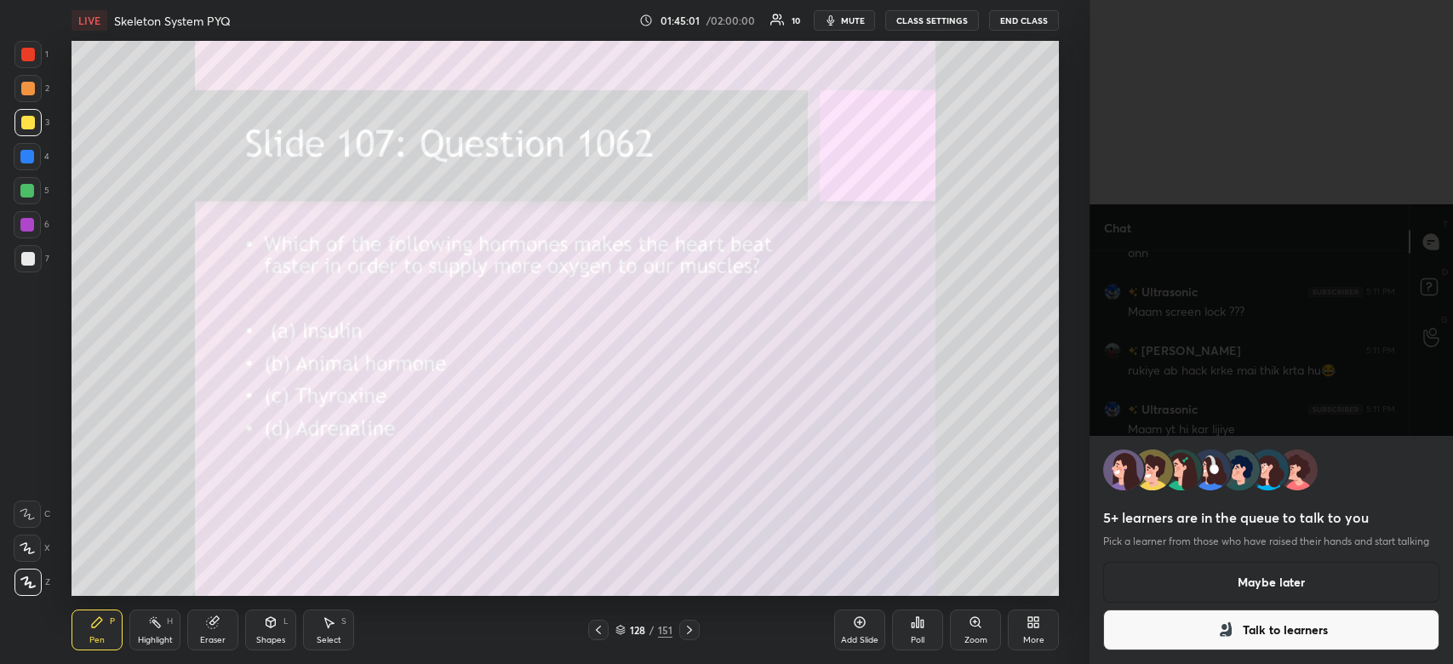
click at [1037, 14] on button "End Class" at bounding box center [1024, 20] width 70 height 20
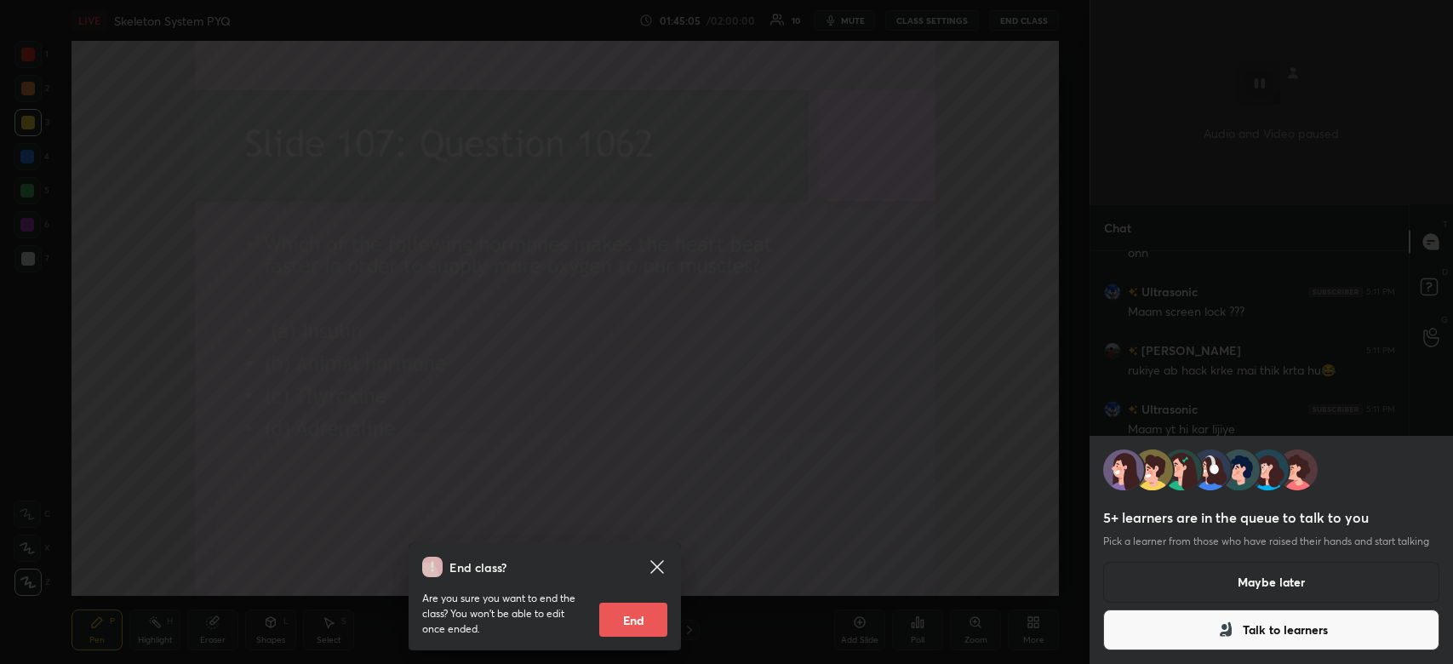
click at [993, 435] on div "End class? Are you sure you want to end the class? You won’t be able to edit on…" at bounding box center [544, 332] width 1089 height 664
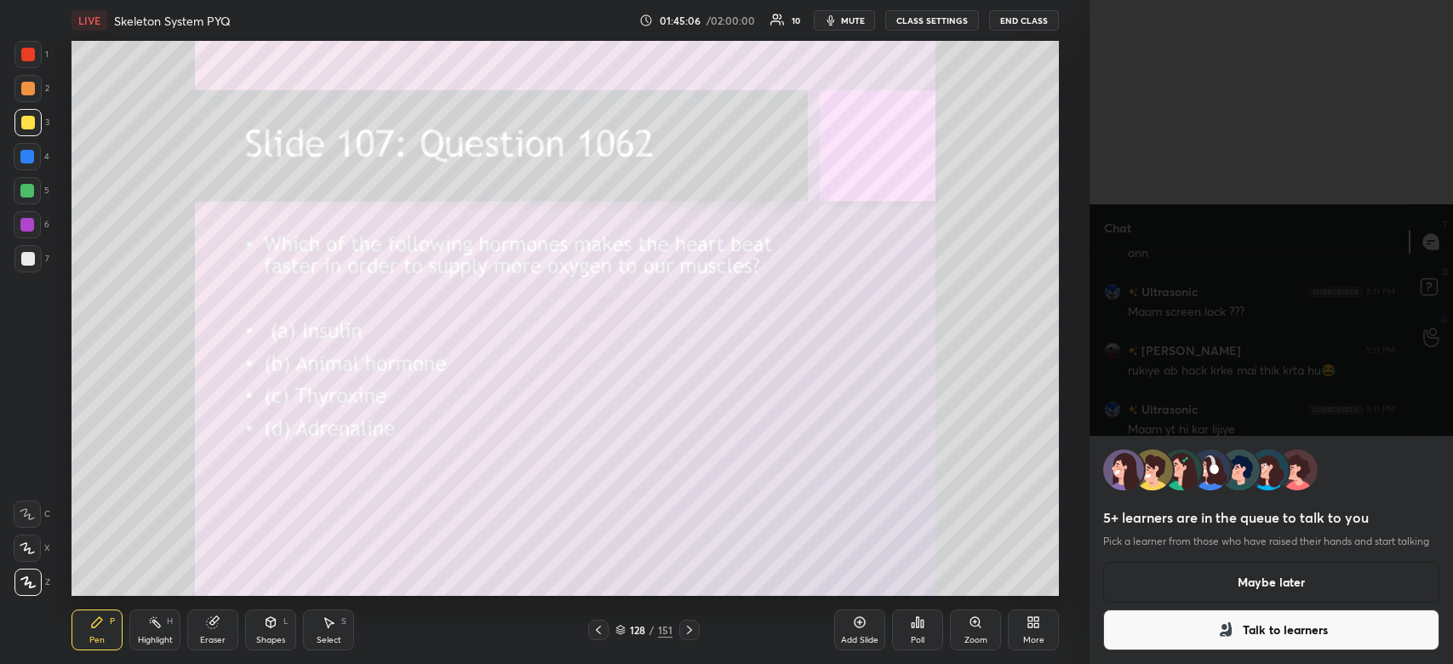
click at [1184, 643] on button "Talk to learners" at bounding box center [1271, 629] width 336 height 41
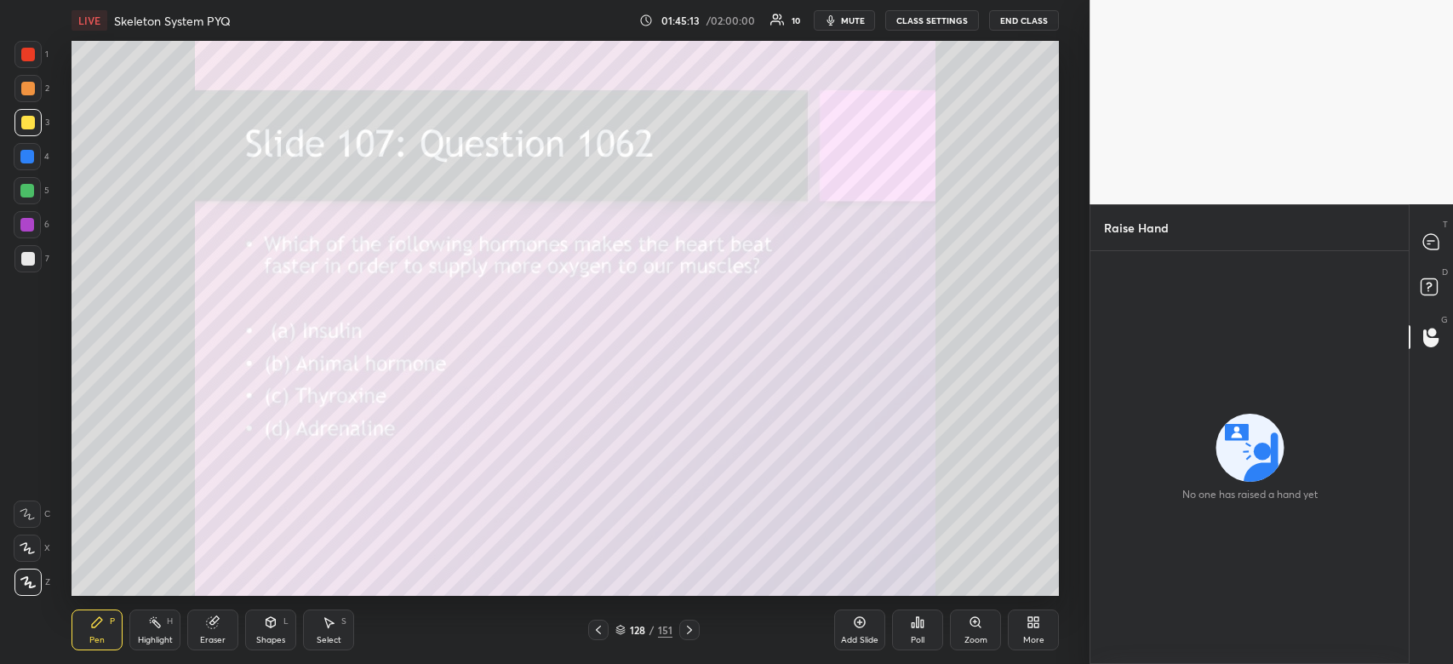
click at [1015, 23] on button "End Class" at bounding box center [1024, 20] width 70 height 20
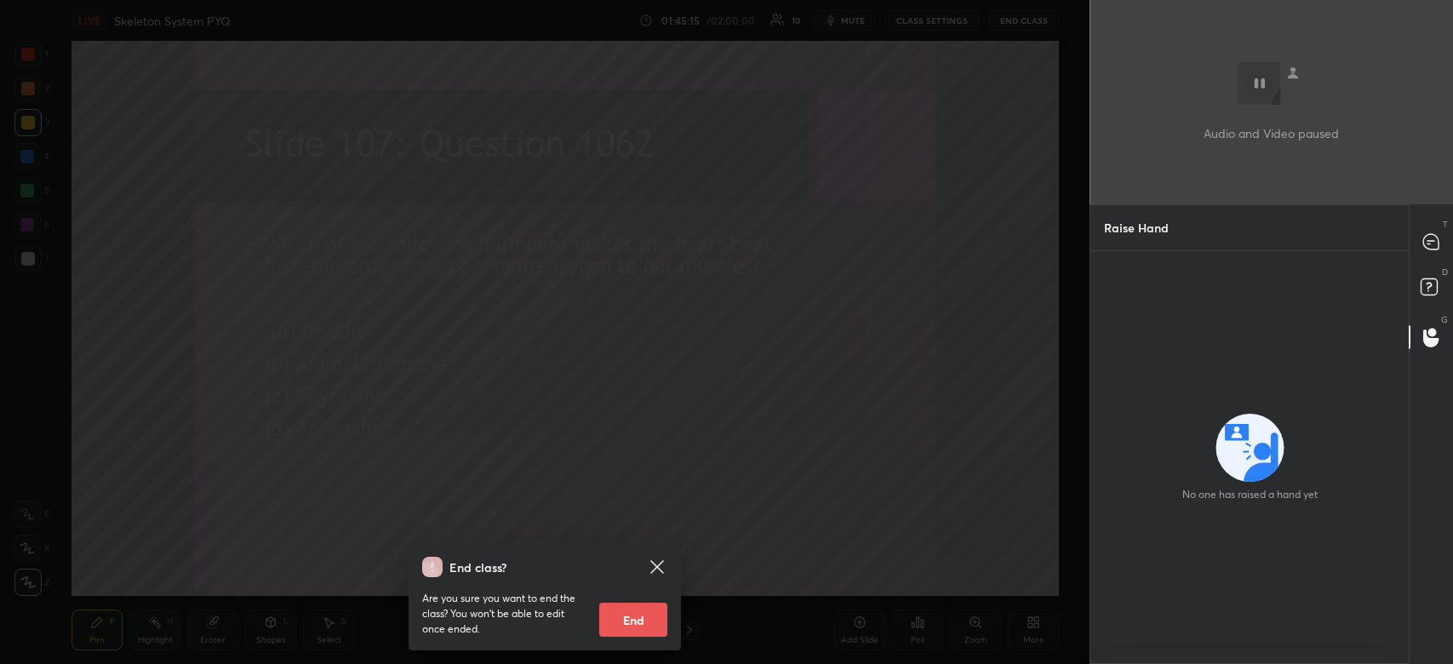
click at [622, 615] on button "End" at bounding box center [633, 620] width 68 height 34
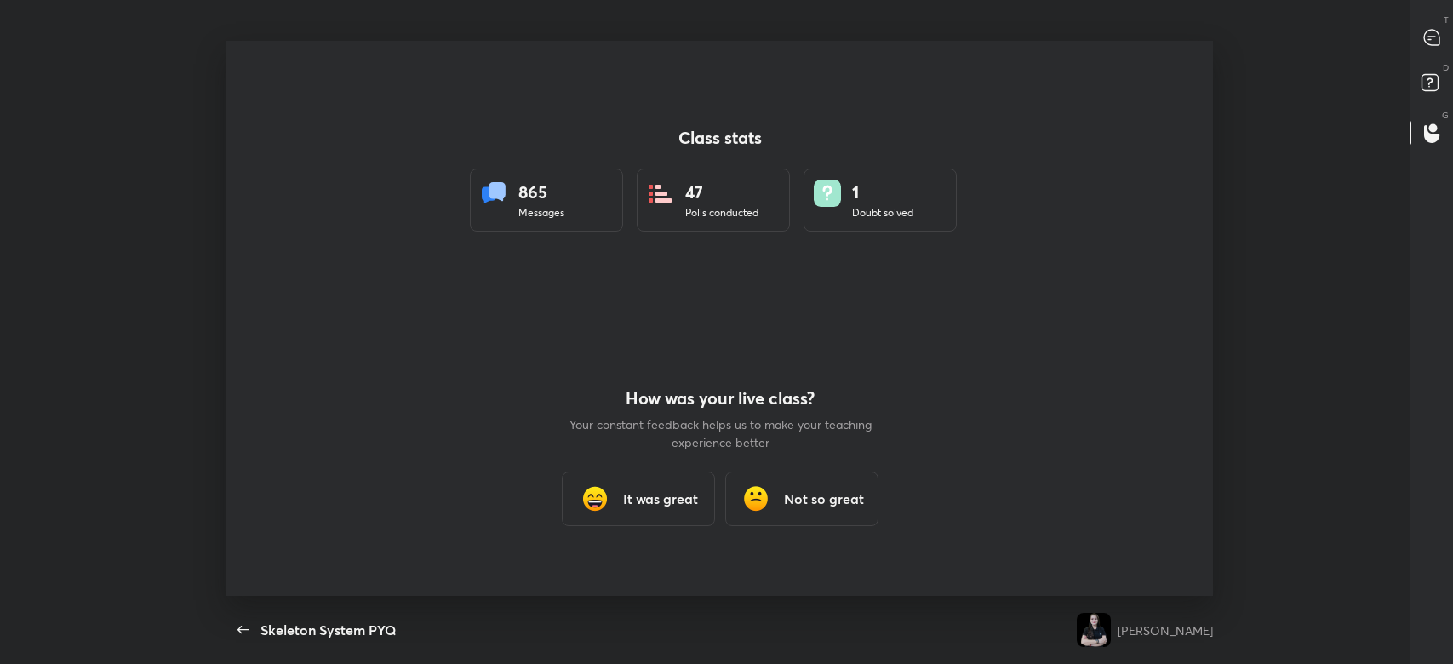
scroll to position [555, 1438]
